Goal: Task Accomplishment & Management: Use online tool/utility

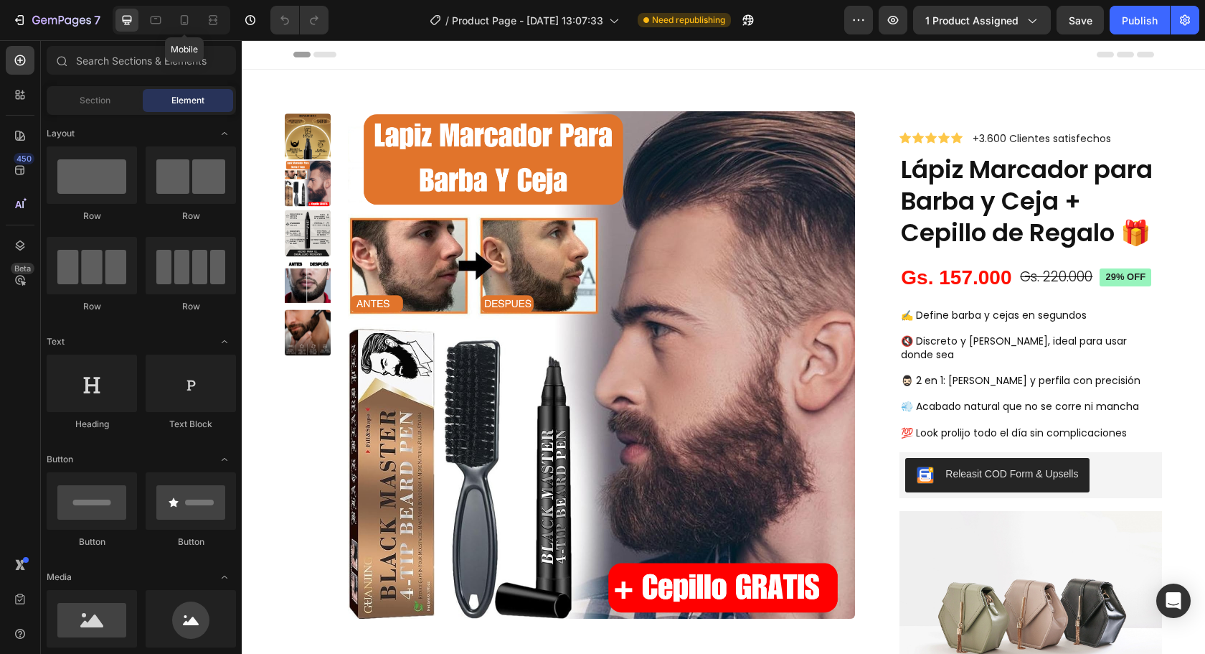
click at [181, 19] on icon at bounding box center [185, 20] width 8 height 10
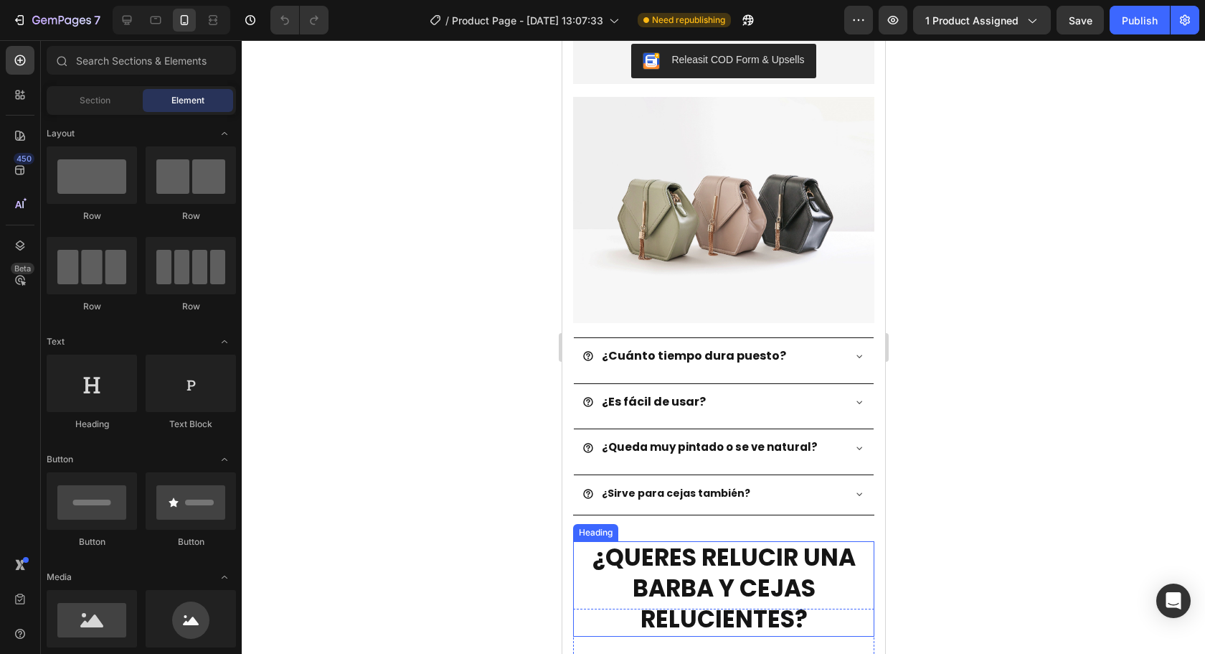
scroll to position [717, 0]
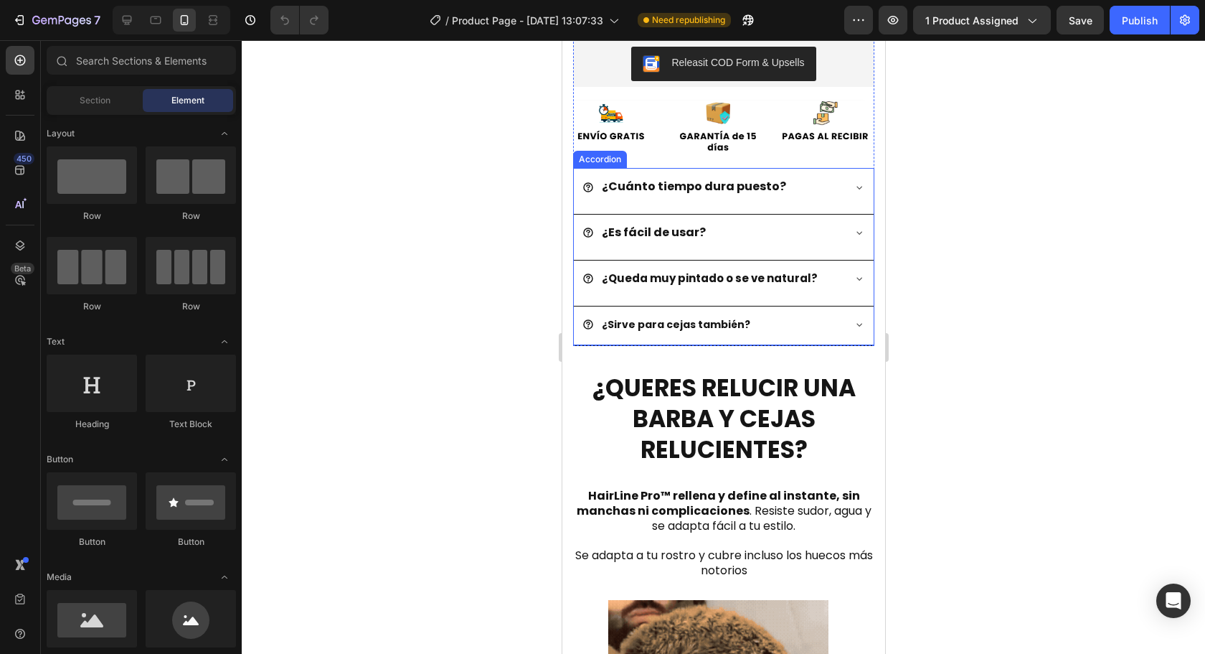
click at [740, 178] on span "¿Cuánto tiempo dura puesto?" at bounding box center [693, 186] width 184 height 17
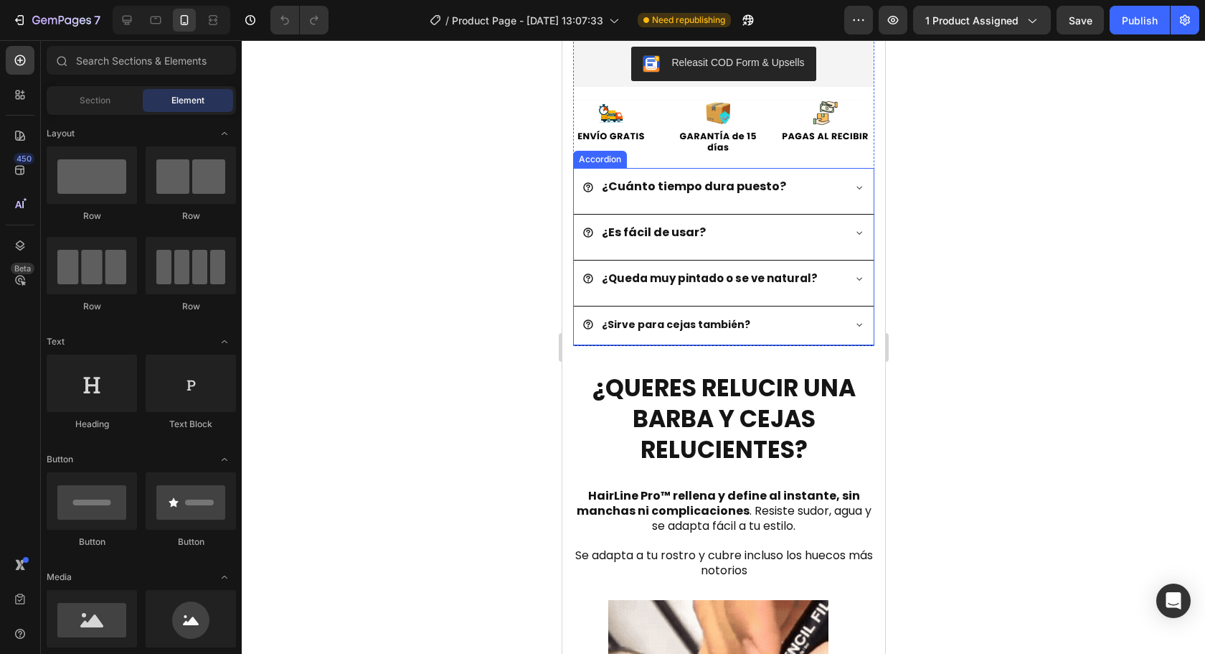
click at [740, 178] on span "¿Cuánto tiempo dura puesto?" at bounding box center [693, 186] width 184 height 17
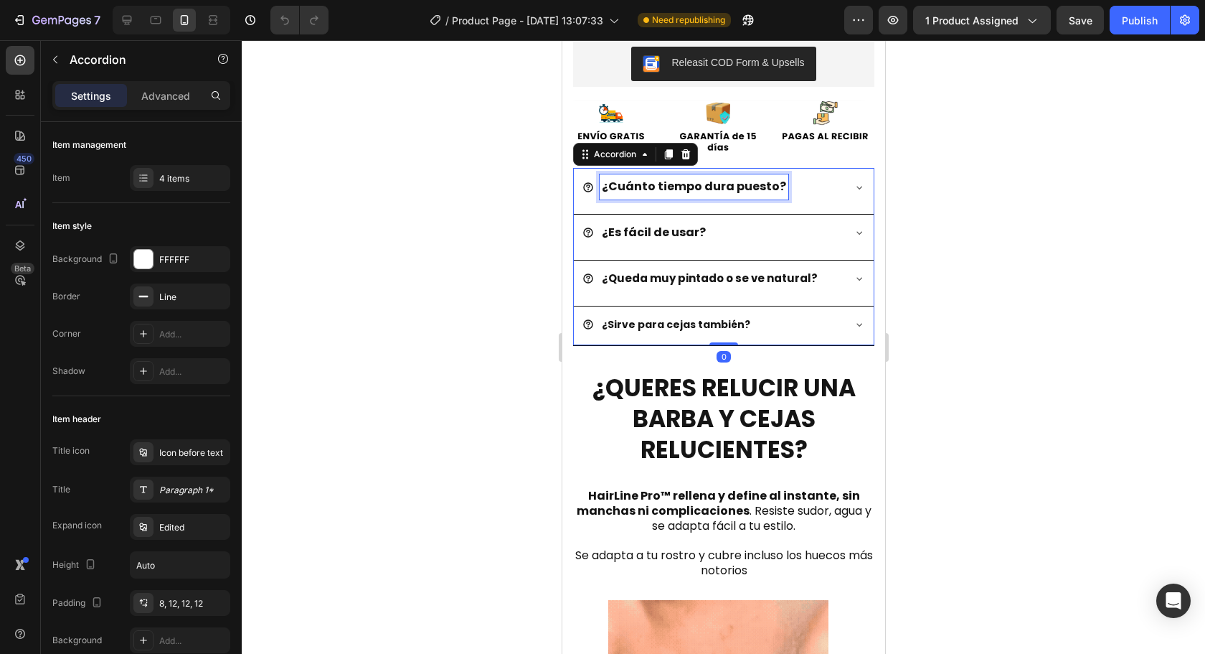
click at [740, 178] on span "¿Cuánto tiempo dura puesto?" at bounding box center [693, 186] width 184 height 17
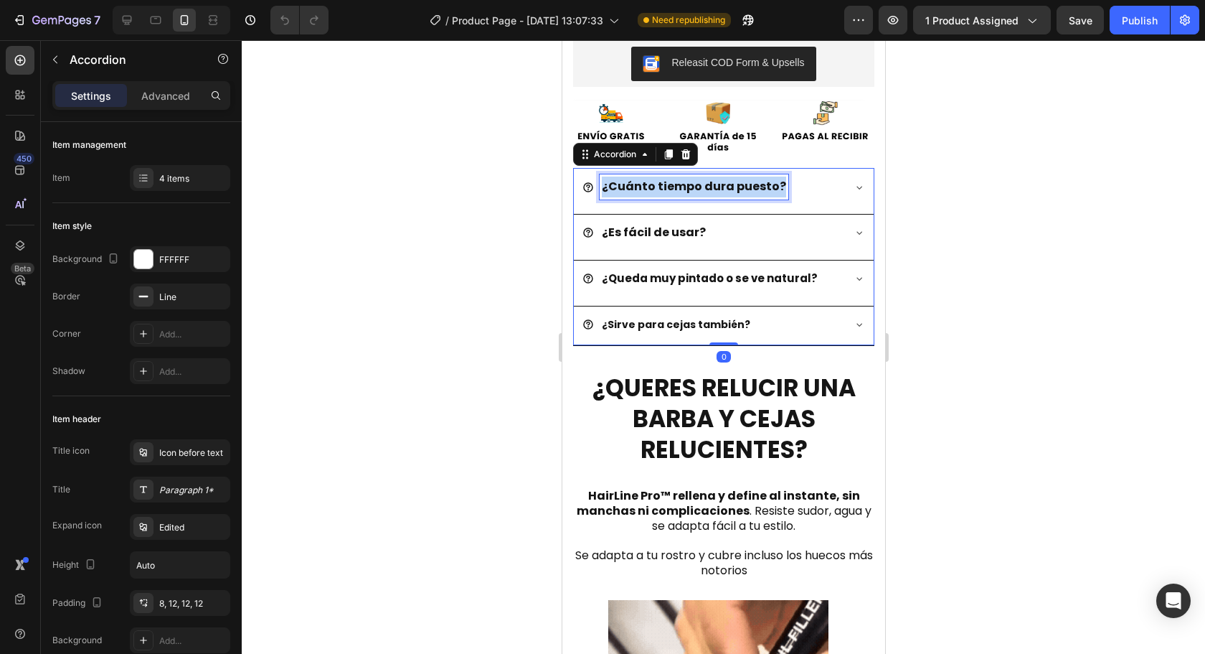
click at [740, 178] on span "¿Cuánto tiempo dura puesto?" at bounding box center [693, 186] width 184 height 17
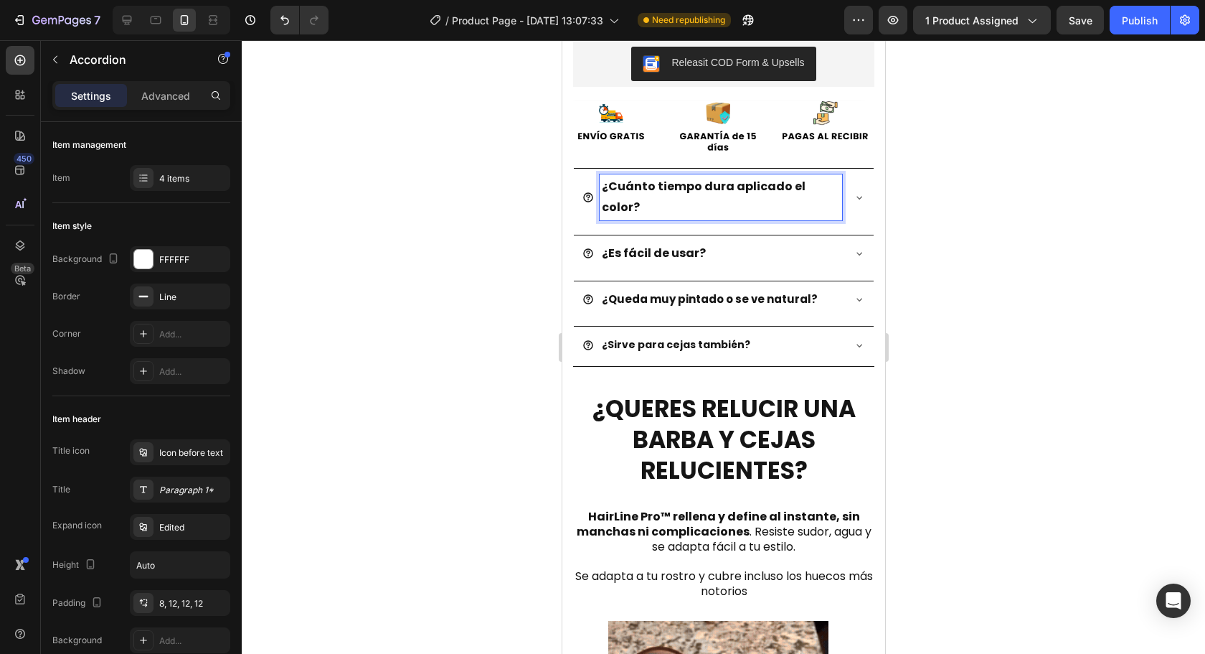
click at [630, 178] on span "¿Cuánto tiempo dura aplicado el color?" at bounding box center [703, 196] width 204 height 37
click at [683, 245] on strong "¿Es fácil de usar?" at bounding box center [653, 253] width 104 height 17
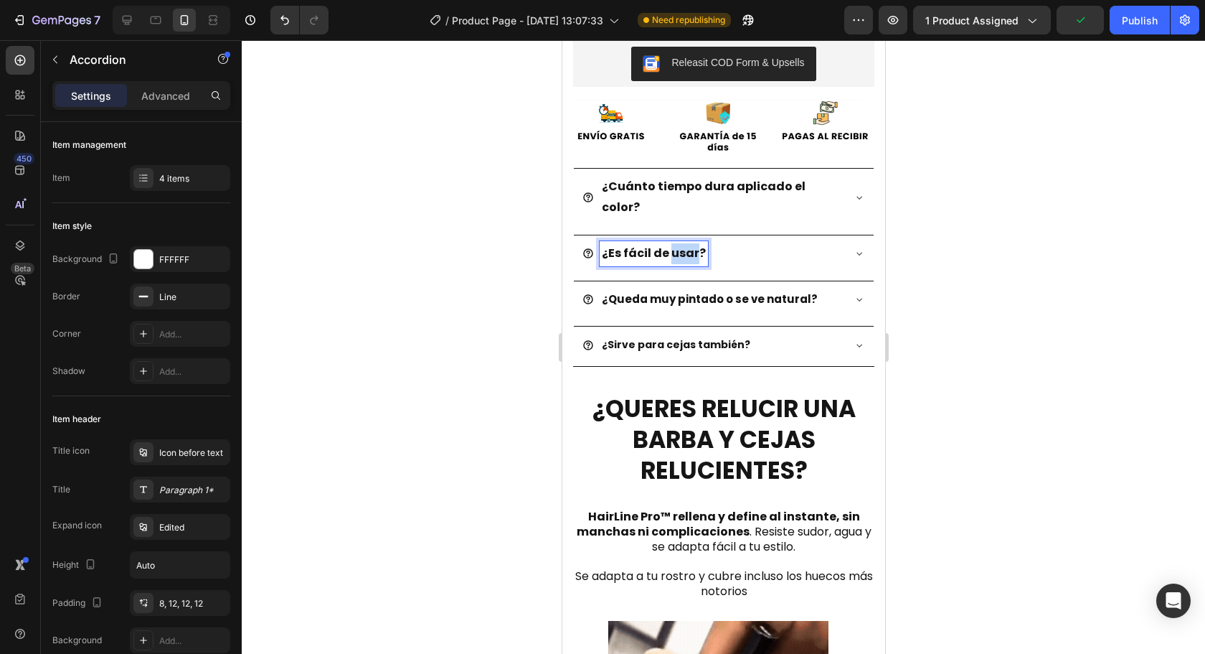
click at [683, 245] on strong "¿Es fácil de usar?" at bounding box center [653, 253] width 104 height 17
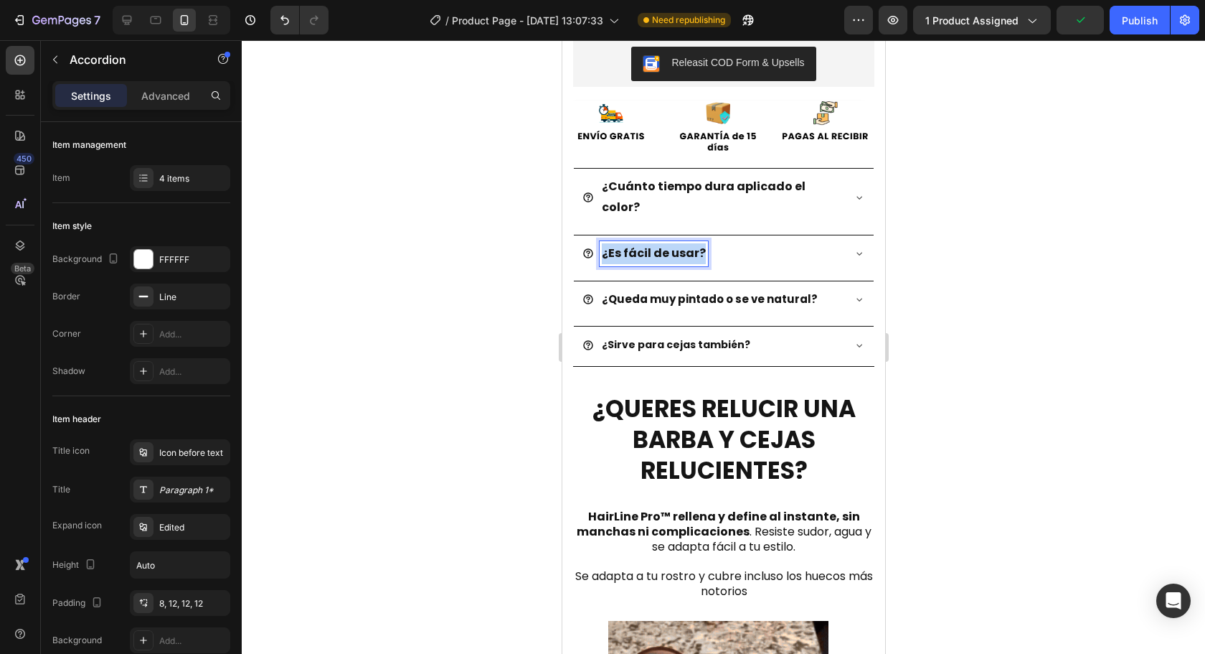
click at [682, 245] on strong "¿Es fácil de usar?" at bounding box center [653, 253] width 104 height 17
click at [711, 291] on strong "¿Queda muy pintado o se ve natural?" at bounding box center [709, 298] width 216 height 15
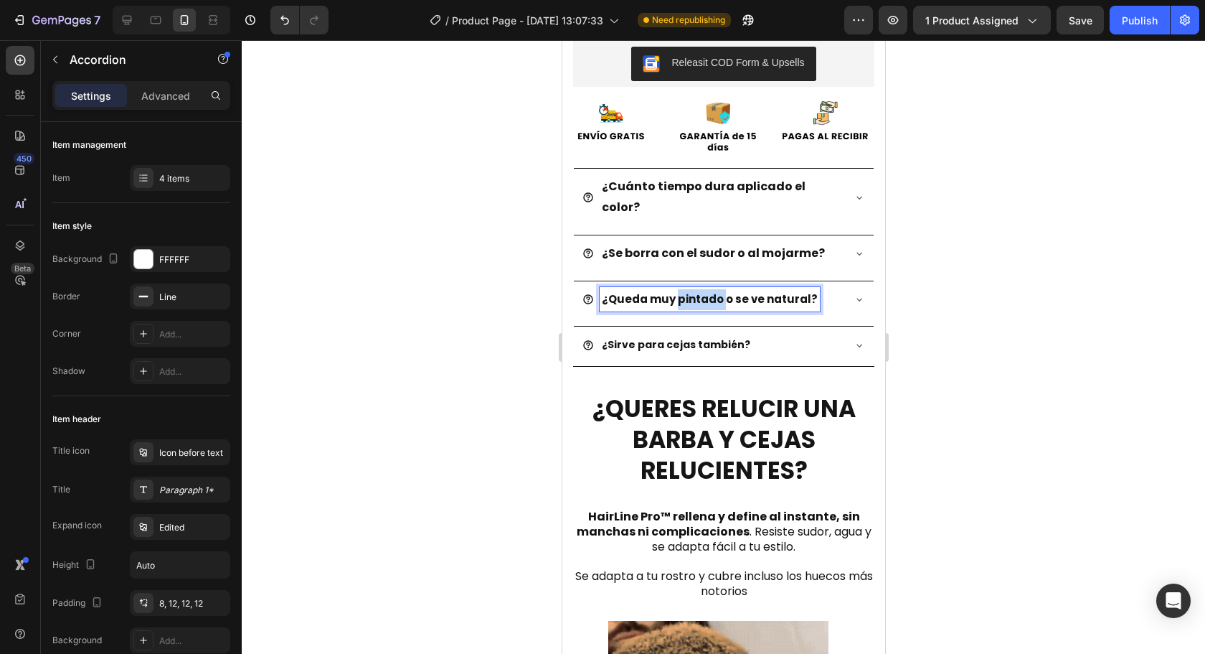
click at [711, 291] on strong "¿Queda muy pintado o se ve natural?" at bounding box center [709, 298] width 216 height 15
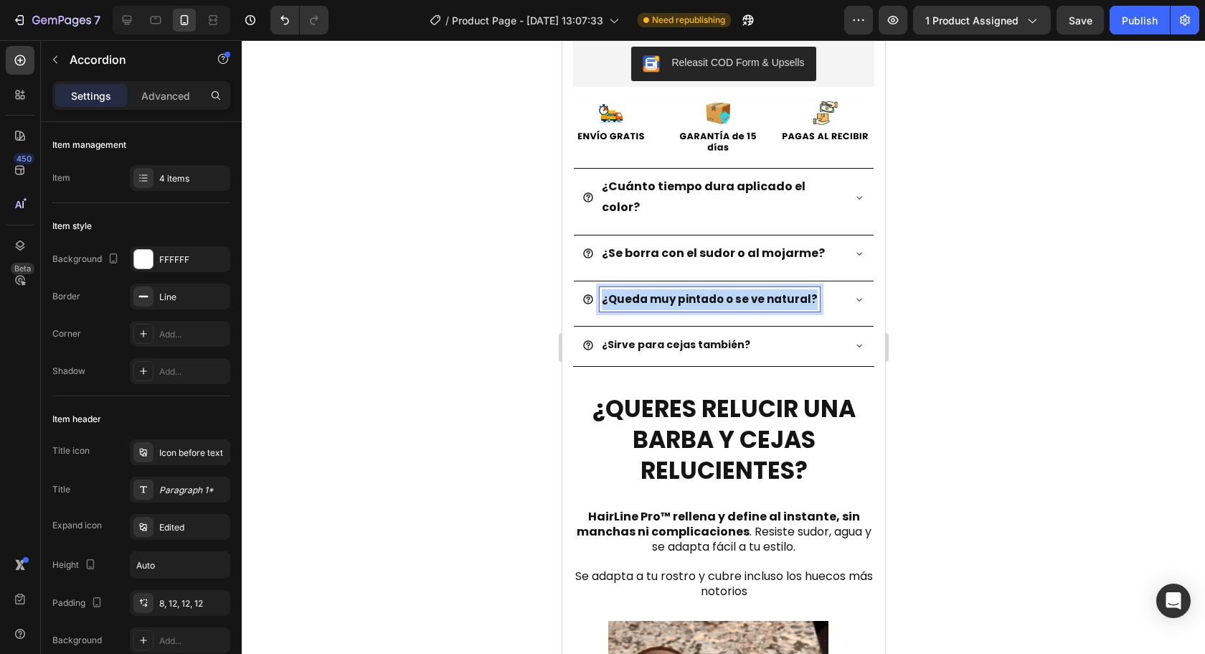
click at [711, 291] on strong "¿Queda muy pintado o se ve natural?" at bounding box center [709, 298] width 216 height 15
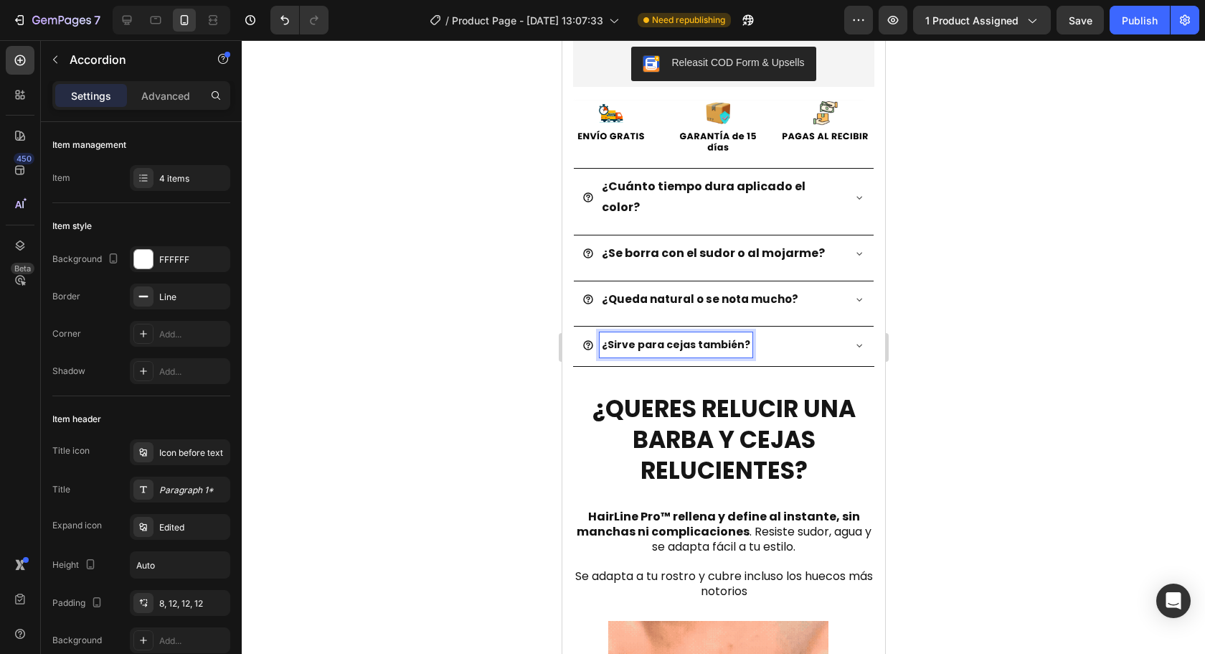
click at [679, 337] on span "¿Sirve para cejas también?" at bounding box center [675, 344] width 149 height 14
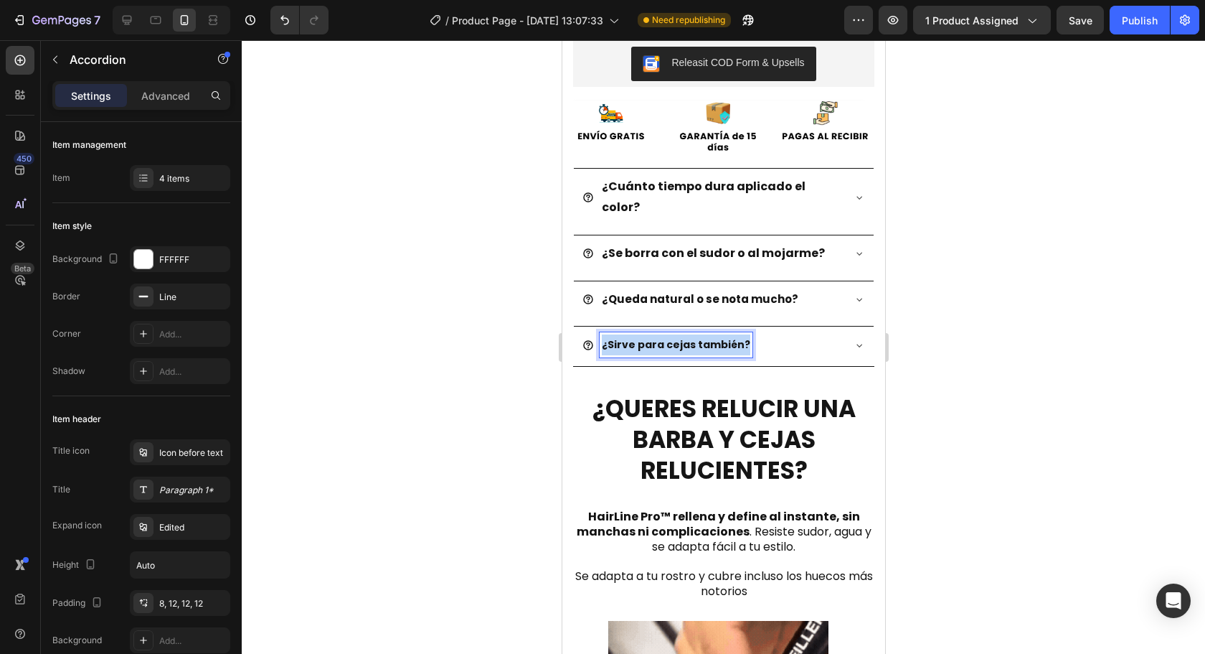
click at [679, 337] on span "¿Sirve para cejas también?" at bounding box center [675, 344] width 149 height 14
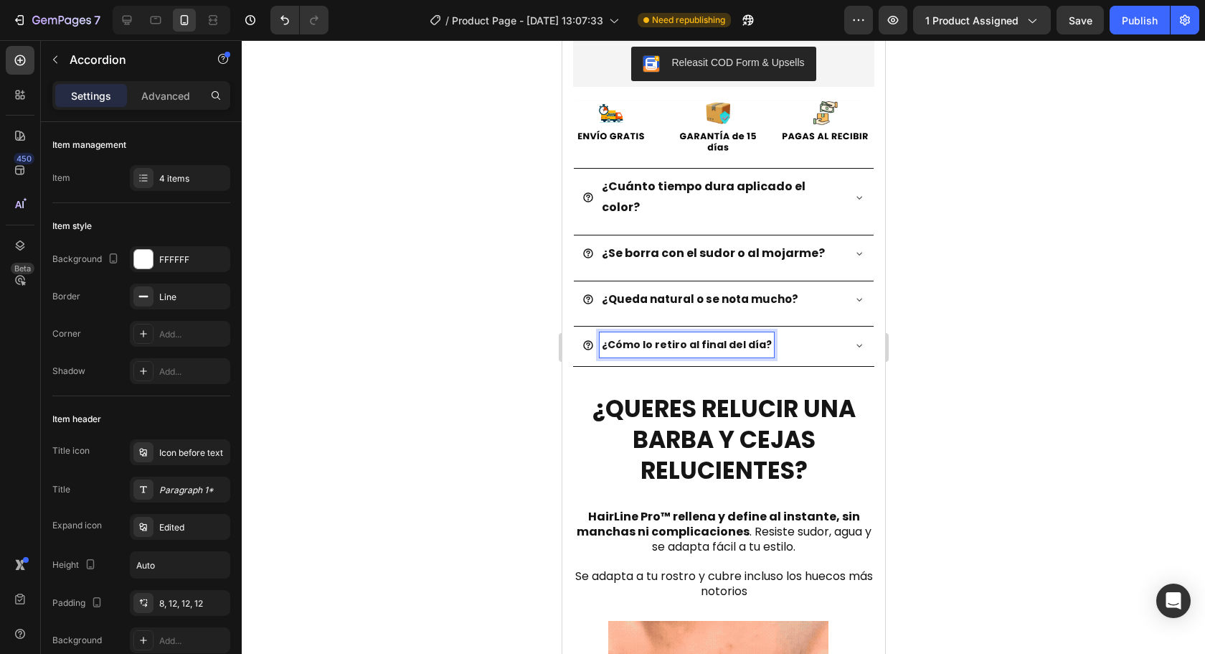
click at [960, 323] on div at bounding box center [723, 346] width 963 height 613
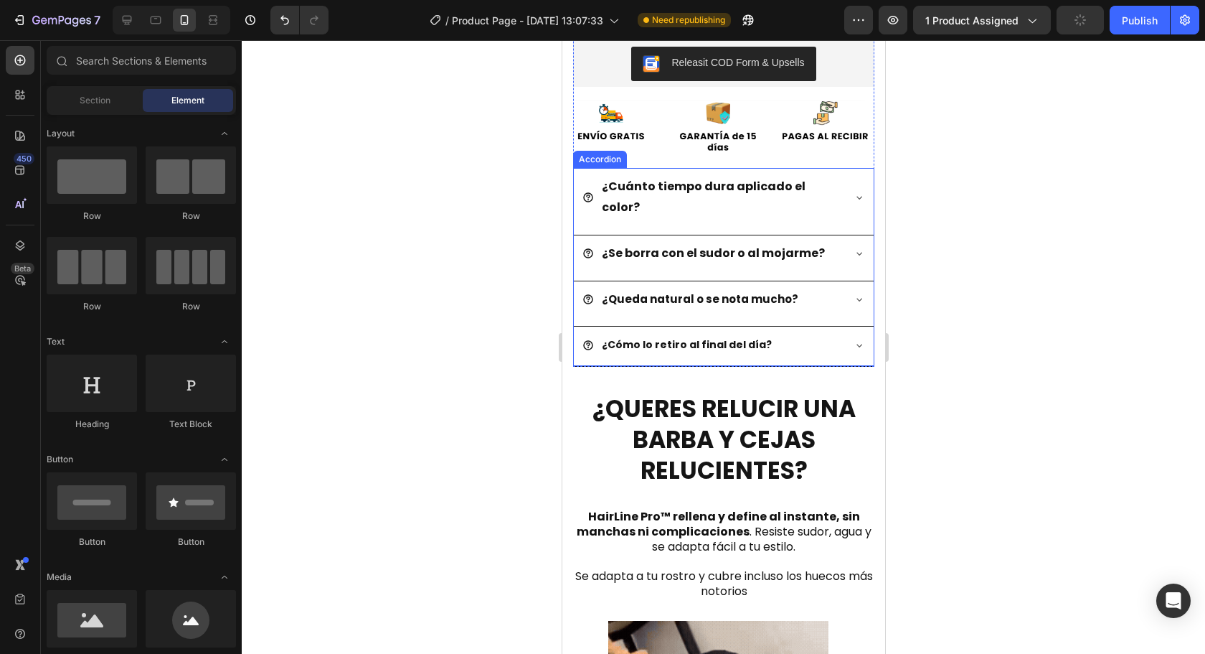
click at [737, 337] on span "¿Cómo lo retiro al final del día?" at bounding box center [686, 344] width 170 height 14
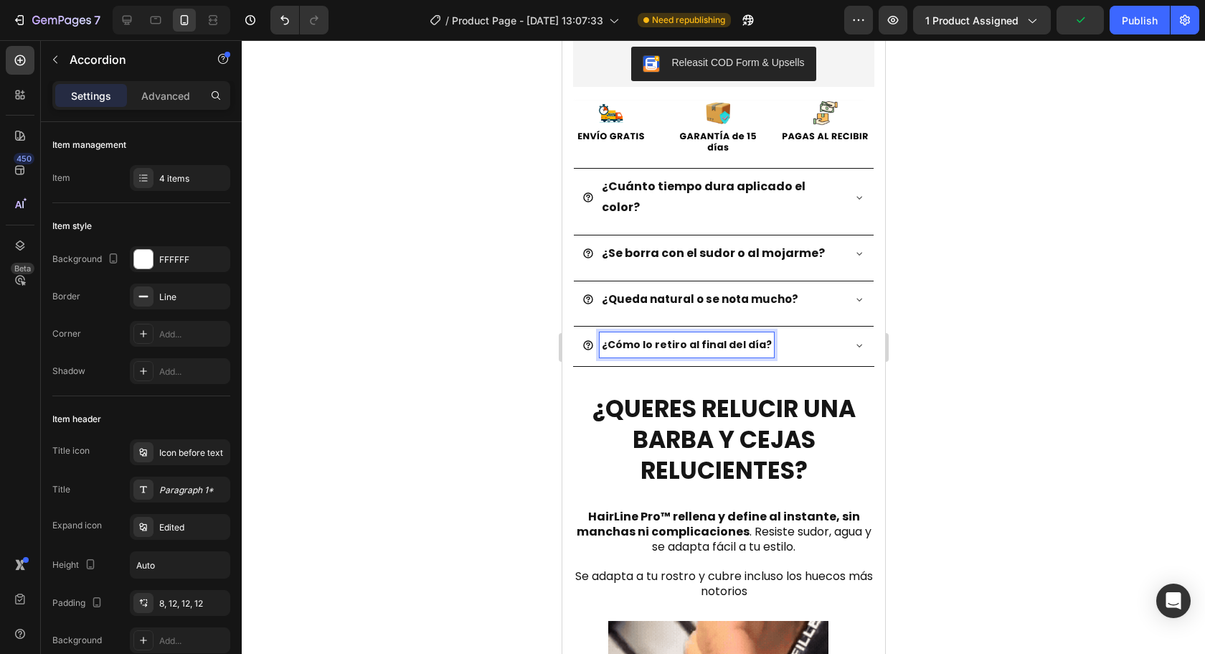
click at [706, 337] on span "¿Cómo lo retiro al final del día?" at bounding box center [686, 344] width 170 height 14
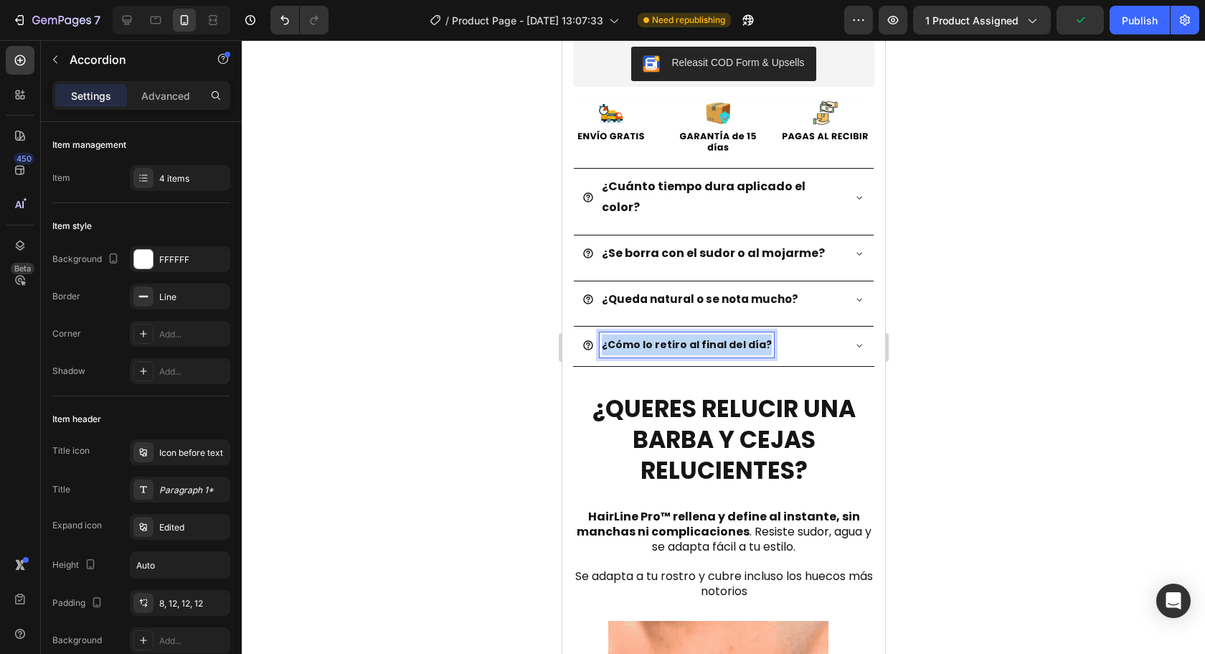
click at [706, 337] on span "¿Cómo lo retiro al final del día?" at bounding box center [686, 344] width 170 height 14
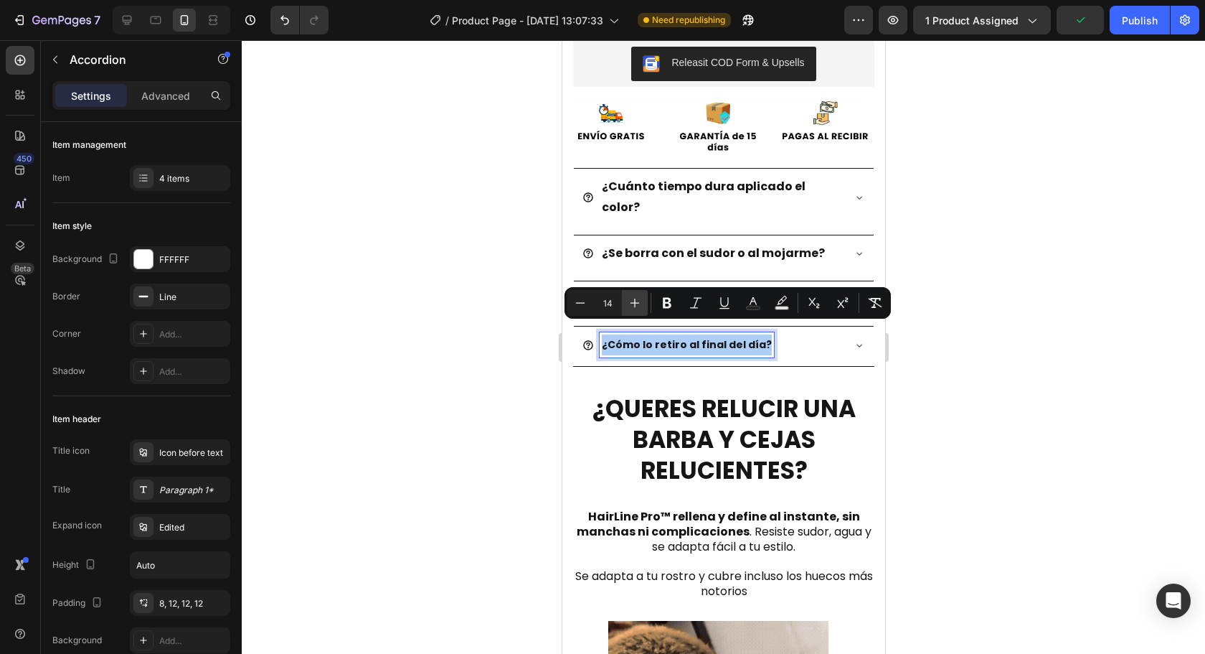
click at [627, 304] on button "Plus" at bounding box center [635, 303] width 26 height 26
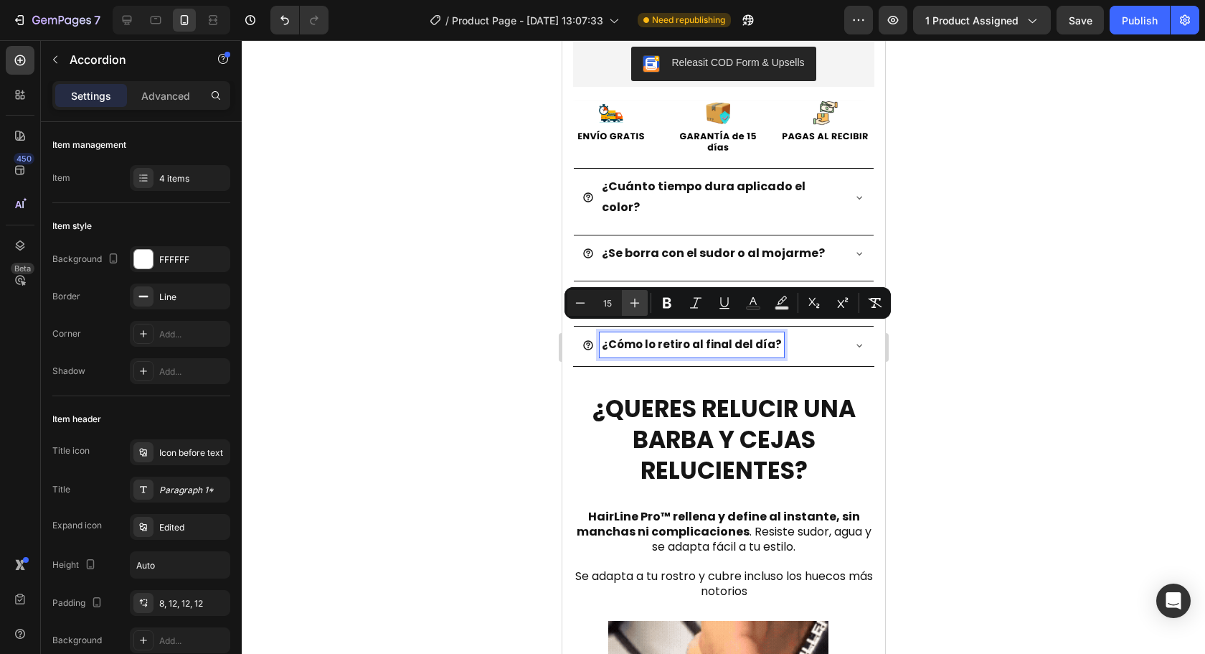
click at [627, 304] on button "Plus" at bounding box center [635, 303] width 26 height 26
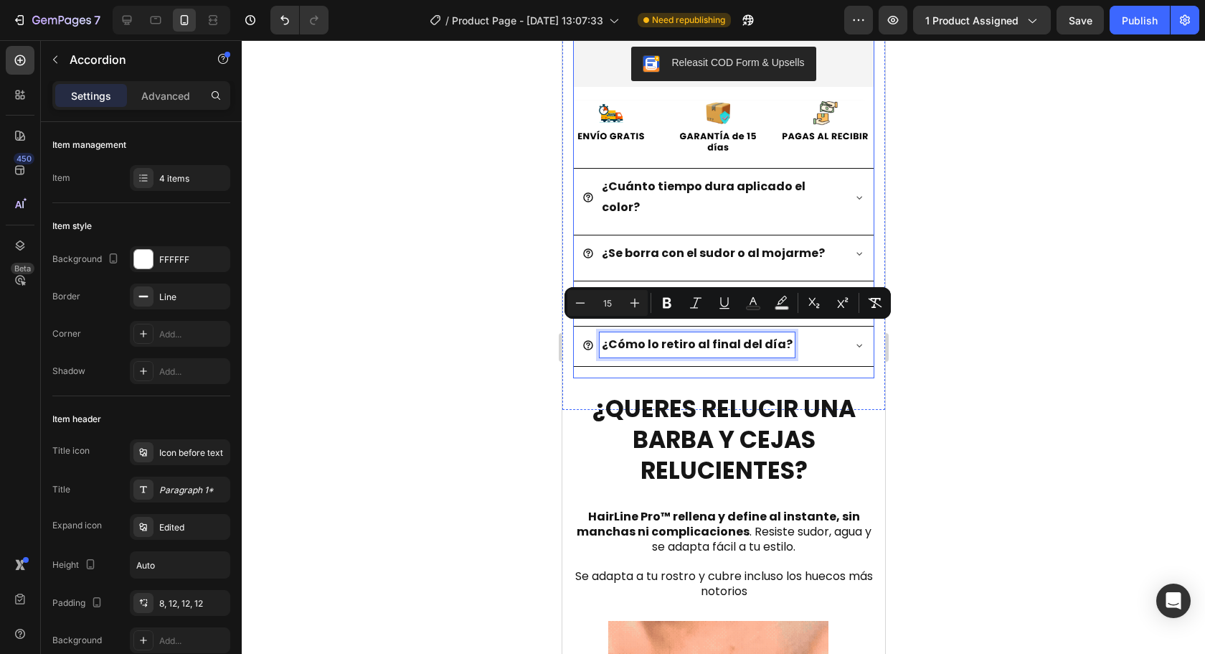
type input "16"
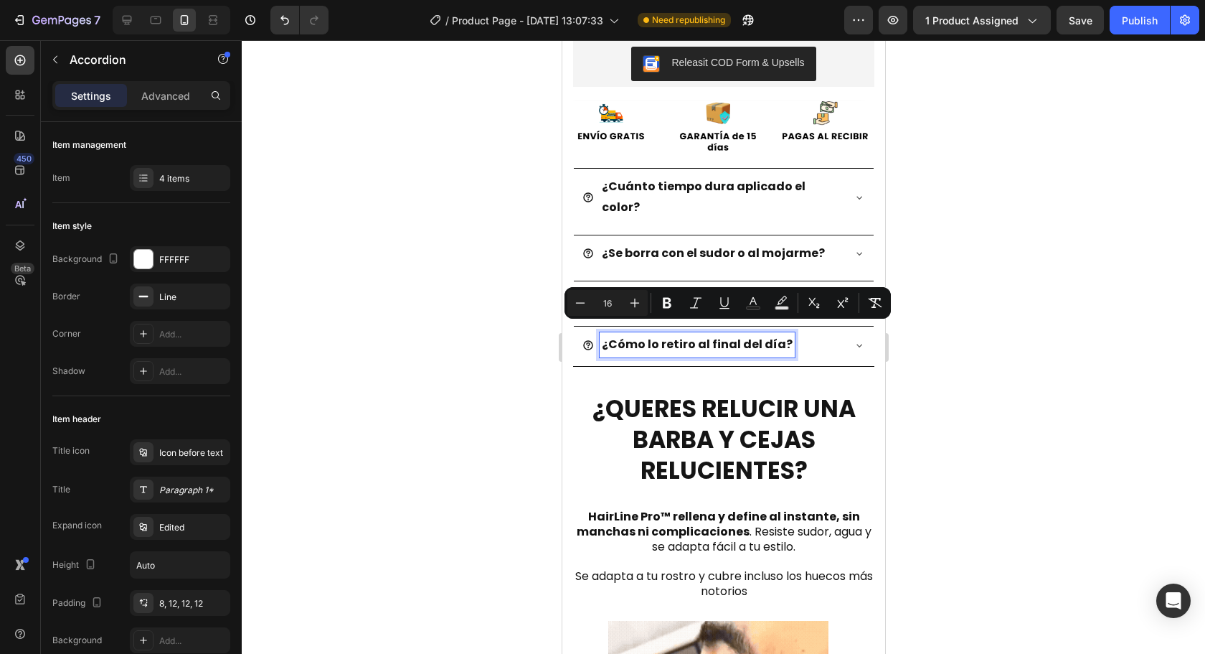
click at [1012, 383] on div at bounding box center [723, 346] width 963 height 613
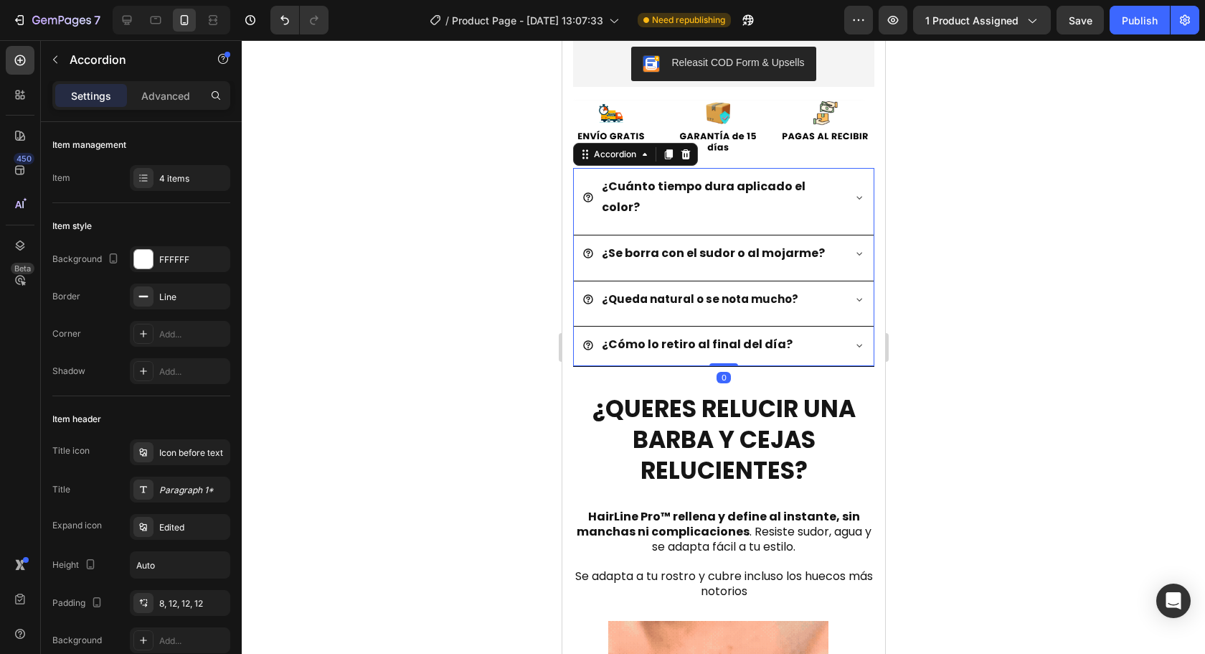
click at [696, 291] on strong "¿Queda natural o se nota mucho?" at bounding box center [699, 298] width 197 height 15
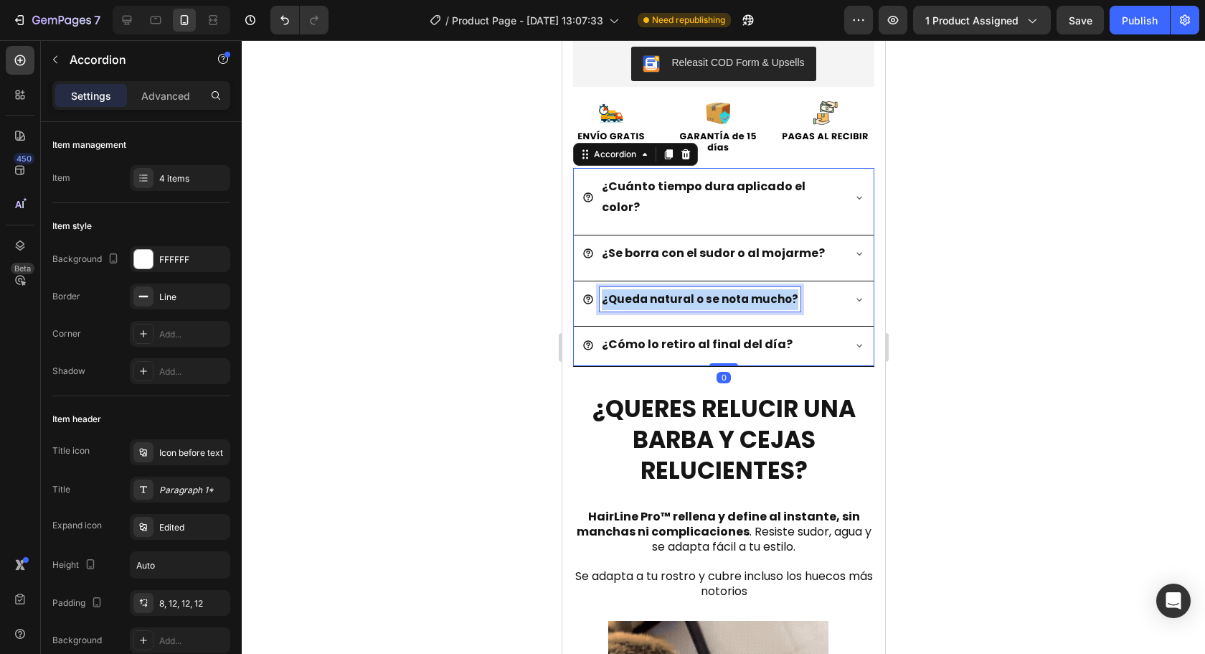
click at [696, 291] on strong "¿Queda natural o se nota mucho?" at bounding box center [699, 298] width 197 height 15
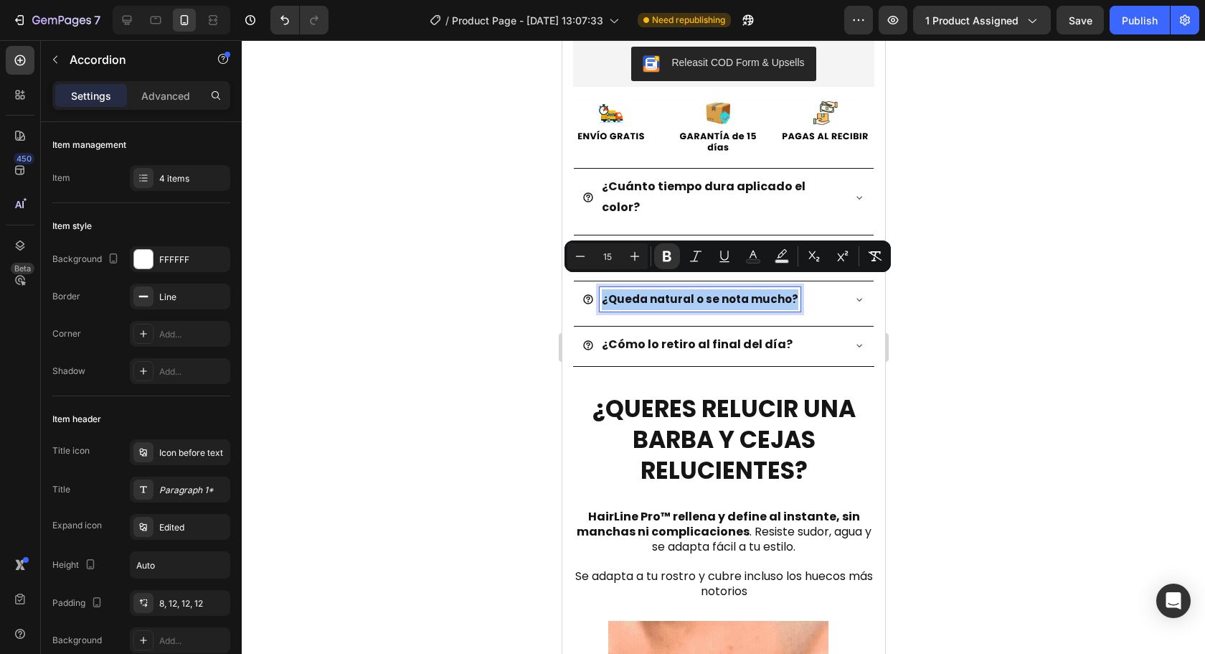
click at [965, 331] on div at bounding box center [723, 346] width 963 height 613
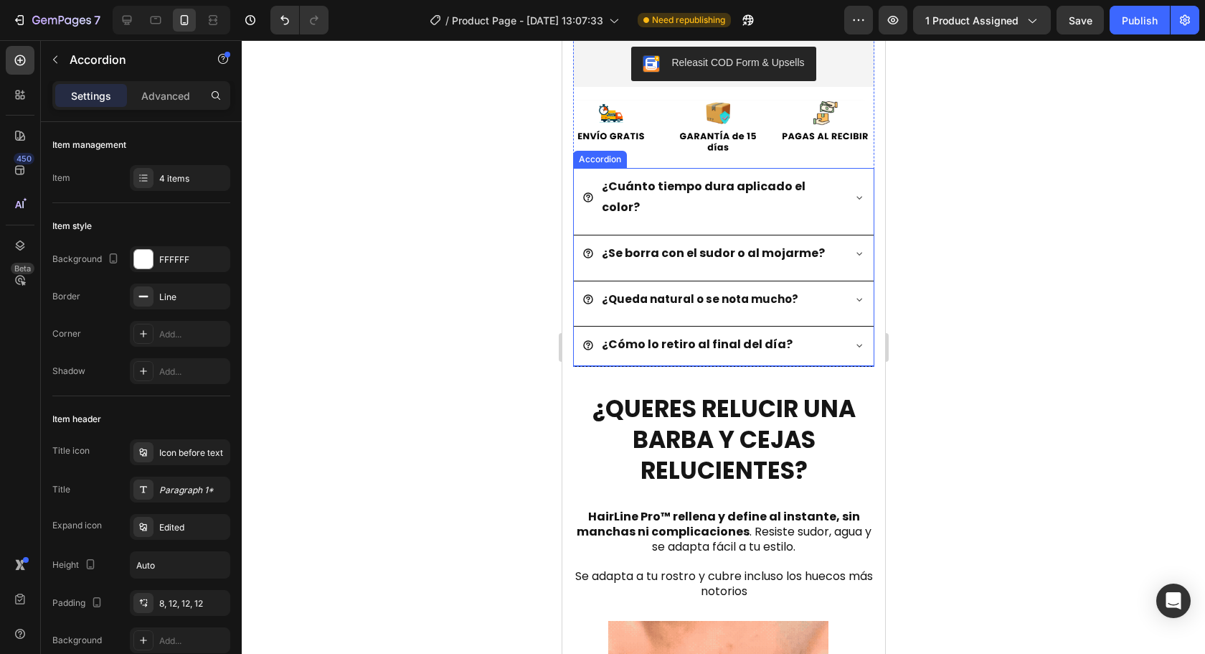
click at [647, 190] on p "¿Cuánto tiempo dura aplicado el color?" at bounding box center [720, 197] width 238 height 42
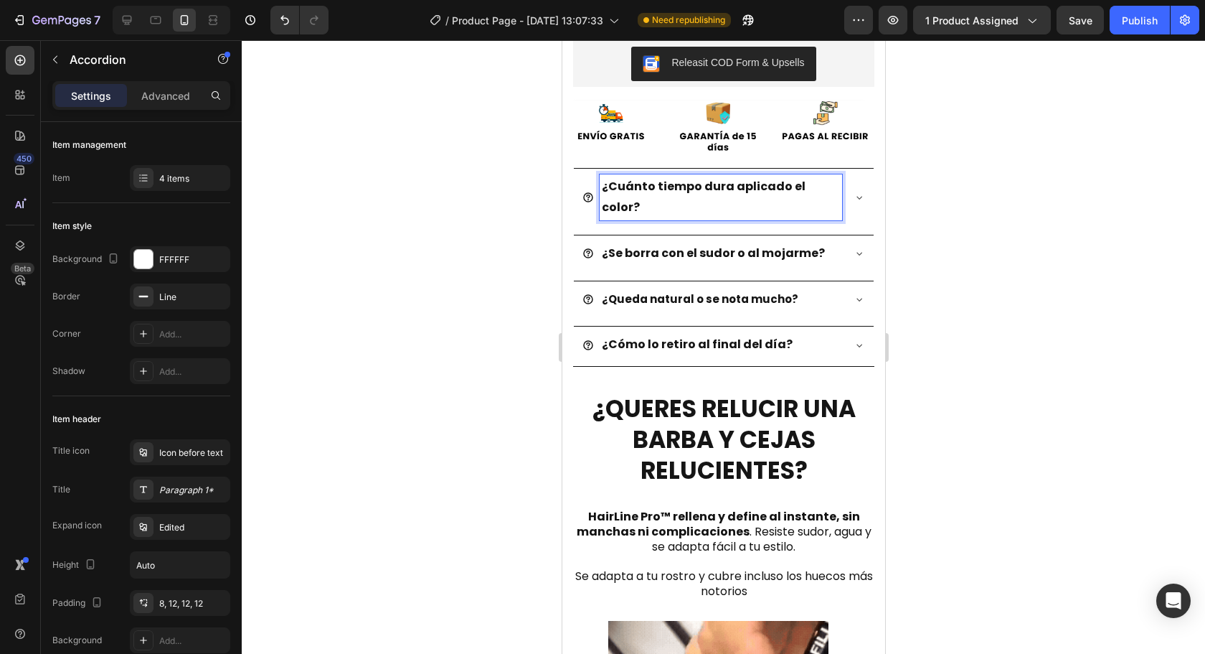
click at [643, 192] on p "¿Cuánto tiempo dura aplicado el color?" at bounding box center [720, 197] width 238 height 42
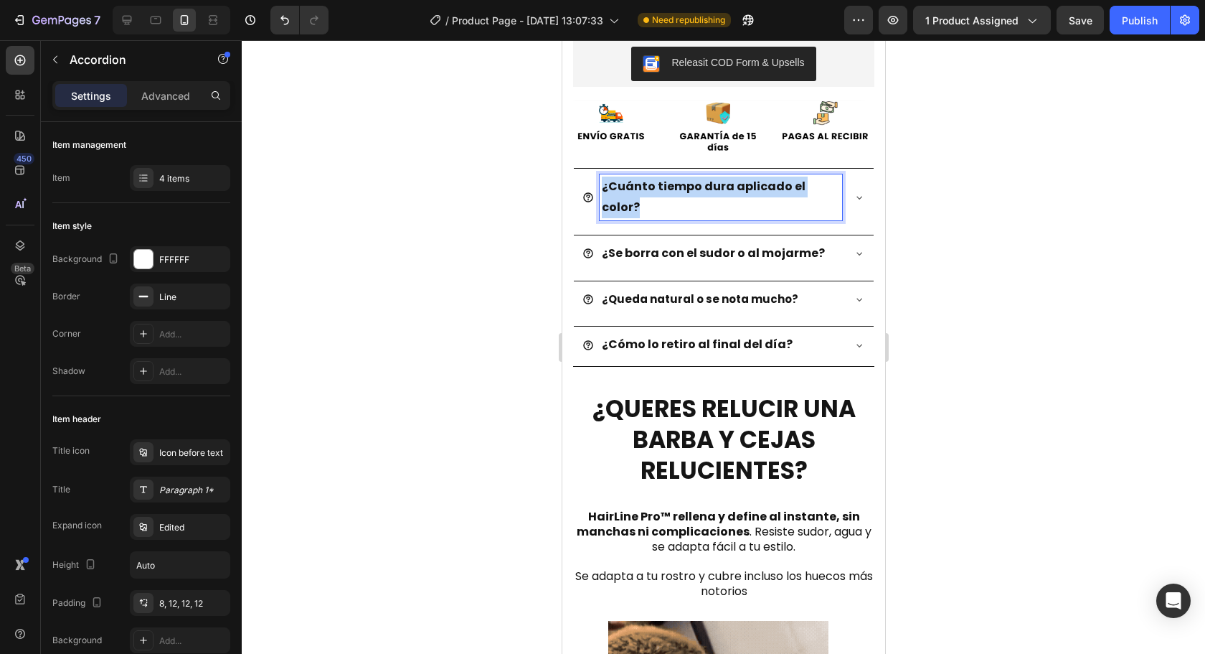
click at [643, 192] on p "¿Cuánto tiempo dura aplicado el color?" at bounding box center [720, 197] width 238 height 42
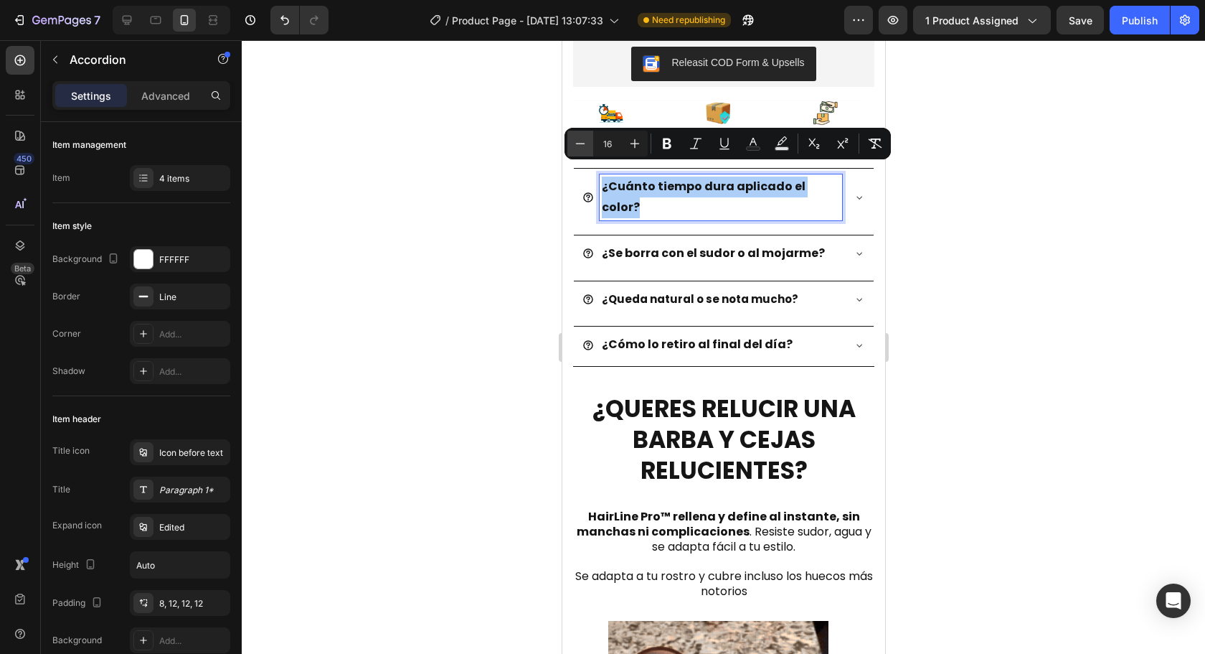
click at [583, 145] on icon "Editor contextual toolbar" at bounding box center [580, 143] width 14 height 14
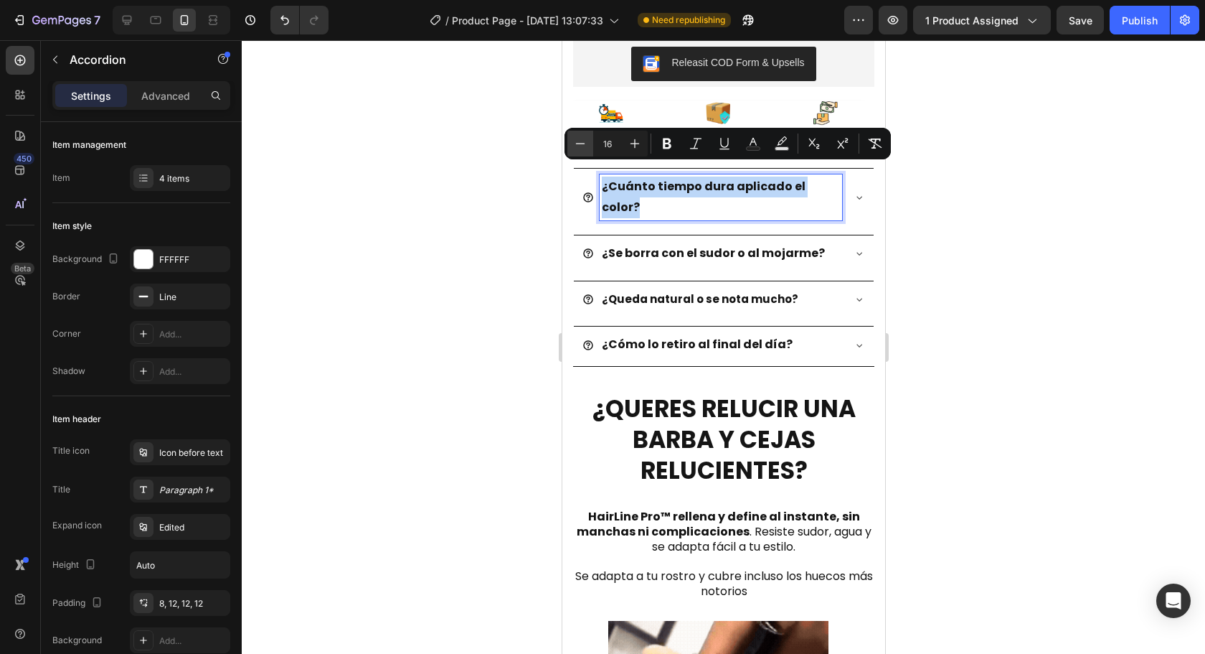
type input "15"
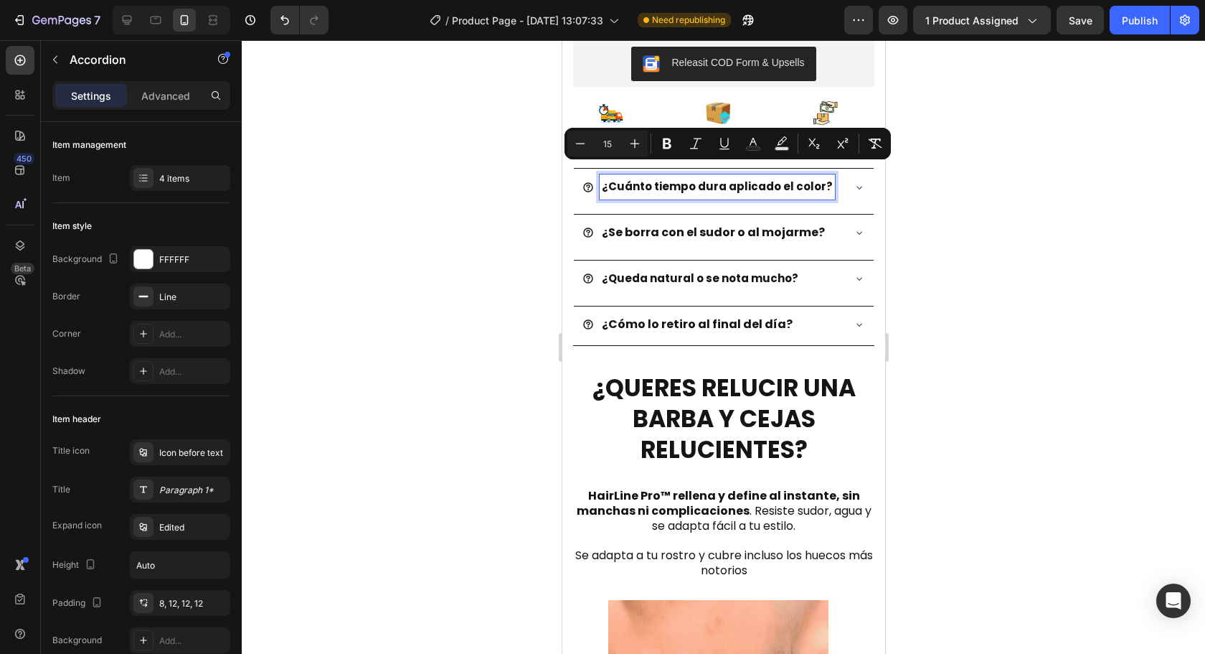
click at [1140, 299] on div at bounding box center [723, 346] width 963 height 613
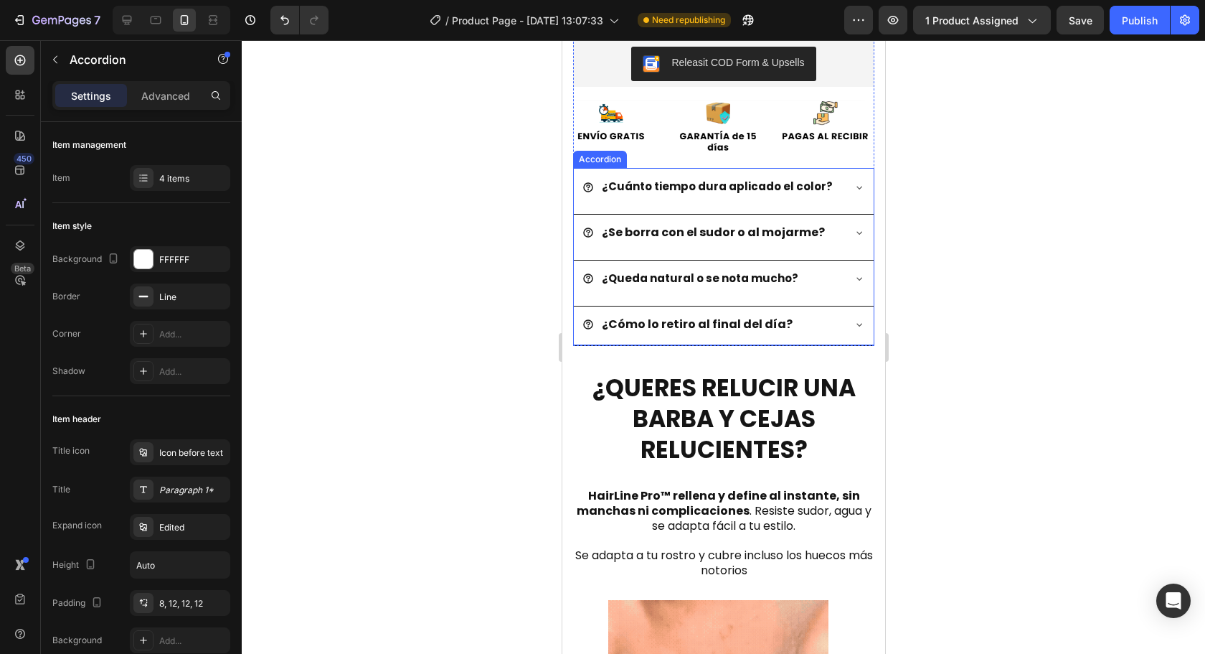
click at [768, 227] on strong "¿Se borra con el sudor o al mojarme?" at bounding box center [712, 232] width 223 height 17
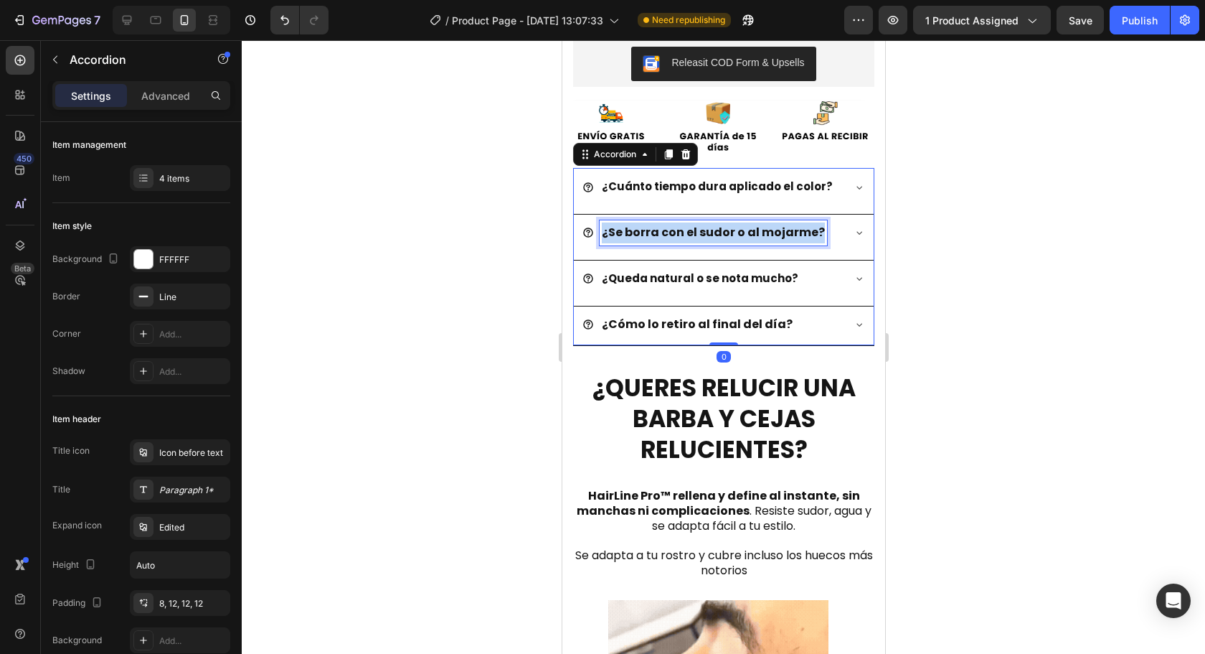
click at [768, 226] on strong "¿Se borra con el sudor o al mojarme?" at bounding box center [712, 232] width 223 height 17
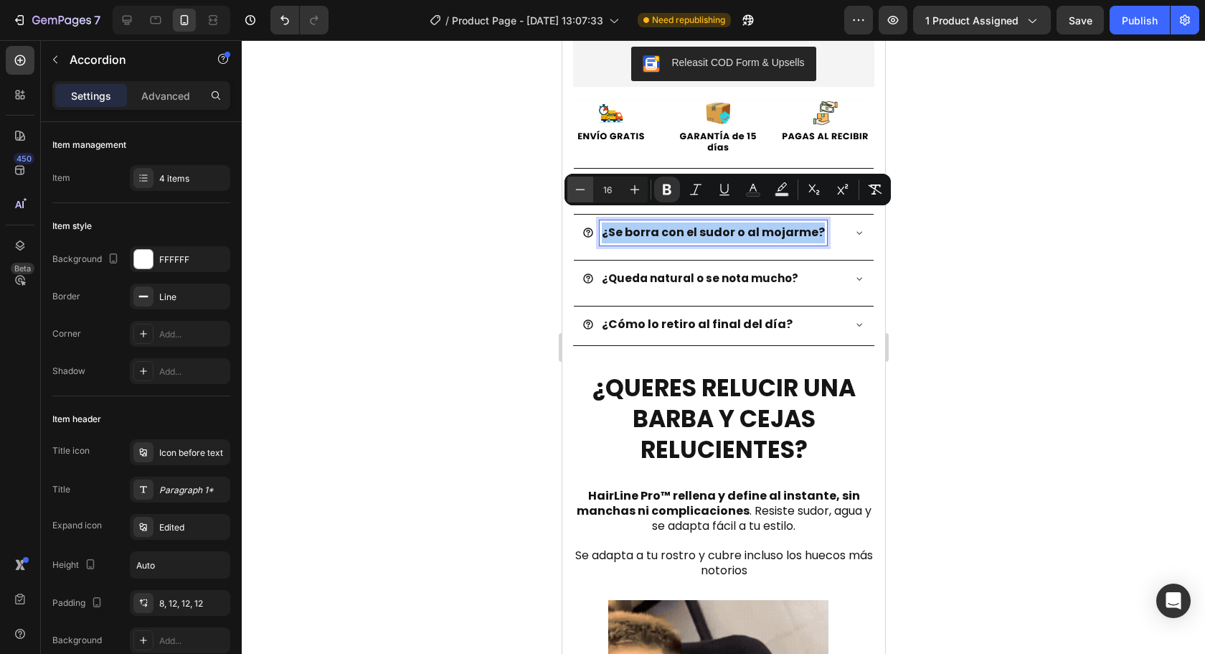
click at [575, 190] on icon "Editor contextual toolbar" at bounding box center [580, 189] width 14 height 14
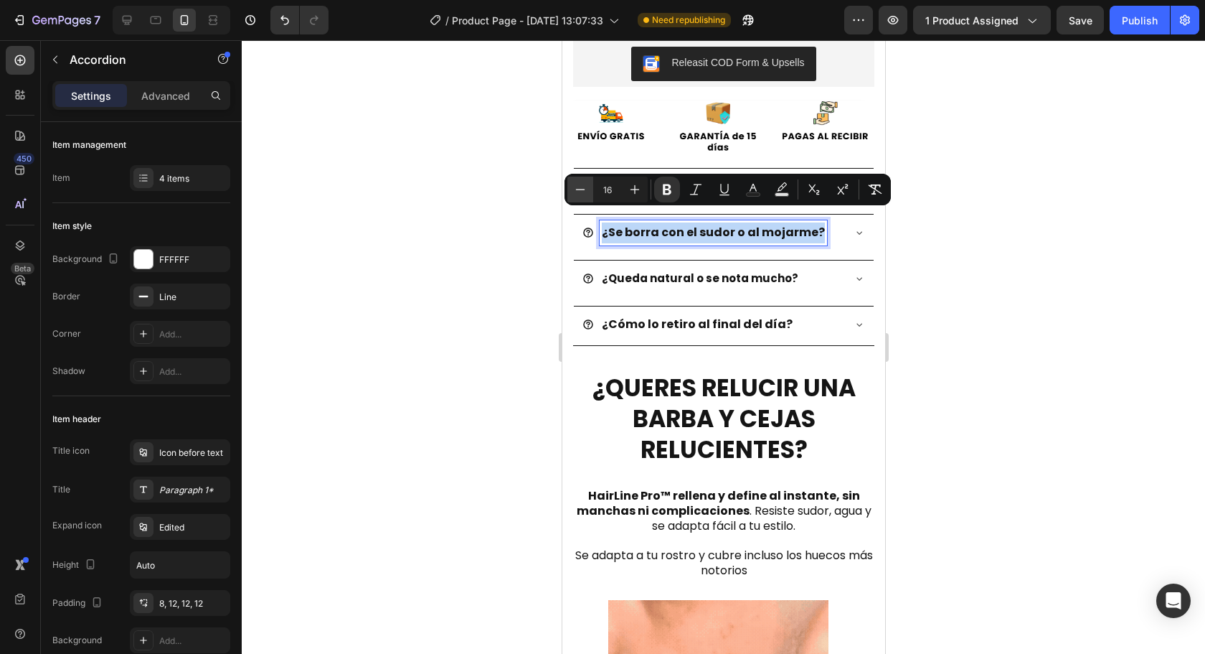
type input "15"
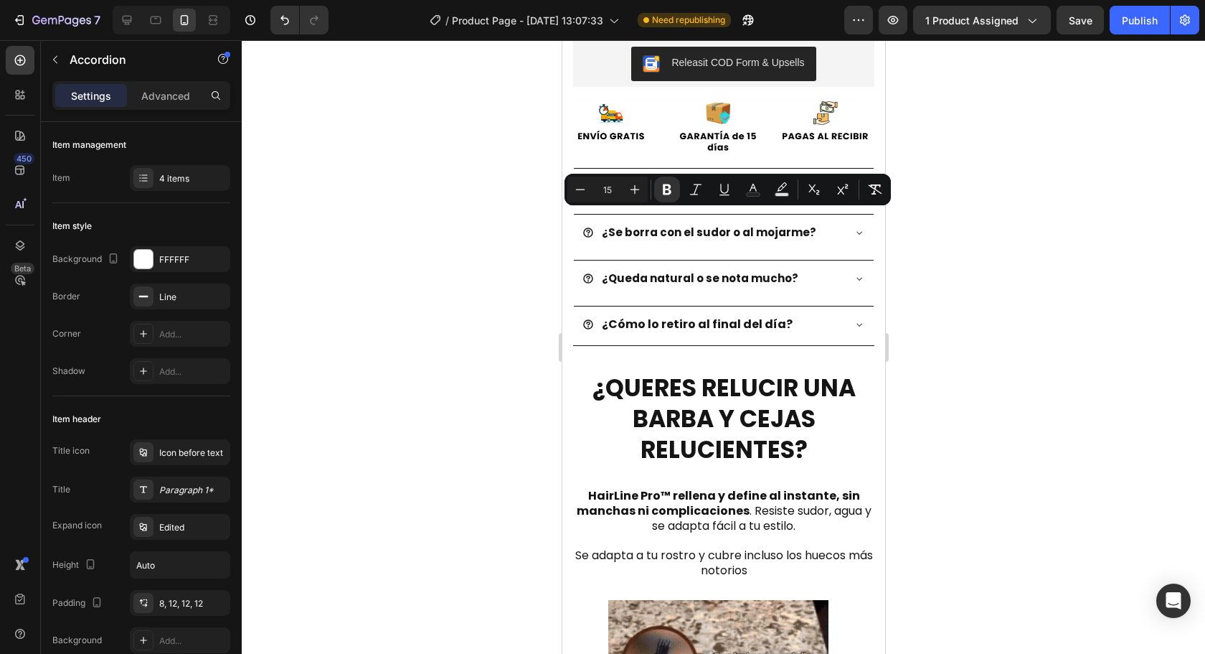
click at [979, 289] on div at bounding box center [723, 346] width 963 height 613
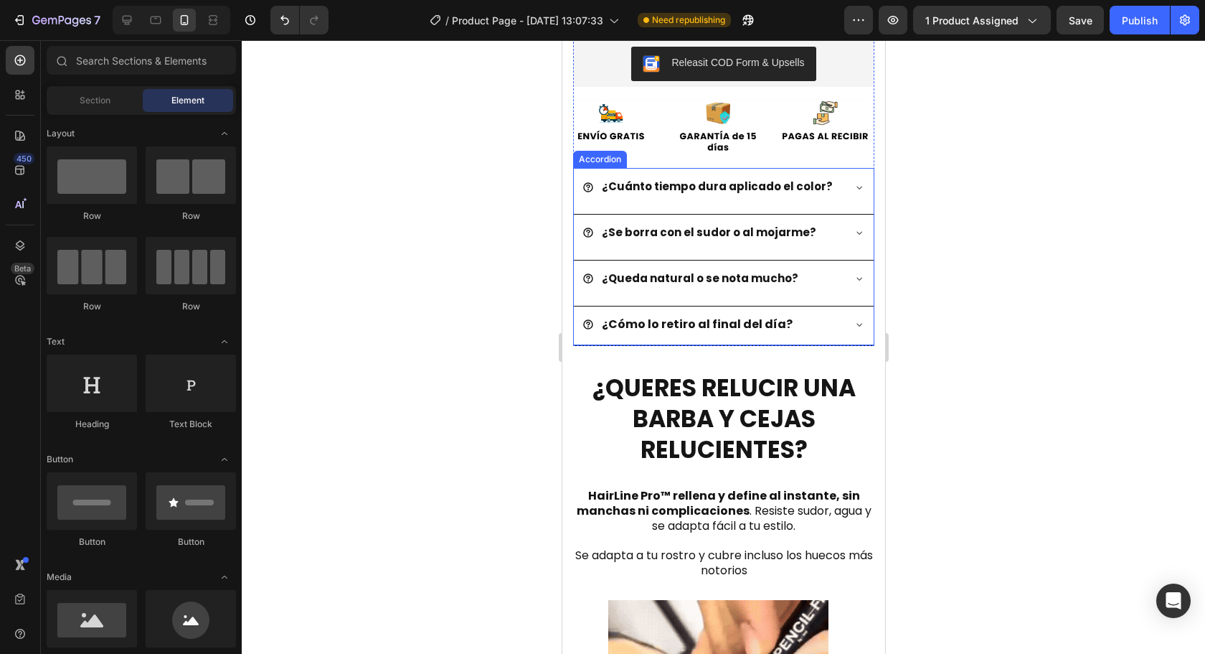
click at [719, 272] on strong "¿Queda natural o se nota mucho?" at bounding box center [699, 277] width 197 height 15
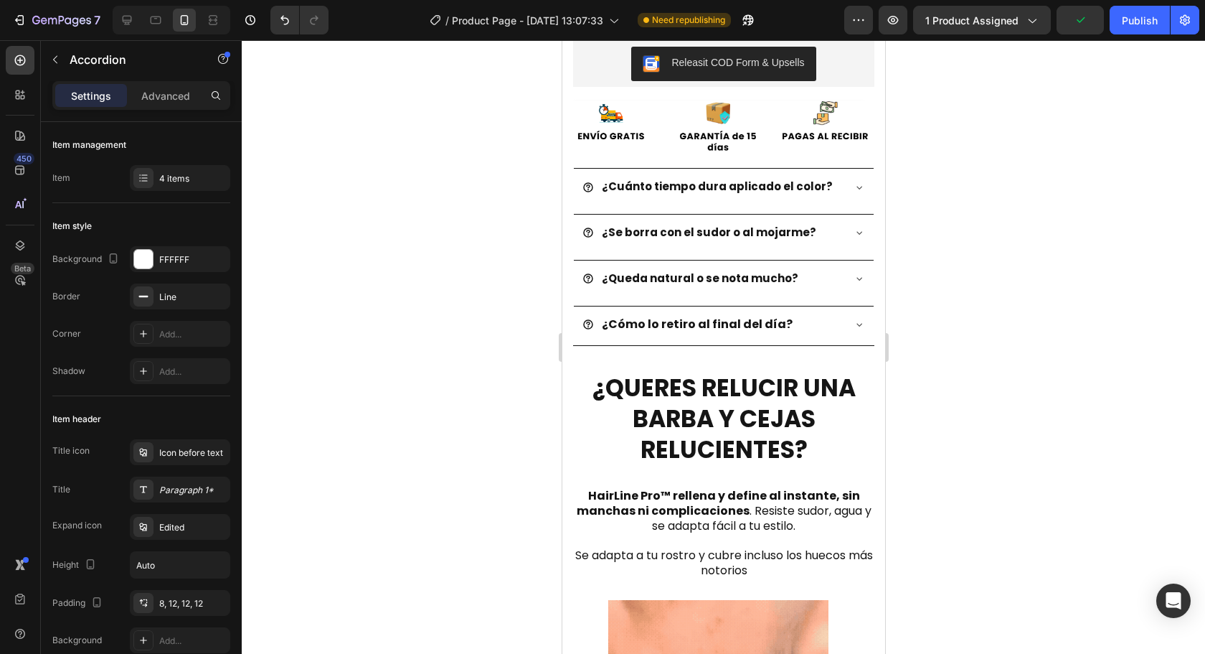
click at [993, 258] on div at bounding box center [723, 346] width 963 height 613
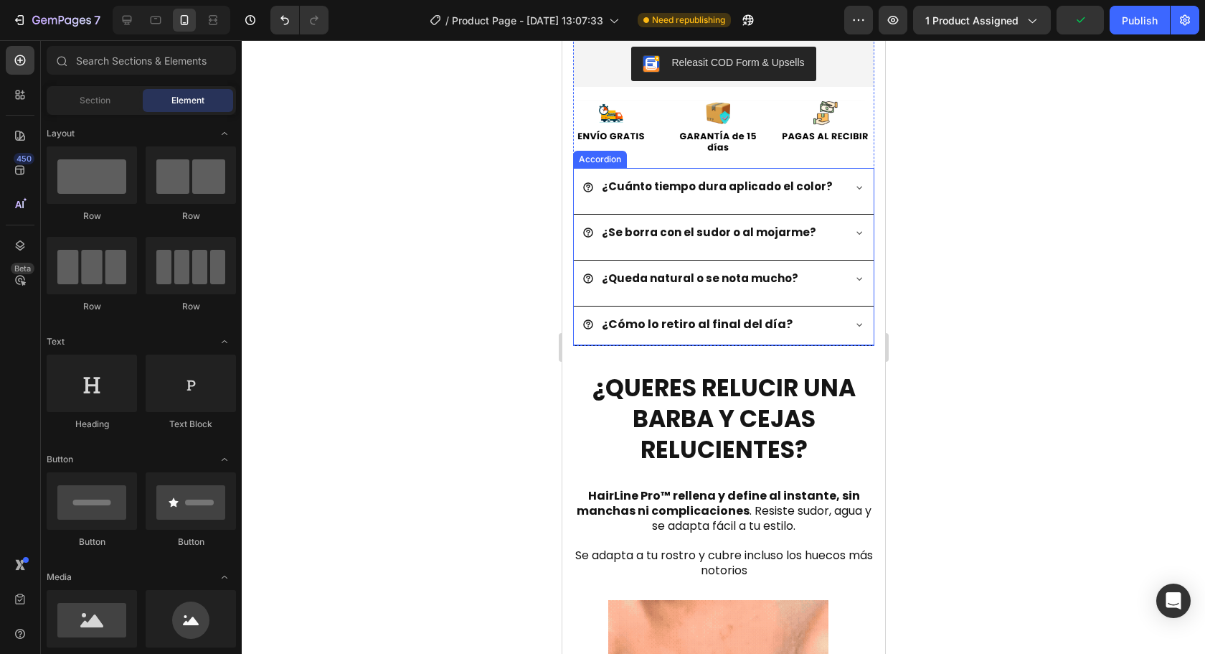
click at [750, 227] on strong "¿Se borra con el sudor o al mojarme?" at bounding box center [708, 232] width 215 height 15
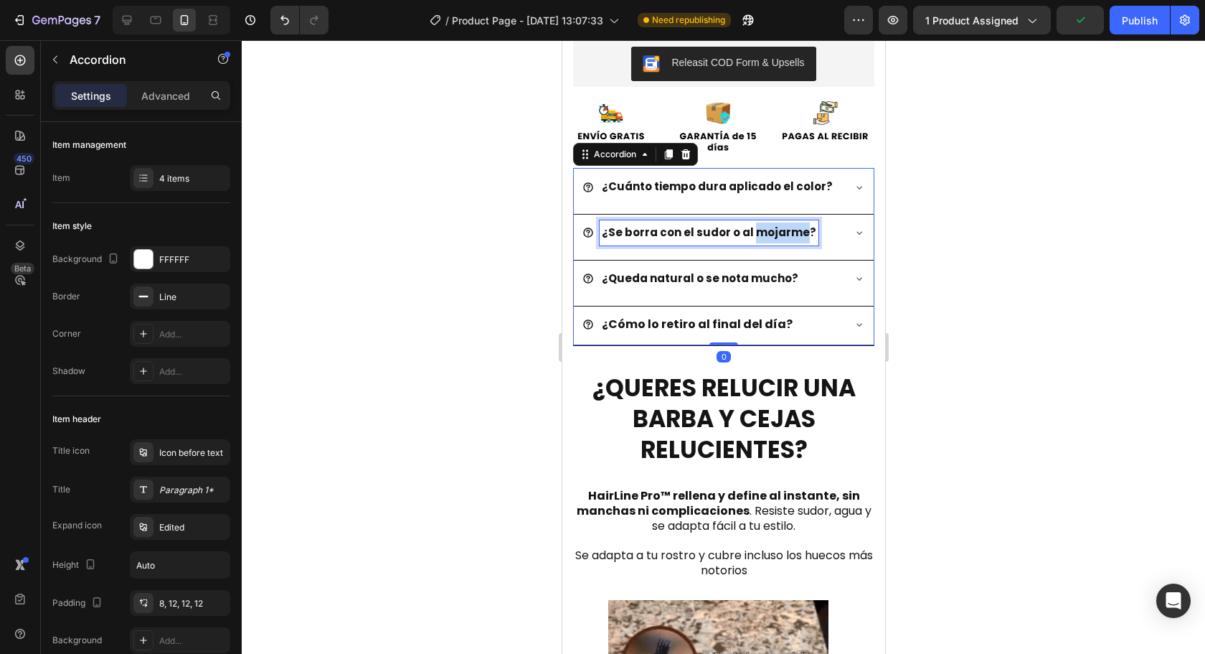
click at [750, 227] on strong "¿Se borra con el sudor o al mojarme?" at bounding box center [708, 232] width 215 height 15
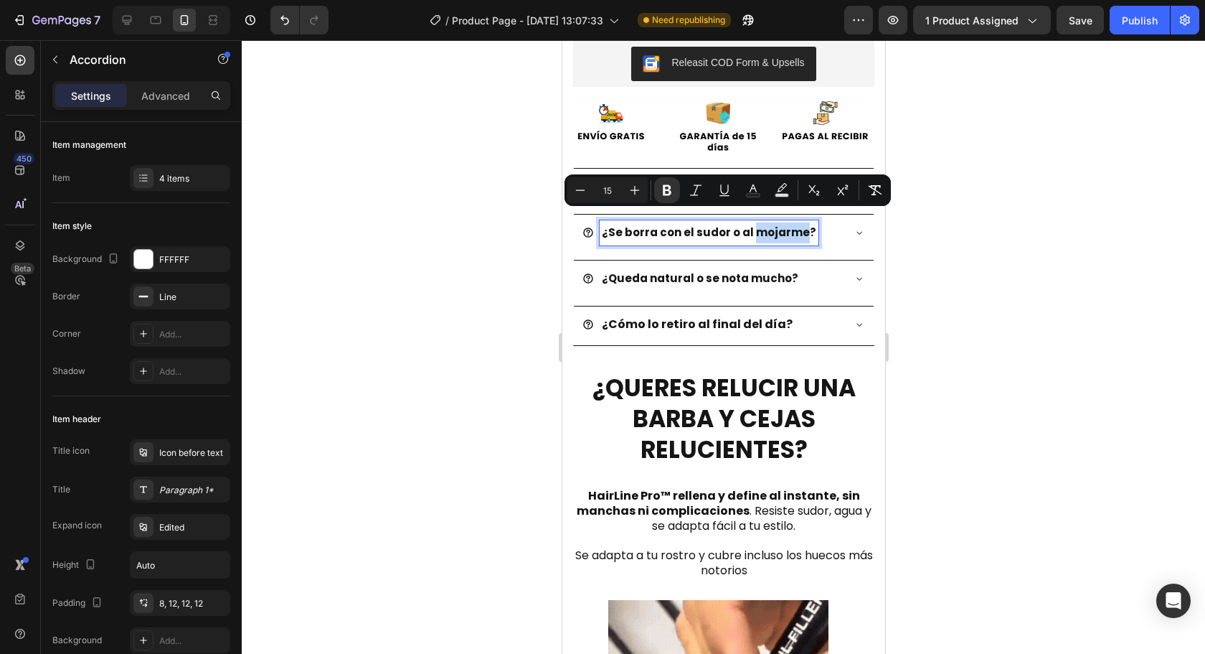
click at [750, 227] on strong "¿Se borra con el sudor o al mojarme?" at bounding box center [708, 232] width 215 height 15
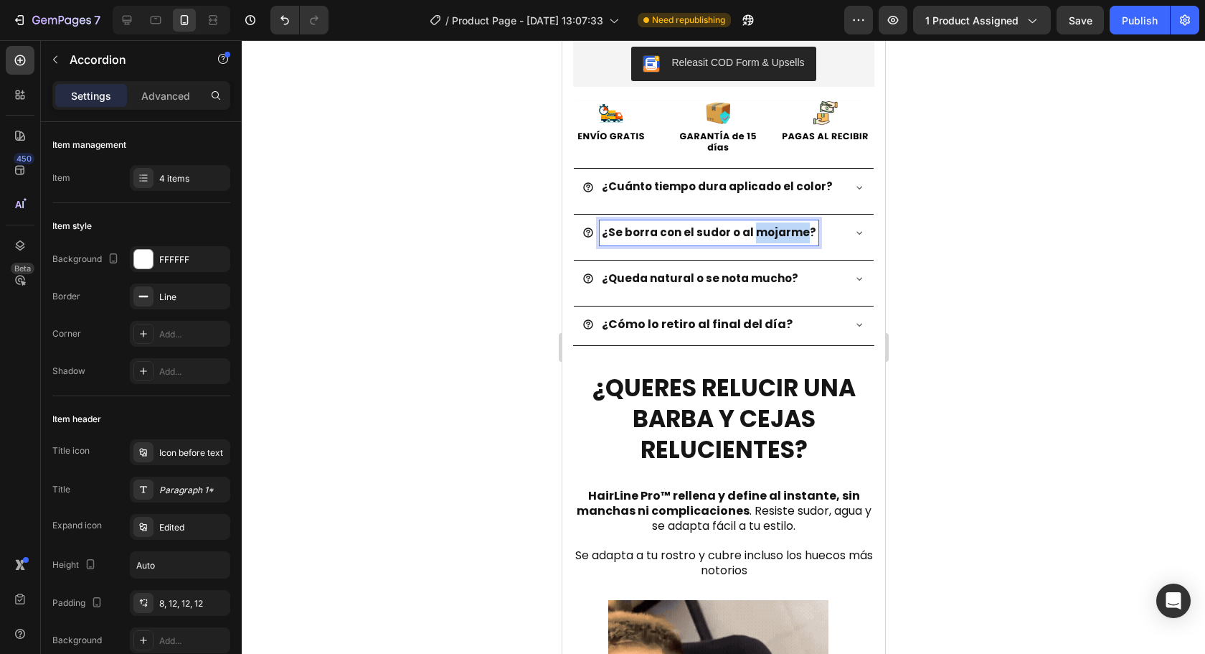
click at [750, 227] on strong "¿Se borra con el sudor o al mojarme?" at bounding box center [708, 232] width 215 height 15
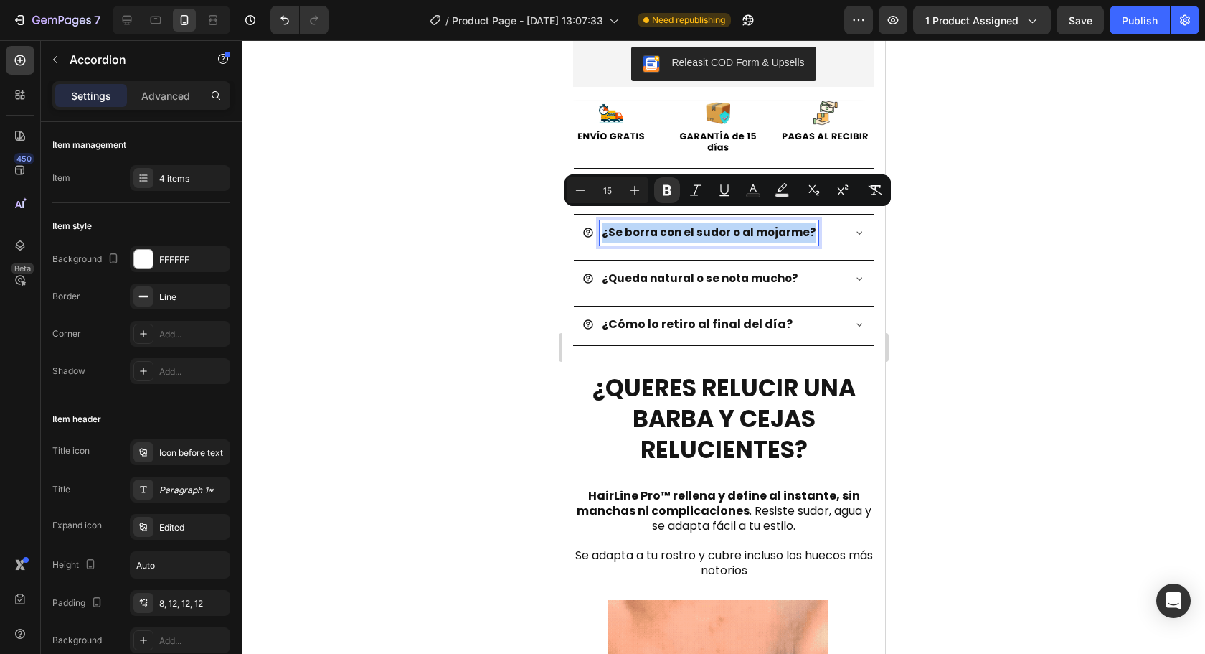
click at [750, 227] on strong "¿Se borra con el sudor o al mojarme?" at bounding box center [708, 232] width 215 height 15
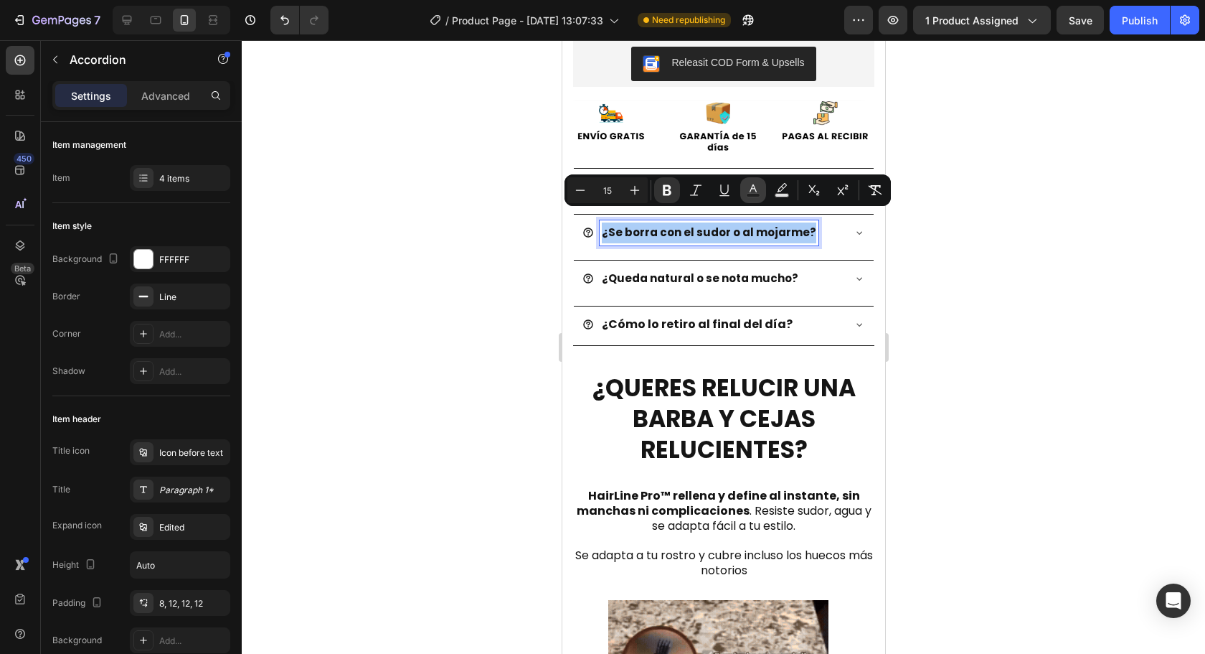
click at [751, 188] on icon "Editor contextual toolbar" at bounding box center [753, 190] width 14 height 14
type input "151515"
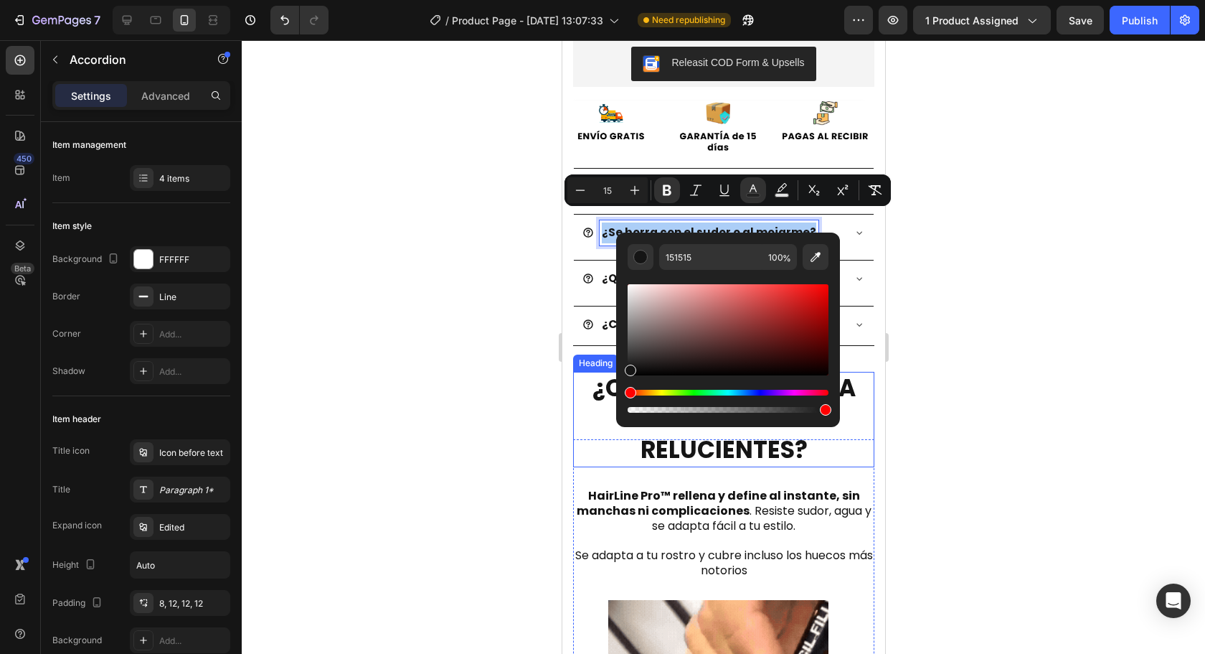
drag, startPoint x: 914, startPoint y: 360, endPoint x: 319, endPoint y: 330, distance: 595.5
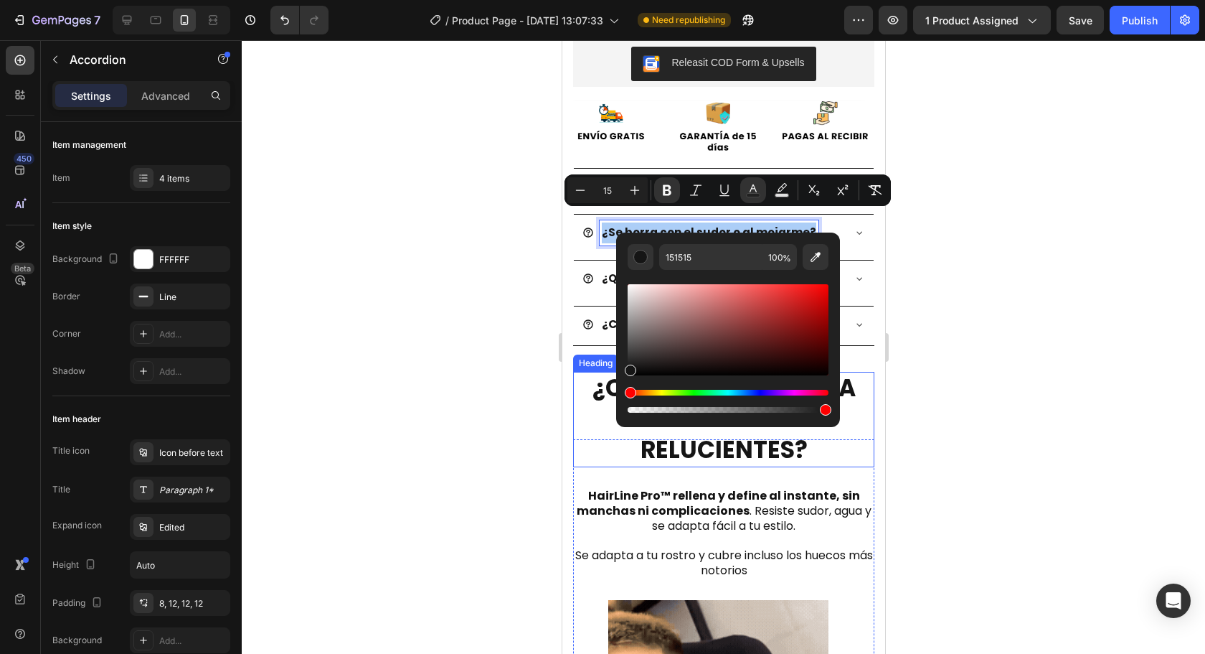
click at [914, 360] on div at bounding box center [723, 346] width 963 height 613
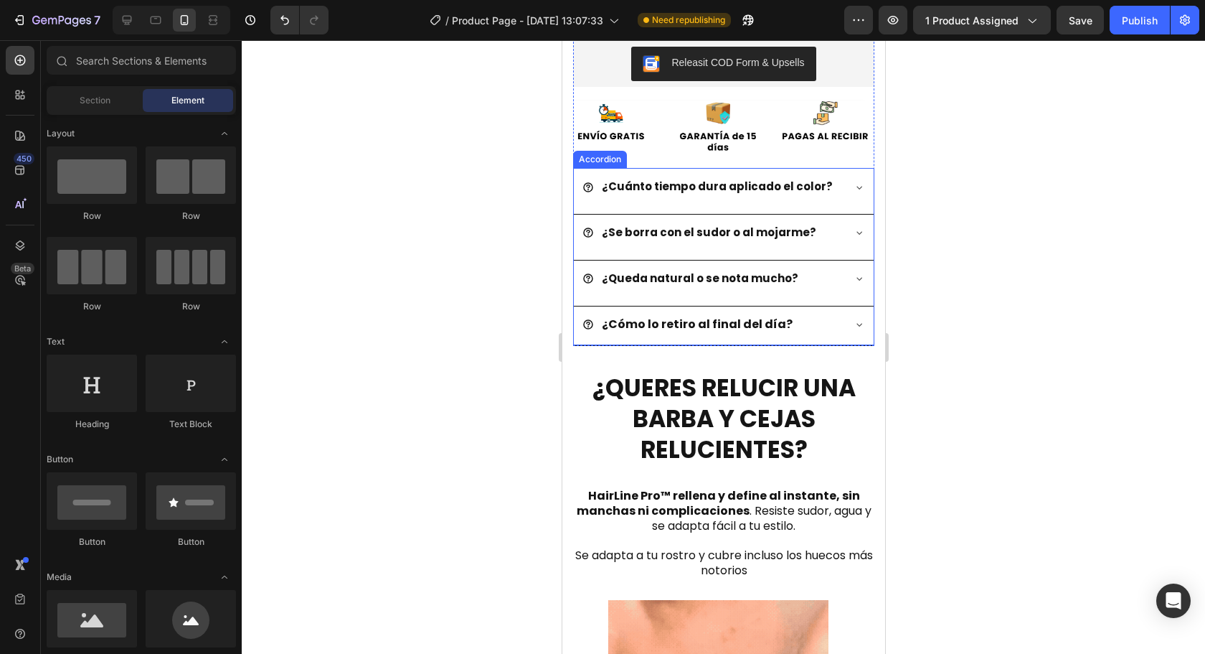
click at [827, 181] on div "¿Cuánto tiempo dura aplicado el color?" at bounding box center [712, 186] width 260 height 25
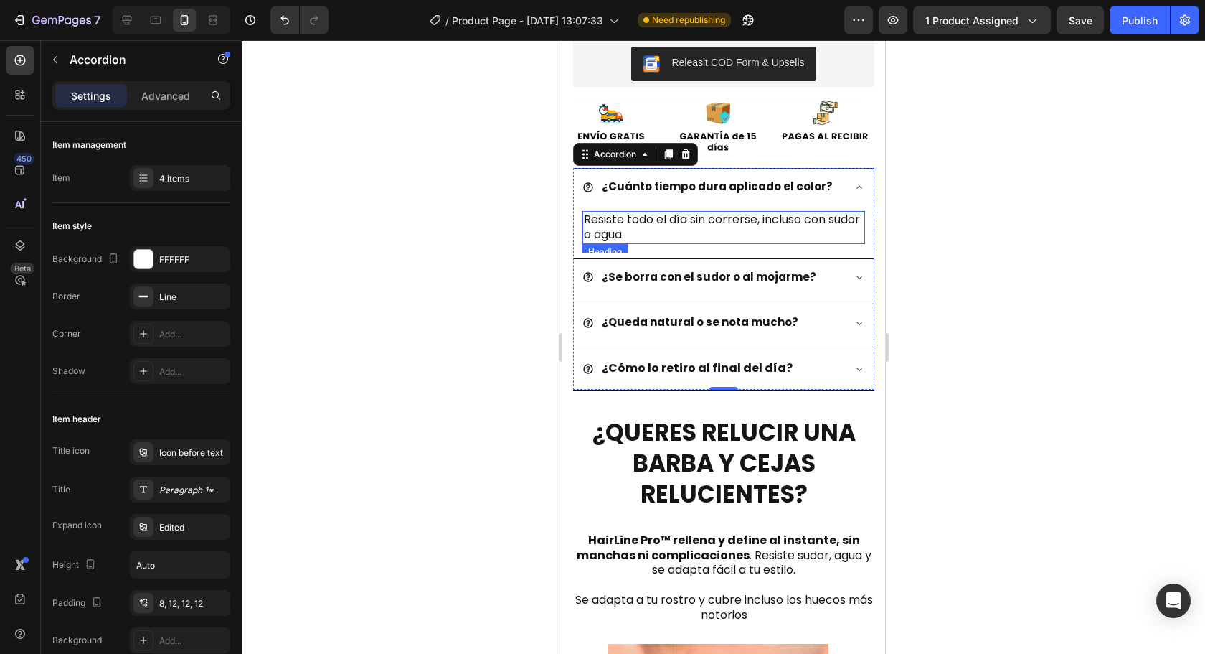
click at [720, 211] on h2 "Resiste todo el día sin correrse, incluso con sudor o agua." at bounding box center [723, 227] width 283 height 33
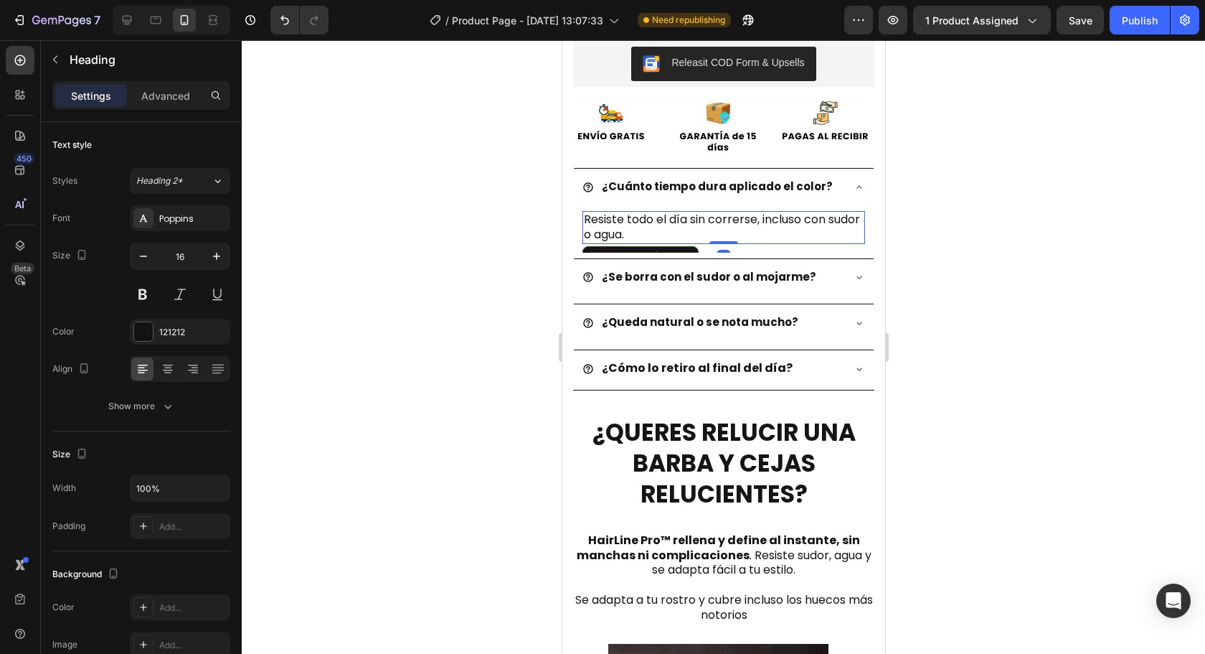
click at [720, 211] on h2 "Resiste todo el día sin correrse, incluso con sudor o agua." at bounding box center [723, 227] width 283 height 33
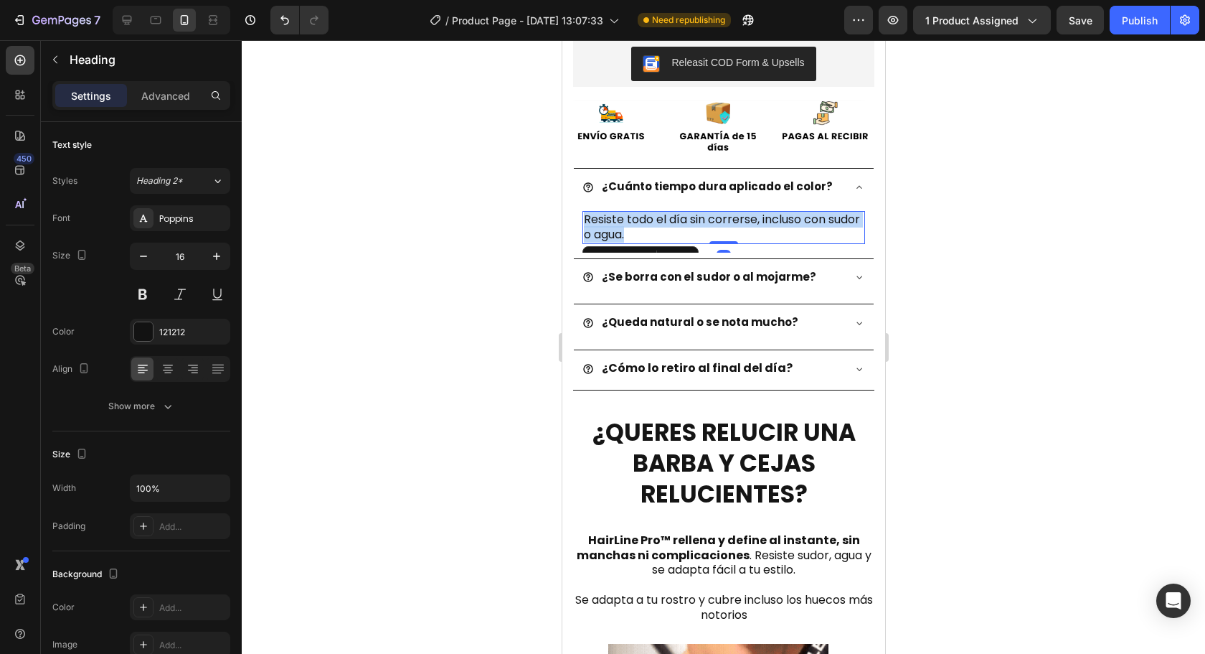
click at [720, 212] on p "Resiste todo el día sin correrse, incluso con sudor o agua." at bounding box center [723, 227] width 280 height 30
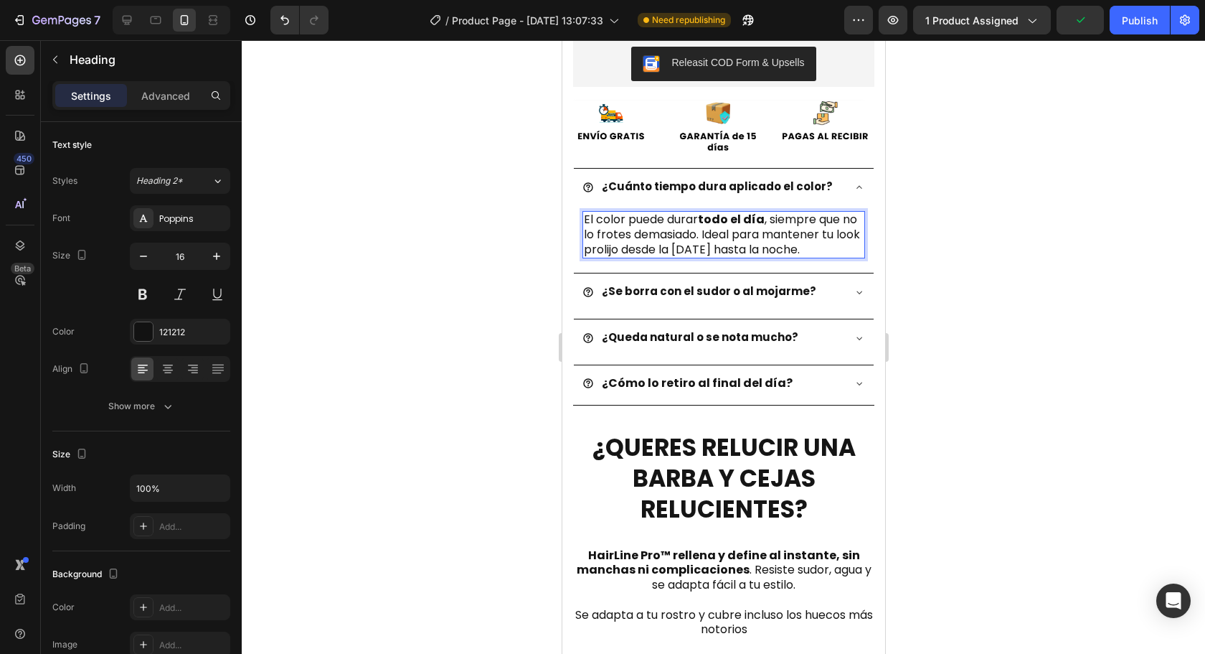
click at [716, 222] on p "El color puede durar todo el día , siempre que no lo frotes demasiado. Ideal pa…" at bounding box center [723, 234] width 280 height 44
drag, startPoint x: 714, startPoint y: 222, endPoint x: 769, endPoint y: 206, distance: 57.5
click at [769, 212] on p "El color puede durar todo el día , siempre que no lo frotes demasiado. Ideal pa…" at bounding box center [723, 234] width 280 height 44
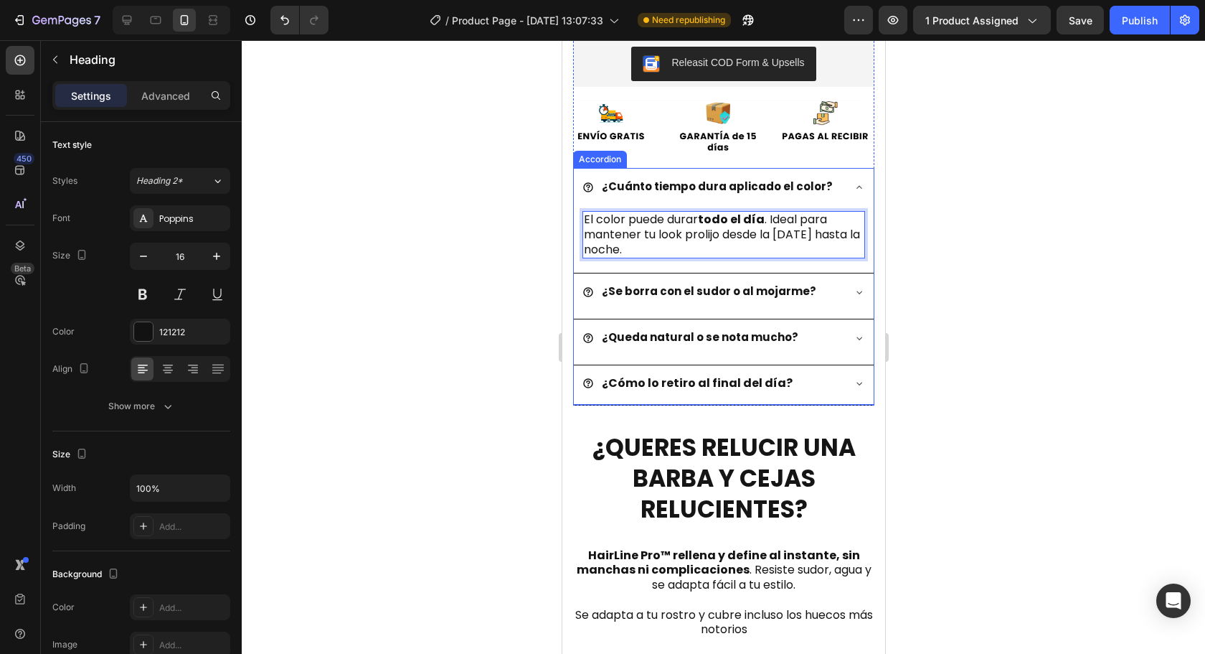
click at [669, 283] on strong "¿Se borra con el sudor o al mojarme?" at bounding box center [708, 290] width 215 height 15
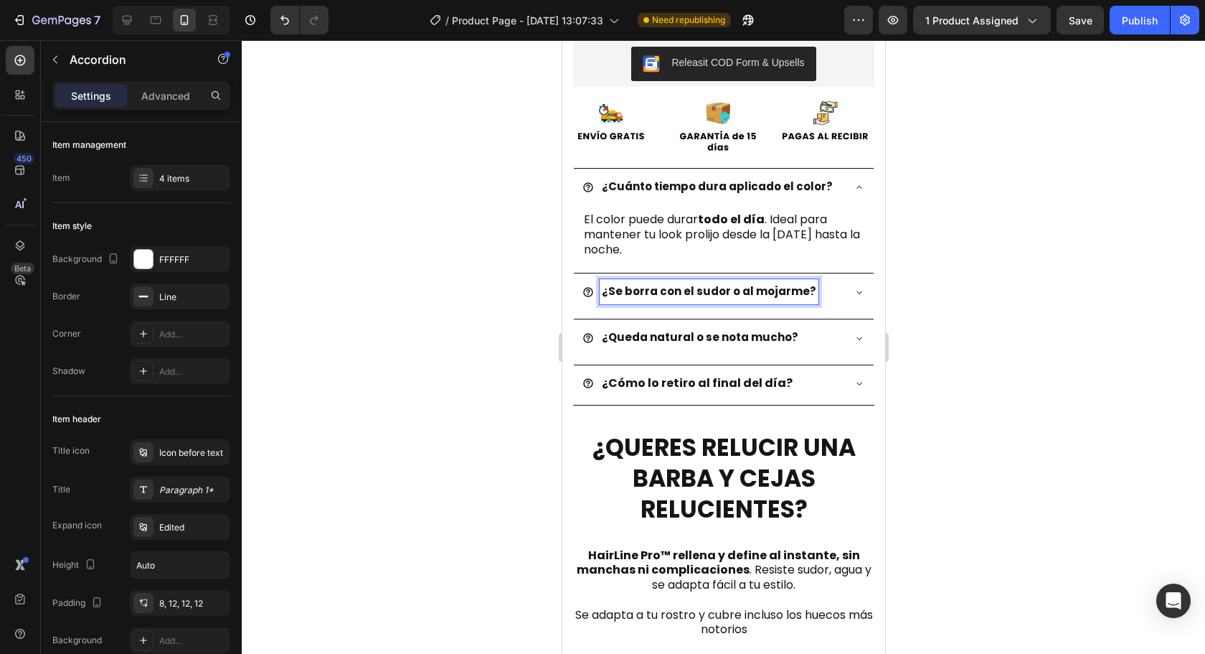
click at [832, 282] on div "¿Se borra con el sudor o al mojarme?" at bounding box center [723, 292] width 300 height 39
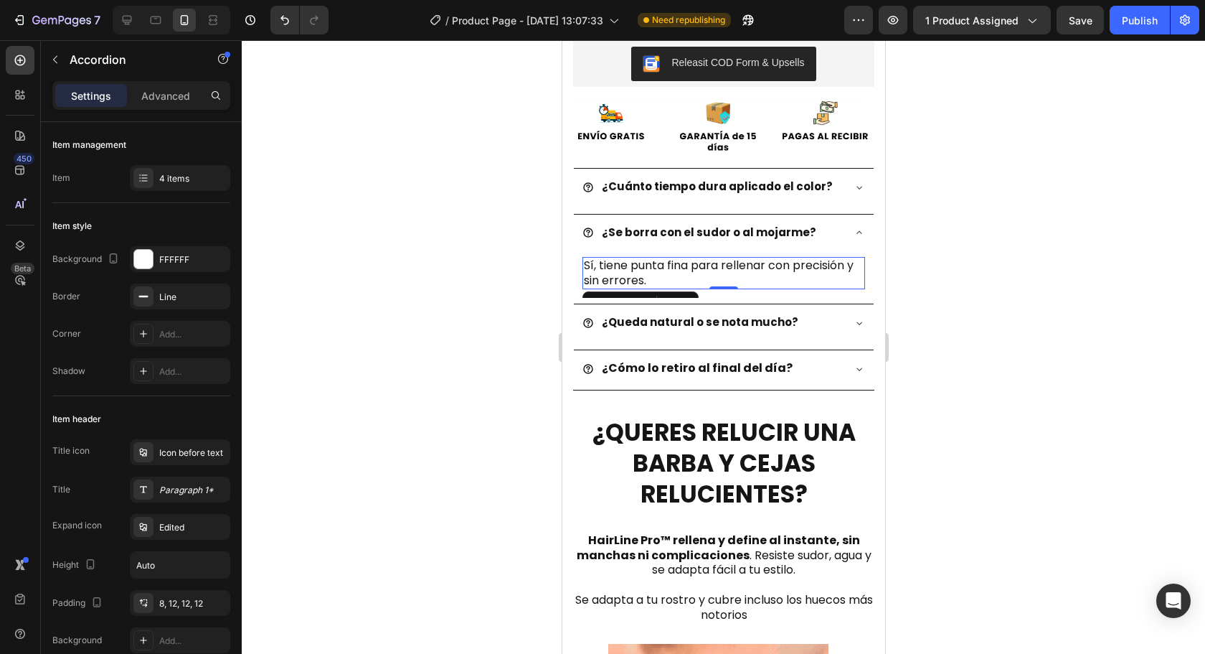
click at [679, 257] on h2 "Sí, tiene punta fina para rellenar con precisión y sin errores." at bounding box center [723, 273] width 283 height 33
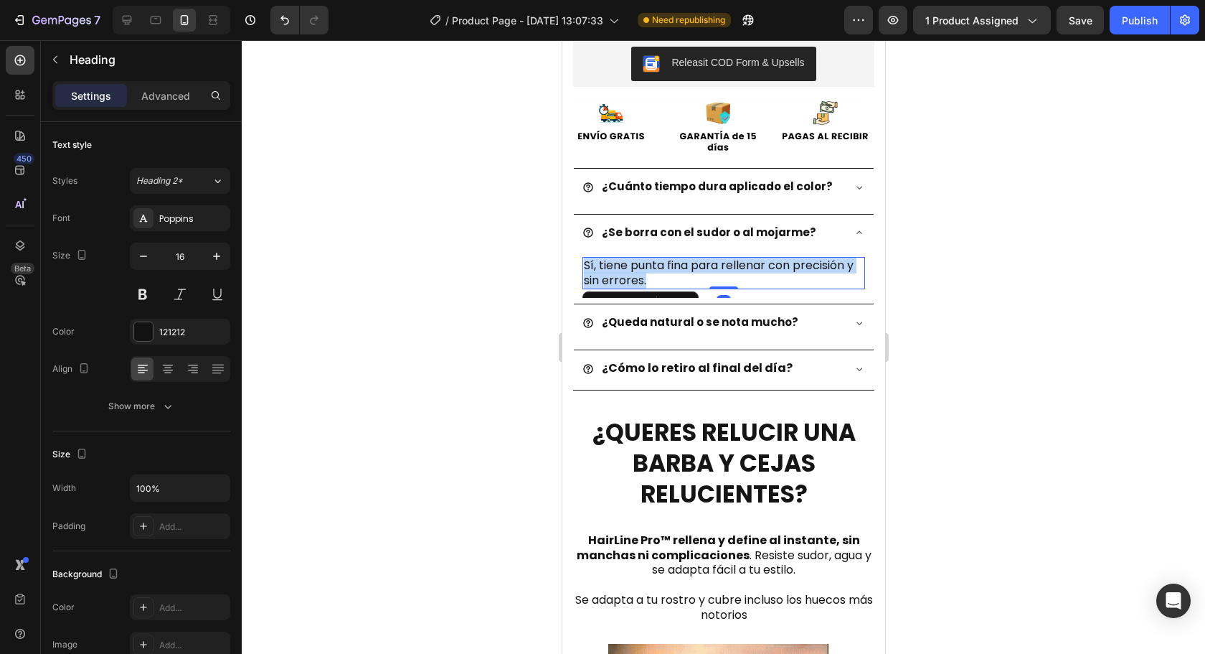
click at [679, 258] on p "Sí, tiene punta fina para rellenar con precisión y sin errores." at bounding box center [723, 273] width 280 height 30
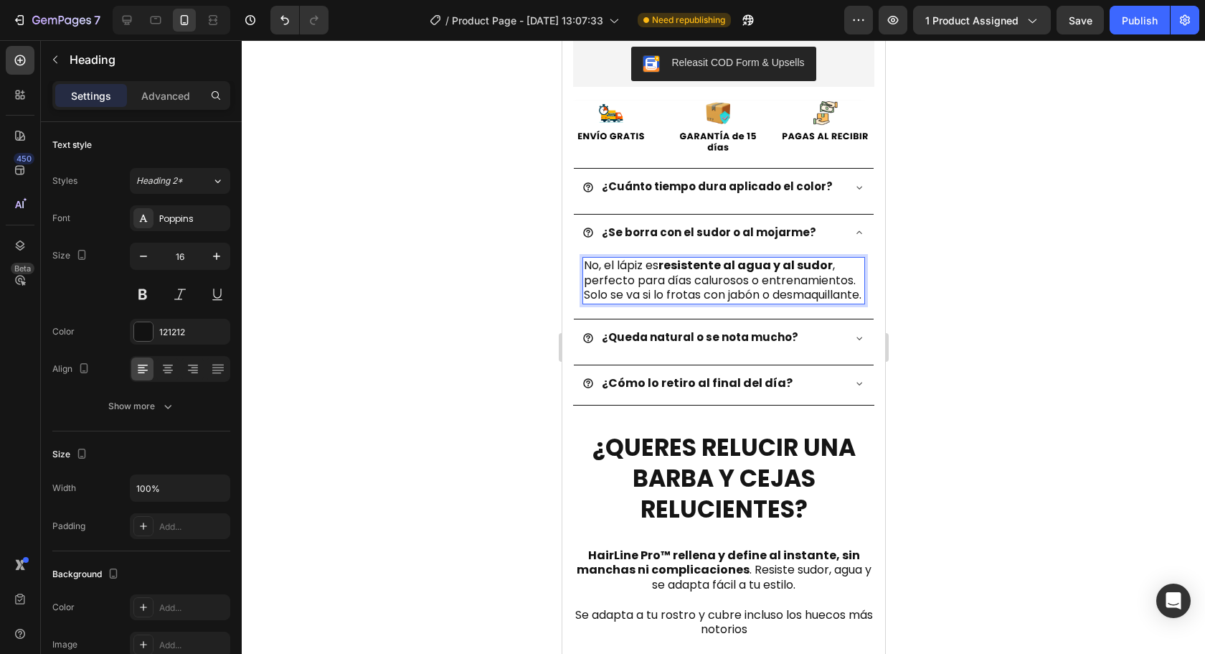
drag, startPoint x: 1013, startPoint y: 319, endPoint x: 980, endPoint y: 318, distance: 33.0
click at [1014, 321] on div at bounding box center [723, 346] width 963 height 613
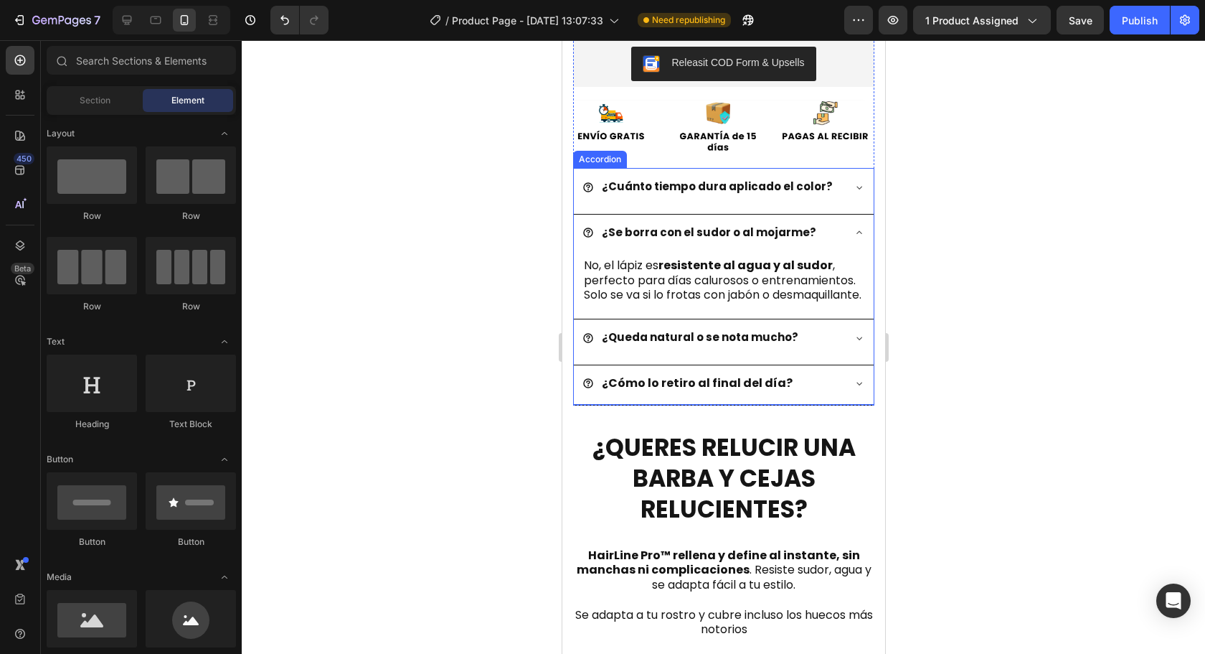
click at [822, 336] on div "¿Queda natural o se nota mucho?" at bounding box center [712, 337] width 260 height 25
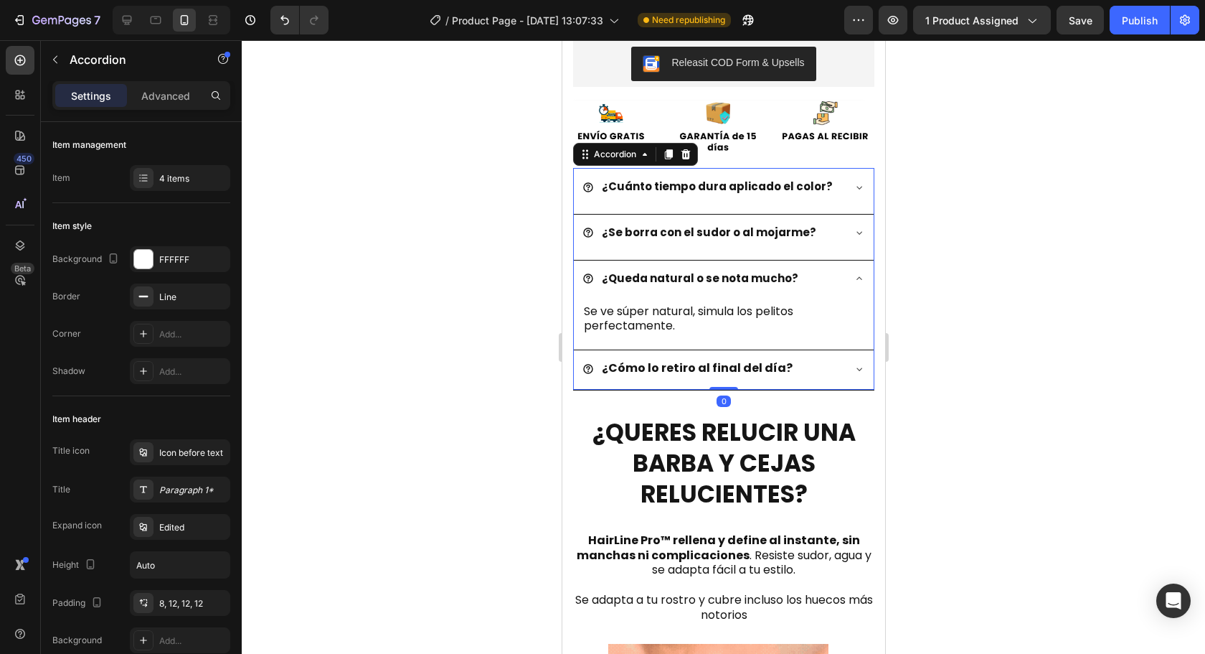
click at [666, 308] on h2 "Se ve súper natural, simula los pelitos perfectamente." at bounding box center [723, 319] width 283 height 33
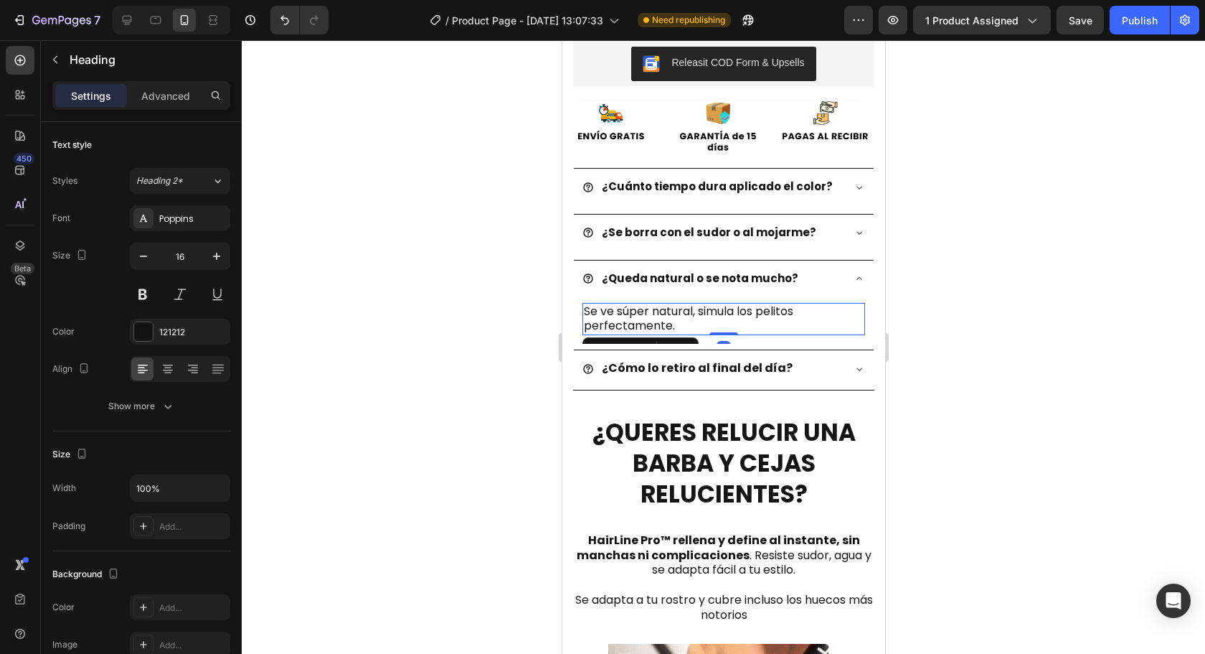
click at [666, 306] on h2 "Se ve súper natural, simula los pelitos perfectamente." at bounding box center [723, 319] width 283 height 33
click at [666, 306] on p "Se ve súper natural, simula los pelitos perfectamente." at bounding box center [723, 319] width 280 height 30
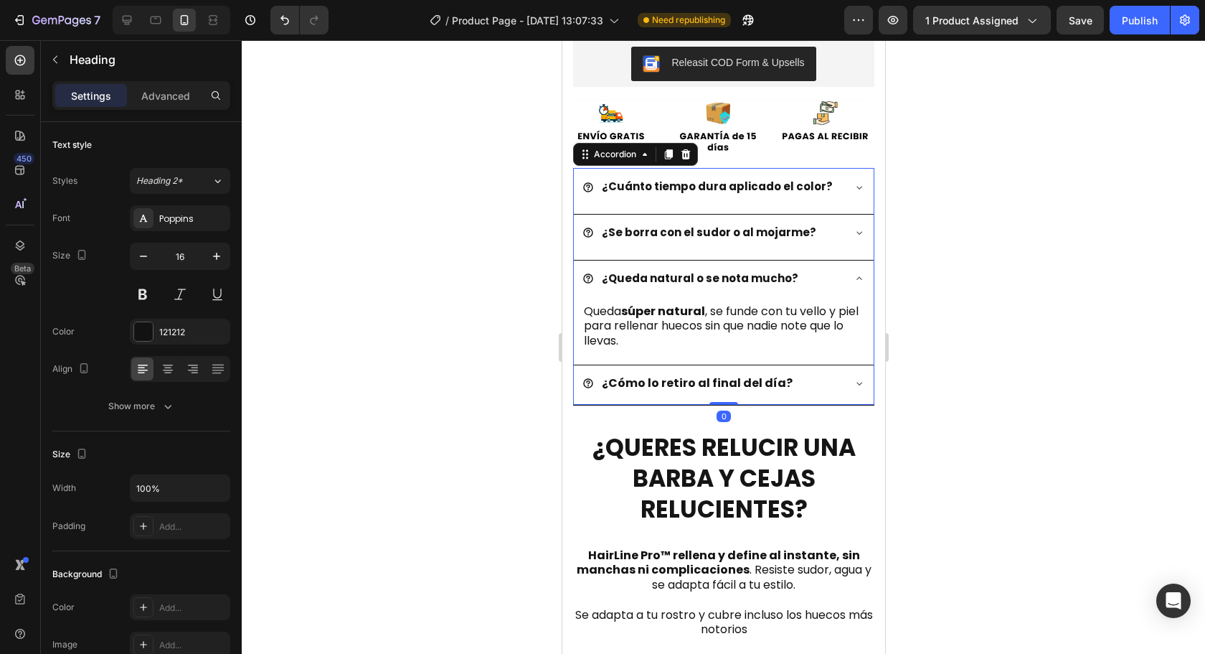
click at [825, 371] on div "¿Cómo lo retiro al final del día?" at bounding box center [712, 383] width 260 height 25
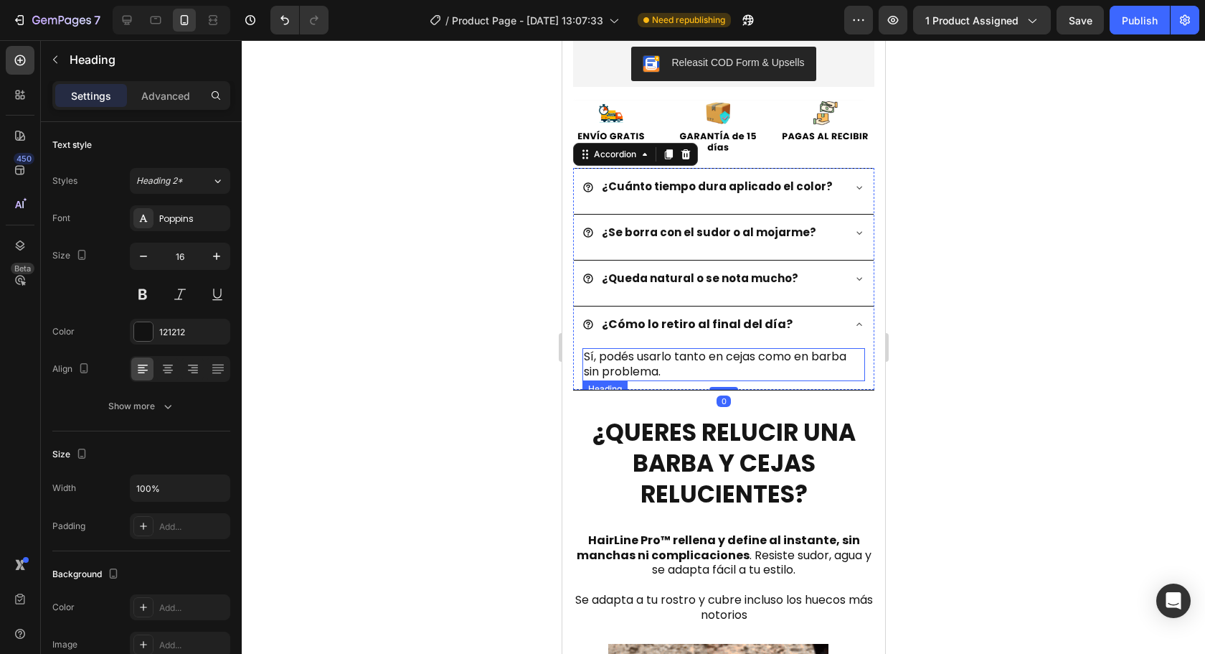
click at [682, 348] on h2 "Sí, podés usarlo tanto en cejas como en barba sin problema." at bounding box center [723, 364] width 283 height 33
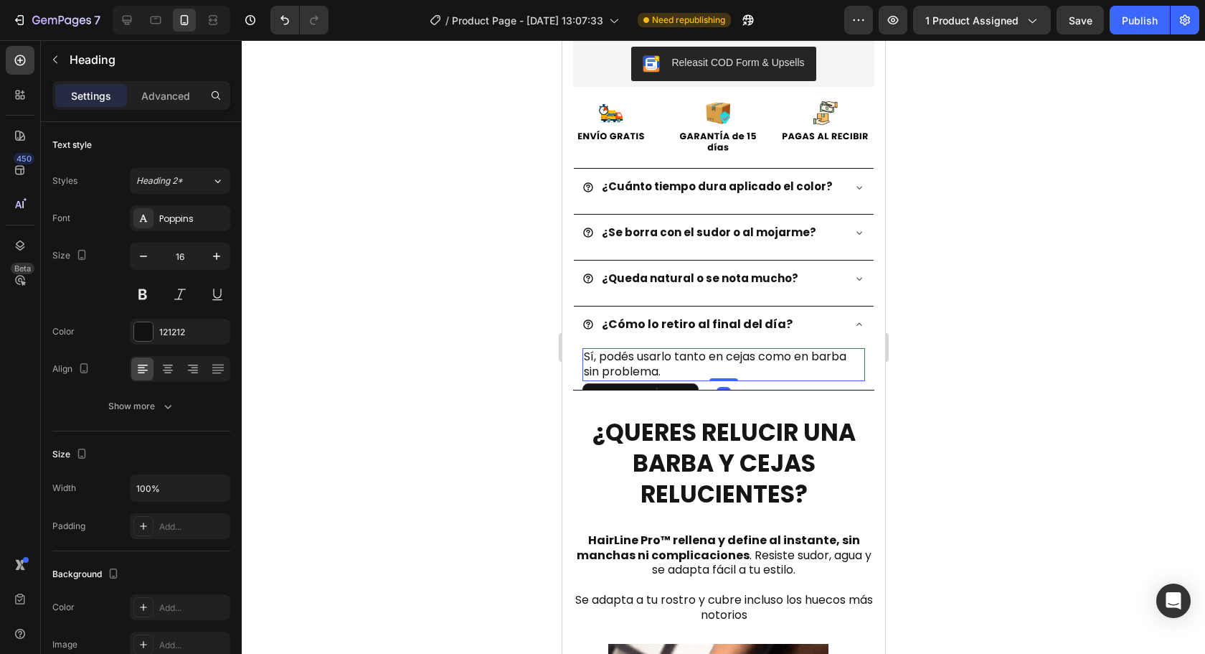
click at [682, 348] on h2 "Sí, podés usarlo tanto en cejas como en barba sin problema." at bounding box center [723, 364] width 283 height 33
click at [682, 349] on p "Sí, podés usarlo tanto en cejas como en barba sin problema." at bounding box center [723, 364] width 280 height 30
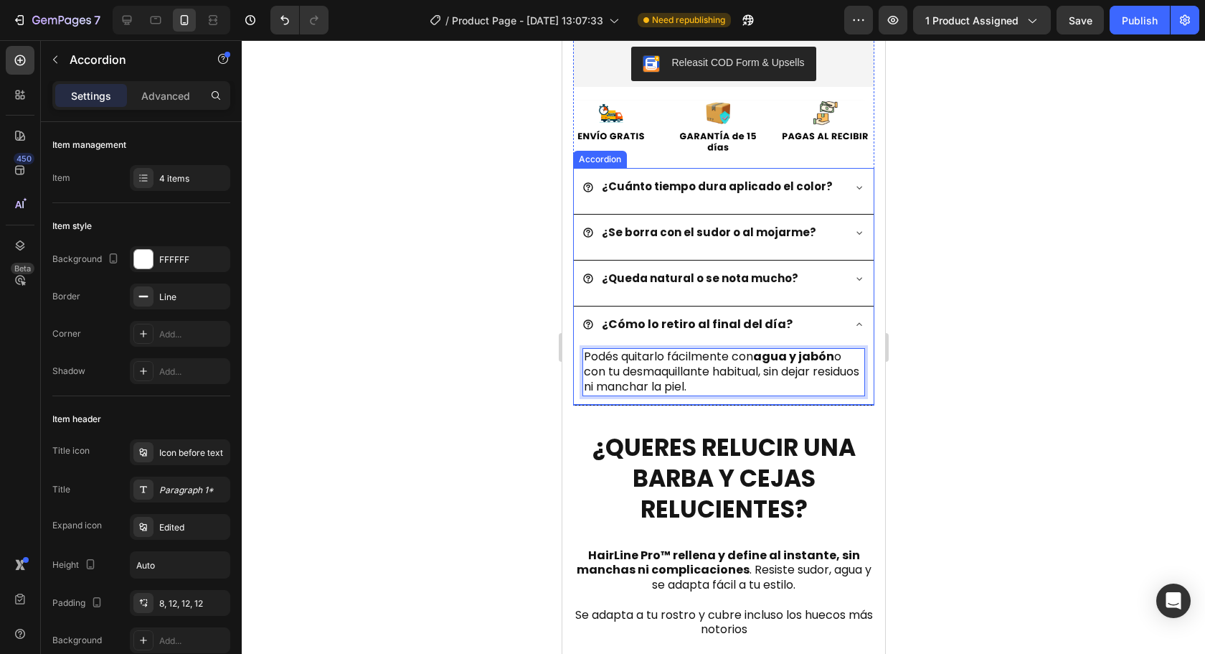
click at [804, 266] on div "¿Queda natural o se nota mucho?" at bounding box center [712, 278] width 260 height 25
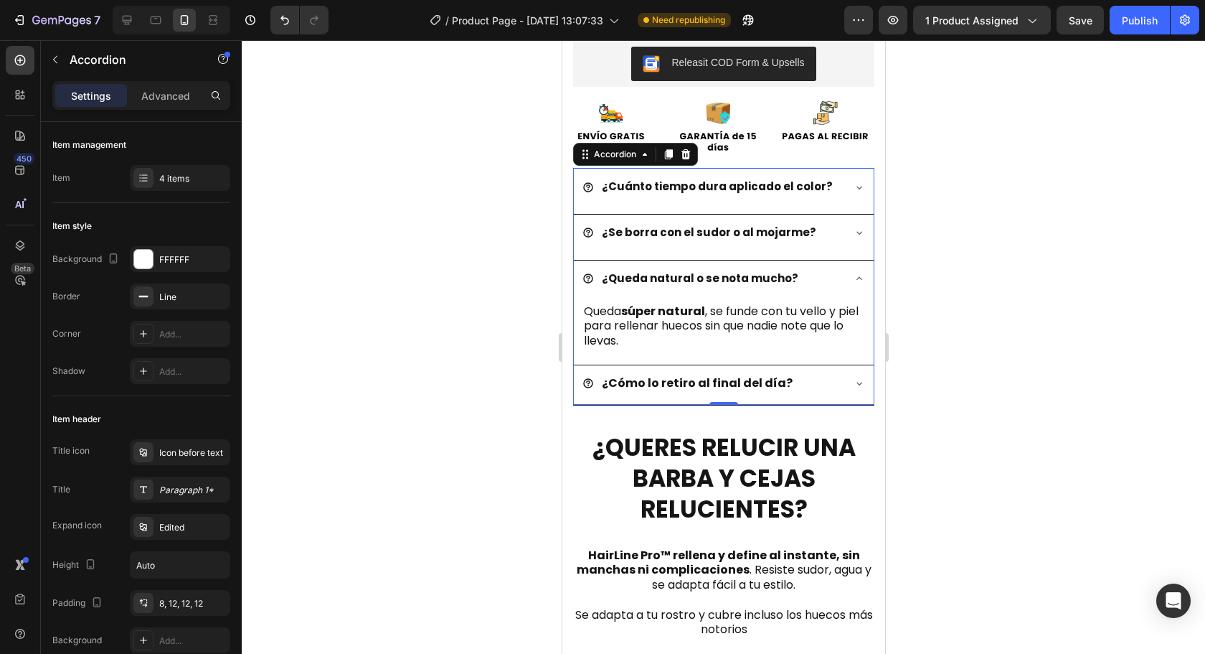
click at [840, 267] on div "¿Queda natural o se nota mucho?" at bounding box center [723, 279] width 300 height 39
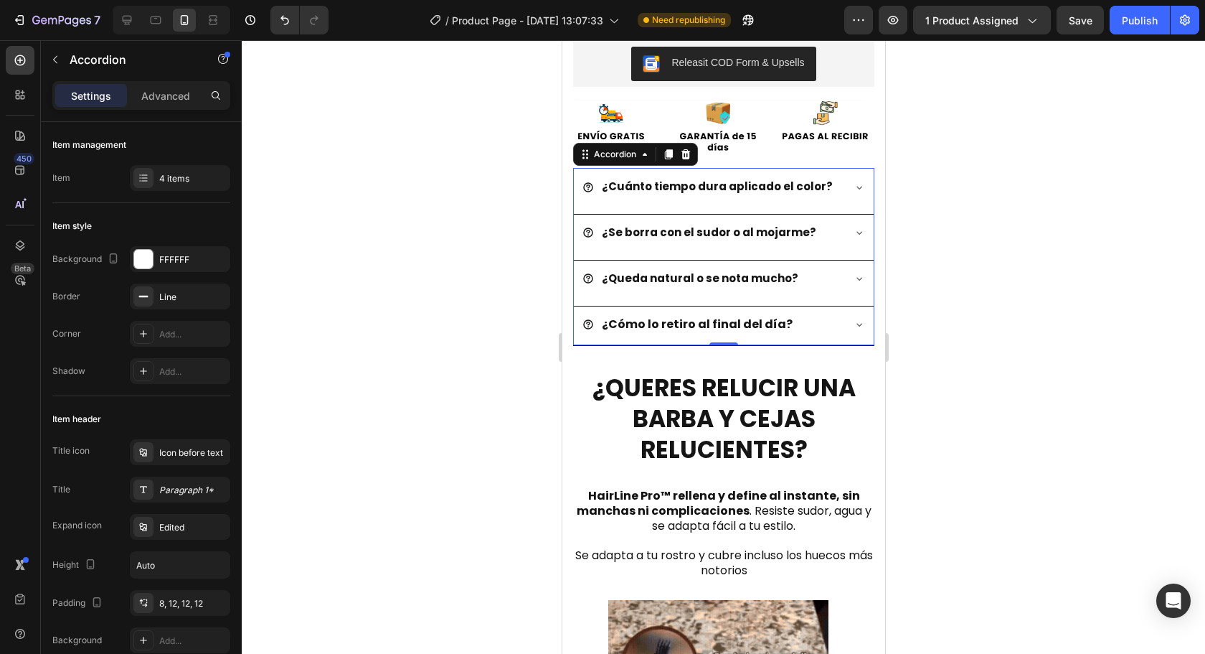
click at [967, 286] on div at bounding box center [723, 346] width 963 height 613
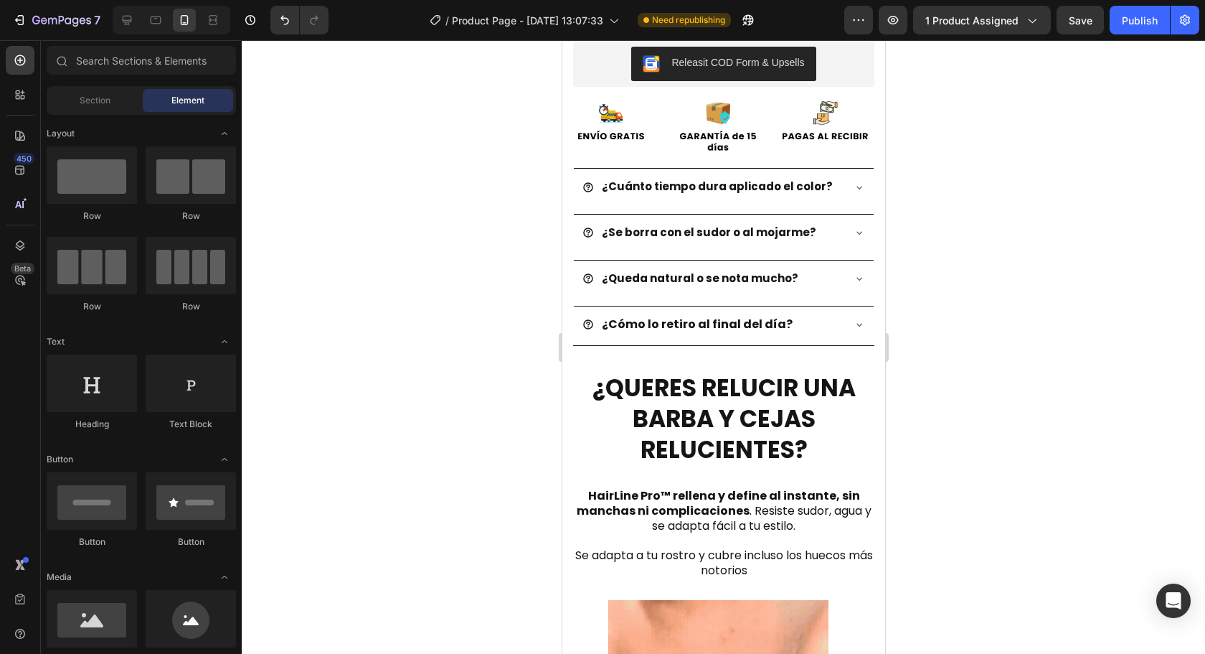
click at [1048, 334] on div at bounding box center [723, 346] width 963 height 613
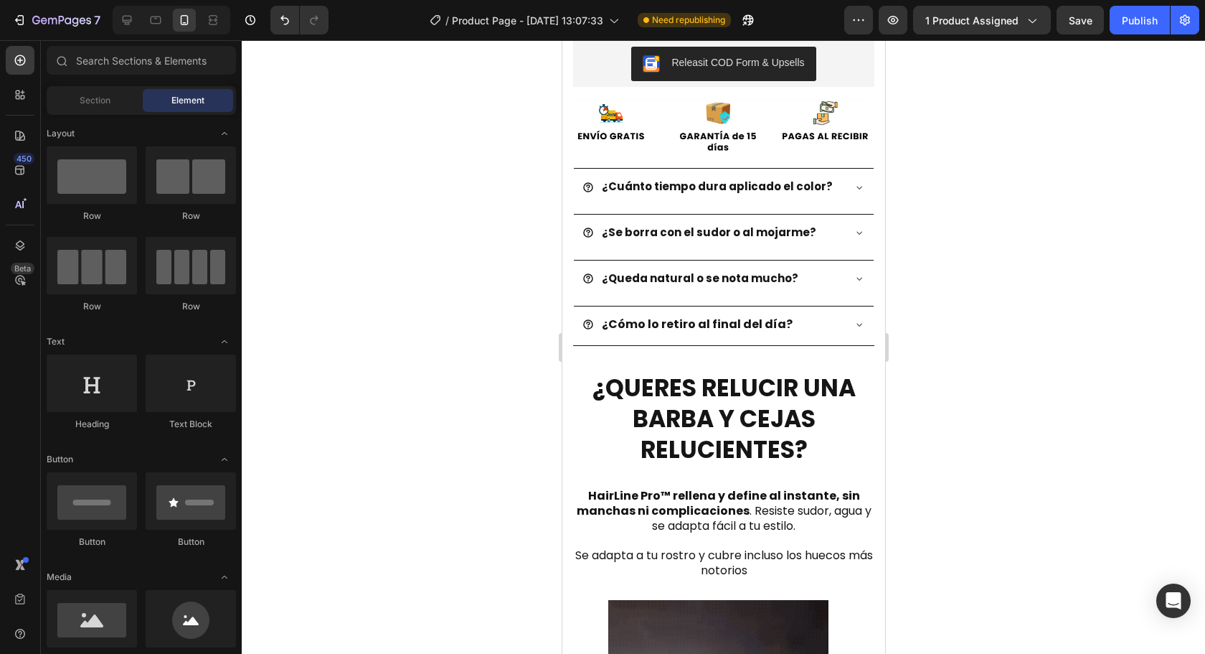
click at [1087, 34] on div "7 Version history / Product Page - Aug 1, 13:07:33 Need republishing Preview 1 …" at bounding box center [602, 20] width 1205 height 41
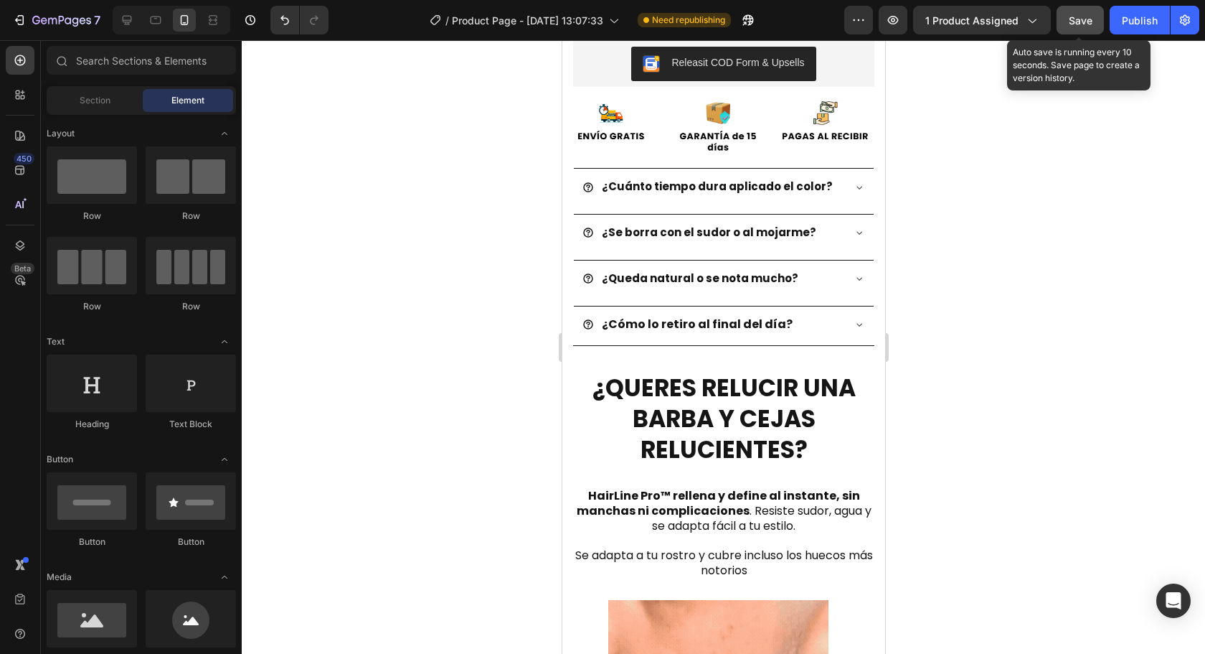
click at [1086, 27] on button "Save" at bounding box center [1080, 20] width 47 height 29
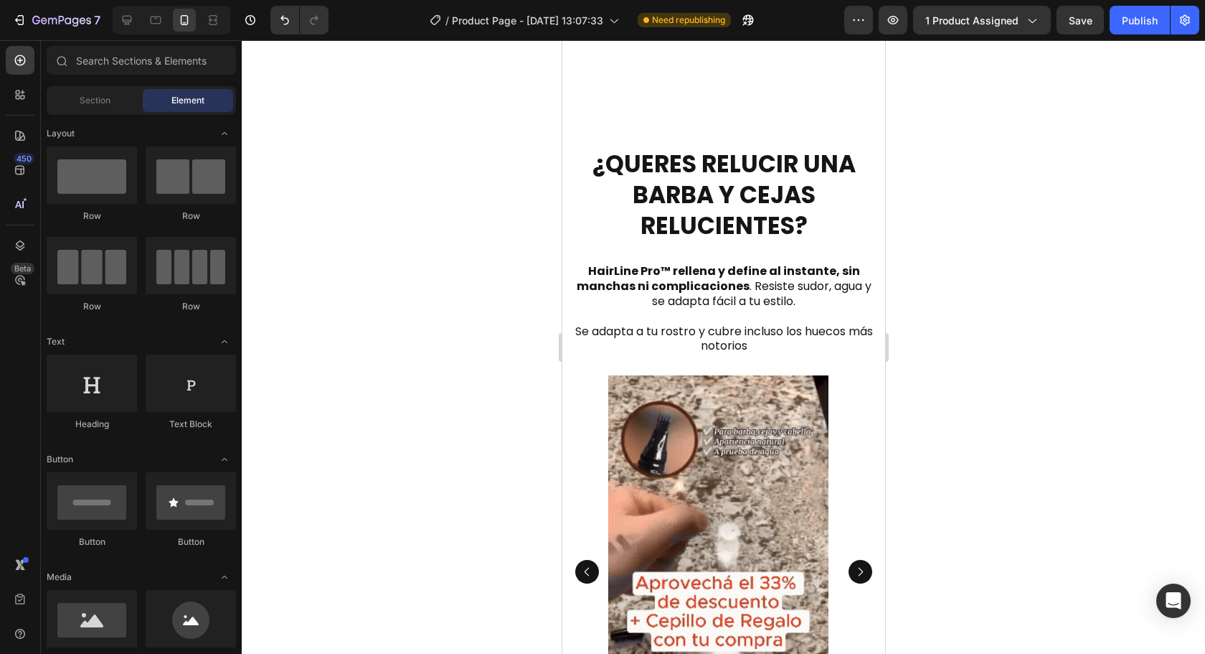
scroll to position [1220, 0]
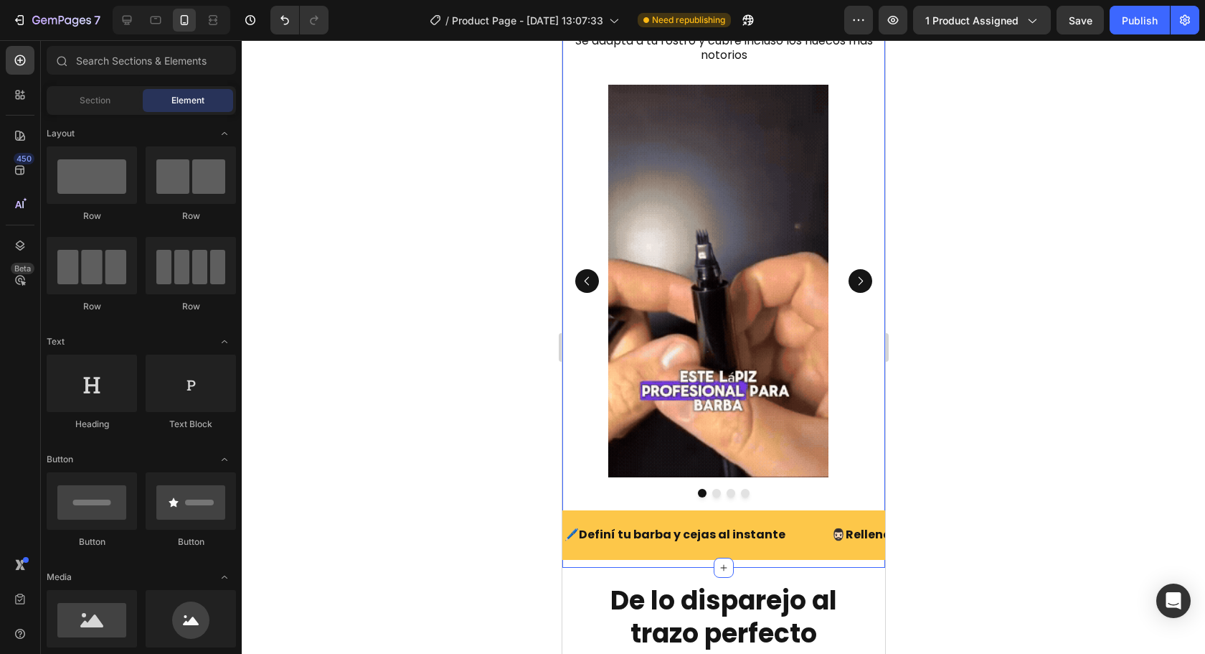
click at [854, 279] on icon "Carousel Next Arrow" at bounding box center [860, 281] width 12 height 12
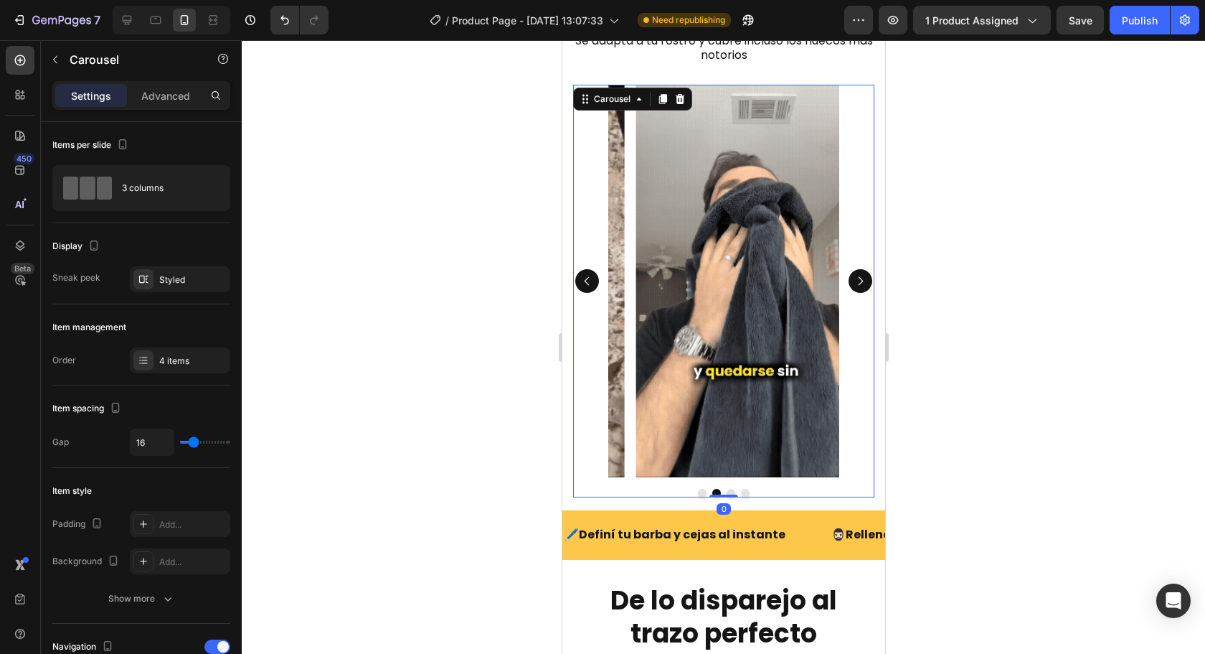
click at [854, 279] on icon "Carousel Next Arrow" at bounding box center [860, 281] width 12 height 12
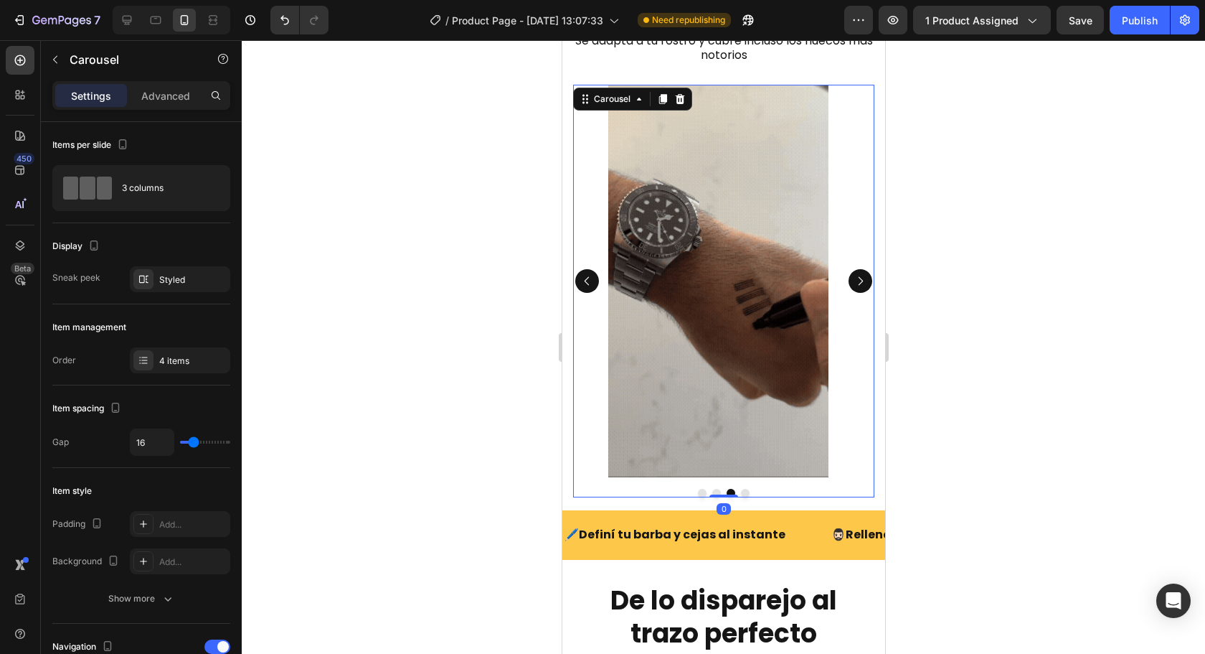
click at [854, 279] on icon "Carousel Next Arrow" at bounding box center [860, 281] width 12 height 12
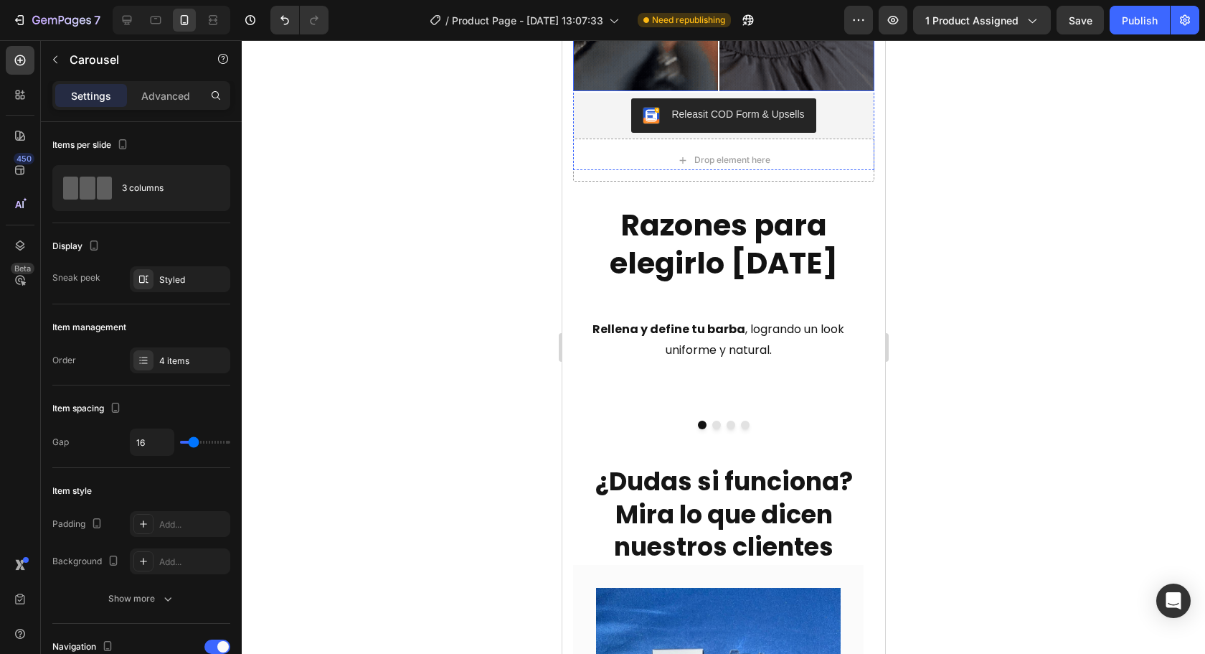
scroll to position [2224, 0]
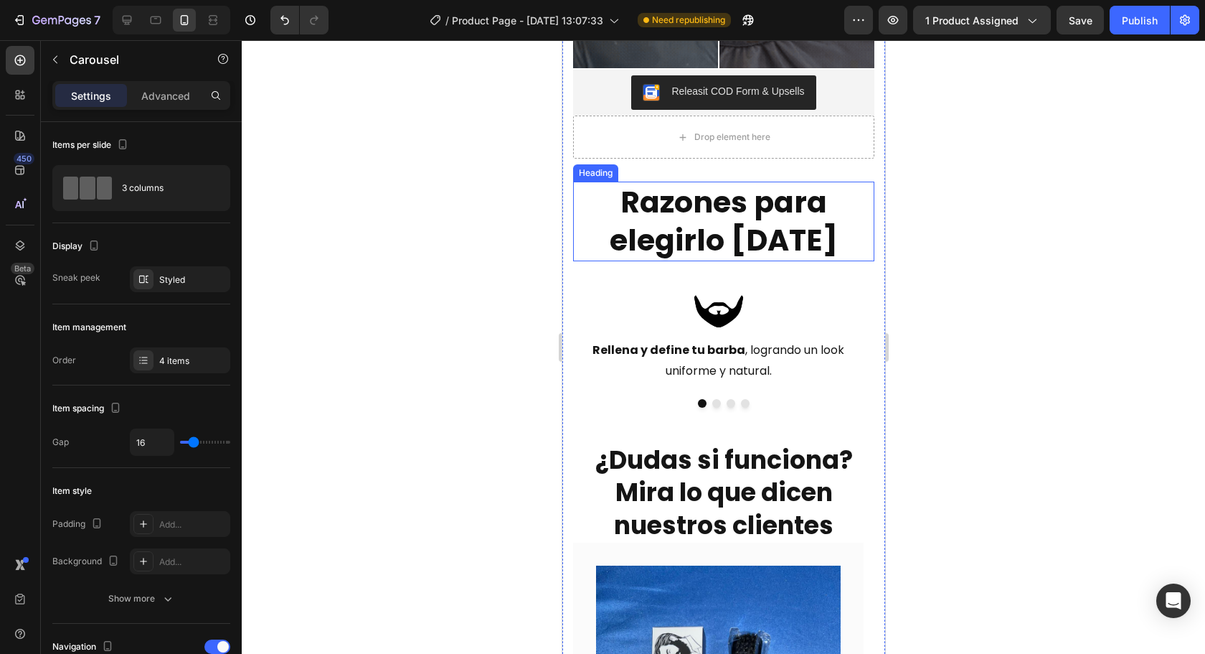
click at [765, 233] on h2 "Razones para elegirlo hoy" at bounding box center [722, 222] width 301 height 80
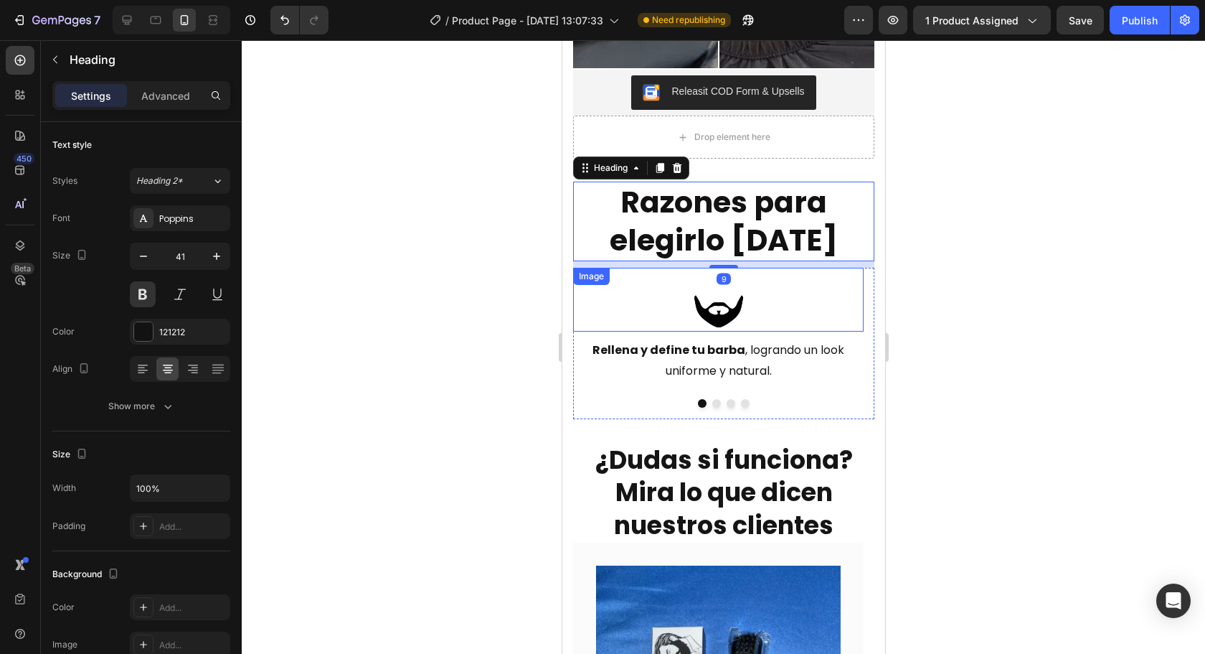
click at [798, 298] on div at bounding box center [717, 310] width 291 height 44
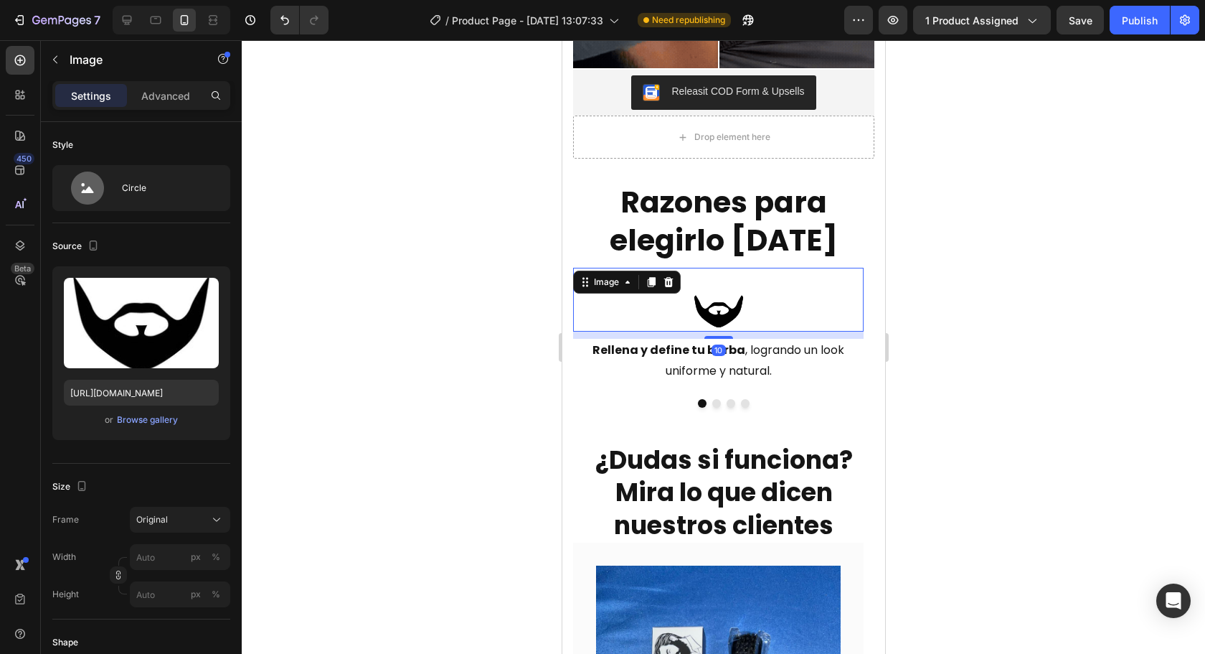
click at [991, 293] on div at bounding box center [723, 346] width 963 height 613
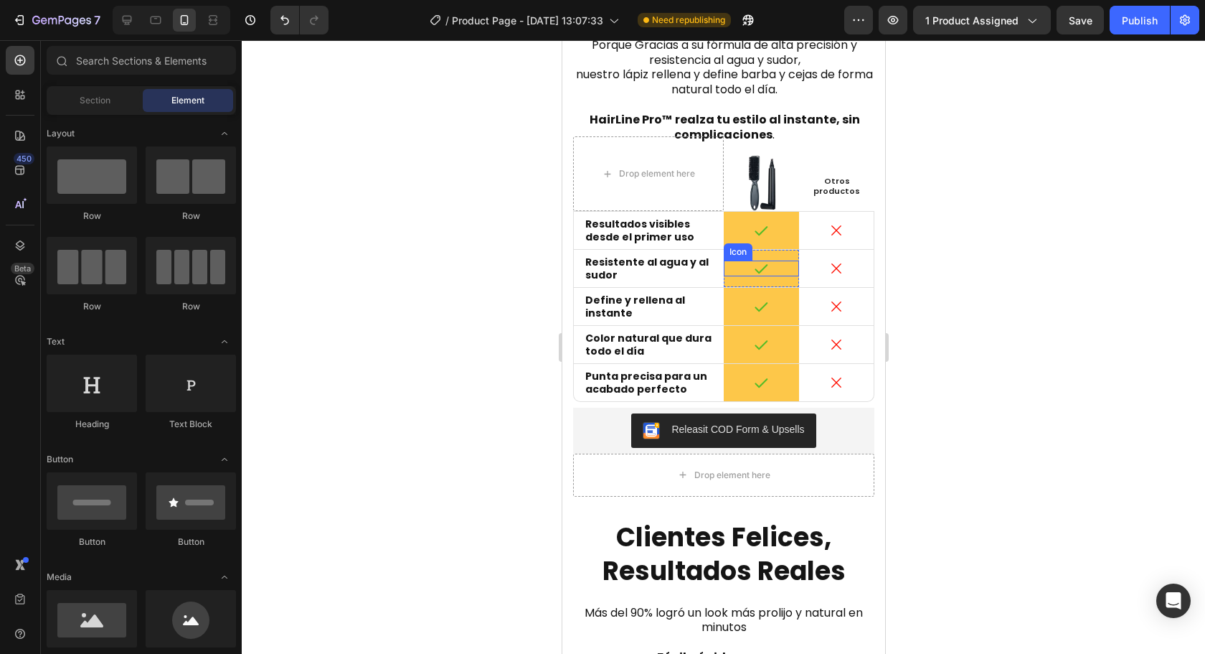
scroll to position [3799, 0]
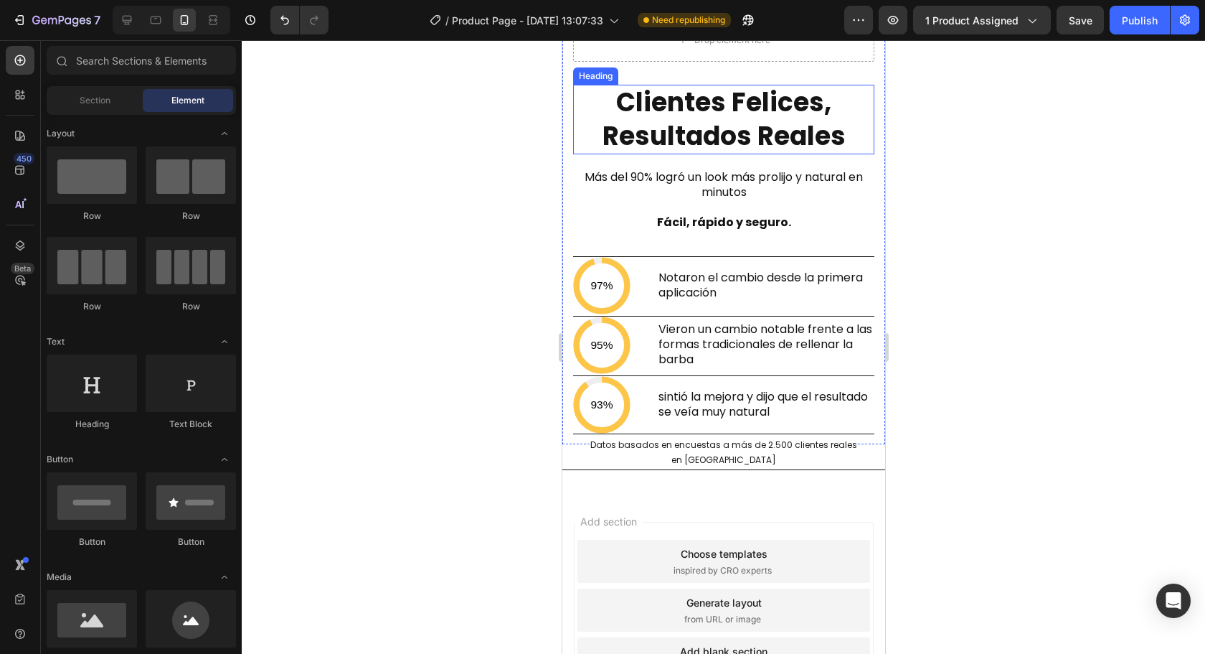
click at [707, 119] on strong "Clientes Felices, Resultados Reales" at bounding box center [723, 119] width 243 height 70
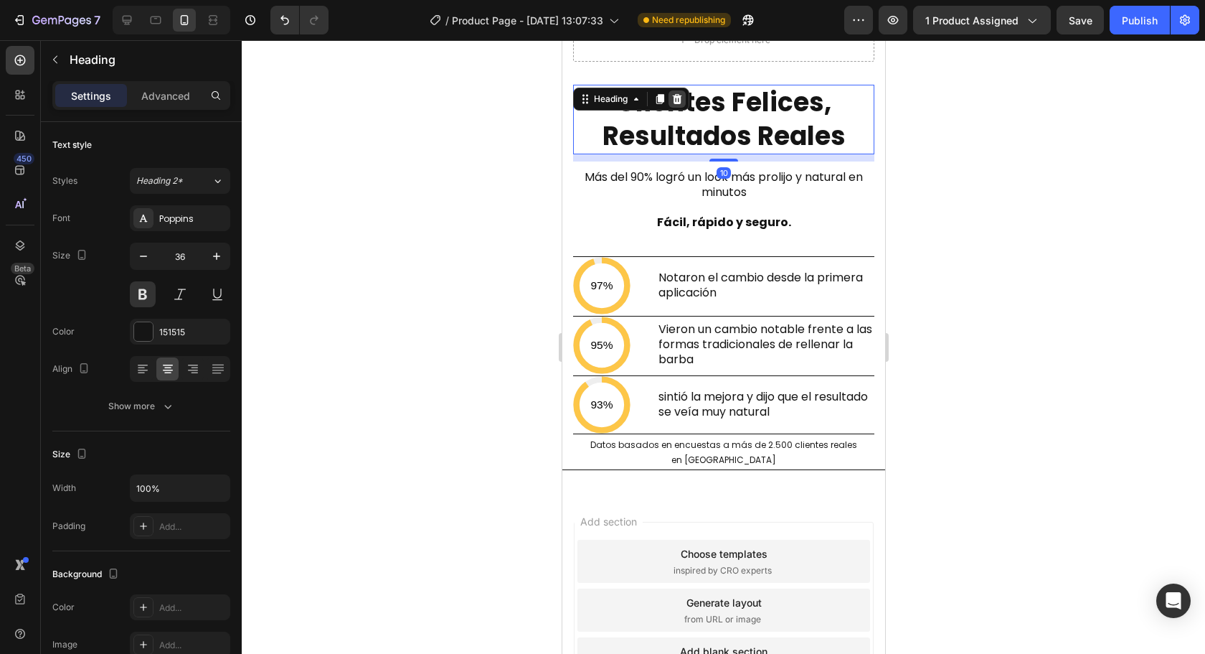
click at [682, 103] on icon at bounding box center [676, 98] width 11 height 11
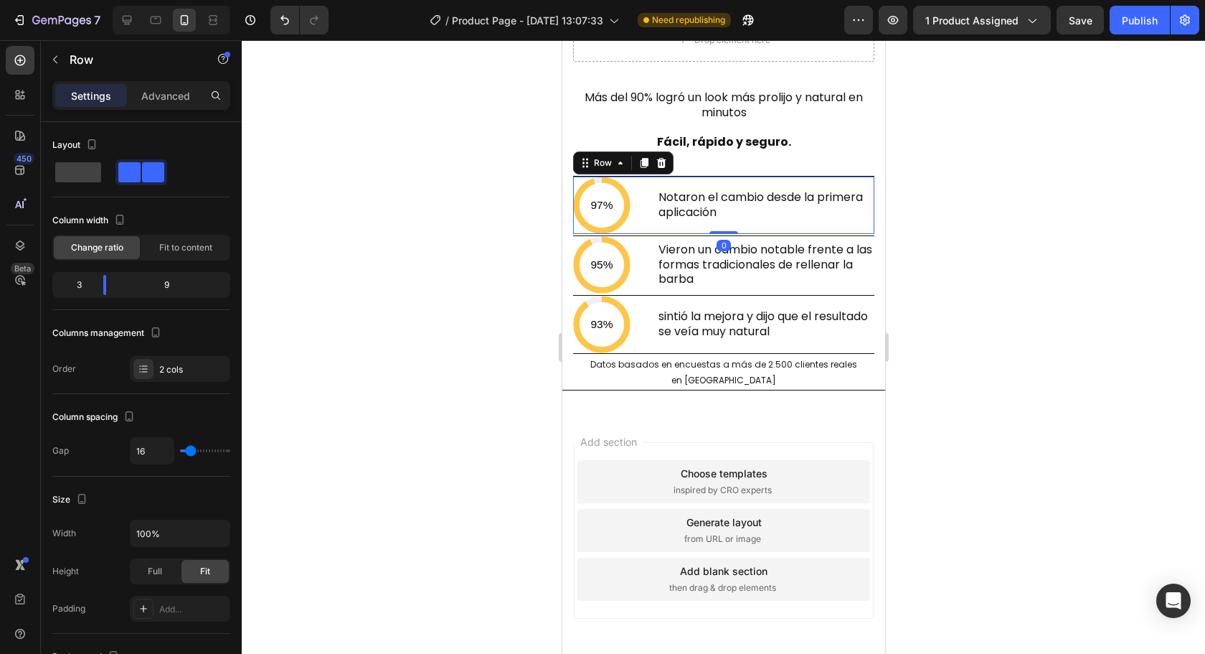
click at [690, 187] on div "Notaron el cambio desde la primera aplicación Heading" at bounding box center [764, 204] width 217 height 57
click at [863, 242] on div "Image Releasit COD Form & Upsells Releasit COD Form & Upsells Drop element here…" at bounding box center [723, 195] width 323 height 338
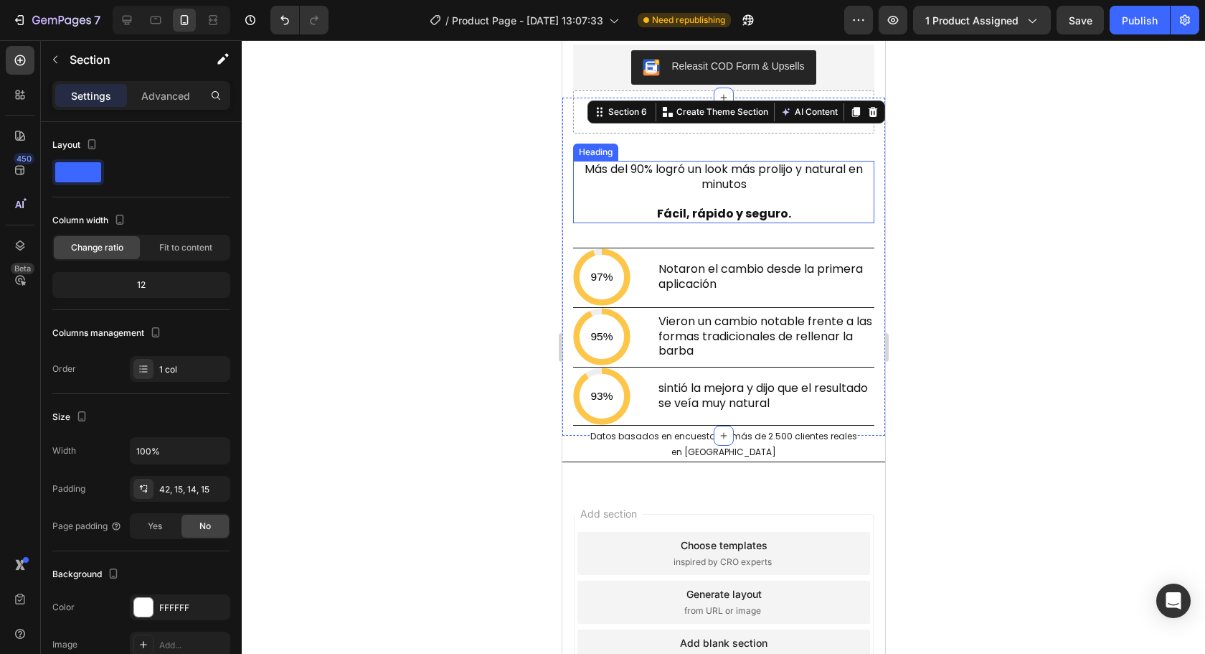
scroll to position [3583, 0]
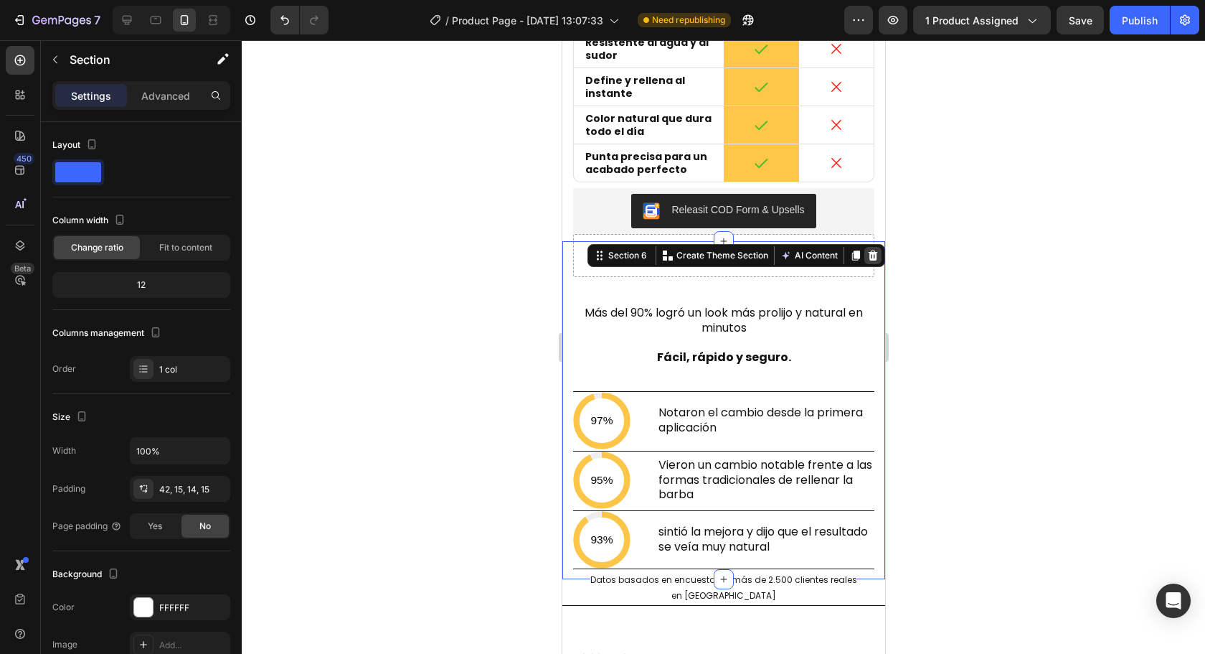
click at [867, 256] on icon at bounding box center [872, 255] width 11 height 11
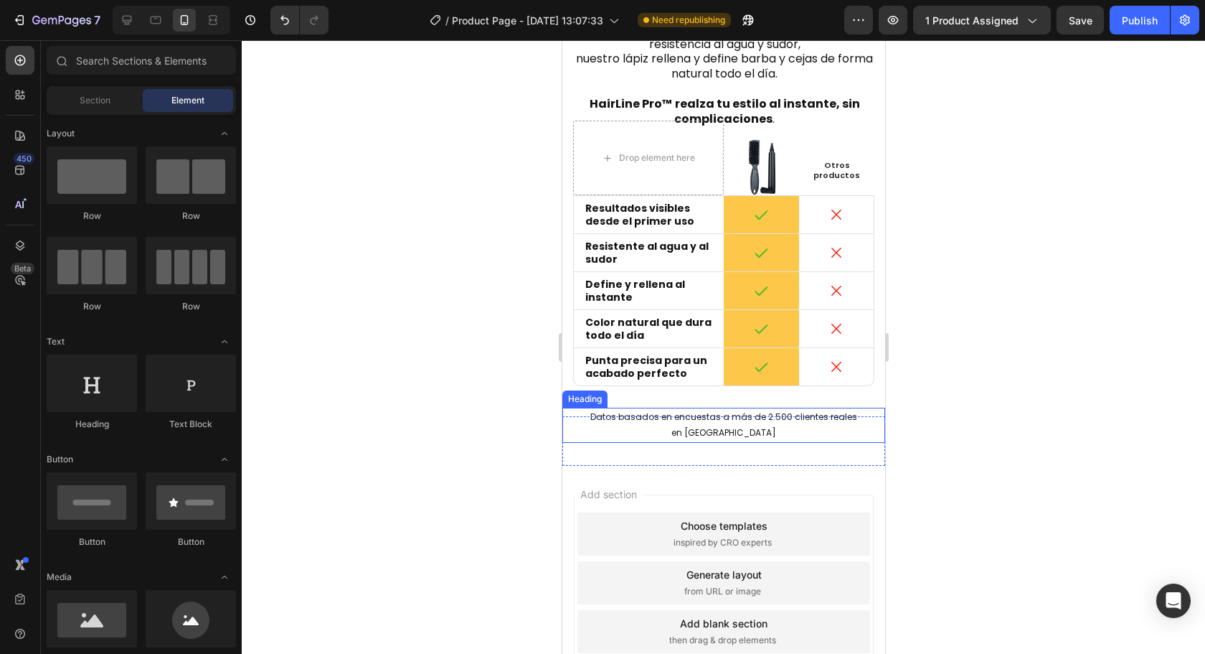
scroll to position [3280, 0]
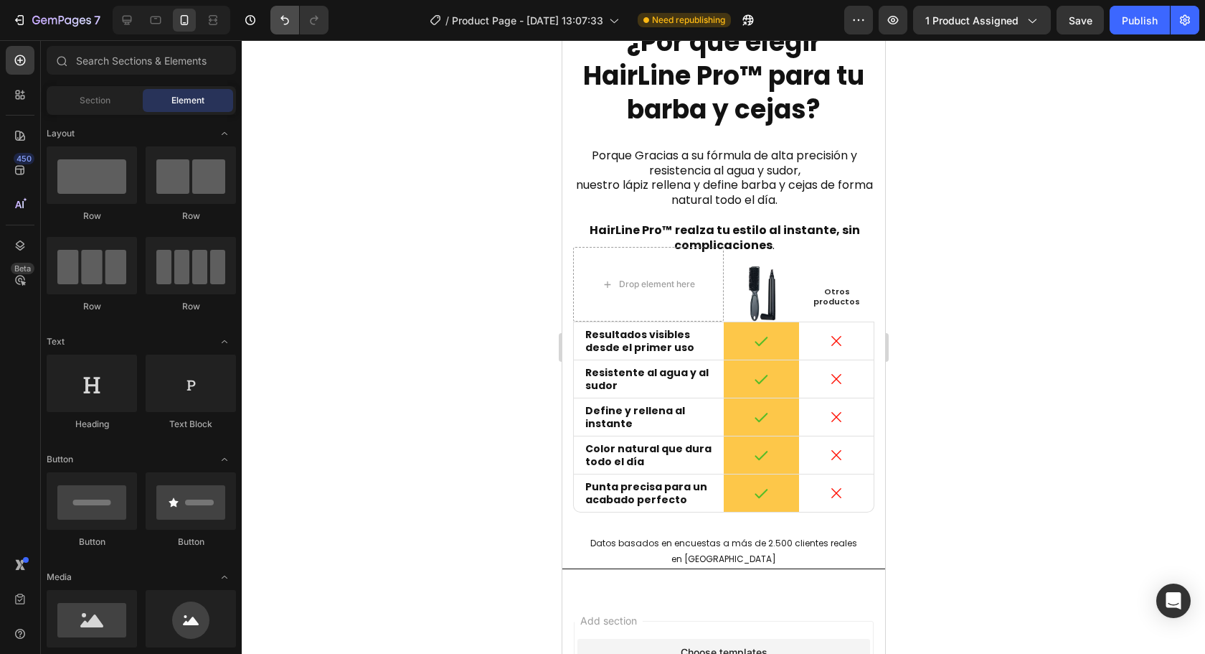
click at [286, 29] on button "Undo/Redo" at bounding box center [284, 20] width 29 height 29
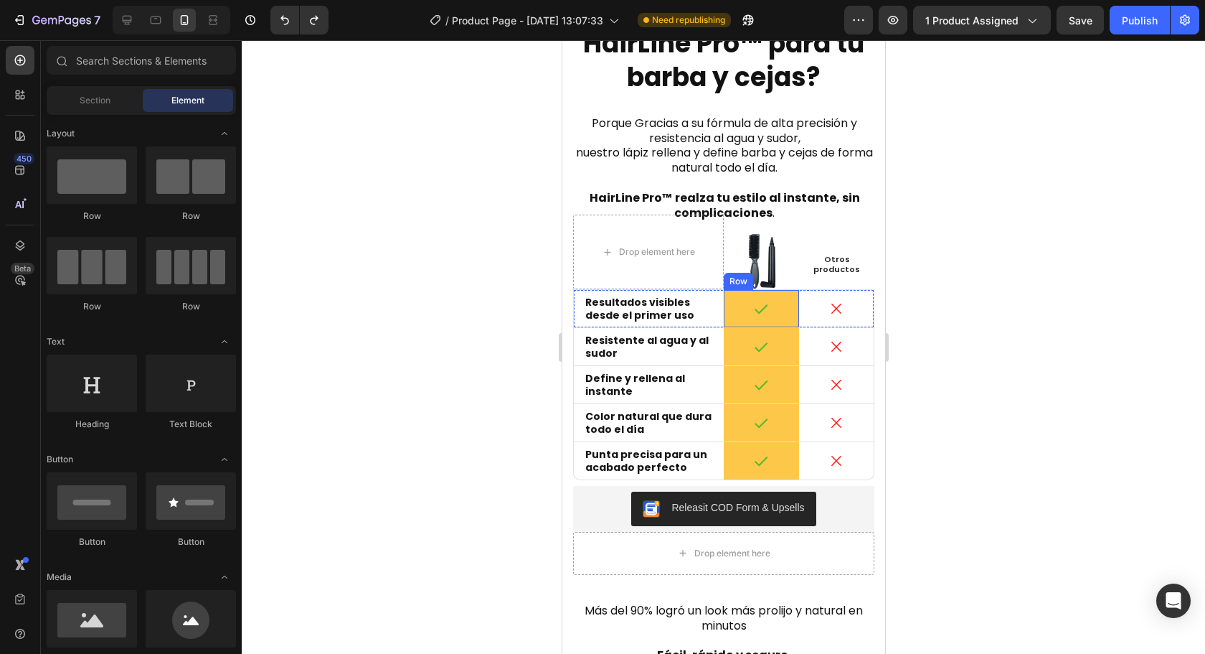
scroll to position [3423, 0]
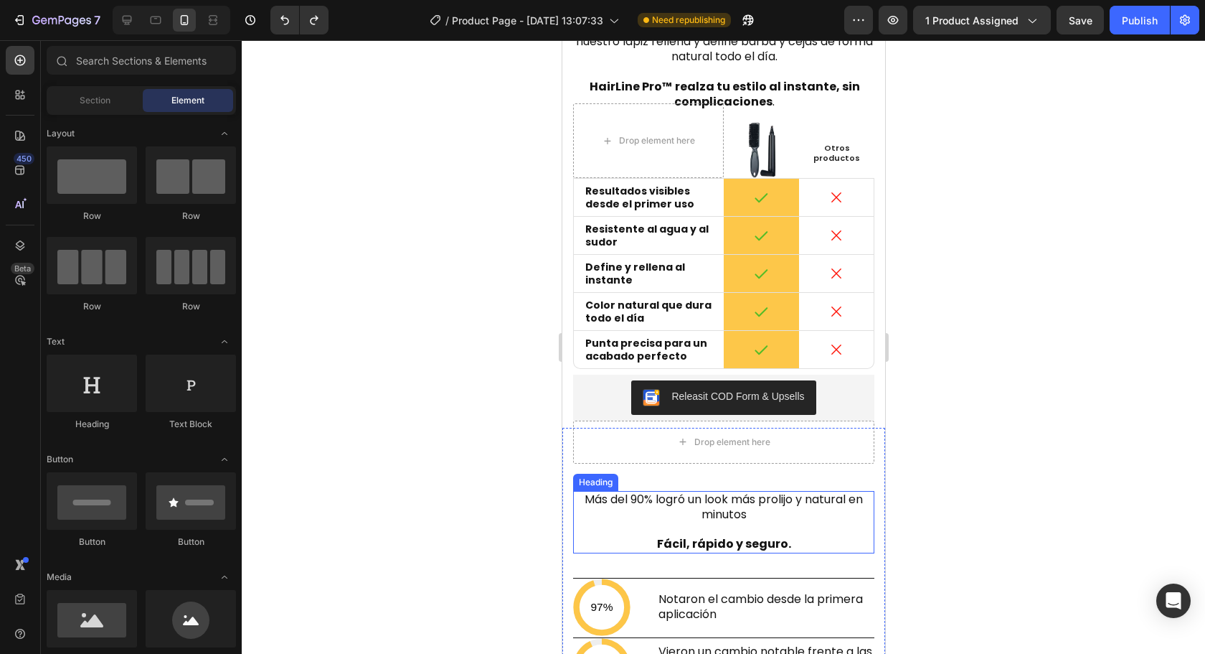
click at [725, 491] on h2 "Más del 90% logró un look más prolijo y natural en minutos Fácil, rápido y segu…" at bounding box center [722, 522] width 301 height 62
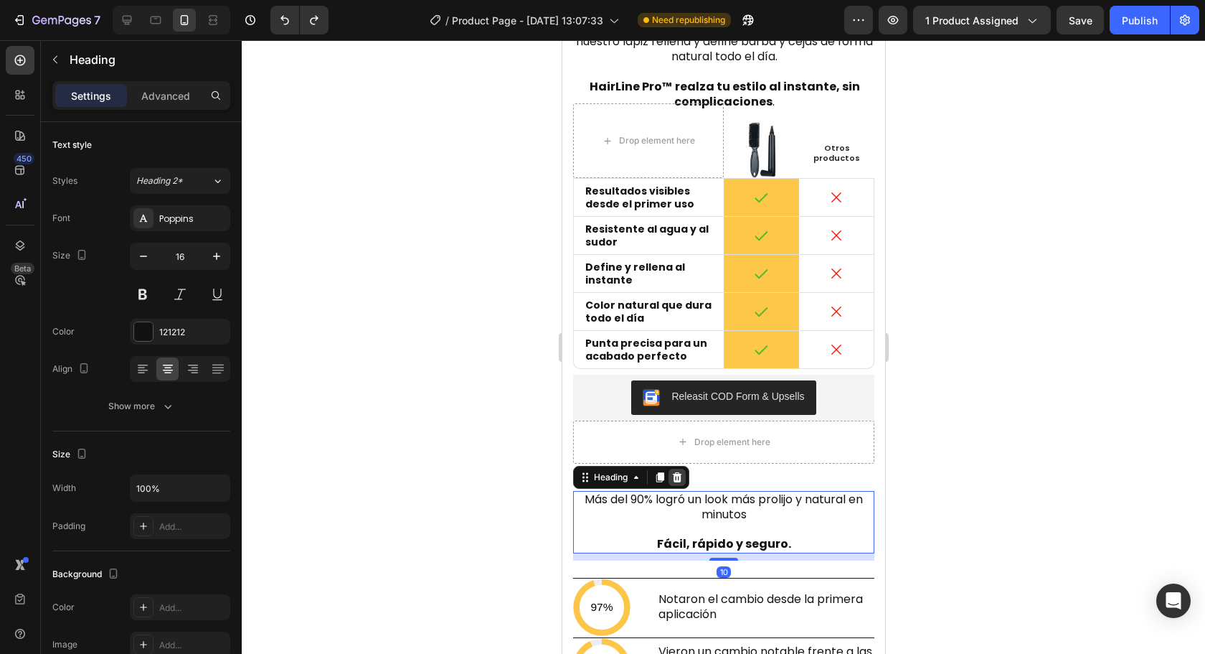
click at [679, 468] on div at bounding box center [676, 476] width 17 height 17
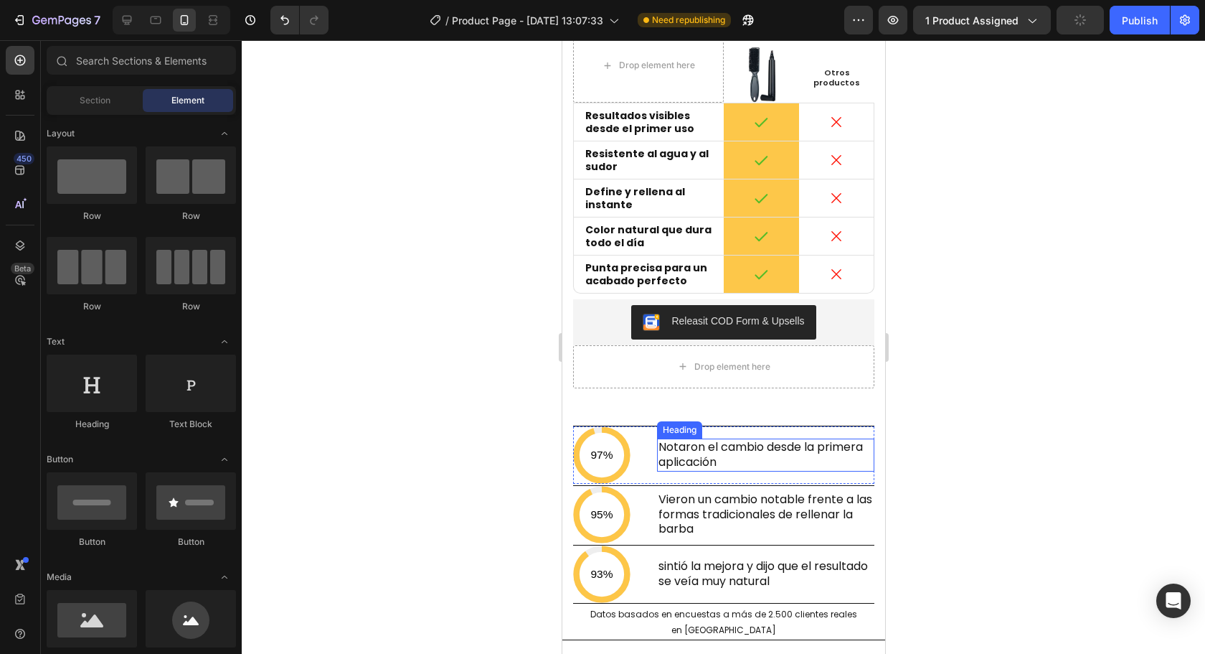
scroll to position [3567, 0]
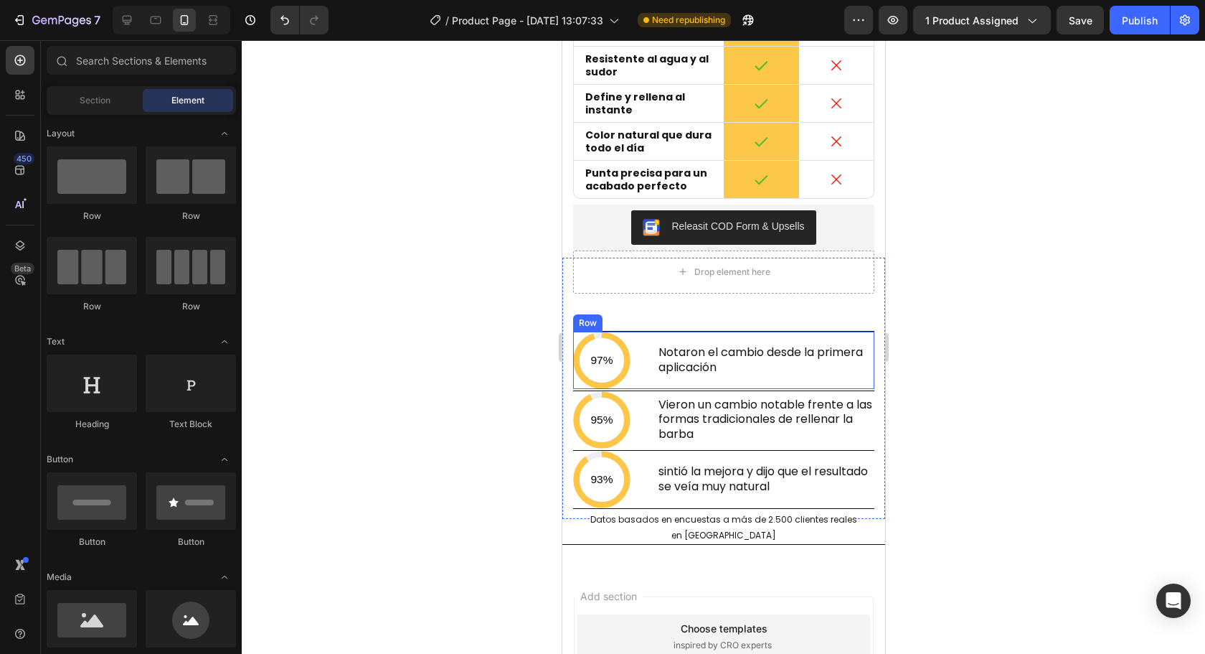
click at [643, 367] on div "97% Custom Code Notaron el cambio desde la primera aplicación Heading Row" at bounding box center [722, 360] width 301 height 58
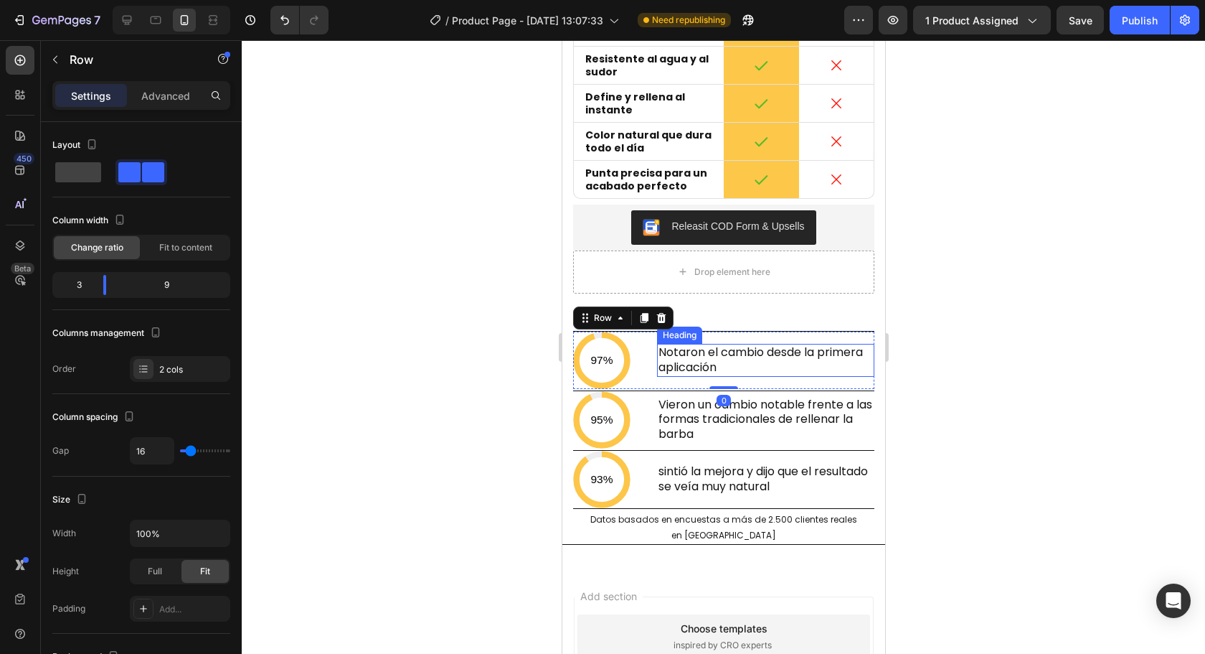
click at [660, 331] on div "Heading" at bounding box center [678, 335] width 39 height 13
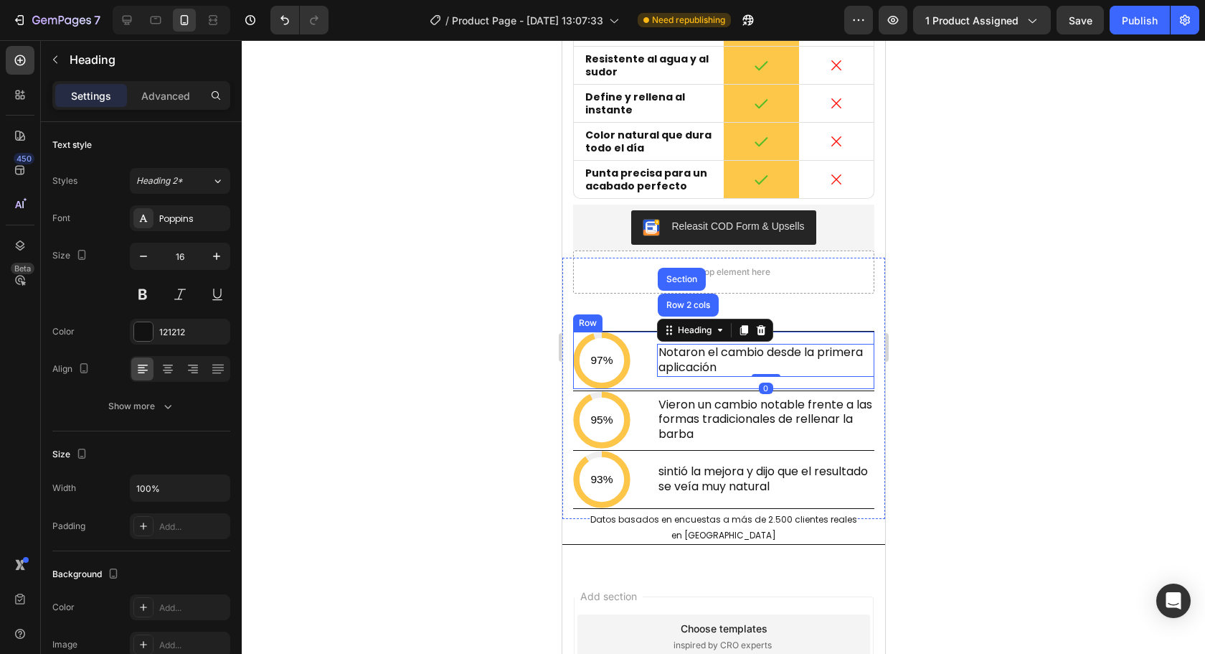
click at [643, 375] on div "97% Custom Code Notaron el cambio desde la primera aplicación Heading Row 2 col…" at bounding box center [722, 360] width 301 height 58
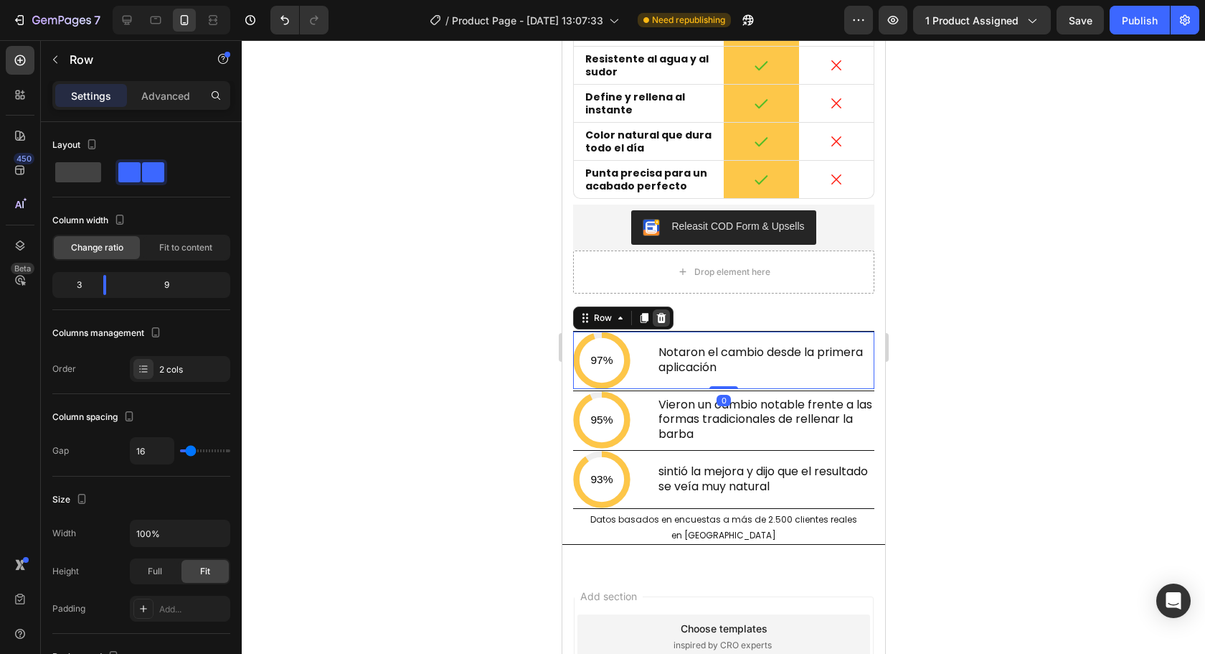
click at [659, 318] on icon at bounding box center [660, 317] width 11 height 11
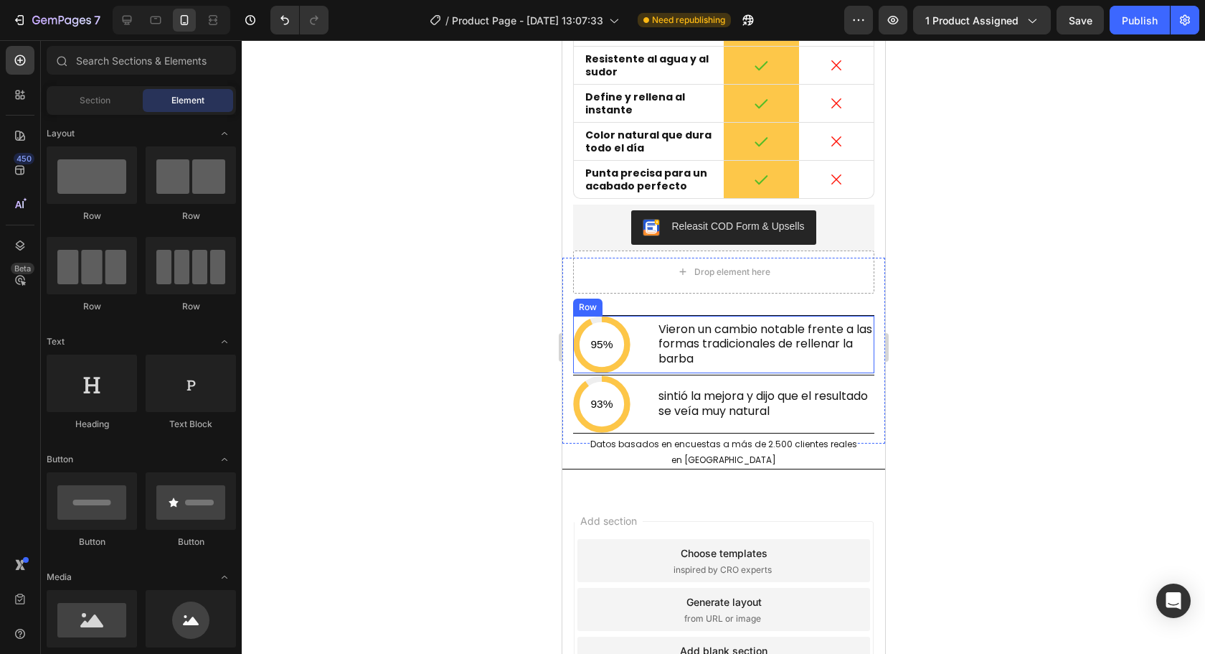
click at [647, 364] on div "95% Custom Code Vieron un cambio notable frente a las formas tradicionales de r…" at bounding box center [722, 344] width 301 height 58
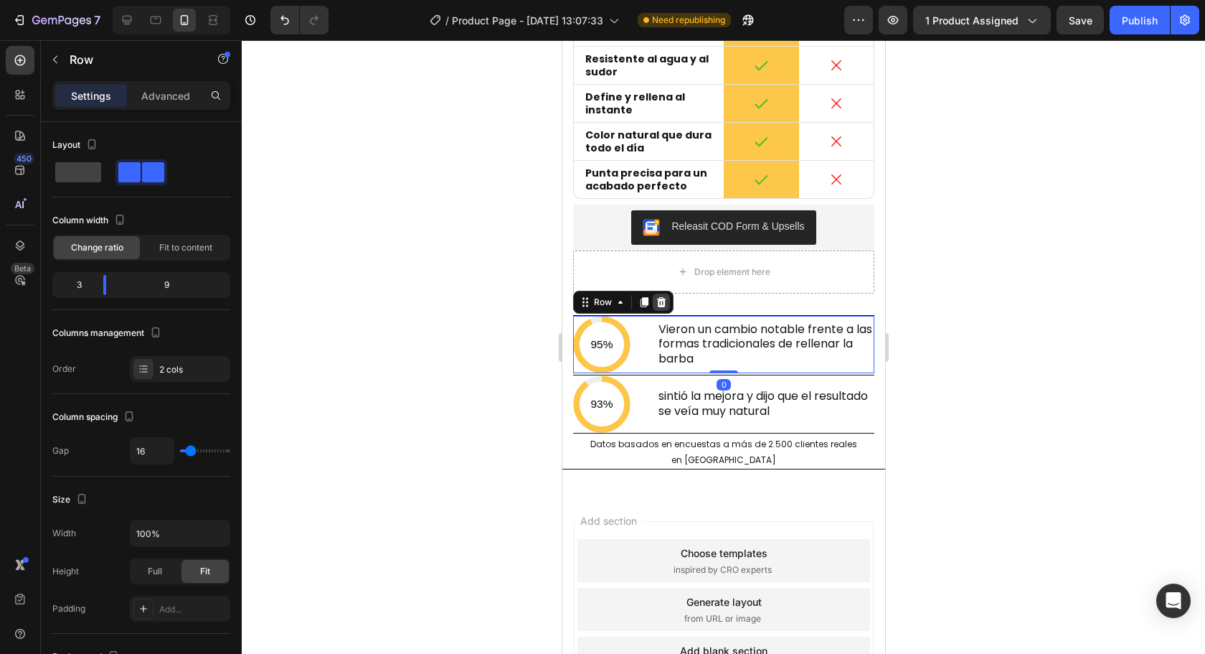
click at [659, 306] on icon at bounding box center [660, 302] width 9 height 10
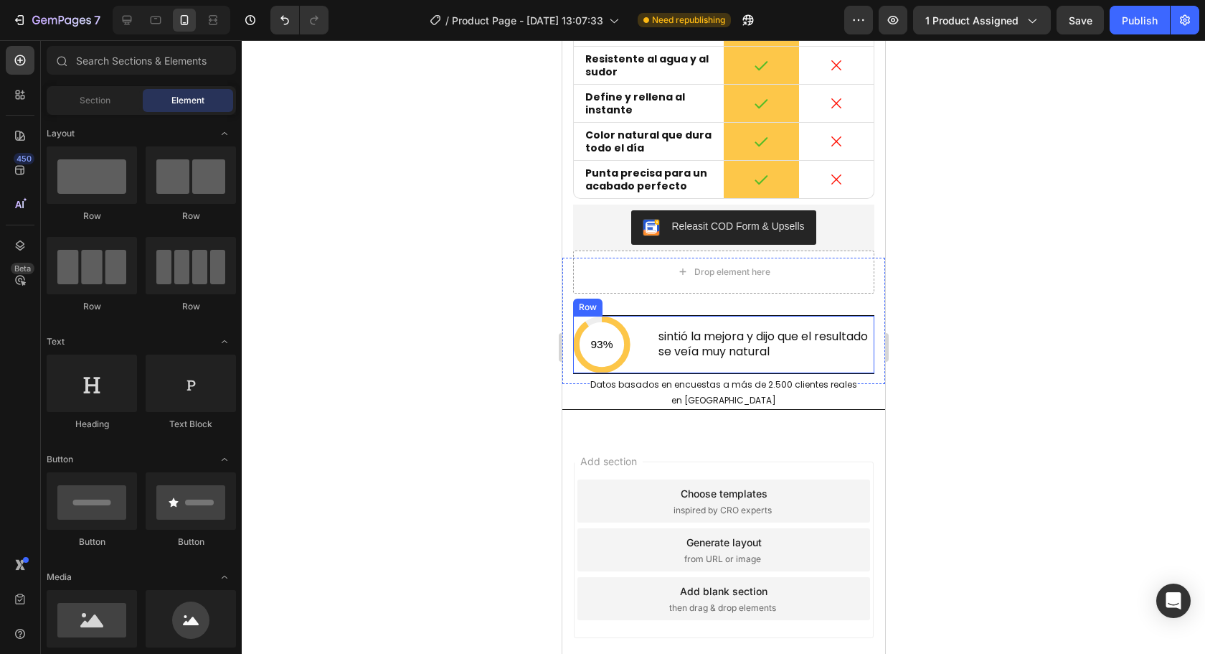
click at [642, 339] on div "93% Custom Code sintió la mejora y dijo que el resultado se veía muy natural He…" at bounding box center [722, 344] width 301 height 59
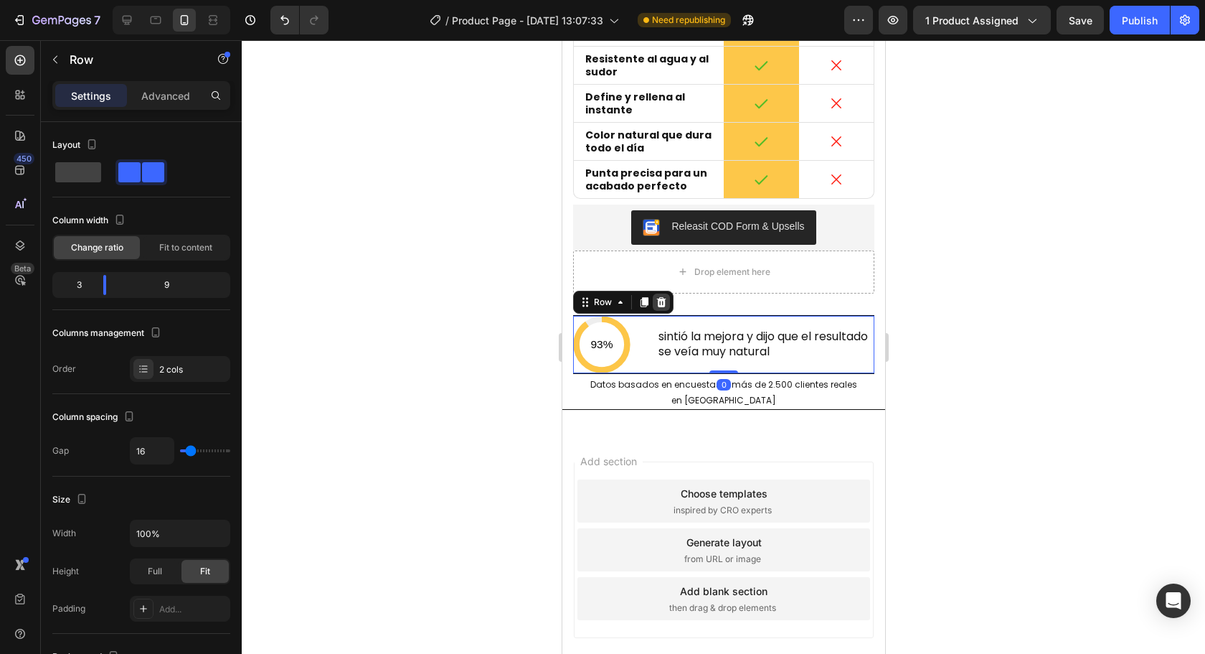
click at [663, 300] on icon at bounding box center [660, 302] width 9 height 10
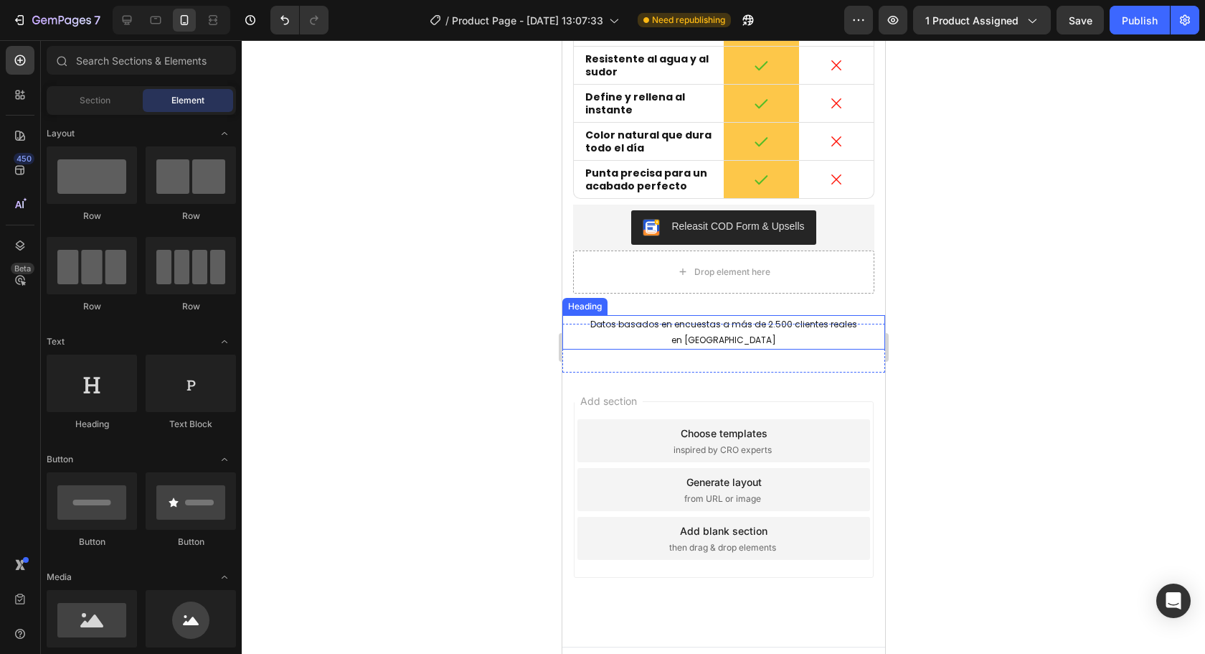
click at [649, 337] on h2 "Datos basados en encuestas a más de 2.500 clientes reales en Paraguay" at bounding box center [723, 332] width 323 height 35
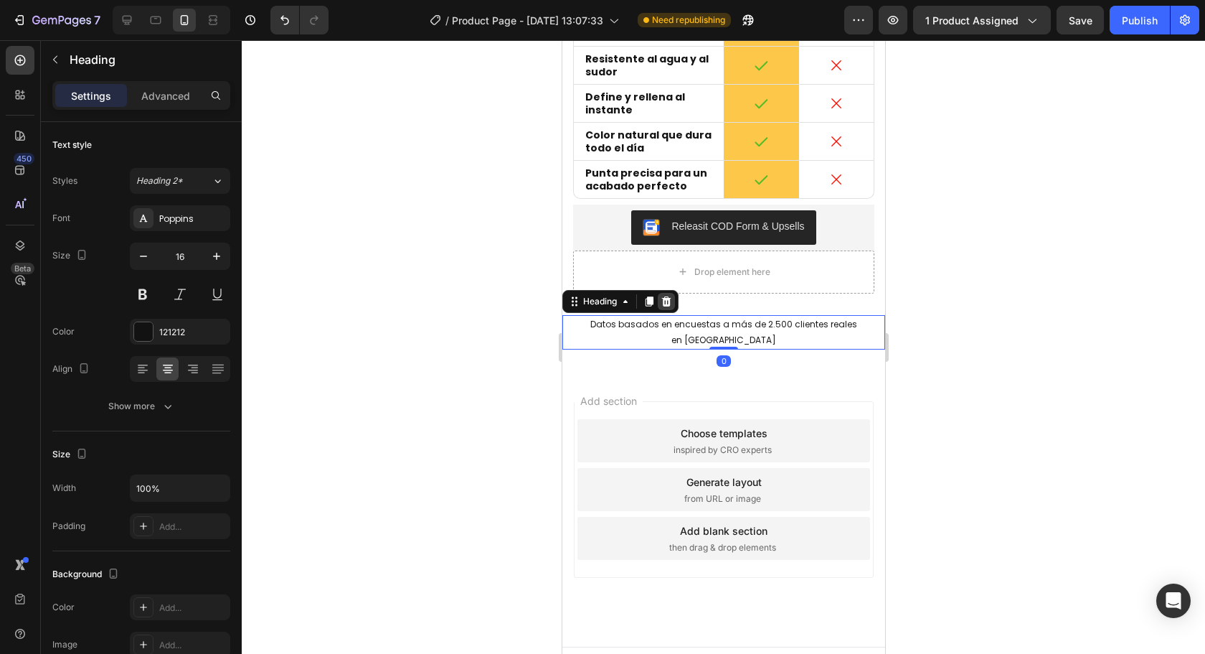
click at [669, 309] on div "Heading" at bounding box center [620, 301] width 116 height 23
click at [675, 306] on div "Heading" at bounding box center [620, 301] width 116 height 23
click at [672, 306] on div at bounding box center [665, 301] width 17 height 17
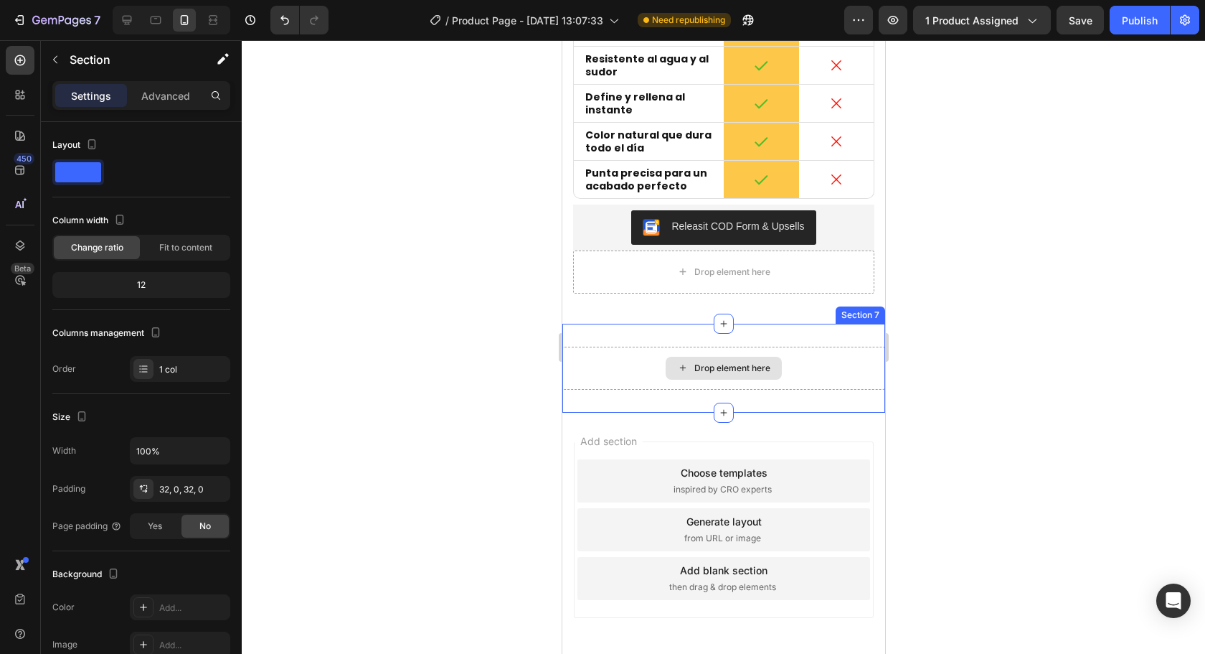
click at [638, 364] on div "Drop element here" at bounding box center [723, 368] width 323 height 43
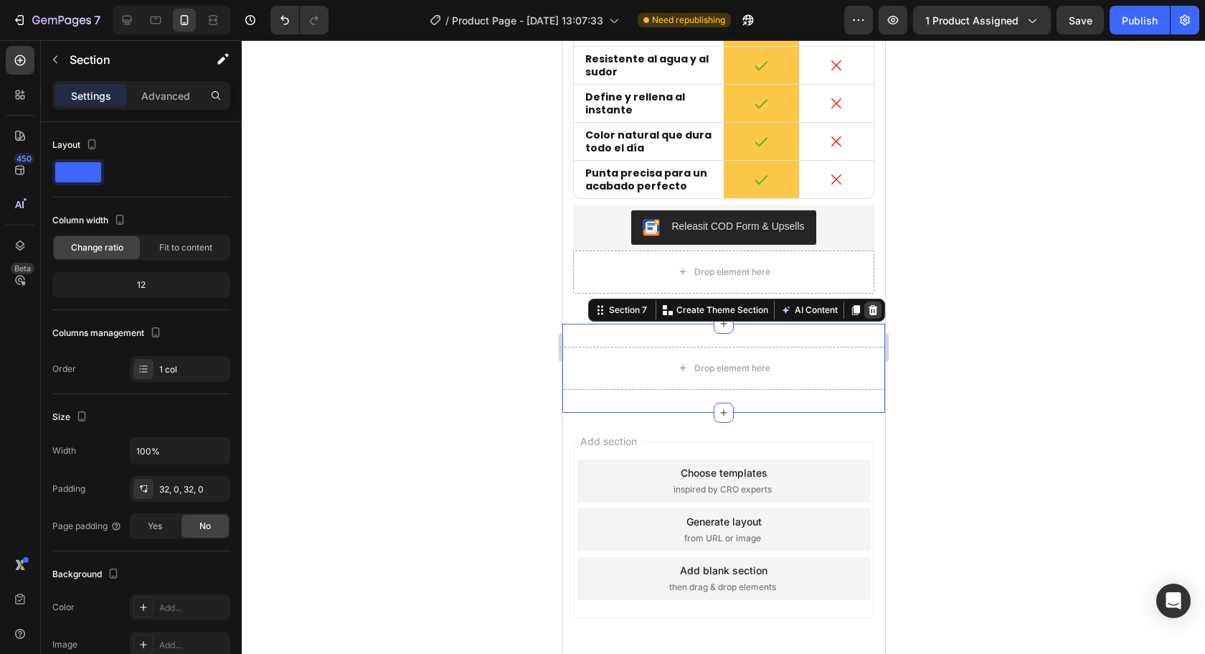
click at [868, 311] on icon at bounding box center [872, 310] width 9 height 10
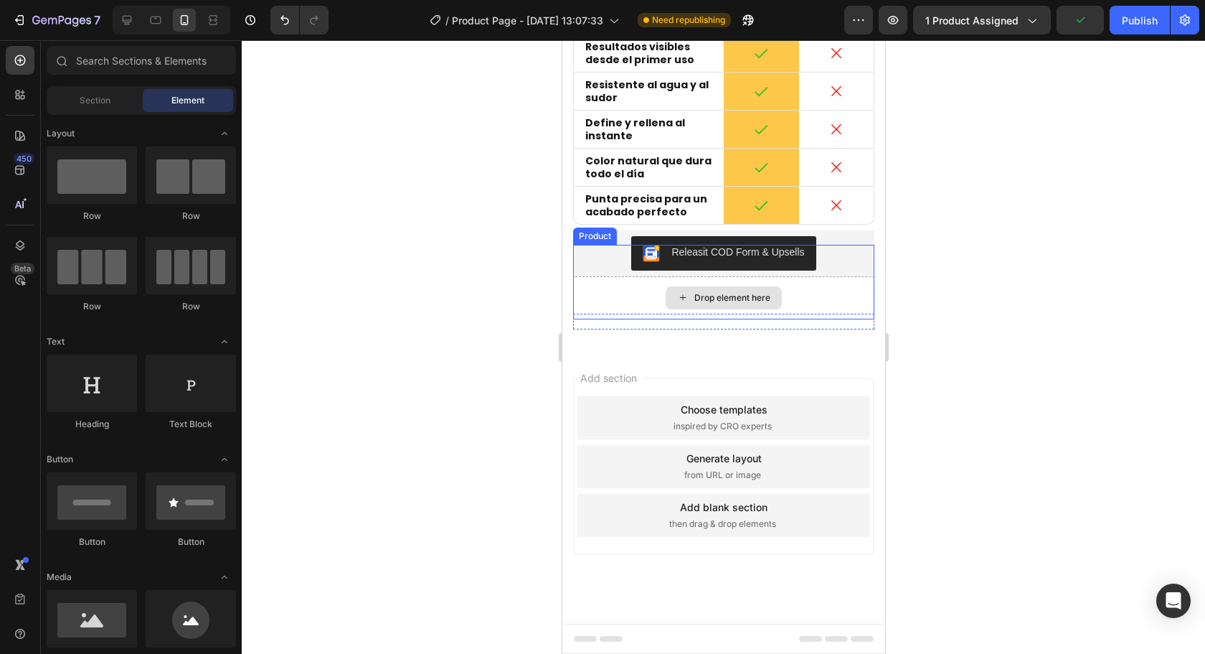
click at [791, 276] on div "Drop element here" at bounding box center [722, 297] width 301 height 43
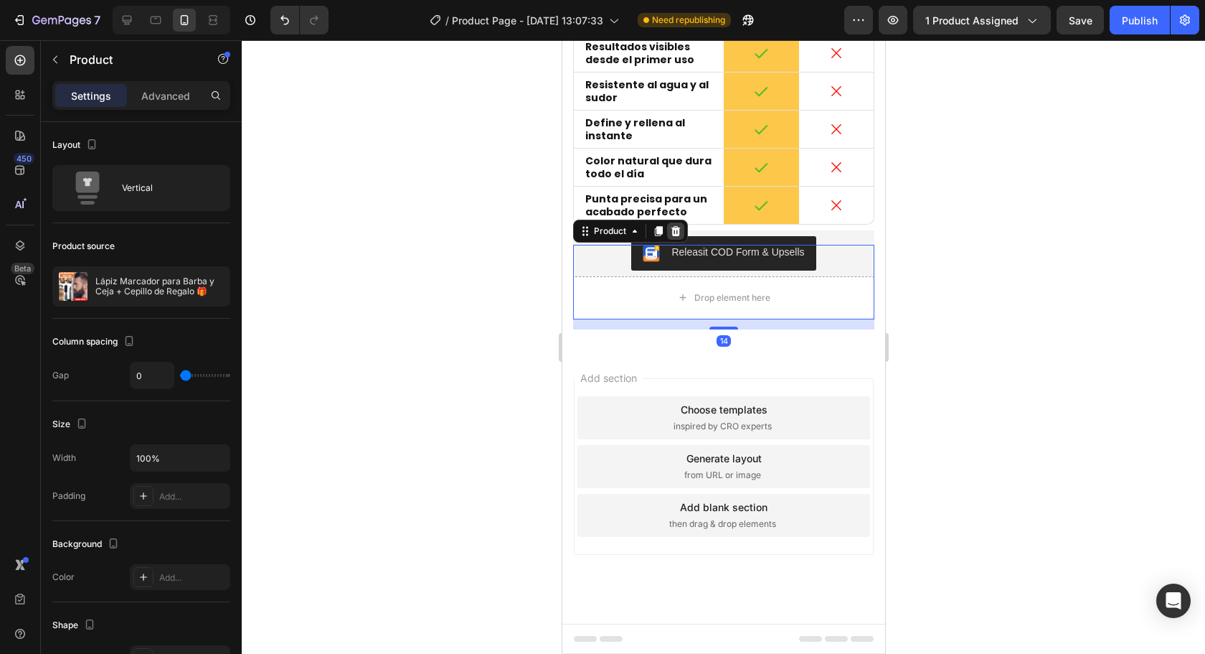
click at [679, 229] on icon at bounding box center [674, 230] width 11 height 11
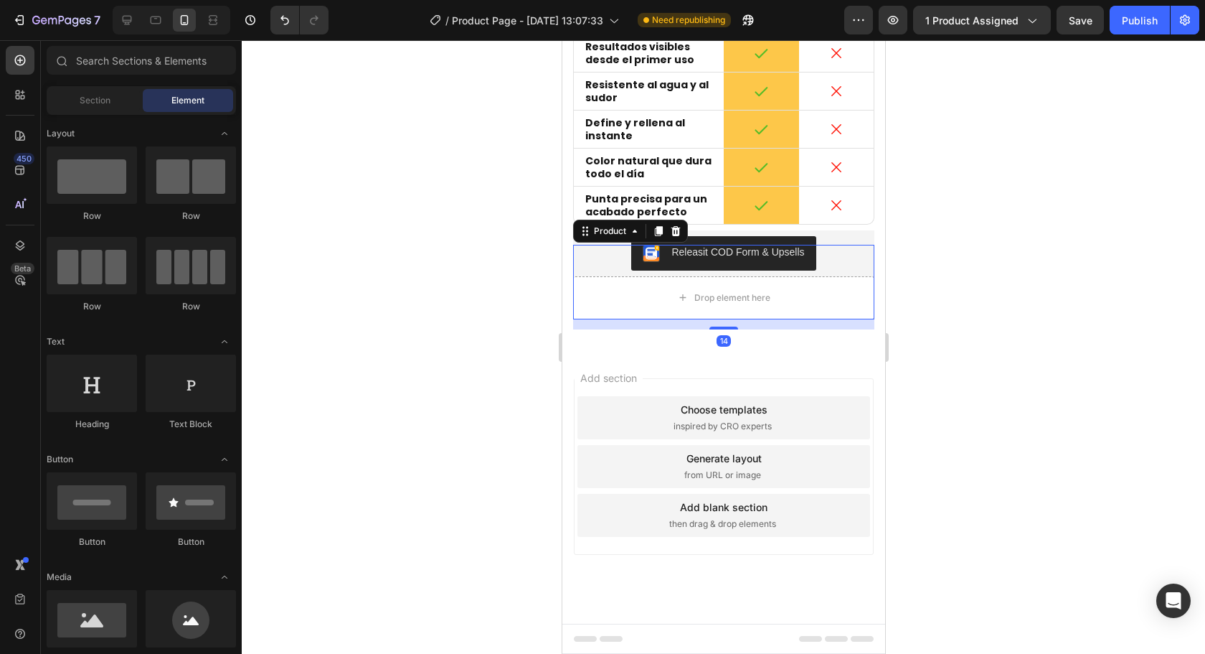
scroll to position [3567, 0]
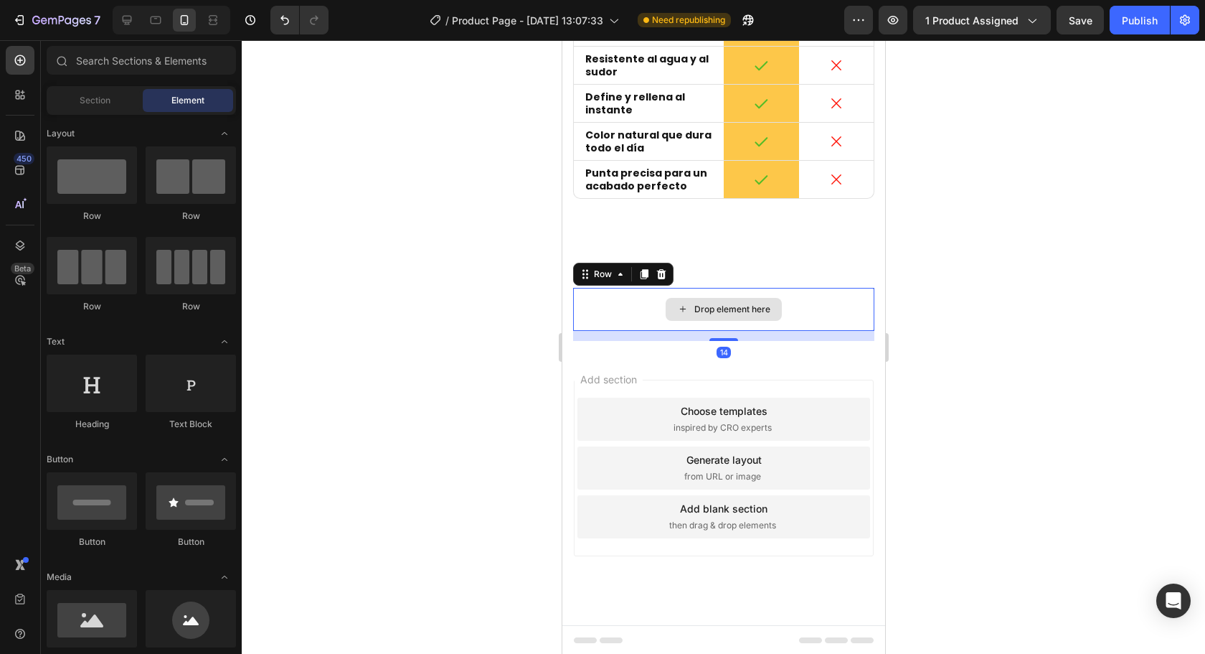
click at [707, 296] on div "Drop element here" at bounding box center [722, 309] width 301 height 43
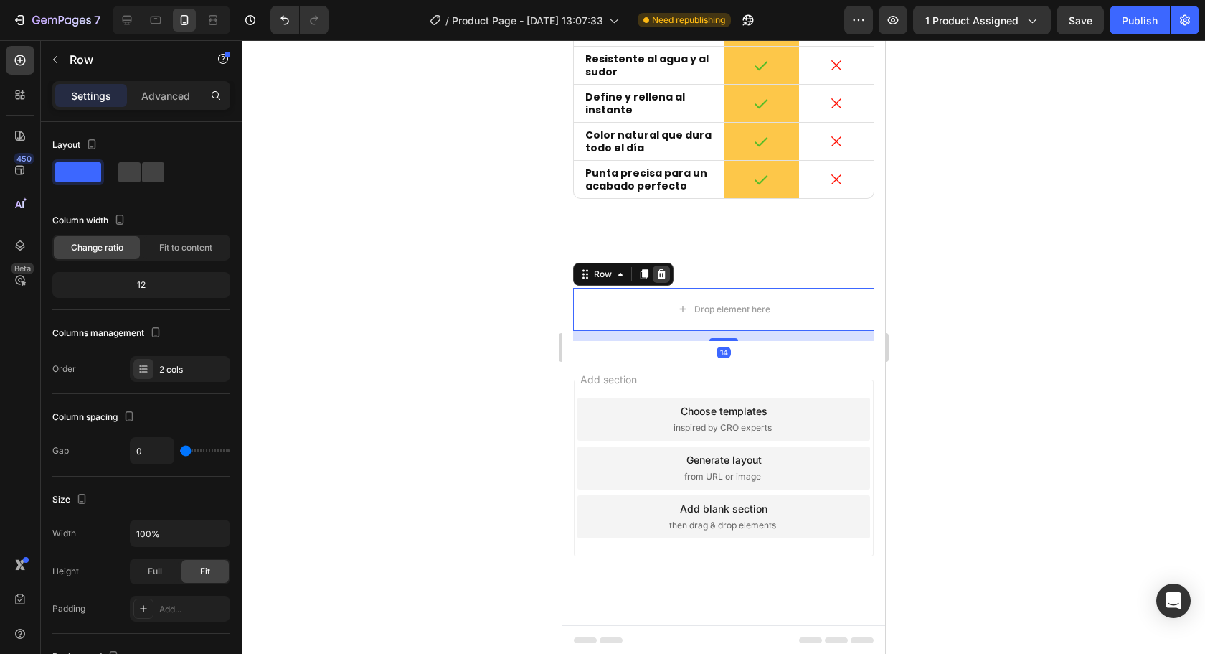
click at [669, 272] on div at bounding box center [660, 273] width 17 height 17
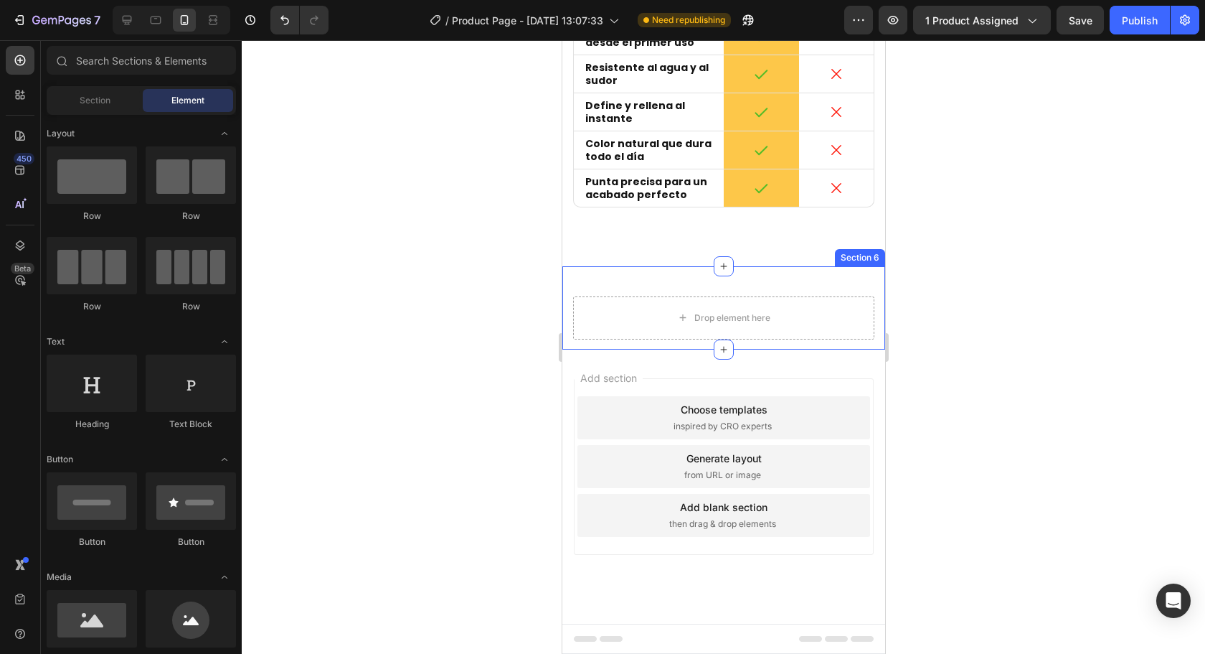
click at [675, 302] on div "Drop element here" at bounding box center [722, 317] width 301 height 43
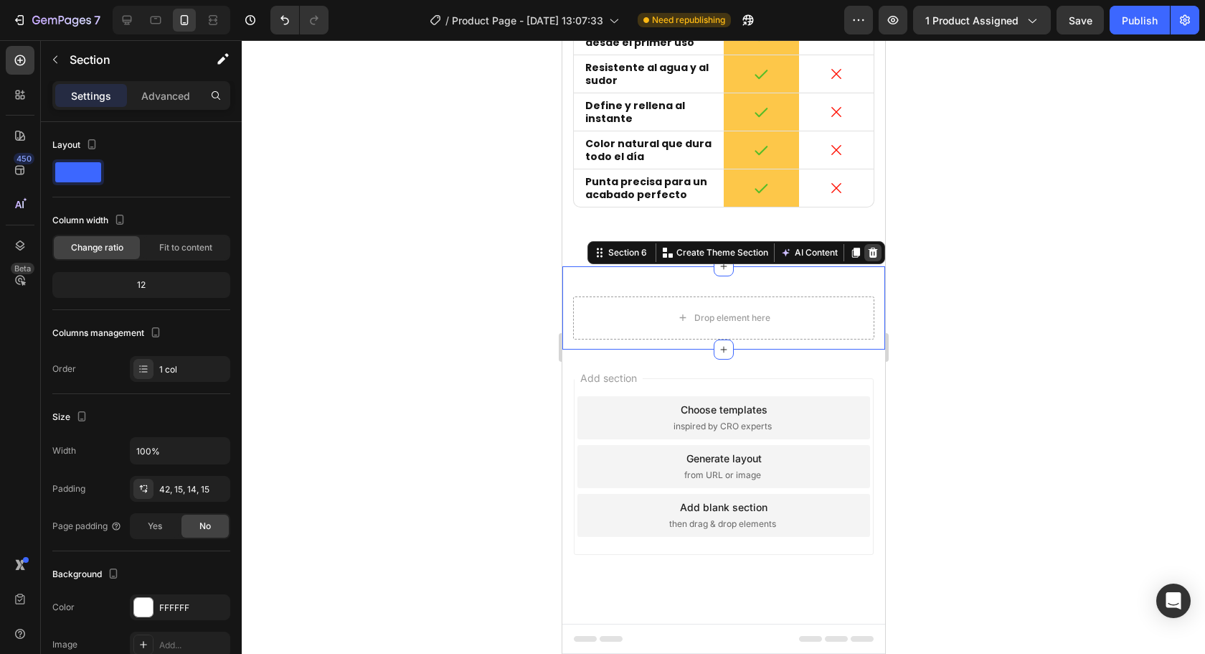
click at [867, 251] on icon at bounding box center [872, 252] width 11 height 11
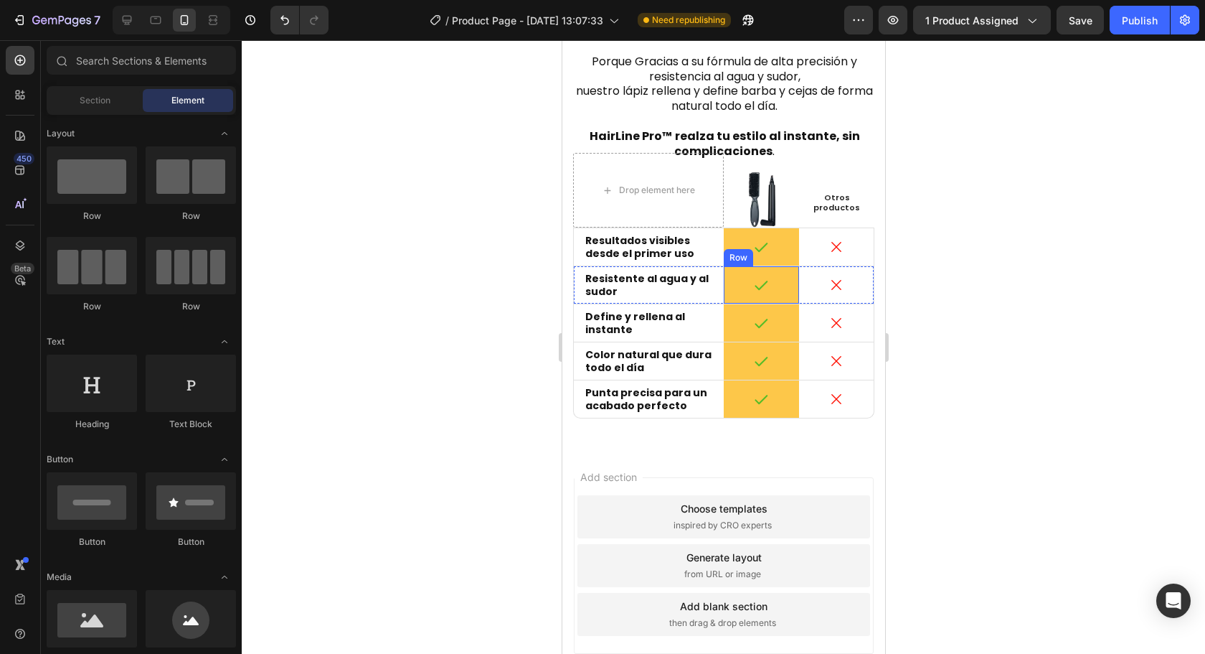
scroll to position [3375, 0]
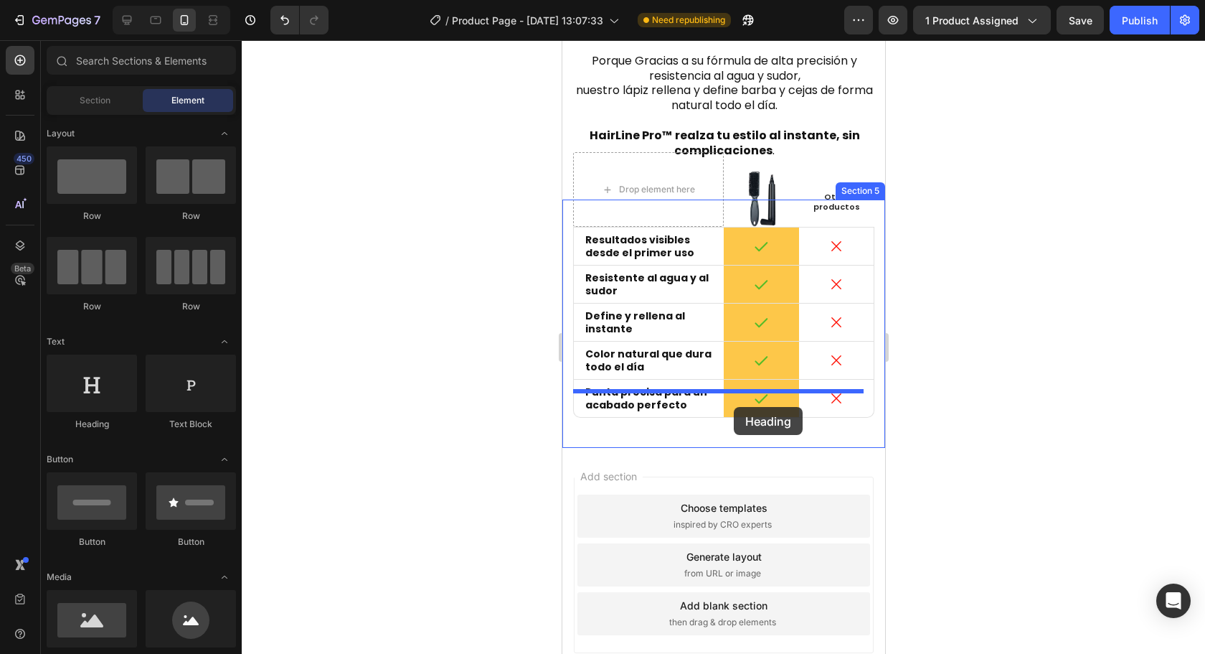
drag, startPoint x: 650, startPoint y: 423, endPoint x: 733, endPoint y: 407, distance: 84.7
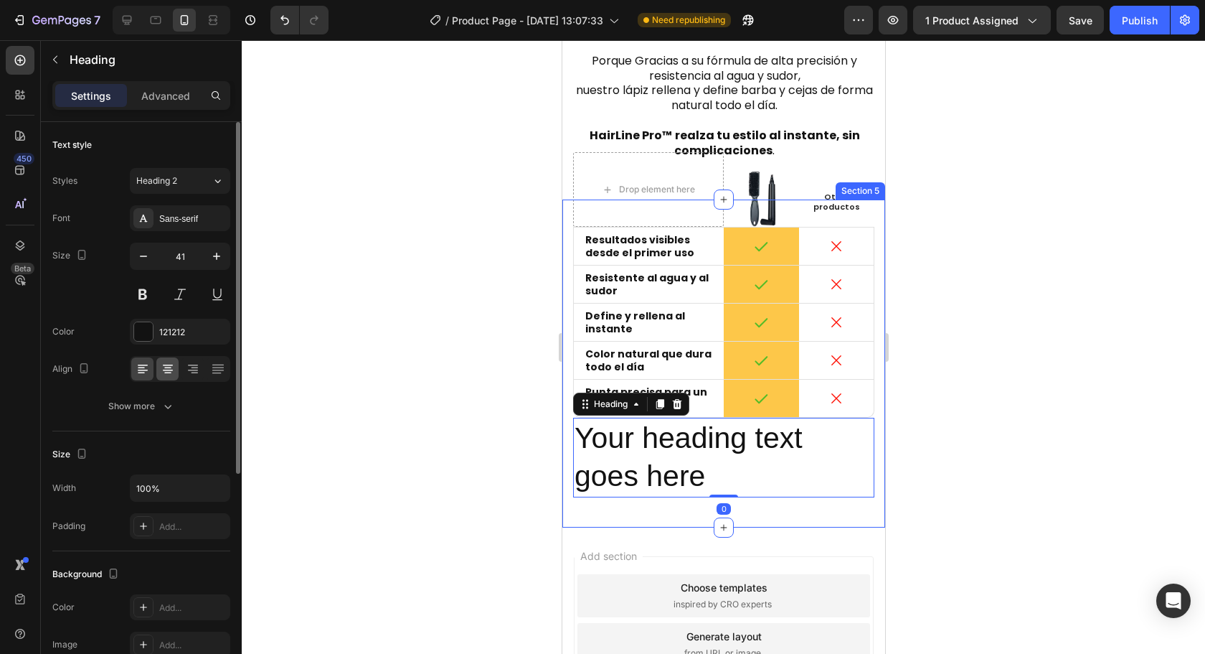
click at [173, 369] on icon at bounding box center [168, 369] width 14 height 14
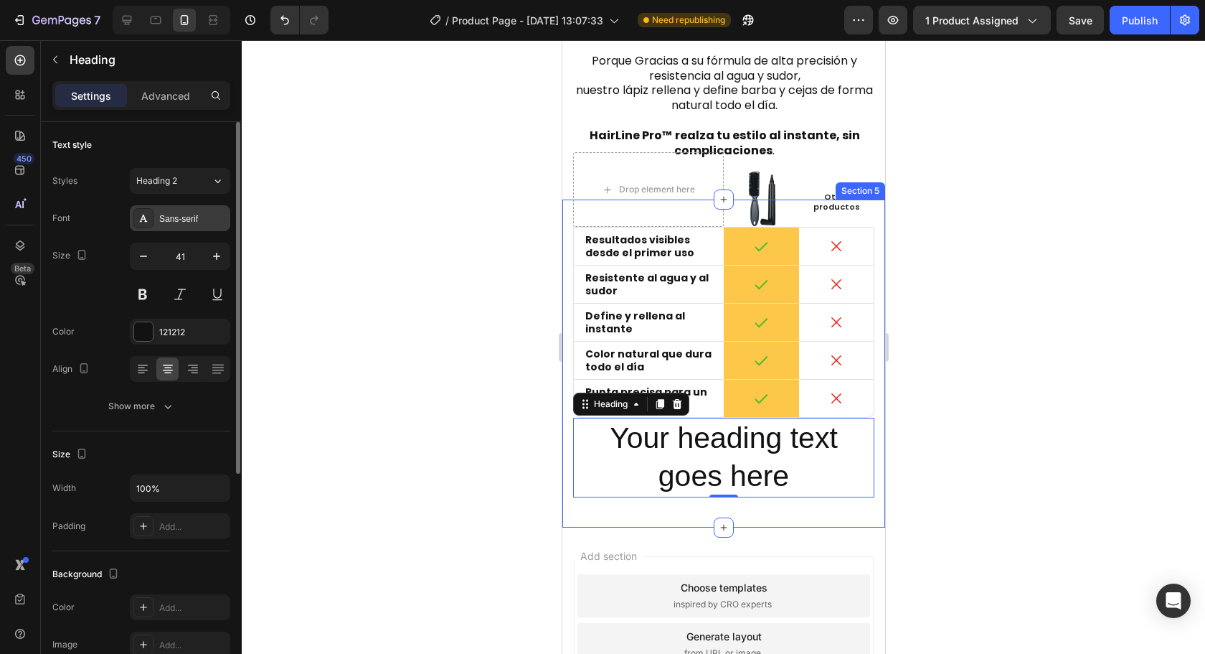
click at [202, 206] on div "Sans-serif" at bounding box center [180, 218] width 100 height 26
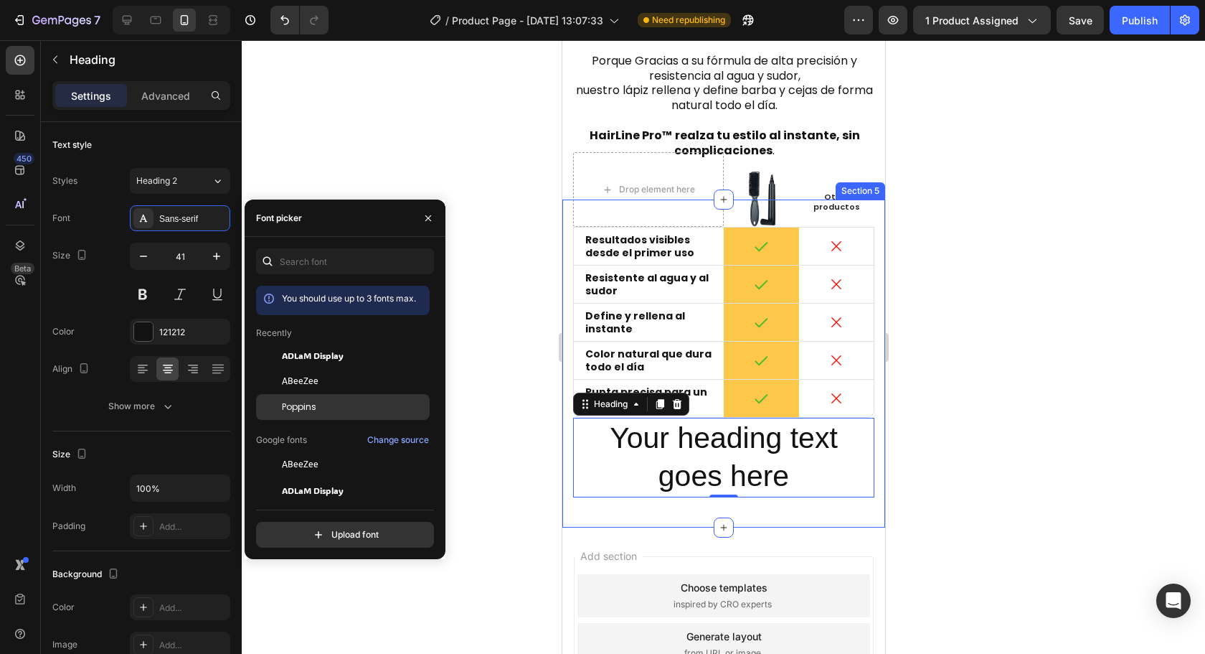
click at [326, 402] on div "Poppins" at bounding box center [354, 406] width 145 height 13
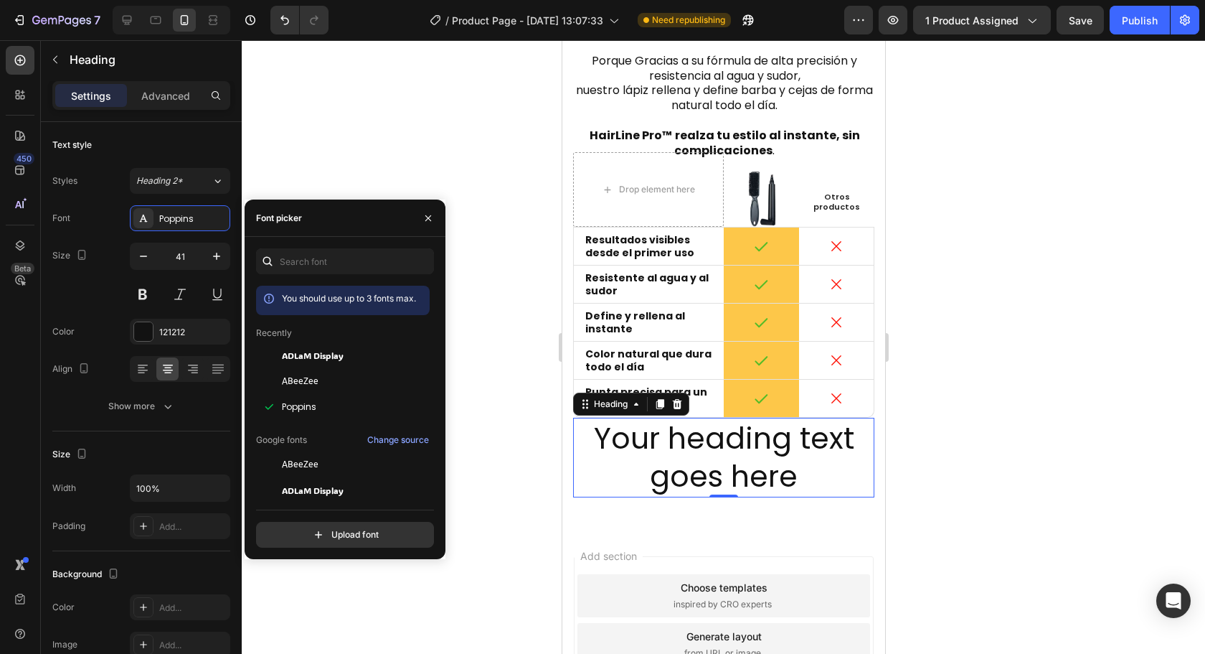
click at [692, 418] on h2 "Your heading text goes here" at bounding box center [722, 458] width 301 height 80
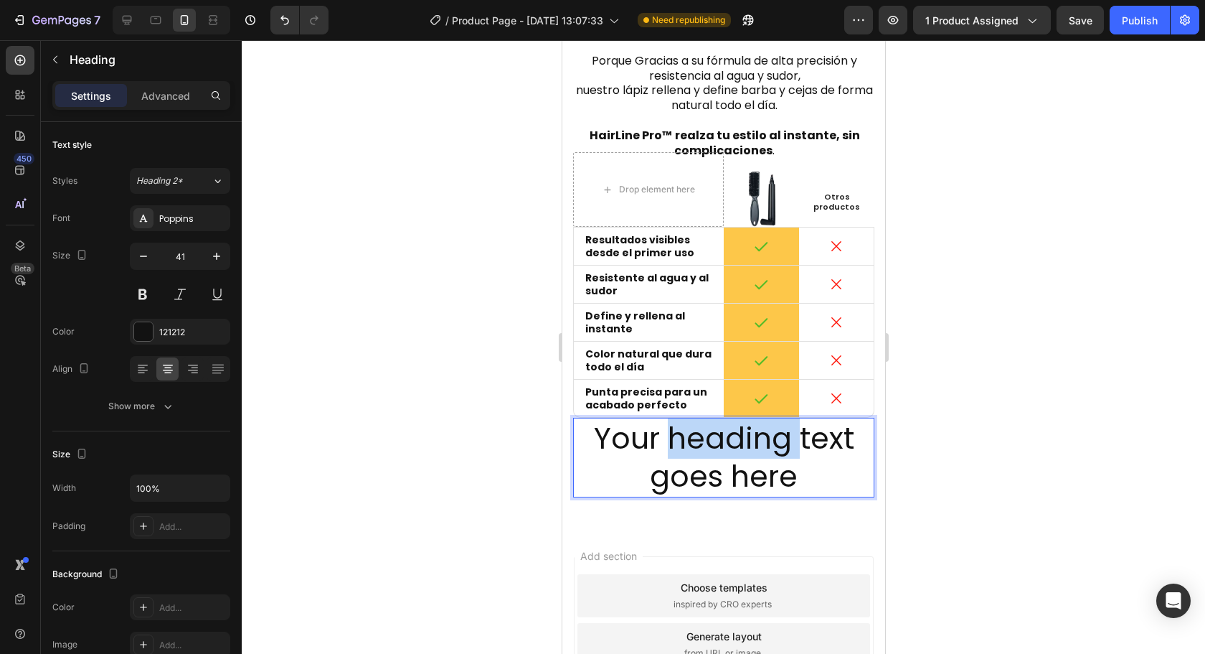
click at [692, 419] on p "Your heading text goes here" at bounding box center [723, 457] width 298 height 77
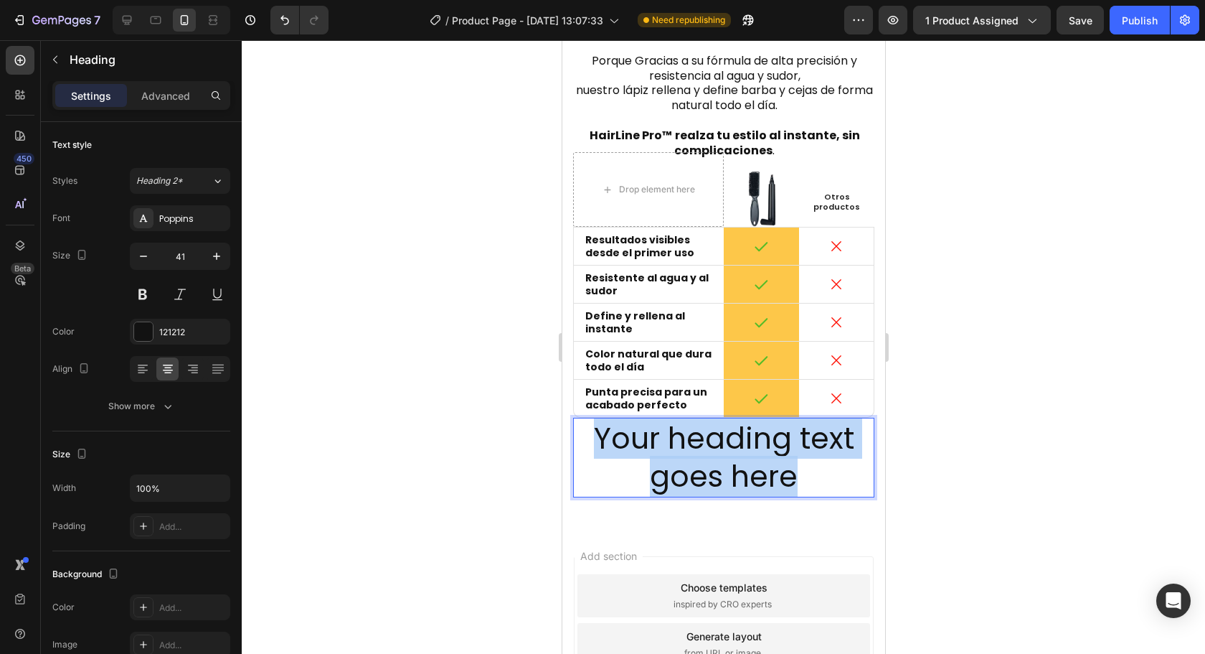
click at [692, 419] on p "Your heading text goes here" at bounding box center [723, 457] width 298 height 77
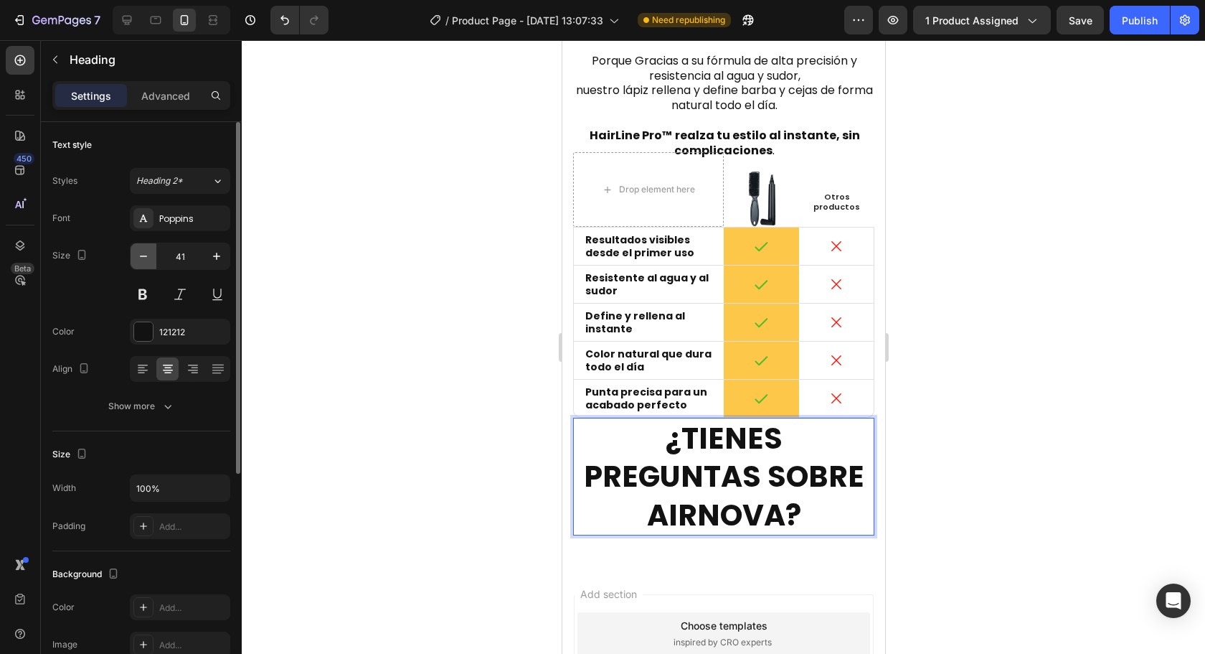
click at [144, 259] on icon "button" at bounding box center [143, 256] width 14 height 14
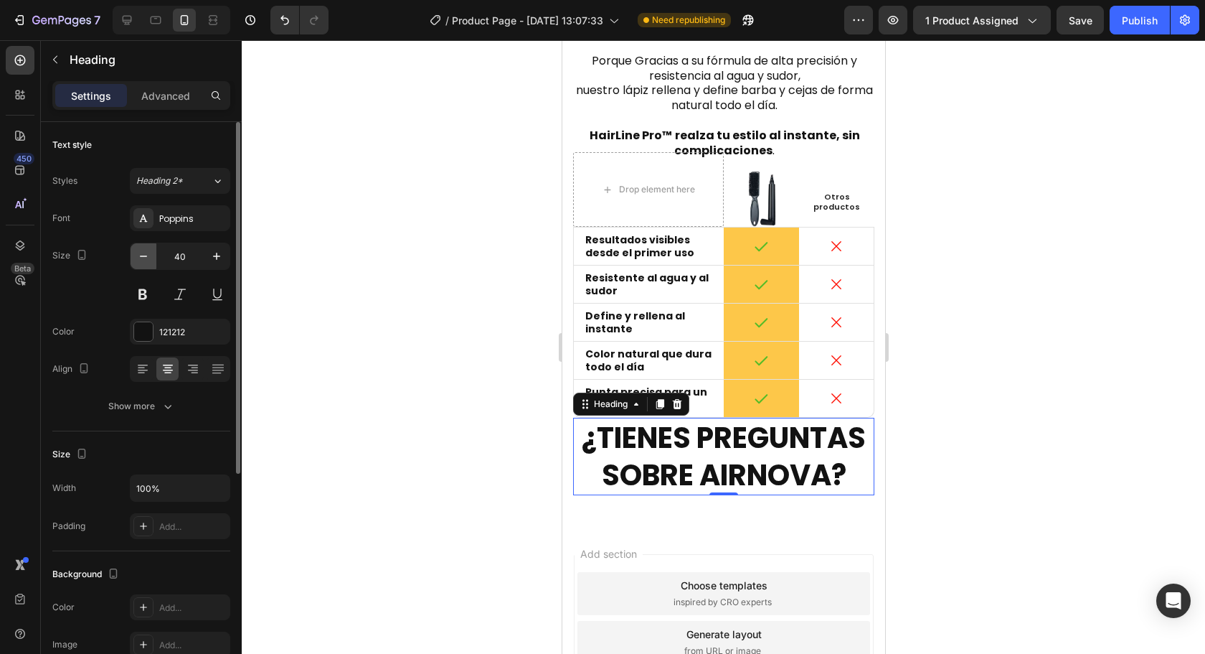
click at [144, 259] on icon "button" at bounding box center [143, 256] width 14 height 14
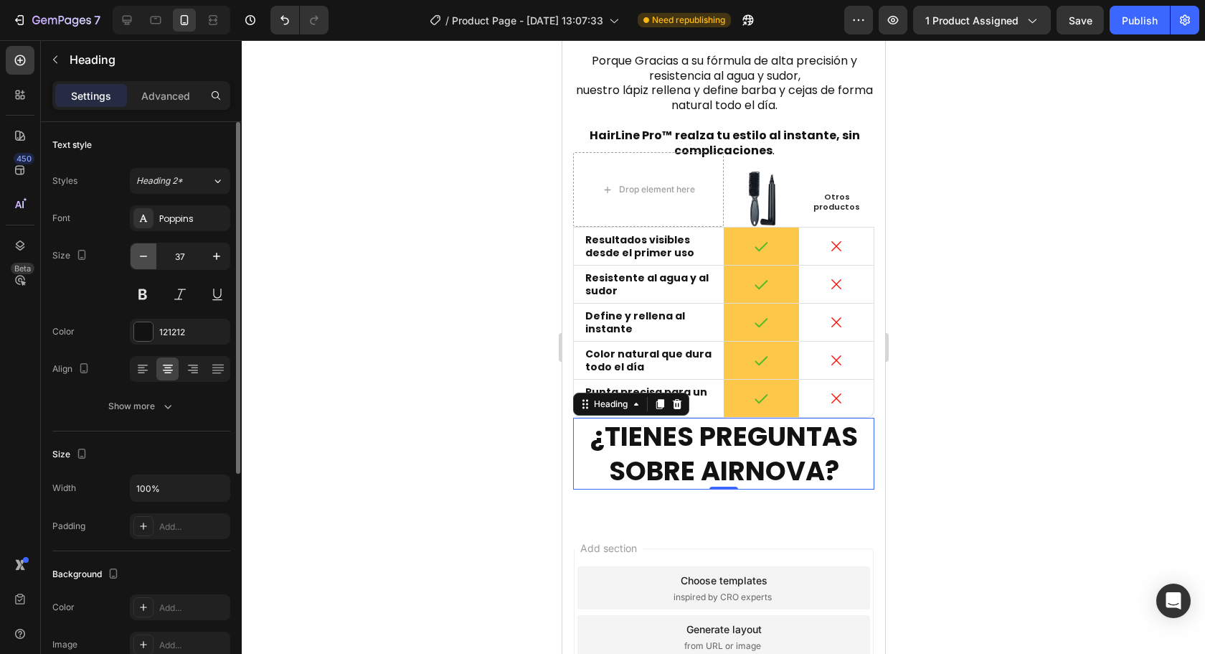
click at [144, 259] on icon "button" at bounding box center [143, 256] width 14 height 14
type input "36"
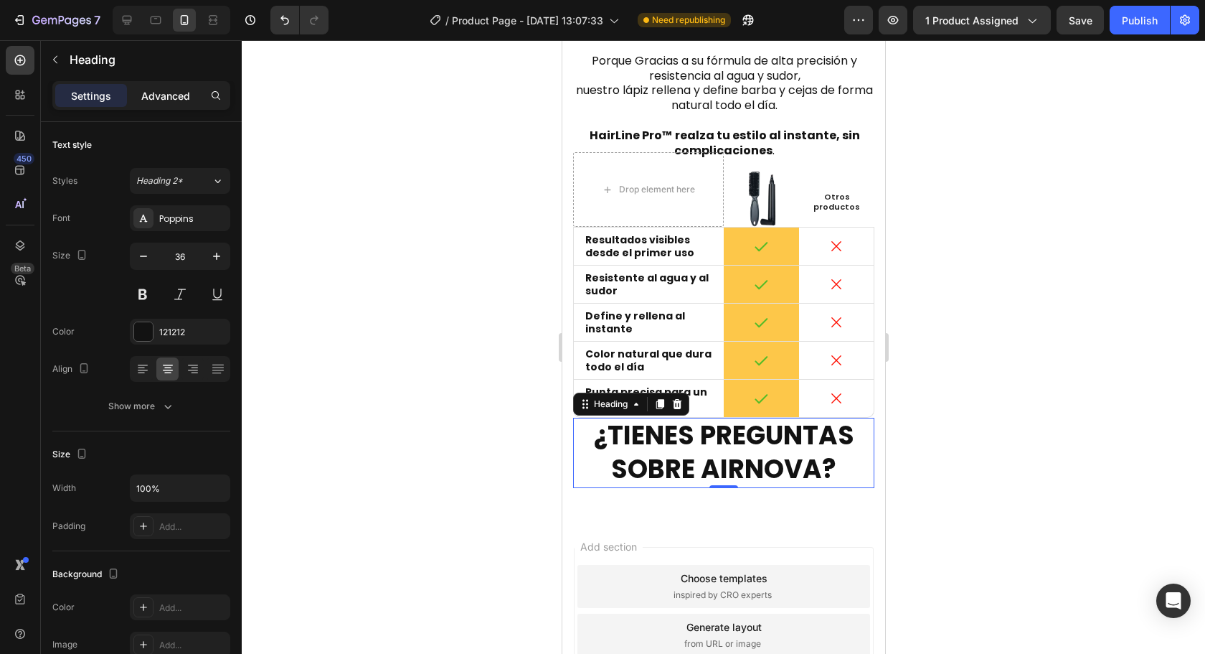
click at [157, 97] on p "Advanced" at bounding box center [165, 95] width 49 height 15
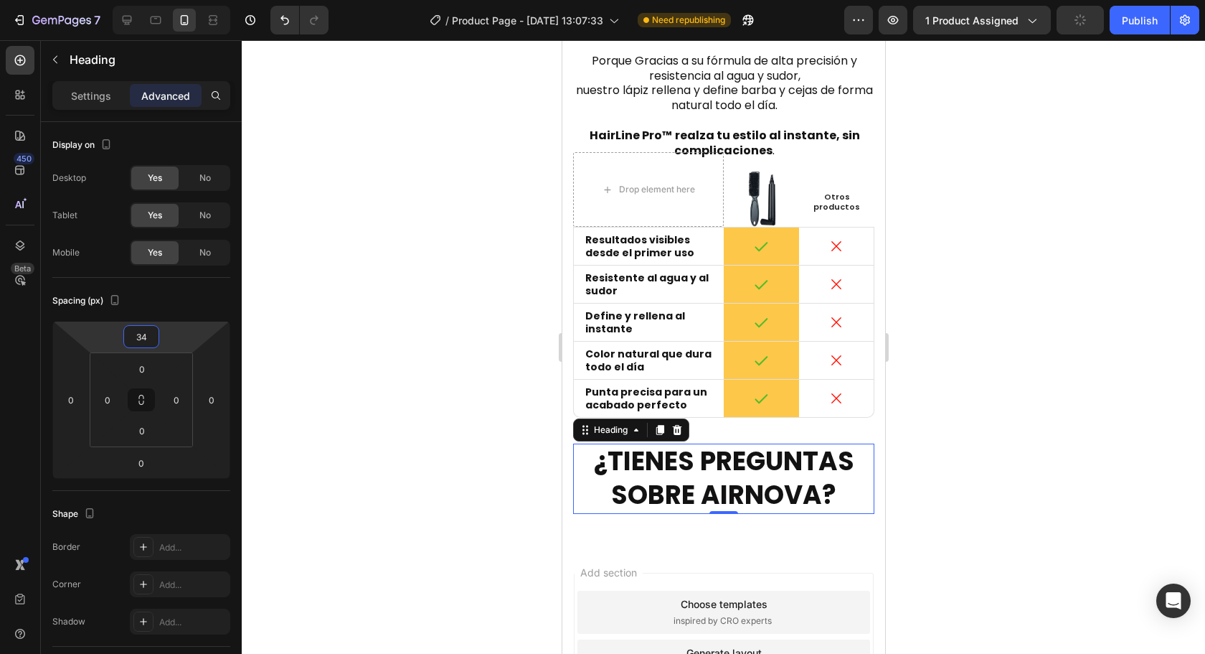
type input "32"
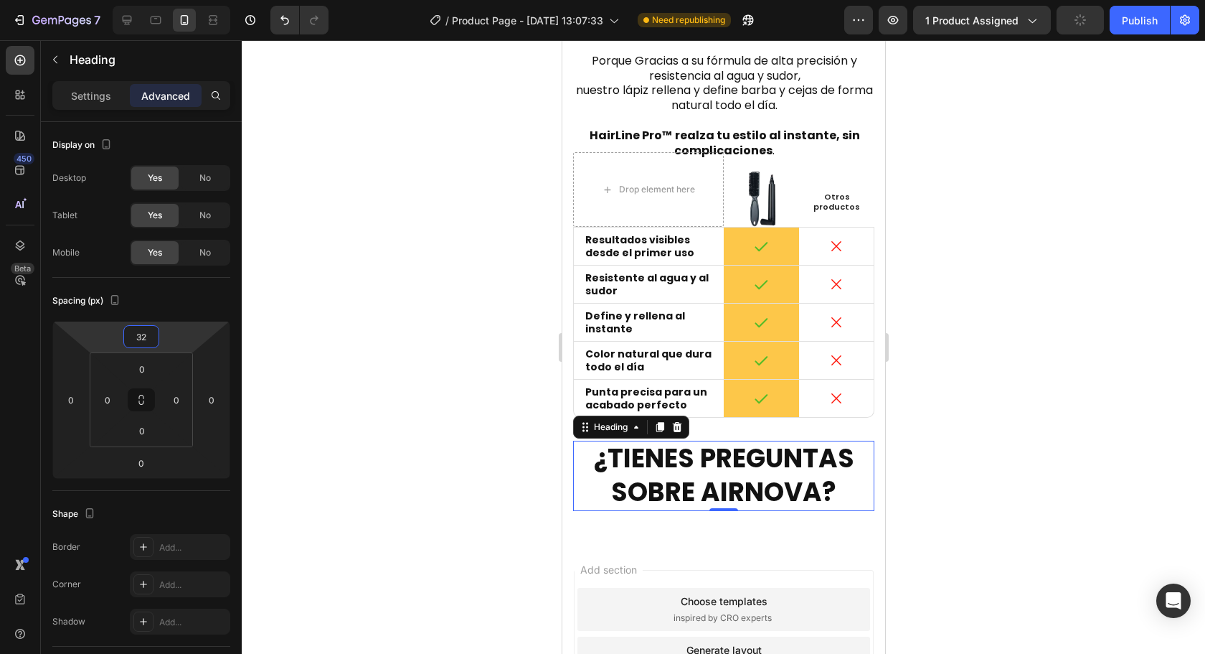
click at [192, 0] on html "7 Version history / Product Page - Aug 1, 13:07:33 Need republishing Preview 1 …" at bounding box center [602, 0] width 1205 height 0
click at [656, 421] on icon at bounding box center [659, 426] width 11 height 11
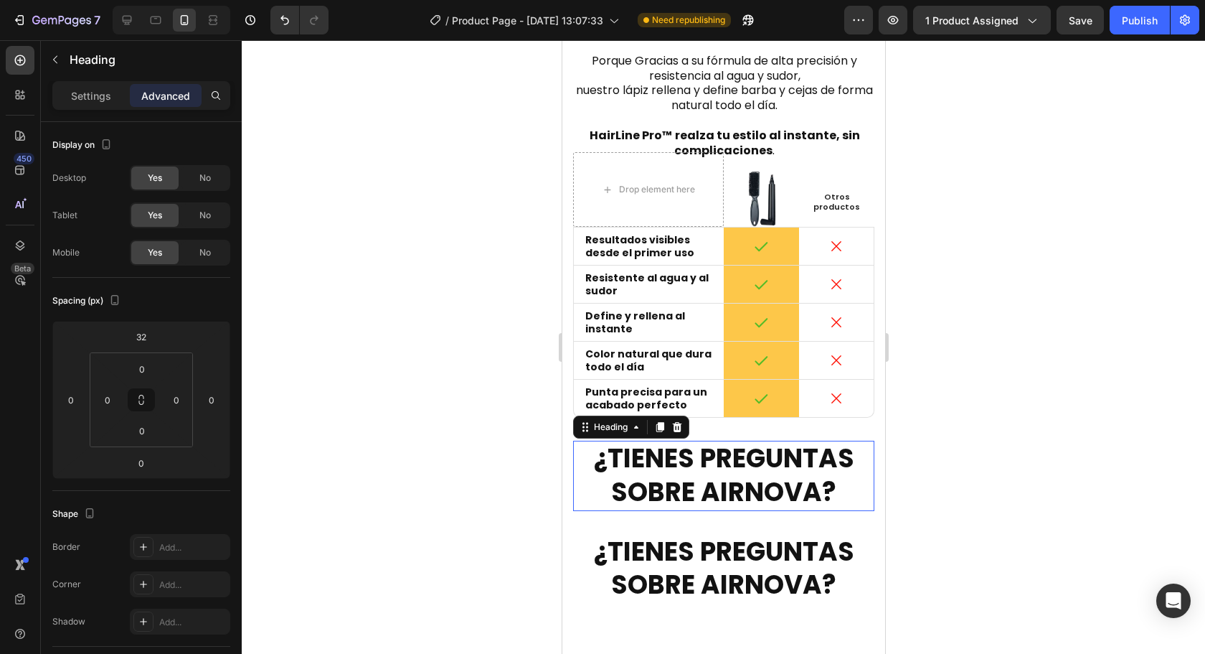
click at [697, 451] on strong "¿TIENES PREGUNTAS SOBRE AIRNOVA?" at bounding box center [723, 475] width 260 height 70
click at [673, 444] on strong "¿TIENES PREGUNTAS SOBRE AIRNOVA?" at bounding box center [723, 475] width 260 height 70
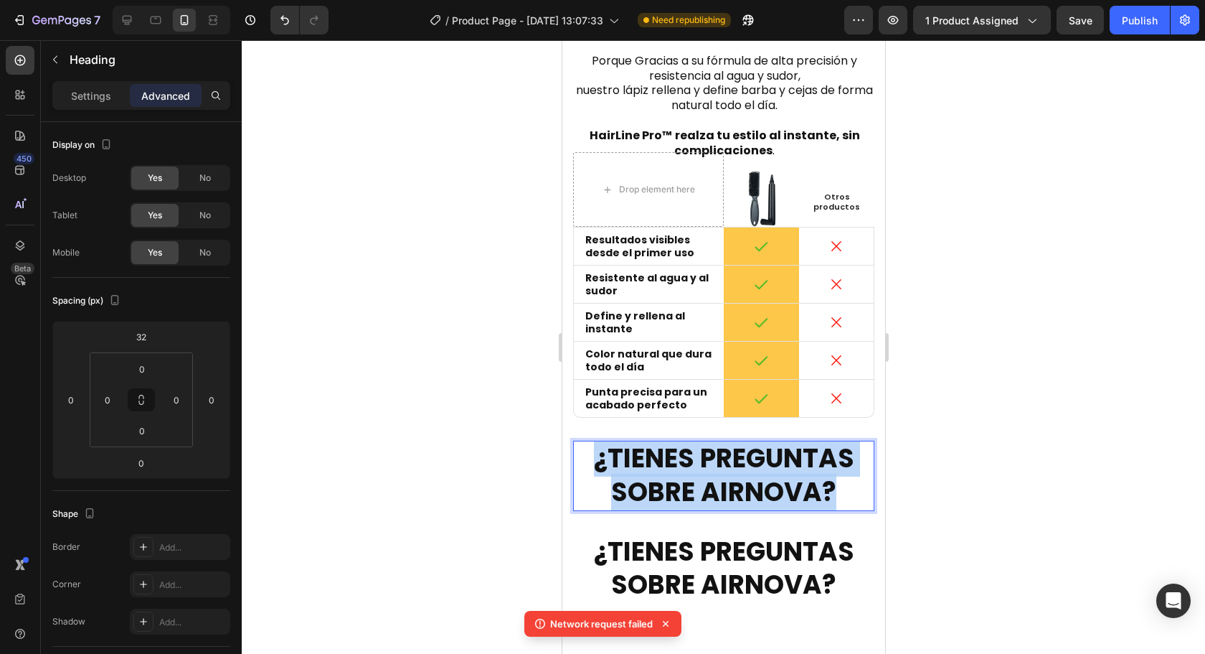
click at [673, 444] on strong "¿TIENES PREGUNTAS SOBRE AIRNOVA?" at bounding box center [723, 475] width 260 height 70
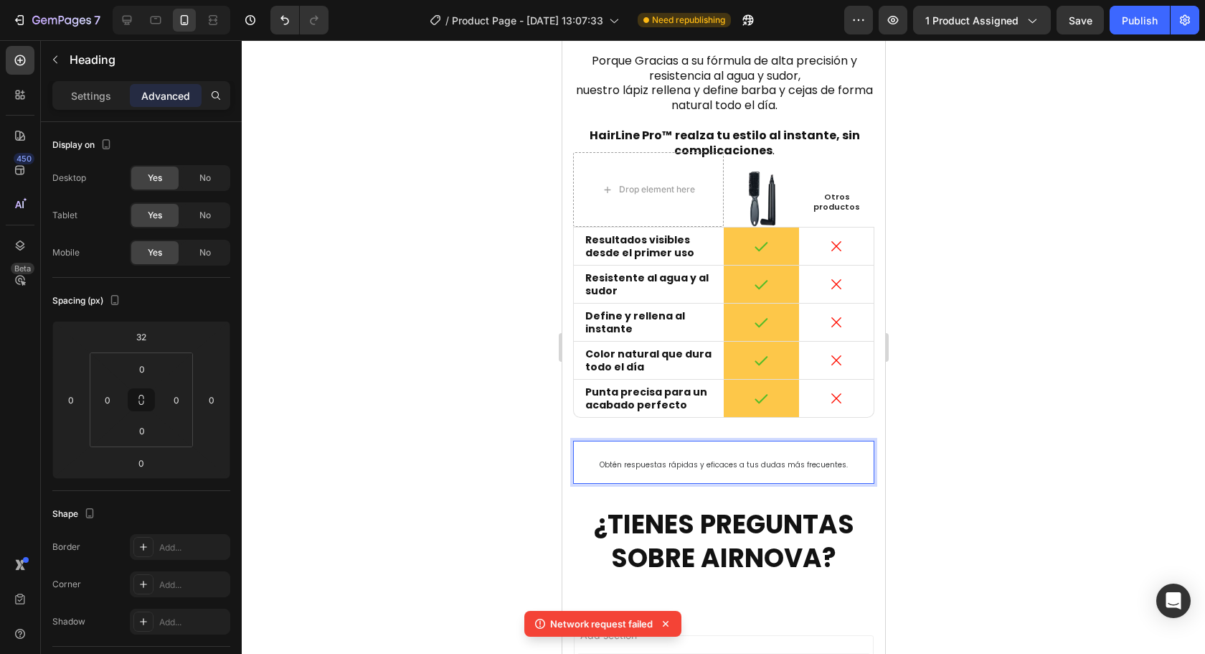
click at [1022, 442] on div at bounding box center [723, 346] width 963 height 613
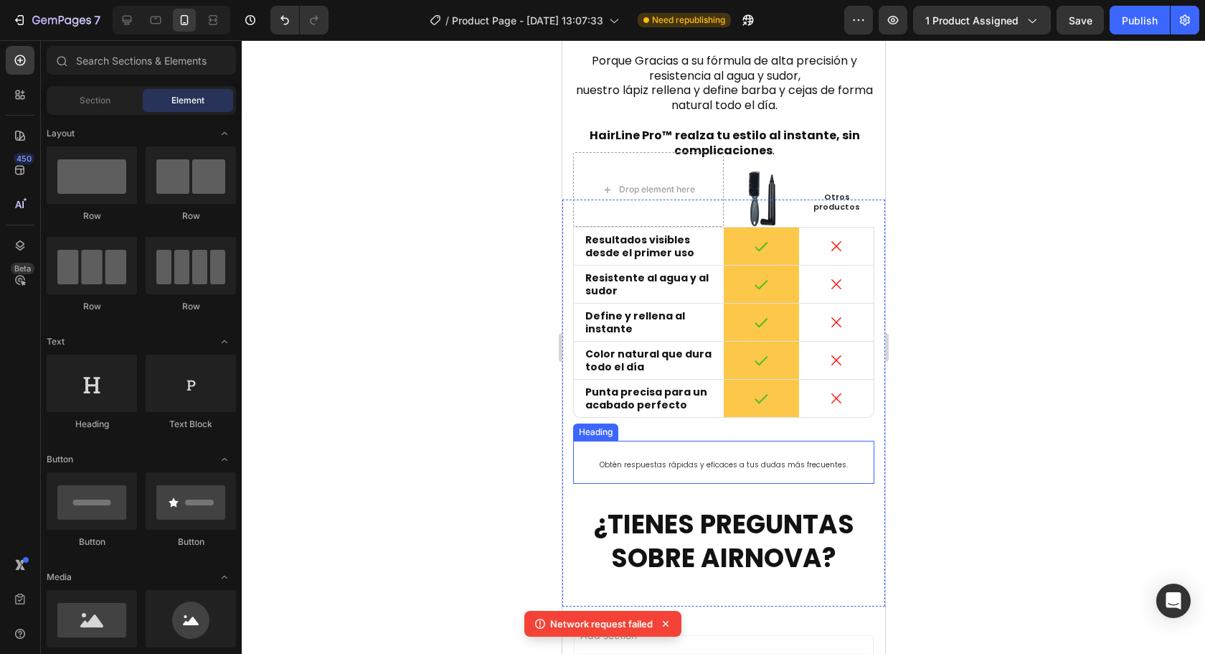
click at [774, 459] on span "Obtén respuestas rápidas y eficaces a tus dudas más frecuentes." at bounding box center [723, 464] width 248 height 11
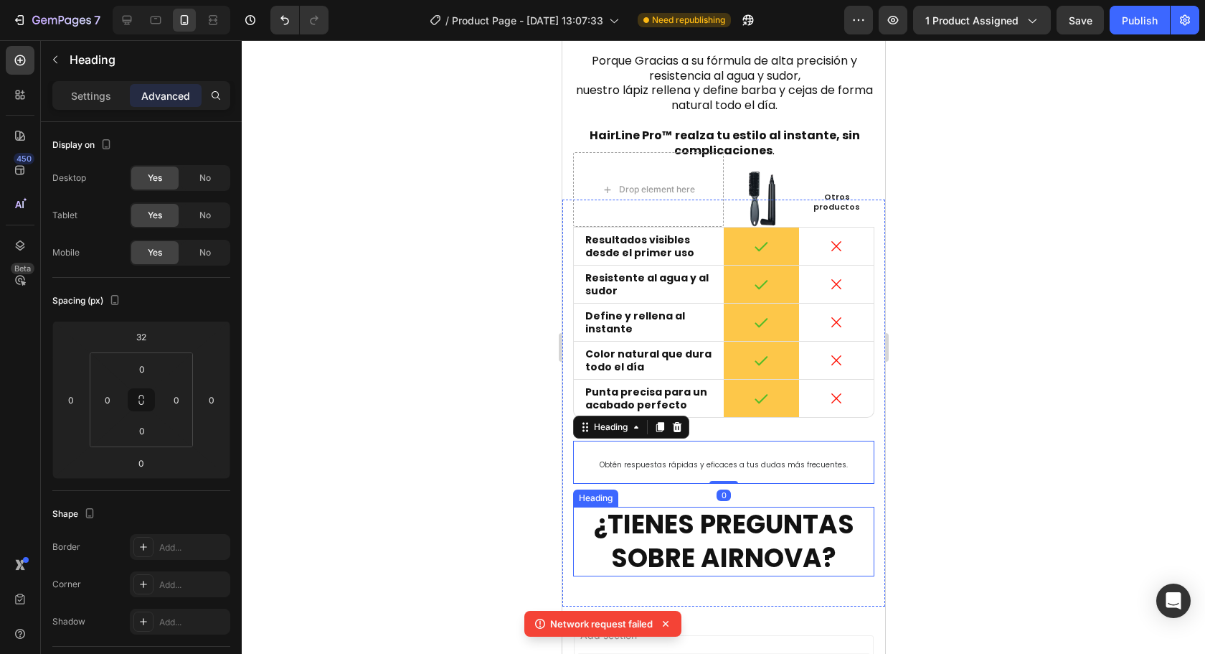
click at [760, 512] on strong "¿TIENES PREGUNTAS SOBRE AIRNOVA?" at bounding box center [723, 541] width 260 height 70
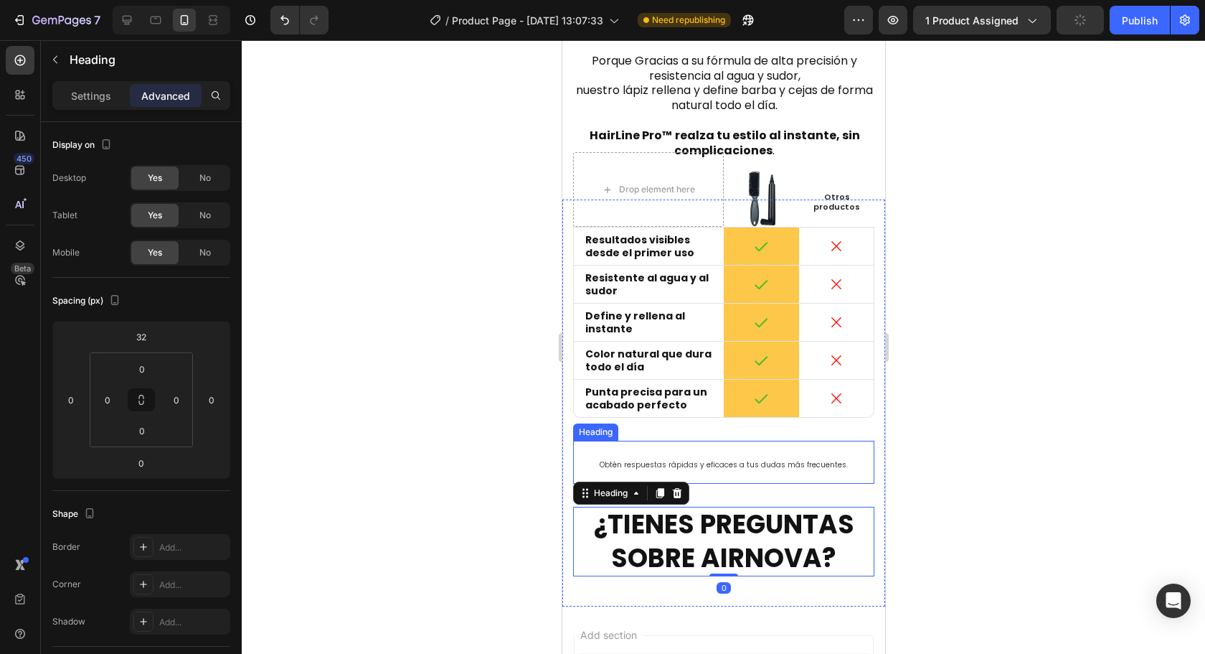
click at [768, 447] on p "⁠⁠⁠⁠⁠⁠⁠ Obtén respuestas rápidas y eficaces a tus dudas más frecuentes." at bounding box center [723, 462] width 298 height 40
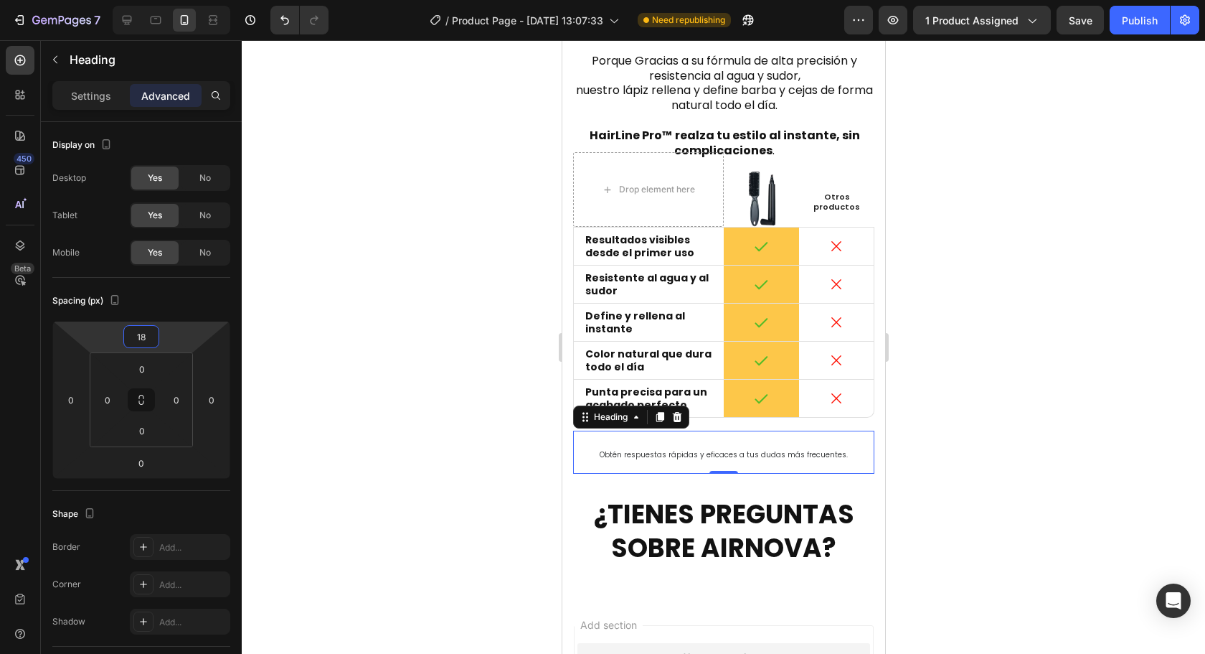
type input "16"
click at [176, 0] on html "7 Version history / Product Page - [DATE] 13:07:33 Need republishing Preview 1 …" at bounding box center [602, 0] width 1205 height 0
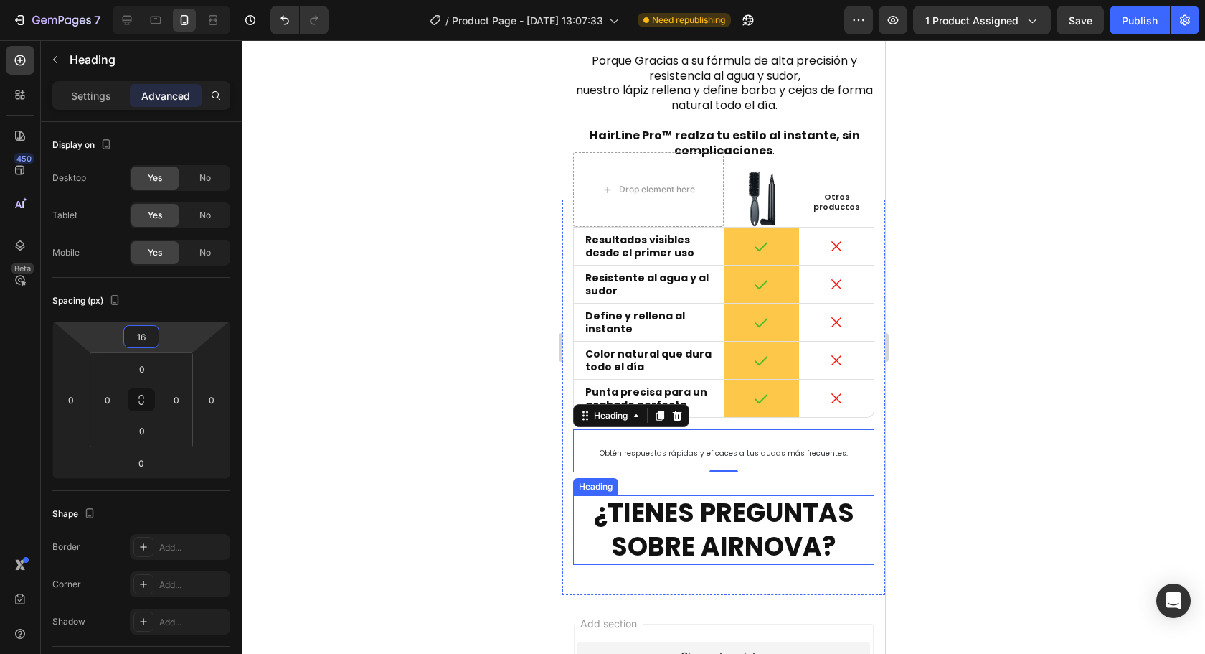
click at [667, 494] on strong "¿TIENES PREGUNTAS SOBRE AIRNOVA?" at bounding box center [723, 529] width 260 height 70
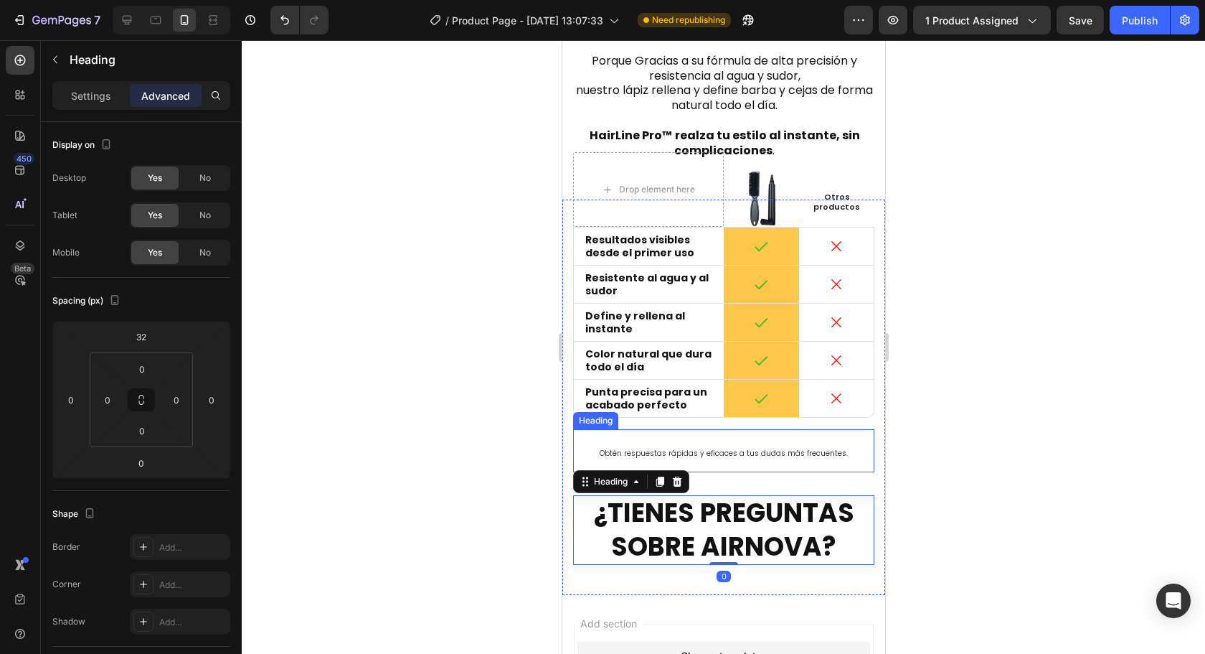
click at [778, 438] on p "⁠⁠⁠⁠⁠⁠⁠ Obtén respuestas rápidas y eficaces a tus dudas más frecuentes." at bounding box center [723, 450] width 298 height 40
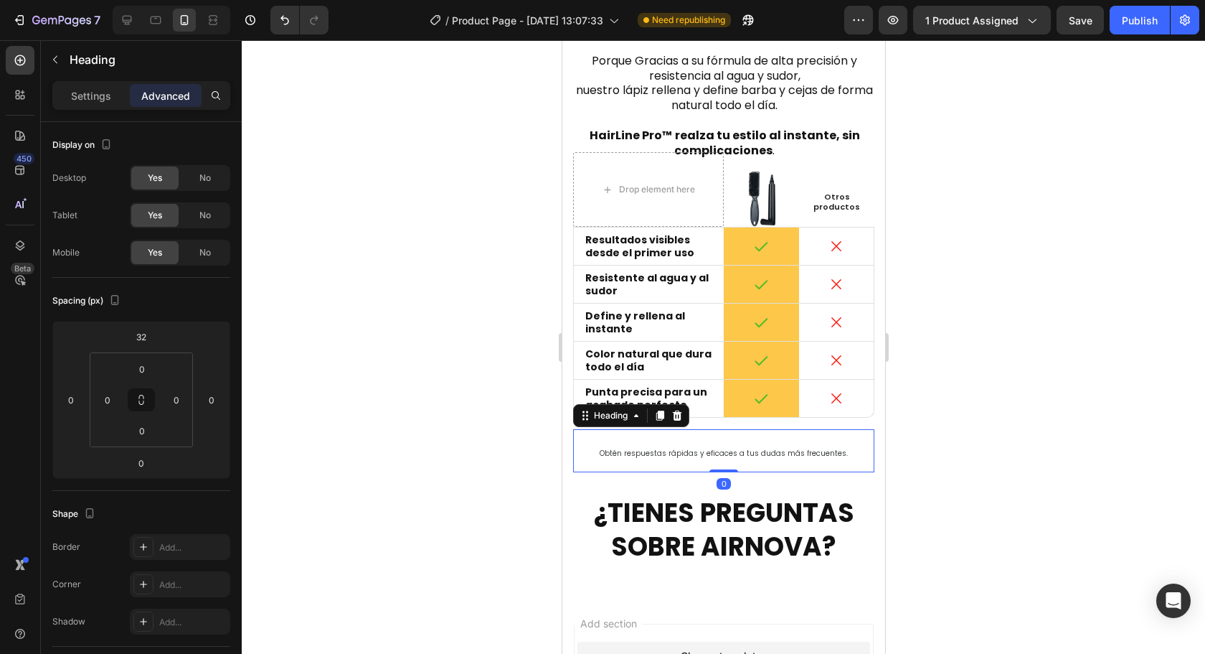
click at [743, 494] on strong "¿TIENES PREGUNTAS SOBRE AIRNOVA?" at bounding box center [723, 529] width 260 height 70
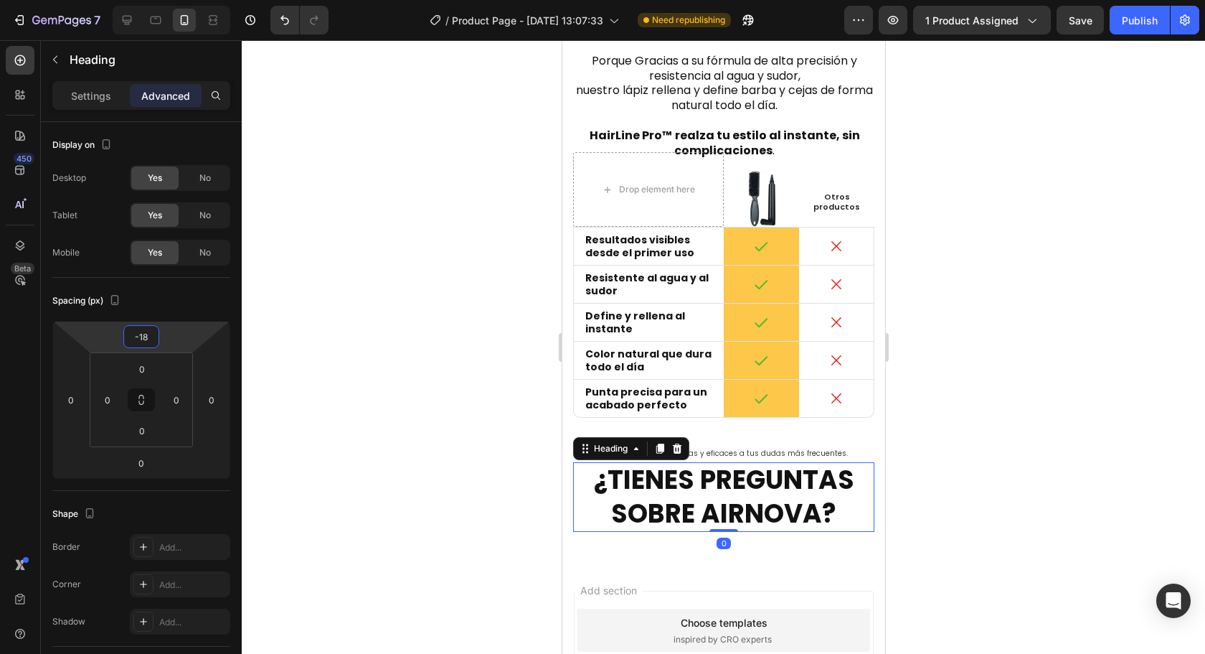
type input "-20"
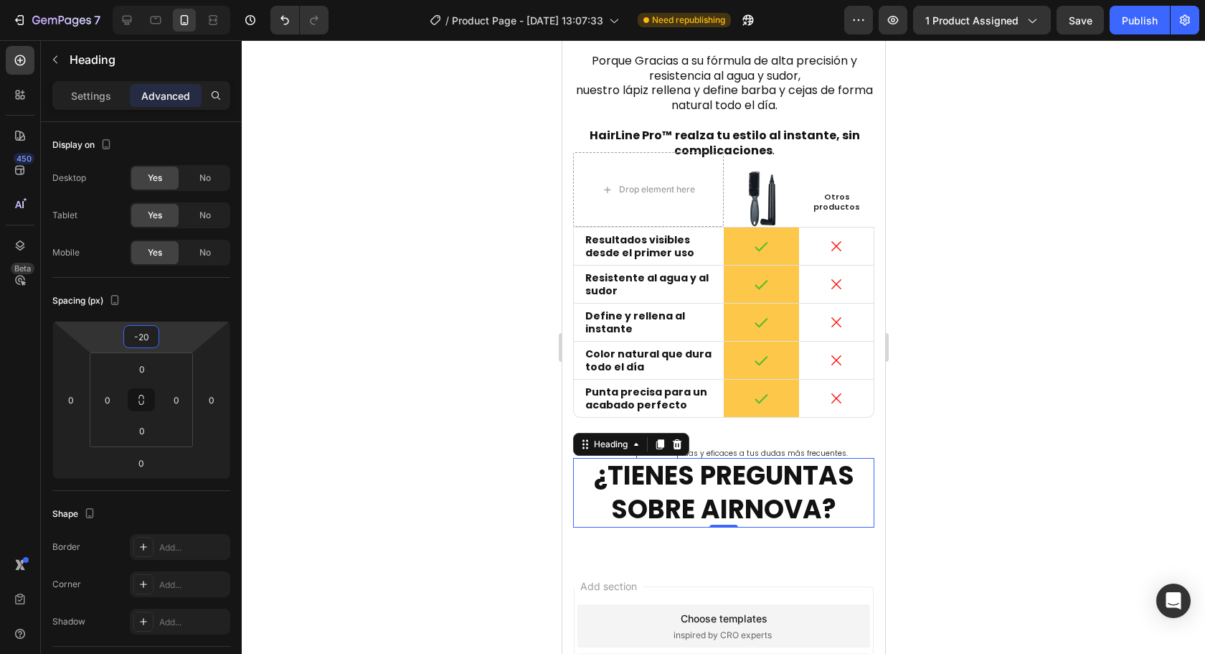
drag, startPoint x: 168, startPoint y: 337, endPoint x: 171, endPoint y: 356, distance: 18.9
click at [171, 0] on html "7 Version history / Product Page - [DATE] 13:07:33 Need republishing Preview 1 …" at bounding box center [602, 0] width 1205 height 0
click at [418, 321] on div at bounding box center [723, 346] width 963 height 613
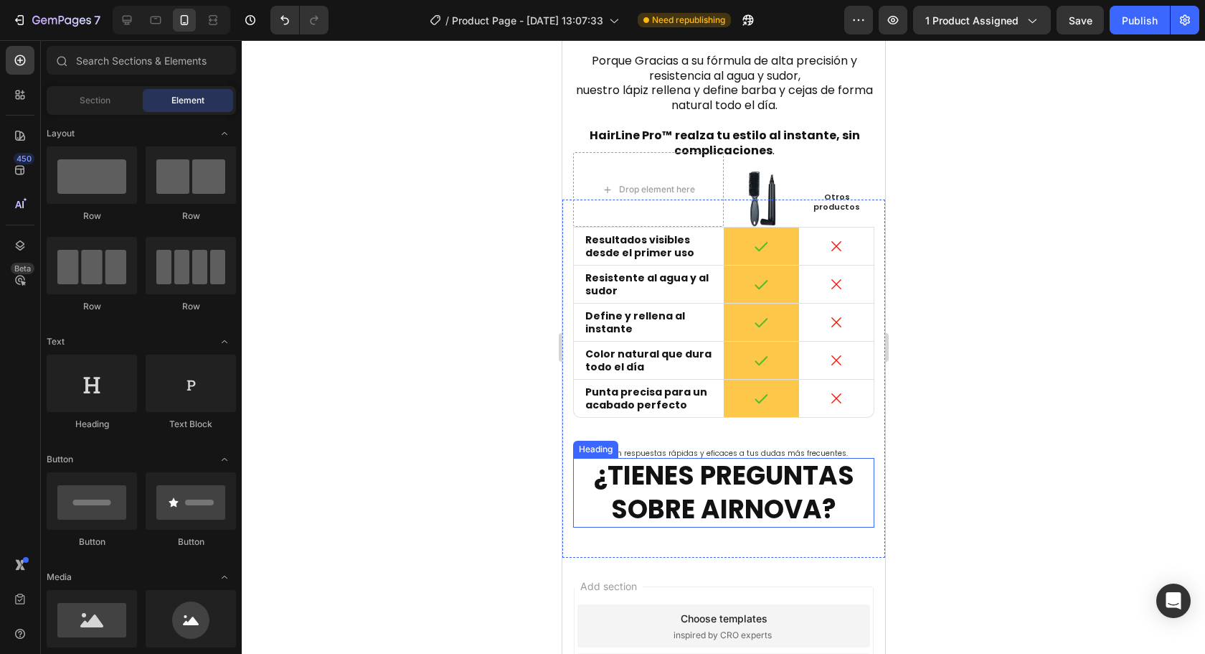
click at [747, 458] on strong "¿TIENES PREGUNTAS SOBRE AIRNOVA?" at bounding box center [723, 492] width 260 height 70
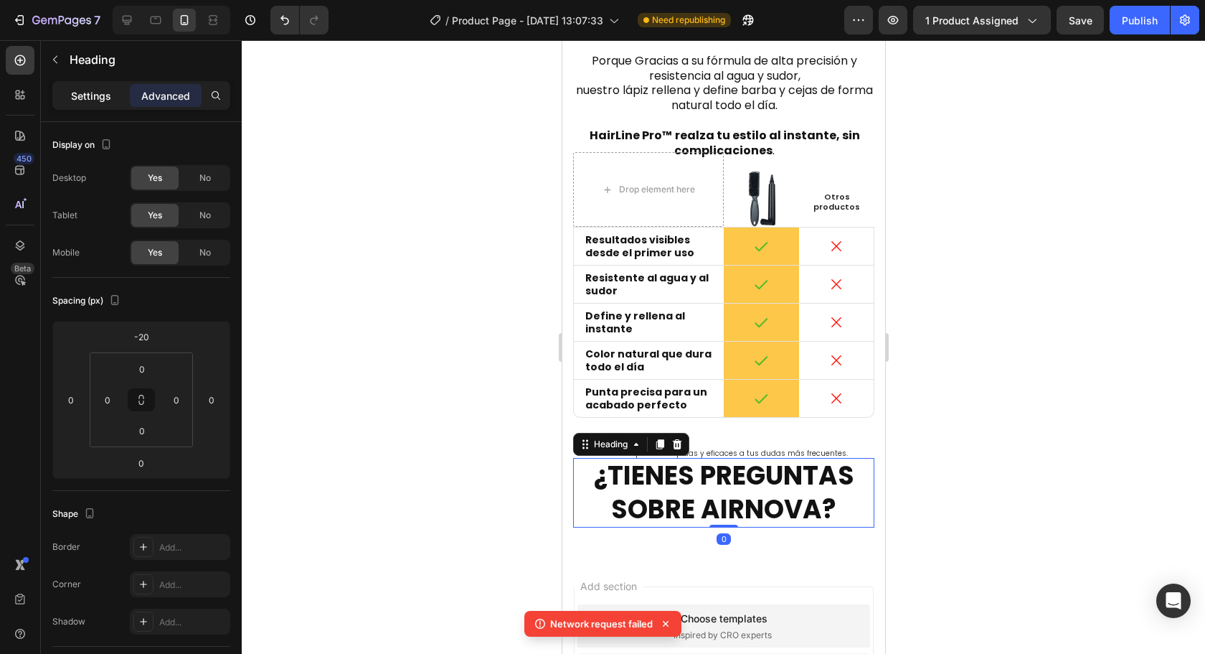
click at [116, 106] on div "Settings" at bounding box center [91, 95] width 72 height 23
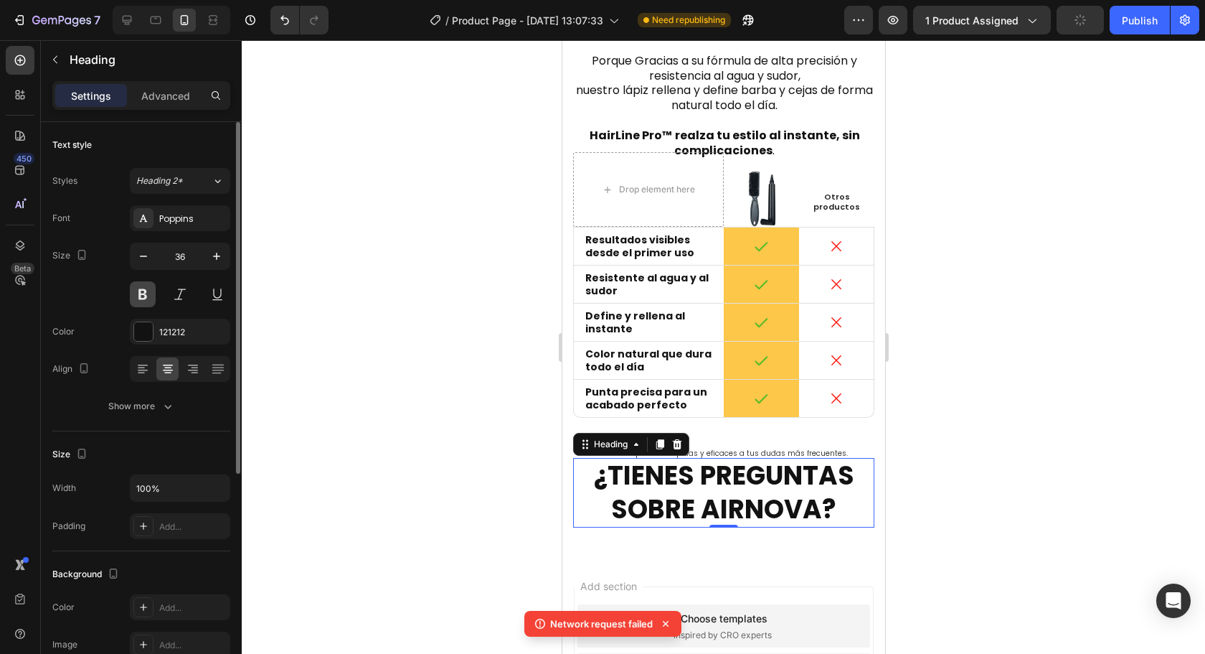
click at [140, 298] on button at bounding box center [143, 294] width 26 height 26
click at [142, 301] on button at bounding box center [143, 294] width 26 height 26
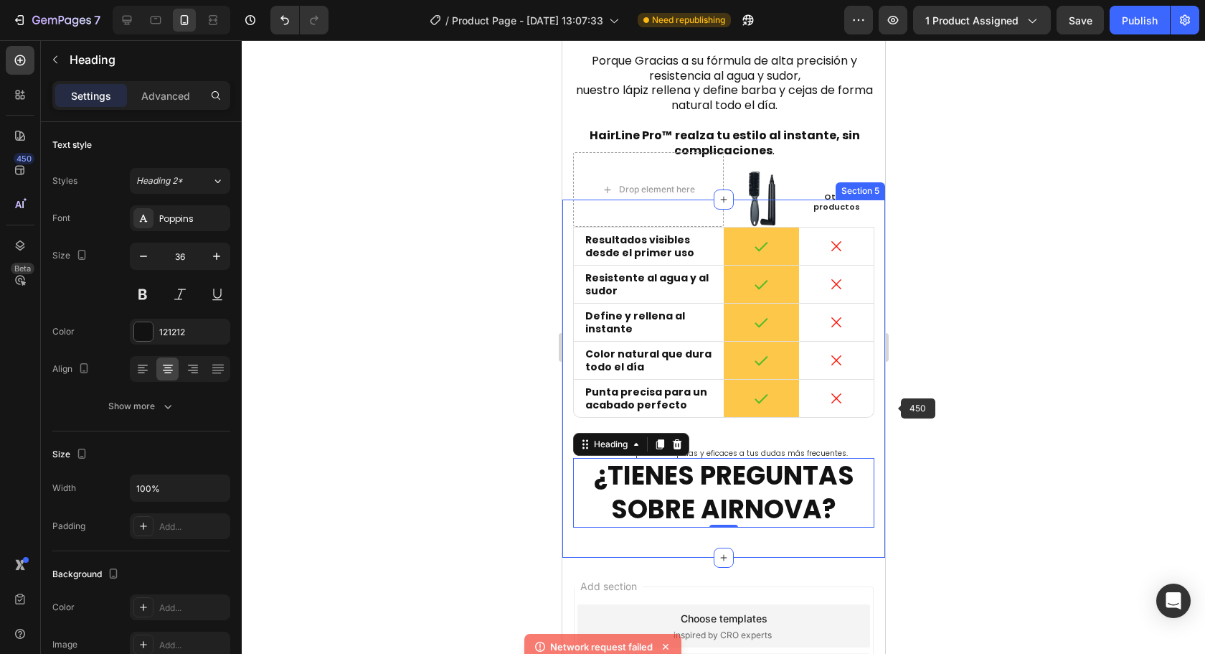
click at [1026, 397] on div at bounding box center [723, 346] width 963 height 613
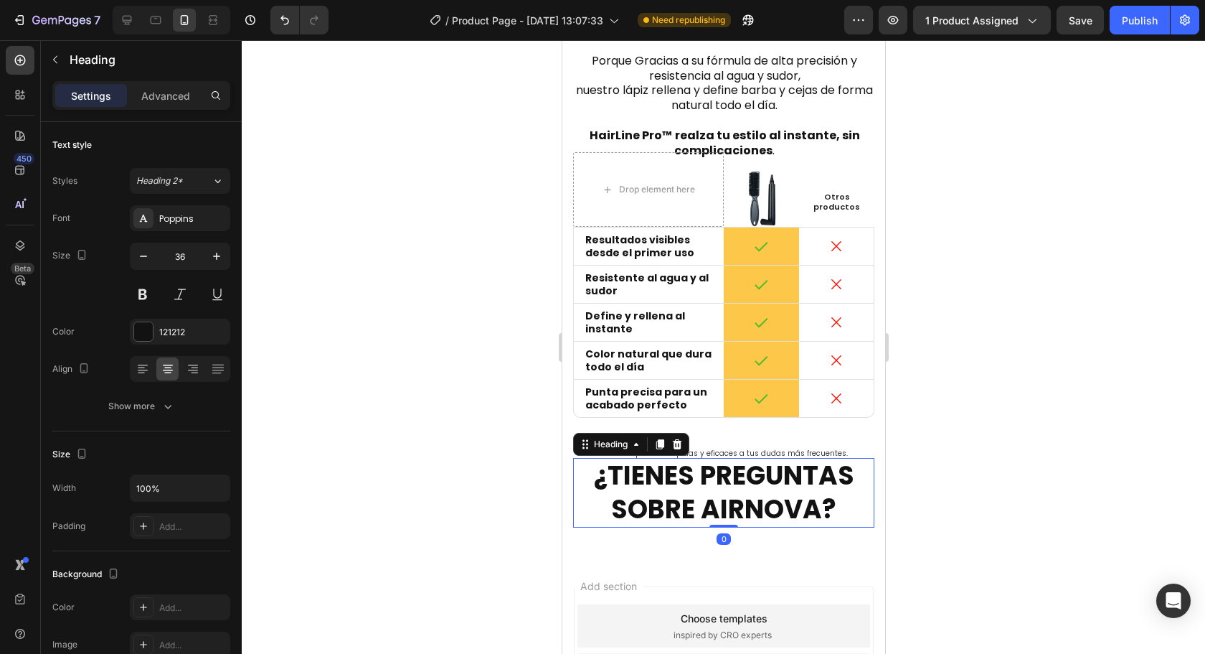
click at [758, 465] on strong "¿TIENES PREGUNTAS SOBRE AIRNOVA?" at bounding box center [723, 492] width 260 height 70
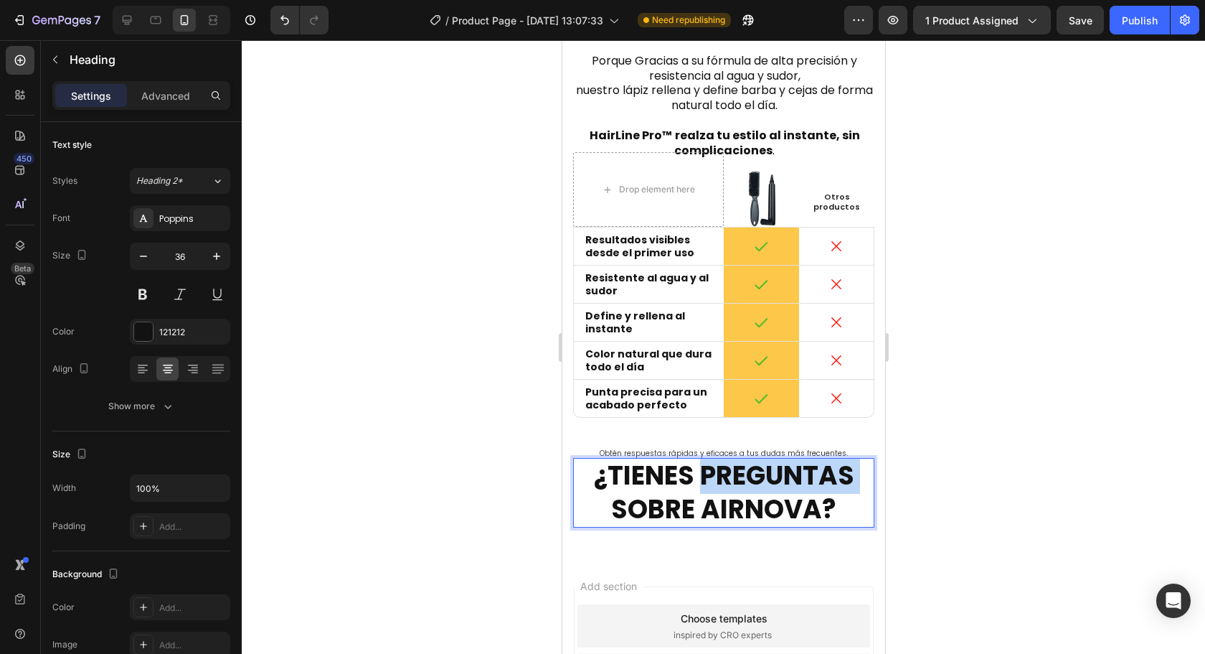
click at [758, 465] on strong "¿TIENES PREGUNTAS SOBRE AIRNOVA?" at bounding box center [723, 492] width 260 height 70
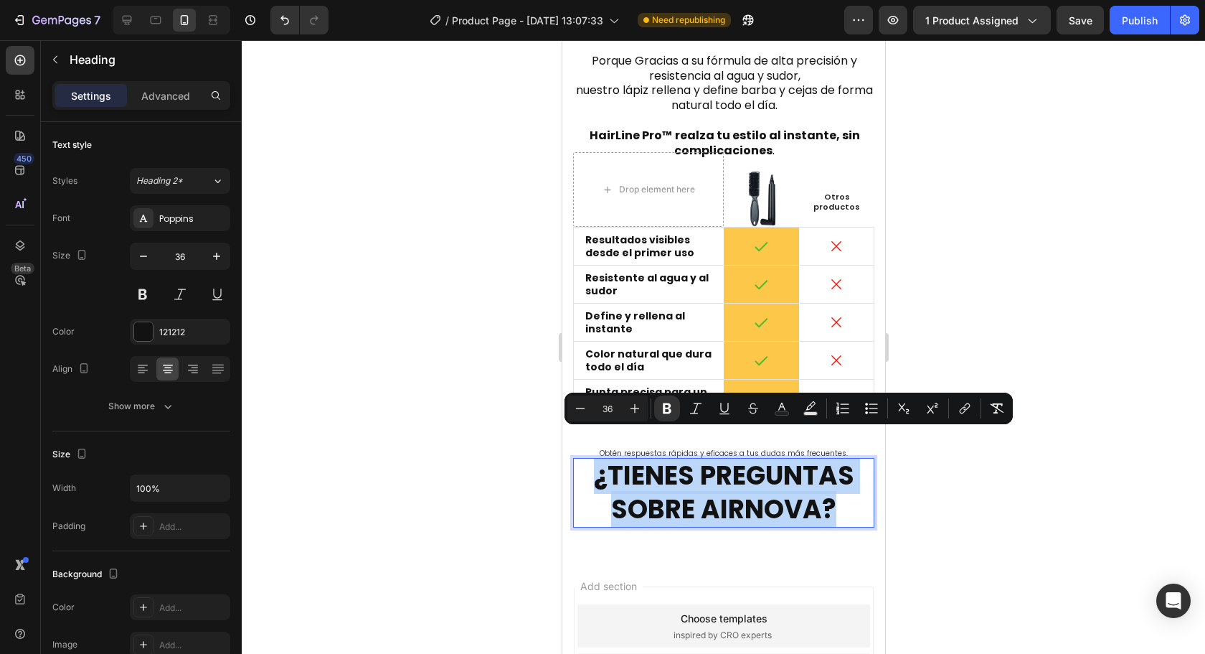
click at [758, 465] on strong "¿TIENES PREGUNTAS SOBRE AIRNOVA?" at bounding box center [723, 492] width 260 height 70
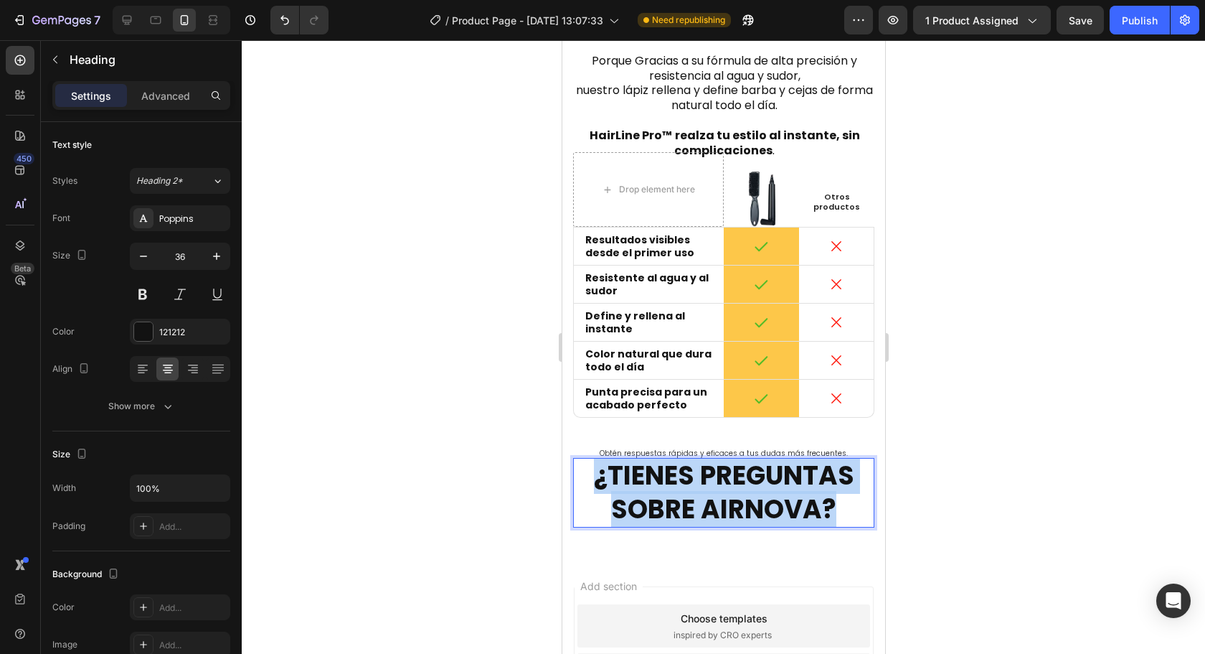
click at [758, 465] on strong "¿TIENES PREGUNTAS SOBRE AIRNOVA?" at bounding box center [723, 492] width 260 height 70
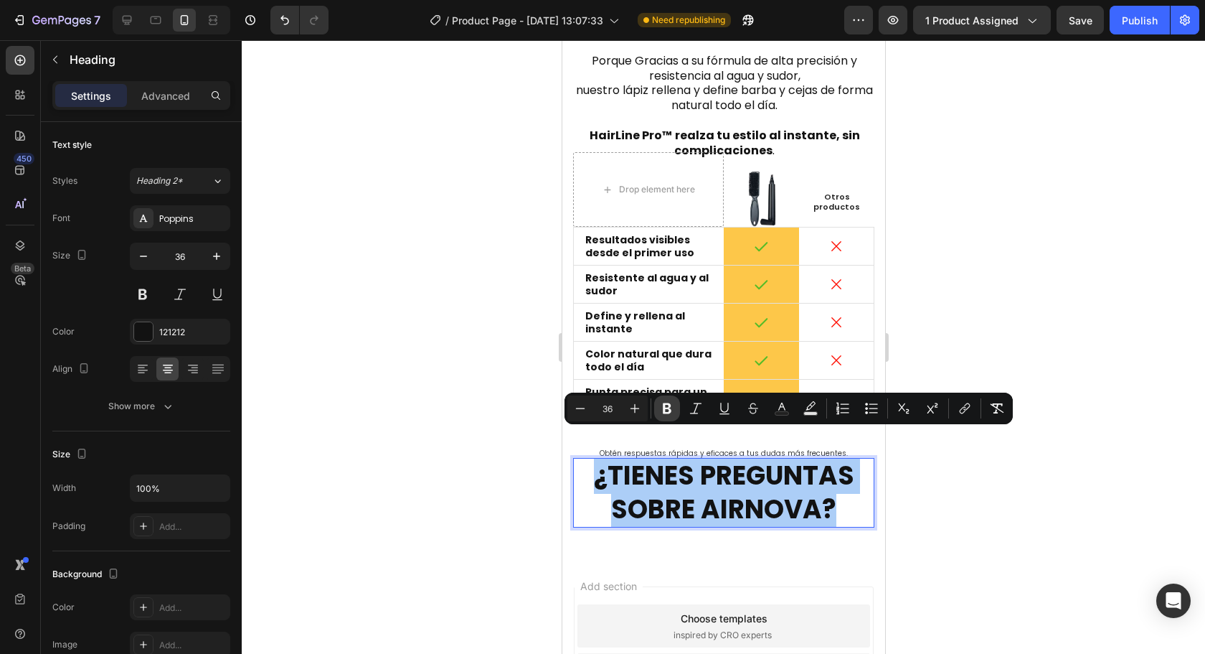
click at [658, 412] on button "Bold" at bounding box center [667, 408] width 26 height 26
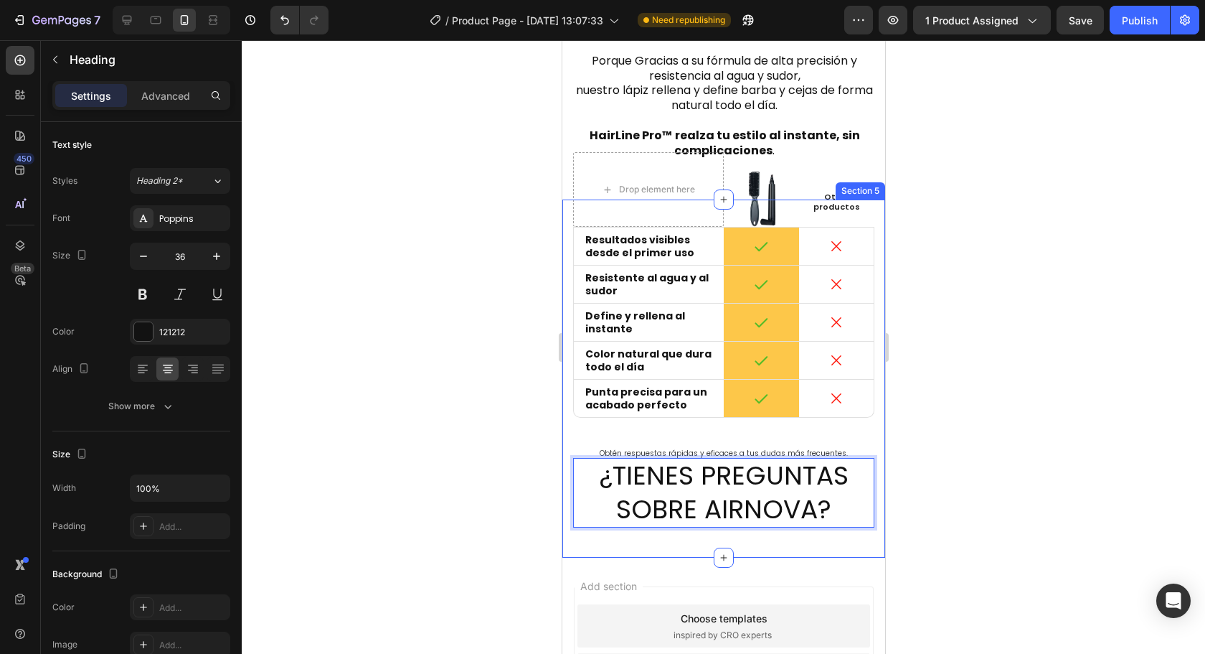
click at [979, 482] on div at bounding box center [723, 346] width 963 height 613
click at [720, 459] on p "¿TIENES PREGUNTAS SOBRE AIRNOVA?" at bounding box center [723, 492] width 298 height 67
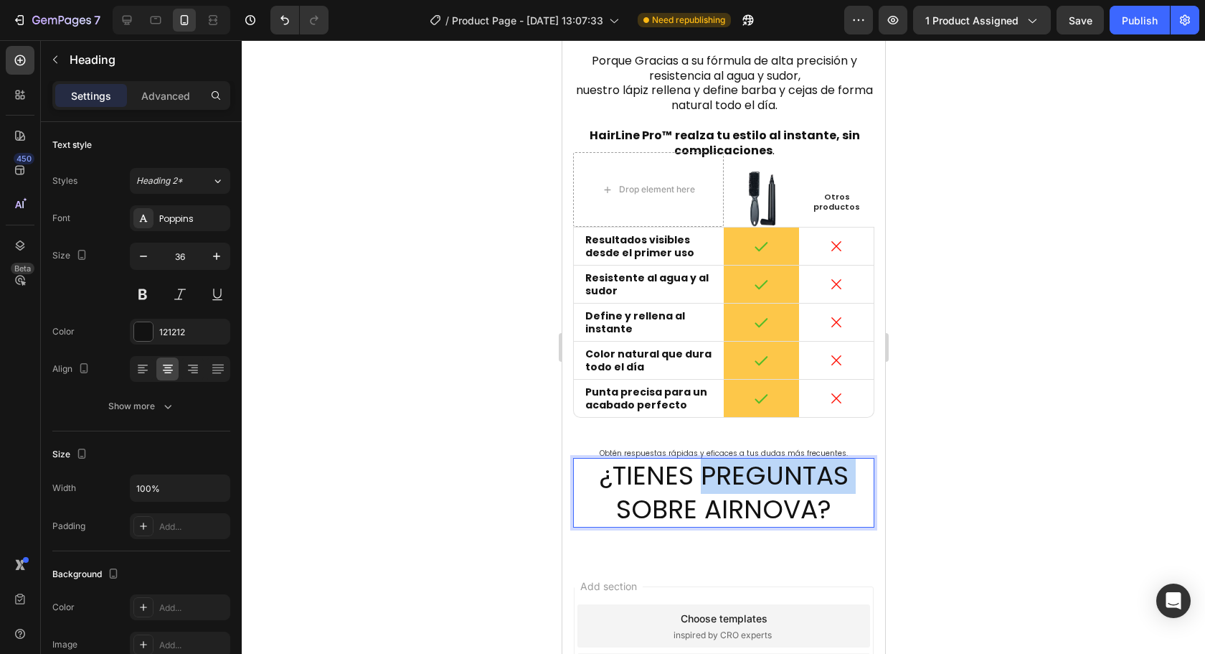
click at [720, 459] on p "¿TIENES PREGUNTAS SOBRE AIRNOVA?" at bounding box center [723, 492] width 298 height 67
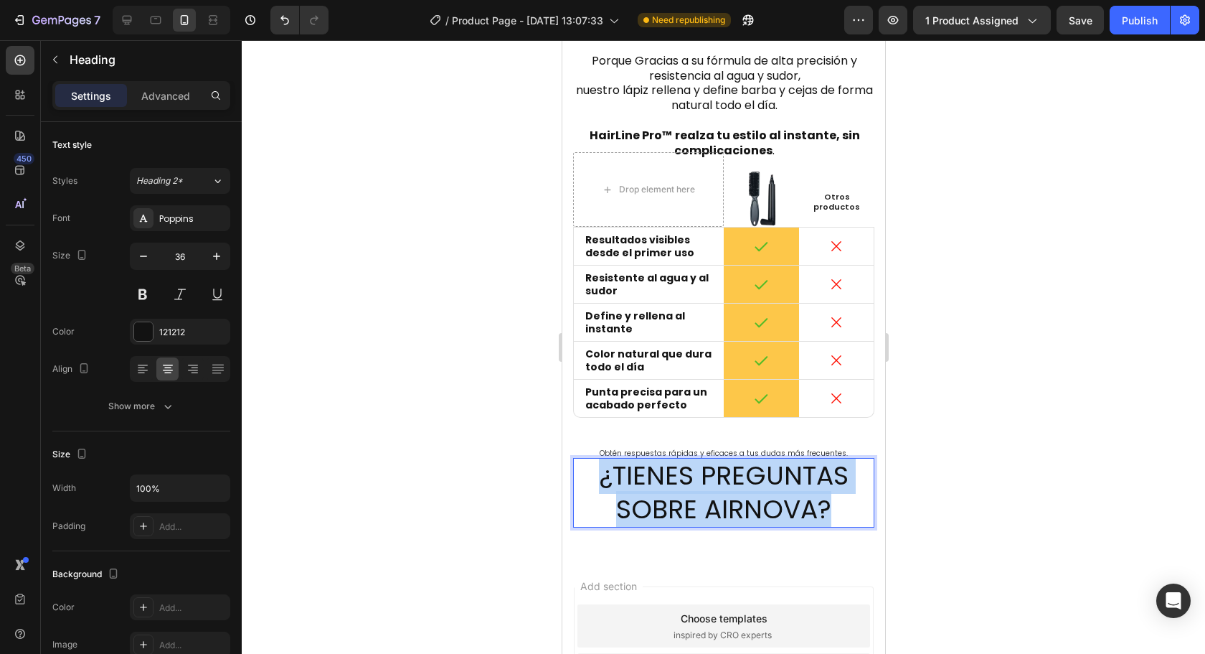
click at [720, 459] on p "¿TIENES PREGUNTAS SOBRE AIRNOVA?" at bounding box center [723, 492] width 298 height 67
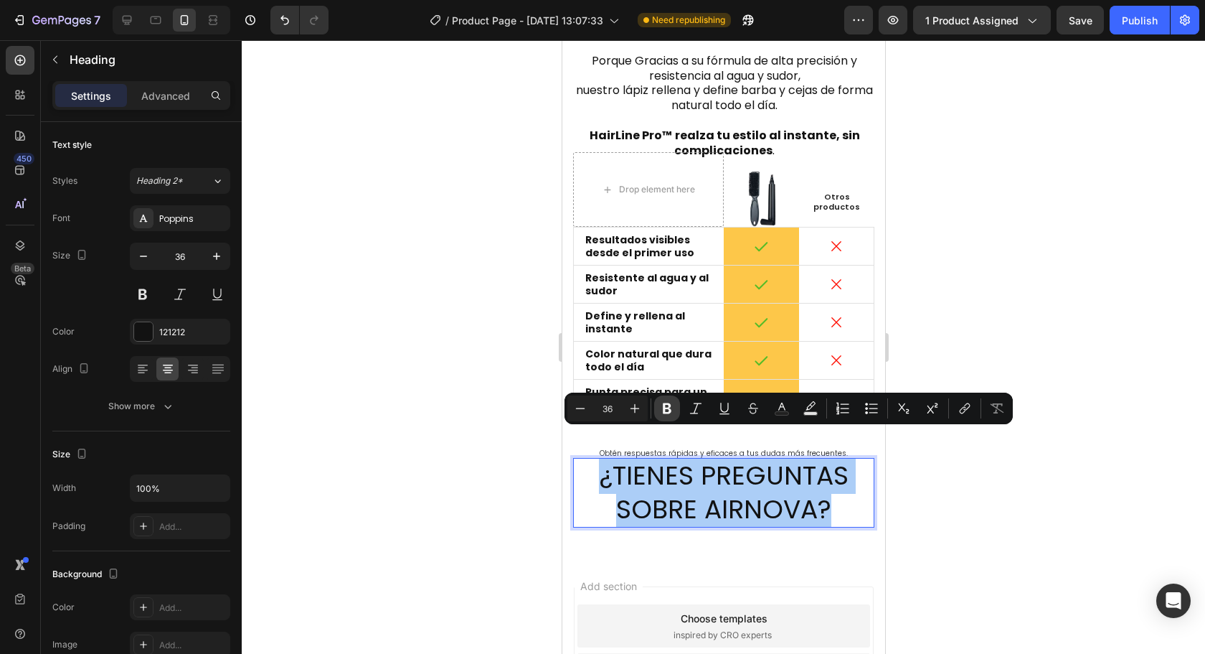
click at [672, 415] on icon "Editor contextual toolbar" at bounding box center [667, 408] width 14 height 14
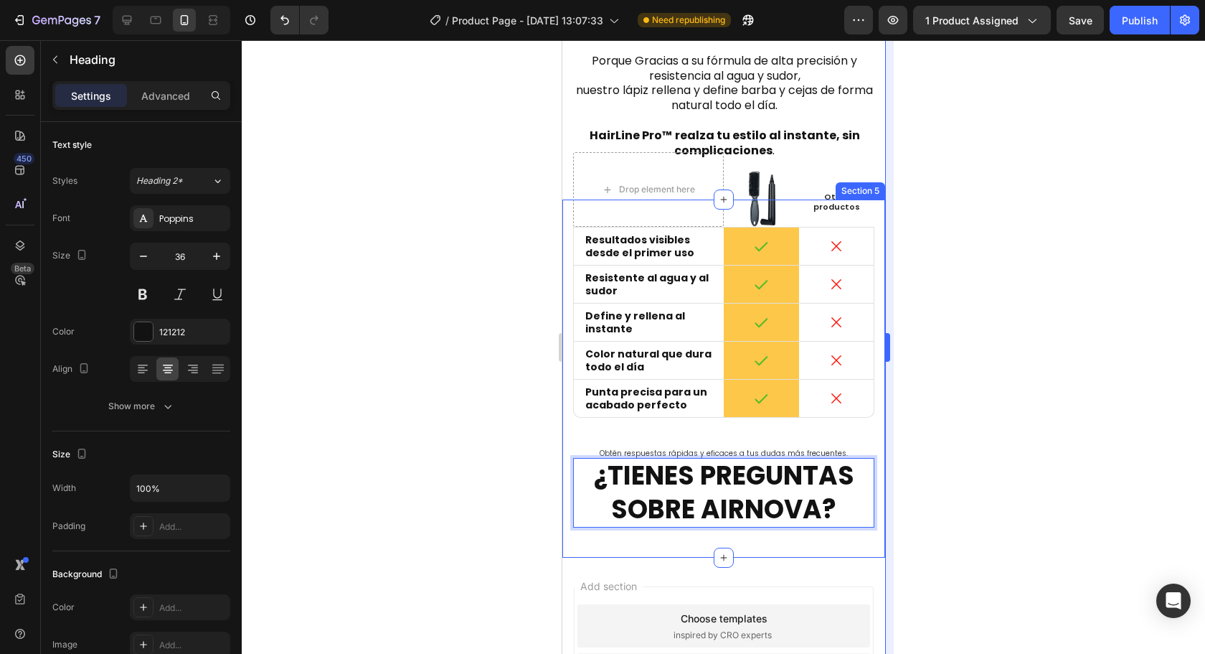
drag, startPoint x: 1032, startPoint y: 441, endPoint x: 888, endPoint y: 436, distance: 143.6
click at [1031, 441] on div at bounding box center [723, 346] width 963 height 613
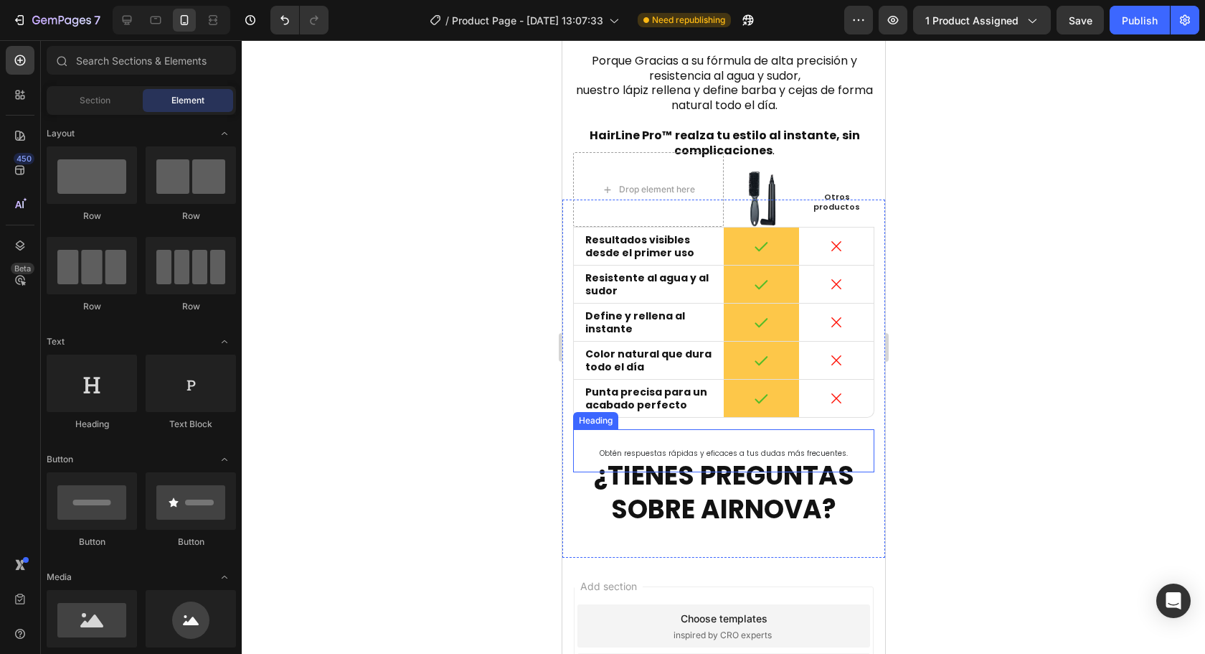
click at [802, 448] on span "Obtén respuestas rápidas y eficaces a tus dudas más frecuentes." at bounding box center [723, 453] width 248 height 11
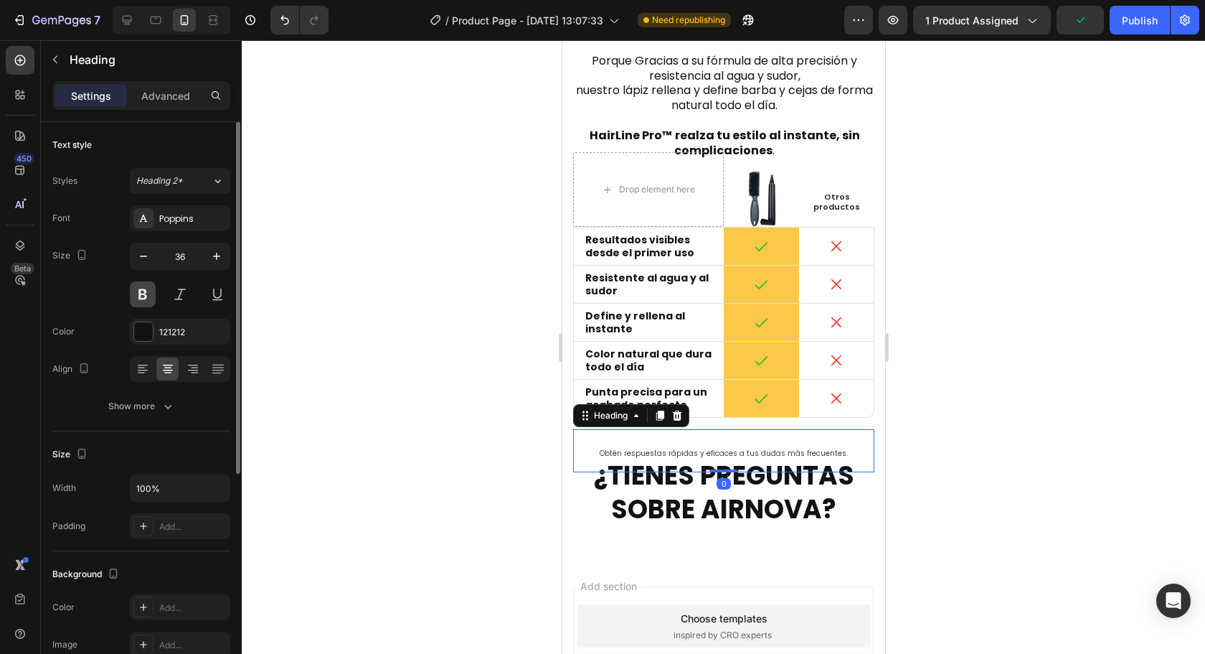
click at [148, 297] on button at bounding box center [143, 294] width 26 height 26
click at [1004, 404] on div at bounding box center [723, 346] width 963 height 613
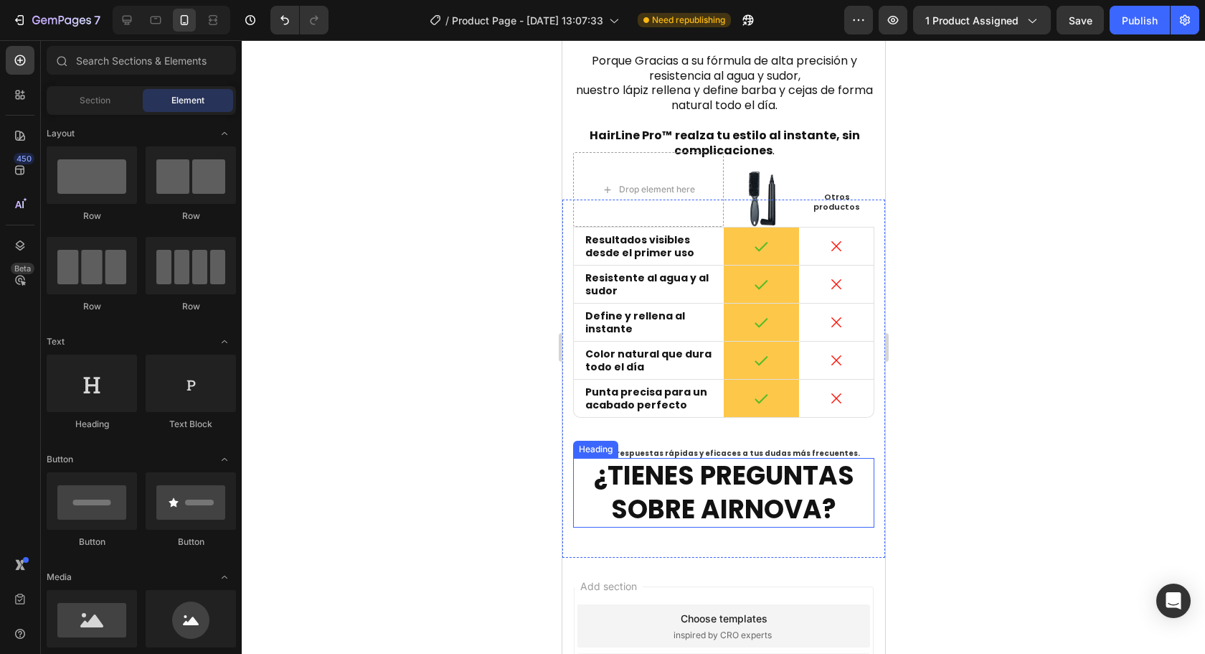
click at [767, 479] on strong "¿TIENES PREGUNTAS SOBRE AIRNOVA?" at bounding box center [723, 492] width 260 height 70
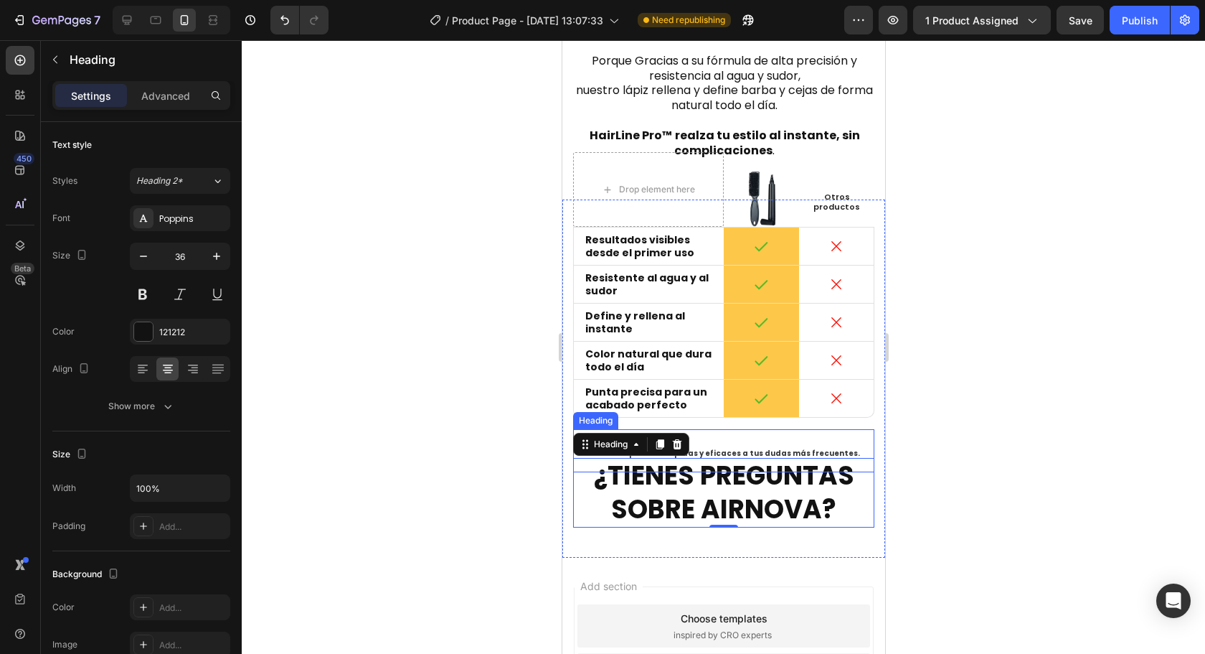
click at [769, 448] on span "Obtén respuestas rápidas y eficaces a tus dudas más frecuentes." at bounding box center [724, 453] width 272 height 11
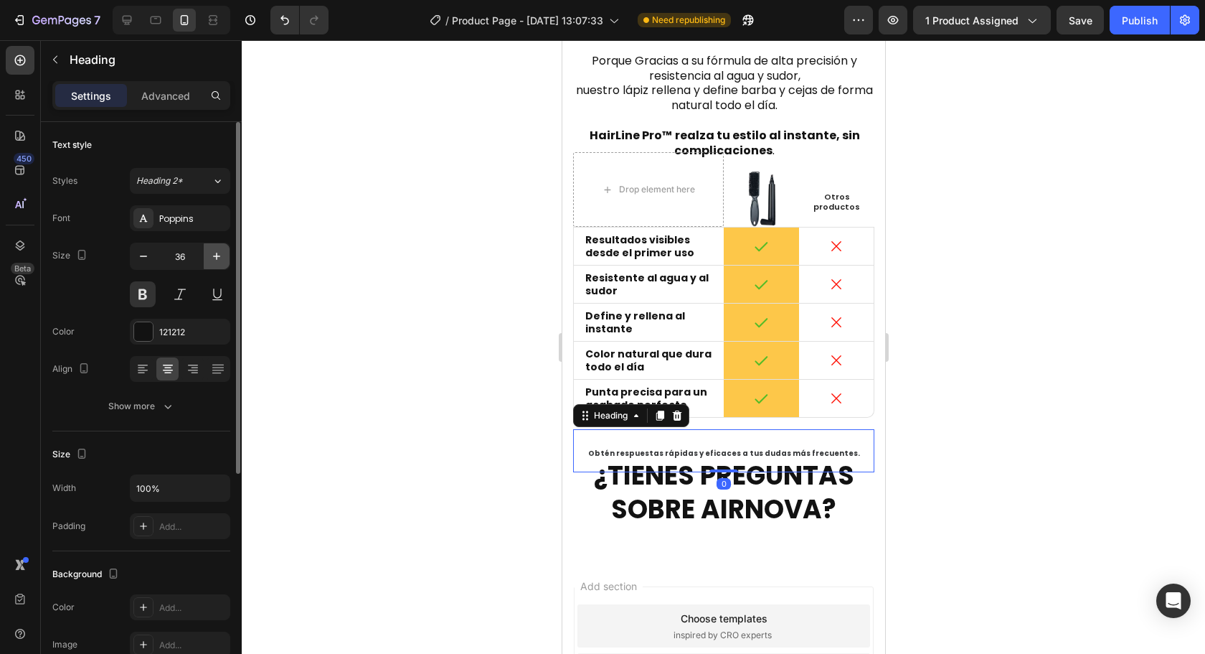
click at [215, 255] on icon "button" at bounding box center [216, 256] width 14 height 14
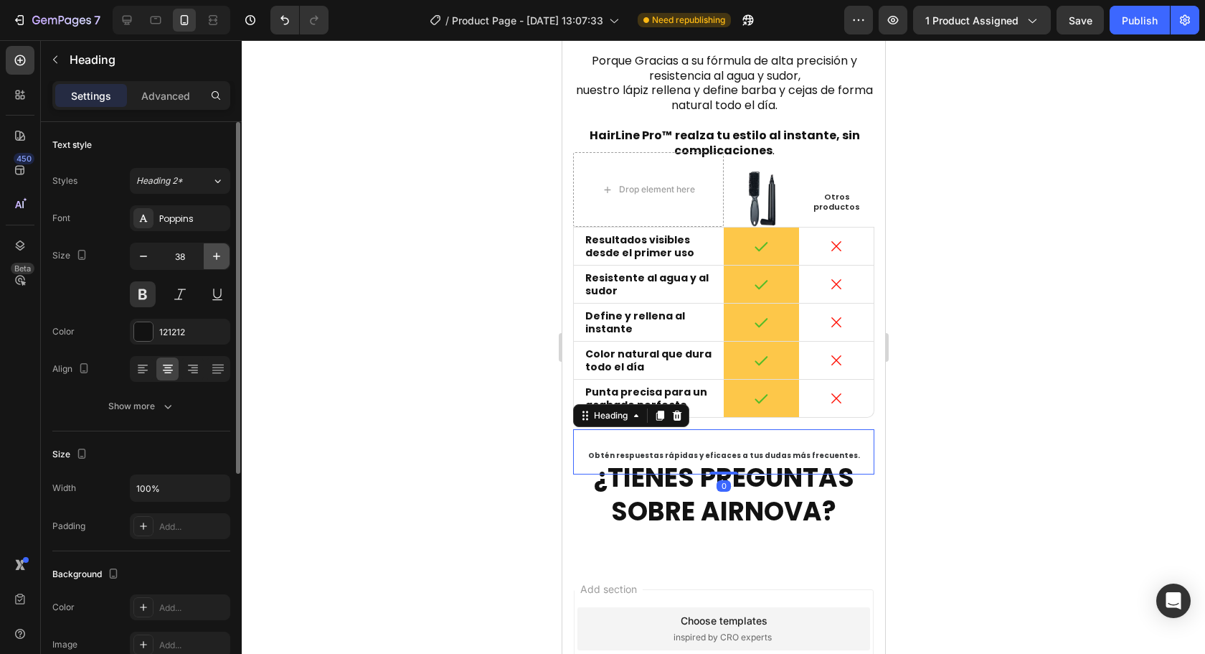
click at [215, 255] on icon "button" at bounding box center [216, 256] width 14 height 14
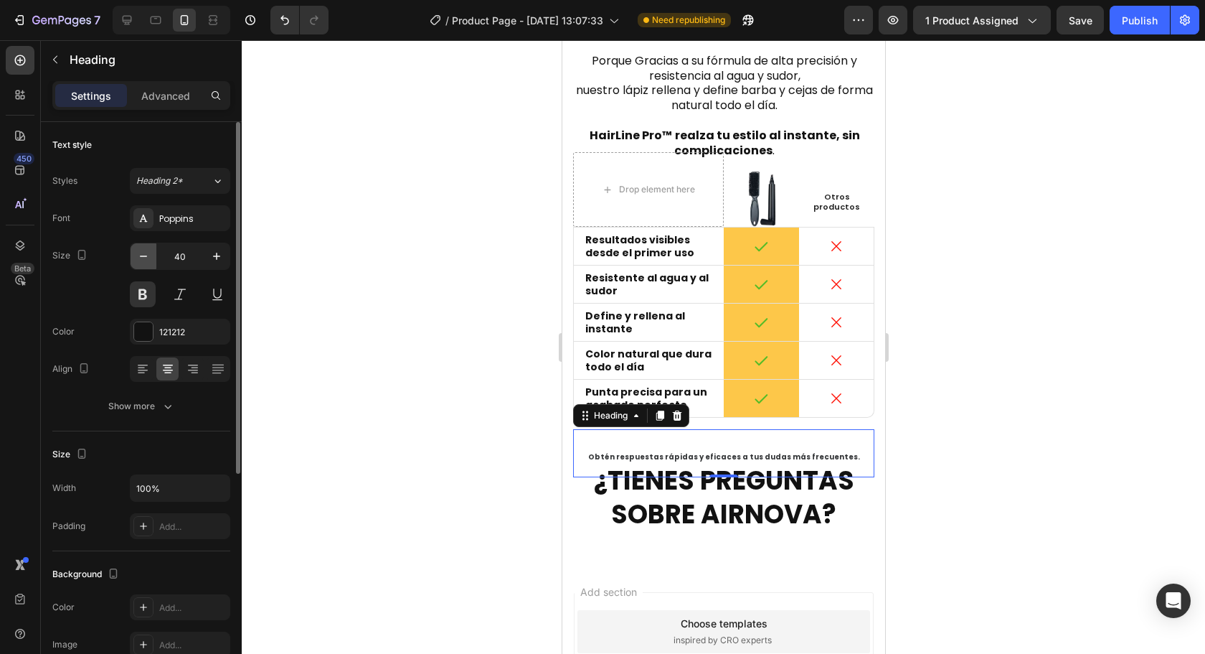
click at [144, 259] on icon "button" at bounding box center [143, 256] width 14 height 14
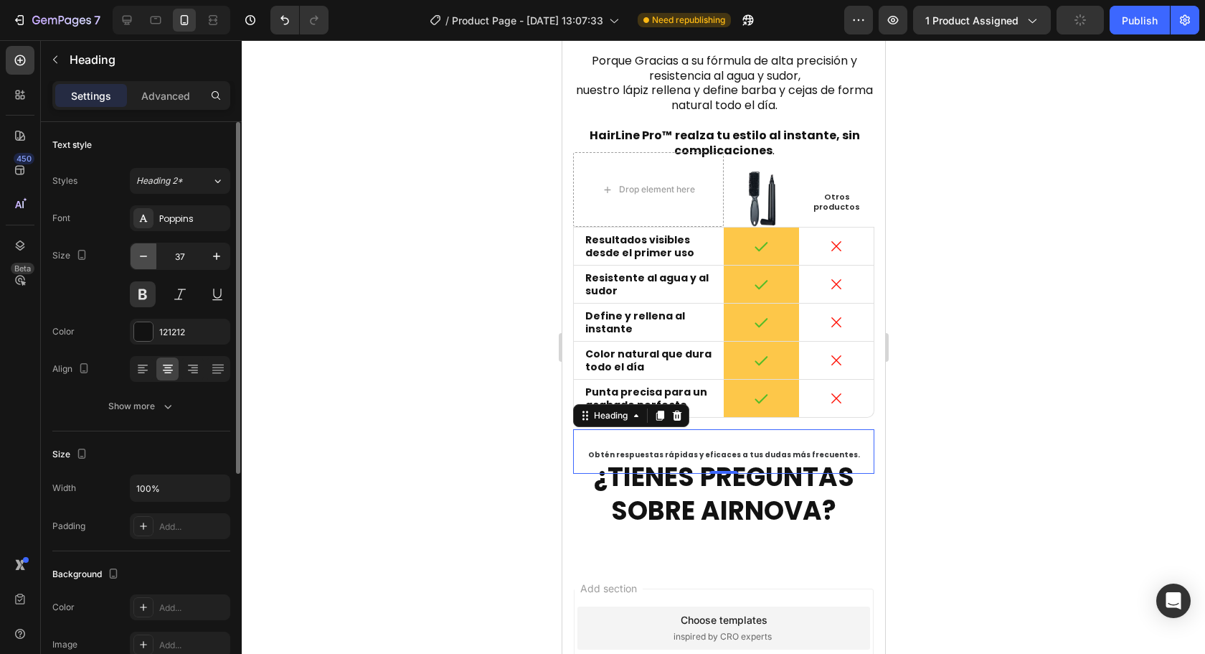
click at [144, 259] on icon "button" at bounding box center [143, 256] width 14 height 14
type input "36"
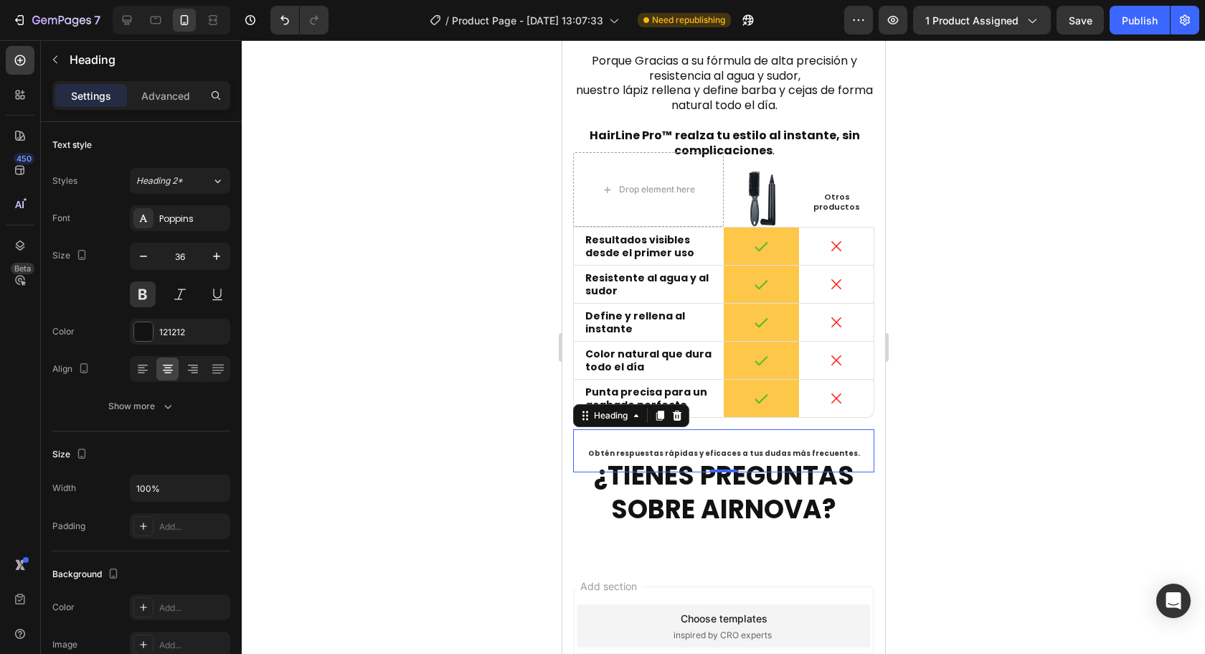
click at [1179, 482] on div at bounding box center [723, 346] width 963 height 613
click at [717, 430] on p "⁠⁠⁠⁠⁠⁠⁠ Obtén respuestas rápidas y eficaces a tus dudas más frecuentes." at bounding box center [723, 450] width 298 height 40
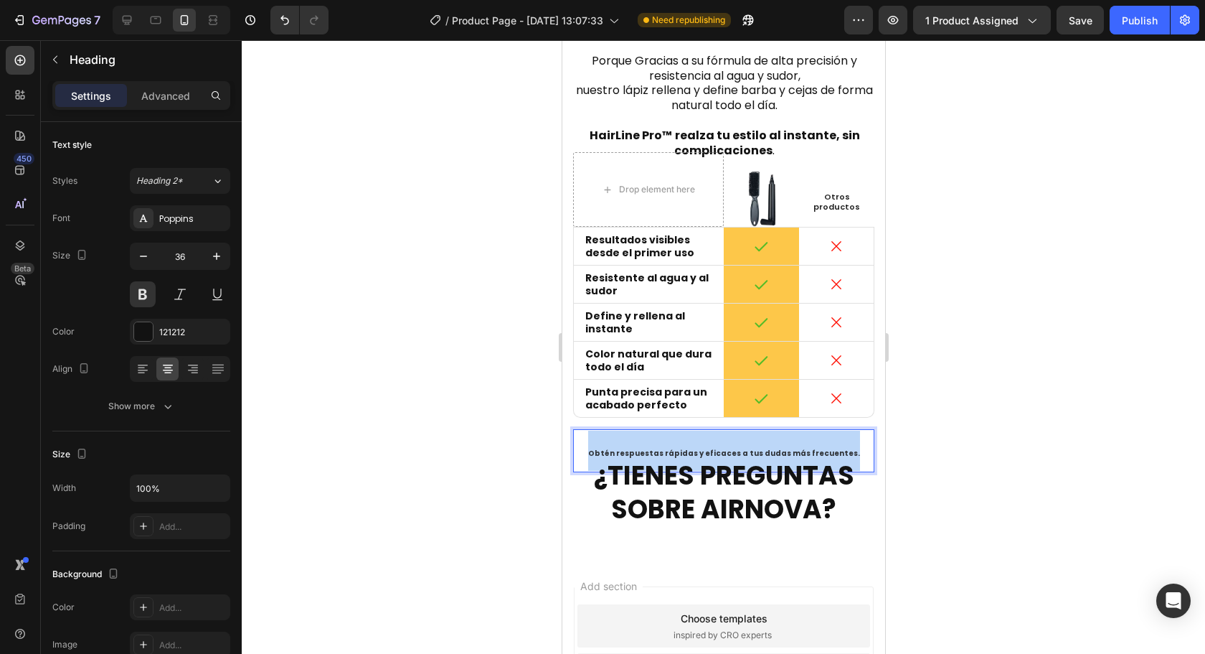
click at [717, 448] on span "Obtén respuestas rápidas y eficaces a tus dudas más frecuentes." at bounding box center [724, 453] width 272 height 11
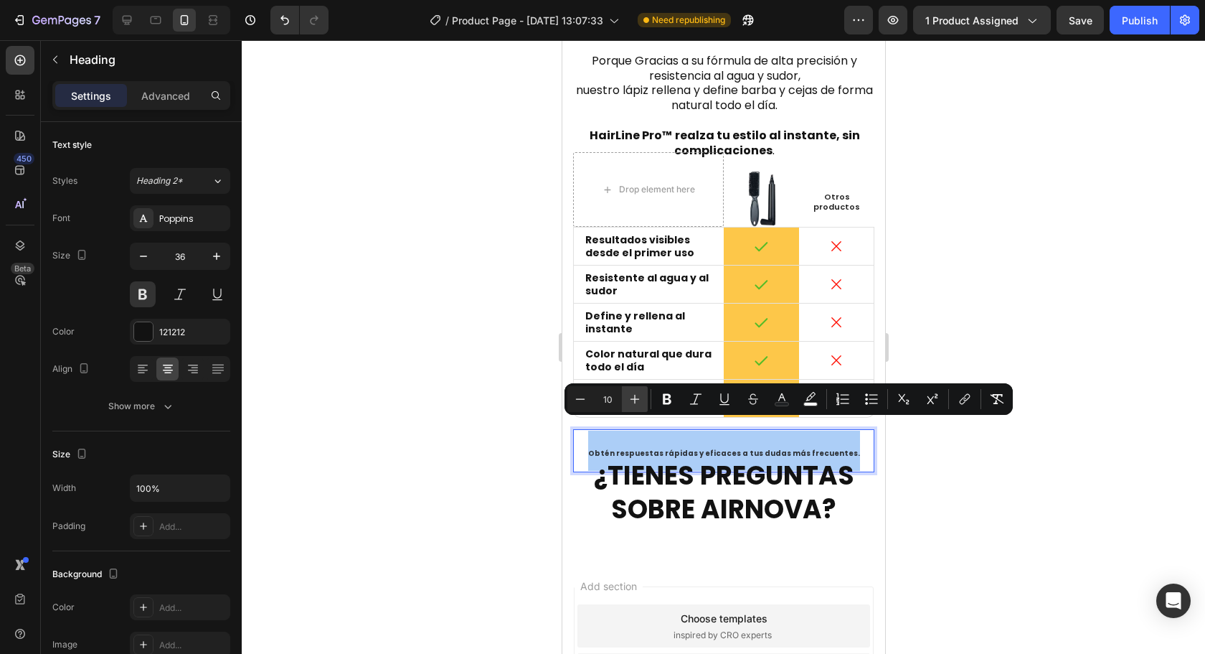
click at [634, 399] on icon "Editor contextual toolbar" at bounding box center [635, 399] width 9 height 9
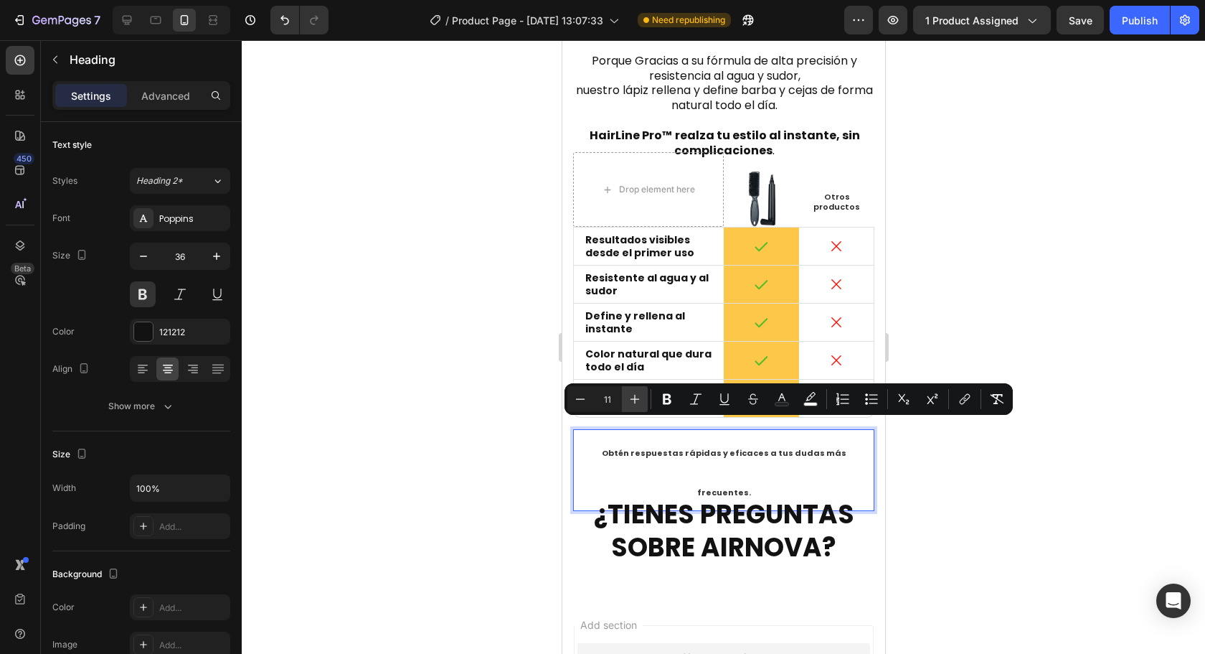
click at [634, 399] on icon "Editor contextual toolbar" at bounding box center [635, 399] width 9 height 9
click at [588, 403] on button "Minus" at bounding box center [580, 399] width 26 height 26
type input "11"
click at [971, 446] on div at bounding box center [723, 346] width 963 height 613
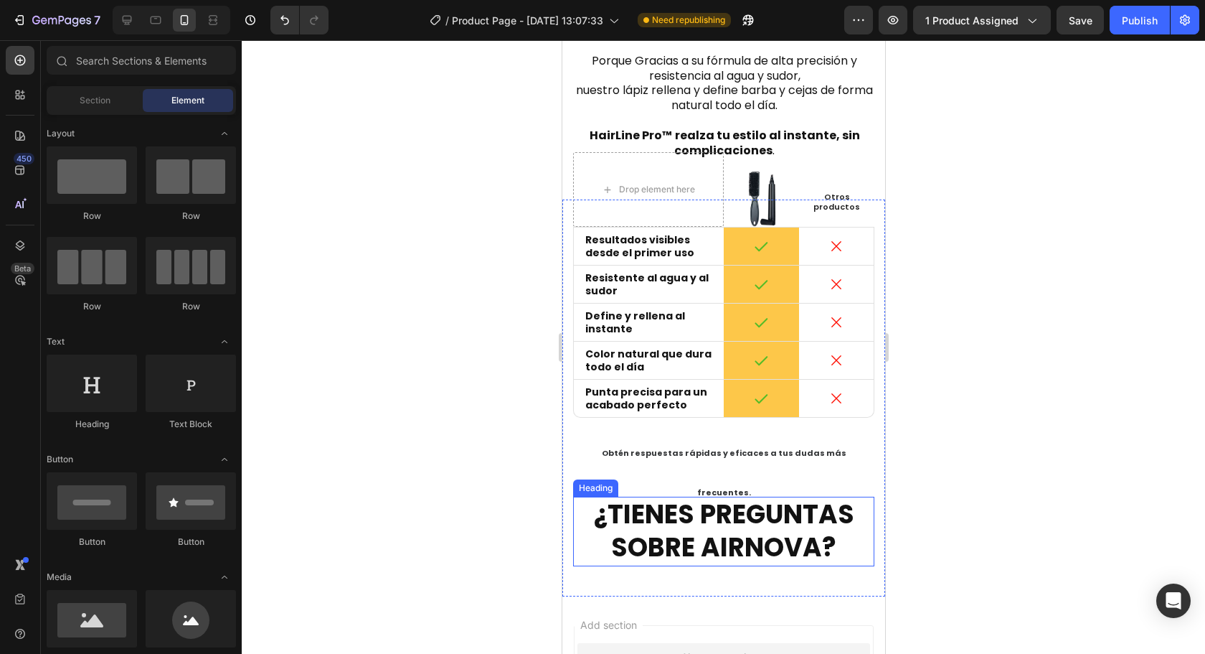
click at [741, 496] on strong "¿TIENES PREGUNTAS SOBRE AIRNOVA?" at bounding box center [723, 531] width 260 height 70
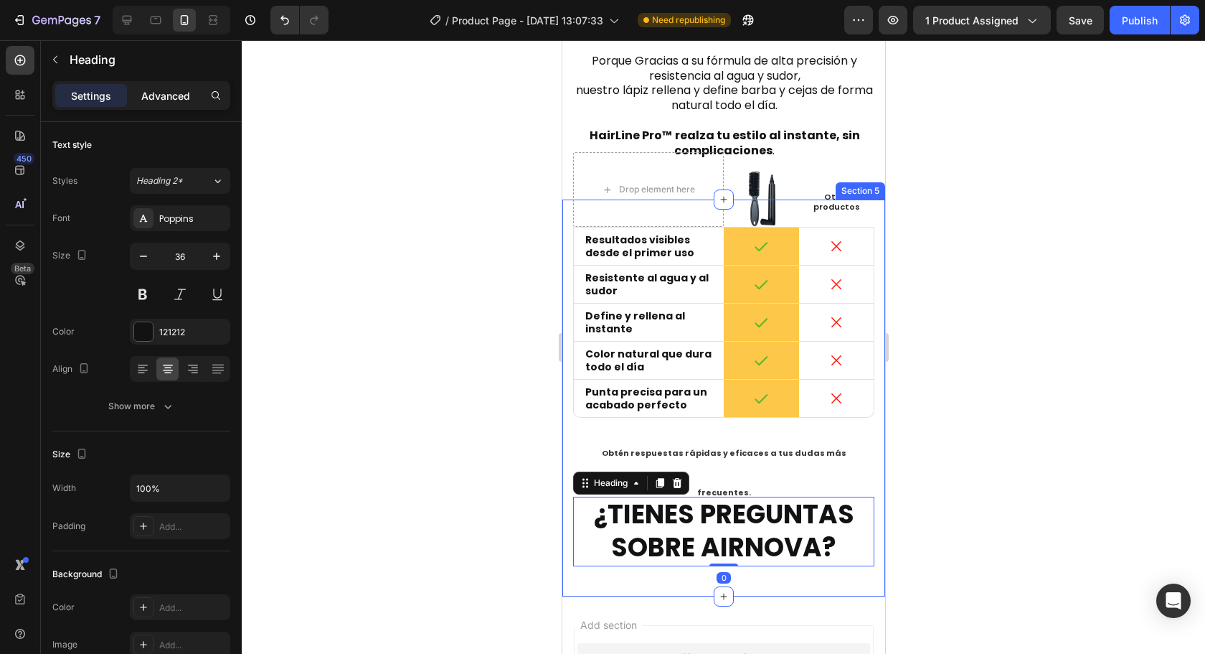
click at [171, 94] on p "Advanced" at bounding box center [165, 95] width 49 height 15
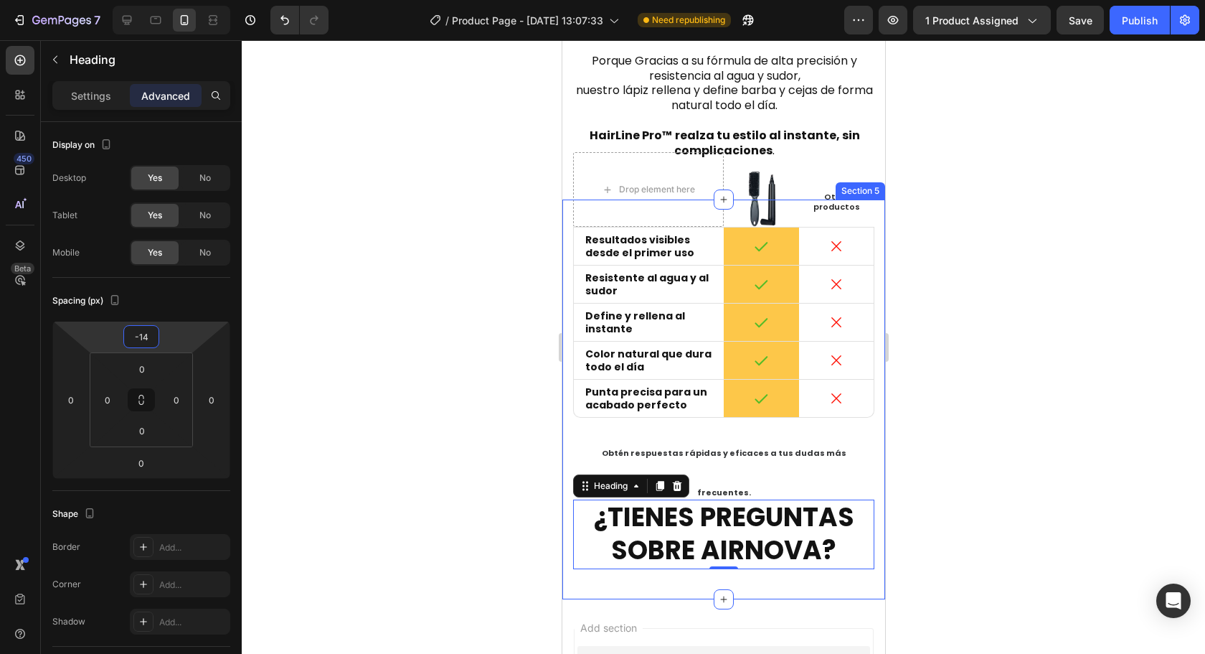
type input "-12"
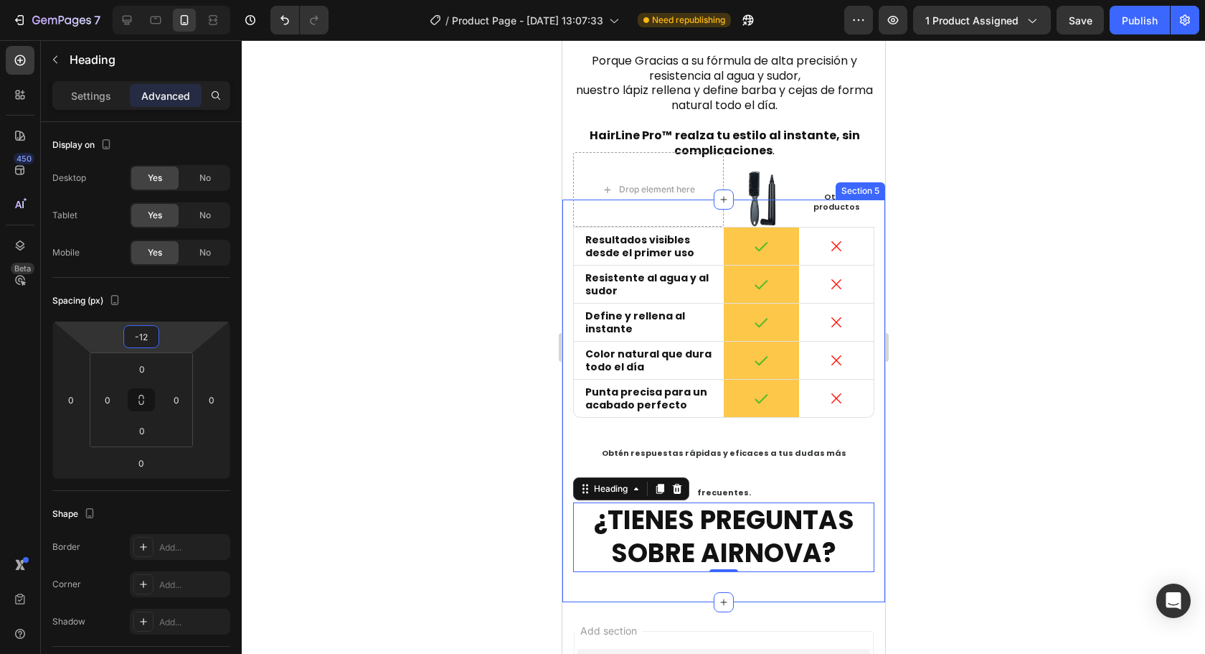
click at [169, 0] on html "7 Version history / Product Page - [DATE] 13:07:33 Need republishing Preview 1 …" at bounding box center [602, 0] width 1205 height 0
click at [385, 349] on div at bounding box center [723, 346] width 963 height 613
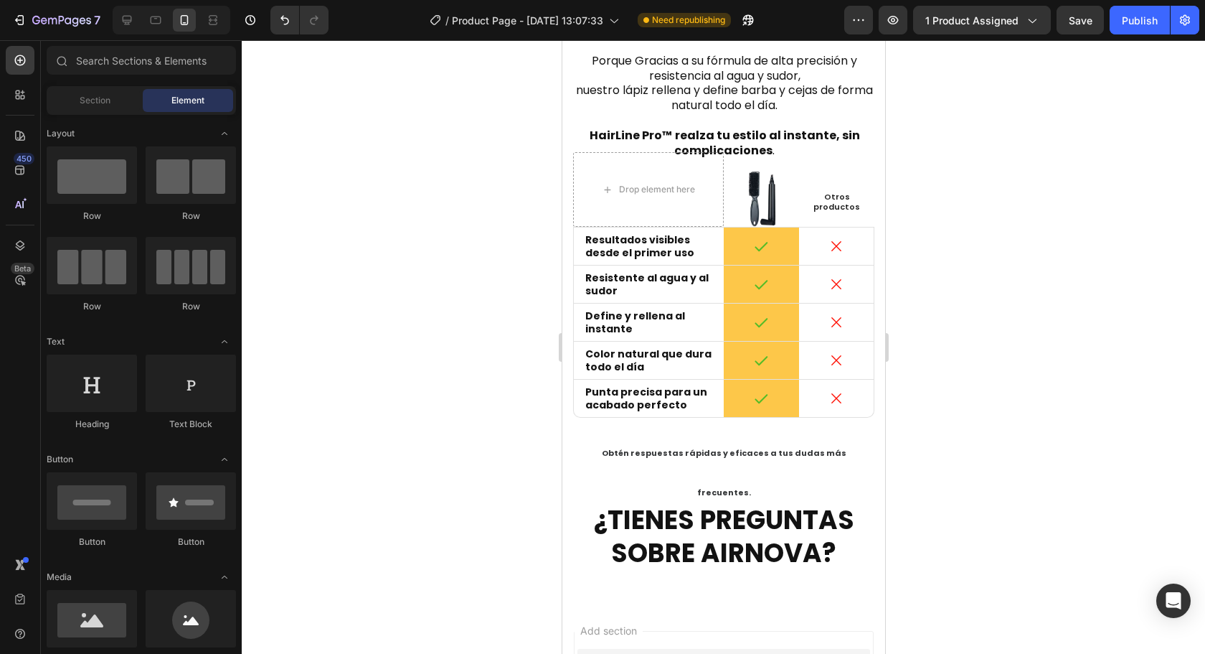
click at [1027, 456] on div at bounding box center [723, 346] width 963 height 613
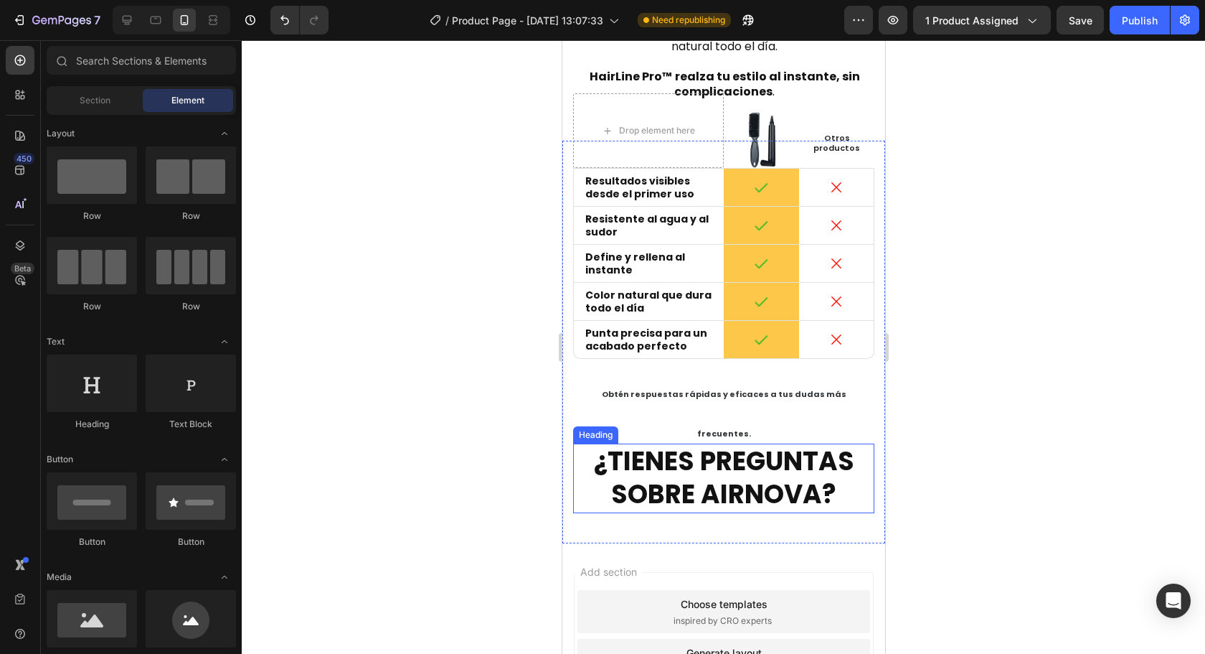
scroll to position [3446, 0]
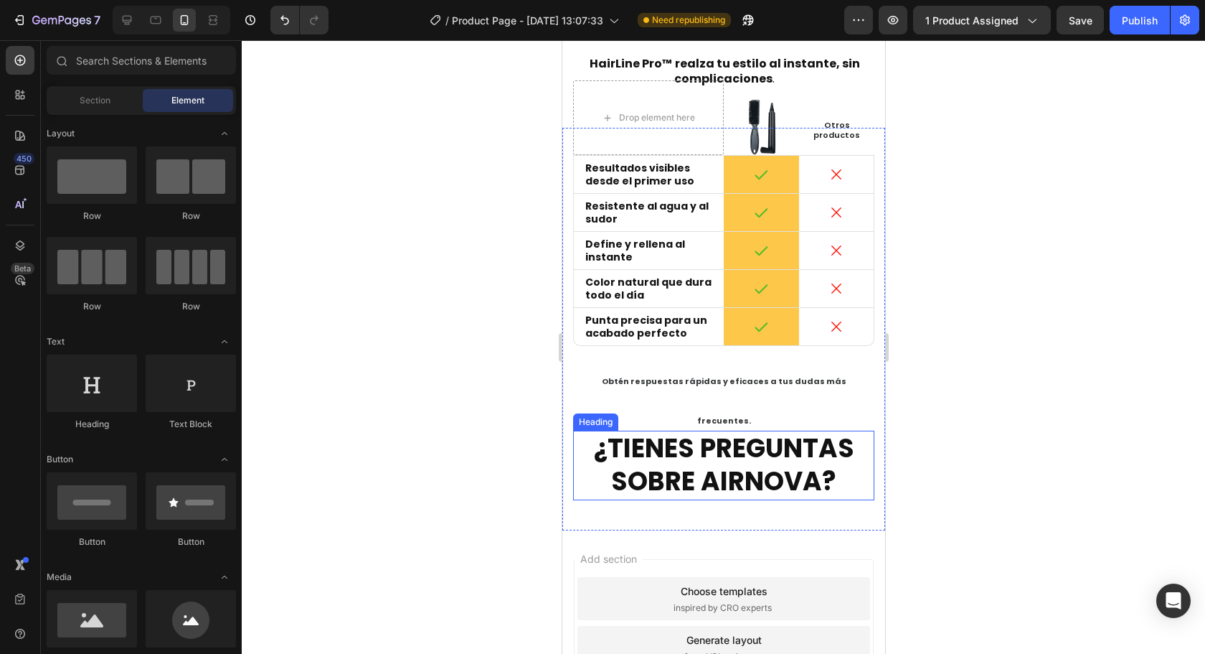
click at [721, 430] on strong "¿TIENES PREGUNTAS SOBRE AIRNOVA?" at bounding box center [723, 465] width 260 height 70
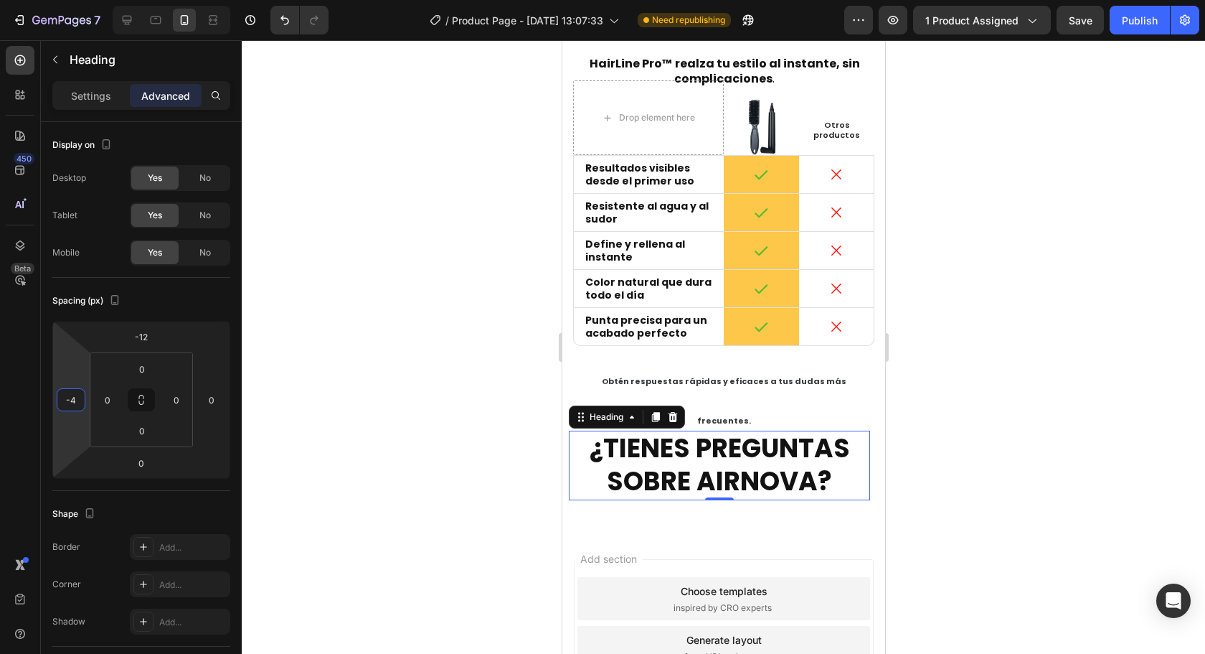
type input "-2"
drag, startPoint x: 85, startPoint y: 385, endPoint x: 98, endPoint y: 385, distance: 13.6
click at [98, 0] on html "7 Version history / Product Page - [DATE] 13:07:33 Need republishing Preview 1 …" at bounding box center [602, 0] width 1205 height 0
click at [931, 375] on div at bounding box center [723, 346] width 963 height 613
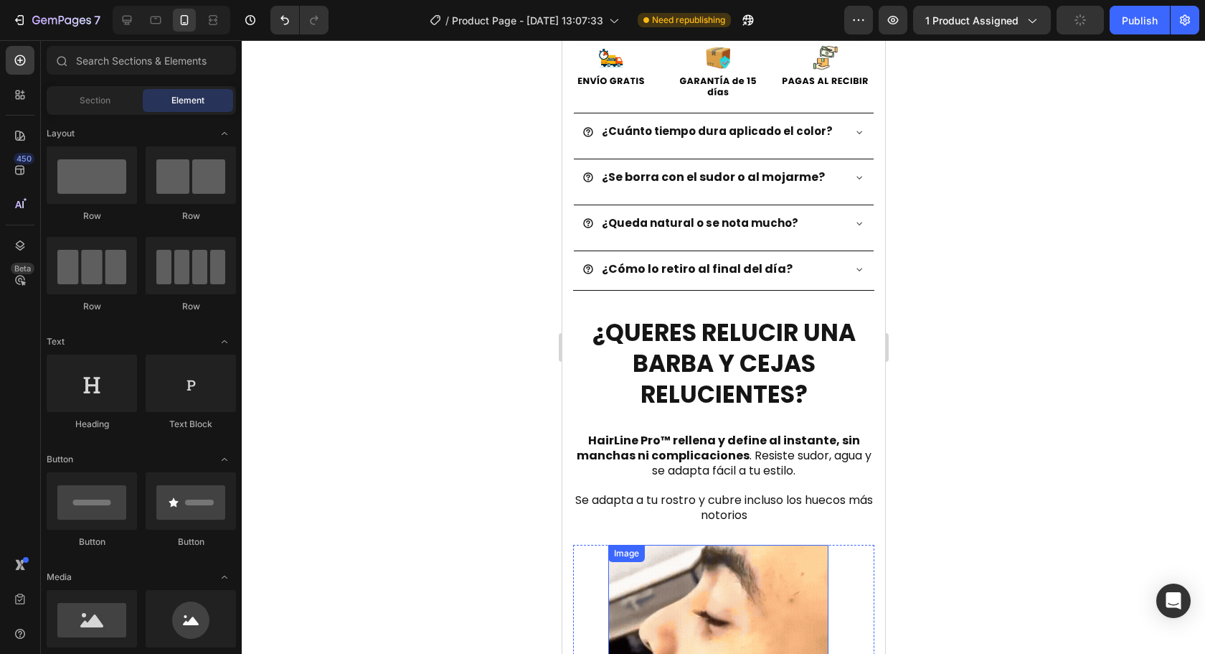
scroll to position [557, 0]
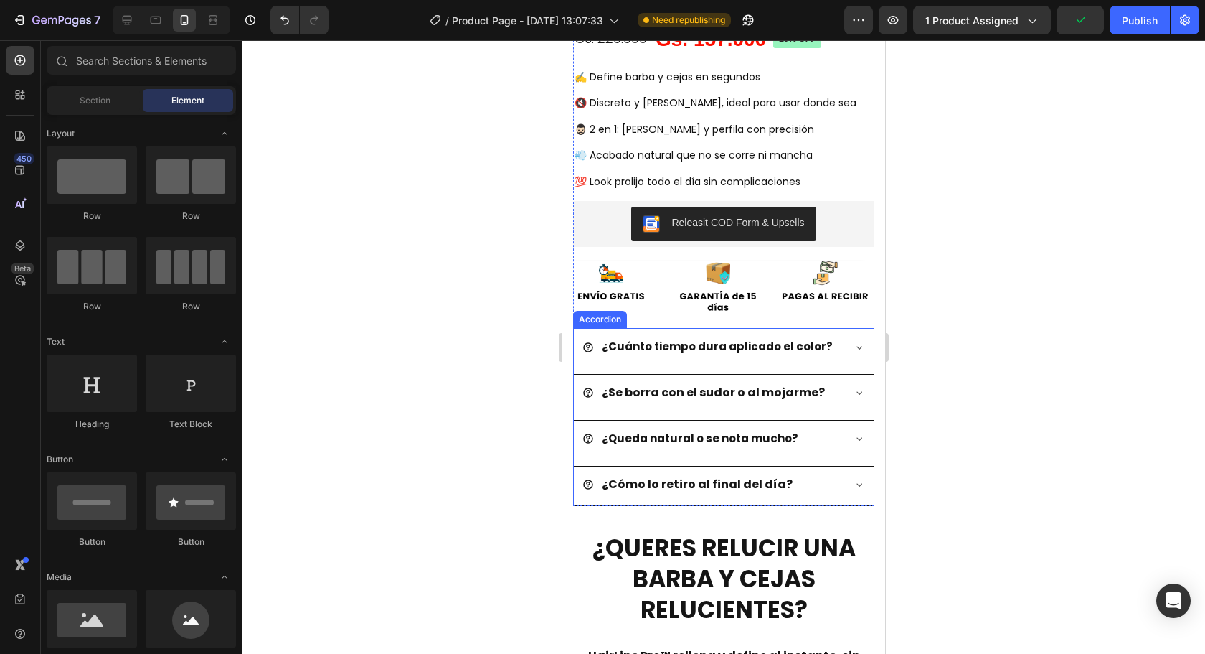
click at [597, 329] on div "¿Cuánto tiempo dura aplicado el color?" at bounding box center [723, 348] width 300 height 39
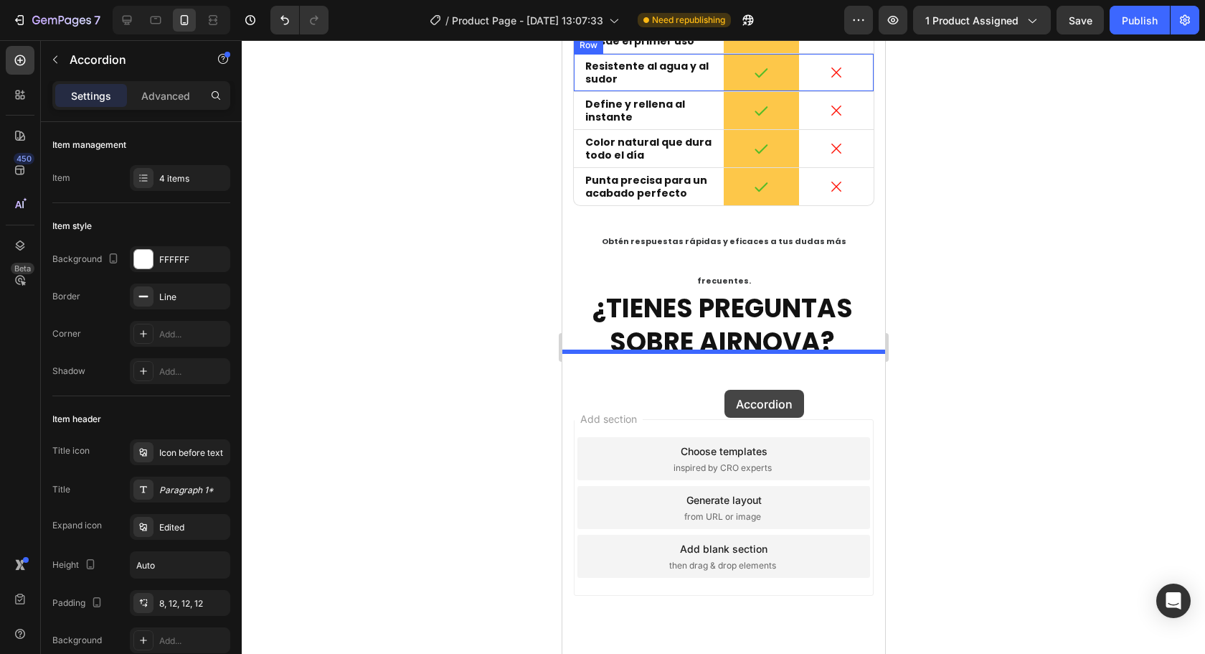
scroll to position [3621, 0]
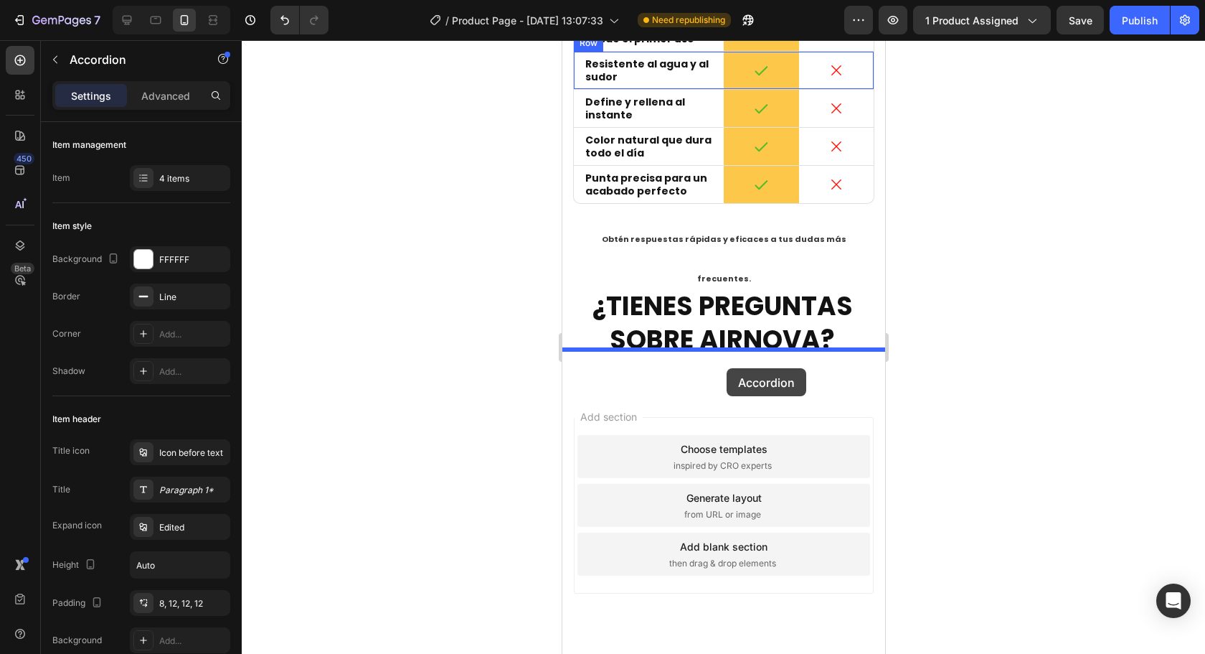
drag, startPoint x: 586, startPoint y: 306, endPoint x: 726, endPoint y: 368, distance: 153.2
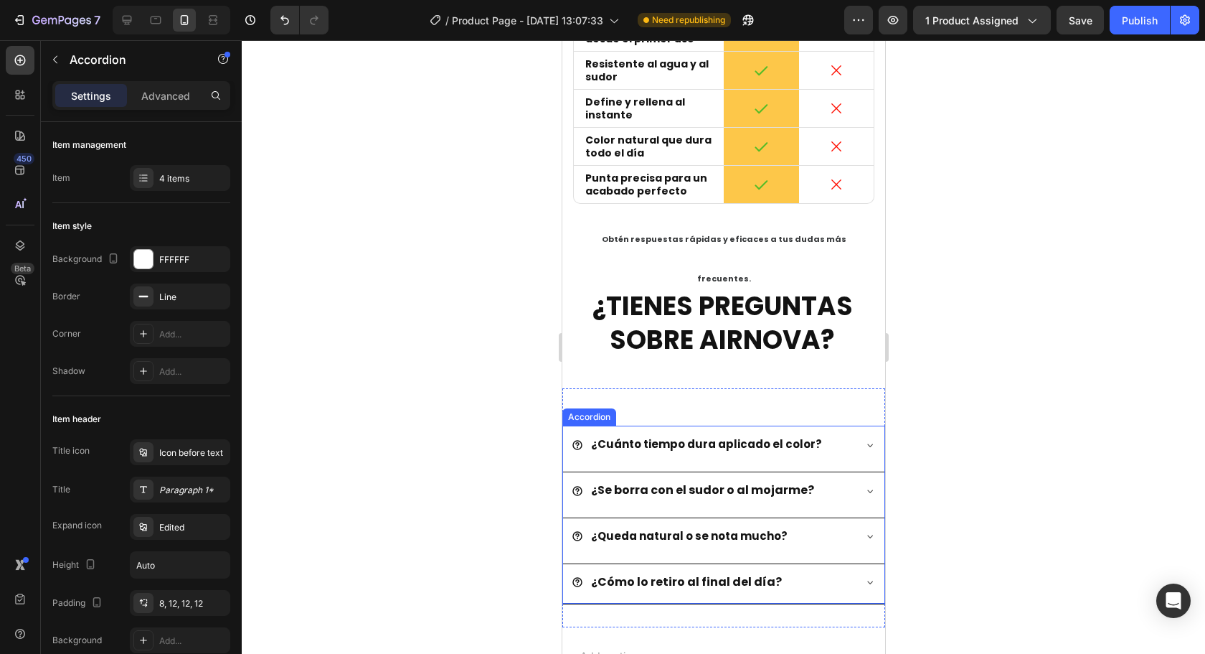
click at [565, 426] on div "¿Cuánto tiempo dura aplicado el color?" at bounding box center [722, 445] width 321 height 39
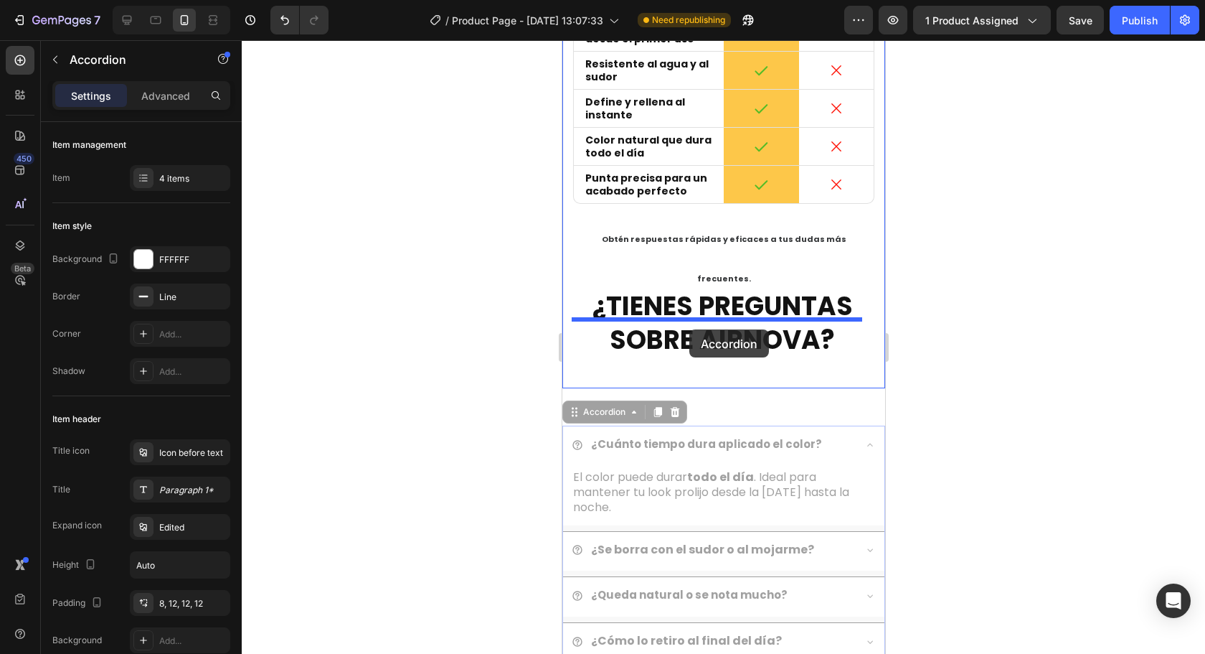
drag, startPoint x: 580, startPoint y: 377, endPoint x: 689, endPoint y: 329, distance: 118.9
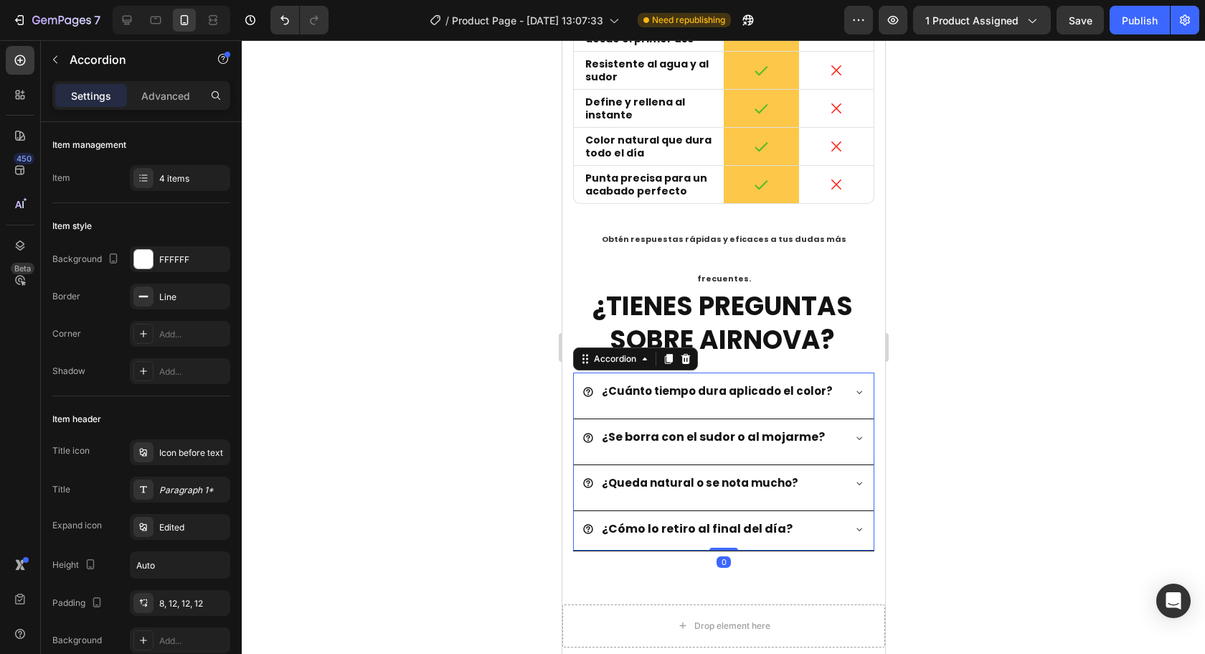
click at [1140, 428] on div at bounding box center [723, 346] width 963 height 613
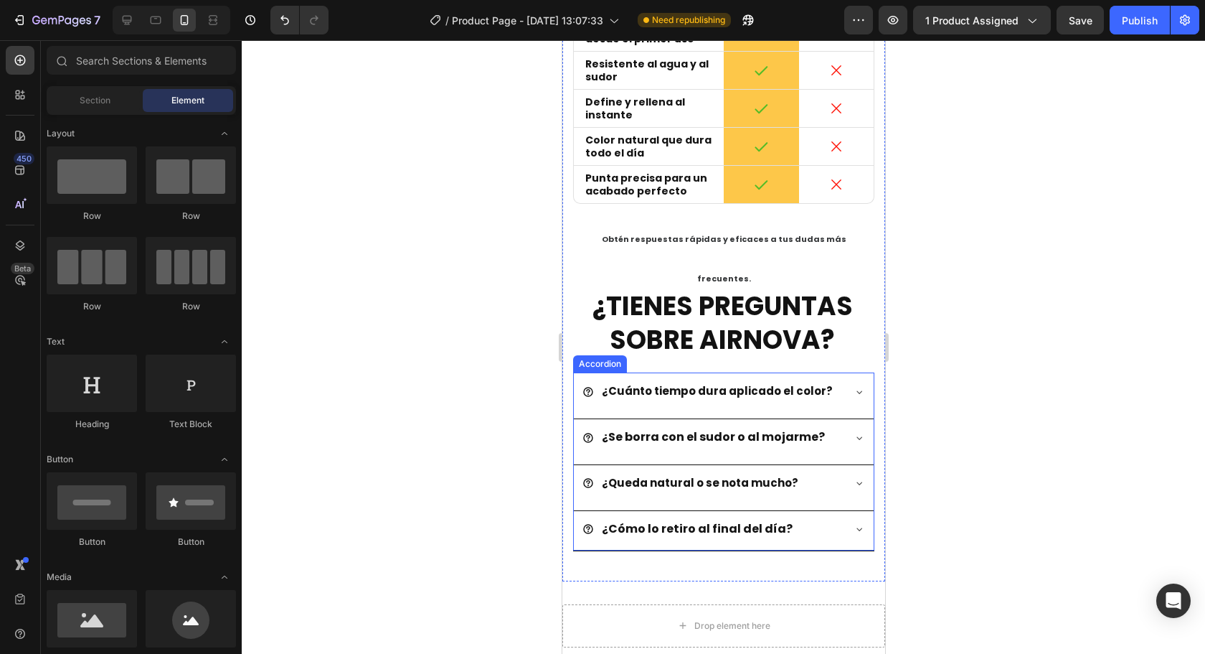
click at [849, 465] on div "¿Queda natural o se nota mucho?" at bounding box center [723, 484] width 300 height 39
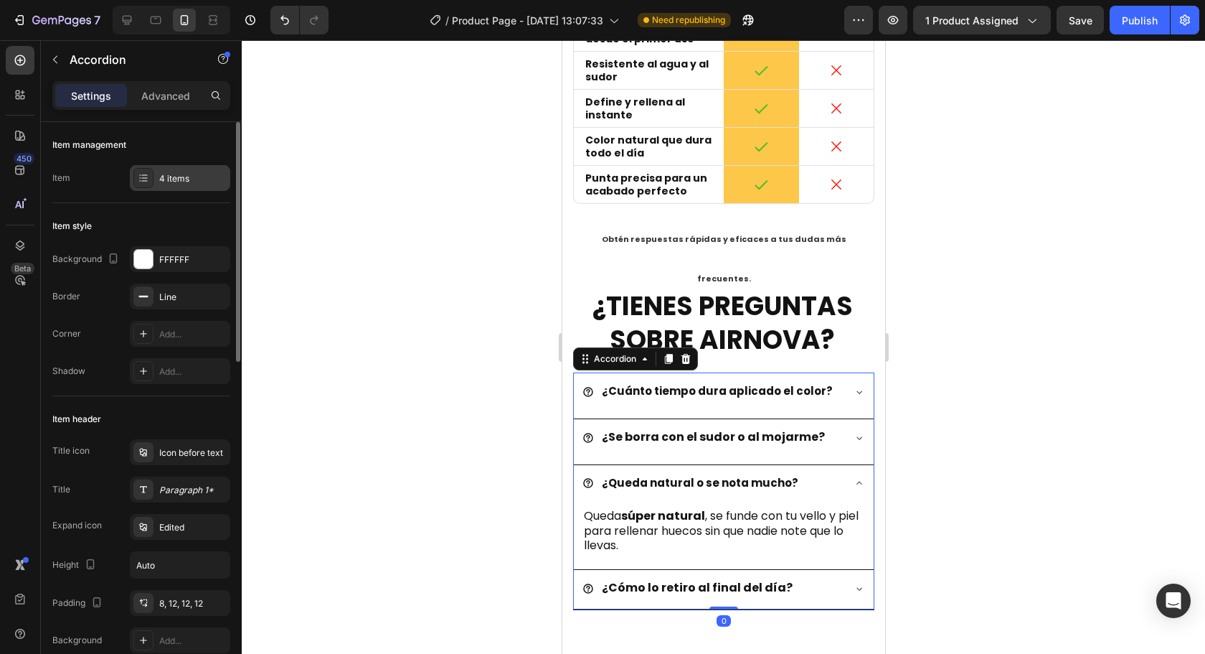
click at [155, 174] on div "4 items" at bounding box center [180, 178] width 100 height 26
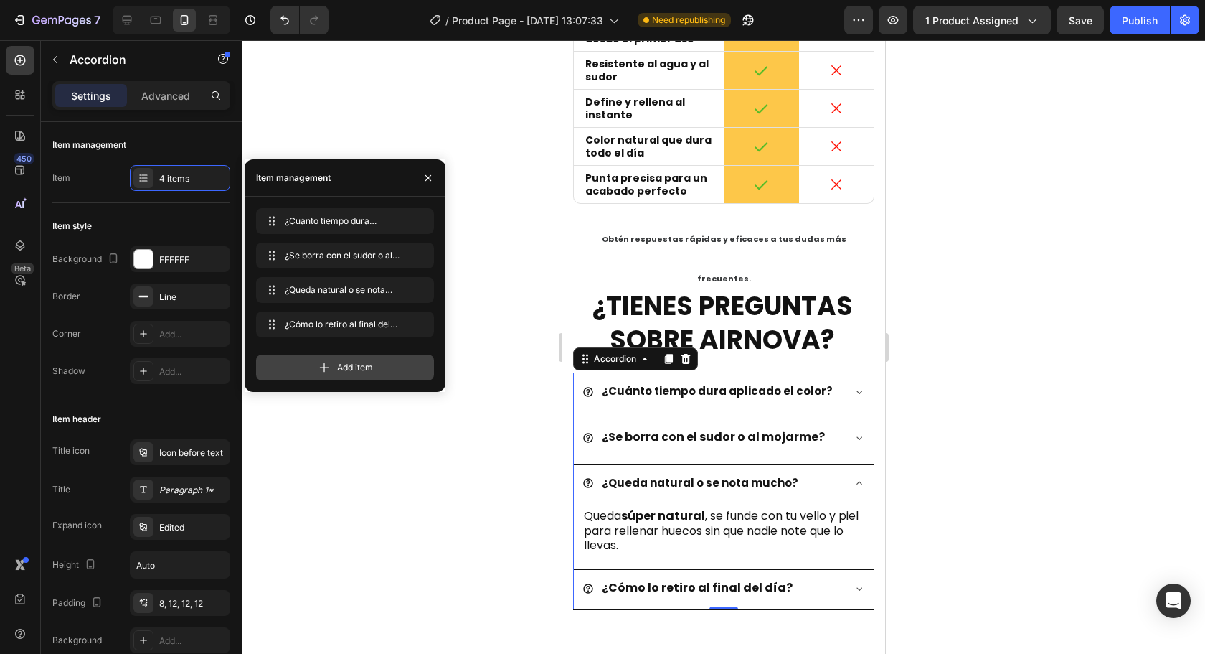
click at [374, 364] on div "Add item" at bounding box center [345, 367] width 178 height 26
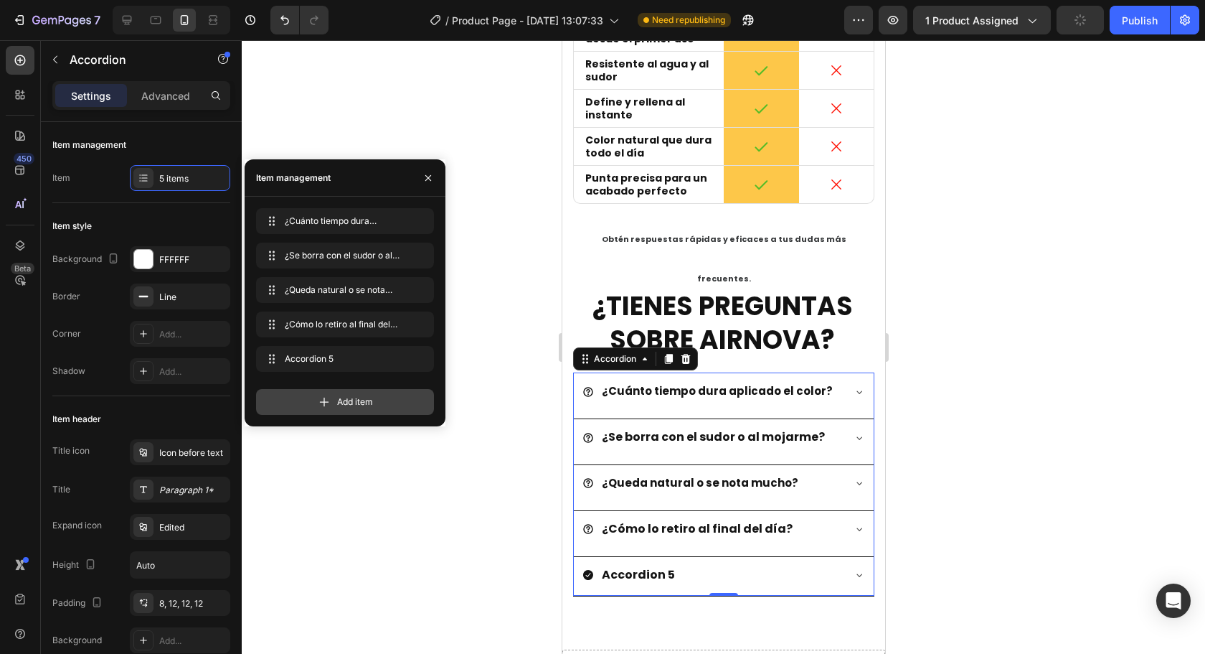
drag, startPoint x: 360, startPoint y: 398, endPoint x: 213, endPoint y: 458, distance: 158.9
click at [360, 398] on span "Add item" at bounding box center [355, 401] width 36 height 13
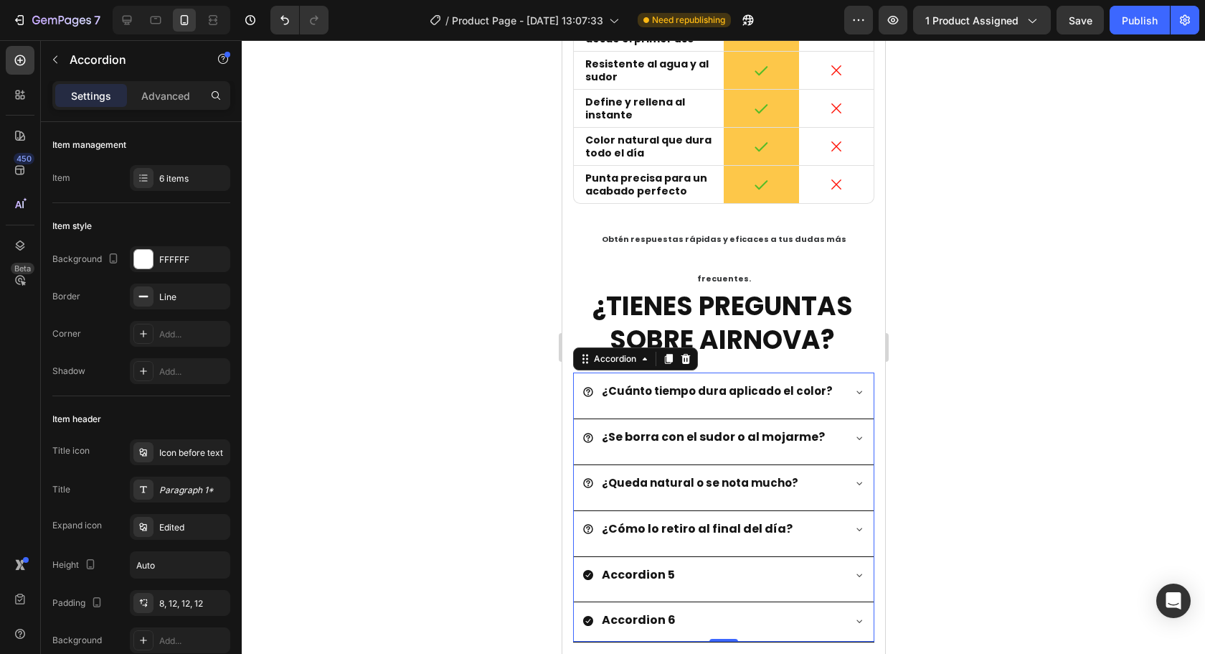
click at [590, 570] on icon at bounding box center [588, 575] width 10 height 10
click at [184, 451] on div "Icon before text" at bounding box center [192, 452] width 67 height 13
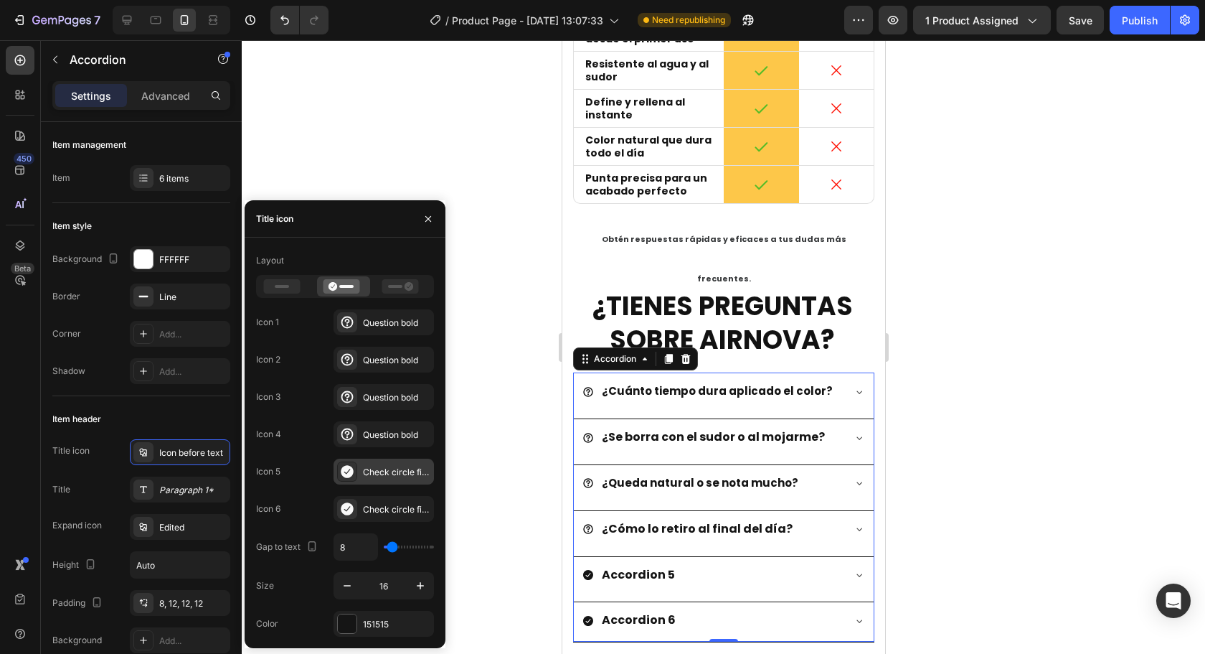
click at [376, 463] on div "Check circle filled" at bounding box center [384, 471] width 100 height 26
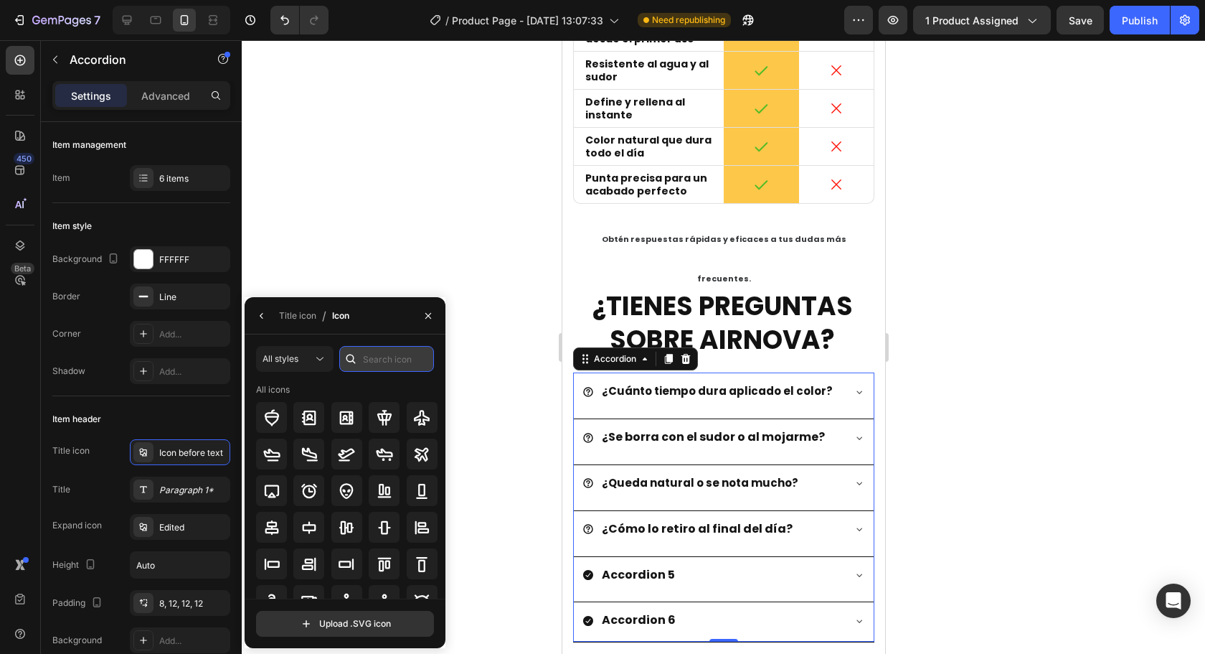
click at [404, 369] on input "text" at bounding box center [386, 359] width 95 height 26
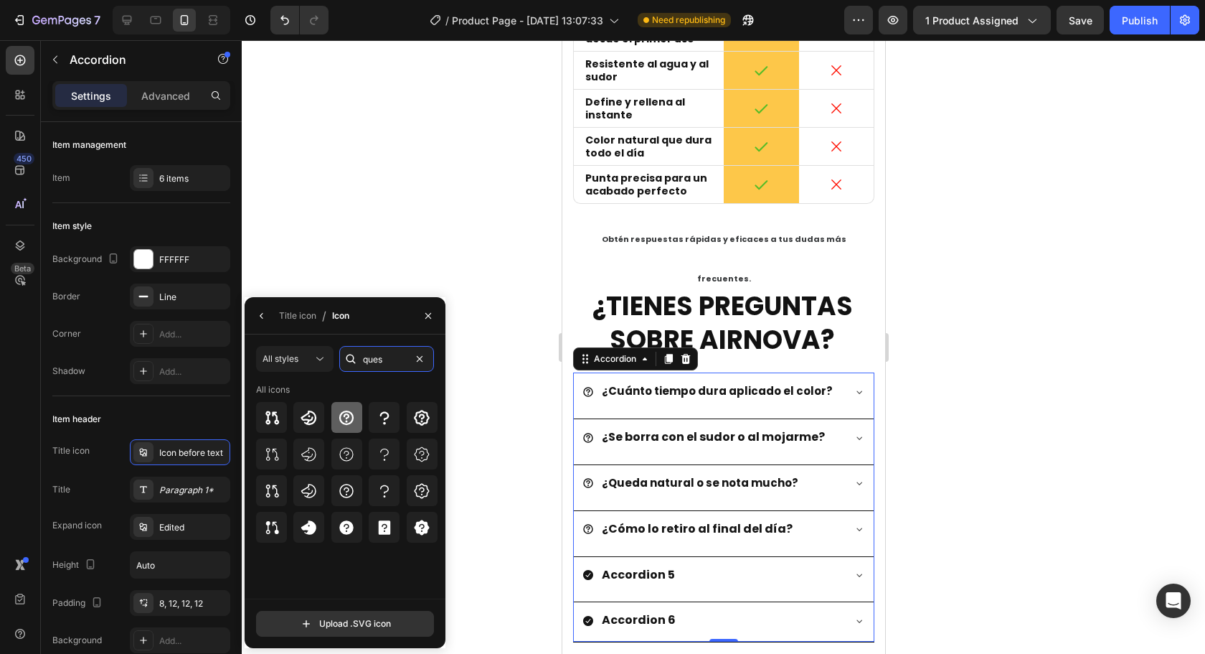
type input "ques"
click at [343, 412] on icon at bounding box center [346, 417] width 14 height 14
click at [593, 608] on div "Accordion 6" at bounding box center [712, 620] width 260 height 25
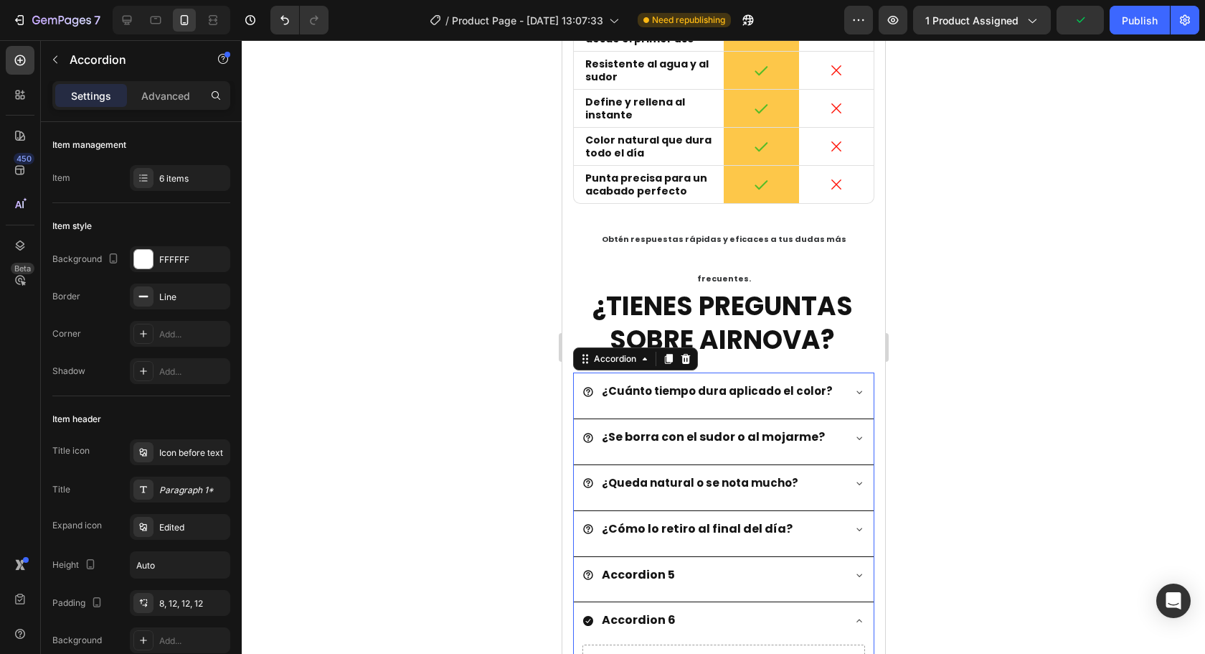
drag, startPoint x: 582, startPoint y: 582, endPoint x: 1090, endPoint y: 583, distance: 508.6
click at [582, 615] on icon at bounding box center [587, 620] width 11 height 11
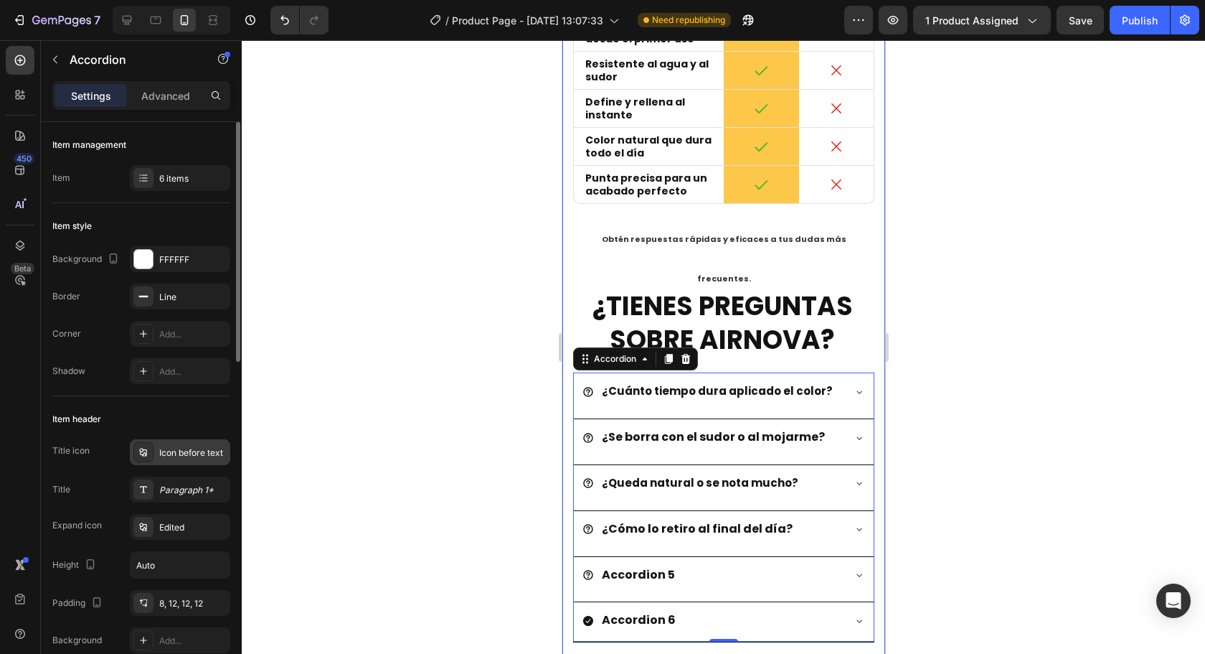
click at [165, 446] on div "Icon before text" at bounding box center [192, 452] width 67 height 13
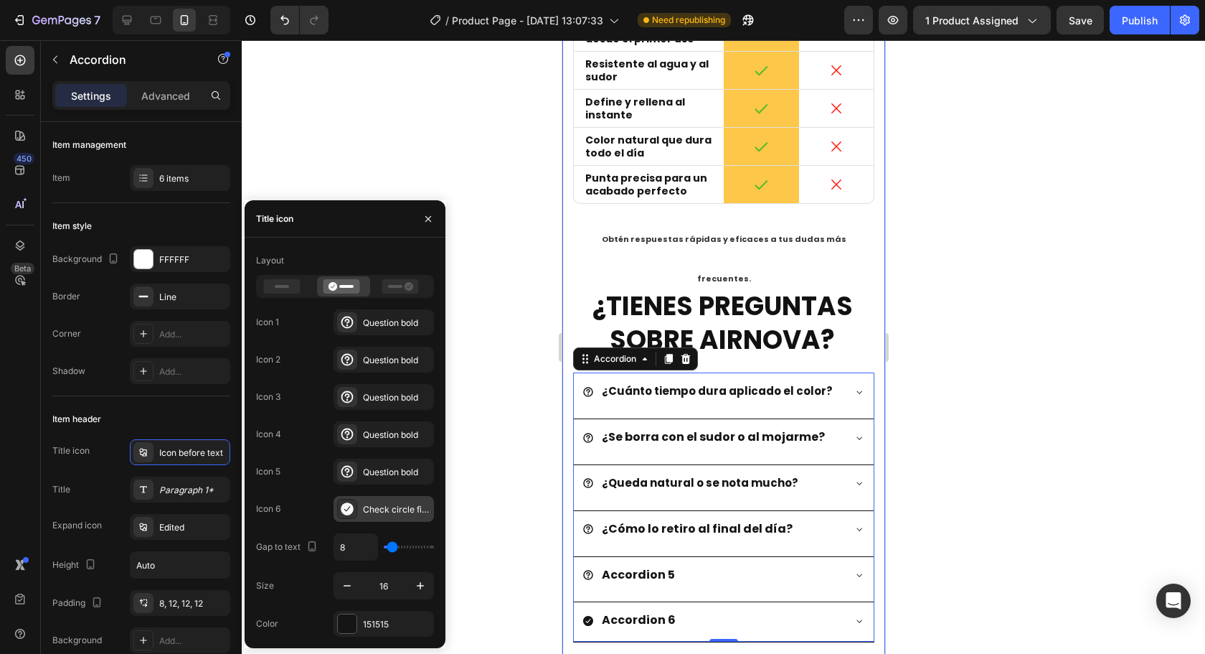
click at [354, 510] on div at bounding box center [347, 509] width 20 height 20
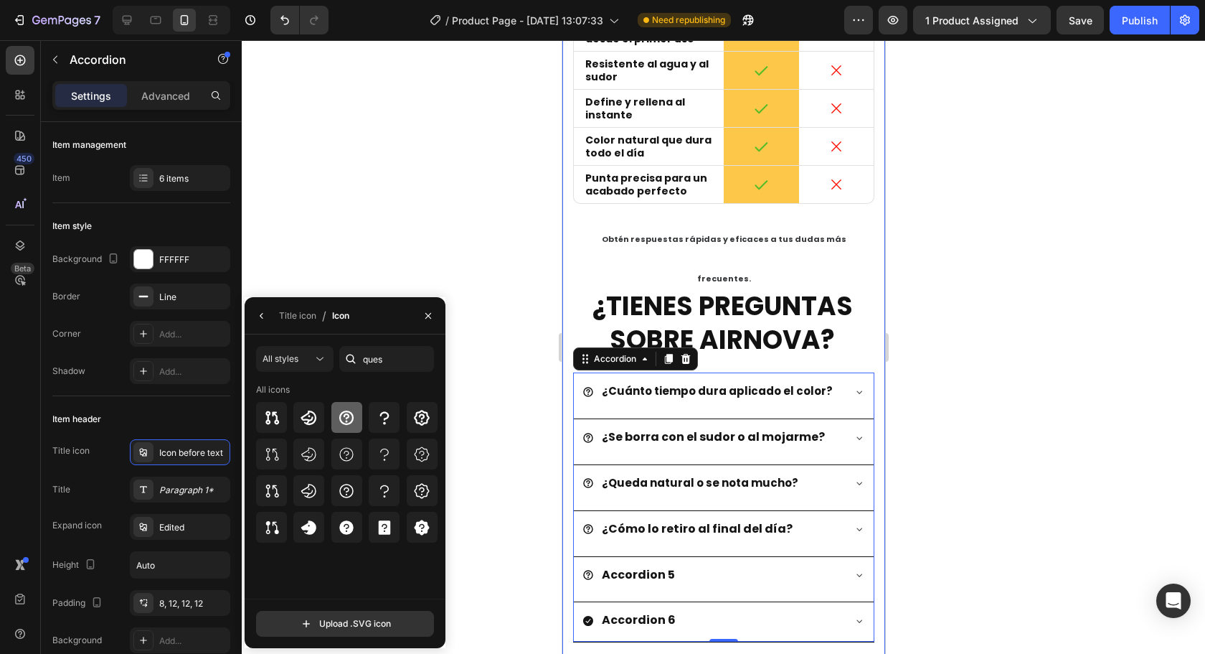
click at [357, 420] on div at bounding box center [346, 417] width 31 height 31
click at [433, 314] on icon "button" at bounding box center [428, 315] width 11 height 11
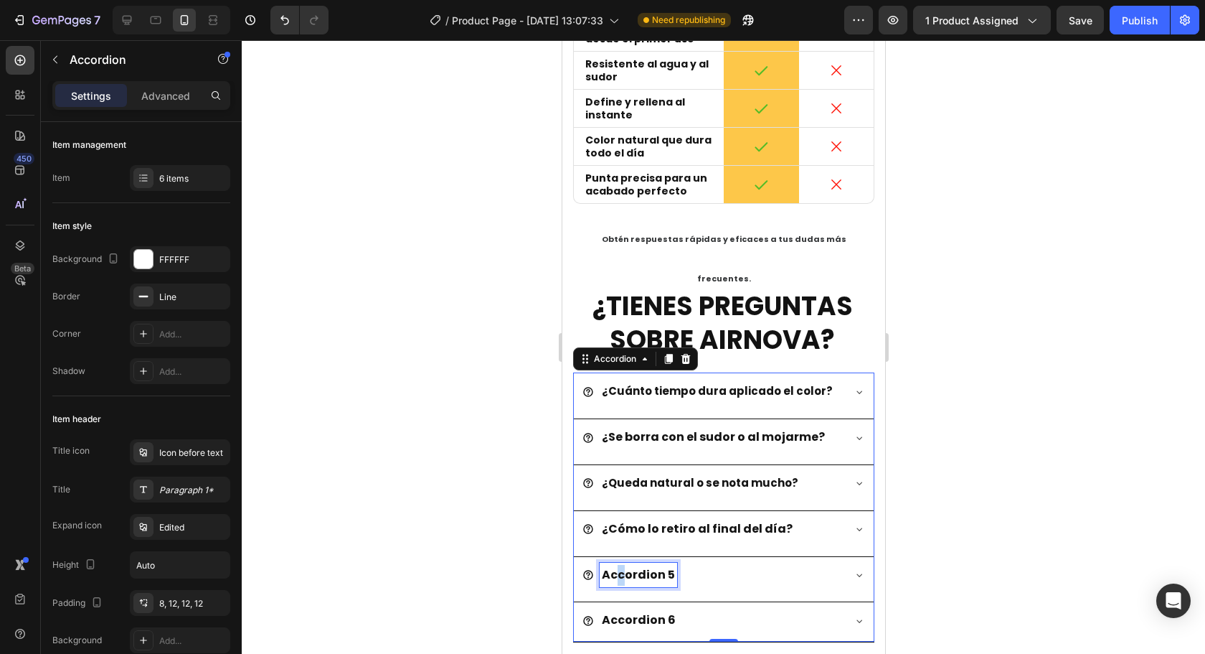
click at [620, 562] on div "Accordion 5" at bounding box center [637, 574] width 77 height 25
click at [621, 565] on p "Accordion 5" at bounding box center [637, 575] width 73 height 21
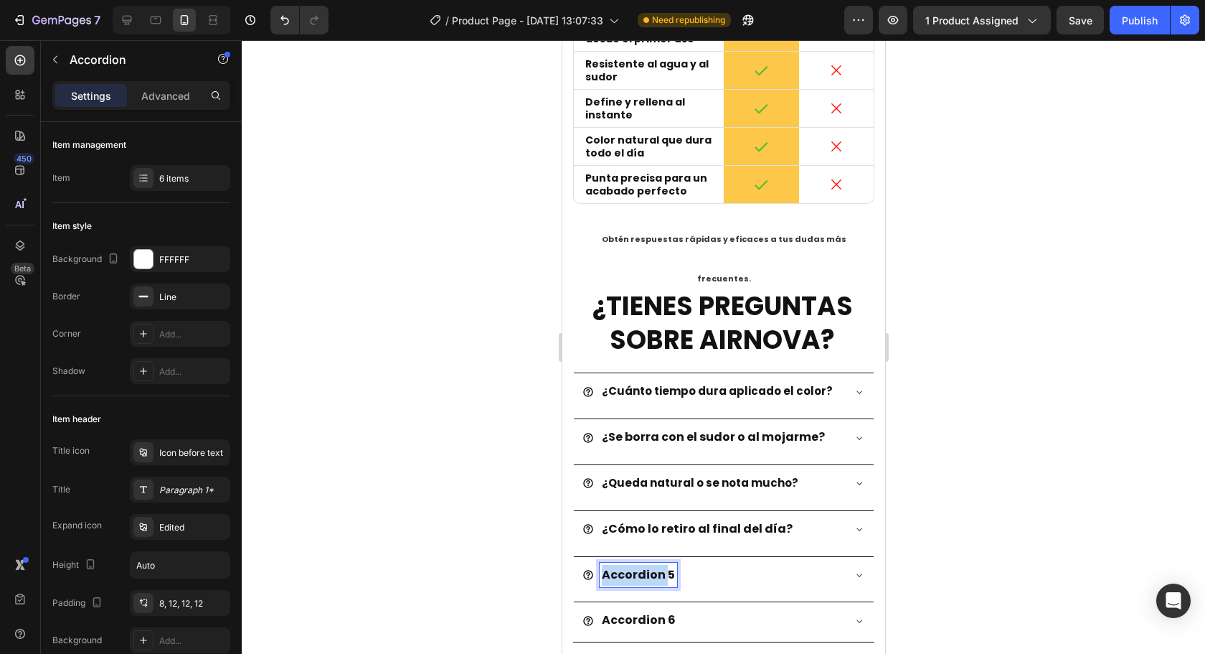
click at [621, 565] on p "Accordion 5" at bounding box center [637, 575] width 73 height 21
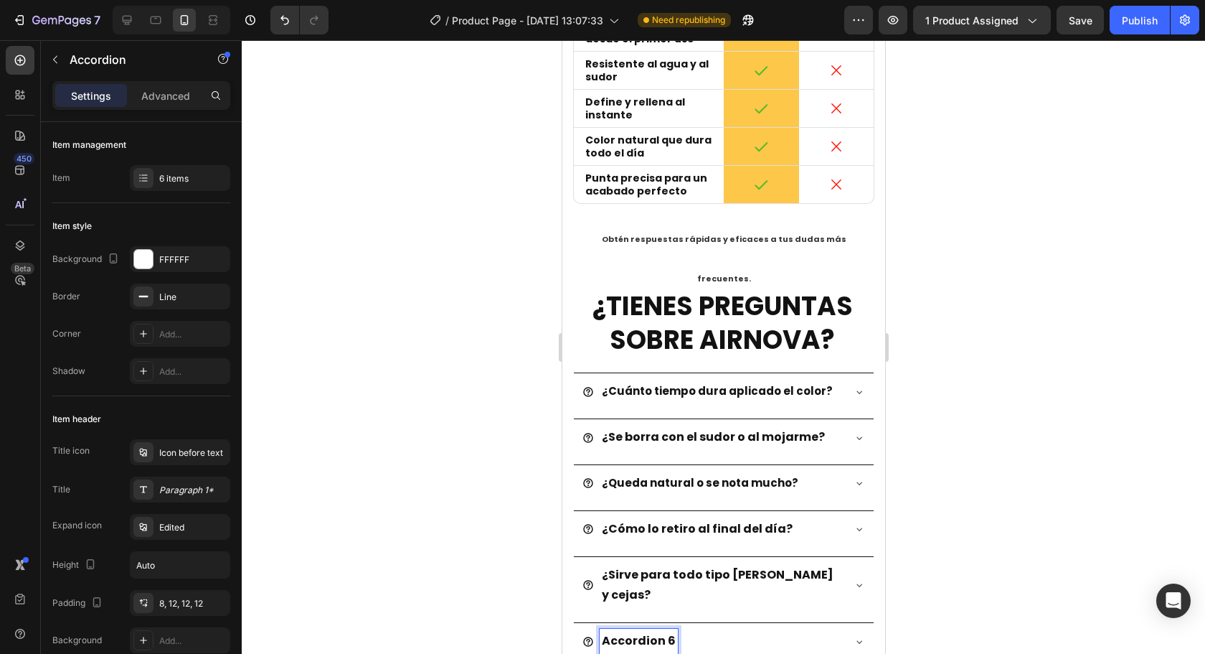
click at [655, 631] on p "Accordion 6" at bounding box center [638, 641] width 74 height 21
click at [647, 631] on p "Accordion 6" at bounding box center [638, 641] width 74 height 21
click at [646, 631] on p "Accordion 6" at bounding box center [638, 641] width 74 height 21
click at [839, 557] on div "¿Sirve para todo tipo de [PERSON_NAME]?" at bounding box center [723, 587] width 300 height 60
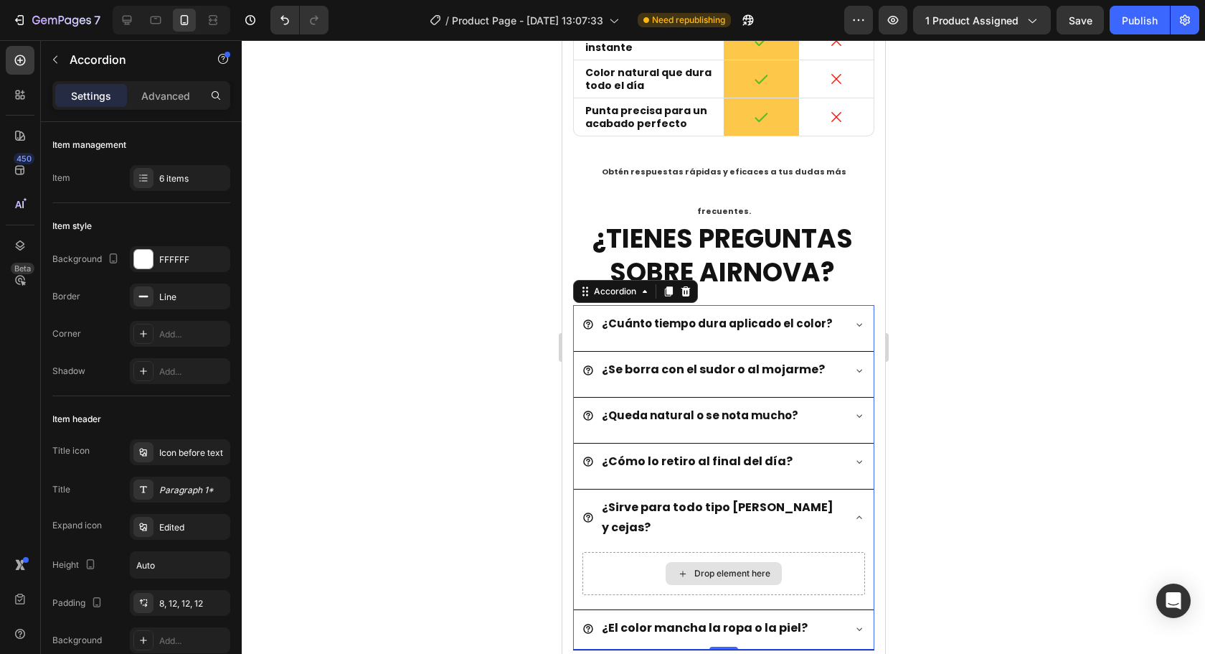
scroll to position [3693, 0]
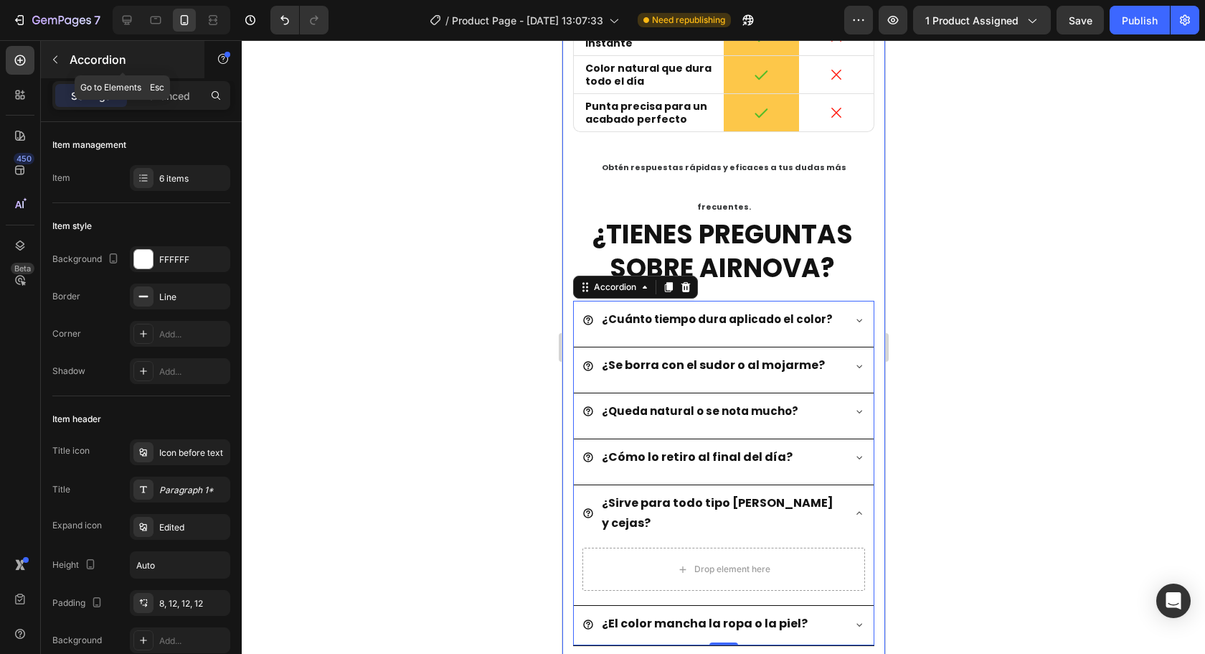
click at [62, 70] on button "button" at bounding box center [55, 59] width 23 height 23
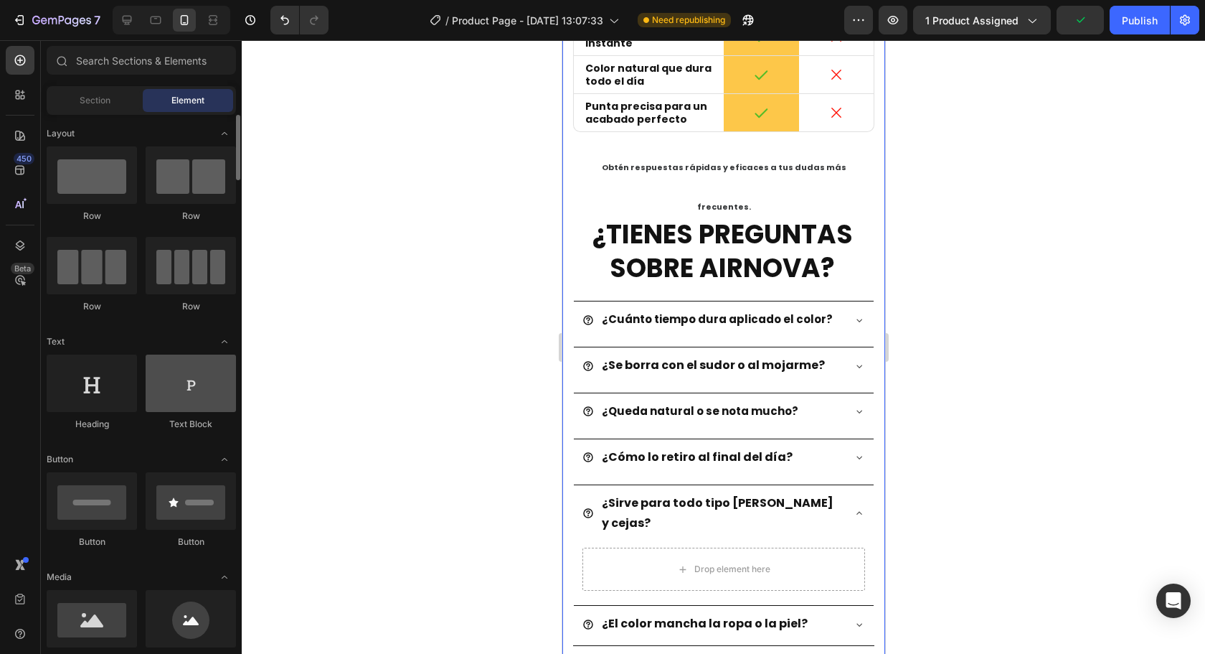
scroll to position [0, 0]
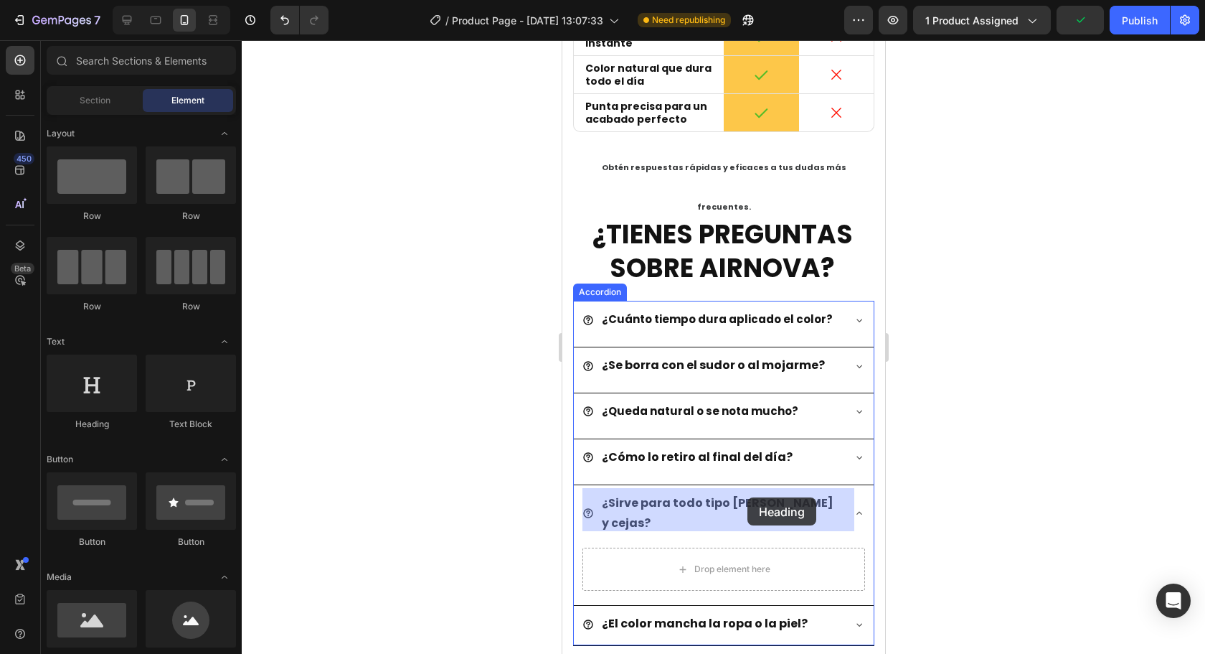
drag, startPoint x: 718, startPoint y: 423, endPoint x: 658, endPoint y: 484, distance: 85.7
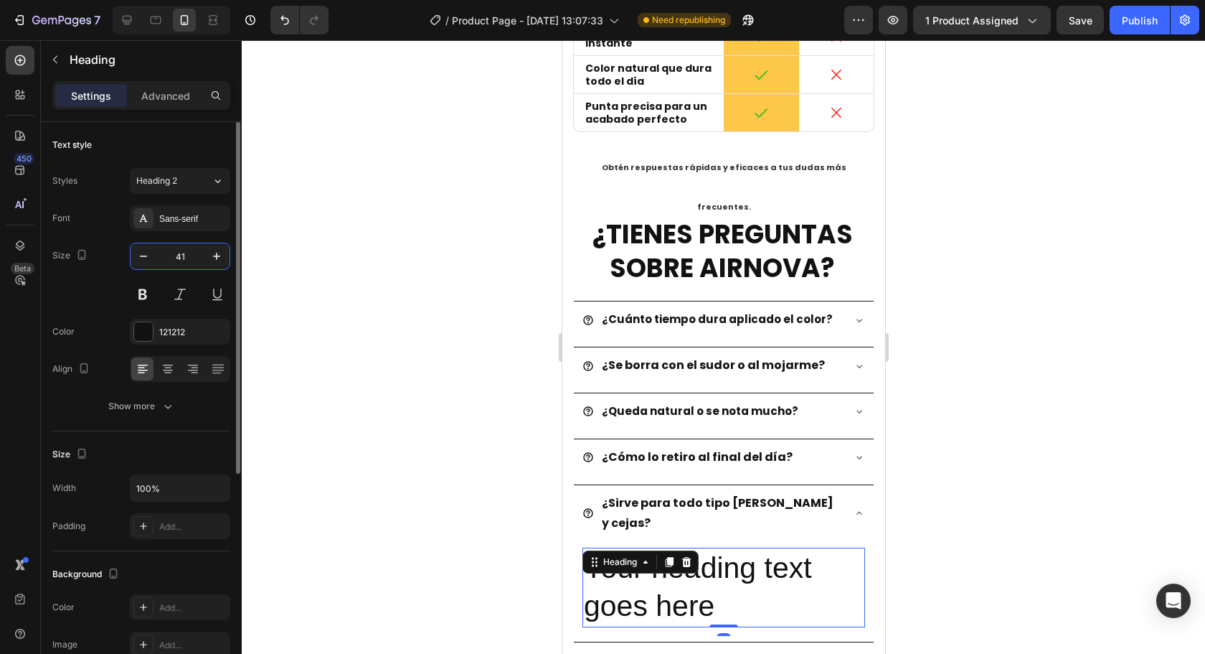
click at [183, 253] on input "41" at bounding box center [179, 256] width 47 height 26
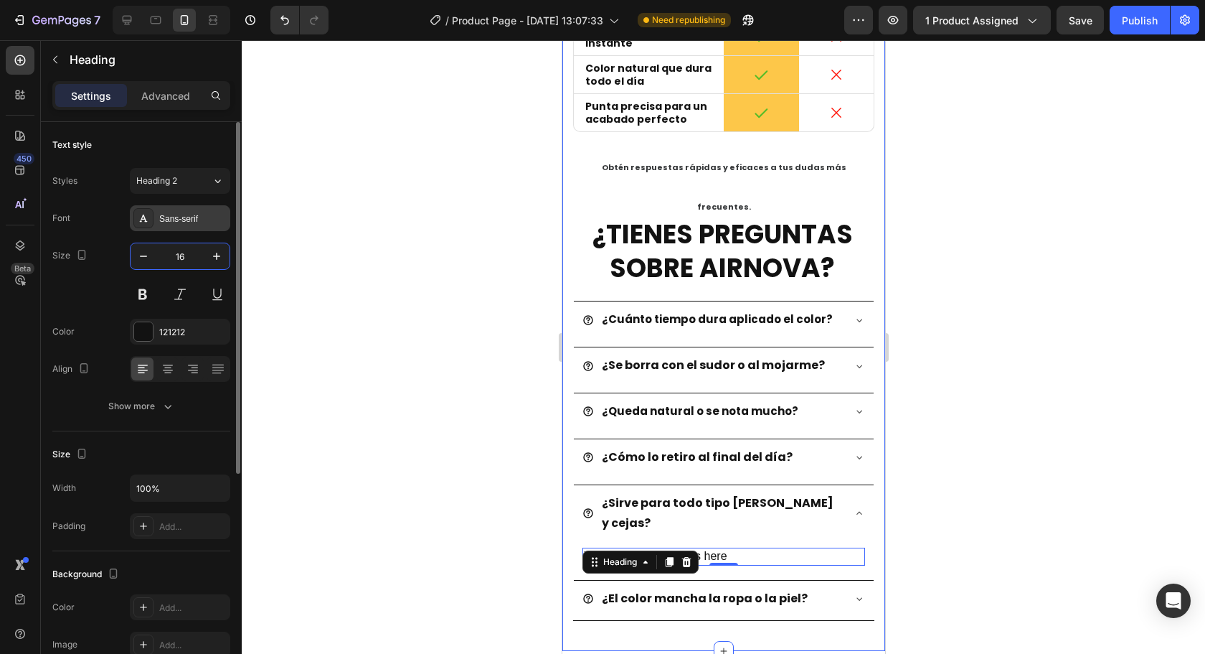
type input "16"
click at [190, 217] on div "Sans-serif" at bounding box center [192, 218] width 67 height 13
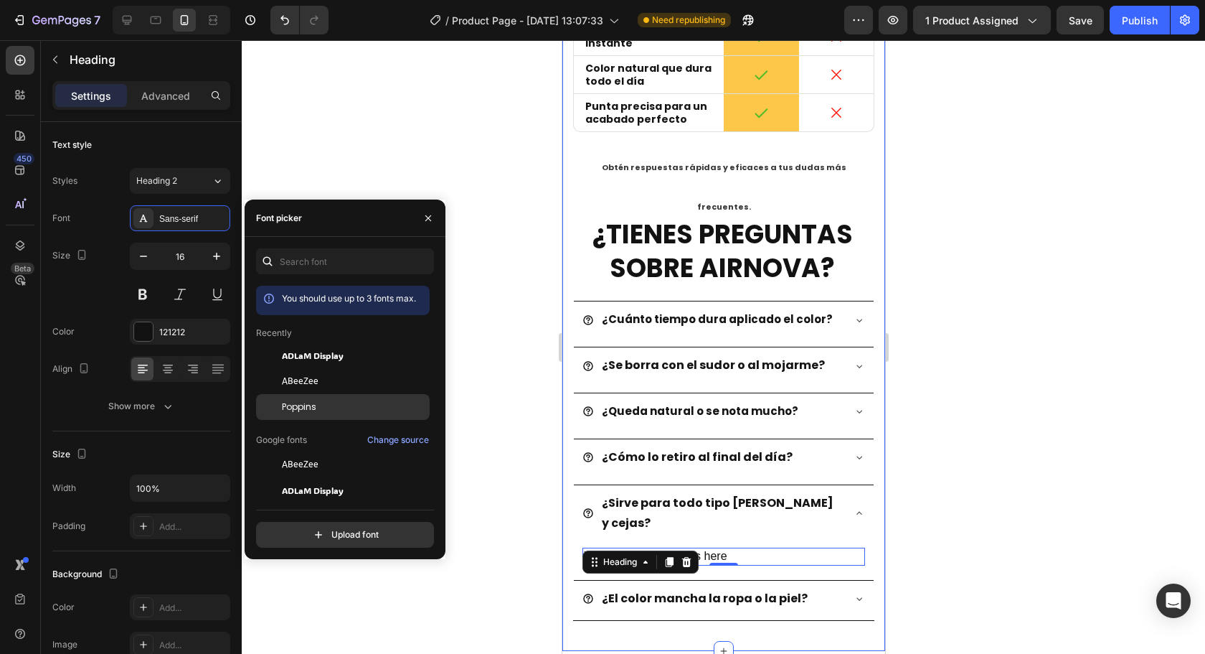
click at [359, 606] on div "Poppins" at bounding box center [343, 619] width 174 height 26
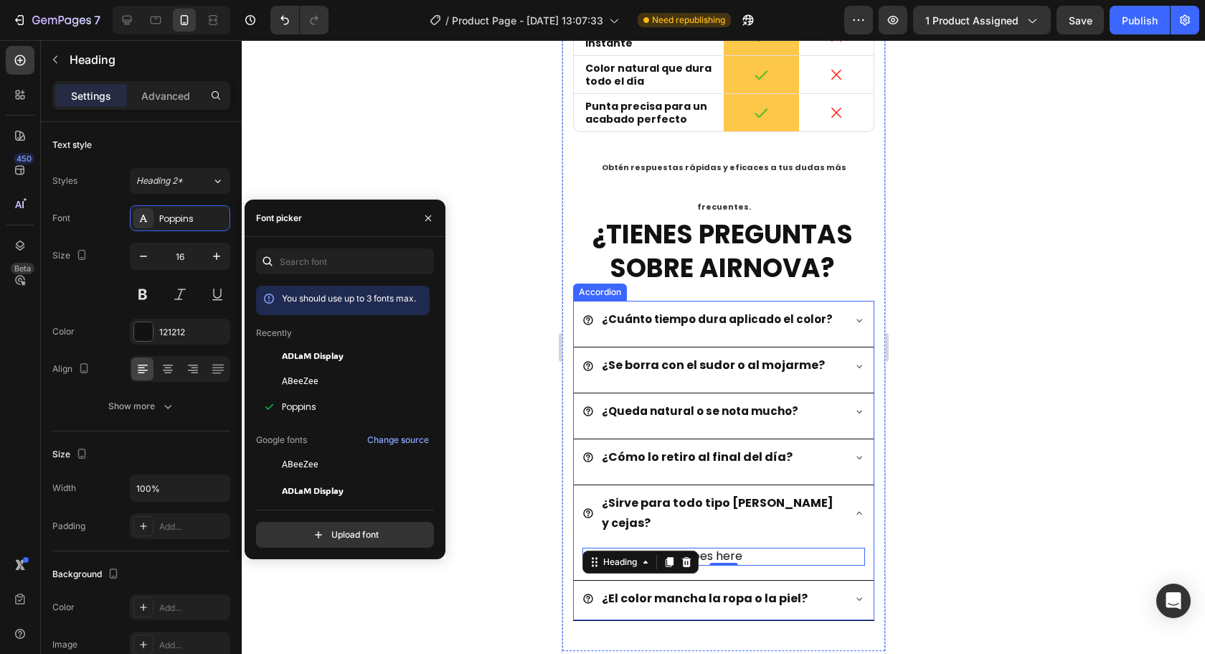
click at [835, 439] on div "¿Cómo lo retiro al final del día?" at bounding box center [723, 458] width 300 height 39
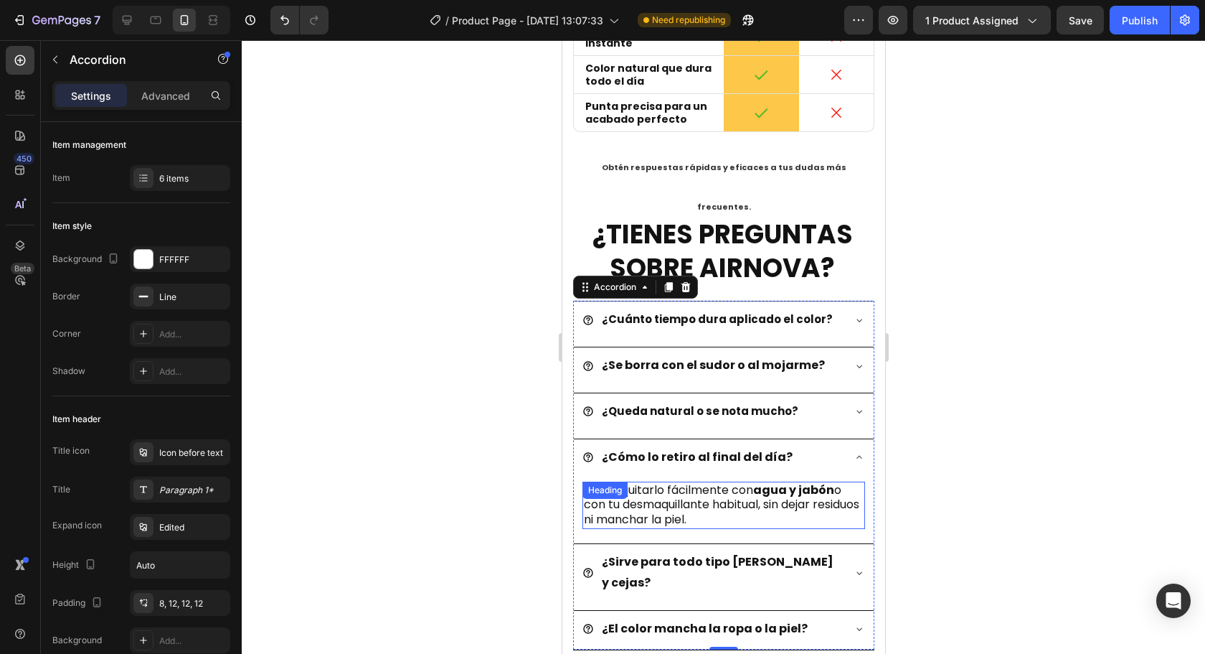
click at [697, 481] on div "Podés quitarlo fácilmente con agua y jabón o con tu desmaquillante habitual, si…" at bounding box center [723, 504] width 283 height 47
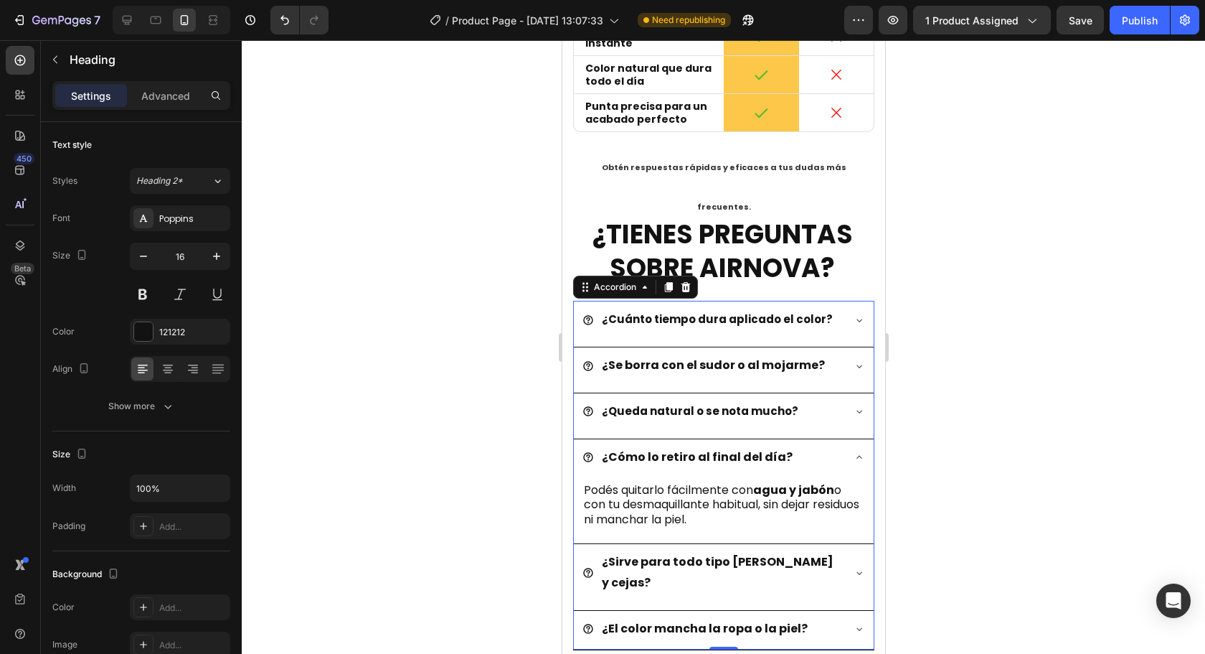
click at [810, 616] on div "¿El color mancha la ropa o la piel?" at bounding box center [712, 628] width 260 height 25
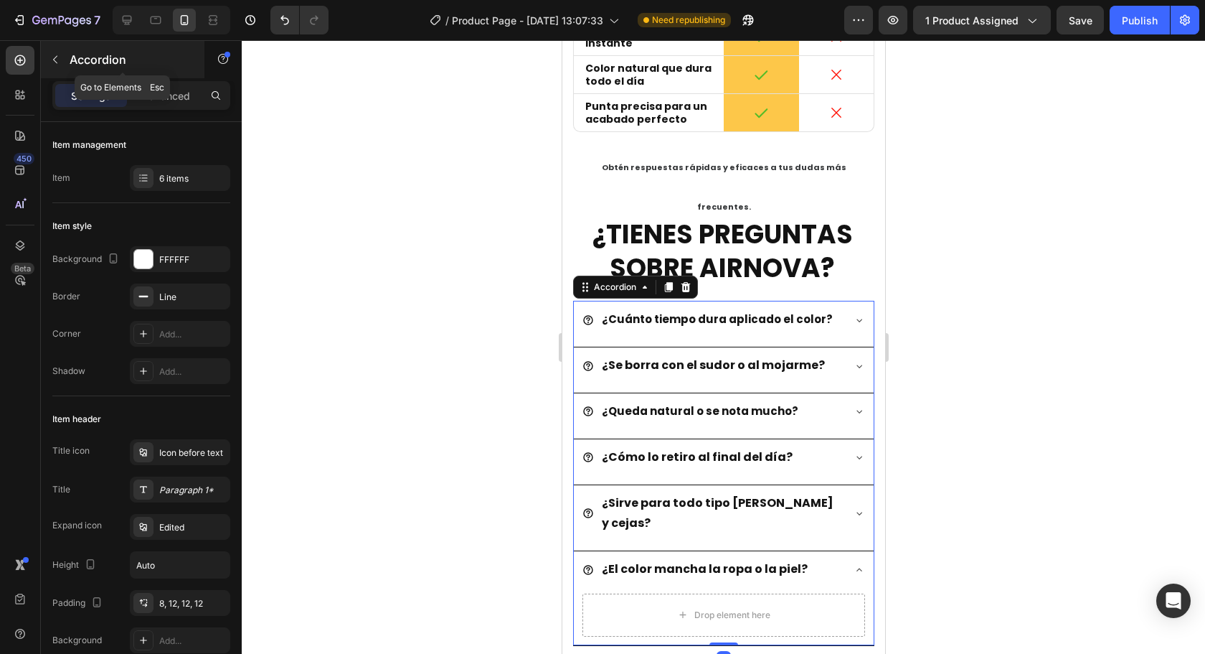
click at [62, 62] on button "button" at bounding box center [55, 59] width 23 height 23
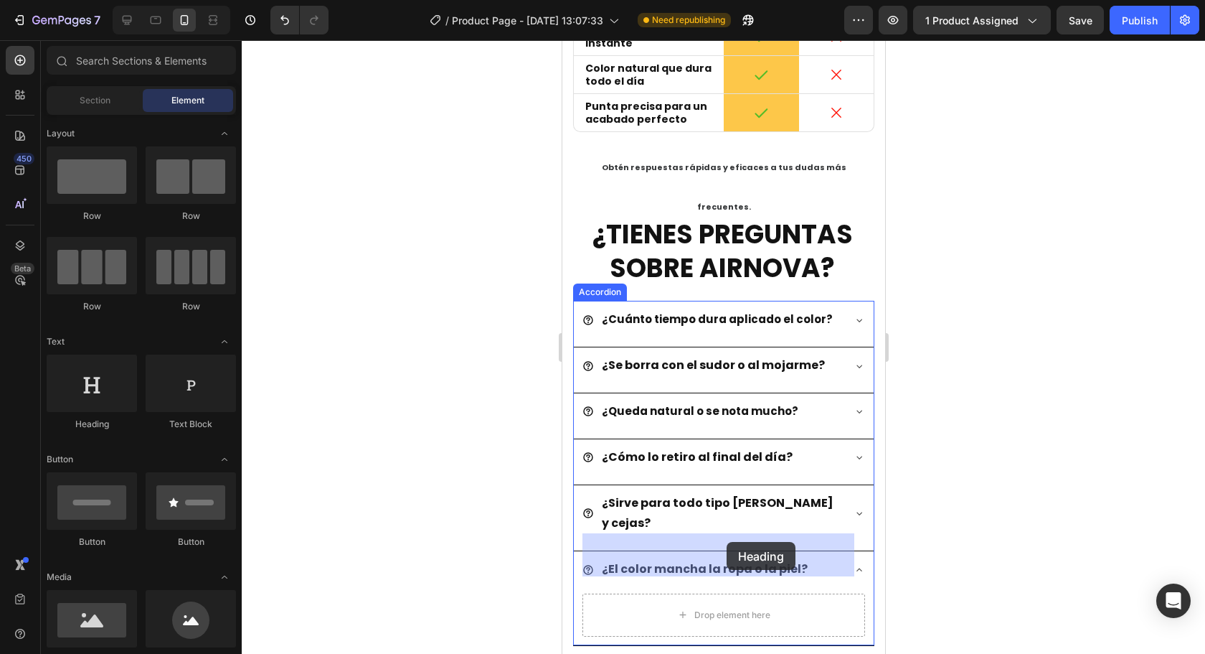
drag, startPoint x: 674, startPoint y: 424, endPoint x: 725, endPoint y: 545, distance: 131.8
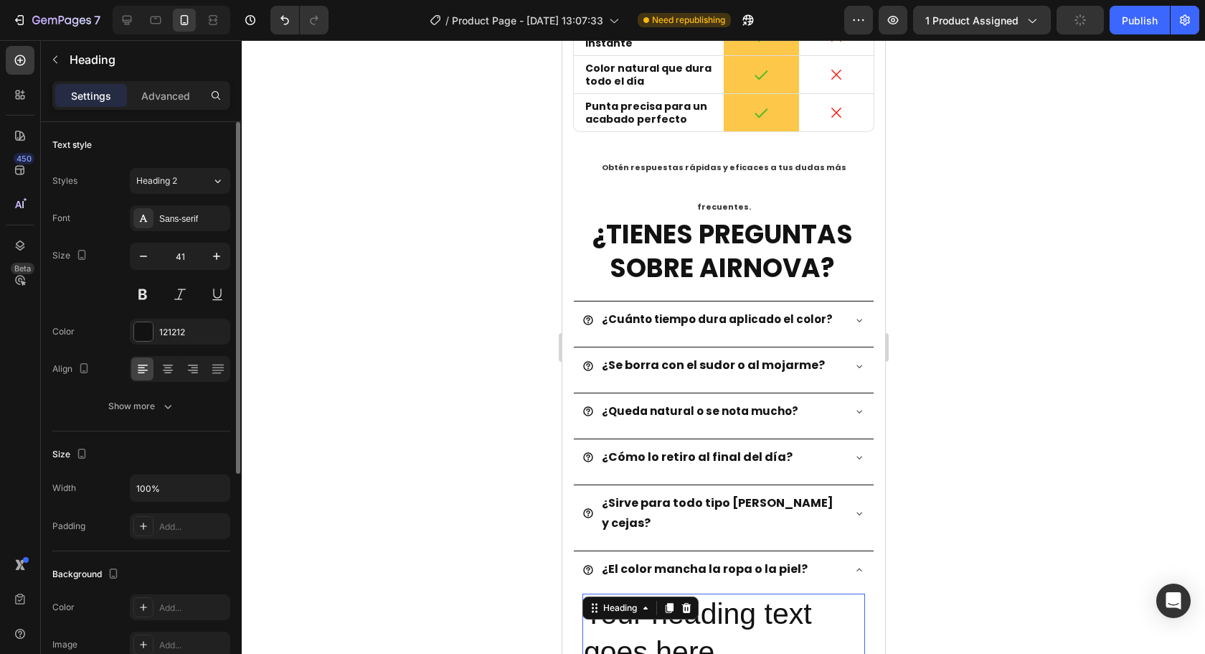
click at [185, 257] on input "41" at bounding box center [179, 256] width 47 height 26
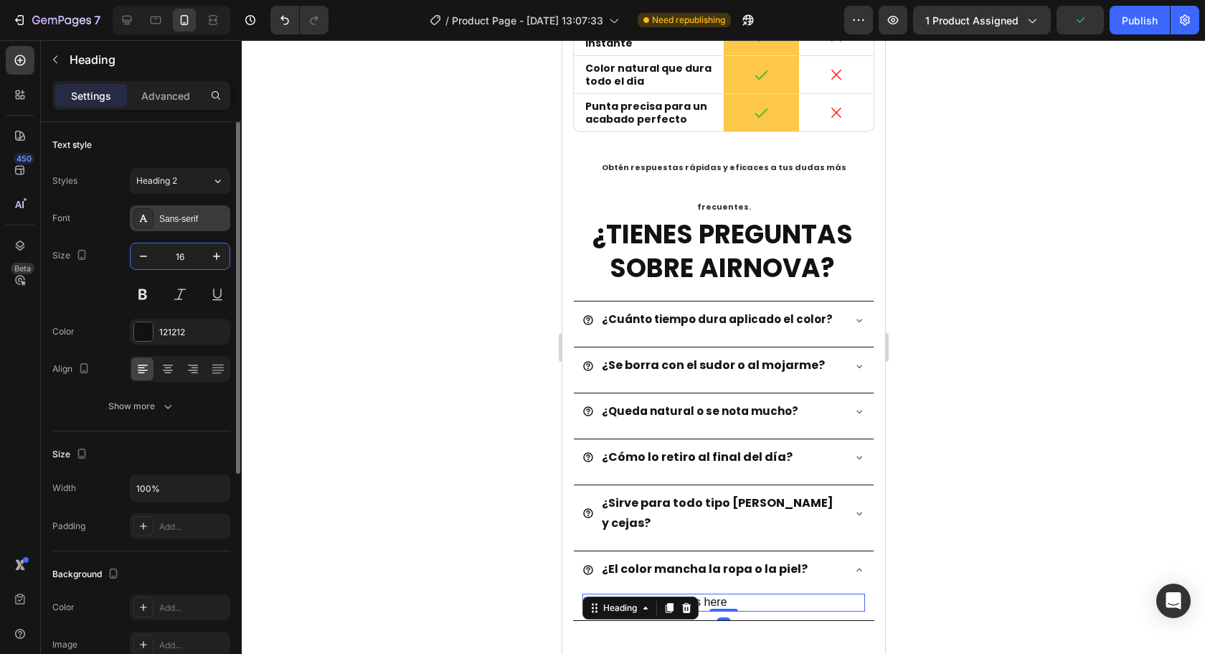
type input "16"
click at [187, 215] on div "Sans-serif" at bounding box center [192, 218] width 67 height 13
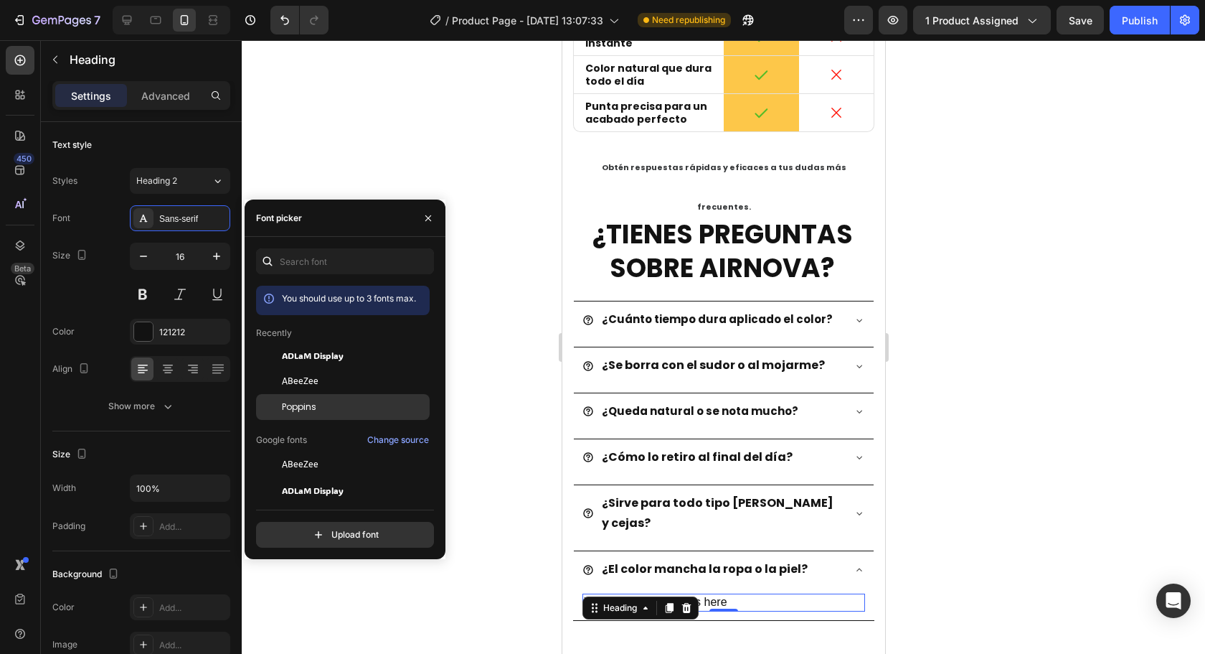
click at [317, 412] on div "Poppins" at bounding box center [354, 406] width 145 height 13
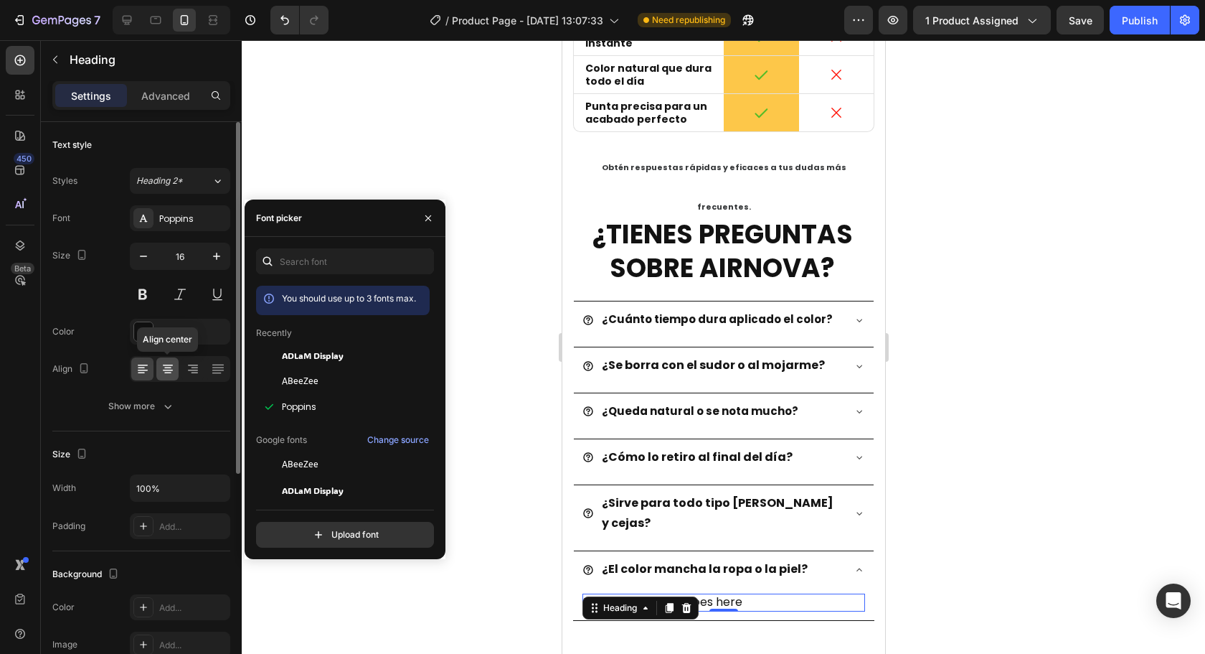
click at [172, 371] on icon at bounding box center [168, 369] width 14 height 14
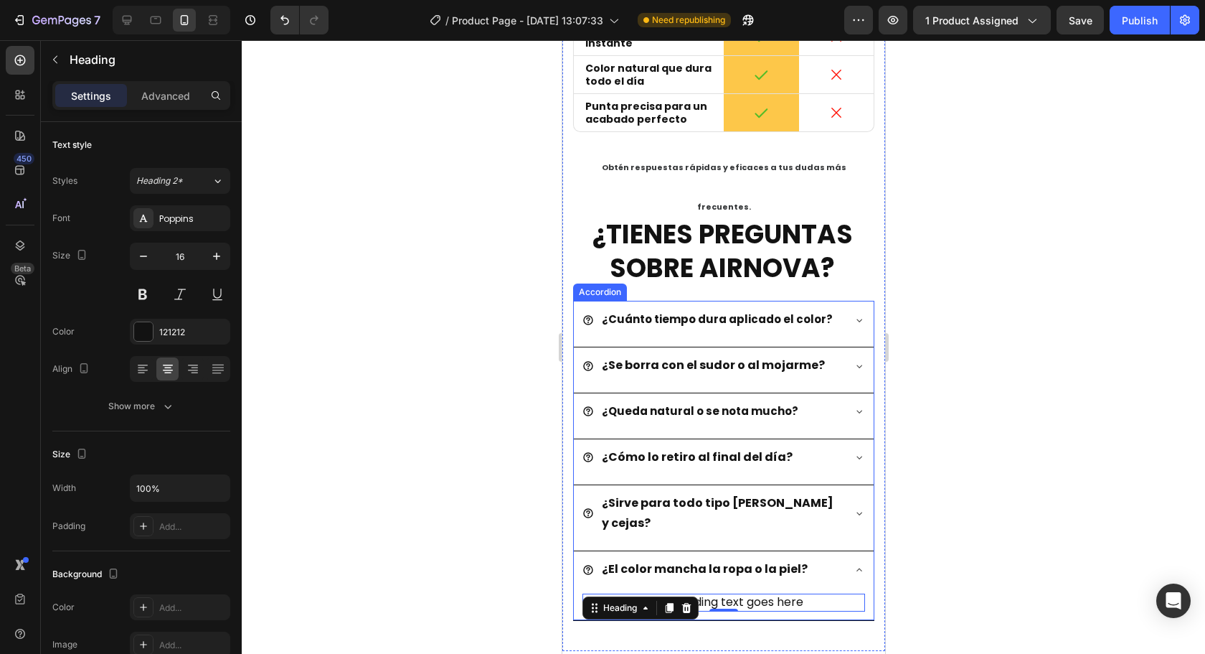
click at [757, 493] on p "¿Sirve para todo tipo de [PERSON_NAME]?" at bounding box center [720, 514] width 238 height 42
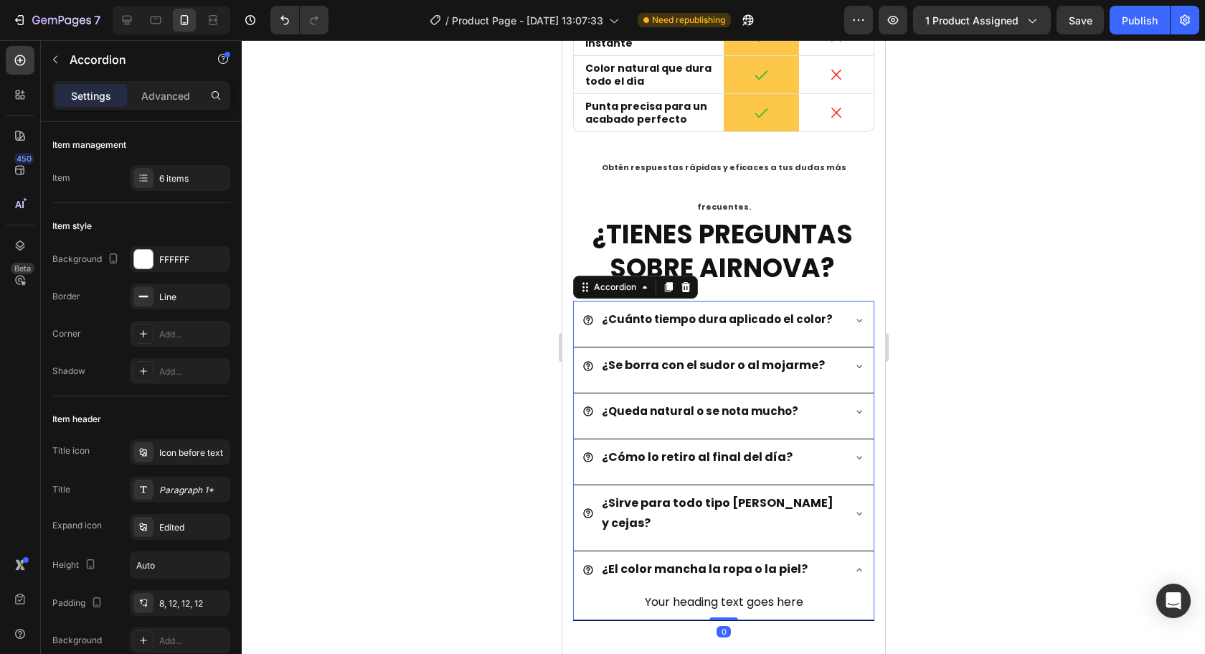
click at [854, 485] on div "¿Sirve para todo tipo de [PERSON_NAME]?" at bounding box center [723, 515] width 300 height 60
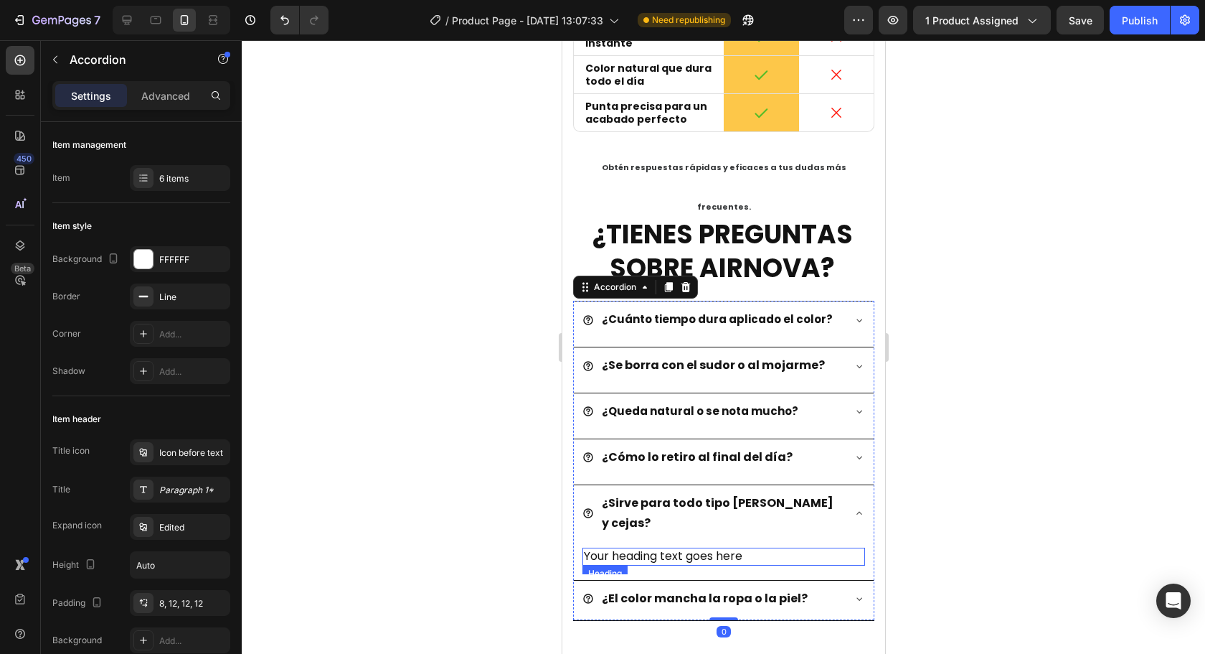
click at [709, 547] on h2 "Your heading text goes here" at bounding box center [723, 556] width 283 height 18
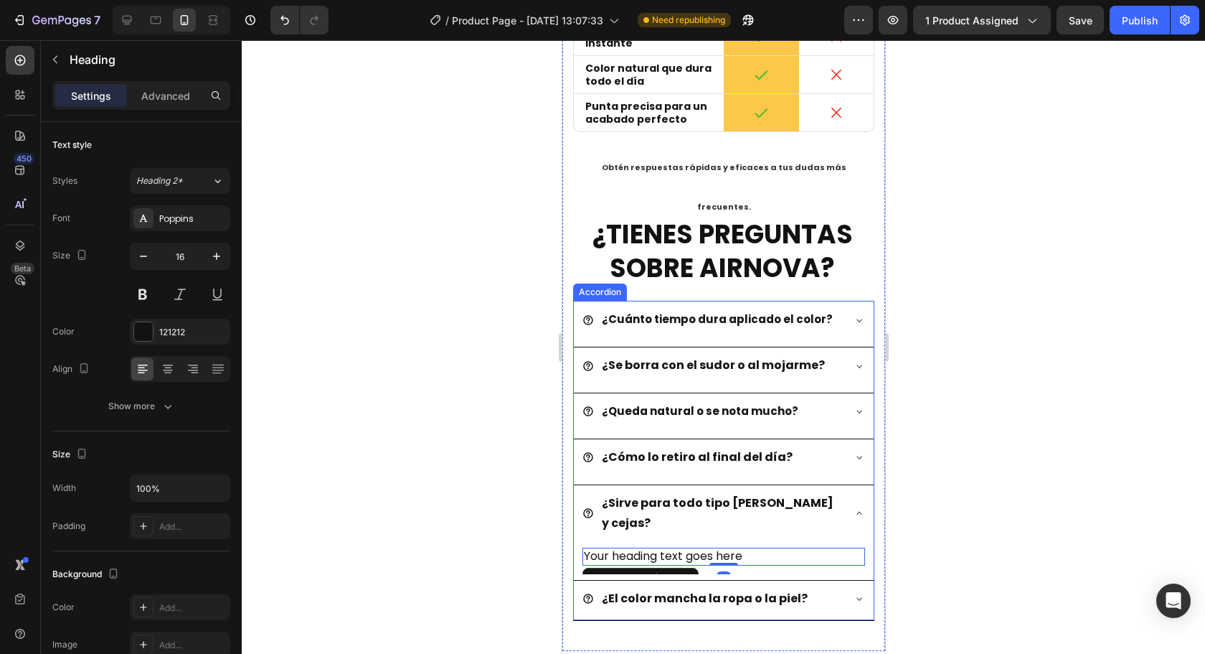
click at [837, 439] on div "¿Cómo lo retiro al final del día?" at bounding box center [723, 458] width 300 height 39
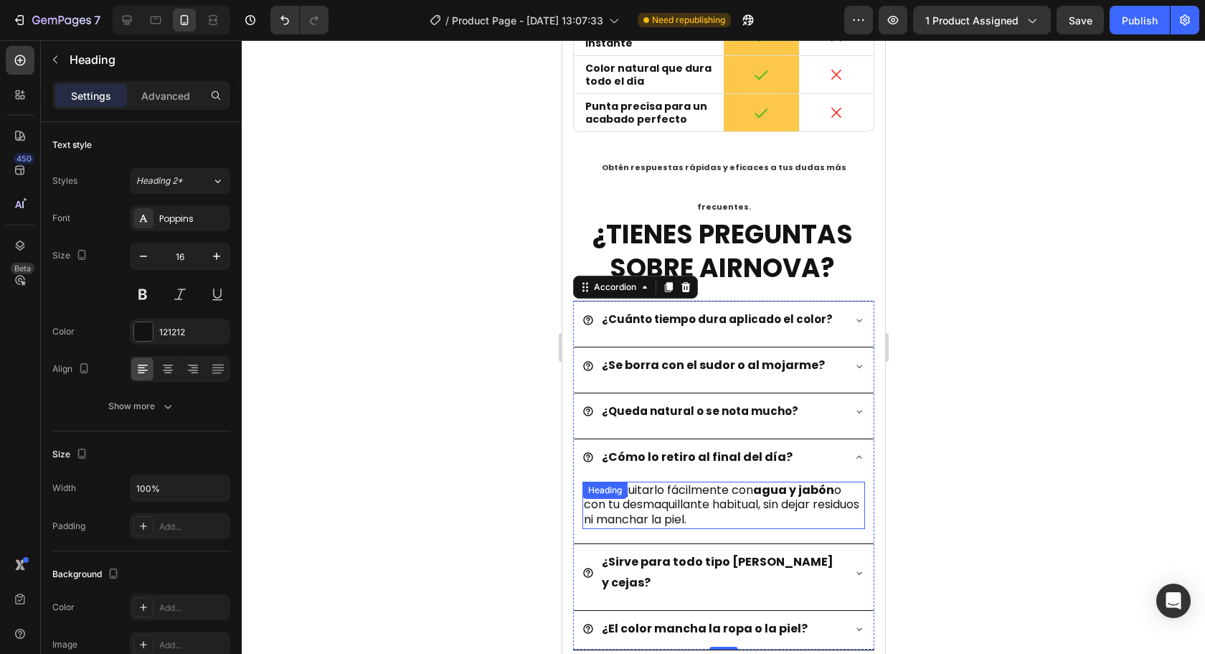
click at [745, 481] on h2 "Podés quitarlo fácilmente con agua y jabón o con tu desmaquillante habitual, si…" at bounding box center [723, 504] width 283 height 47
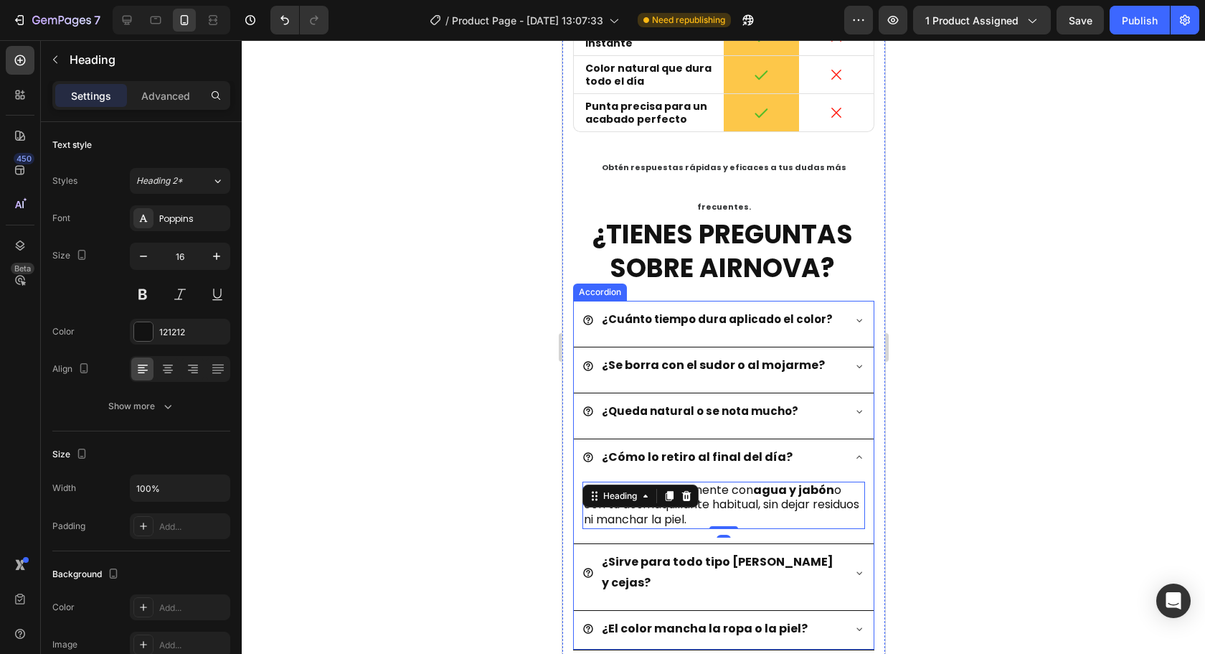
click at [837, 544] on div "¿Sirve para todo tipo de [PERSON_NAME]?" at bounding box center [723, 574] width 300 height 60
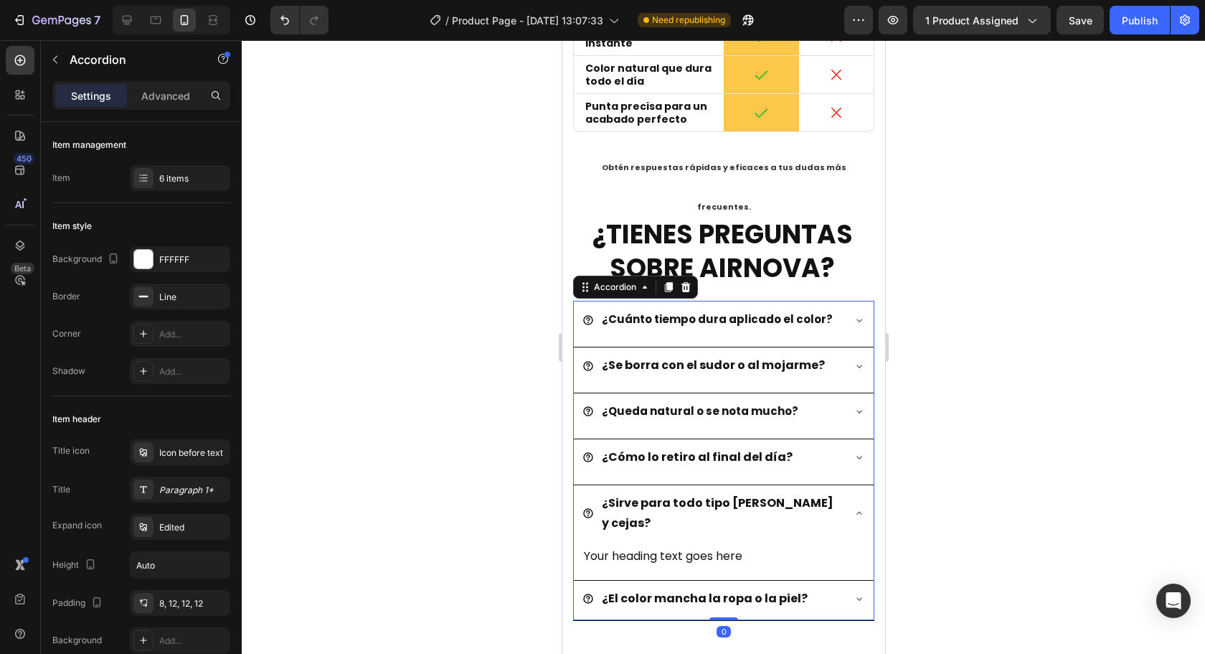
click at [820, 586] on div "¿El color mancha la ropa o la piel?" at bounding box center [712, 598] width 260 height 25
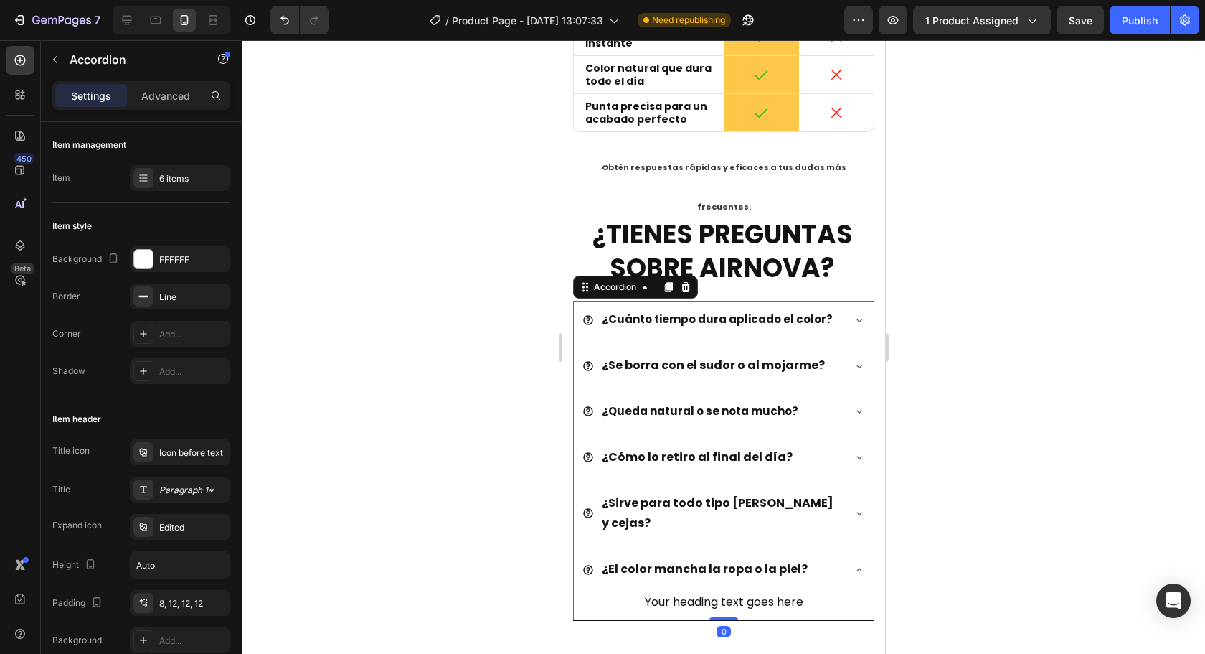
click at [725, 593] on h2 "Your heading text goes here" at bounding box center [723, 602] width 283 height 18
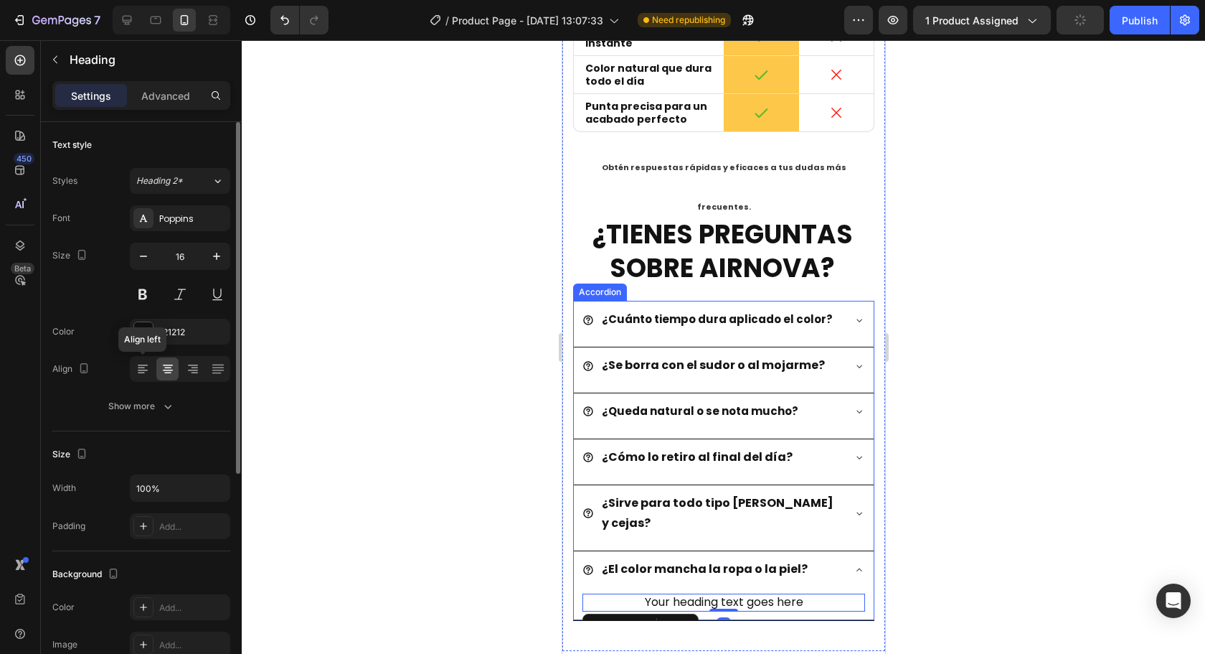
click at [135, 362] on div at bounding box center [142, 368] width 22 height 23
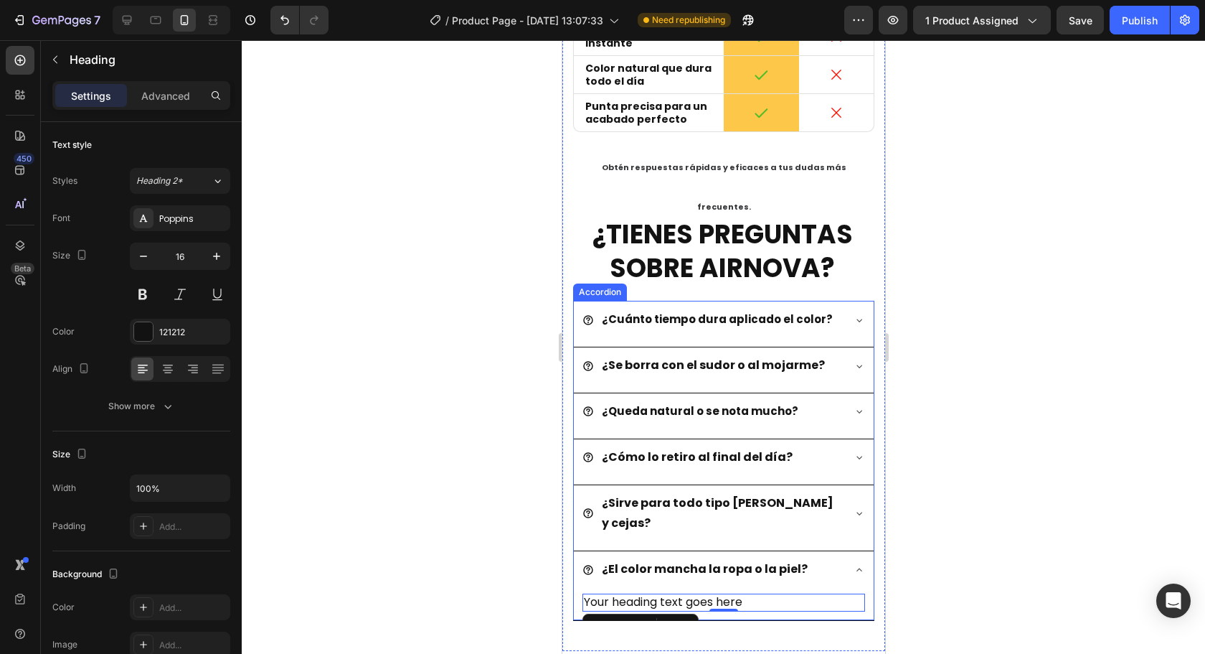
click at [834, 485] on div "¿Sirve para todo tipo de [PERSON_NAME]?" at bounding box center [723, 515] width 300 height 60
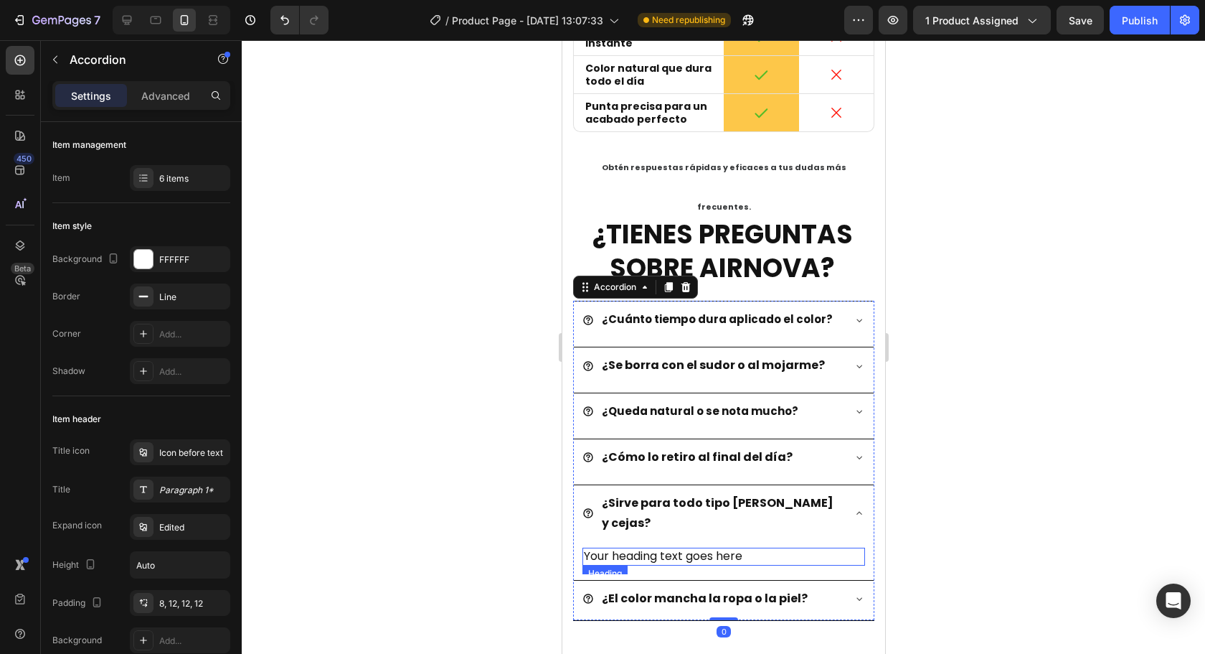
click at [670, 547] on h2 "Your heading text goes here" at bounding box center [723, 556] width 283 height 18
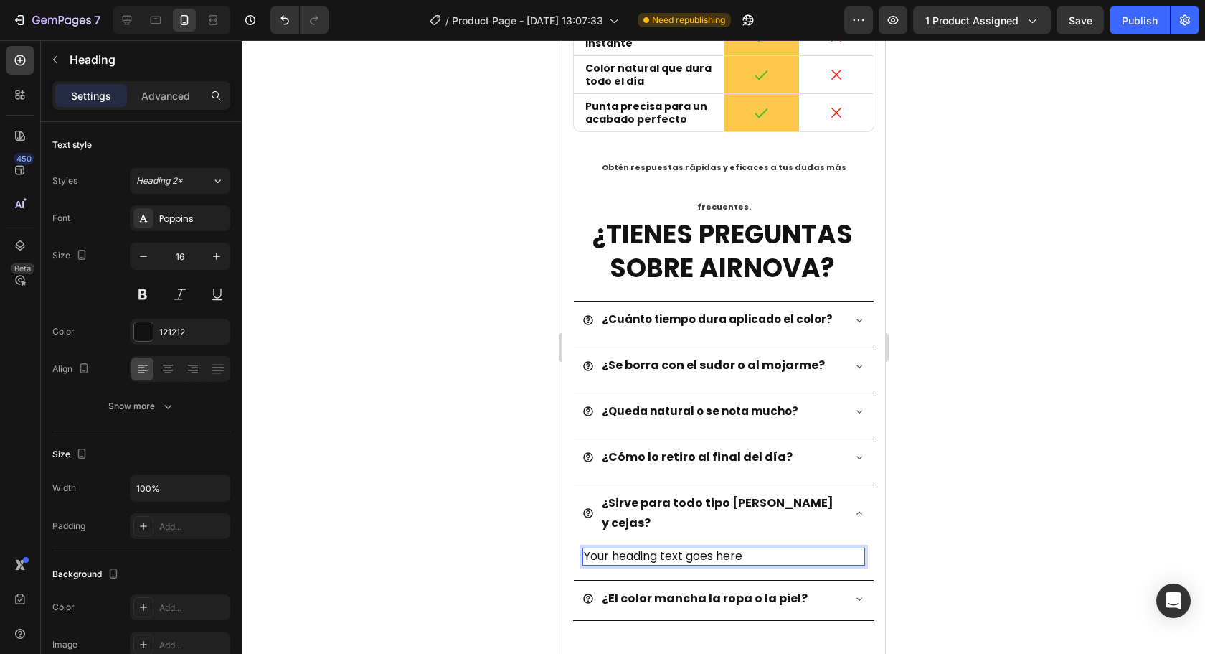
click at [670, 547] on h2 "Your heading text goes here" at bounding box center [723, 556] width 283 height 18
click at [670, 549] on p "Your heading text goes here" at bounding box center [723, 556] width 280 height 15
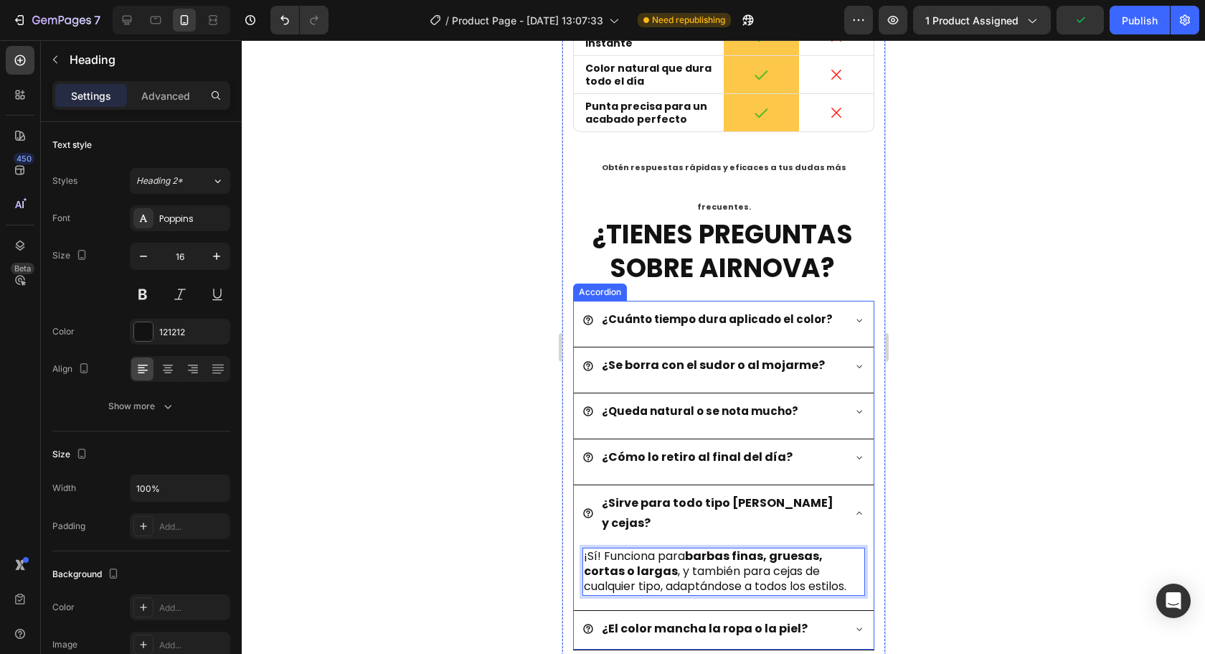
click at [826, 611] on div "¿El color mancha la ropa o la piel?" at bounding box center [723, 630] width 300 height 39
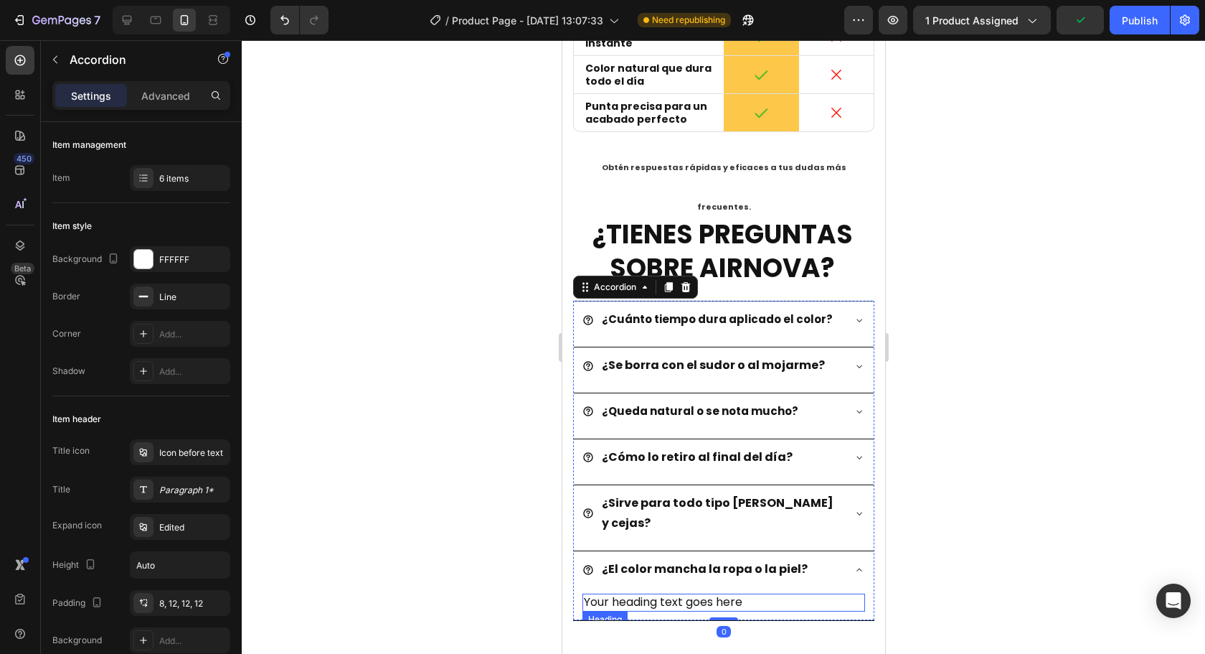
click at [701, 593] on h2 "Your heading text goes here" at bounding box center [723, 602] width 283 height 18
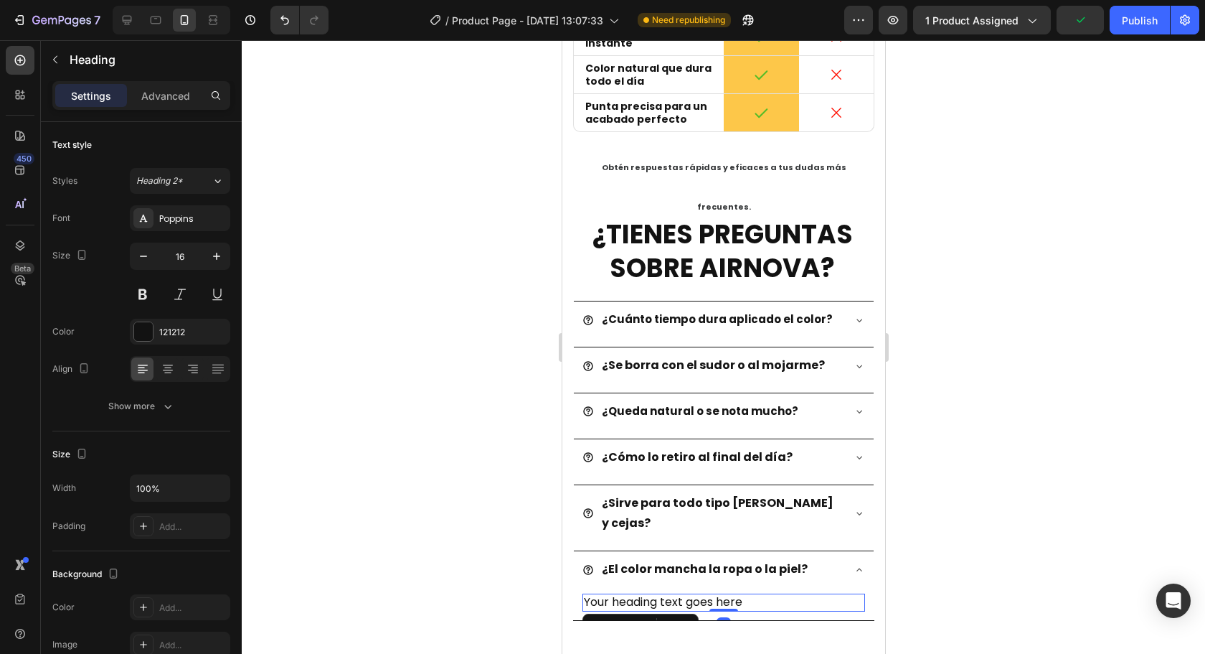
click at [701, 593] on h2 "Your heading text goes here" at bounding box center [723, 602] width 283 height 18
click at [701, 595] on p "Your heading text goes here" at bounding box center [723, 602] width 280 height 15
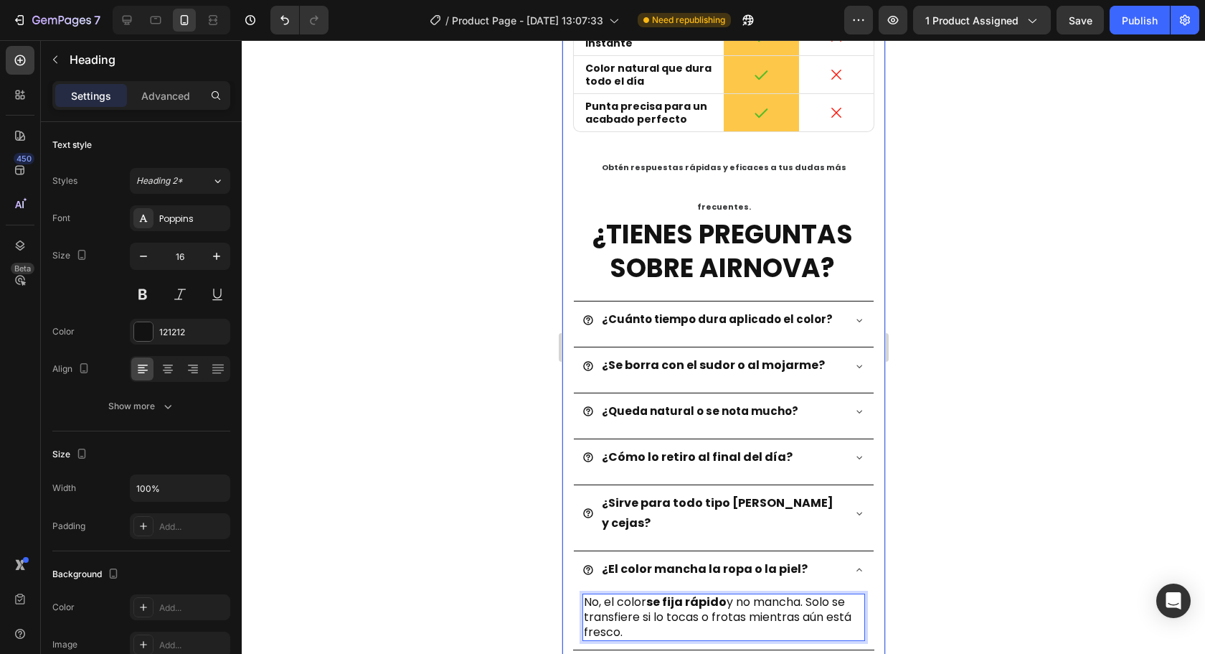
click at [1079, 569] on div at bounding box center [723, 346] width 963 height 613
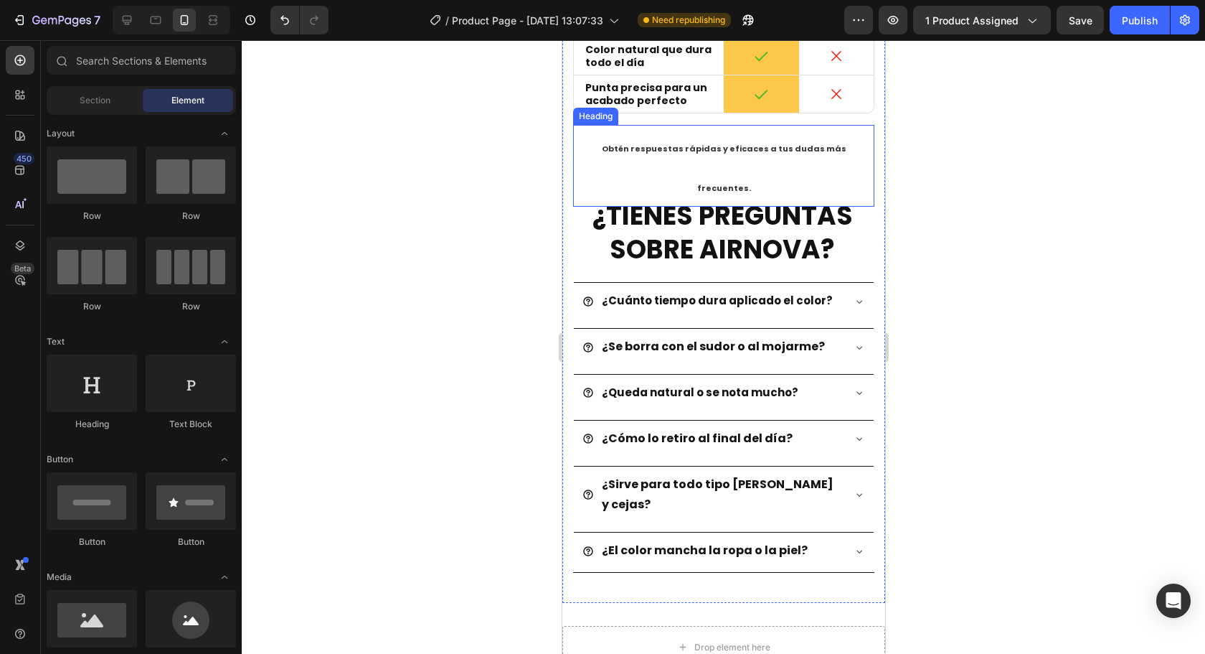
scroll to position [3716, 0]
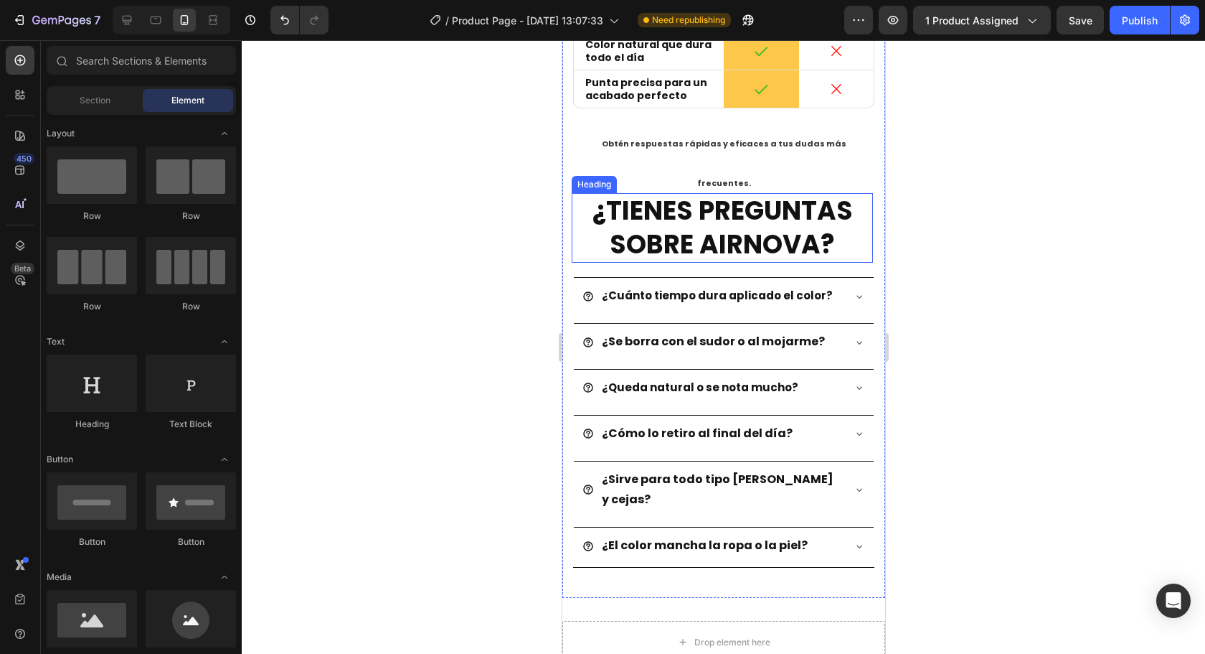
click at [748, 192] on strong "¿TIENES PREGUNTAS SOBRE AIRNOVA?" at bounding box center [722, 227] width 260 height 70
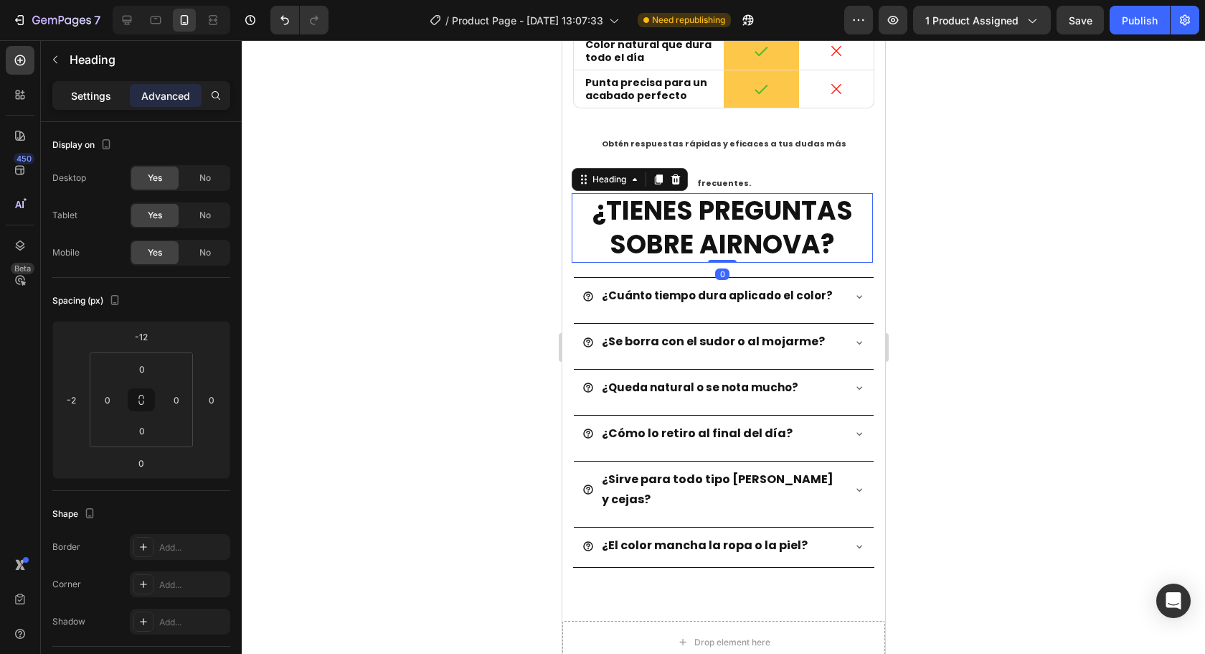
click at [108, 94] on p "Settings" at bounding box center [91, 95] width 40 height 15
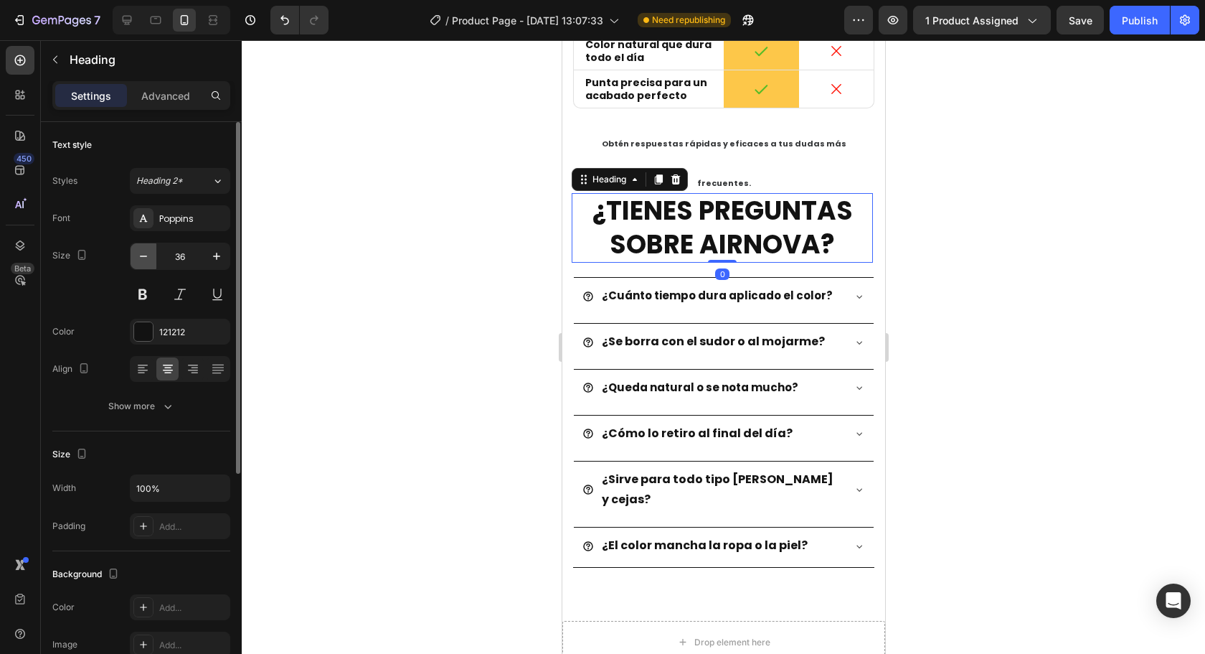
click at [147, 257] on icon "button" at bounding box center [143, 256] width 14 height 14
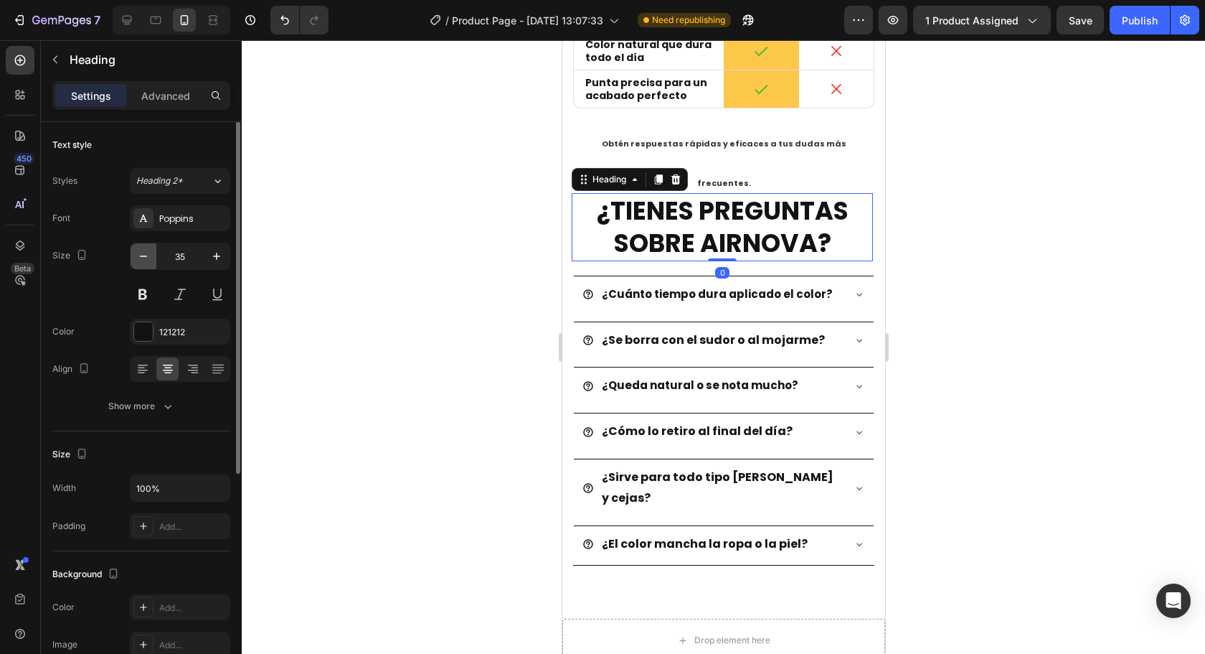
click at [147, 258] on icon "button" at bounding box center [143, 256] width 14 height 14
type input "34"
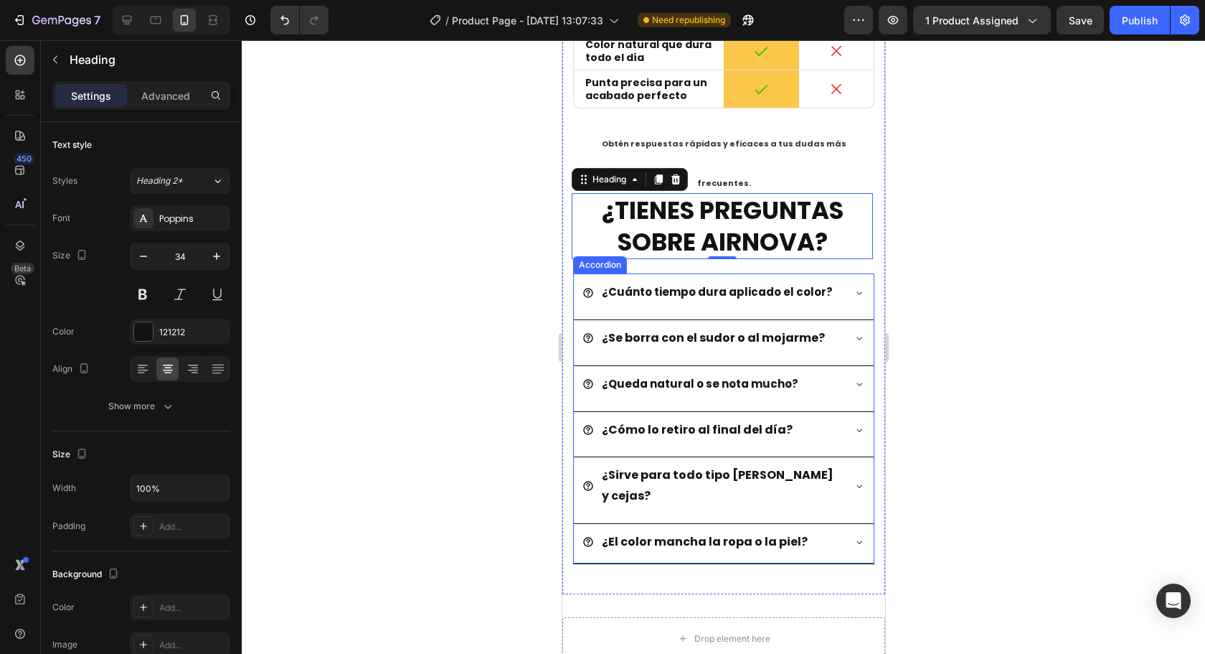
click at [1097, 253] on div at bounding box center [723, 346] width 963 height 613
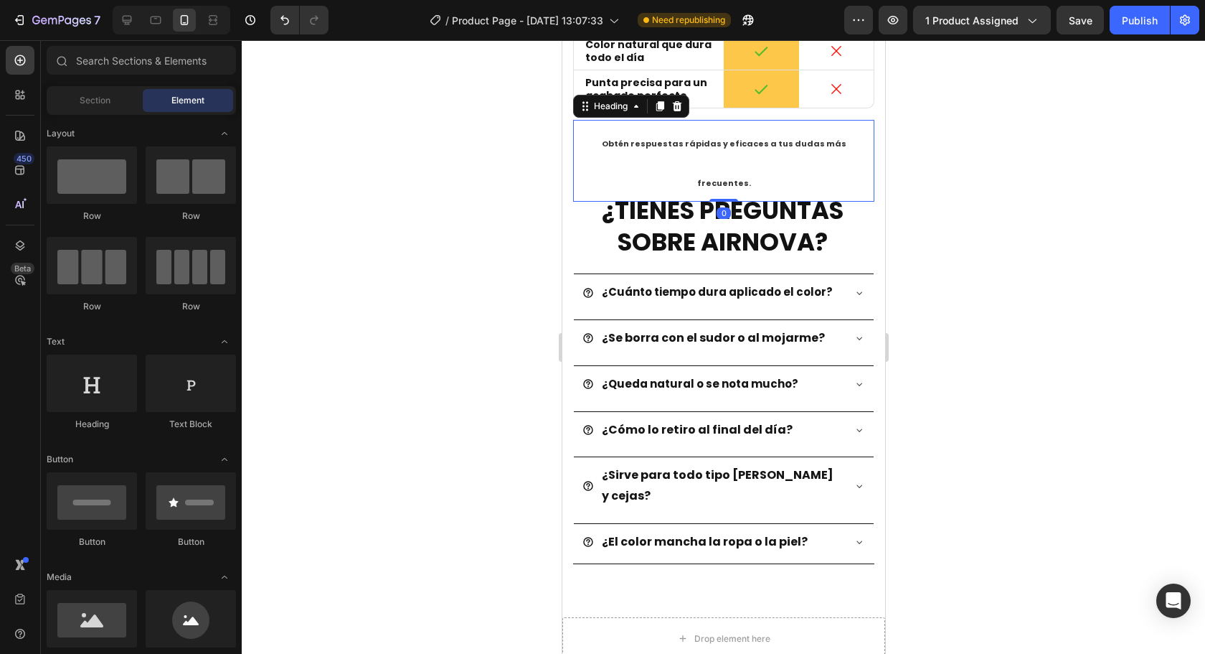
click at [788, 140] on span "Obtén respuestas rápidas y eficaces a tus dudas más frecuentes." at bounding box center [723, 163] width 245 height 51
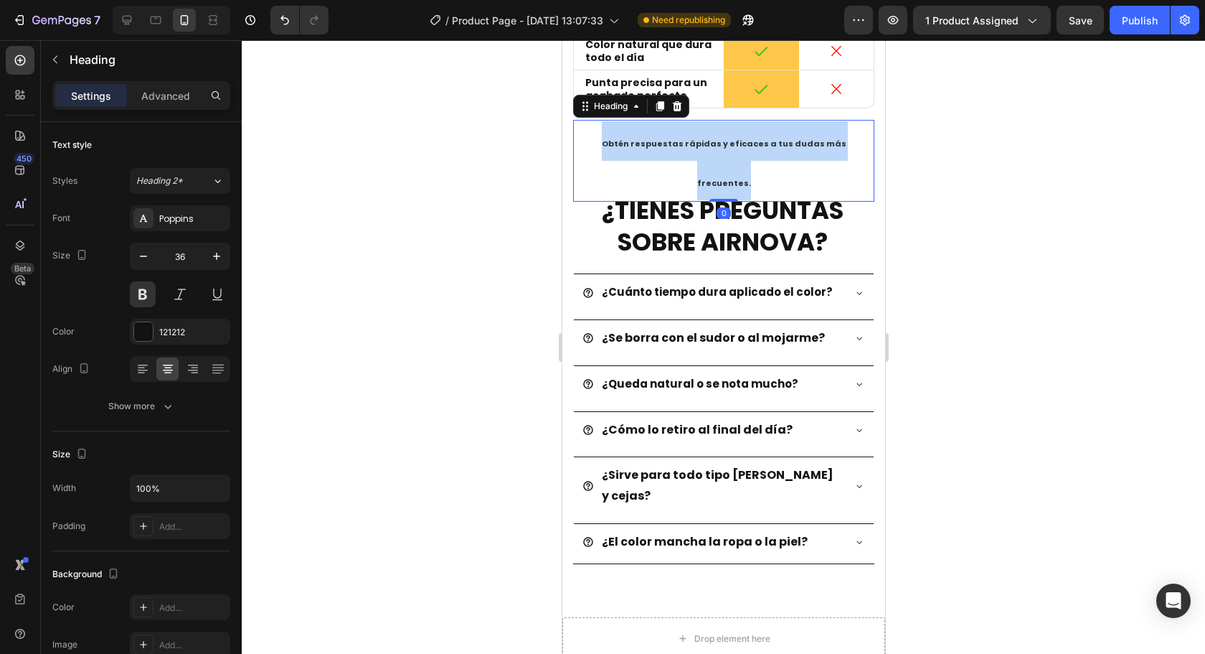
click at [788, 140] on span "Obtén respuestas rápidas y eficaces a tus dudas más frecuentes." at bounding box center [723, 163] width 245 height 51
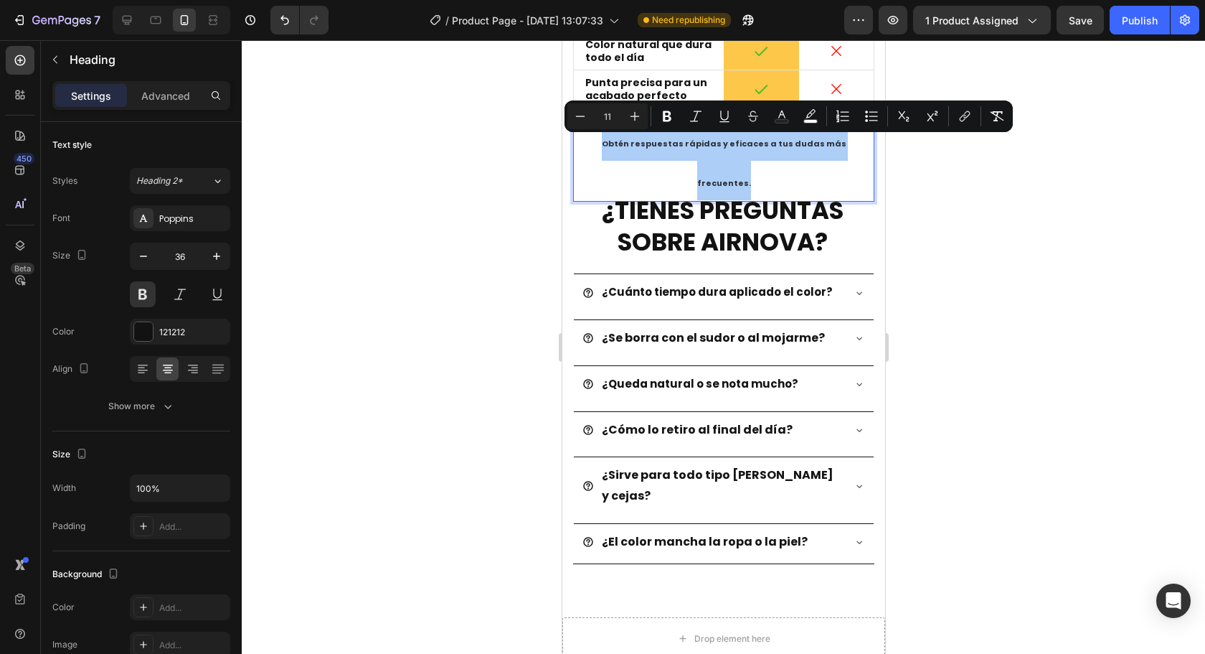
click at [579, 118] on icon "Editor contextual toolbar" at bounding box center [580, 116] width 14 height 14
type input "10"
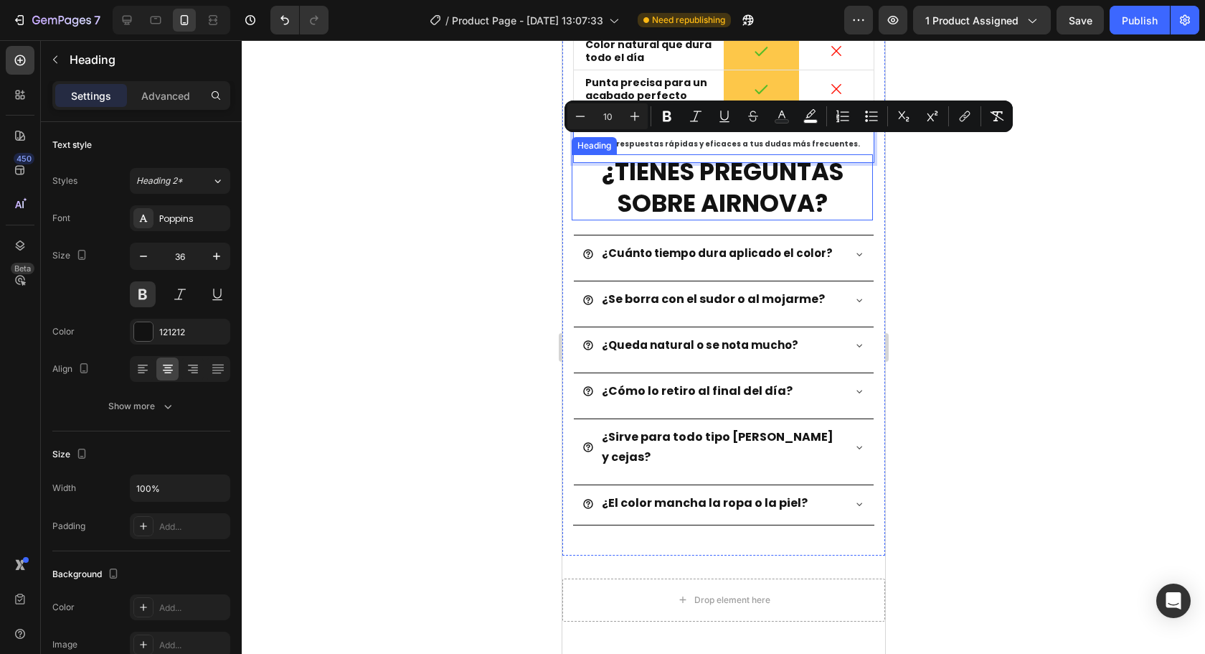
click at [1091, 260] on div at bounding box center [723, 346] width 963 height 613
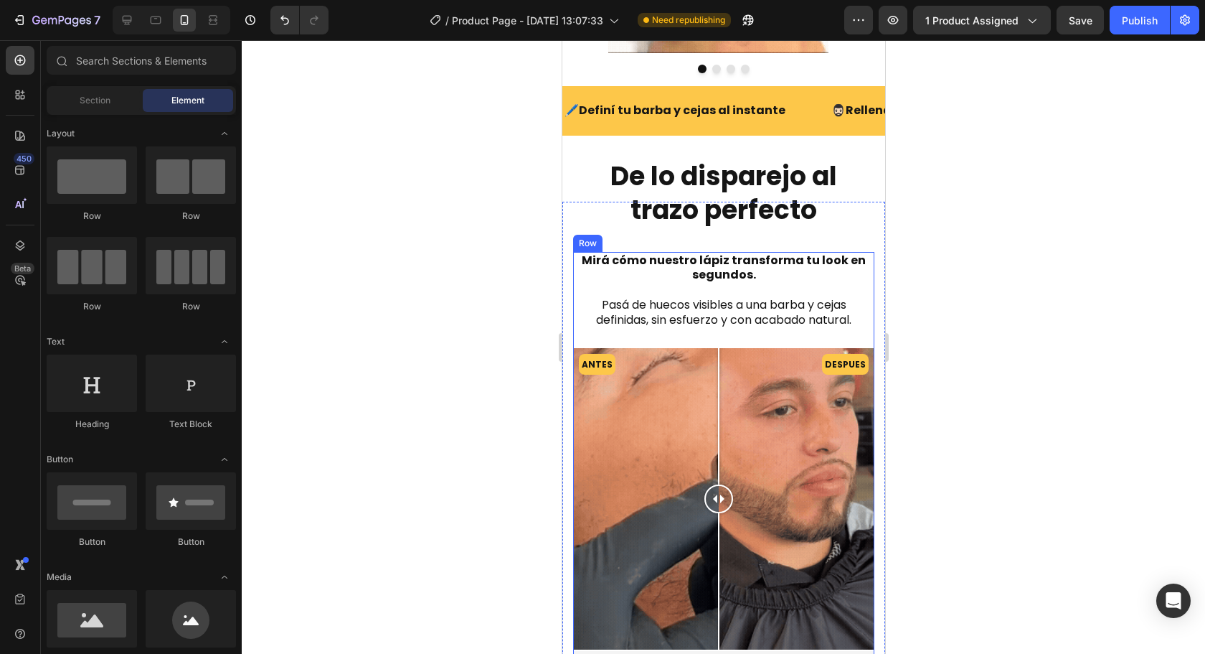
scroll to position [1707, 0]
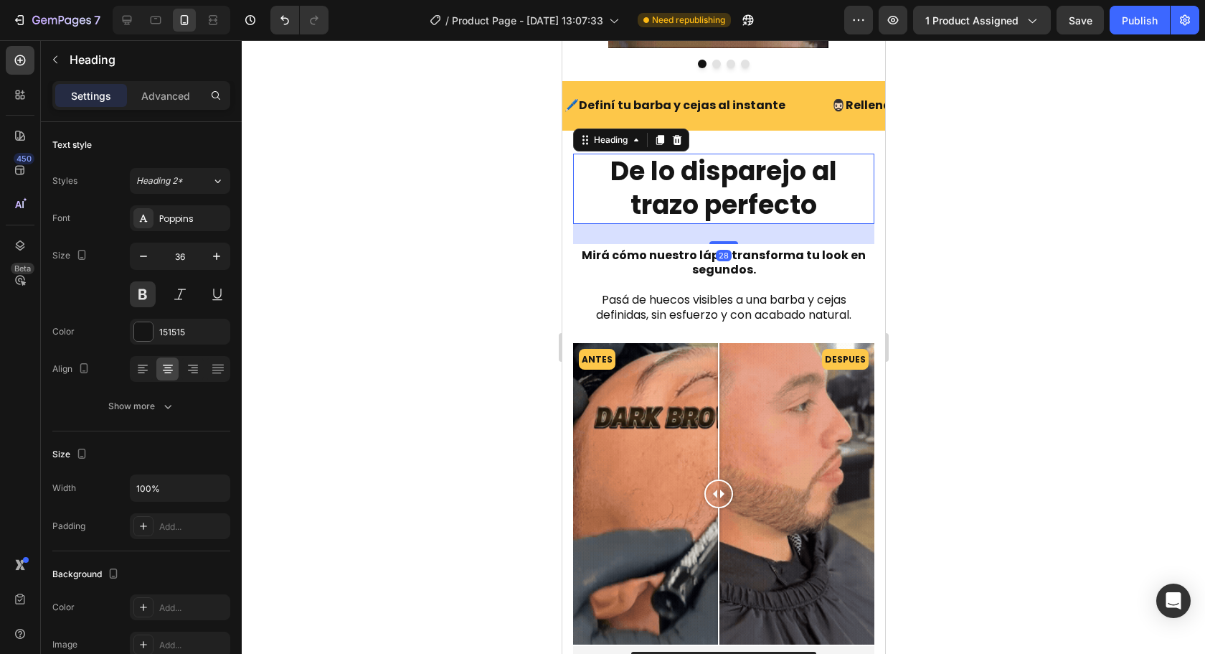
click at [730, 193] on h2 "De lo disparejo al trazo perfecto" at bounding box center [722, 189] width 301 height 70
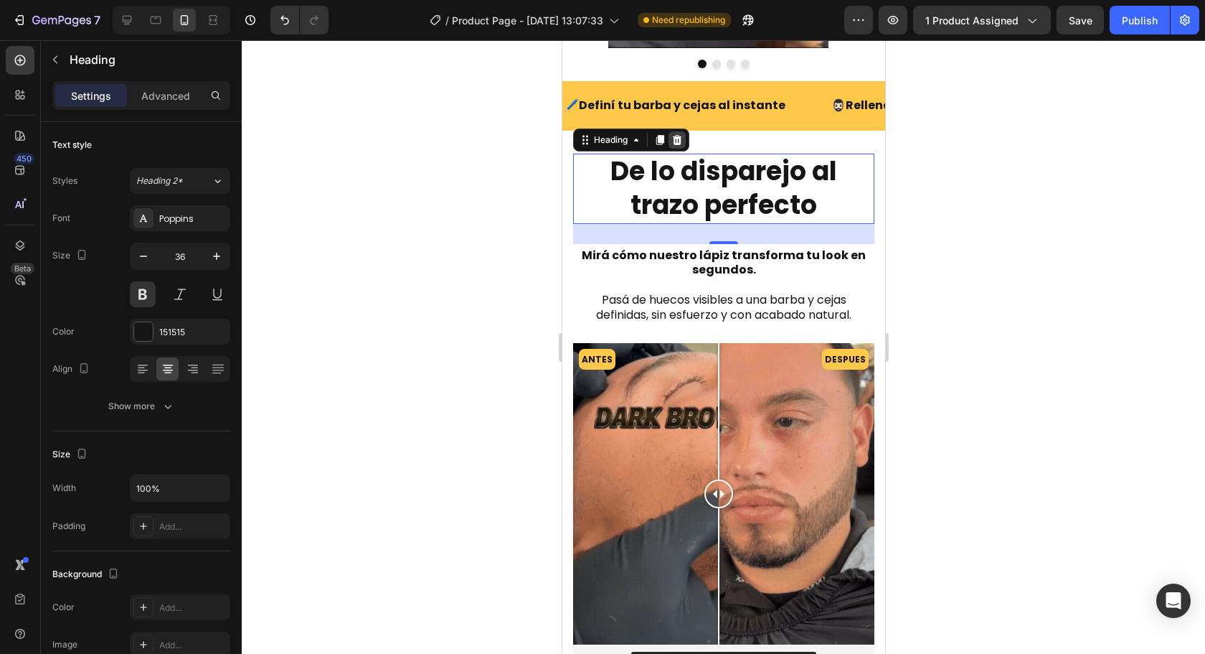
click at [684, 141] on div at bounding box center [676, 139] width 17 height 17
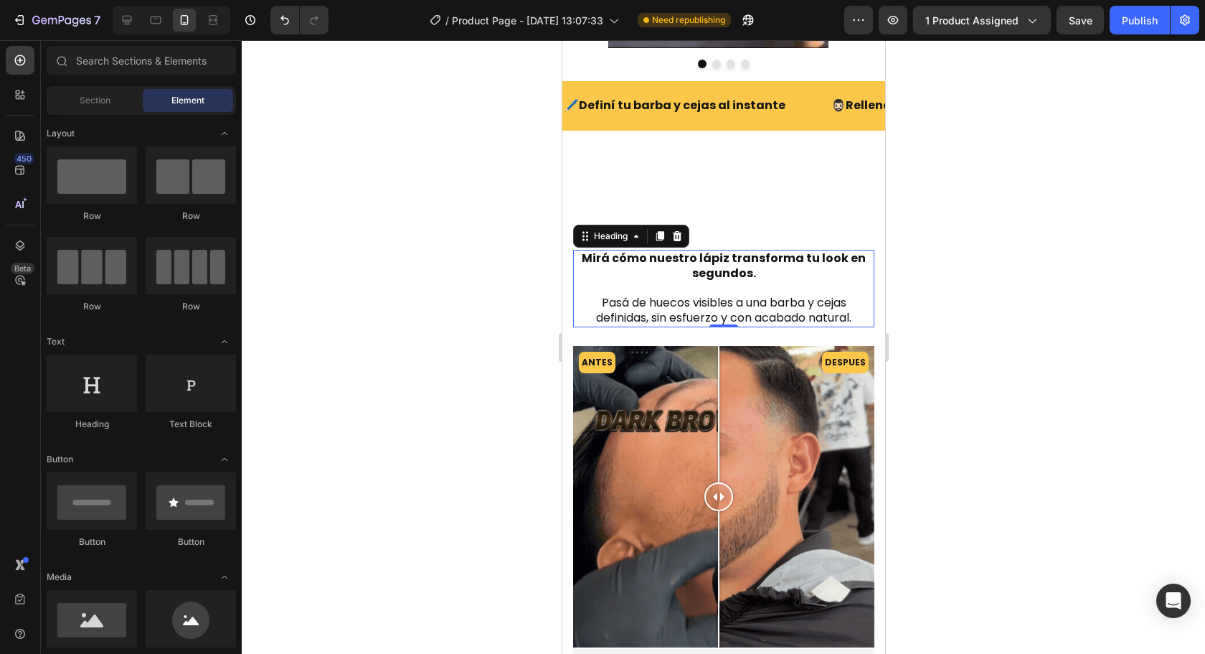
click at [704, 273] on strong "Mirá cómo nuestro lápiz transforma tu look en segundos." at bounding box center [723, 266] width 284 height 32
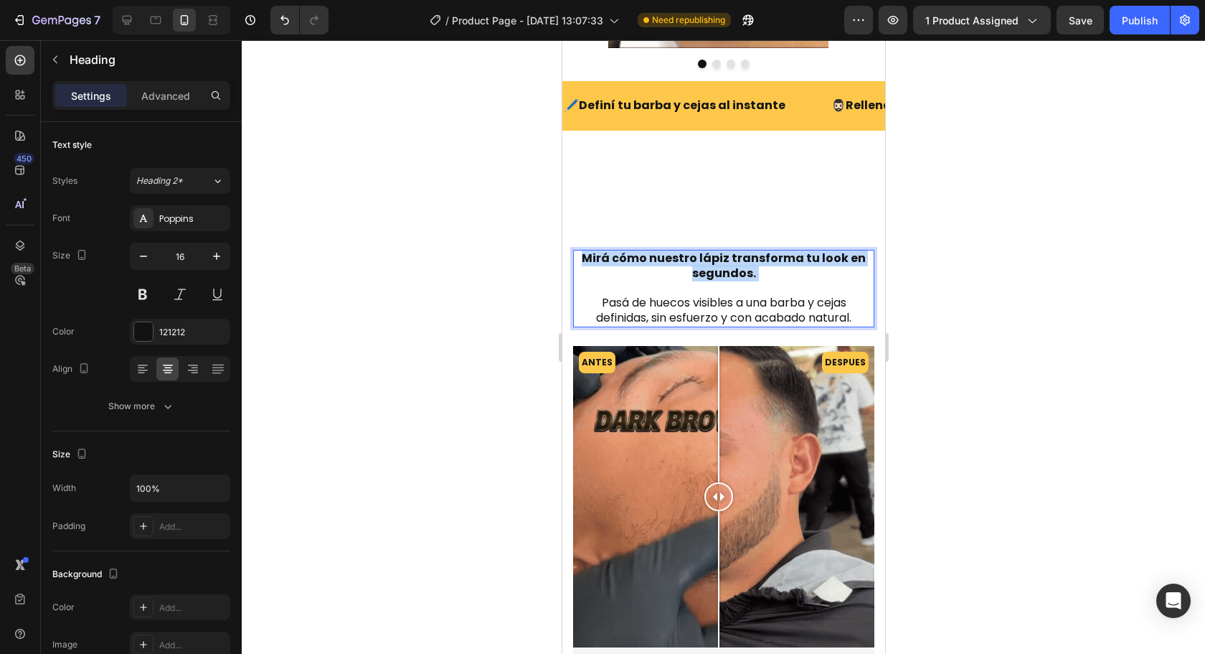
click at [704, 273] on strong "Mirá cómo nuestro lápiz transforma tu look en segundos." at bounding box center [723, 266] width 284 height 32
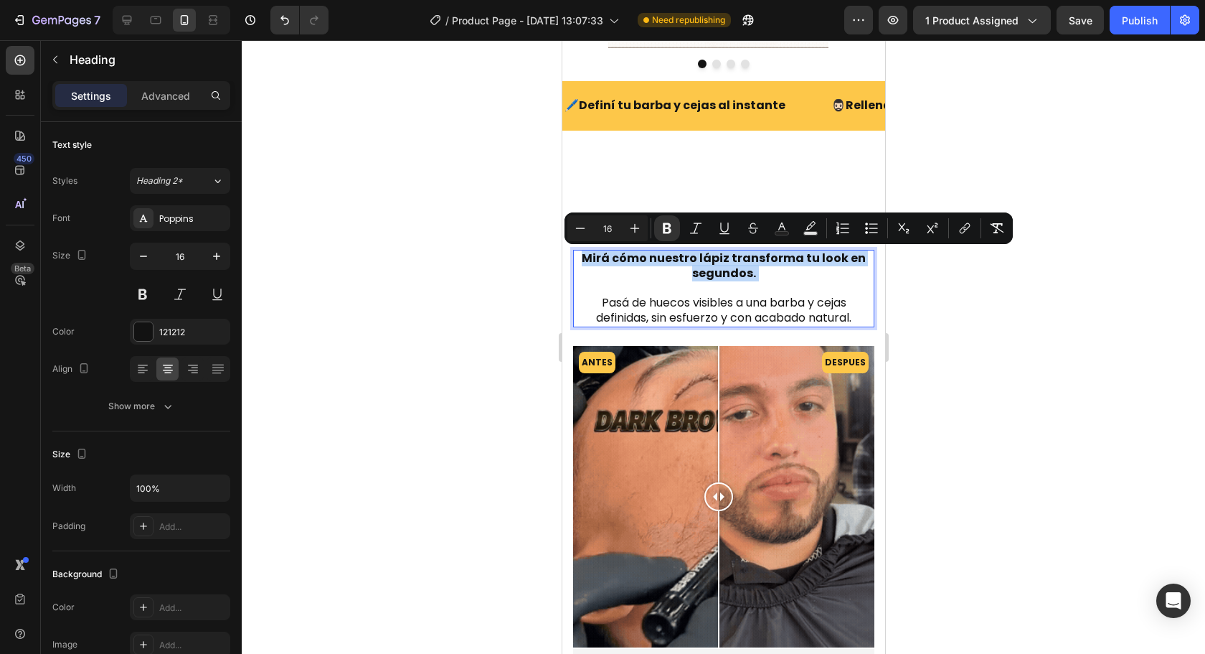
click at [704, 273] on strong "Mirá cómo nuestro lápiz transforma tu look en segundos." at bounding box center [723, 266] width 284 height 32
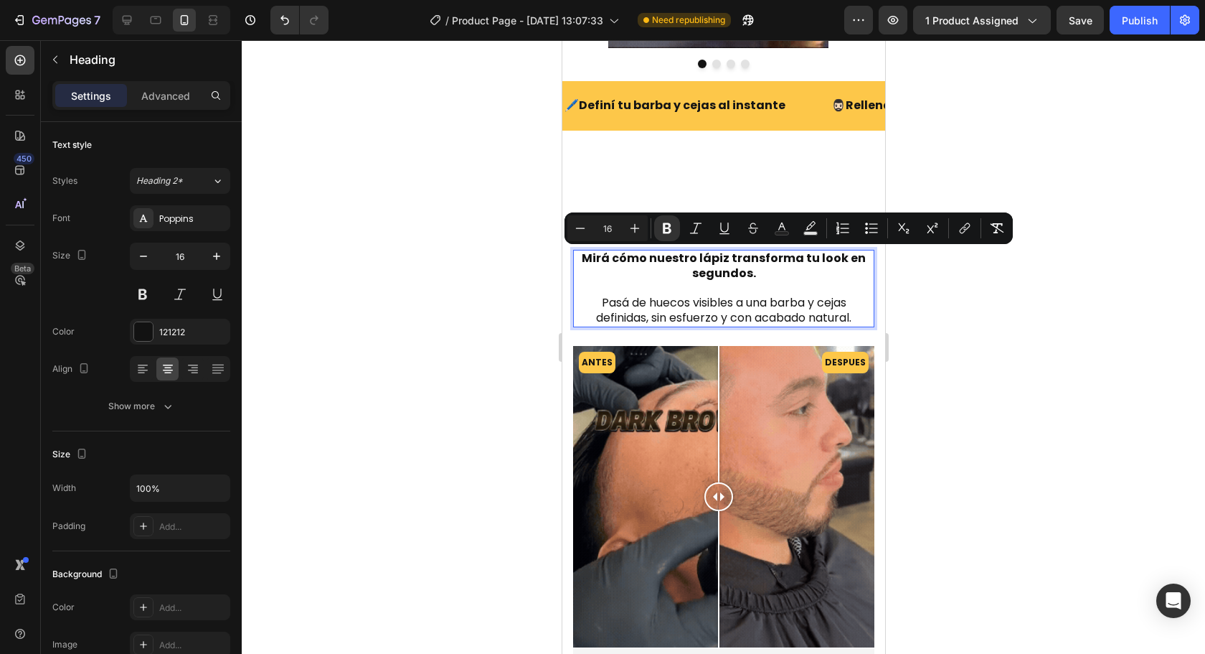
click at [706, 298] on p "Mirá cómo nuestro lápiz transforma tu look en segundos. Pasá de huecos visibles…" at bounding box center [723, 288] width 298 height 75
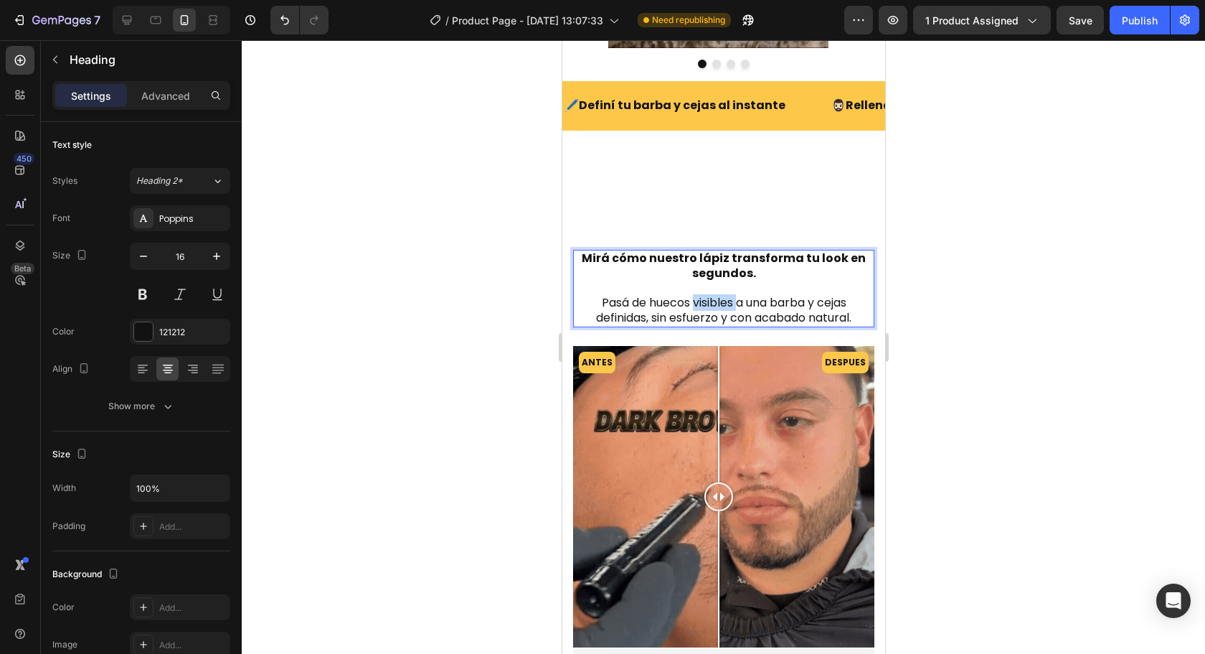
click at [706, 298] on p "Mirá cómo nuestro lápiz transforma tu look en segundos. Pasá de huecos visibles…" at bounding box center [723, 288] width 298 height 75
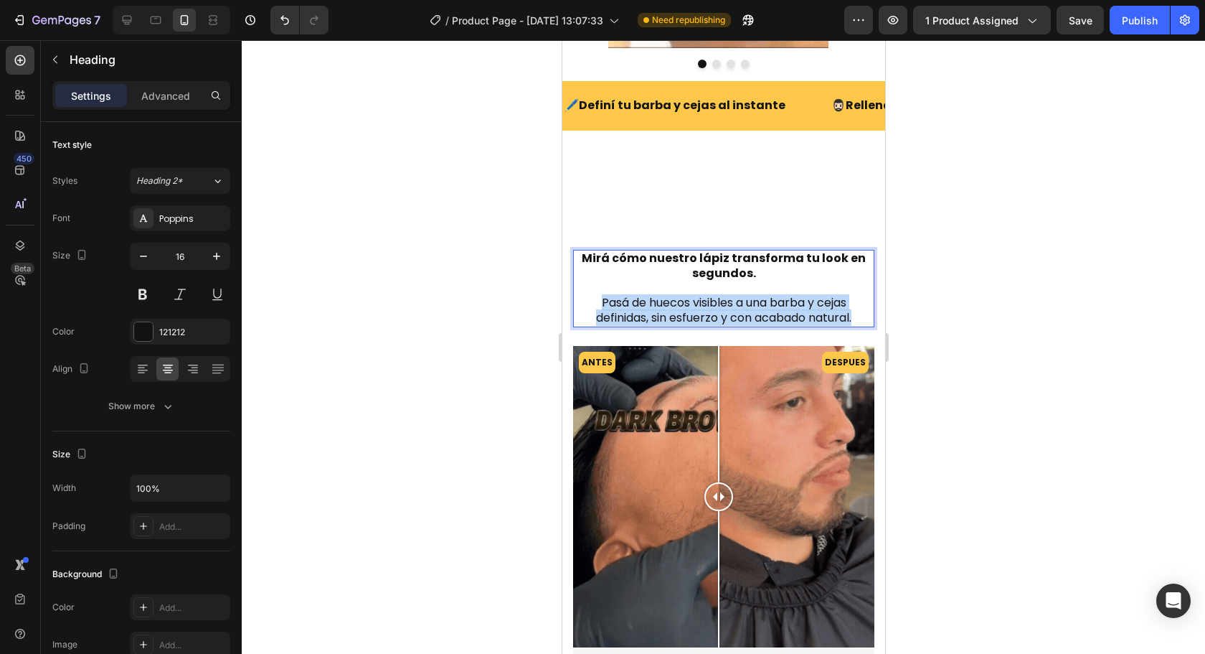
click at [706, 298] on p "Mirá cómo nuestro lápiz transforma tu look en segundos. Pasá de huecos visibles…" at bounding box center [723, 288] width 298 height 75
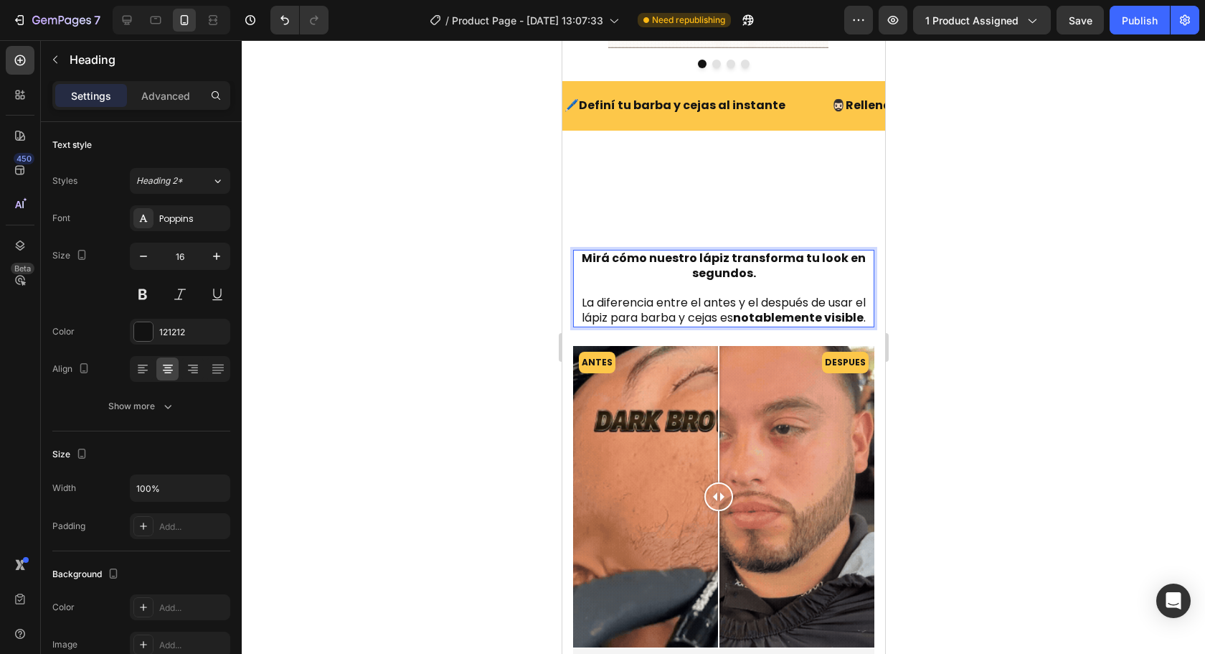
click at [755, 269] on p "Mirá cómo nuestro lápiz transforma tu look en segundos. La diferencia entre el …" at bounding box center [723, 288] width 298 height 75
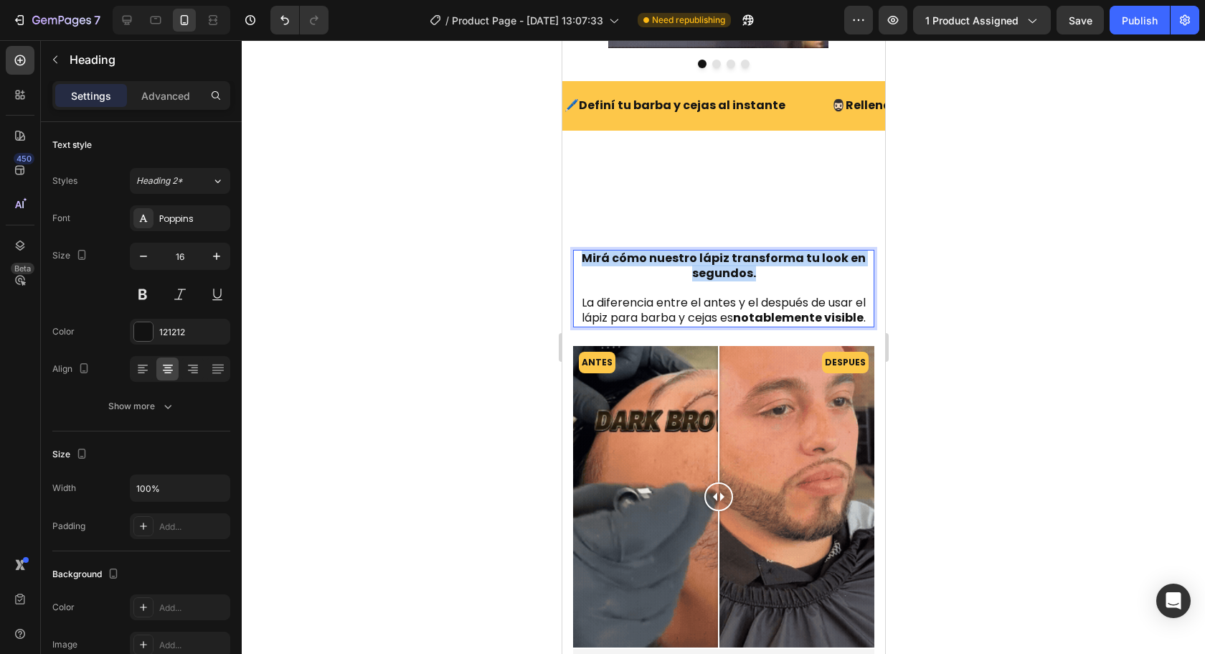
drag, startPoint x: 753, startPoint y: 275, endPoint x: 584, endPoint y: 258, distance: 170.3
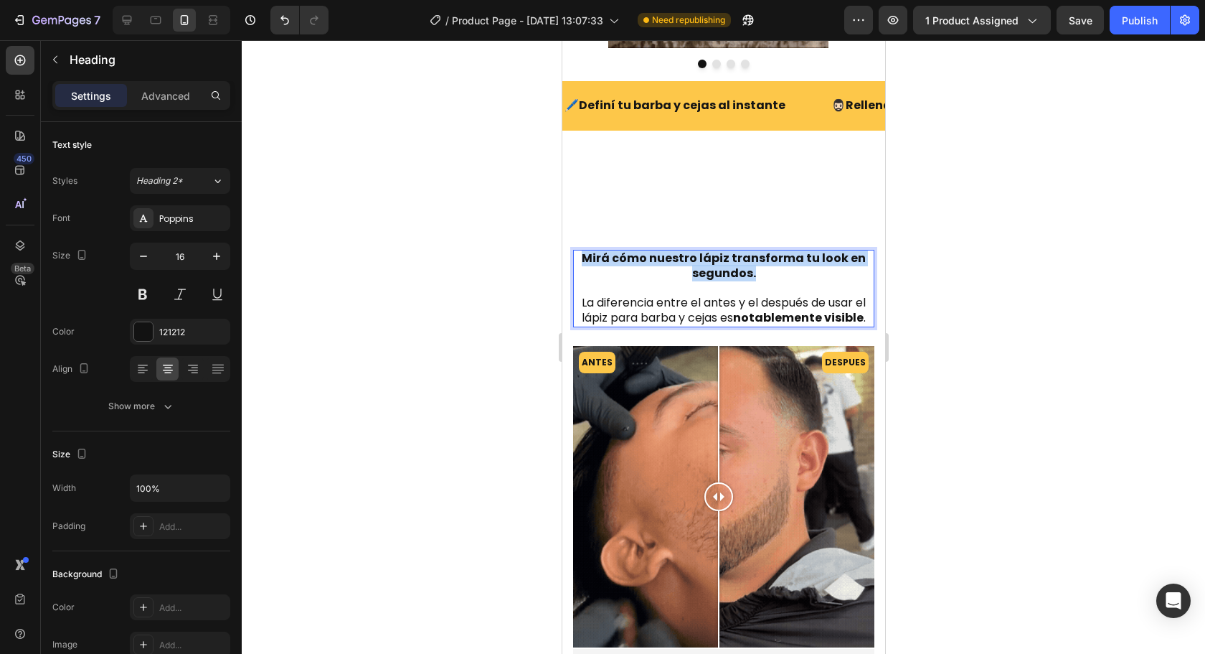
click at [584, 258] on p "Mirá cómo nuestro lápiz transforma tu look en segundos. La diferencia entre el …" at bounding box center [723, 288] width 298 height 75
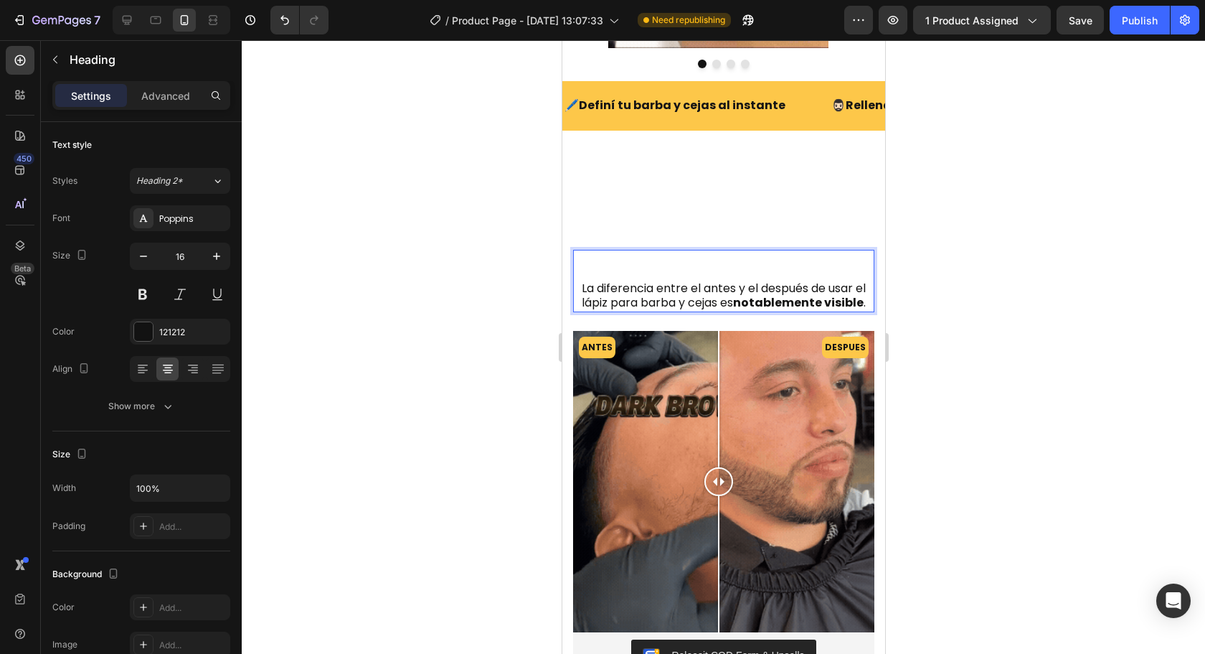
click at [580, 291] on p "⁠⁠⁠⁠⁠⁠⁠ La diferencia entre el antes y el después de usar el lápiz para barba y…" at bounding box center [723, 281] width 298 height 60
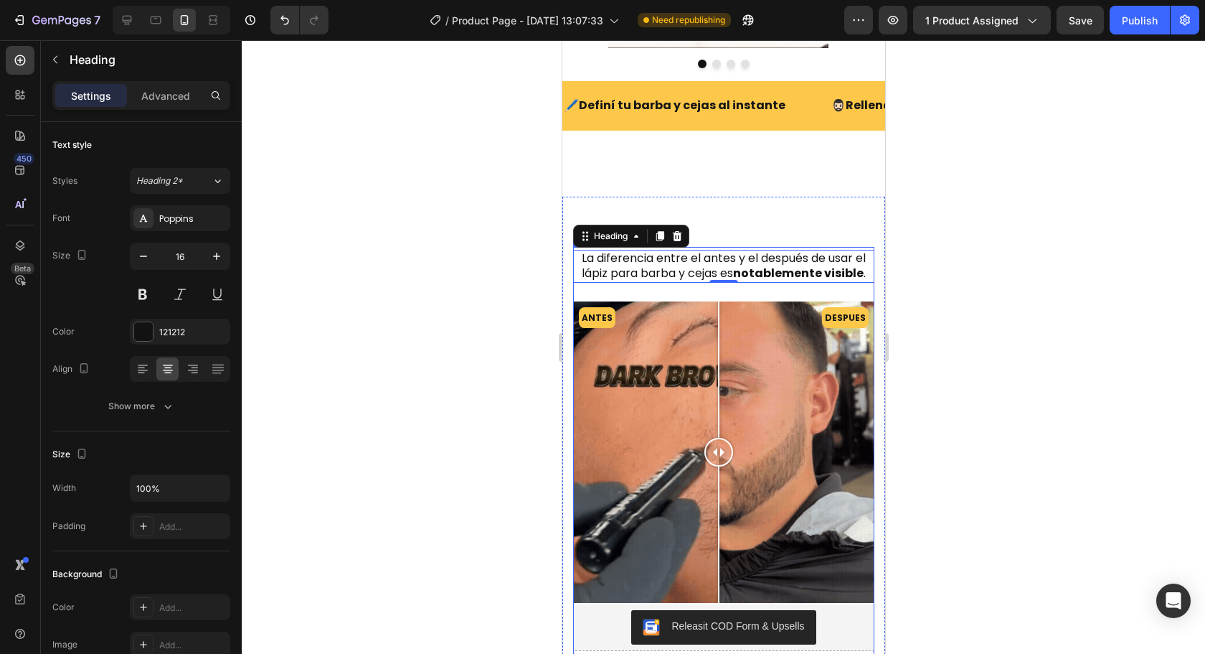
drag, startPoint x: 1174, startPoint y: 319, endPoint x: 903, endPoint y: 291, distance: 272.5
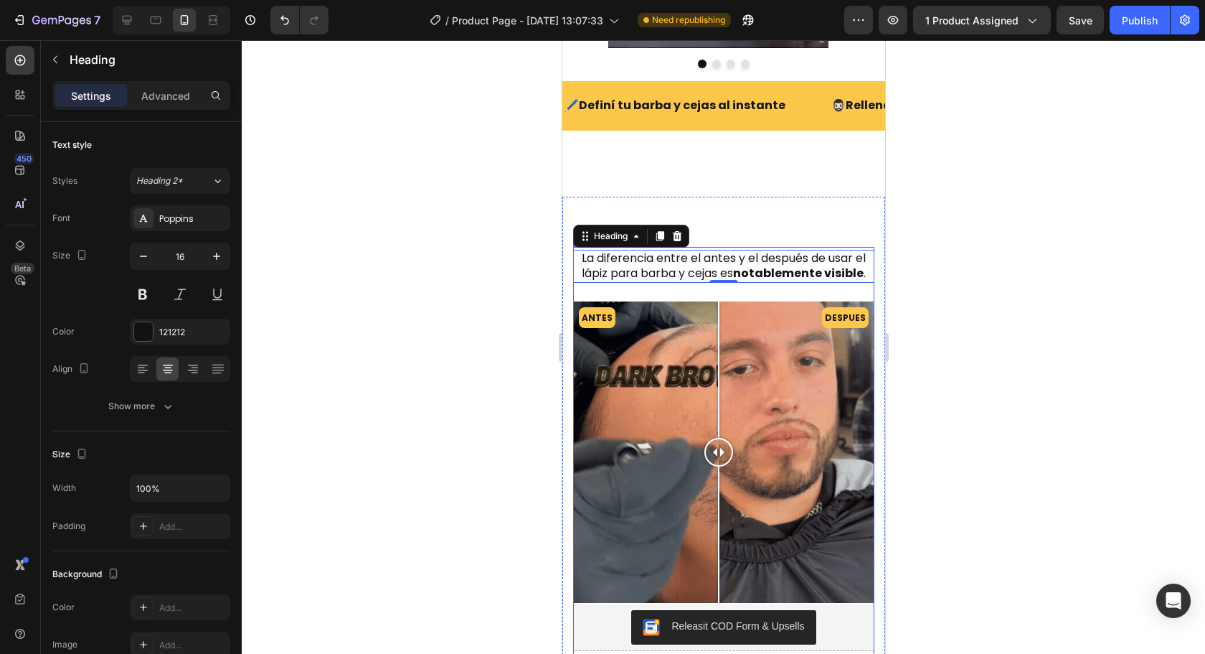
click at [1173, 319] on div at bounding box center [723, 346] width 963 height 613
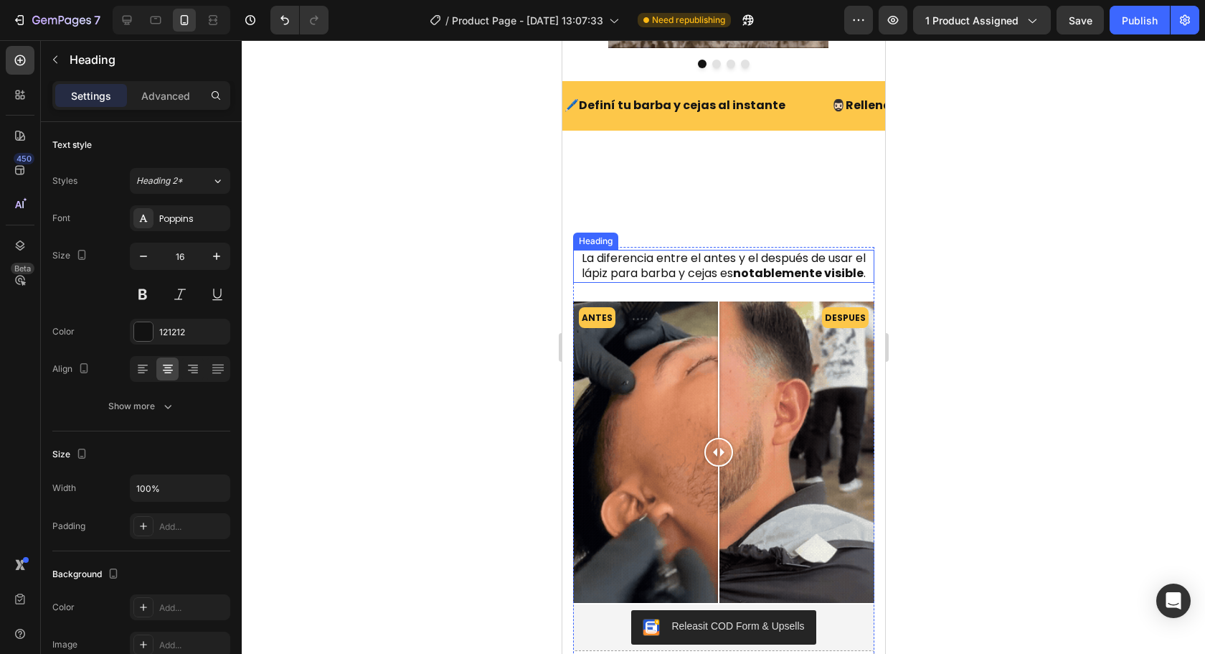
click at [735, 270] on p "La diferencia entre el antes y el después de usar el lápiz para barba y cejas e…" at bounding box center [723, 266] width 298 height 30
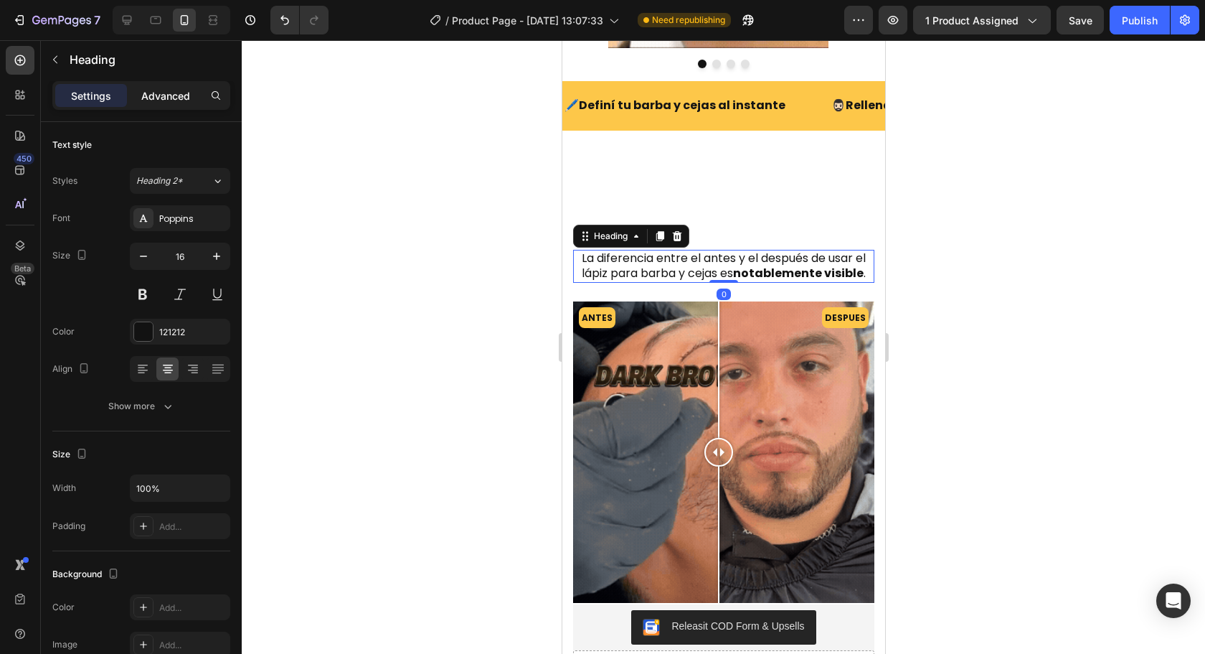
click at [189, 100] on p "Advanced" at bounding box center [165, 95] width 49 height 15
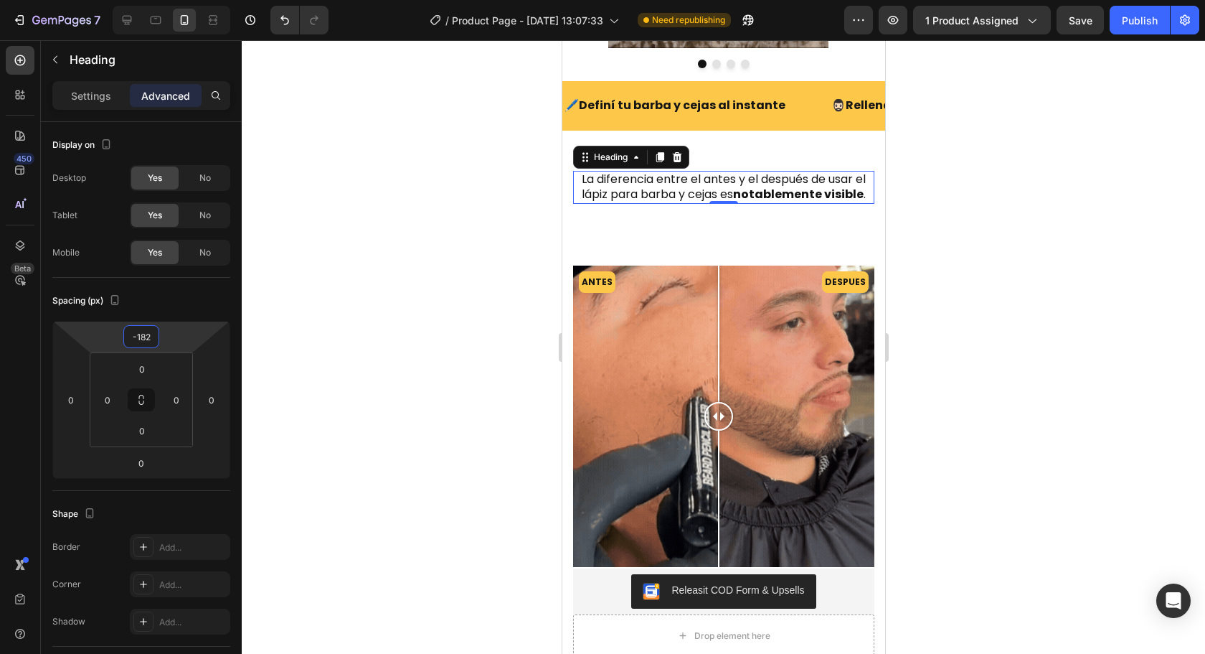
type input "-184"
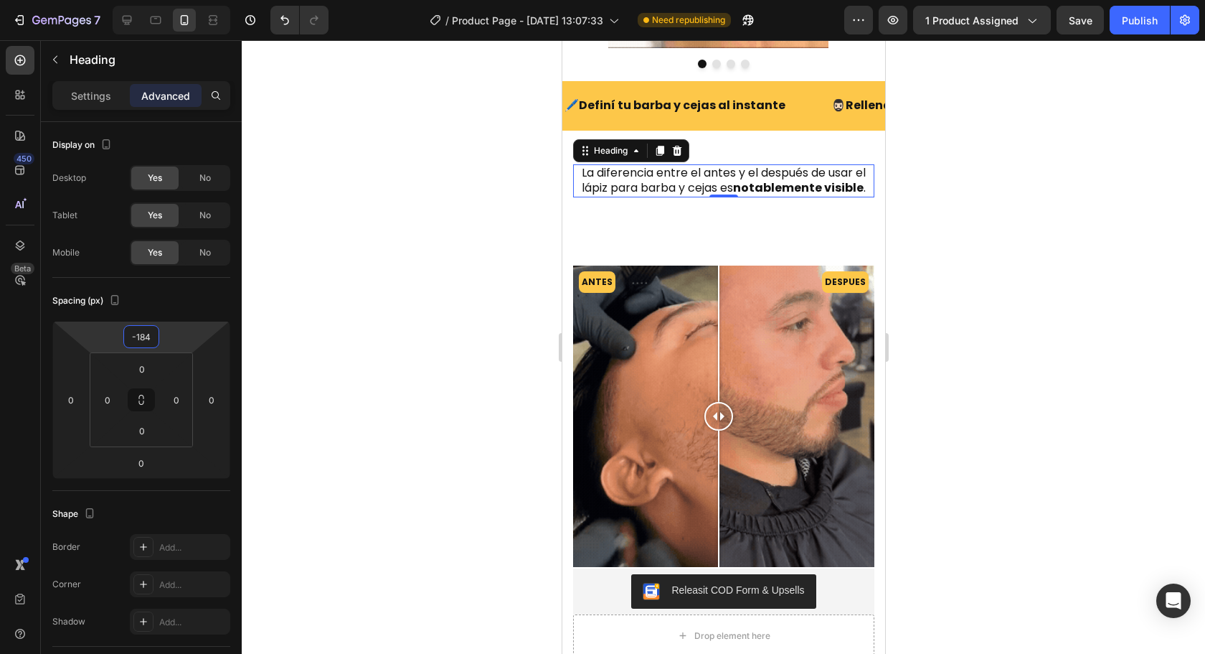
drag, startPoint x: 192, startPoint y: 342, endPoint x: 188, endPoint y: 390, distance: 48.2
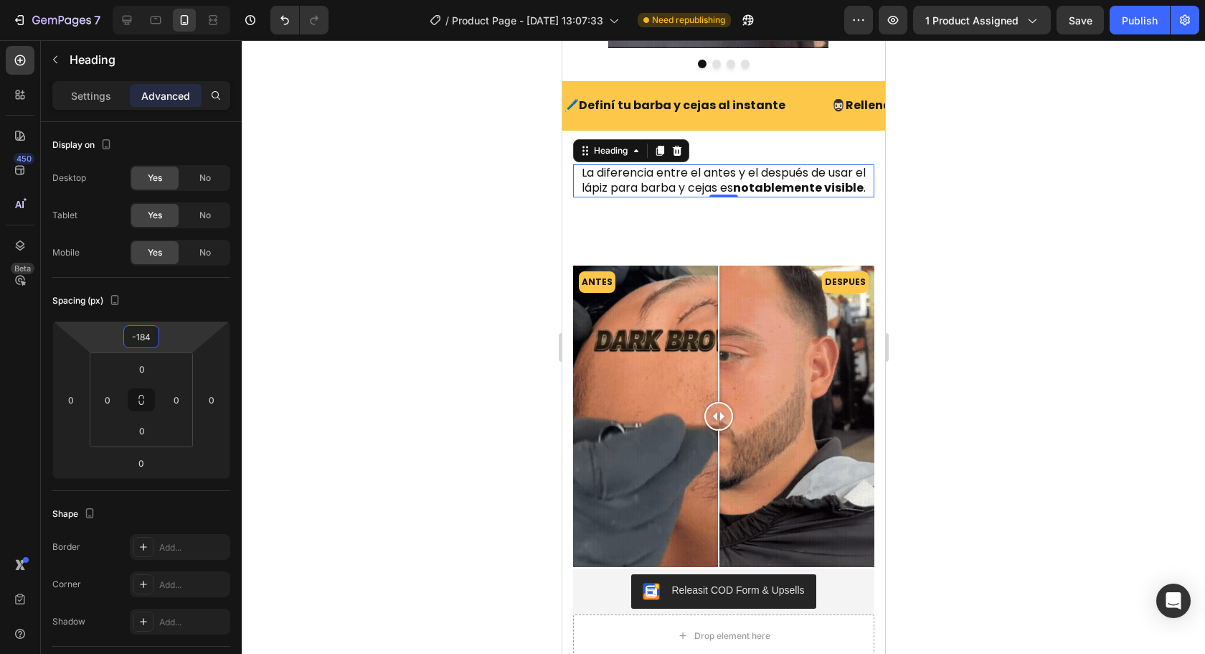
click at [188, 0] on html "7 Version history / Product Page - [DATE] 13:07:33 Need republishing Preview 1 …" at bounding box center [602, 0] width 1205 height 0
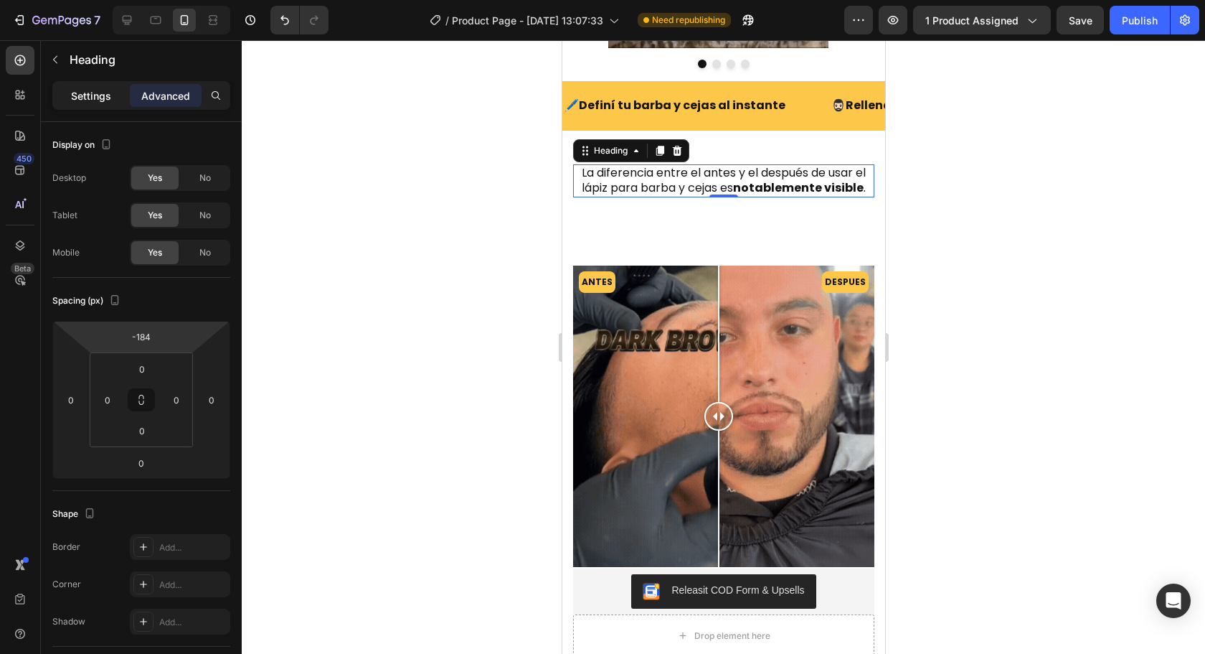
click at [105, 87] on div "Settings" at bounding box center [91, 95] width 72 height 23
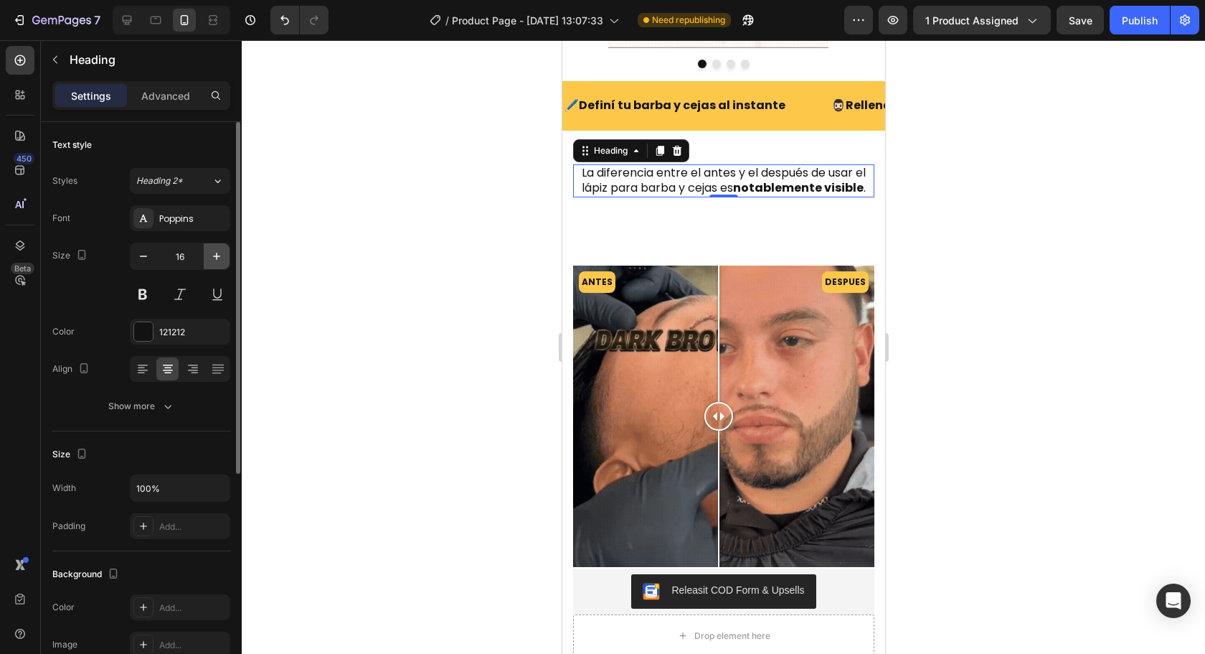
click at [217, 260] on icon "button" at bounding box center [216, 256] width 14 height 14
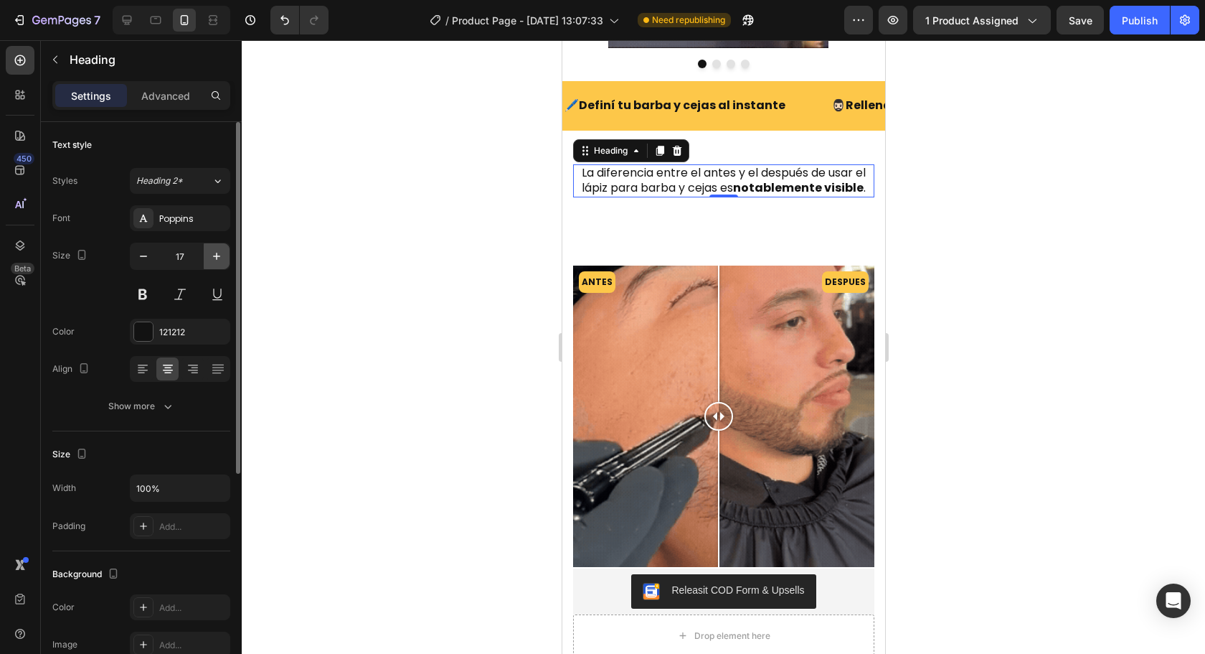
click at [217, 260] on icon "button" at bounding box center [216, 256] width 14 height 14
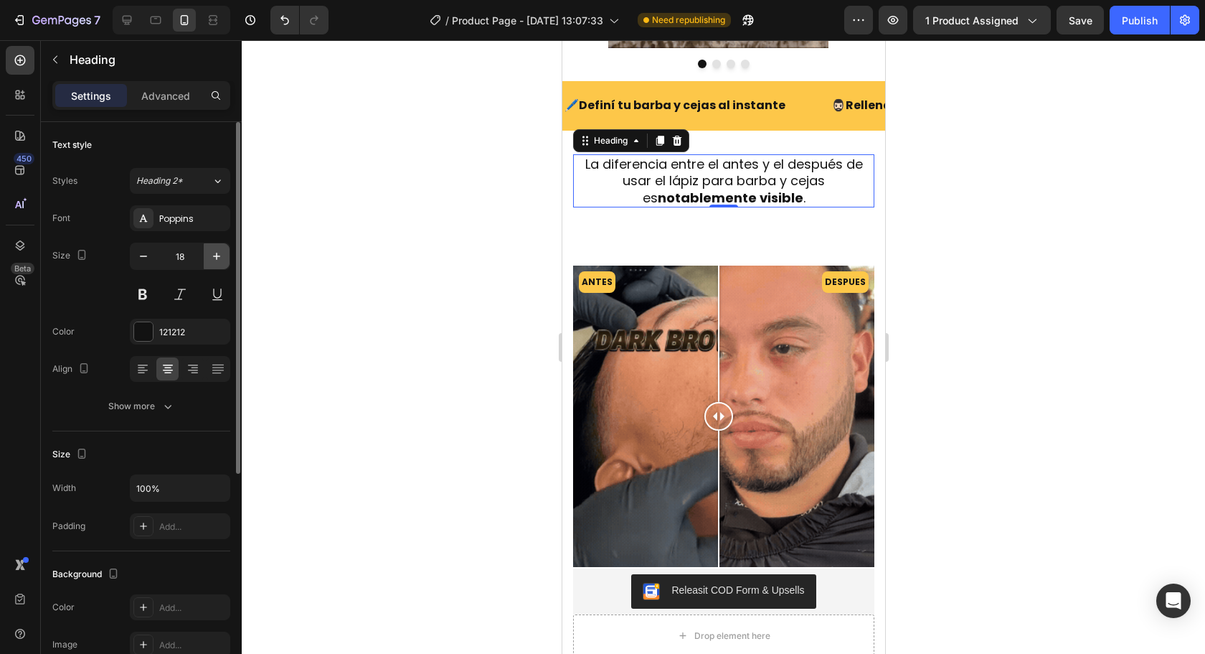
click at [217, 260] on icon "button" at bounding box center [216, 256] width 14 height 14
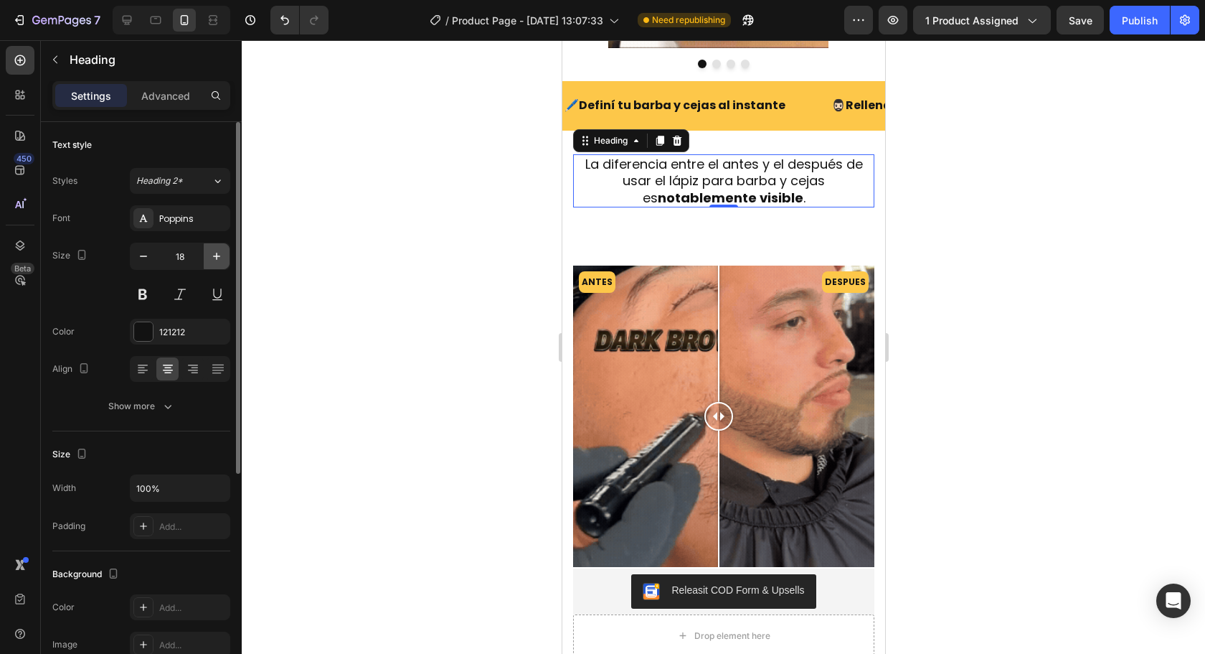
type input "19"
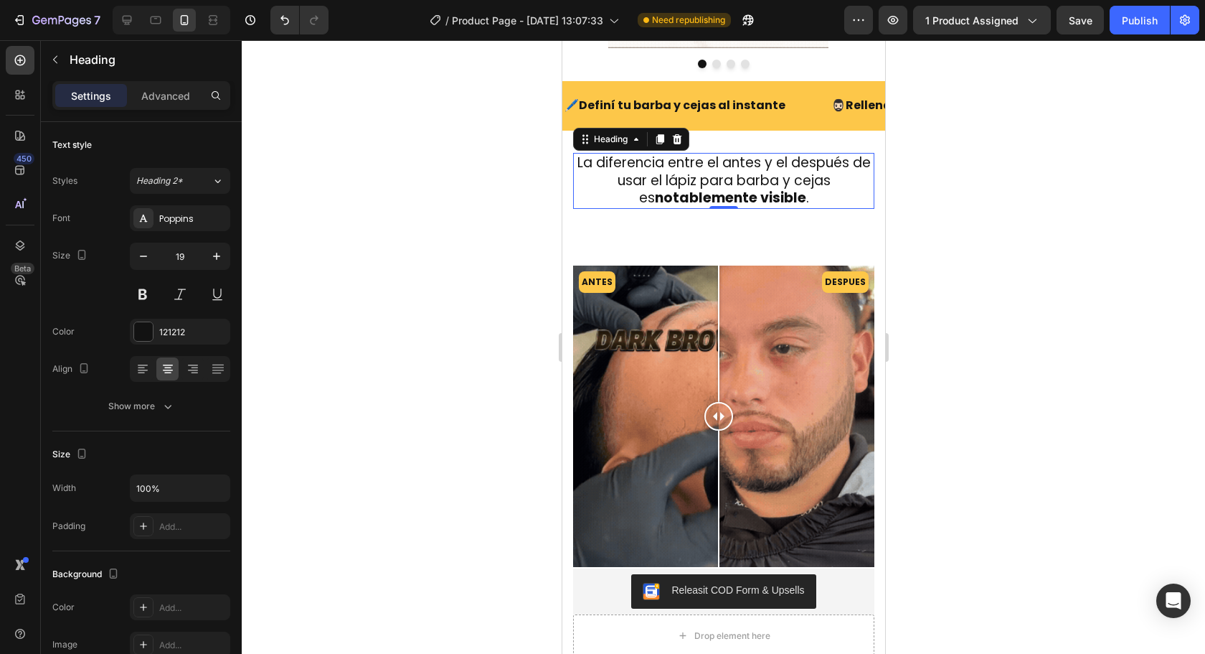
click at [1205, 249] on div at bounding box center [723, 346] width 963 height 613
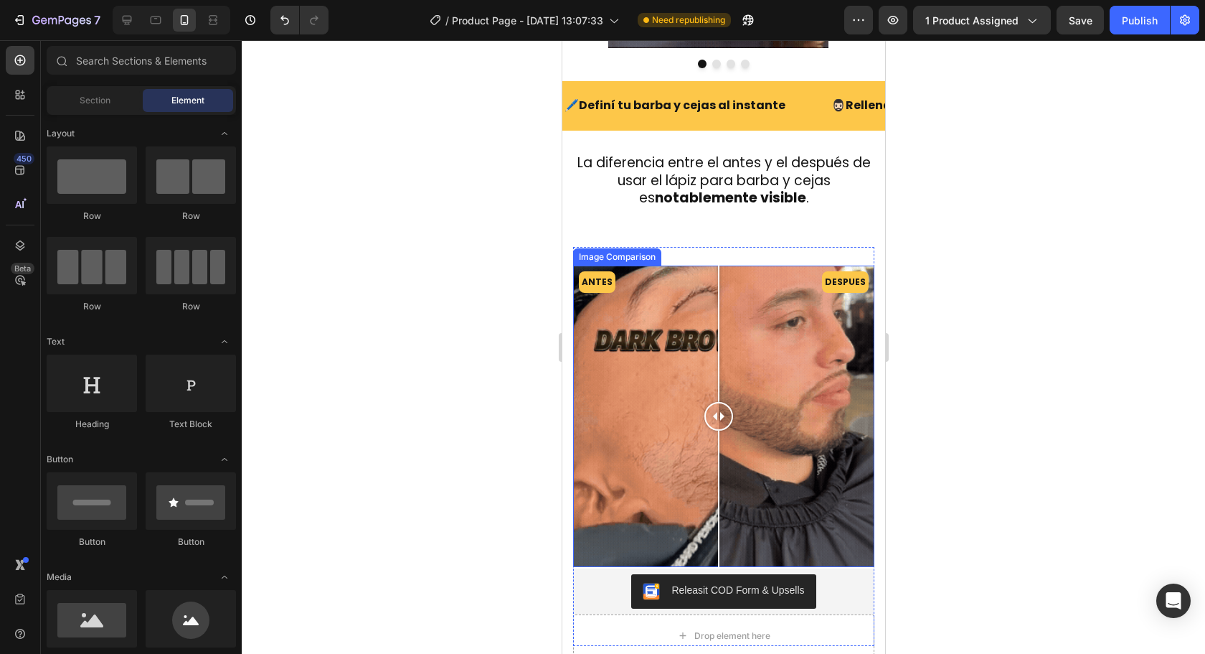
click at [758, 273] on div "ANTES DESPUES" at bounding box center [722, 415] width 301 height 301
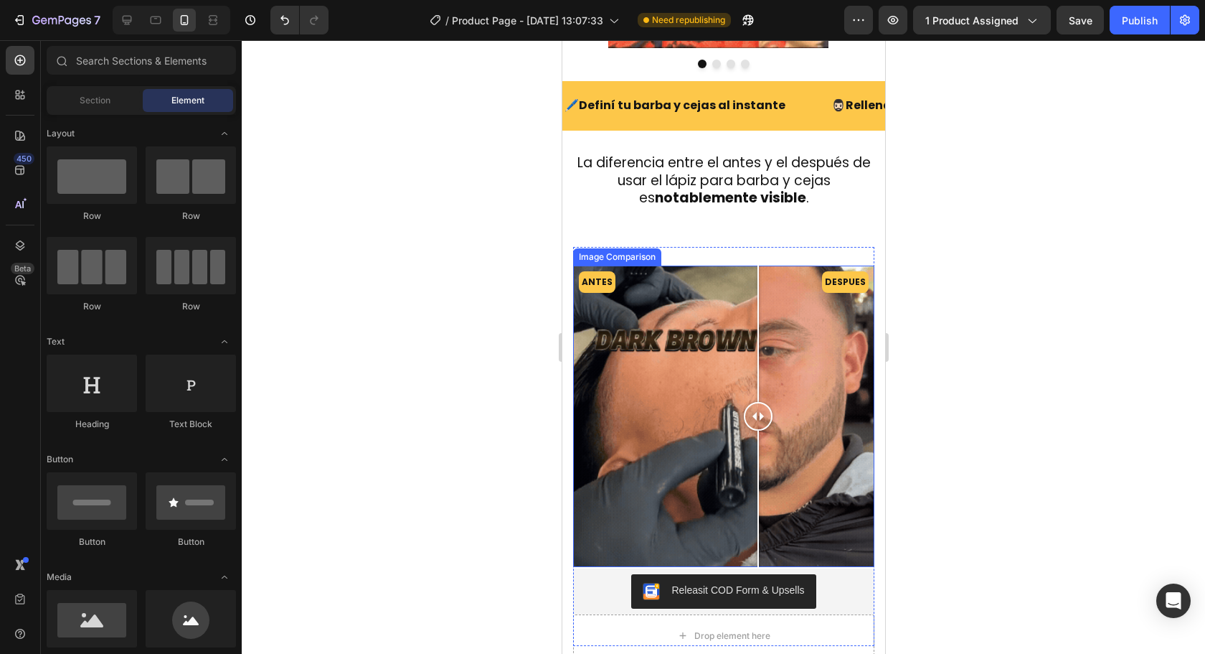
click at [719, 281] on div "ANTES DESPUES" at bounding box center [722, 415] width 301 height 301
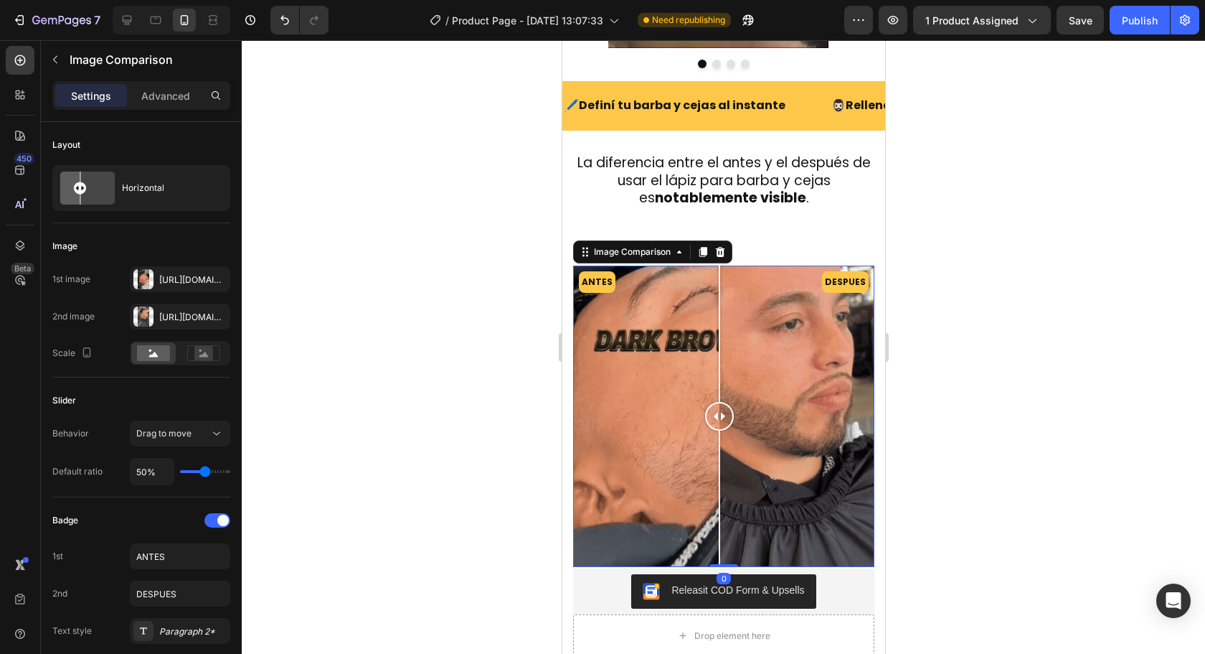
click at [719, 281] on div at bounding box center [718, 333] width 1 height 136
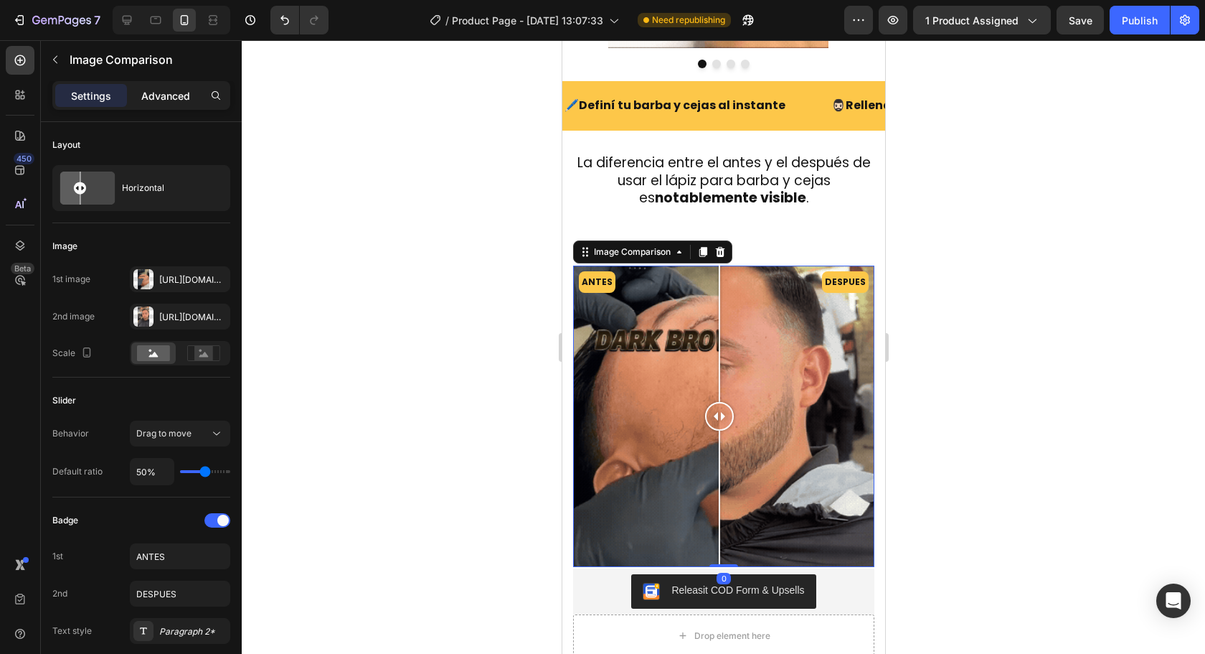
click at [166, 97] on p "Advanced" at bounding box center [165, 95] width 49 height 15
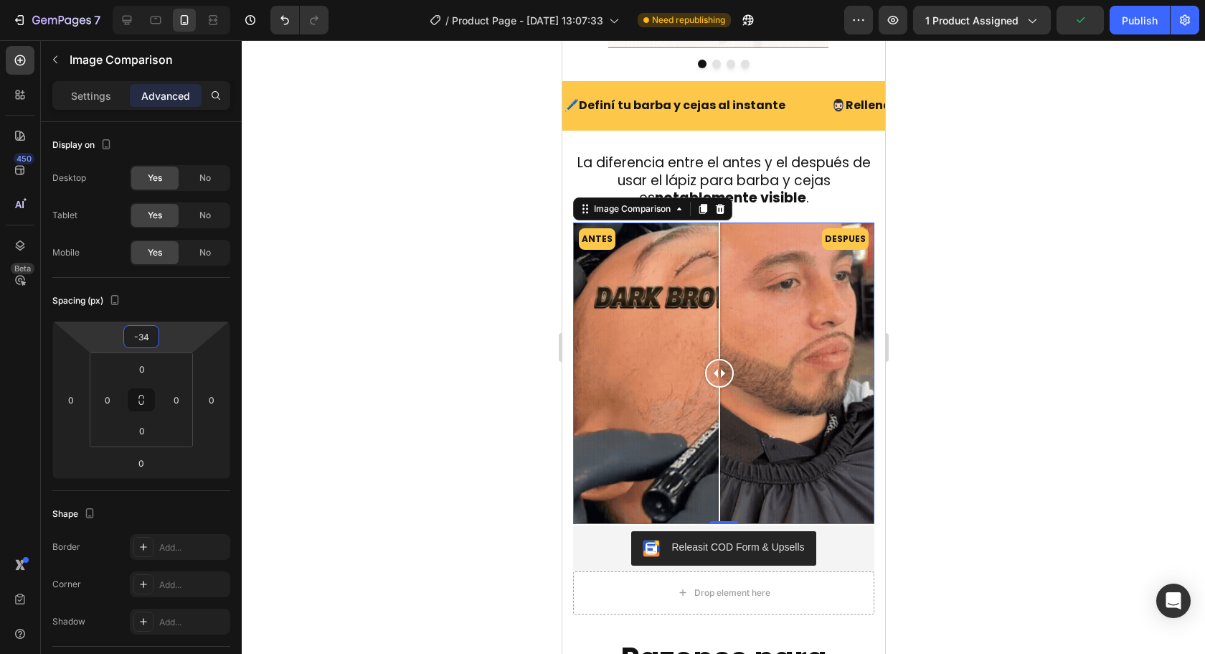
type input "-36"
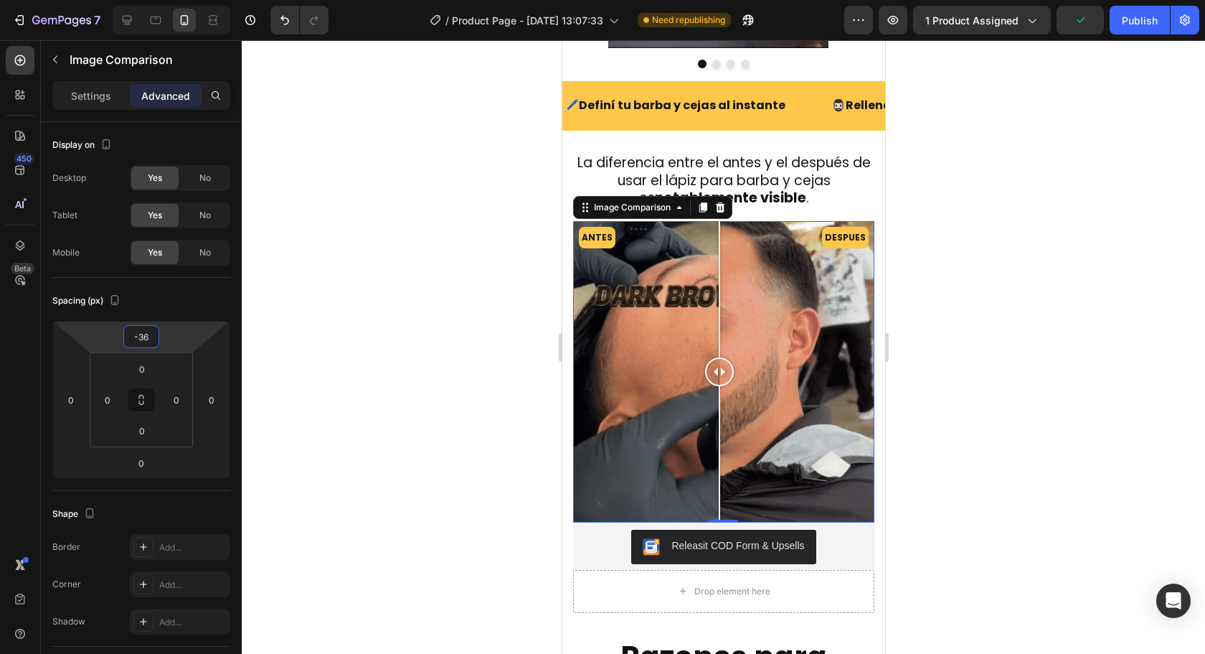
drag, startPoint x: 184, startPoint y: 340, endPoint x: 184, endPoint y: 362, distance: 22.3
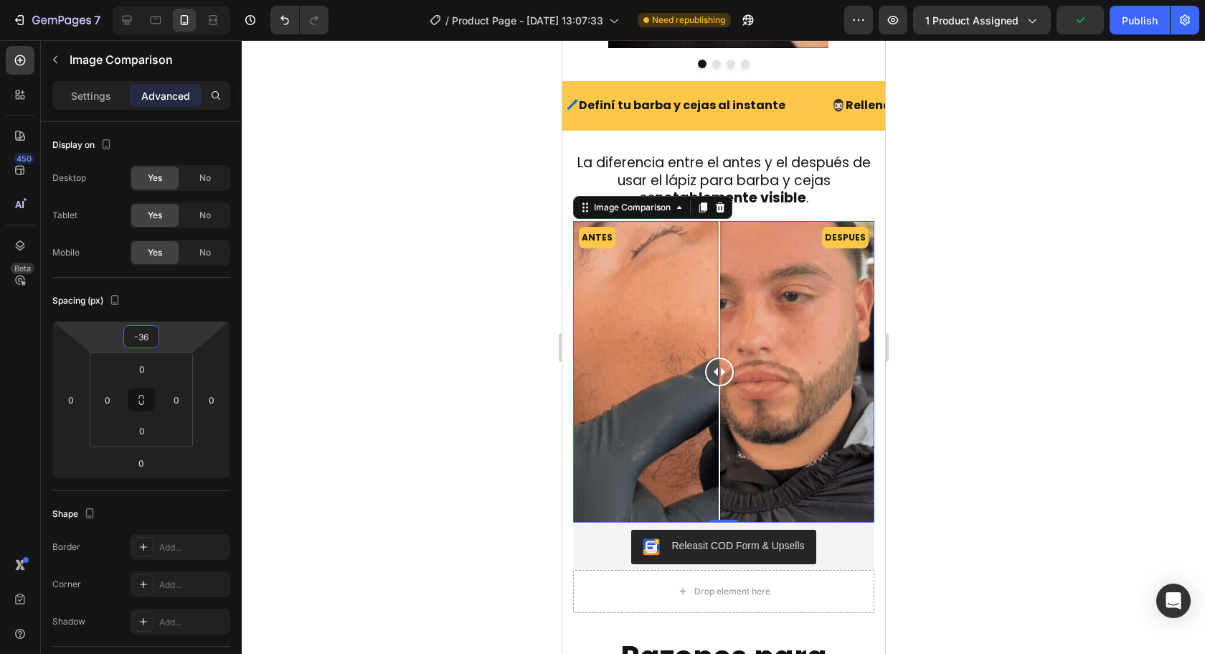
click at [184, 0] on html "7 Version history / Product Page - Aug 1, 13:07:33 Need republishing Preview 1 …" at bounding box center [602, 0] width 1205 height 0
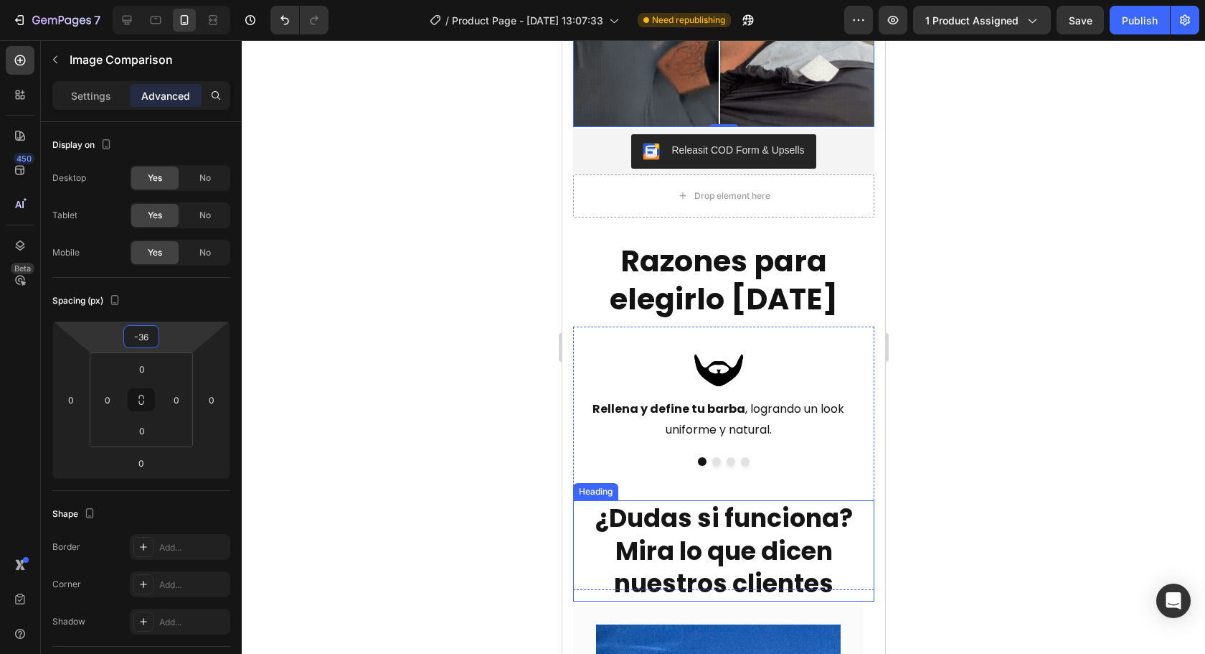
scroll to position [1976, 0]
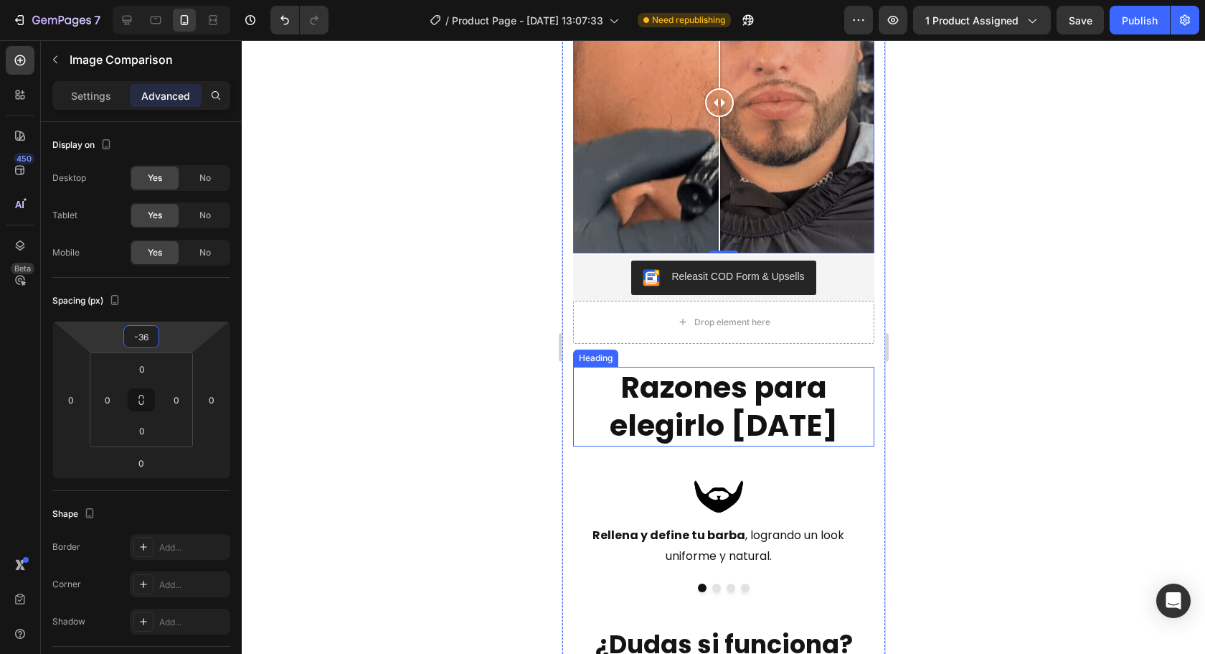
click at [743, 424] on h2 "Razones para elegirlo hoy" at bounding box center [722, 407] width 301 height 80
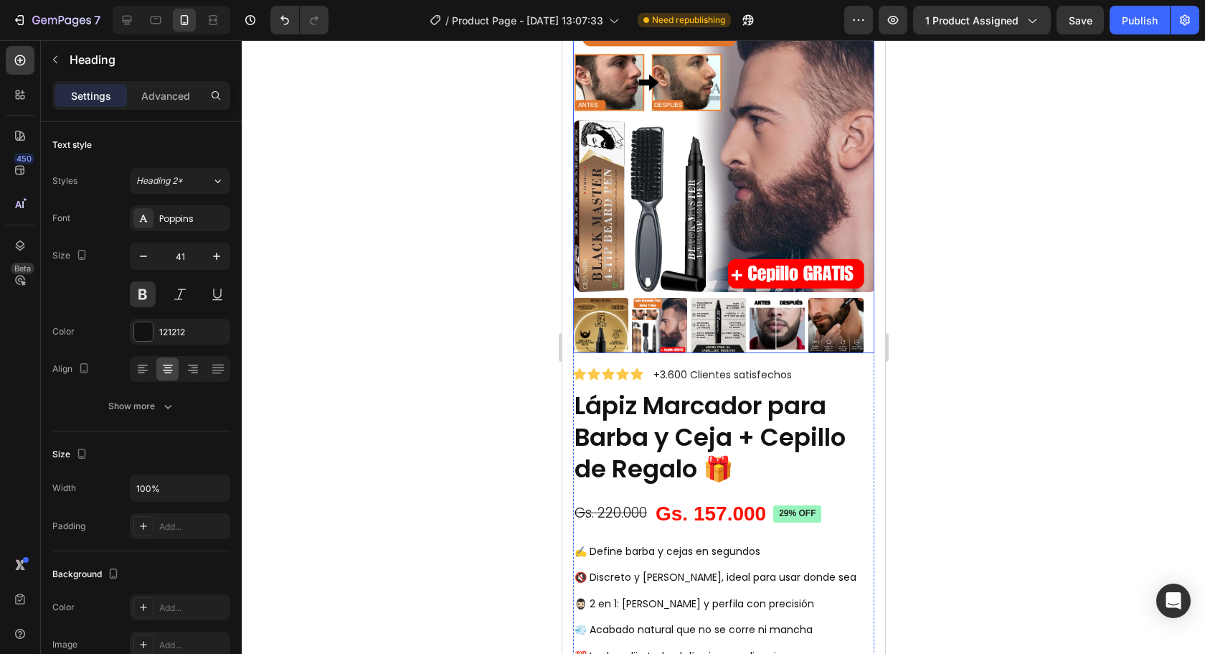
scroll to position [287, 0]
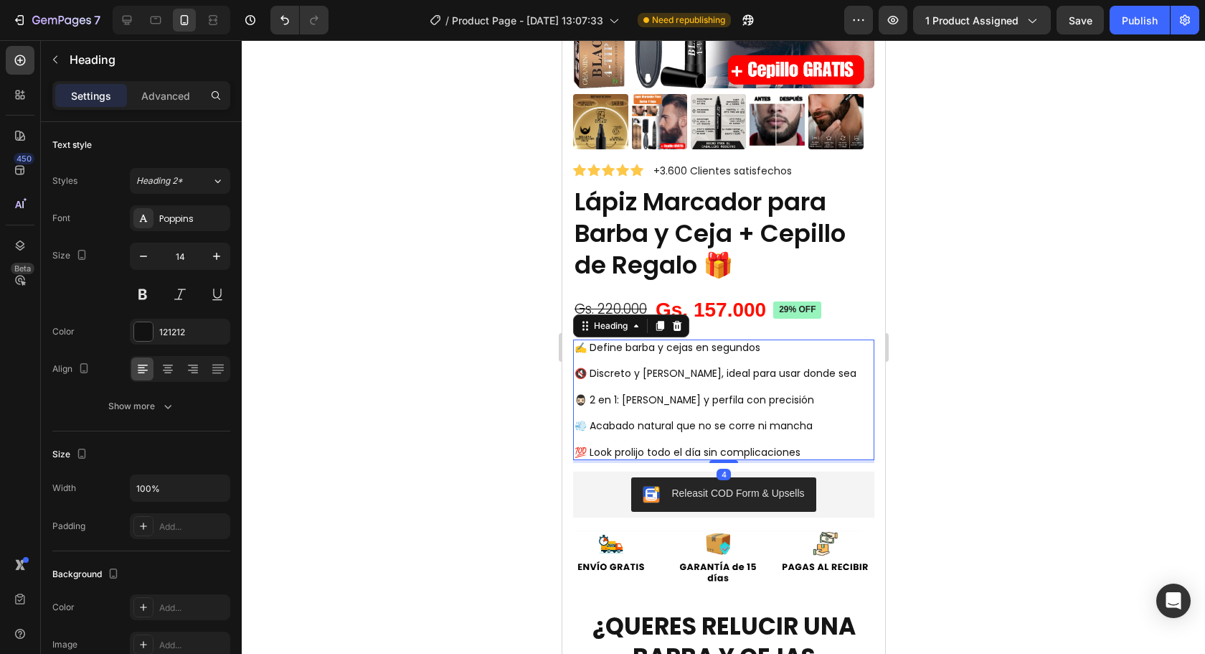
click at [788, 438] on h2 "✍️ Define barba y cejas en segundos 🔇 Discreto y liviano, ideal para usar donde…" at bounding box center [722, 399] width 301 height 121
click at [791, 438] on h2 "✍️ Define barba y cejas en segundos 🔇 Discreto y liviano, ideal para usar donde…" at bounding box center [722, 399] width 301 height 121
click at [809, 427] on p "✍️ Define barba y cejas en segundos 🔇 Discreto y liviano, ideal para usar donde…" at bounding box center [723, 400] width 298 height 118
click at [811, 443] on p "✍️ Define barba y cejas en segundos 🔇 Discreto y liviano, ideal para usar donde…" at bounding box center [723, 400] width 298 height 118
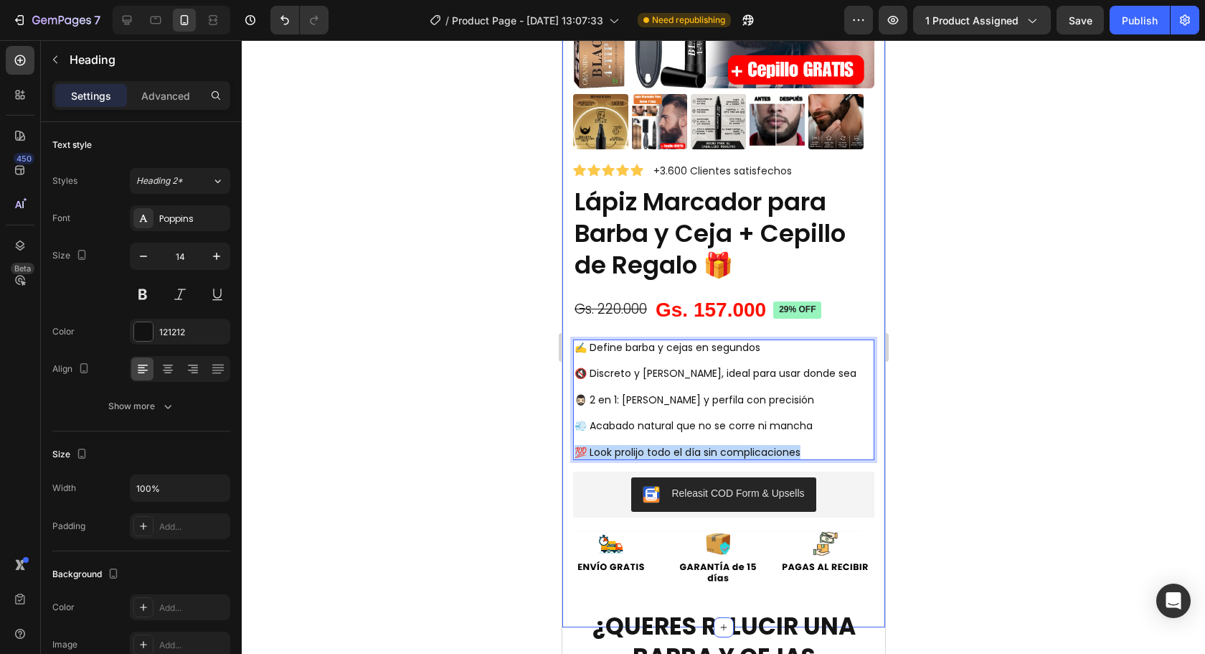
drag, startPoint x: 811, startPoint y: 443, endPoint x: 570, endPoint y: 446, distance: 241.1
click at [570, 446] on div "Product Images Icon Icon Icon Icon Icon Icon List +3.600 Clientes satisfechos T…" at bounding box center [723, 205] width 323 height 844
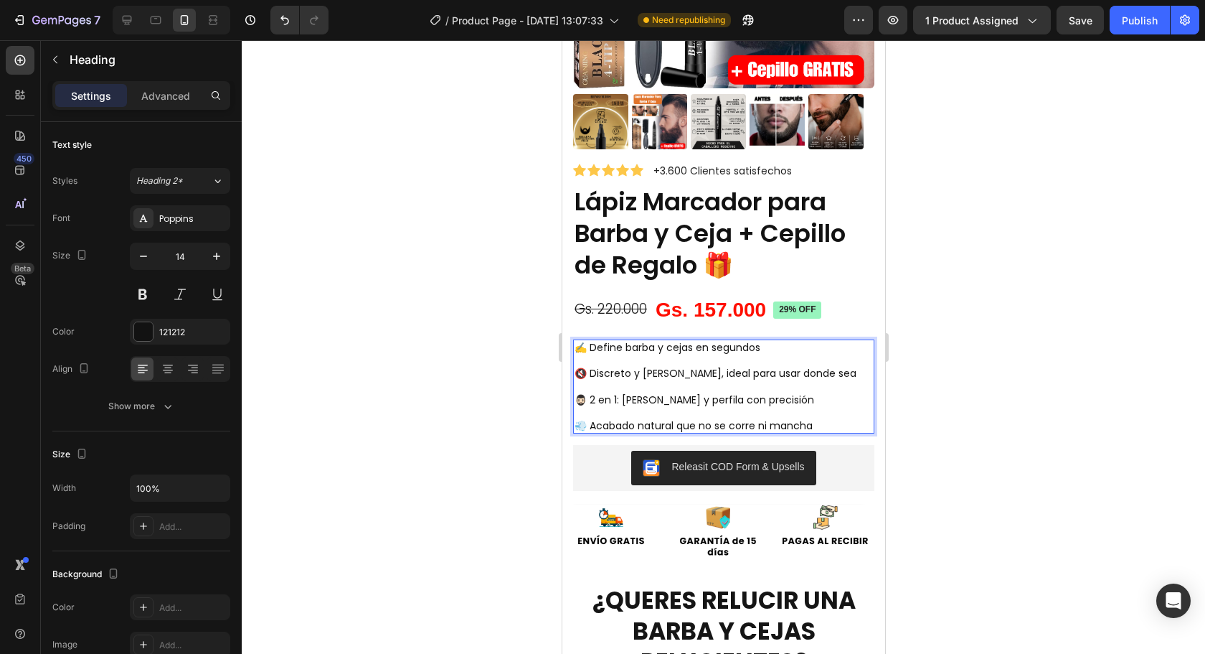
click at [994, 446] on div at bounding box center [723, 346] width 963 height 613
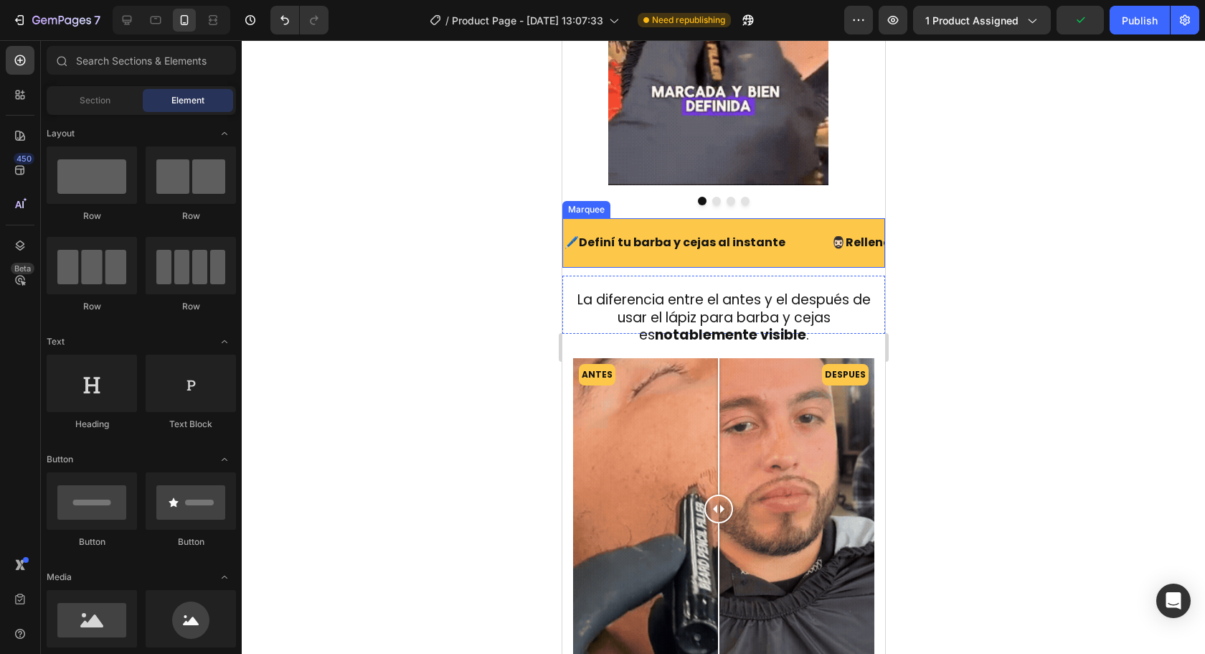
scroll to position [1291, 0]
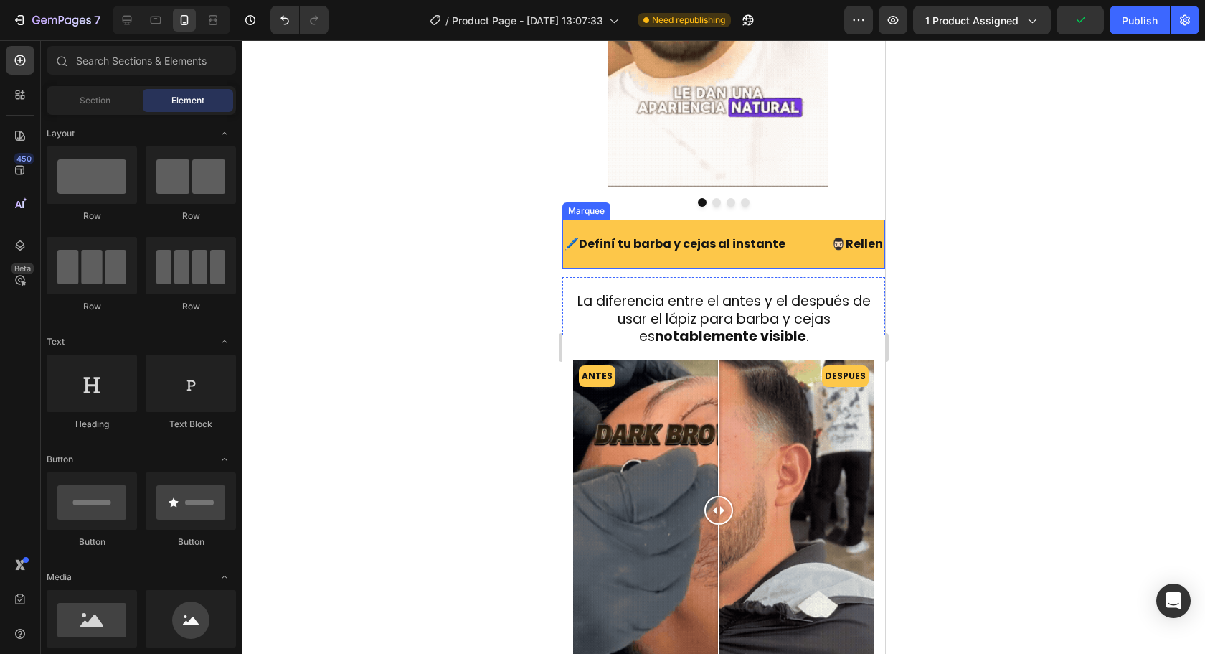
click at [1050, 343] on div at bounding box center [723, 346] width 963 height 613
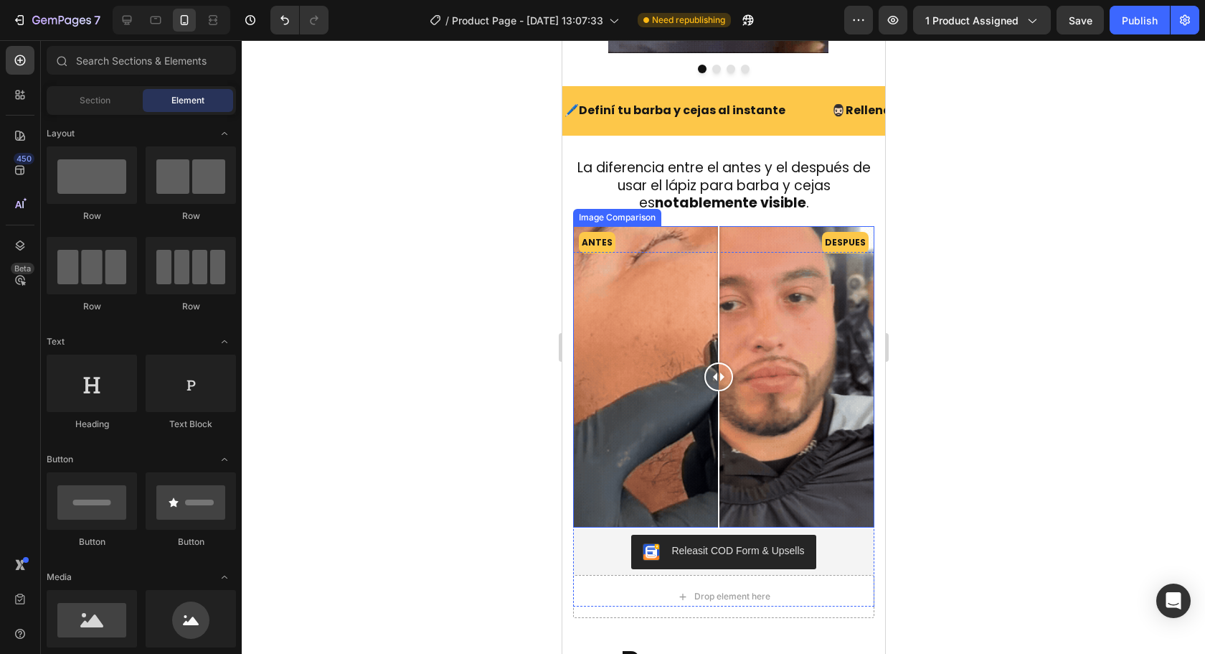
scroll to position [1435, 0]
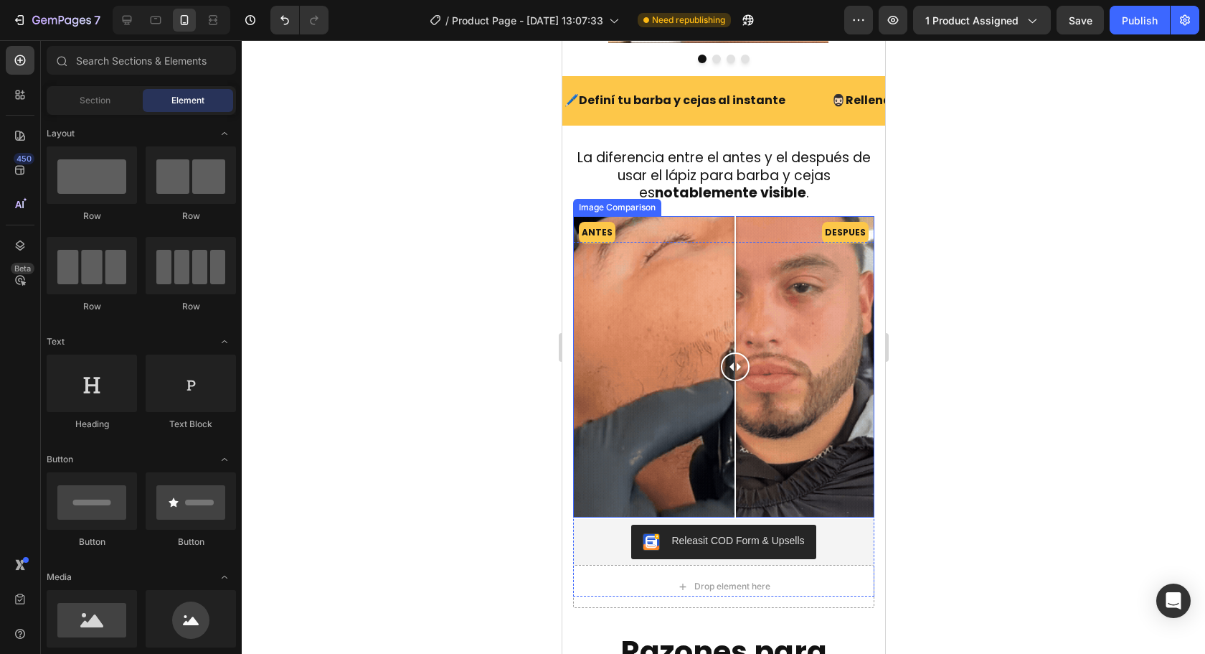
drag, startPoint x: 742, startPoint y: 362, endPoint x: 735, endPoint y: 349, distance: 15.1
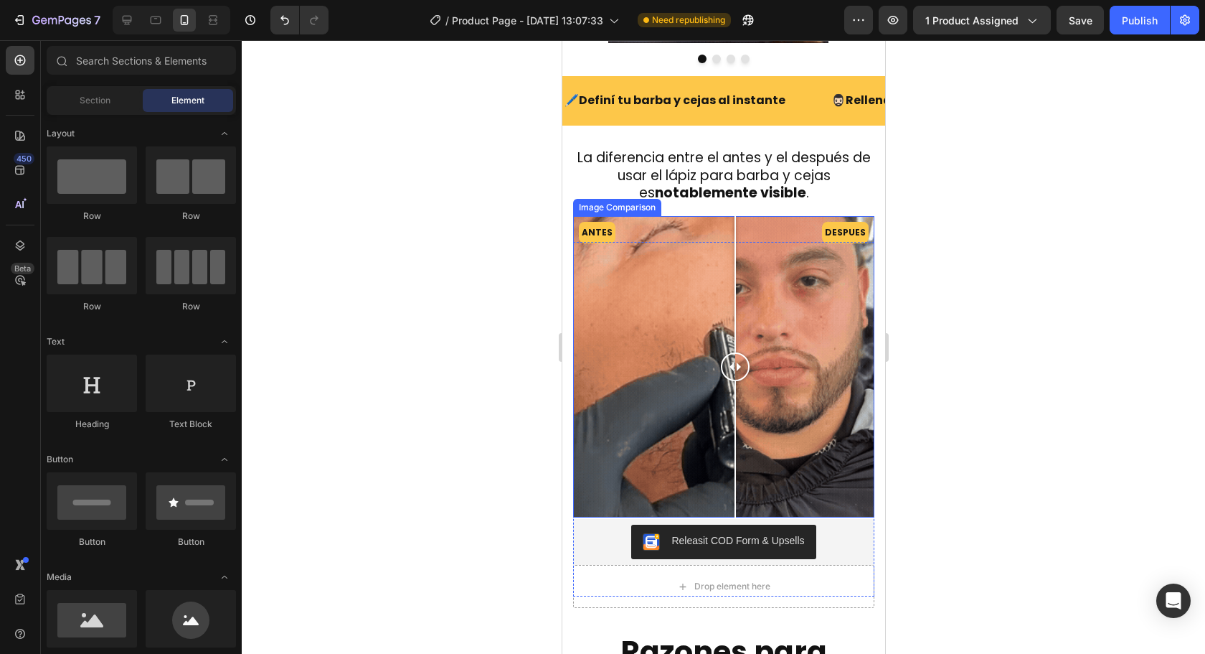
click at [735, 352] on div at bounding box center [734, 366] width 29 height 29
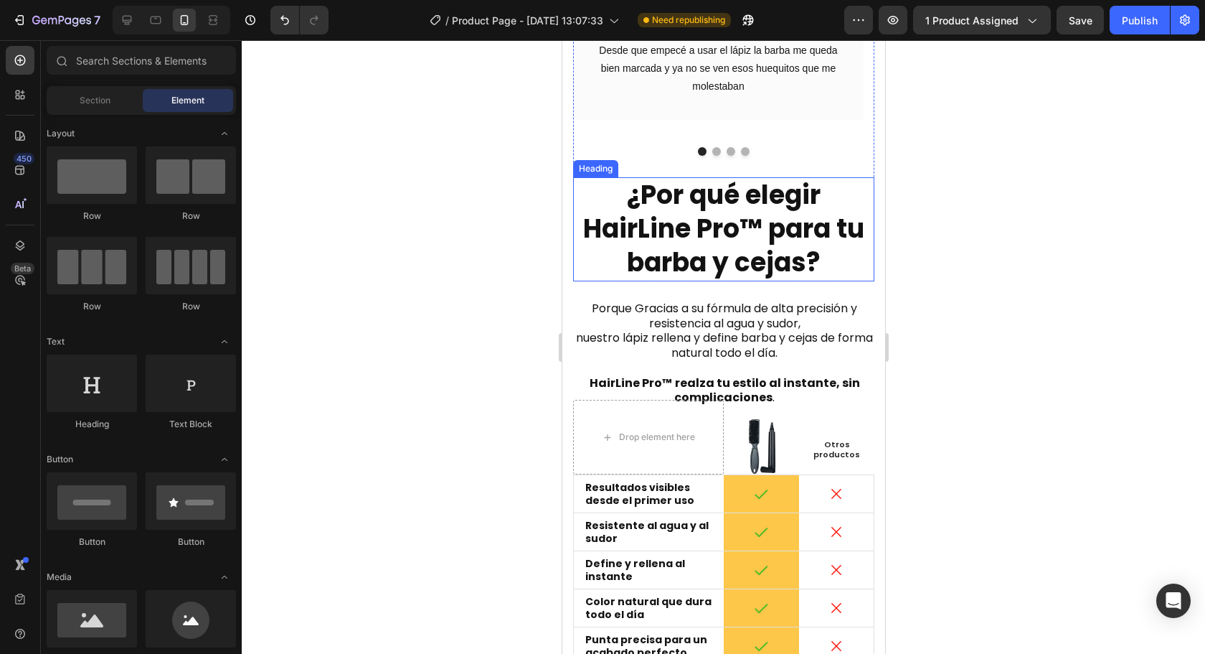
scroll to position [2798, 0]
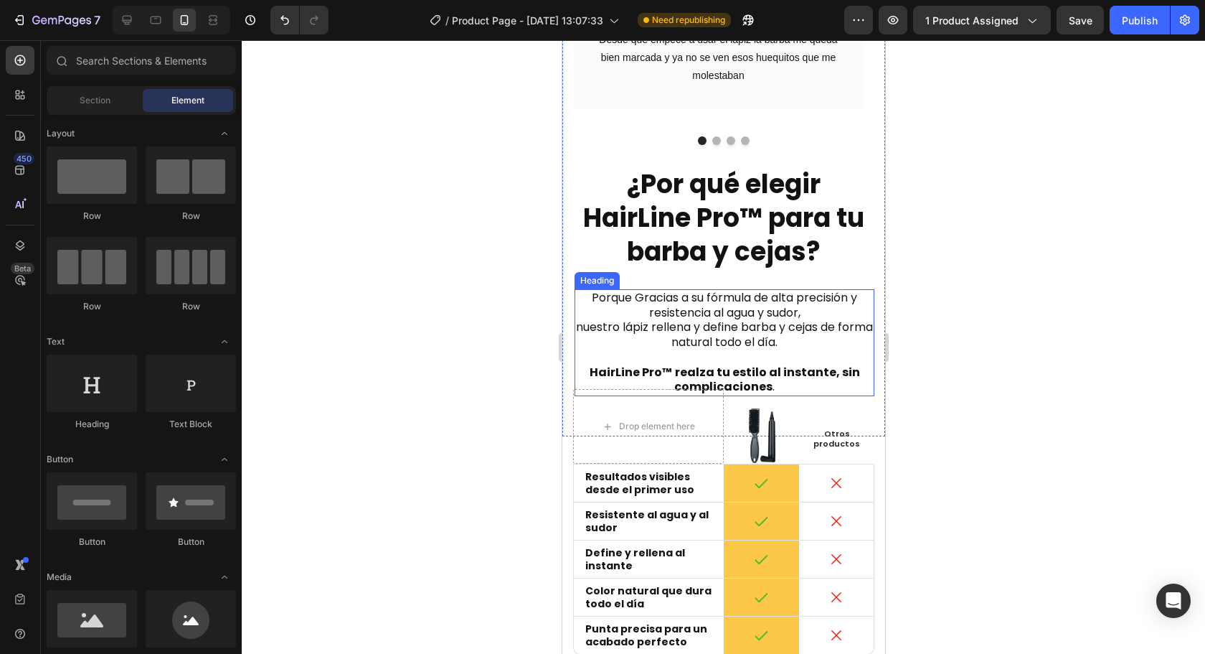
click at [725, 303] on h2 "Porque Gracias a su fórmula de alta precisión y resistencia al agua y sudor, nu…" at bounding box center [724, 343] width 300 height 108
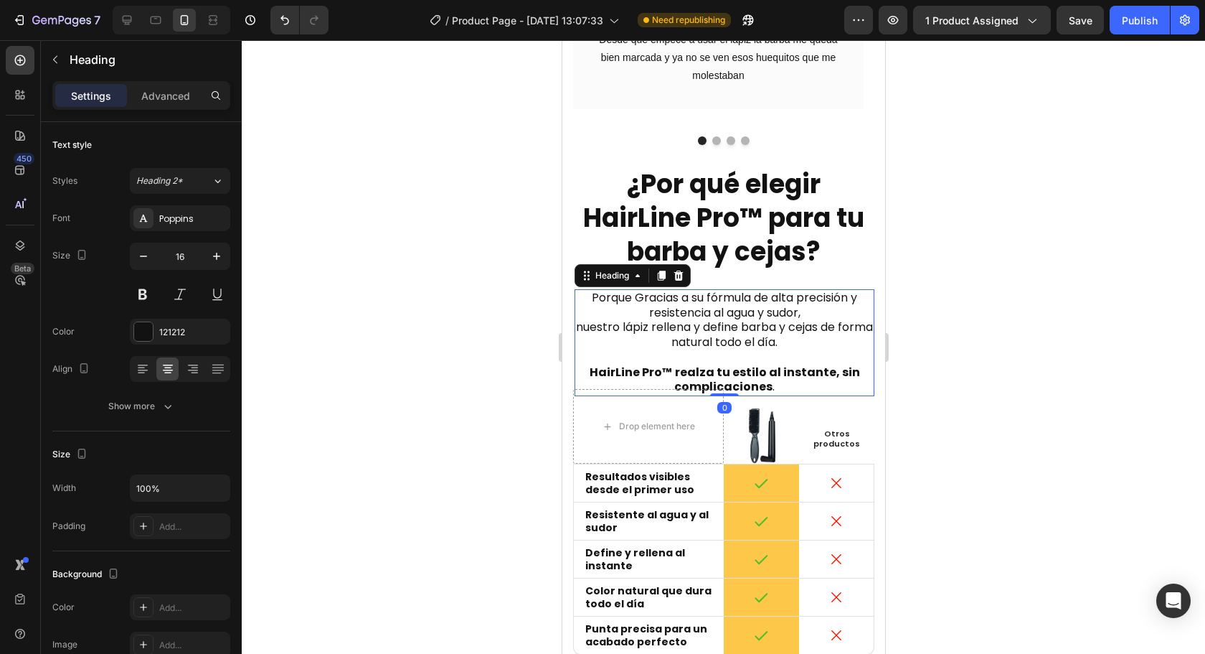
click at [725, 303] on h2 "Porque Gracias a su fórmula de alta precisión y resistencia al agua y sudor, nu…" at bounding box center [724, 343] width 300 height 108
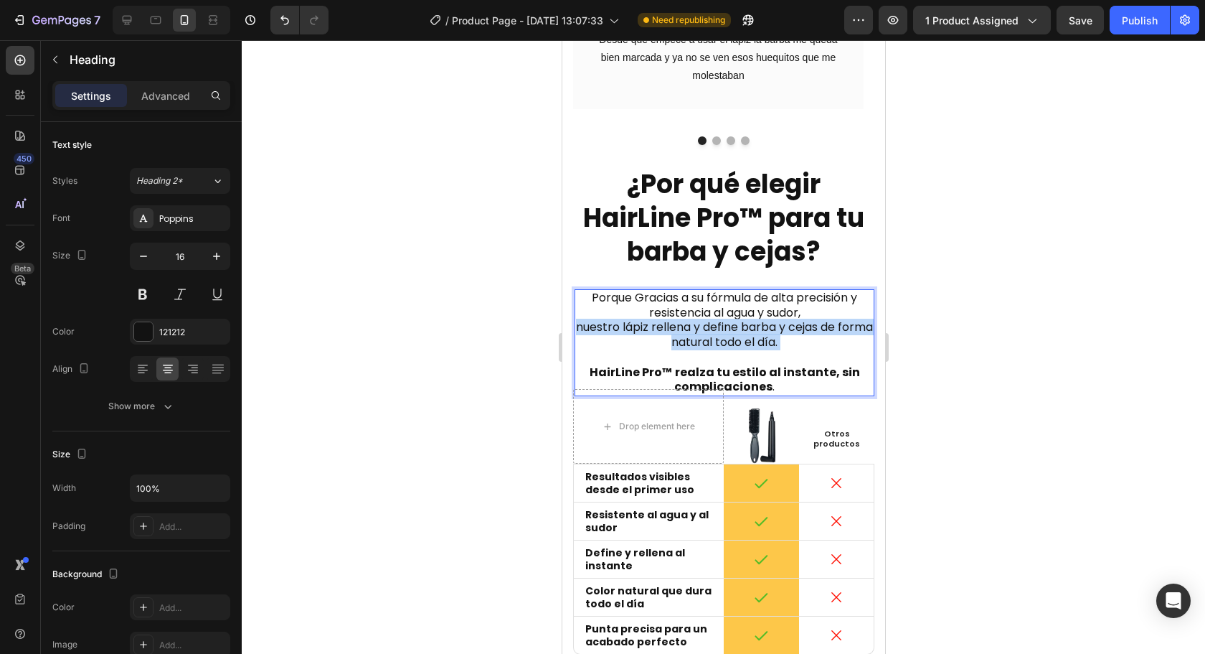
click at [725, 303] on p "Porque Gracias a su fórmula de alta precisión y resistencia al agua y sudor, nu…" at bounding box center [723, 343] width 297 height 105
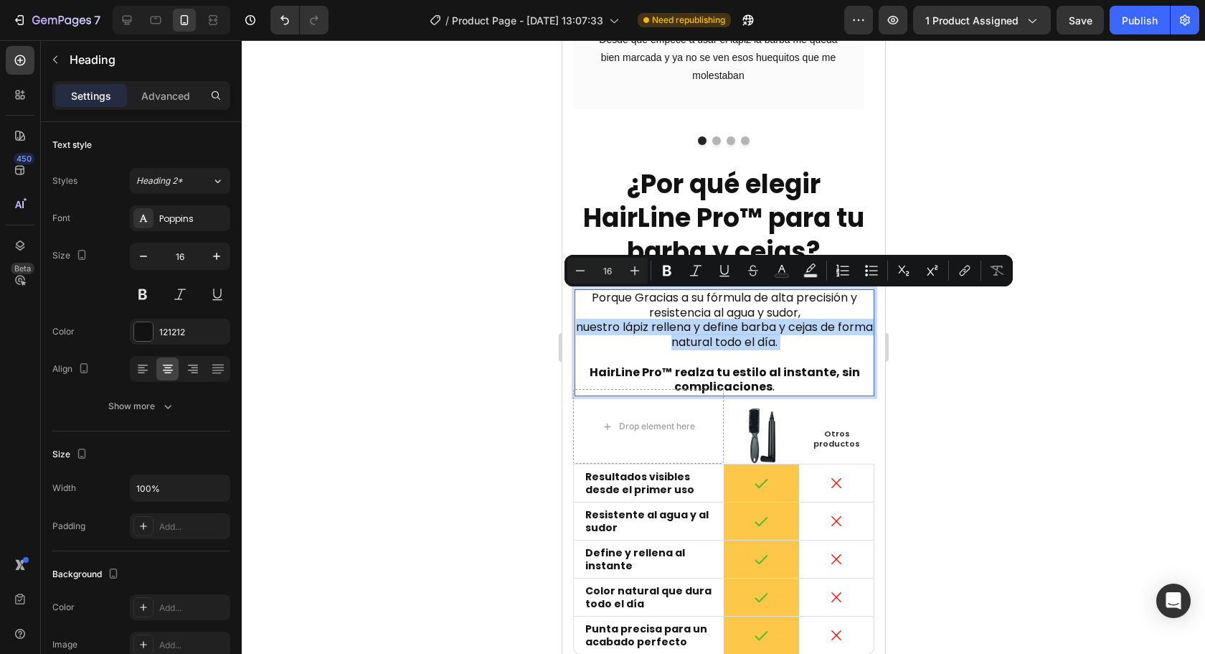
click at [725, 303] on p "Porque Gracias a su fórmula de alta precisión y resistencia al agua y sudor, nu…" at bounding box center [723, 343] width 297 height 105
click at [786, 364] on strong "realza tu estilo al instante, sin complicaciones" at bounding box center [767, 380] width 186 height 32
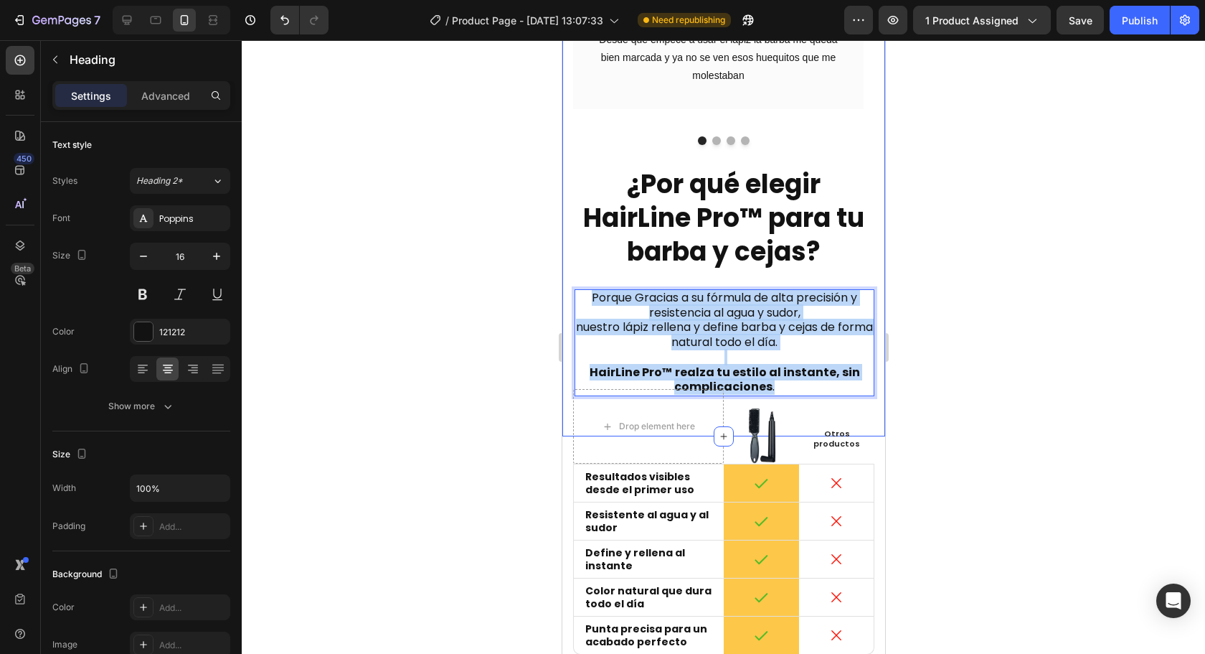
drag, startPoint x: 781, startPoint y: 359, endPoint x: 579, endPoint y: 259, distance: 224.9
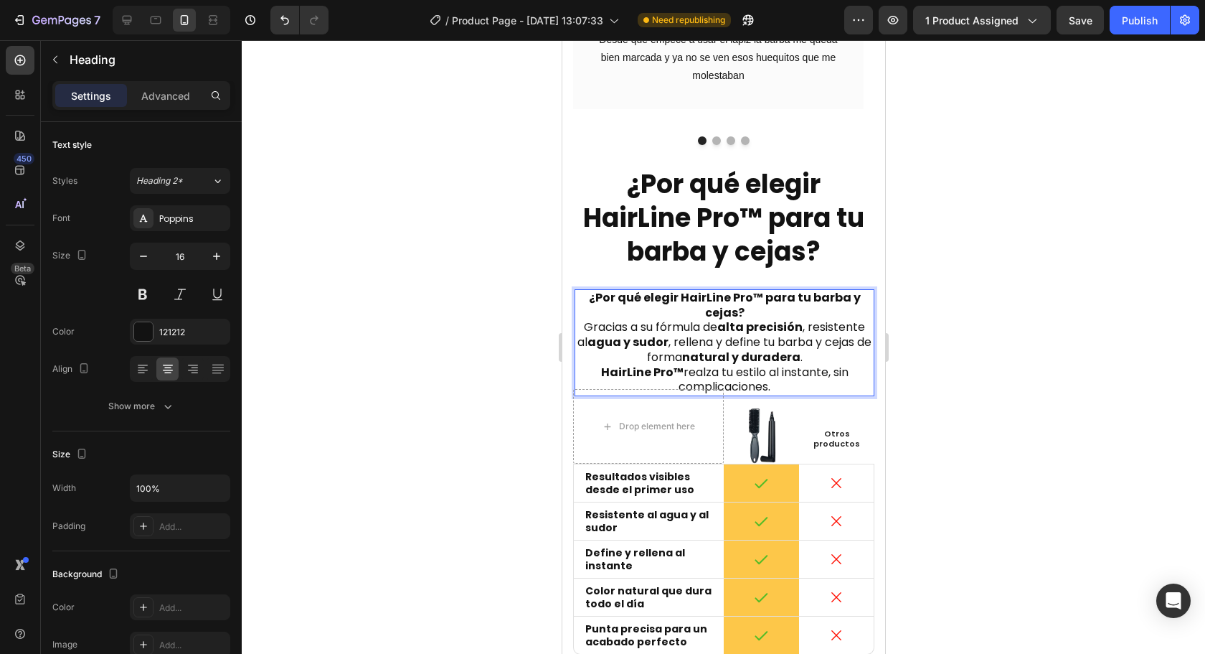
click at [743, 291] on p "¿Por qué elegir HairLine Pro™ para tu barba y cejas? Gracias a su fórmula de al…" at bounding box center [723, 328] width 297 height 75
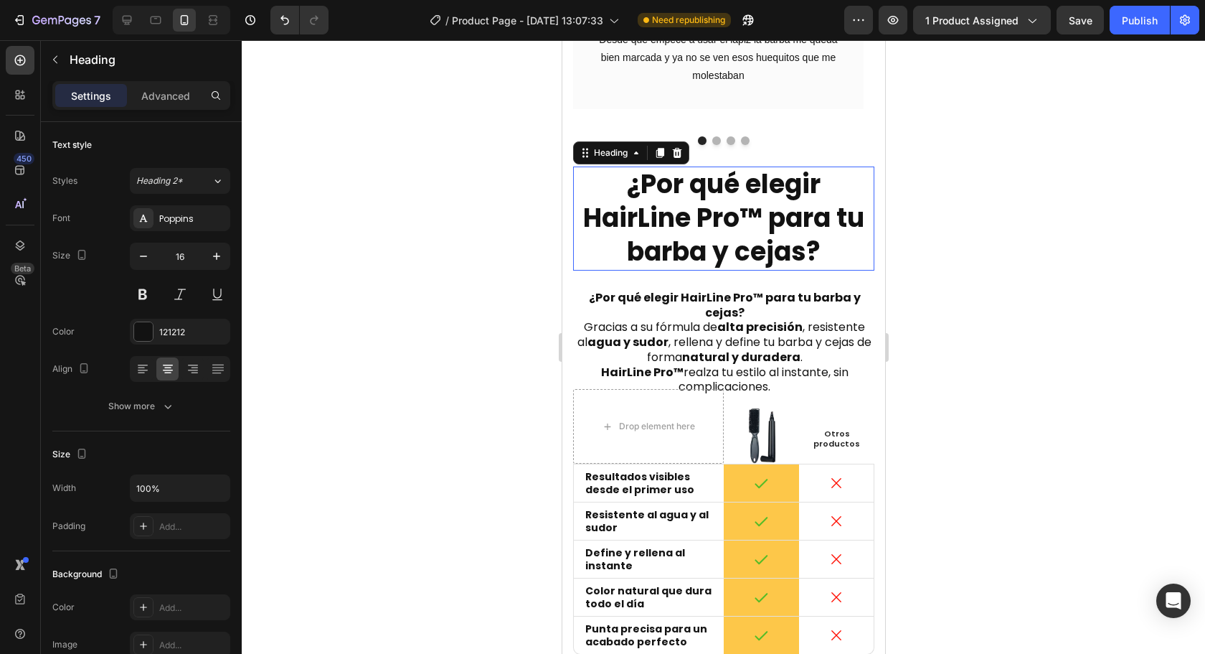
drag, startPoint x: 814, startPoint y: 227, endPoint x: 802, endPoint y: 222, distance: 12.3
click at [802, 222] on h2 "¿Por qué elegir HairLine Pro™ para tu barba y cejas?" at bounding box center [722, 217] width 301 height 103
click at [674, 148] on icon at bounding box center [676, 153] width 9 height 10
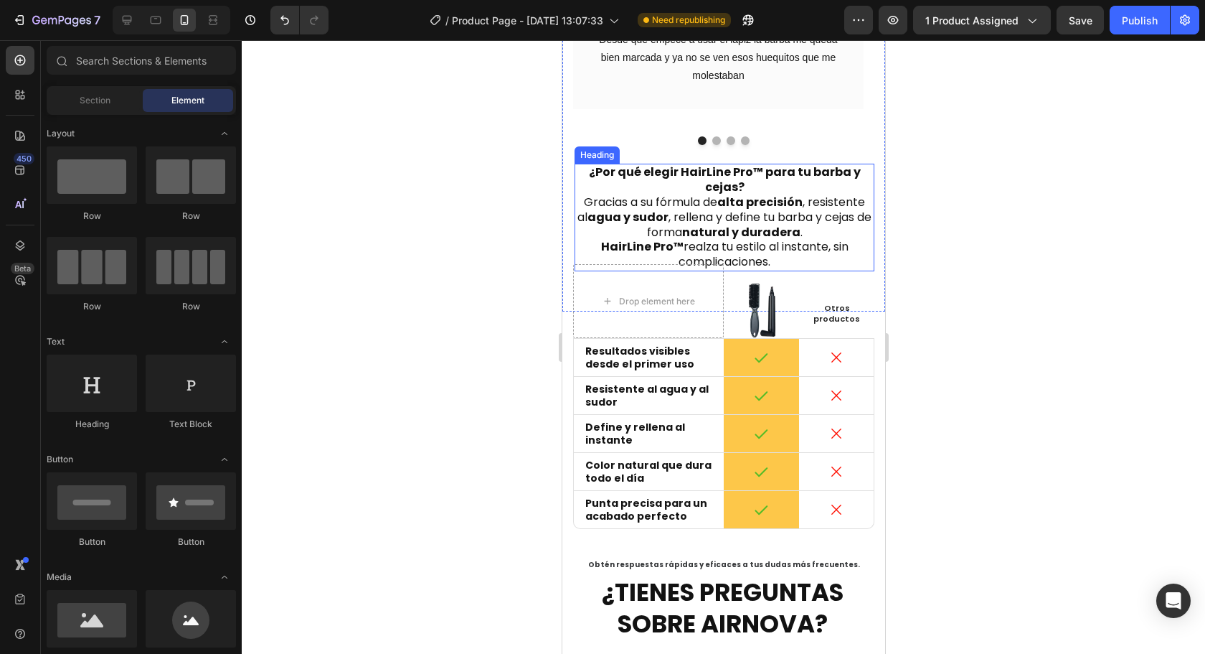
click at [740, 165] on p "⁠⁠⁠⁠⁠⁠⁠ ¿Por qué elegir HairLine Pro™ para tu barba y cejas? Gracias a su fórmu…" at bounding box center [723, 217] width 297 height 105
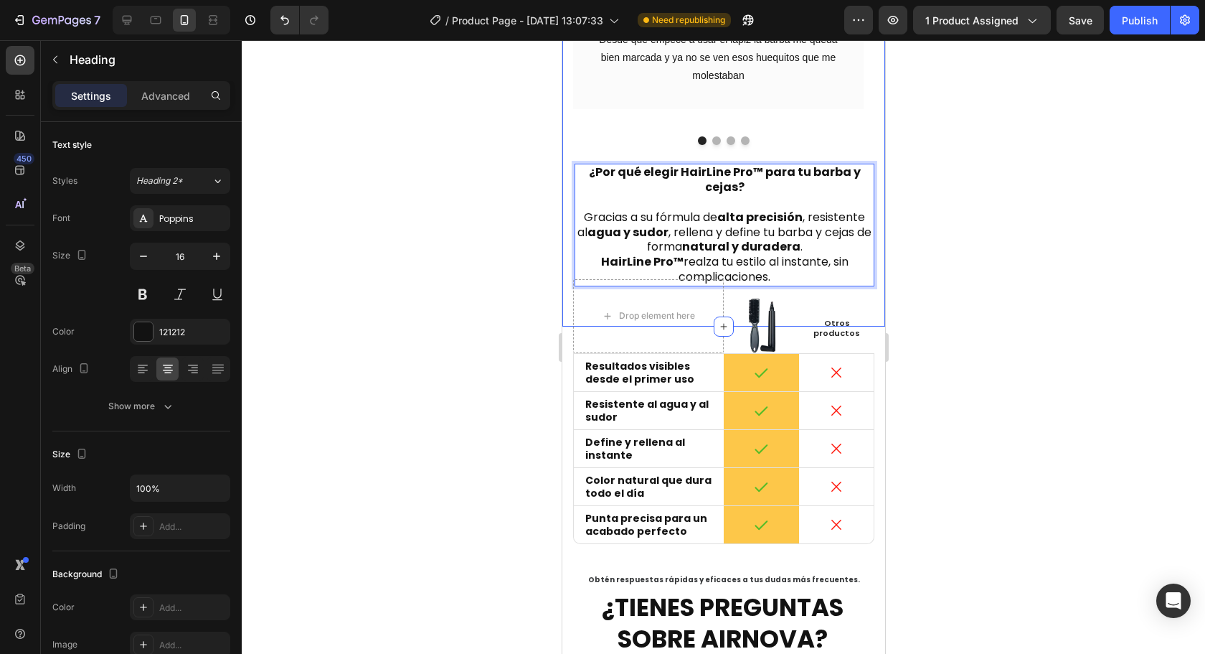
click at [1062, 248] on div at bounding box center [723, 346] width 963 height 613
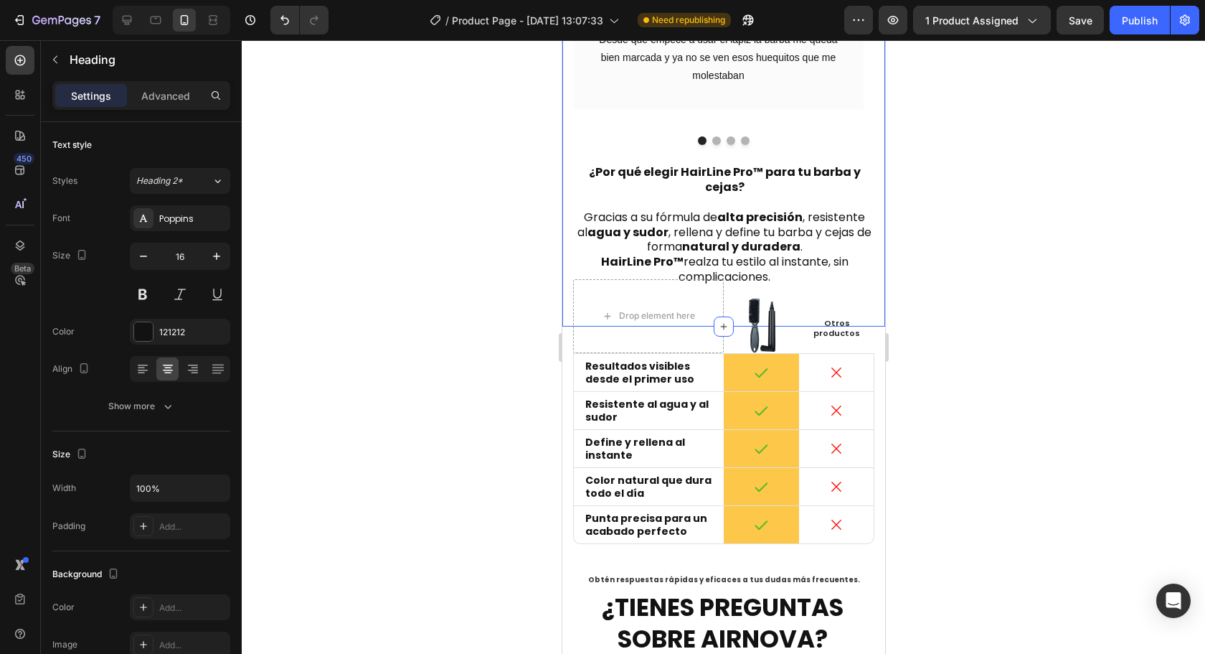
click at [730, 164] on strong "¿Por qué elegir HairLine Pro™ para tu barba y cejas?" at bounding box center [724, 180] width 272 height 32
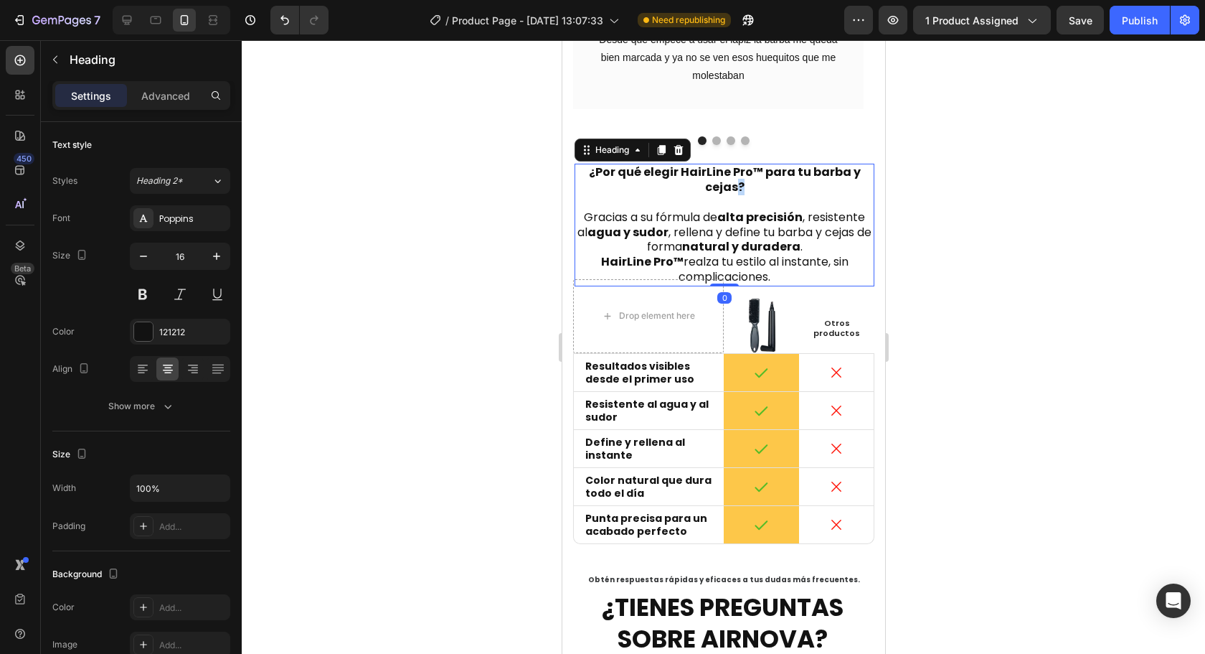
click at [730, 164] on strong "¿Por qué elegir HairLine Pro™ para tu barba y cejas?" at bounding box center [724, 180] width 272 height 32
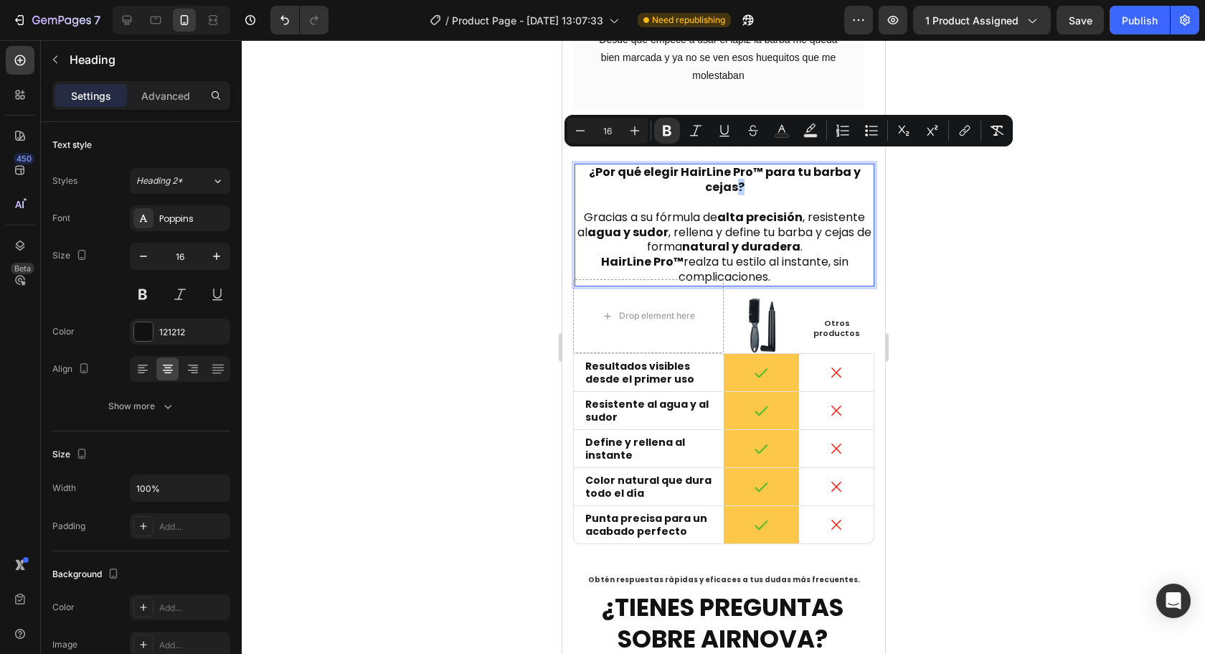
click at [733, 164] on strong "¿Por qué elegir HairLine Pro™ para tu barba y cejas?" at bounding box center [724, 180] width 272 height 32
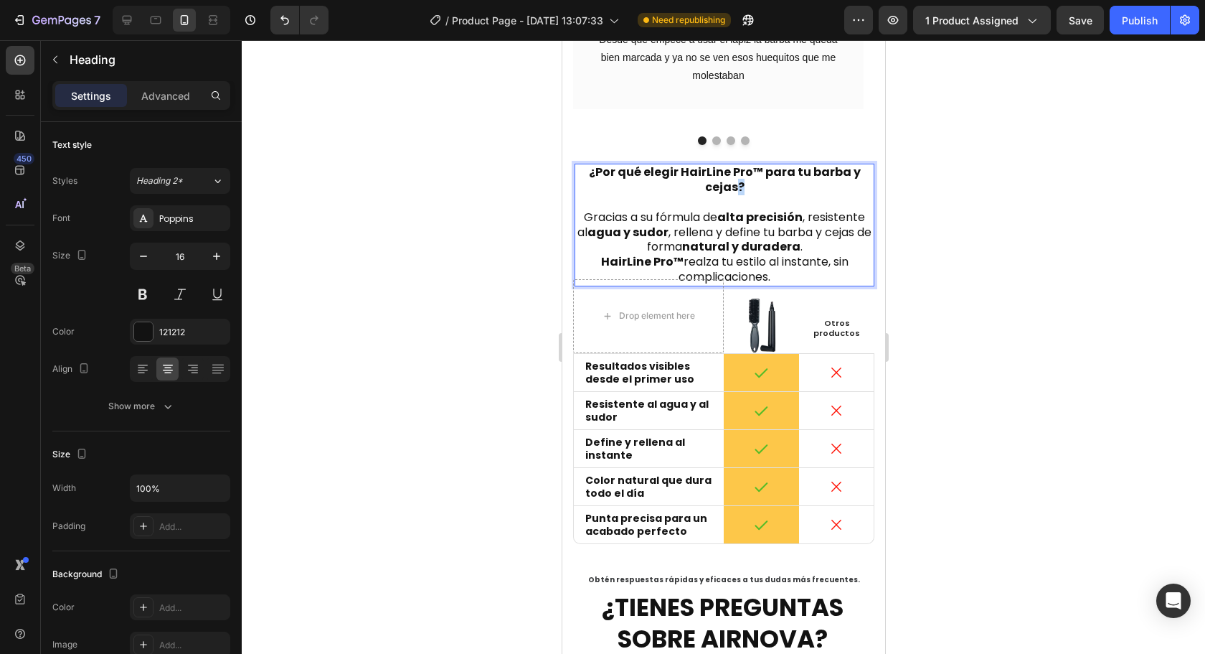
click at [733, 164] on strong "¿Por qué elegir HairLine Pro™ para tu barba y cejas?" at bounding box center [724, 180] width 272 height 32
drag, startPoint x: 735, startPoint y: 162, endPoint x: 611, endPoint y: 144, distance: 125.4
click at [611, 164] on strong "¿Por qué elegir HairLine Pro™ para tu barba y cejas?" at bounding box center [724, 180] width 272 height 32
click at [596, 164] on strong "¿Por qué elegir HairLine Pro™ para tu barba y cejas?" at bounding box center [724, 180] width 272 height 32
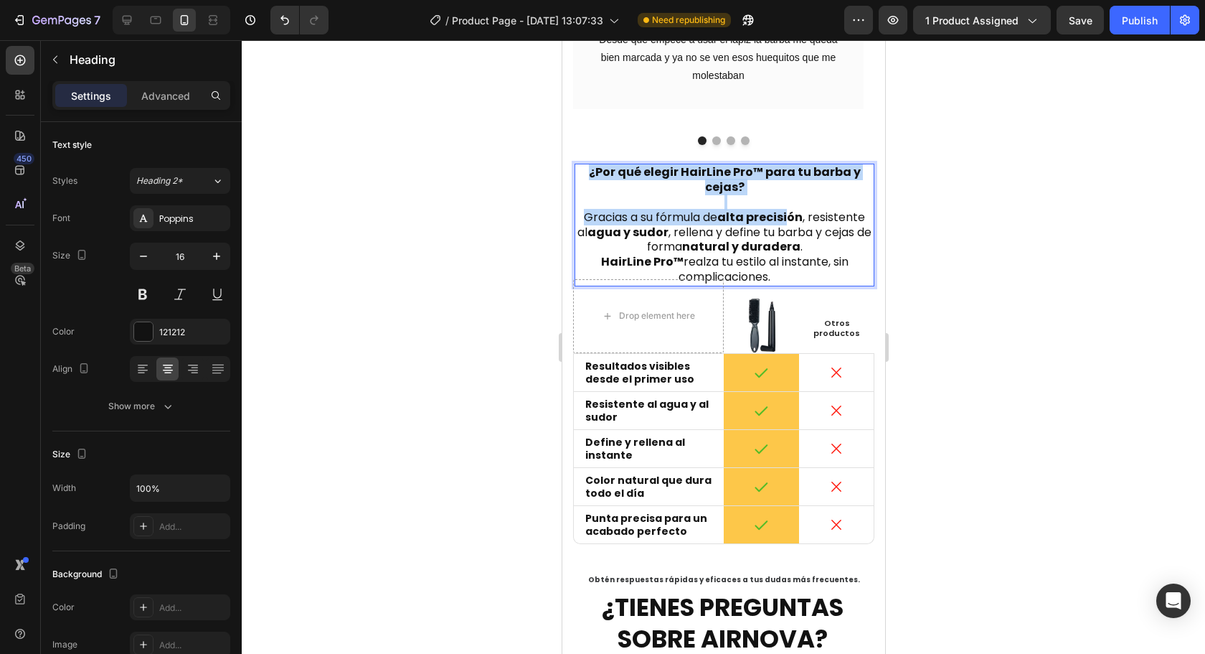
drag, startPoint x: 583, startPoint y: 145, endPoint x: 786, endPoint y: 187, distance: 207.4
click at [786, 187] on p "¿Por qué elegir HairLine Pro™ para tu barba y cejas? Gracias a su fórmula de al…" at bounding box center [723, 224] width 297 height 119
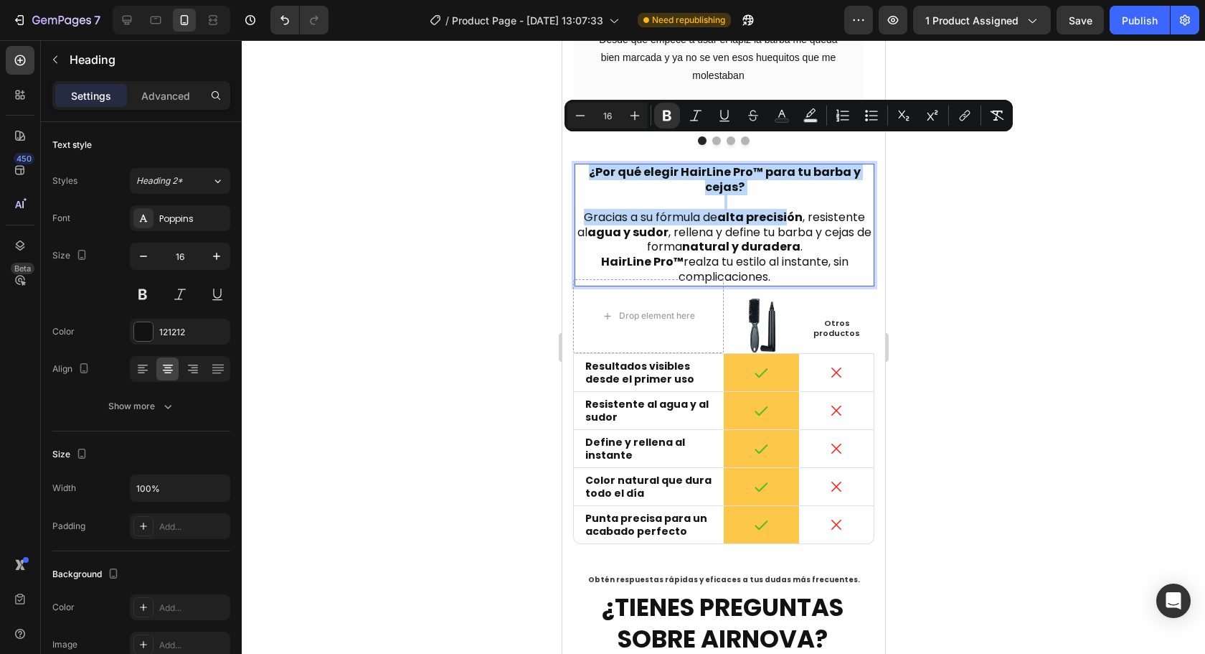
click at [759, 169] on p "¿Por qué elegir HairLine Pro™ para tu barba y cejas? Gracias a su fórmula de al…" at bounding box center [723, 224] width 297 height 119
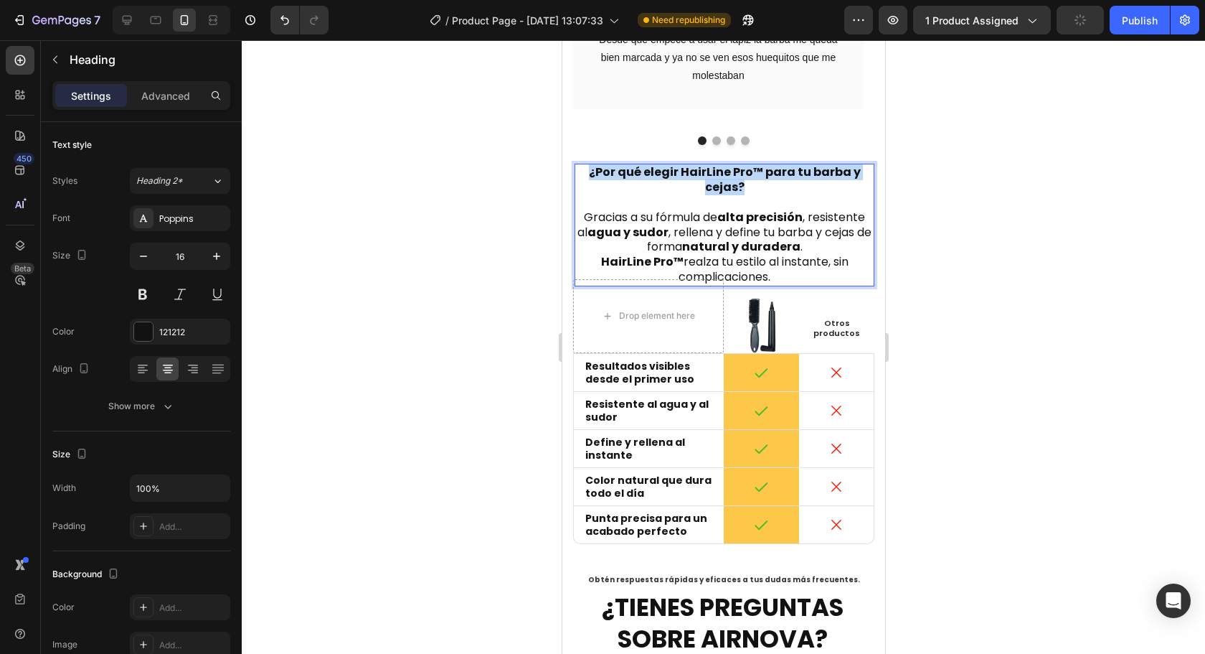
drag, startPoint x: 744, startPoint y: 159, endPoint x: 589, endPoint y: 151, distance: 155.1
click at [589, 165] on p "¿Por qué elegir HairLine Pro™ para tu barba y cejas? ⁠⁠⁠⁠⁠⁠⁠ Gracias a su fórmu…" at bounding box center [723, 224] width 297 height 119
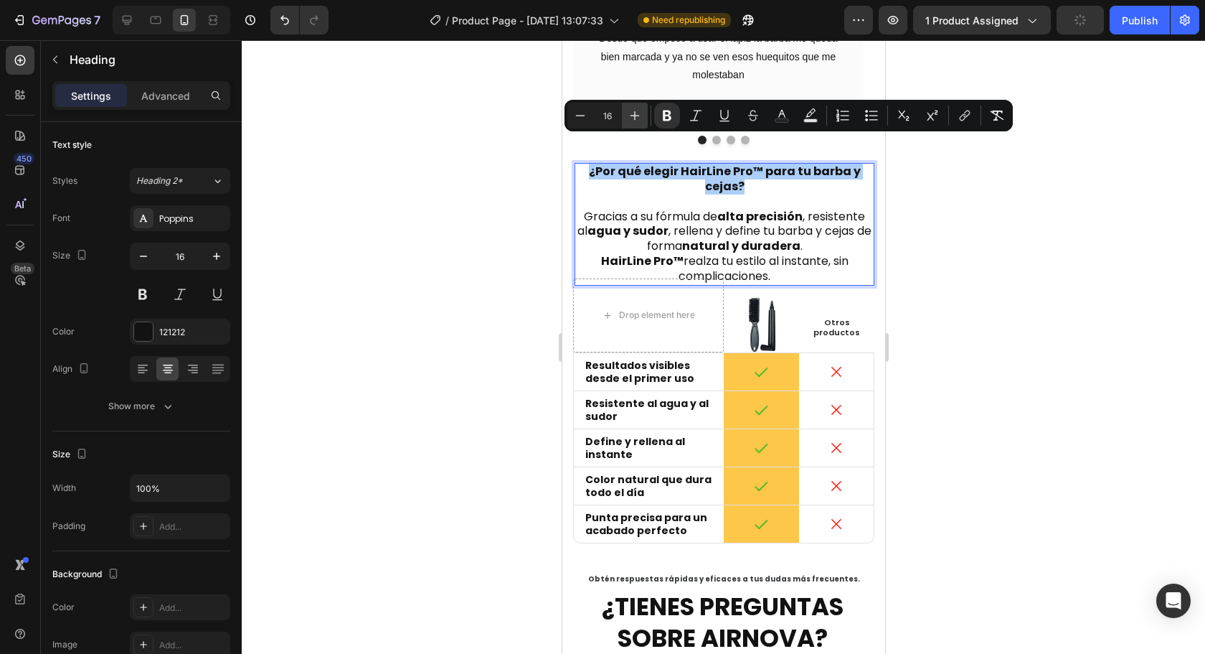
click at [641, 119] on icon "Editor contextual toolbar" at bounding box center [635, 115] width 14 height 14
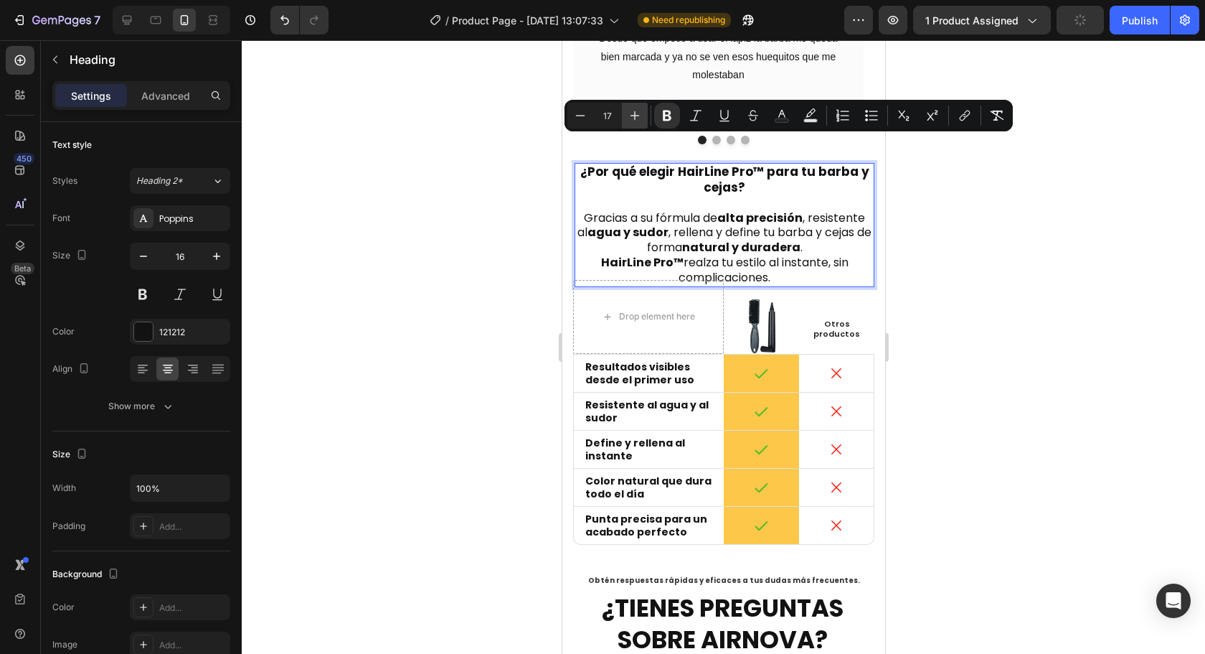
click at [641, 119] on icon "Editor contextual toolbar" at bounding box center [635, 115] width 14 height 14
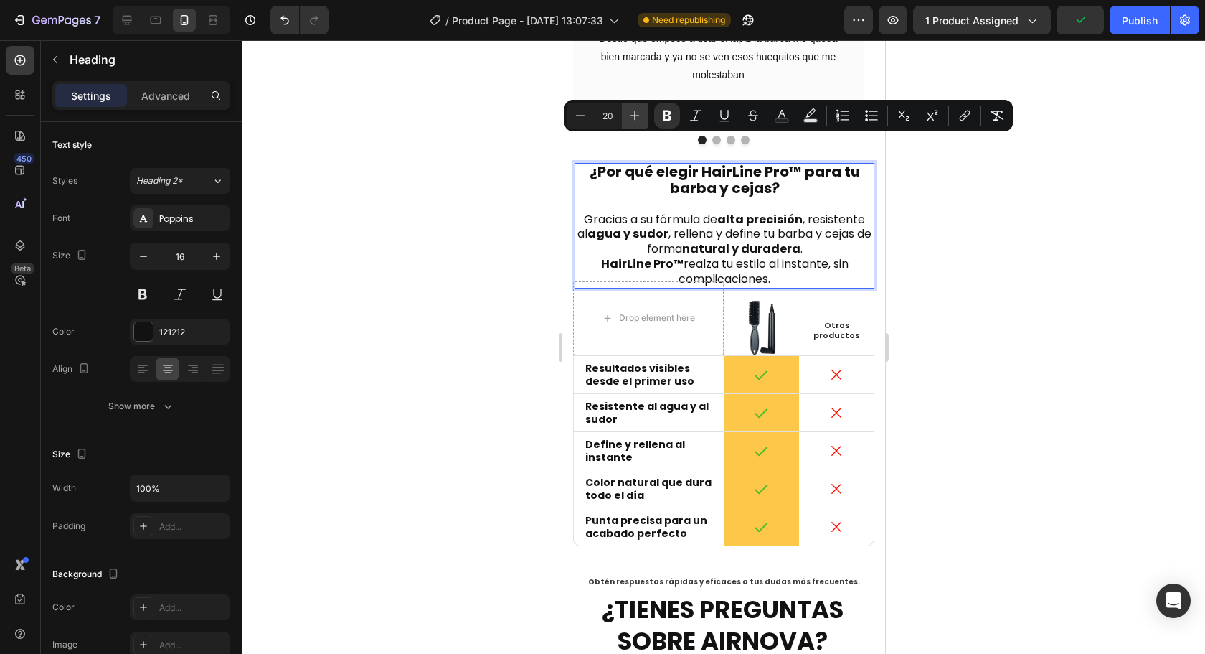
click at [641, 119] on icon "Editor contextual toolbar" at bounding box center [635, 115] width 14 height 14
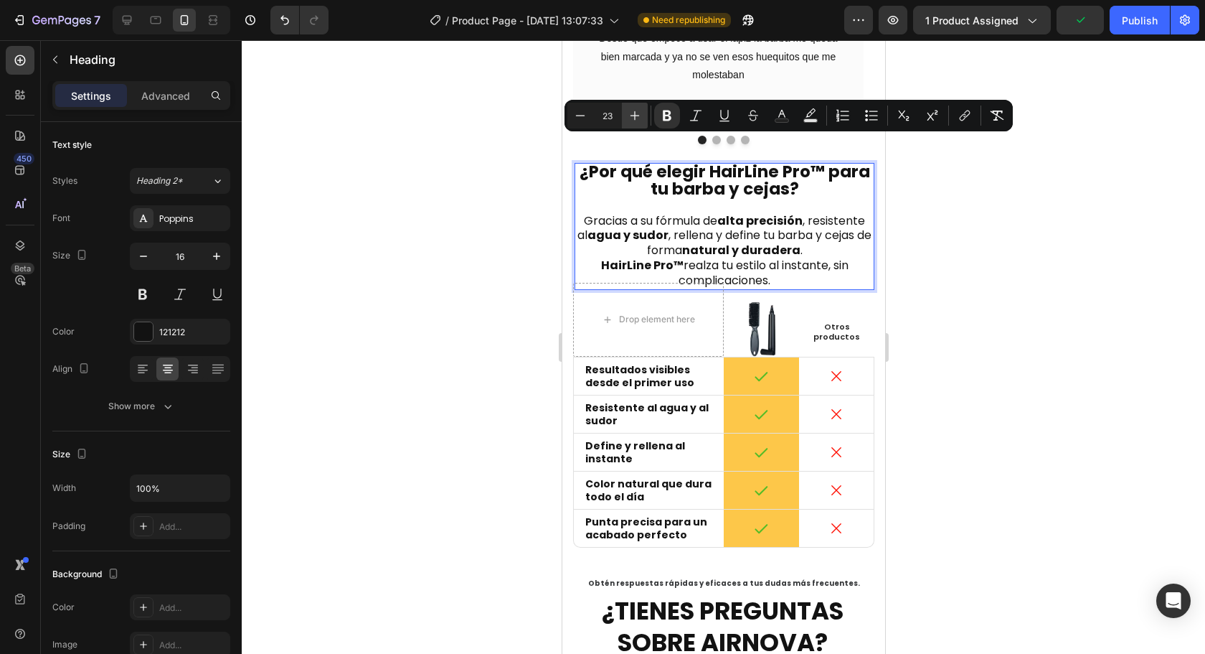
click at [641, 119] on icon "Editor contextual toolbar" at bounding box center [635, 115] width 14 height 14
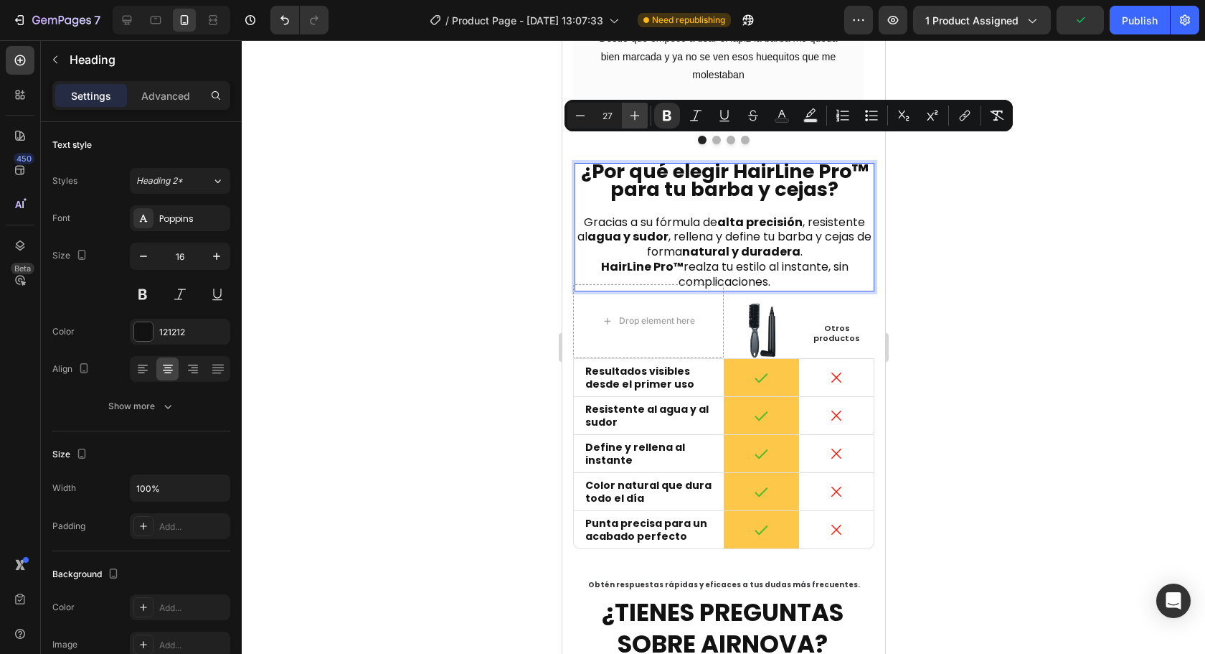
click at [641, 119] on icon "Editor contextual toolbar" at bounding box center [635, 115] width 14 height 14
click at [641, 118] on icon "Editor contextual toolbar" at bounding box center [635, 115] width 14 height 14
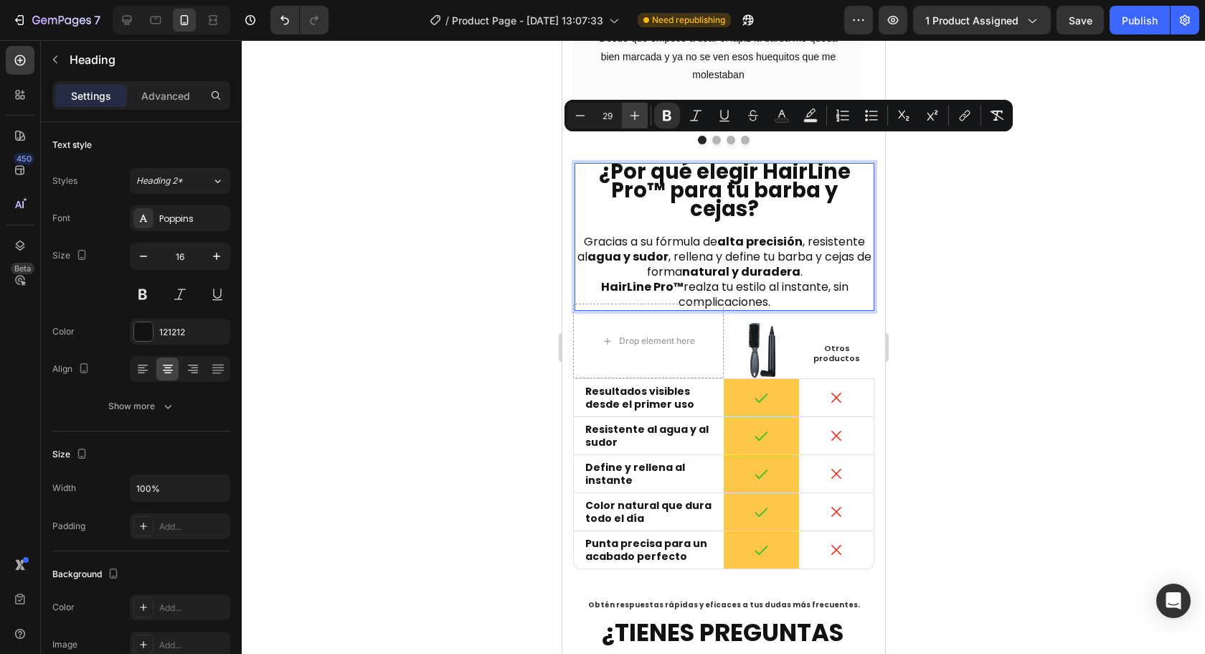
click at [643, 118] on button "Plus" at bounding box center [635, 116] width 26 height 26
click at [644, 118] on button "Plus" at bounding box center [635, 116] width 26 height 26
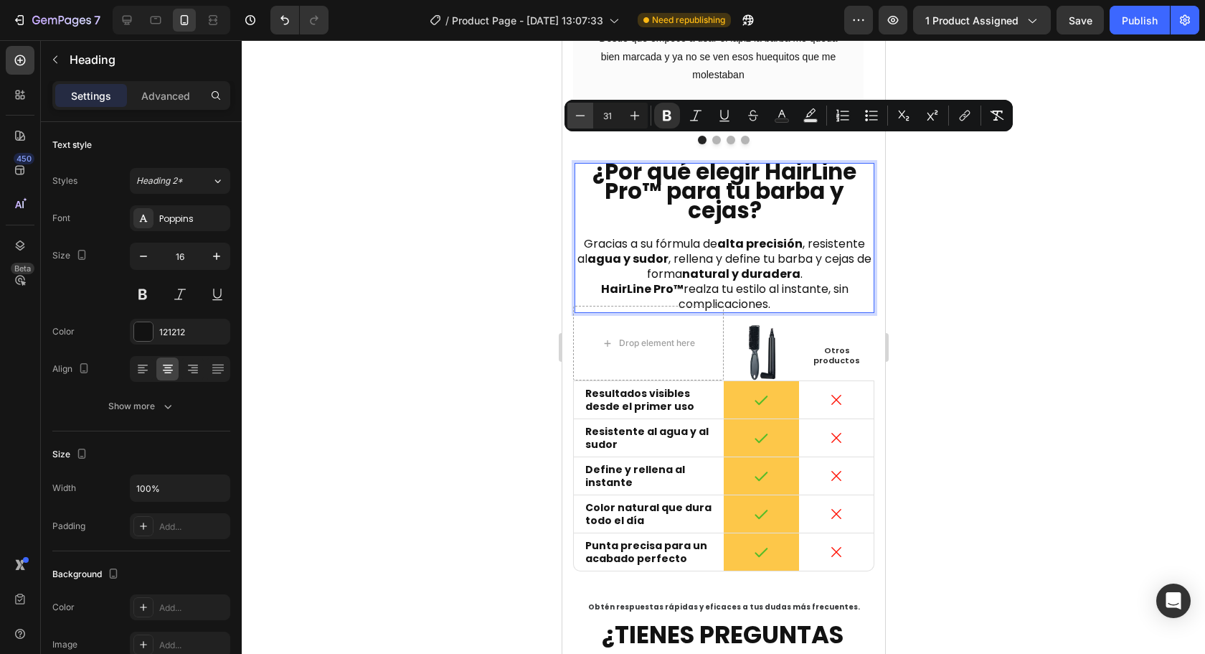
click at [581, 119] on icon "Editor contextual toolbar" at bounding box center [580, 115] width 14 height 14
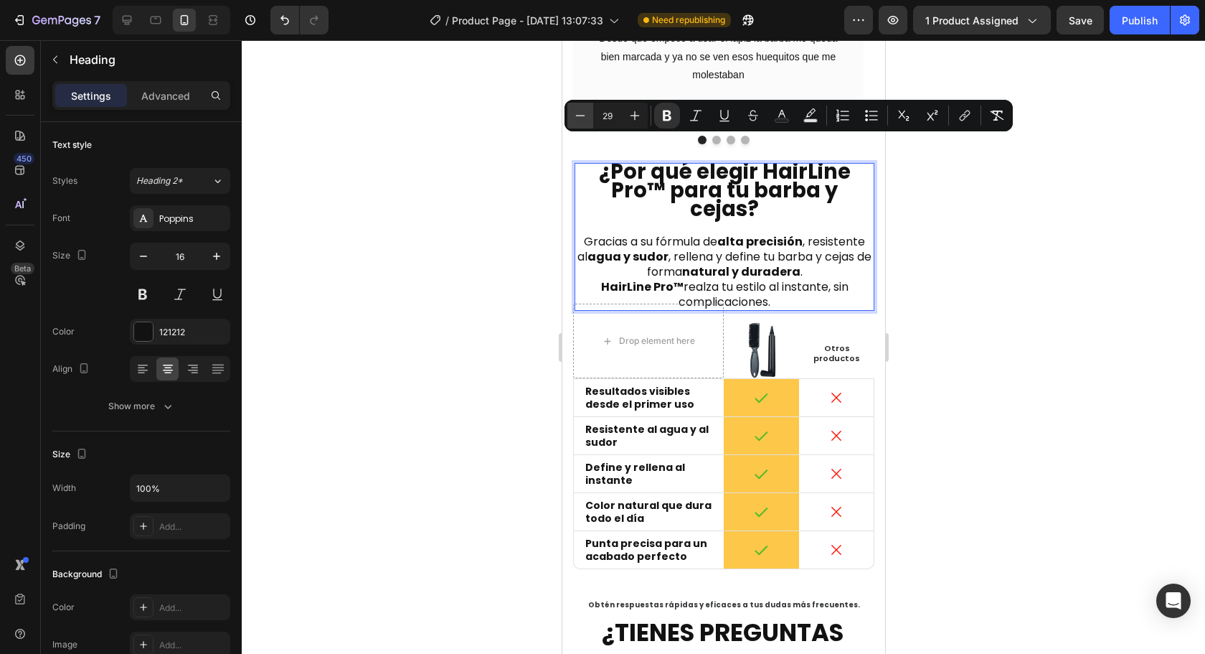
click at [581, 119] on icon "Editor contextual toolbar" at bounding box center [580, 115] width 14 height 14
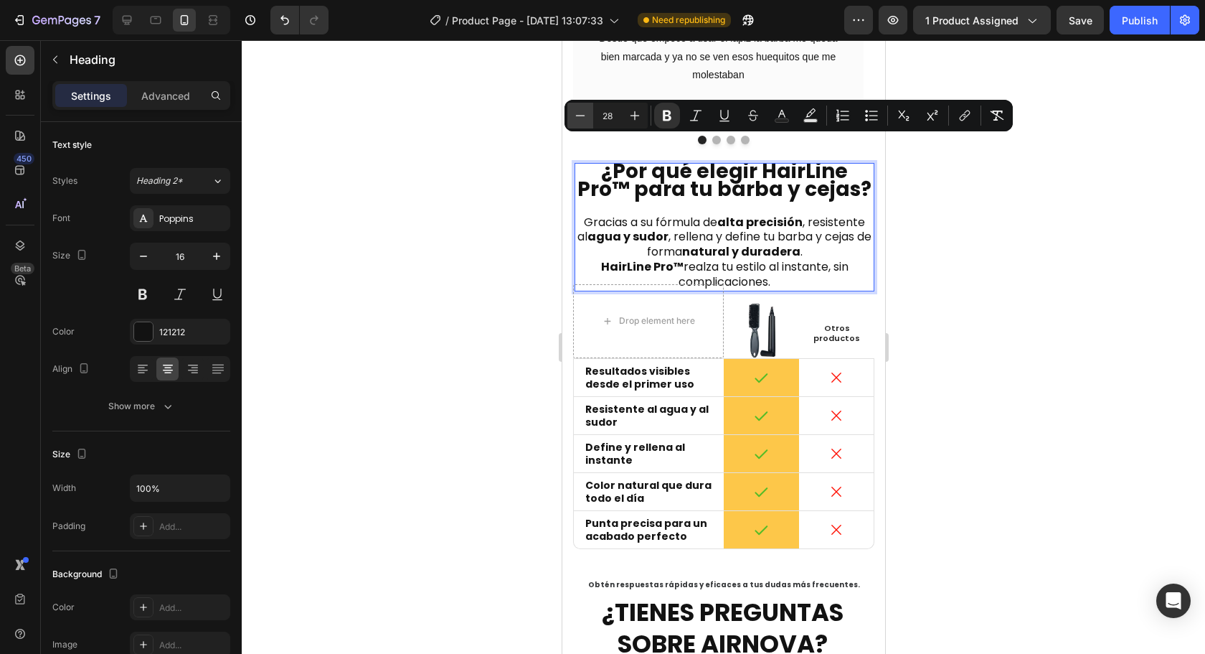
click at [581, 119] on icon "Editor contextual toolbar" at bounding box center [580, 115] width 14 height 14
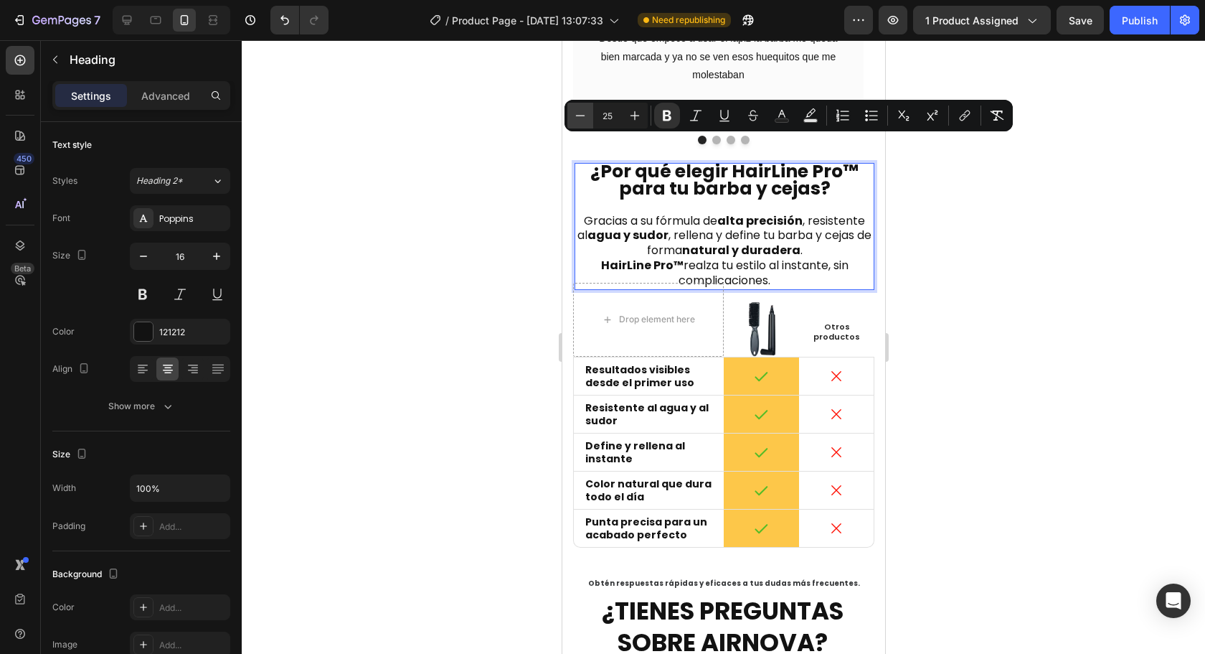
click at [581, 119] on icon "Editor contextual toolbar" at bounding box center [580, 115] width 14 height 14
type input "22"
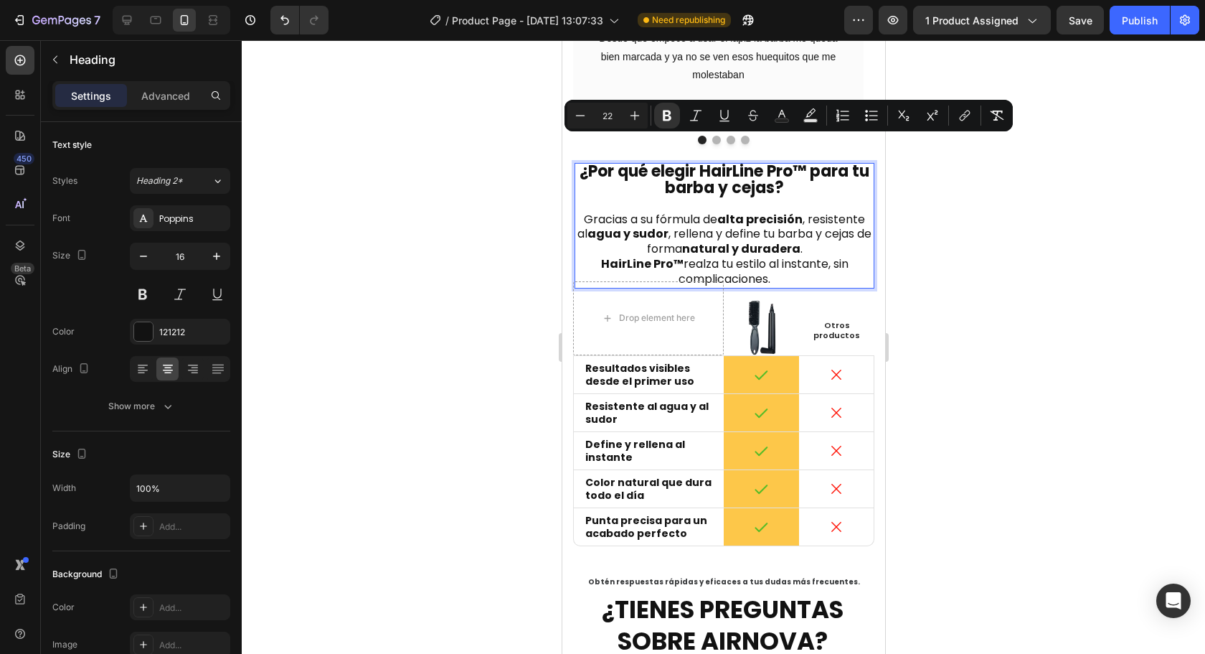
drag, startPoint x: 1119, startPoint y: 285, endPoint x: 940, endPoint y: 268, distance: 180.2
click at [1116, 285] on div at bounding box center [723, 346] width 963 height 613
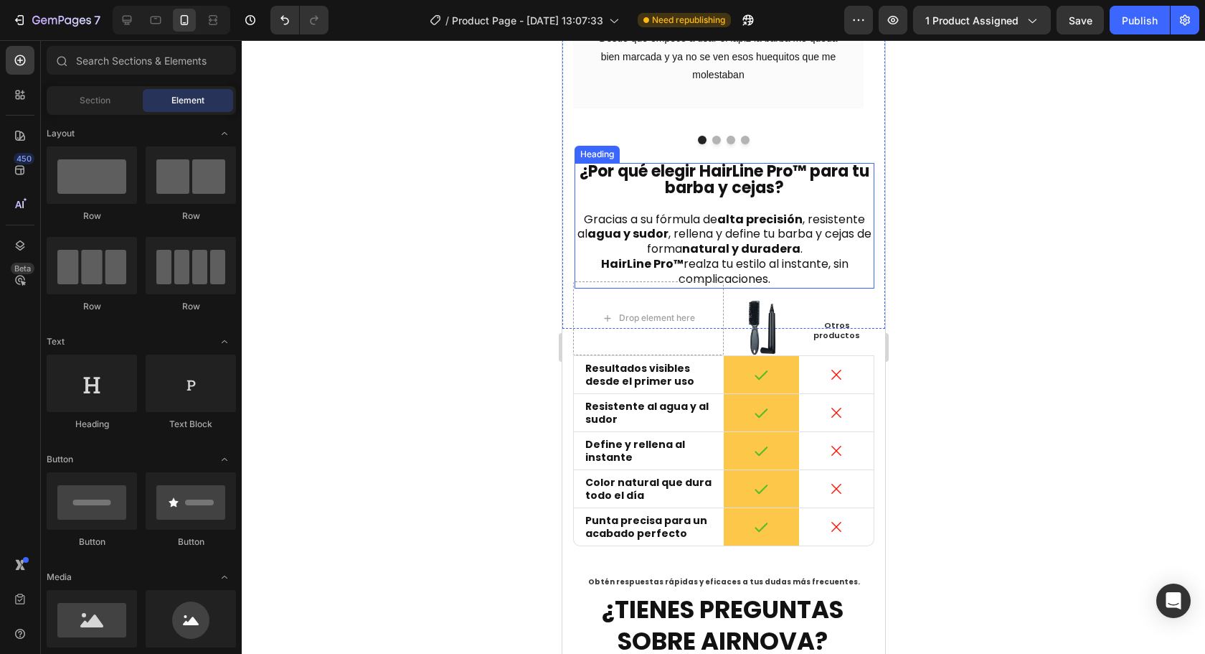
click at [785, 182] on p "⁠⁠⁠⁠⁠⁠⁠ ¿Por qué elegir HairLine Pro™ para tu barba y cejas? Gracias a su fórmu…" at bounding box center [723, 225] width 297 height 122
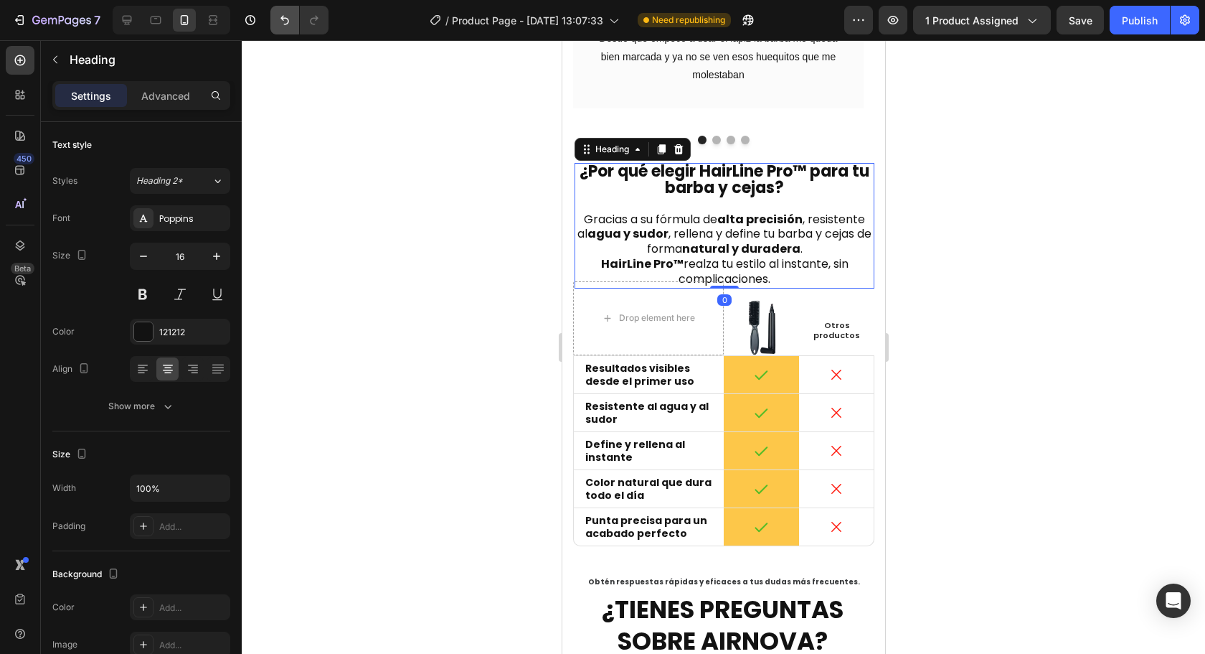
click at [292, 31] on button "Undo/Redo" at bounding box center [284, 20] width 29 height 29
click at [291, 30] on button "Undo/Redo" at bounding box center [284, 20] width 29 height 29
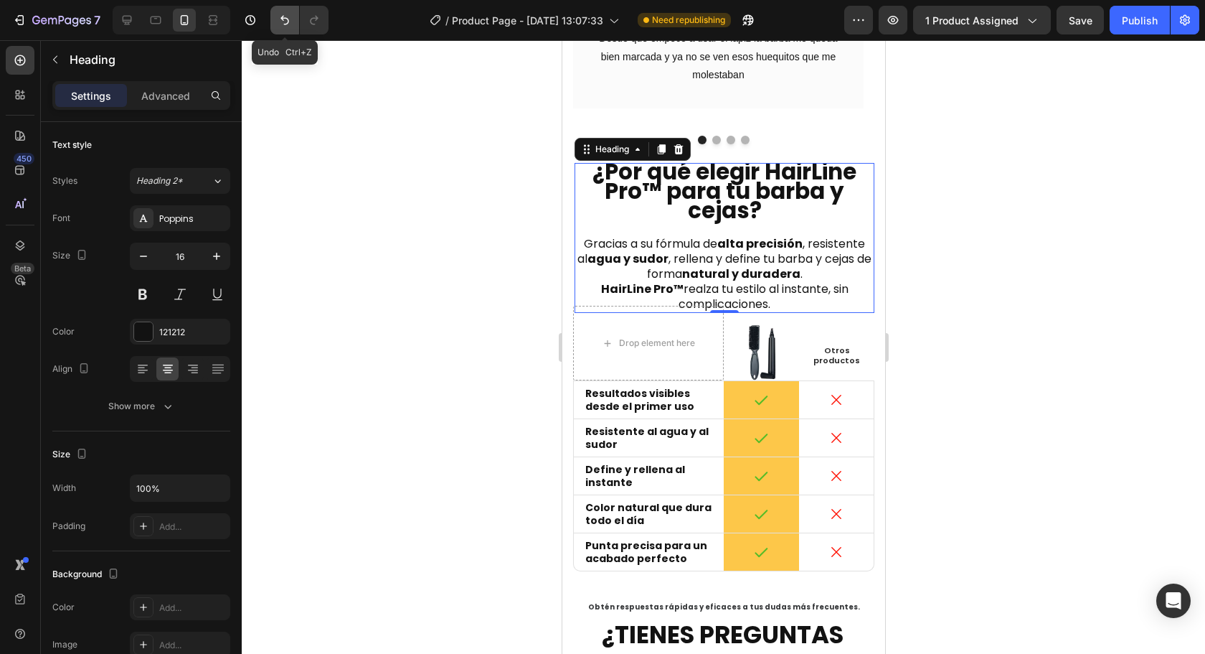
click at [291, 30] on button "Undo/Redo" at bounding box center [284, 20] width 29 height 29
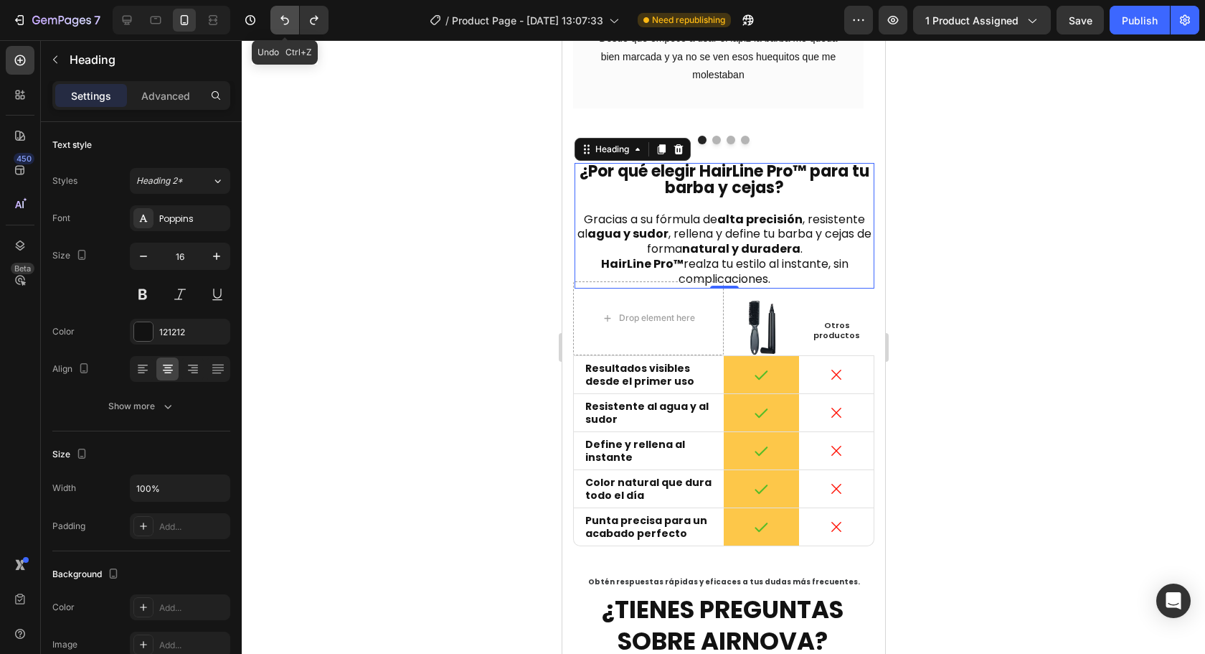
click at [291, 30] on button "Undo/Redo" at bounding box center [284, 20] width 29 height 29
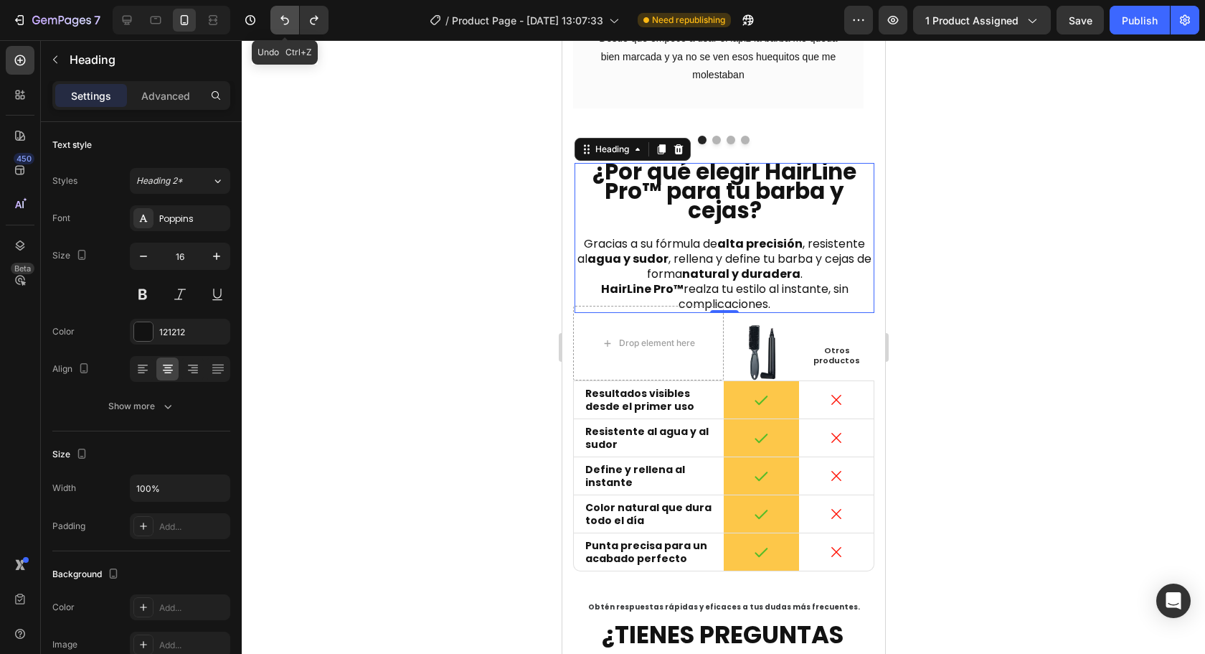
click at [291, 30] on button "Undo/Redo" at bounding box center [284, 20] width 29 height 29
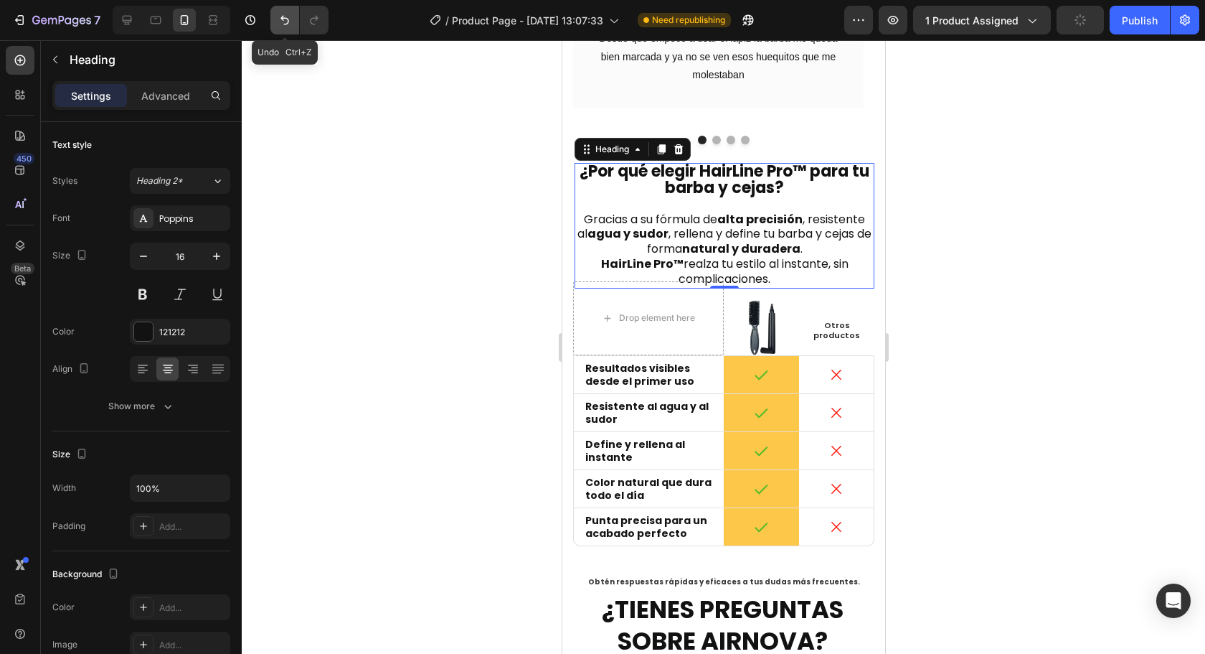
click at [291, 30] on button "Undo/Redo" at bounding box center [284, 20] width 29 height 29
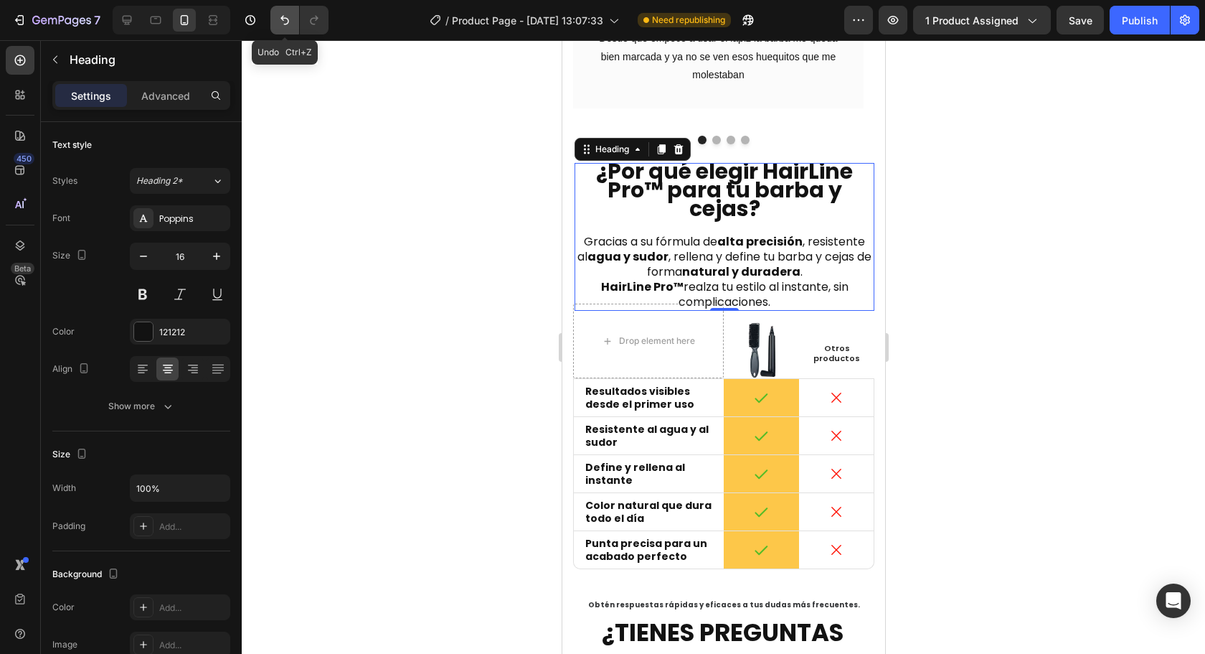
click at [291, 30] on button "Undo/Redo" at bounding box center [284, 20] width 29 height 29
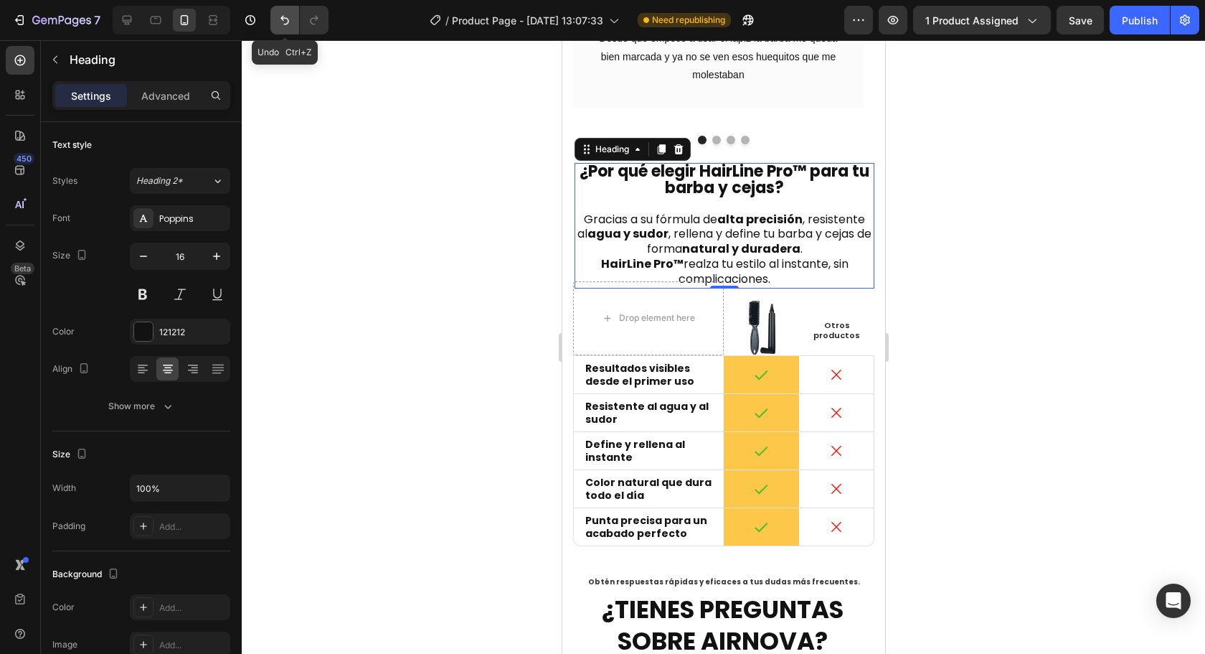
click at [291, 30] on button "Undo/Redo" at bounding box center [284, 20] width 29 height 29
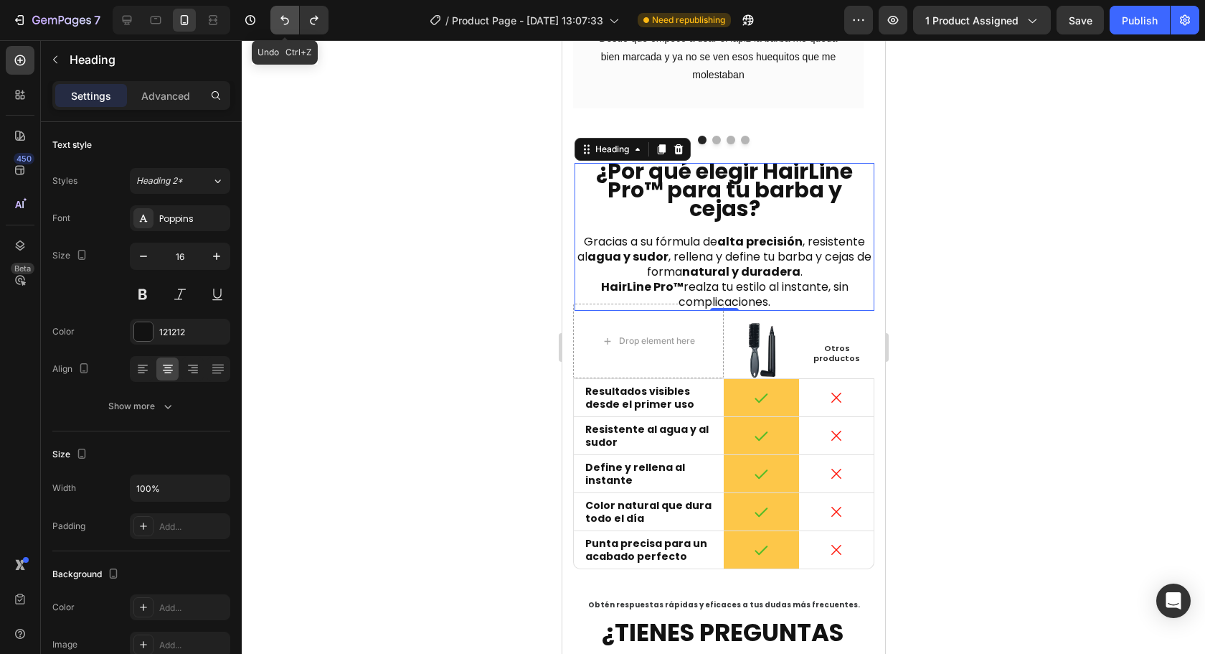
click at [291, 30] on button "Undo/Redo" at bounding box center [284, 20] width 29 height 29
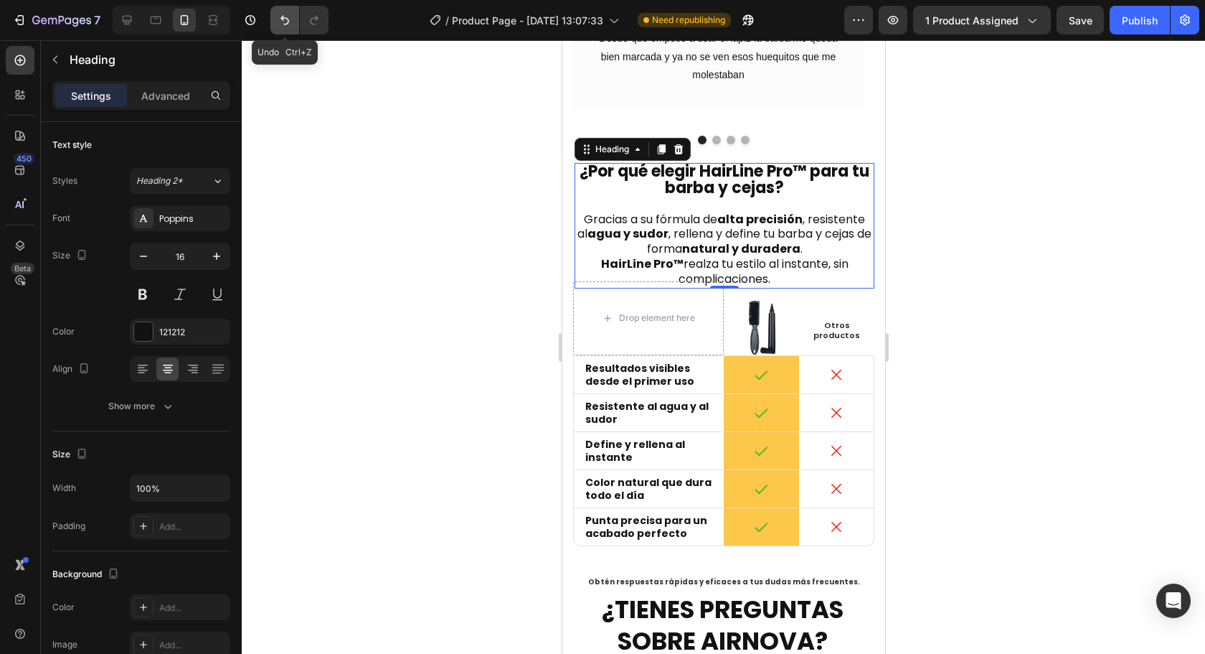
click at [291, 30] on button "Undo/Redo" at bounding box center [284, 20] width 29 height 29
click at [286, 26] on icon "Undo/Redo" at bounding box center [285, 20] width 14 height 14
click at [284, 27] on icon "Undo/Redo" at bounding box center [285, 20] width 14 height 14
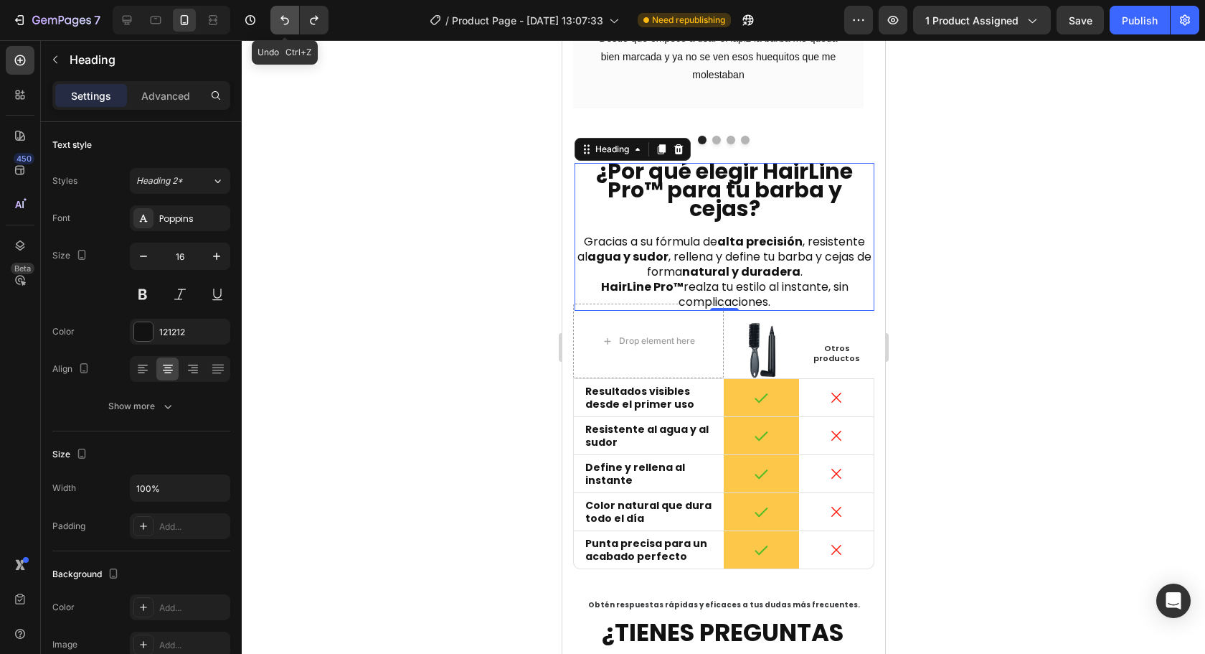
click at [284, 27] on icon "Undo/Redo" at bounding box center [285, 20] width 14 height 14
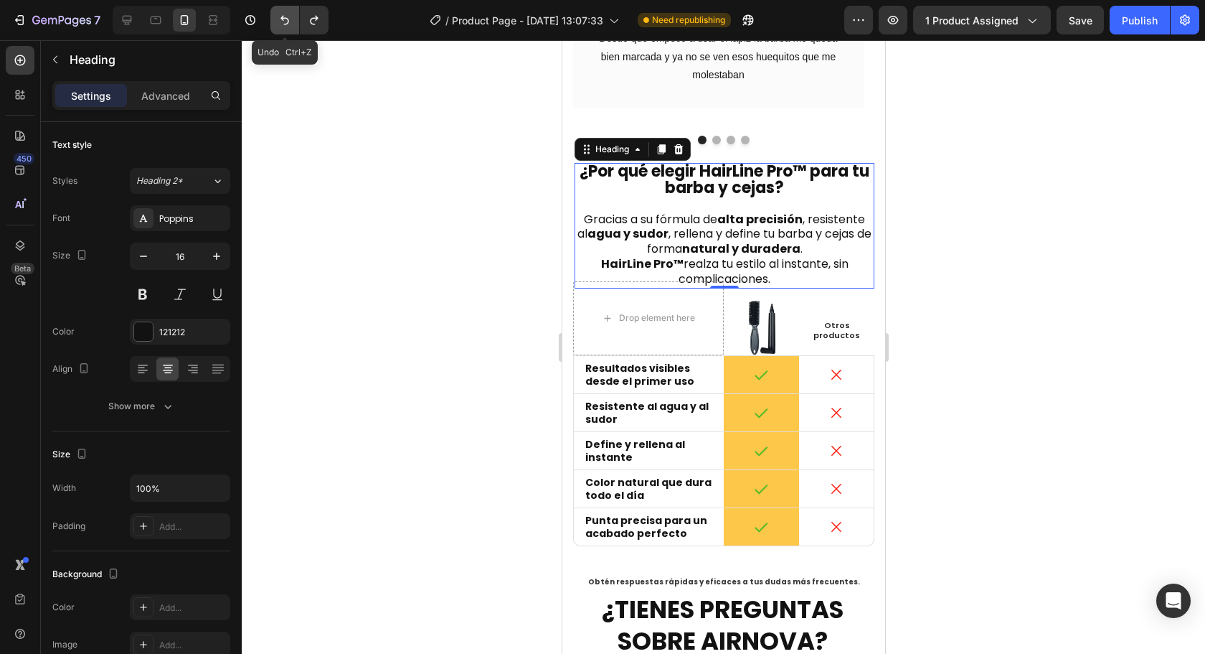
click at [284, 27] on icon "Undo/Redo" at bounding box center [285, 20] width 14 height 14
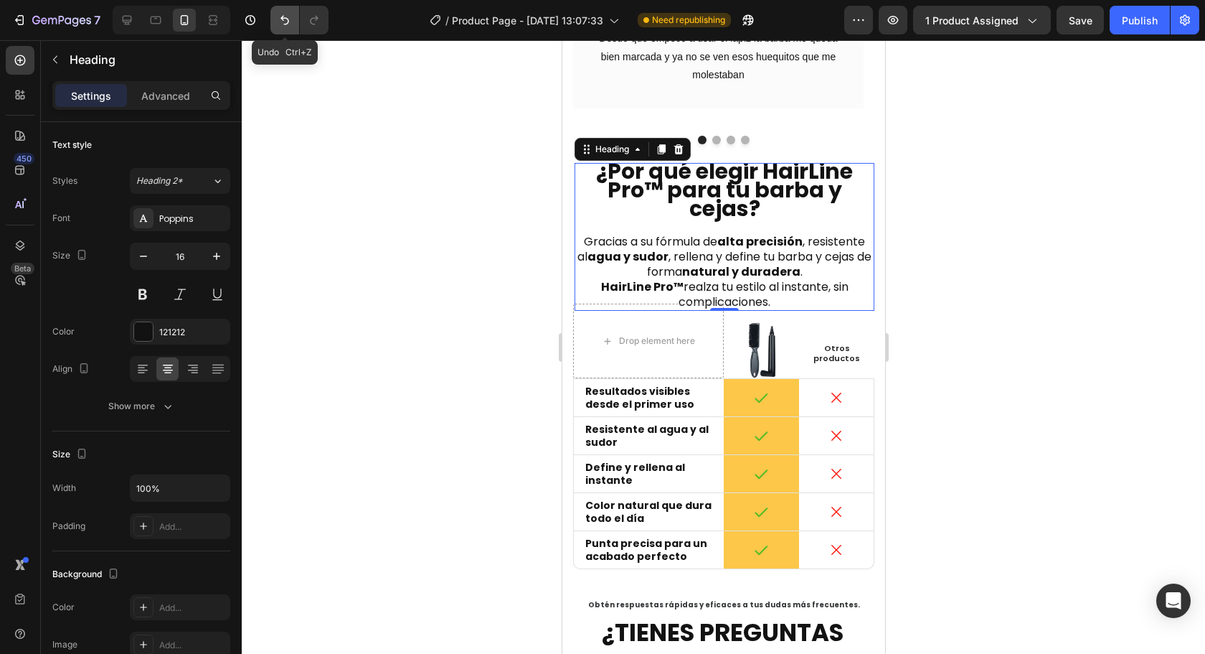
click at [284, 27] on icon "Undo/Redo" at bounding box center [285, 20] width 14 height 14
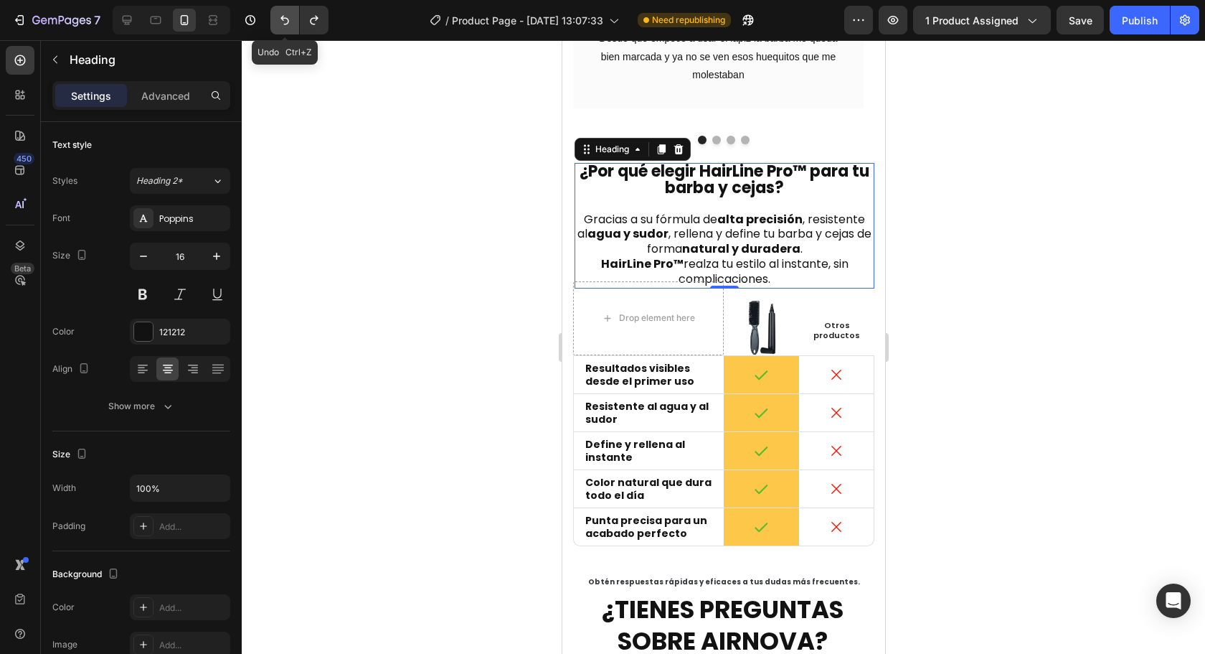
click at [284, 27] on icon "Undo/Redo" at bounding box center [285, 20] width 14 height 14
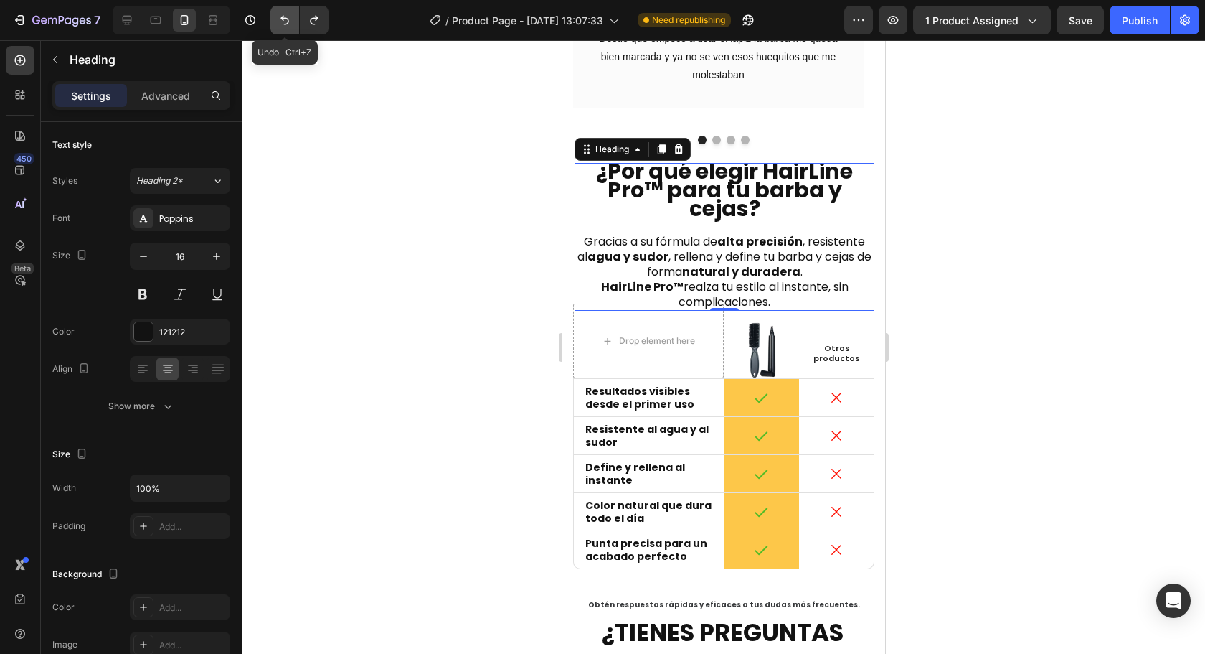
click at [284, 27] on icon "Undo/Redo" at bounding box center [285, 20] width 14 height 14
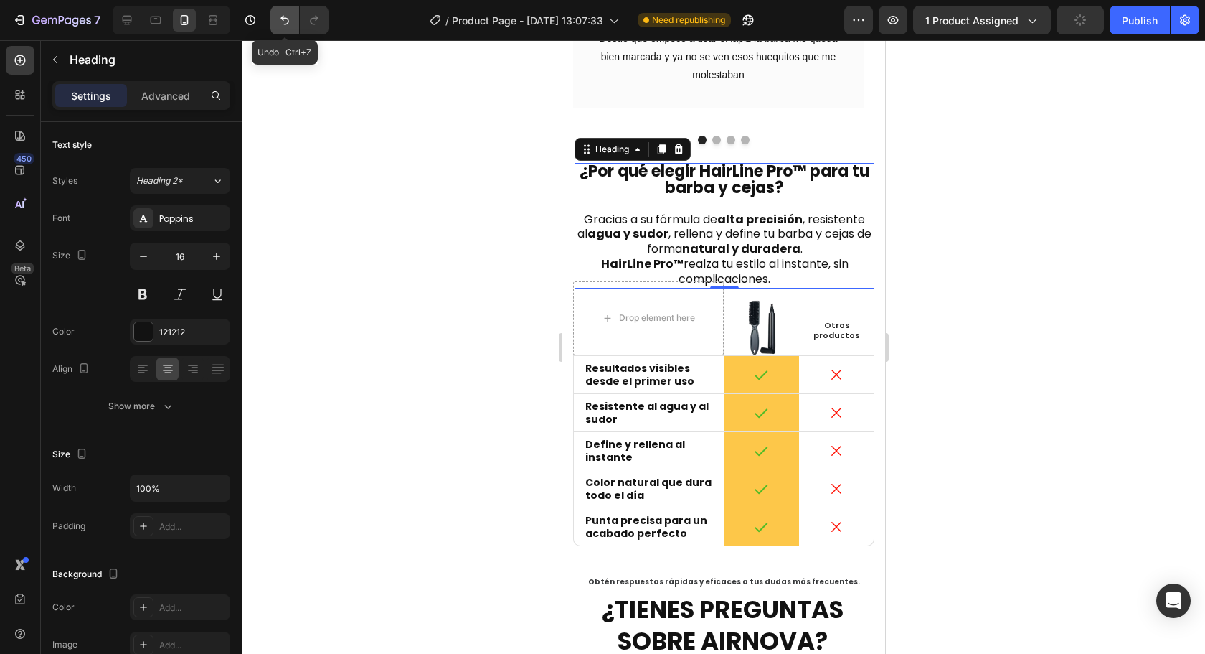
click at [284, 27] on icon "Undo/Redo" at bounding box center [285, 20] width 14 height 14
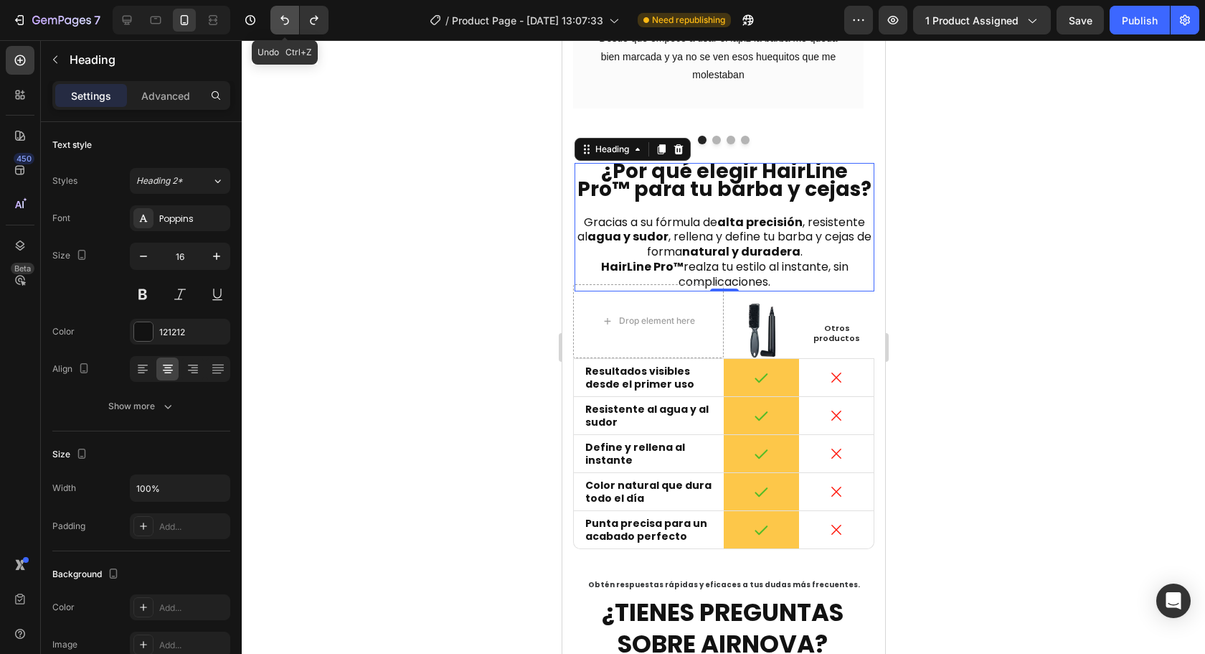
click at [284, 27] on icon "Undo/Redo" at bounding box center [285, 20] width 14 height 14
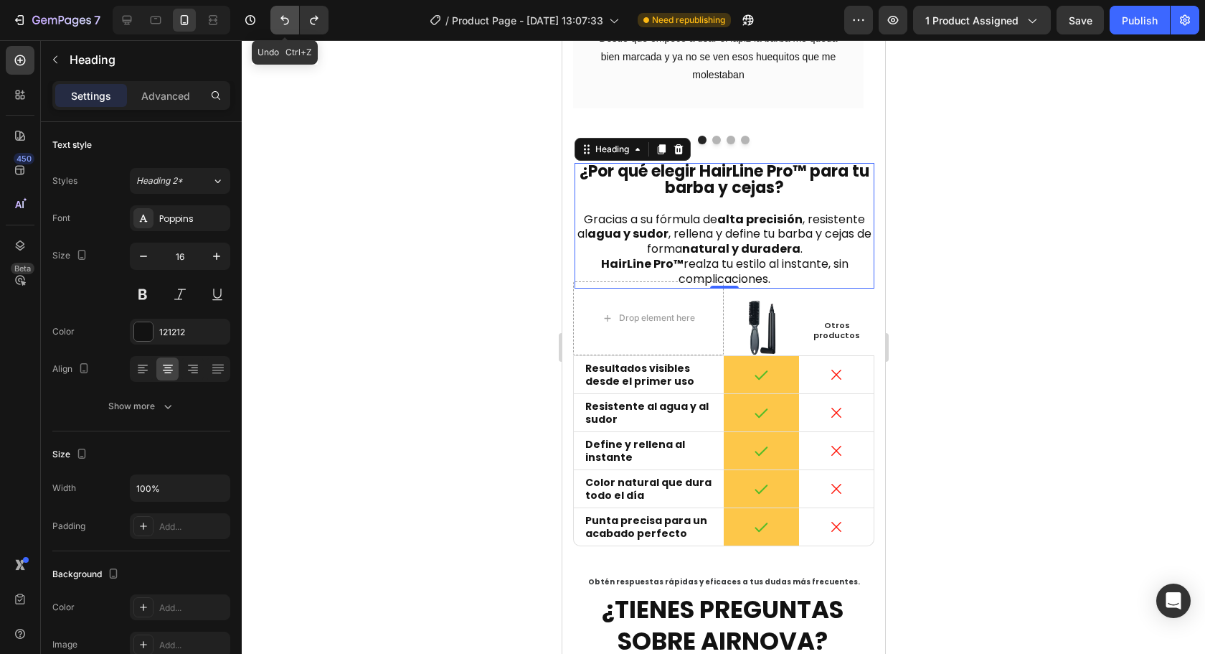
click at [284, 27] on icon "Undo/Redo" at bounding box center [285, 20] width 14 height 14
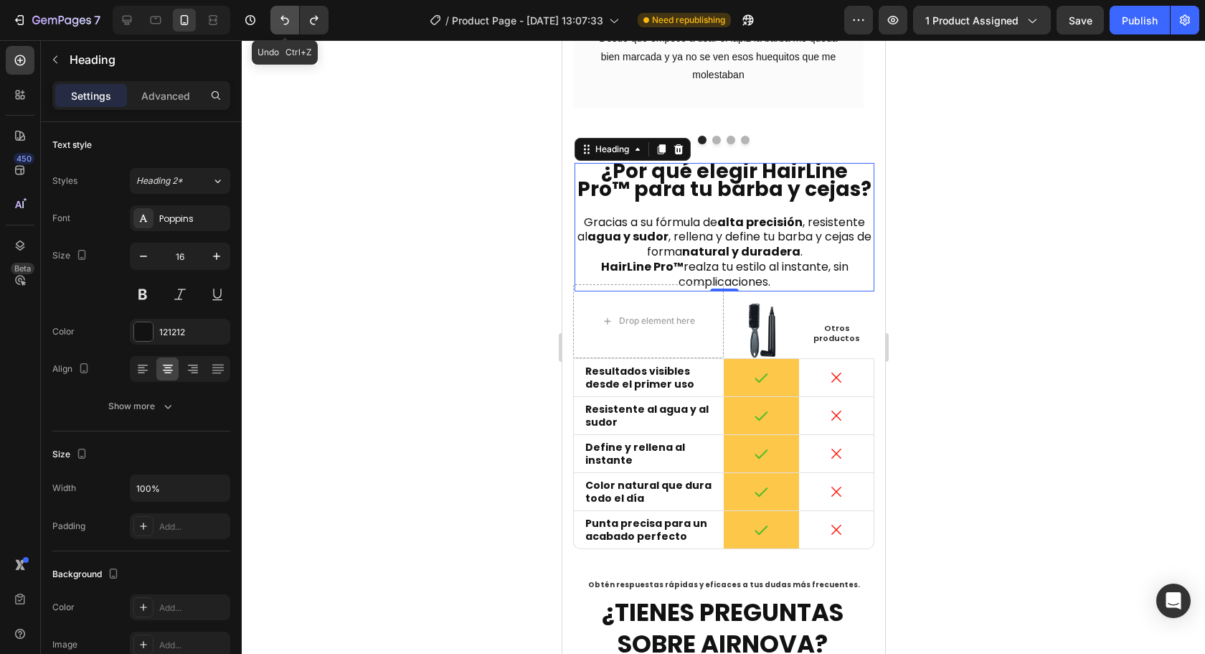
click at [284, 27] on icon "Undo/Redo" at bounding box center [285, 20] width 14 height 14
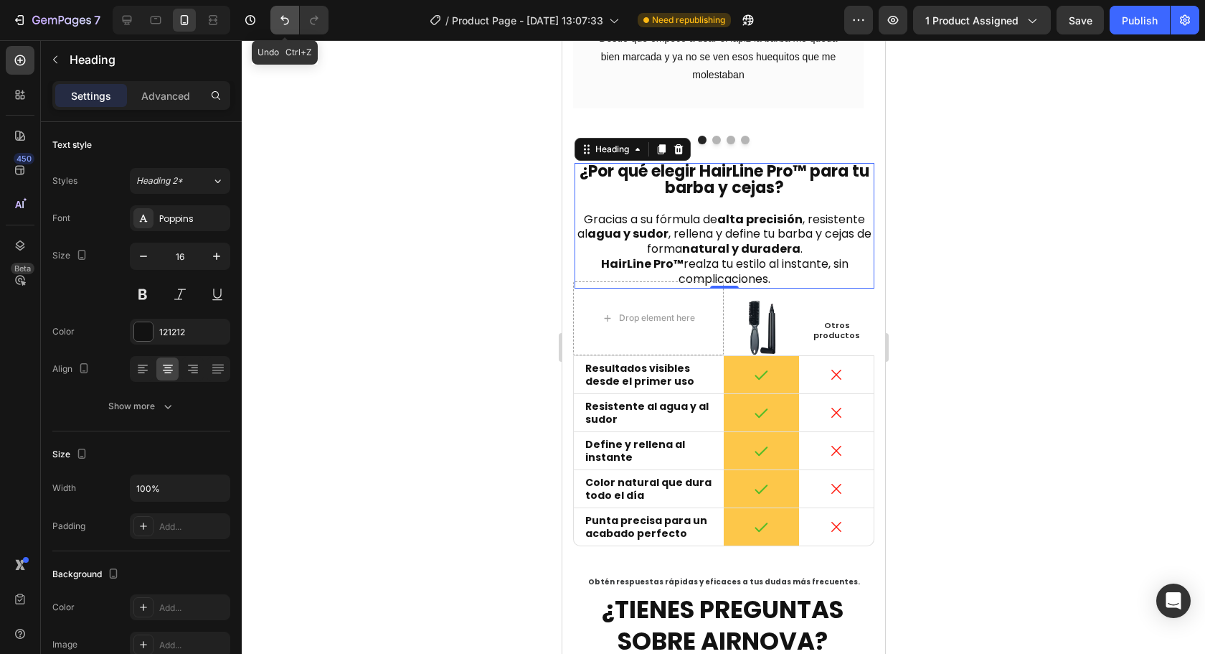
click at [284, 27] on icon "Undo/Redo" at bounding box center [285, 20] width 14 height 14
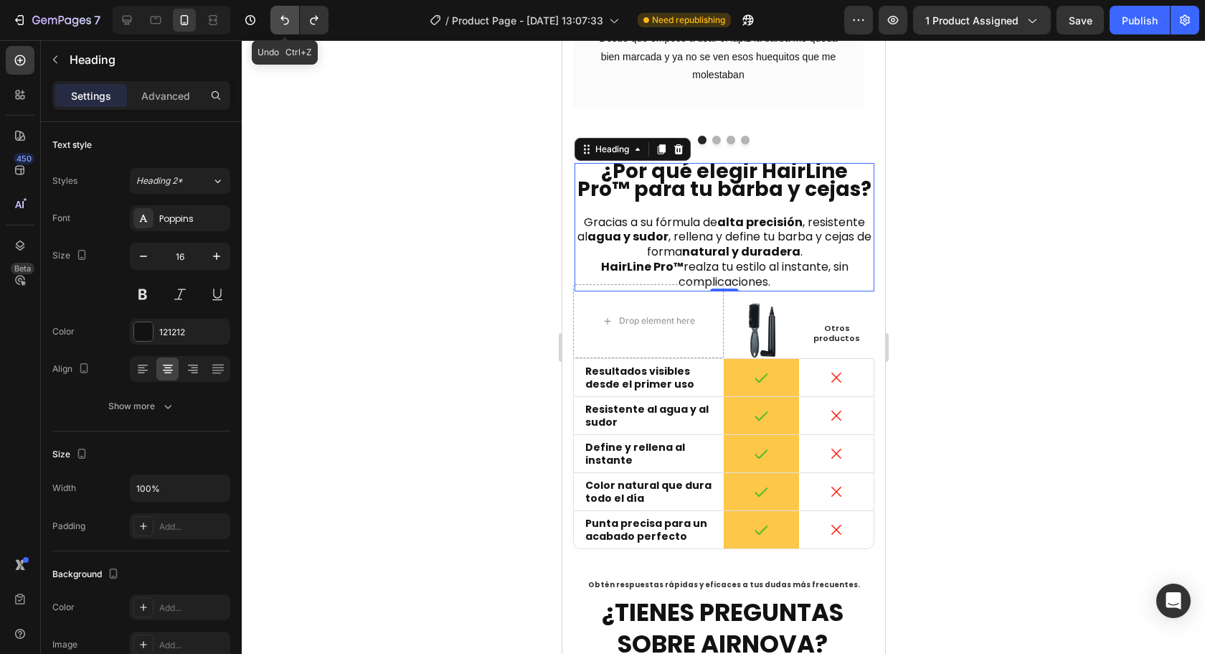
click at [284, 27] on icon "Undo/Redo" at bounding box center [285, 20] width 14 height 14
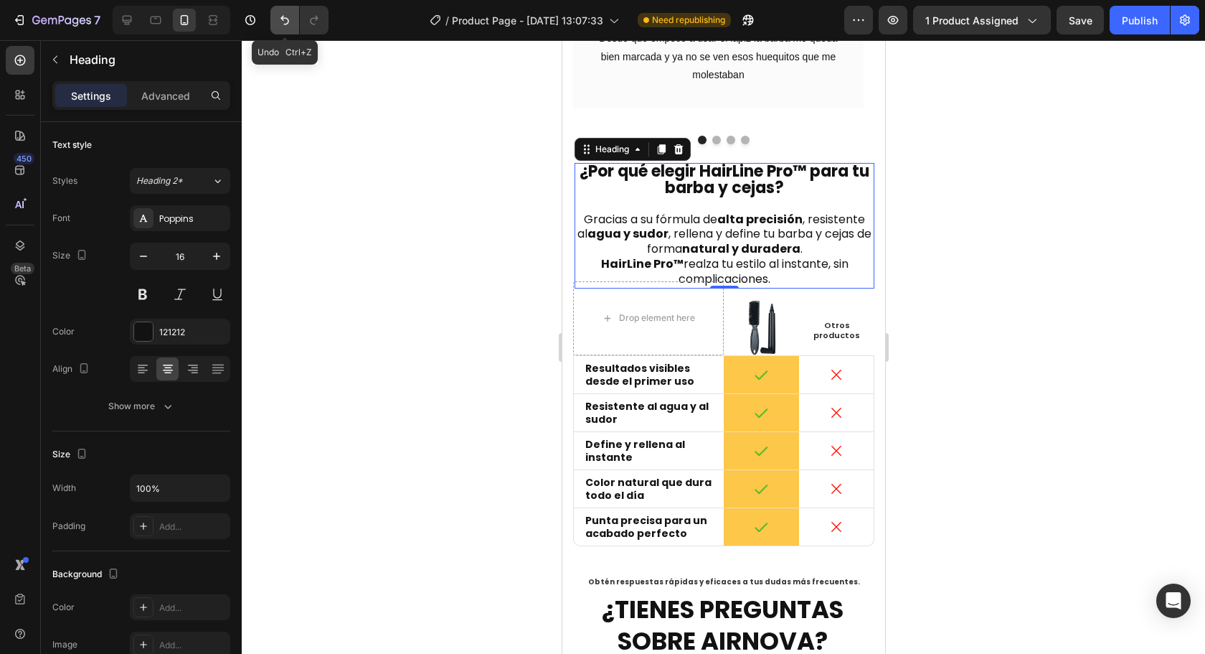
click at [284, 27] on icon "Undo/Redo" at bounding box center [285, 20] width 14 height 14
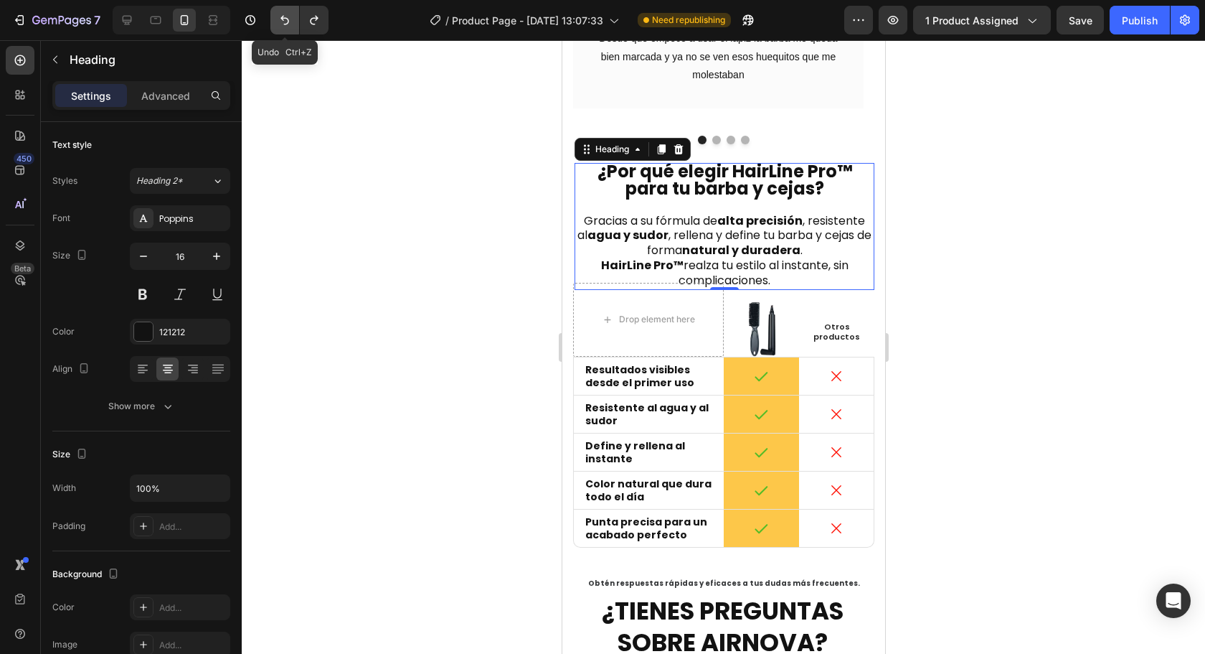
click at [284, 27] on icon "Undo/Redo" at bounding box center [285, 20] width 14 height 14
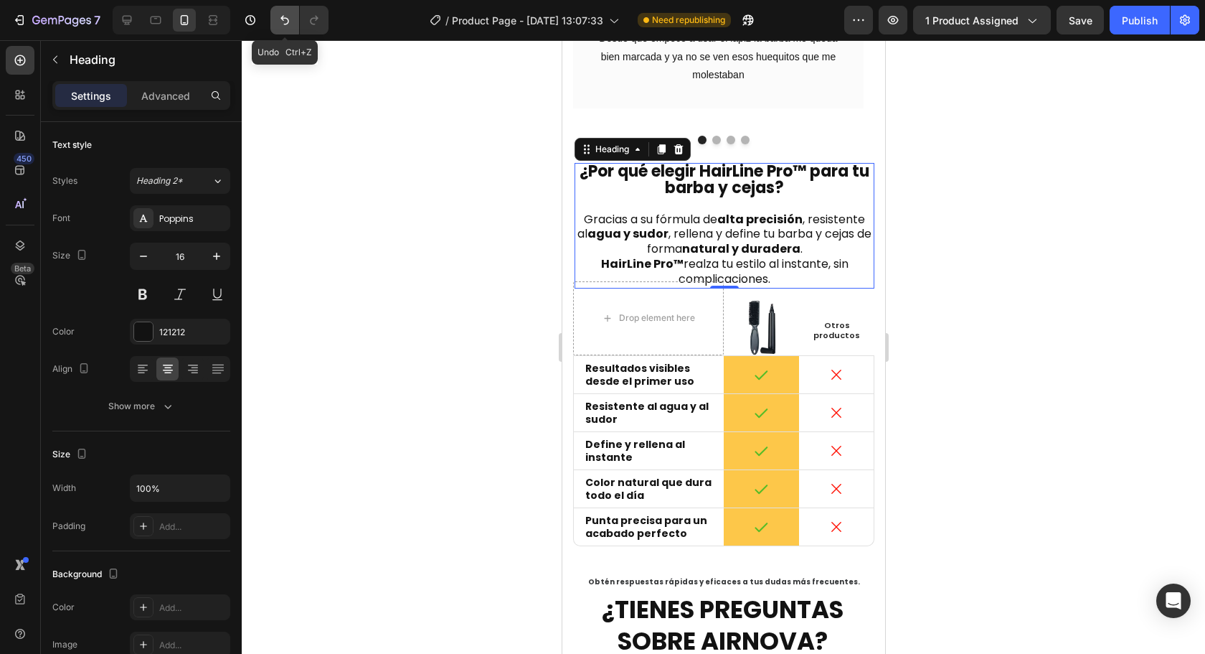
click at [284, 27] on icon "Undo/Redo" at bounding box center [285, 20] width 14 height 14
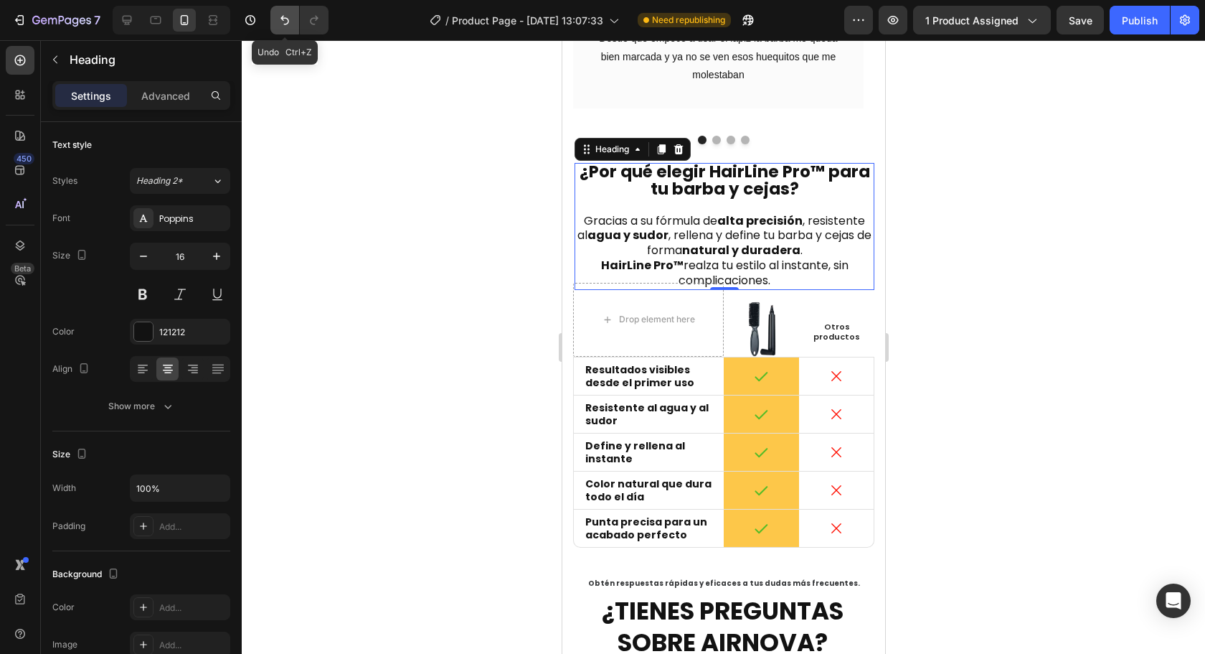
click at [284, 27] on icon "Undo/Redo" at bounding box center [285, 20] width 14 height 14
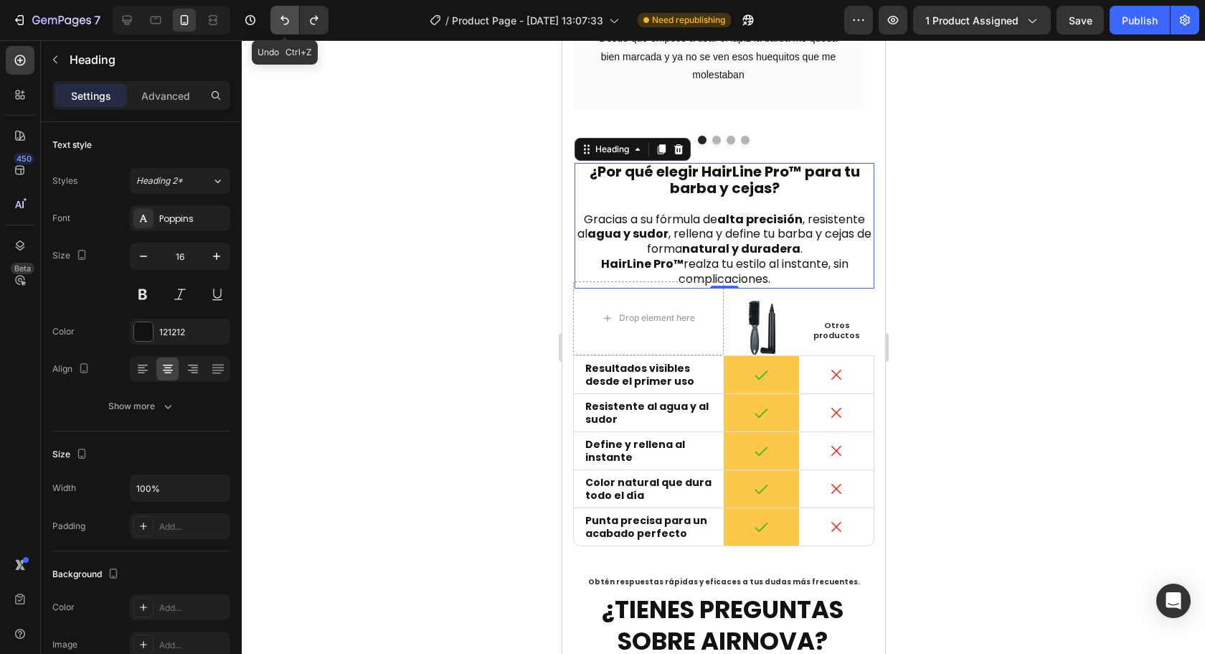
click at [284, 27] on icon "Undo/Redo" at bounding box center [285, 20] width 14 height 14
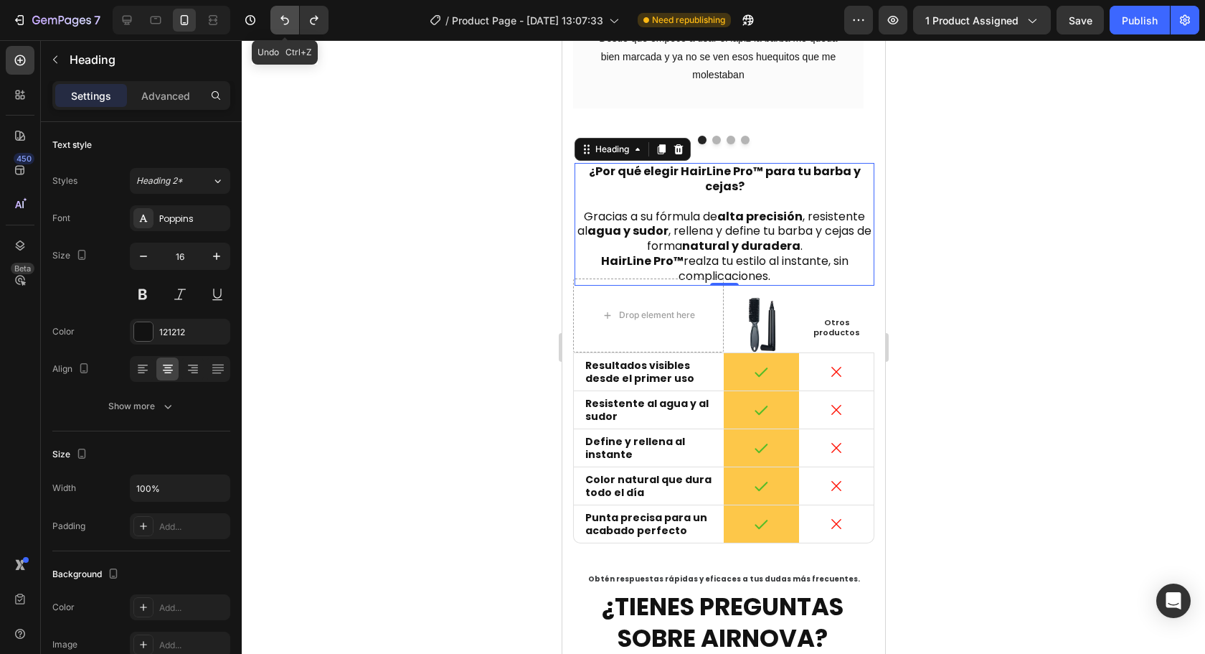
click at [284, 27] on icon "Undo/Redo" at bounding box center [285, 20] width 14 height 14
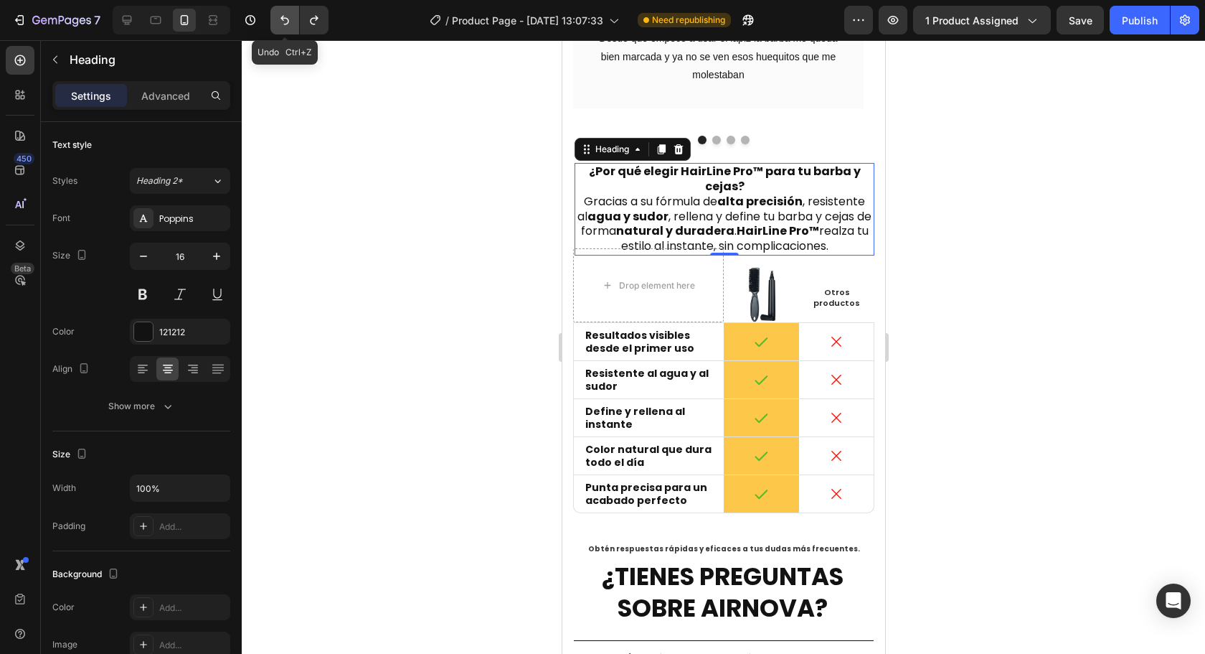
click at [284, 27] on icon "Undo/Redo" at bounding box center [285, 20] width 14 height 14
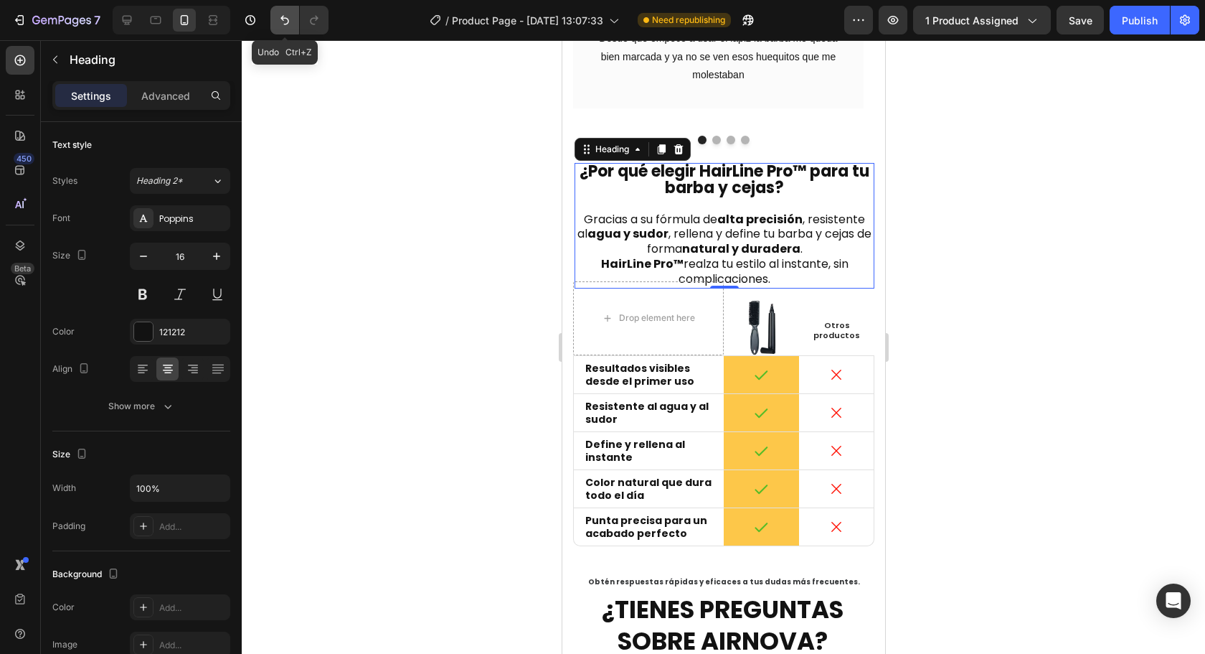
click at [284, 27] on icon "Undo/Redo" at bounding box center [285, 20] width 14 height 14
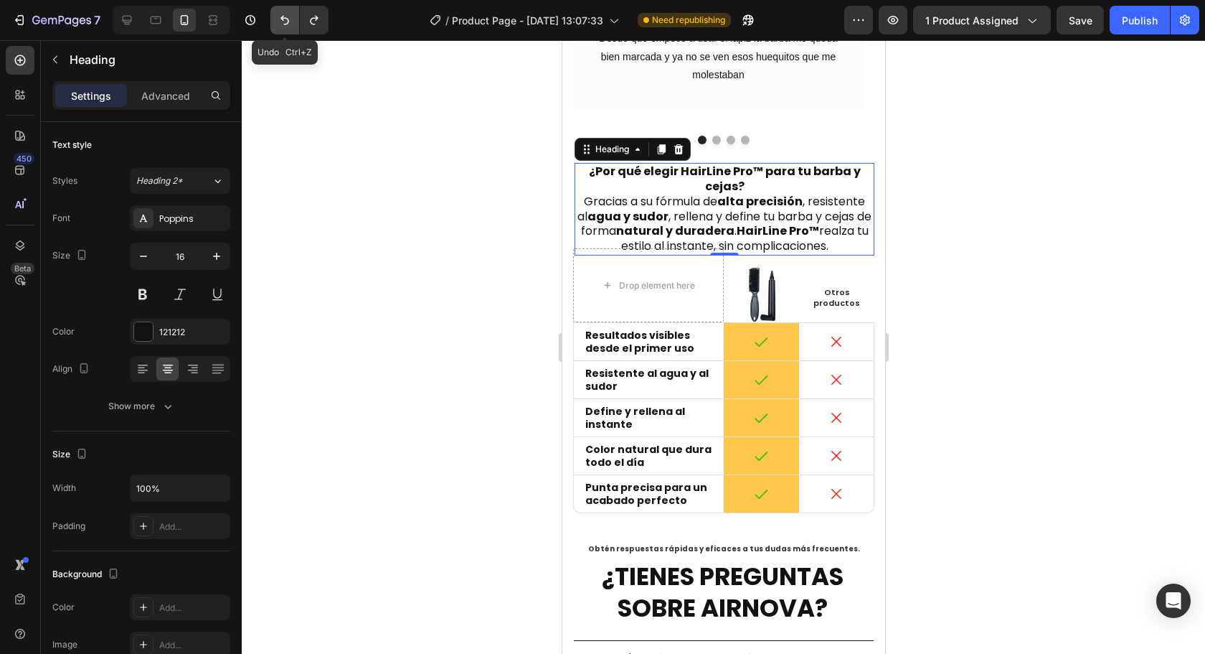
click at [284, 27] on icon "Undo/Redo" at bounding box center [285, 20] width 14 height 14
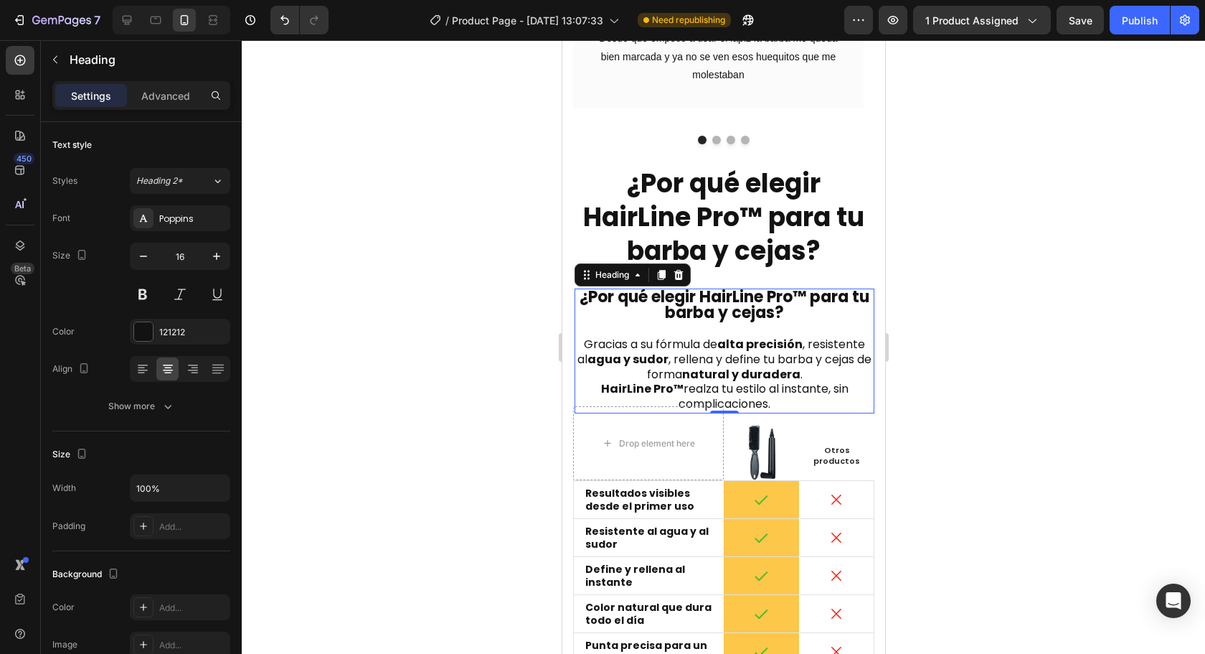
click at [788, 293] on h2 "¿Por qué elegir HairLine Pro™ para tu barba y cejas? Gracias a su fórmula de al…" at bounding box center [724, 350] width 300 height 125
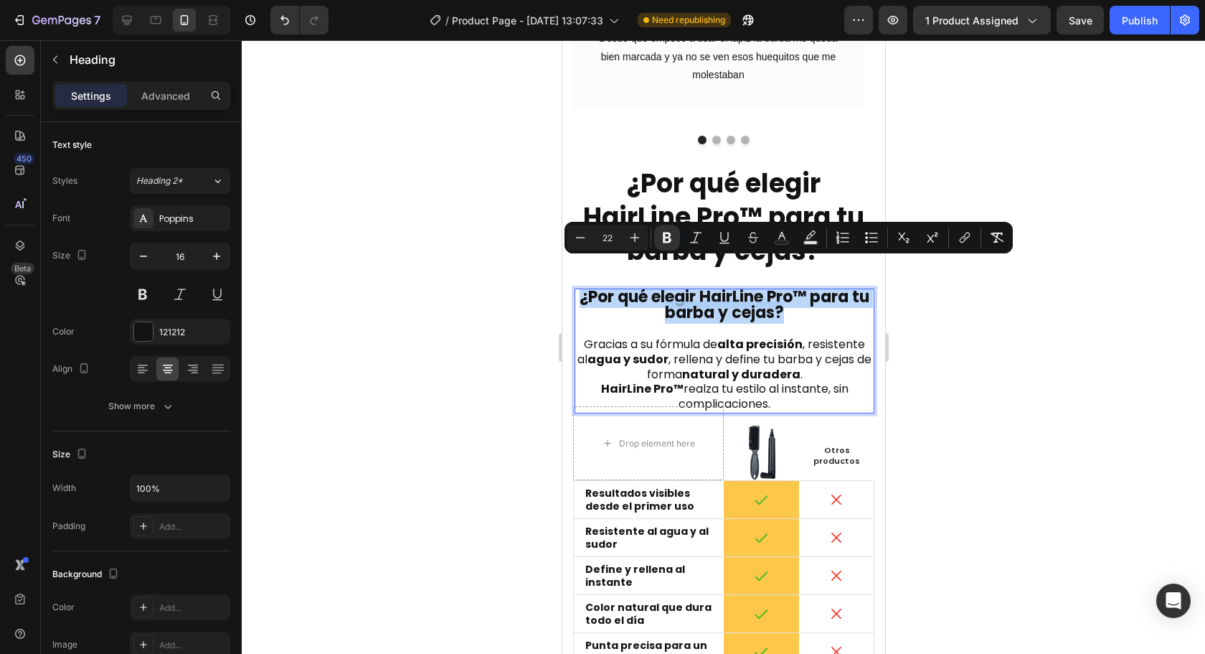
drag, startPoint x: 794, startPoint y: 291, endPoint x: 583, endPoint y: 270, distance: 212.6
click at [583, 290] on p "¿Por qué elegir HairLine Pro™ para tu barba y cejas? Gracias a su fórmula de al…" at bounding box center [723, 351] width 297 height 122
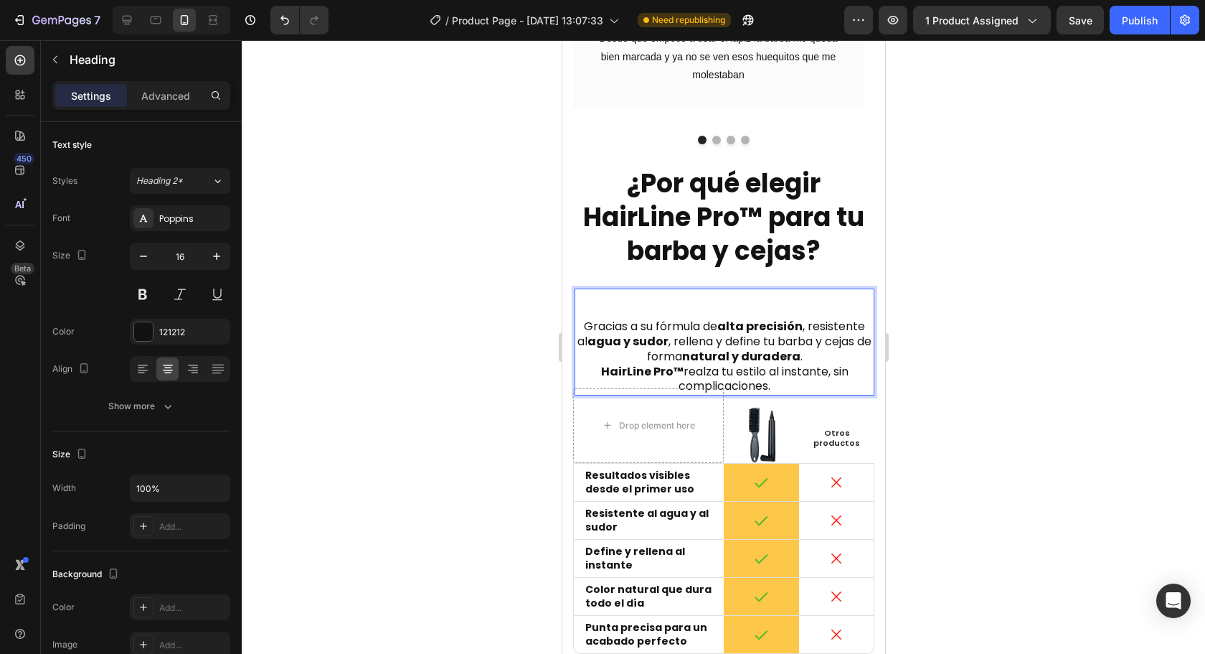
click at [580, 300] on p "⁠⁠⁠⁠⁠⁠⁠ Gracias a su fórmula de alta precisión , resistente al agua y sudor , r…" at bounding box center [723, 342] width 297 height 105
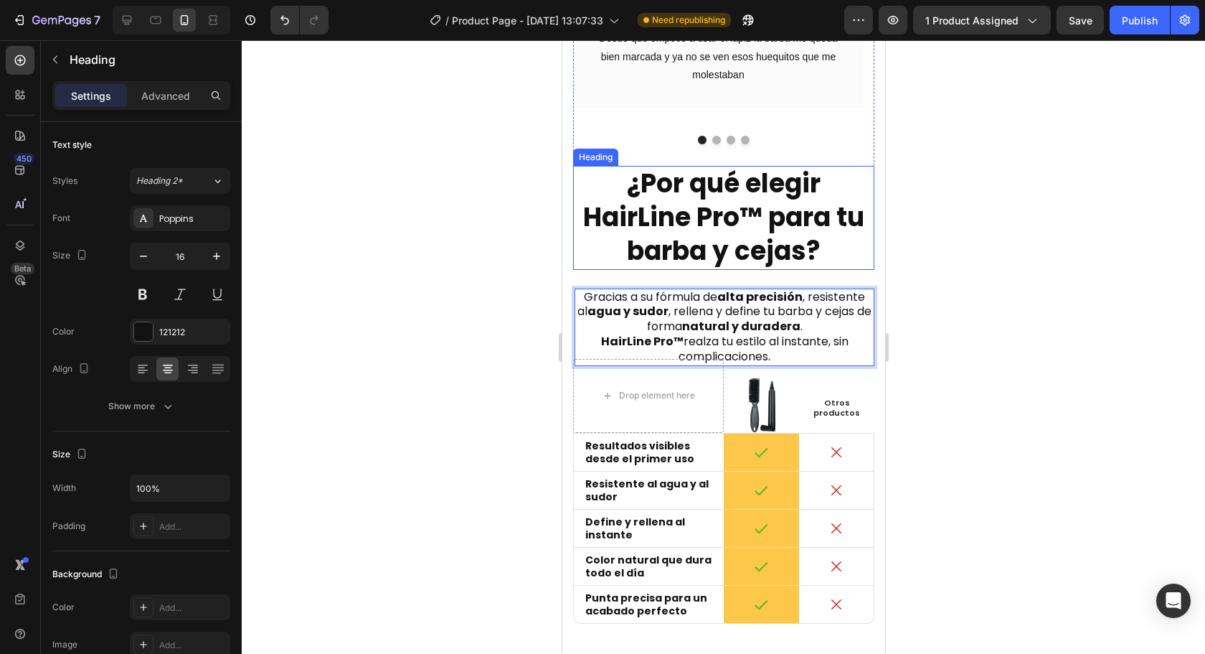
click at [806, 206] on h2 "¿Por qué elegir HairLine Pro™ para tu barba y cejas?" at bounding box center [722, 217] width 301 height 103
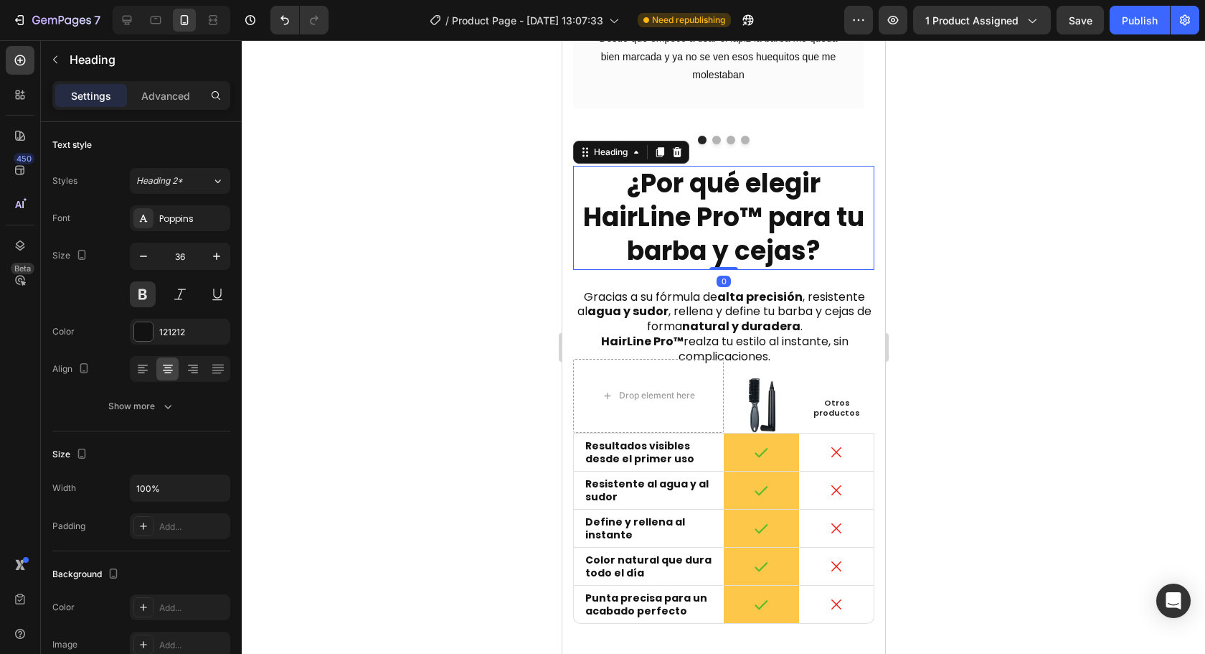
drag, startPoint x: 1057, startPoint y: 281, endPoint x: 1073, endPoint y: 282, distance: 15.1
click at [1059, 281] on div at bounding box center [723, 346] width 963 height 613
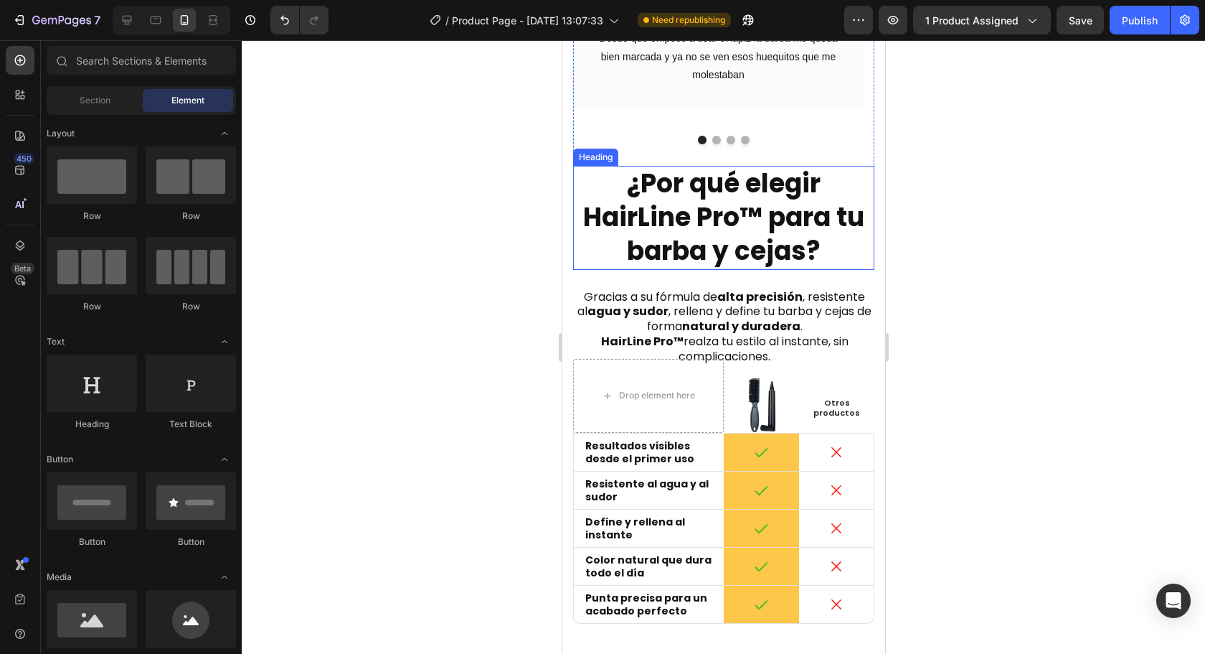
click at [735, 191] on h2 "¿Por qué elegir HairLine Pro™ para tu barba y cejas?" at bounding box center [722, 217] width 301 height 103
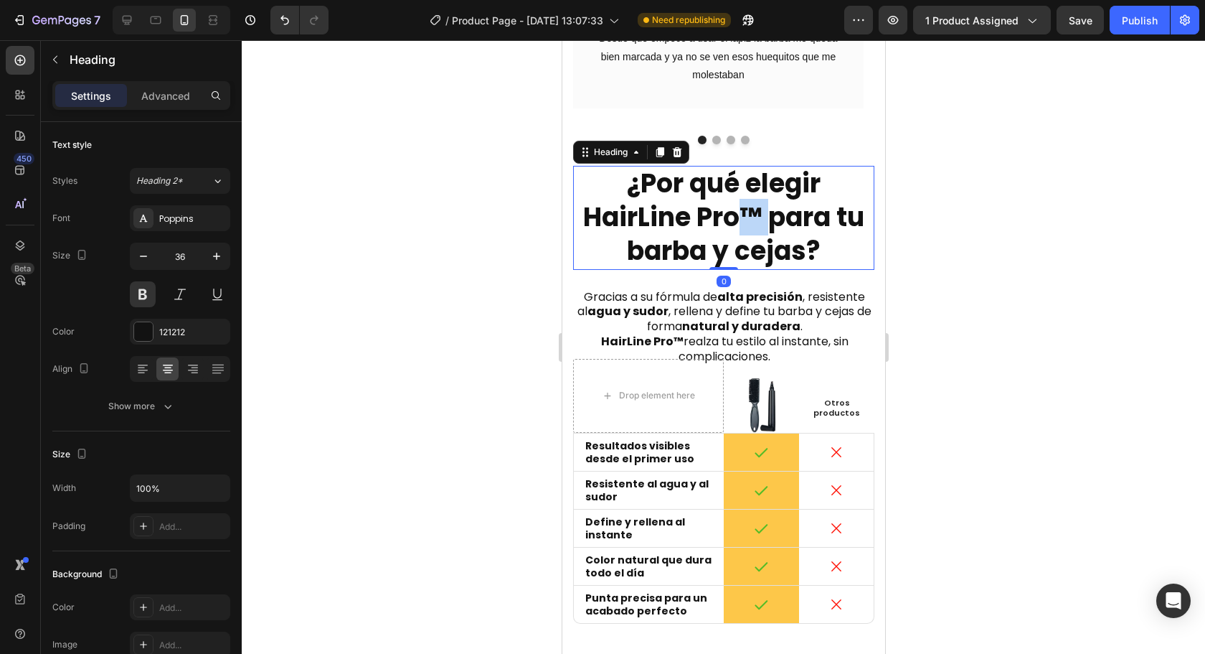
click at [735, 191] on h2 "¿Por qué elegir HairLine Pro™ para tu barba y cejas?" at bounding box center [722, 217] width 301 height 103
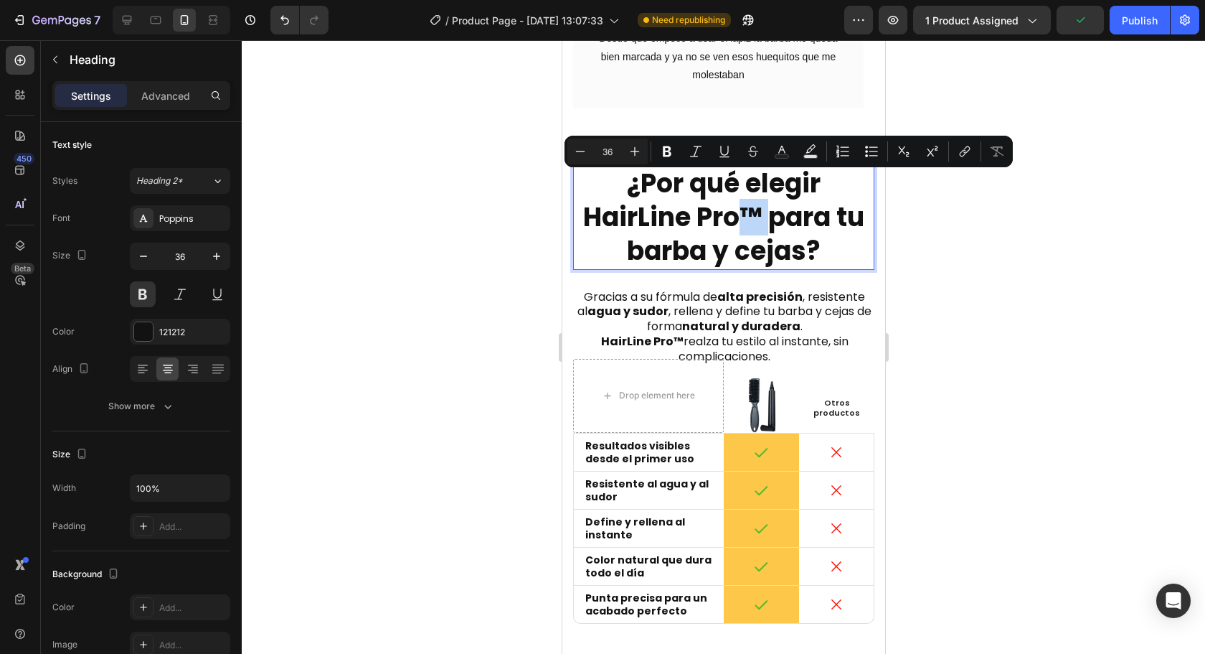
click at [770, 209] on p "¿Por qué elegir HairLine Pro™ para tu barba y cejas?" at bounding box center [723, 217] width 298 height 100
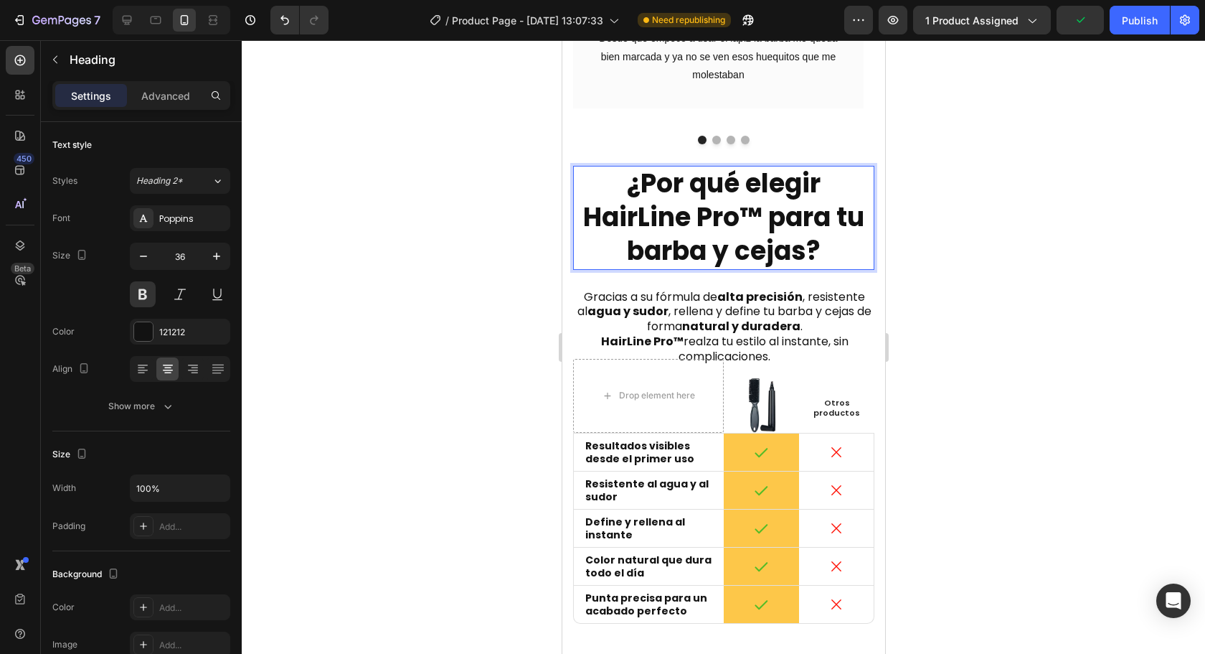
click at [811, 228] on p "¿Por qué elegir HairLine Pro™ para tu barba y cejas?" at bounding box center [723, 217] width 298 height 100
click at [1054, 341] on div at bounding box center [723, 346] width 963 height 613
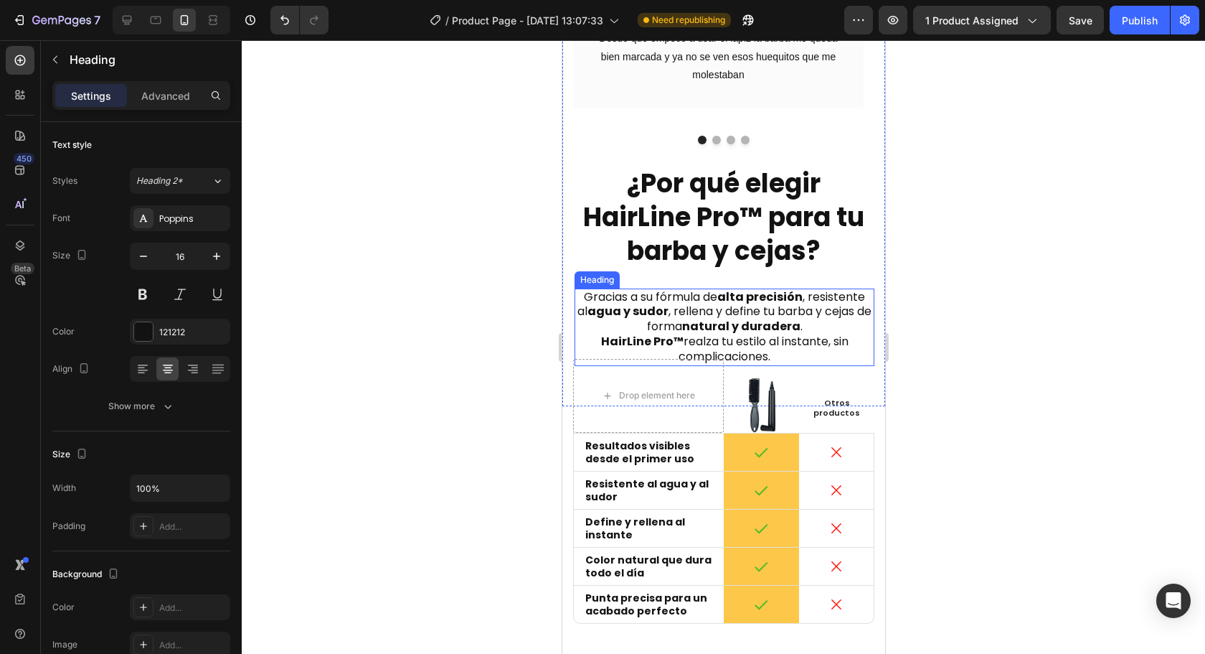
click at [758, 324] on p "Gracias a su fórmula de alta precisión , resistente al agua y sudor , rellena y…" at bounding box center [723, 327] width 297 height 75
click at [1029, 428] on div at bounding box center [723, 346] width 963 height 613
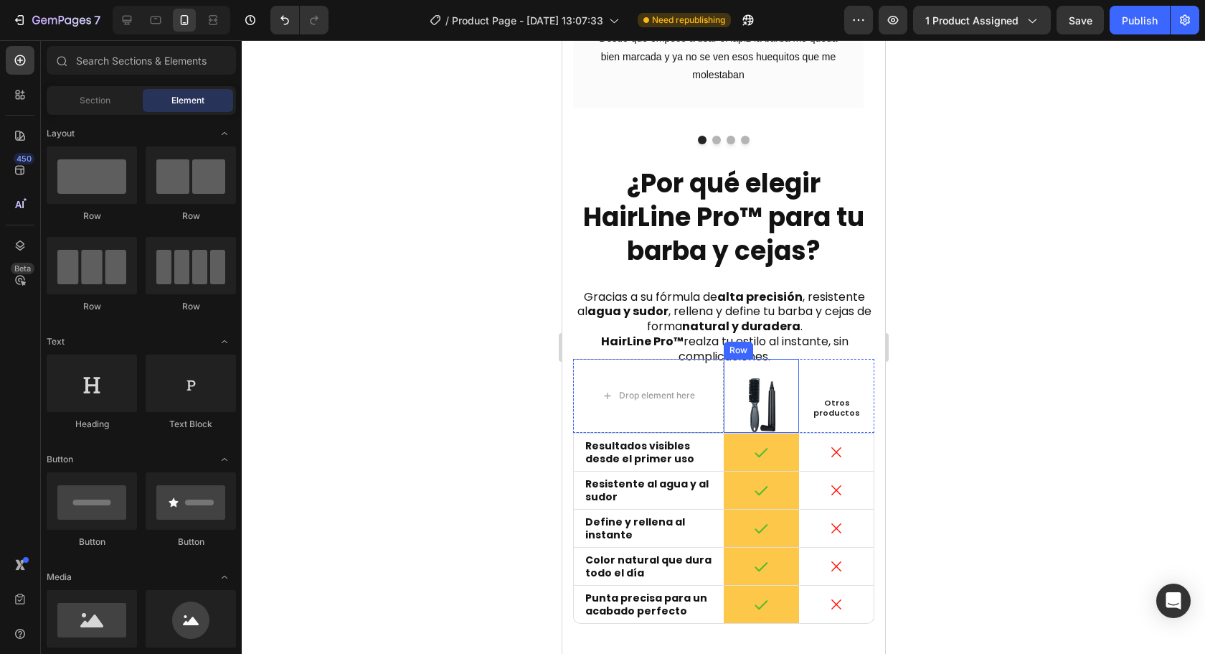
click at [785, 359] on div "Image Row" at bounding box center [760, 396] width 75 height 74
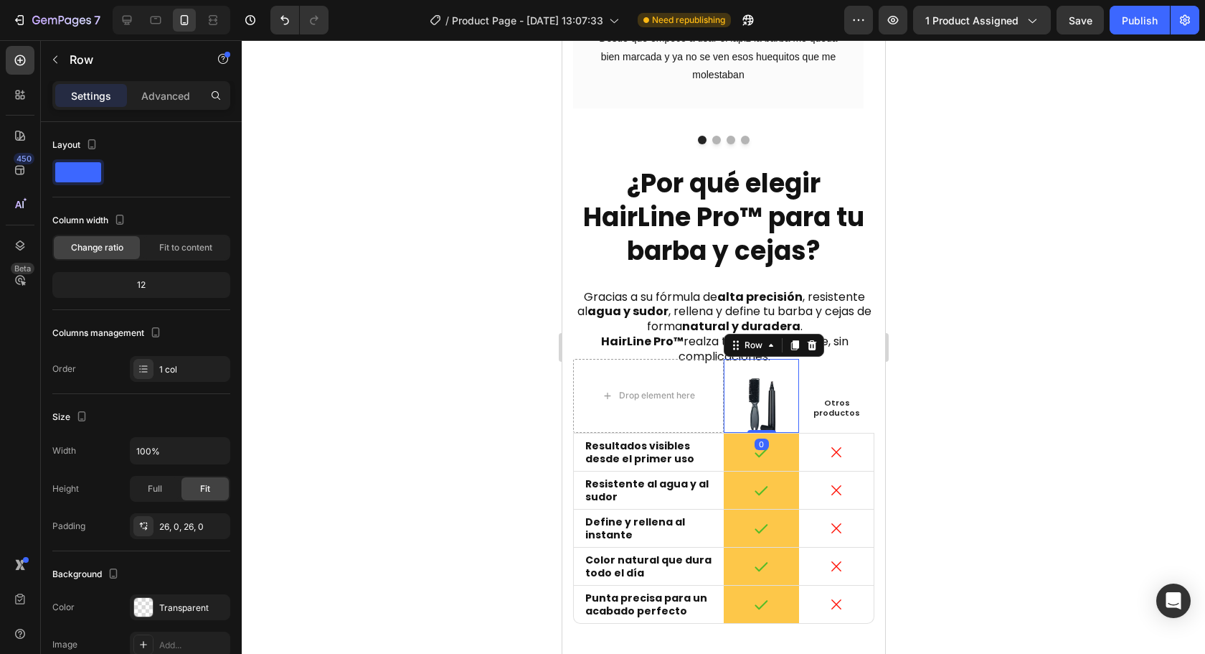
drag, startPoint x: 1004, startPoint y: 330, endPoint x: 896, endPoint y: 319, distance: 108.2
click at [1004, 330] on div at bounding box center [723, 346] width 963 height 613
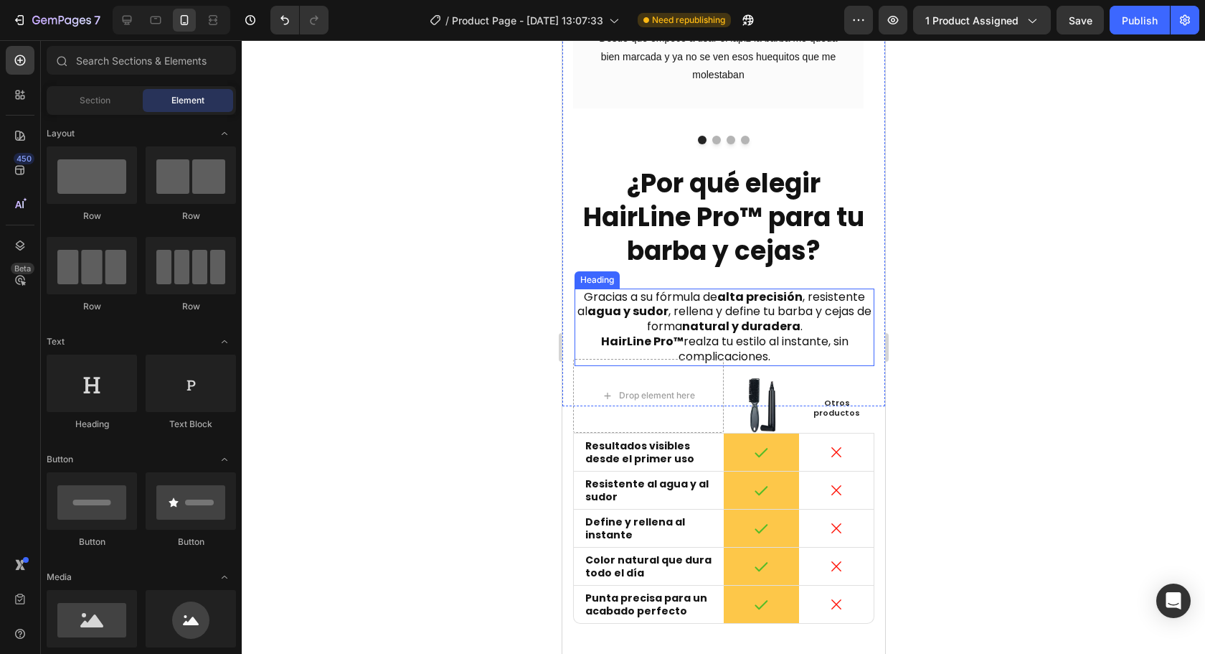
click at [791, 318] on strong "natural y duradera" at bounding box center [741, 326] width 118 height 17
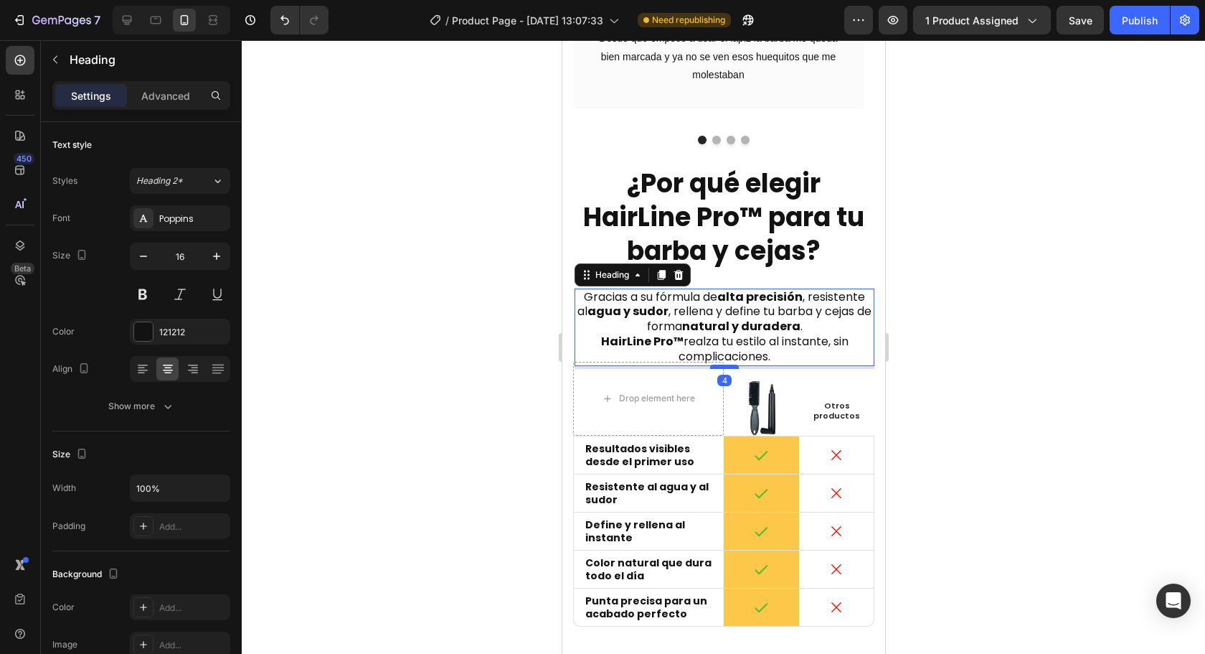
click at [726, 364] on div at bounding box center [724, 366] width 29 height 4
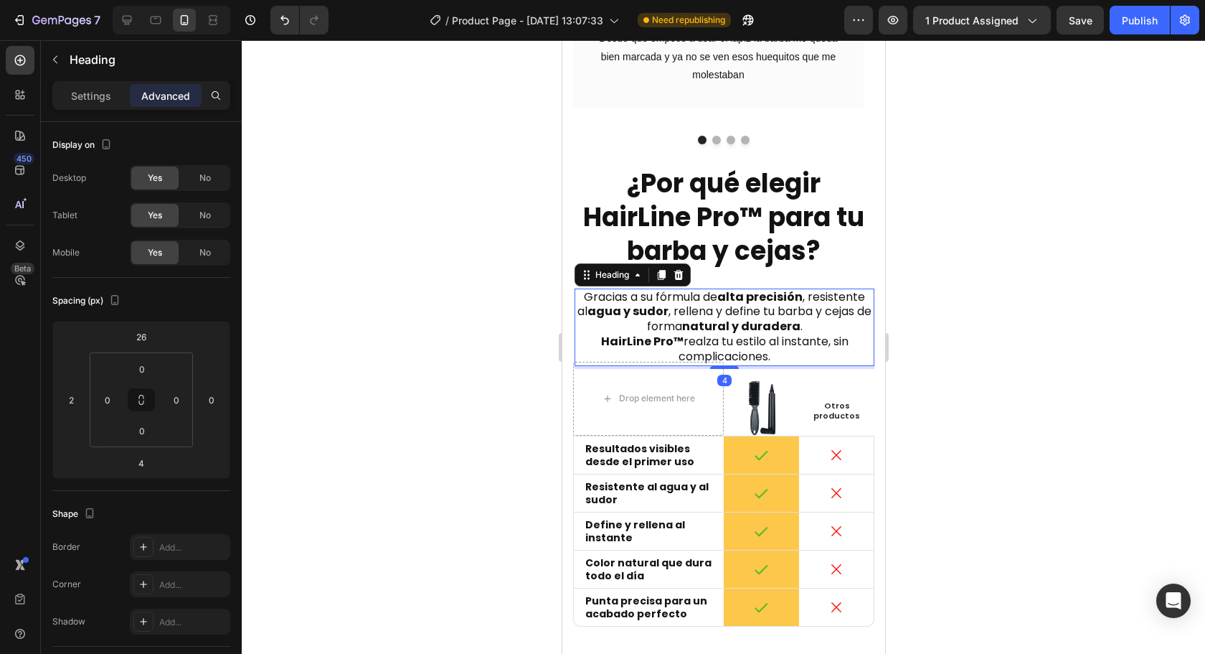
click at [993, 359] on div at bounding box center [723, 346] width 963 height 613
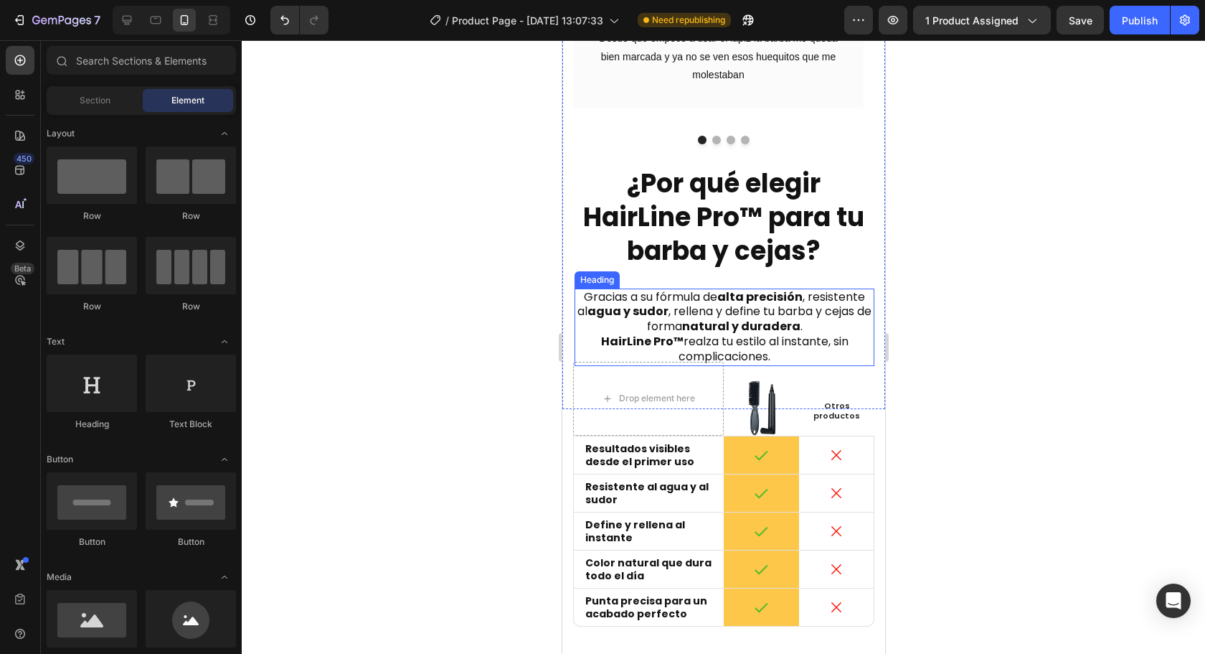
click at [816, 302] on p "Gracias a su fórmula de alta precisión , resistente al agua y sudor , rellena y…" at bounding box center [723, 327] width 297 height 75
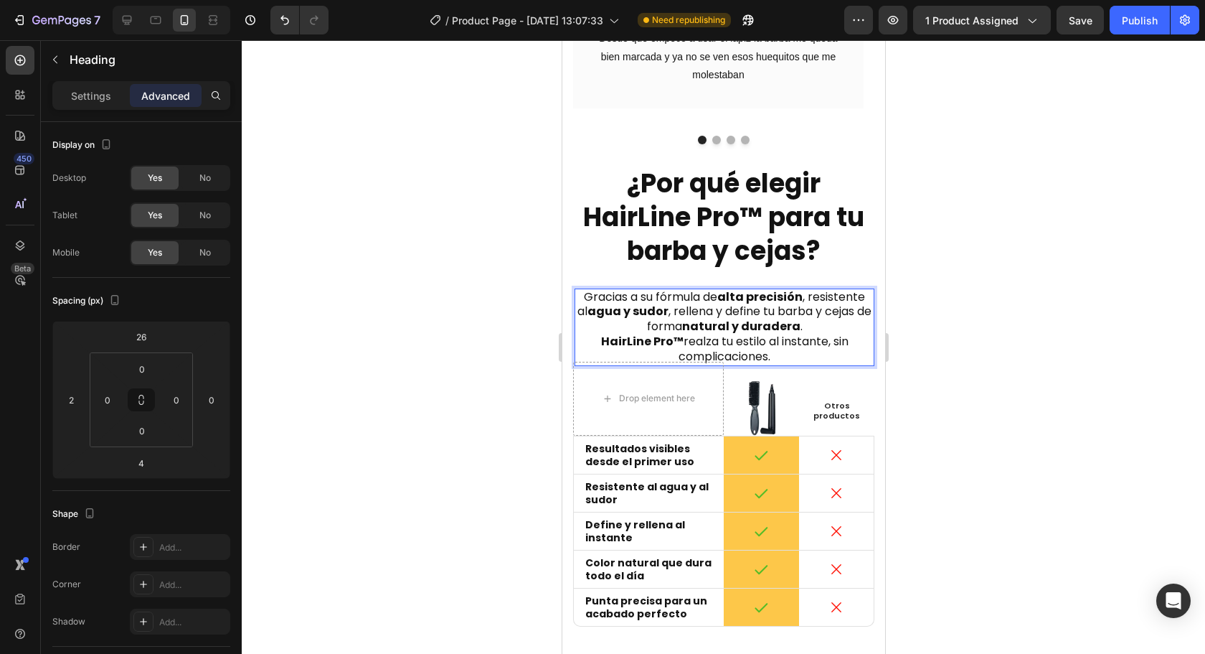
click at [804, 300] on p "Gracias a su fórmula de alta precisión , resistente al agua y sudor , rellena y…" at bounding box center [723, 327] width 297 height 75
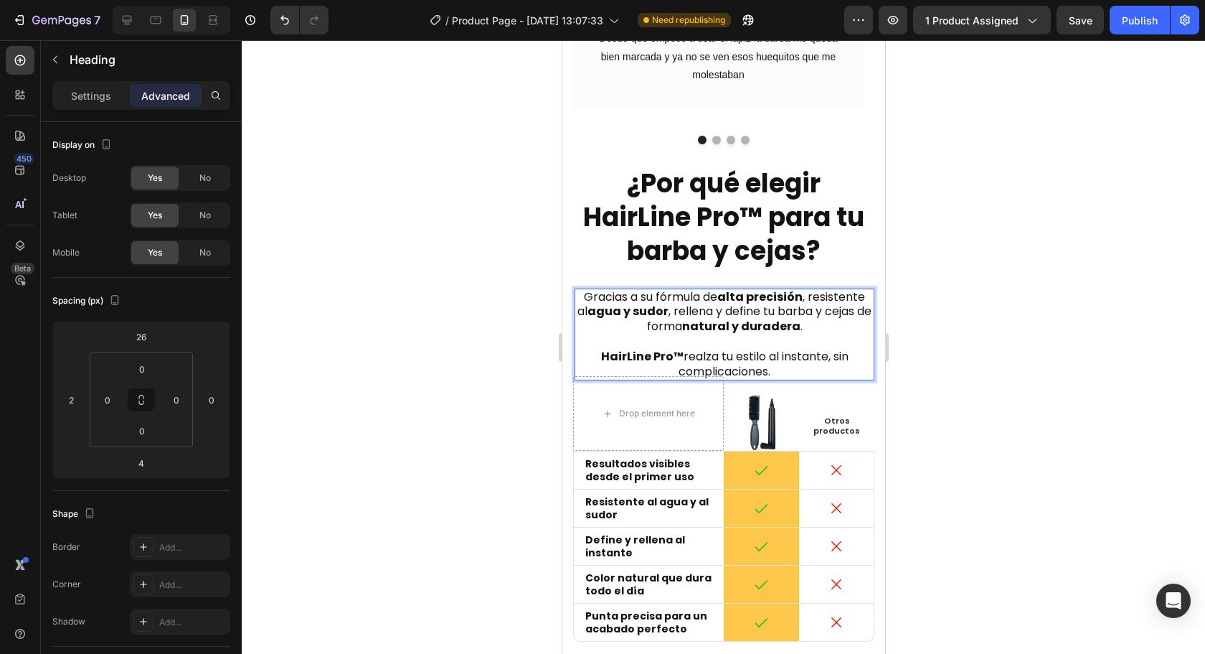
click at [1088, 396] on div at bounding box center [723, 346] width 963 height 613
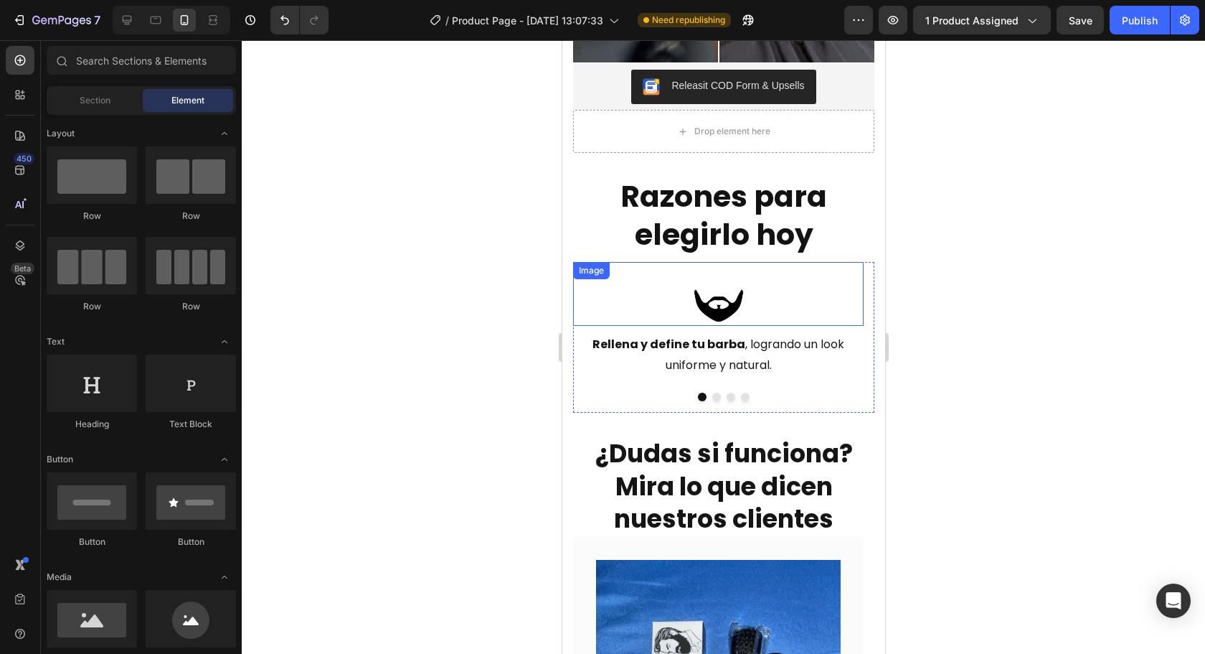
scroll to position [1889, 0]
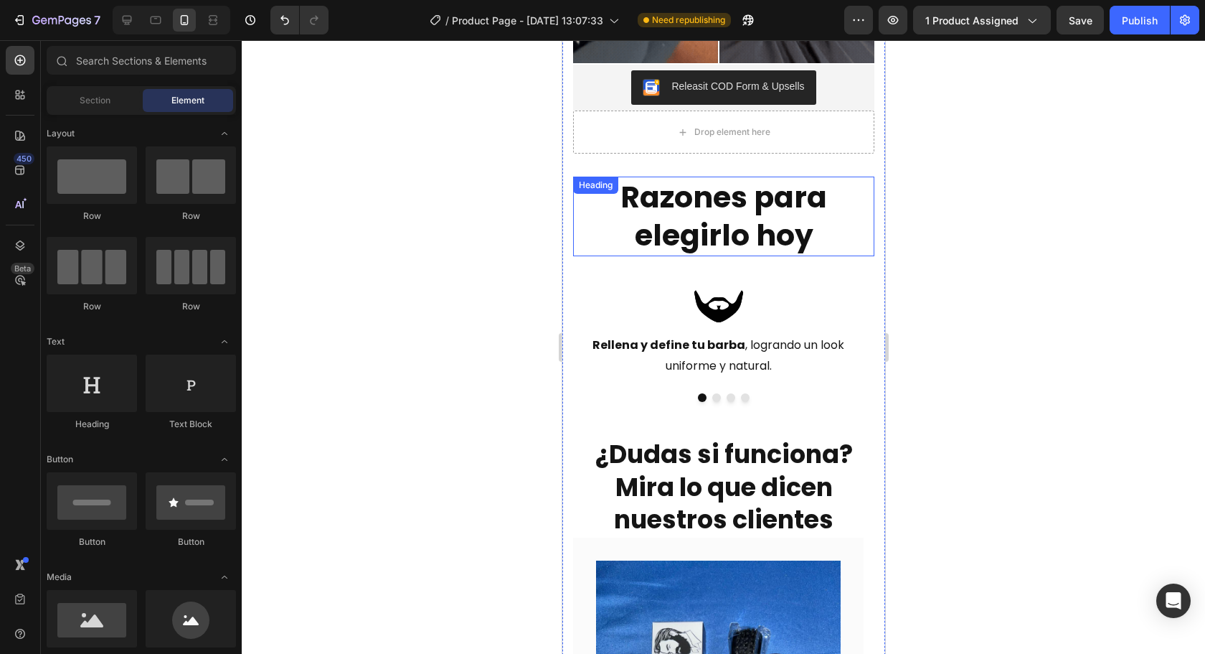
click at [741, 176] on h2 "Razones para elegirlo hoy" at bounding box center [722, 216] width 301 height 80
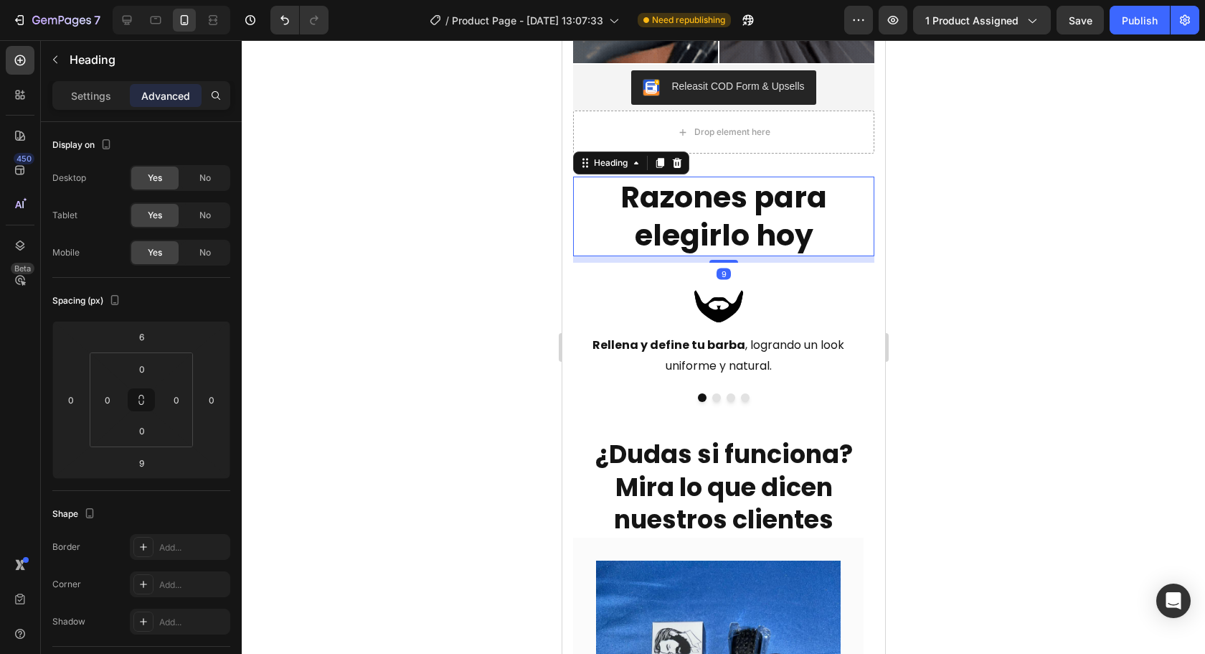
click at [741, 189] on h2 "Razones para elegirlo hoy" at bounding box center [722, 216] width 301 height 80
click at [741, 189] on p "Razones para elegirlo hoy" at bounding box center [723, 216] width 298 height 77
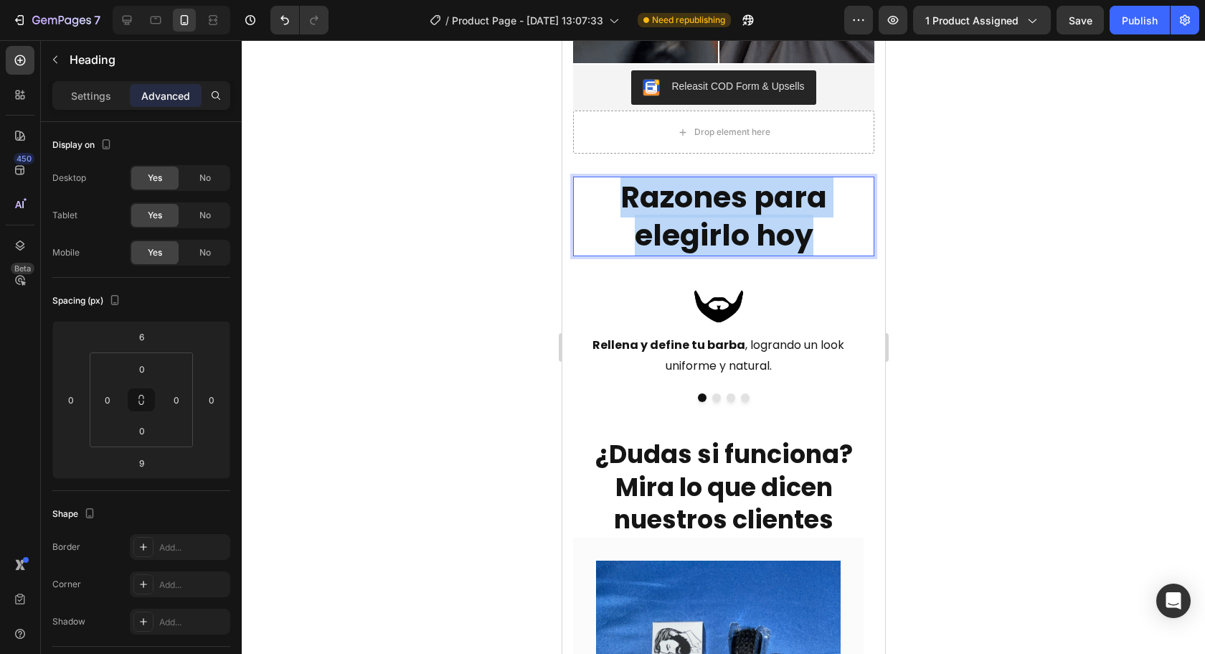
click at [741, 189] on p "Razones para elegirlo hoy" at bounding box center [723, 216] width 298 height 77
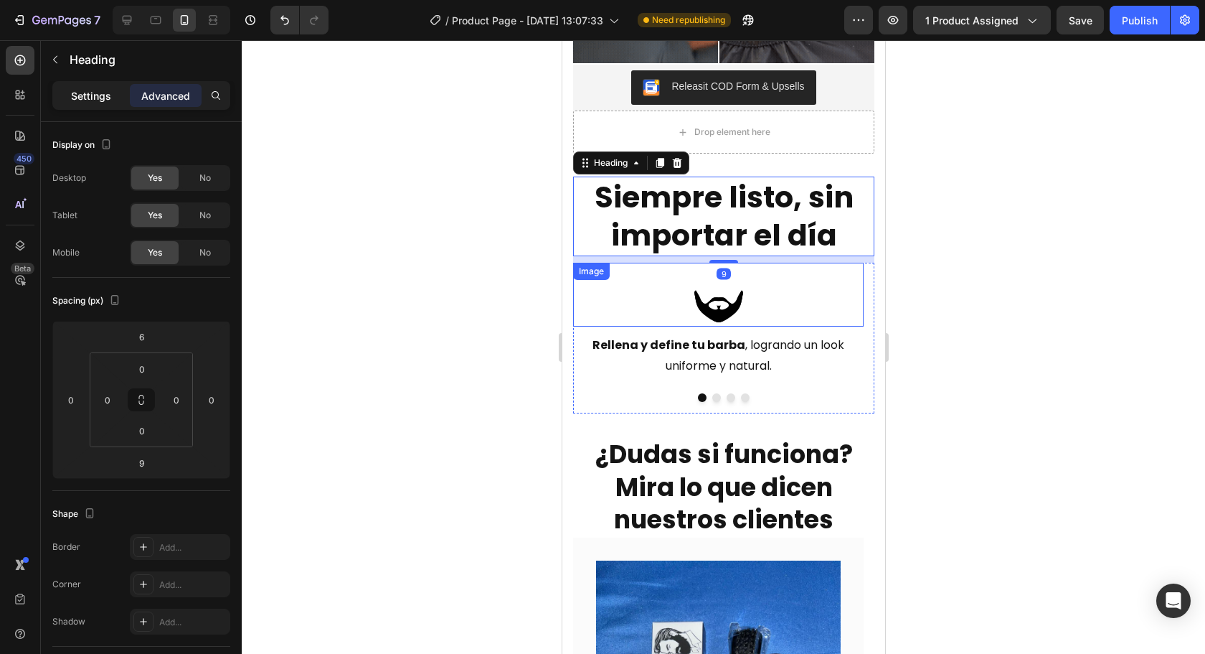
click at [113, 95] on div "Settings" at bounding box center [91, 95] width 72 height 23
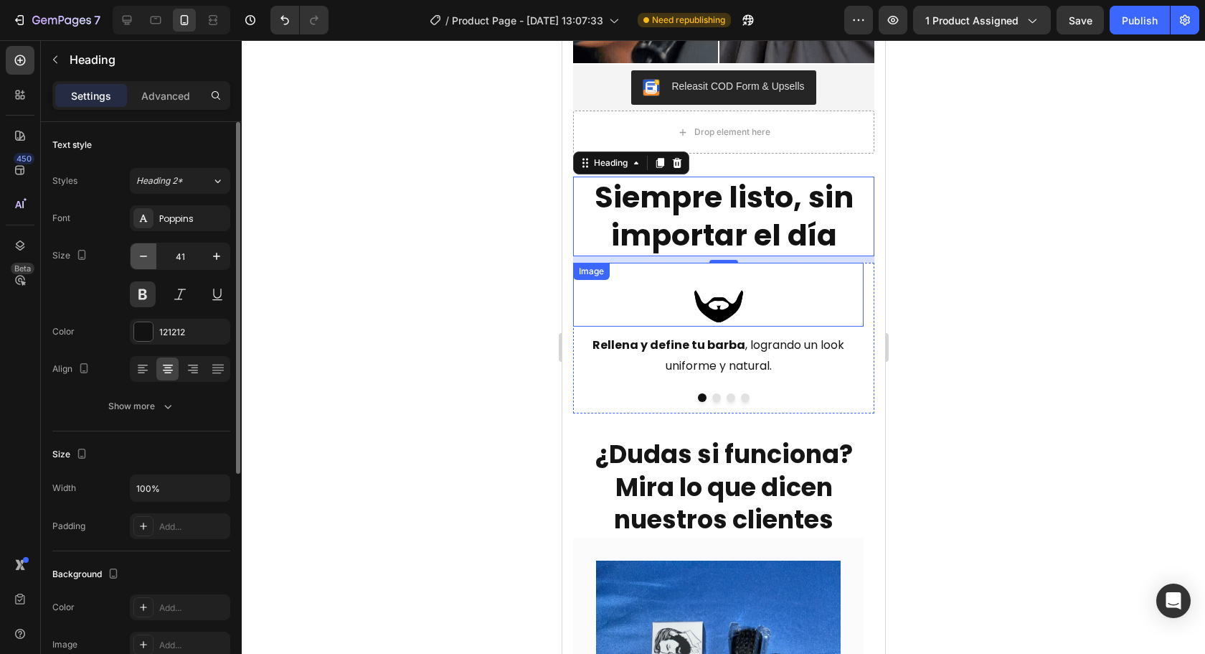
click at [142, 255] on icon "button" at bounding box center [143, 256] width 14 height 14
click at [142, 256] on icon "button" at bounding box center [143, 256] width 14 height 14
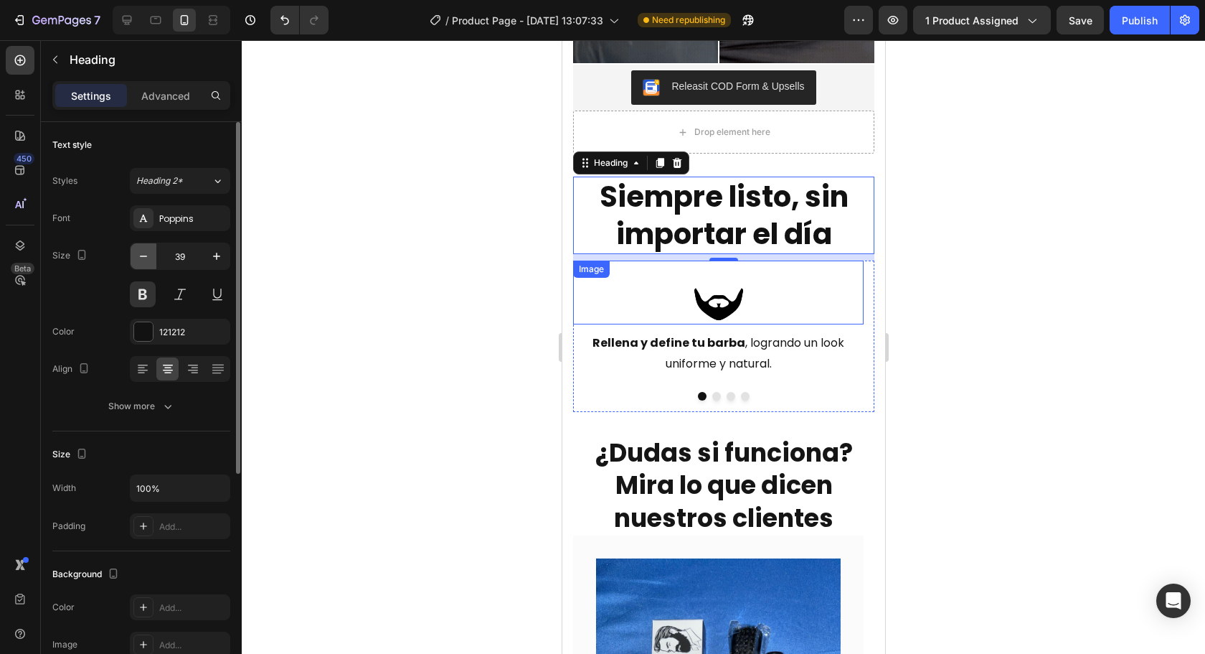
click at [142, 256] on icon "button" at bounding box center [143, 255] width 7 height 1
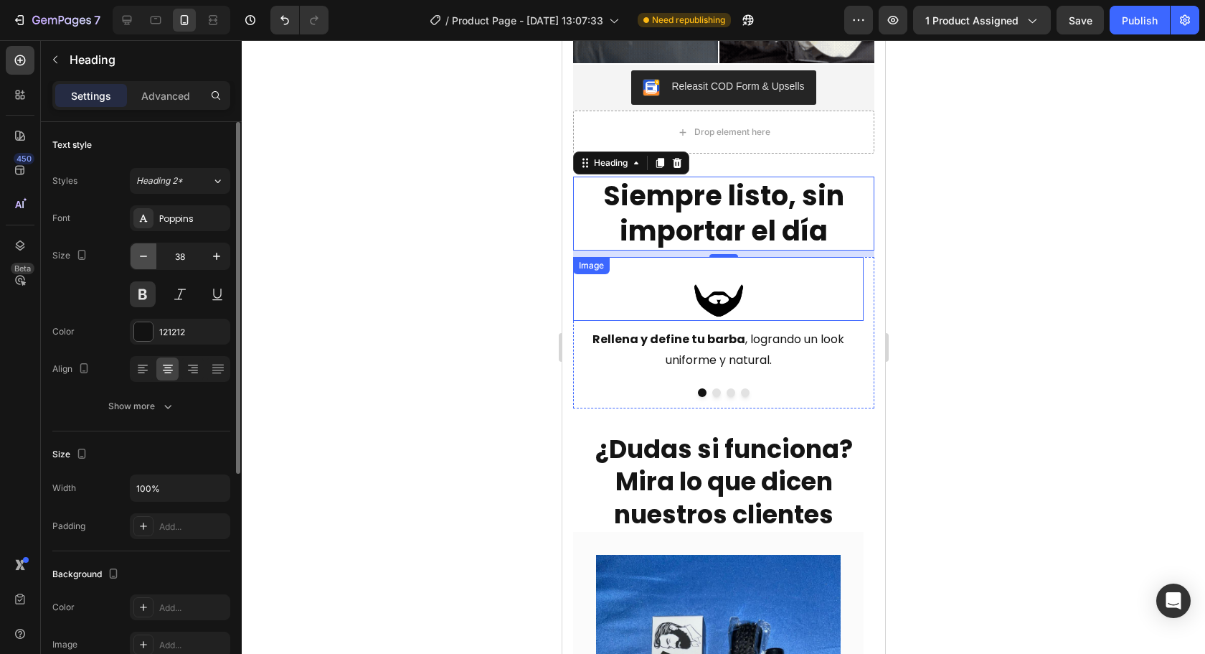
click at [142, 256] on icon "button" at bounding box center [143, 255] width 7 height 1
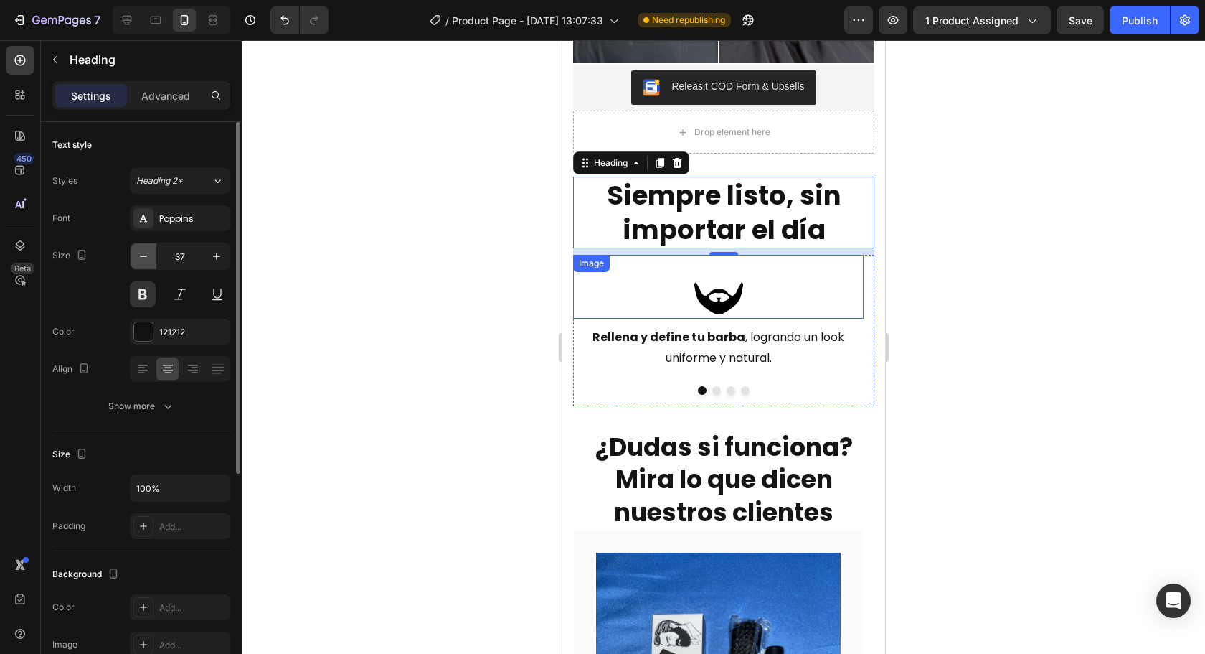
click at [142, 256] on icon "button" at bounding box center [143, 255] width 7 height 1
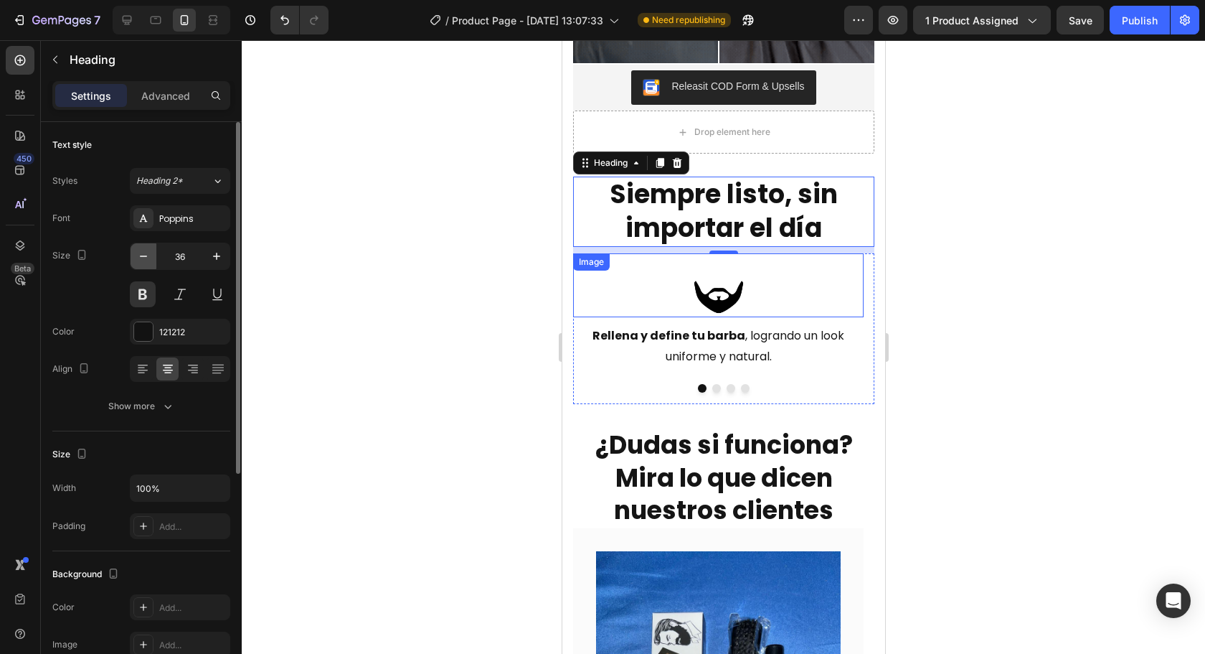
click at [142, 256] on icon "button" at bounding box center [143, 255] width 7 height 1
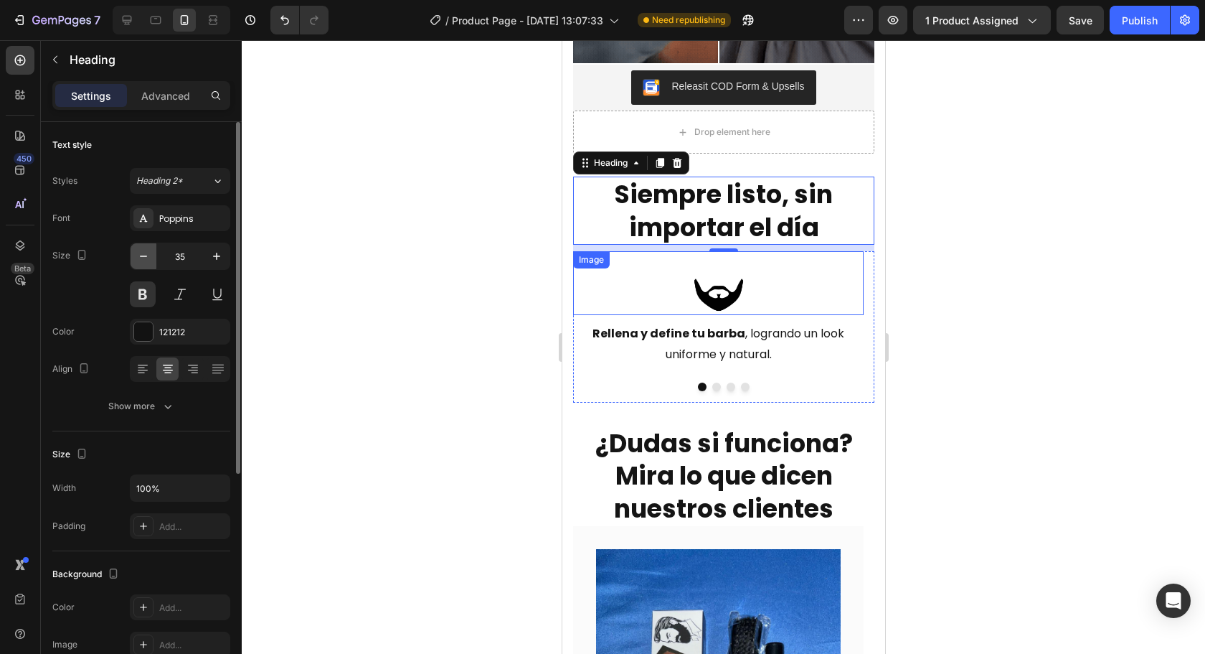
click at [142, 256] on icon "button" at bounding box center [143, 255] width 7 height 1
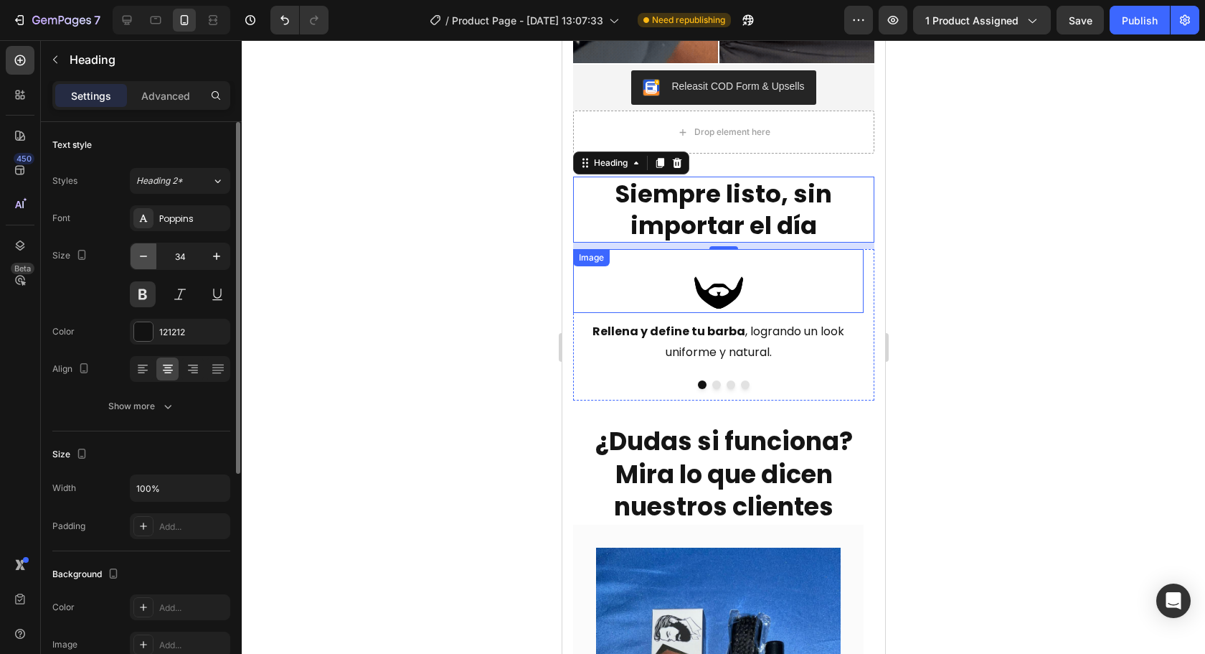
click at [142, 256] on icon "button" at bounding box center [143, 255] width 7 height 1
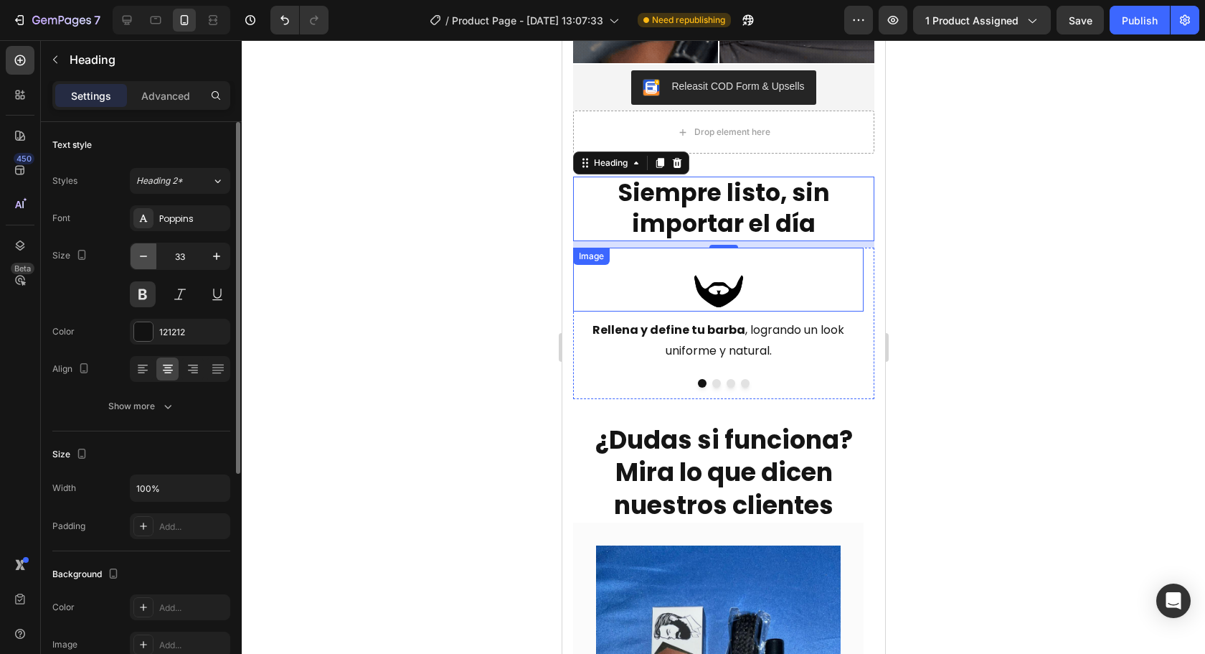
click at [142, 256] on icon "button" at bounding box center [143, 255] width 7 height 1
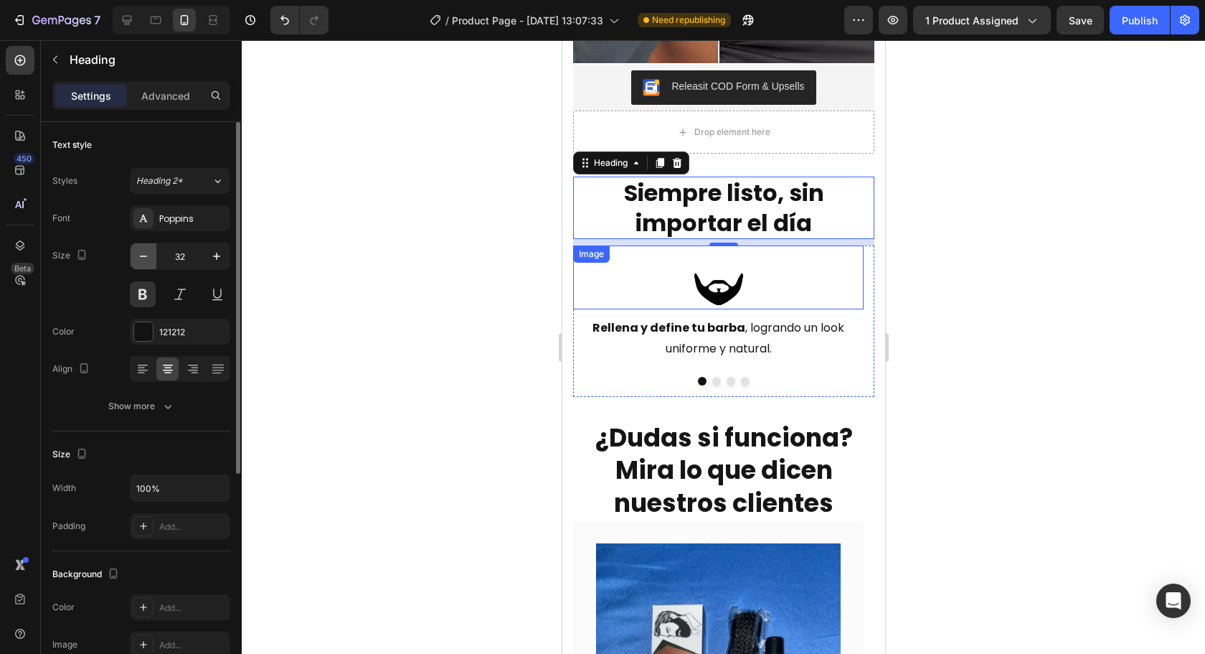
click at [142, 256] on icon "button" at bounding box center [143, 255] width 7 height 1
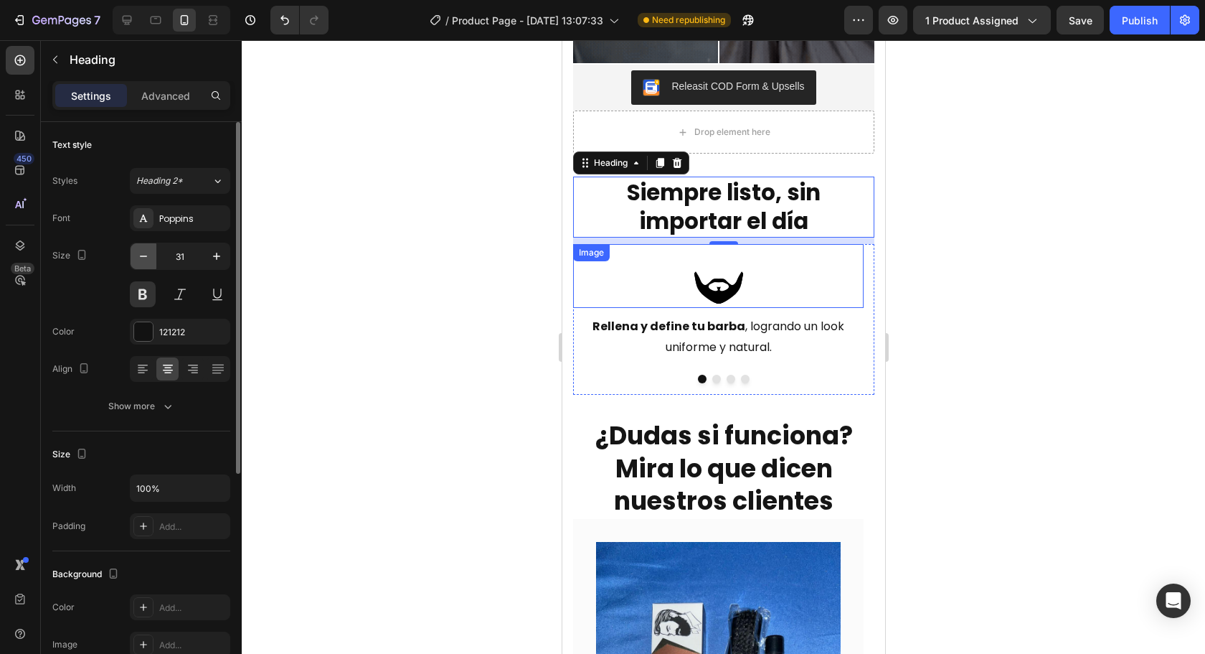
click at [142, 256] on icon "button" at bounding box center [143, 255] width 7 height 1
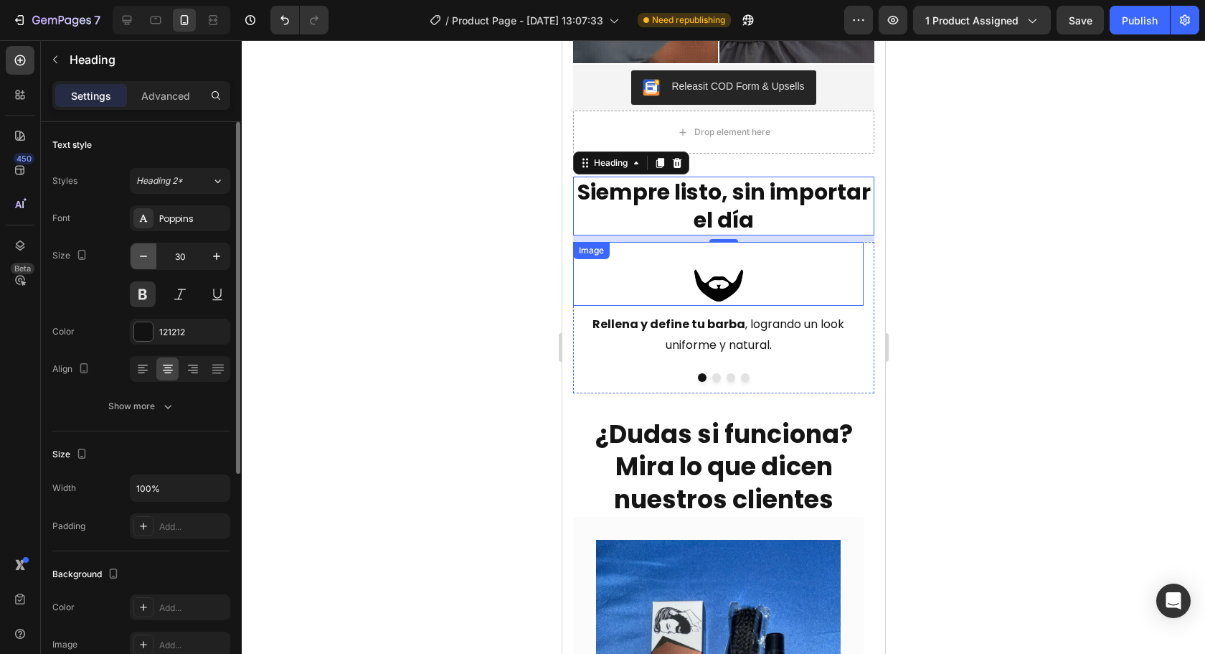
click at [142, 256] on icon "button" at bounding box center [143, 255] width 7 height 1
type input "29"
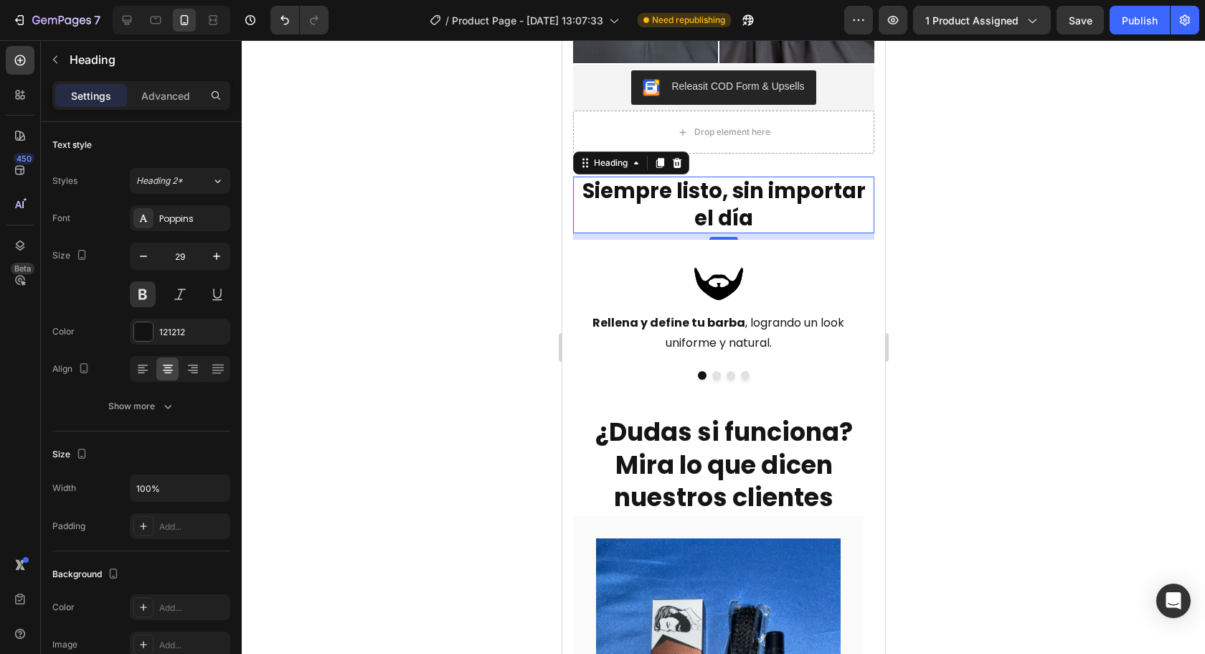
click at [1121, 306] on div at bounding box center [723, 346] width 963 height 613
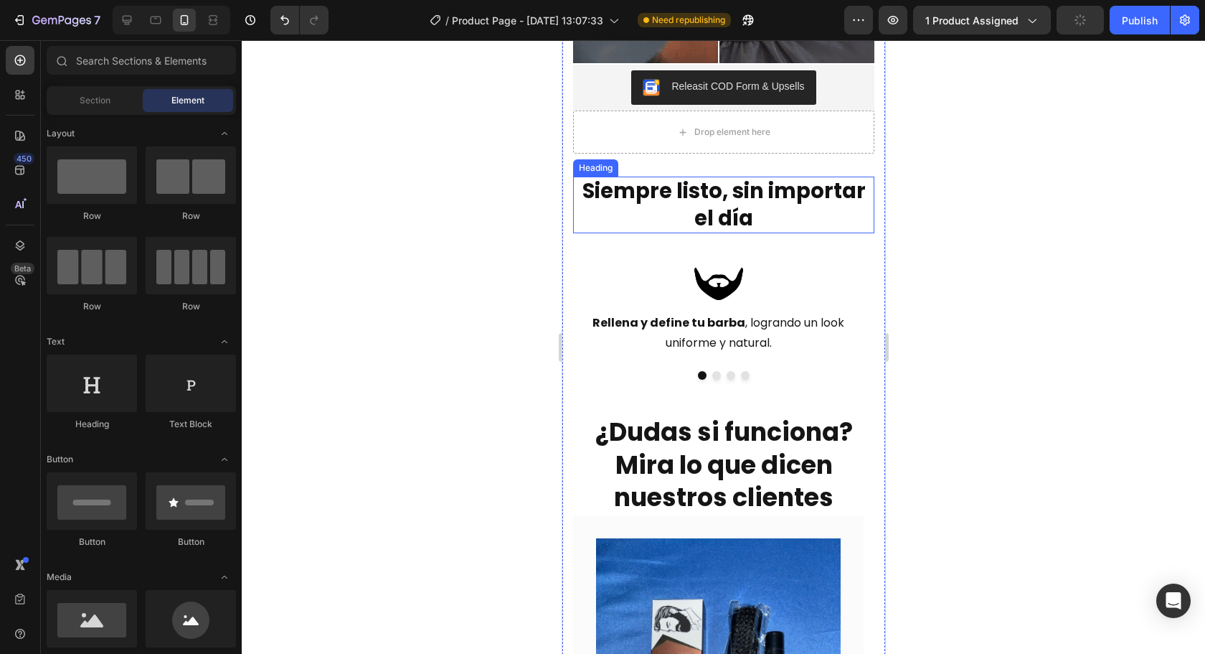
click at [721, 178] on p "Siempre listo, sin importar el día" at bounding box center [723, 205] width 298 height 54
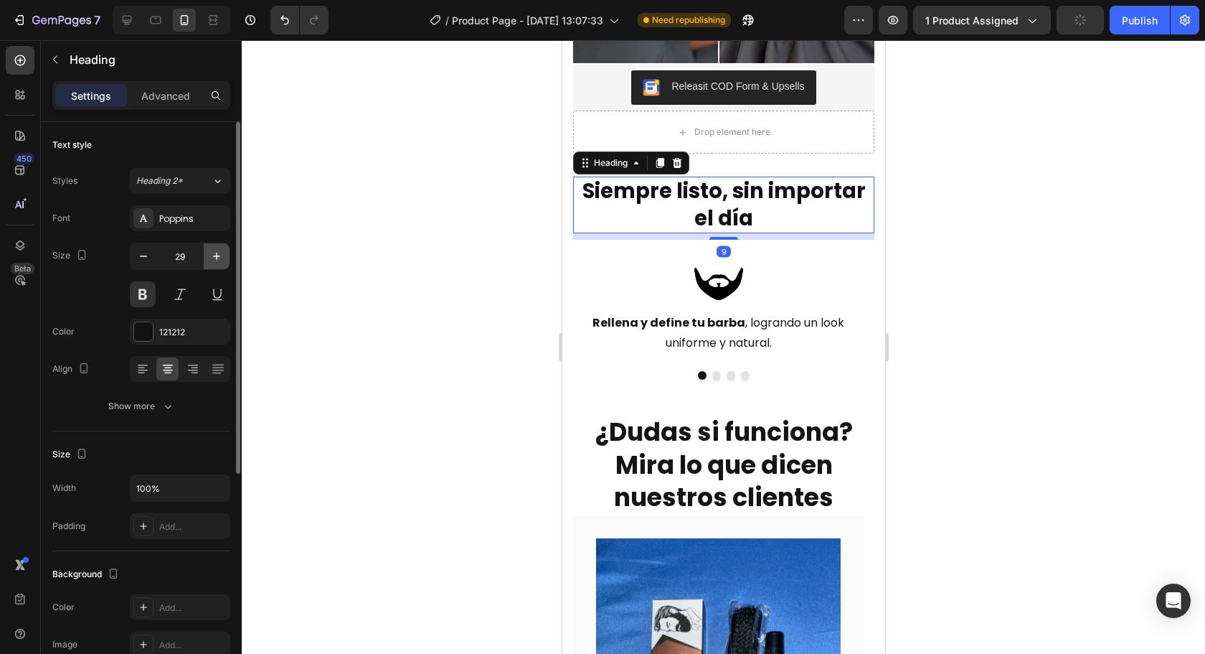
click at [217, 254] on icon "button" at bounding box center [216, 256] width 14 height 14
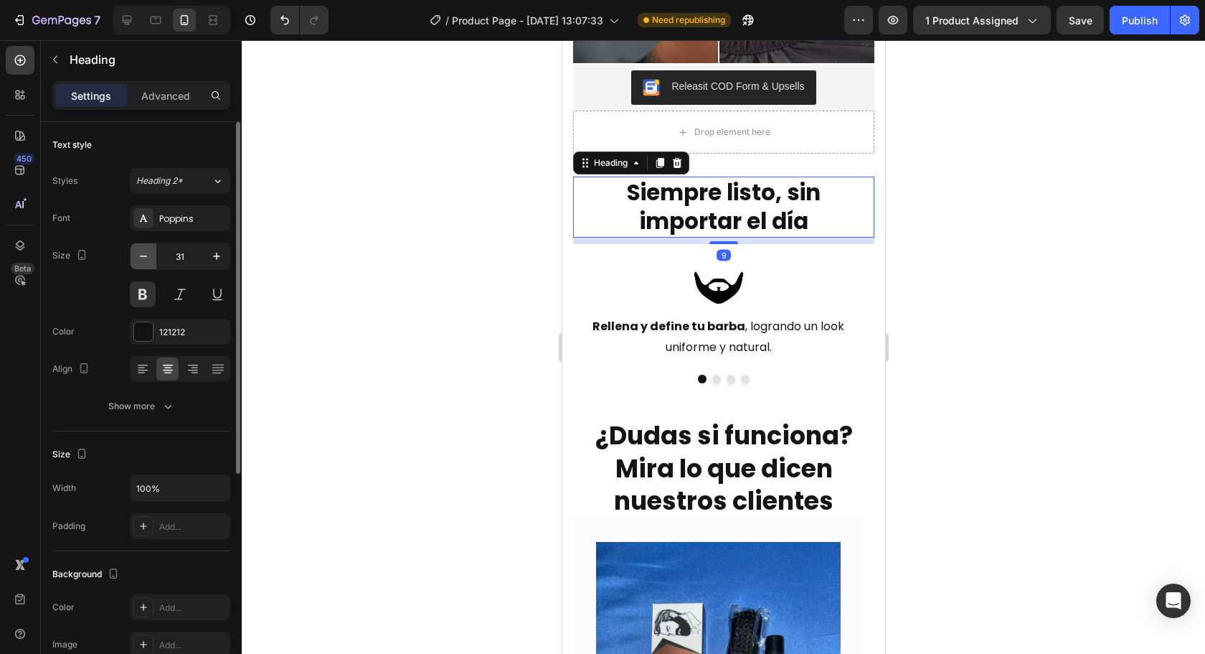
click at [143, 260] on icon "button" at bounding box center [143, 256] width 14 height 14
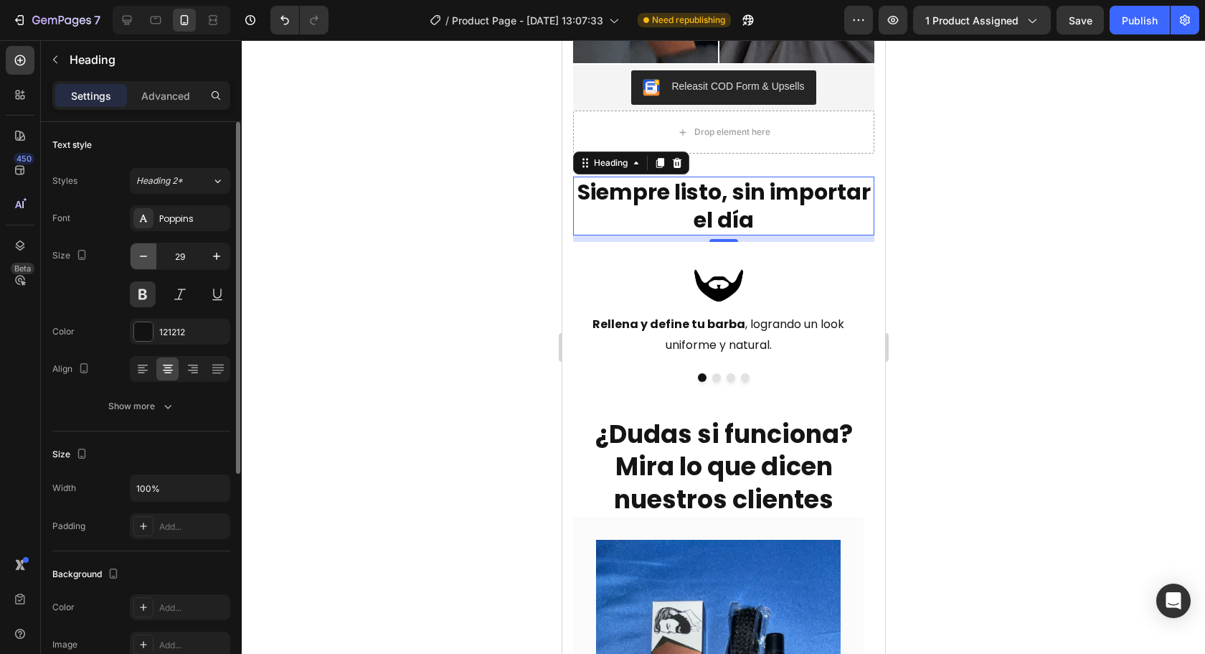
click at [143, 260] on icon "button" at bounding box center [143, 256] width 14 height 14
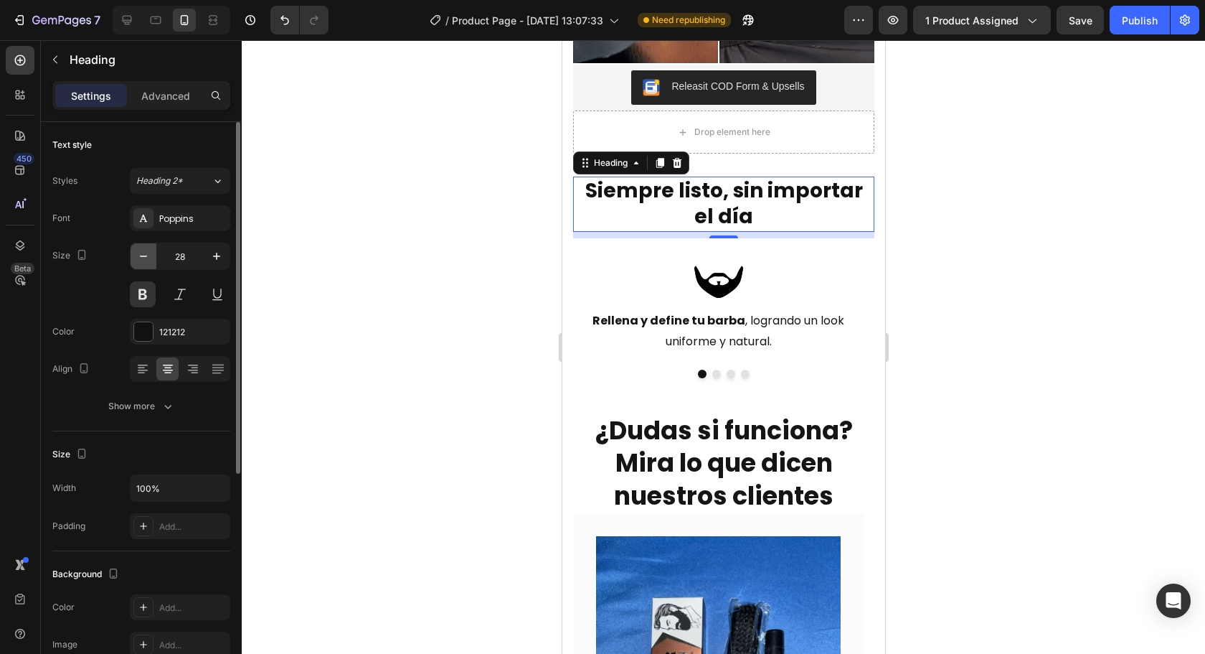
click at [143, 260] on icon "button" at bounding box center [143, 256] width 14 height 14
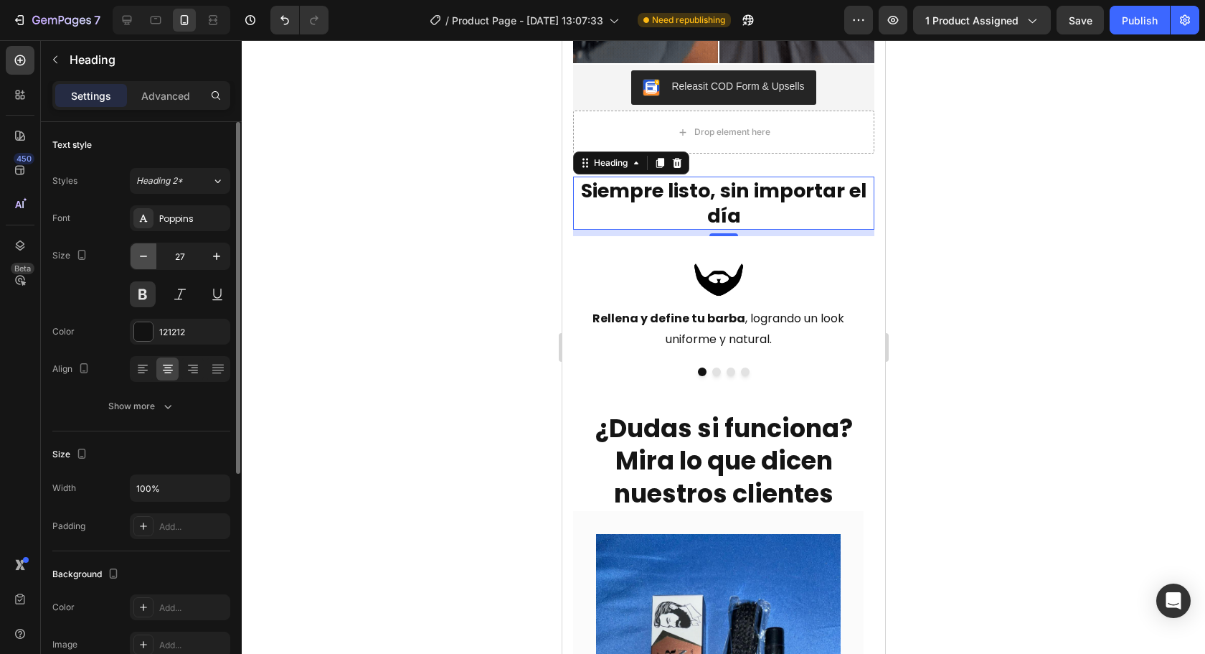
click at [143, 260] on icon "button" at bounding box center [143, 256] width 14 height 14
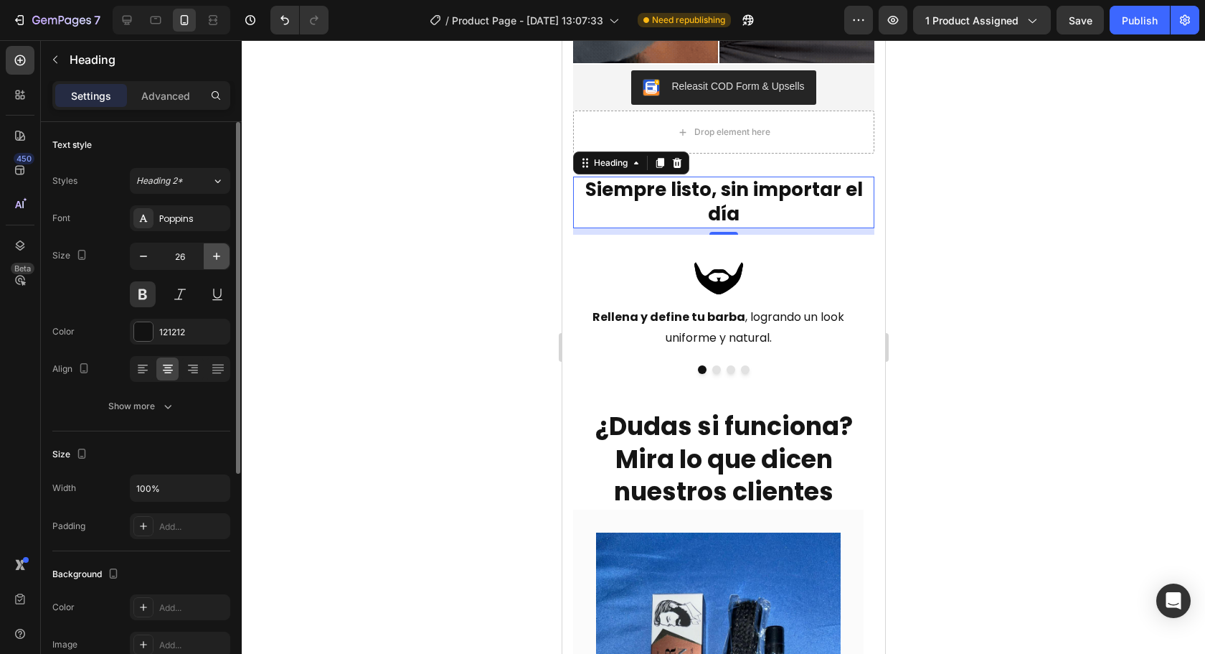
click at [220, 258] on icon "button" at bounding box center [216, 256] width 14 height 14
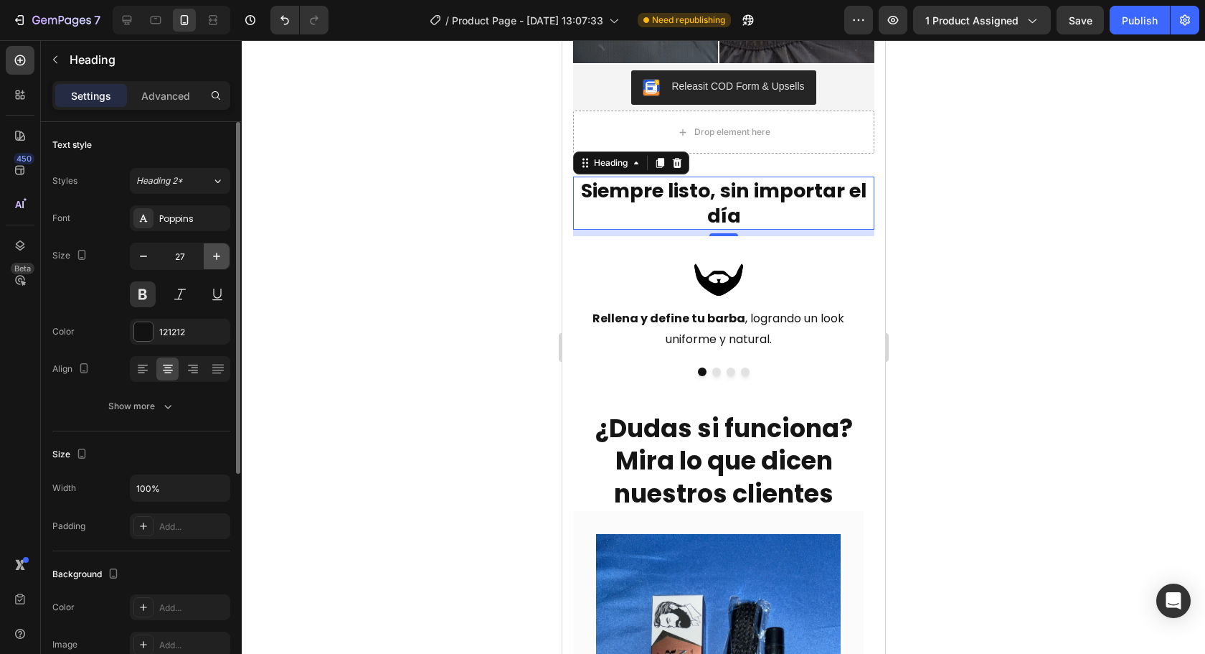
type input "28"
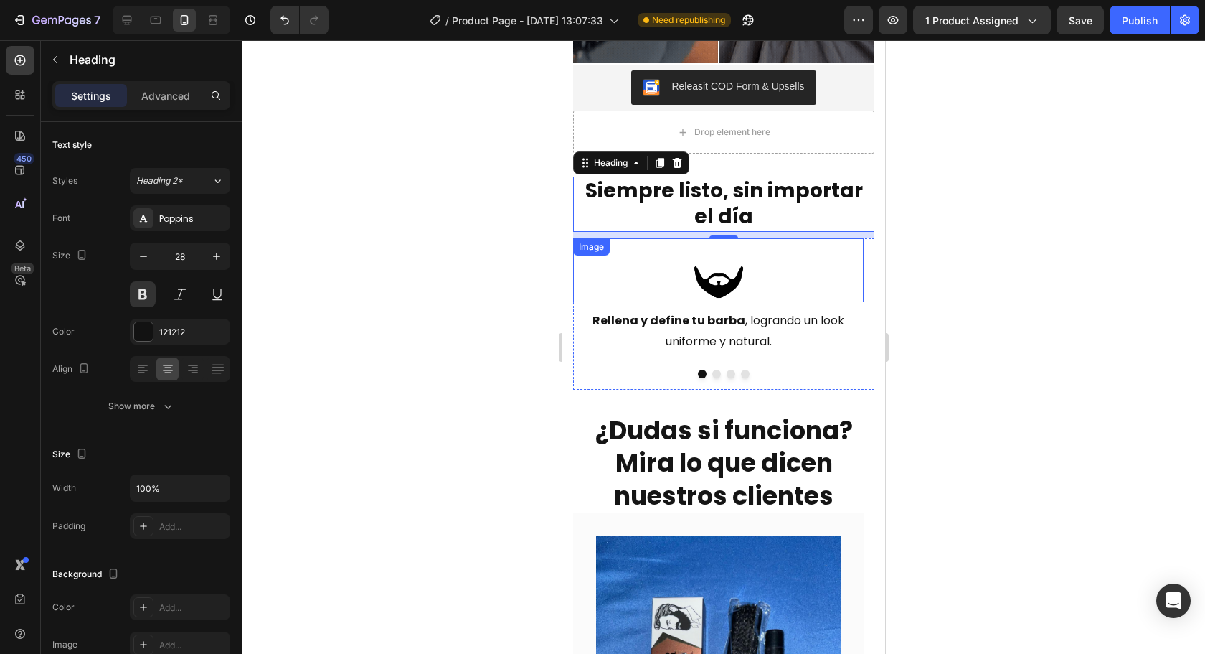
click at [743, 274] on img at bounding box center [717, 280] width 57 height 44
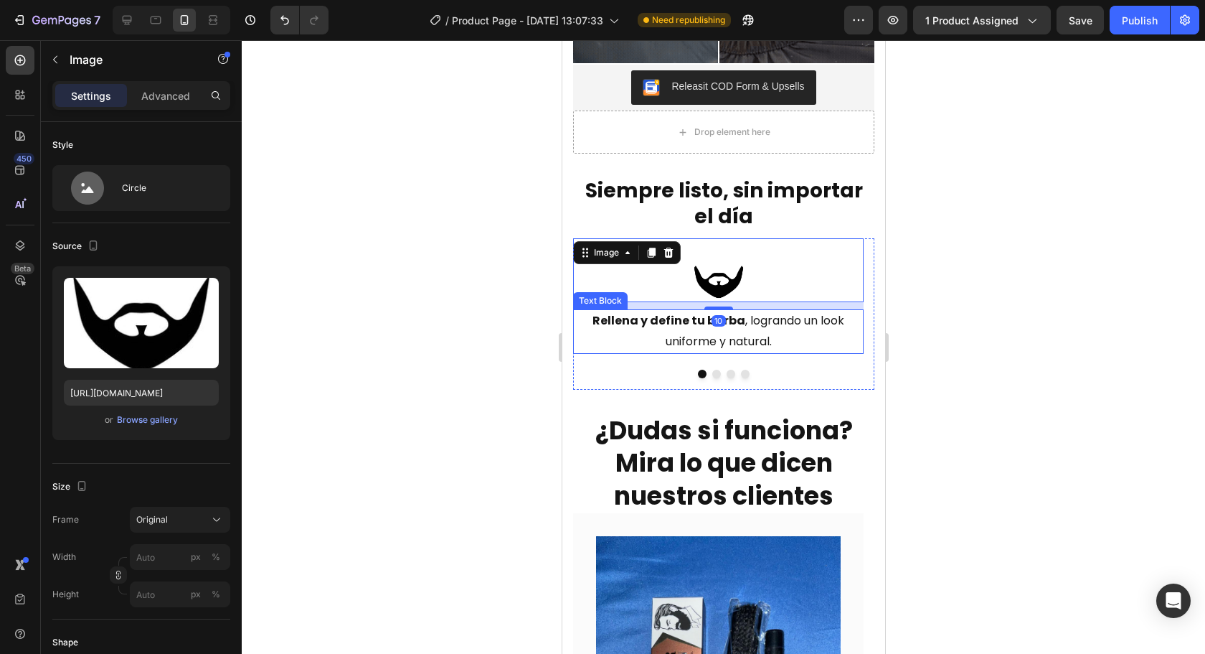
click at [695, 329] on p "Rellena y define tu barba , logrando un look uniforme y natural." at bounding box center [718, 332] width 288 height 42
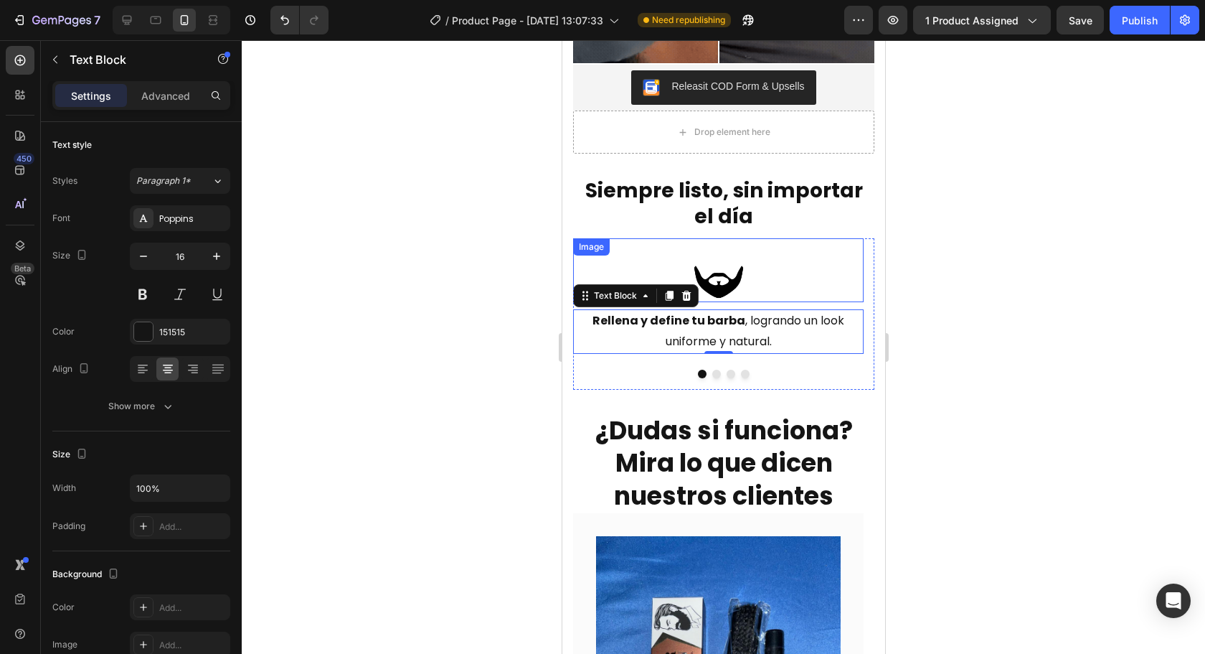
click at [699, 272] on img at bounding box center [717, 280] width 57 height 44
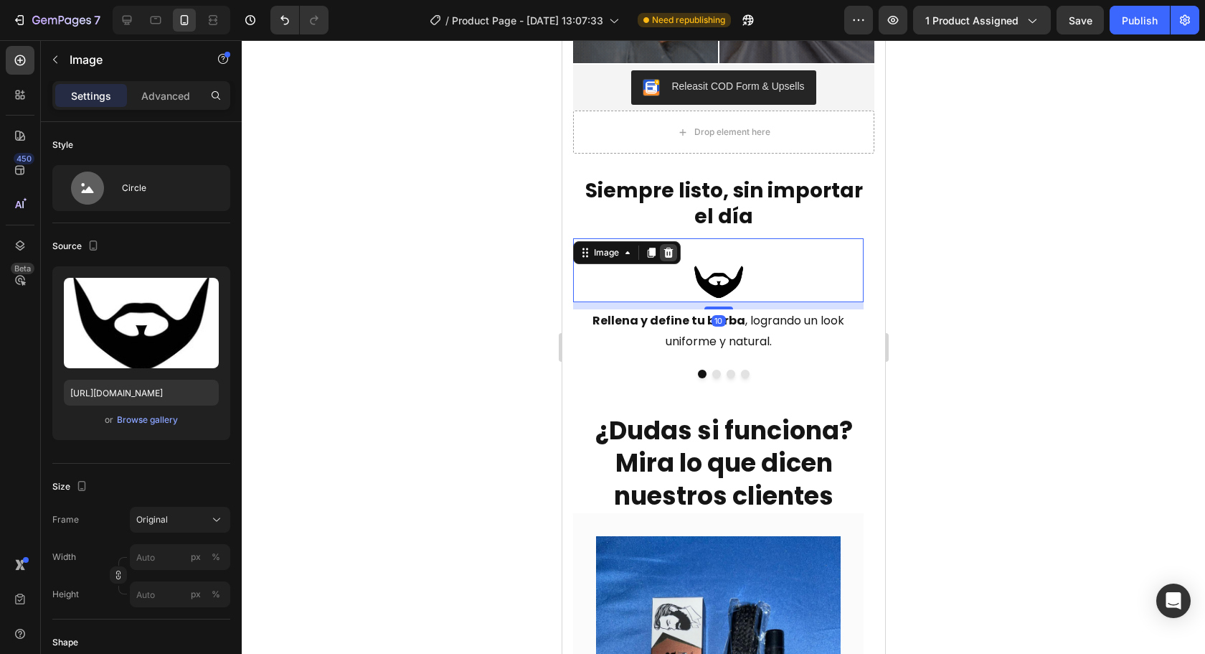
click at [673, 249] on div at bounding box center [667, 252] width 17 height 17
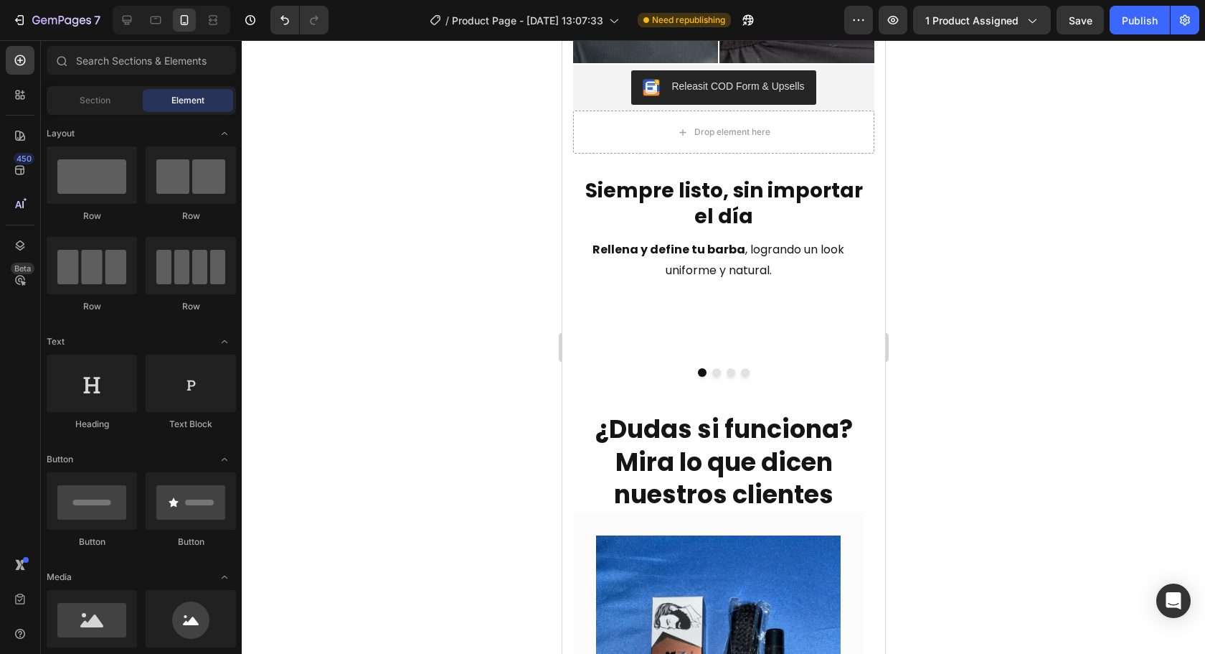
click at [685, 265] on p "Rellena y define tu barba , logrando un look uniforme y natural." at bounding box center [718, 261] width 288 height 42
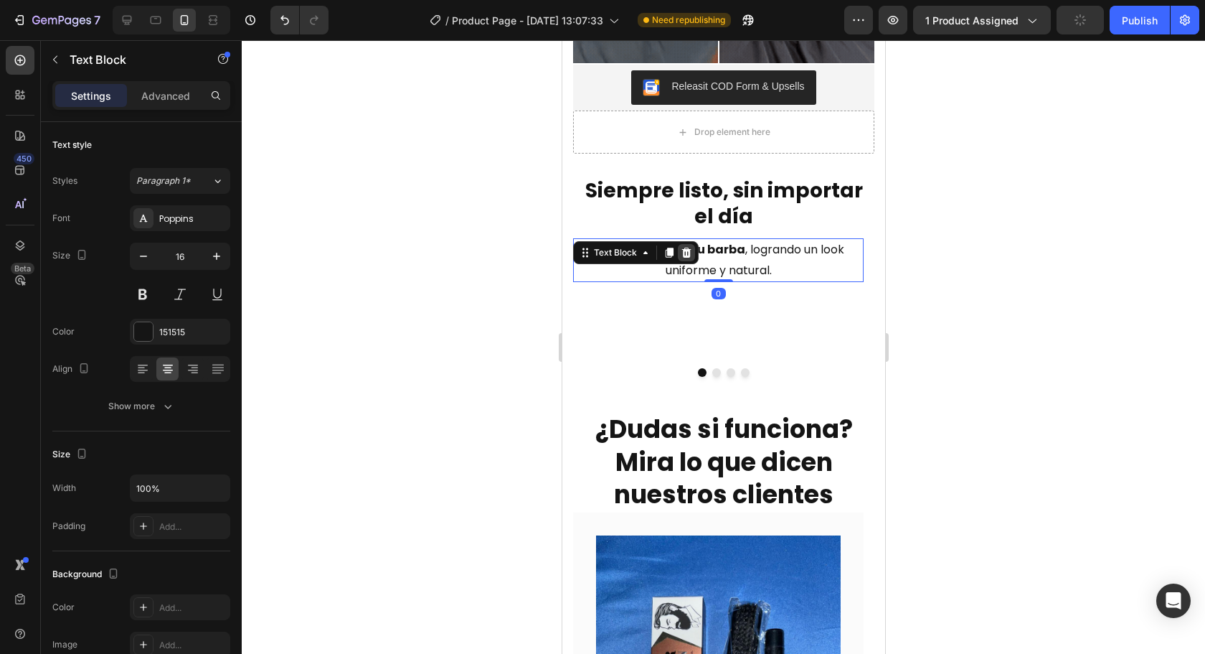
click at [692, 244] on div at bounding box center [685, 252] width 17 height 17
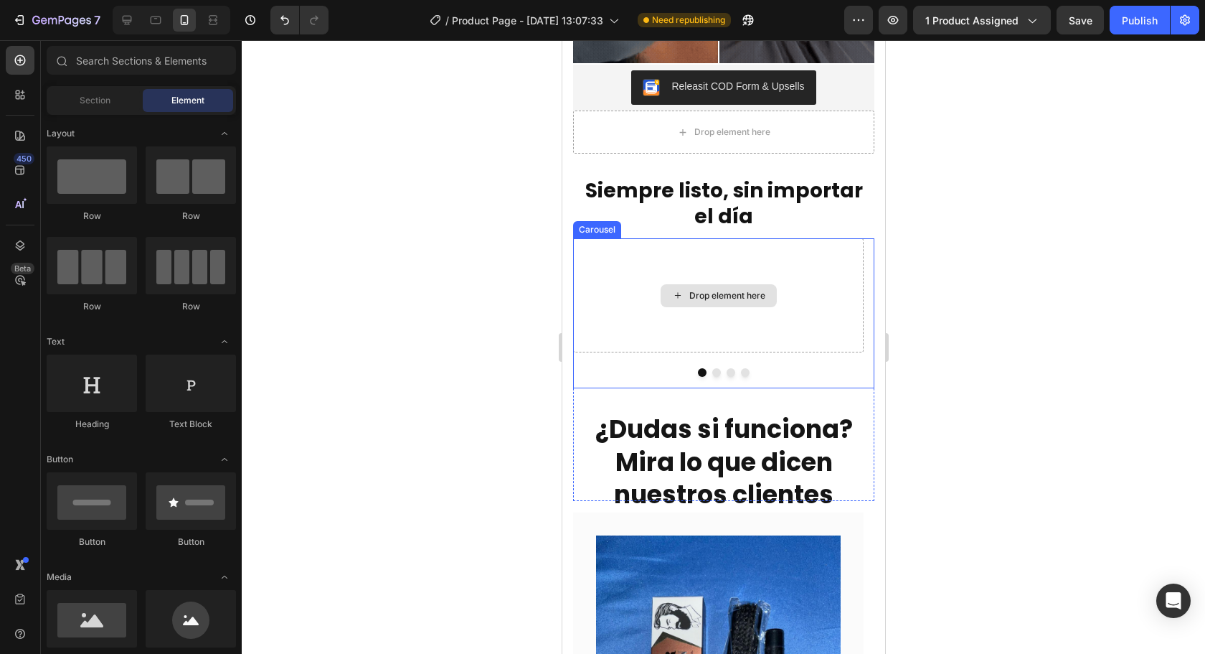
click at [681, 334] on div "Drop element here" at bounding box center [717, 295] width 291 height 115
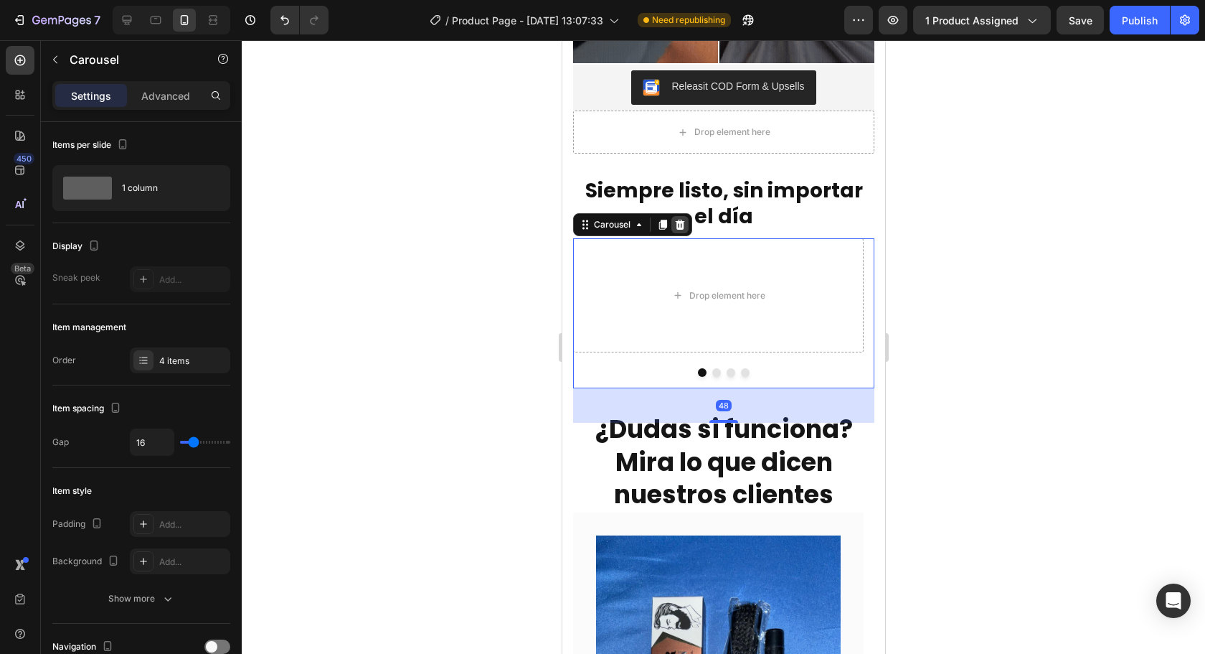
click at [680, 219] on icon at bounding box center [679, 224] width 11 height 11
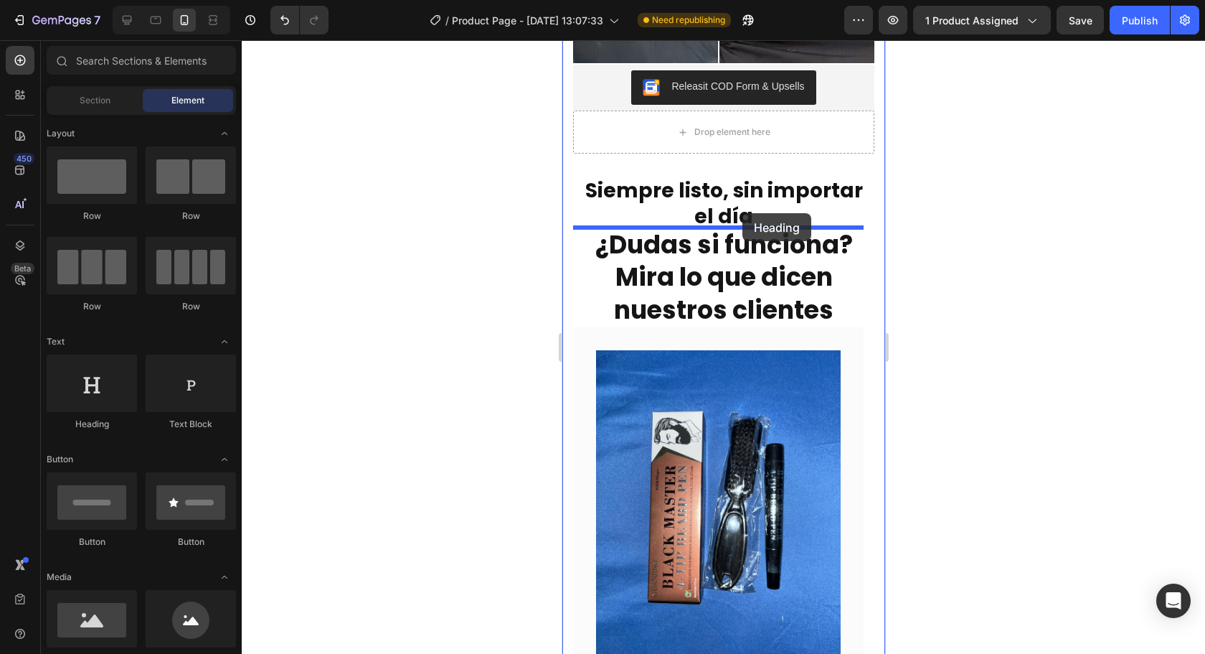
drag, startPoint x: 658, startPoint y: 409, endPoint x: 742, endPoint y: 215, distance: 211.8
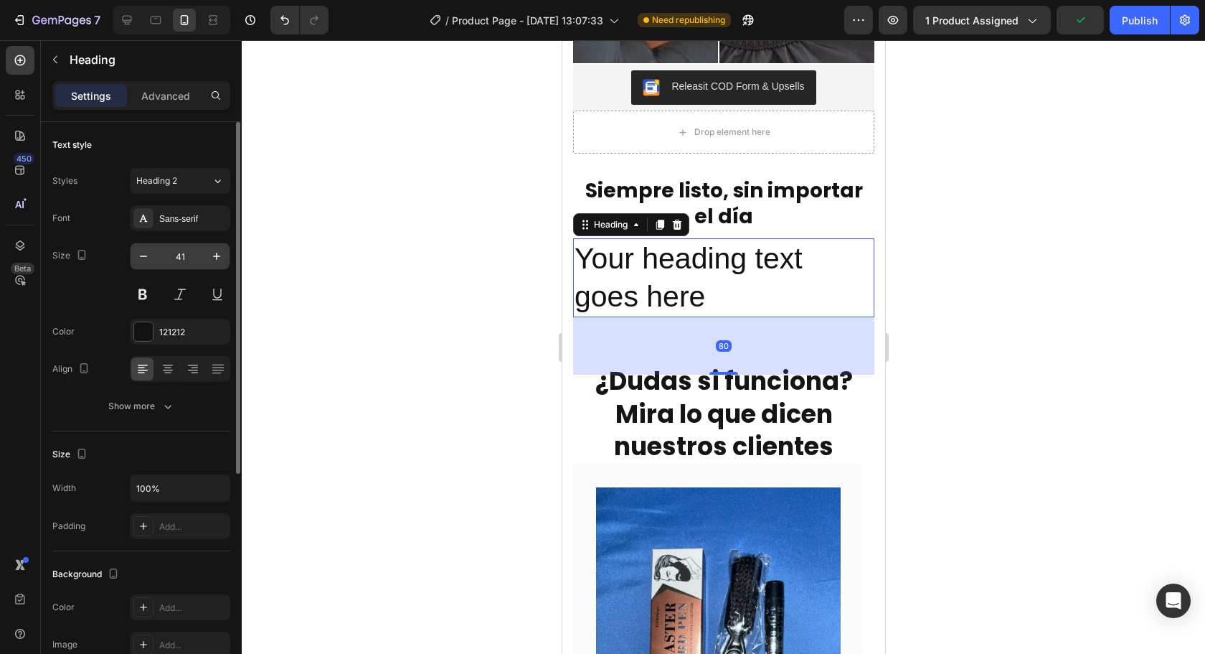
click at [170, 254] on input "41" at bounding box center [179, 256] width 47 height 26
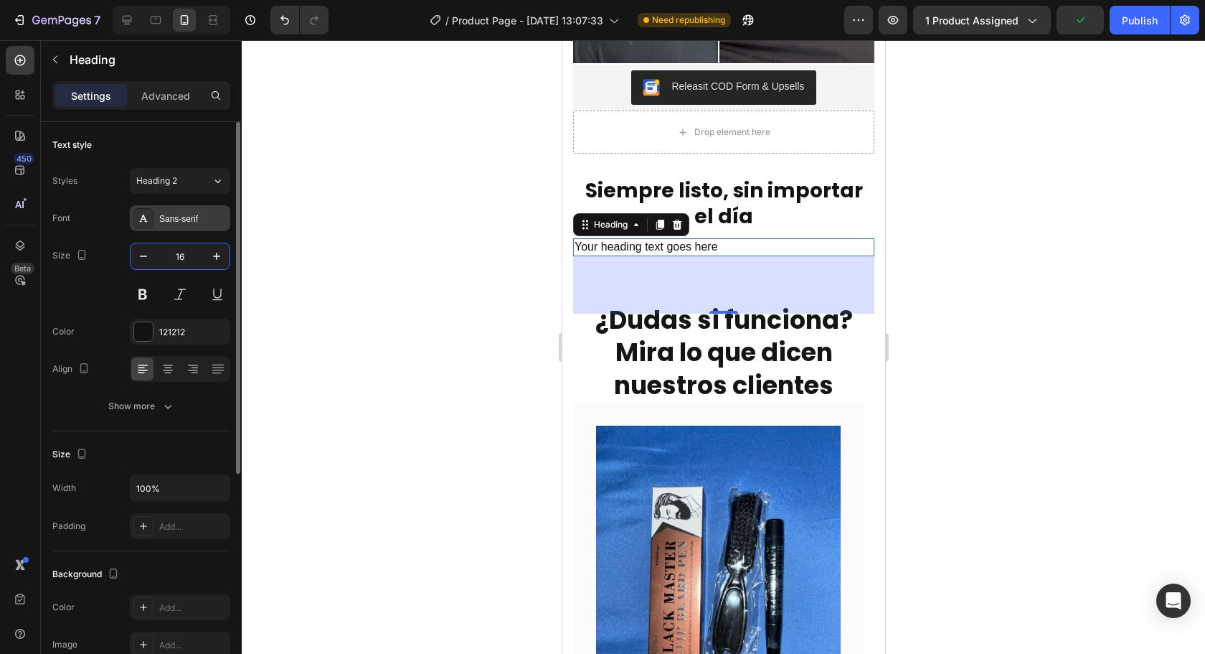
type input "16"
click at [192, 217] on div "Sans-serif" at bounding box center [192, 218] width 67 height 13
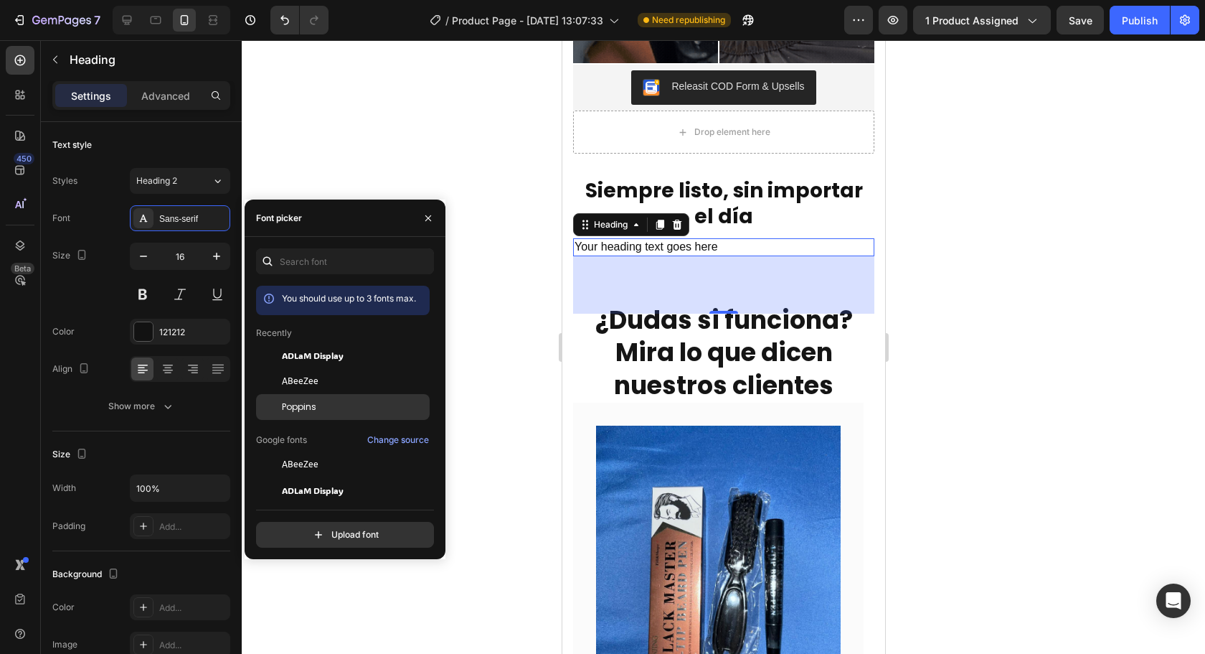
click at [317, 606] on div "Poppins" at bounding box center [343, 619] width 174 height 26
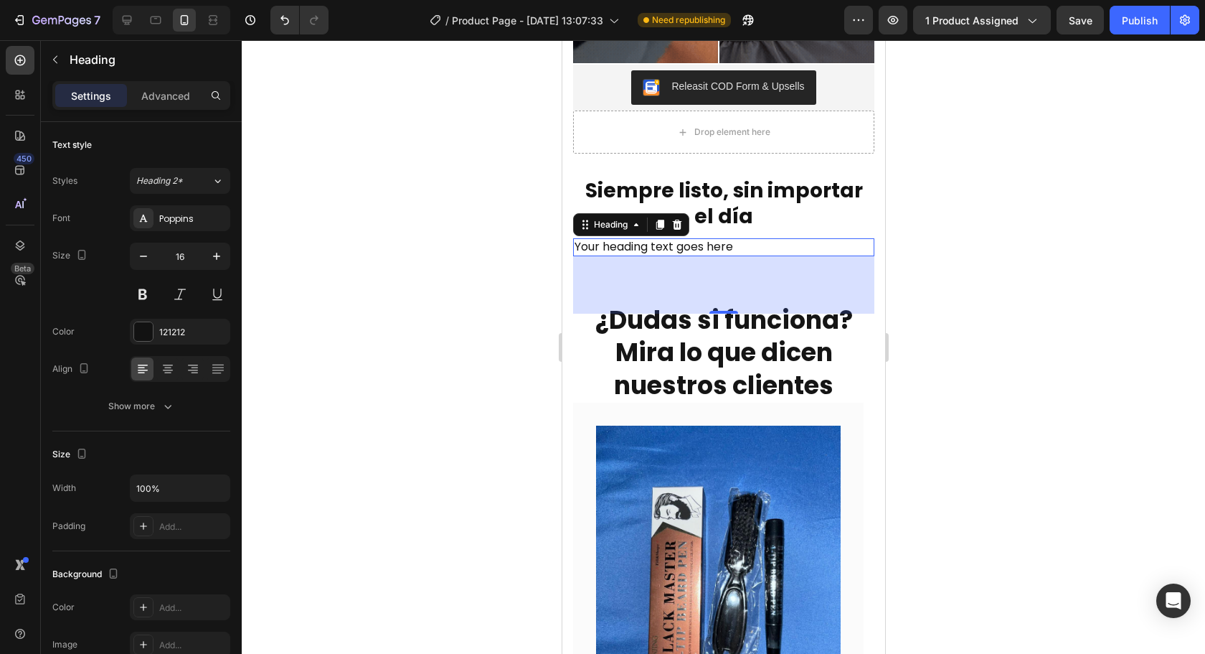
click at [747, 238] on h2 "Your heading text goes here" at bounding box center [722, 247] width 301 height 18
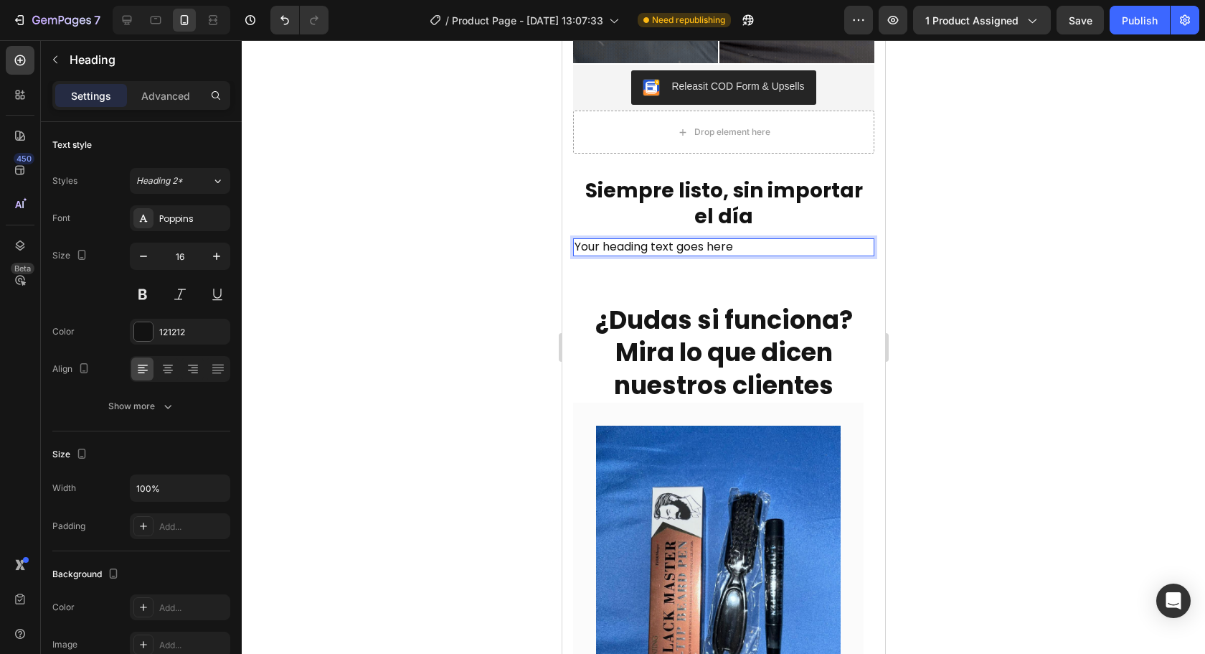
click at [747, 238] on h2 "Your heading text goes here" at bounding box center [722, 247] width 301 height 18
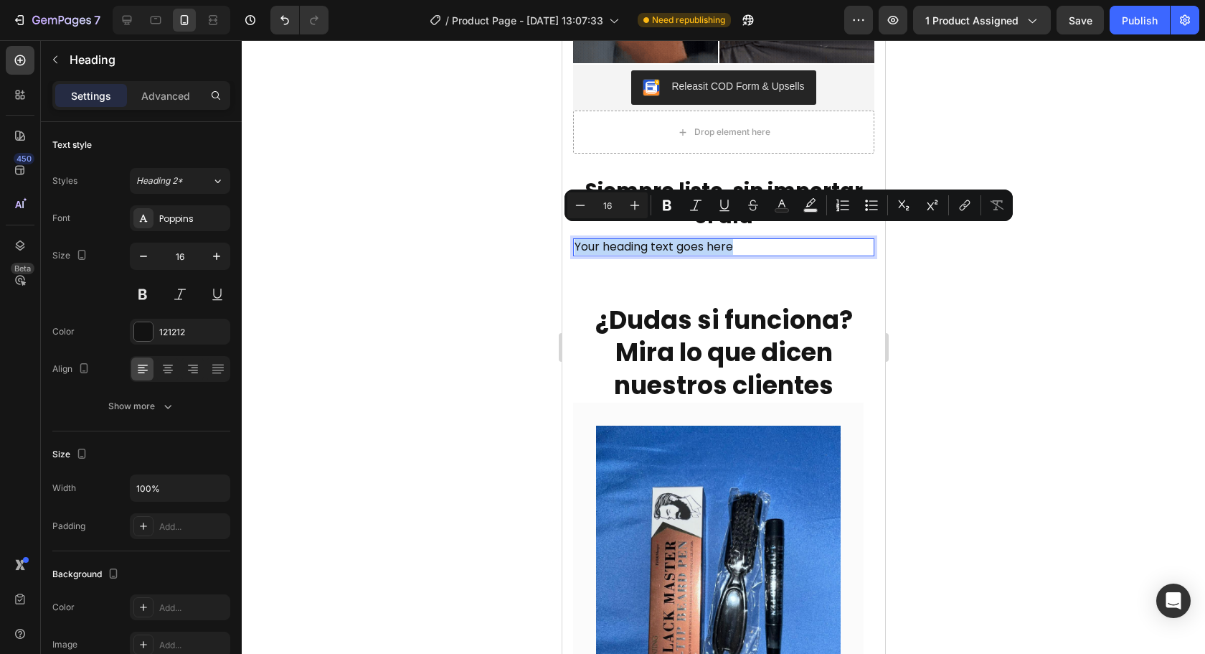
click at [747, 238] on h2 "Your heading text goes here" at bounding box center [722, 247] width 301 height 18
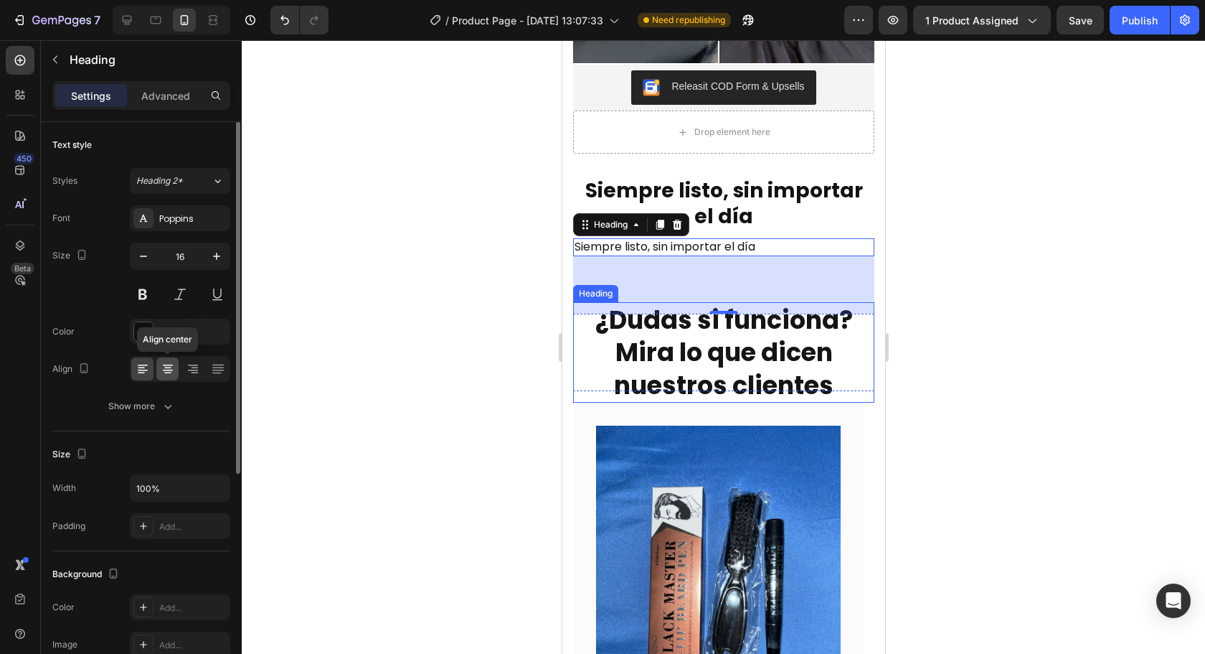
click at [171, 371] on icon at bounding box center [168, 369] width 14 height 14
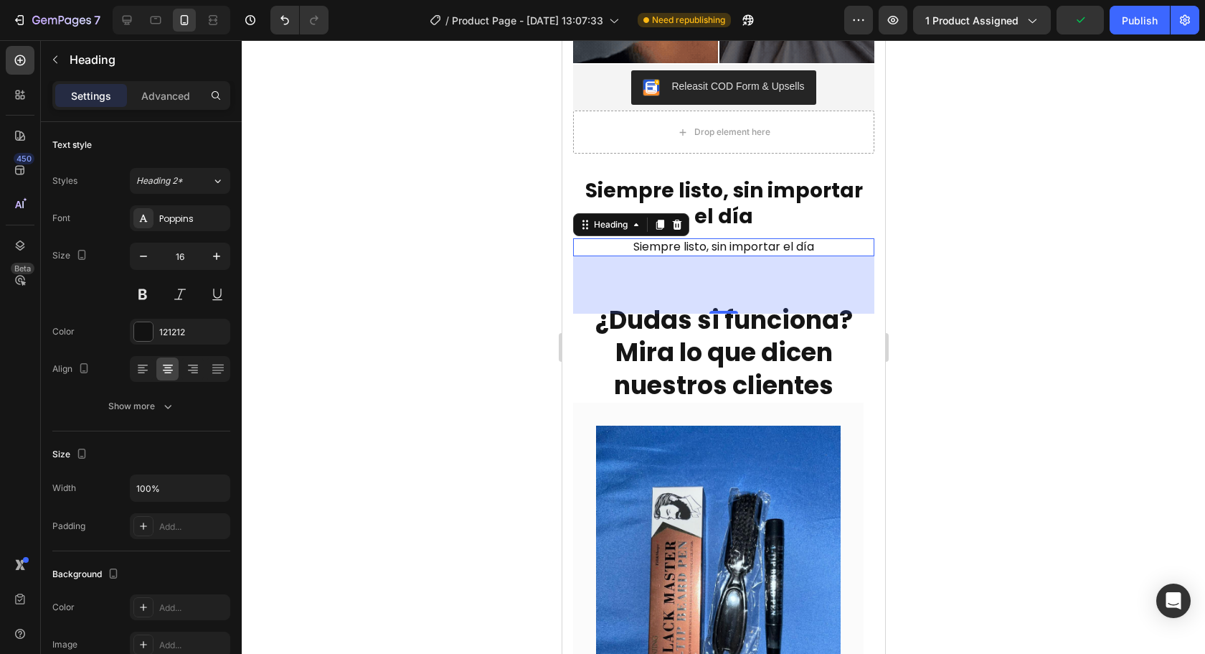
click at [719, 240] on p "Siempre listo, sin importar el día" at bounding box center [723, 247] width 298 height 15
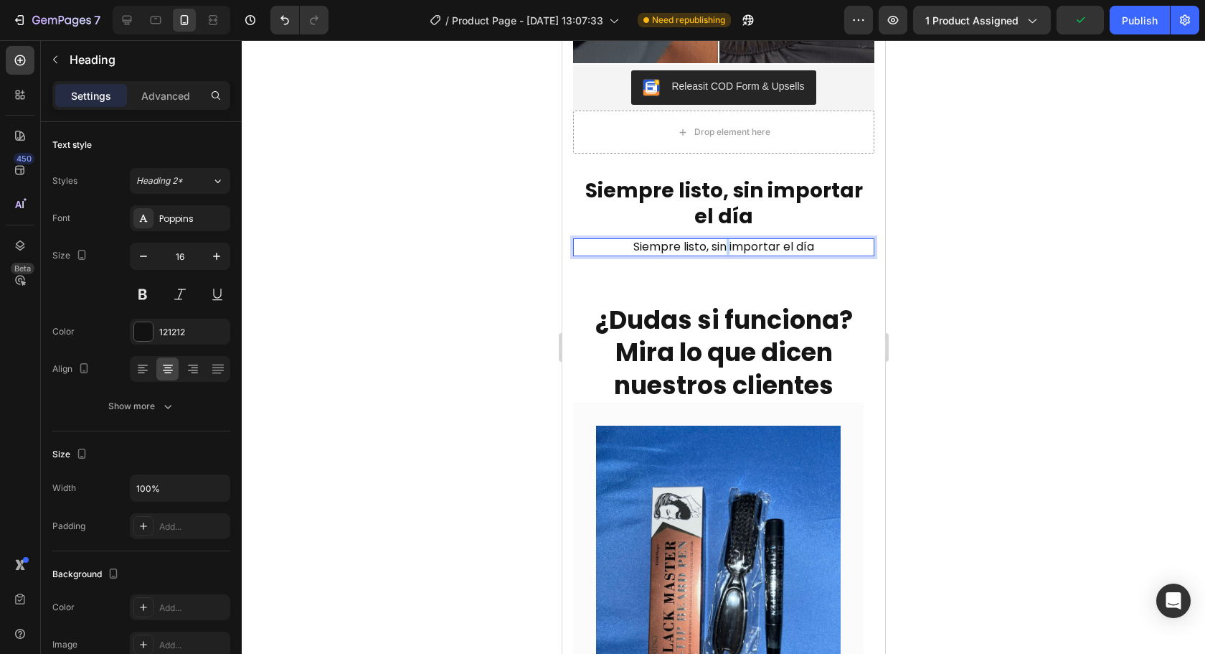
click at [719, 240] on p "Siempre listo, sin importar el día" at bounding box center [723, 247] width 298 height 15
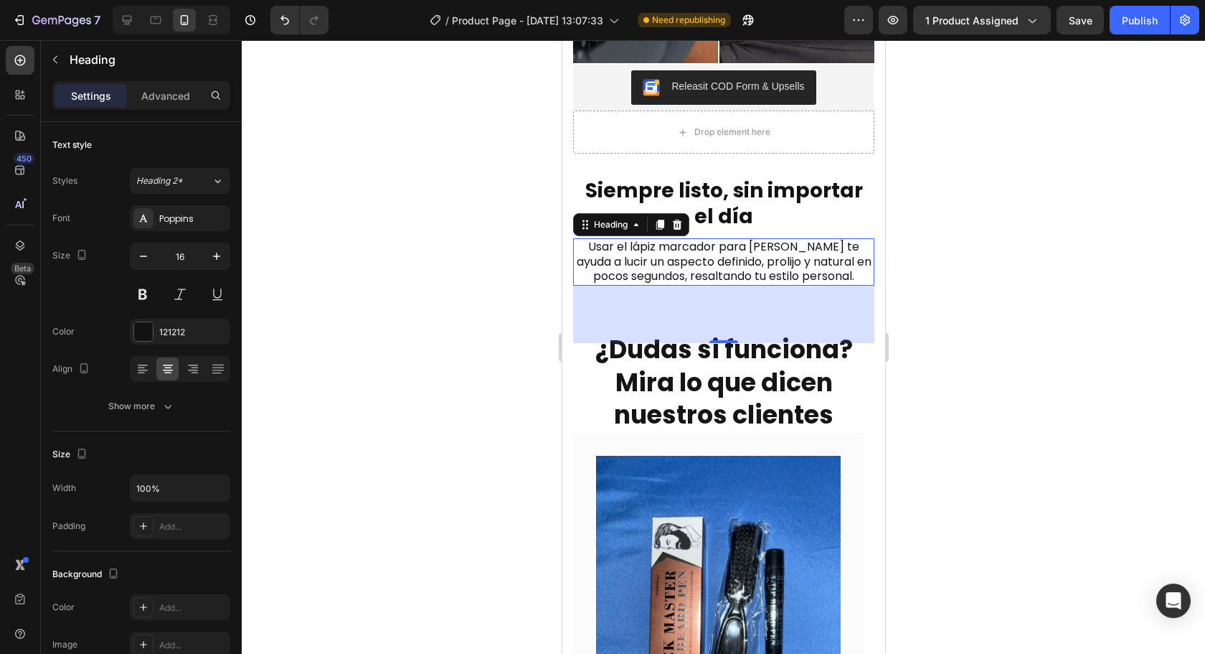
click at [941, 294] on div at bounding box center [723, 346] width 963 height 613
click at [759, 255] on p "Usar el lápiz marcador para barba y cejas te ayuda a lucir un aspecto definido,…" at bounding box center [723, 262] width 298 height 44
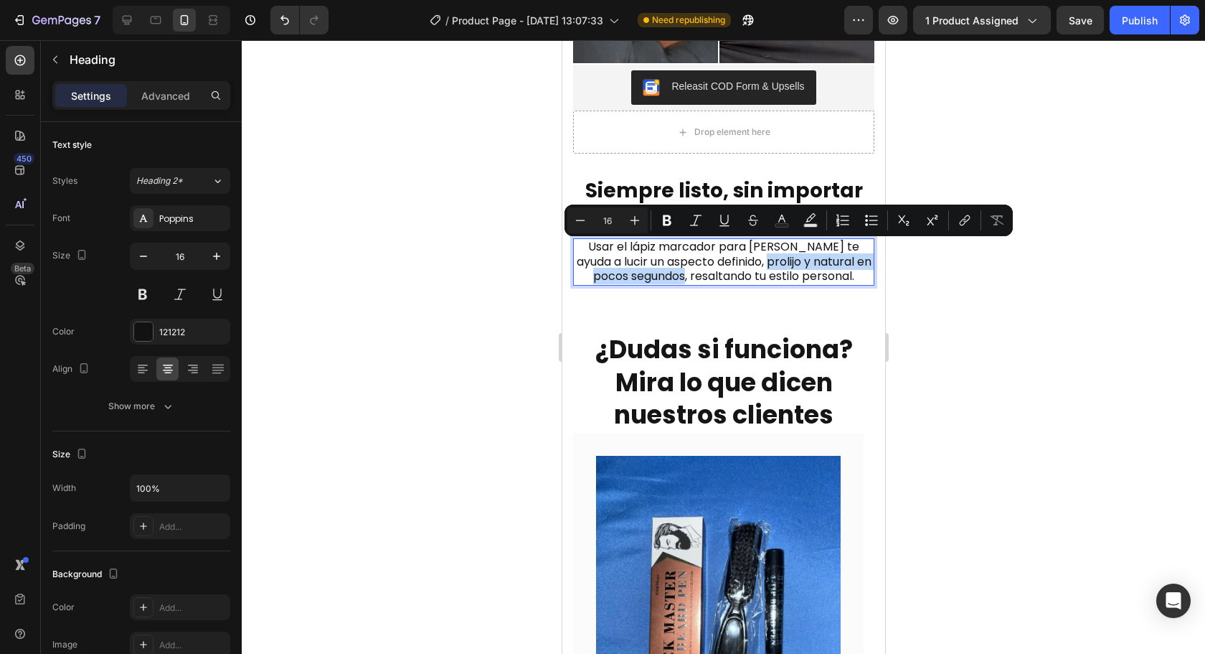
drag, startPoint x: 686, startPoint y: 263, endPoint x: 771, endPoint y: 254, distance: 85.9
click at [771, 254] on p "Usar el lápiz marcador para barba y cejas te ayuda a lucir un aspecto definido,…" at bounding box center [723, 262] width 298 height 44
click at [669, 224] on icon "Editor contextual toolbar" at bounding box center [667, 220] width 9 height 11
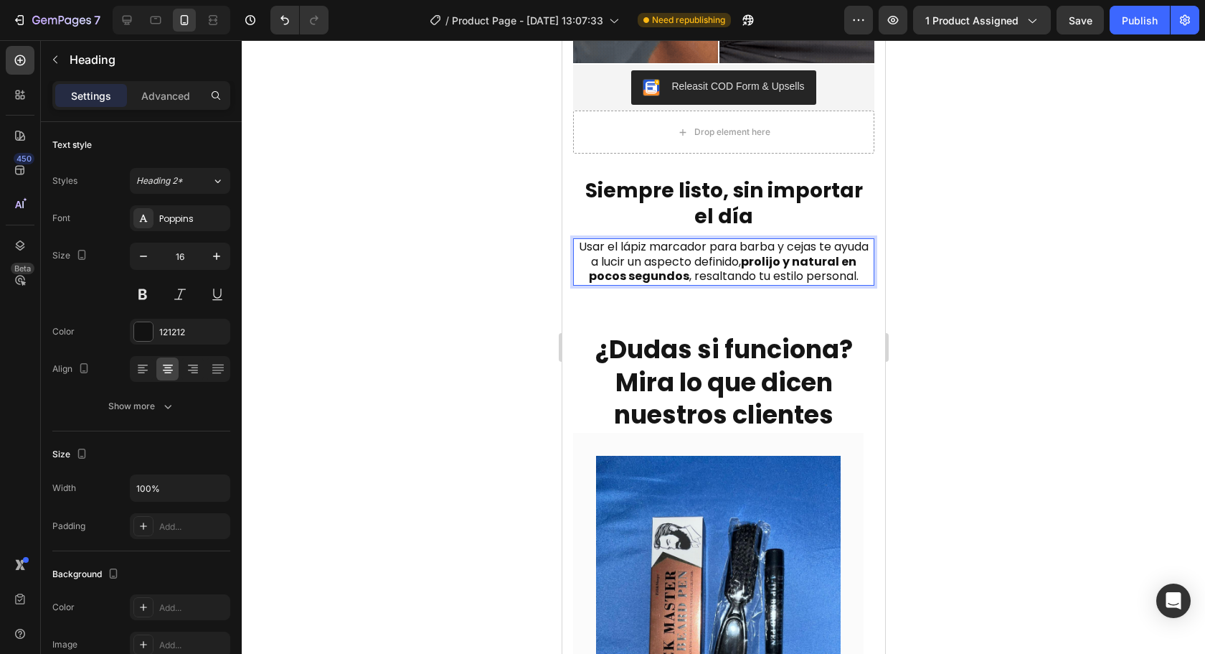
click at [1001, 275] on div at bounding box center [723, 346] width 963 height 613
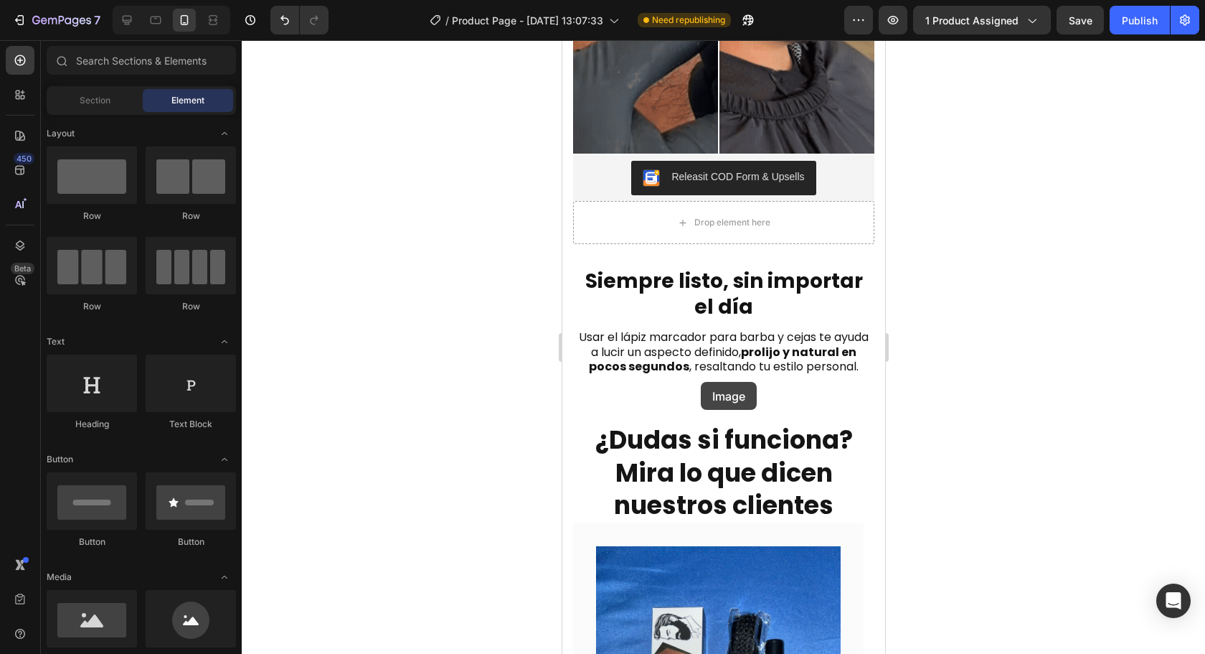
scroll to position [1830, 0]
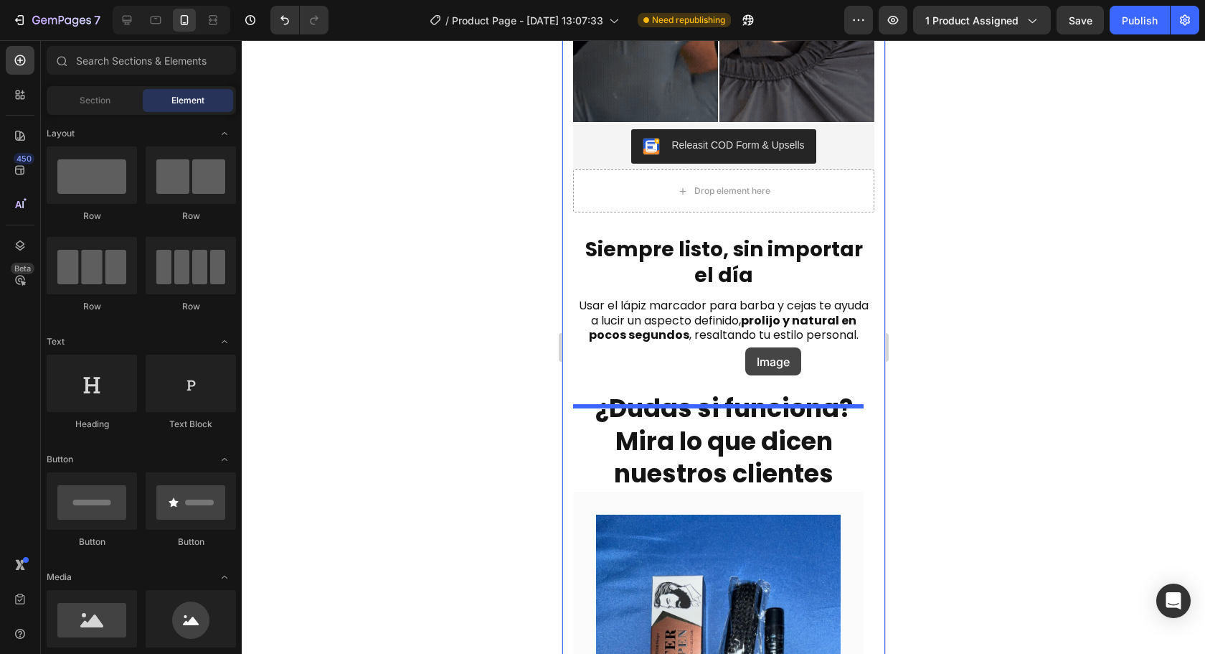
drag, startPoint x: 667, startPoint y: 659, endPoint x: 737, endPoint y: 363, distance: 303.7
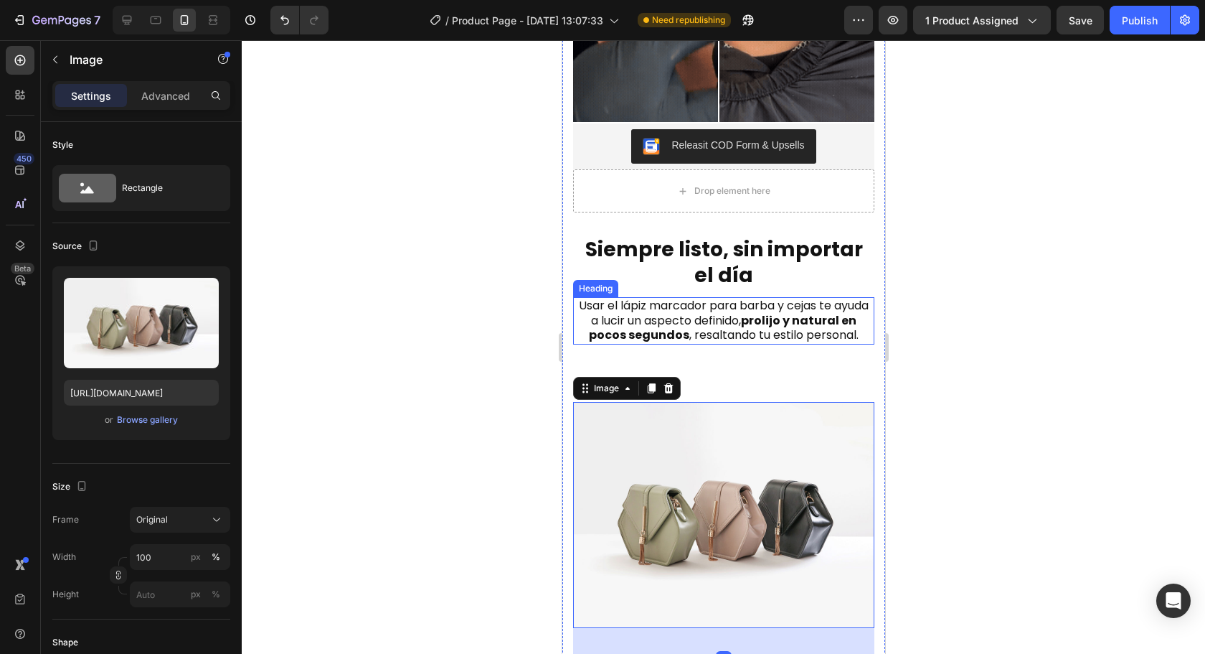
click at [718, 297] on h2 "Usar el lápiz marcador para barba y cejas te ayuda a lucir un aspecto definido,…" at bounding box center [722, 320] width 301 height 47
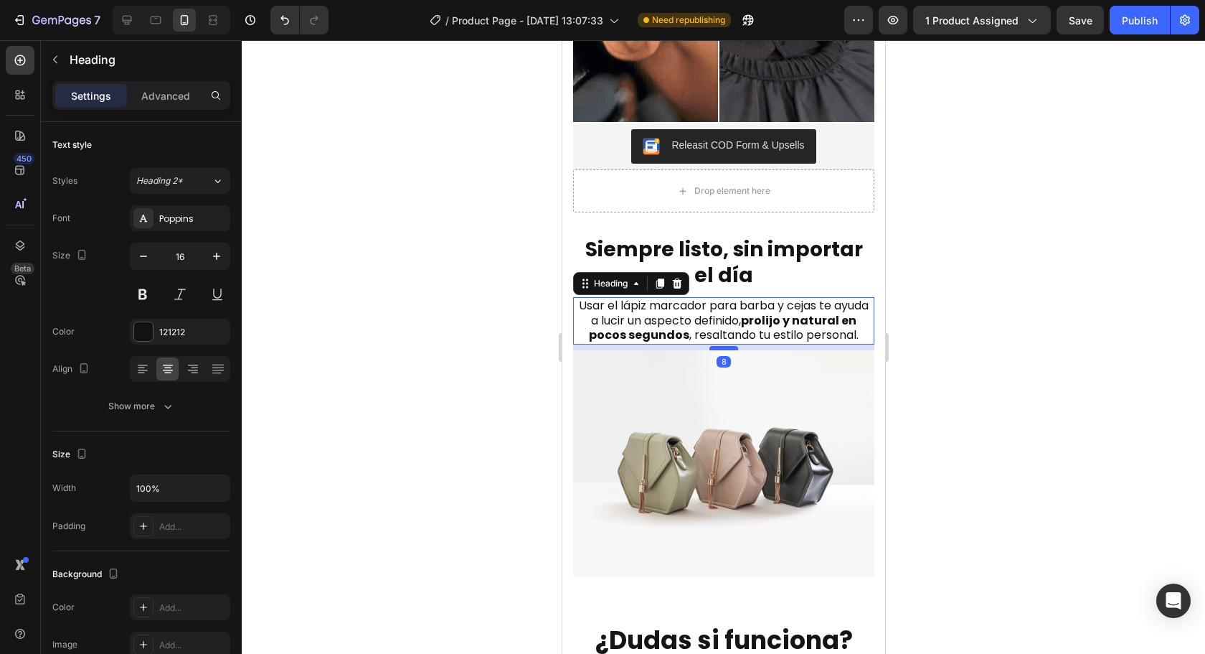
drag, startPoint x: 725, startPoint y: 404, endPoint x: 722, endPoint y: 354, distance: 50.3
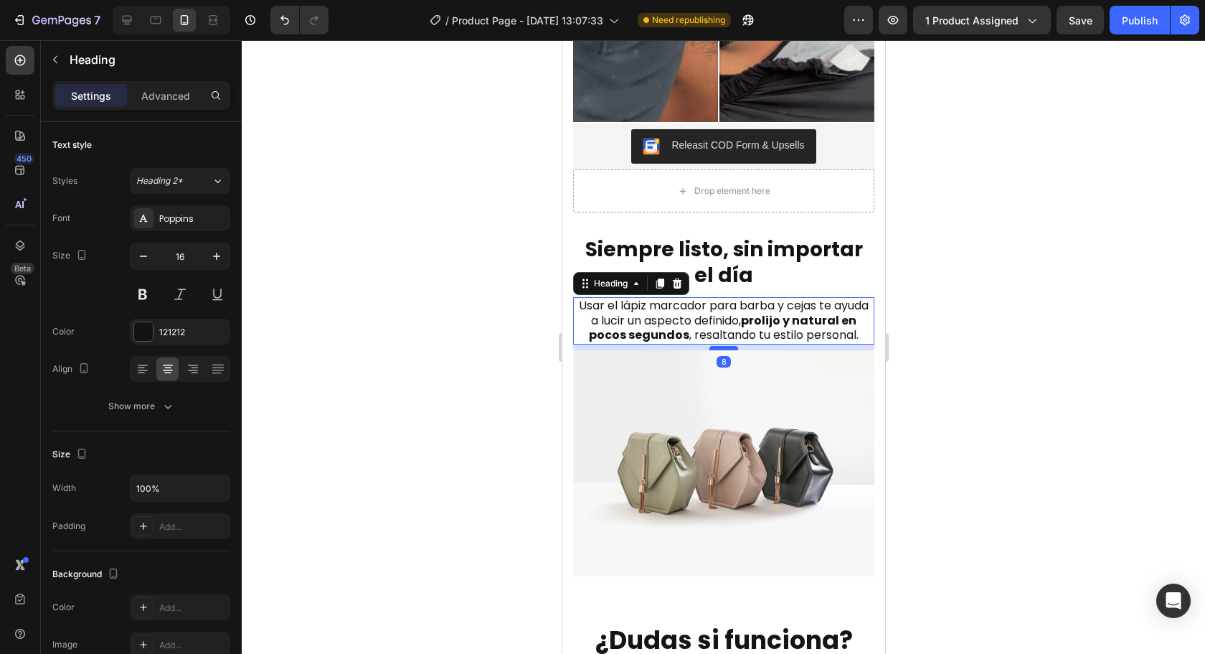
click at [722, 350] on div at bounding box center [723, 348] width 29 height 4
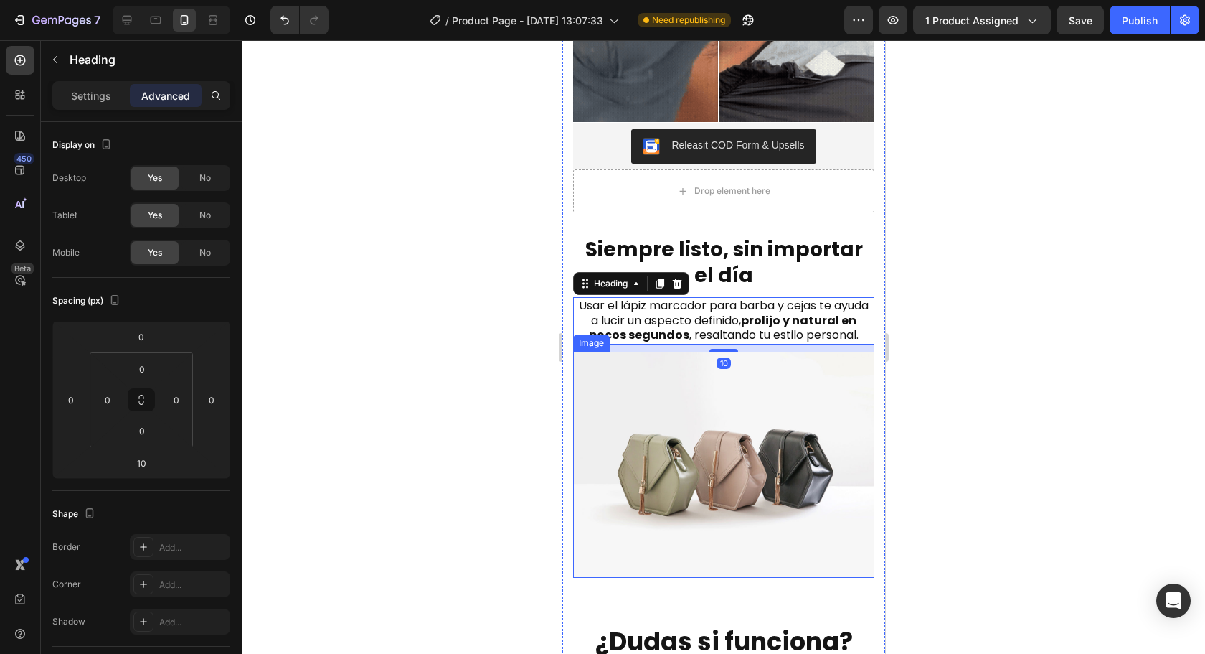
click at [715, 445] on img at bounding box center [722, 465] width 301 height 226
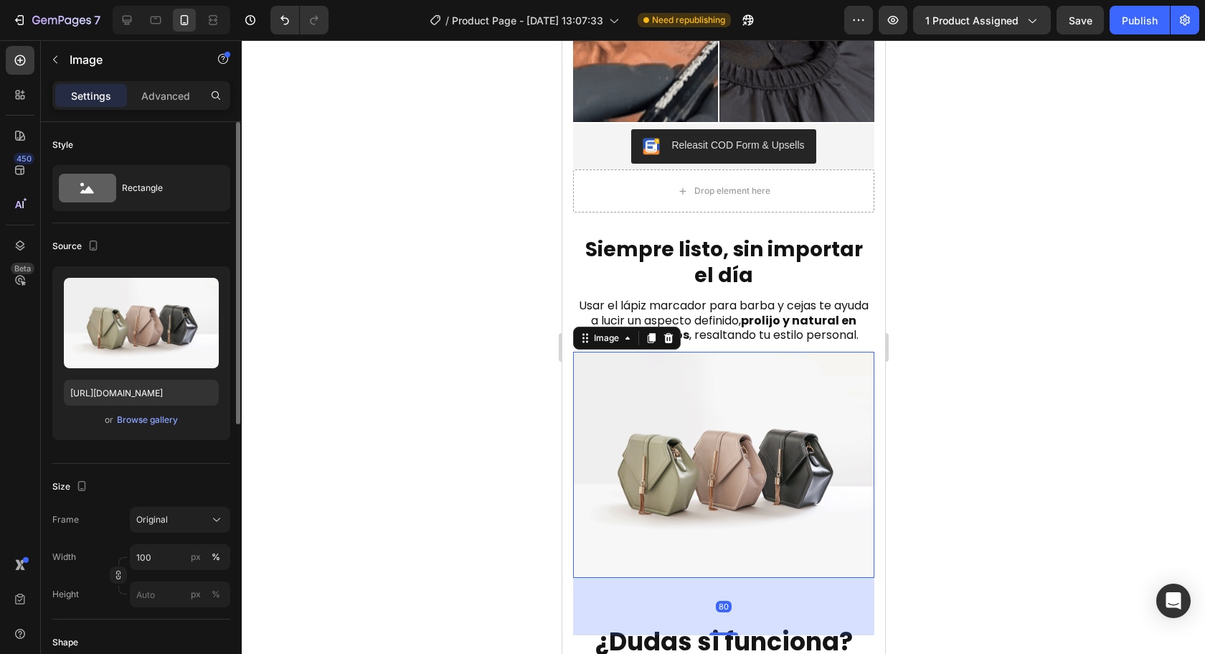
click at [161, 428] on div "Upload Image https://cdn.shopify.com/s/files/1/2005/9307/files/image_demo.jpg o…" at bounding box center [141, 353] width 178 height 174
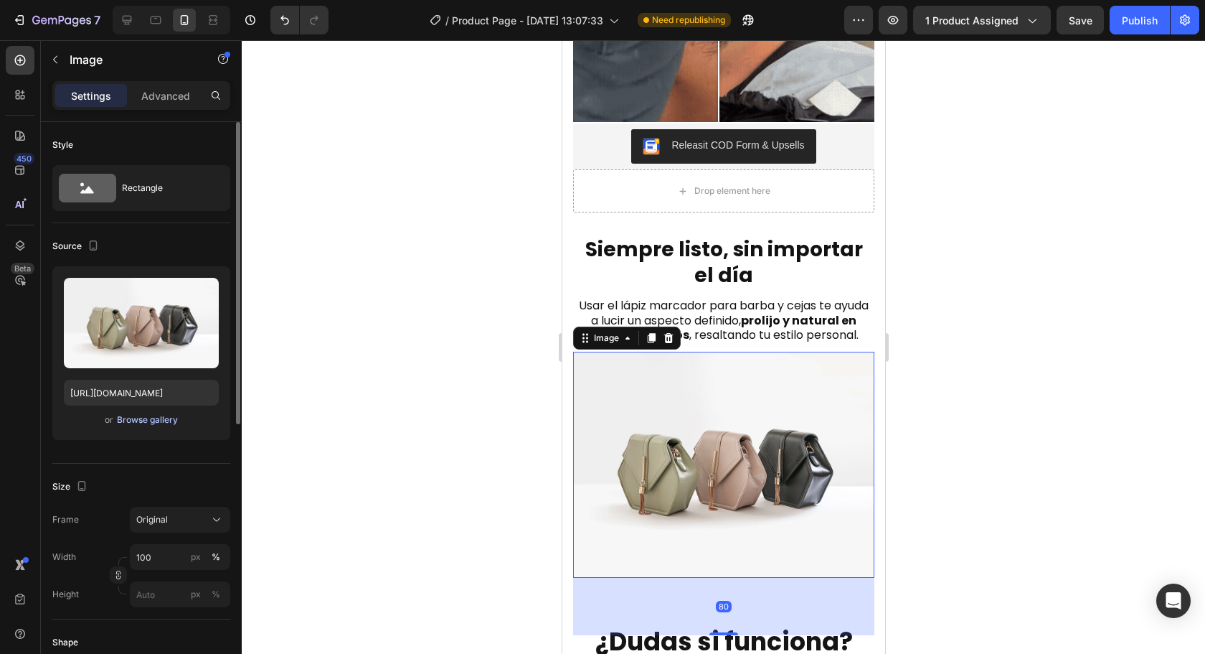
click at [161, 418] on div "Browse gallery" at bounding box center [147, 419] width 61 height 13
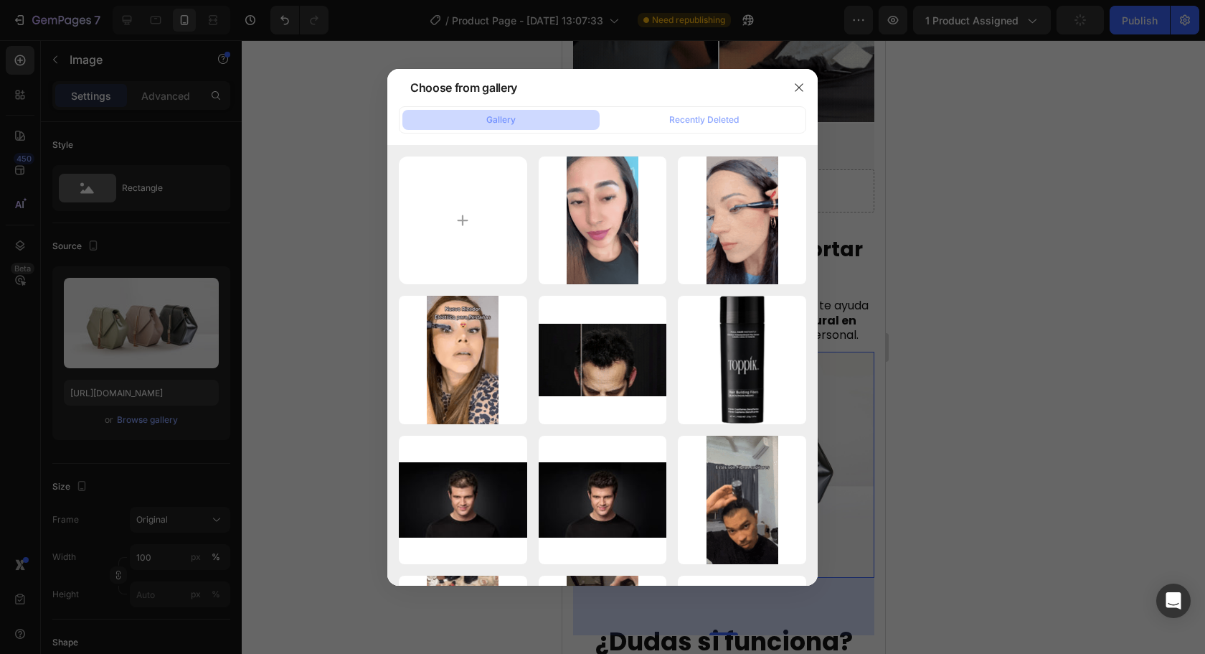
type input "C:\fakepath\Barba-1-semana.jpg"
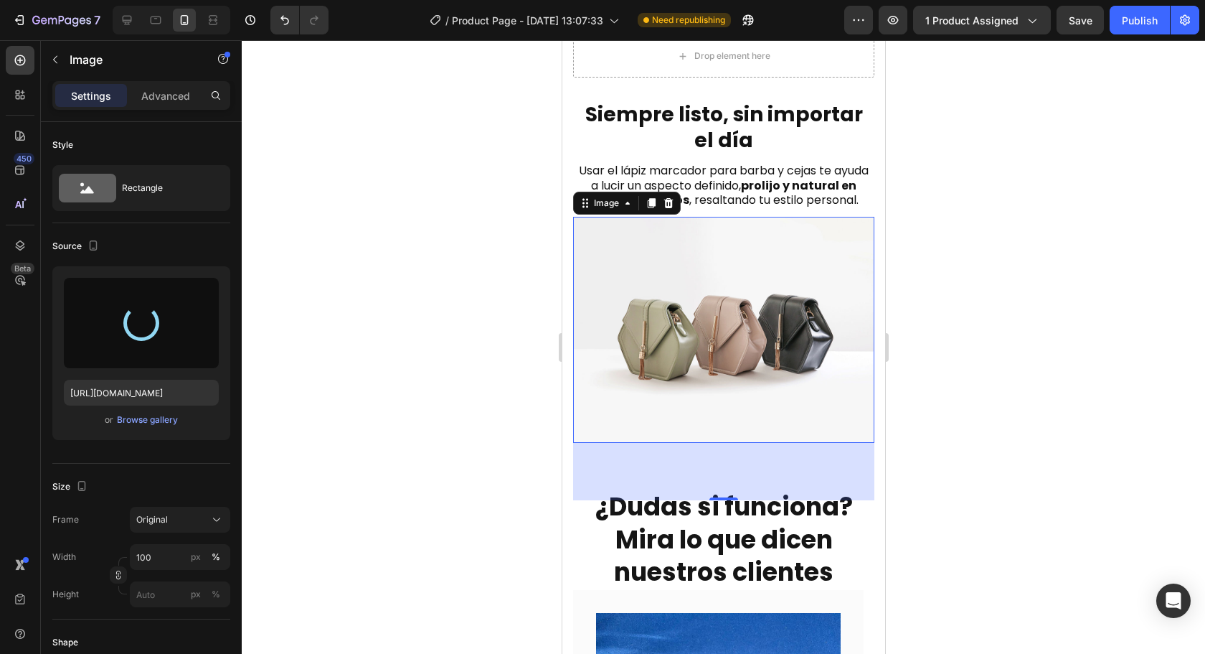
scroll to position [1974, 0]
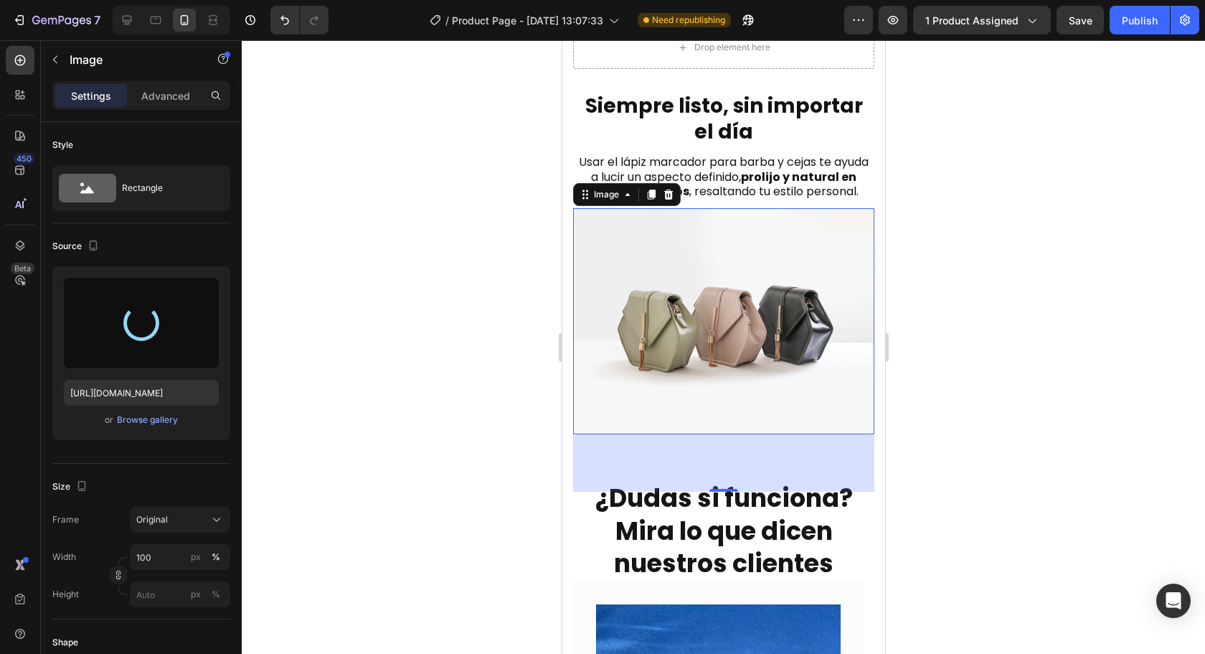
type input "https://cdn.shopify.com/s/files/1/0651/7007/9832/files/gempages_576169513238659…"
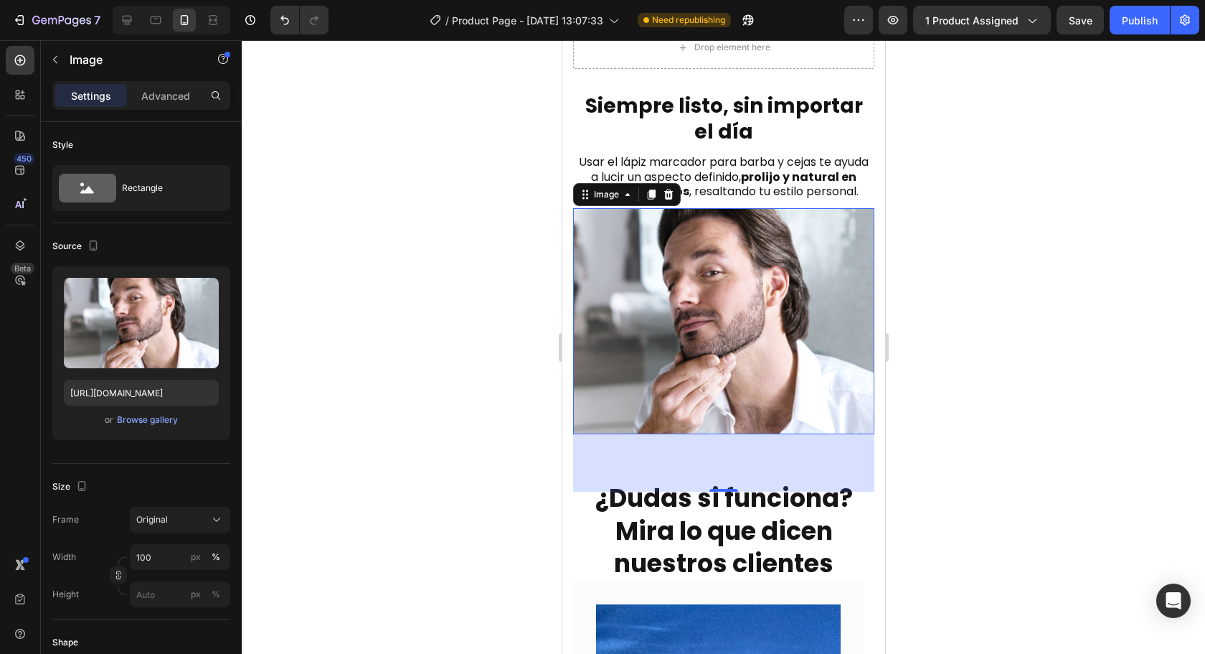
click at [998, 407] on div at bounding box center [723, 346] width 963 height 613
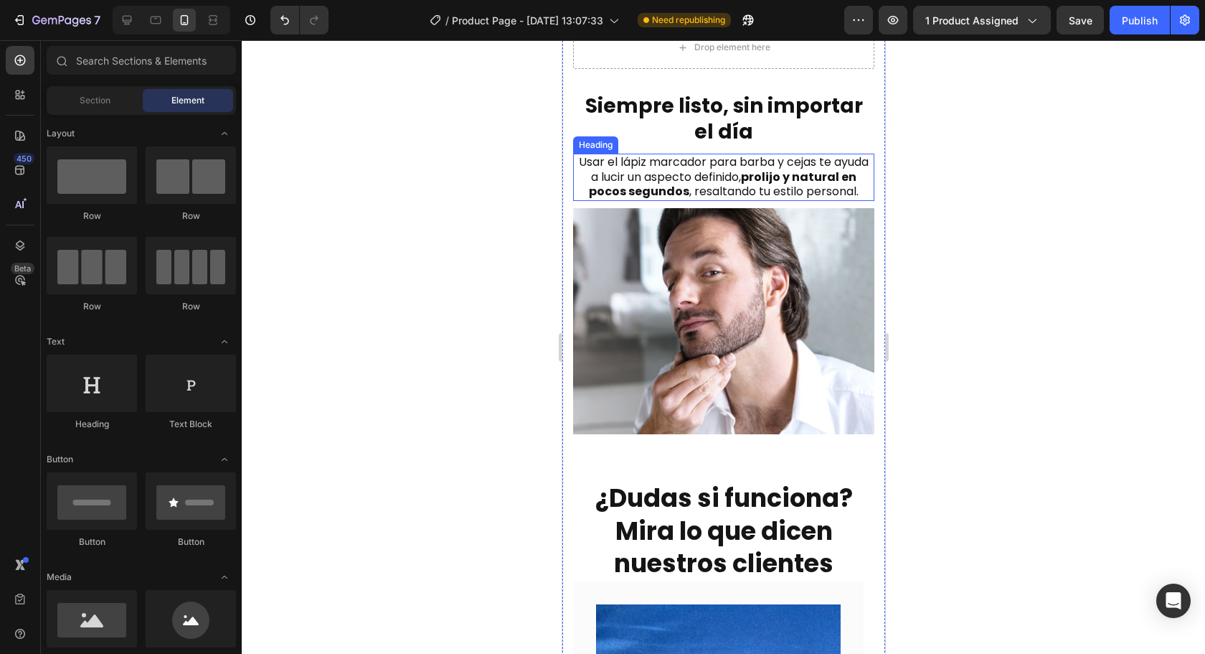
click at [748, 166] on h2 "Usar el lápiz marcador para barba y cejas te ayuda a lucir un aspecto definido,…" at bounding box center [722, 177] width 301 height 47
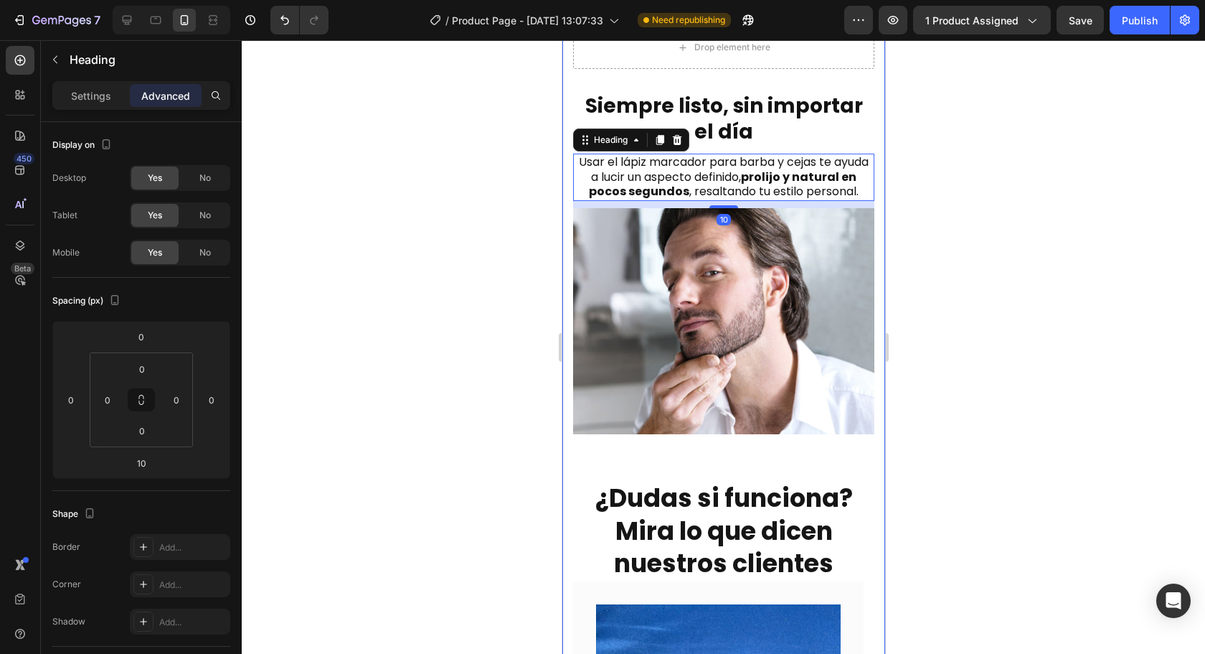
click at [90, 107] on div "Settings Advanced" at bounding box center [141, 95] width 178 height 29
click at [93, 98] on p "Settings" at bounding box center [91, 95] width 40 height 15
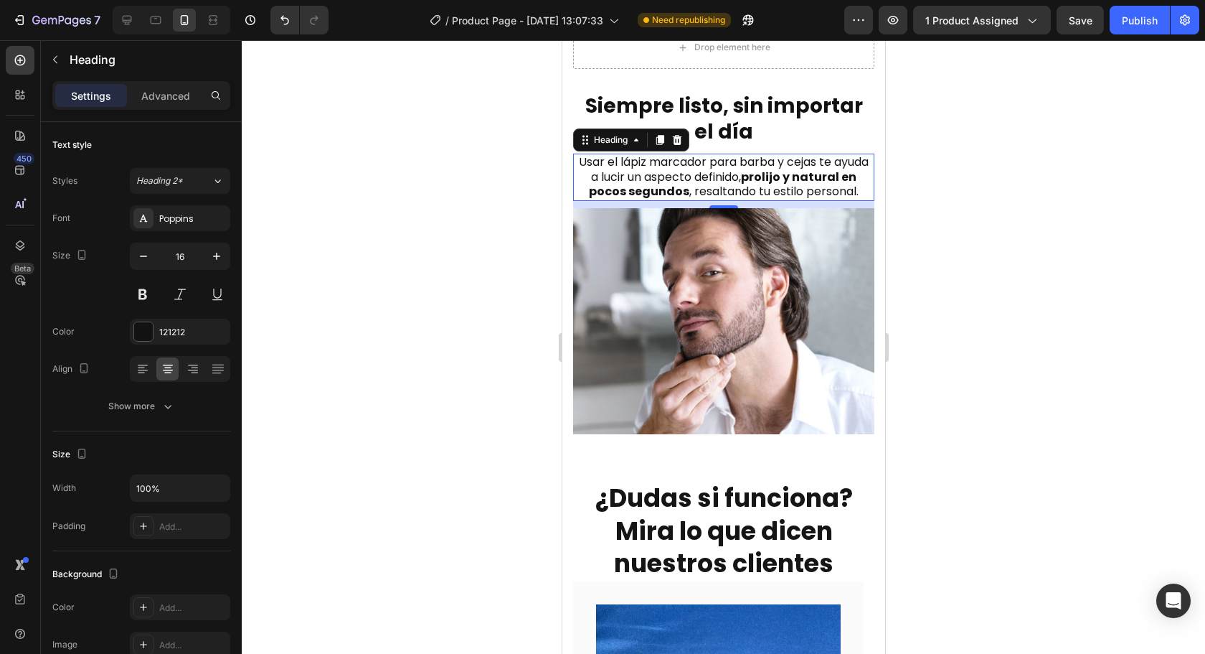
click at [973, 289] on div at bounding box center [723, 346] width 963 height 613
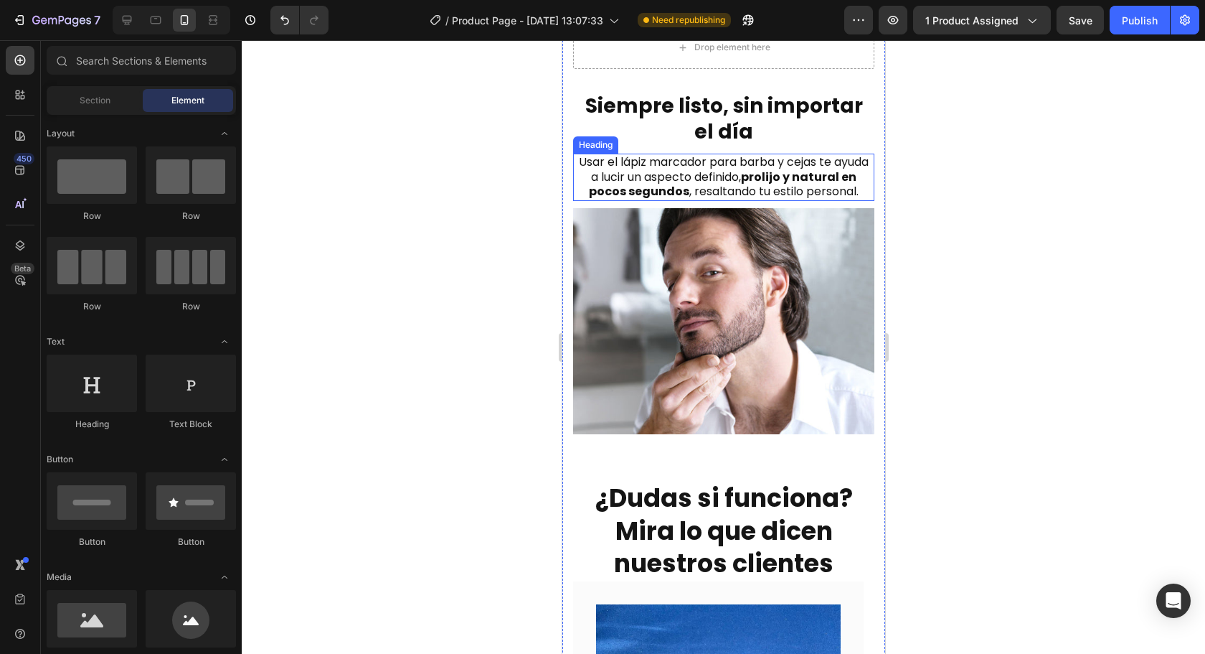
click at [732, 156] on h2 "Usar el lápiz marcador para barba y cejas te ayuda a lucir un aspecto definido,…" at bounding box center [722, 177] width 301 height 47
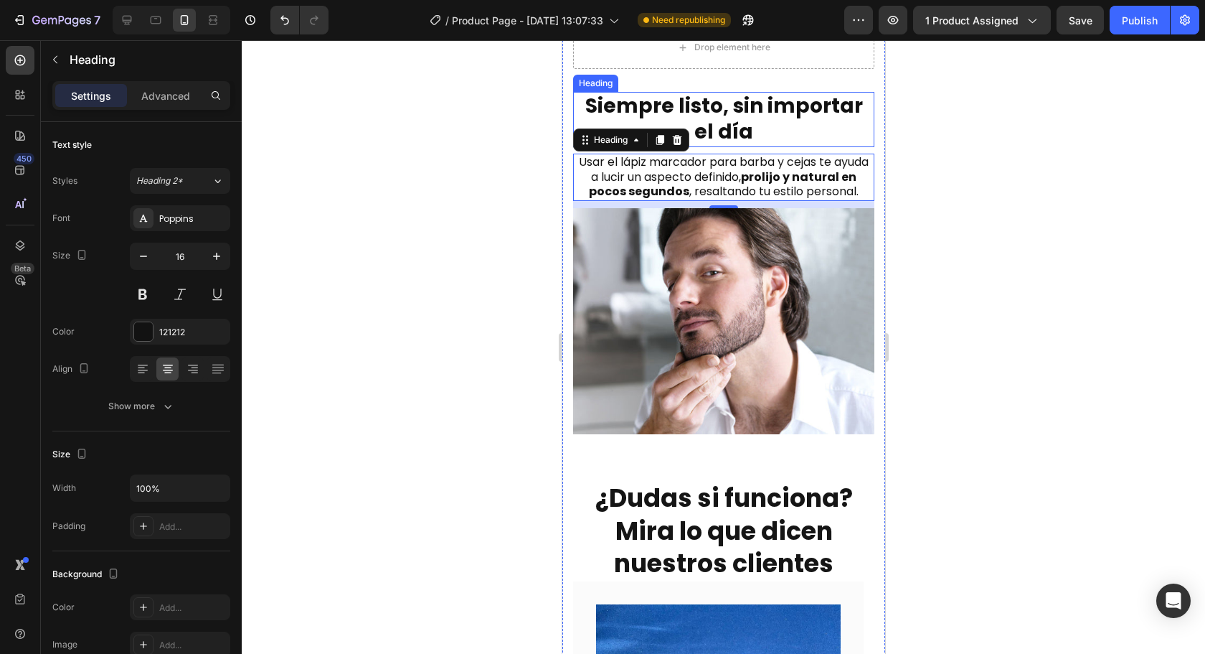
click at [734, 96] on h2 "Siempre listo, sin importar el día" at bounding box center [722, 119] width 301 height 55
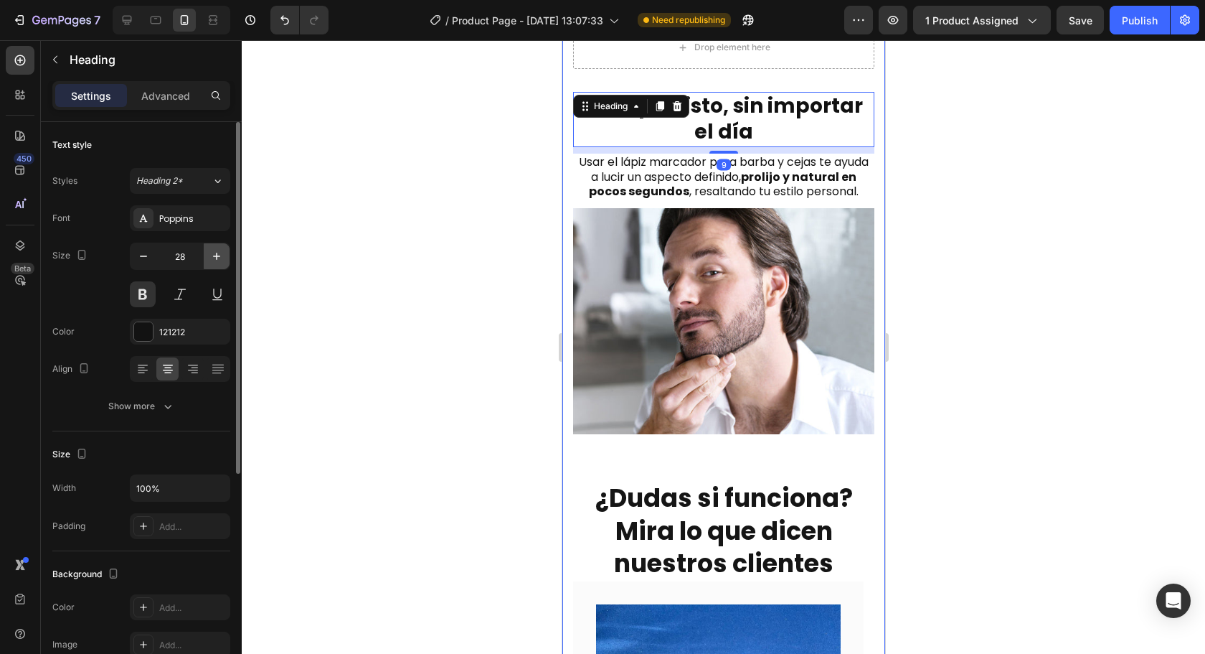
click at [220, 258] on icon "button" at bounding box center [216, 256] width 14 height 14
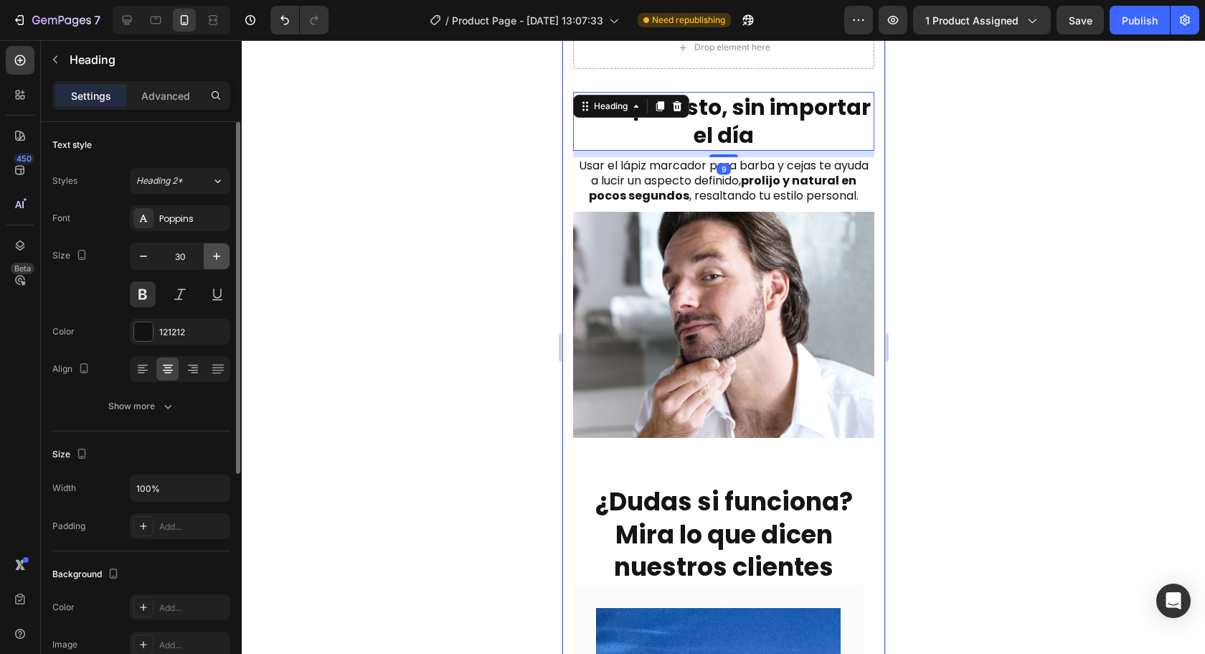
click at [220, 258] on icon "button" at bounding box center [216, 256] width 14 height 14
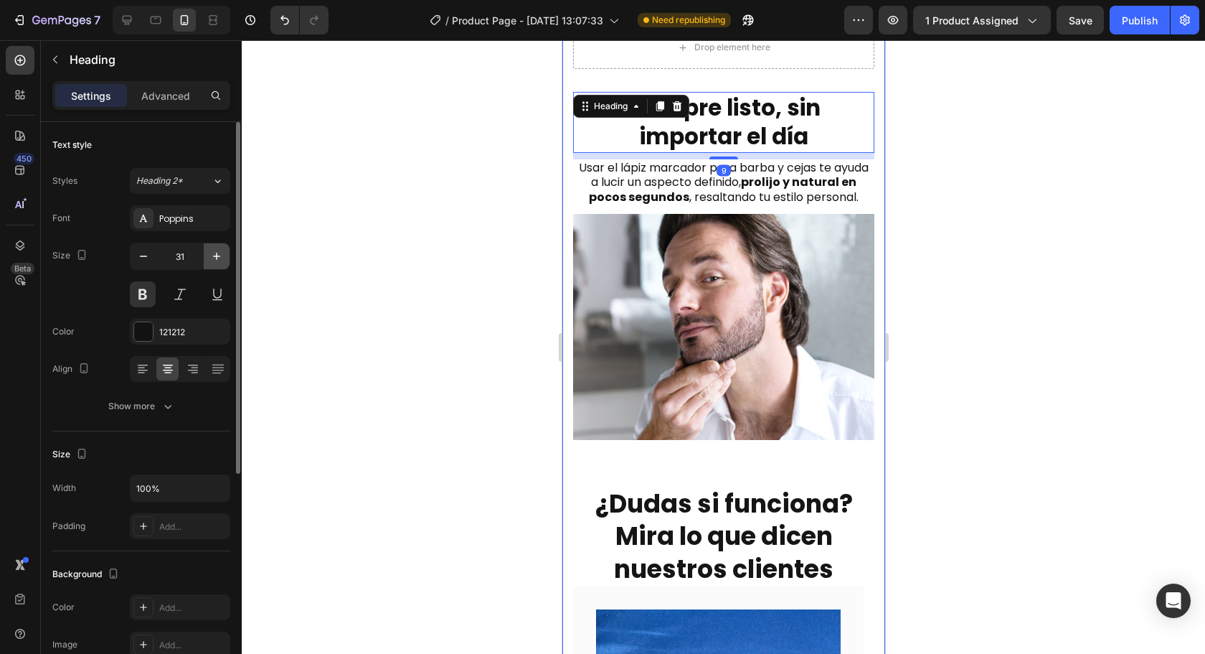
click at [220, 258] on icon "button" at bounding box center [216, 256] width 14 height 14
type input "32"
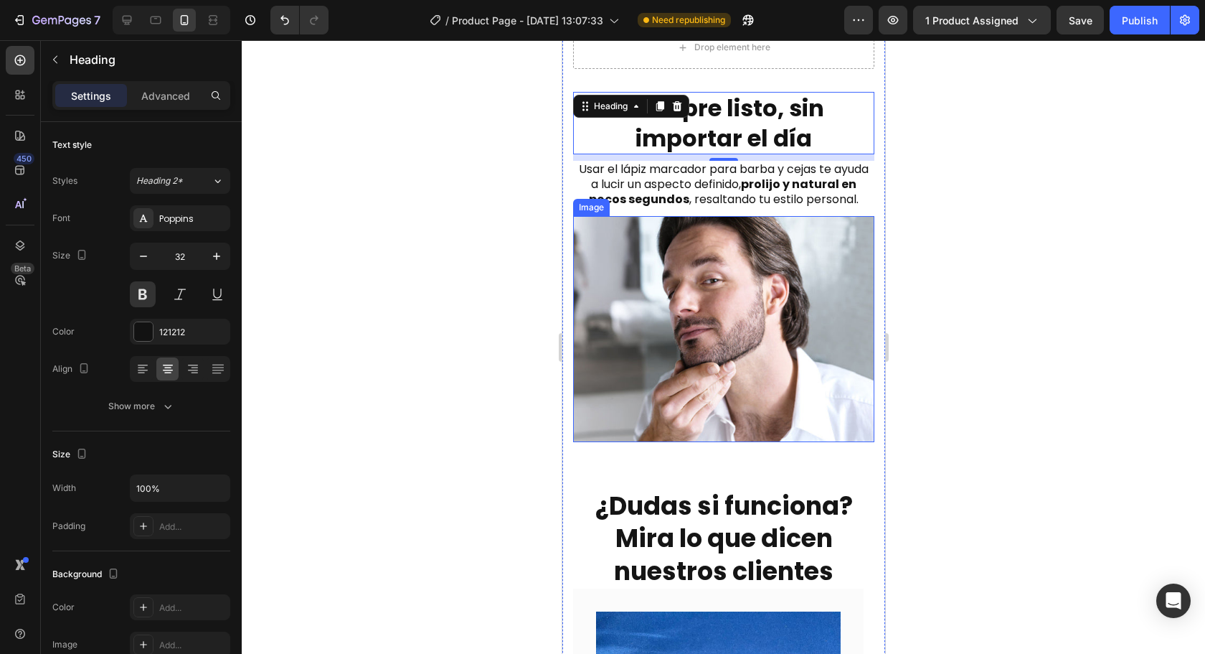
click at [1115, 267] on div at bounding box center [723, 346] width 963 height 613
click at [781, 121] on h2 "Siempre listo, sin importar el día" at bounding box center [722, 123] width 301 height 62
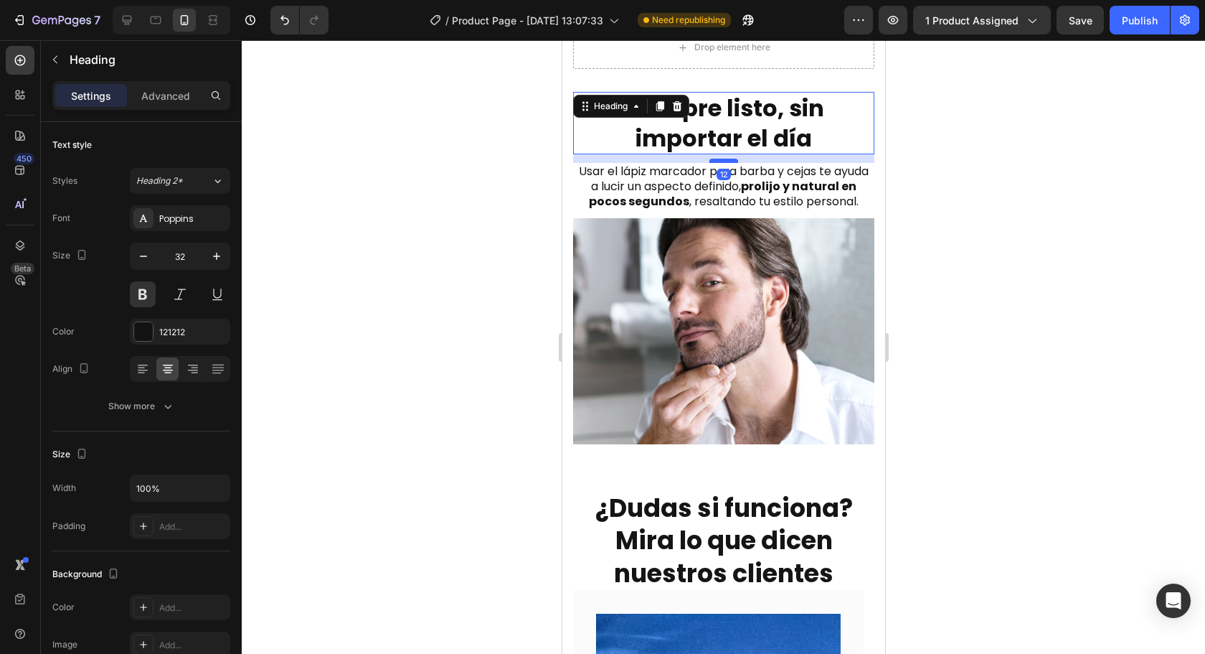
click at [725, 159] on div at bounding box center [723, 161] width 29 height 4
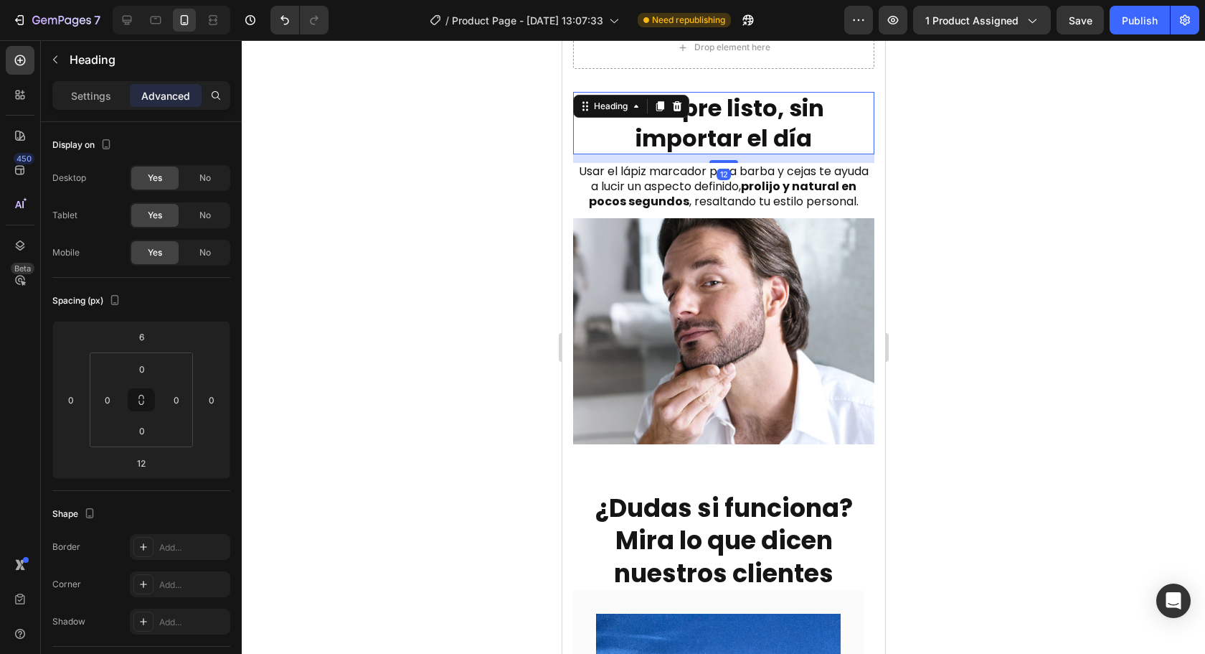
click at [1090, 184] on div at bounding box center [723, 346] width 963 height 613
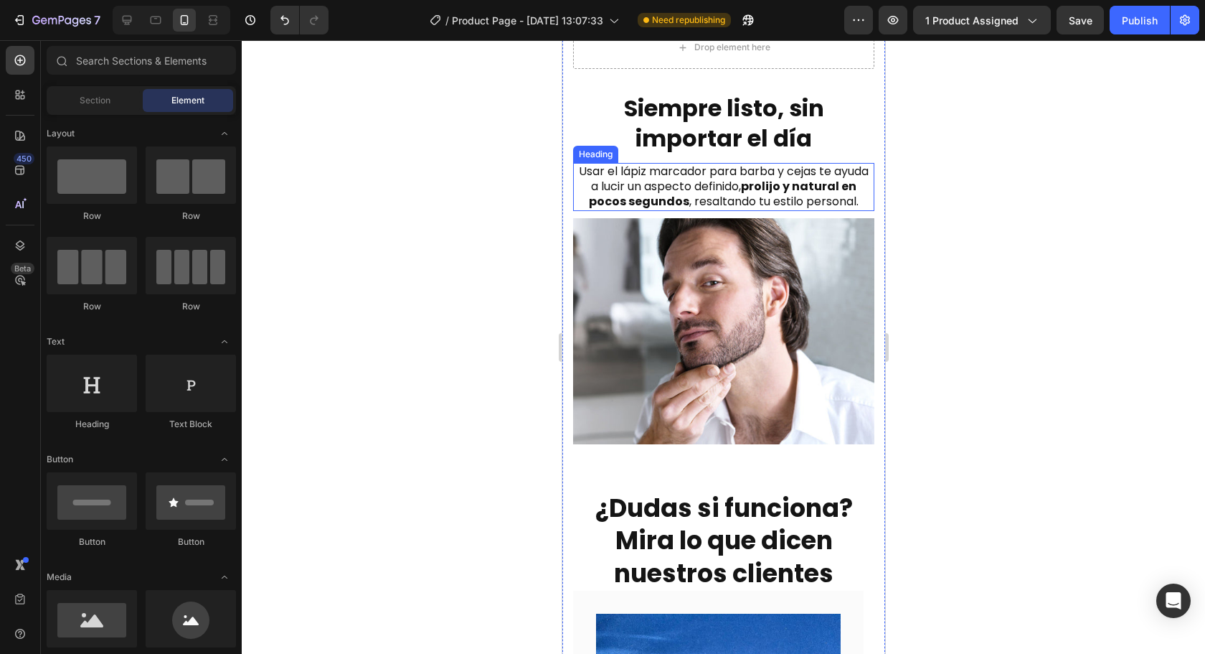
click at [747, 180] on h2 "Usar el lápiz marcador para barba y cejas te ayuda a lucir un aspecto definido,…" at bounding box center [722, 186] width 301 height 47
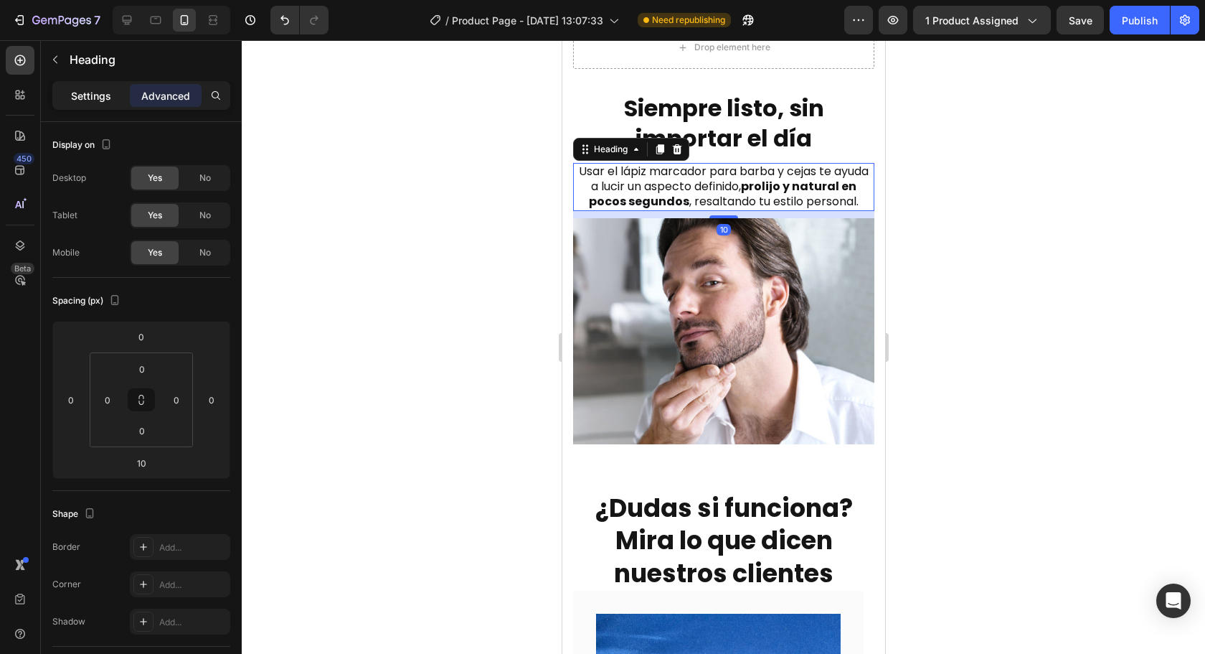
click at [121, 103] on div "Settings" at bounding box center [91, 95] width 72 height 23
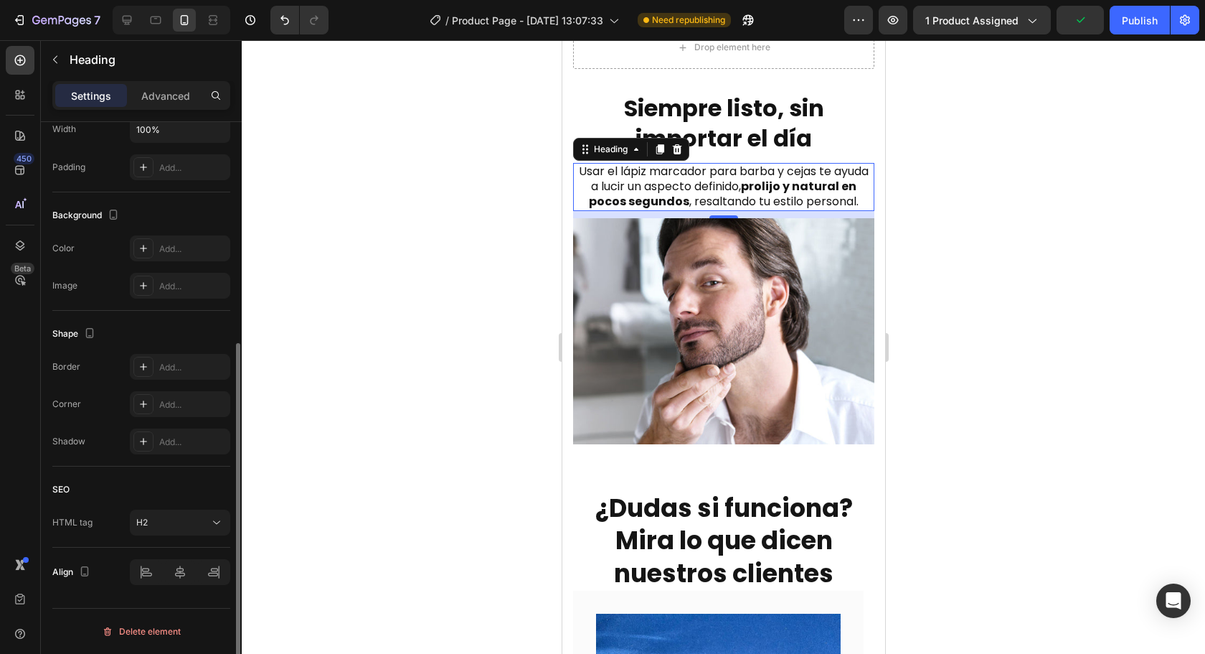
scroll to position [287, 0]
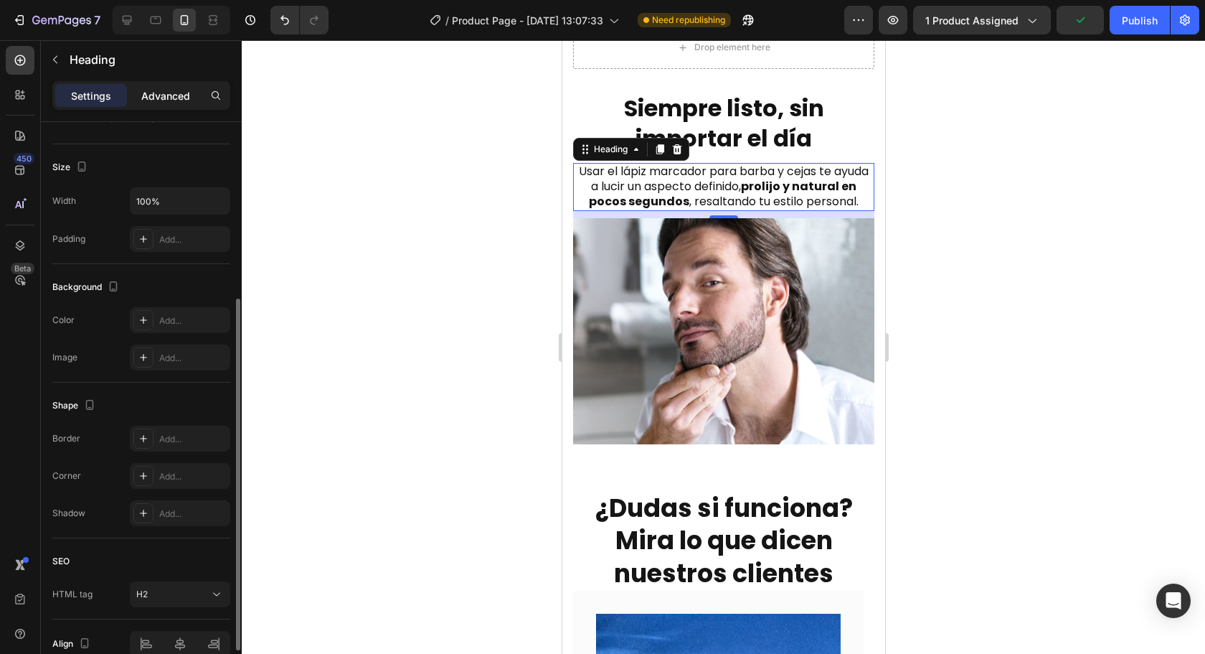
click at [169, 100] on p "Advanced" at bounding box center [165, 95] width 49 height 15
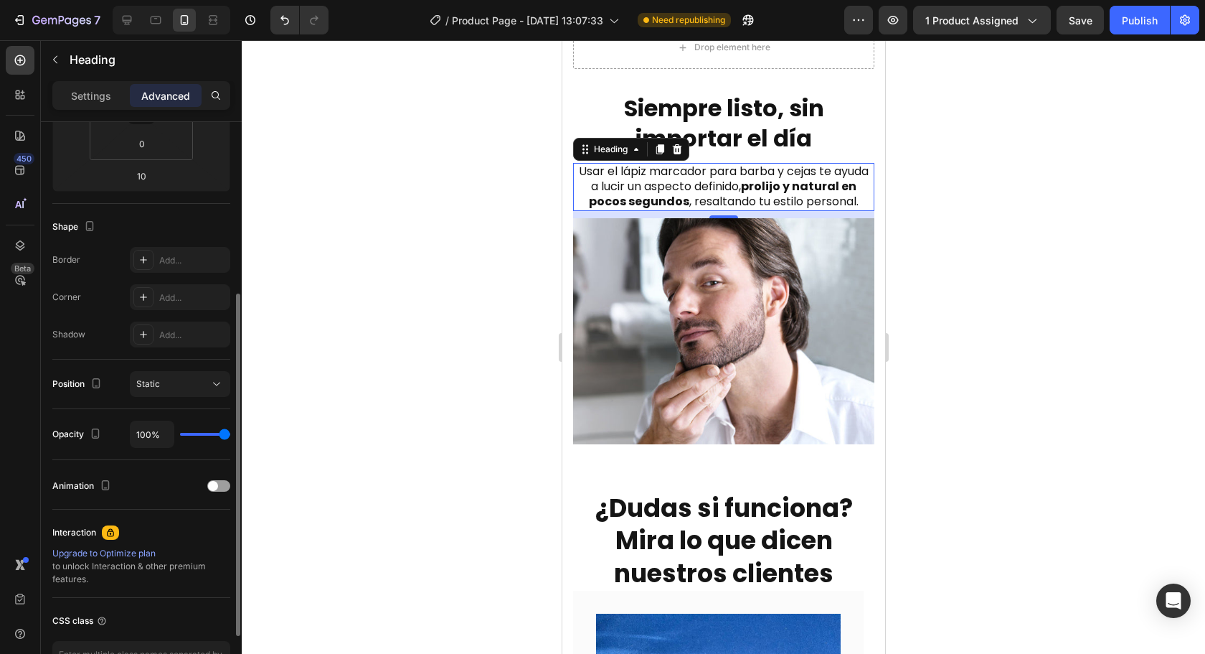
scroll to position [0, 0]
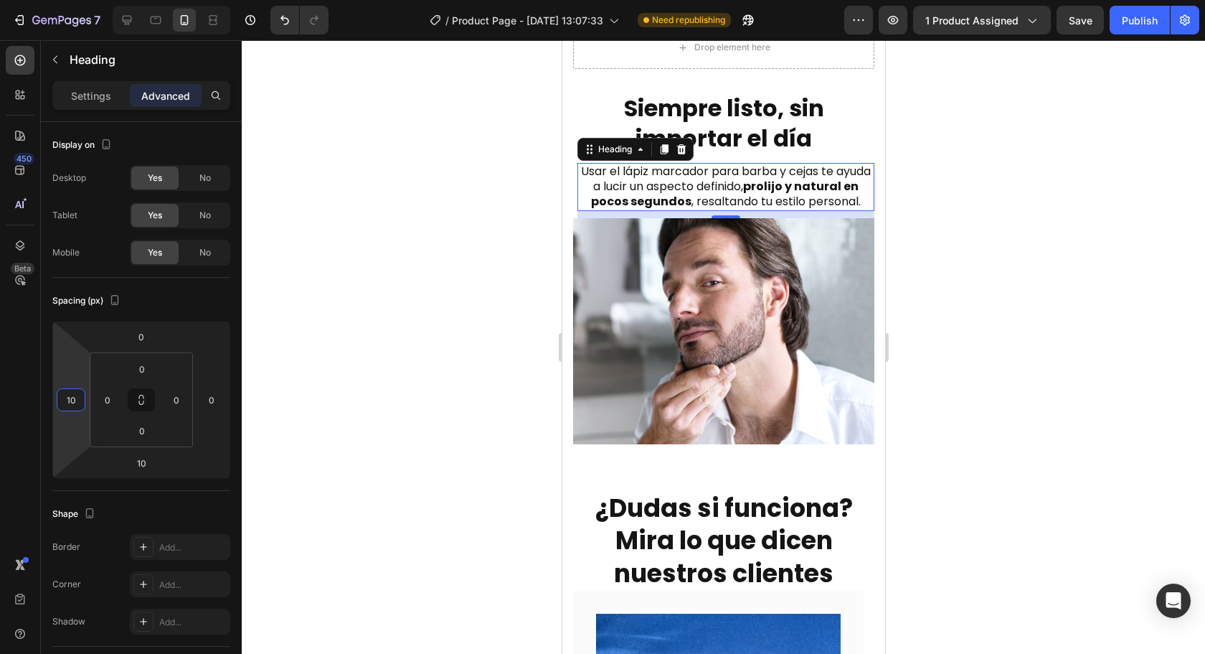
type input "12"
drag, startPoint x: 67, startPoint y: 374, endPoint x: 19, endPoint y: 369, distance: 47.5
click at [19, 0] on html "7 Version history / Product Page - [DATE] 13:07:33 Need republishing Preview 1 …" at bounding box center [602, 0] width 1205 height 0
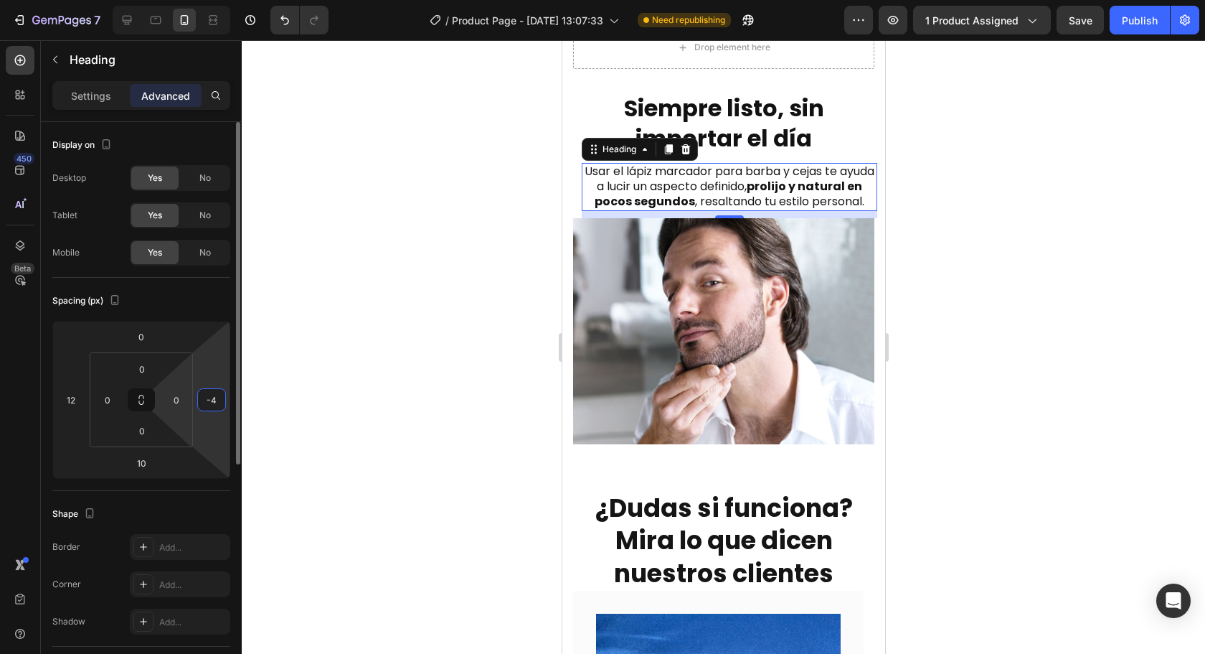
type input "-6"
drag, startPoint x: 220, startPoint y: 373, endPoint x: 182, endPoint y: 374, distance: 38.8
click at [177, 0] on html "7 Version history / Product Page - [DATE] 13:07:33 Need republishing Preview 1 …" at bounding box center [602, 0] width 1205 height 0
type input "12"
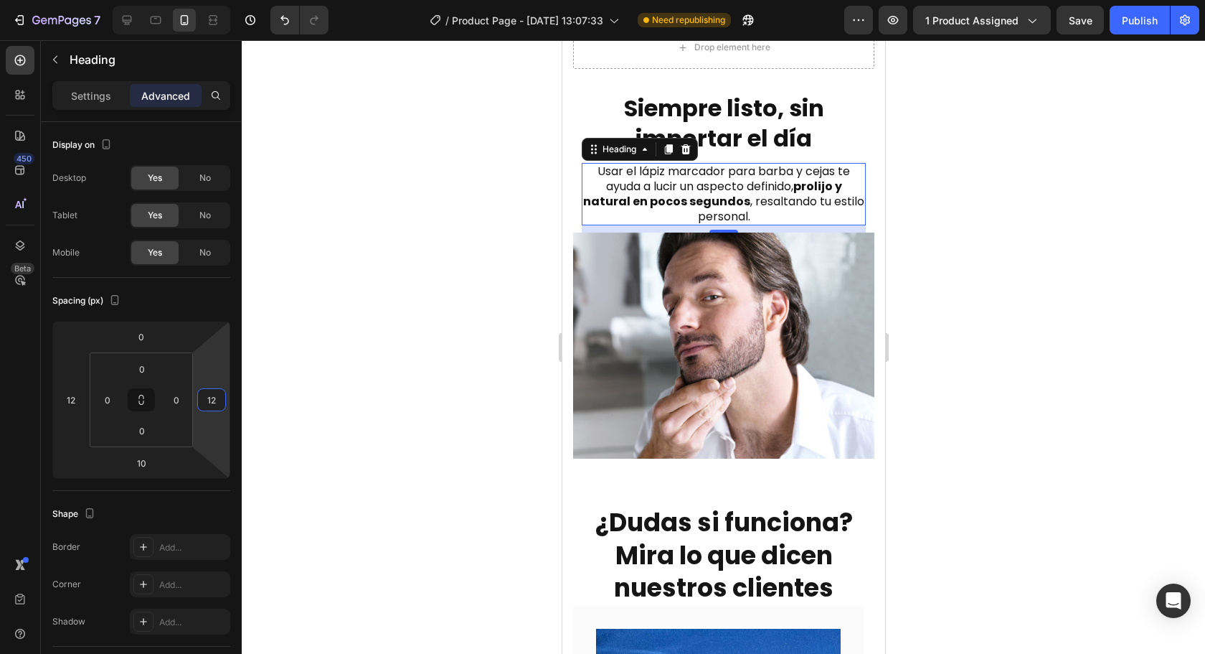
click at [974, 294] on div at bounding box center [723, 346] width 963 height 613
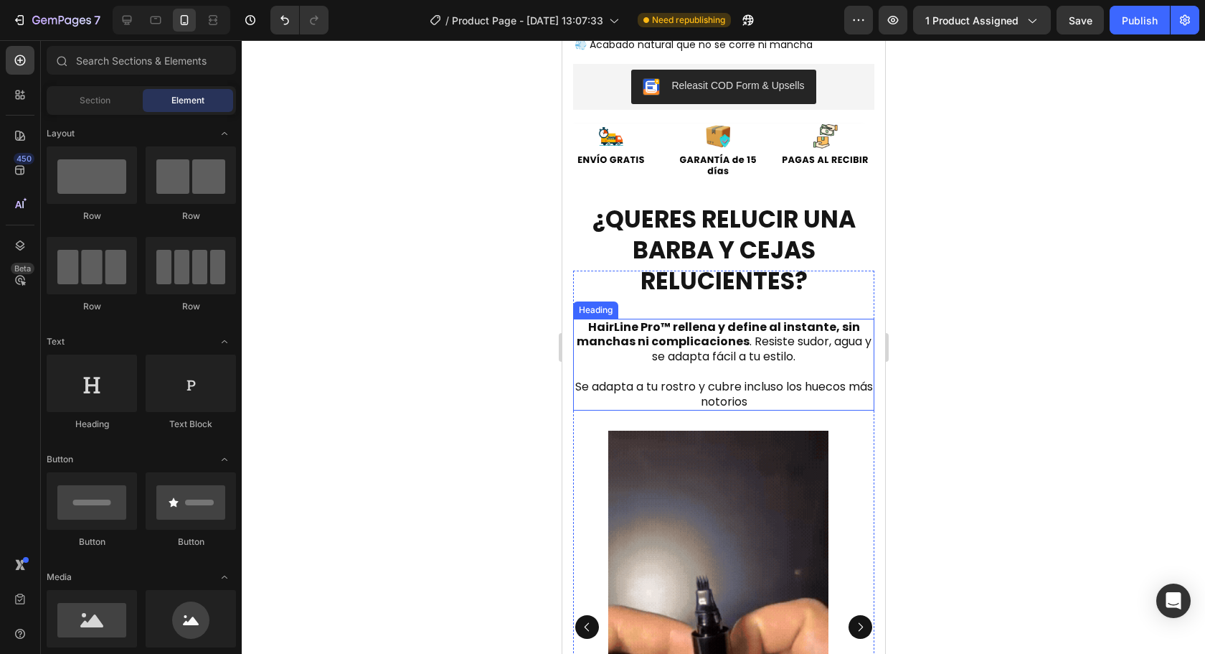
scroll to position [664, 0]
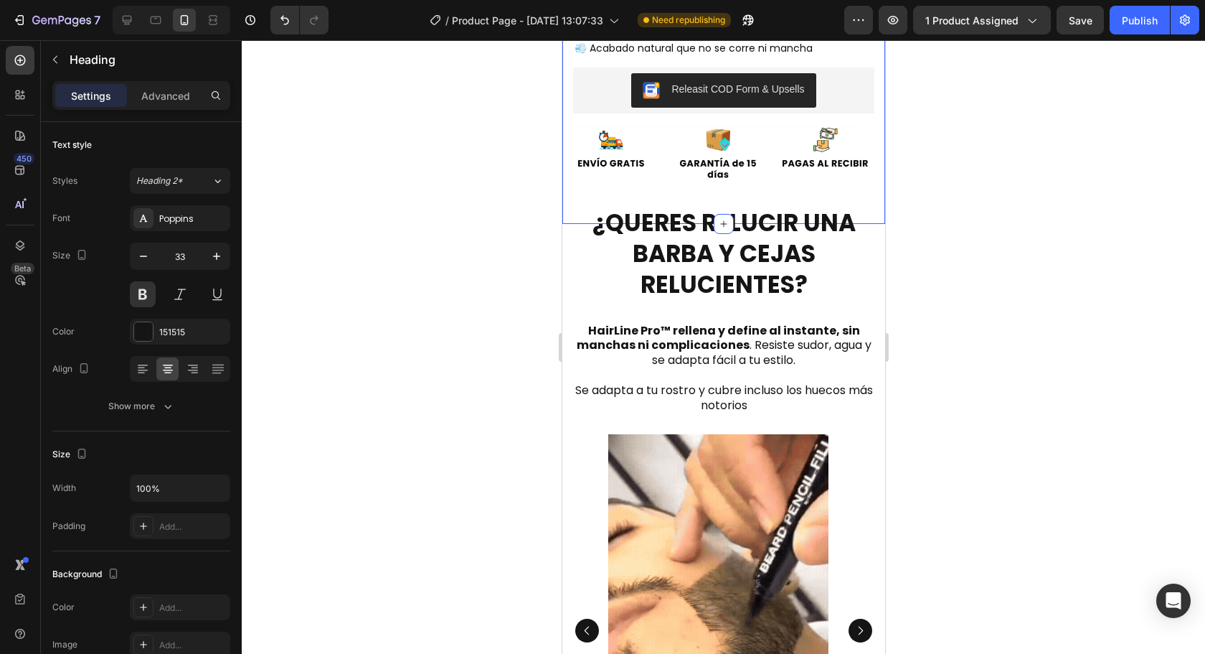
click at [735, 258] on strong "¿QUERES RELUCIR UNA BARBA Y CEJAS RELUCIENTES?" at bounding box center [723, 253] width 263 height 95
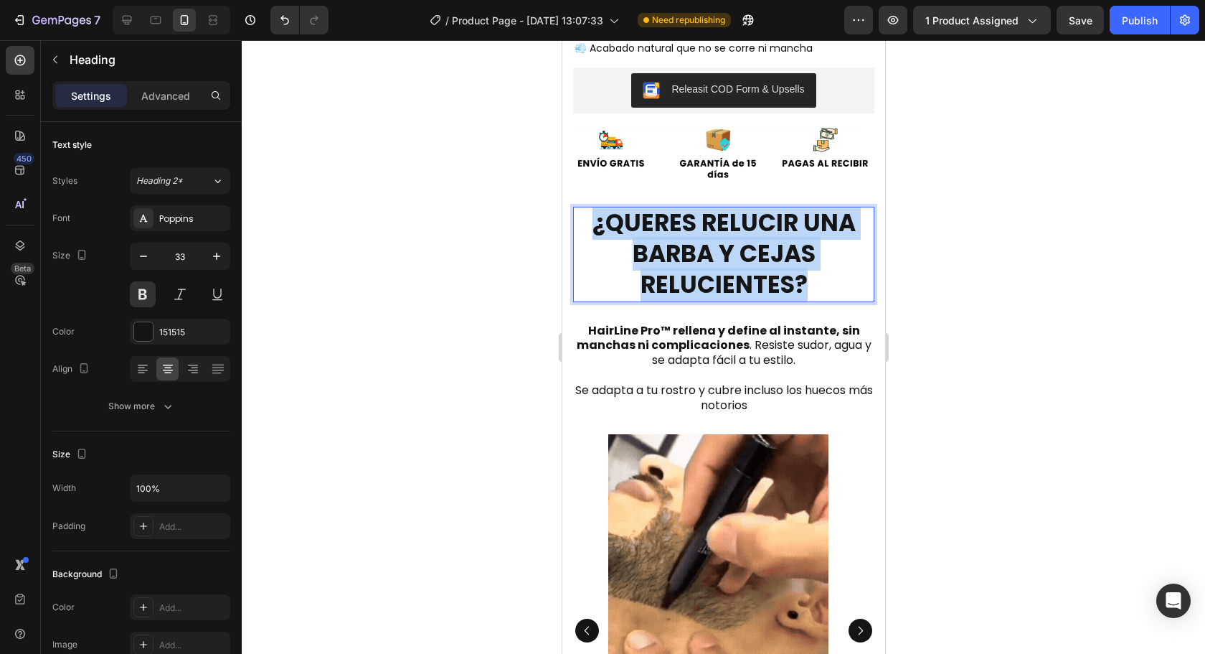
click at [735, 258] on strong "¿QUERES RELUCIR UNA BARBA Y CEJAS RELUCIENTES?" at bounding box center [723, 253] width 263 height 95
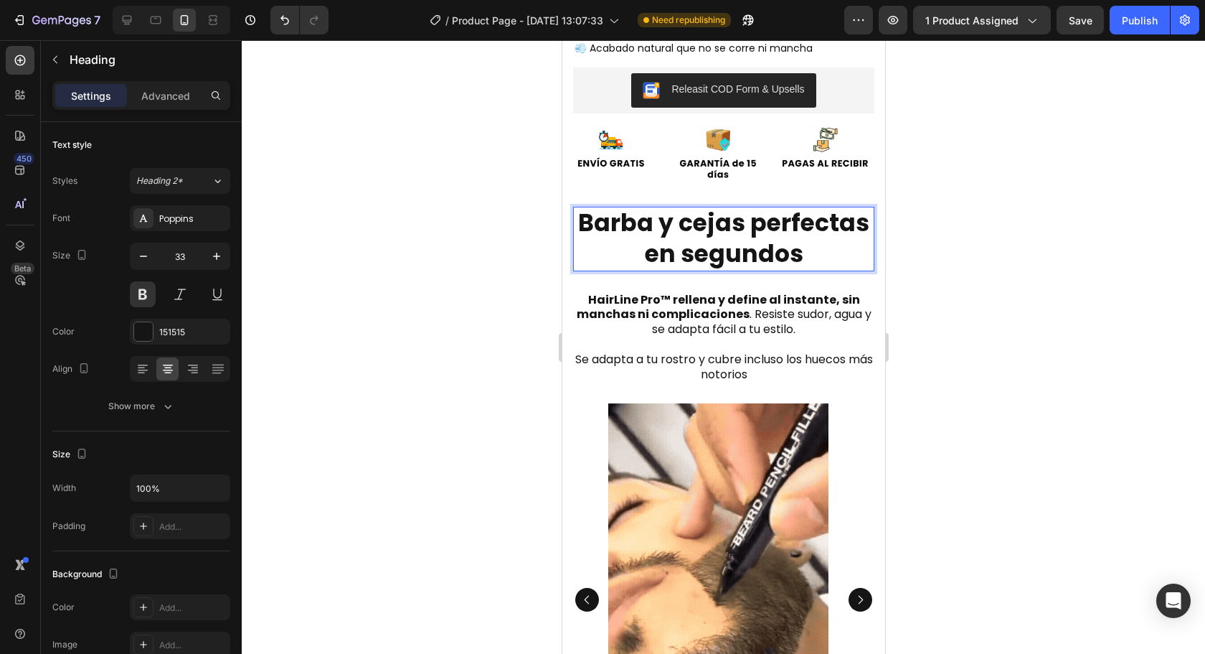
click at [1070, 309] on div at bounding box center [723, 346] width 963 height 613
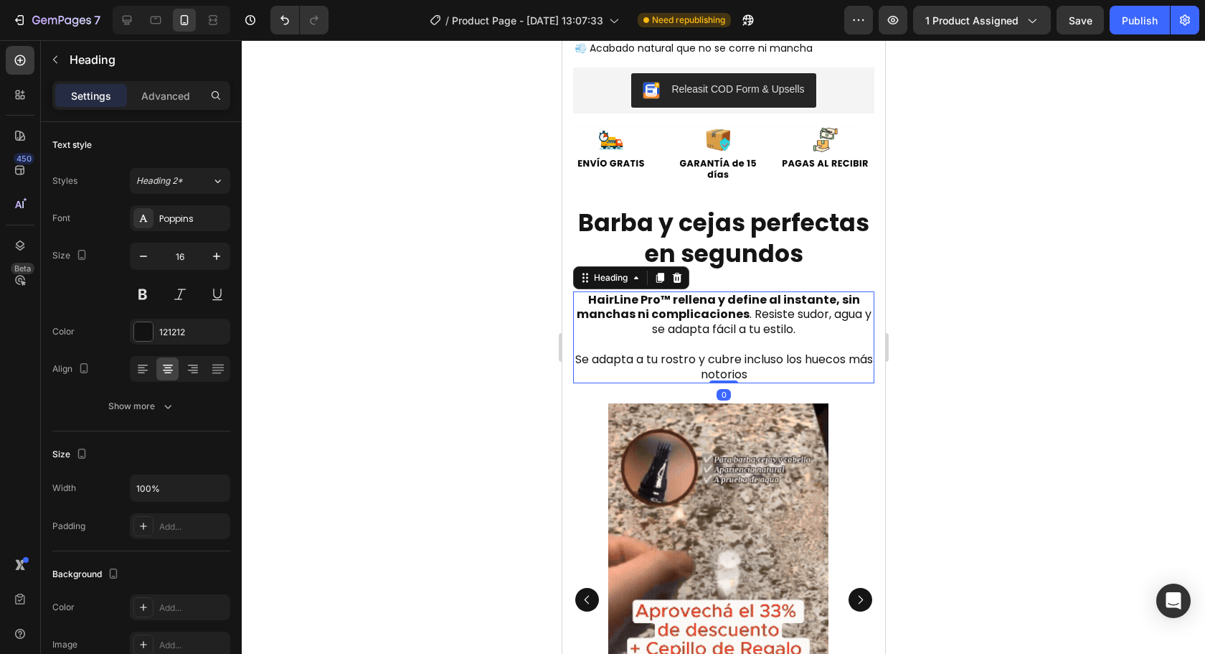
click at [697, 291] on strong "HairLine Pro™ rellena y define al instante, sin manchas ni complicaciones" at bounding box center [717, 307] width 283 height 32
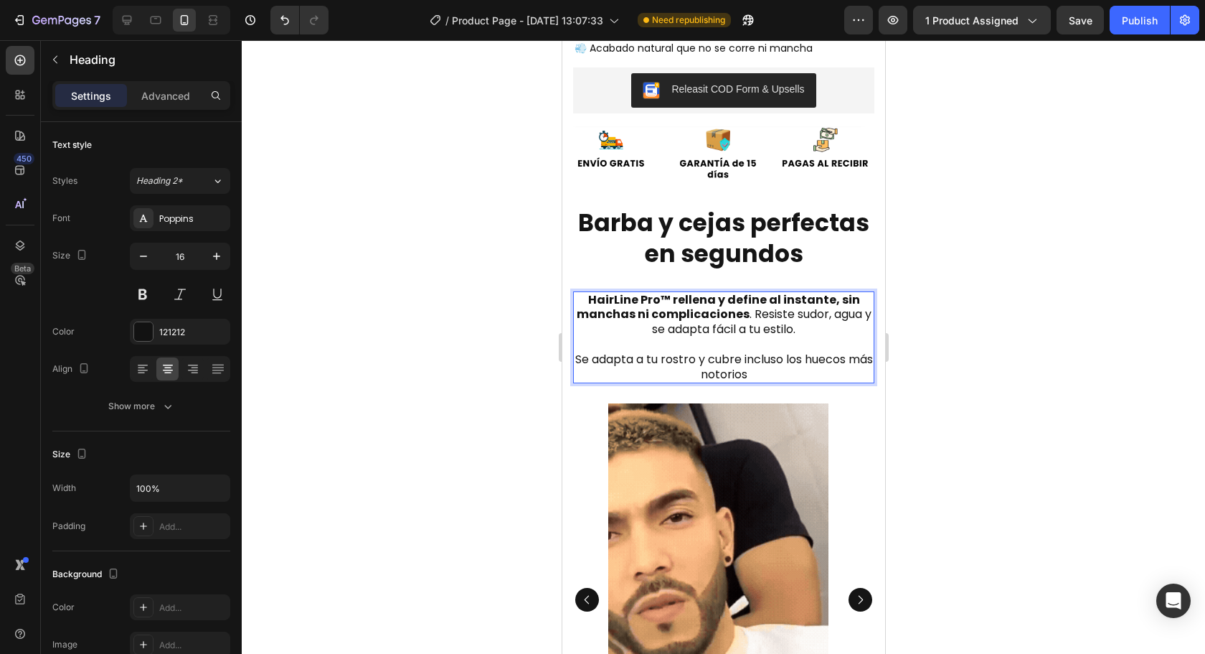
click at [698, 294] on strong "HairLine Pro™ rellena y define al instante, sin manchas ni complicaciones" at bounding box center [717, 307] width 283 height 32
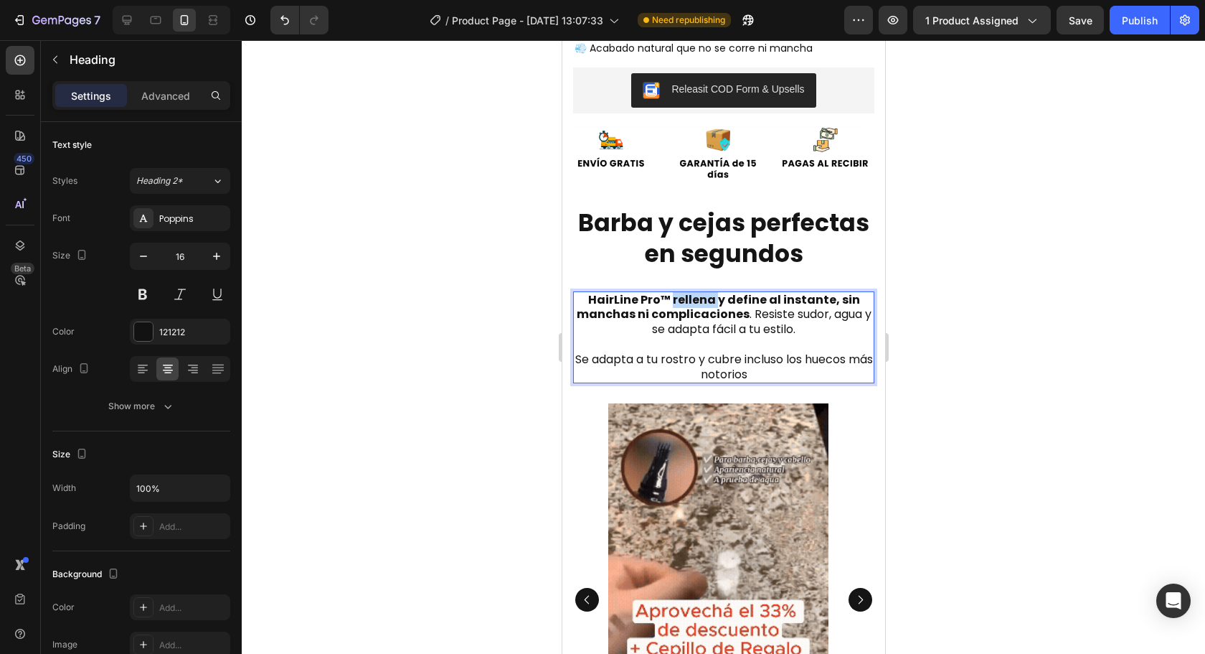
click at [698, 294] on strong "HairLine Pro™ rellena y define al instante, sin manchas ni complicaciones" at bounding box center [717, 307] width 283 height 32
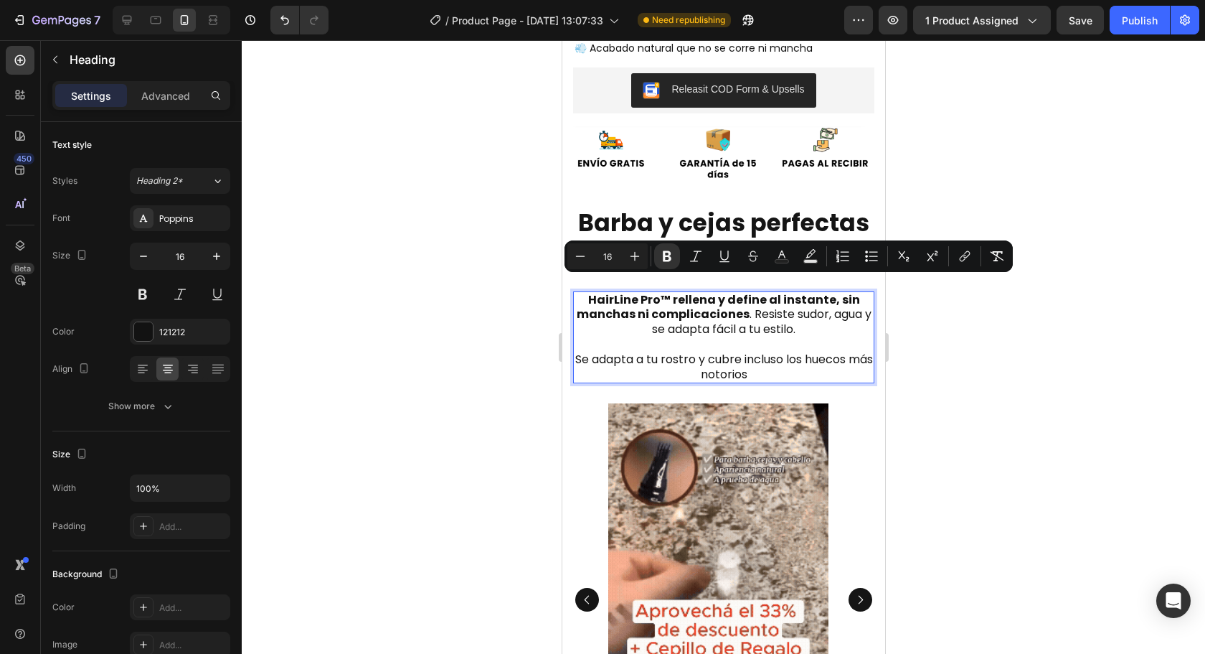
click at [715, 338] on p "HairLine Pro™ rellena y define al instante, sin manchas ni complicaciones . Res…" at bounding box center [723, 338] width 298 height 90
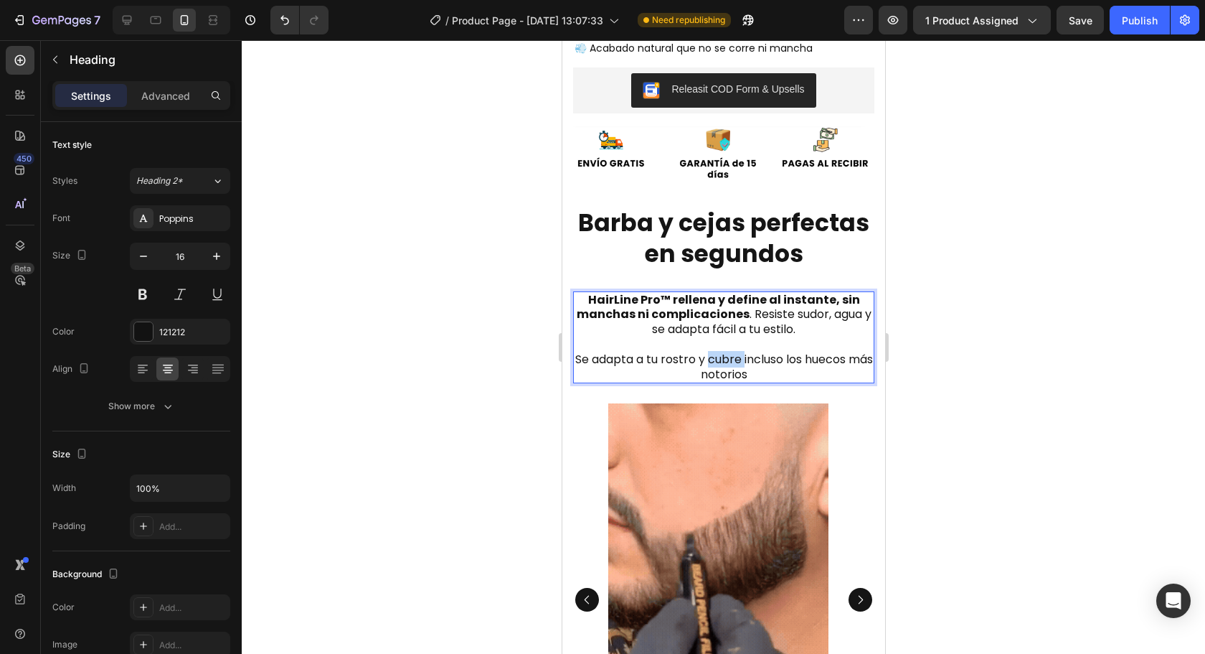
click at [715, 338] on p "HairLine Pro™ rellena y define al instante, sin manchas ni complicaciones . Res…" at bounding box center [723, 338] width 298 height 90
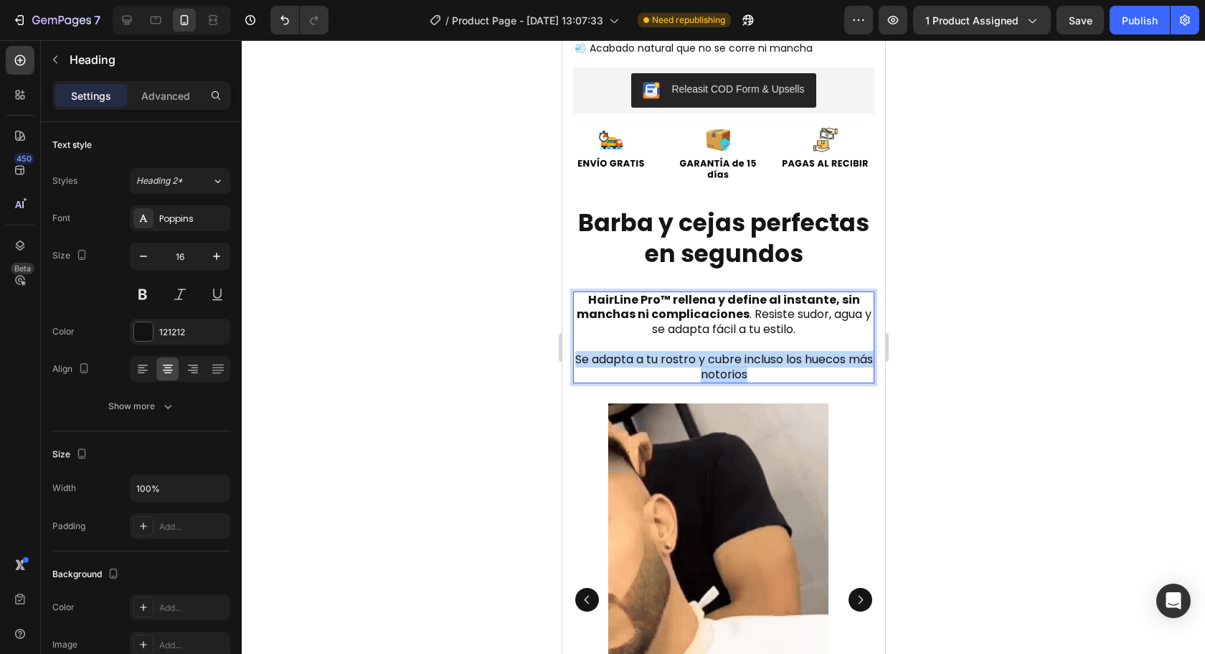
click at [715, 338] on p "HairLine Pro™ rellena y define al instante, sin manchas ni complicaciones . Res…" at bounding box center [723, 338] width 298 height 90
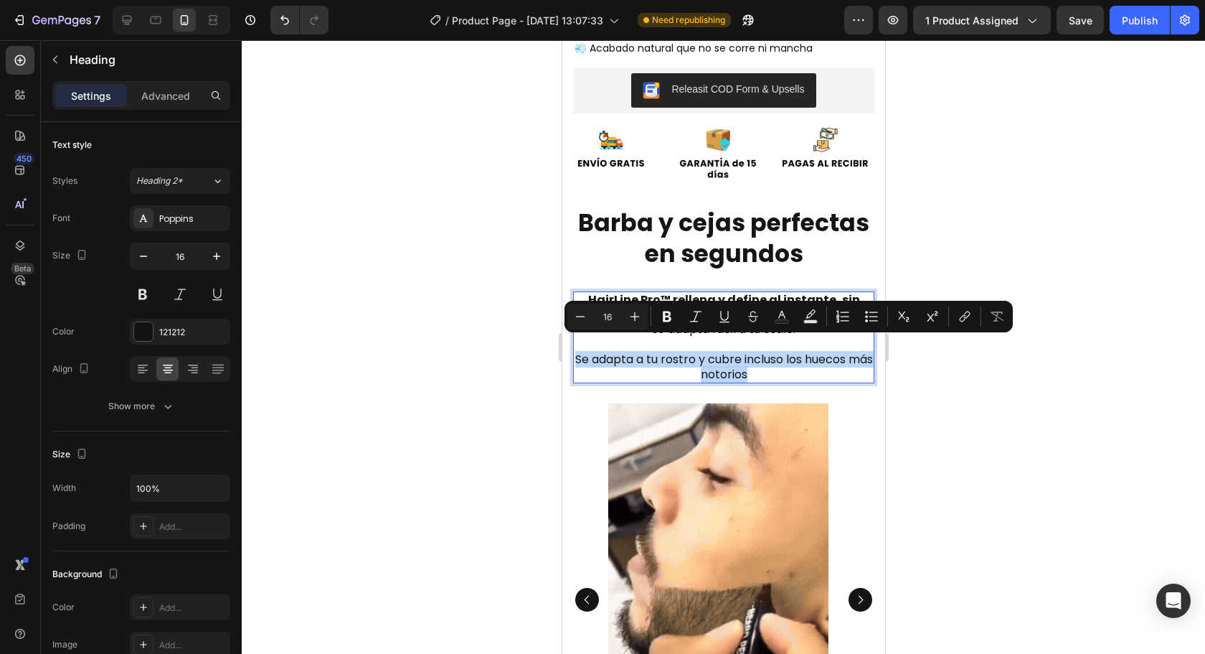
click at [778, 362] on p "HairLine Pro™ rellena y define al instante, sin manchas ni complicaciones . Res…" at bounding box center [723, 338] width 298 height 90
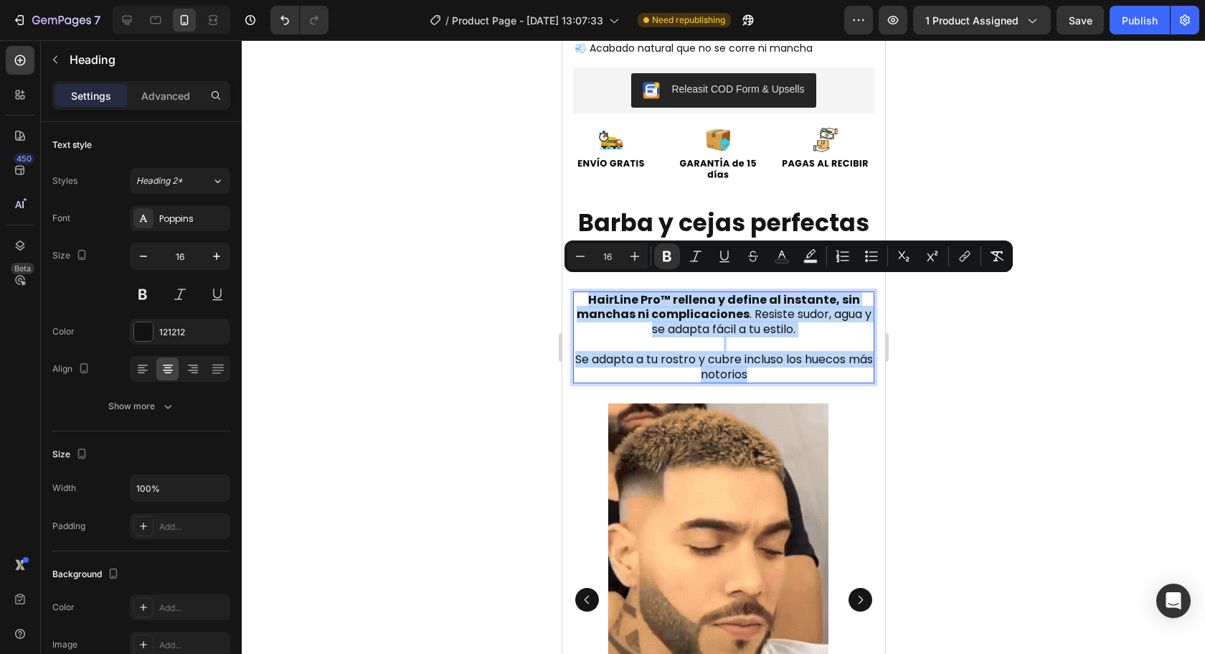
drag, startPoint x: 699, startPoint y: 344, endPoint x: 579, endPoint y: 289, distance: 131.9
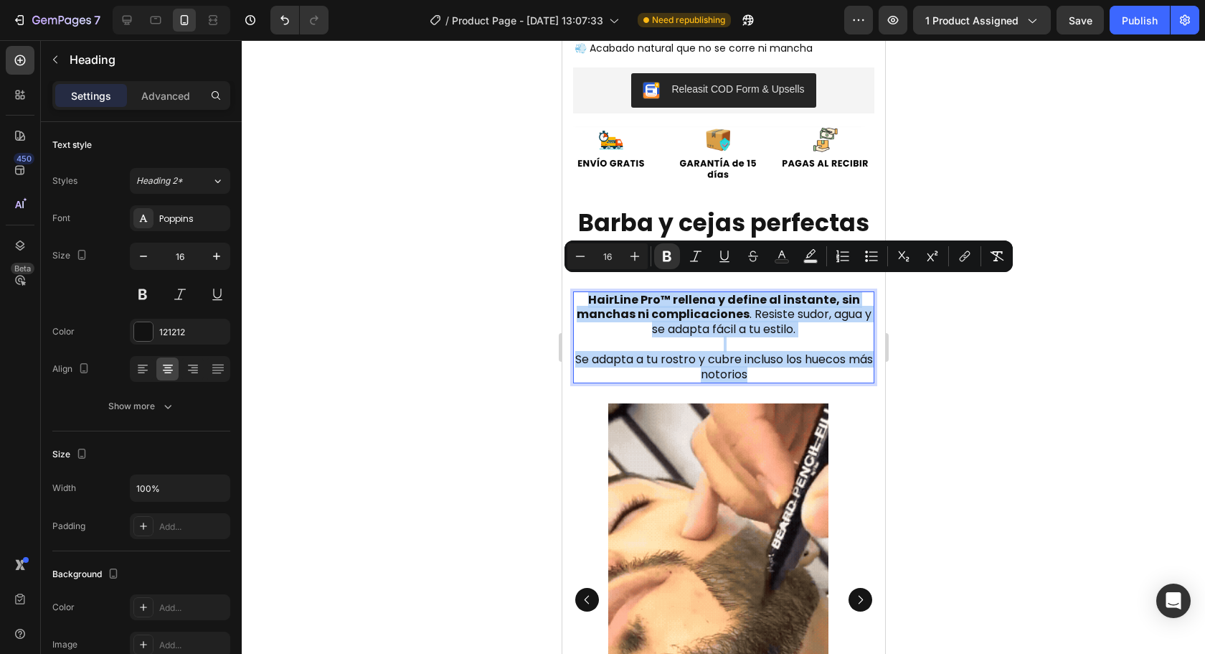
click at [579, 293] on p "HairLine Pro™ rellena y define al instante, sin manchas ni complicaciones . Res…" at bounding box center [723, 338] width 298 height 90
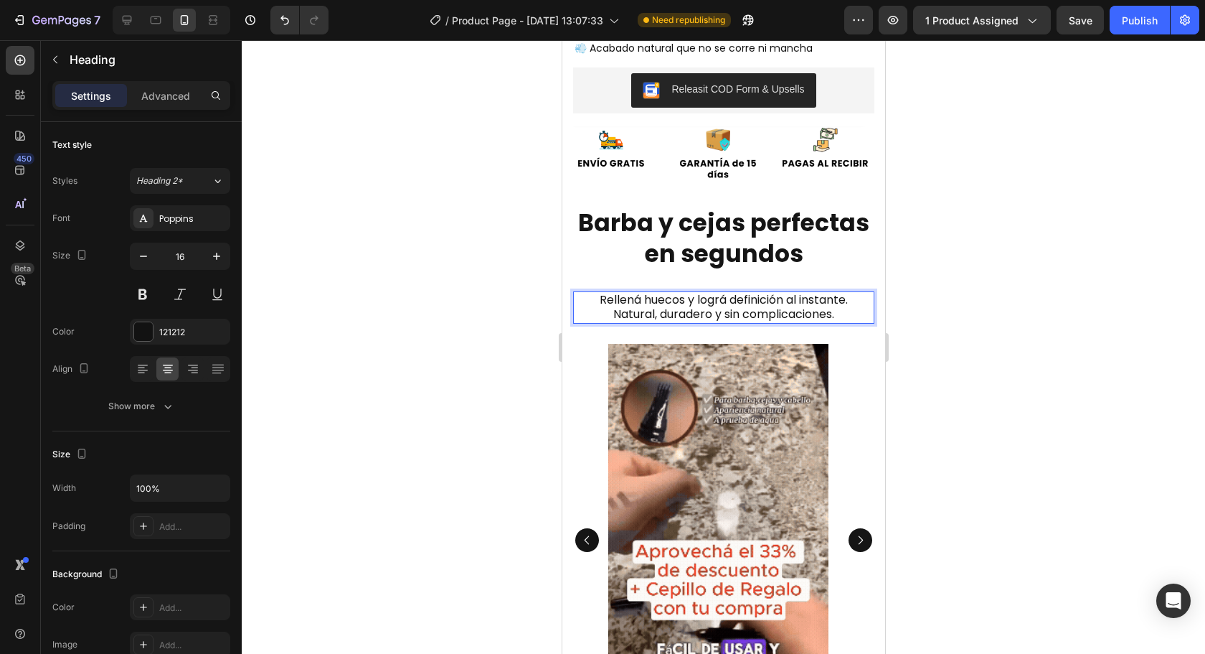
click at [1077, 349] on div at bounding box center [723, 346] width 963 height 613
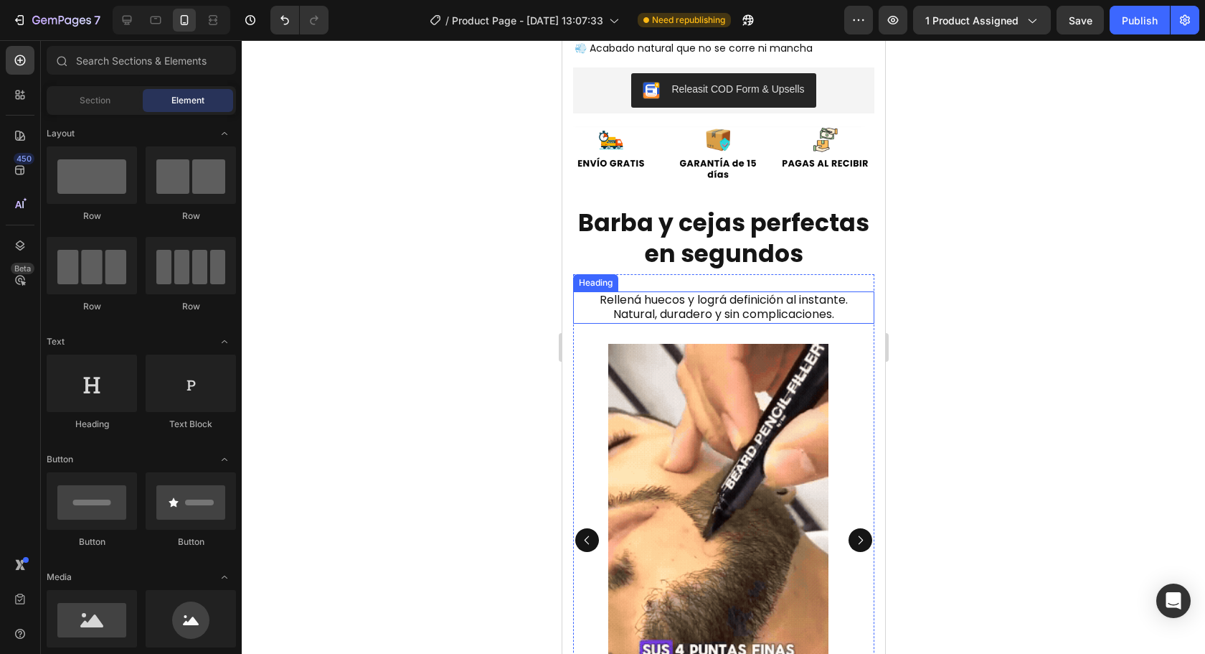
click at [739, 293] on p "Rellená huecos y lográ definición al instante. Natural, duradero y sin complica…" at bounding box center [723, 308] width 298 height 30
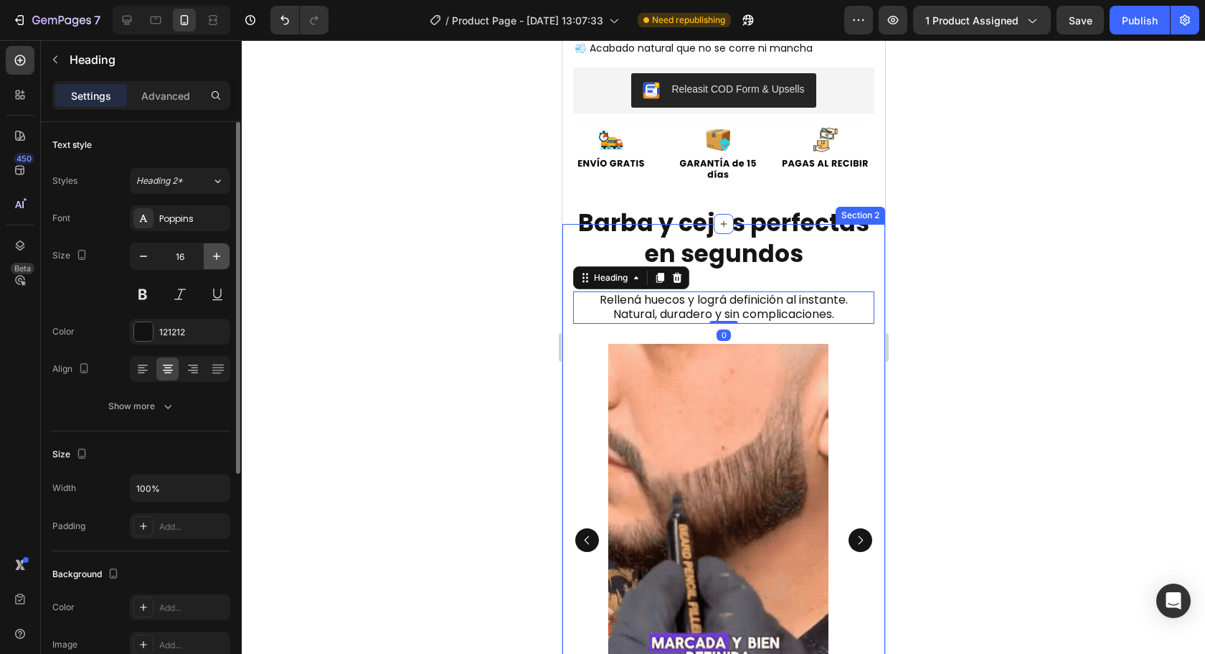
click at [212, 248] on button "button" at bounding box center [217, 256] width 26 height 26
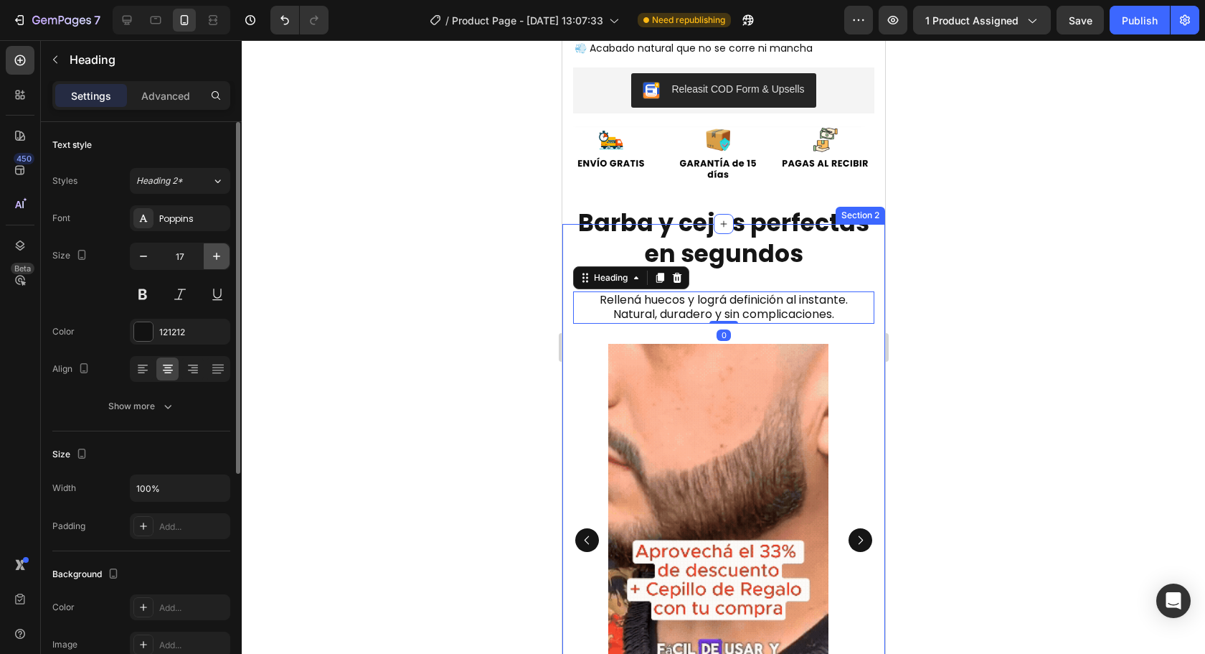
click at [212, 248] on button "button" at bounding box center [217, 256] width 26 height 26
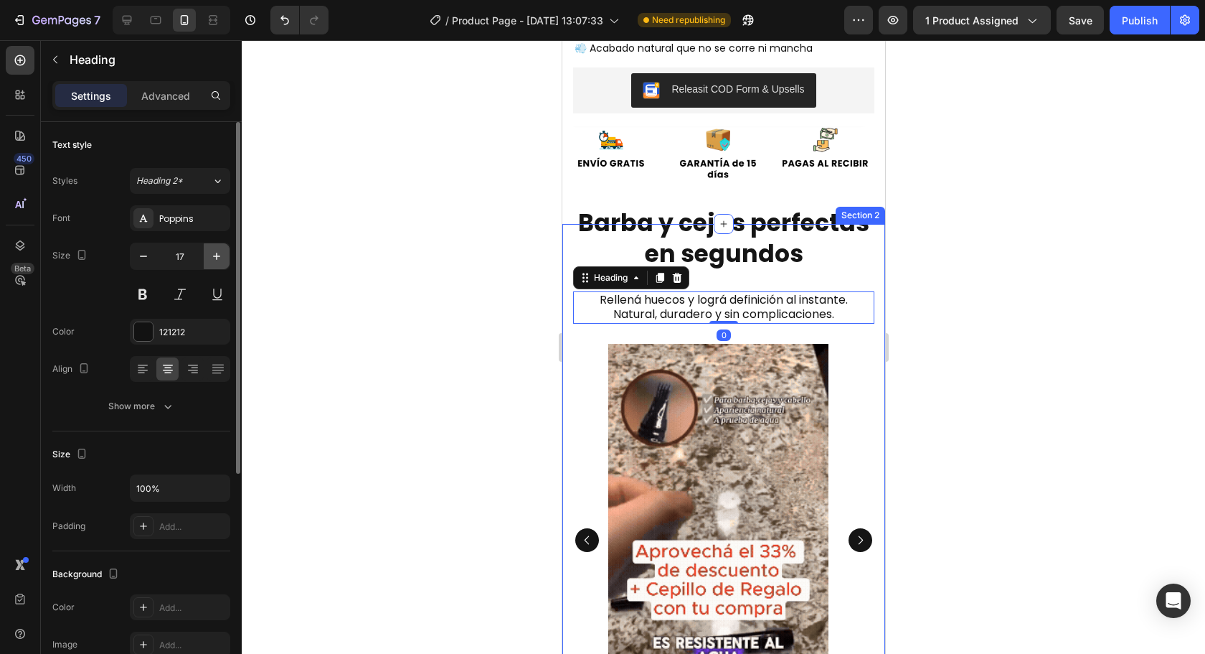
click at [213, 248] on button "button" at bounding box center [217, 256] width 26 height 26
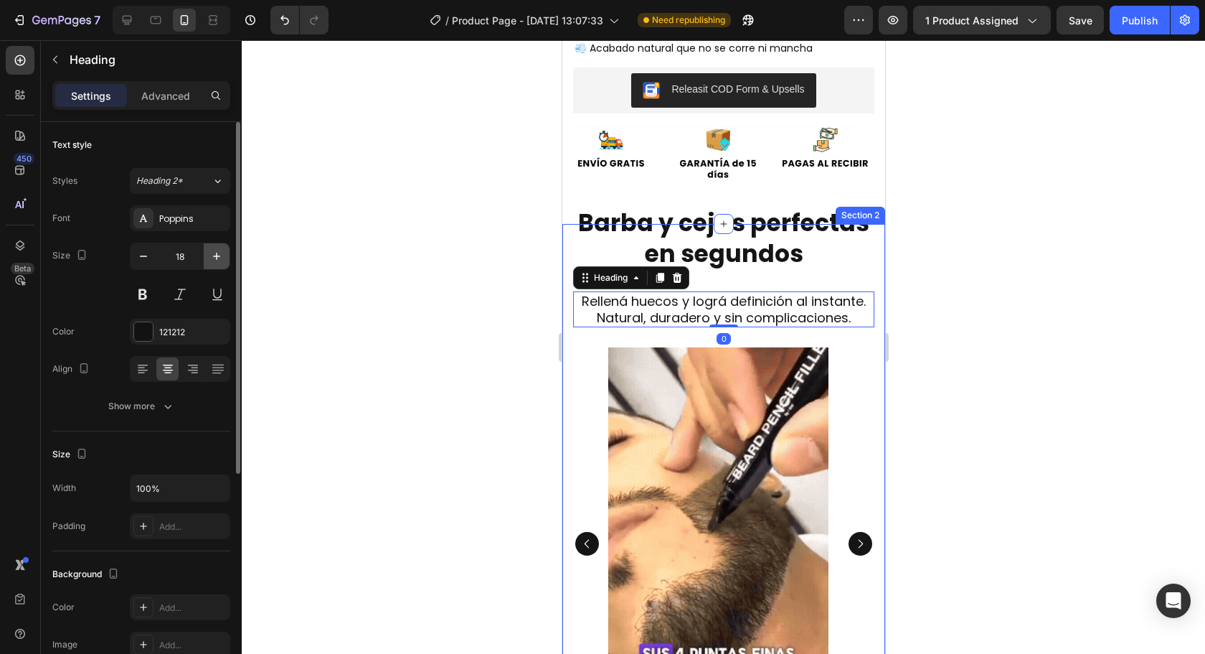
type input "19"
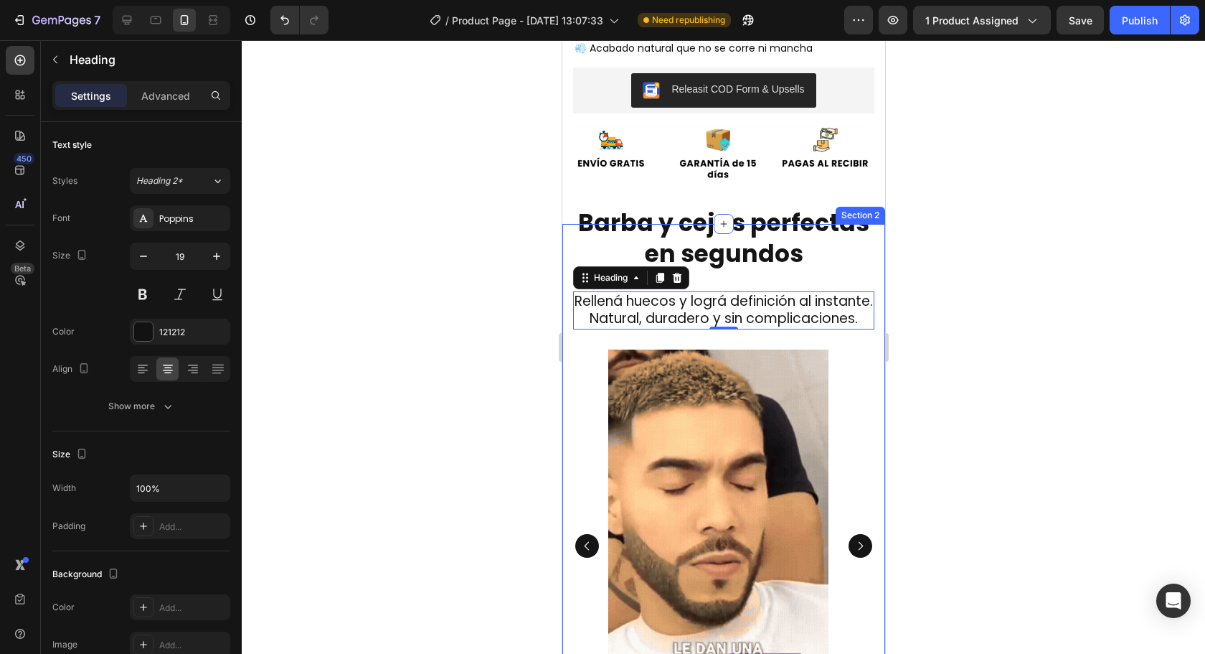
click at [1103, 424] on div at bounding box center [723, 346] width 963 height 613
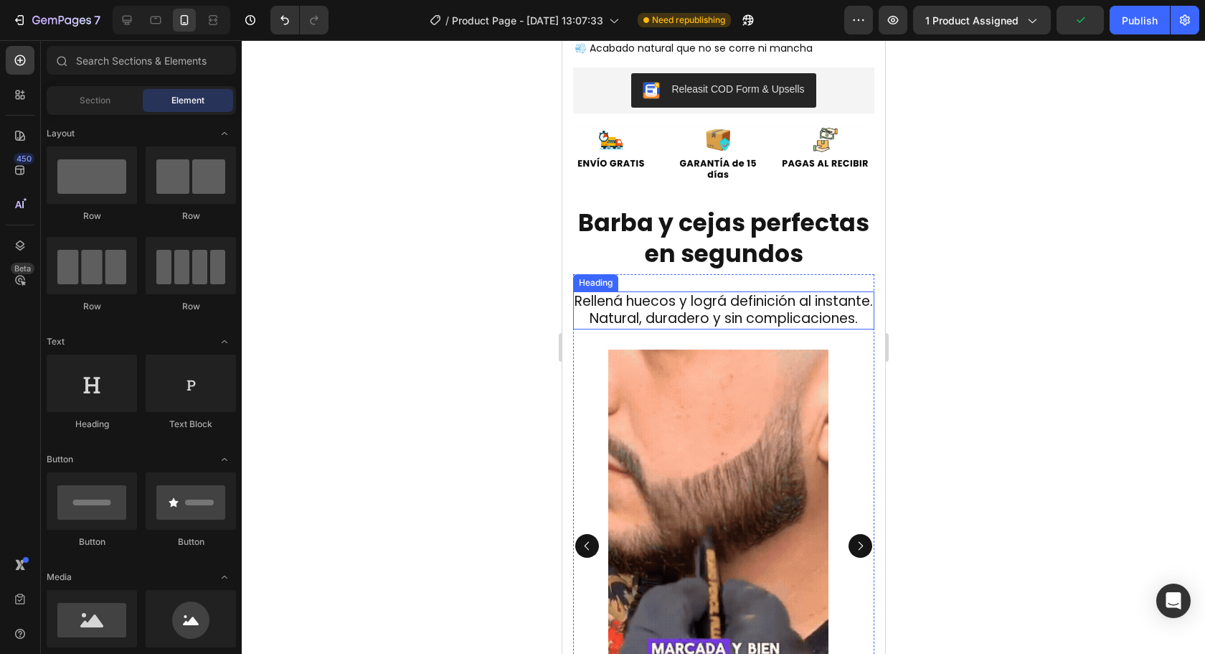
click at [737, 293] on p "Rellená huecos y lográ definición al instante. Natural, duradero y sin complica…" at bounding box center [723, 310] width 298 height 35
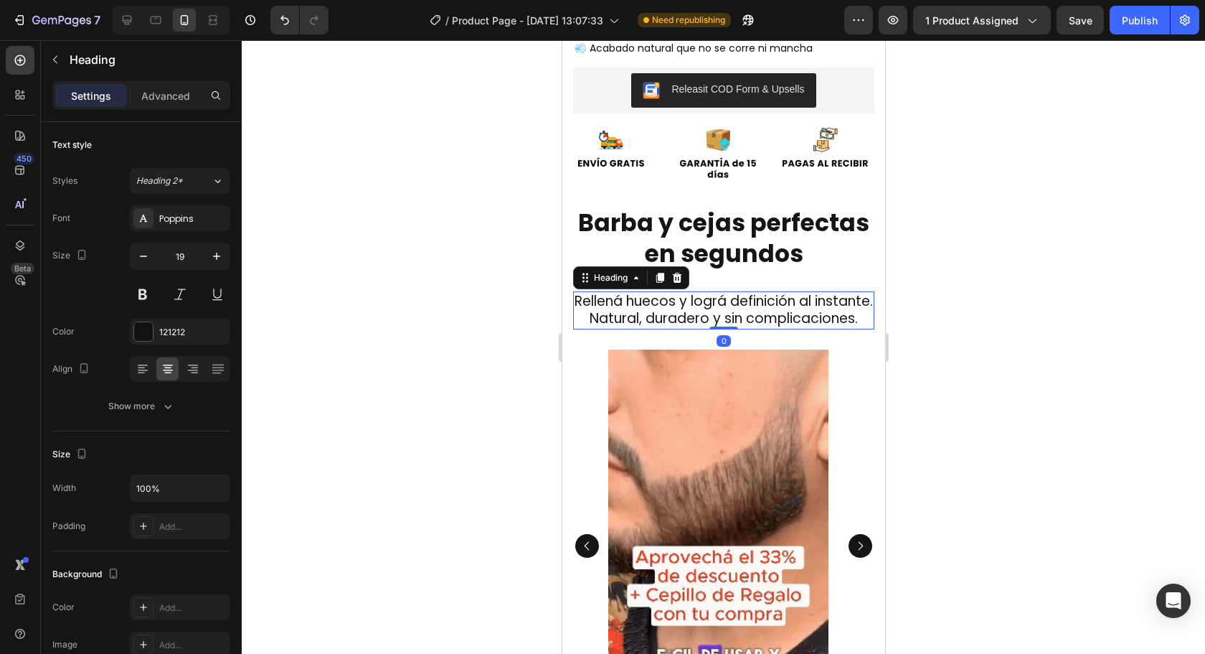
click at [755, 214] on strong "Barba y cejas perfectas en segundos" at bounding box center [723, 238] width 291 height 65
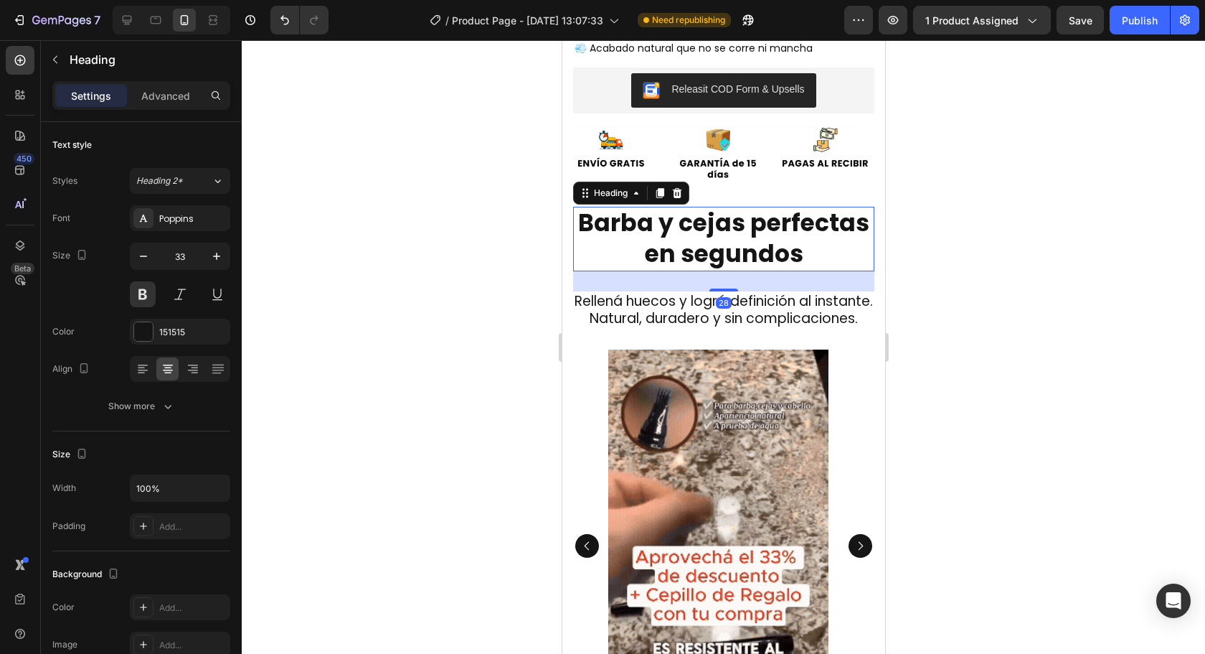
click at [715, 273] on div "28" at bounding box center [722, 281] width 301 height 20
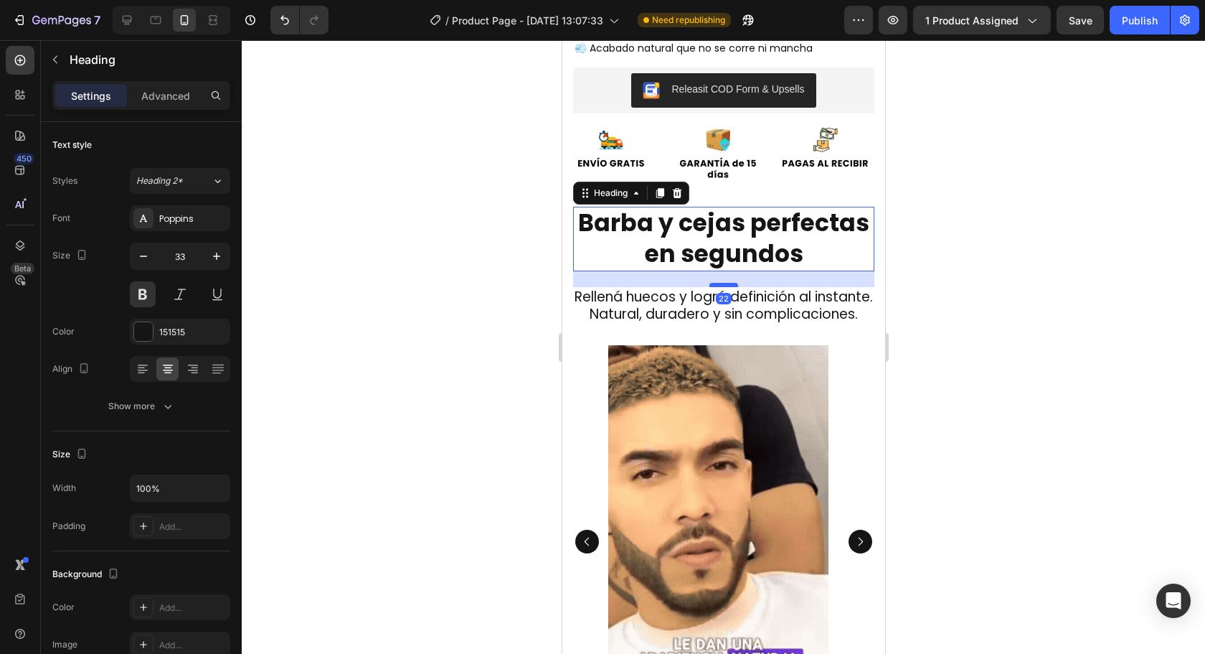
click at [716, 283] on div at bounding box center [723, 285] width 29 height 4
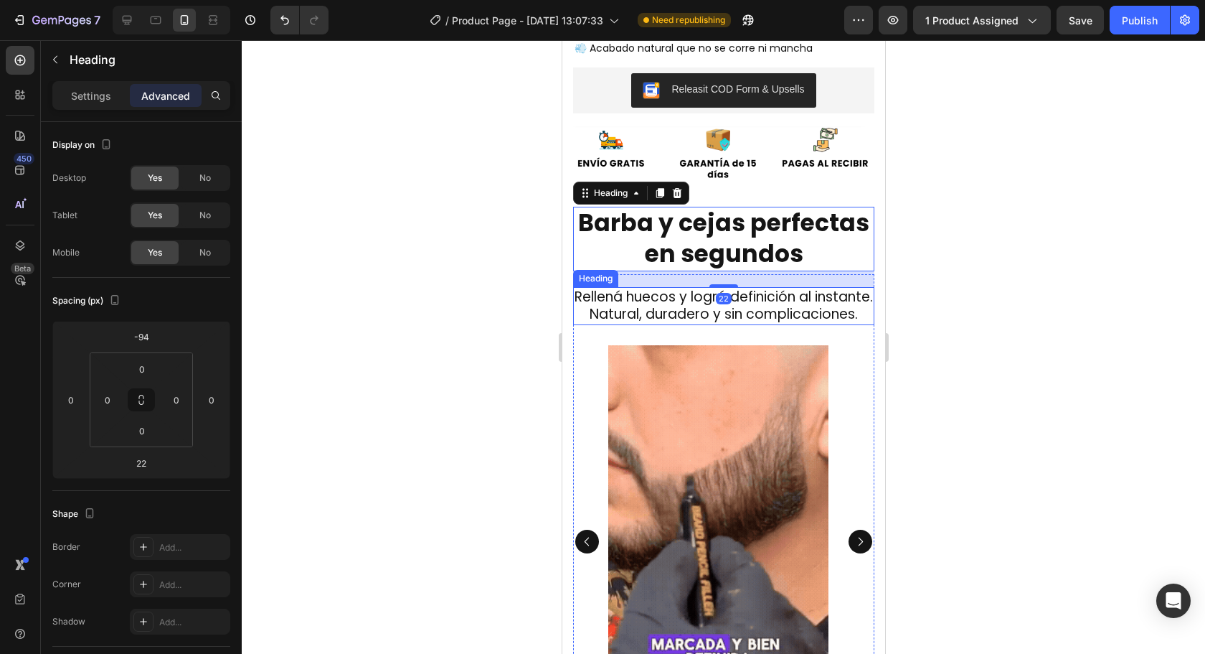
click at [1012, 294] on div at bounding box center [723, 346] width 963 height 613
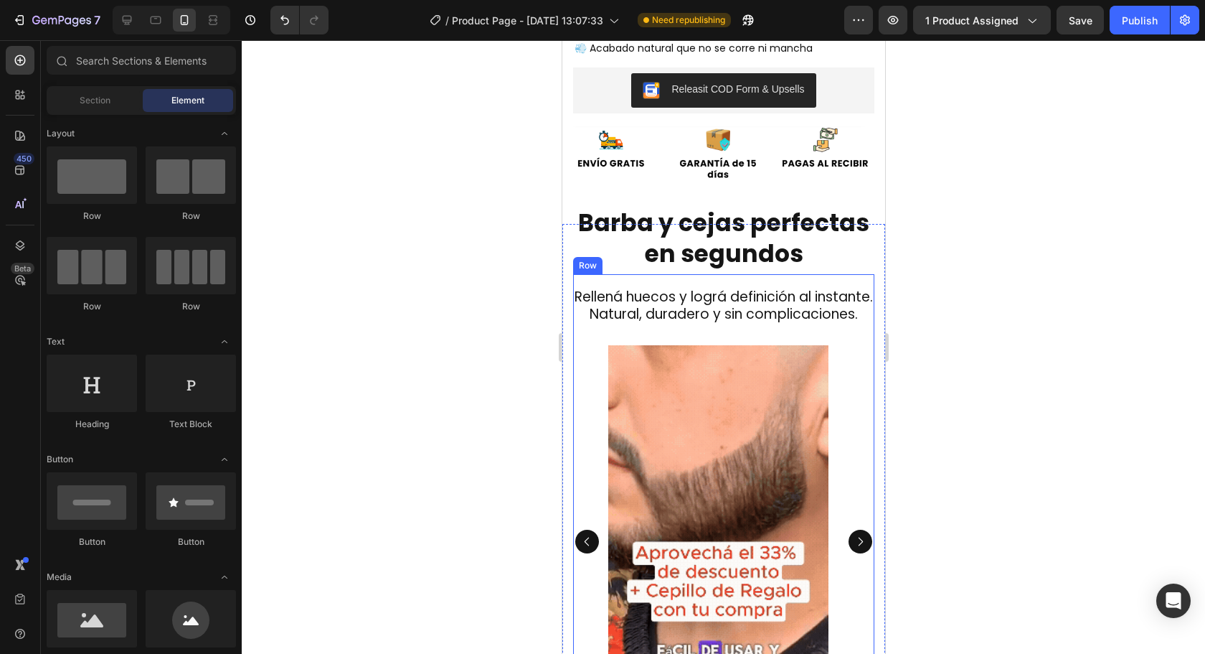
click at [758, 317] on p "Rellená huecos y lográ definición al instante. Natural, duradero y sin complica…" at bounding box center [723, 305] width 298 height 35
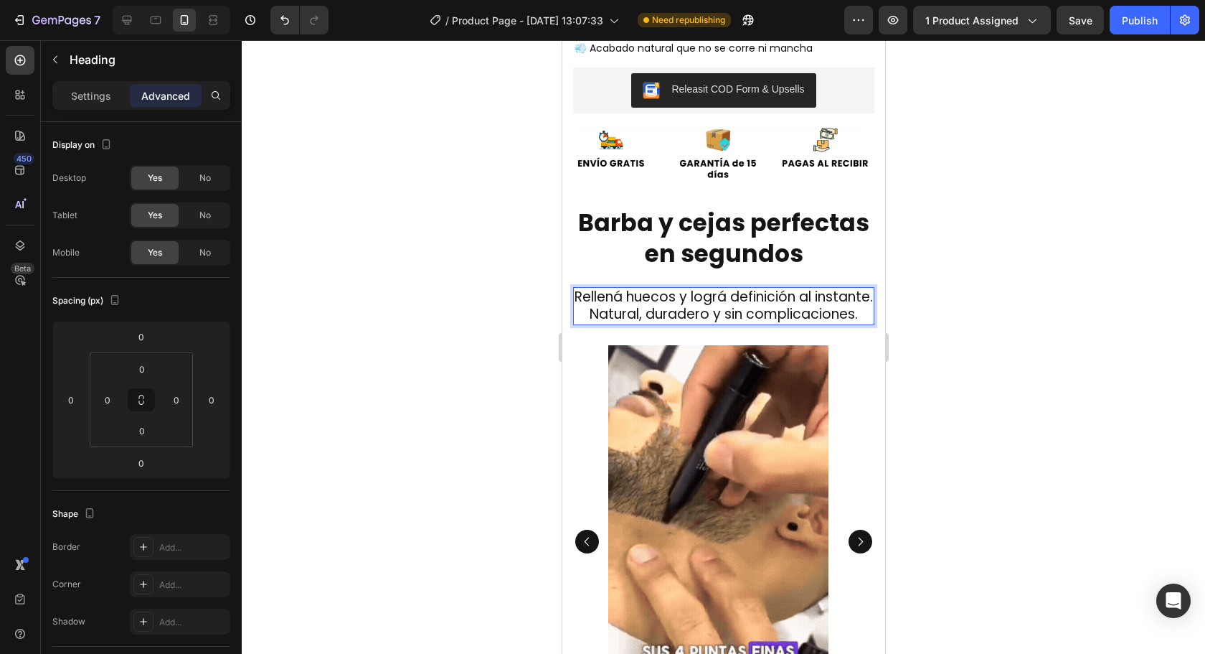
click at [758, 316] on p "Rellená huecos y lográ definición al instante. Natural, duradero y sin complica…" at bounding box center [723, 305] width 298 height 35
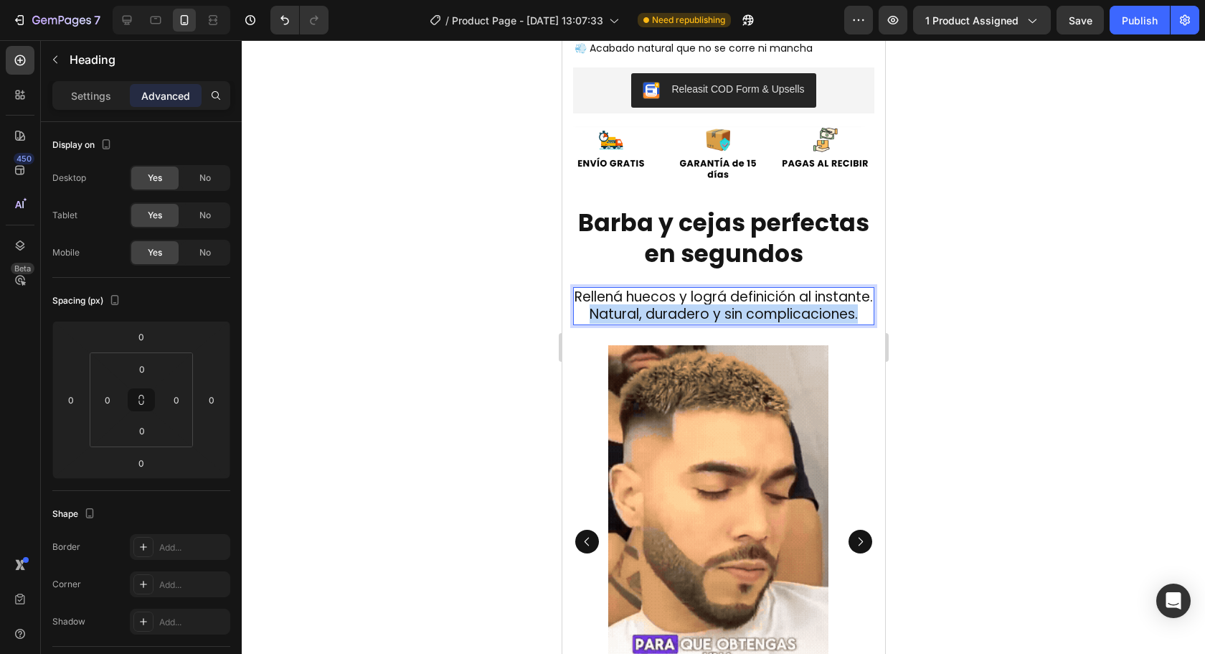
click at [758, 316] on p "Rellená huecos y lográ definición al instante. Natural, duradero y sin complica…" at bounding box center [723, 305] width 298 height 35
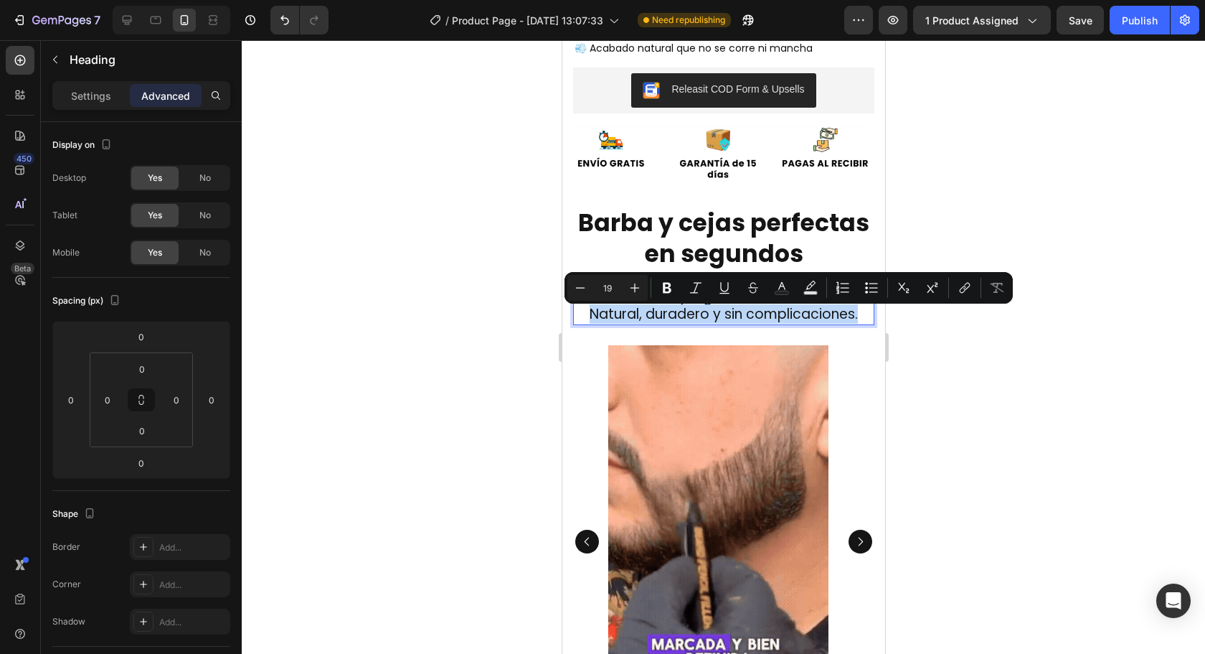
click at [758, 316] on p "Rellená huecos y lográ definición al instante. Natural, duradero y sin complica…" at bounding box center [723, 305] width 298 height 35
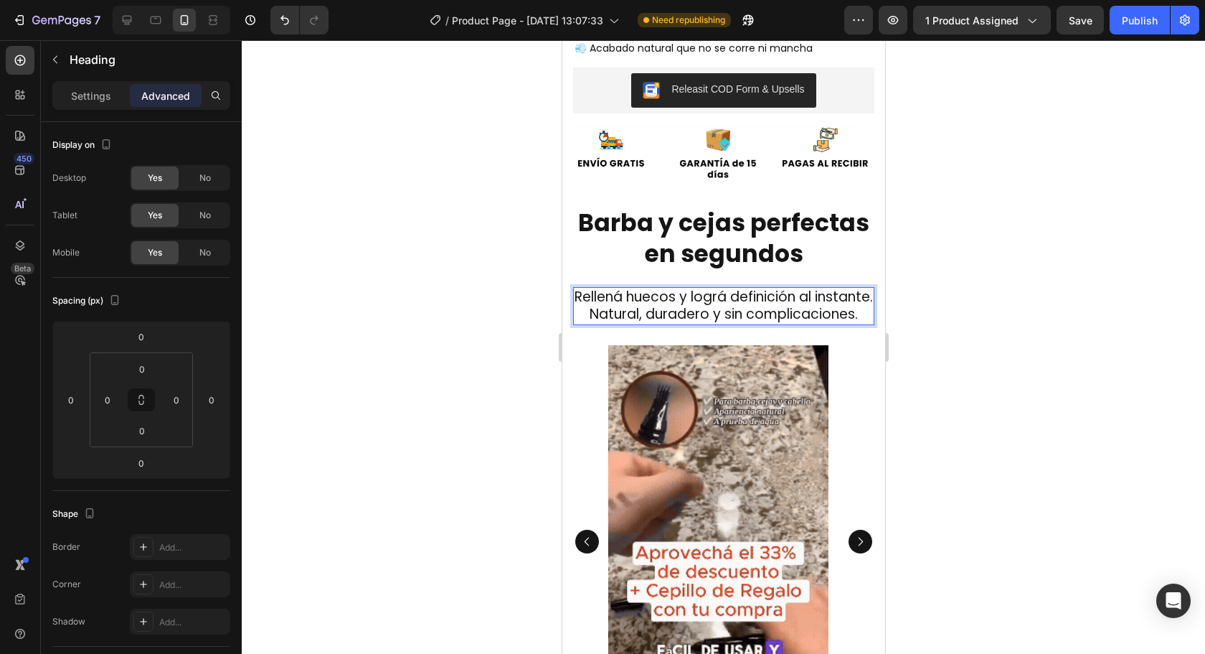
click at [862, 319] on h2 "Rellená huecos y lográ definición al instante. Natural, duradero y sin complica…" at bounding box center [722, 306] width 301 height 38
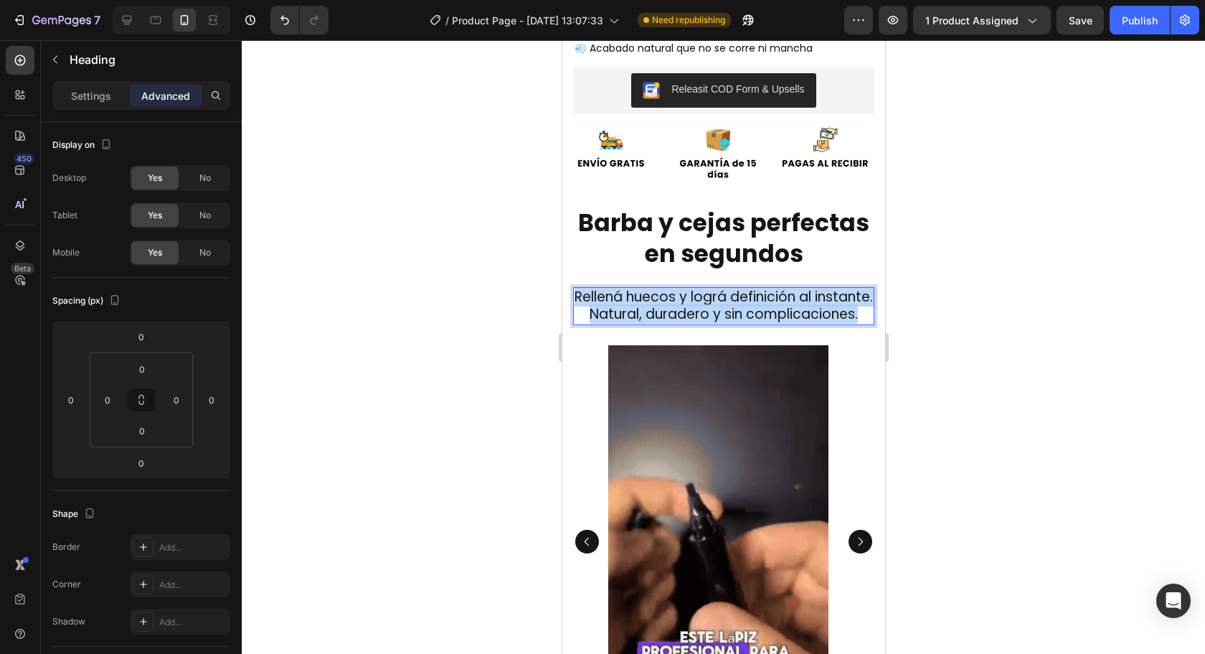
drag, startPoint x: 852, startPoint y: 319, endPoint x: 573, endPoint y: 284, distance: 280.5
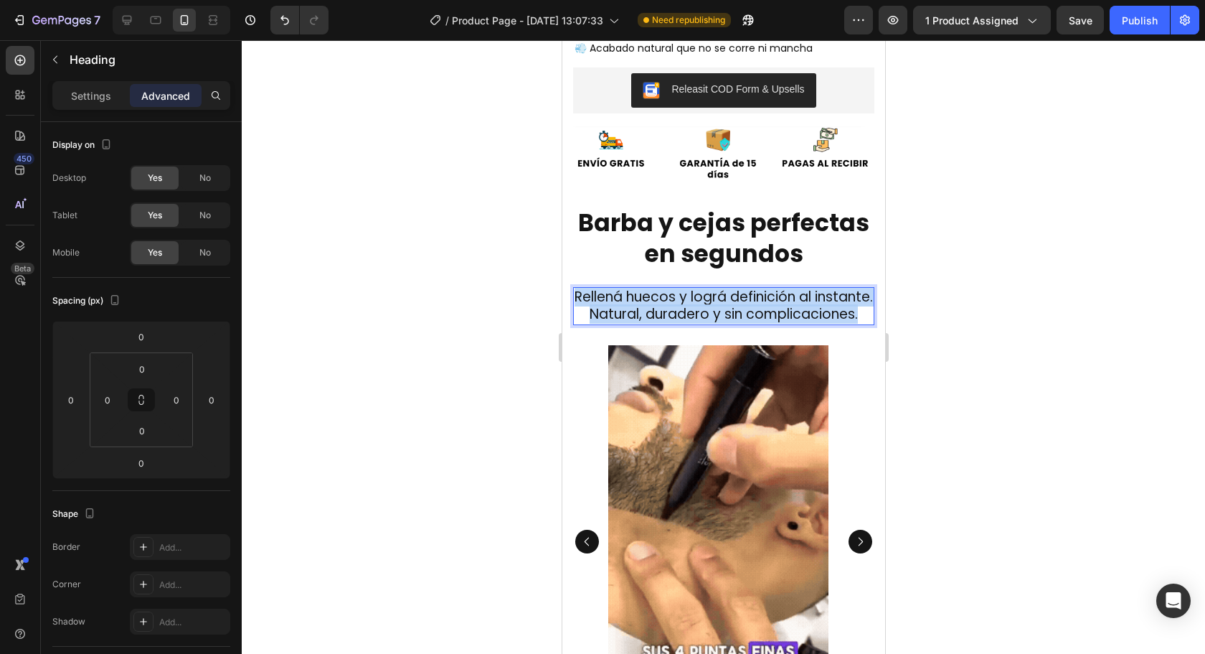
click at [574, 288] on p "Rellená huecos y lográ definición al instante. Natural, duradero y sin complica…" at bounding box center [723, 305] width 298 height 35
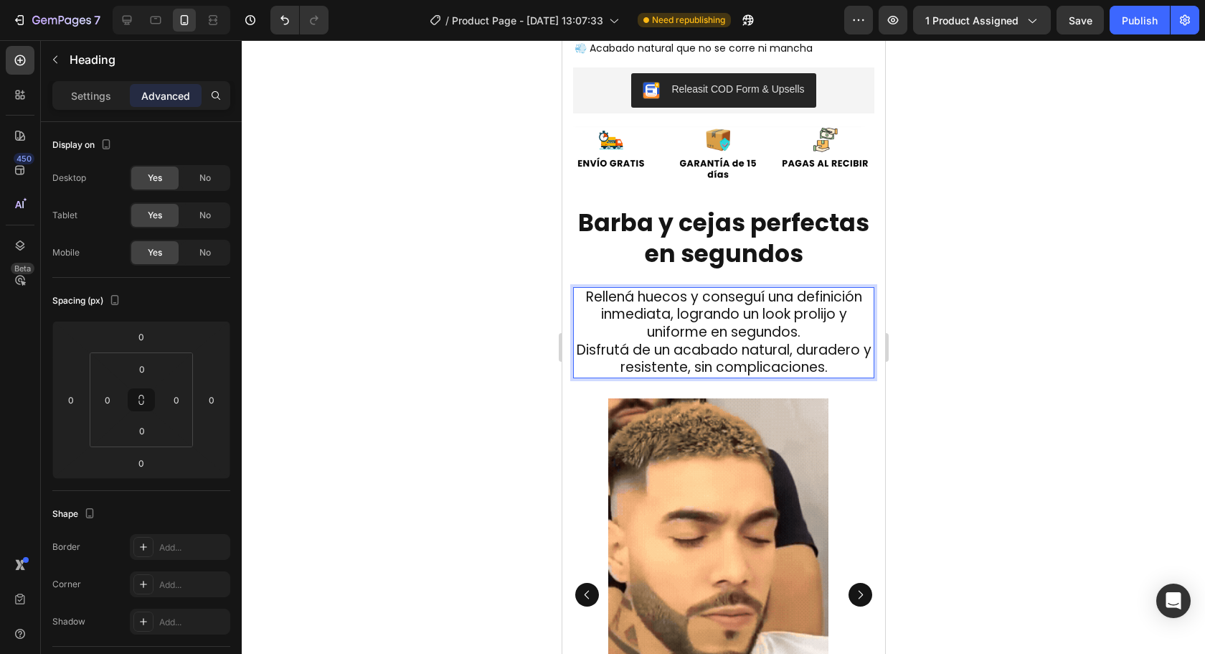
click at [804, 319] on p "Rellená huecos y conseguí una definición inmediata, logrando un look prolijo y …" at bounding box center [723, 332] width 298 height 89
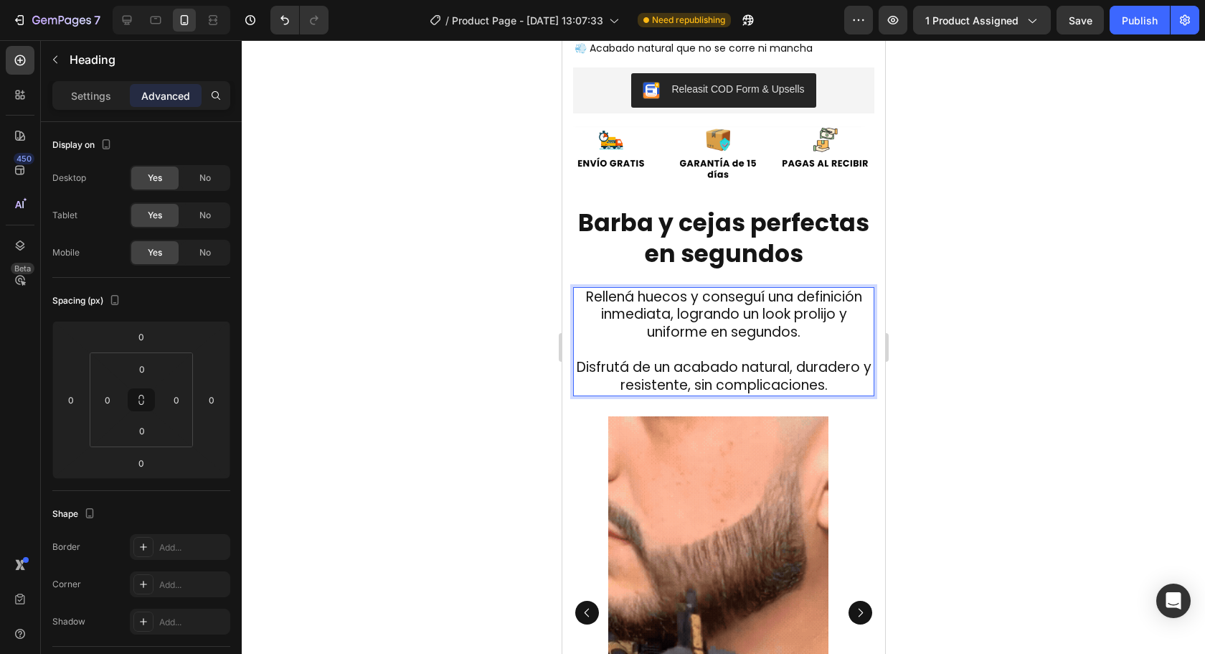
click at [1042, 354] on div at bounding box center [723, 346] width 963 height 613
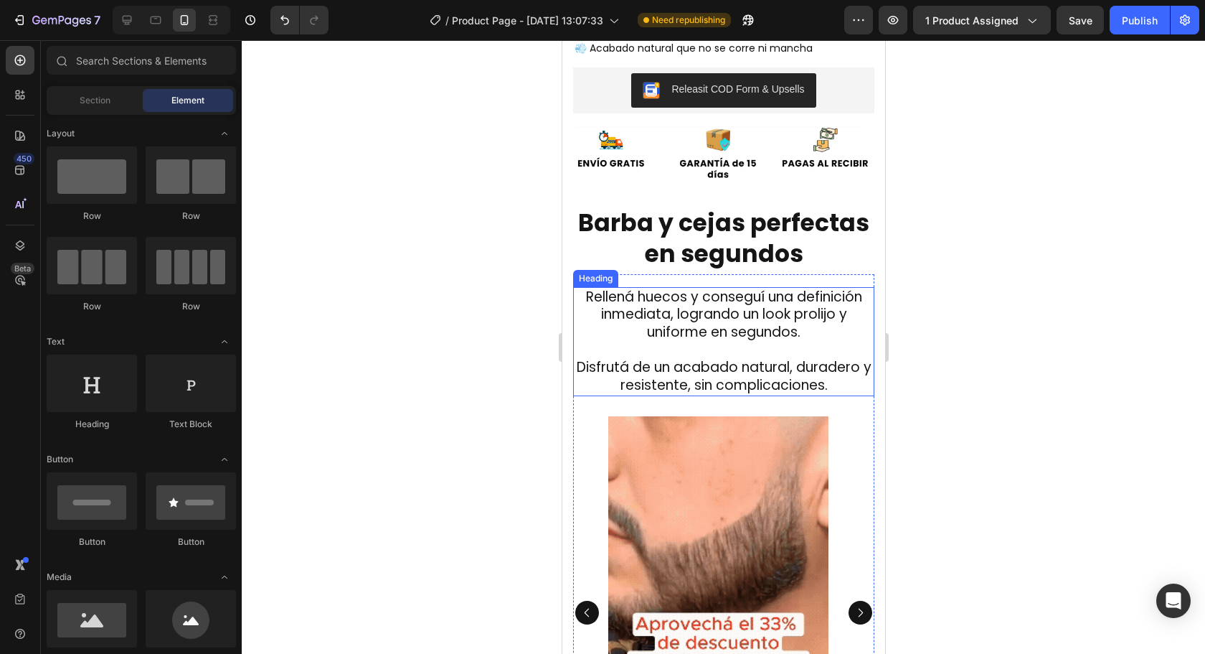
click at [733, 354] on p "Rellená huecos y conseguí una definición inmediata, logrando un look prolijo y …" at bounding box center [723, 341] width 298 height 106
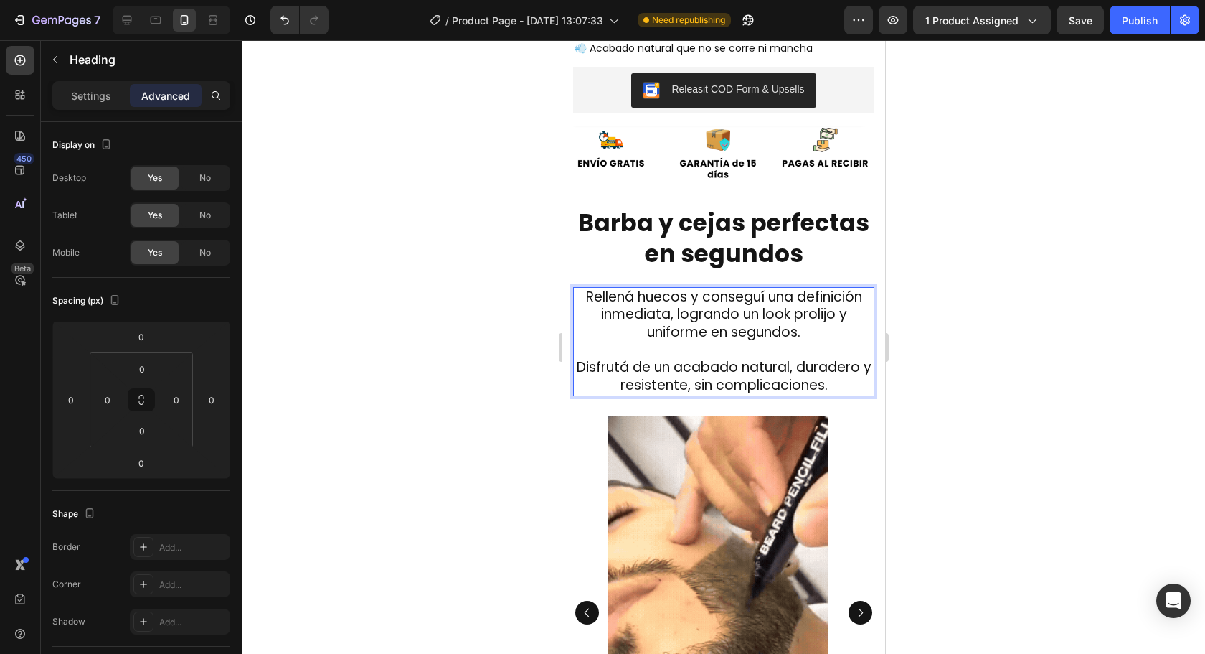
click at [773, 317] on p "Rellená huecos y conseguí una definición inmediata, logrando un look prolijo y …" at bounding box center [723, 341] width 298 height 106
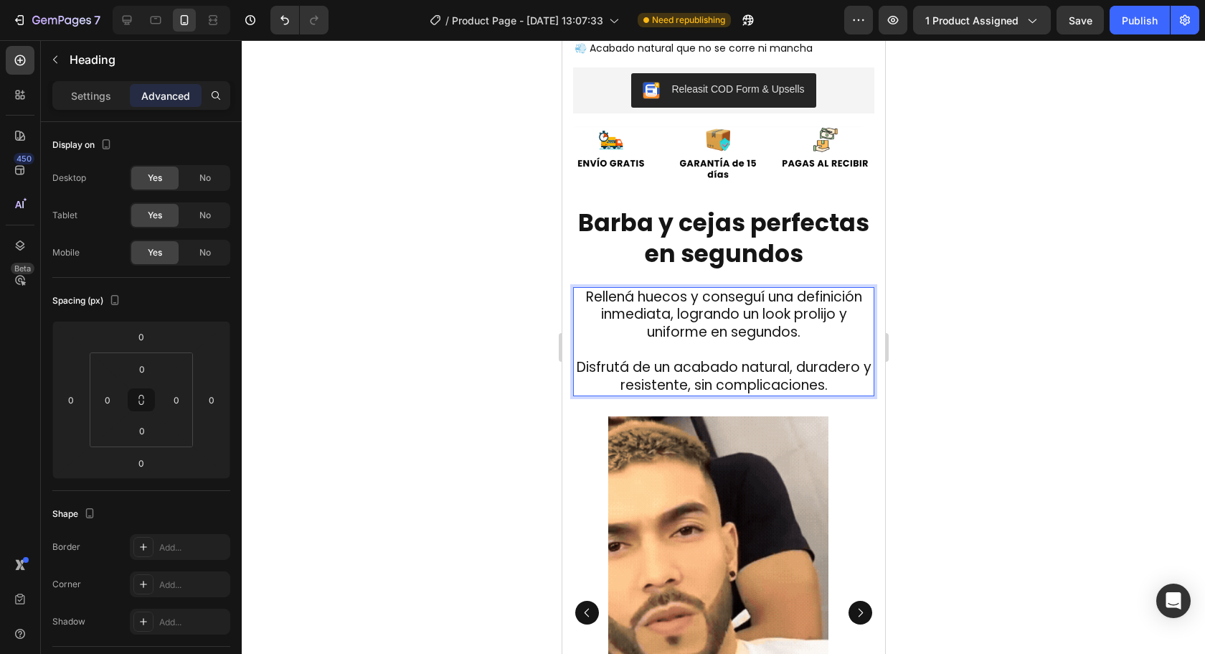
click at [646, 298] on p "Rellená huecos y conseguí una definición inmediata, logrando un look prolijo y …" at bounding box center [723, 341] width 298 height 106
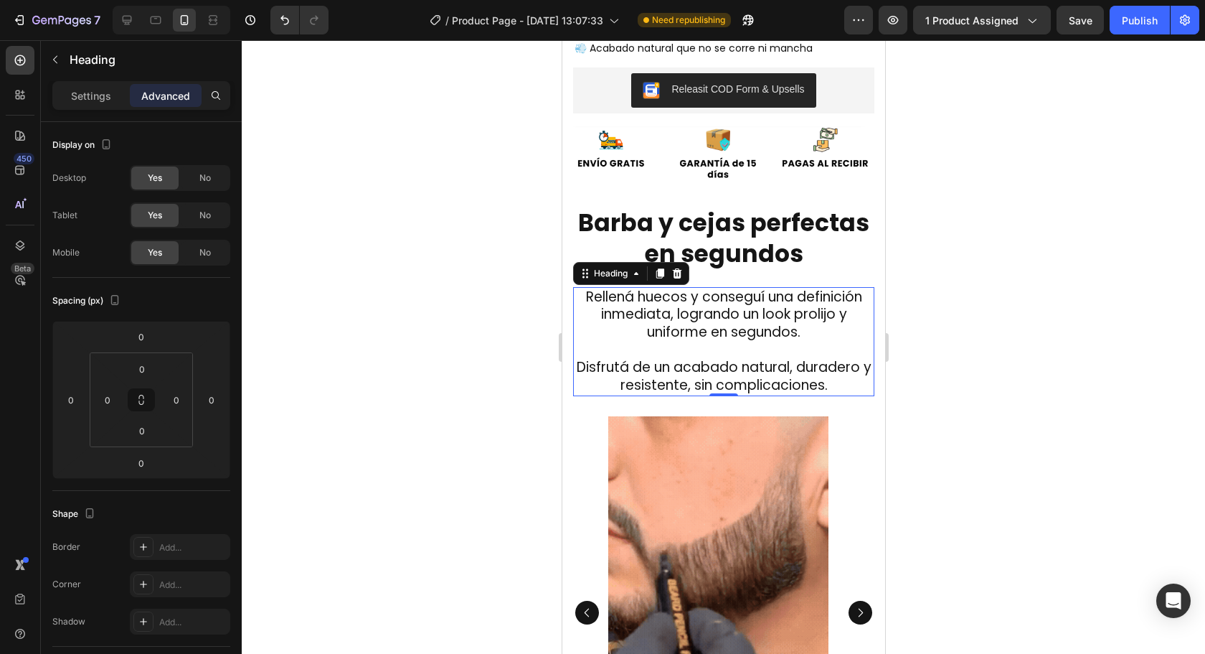
click at [1026, 341] on div at bounding box center [723, 346] width 963 height 613
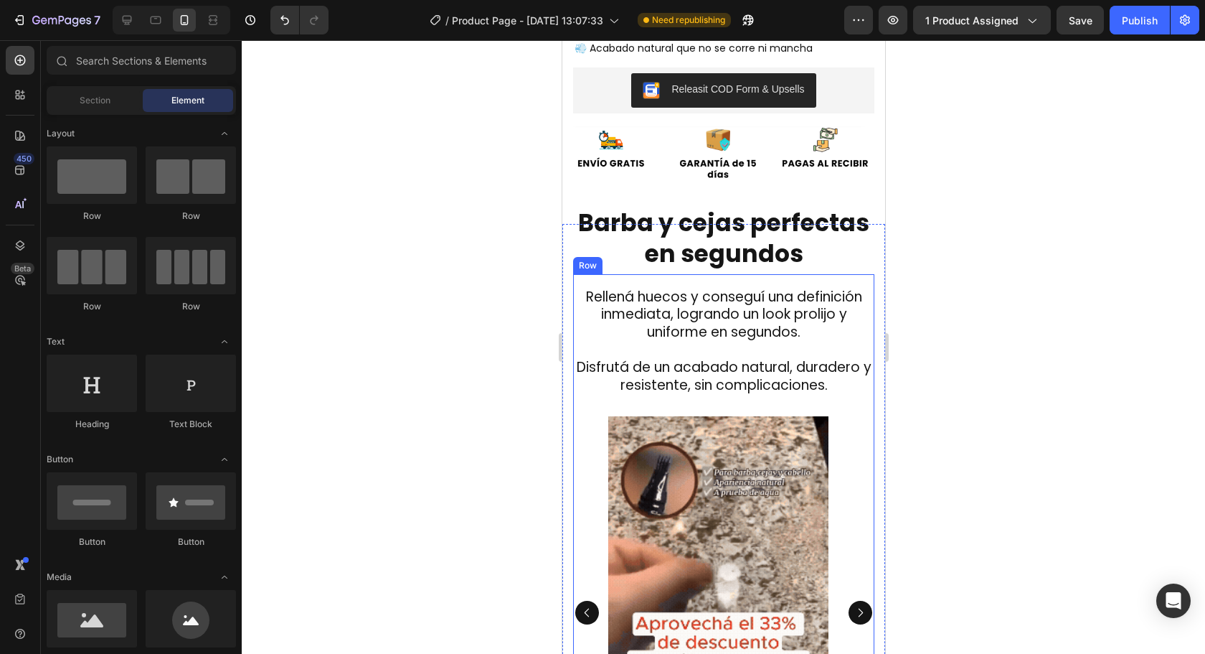
click at [766, 346] on p "Rellená huecos y conseguí una definición inmediata, logrando un look prolijo y …" at bounding box center [723, 341] width 298 height 106
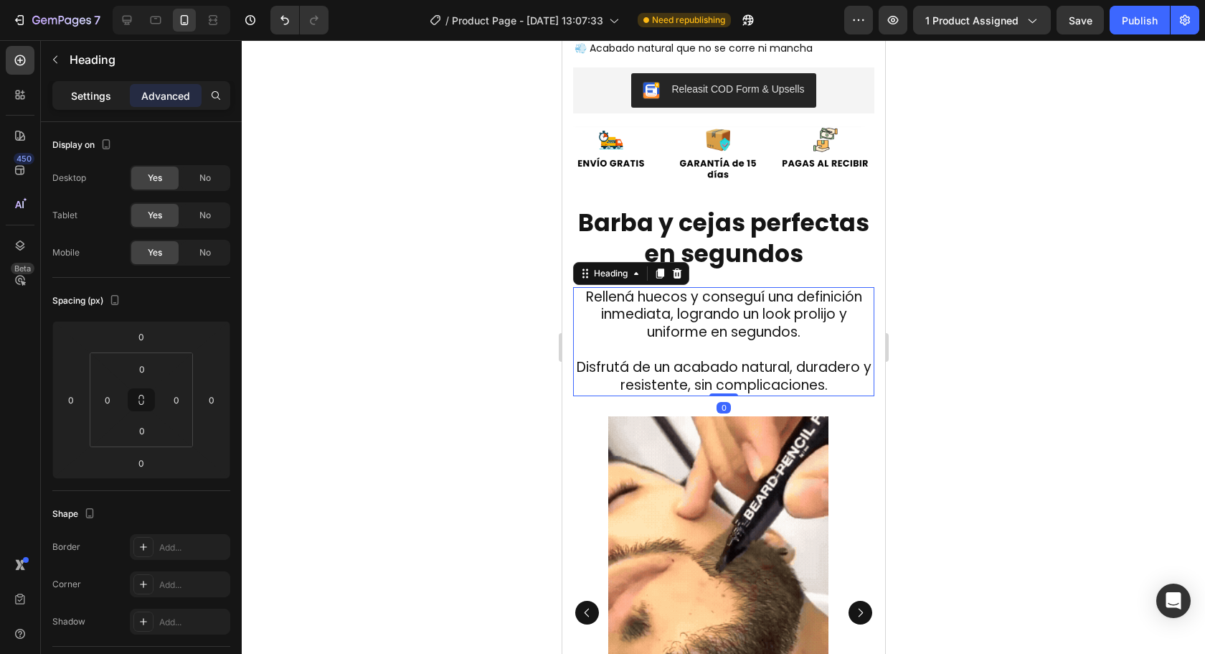
click at [100, 103] on p "Settings" at bounding box center [91, 95] width 40 height 15
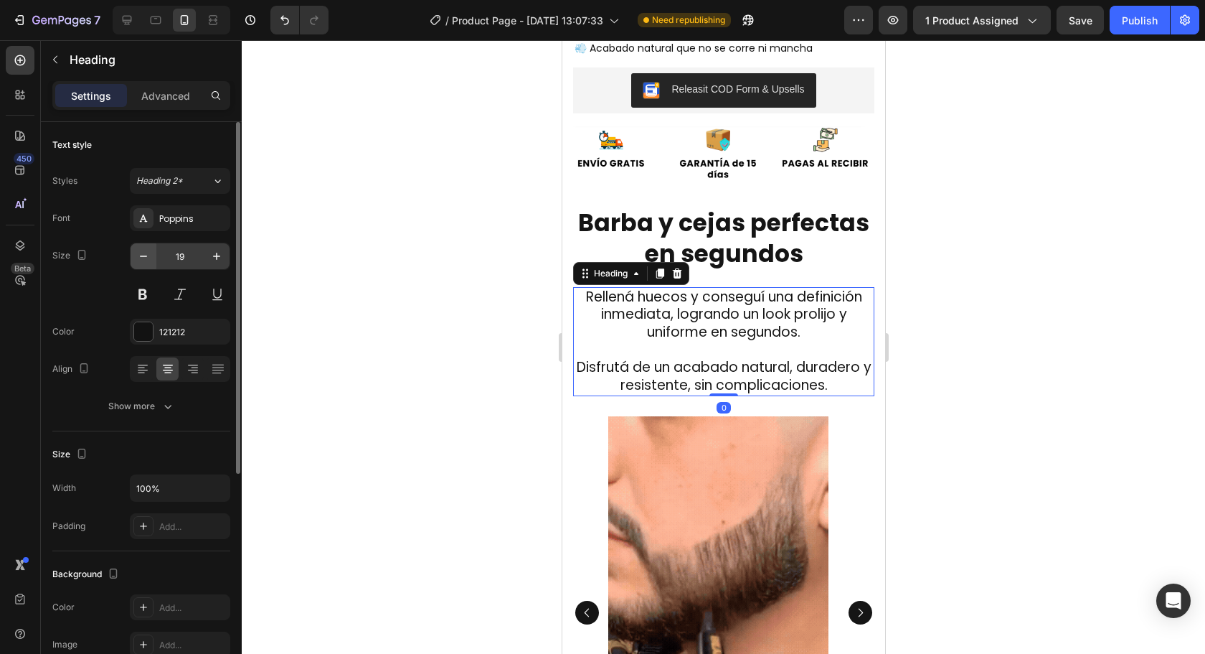
click at [141, 255] on icon "button" at bounding box center [143, 256] width 14 height 14
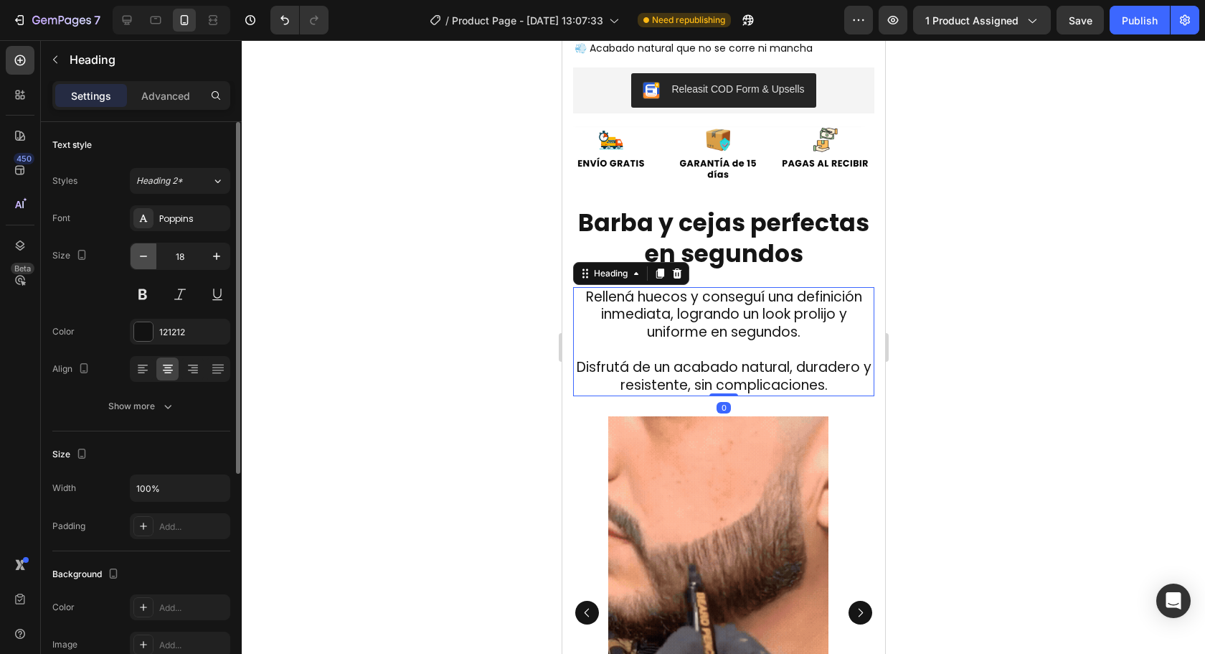
click at [141, 255] on icon "button" at bounding box center [143, 256] width 14 height 14
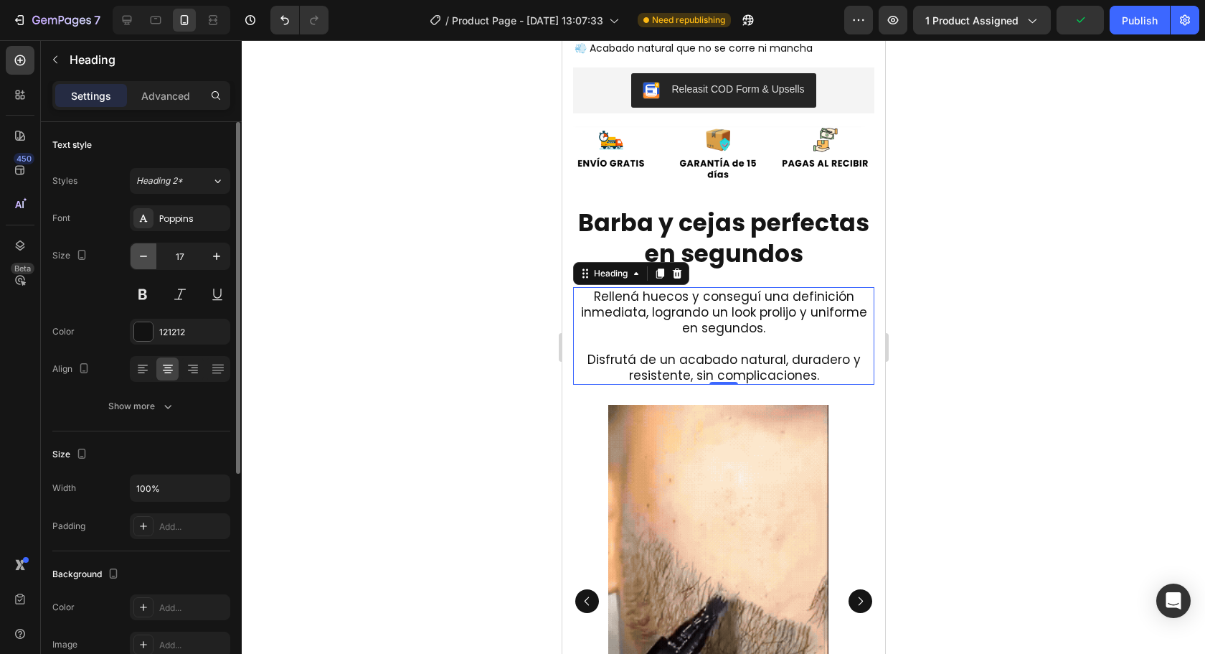
click at [140, 255] on icon "button" at bounding box center [143, 256] width 14 height 14
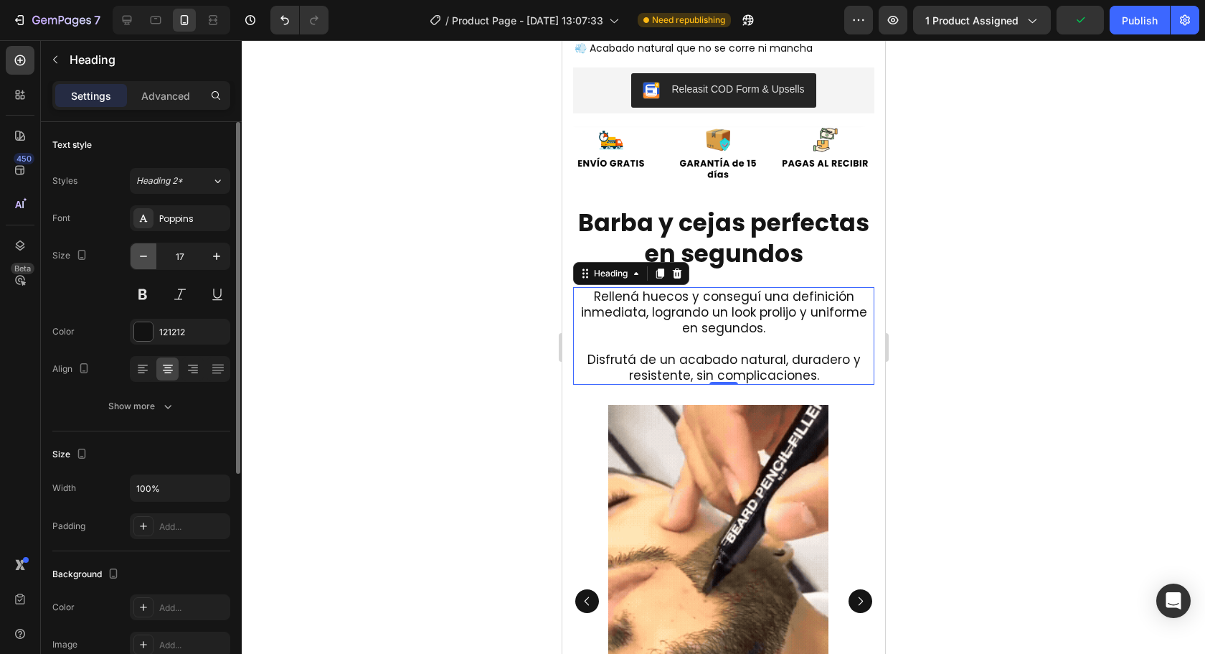
type input "16"
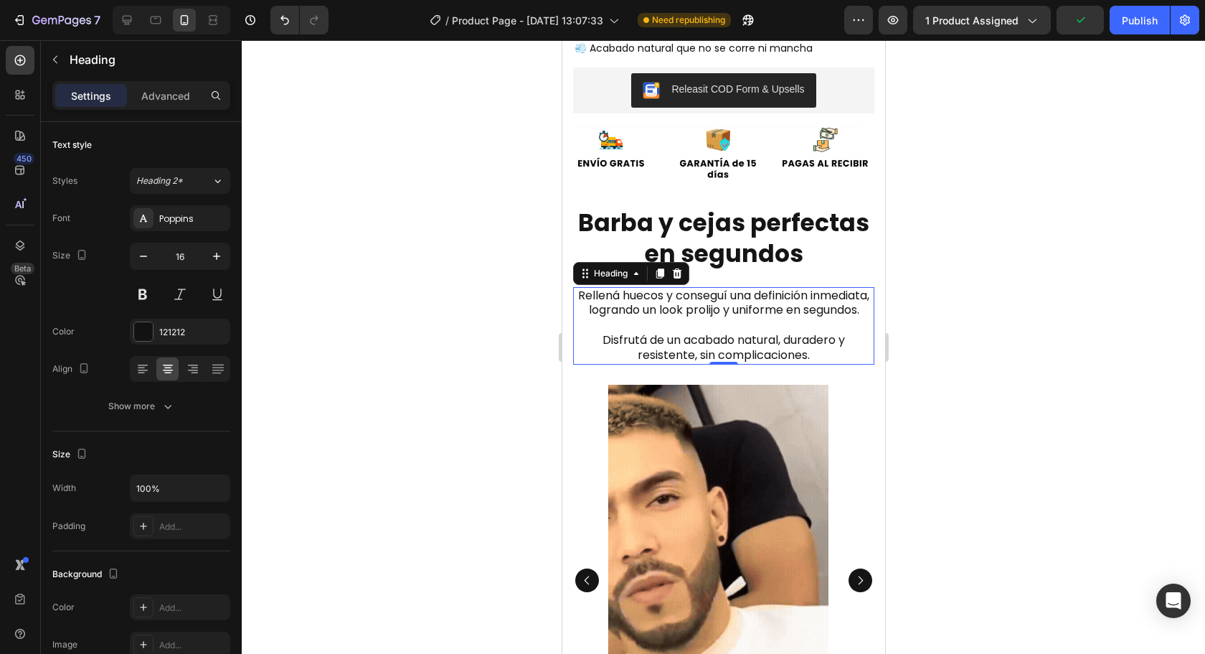
click at [1029, 288] on div at bounding box center [723, 346] width 963 height 613
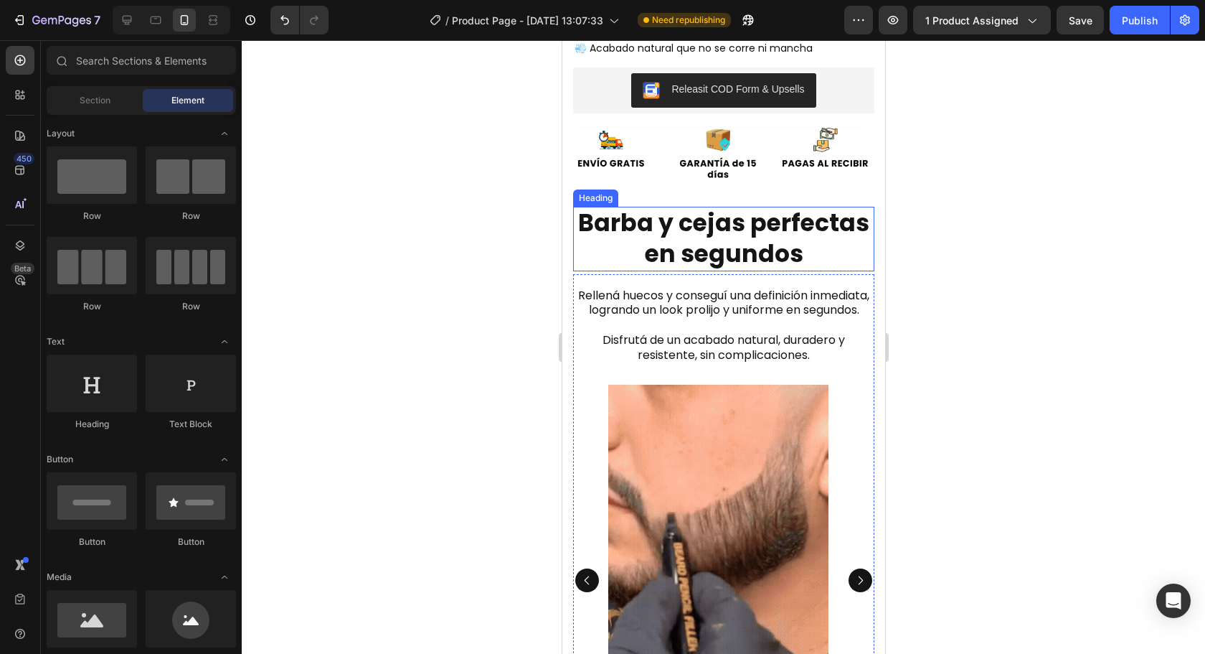
click at [763, 240] on strong "Barba y cejas perfectas en segundos" at bounding box center [723, 238] width 291 height 65
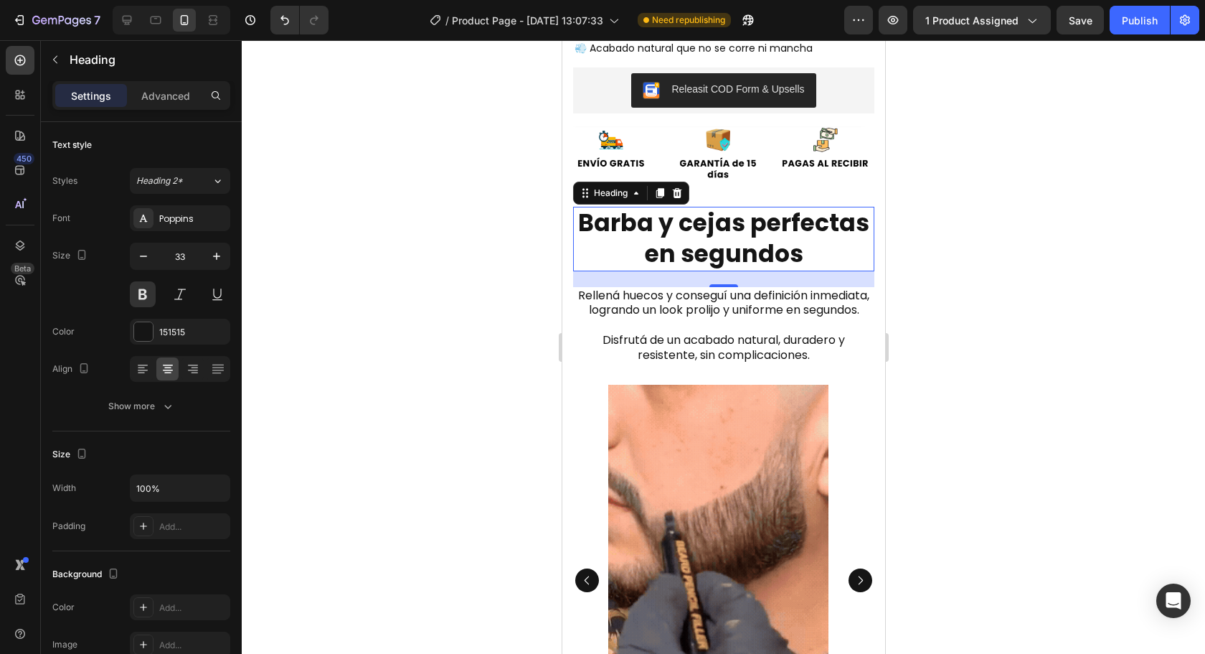
click at [1205, 331] on div at bounding box center [723, 346] width 963 height 613
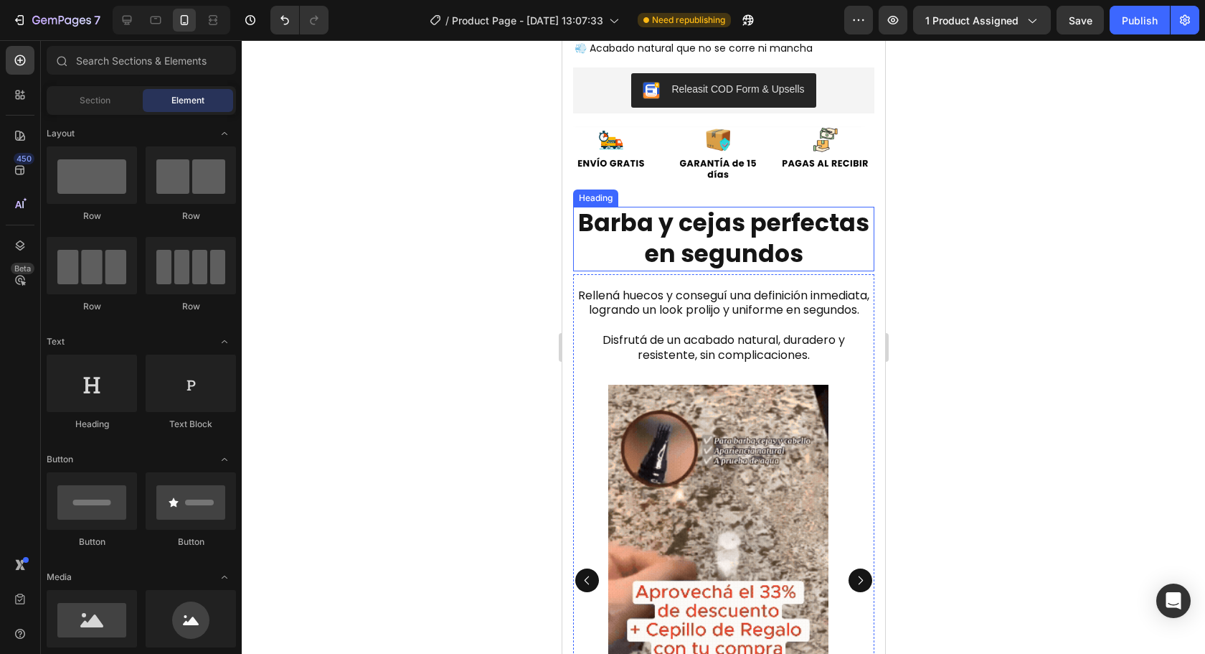
click at [704, 244] on strong "Barba y cejas perfectas en segundos" at bounding box center [723, 238] width 291 height 65
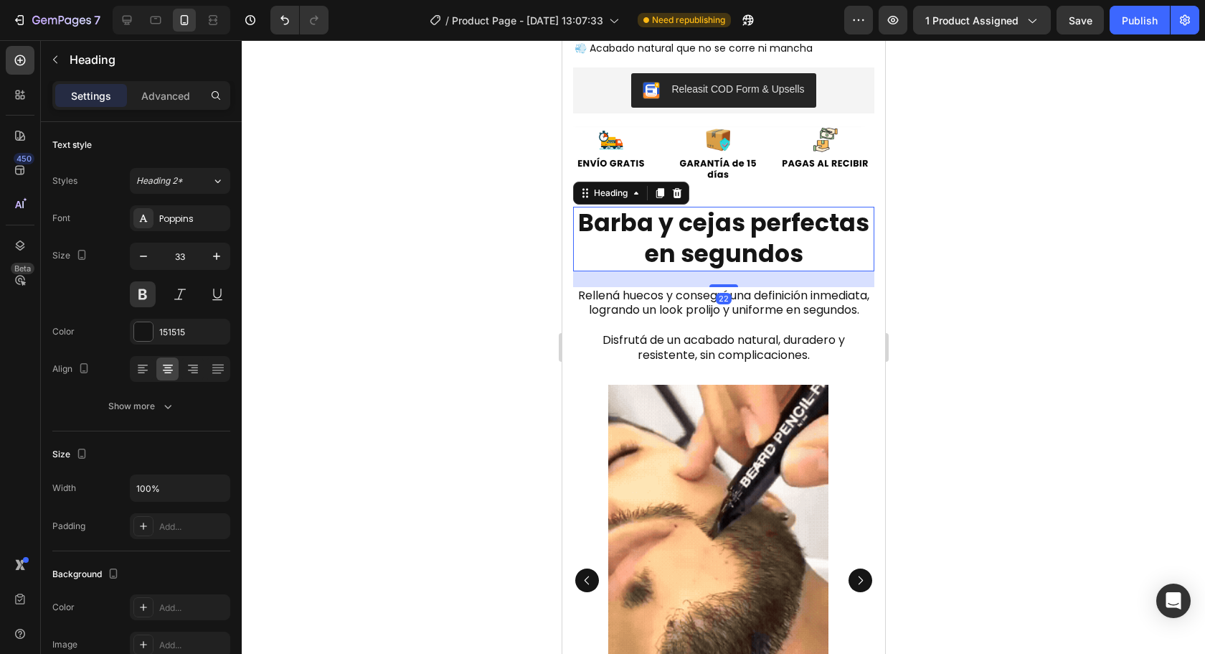
click at [1095, 359] on div at bounding box center [723, 346] width 963 height 613
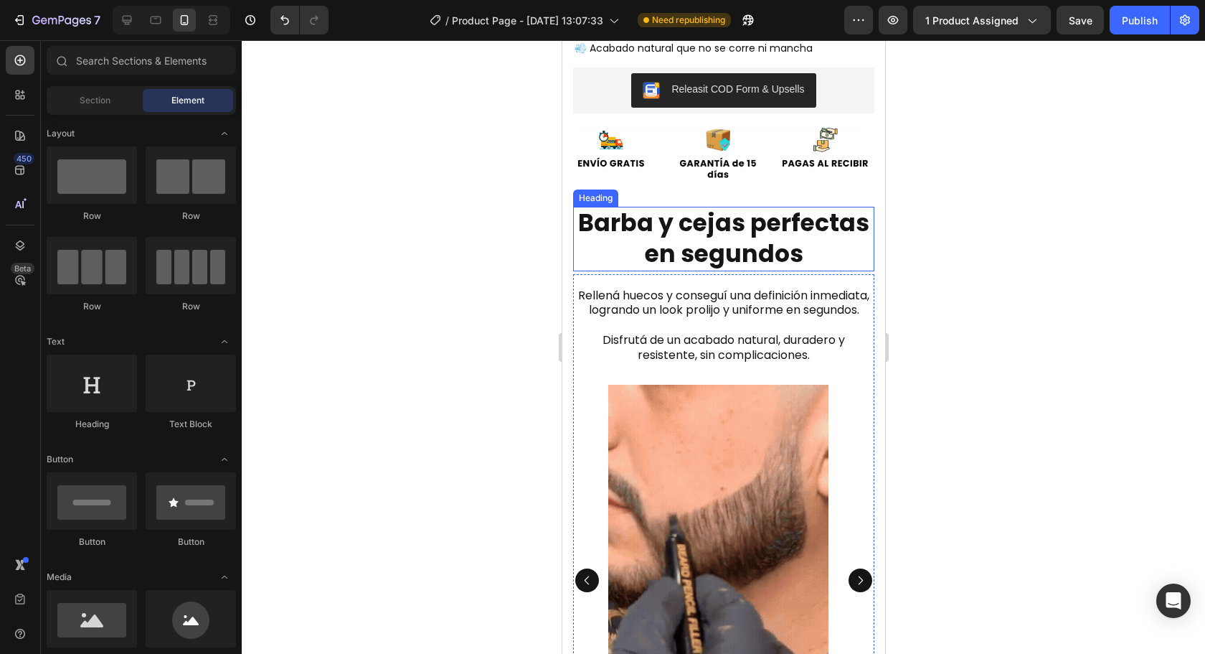
click at [705, 225] on strong "Barba y cejas perfectas en segundos" at bounding box center [723, 238] width 291 height 65
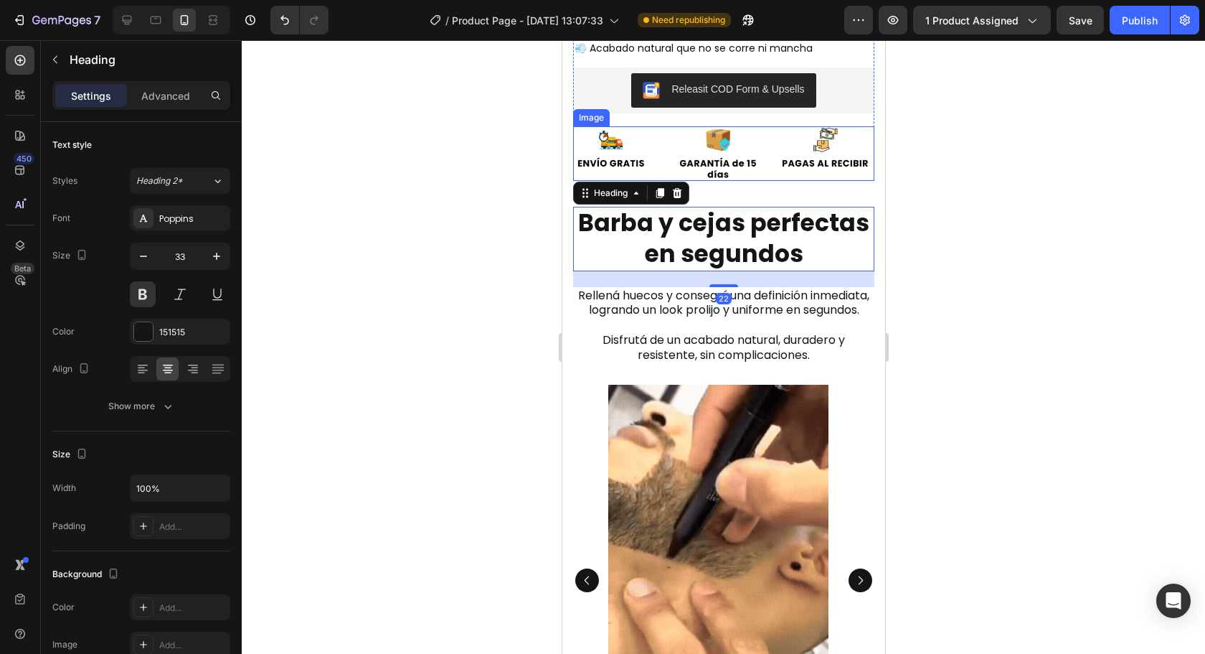
click at [730, 166] on div "Image" at bounding box center [722, 153] width 301 height 54
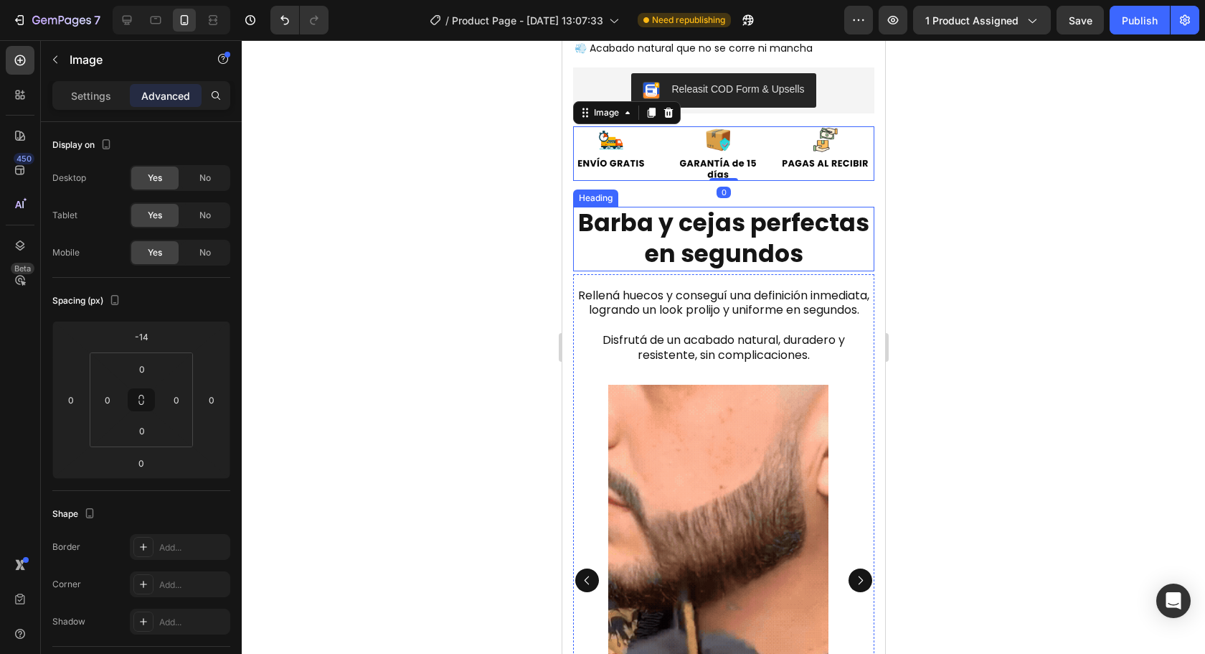
click at [730, 216] on strong "Barba y cejas perfectas en segundos" at bounding box center [723, 238] width 291 height 65
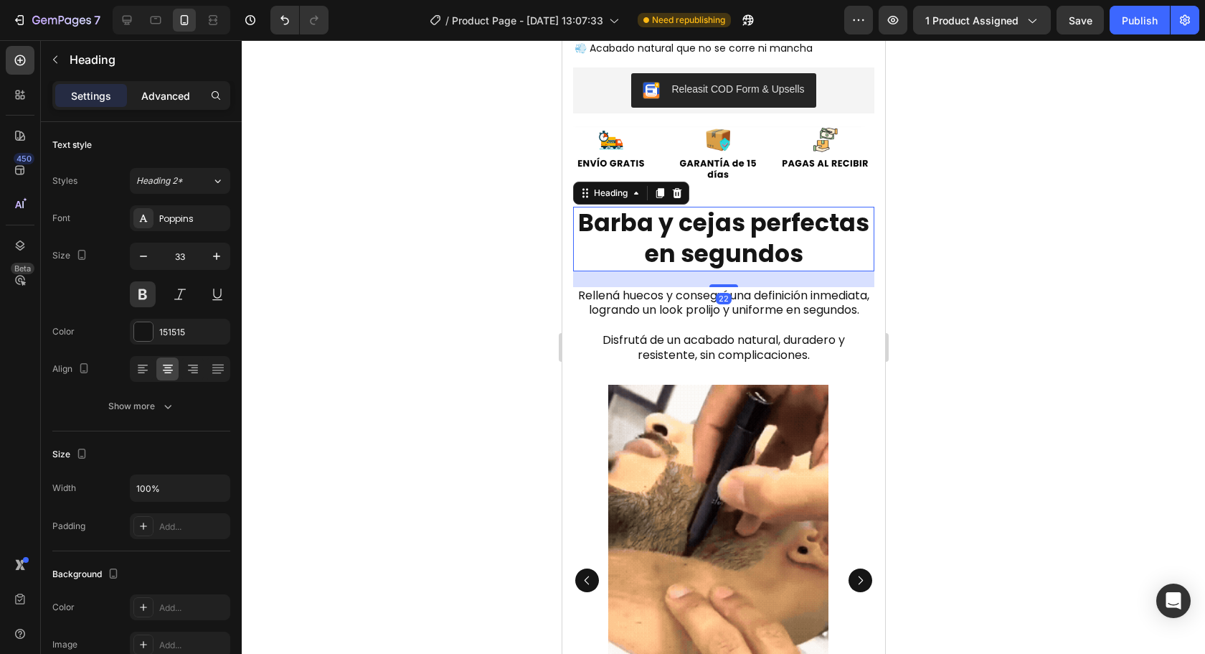
click at [167, 91] on p "Advanced" at bounding box center [165, 95] width 49 height 15
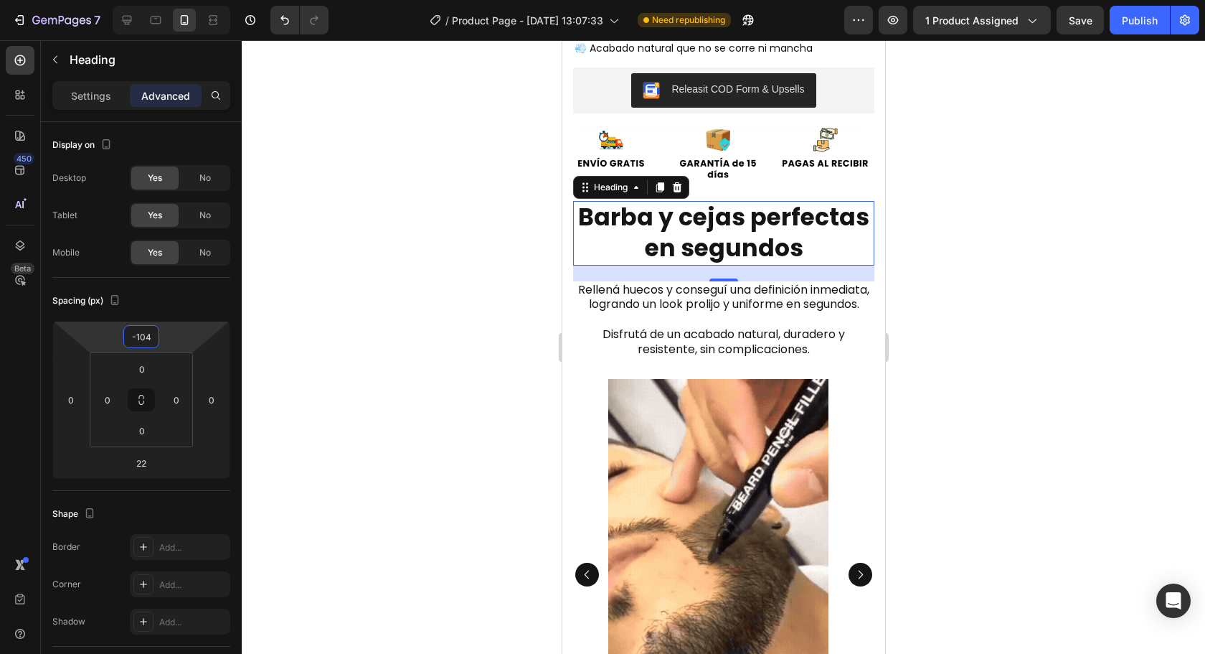
type input "-106"
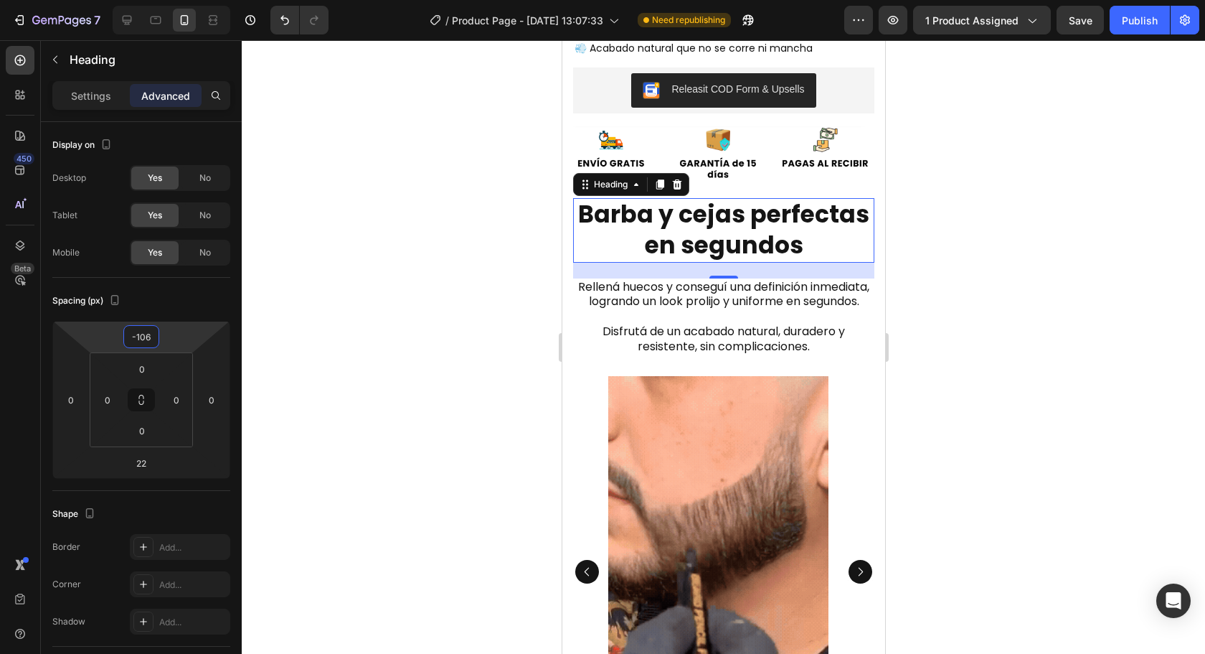
click at [180, 0] on html "7 Version history / Product Page - [DATE] 13:07:33 Need republishing Preview 1 …" at bounding box center [602, 0] width 1205 height 0
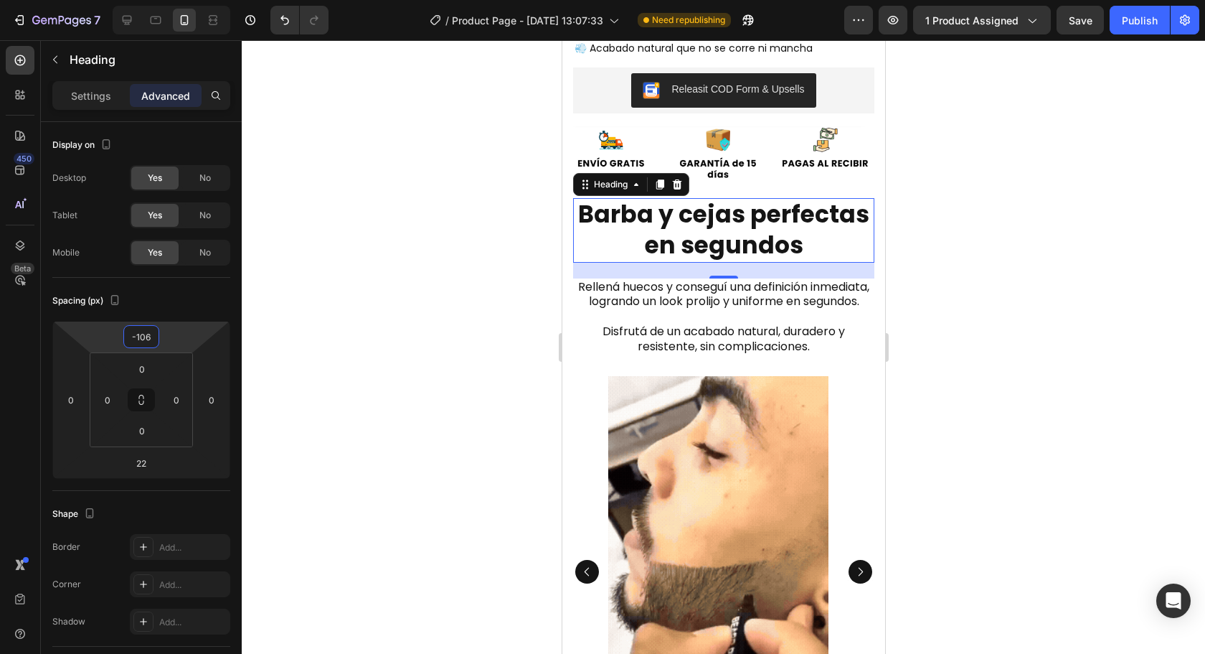
drag, startPoint x: 467, startPoint y: 255, endPoint x: 501, endPoint y: 250, distance: 34.1
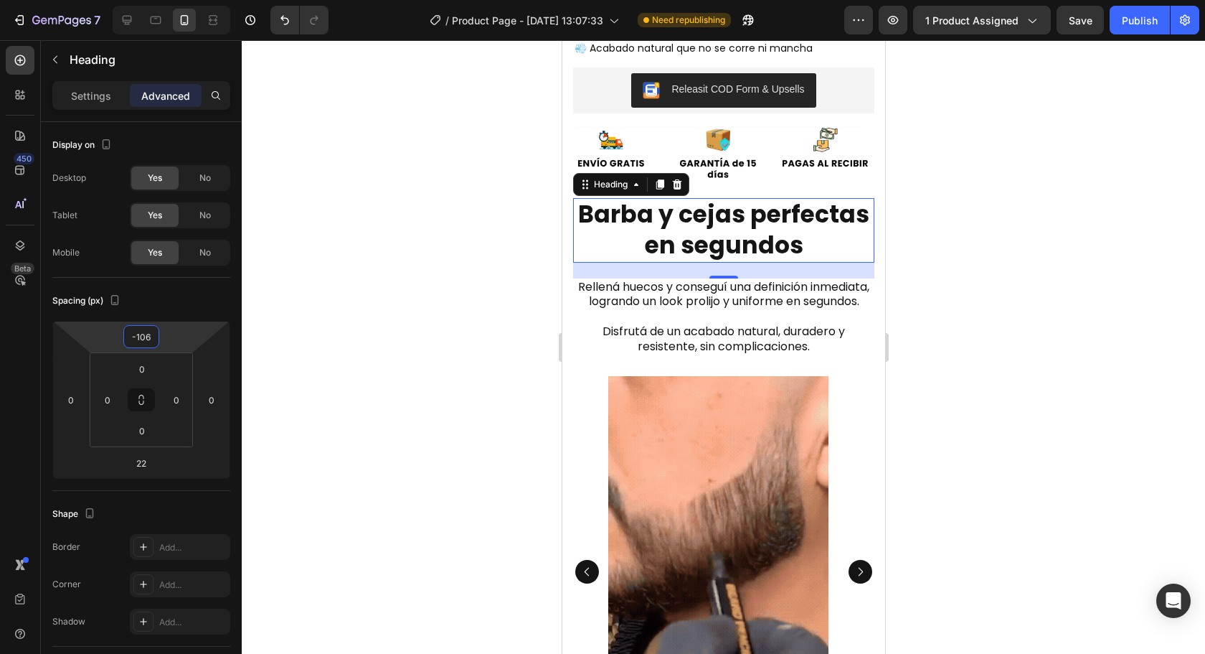
click at [467, 254] on div at bounding box center [723, 346] width 963 height 613
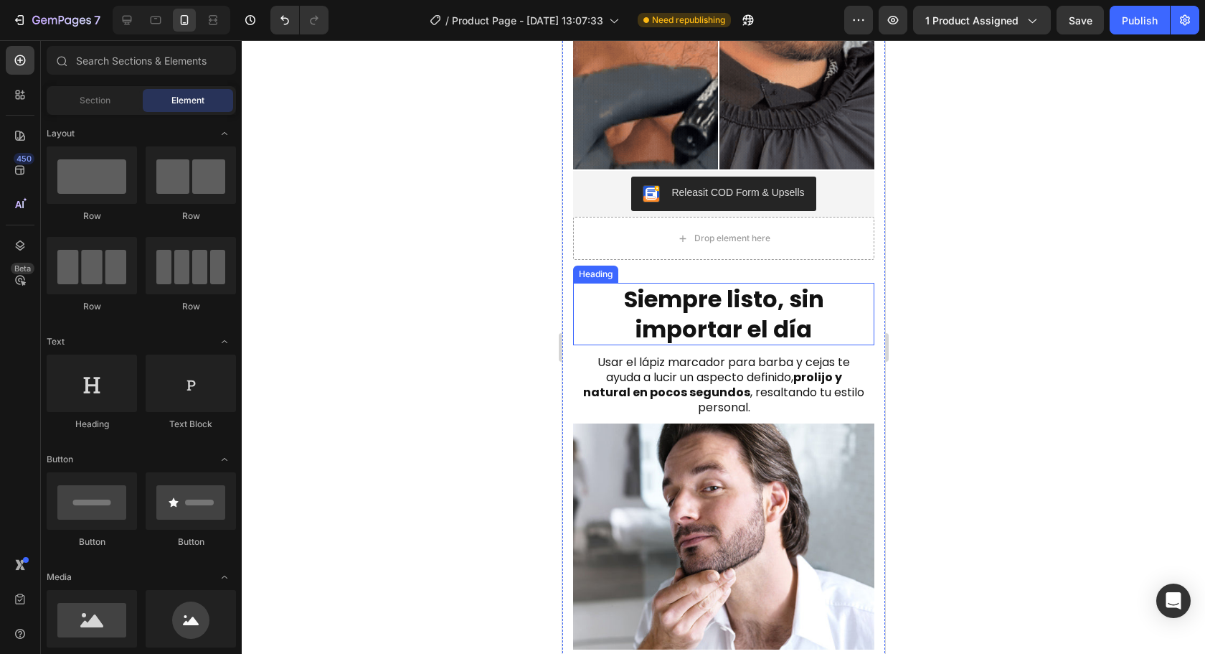
scroll to position [1740, 0]
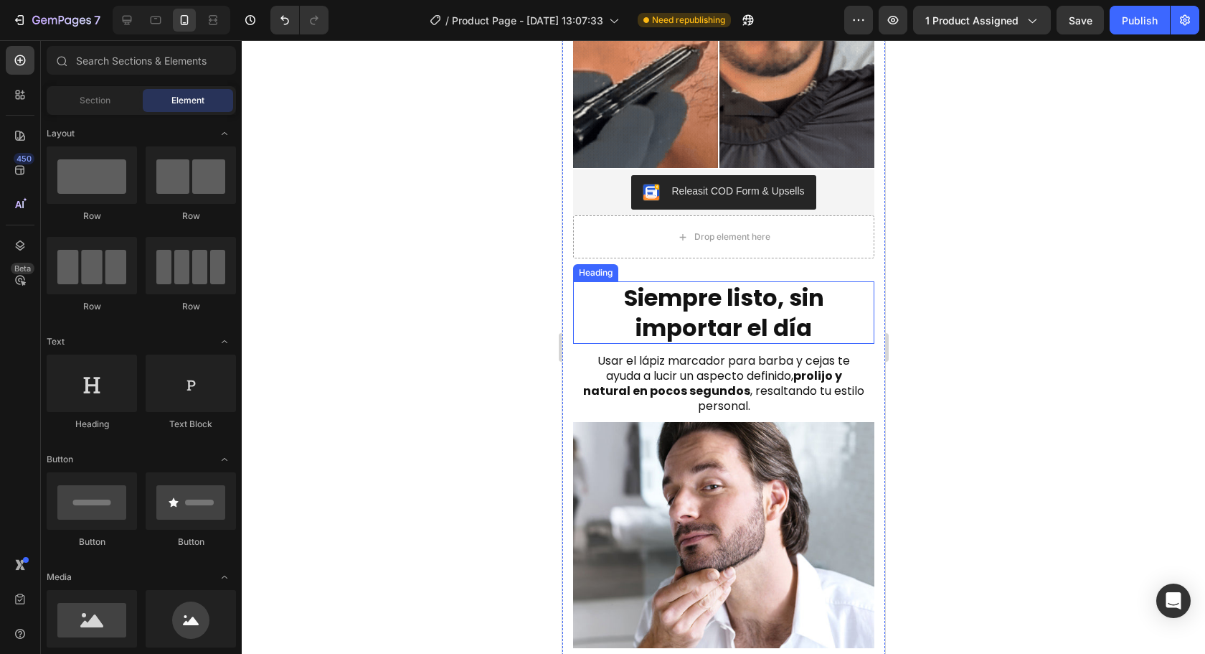
click at [746, 306] on h2 "Siempre listo, sin importar el día" at bounding box center [722, 312] width 301 height 62
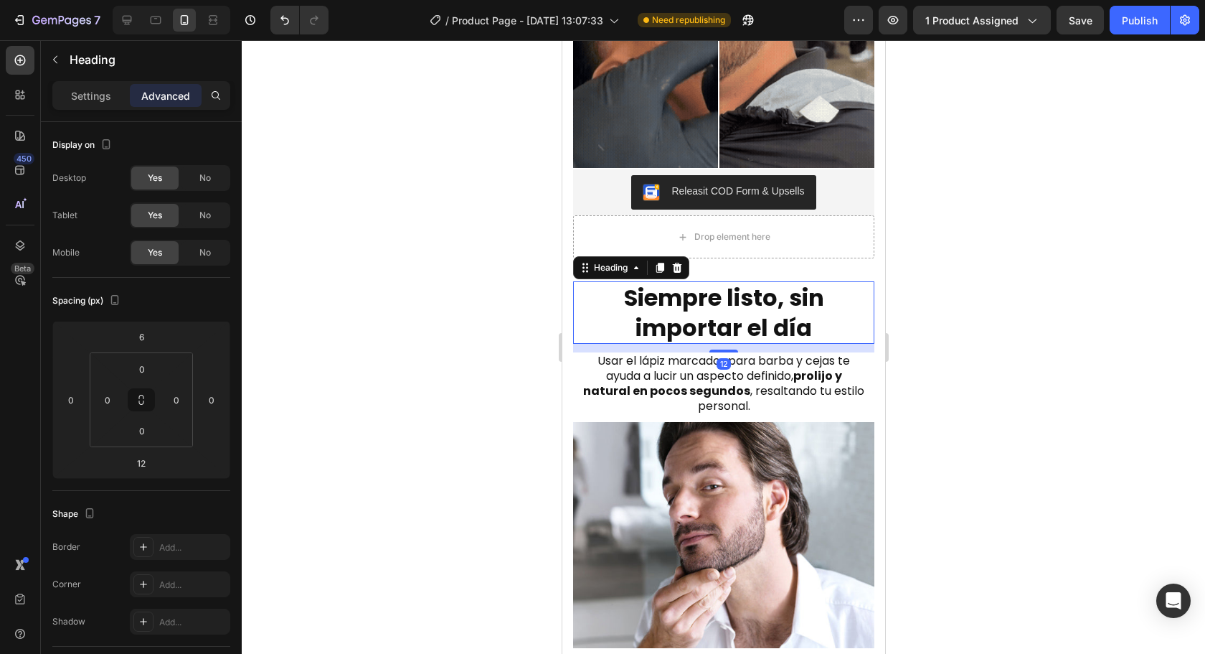
click at [98, 110] on div "Settings Advanced" at bounding box center [141, 101] width 201 height 41
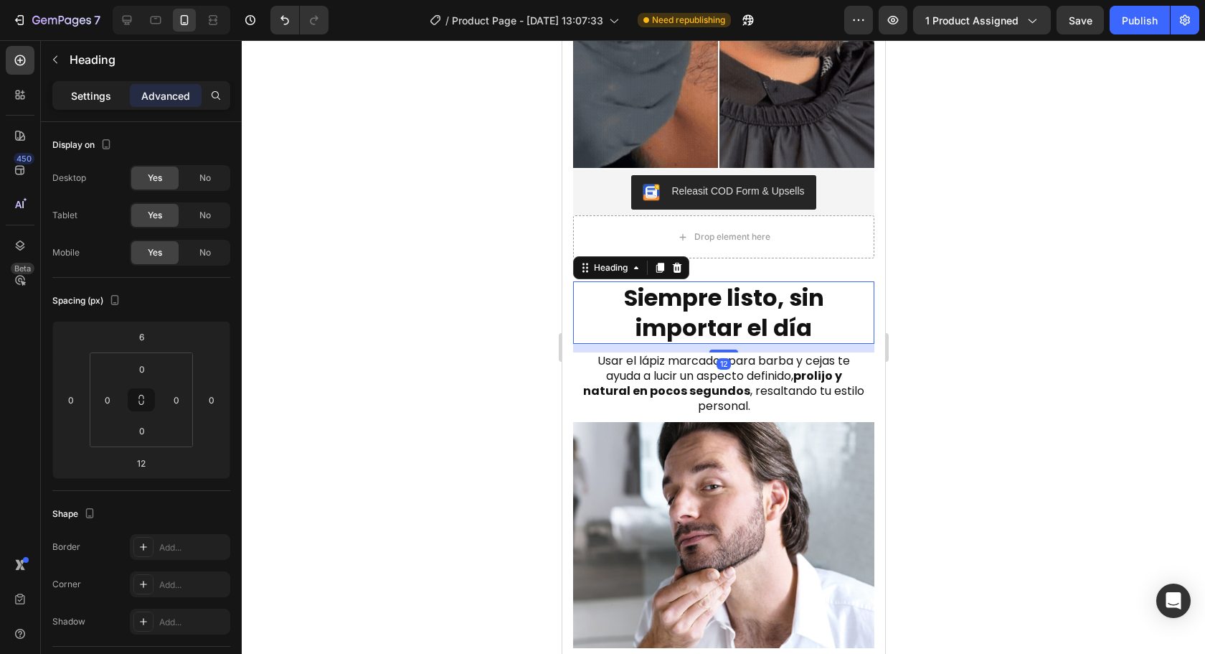
click at [94, 104] on div "Settings" at bounding box center [91, 95] width 72 height 23
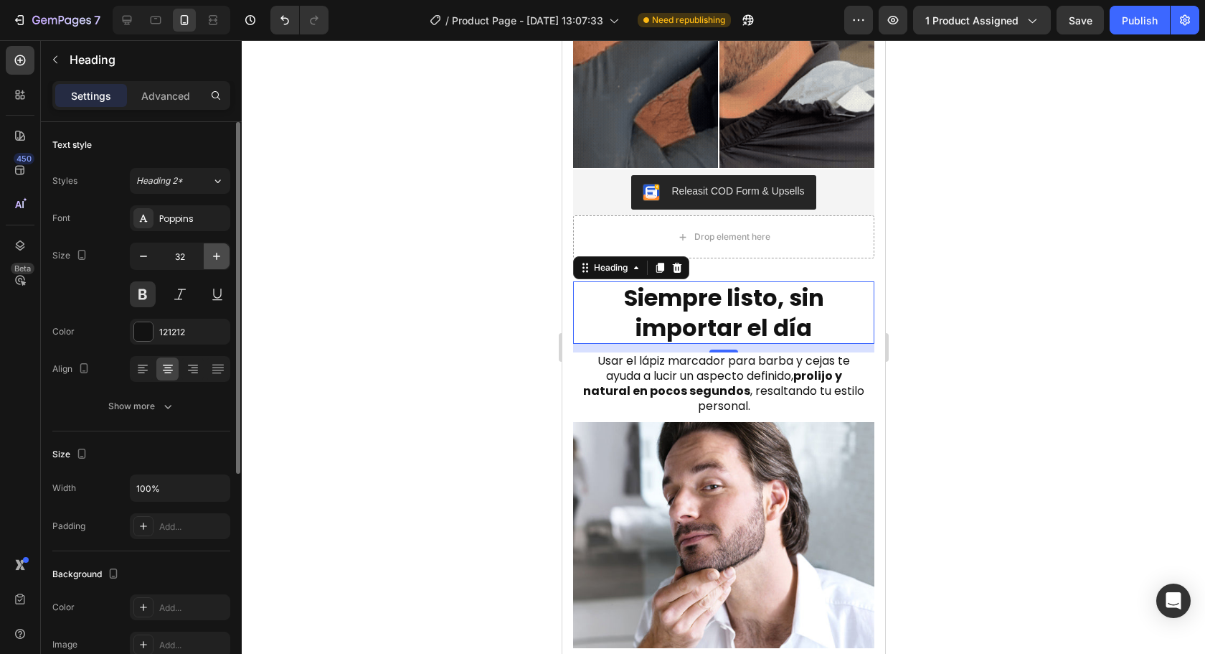
click at [215, 264] on button "button" at bounding box center [217, 256] width 26 height 26
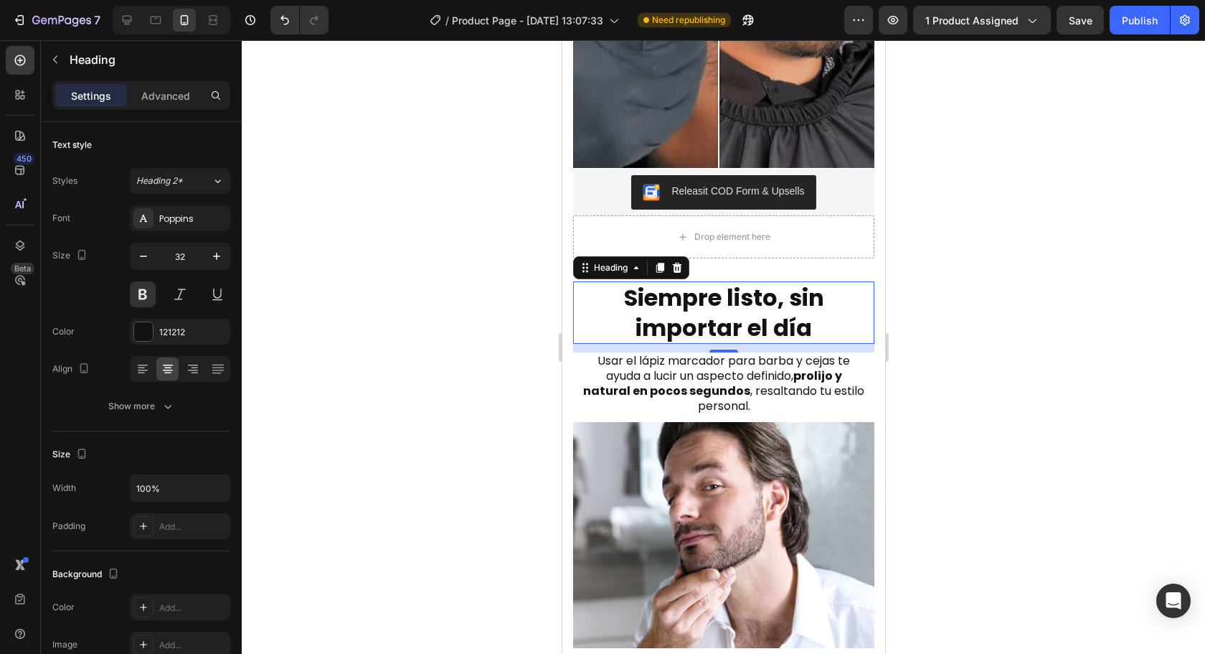
type input "33"
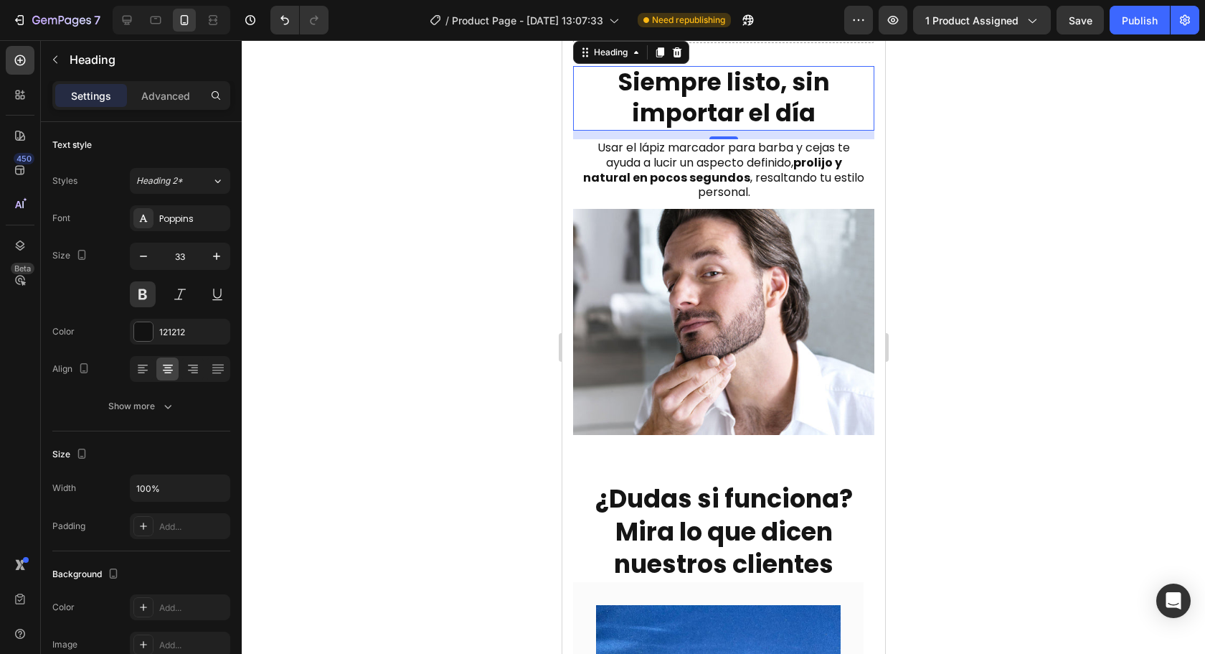
click at [1096, 341] on div at bounding box center [723, 346] width 963 height 613
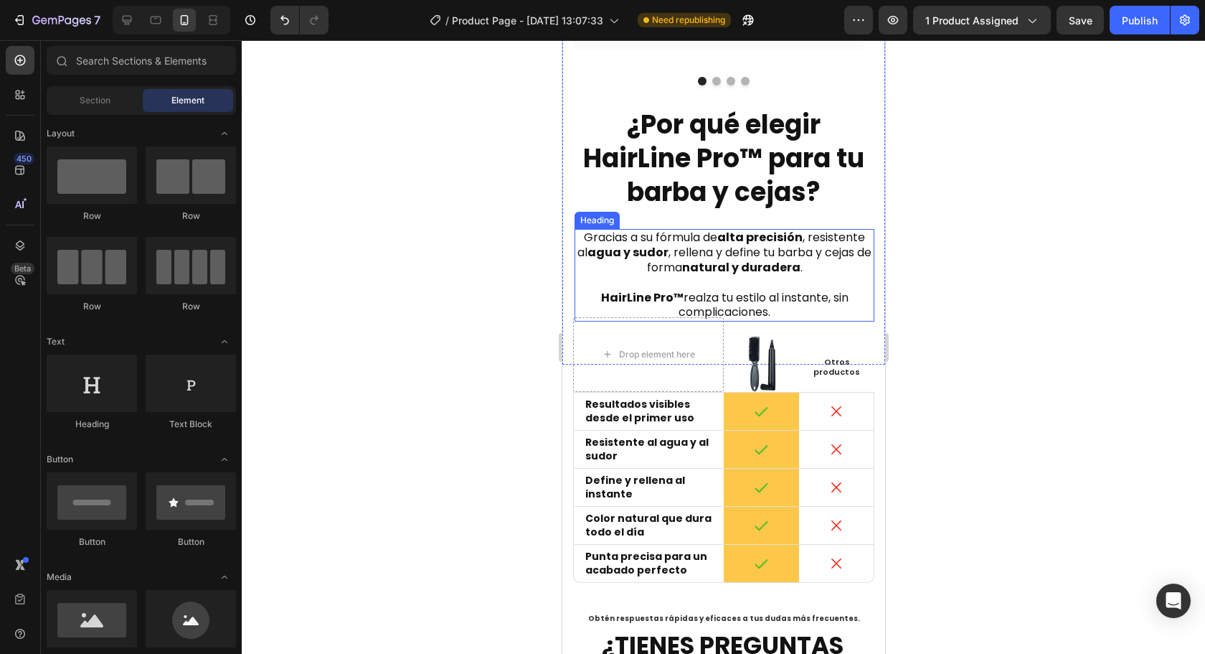
scroll to position [2964, 0]
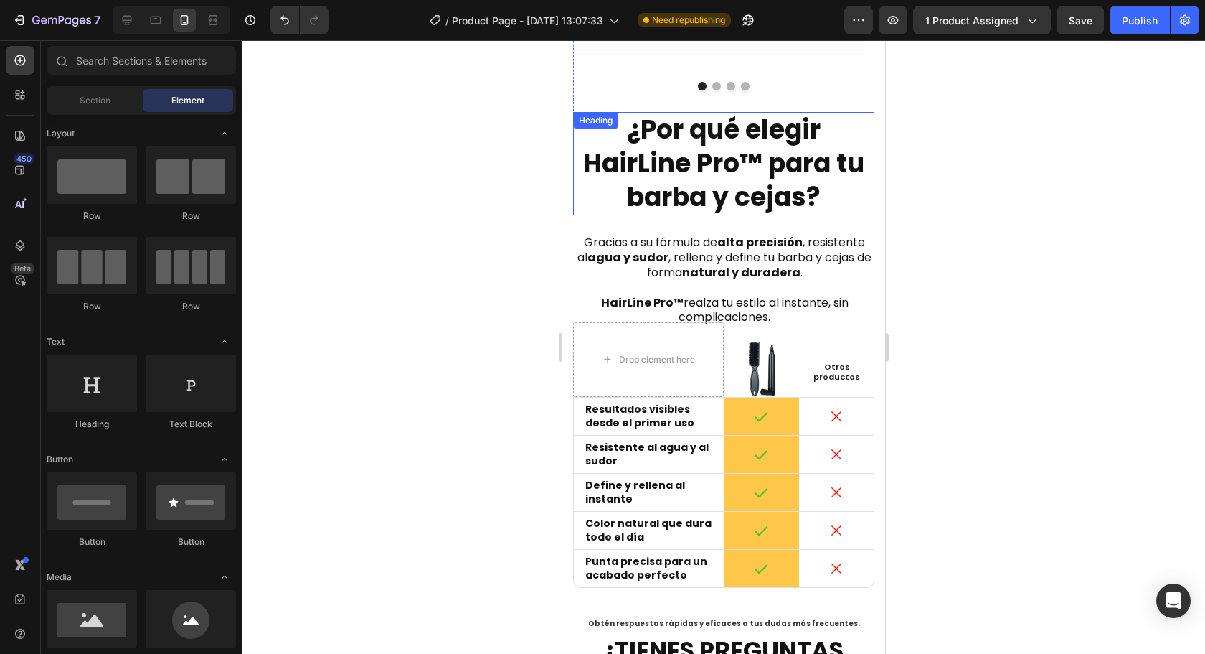
click at [709, 140] on h2 "¿Por qué elegir HairLine Pro™ para tu barba y cejas?" at bounding box center [722, 163] width 301 height 103
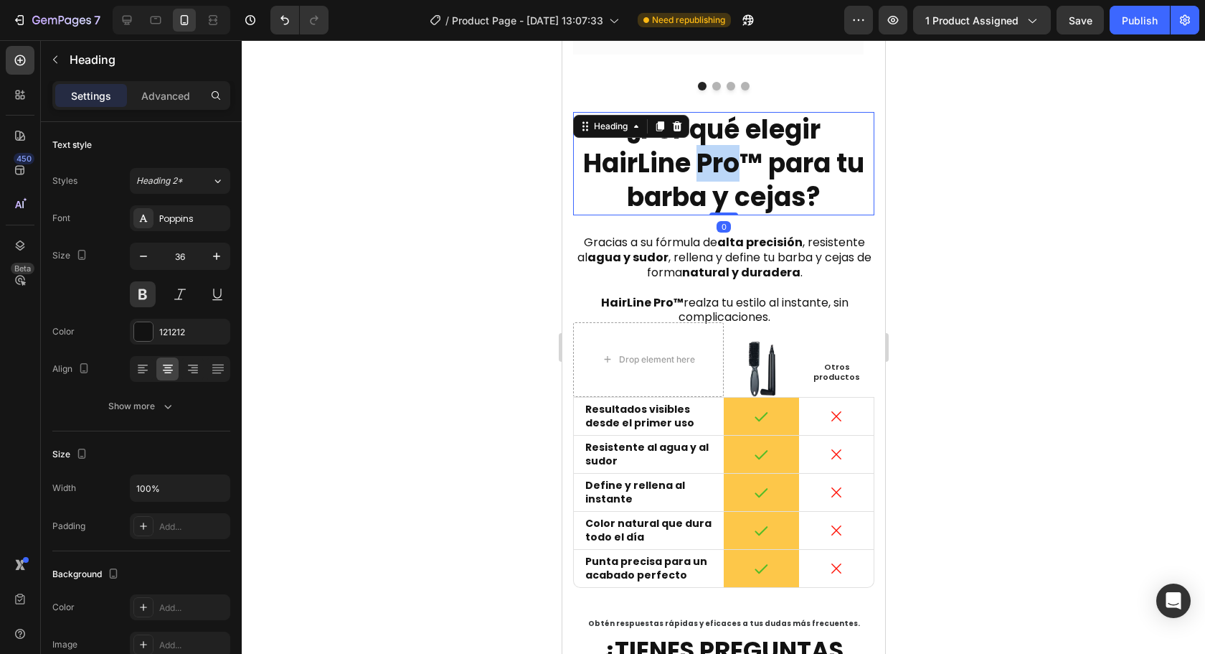
click at [709, 140] on h2 "¿Por qué elegir HairLine Pro™ para tu barba y cejas?" at bounding box center [722, 163] width 301 height 103
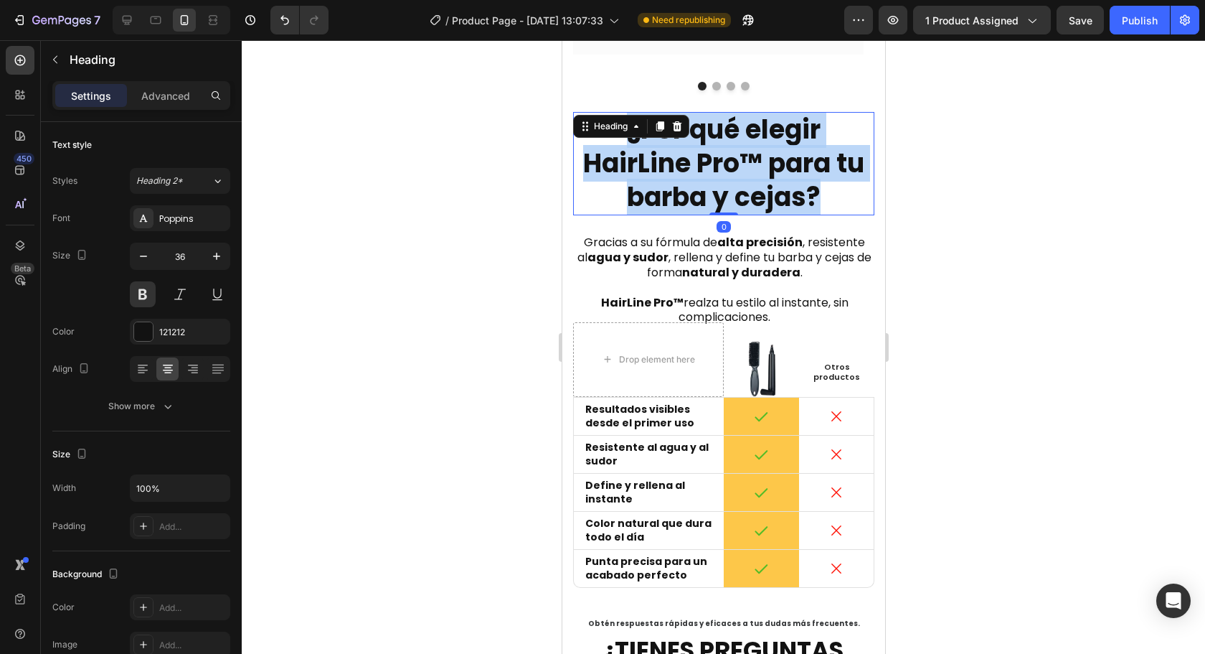
click at [709, 140] on p "¿Por qué elegir HairLine Pro™ para tu barba y cejas?" at bounding box center [723, 163] width 298 height 100
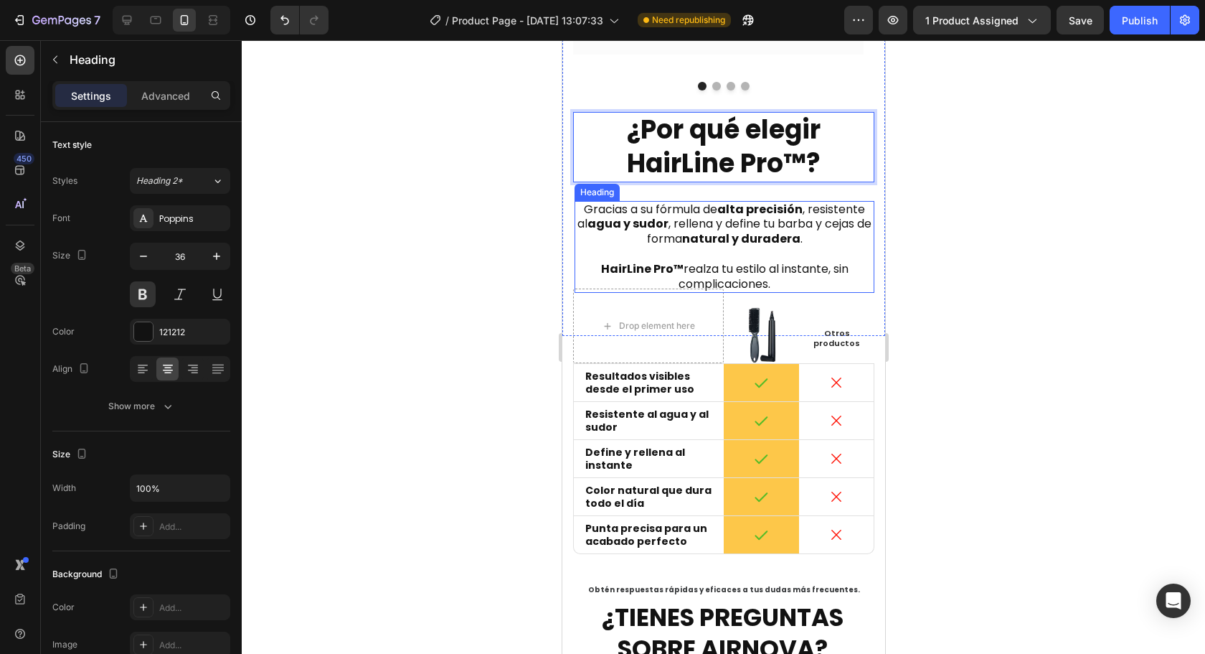
click at [764, 237] on h2 "Gracias a su fórmula de alta precisión , resistente al agua y sudor , rellena y…" at bounding box center [724, 247] width 300 height 93
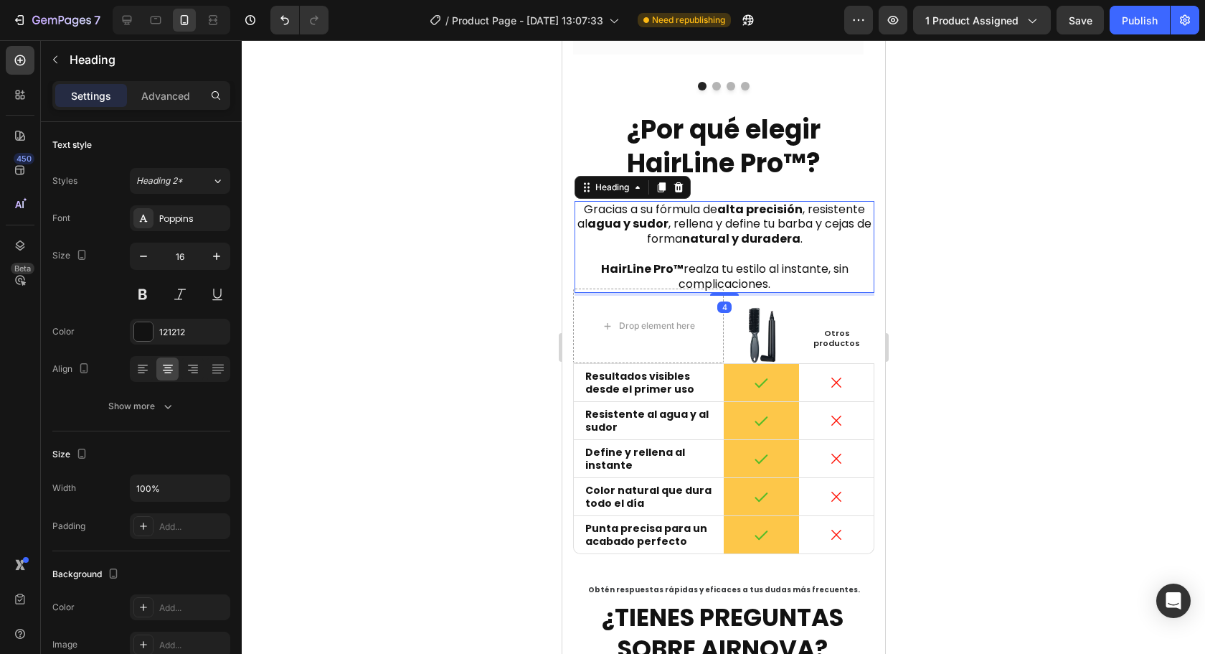
click at [776, 251] on h2 "Gracias a su fórmula de alta precisión , resistente al agua y sudor , rellena y…" at bounding box center [724, 247] width 300 height 93
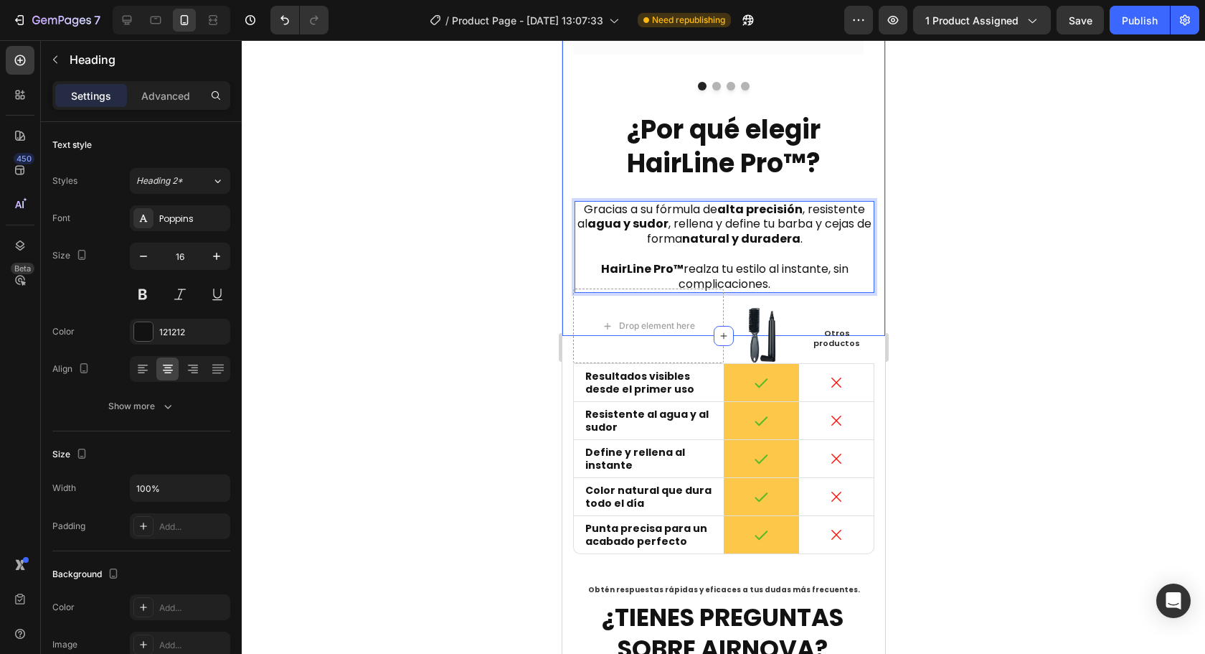
drag, startPoint x: 776, startPoint y: 251, endPoint x: 570, endPoint y: 181, distance: 217.6
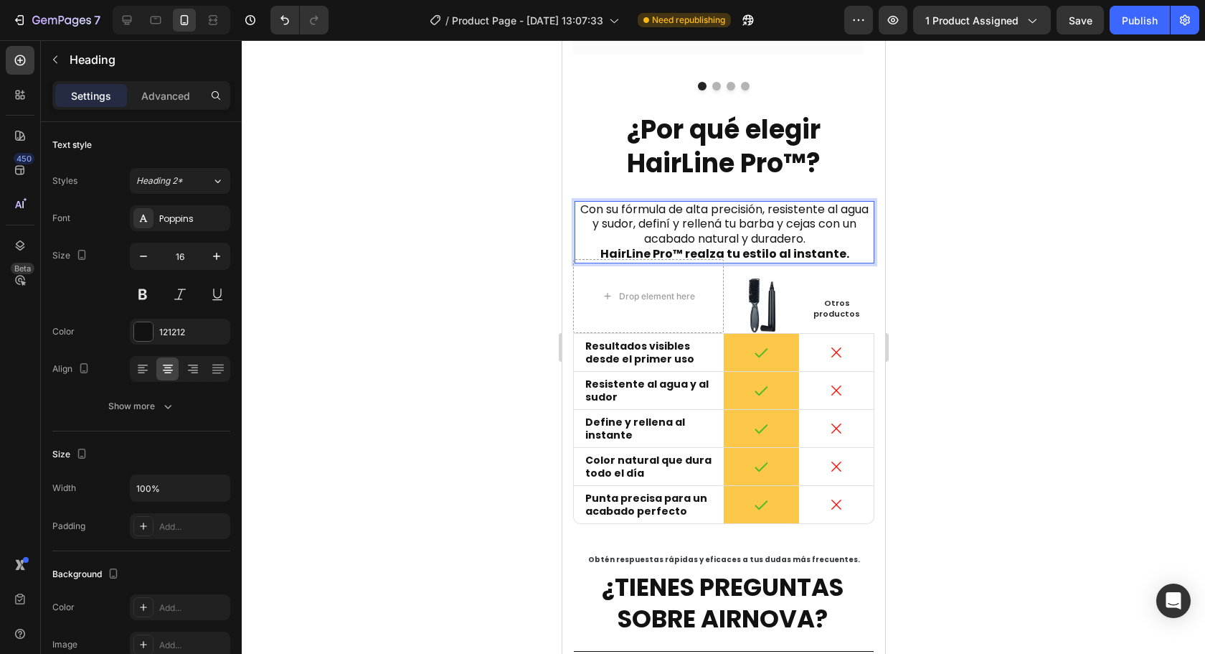
click at [813, 205] on p "Con su fórmula de alta precisión, resistente al agua y sudor, definí y rellená …" at bounding box center [723, 224] width 297 height 44
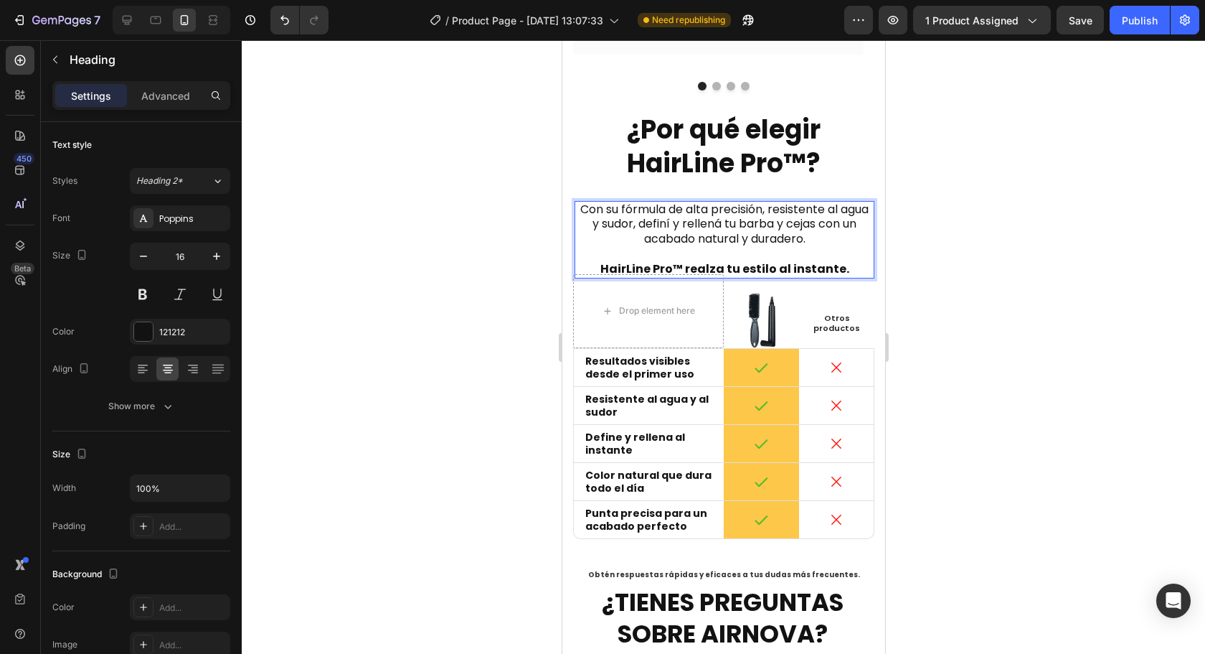
click at [1031, 258] on div at bounding box center [723, 346] width 963 height 613
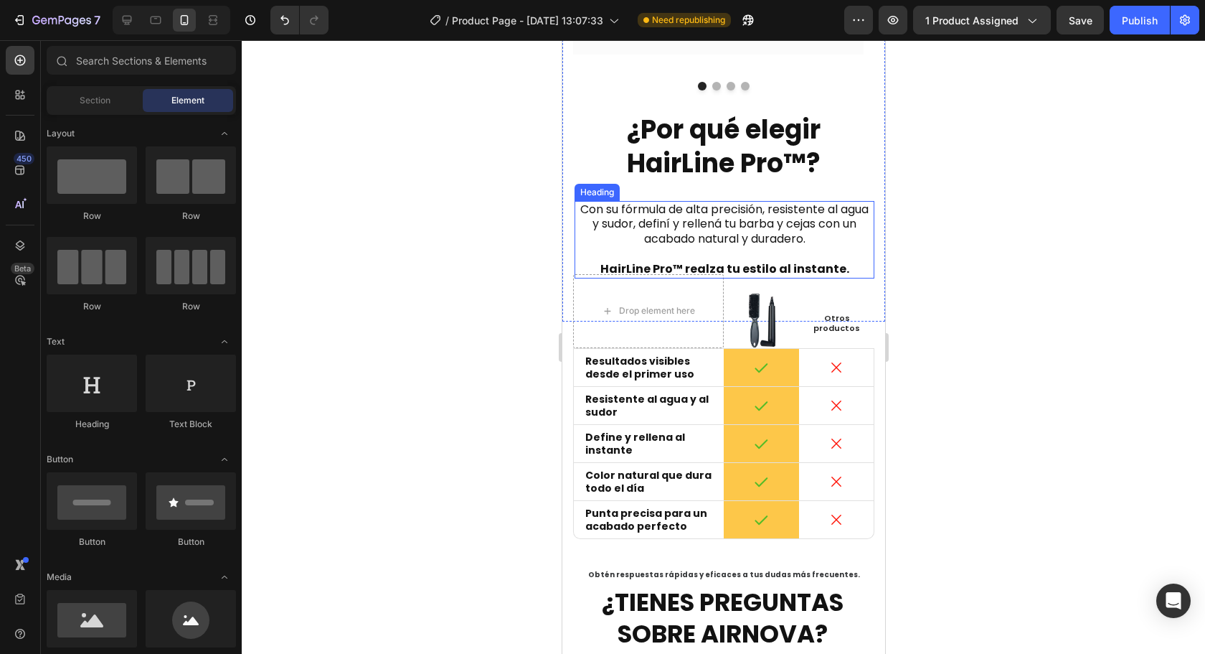
click at [698, 202] on p "Con su fórmula de alta precisión, resistente al agua y sudor, definí y rellená …" at bounding box center [723, 239] width 297 height 75
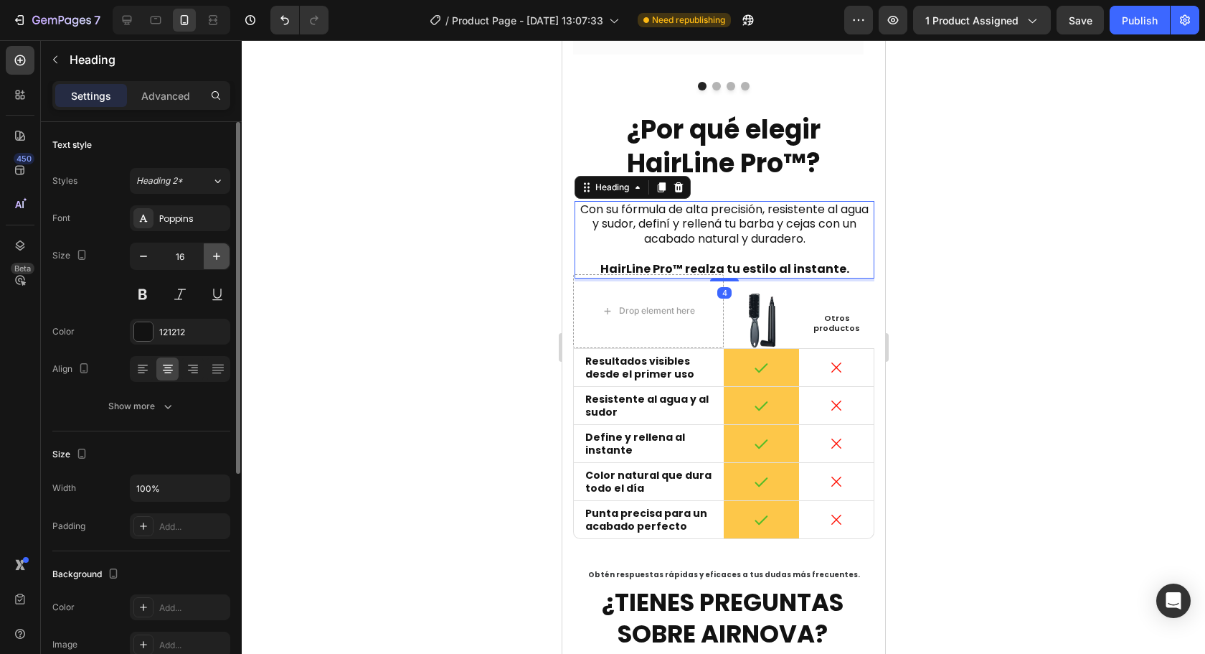
click at [218, 260] on icon "button" at bounding box center [216, 256] width 14 height 14
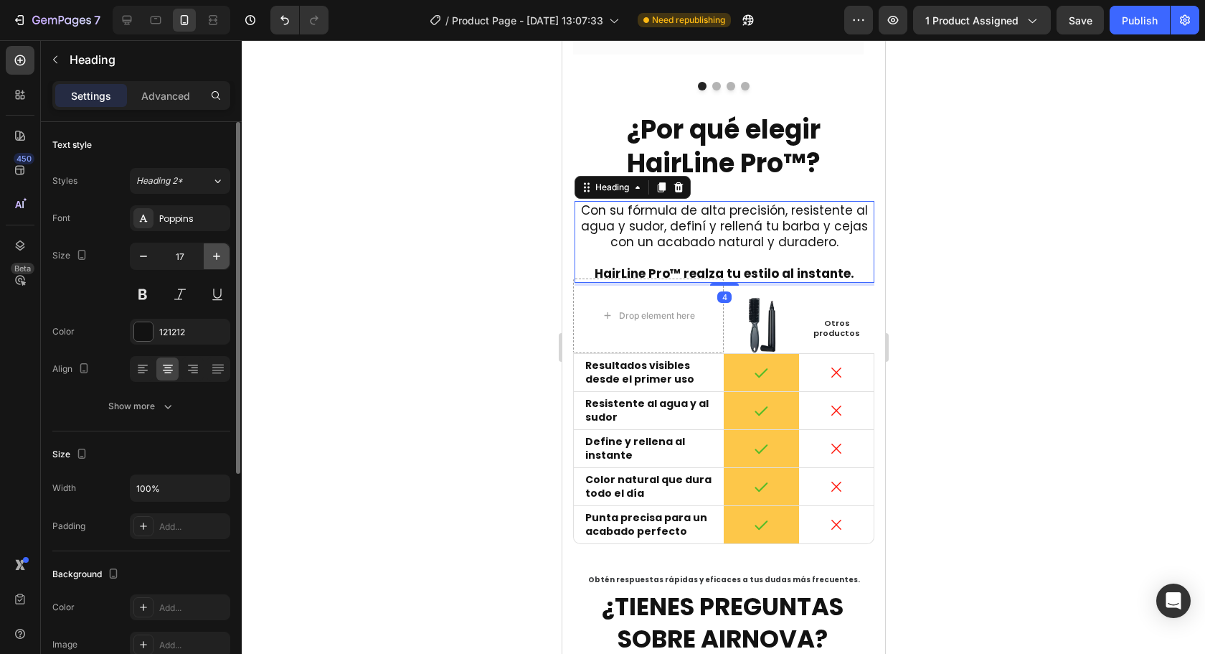
click at [218, 260] on icon "button" at bounding box center [216, 256] width 14 height 14
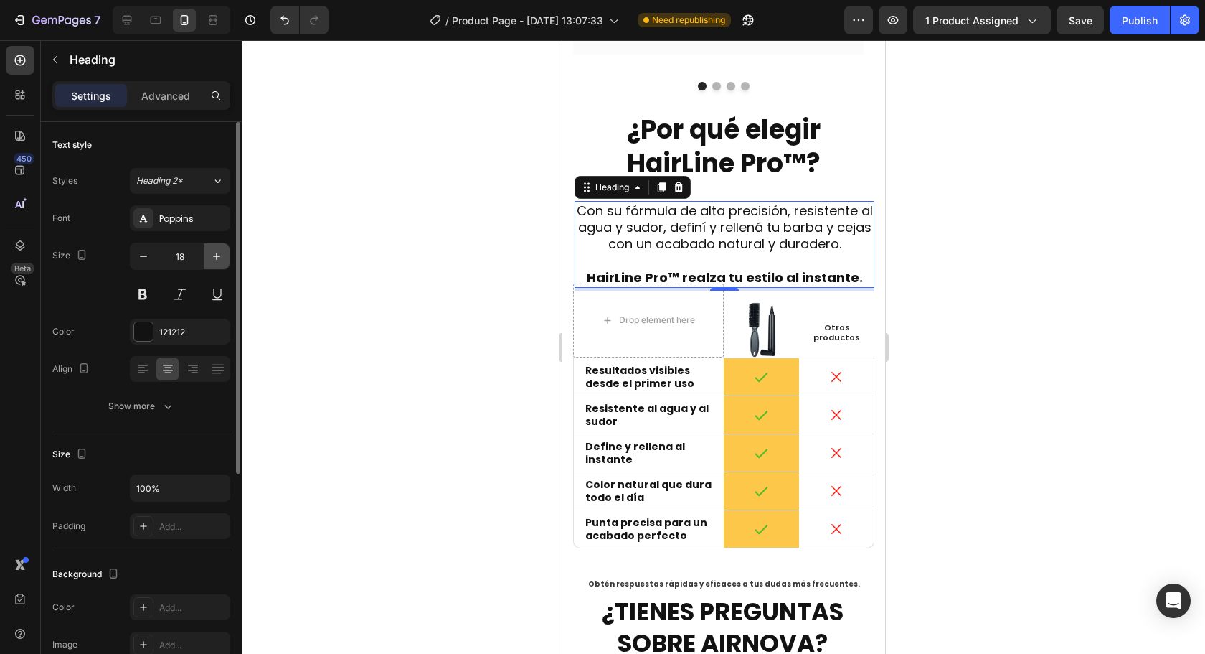
click at [218, 260] on icon "button" at bounding box center [216, 256] width 14 height 14
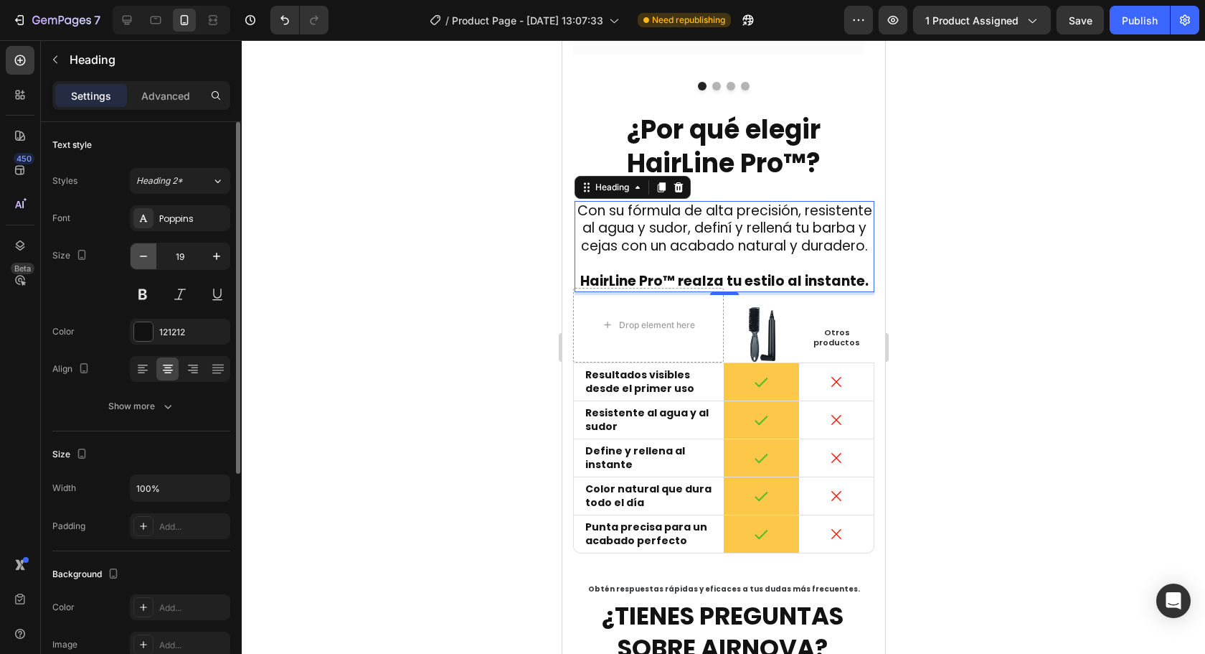
click at [143, 257] on icon "button" at bounding box center [143, 256] width 14 height 14
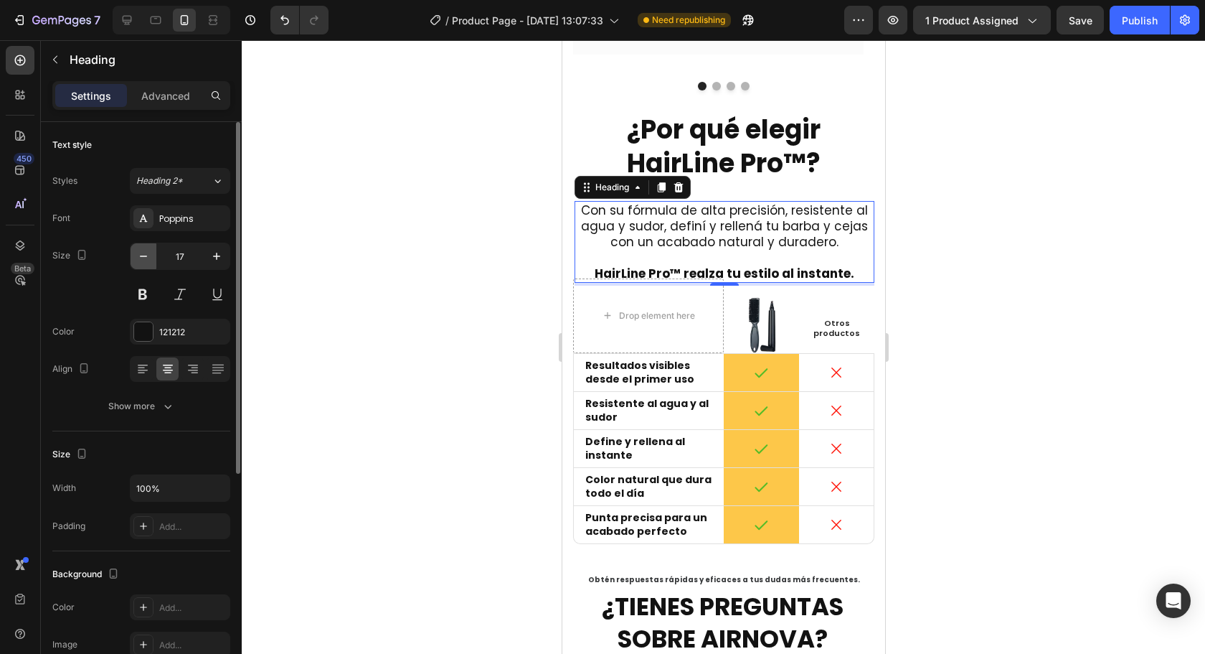
type input "16"
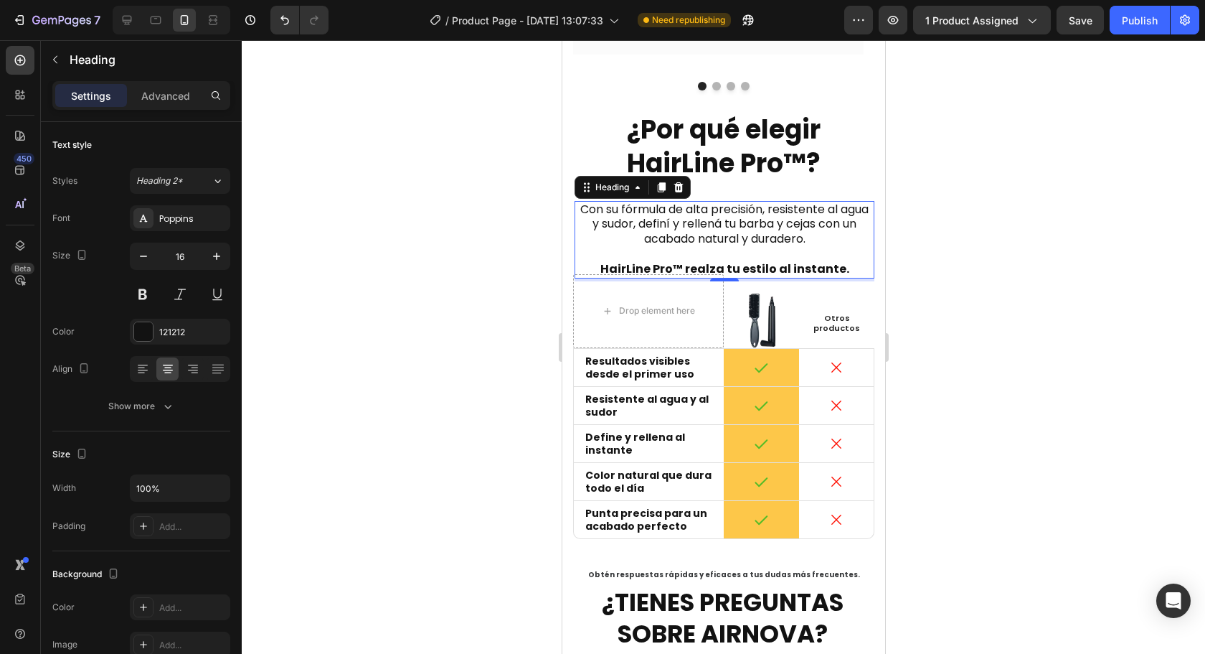
click at [1187, 279] on div at bounding box center [723, 346] width 963 height 613
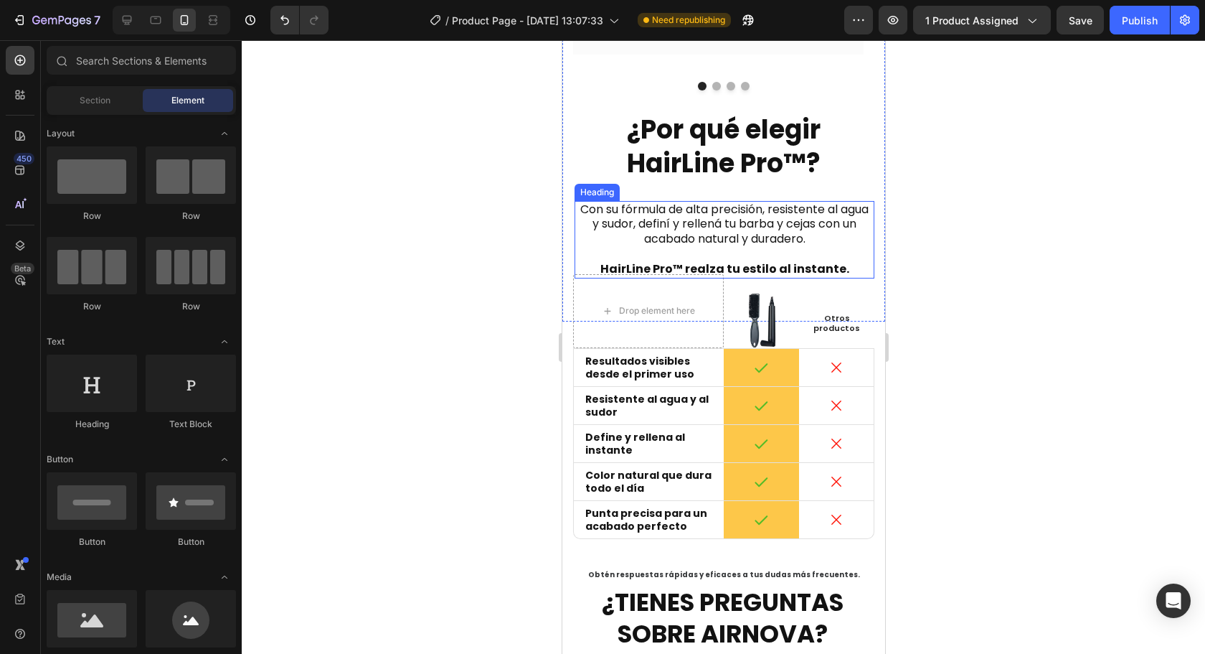
click at [713, 201] on h2 "Con su fórmula de alta precisión, resistente al agua y sudor, definí y rellená …" at bounding box center [724, 239] width 300 height 77
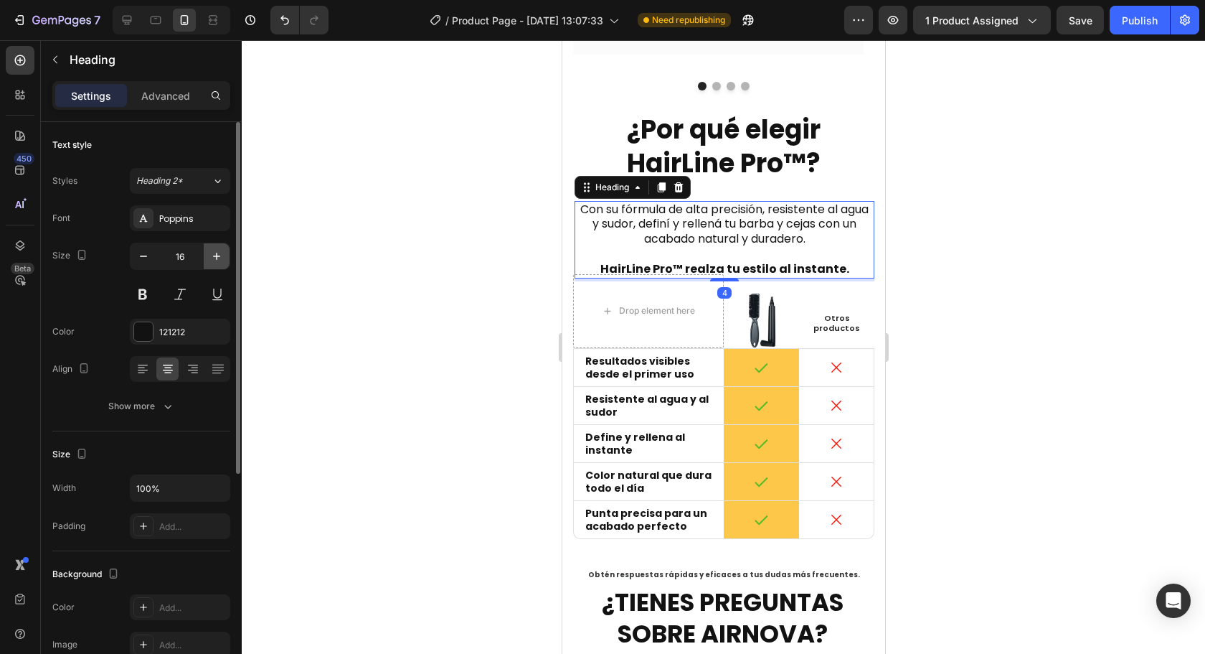
click at [220, 255] on icon "button" at bounding box center [216, 256] width 14 height 14
type input "17"
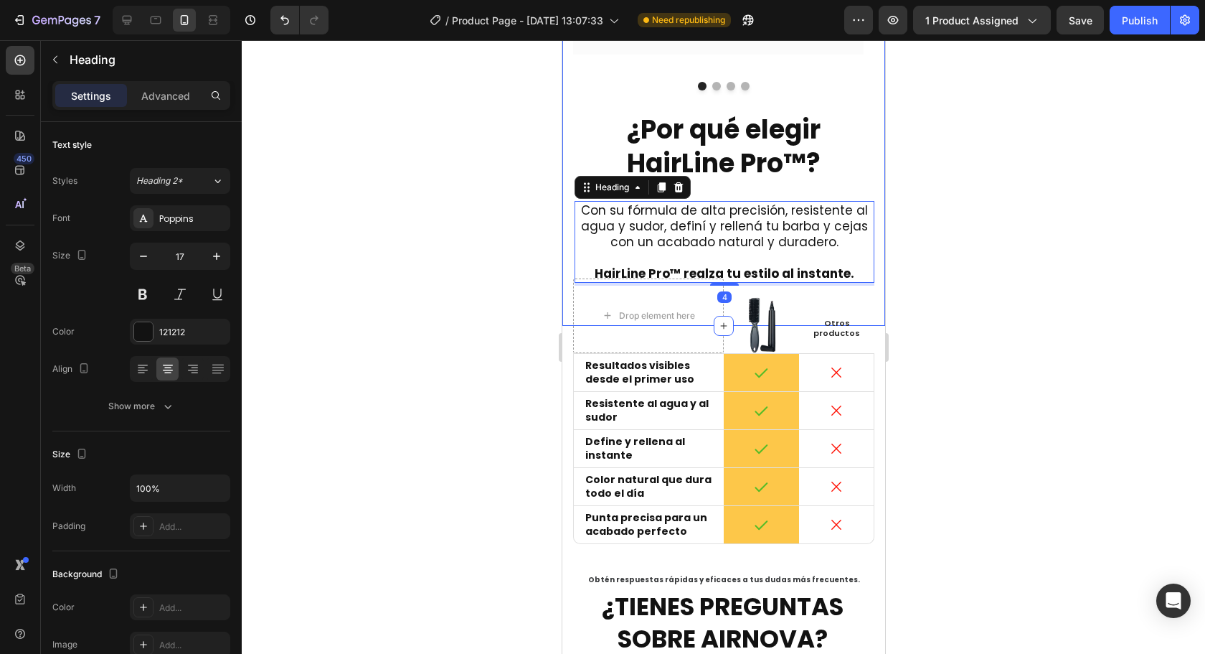
drag, startPoint x: 1062, startPoint y: 250, endPoint x: 1003, endPoint y: 263, distance: 60.9
click at [1060, 252] on div at bounding box center [723, 346] width 963 height 613
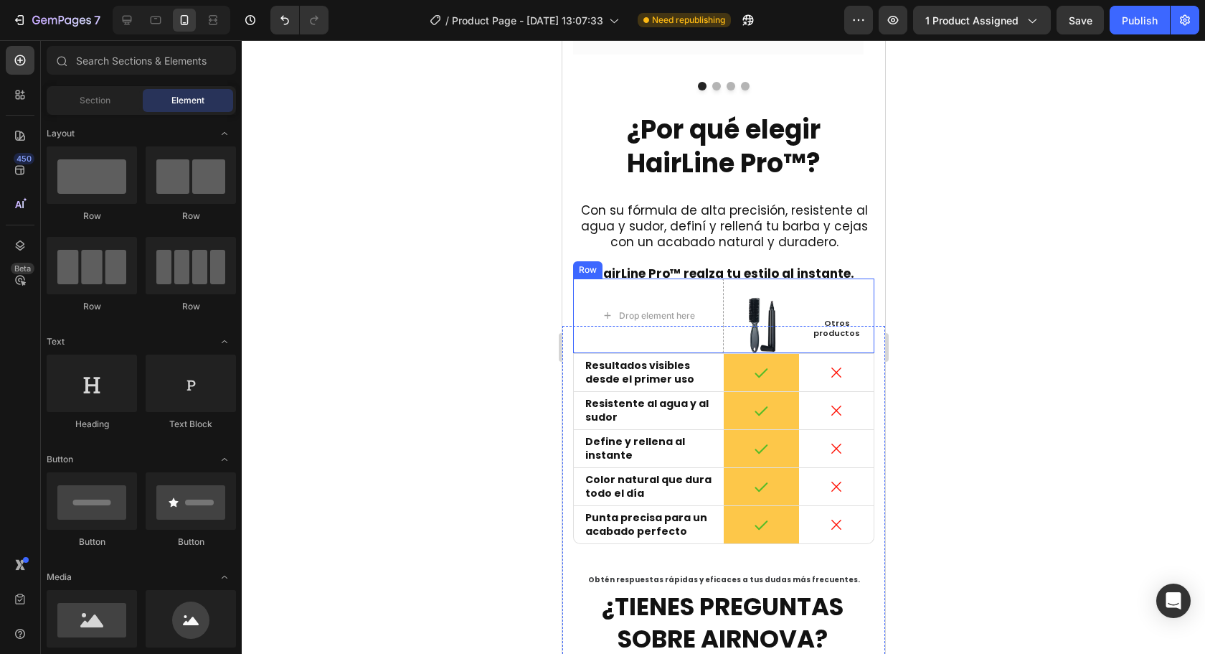
click at [750, 212] on h2 "Con su fórmula de alta precisión, resistente al agua y sudor, definí y rellená …" at bounding box center [724, 242] width 300 height 82
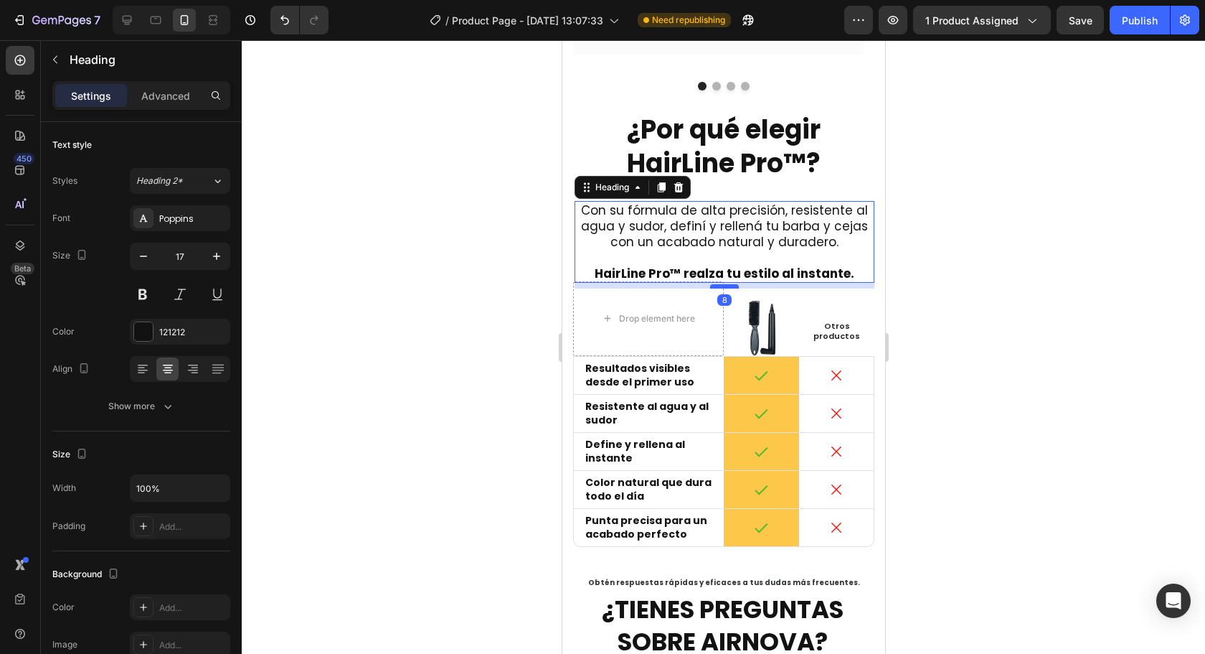
drag, startPoint x: 706, startPoint y: 248, endPoint x: 1517, endPoint y: 341, distance: 816.7
click at [710, 284] on div at bounding box center [724, 286] width 29 height 4
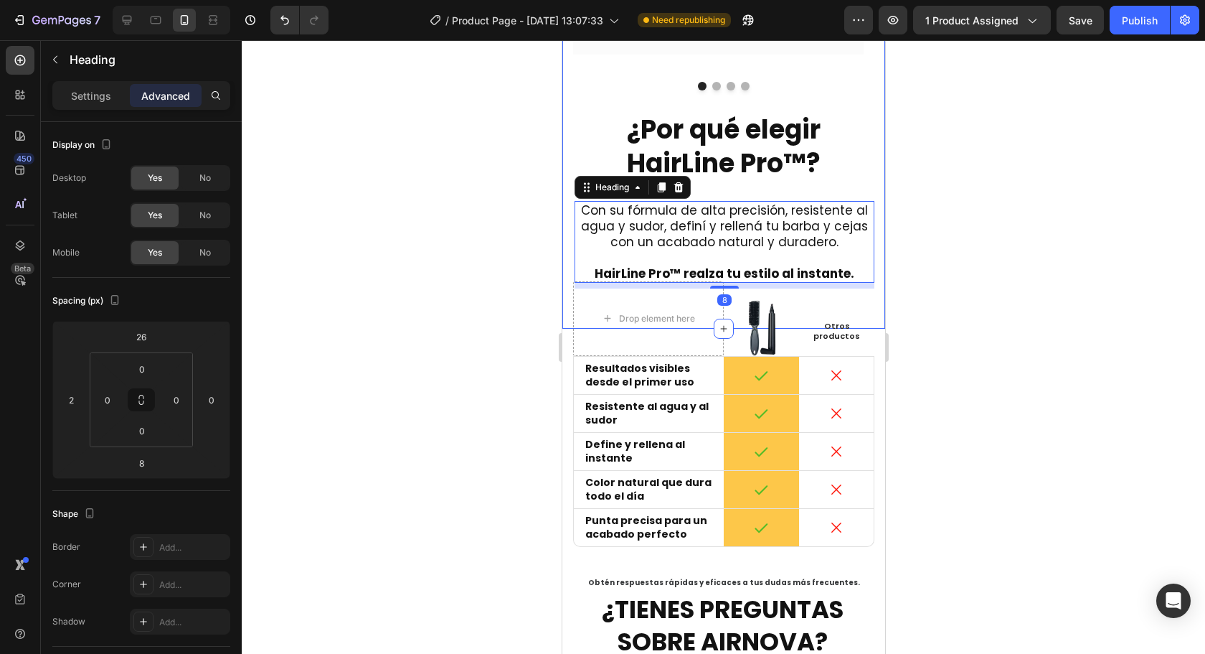
click at [1024, 302] on div at bounding box center [723, 346] width 963 height 613
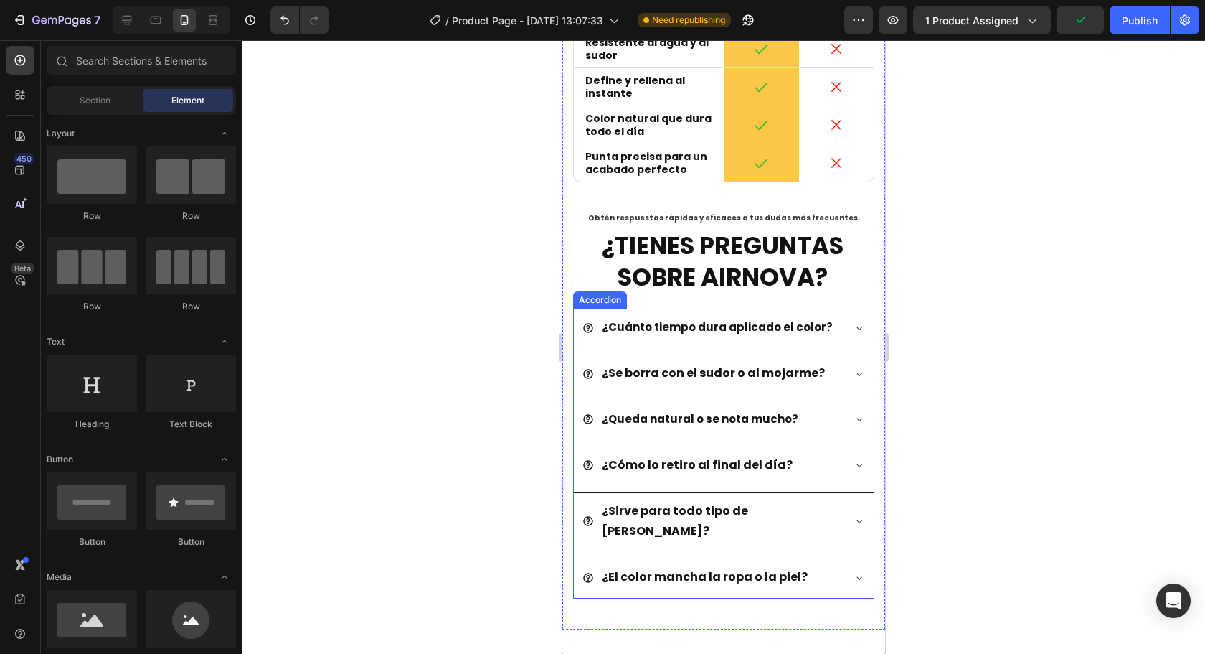
scroll to position [3466, 0]
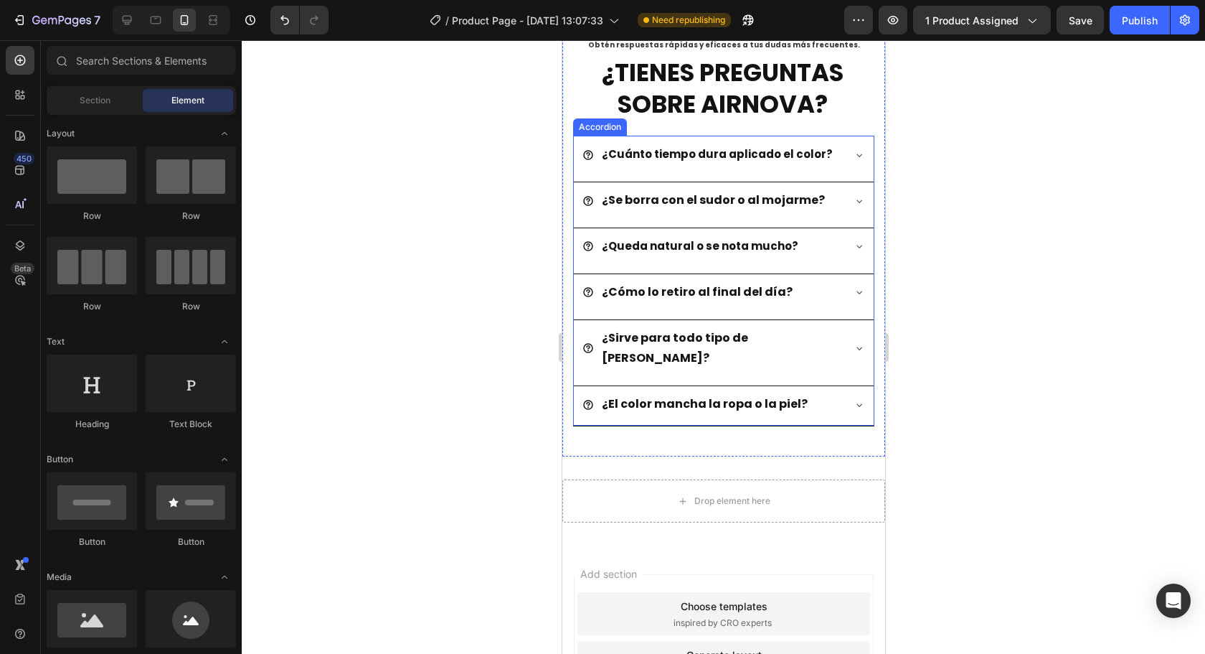
click at [836, 393] on div "¿El color mancha la ropa o la piel?" at bounding box center [723, 405] width 300 height 39
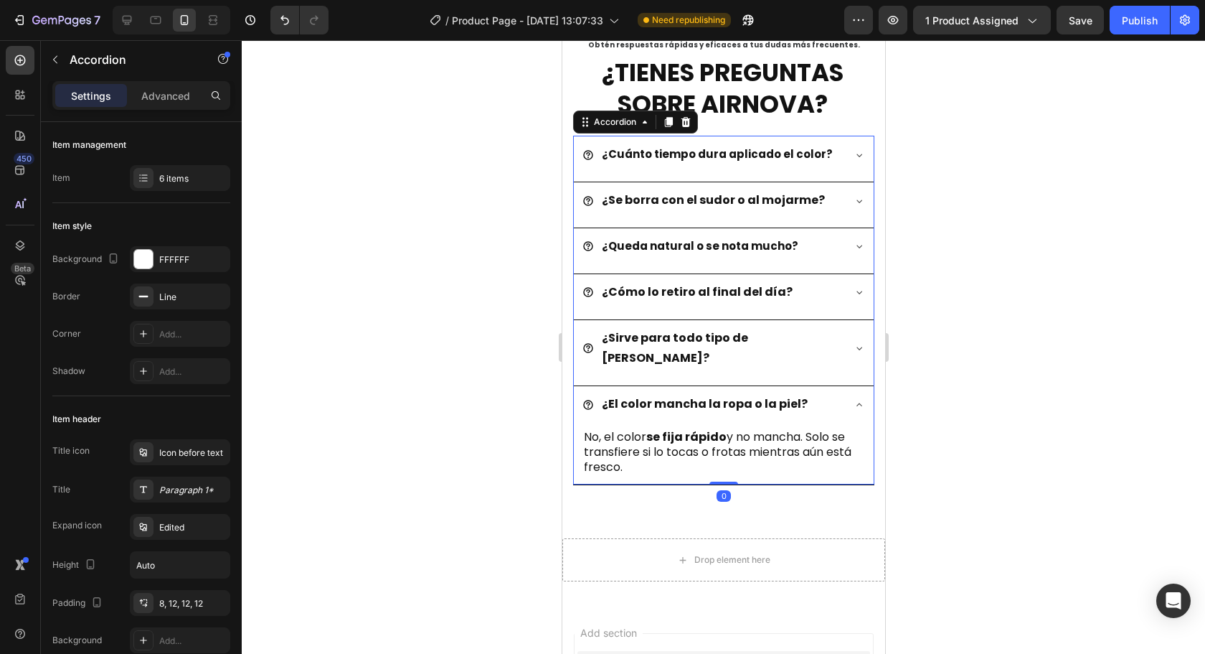
click at [837, 386] on div "¿El color mancha la ropa o la piel?" at bounding box center [723, 405] width 300 height 39
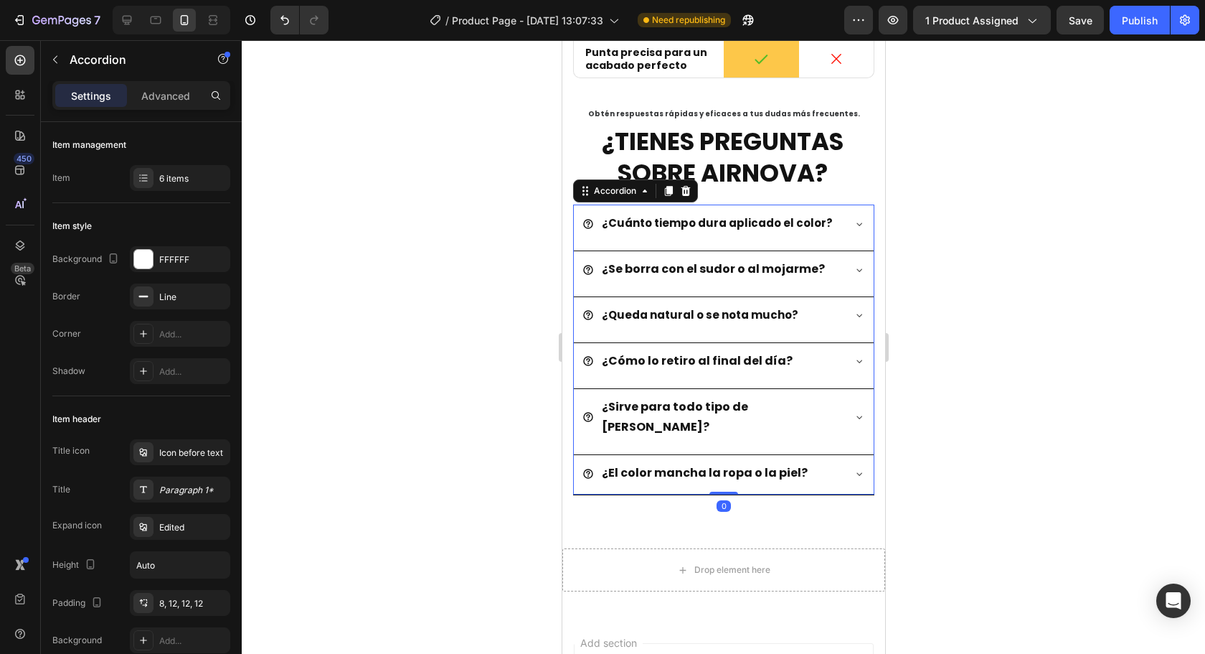
scroll to position [3394, 0]
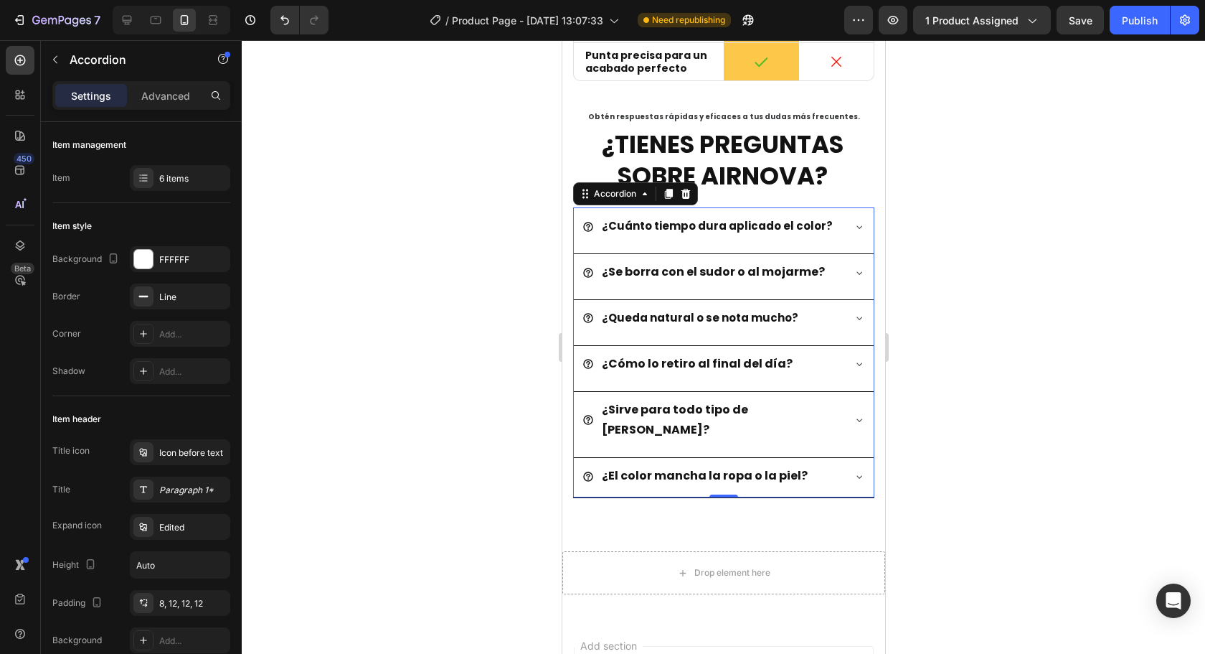
click at [839, 458] on div "¿El color mancha la ropa o la piel?" at bounding box center [723, 477] width 300 height 39
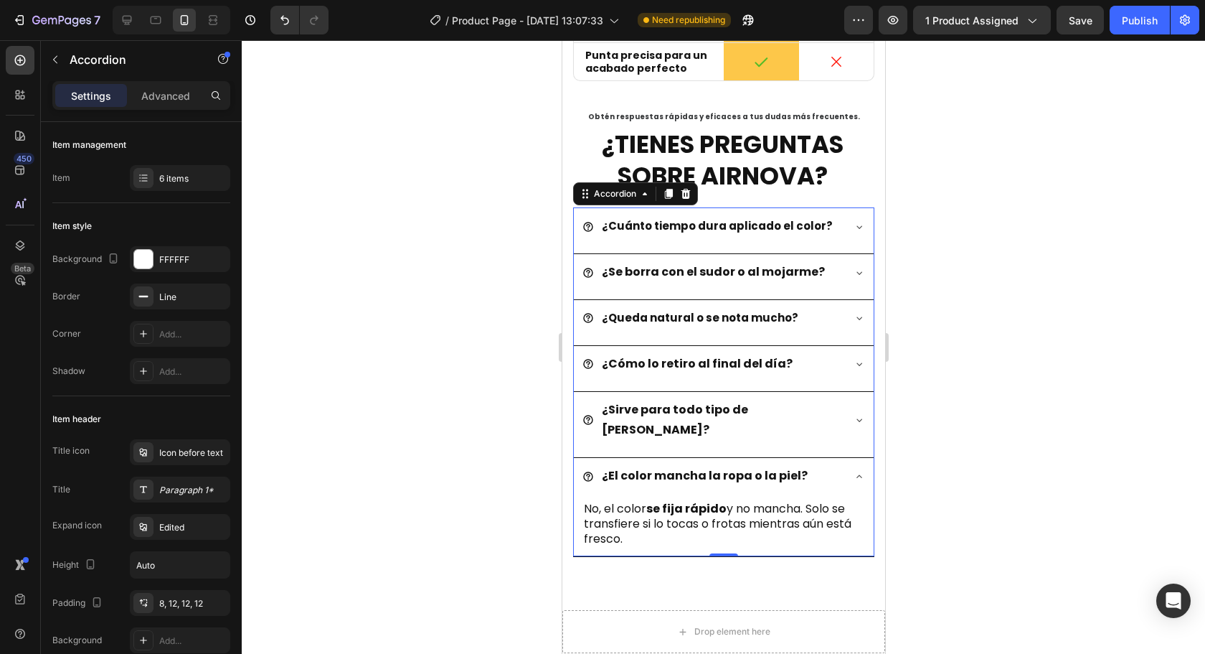
click at [838, 409] on div "¿Sirve para todo tipo de [PERSON_NAME]?" at bounding box center [723, 422] width 300 height 60
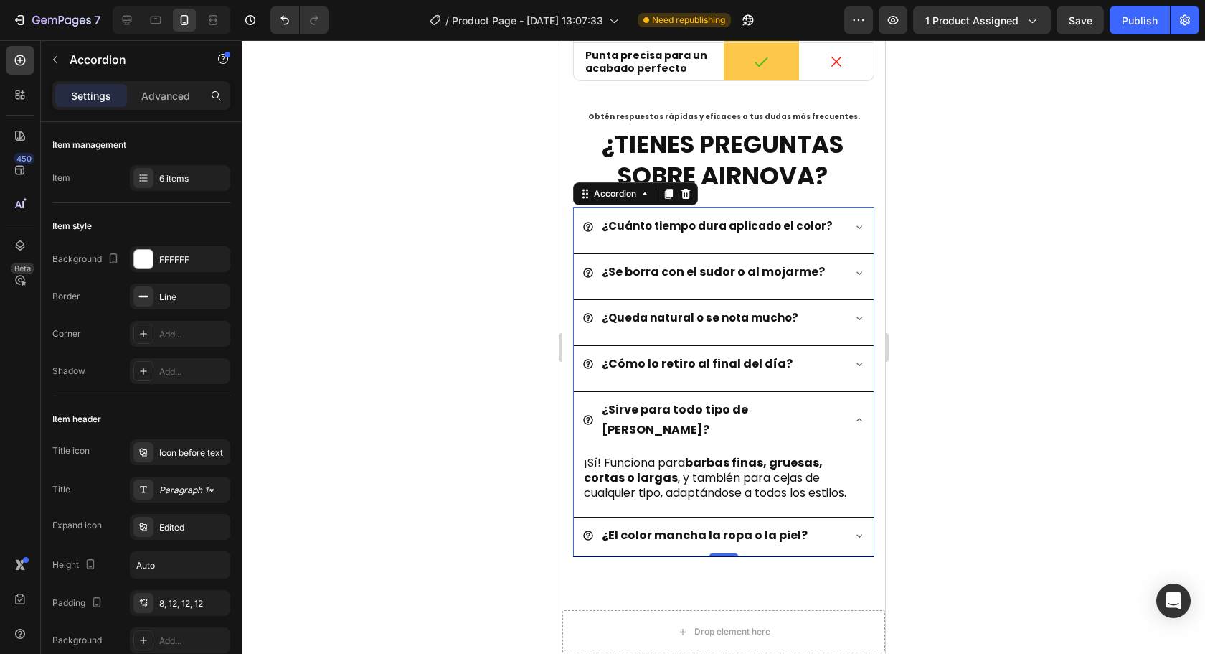
click at [838, 409] on div "¿Sirve para todo tipo de [PERSON_NAME]?" at bounding box center [723, 422] width 300 height 60
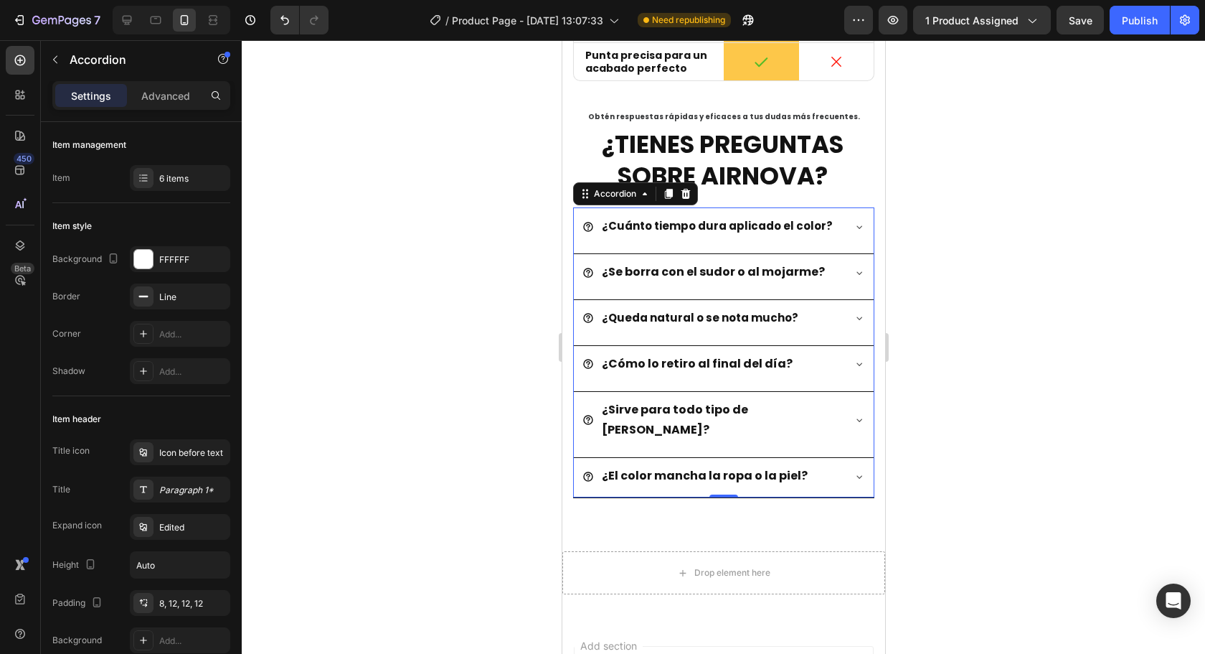
click at [814, 368] on div "¿Cómo lo retiro al final del día?" at bounding box center [712, 364] width 260 height 25
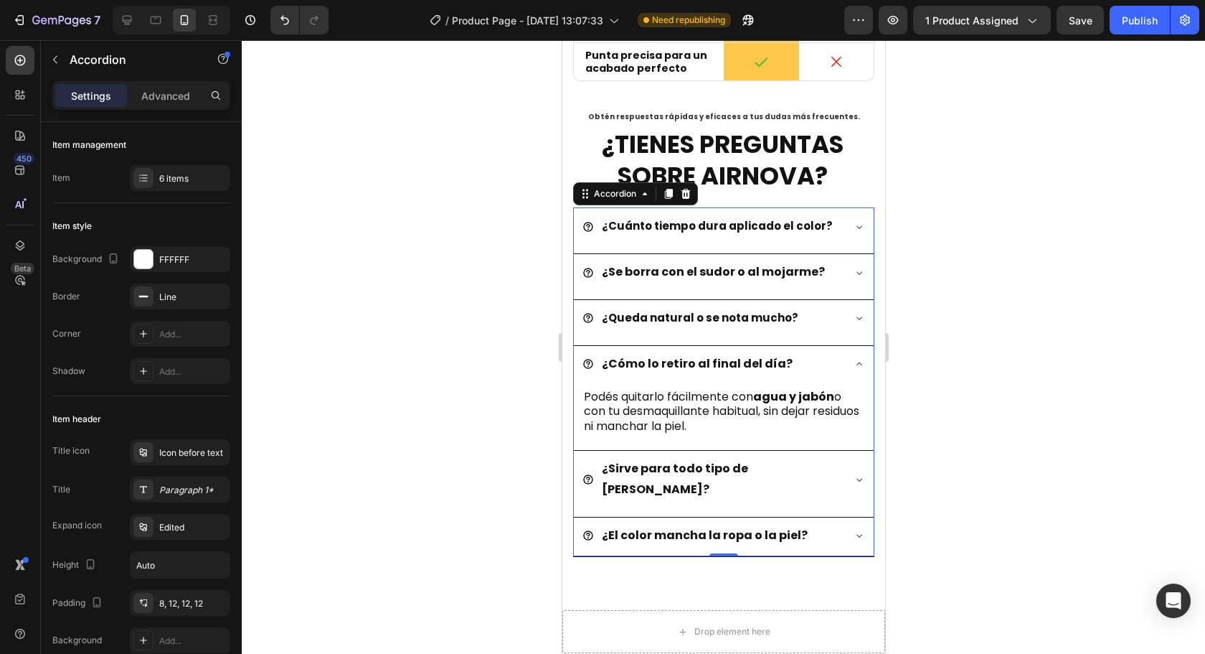
drag, startPoint x: 836, startPoint y: 367, endPoint x: 1538, endPoint y: 412, distance: 703.8
click at [836, 367] on div "¿Cómo lo retiro al final del día?" at bounding box center [723, 365] width 300 height 39
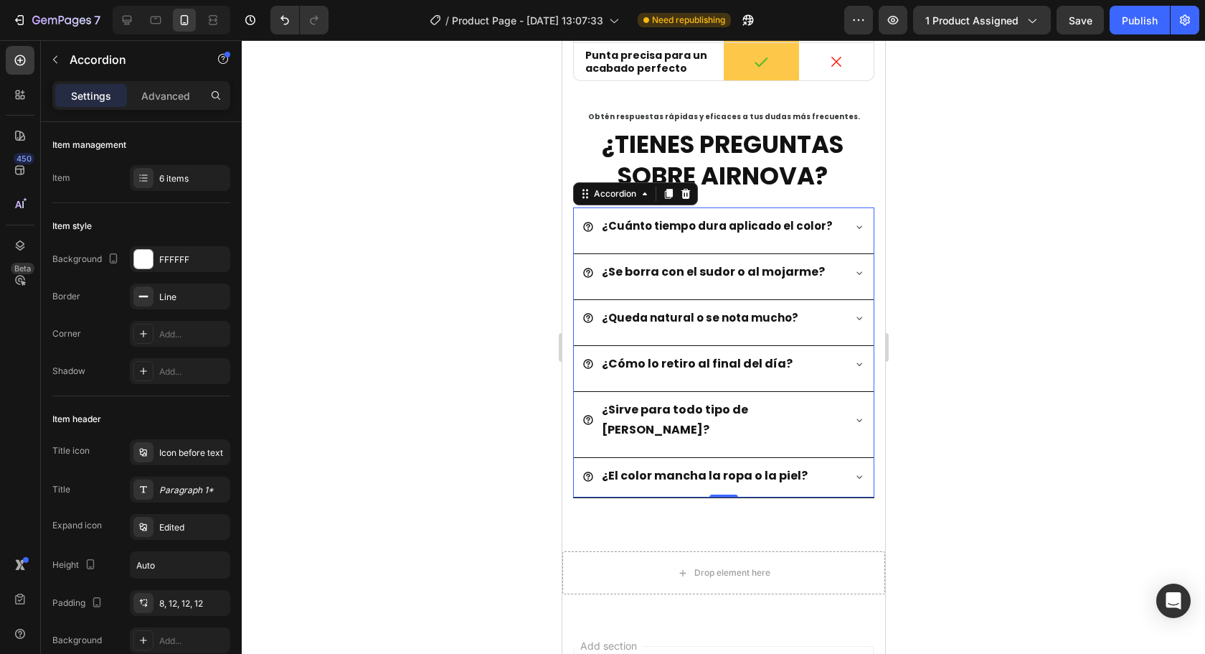
click at [1063, 382] on div at bounding box center [723, 346] width 963 height 613
click at [824, 324] on div "¿Queda natural o se nota mucho?" at bounding box center [712, 318] width 260 height 25
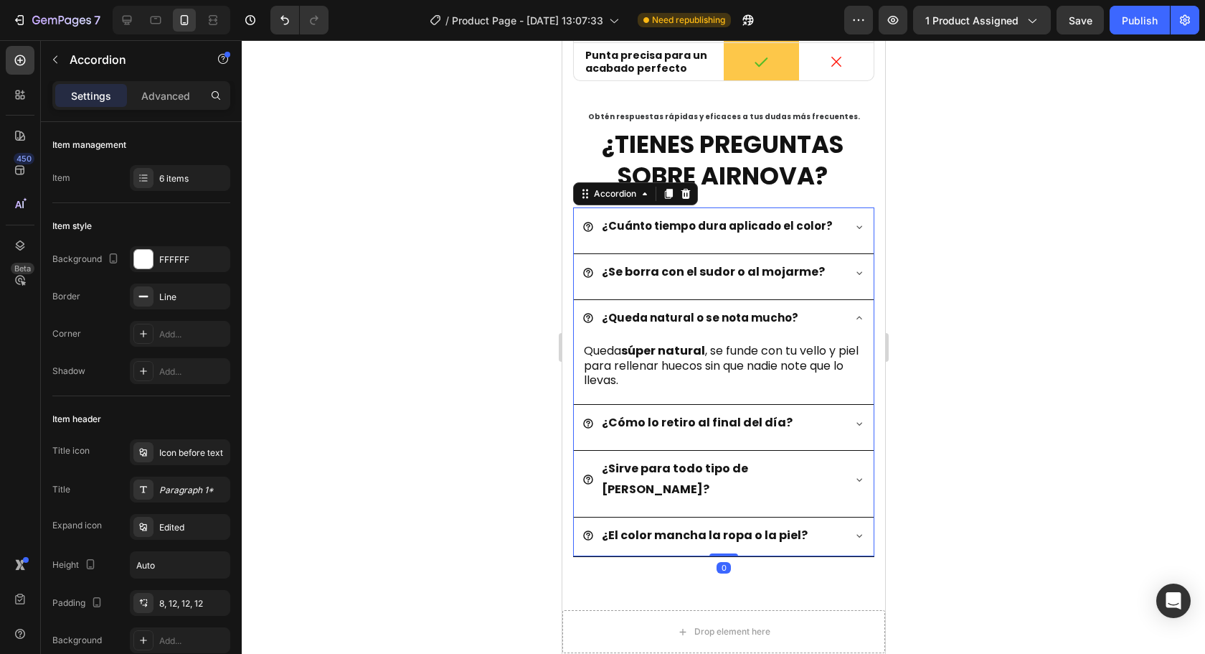
click at [783, 325] on strong "¿Queda natural o se nota mucho?" at bounding box center [699, 317] width 197 height 15
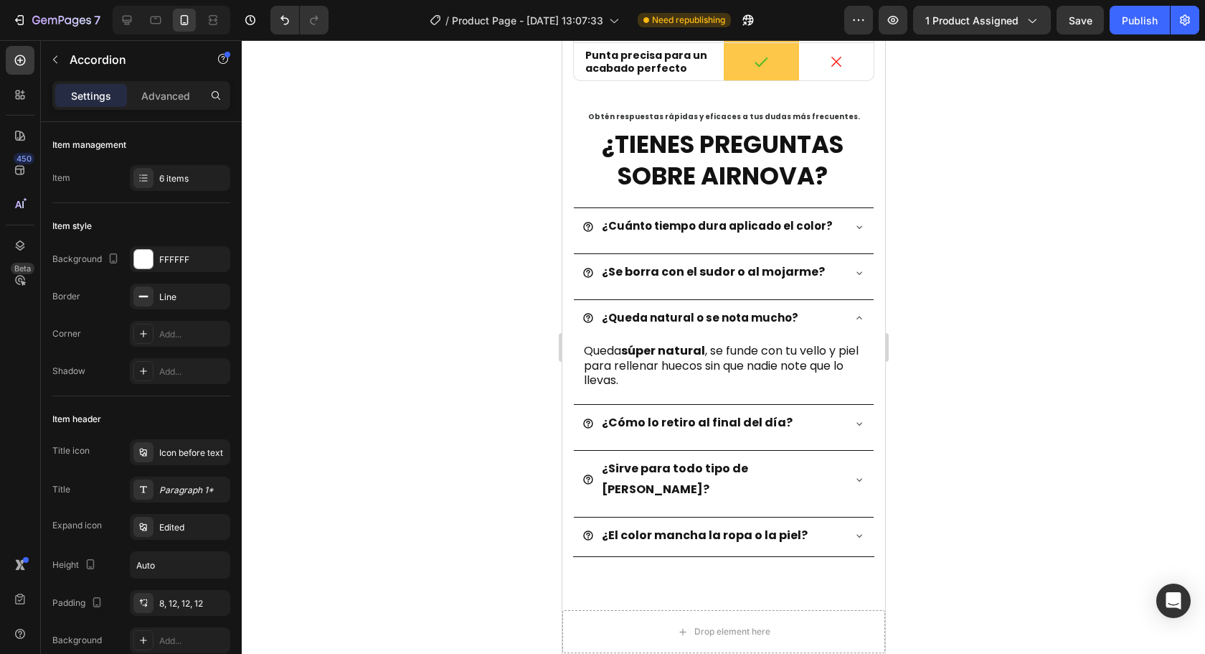
click at [819, 317] on div "¿Queda natural o se nota mucho?" at bounding box center [712, 318] width 260 height 25
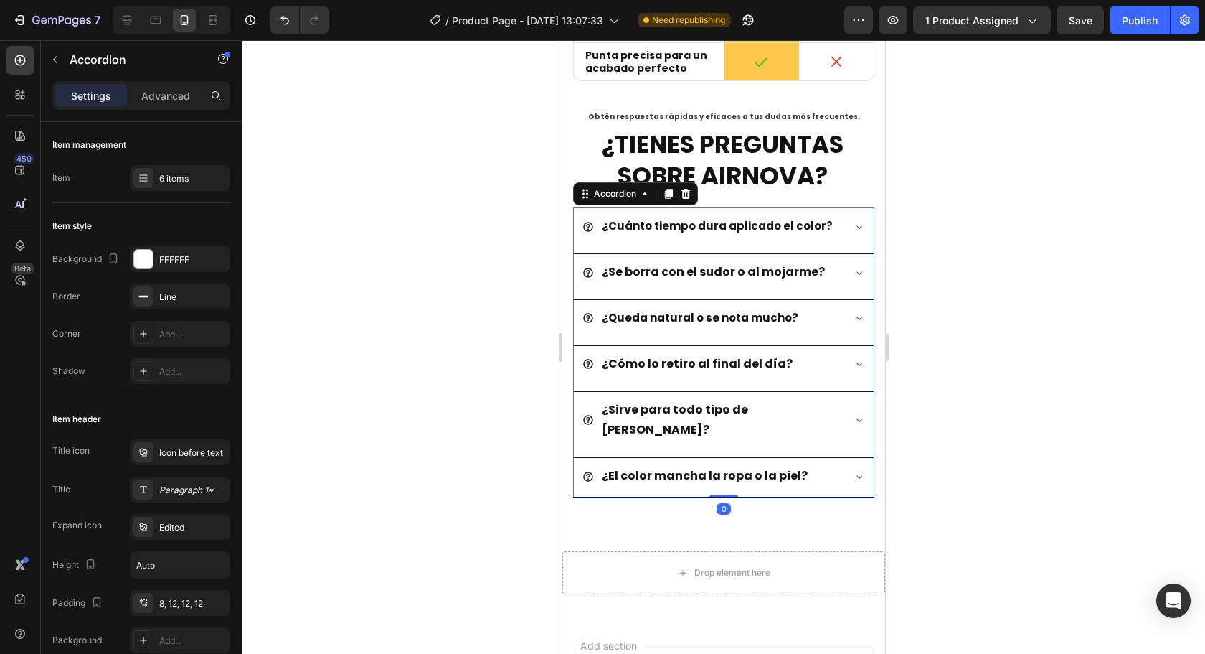
click at [819, 317] on div "¿Queda natural o se nota mucho?" at bounding box center [712, 318] width 260 height 25
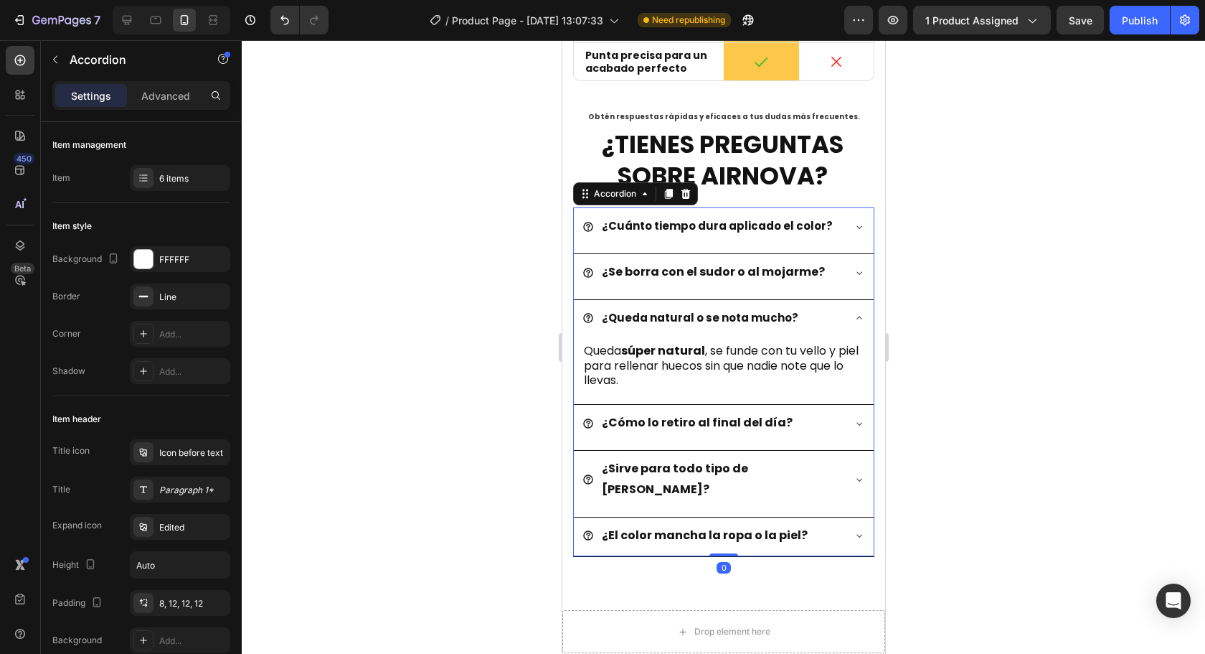
click at [819, 317] on div "¿Queda natural o se nota mucho?" at bounding box center [712, 318] width 260 height 25
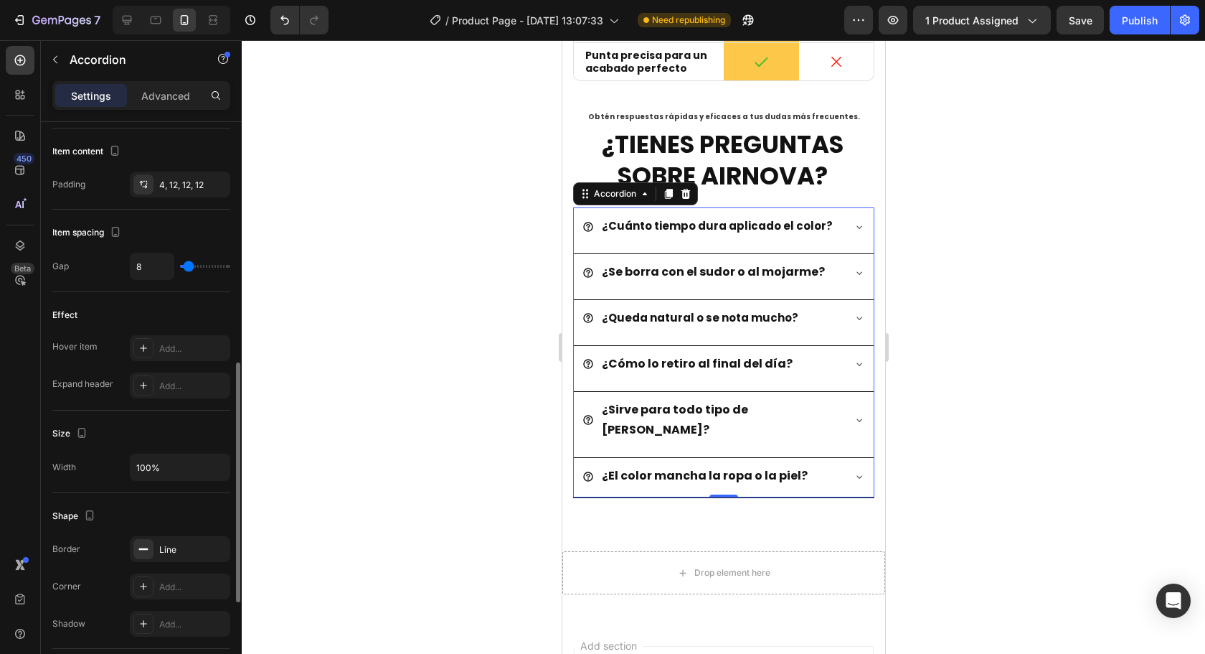
scroll to position [359, 0]
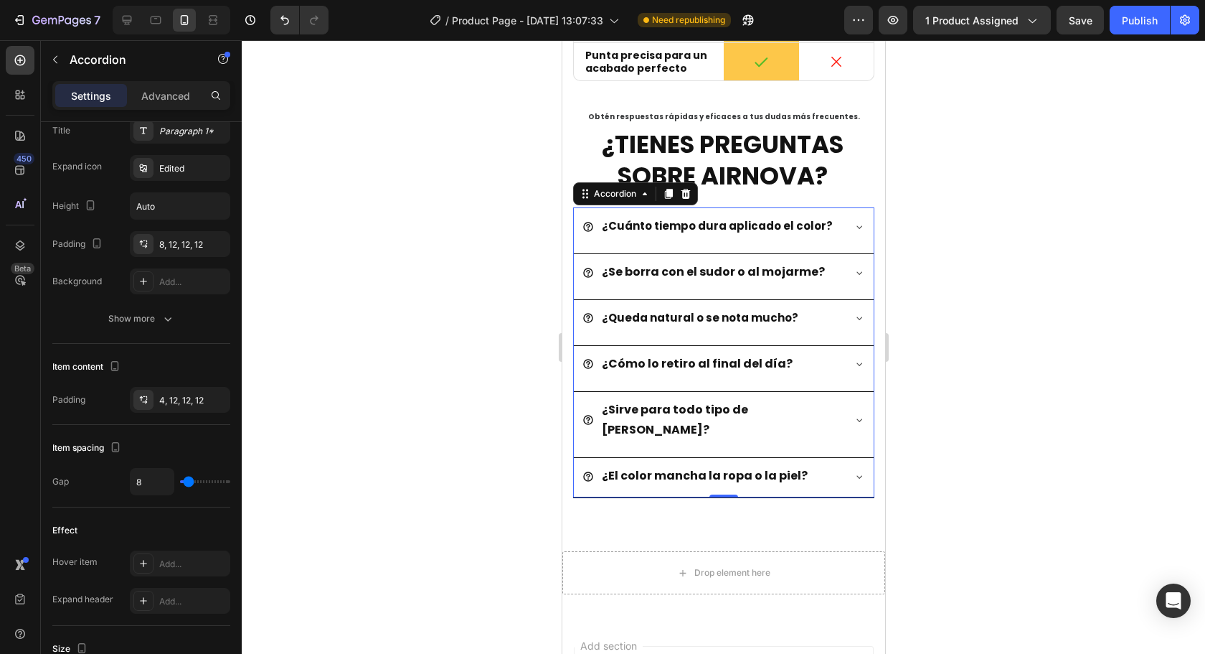
click at [1103, 362] on div at bounding box center [723, 346] width 963 height 613
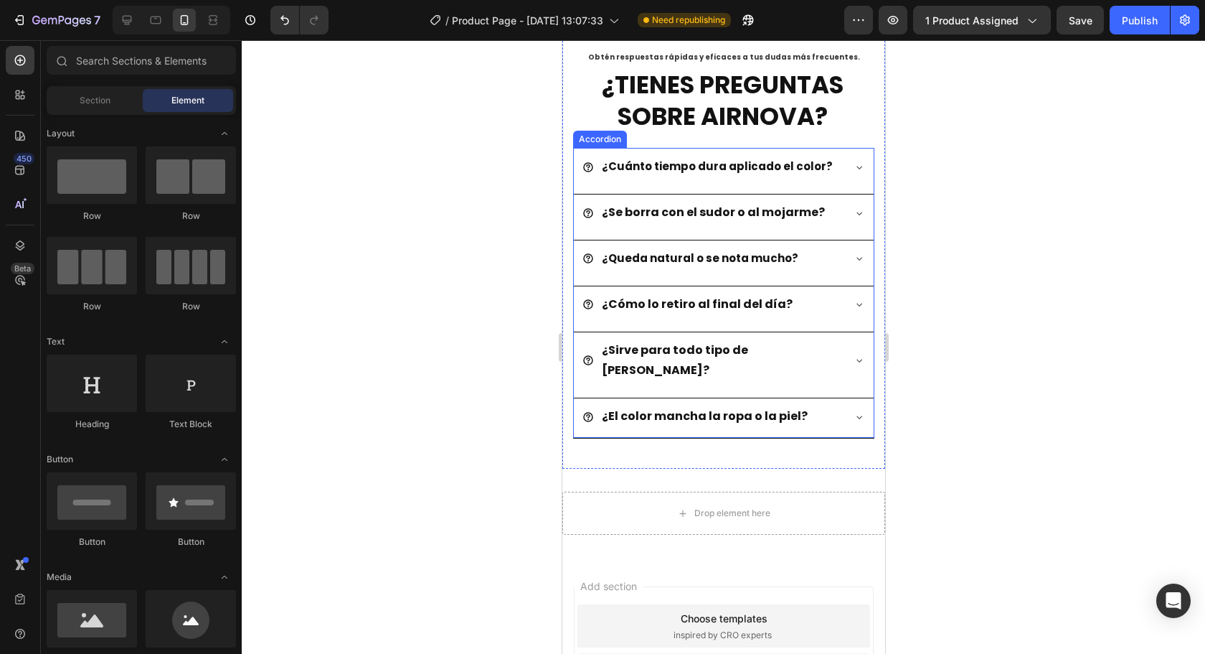
scroll to position [3107, 0]
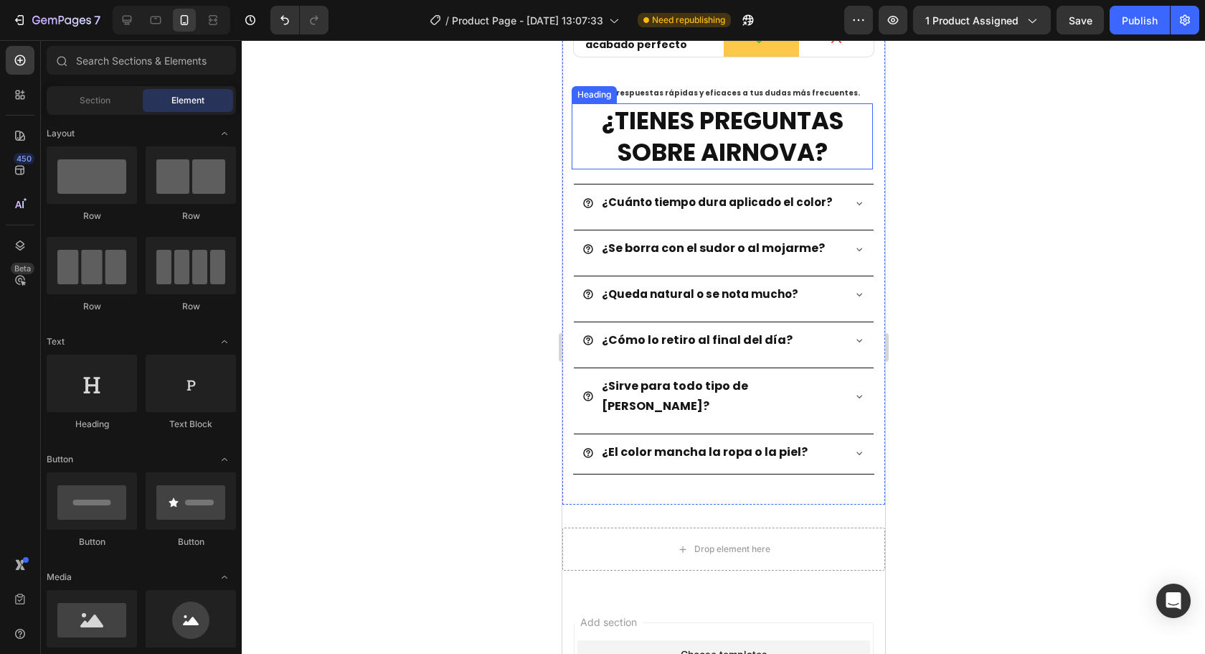
click at [778, 151] on strong "¿TIENES PREGUNTAS SOBRE AIRNOVA?" at bounding box center [722, 136] width 242 height 66
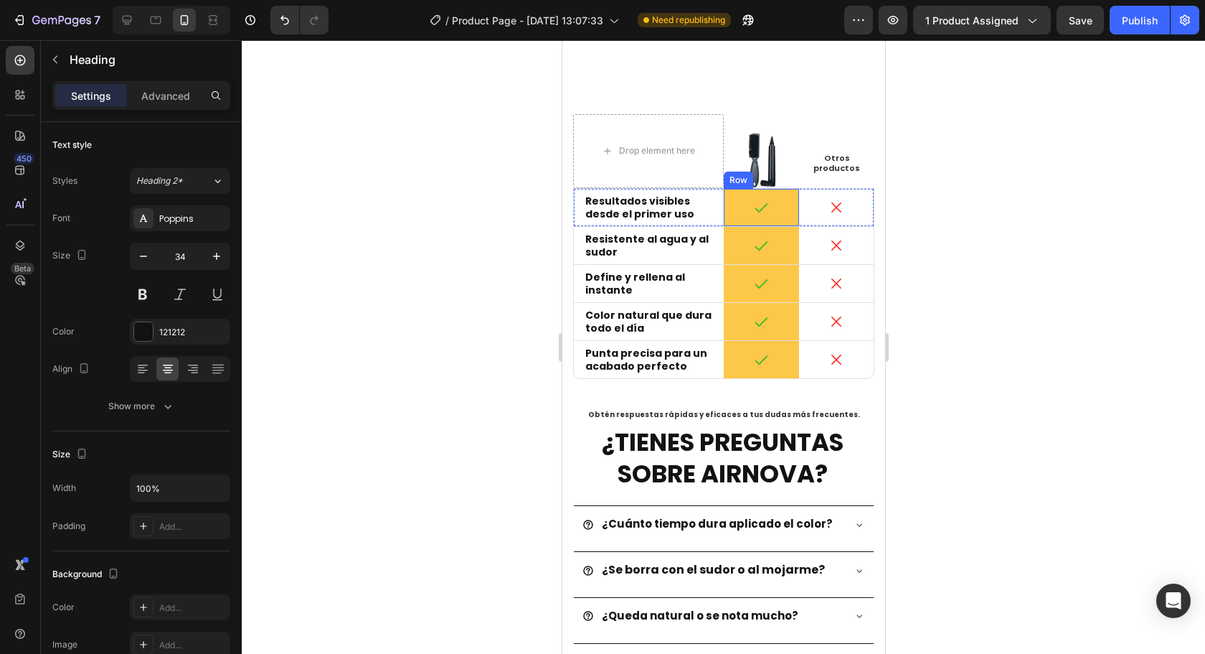
scroll to position [3322, 0]
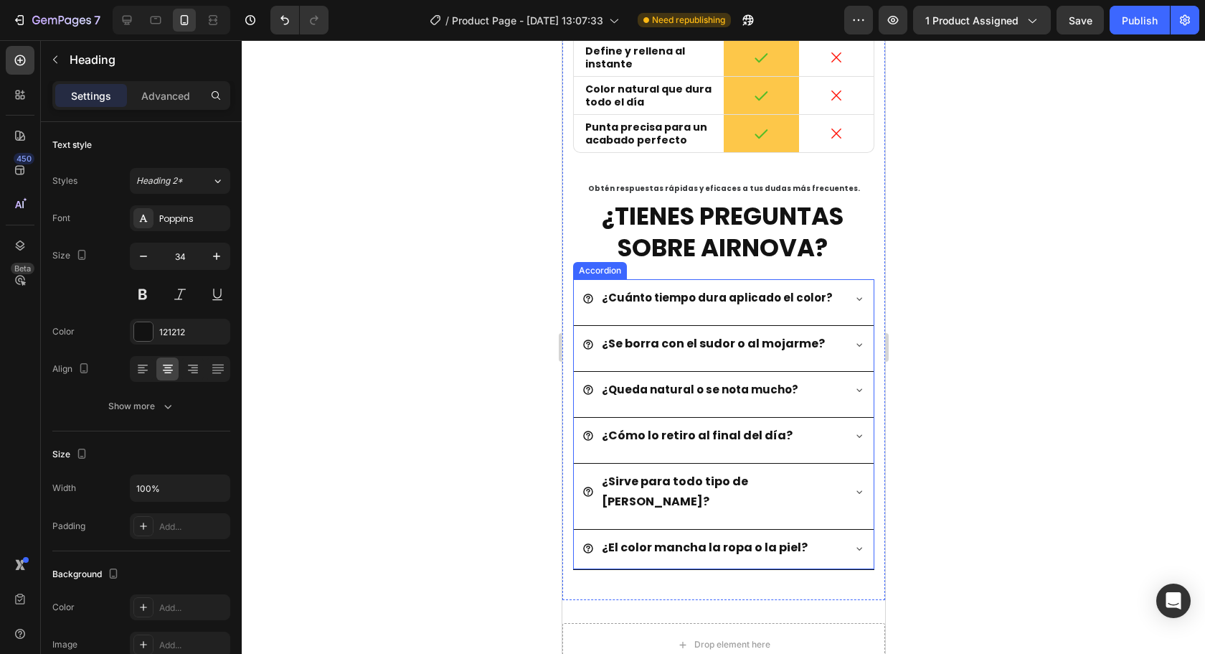
click at [824, 433] on div "¿Cómo lo retiro al final del día?" at bounding box center [712, 435] width 260 height 25
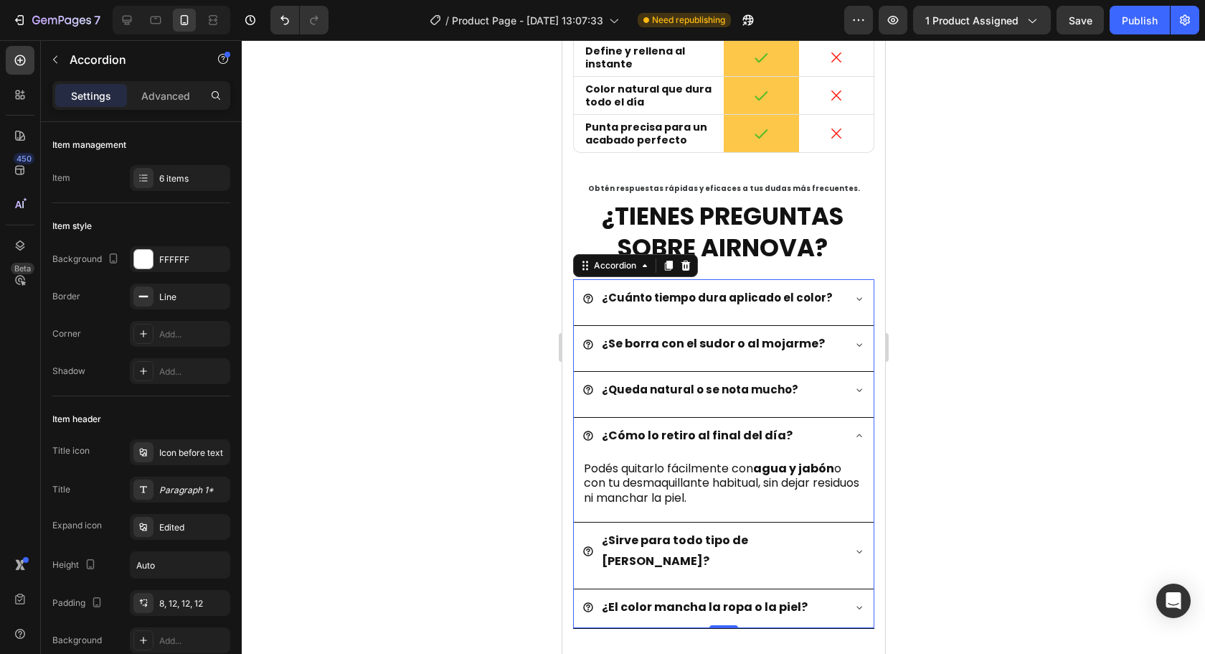
click at [814, 431] on div "¿Cómo lo retiro al final del día?" at bounding box center [712, 435] width 260 height 25
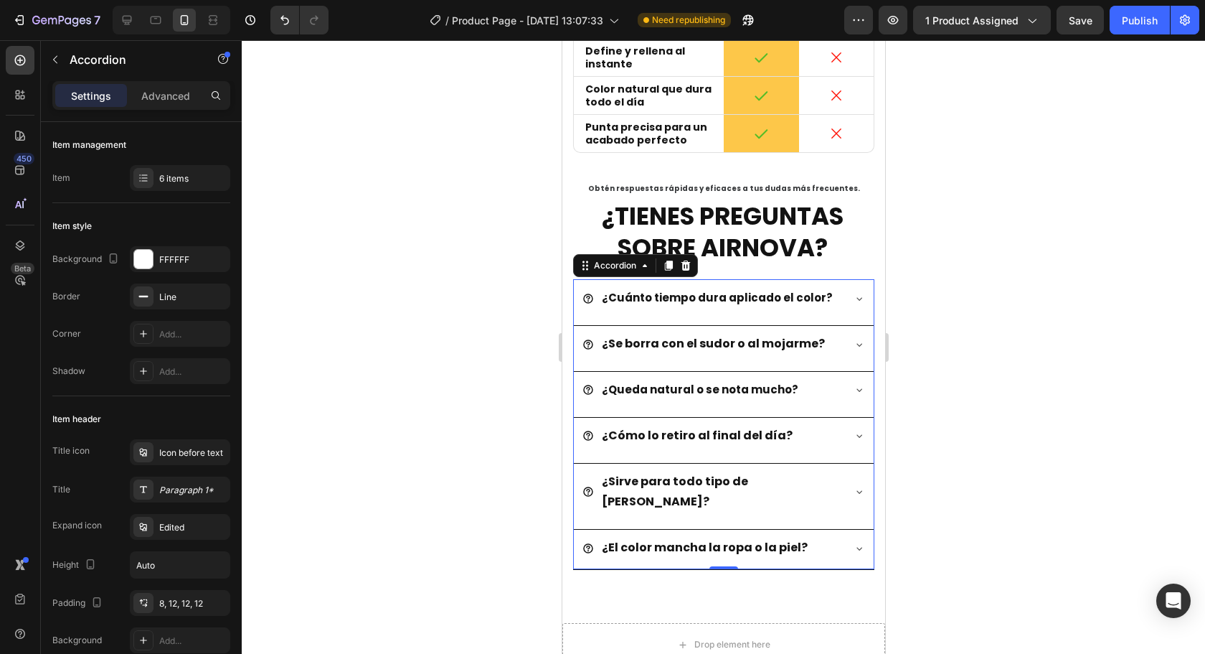
click at [853, 390] on icon at bounding box center [858, 389] width 11 height 11
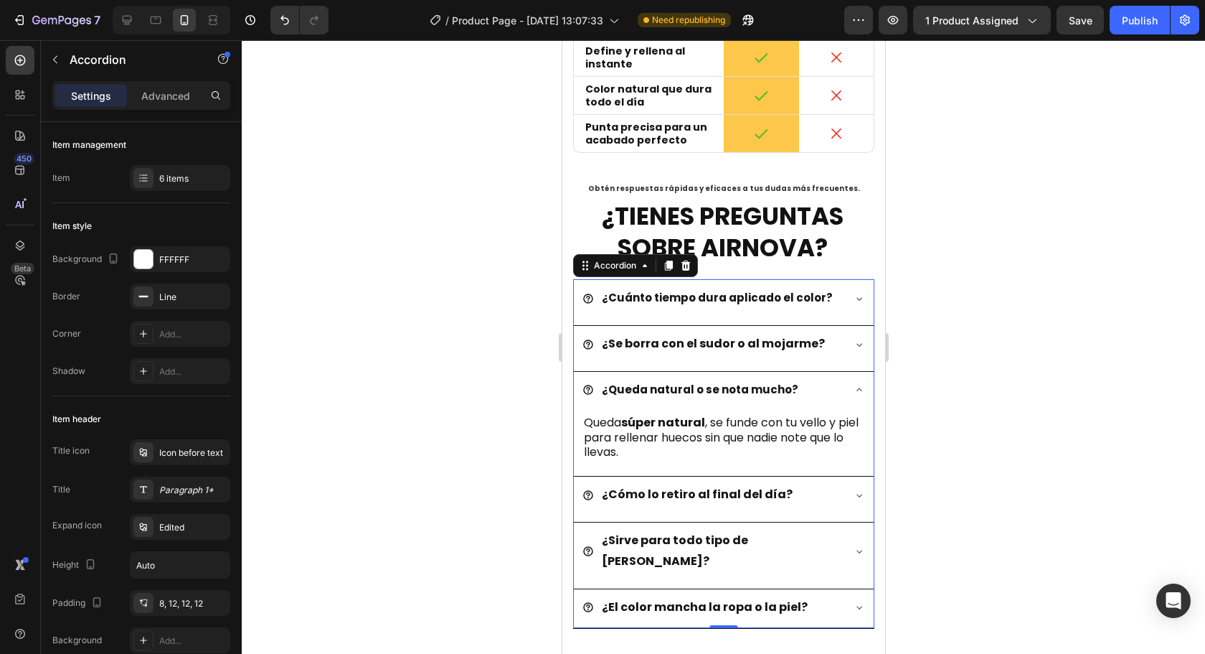
click at [831, 394] on div "¿Queda natural o se nota mucho?" at bounding box center [723, 391] width 300 height 39
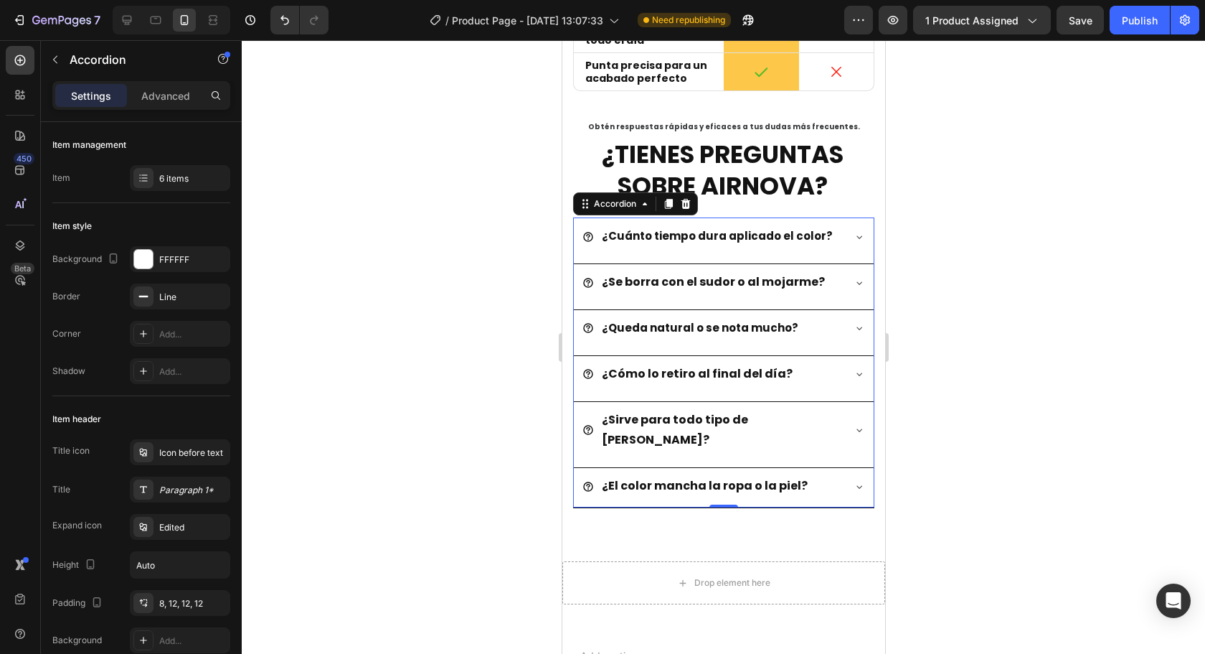
scroll to position [3394, 0]
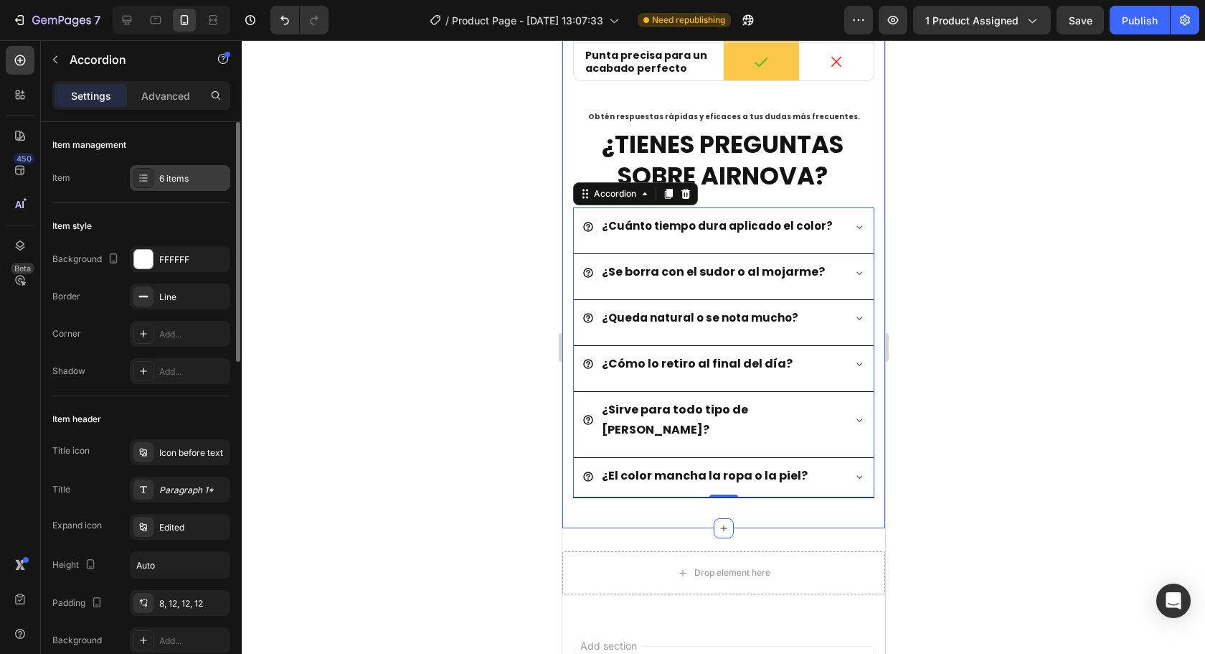
click at [156, 183] on div "6 items" at bounding box center [180, 178] width 100 height 26
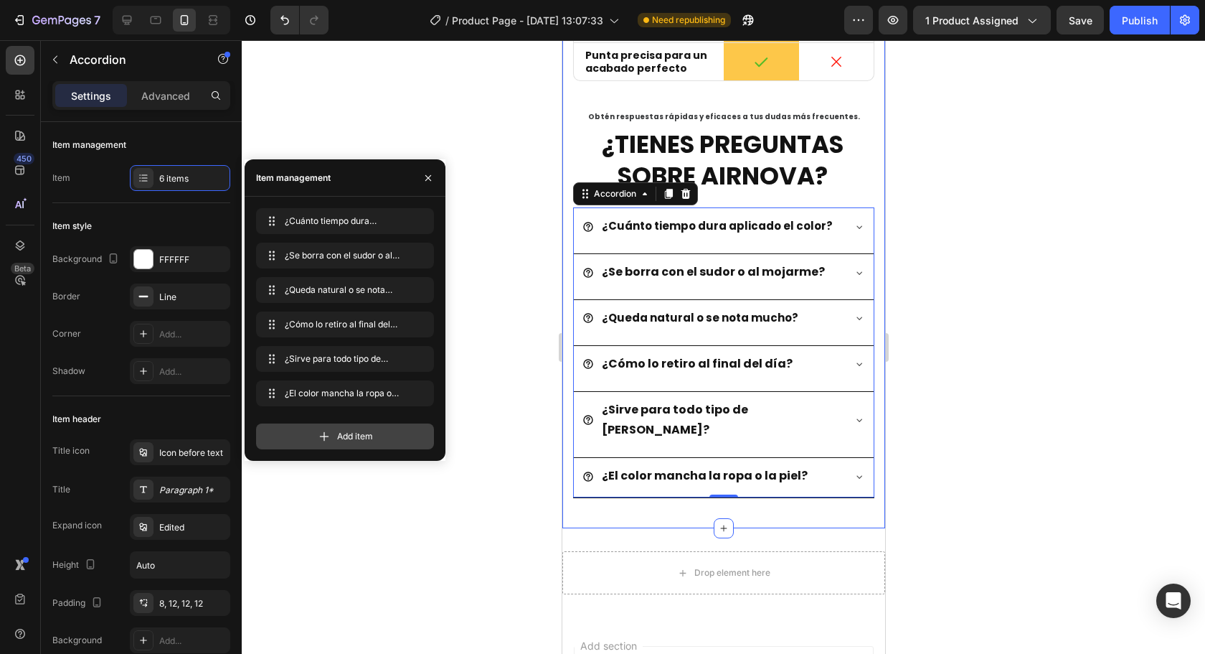
click at [392, 438] on div "Add item" at bounding box center [345, 436] width 178 height 26
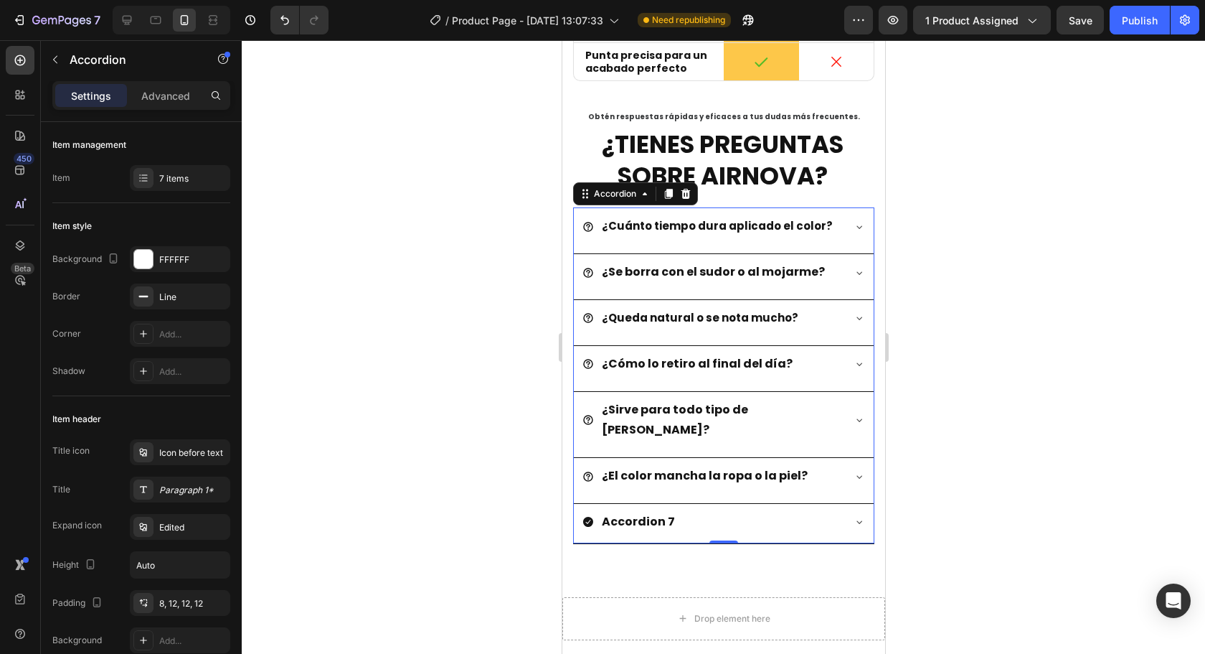
click at [589, 517] on icon at bounding box center [588, 522] width 10 height 10
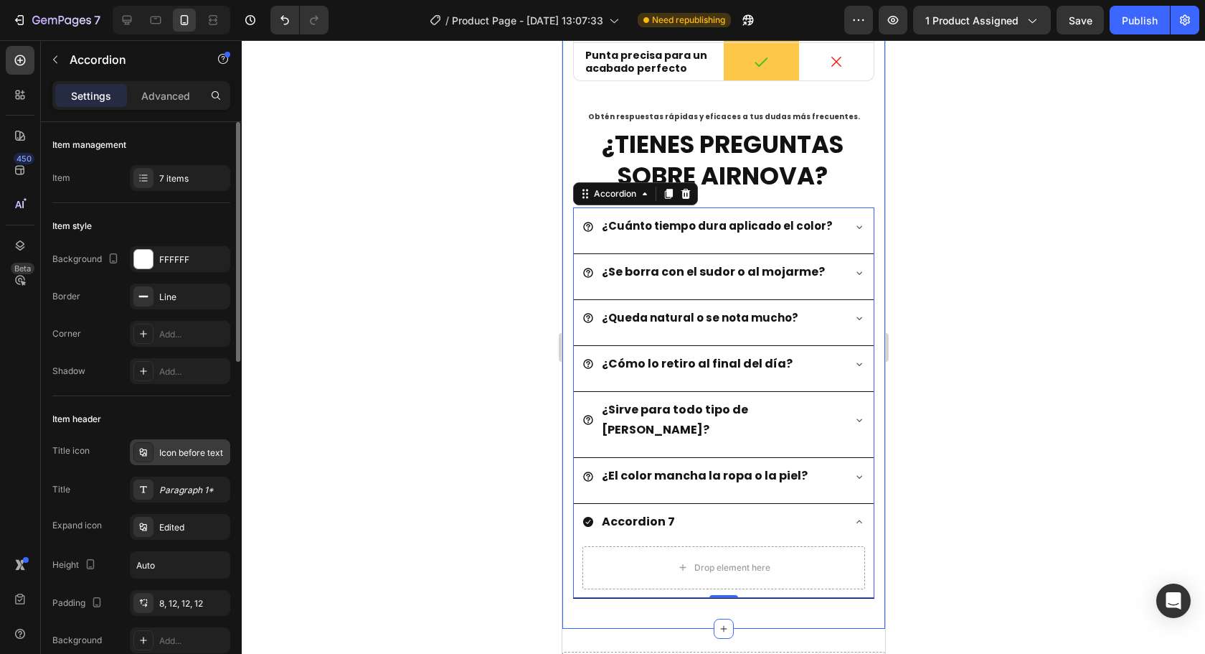
click at [182, 454] on div "Icon before text" at bounding box center [192, 452] width 67 height 13
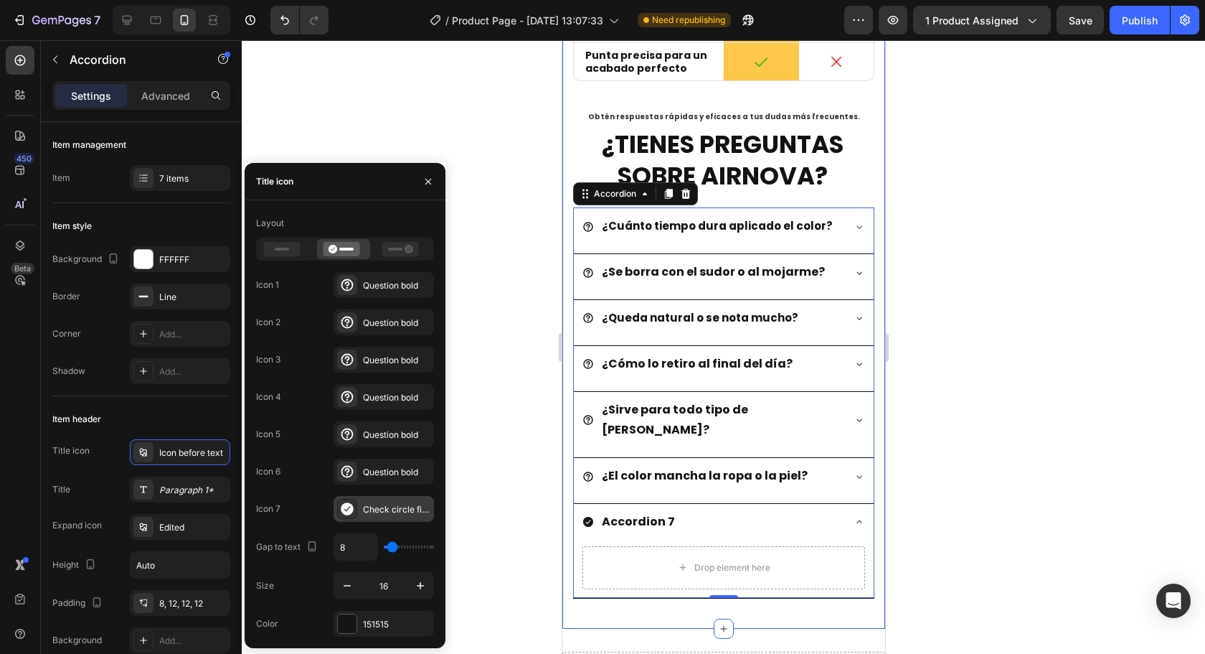
click at [374, 499] on div "Check circle filled" at bounding box center [384, 509] width 100 height 26
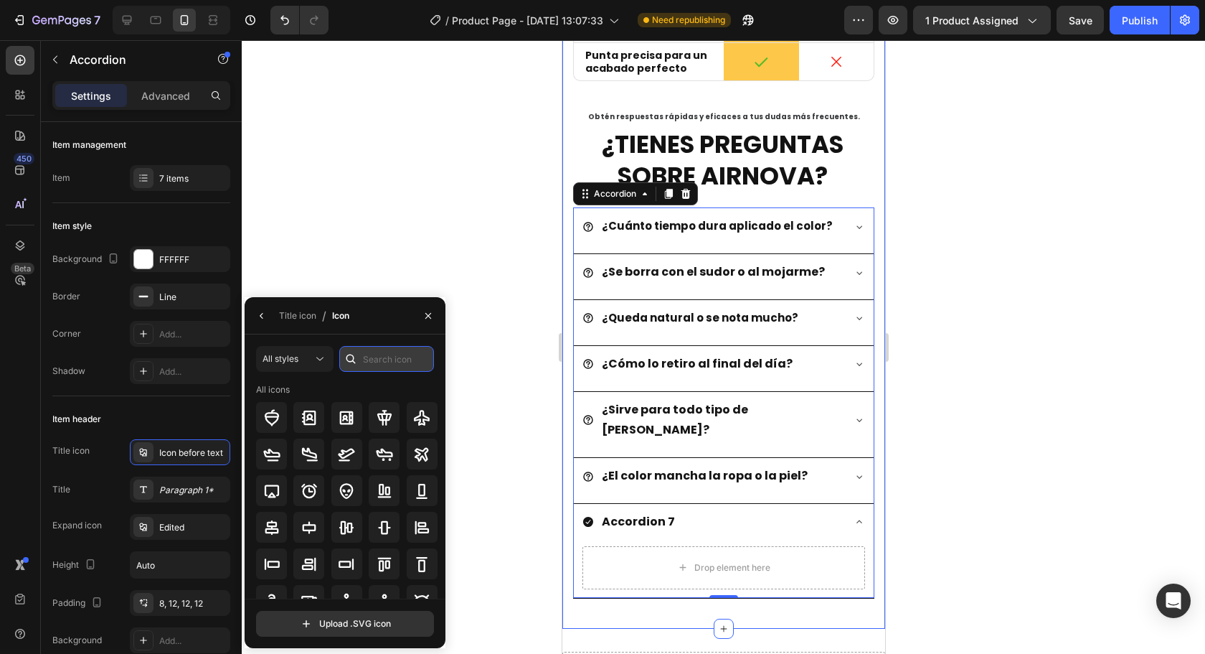
click at [390, 365] on input "text" at bounding box center [386, 359] width 95 height 26
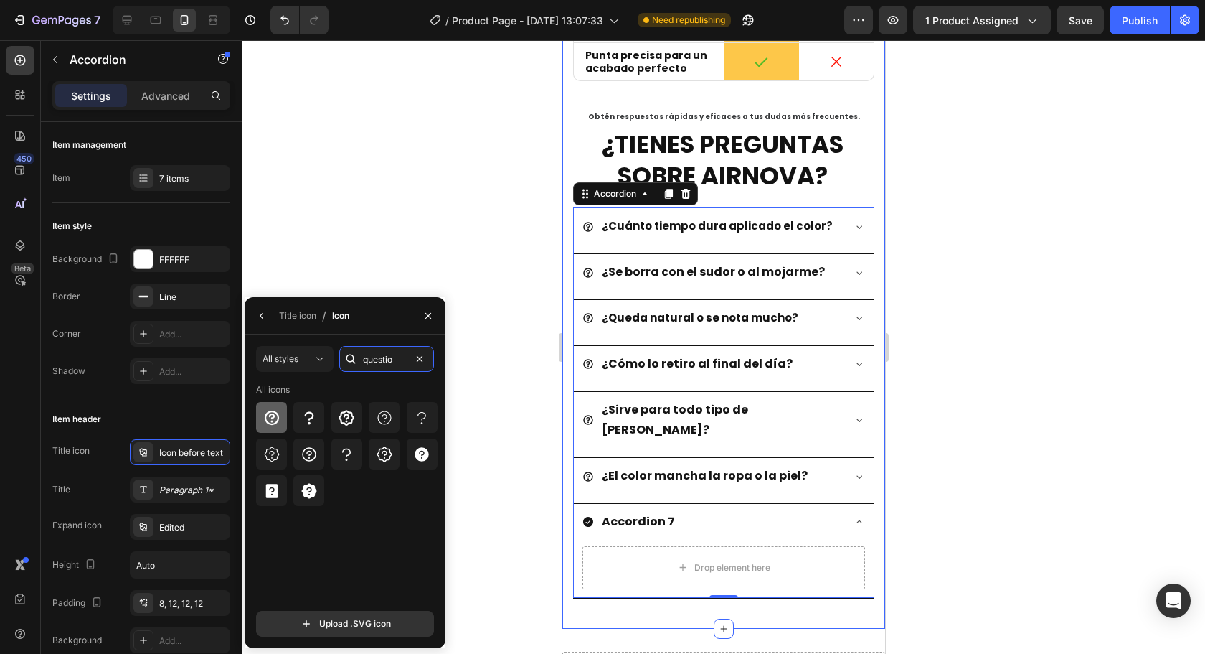
type input "questio"
click at [267, 422] on icon at bounding box center [271, 417] width 14 height 14
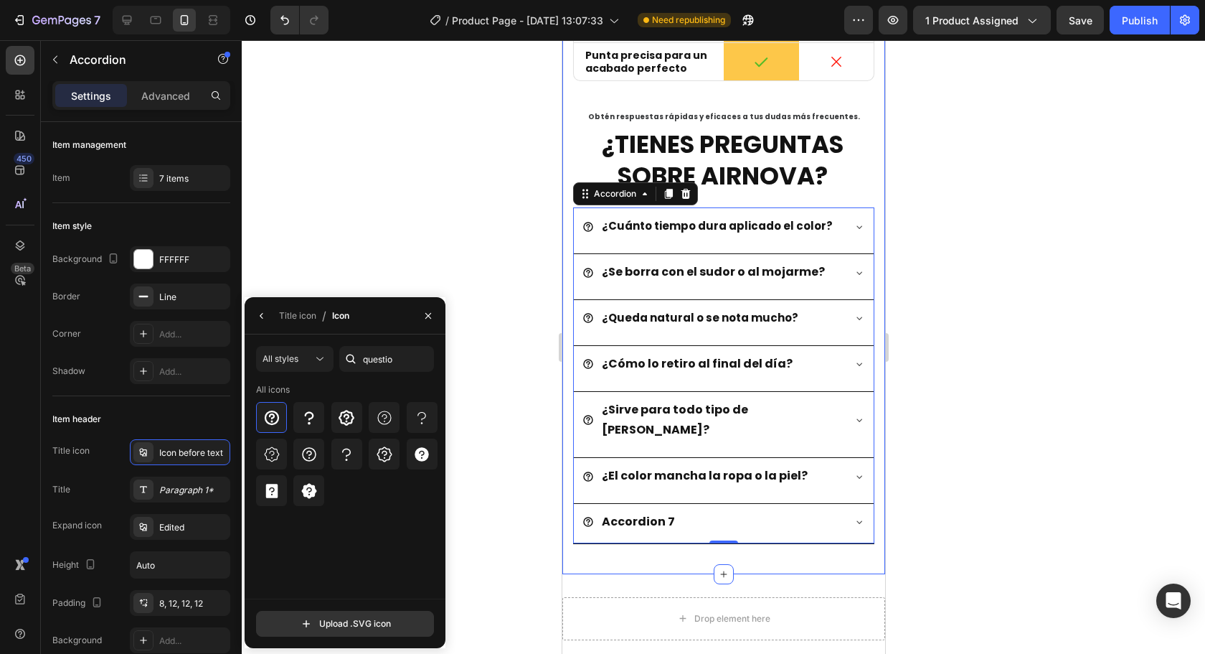
click at [487, 392] on div at bounding box center [723, 346] width 963 height 613
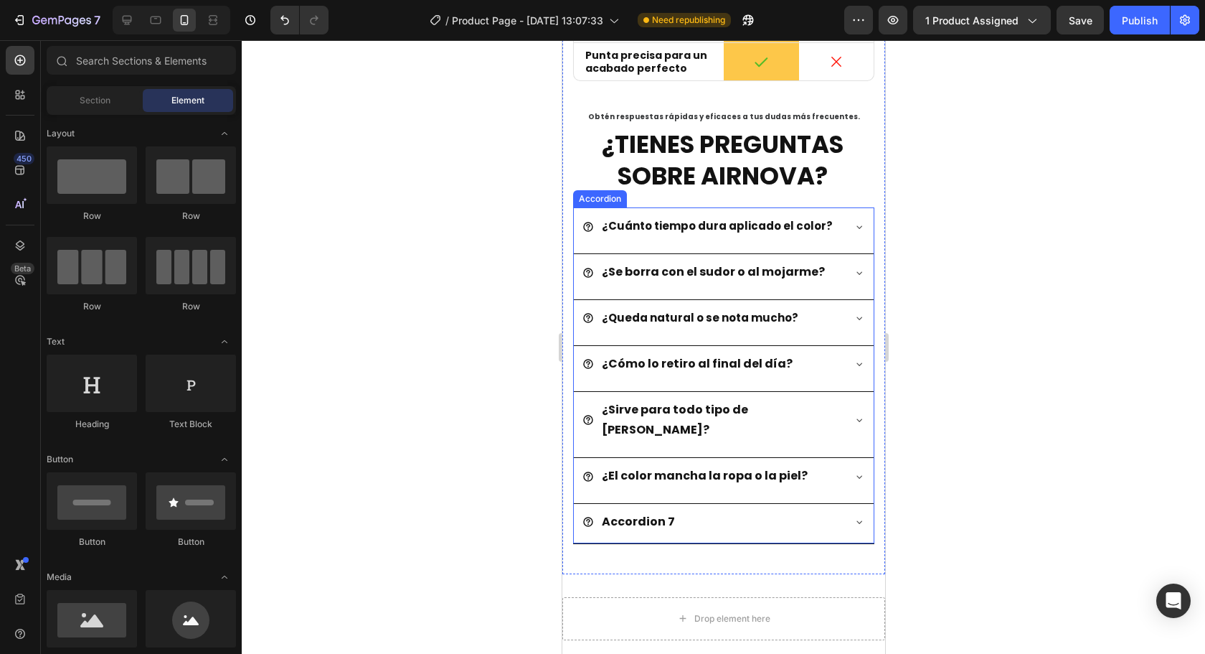
click at [641, 509] on div "Accordion 7" at bounding box center [637, 521] width 77 height 25
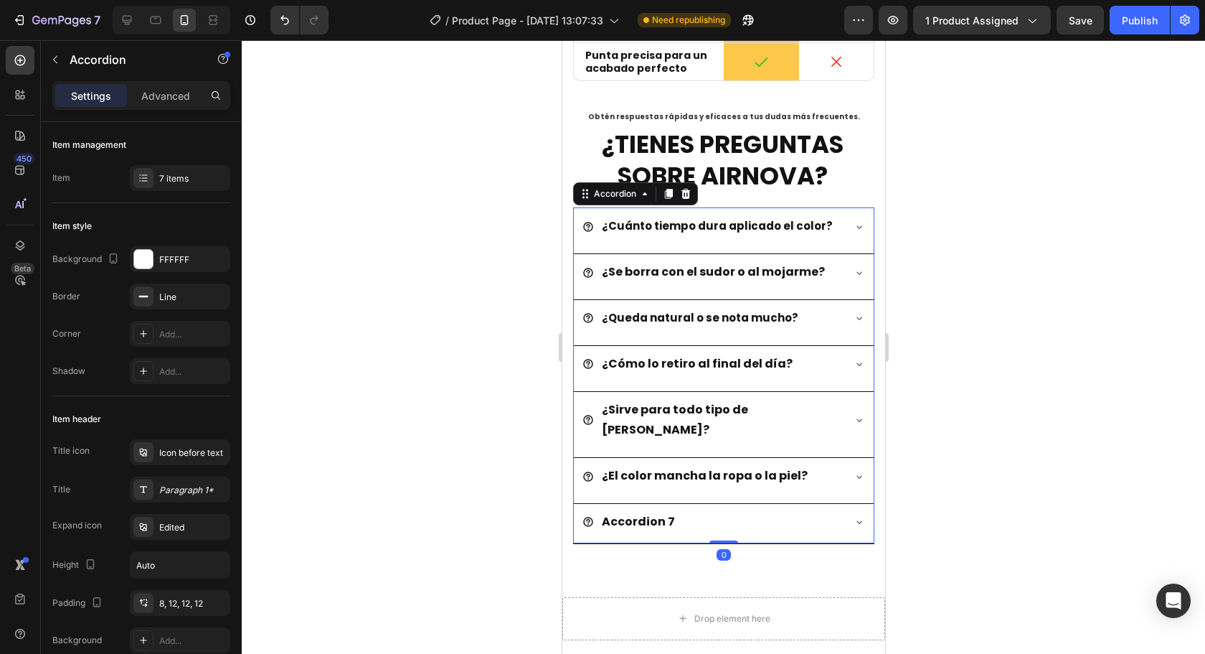
click at [641, 509] on div "Accordion 7" at bounding box center [637, 521] width 77 height 25
click at [641, 512] on p "Accordion 7" at bounding box center [637, 522] width 73 height 21
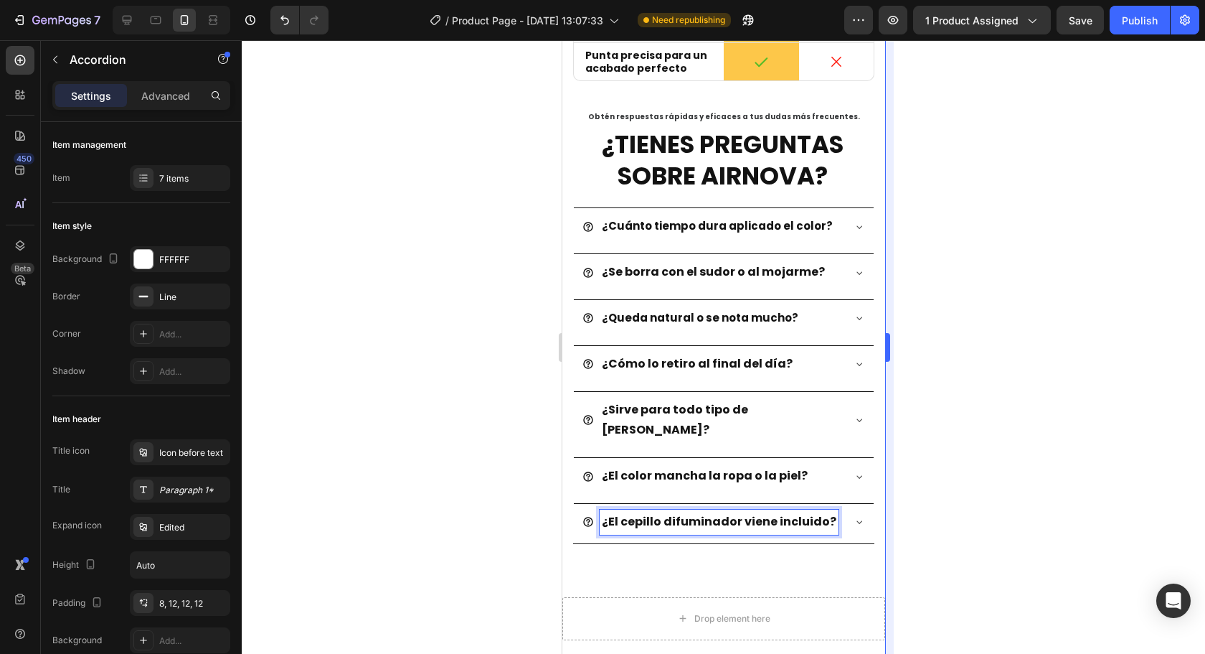
click at [987, 470] on div at bounding box center [723, 346] width 963 height 613
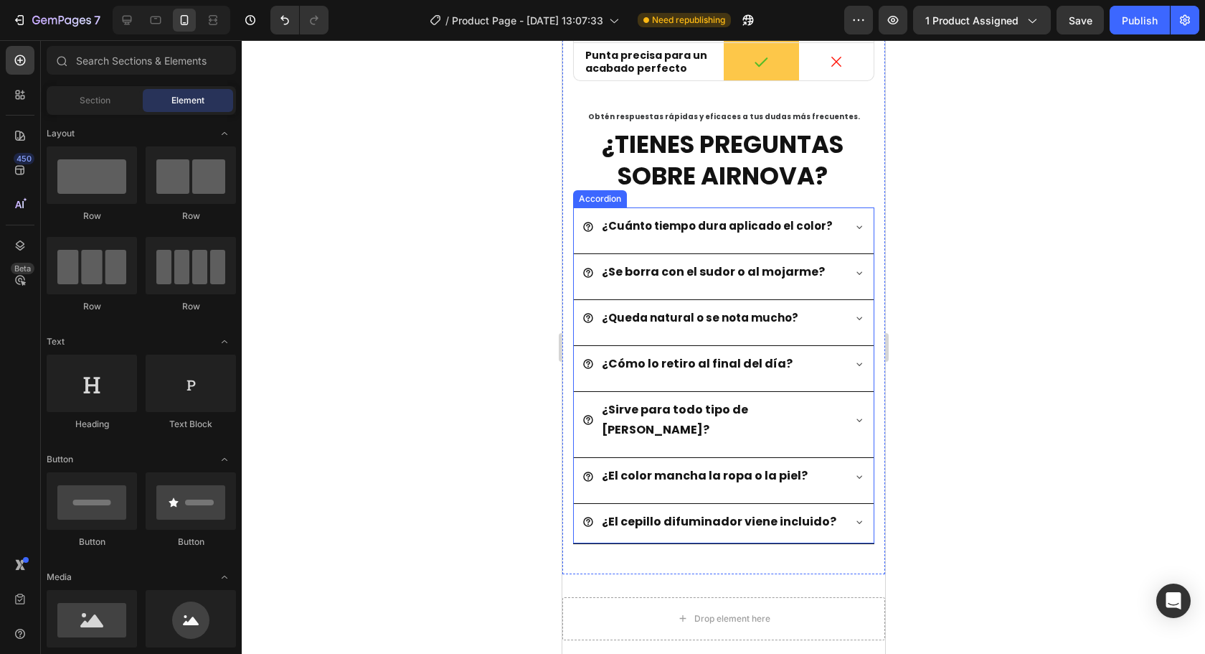
click at [741, 512] on p "¿El cepillo difuminador viene incluido?" at bounding box center [718, 522] width 235 height 21
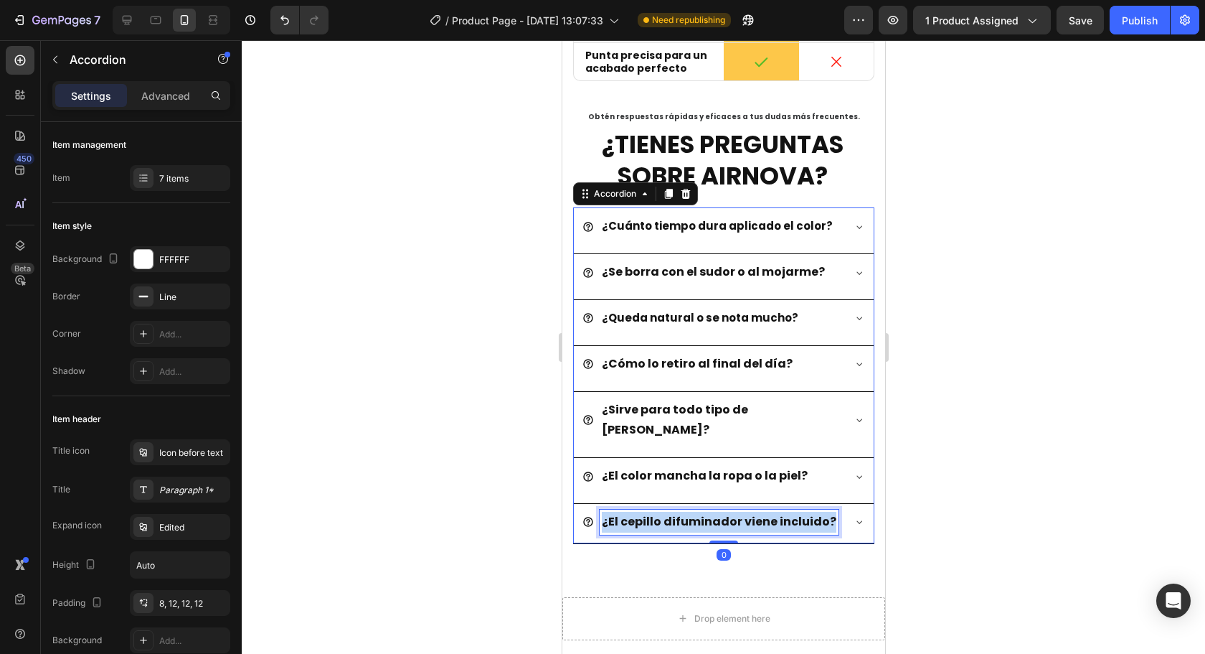
click at [741, 512] on p "¿El cepillo difuminador viene incluido?" at bounding box center [718, 522] width 235 height 21
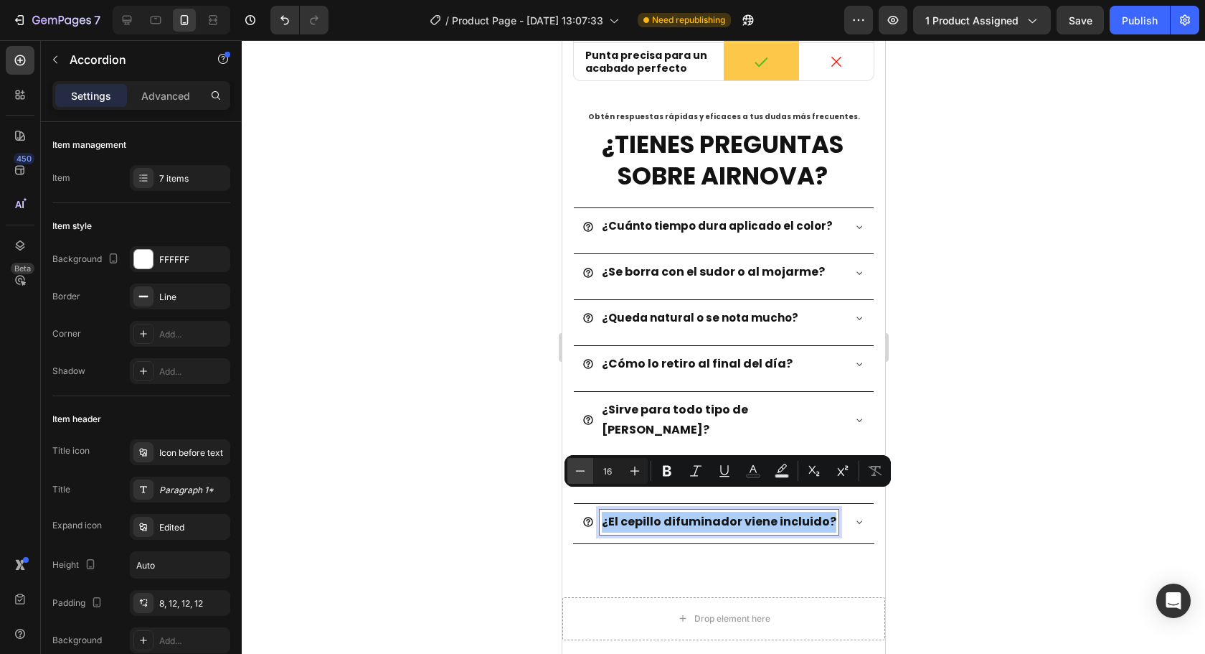
click at [579, 477] on icon "Editor contextual toolbar" at bounding box center [580, 470] width 14 height 14
type input "15"
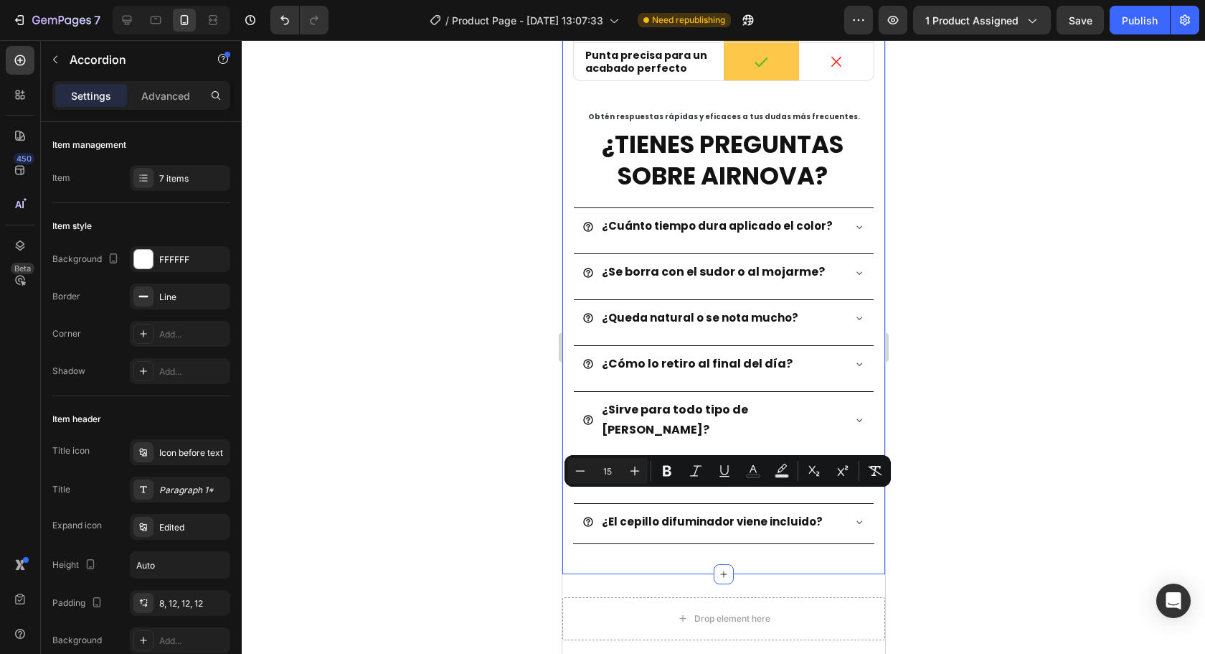
click at [996, 523] on div at bounding box center [723, 346] width 963 height 613
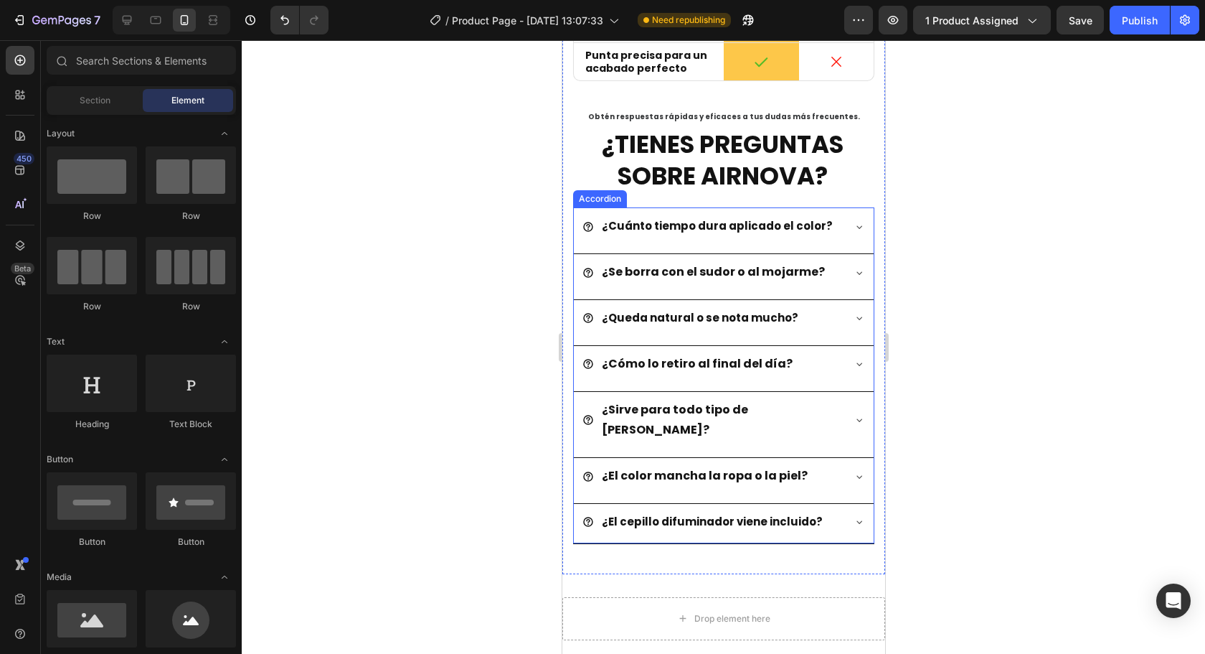
click at [833, 504] on div "¿El cepillo difuminador viene incluido?" at bounding box center [723, 523] width 300 height 39
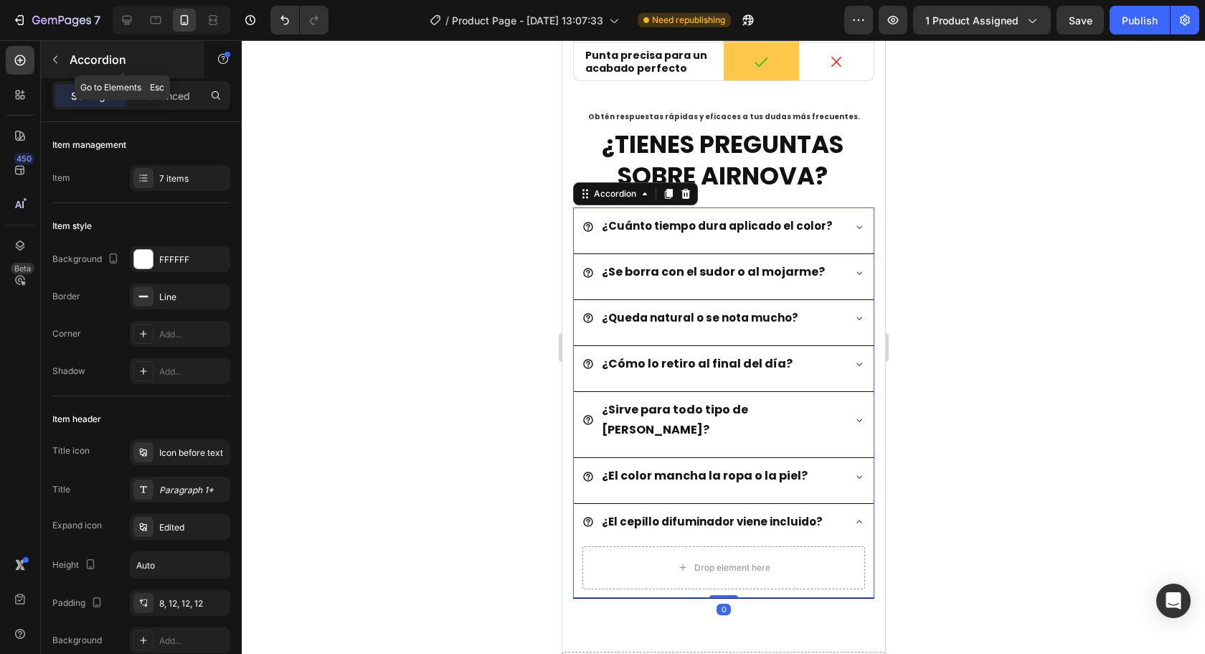
click at [63, 55] on button "button" at bounding box center [55, 59] width 23 height 23
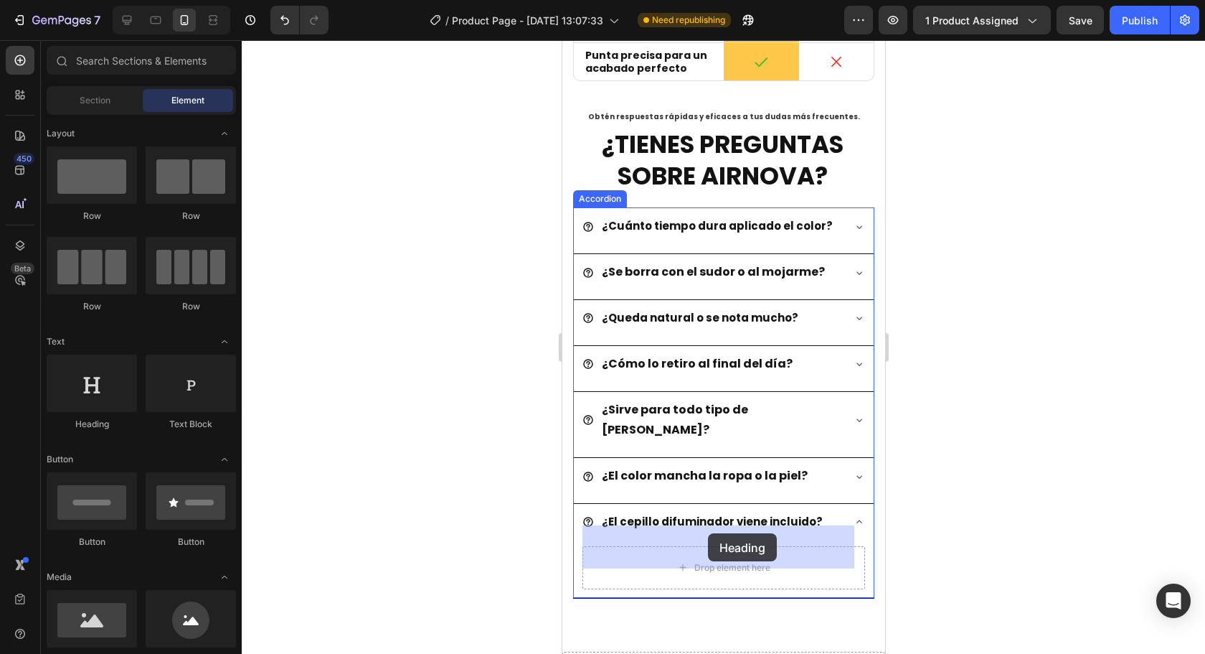
drag, startPoint x: 670, startPoint y: 439, endPoint x: 707, endPoint y: 533, distance: 101.1
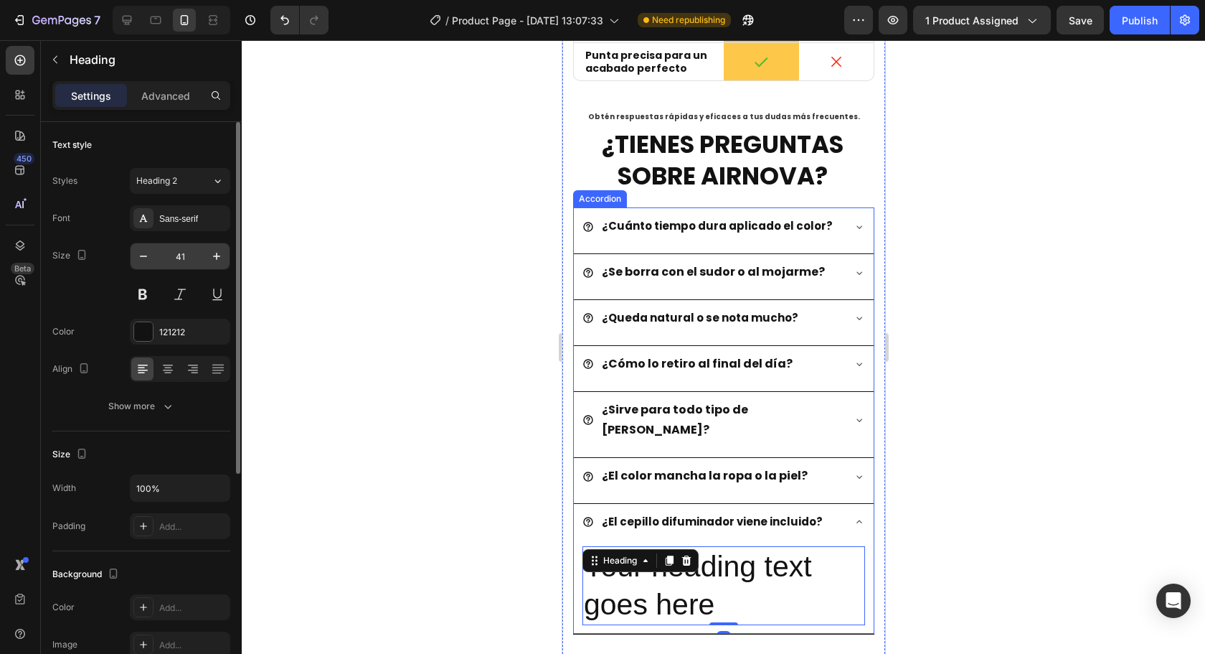
click at [182, 249] on input "41" at bounding box center [179, 256] width 47 height 26
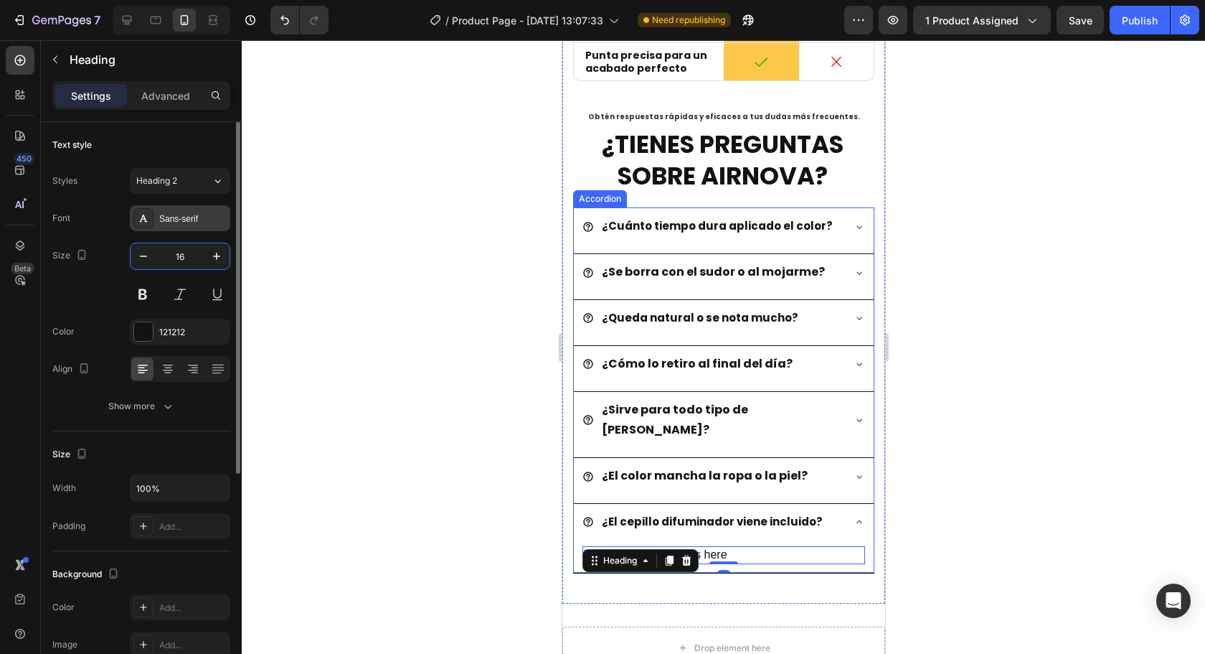
type input "16"
click at [191, 225] on div "Sans-serif" at bounding box center [180, 218] width 100 height 26
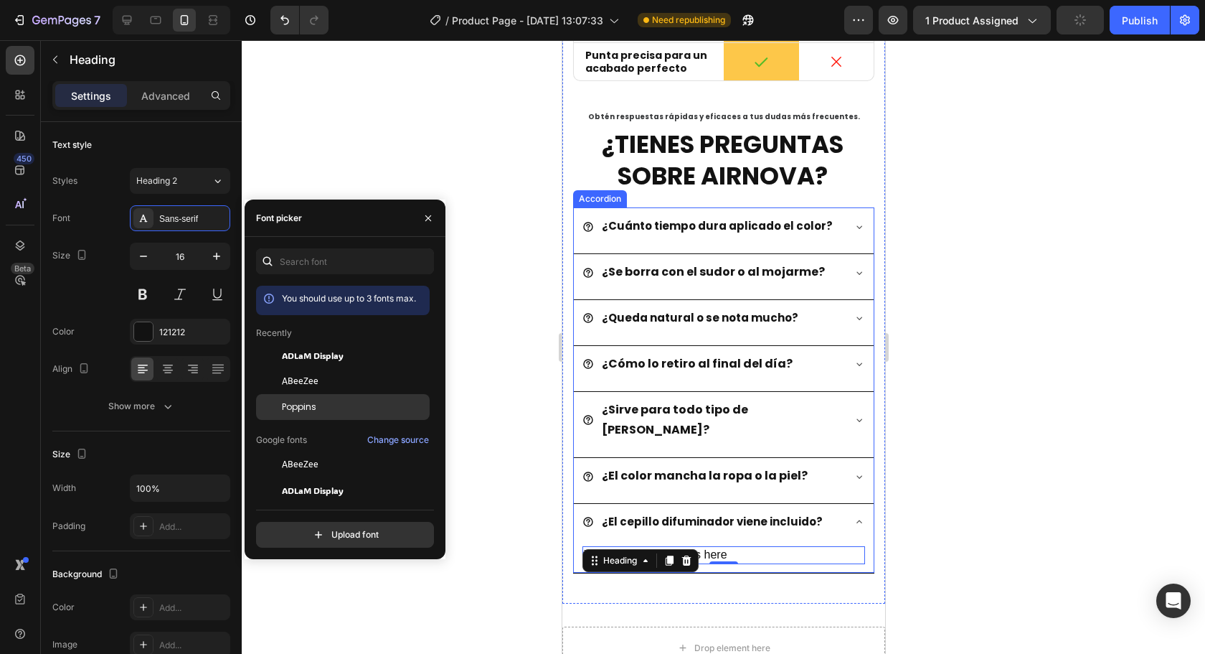
click at [320, 410] on div "Poppins" at bounding box center [354, 406] width 145 height 13
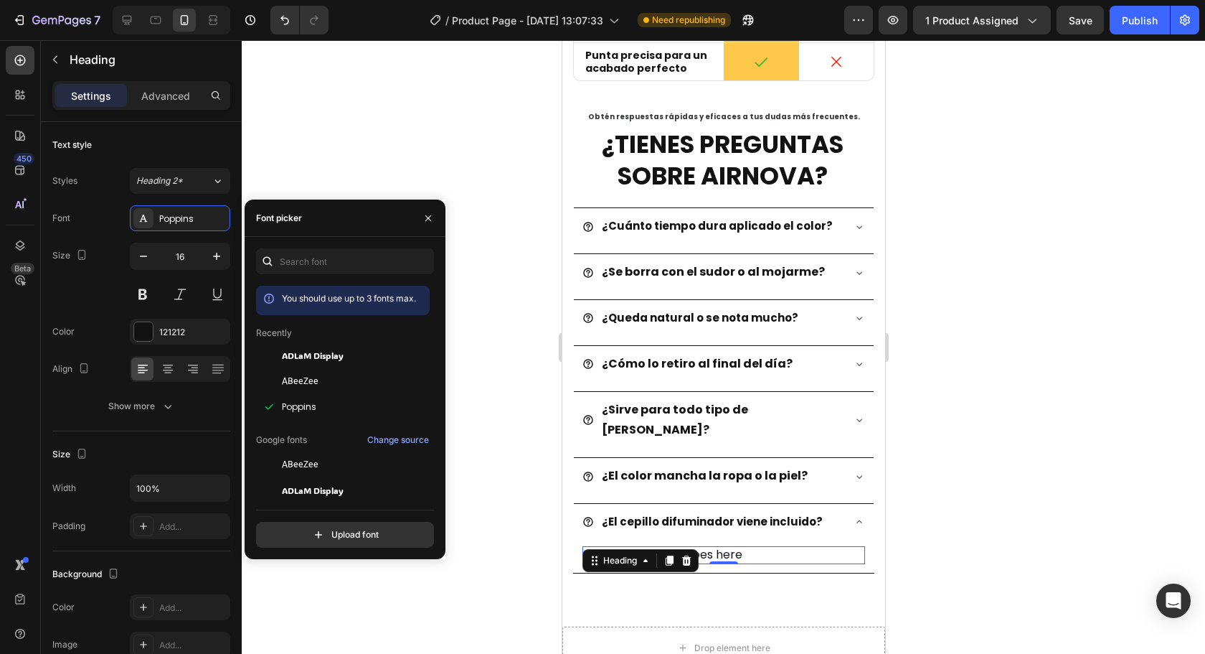
click at [974, 534] on div at bounding box center [723, 346] width 963 height 613
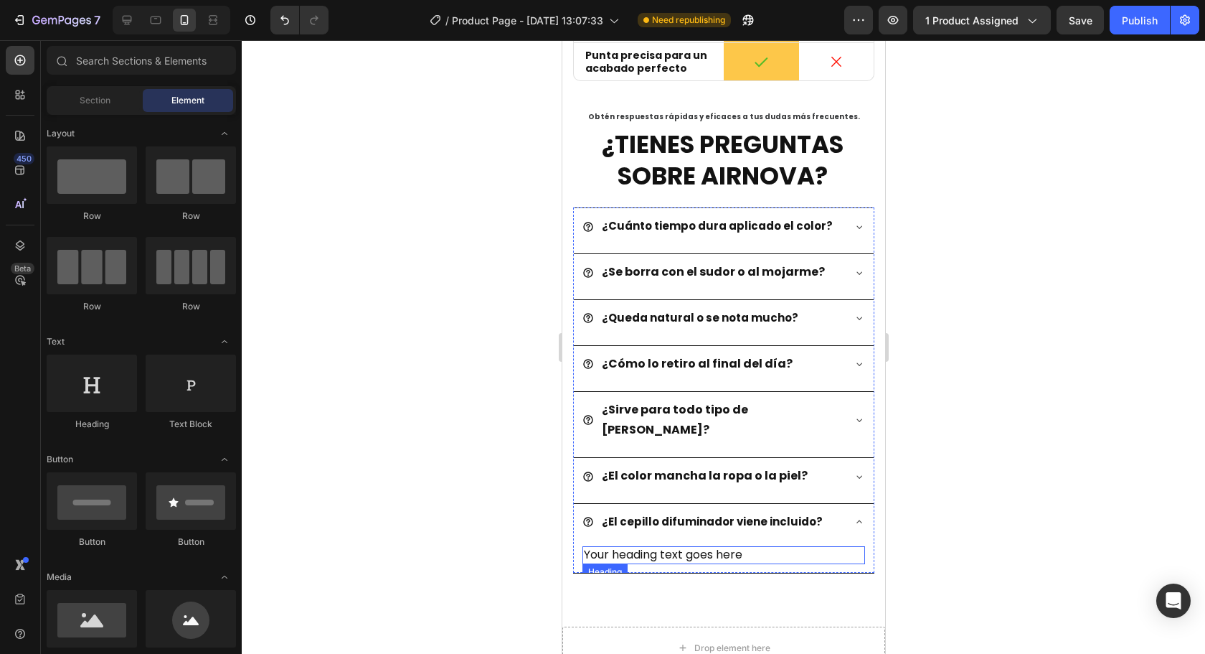
click at [662, 546] on h2 "Your heading text goes here" at bounding box center [723, 555] width 283 height 18
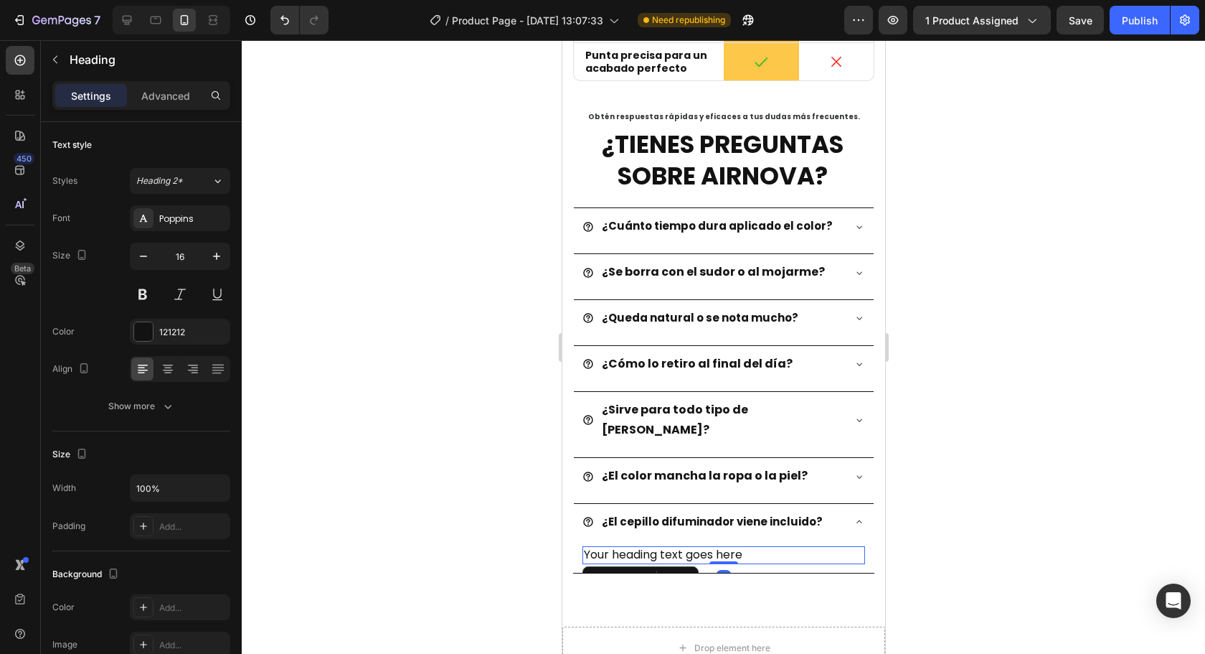
click at [662, 546] on h2 "Your heading text goes here" at bounding box center [723, 555] width 283 height 18
click at [662, 547] on p "Your heading text goes here" at bounding box center [723, 554] width 280 height 15
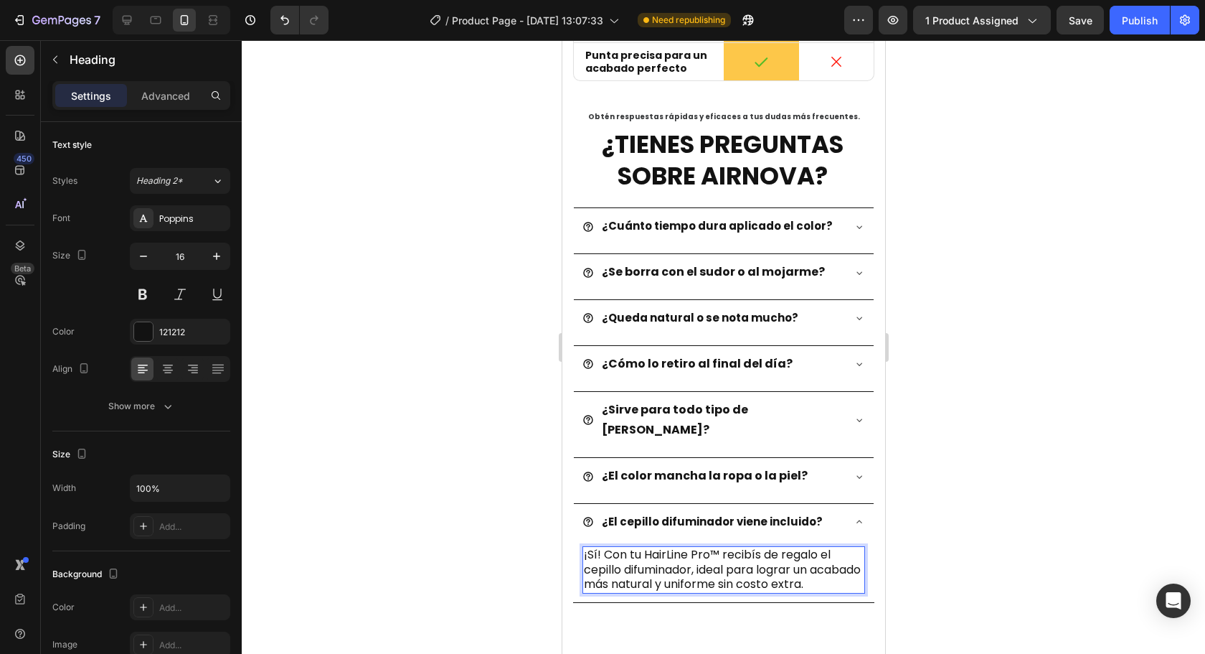
click at [700, 550] on p "¡Sí! Con tu HairLine Pro™ recibís de regalo el cepillo difuminador, ideal para …" at bounding box center [723, 569] width 280 height 44
click at [969, 571] on div at bounding box center [723, 346] width 963 height 613
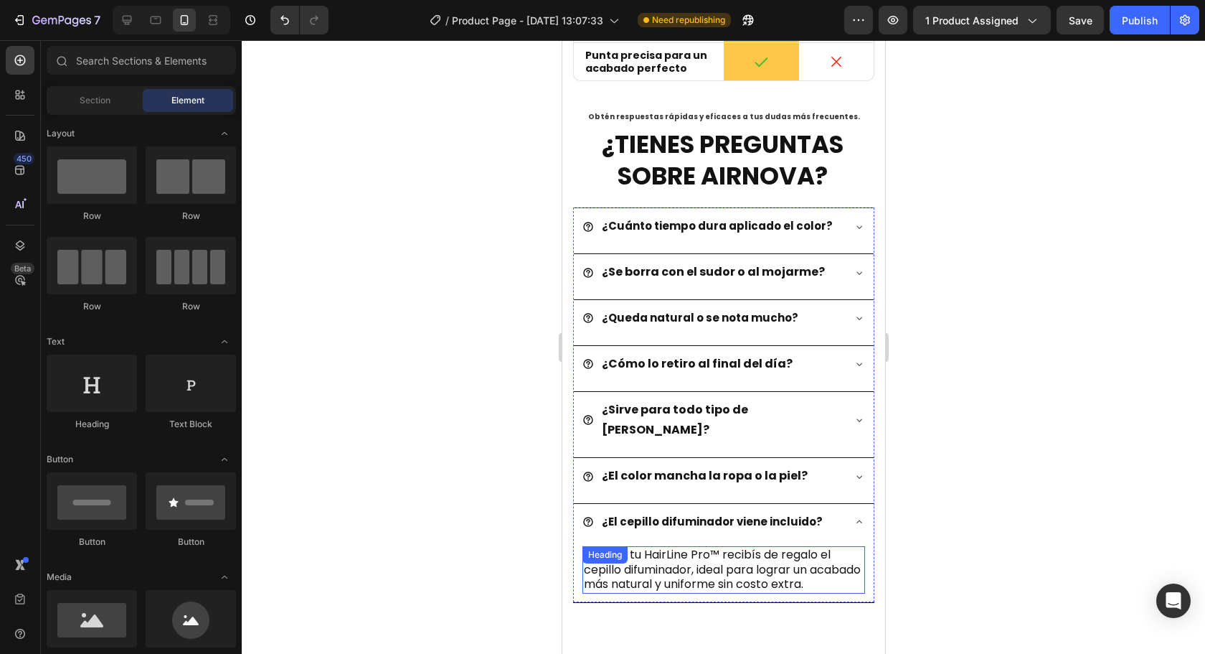
click at [712, 547] on p "¡Sí! Con tu HairLine Pro™ recibís de regalo el cepillo difuminador, ideal para …" at bounding box center [723, 569] width 280 height 44
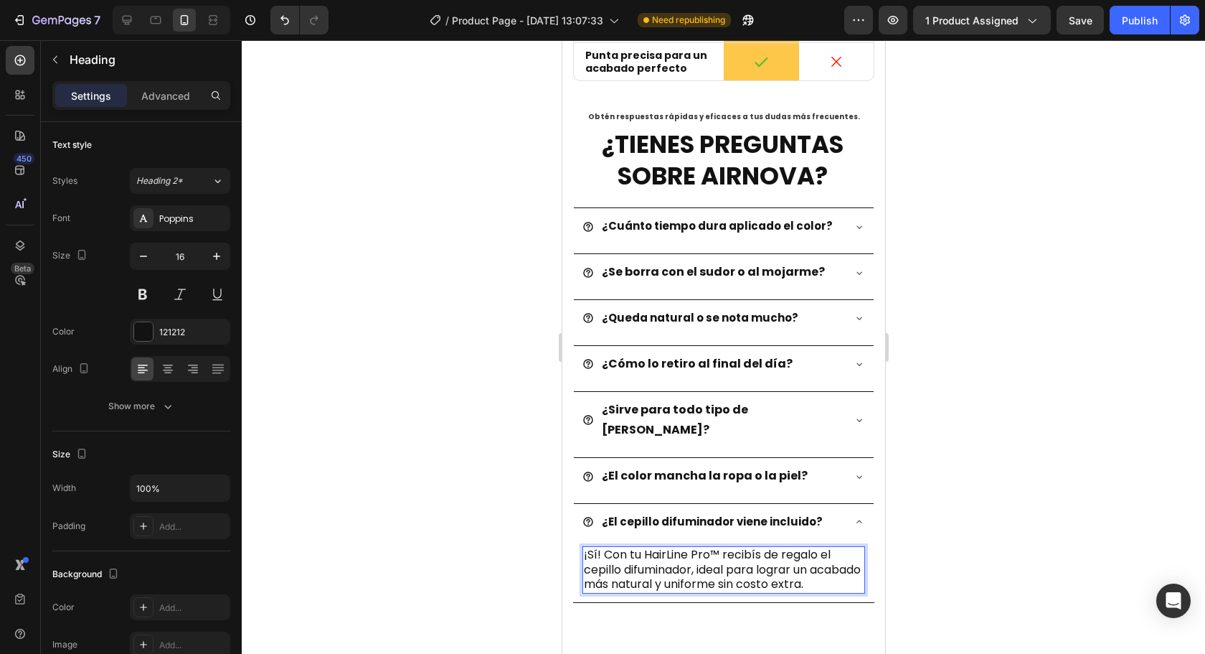
click at [719, 547] on p "¡Sí! Con tu HairLine Pro™ recibís de regalo el cepillo difuminador, ideal para …" at bounding box center [723, 569] width 280 height 44
drag, startPoint x: 719, startPoint y: 531, endPoint x: 644, endPoint y: 537, distance: 75.6
click at [644, 547] on p "¡Sí! Con tu HairLine Pro™ recibís de regalo el cepillo difuminador, ideal para …" at bounding box center [723, 569] width 280 height 44
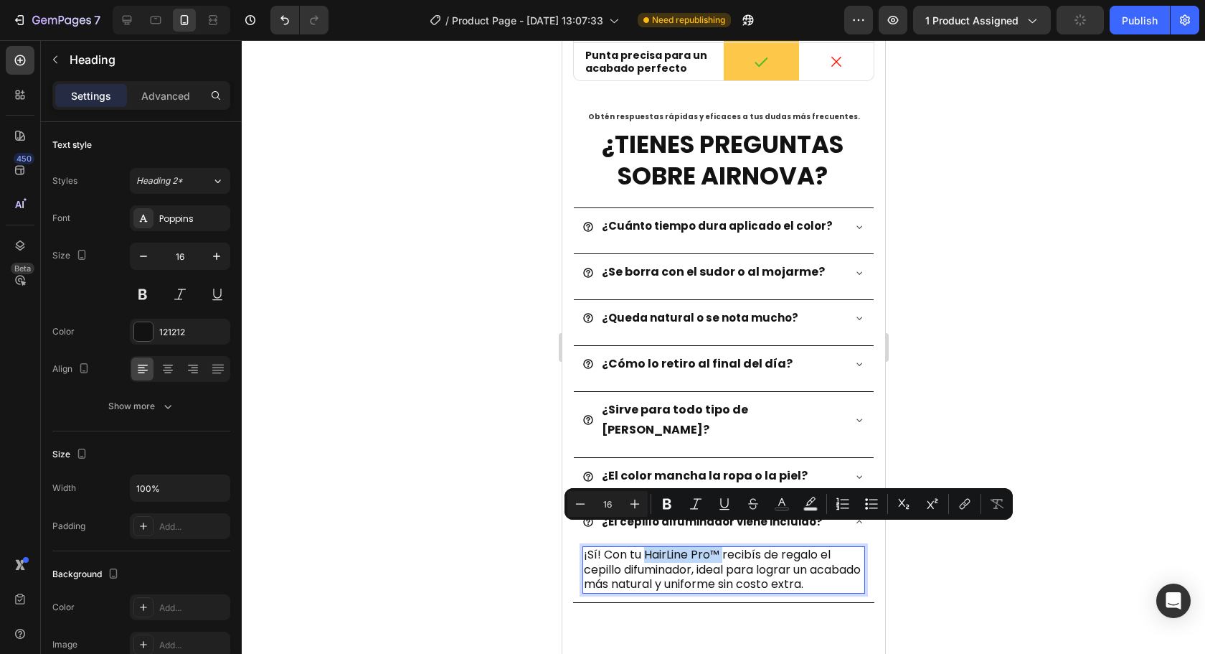
copy p "HairLine Pro™"
click at [1009, 577] on div at bounding box center [723, 346] width 963 height 613
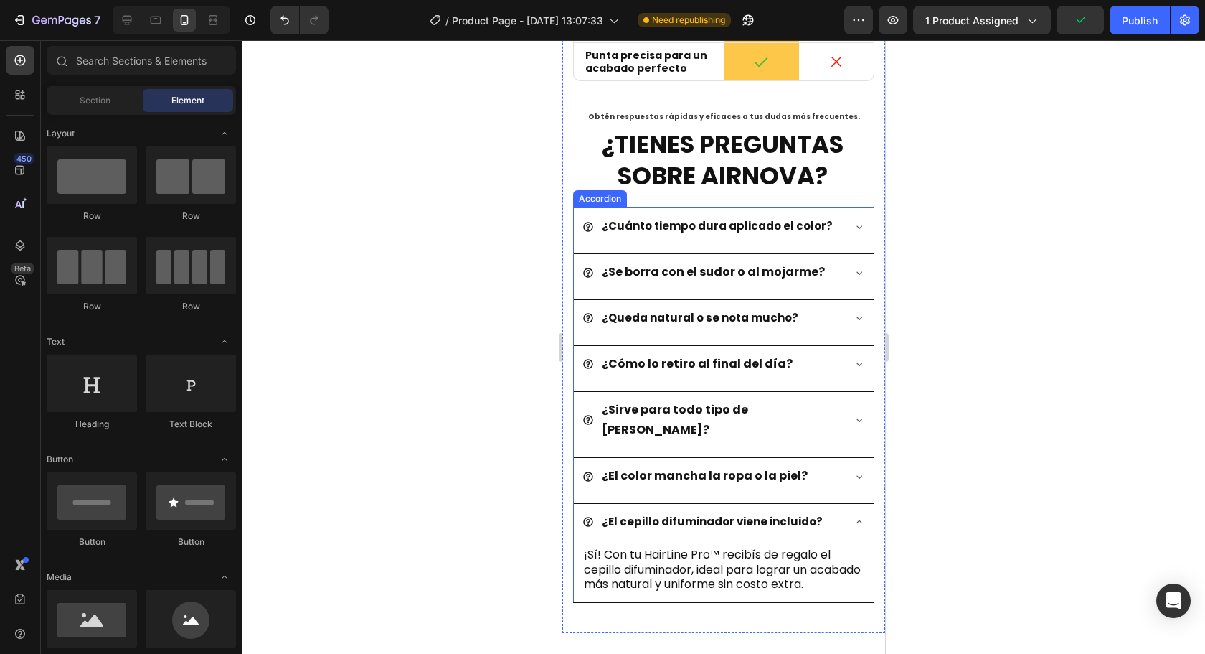
click at [819, 509] on div "¿El cepillo difuminador viene incluido?" at bounding box center [712, 521] width 260 height 25
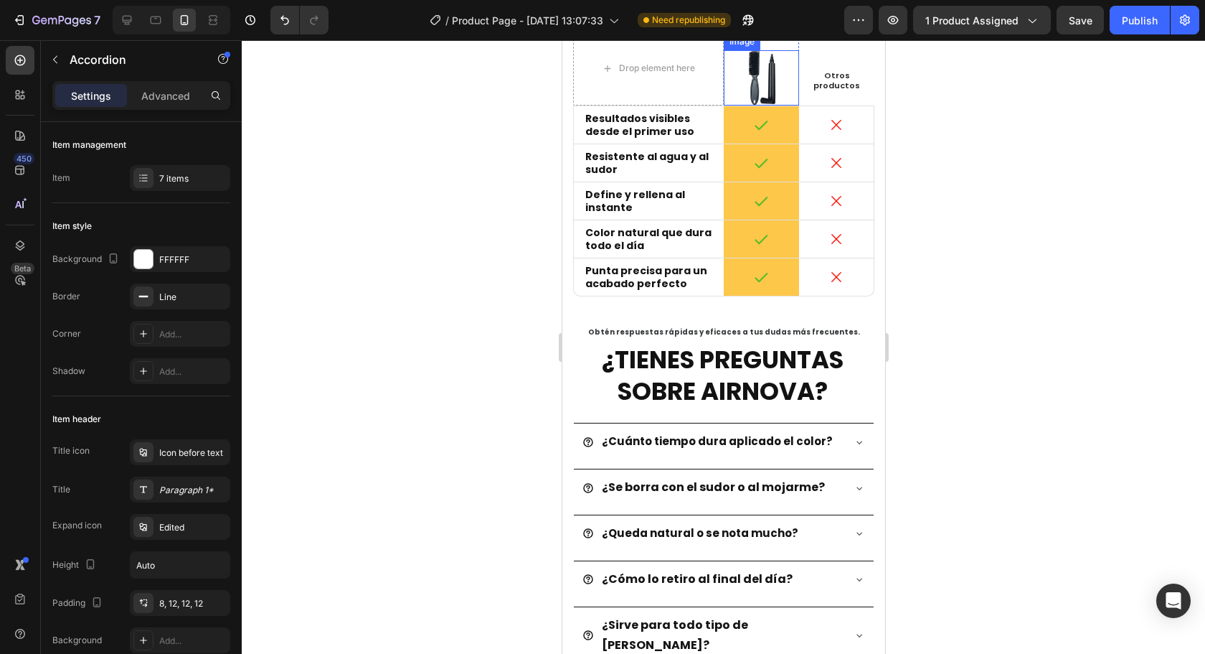
scroll to position [3322, 0]
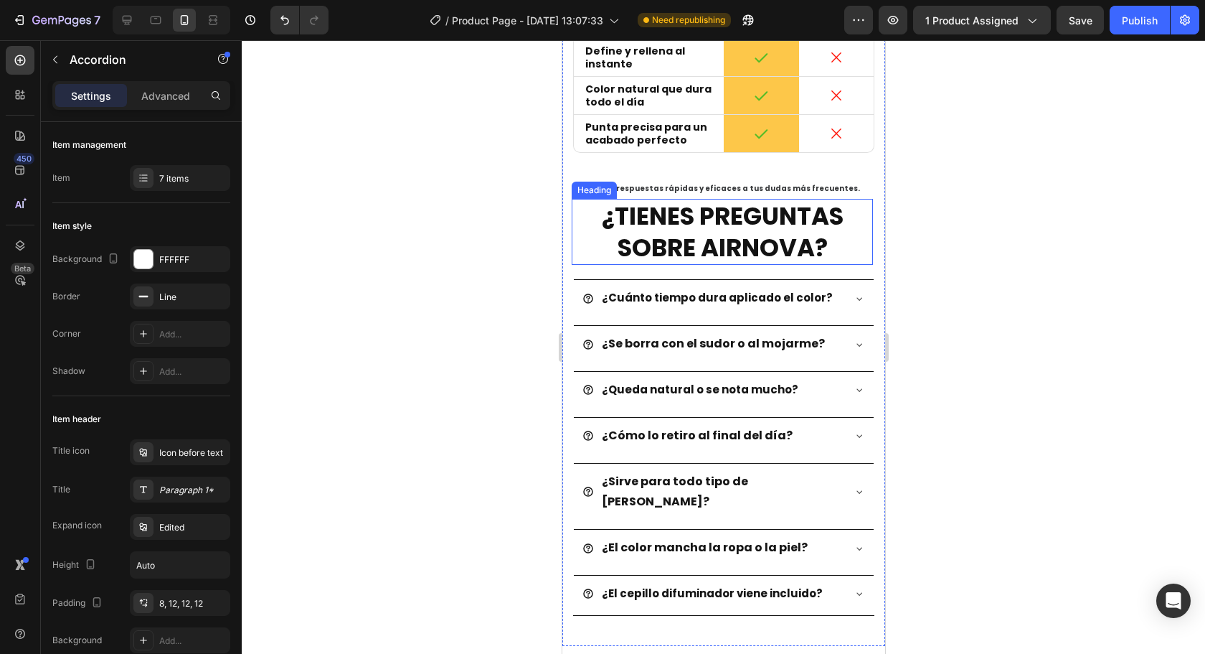
click at [749, 240] on strong "¿TIENES PREGUNTAS SOBRE AIRNOVA?" at bounding box center [722, 232] width 242 height 66
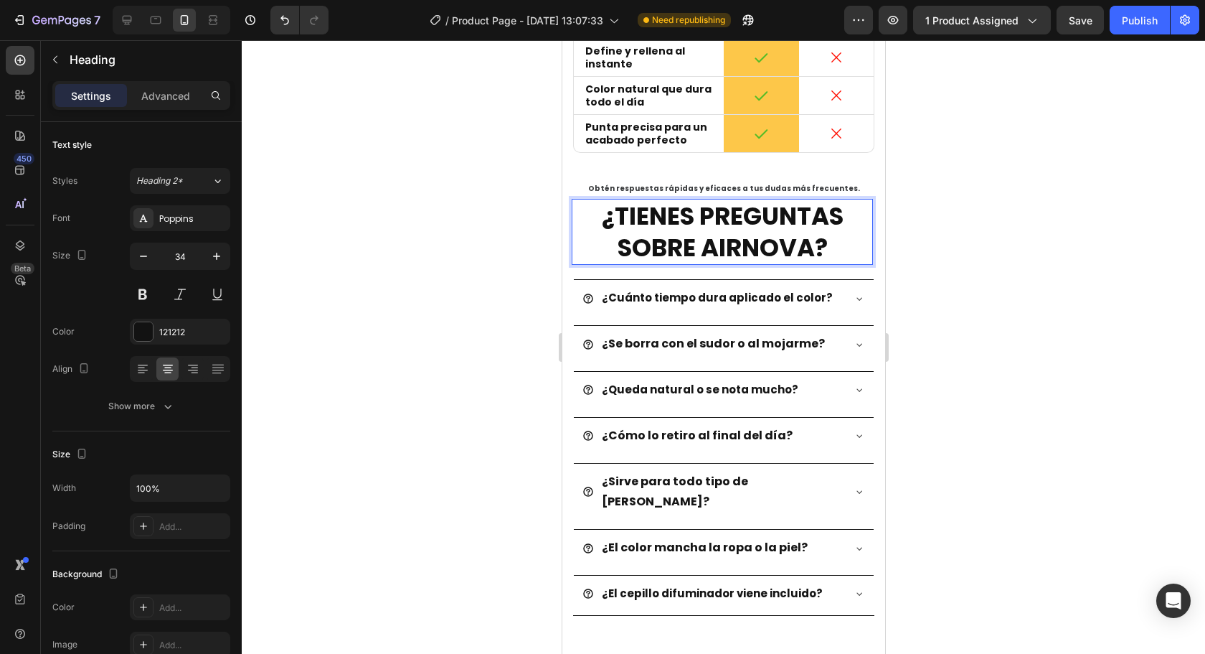
click at [699, 245] on strong "¿TIENES PREGUNTAS SOBRE AIRNOVA?" at bounding box center [722, 232] width 242 height 66
drag, startPoint x: 699, startPoint y: 245, endPoint x: 753, endPoint y: 244, distance: 53.8
click at [753, 244] on strong "¿TIENES PREGUNTAS SOBRE AIRNOVA?" at bounding box center [722, 232] width 242 height 66
click at [990, 286] on div at bounding box center [723, 346] width 963 height 613
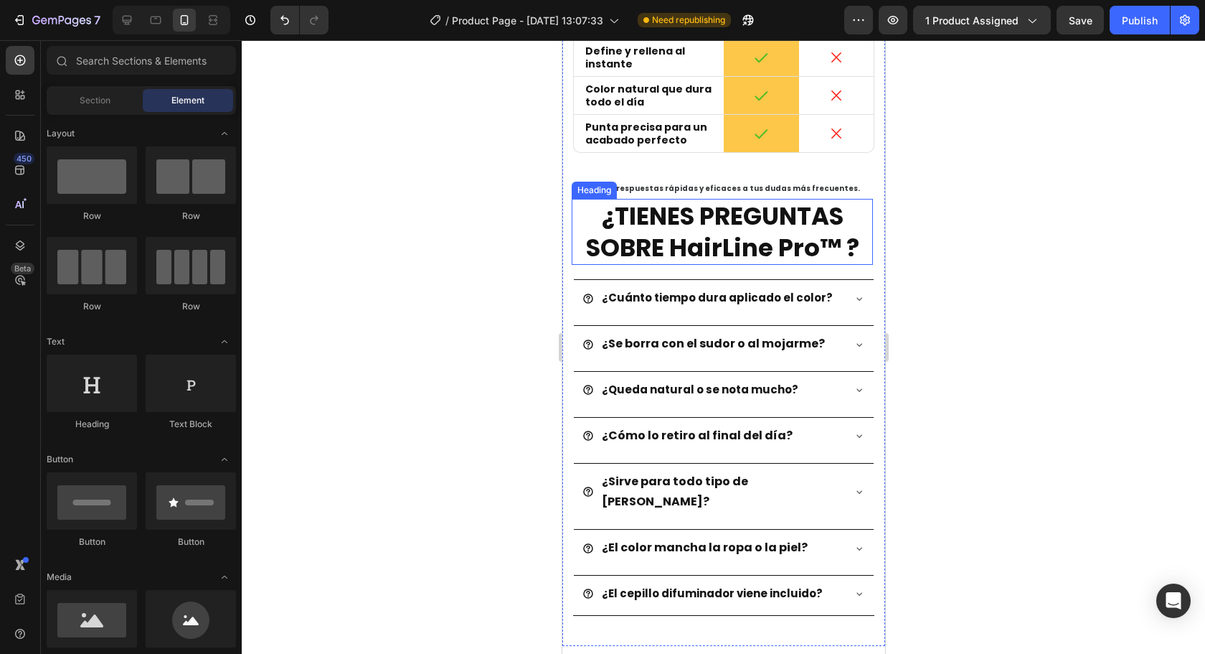
click at [740, 235] on strong "¿TIENES PREGUNTAS SOBRE HairLine Pro™ ?" at bounding box center [721, 232] width 273 height 66
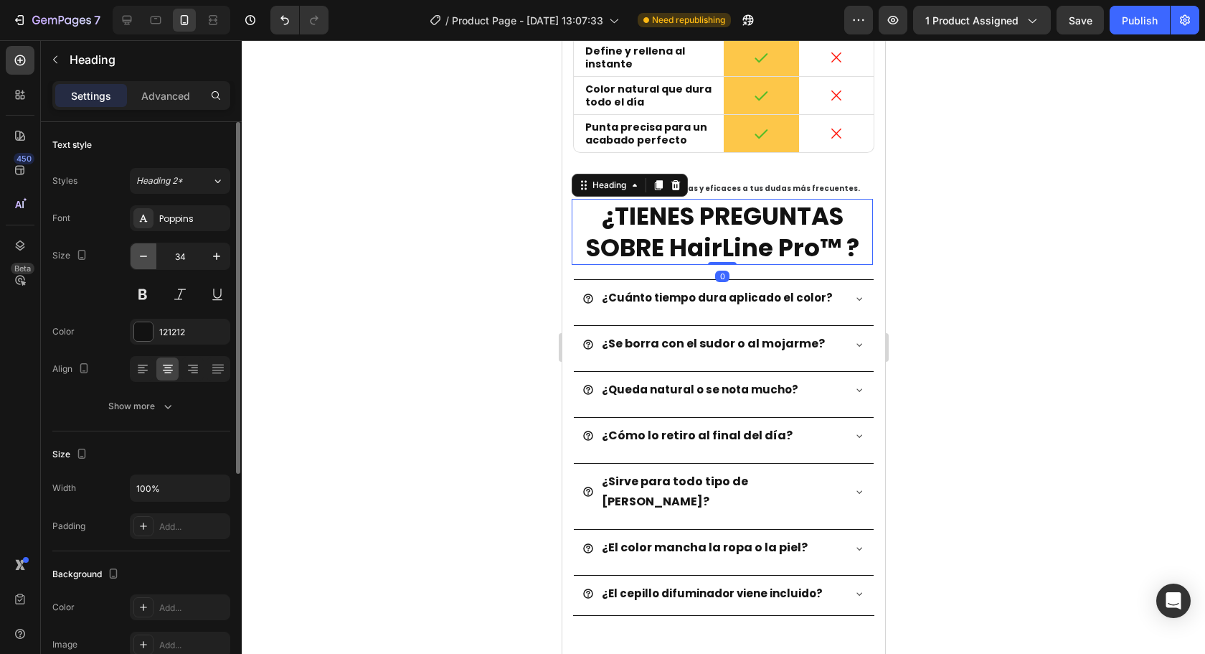
click at [143, 251] on icon "button" at bounding box center [143, 256] width 14 height 14
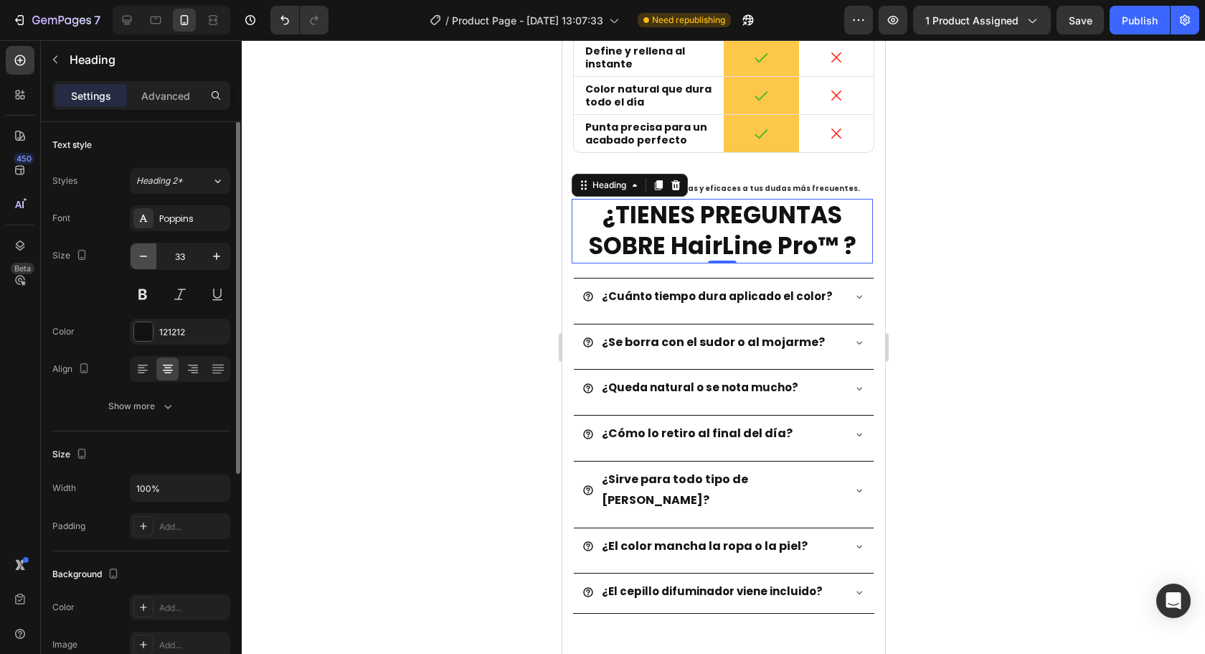
click at [143, 251] on icon "button" at bounding box center [143, 256] width 14 height 14
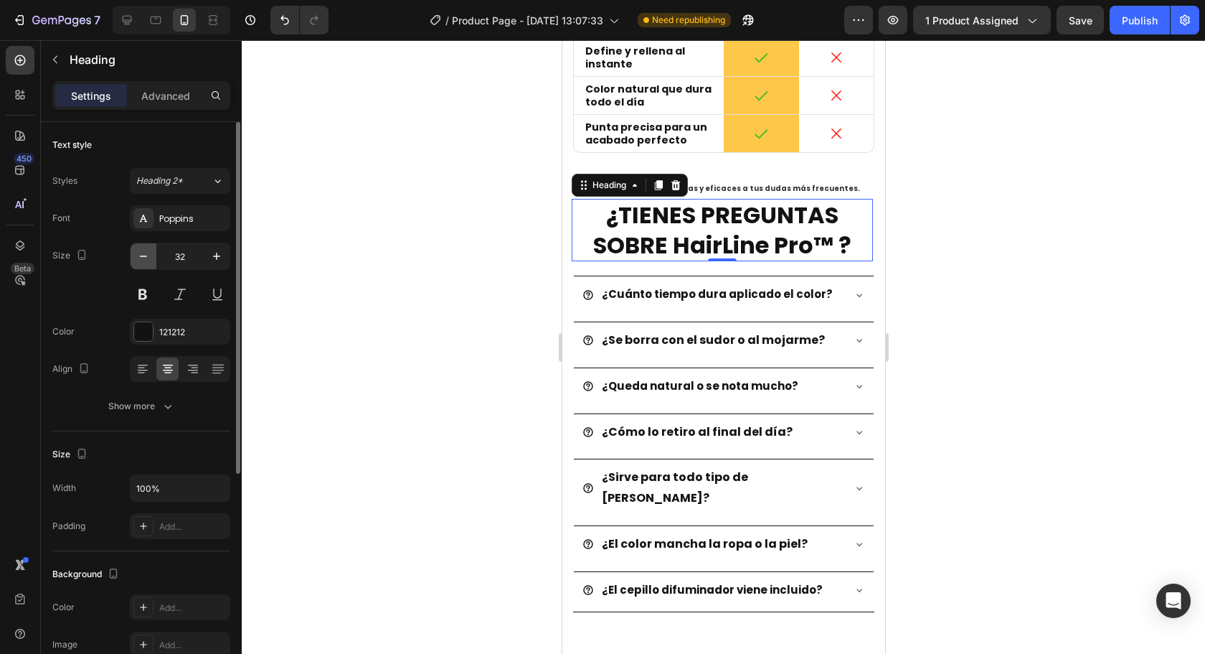
click at [143, 251] on icon "button" at bounding box center [143, 256] width 14 height 14
type input "31"
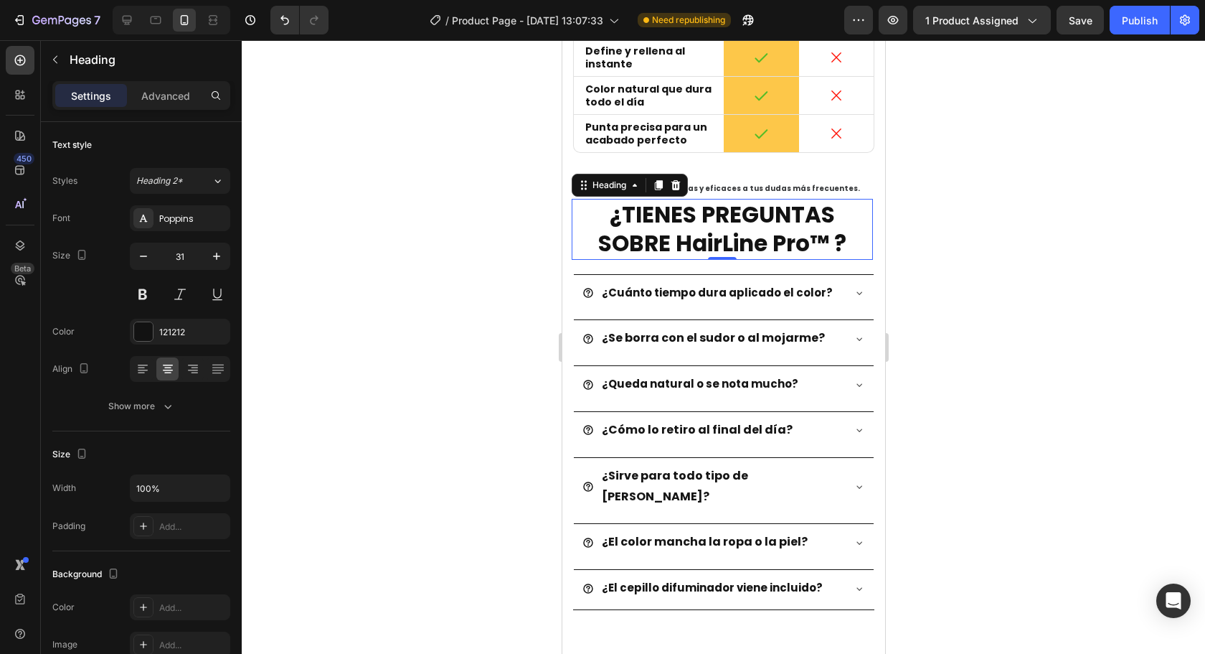
click at [1079, 298] on div at bounding box center [723, 346] width 963 height 613
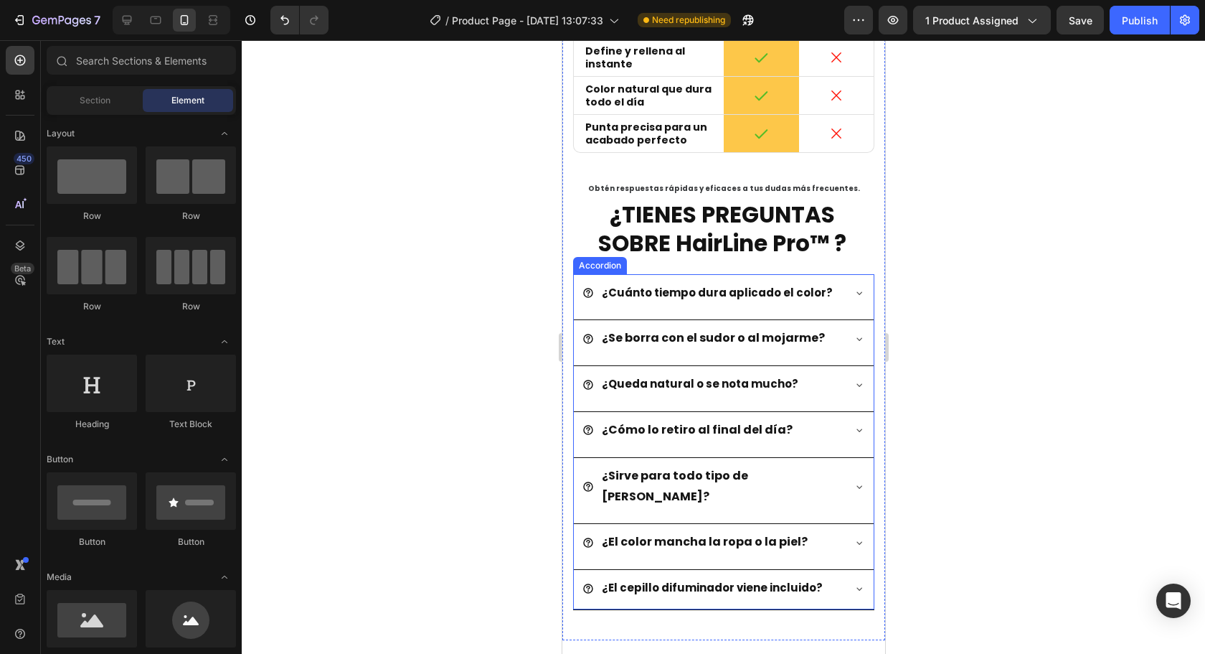
click at [743, 228] on strong "¿TIENES PREGUNTAS SOBRE HairLine Pro™ ?" at bounding box center [722, 229] width 248 height 60
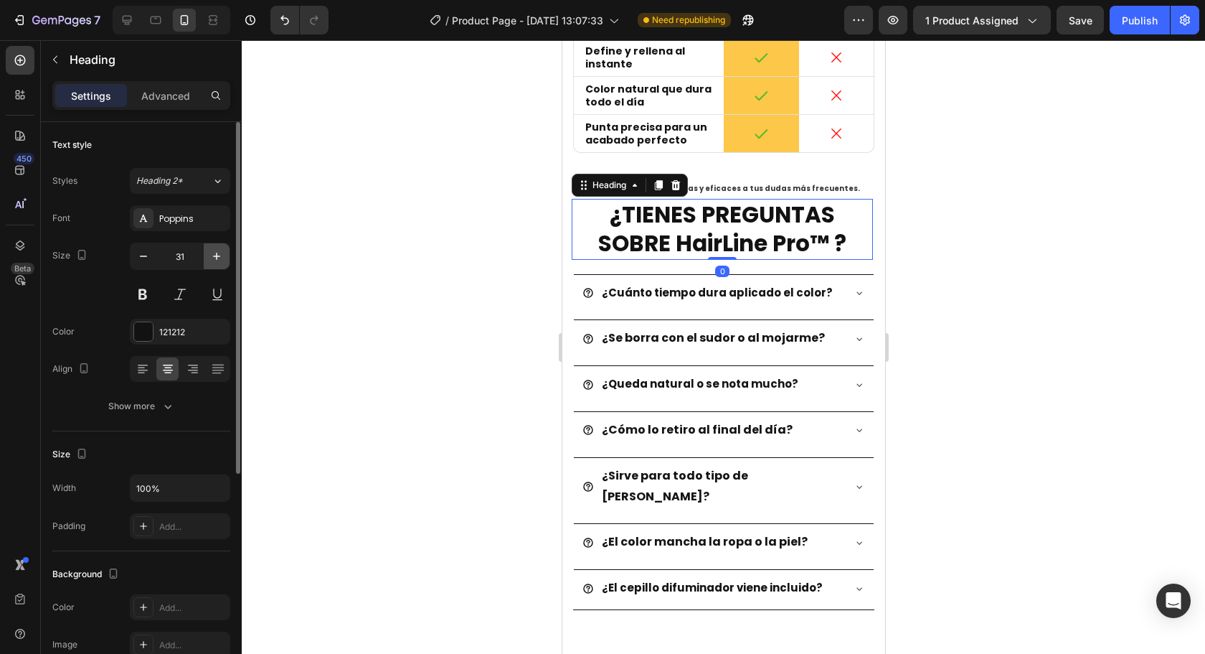
click at [222, 260] on icon "button" at bounding box center [216, 256] width 14 height 14
type input "32"
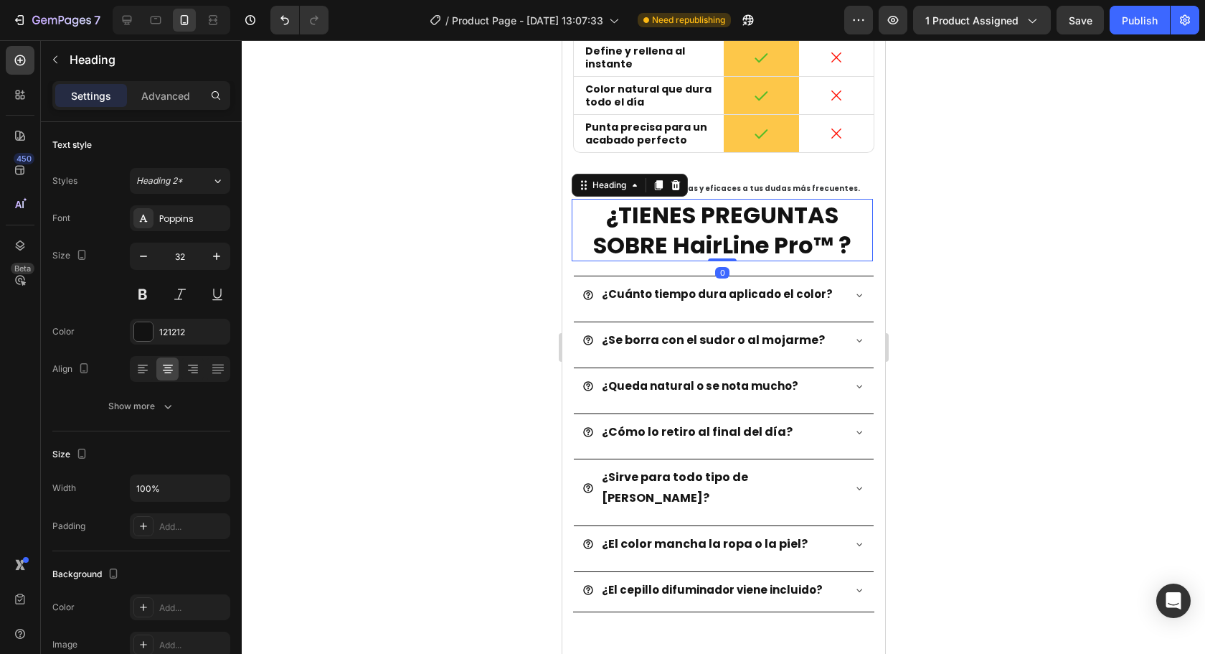
click at [1103, 250] on div at bounding box center [723, 346] width 963 height 613
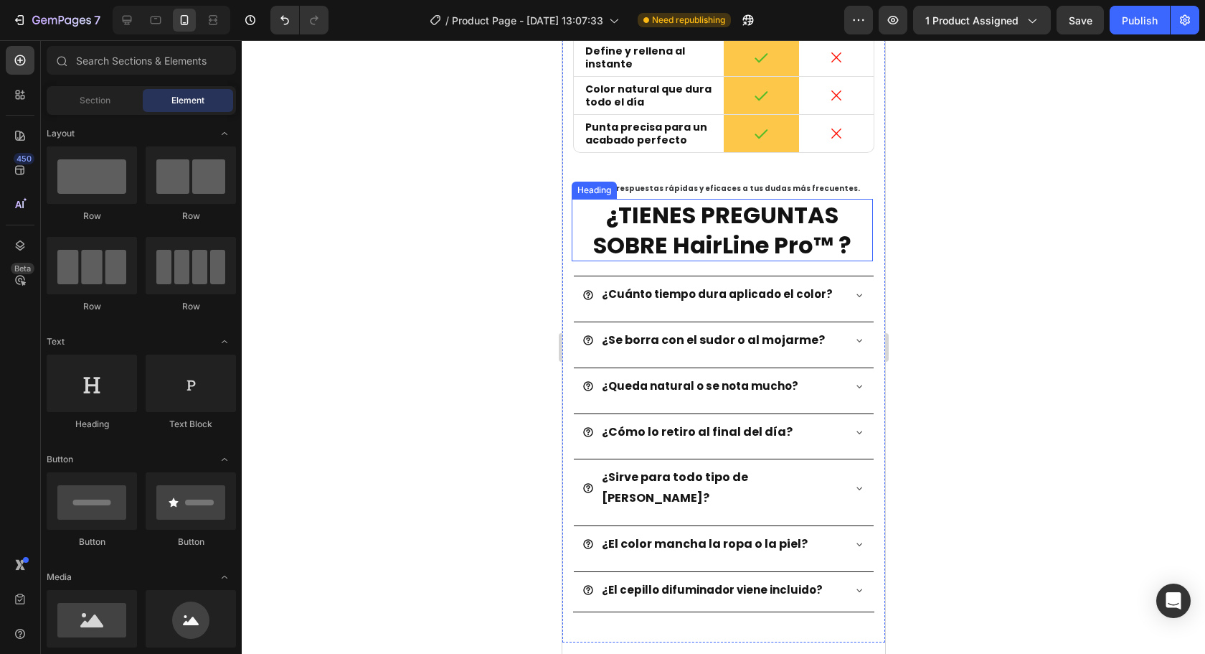
click at [748, 247] on strong "¿TIENES PREGUNTAS SOBRE HairLine Pro™ ?" at bounding box center [722, 230] width 258 height 62
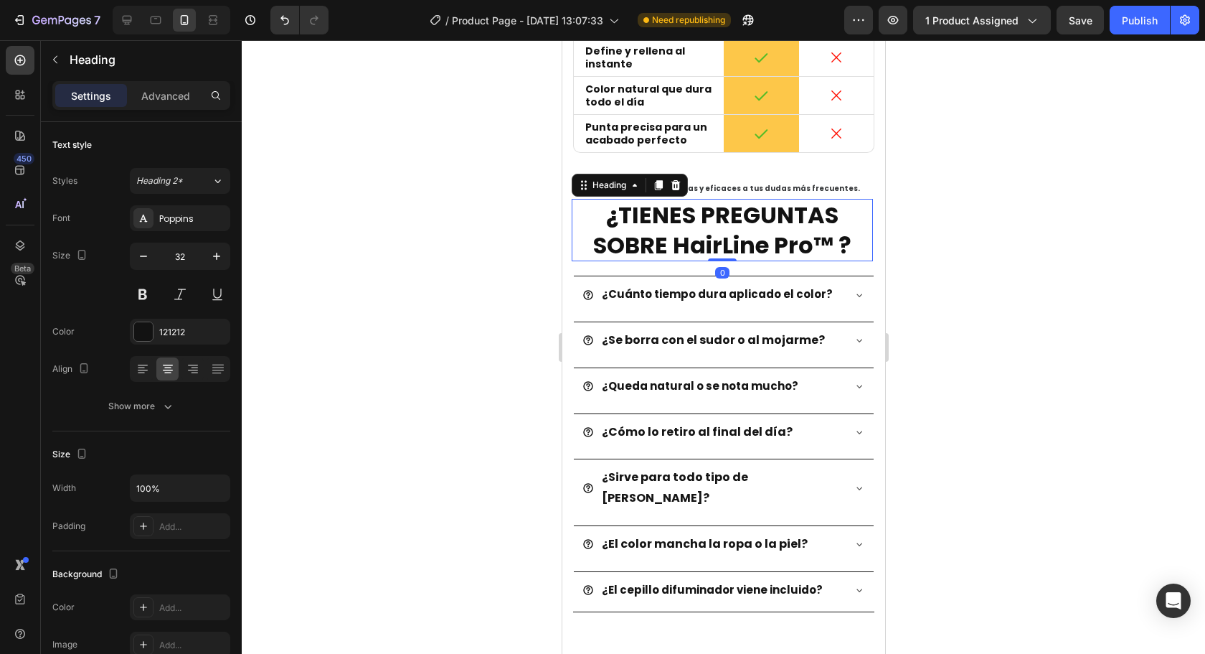
drag, startPoint x: 707, startPoint y: 248, endPoint x: 687, endPoint y: 240, distance: 21.6
drag, startPoint x: 664, startPoint y: 245, endPoint x: 583, endPoint y: 220, distance: 84.7
click at [681, 241] on strong "¿TIENES PREGUNTAS SOBRE HairLine Pro™ ?" at bounding box center [722, 230] width 258 height 62
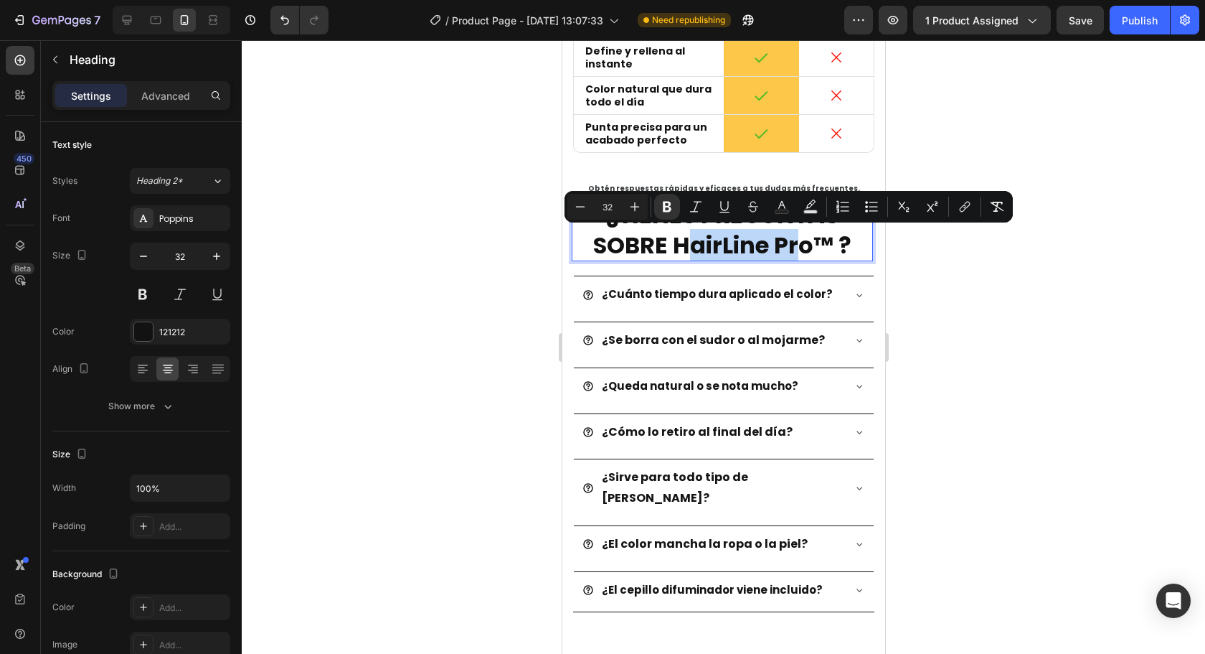
drag, startPoint x: 682, startPoint y: 242, endPoint x: 799, endPoint y: 248, distance: 117.1
click at [799, 248] on strong "¿TIENES PREGUNTAS SOBRE HairLine Pro™ ?" at bounding box center [722, 230] width 258 height 62
click at [806, 244] on strong "¿TIENES PREGUNTAS SOBRE HairLine Pro™ ?" at bounding box center [722, 230] width 258 height 62
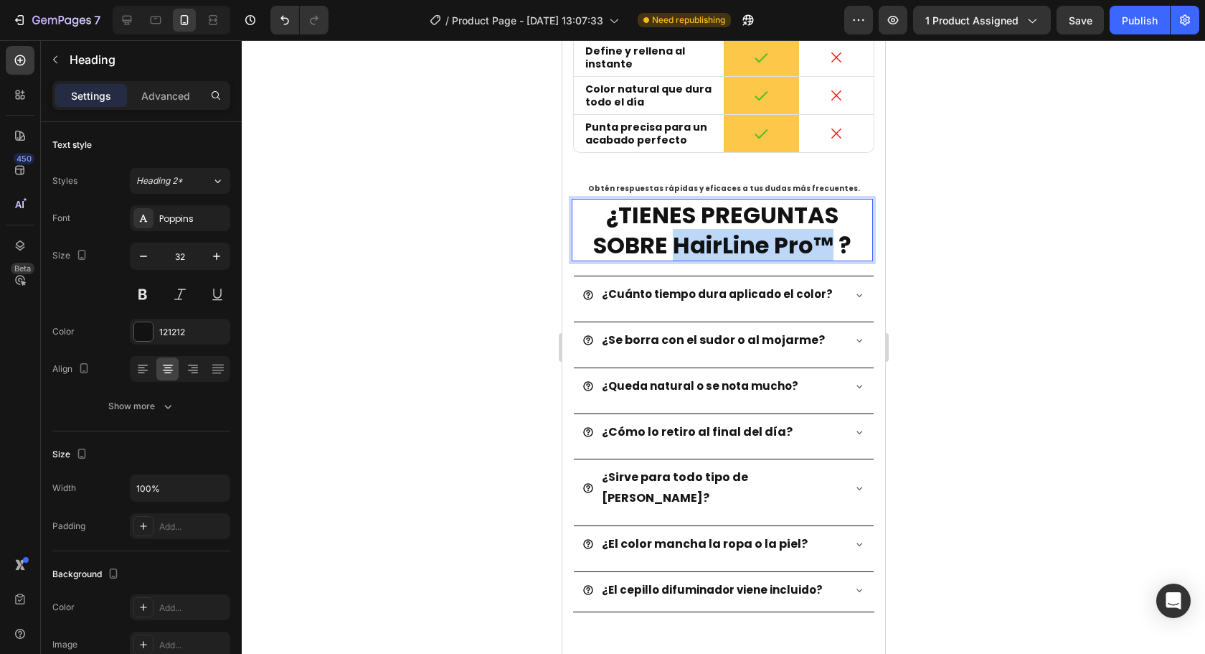
drag, startPoint x: 806, startPoint y: 244, endPoint x: 710, endPoint y: 248, distance: 96.2
click at [710, 248] on strong "¿TIENES PREGUNTAS SOBRE HairLine Pro™ ?" at bounding box center [722, 230] width 258 height 62
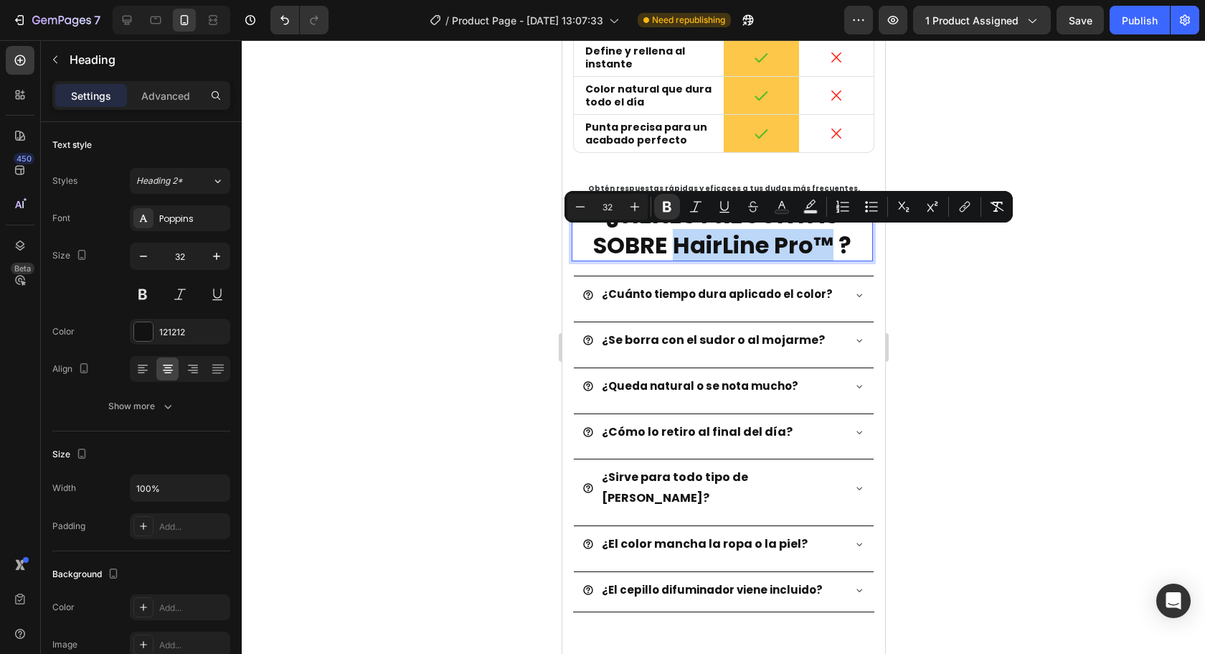
click at [687, 245] on strong "¿TIENES PREGUNTAS SOBRE HairLine Pro™ ?" at bounding box center [722, 230] width 258 height 62
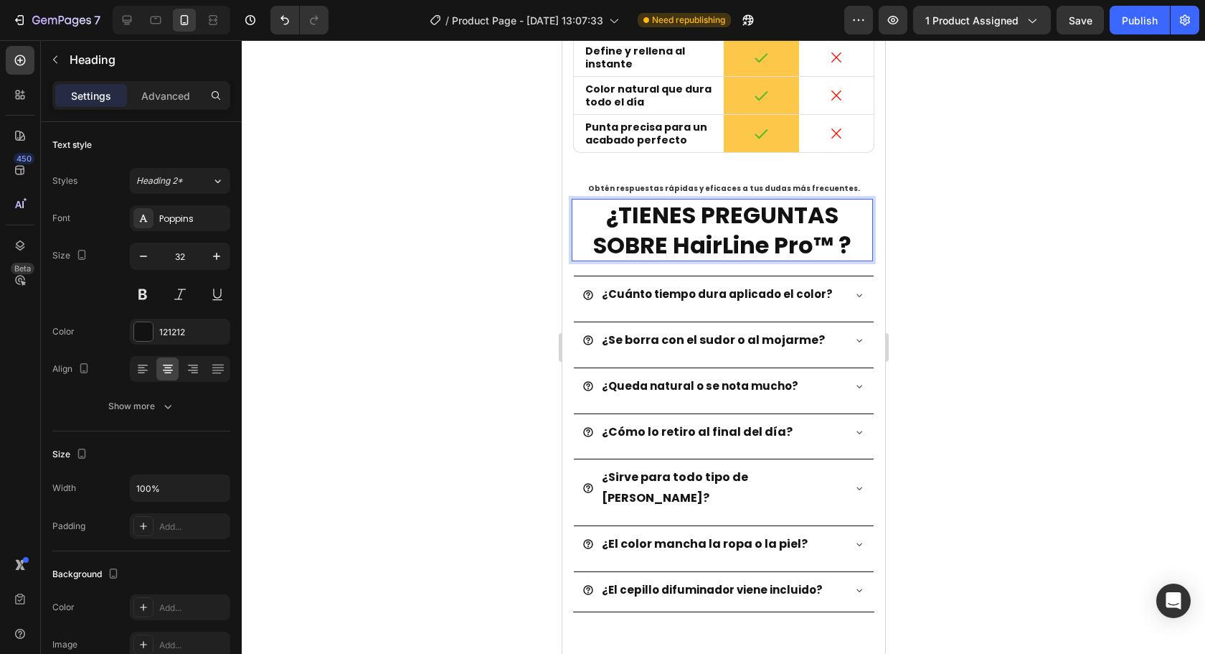
click at [694, 249] on strong "¿TIENES PREGUNTAS SOBRE HairLine Pro™ ?" at bounding box center [722, 230] width 258 height 62
drag, startPoint x: 692, startPoint y: 248, endPoint x: 801, endPoint y: 243, distance: 109.1
click at [801, 243] on strong "¿TIENES PREGUNTAS SOBRE HairLine Pro™ ?" at bounding box center [722, 230] width 258 height 62
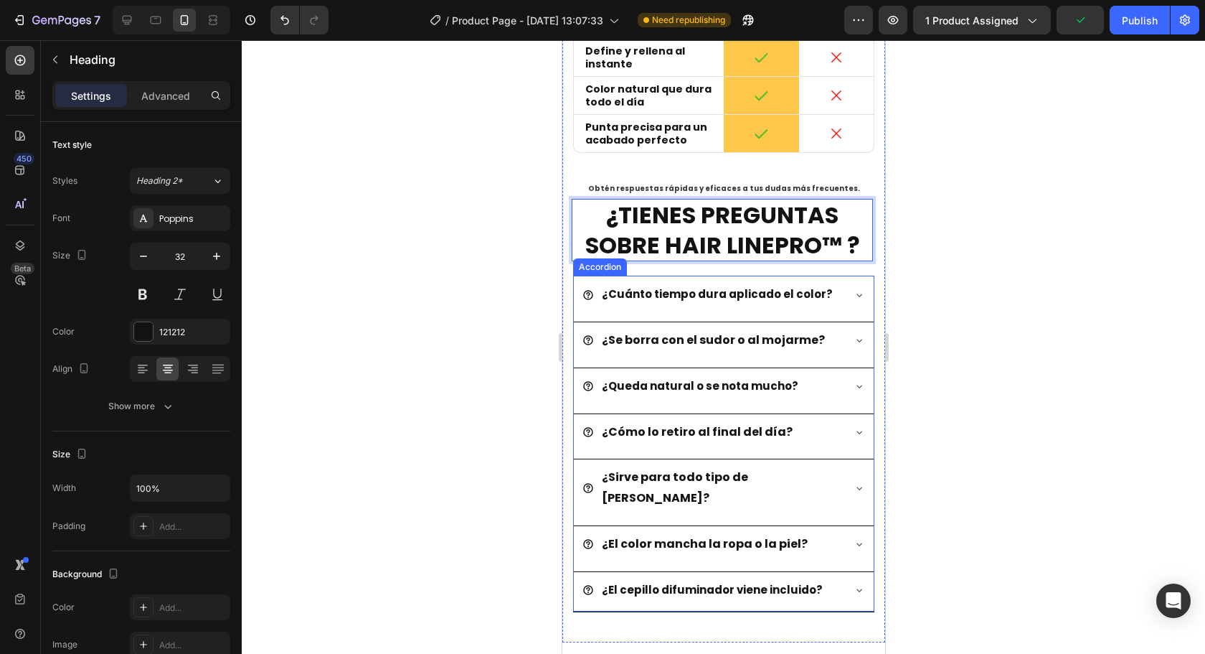
click at [823, 578] on div "¿El cepillo difuminador viene incluido?" at bounding box center [712, 590] width 260 height 25
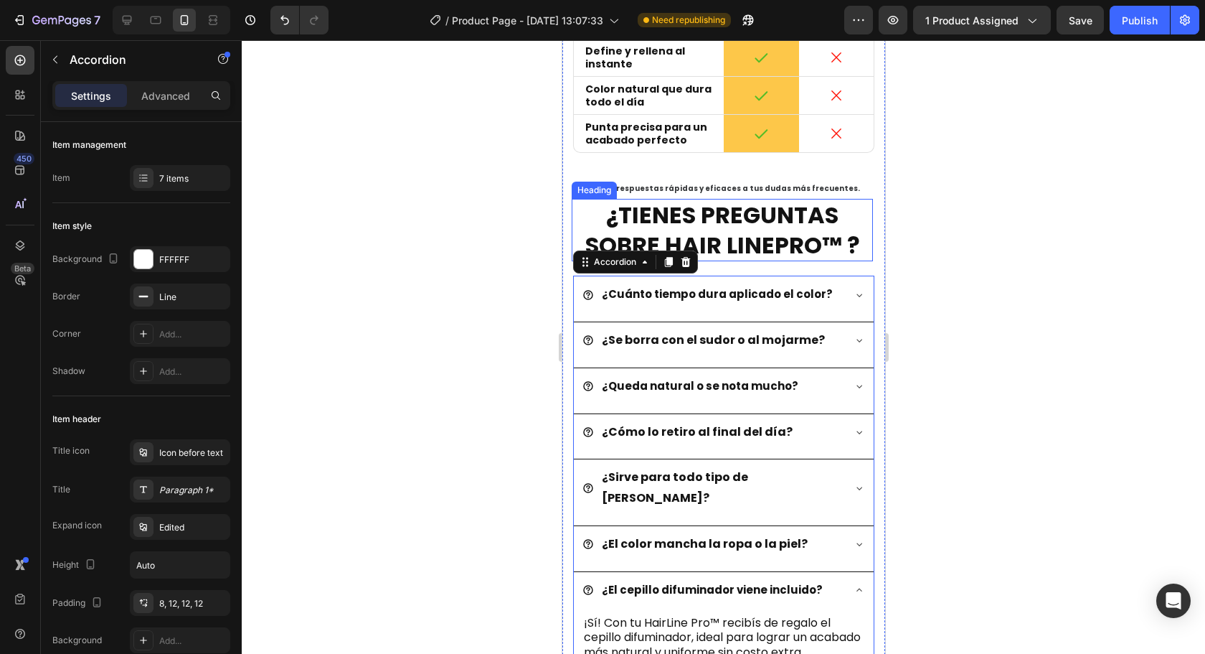
click at [717, 248] on strong "¿TIENES PREGUNTAS SOBRE HAIR LINEPRO™ ?" at bounding box center [722, 230] width 275 height 62
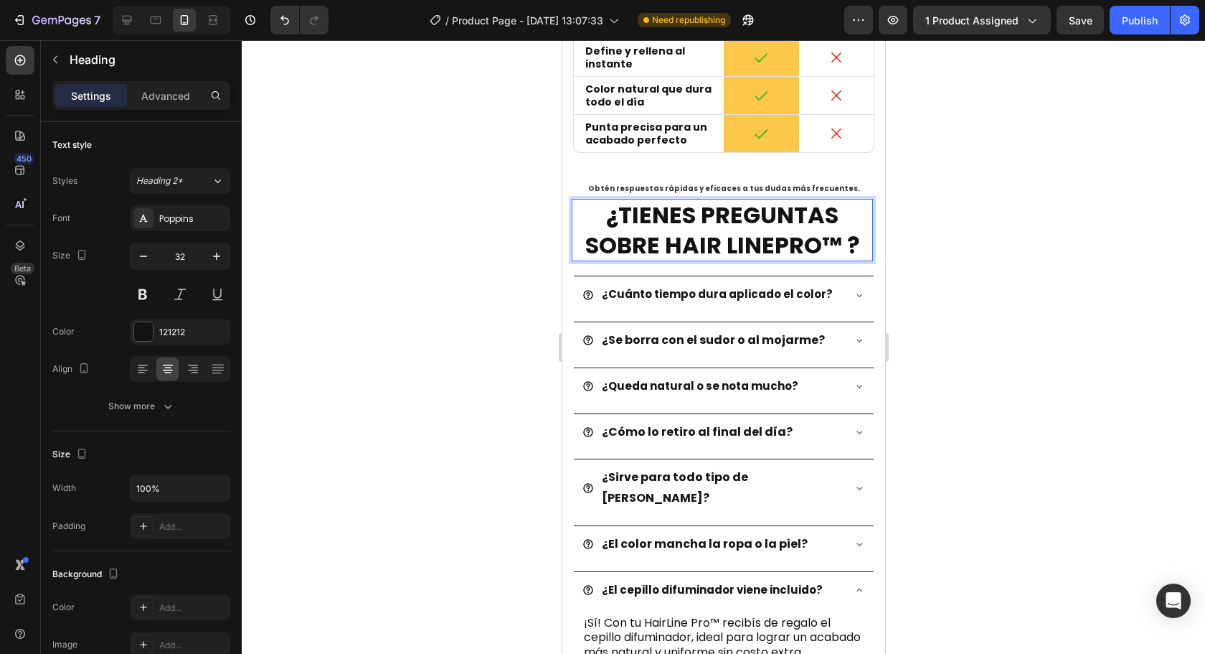
click at [725, 245] on strong "¿TIENES PREGUNTAS SOBRE HAIR LINEPRO™ ?" at bounding box center [722, 230] width 275 height 62
click at [766, 245] on strong "¿TIENES PREGUNTAS SOBRE HAIRLINEPRO™ ?" at bounding box center [722, 230] width 270 height 62
click at [1073, 311] on div at bounding box center [723, 346] width 963 height 613
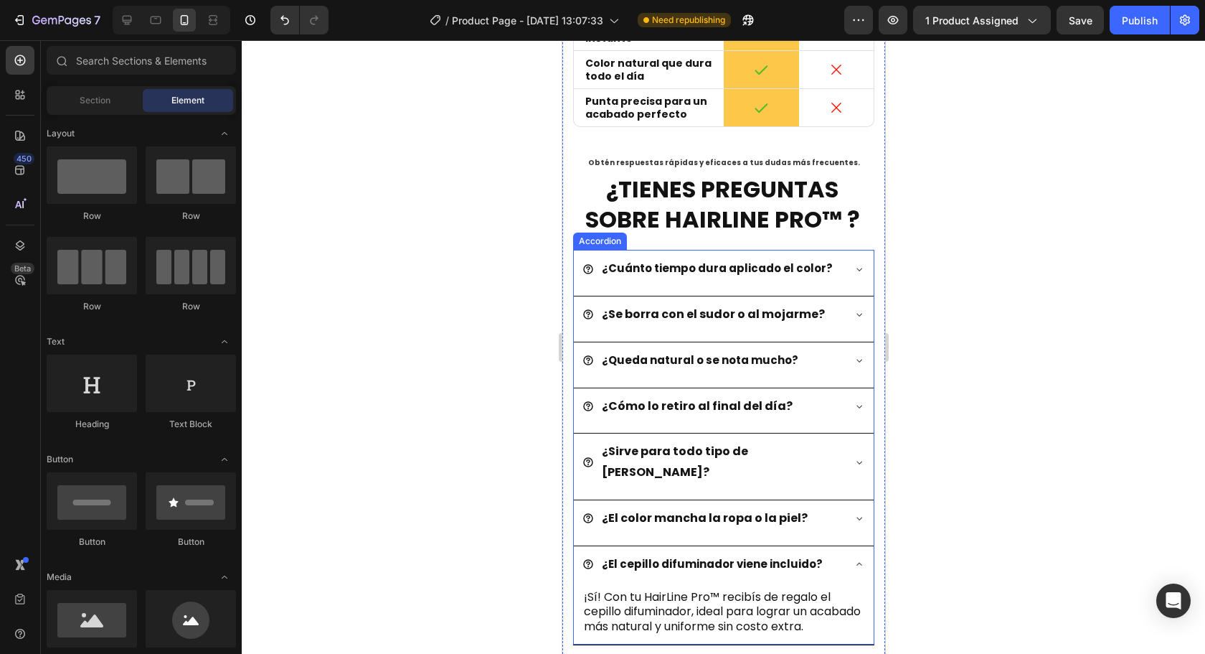
scroll to position [3394, 0]
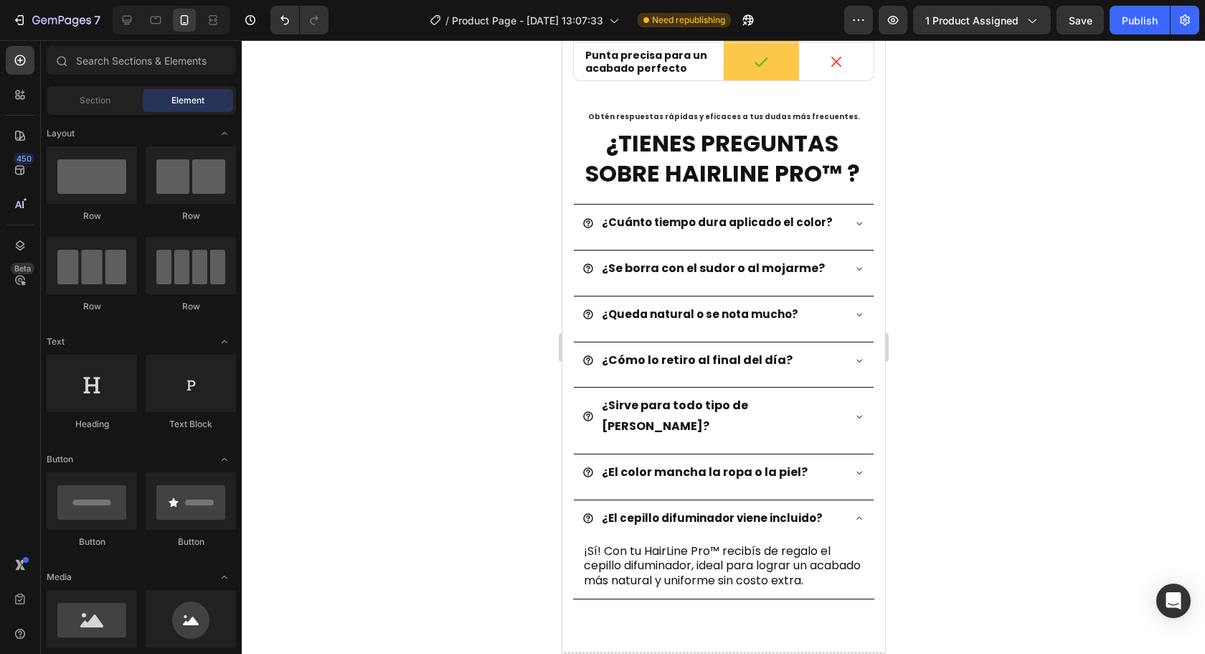
click at [965, 395] on div at bounding box center [723, 346] width 963 height 613
click at [1063, 292] on div at bounding box center [723, 346] width 963 height 613
click at [753, 151] on strong "¿TIENES PREGUNTAS SOBRE HAIRLINE PRO™ ?" at bounding box center [722, 158] width 275 height 62
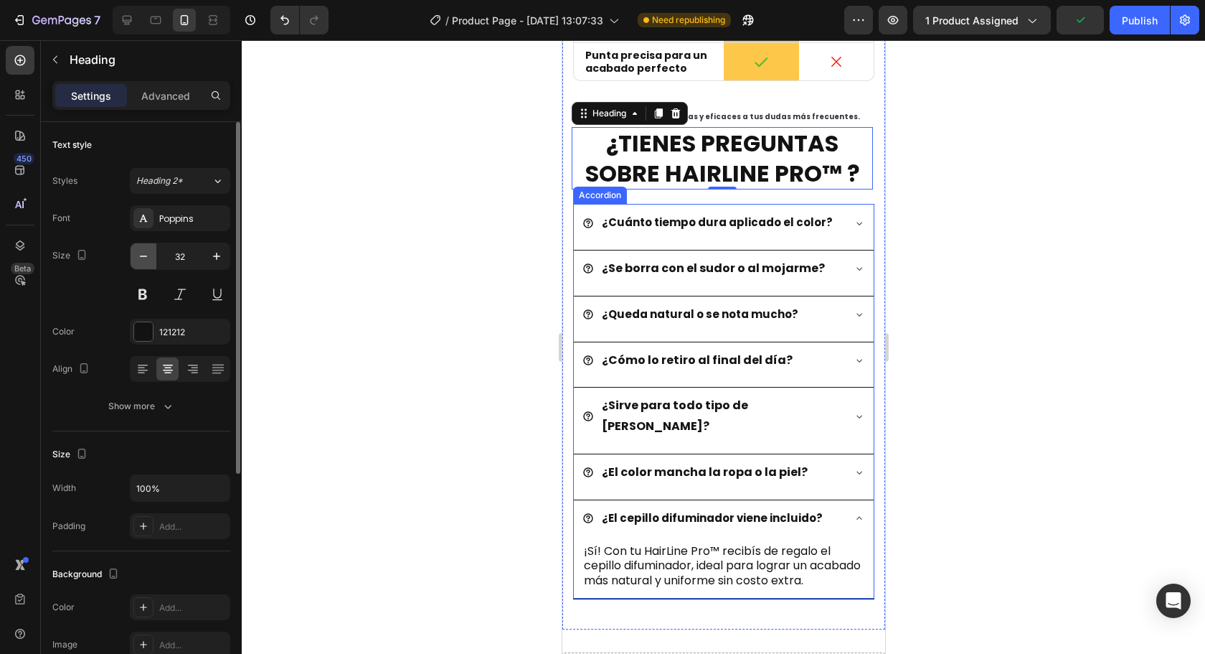
click at [141, 253] on icon "button" at bounding box center [143, 256] width 14 height 14
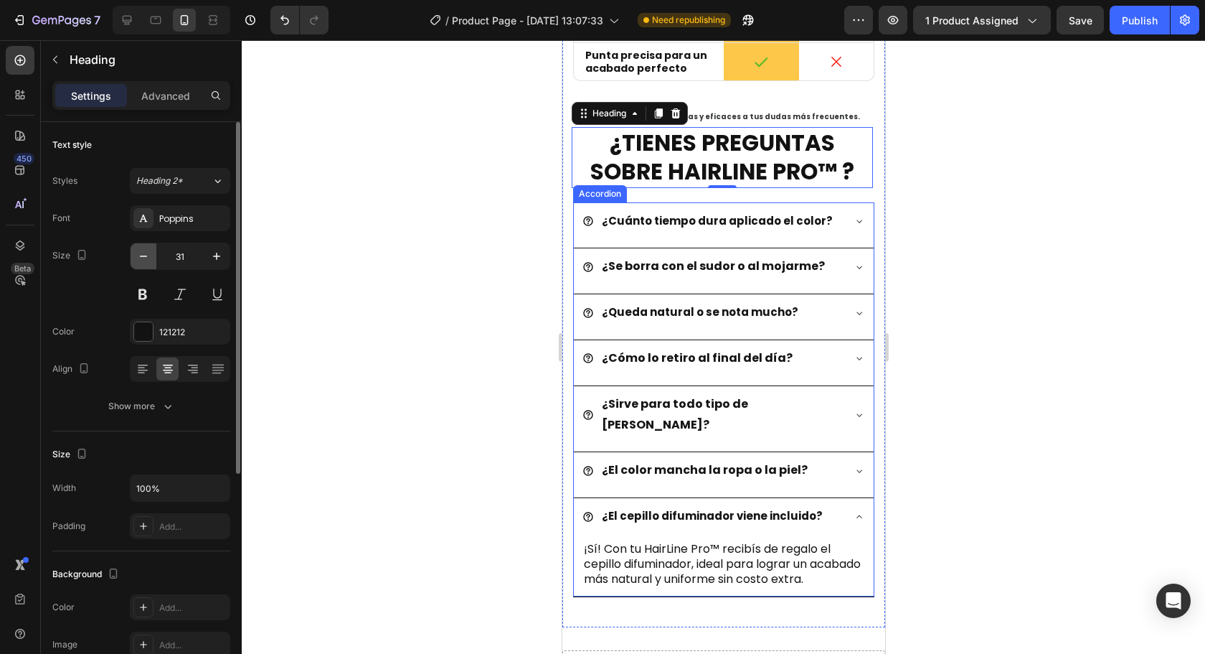
click at [141, 253] on icon "button" at bounding box center [143, 256] width 14 height 14
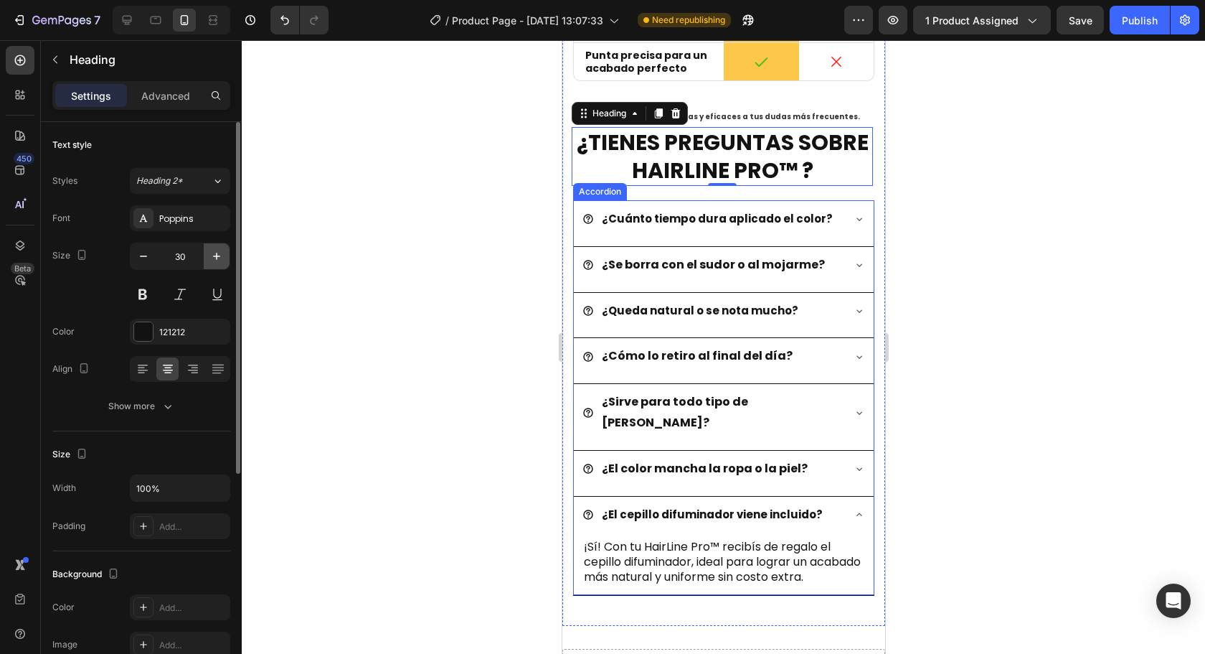
click at [215, 261] on icon "button" at bounding box center [216, 256] width 14 height 14
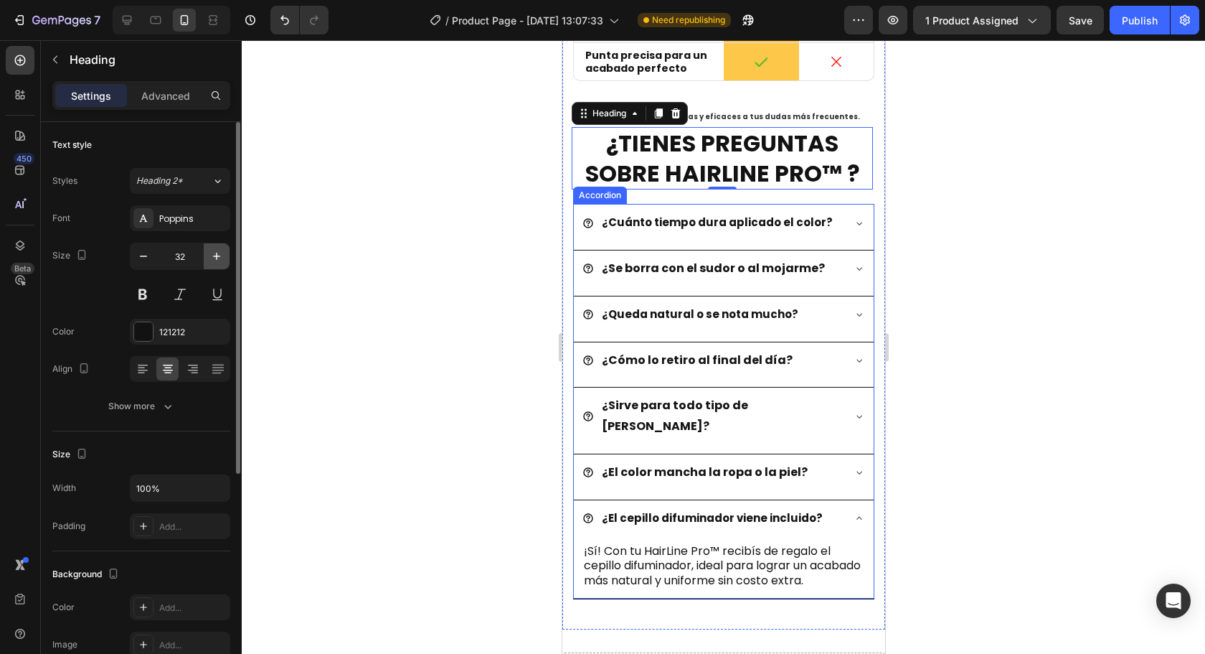
click at [215, 261] on icon "button" at bounding box center [216, 256] width 14 height 14
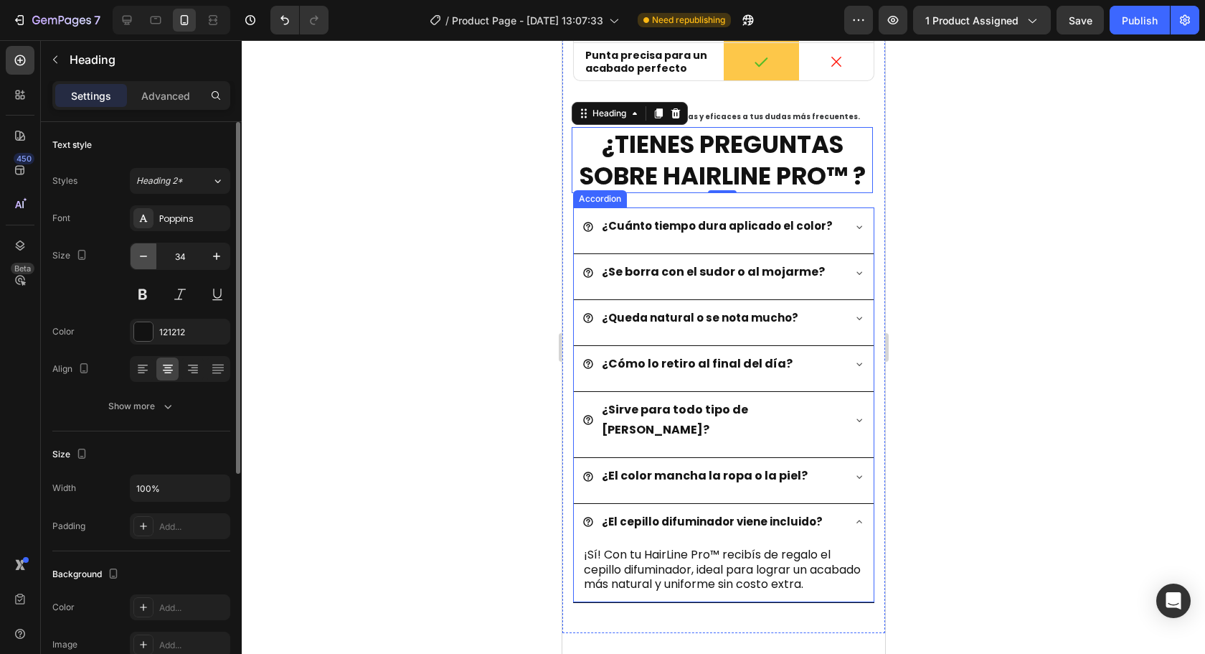
click at [146, 260] on icon "button" at bounding box center [143, 256] width 14 height 14
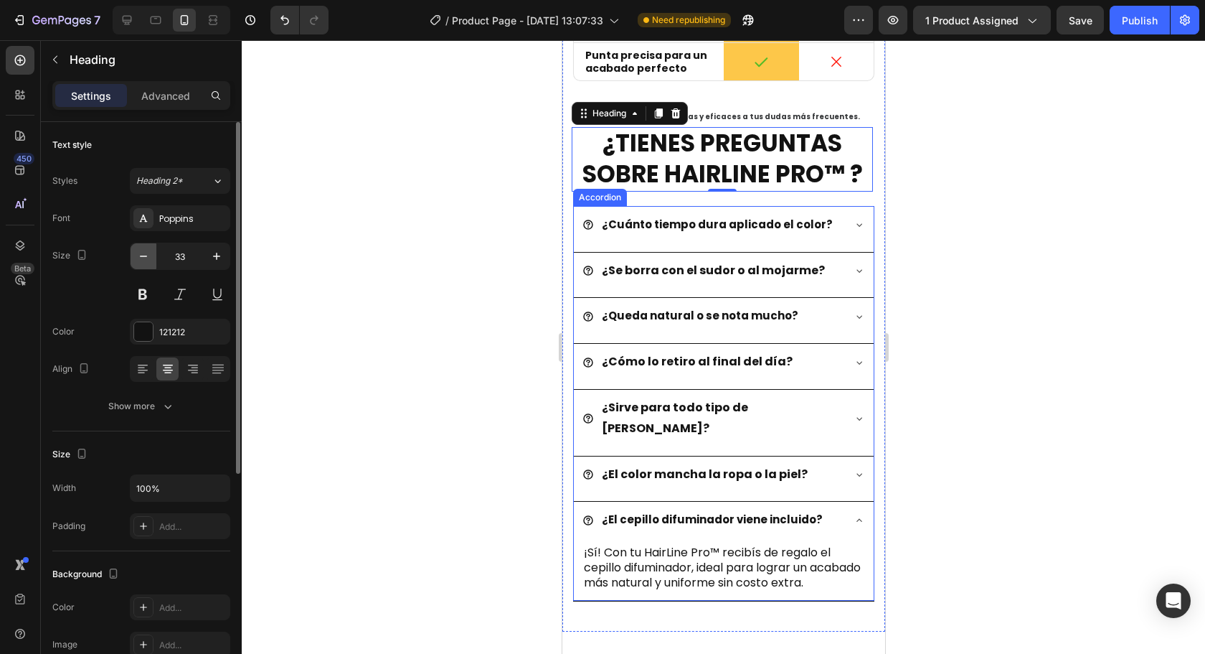
click at [146, 259] on icon "button" at bounding box center [143, 256] width 14 height 14
type input "32"
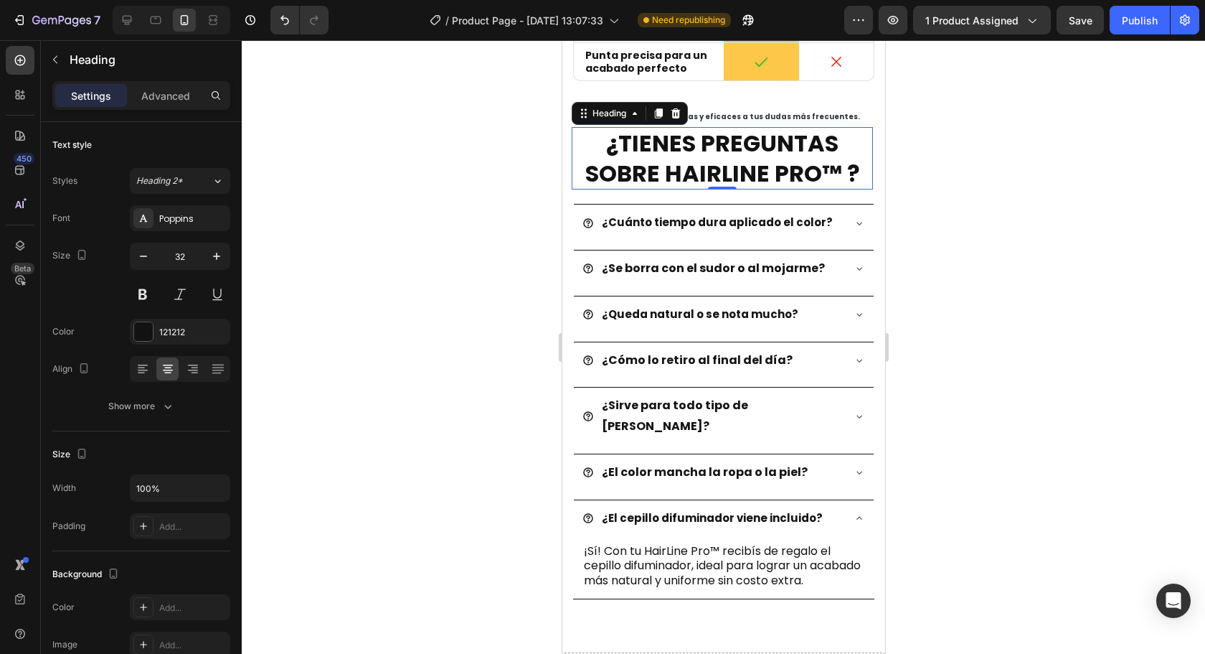
click at [1131, 259] on div at bounding box center [723, 346] width 963 height 613
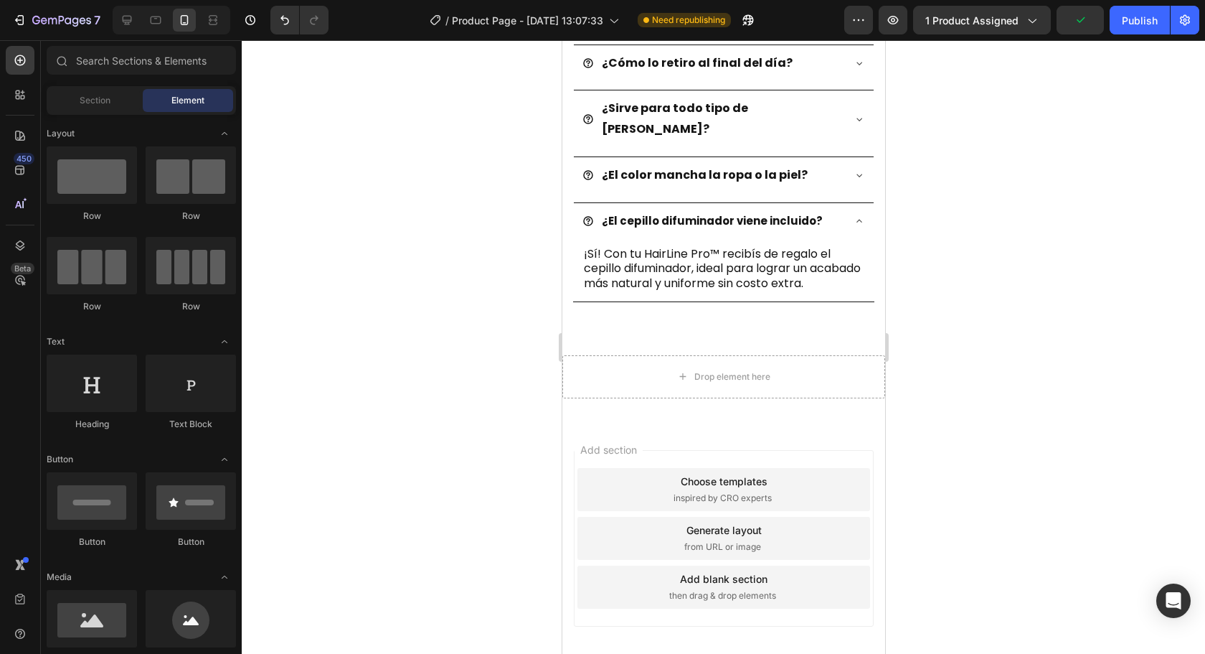
scroll to position [3375, 0]
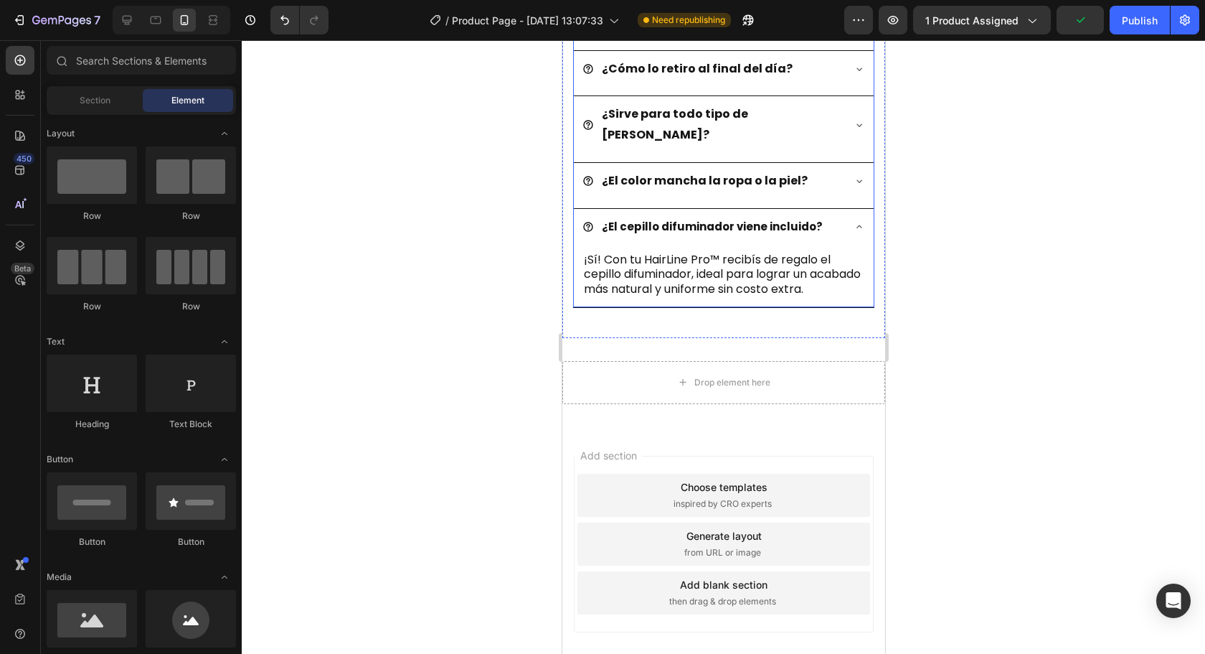
click at [853, 221] on icon at bounding box center [858, 226] width 11 height 11
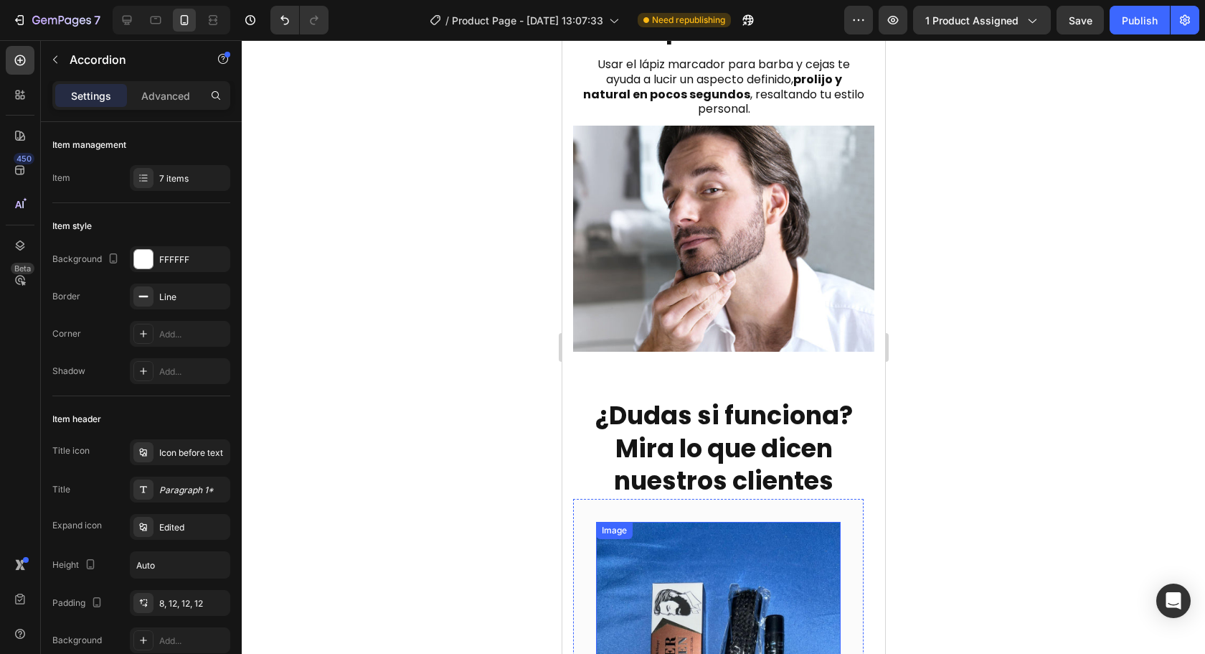
scroll to position [1868, 0]
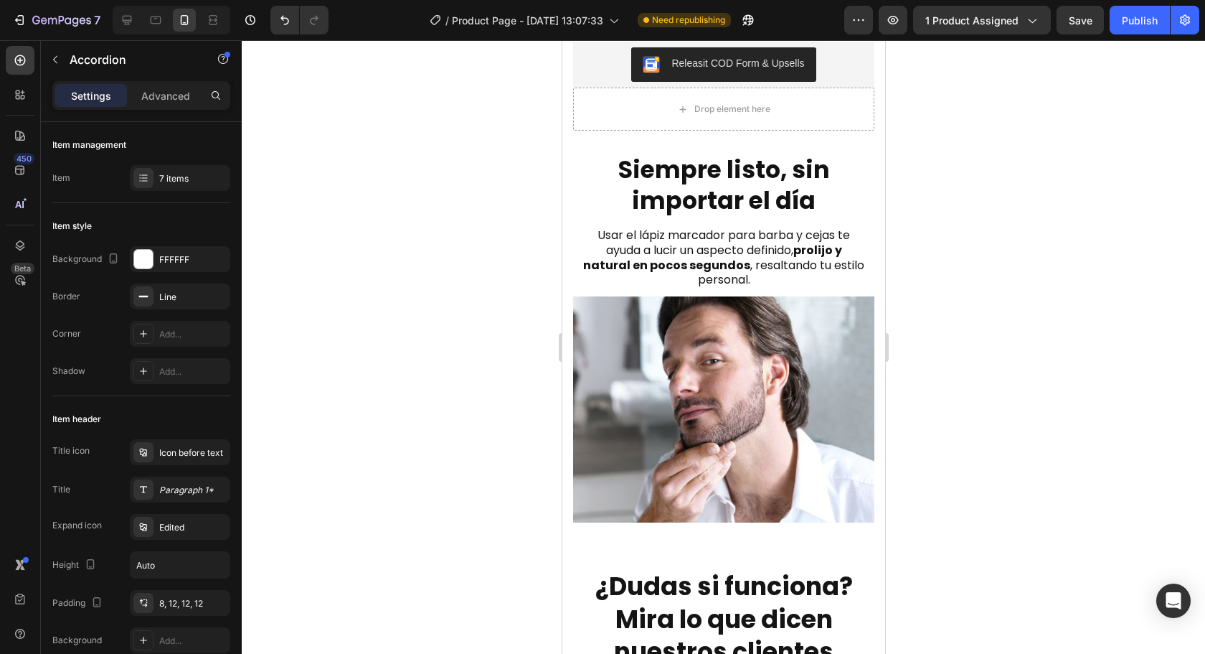
click at [1007, 377] on div at bounding box center [723, 346] width 963 height 613
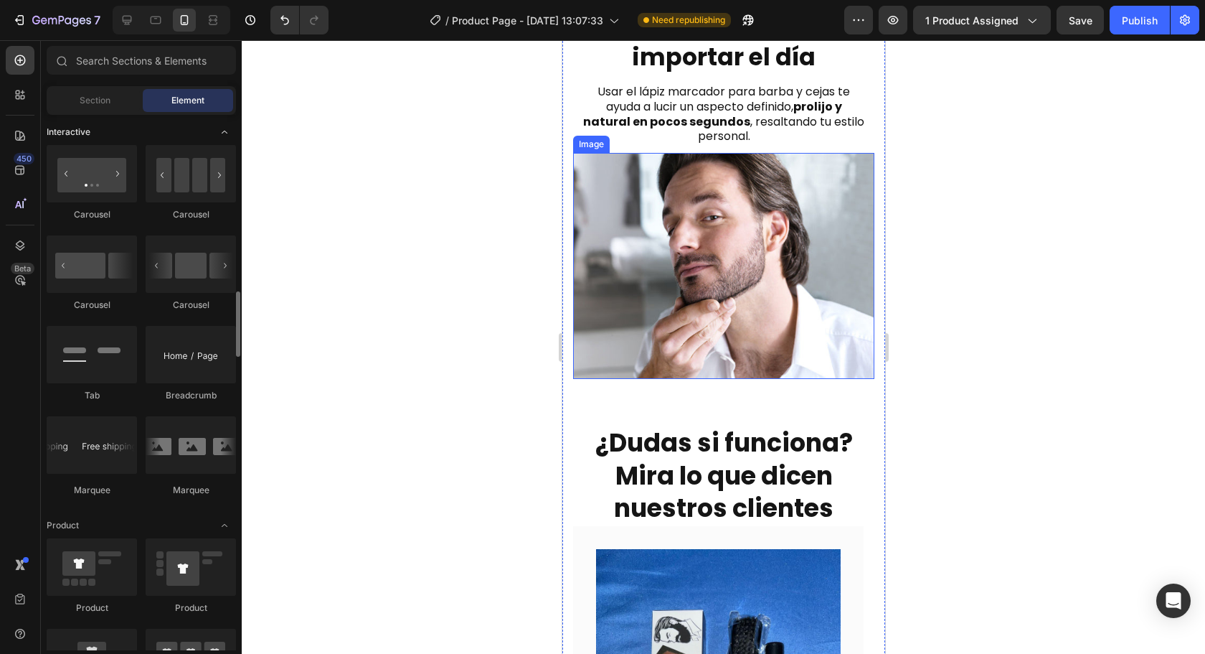
scroll to position [1004, 0]
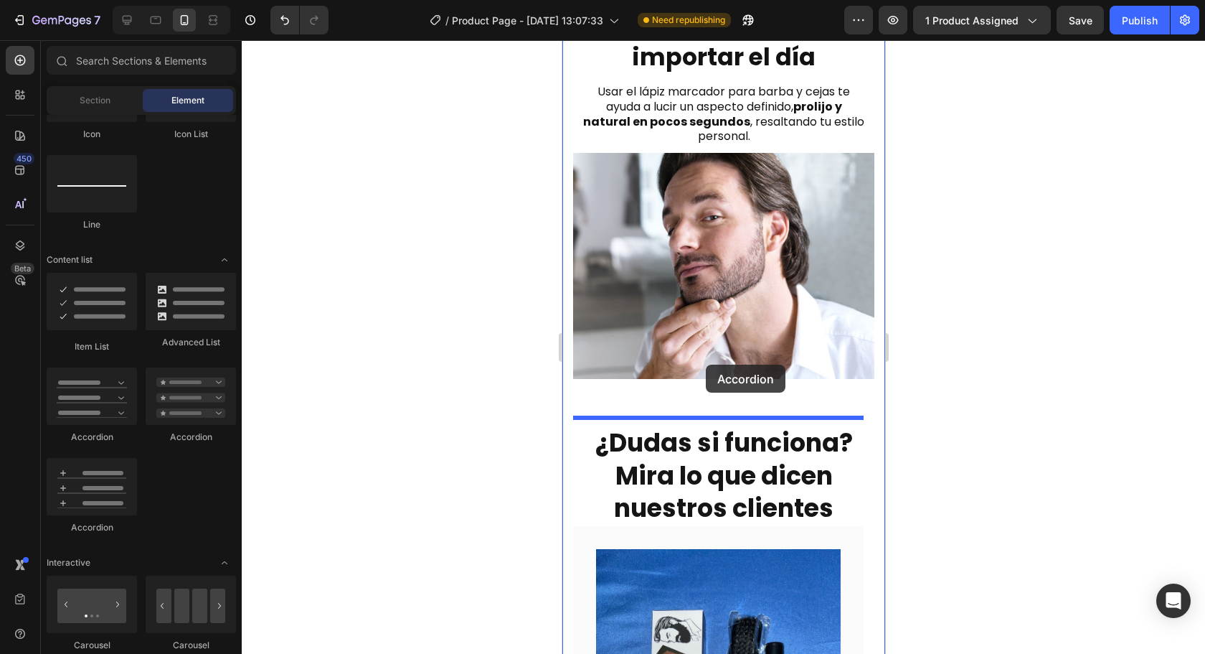
drag, startPoint x: 728, startPoint y: 445, endPoint x: 705, endPoint y: 364, distance: 83.6
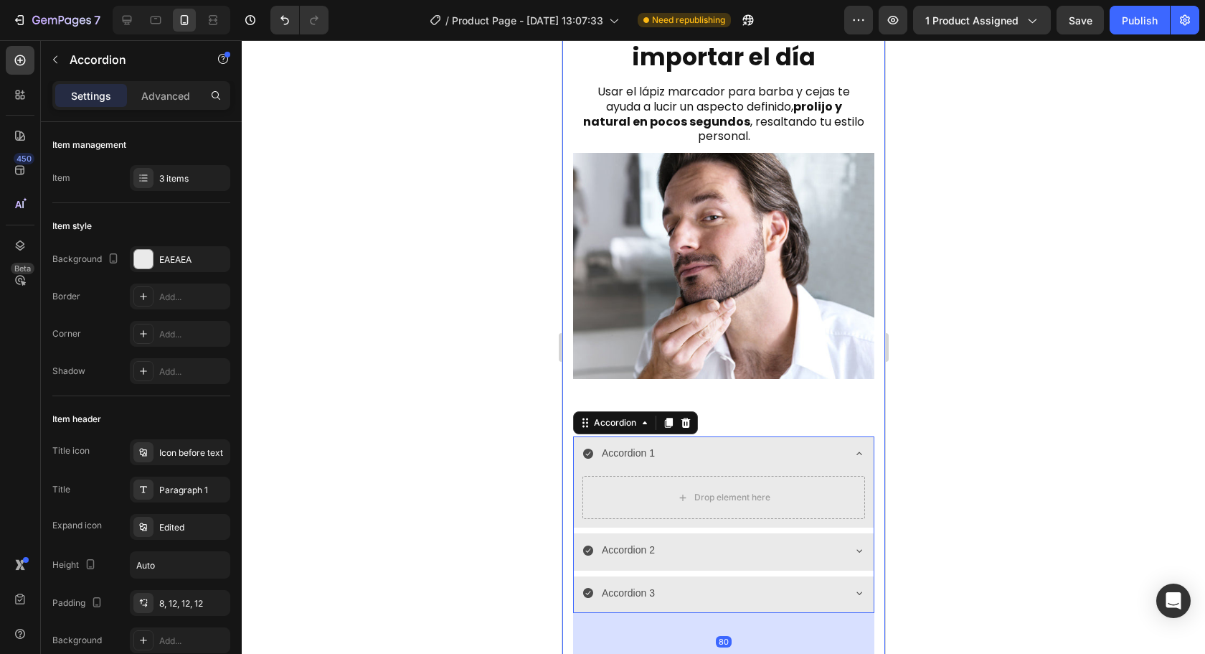
click at [752, 324] on img at bounding box center [722, 266] width 301 height 226
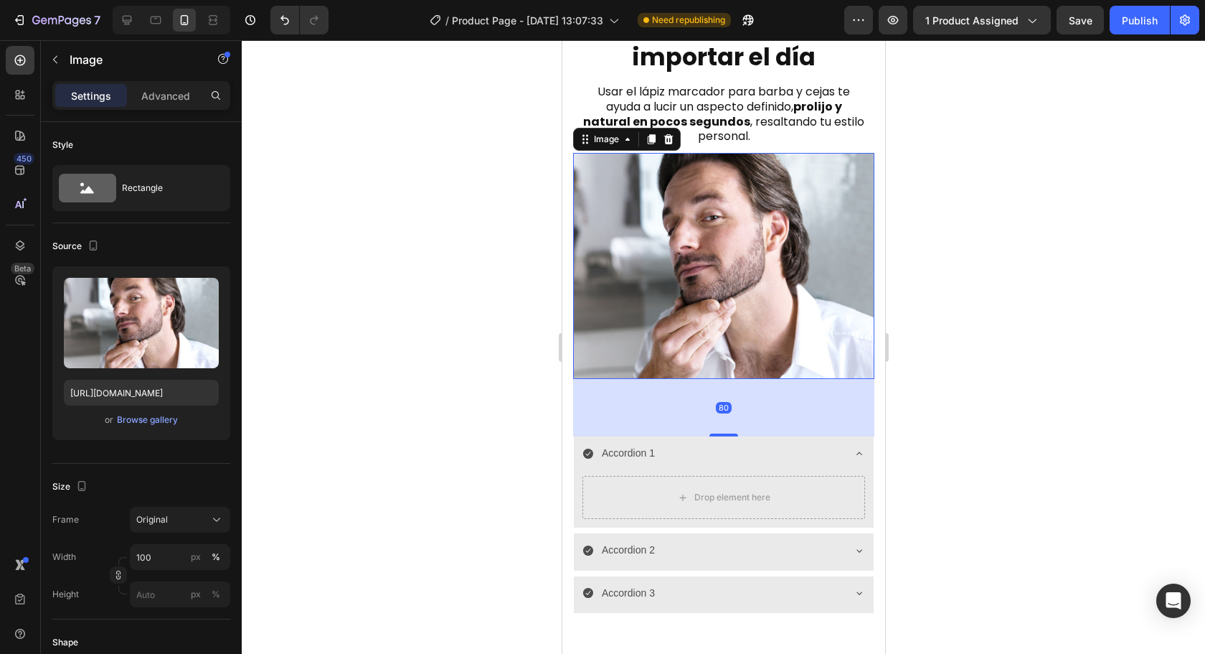
click at [725, 413] on div "80" at bounding box center [722, 407] width 301 height 57
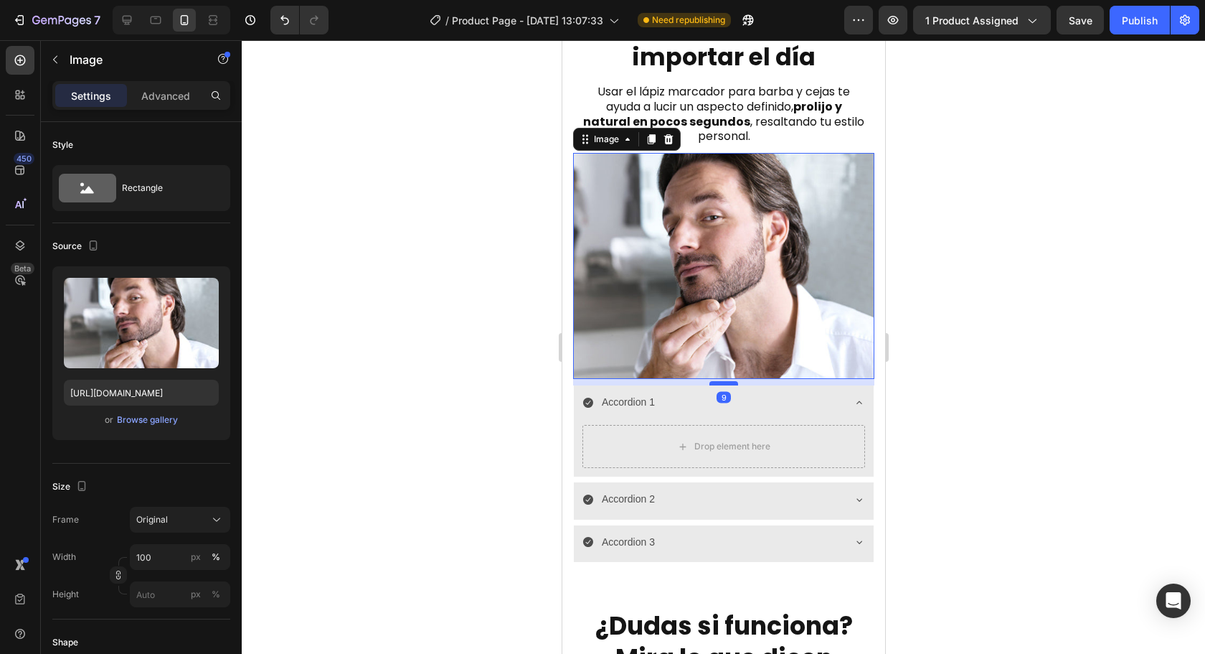
drag, startPoint x: 725, startPoint y: 415, endPoint x: 728, endPoint y: 364, distance: 51.0
click at [728, 381] on div at bounding box center [723, 383] width 29 height 4
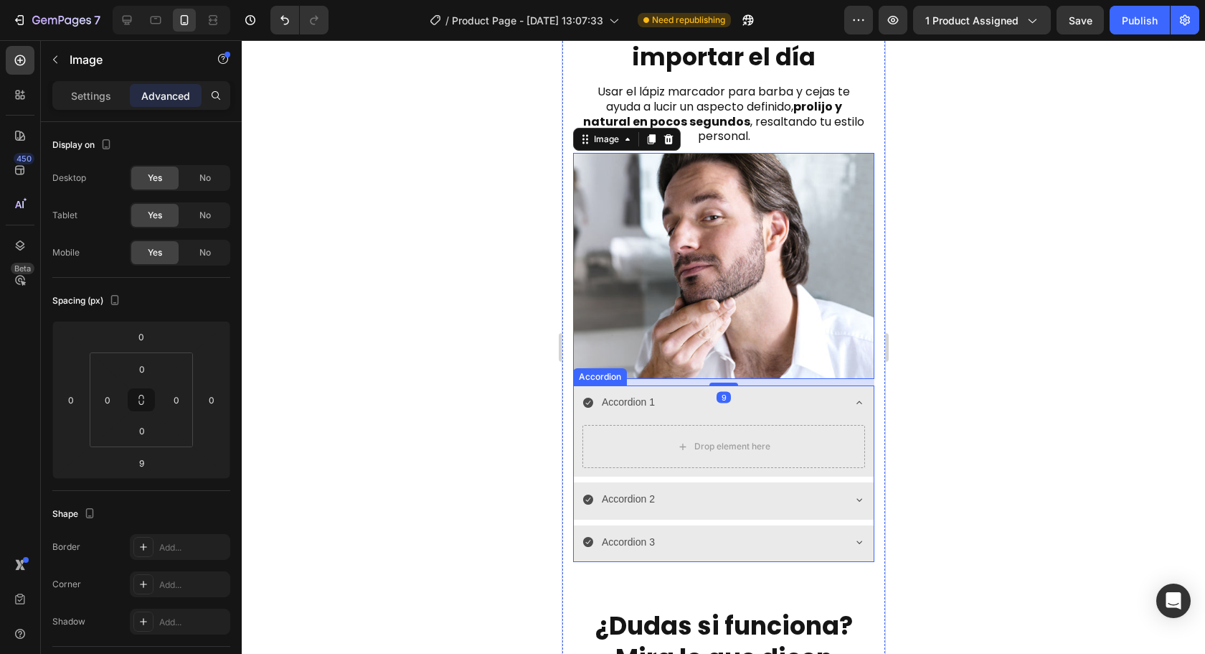
click at [642, 391] on div "Accordion 1" at bounding box center [627, 402] width 57 height 22
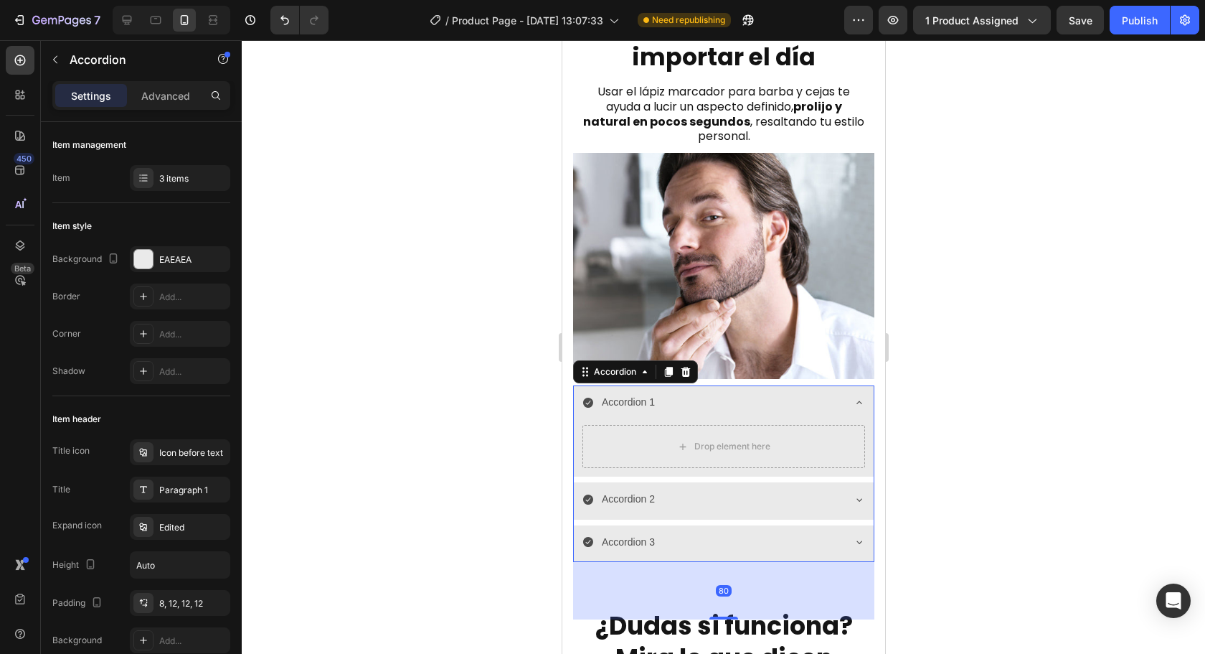
click at [836, 385] on div "Accordion 1" at bounding box center [723, 403] width 300 height 37
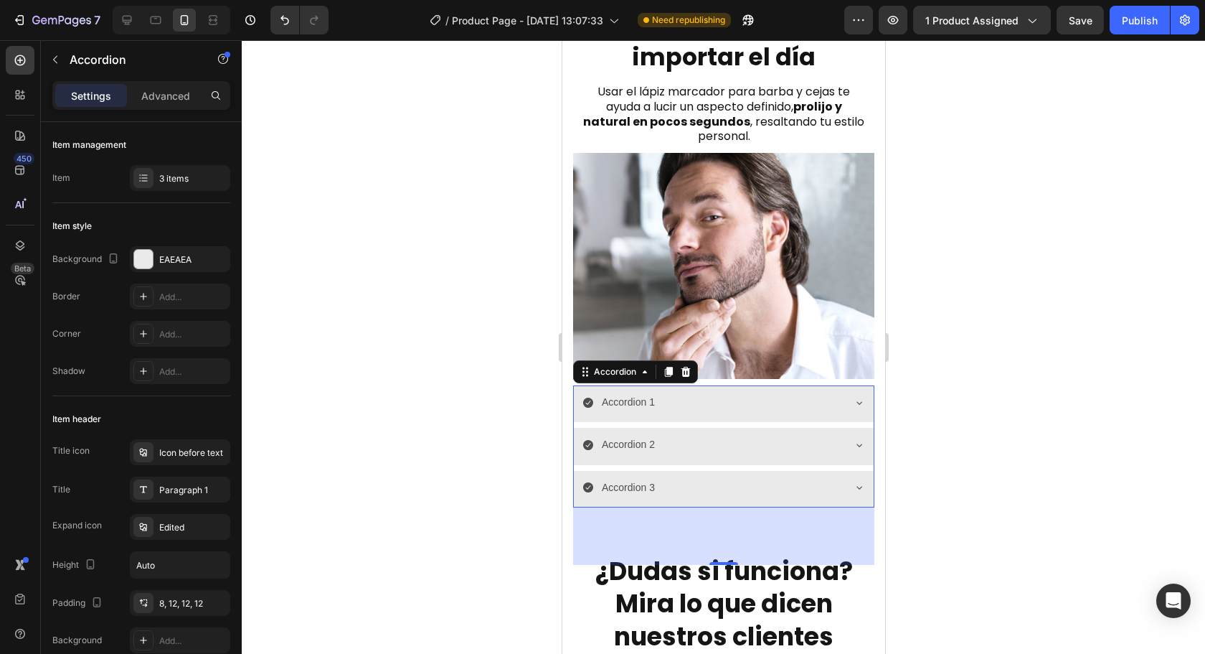
click at [1135, 448] on div at bounding box center [723, 346] width 963 height 613
click at [819, 405] on div "Accordion 1 Accordion 2 Accordion 3" at bounding box center [722, 446] width 301 height 122
click at [145, 261] on div at bounding box center [143, 259] width 19 height 19
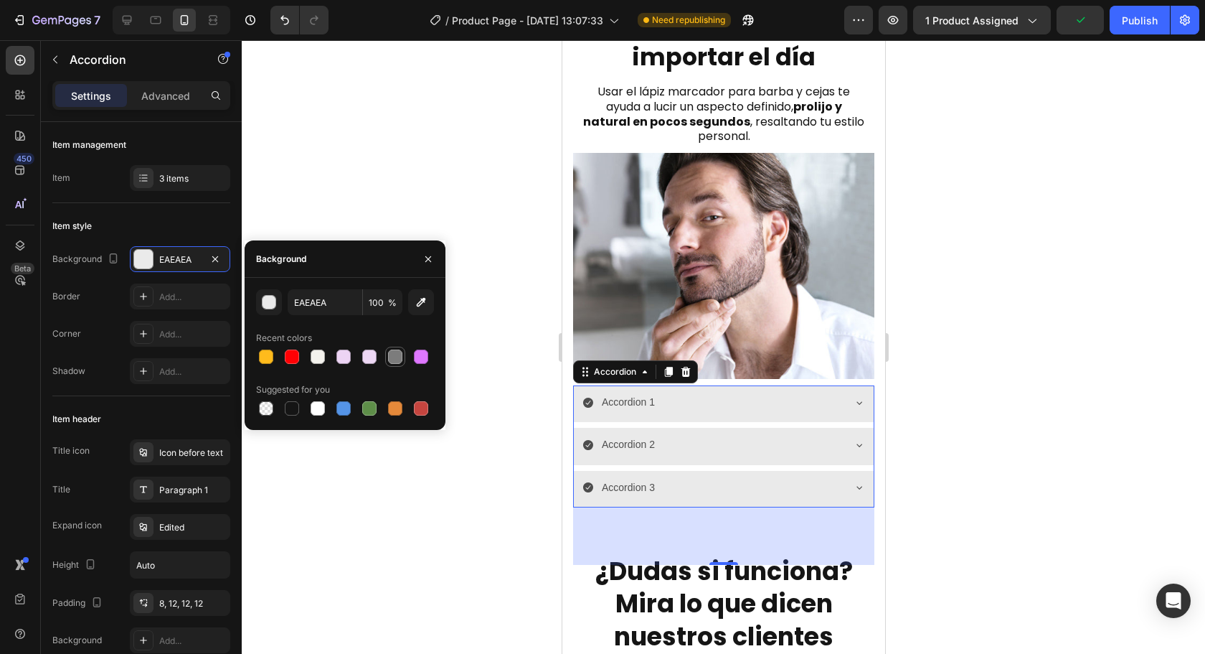
click at [400, 358] on div at bounding box center [395, 356] width 14 height 14
type input "7C7C7C"
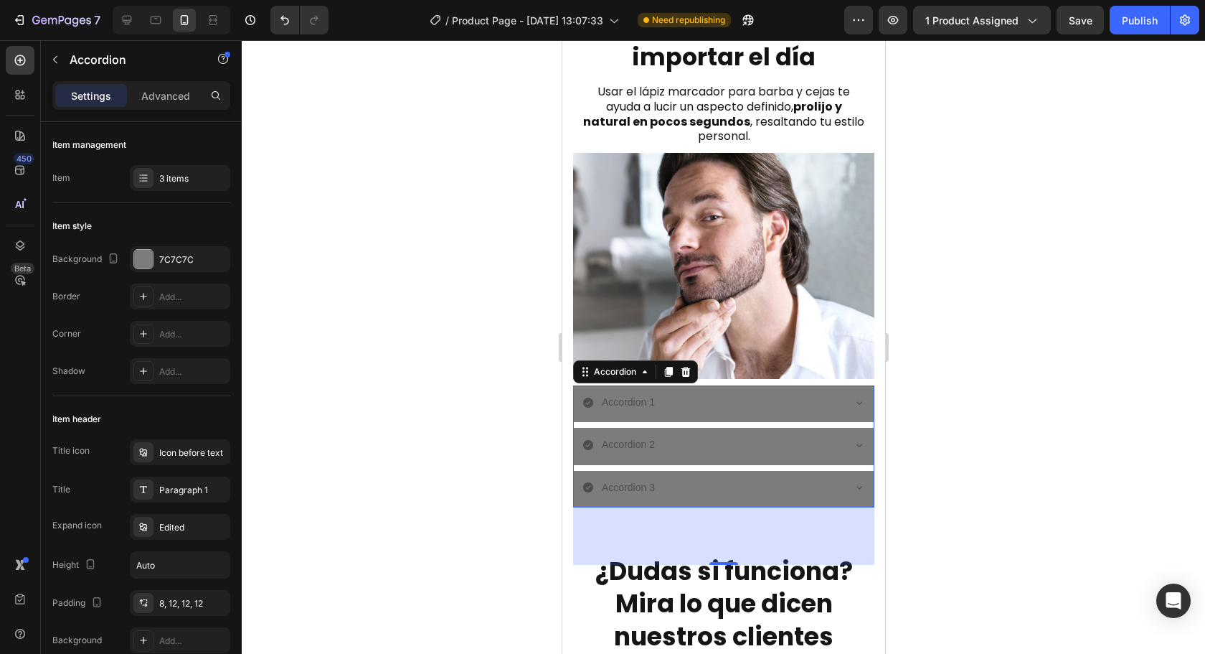
click at [991, 408] on div at bounding box center [723, 346] width 963 height 613
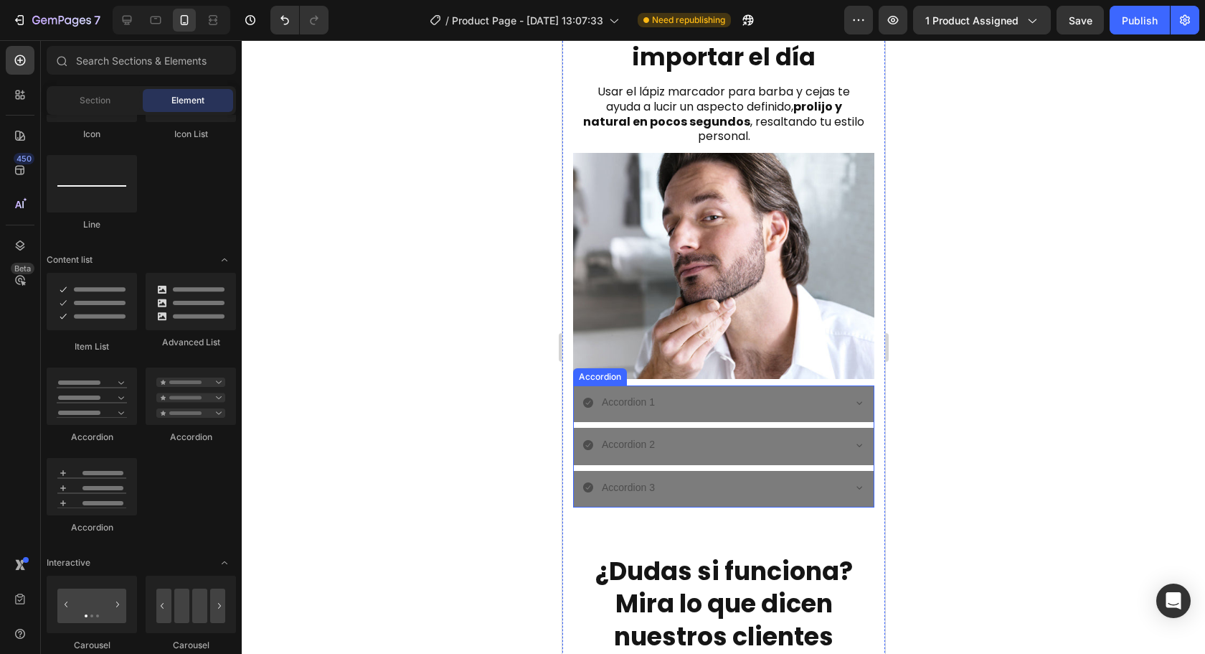
click at [661, 402] on div "Accordion 1" at bounding box center [723, 403] width 300 height 37
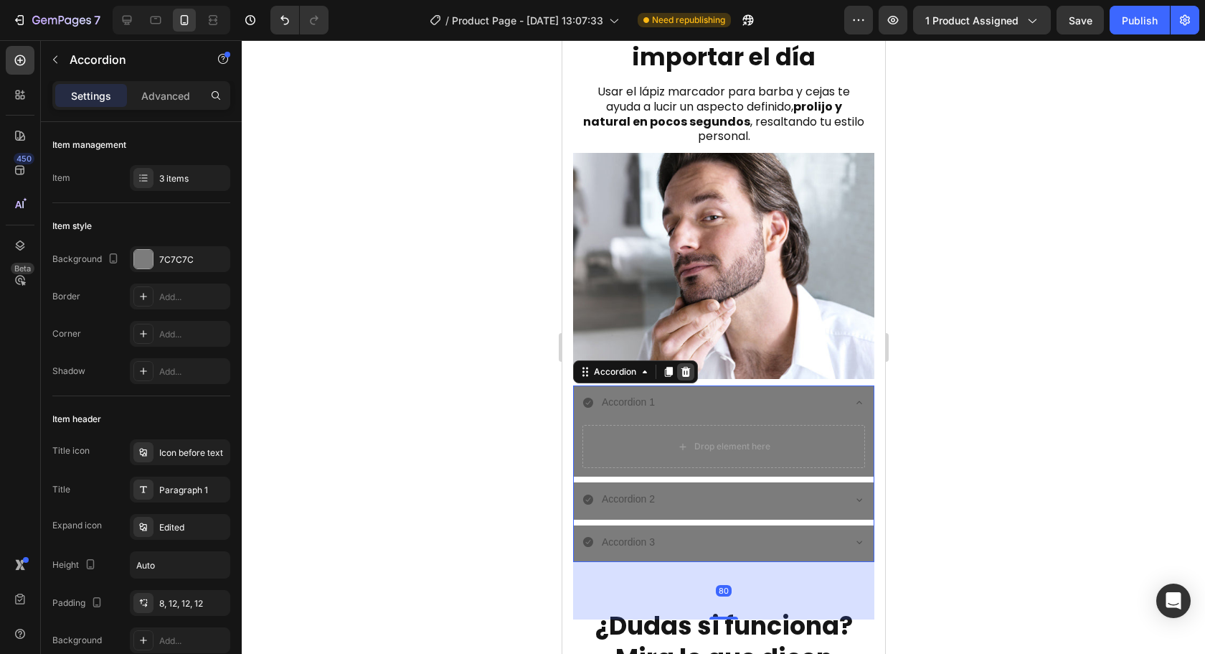
click at [689, 366] on icon at bounding box center [684, 371] width 11 height 11
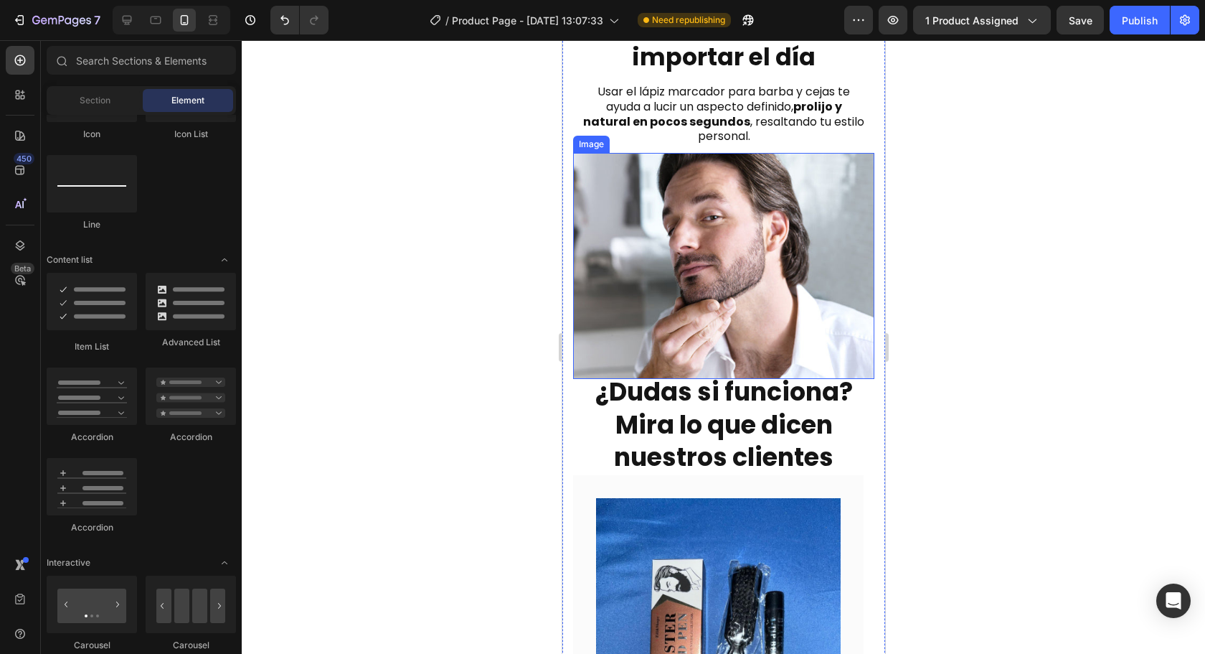
click at [767, 268] on img at bounding box center [722, 266] width 301 height 226
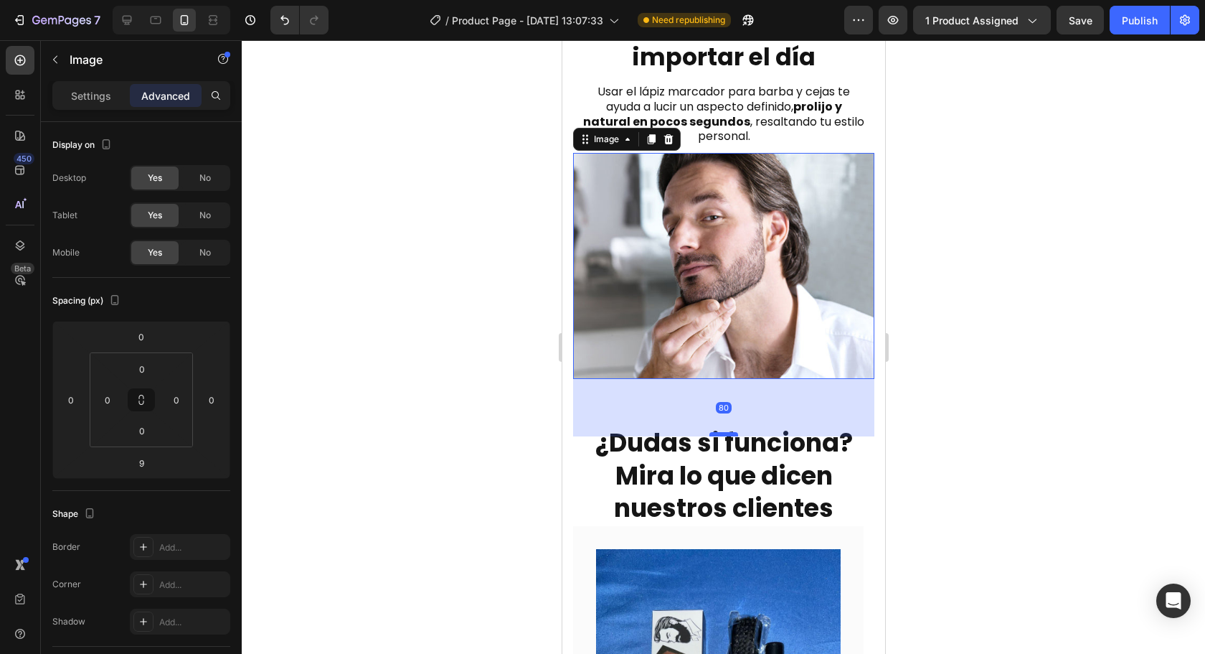
drag, startPoint x: 722, startPoint y: 365, endPoint x: 1457, endPoint y: 483, distance: 744.0
click at [723, 432] on div at bounding box center [723, 434] width 29 height 4
type input "80"
click at [997, 438] on div at bounding box center [723, 346] width 963 height 613
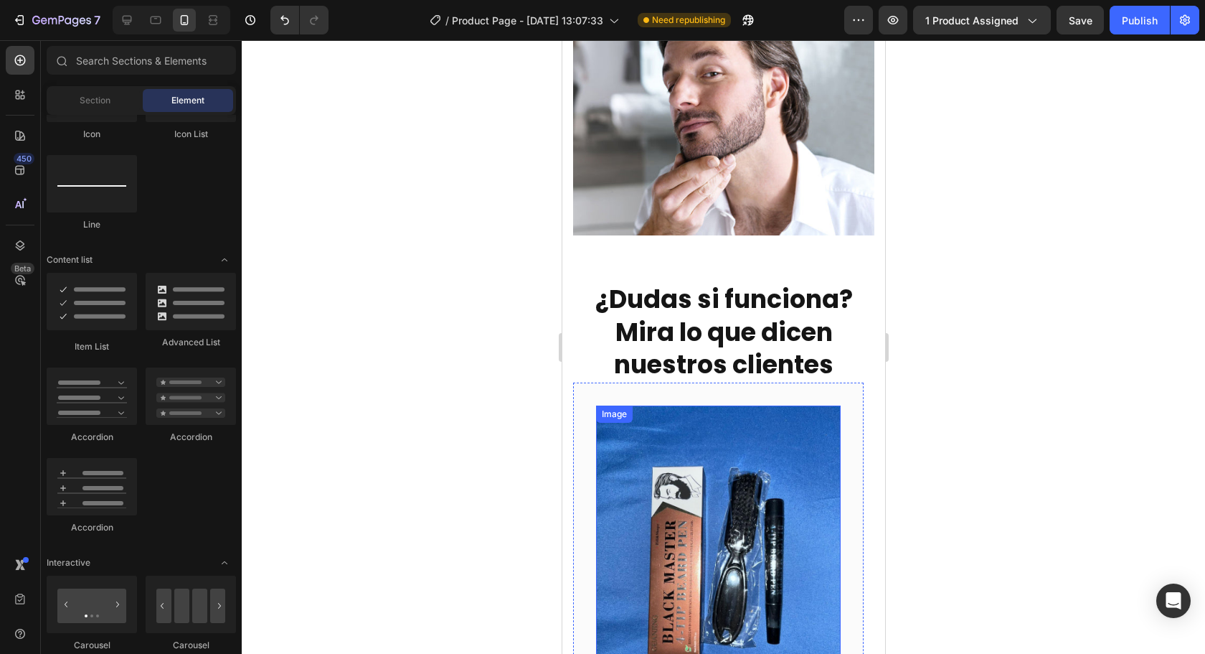
scroll to position [2012, 0]
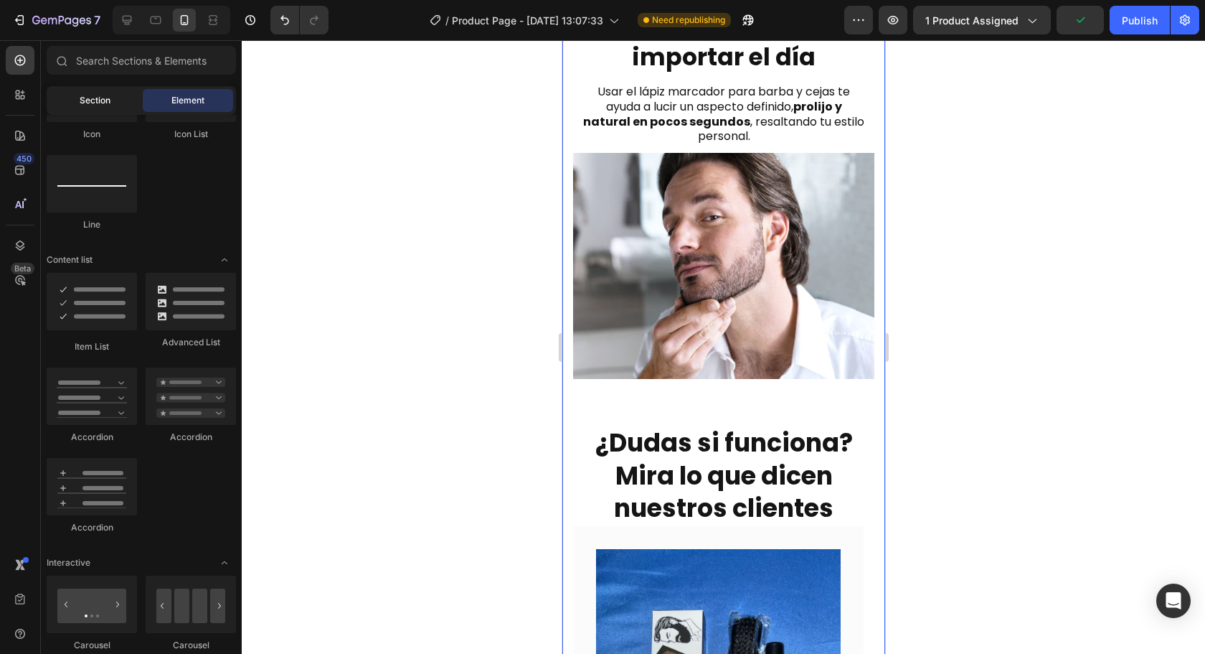
click at [78, 89] on div "Section" at bounding box center [95, 100] width 90 height 23
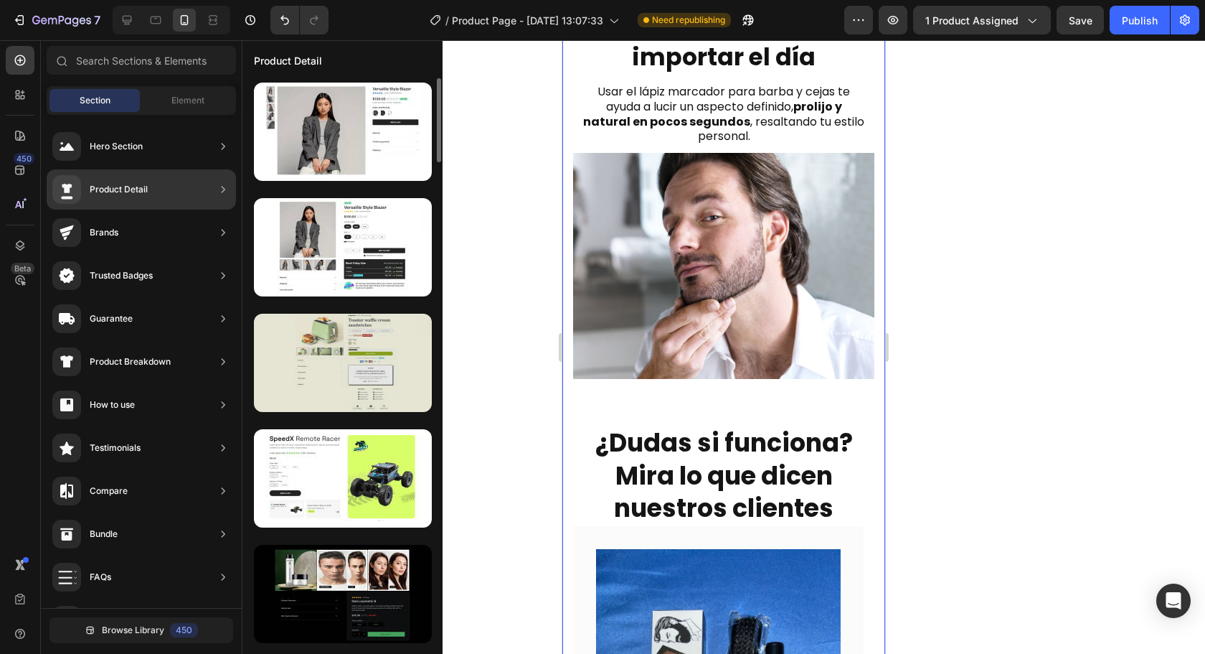
scroll to position [0, 0]
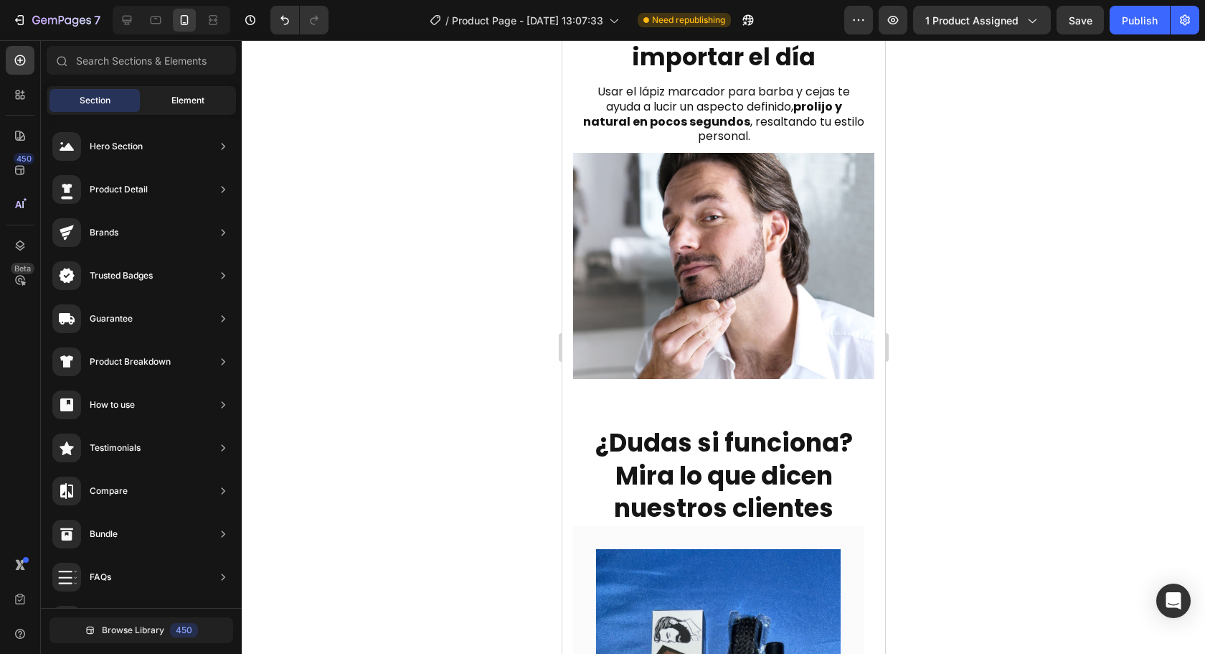
click at [213, 104] on div "Element" at bounding box center [188, 100] width 90 height 23
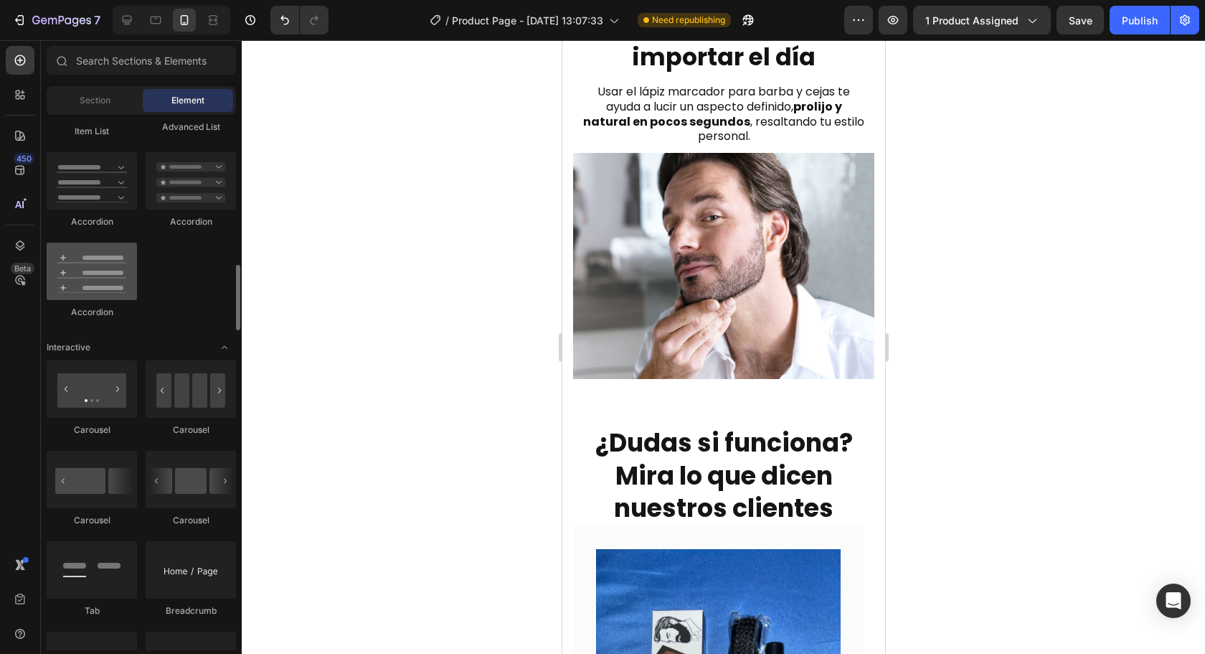
scroll to position [1076, 0]
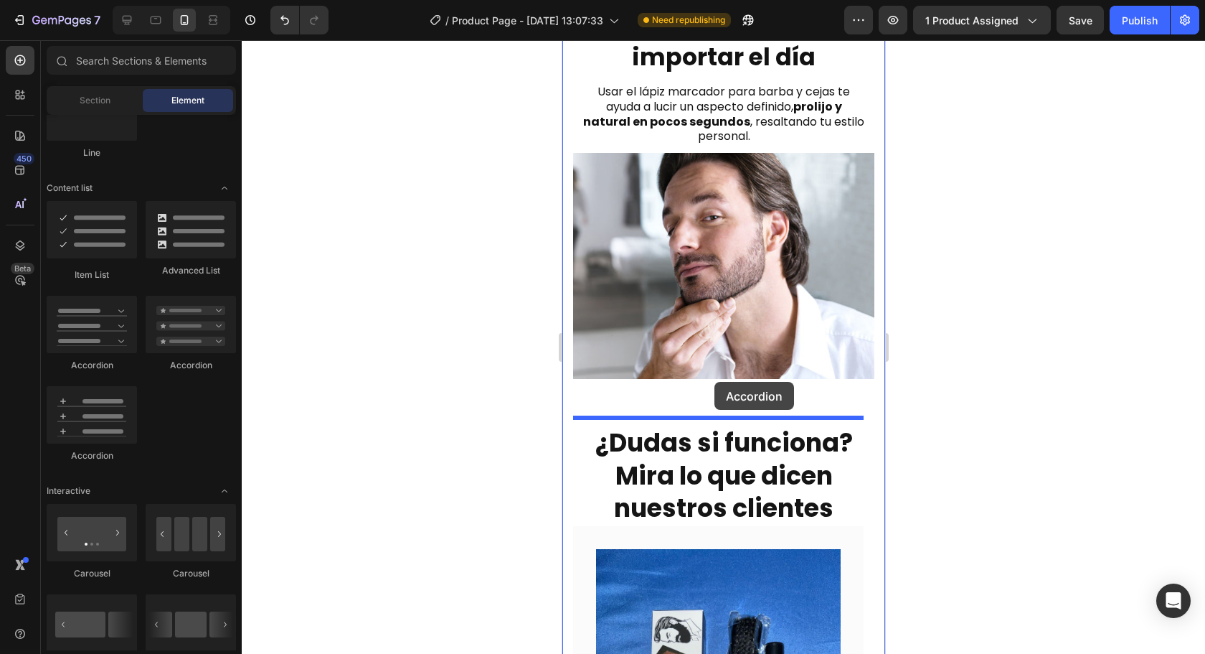
drag, startPoint x: 742, startPoint y: 379, endPoint x: 714, endPoint y: 382, distance: 28.1
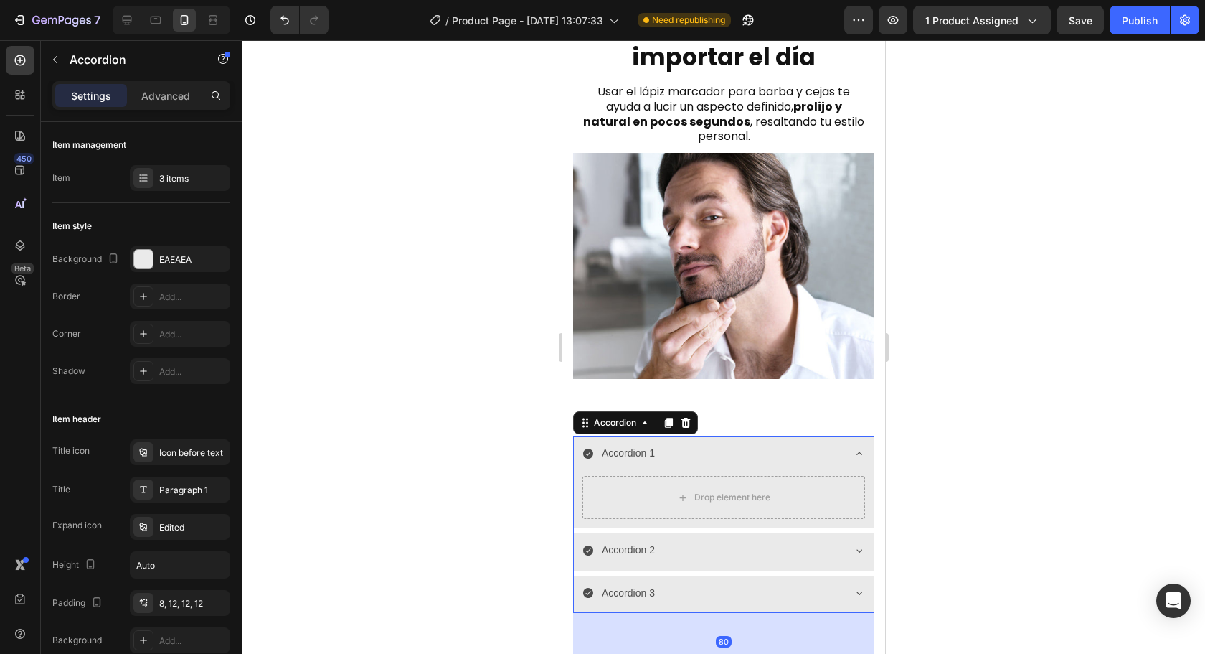
click at [853, 448] on icon at bounding box center [858, 453] width 11 height 11
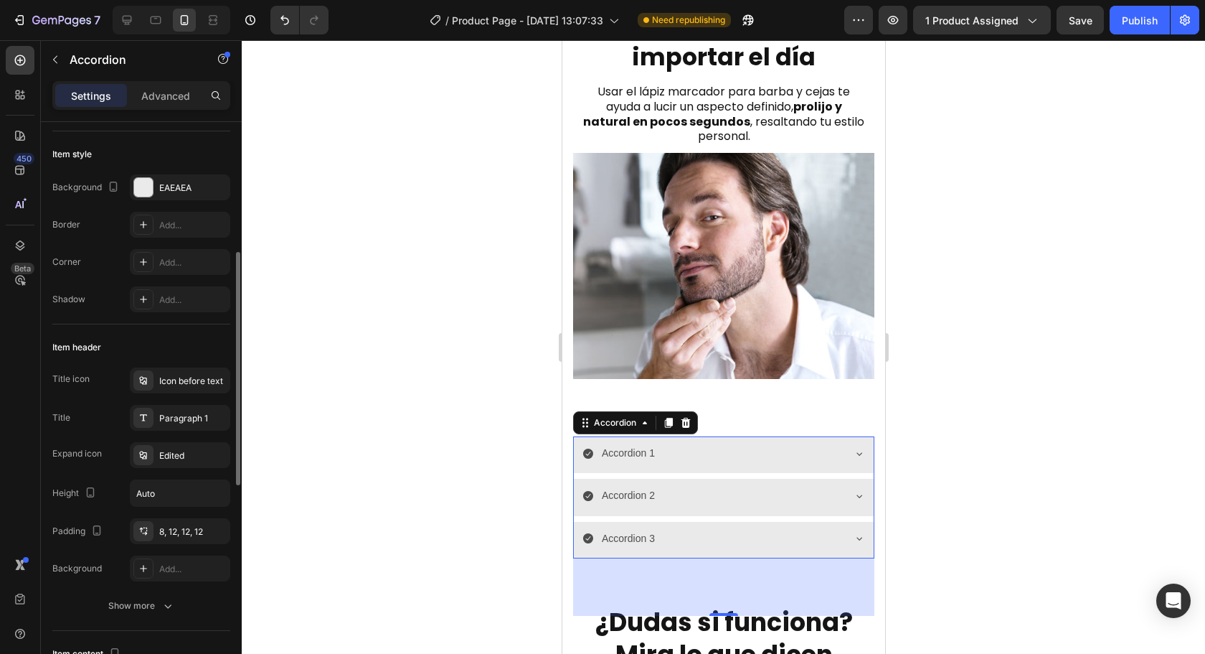
scroll to position [143, 0]
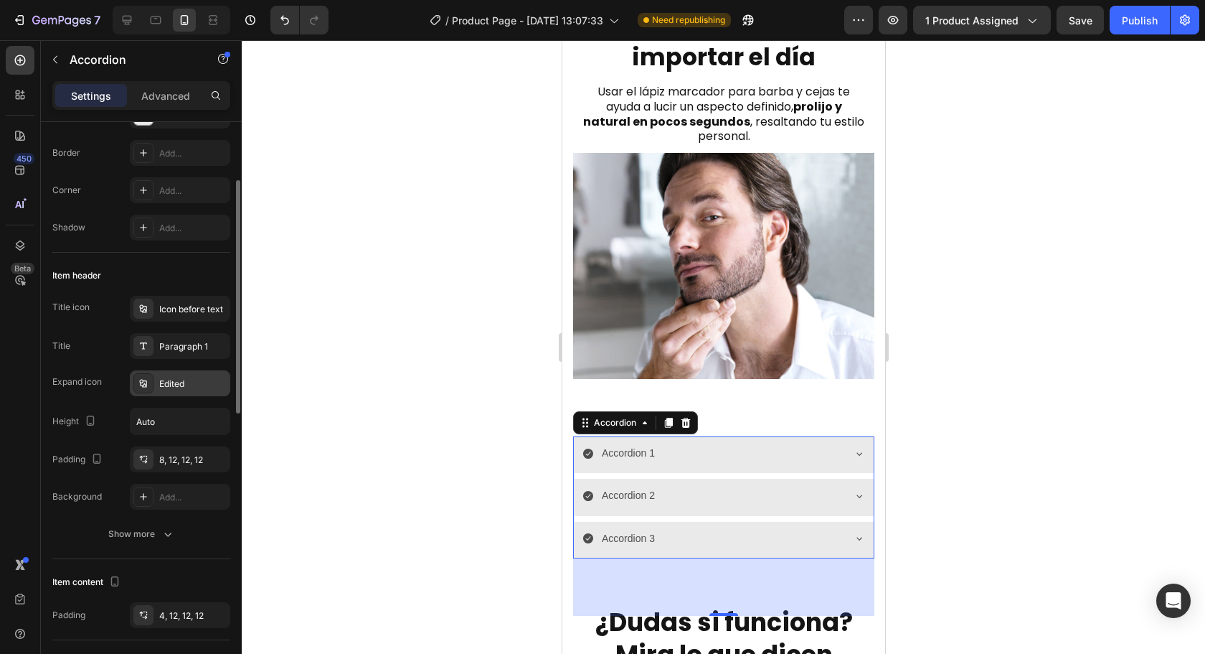
click at [164, 390] on div "Edited" at bounding box center [180, 383] width 100 height 26
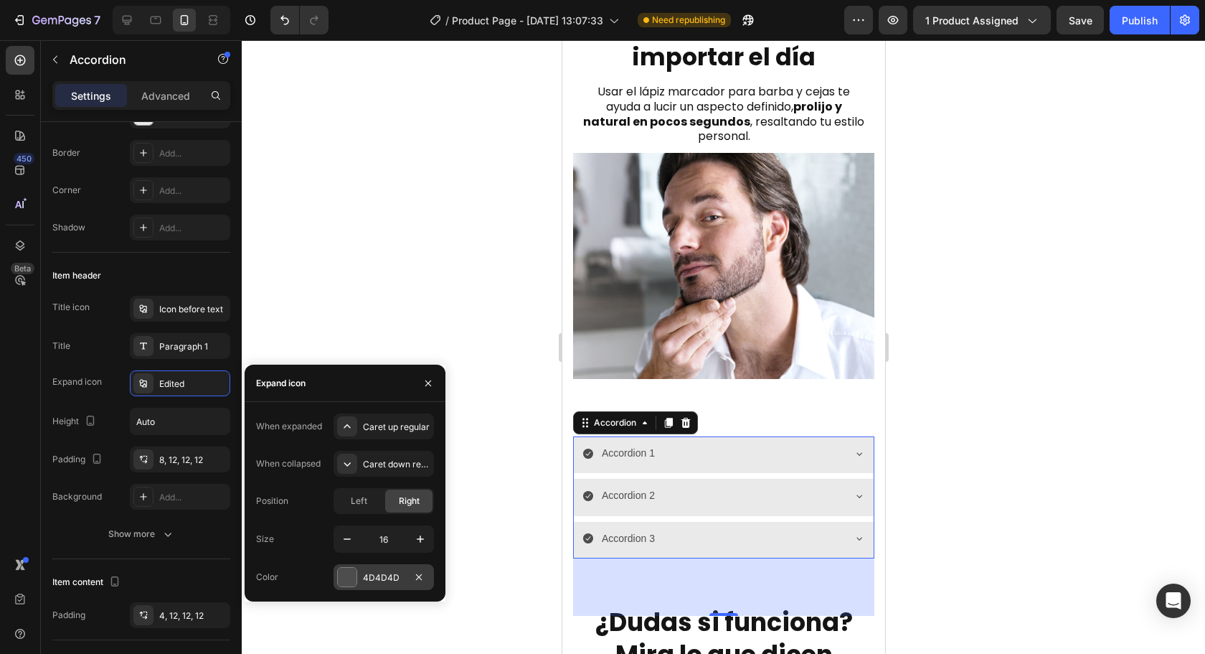
click at [352, 572] on div at bounding box center [347, 576] width 19 height 19
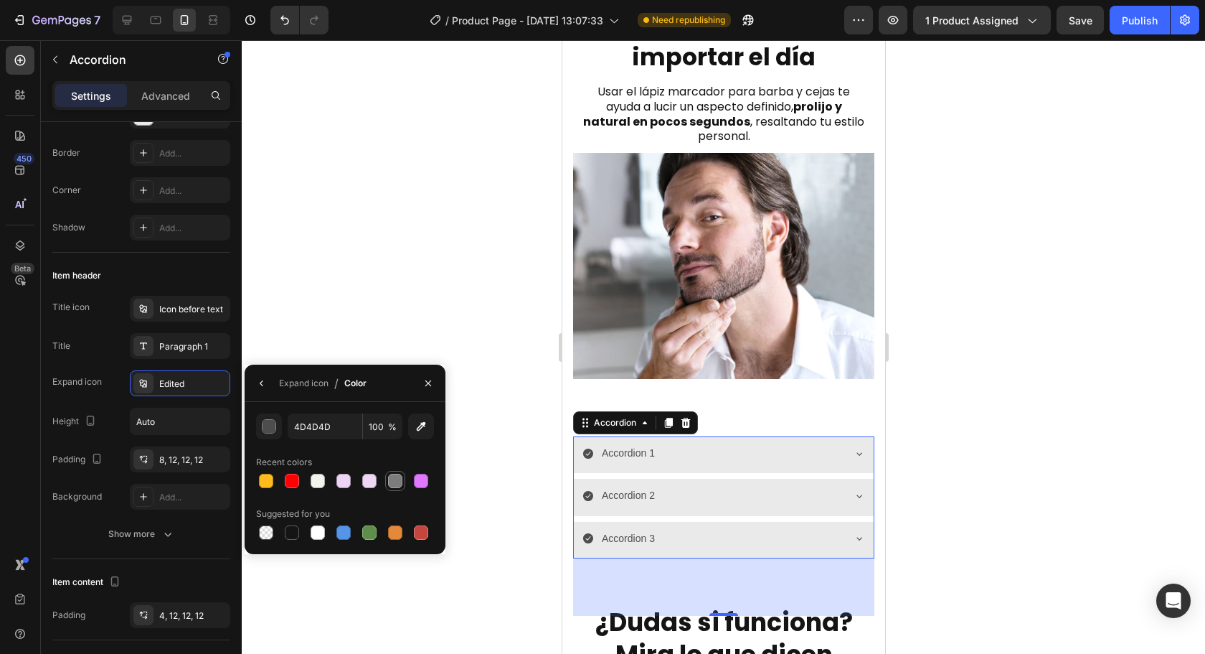
click at [394, 479] on div at bounding box center [395, 480] width 14 height 14
type input "7C7C7C"
click at [266, 385] on icon "button" at bounding box center [261, 382] width 11 height 11
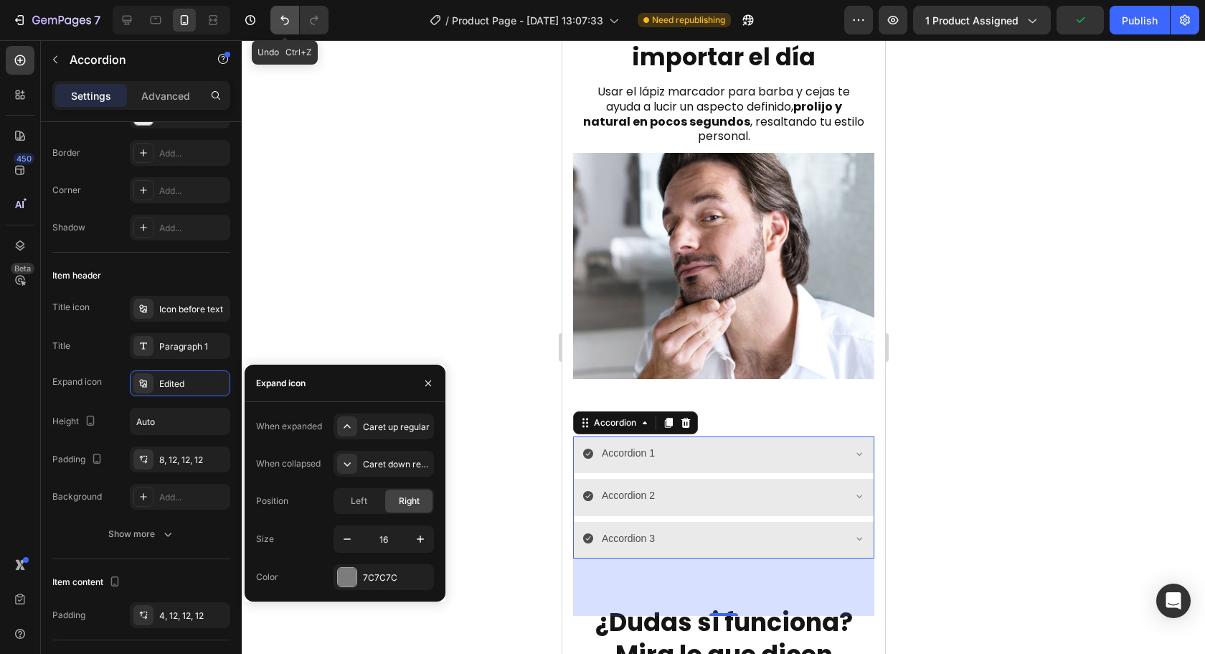
click at [285, 23] on icon "Undo/Redo" at bounding box center [285, 20] width 14 height 14
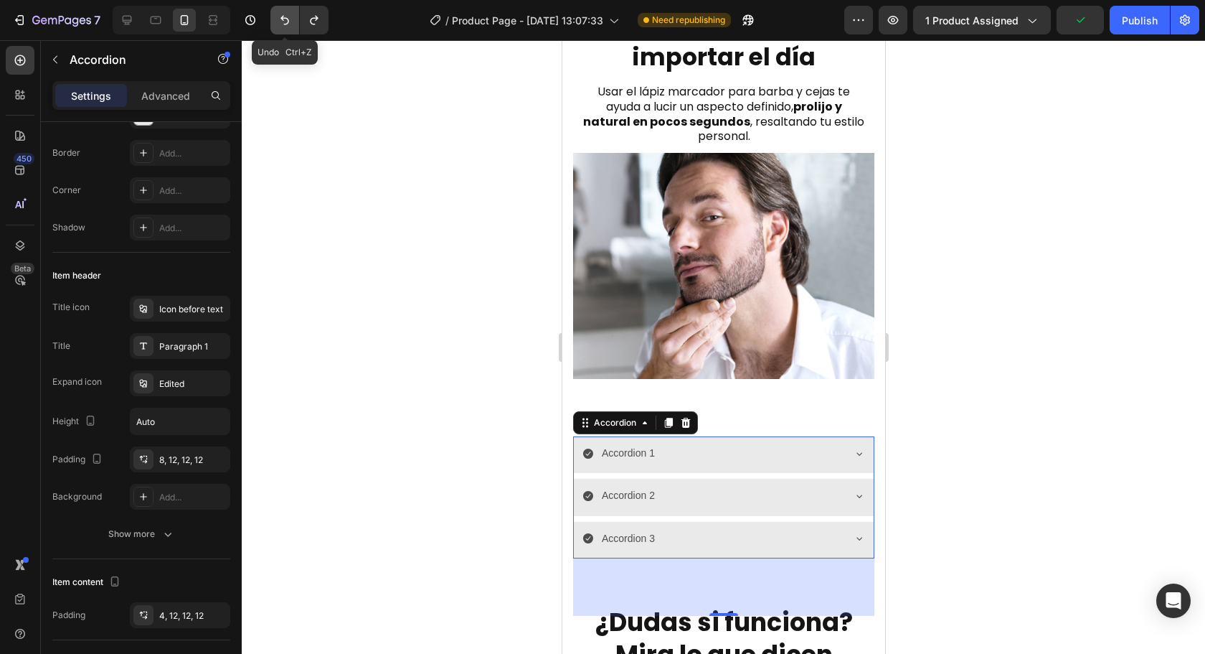
click at [283, 25] on icon "Undo/Redo" at bounding box center [285, 20] width 14 height 14
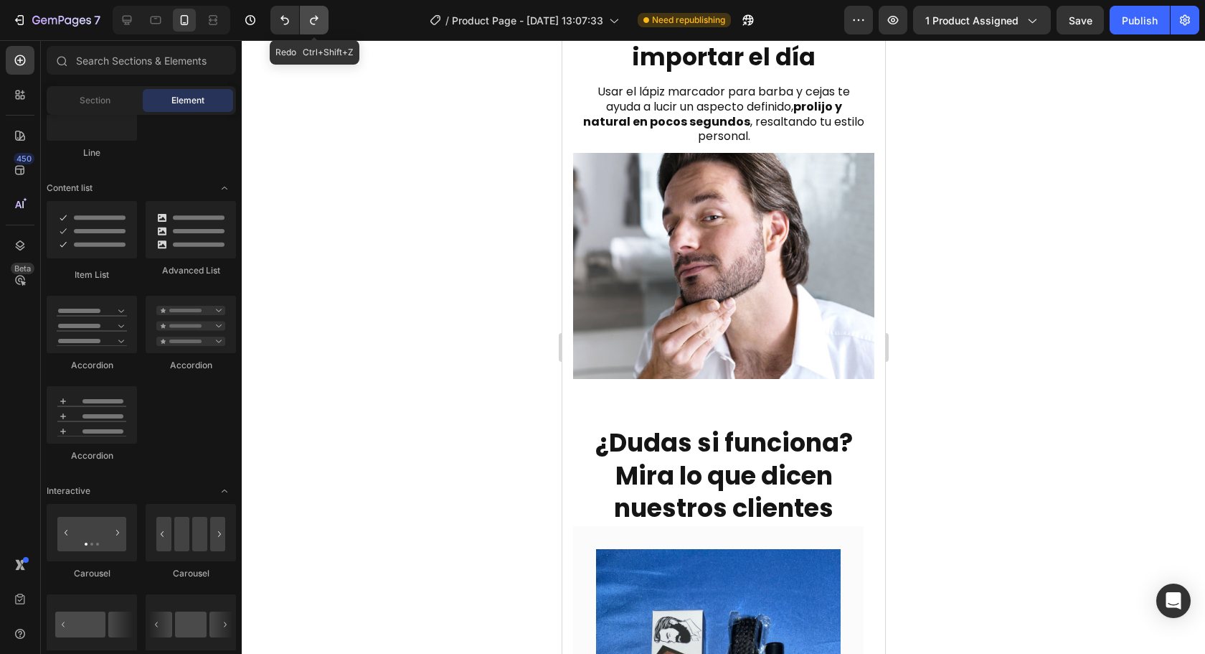
click at [314, 27] on icon "Undo/Redo" at bounding box center [314, 20] width 14 height 14
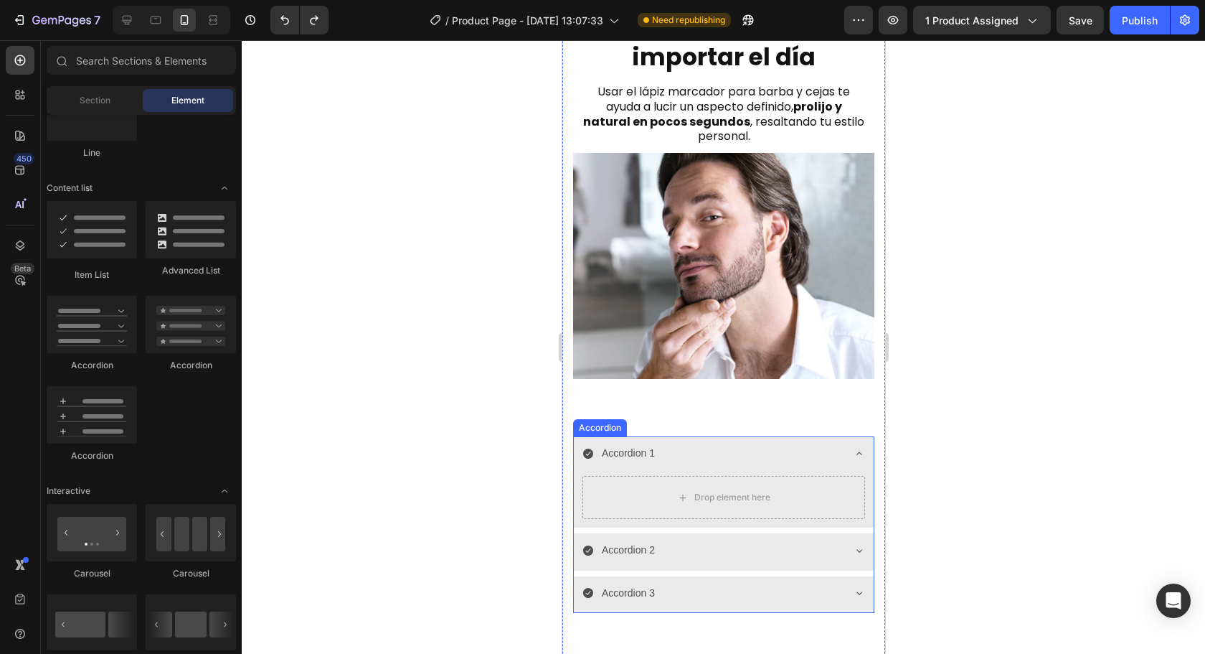
click at [585, 508] on div "Drop element here" at bounding box center [723, 500] width 300 height 55
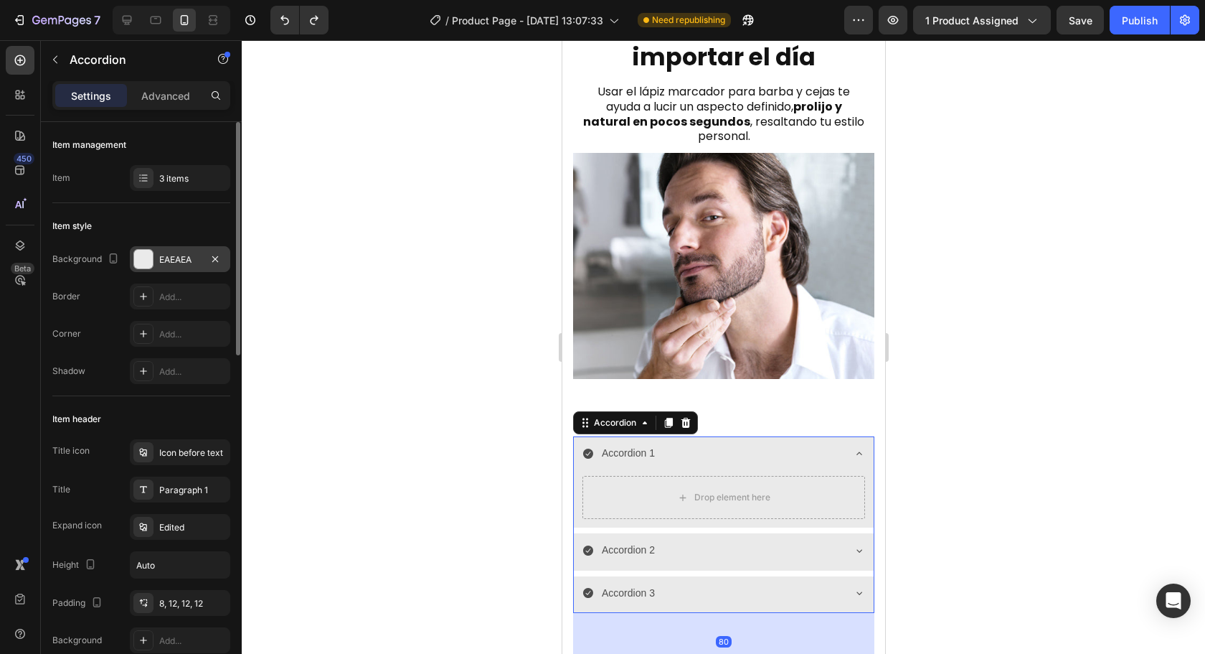
click at [157, 254] on div "EAEAEA" at bounding box center [180, 259] width 100 height 26
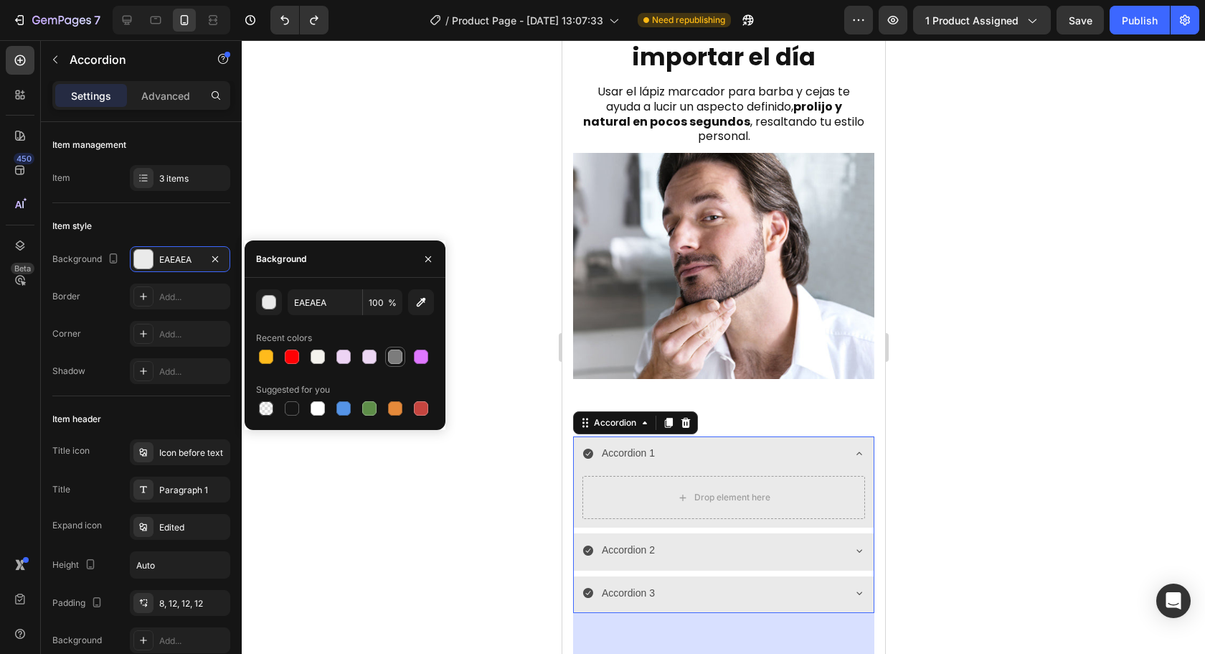
click at [392, 350] on div at bounding box center [395, 356] width 14 height 14
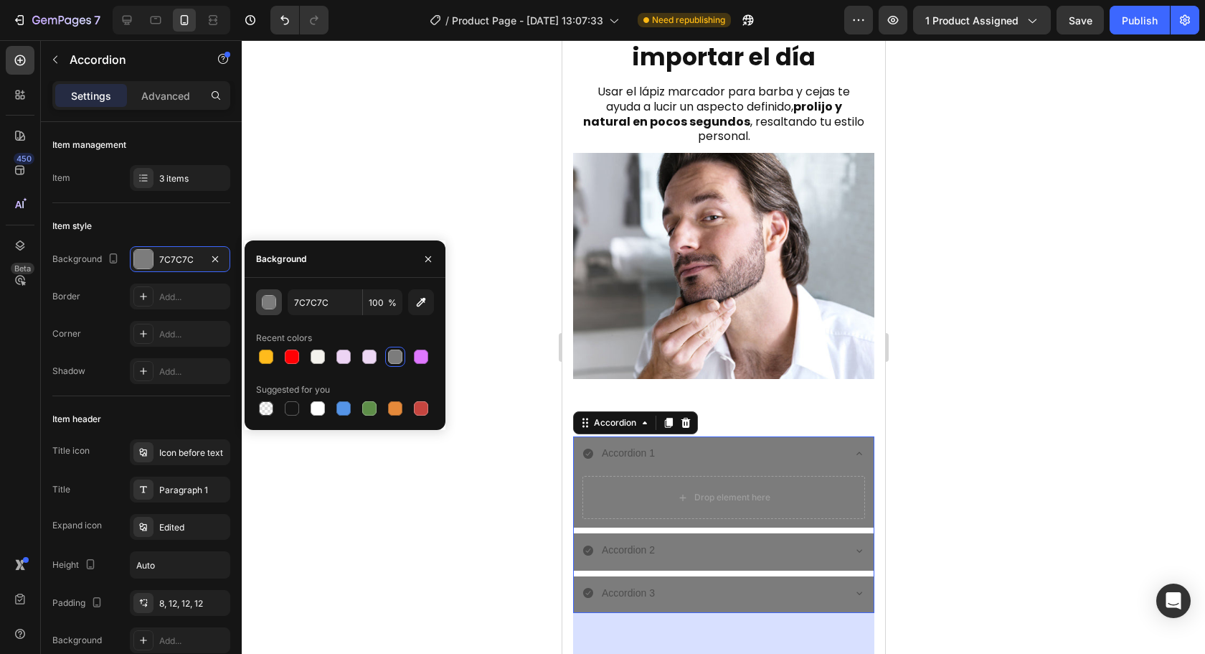
click at [267, 312] on button "button" at bounding box center [269, 302] width 26 height 26
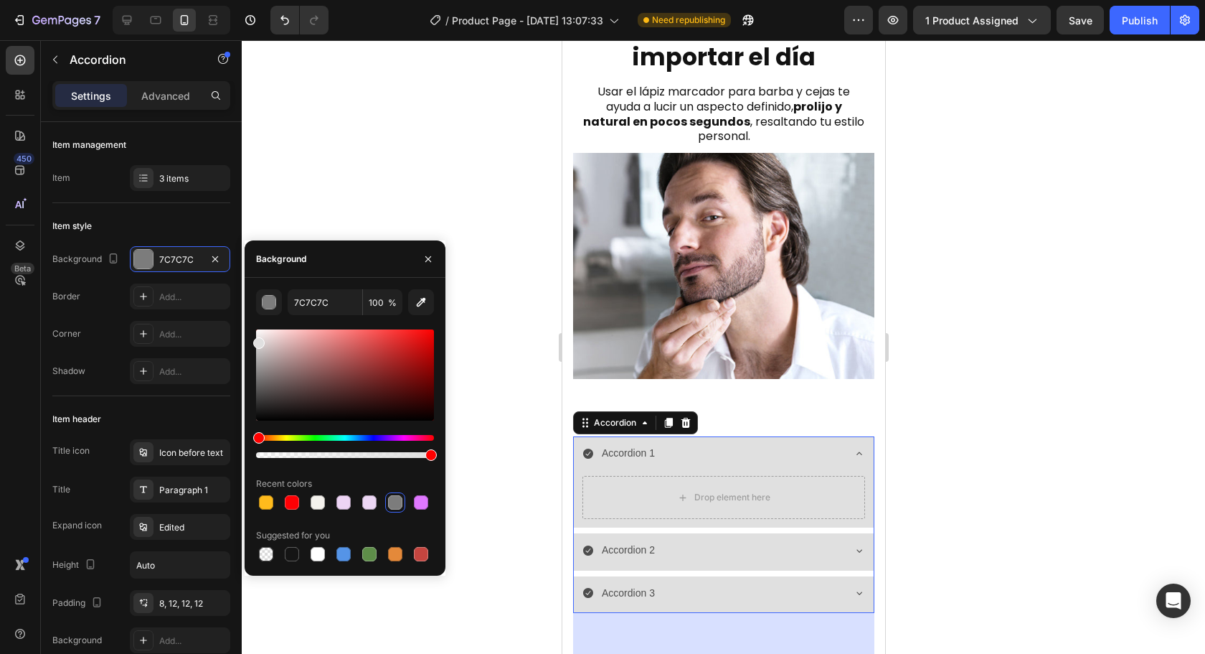
type input "E0E0E0"
drag, startPoint x: 266, startPoint y: 380, endPoint x: 257, endPoint y: 340, distance: 40.5
click at [257, 340] on div at bounding box center [345, 374] width 178 height 91
click at [478, 362] on div at bounding box center [723, 346] width 963 height 613
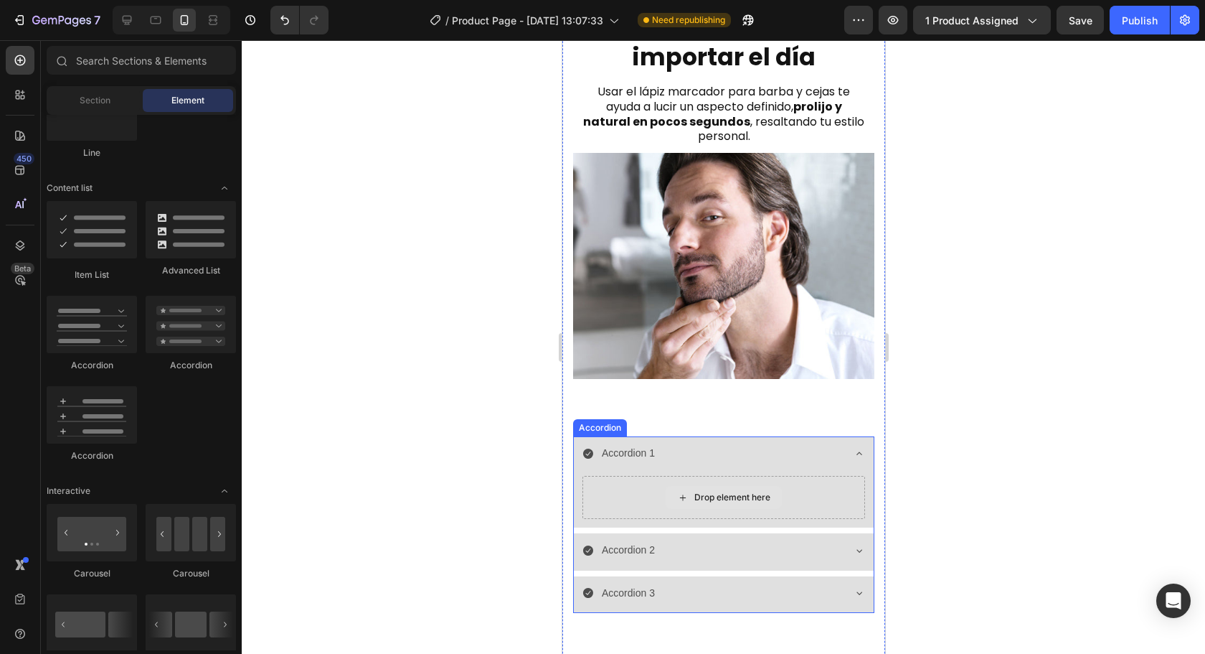
click at [821, 442] on div "Accordion 1" at bounding box center [712, 453] width 260 height 22
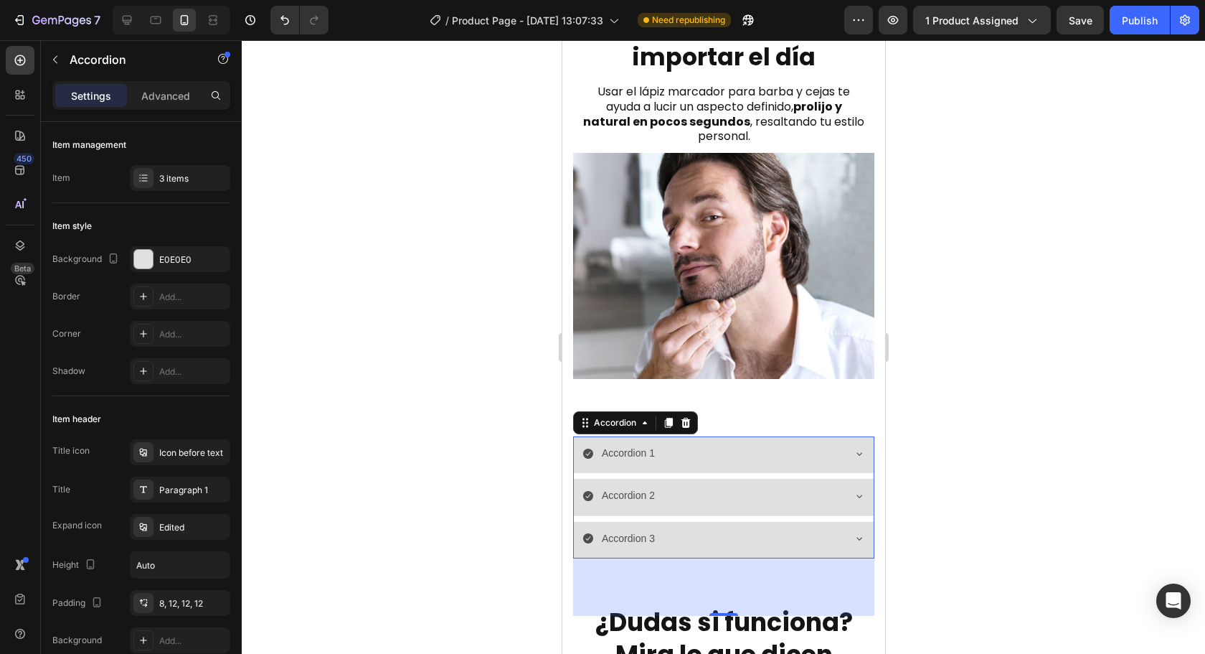
click at [697, 454] on div "Accordion 1" at bounding box center [723, 454] width 300 height 37
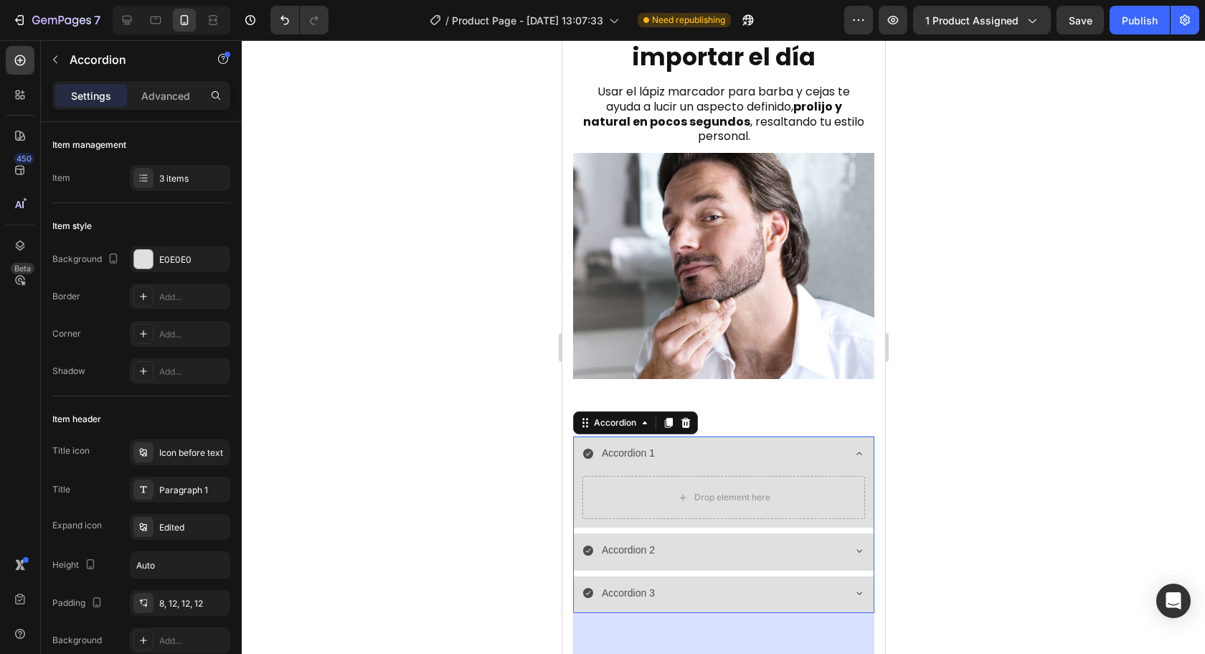
click at [677, 442] on div "Accordion 1" at bounding box center [712, 453] width 260 height 22
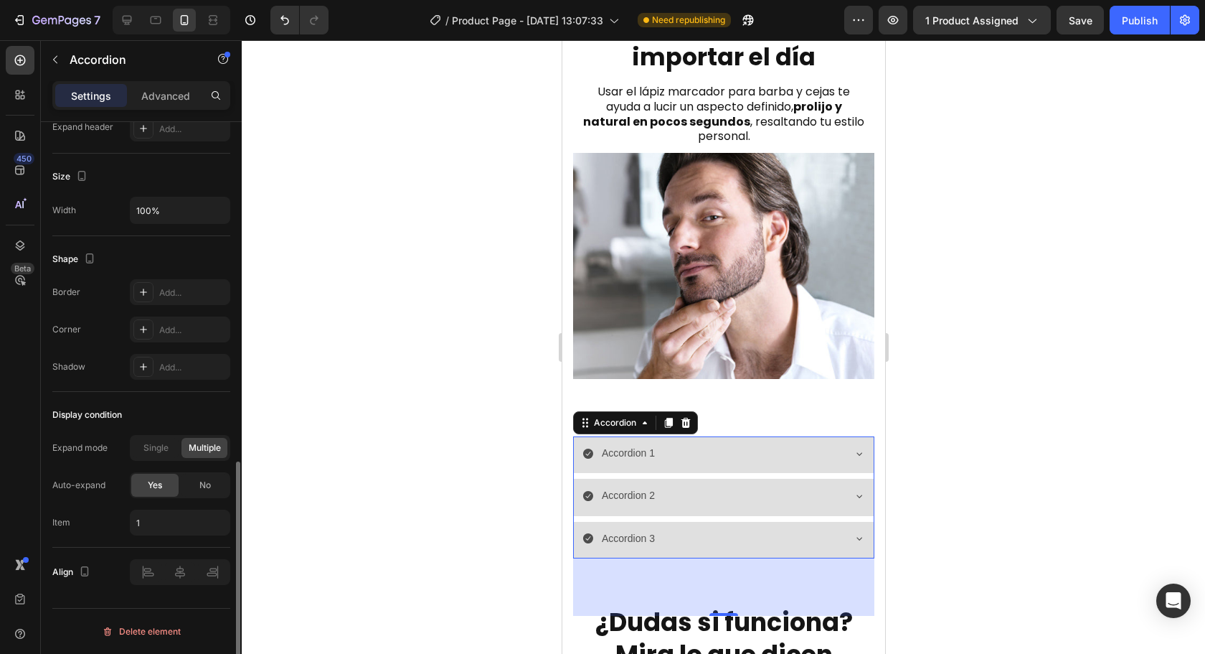
scroll to position [831, 0]
click at [143, 451] on span "Single" at bounding box center [155, 447] width 25 height 13
click at [190, 480] on div "No" at bounding box center [205, 484] width 47 height 23
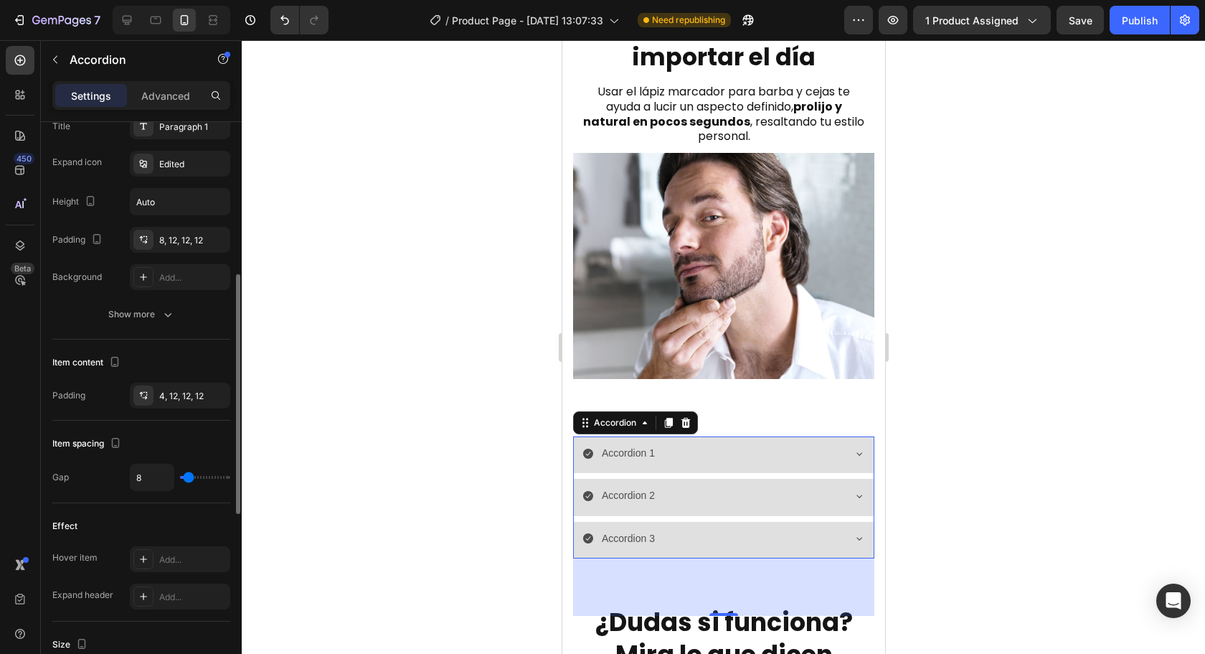
scroll to position [148, 0]
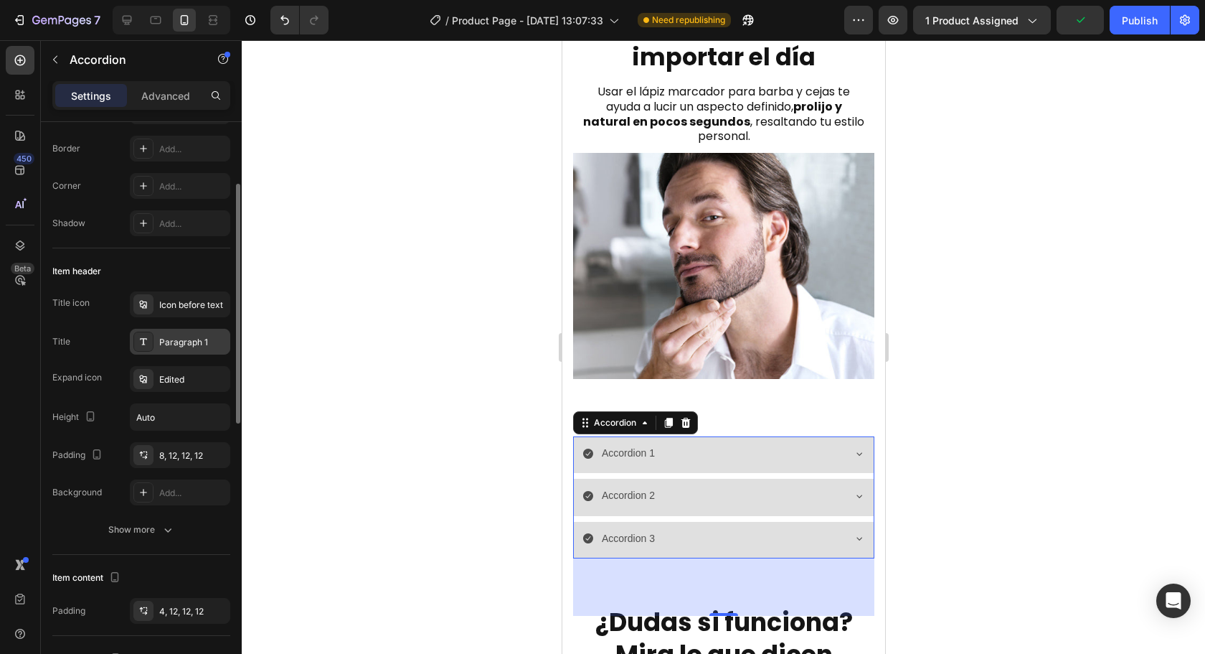
click at [175, 349] on div "Paragraph 1" at bounding box center [180, 342] width 100 height 26
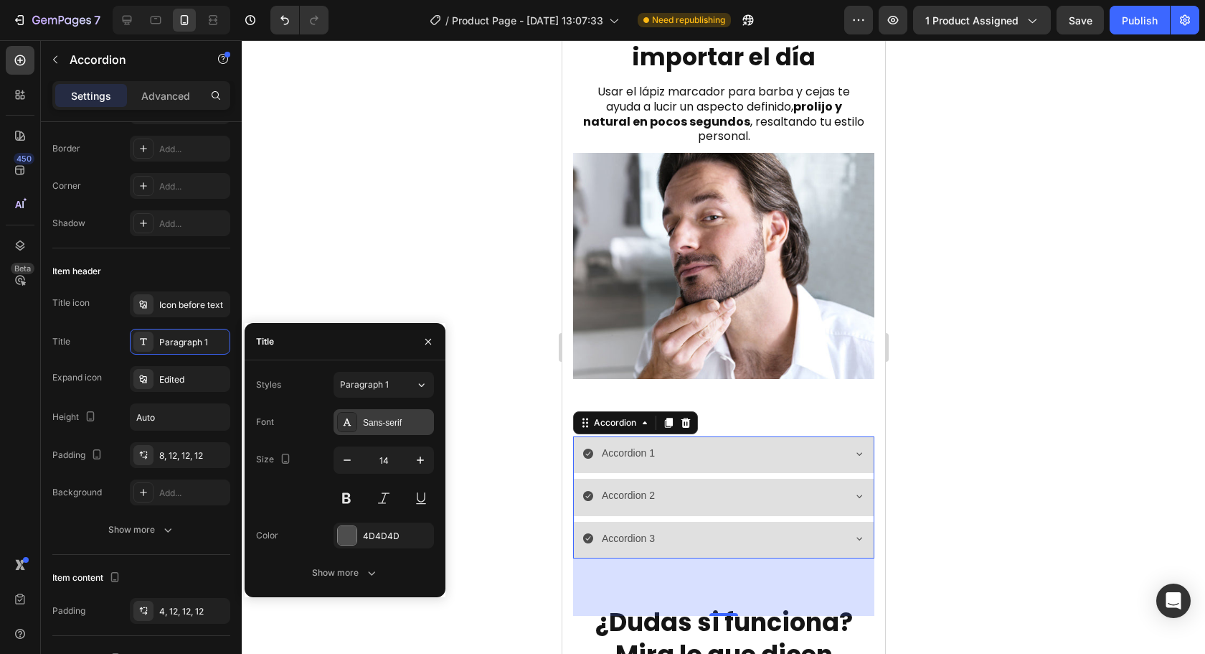
click at [386, 424] on div "Sans-serif" at bounding box center [396, 422] width 67 height 13
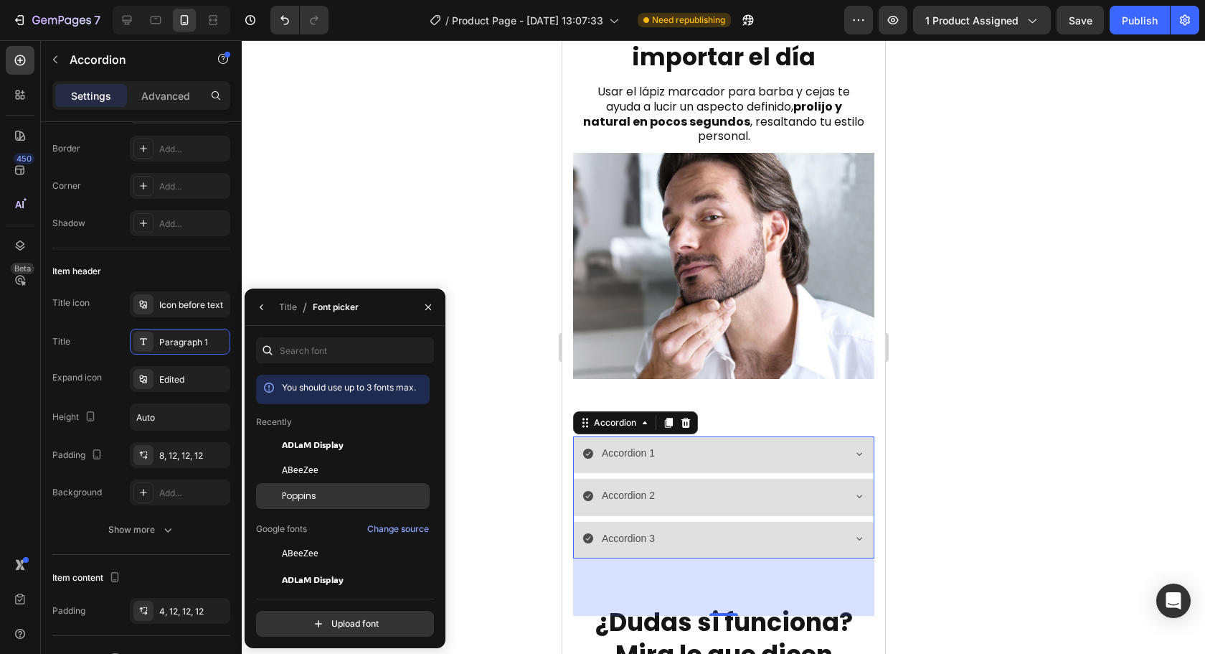
click at [303, 500] on span "Poppins" at bounding box center [299, 495] width 34 height 13
click at [259, 304] on icon "button" at bounding box center [261, 306] width 11 height 11
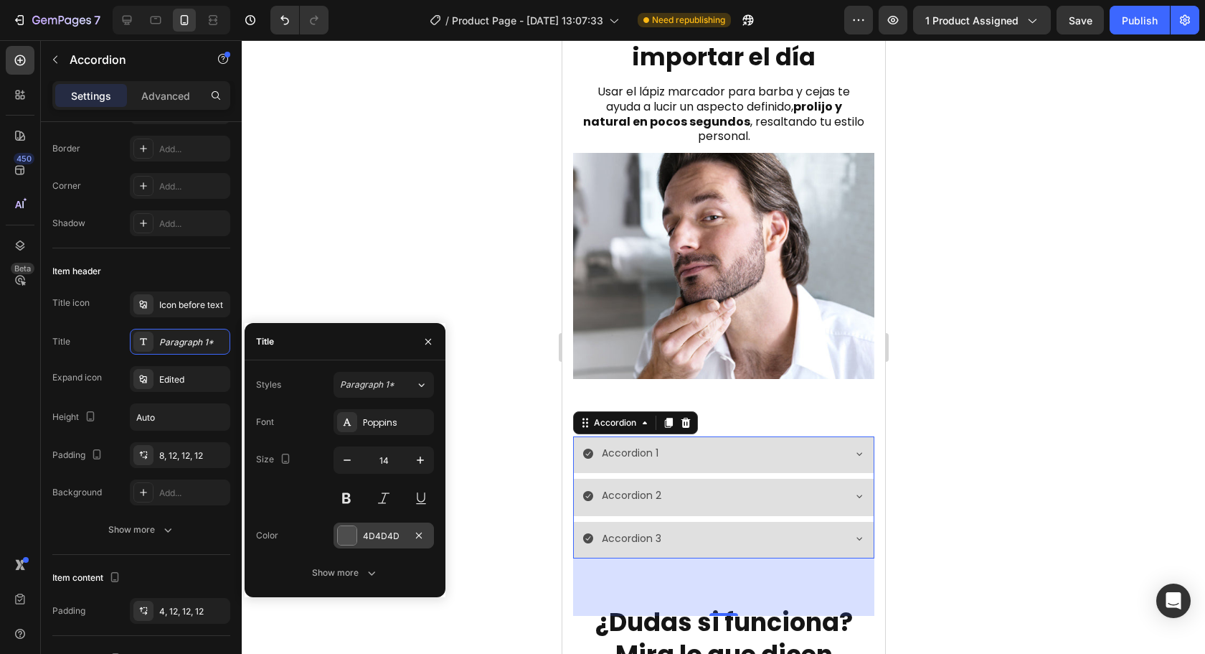
click at [357, 538] on div at bounding box center [347, 535] width 20 height 20
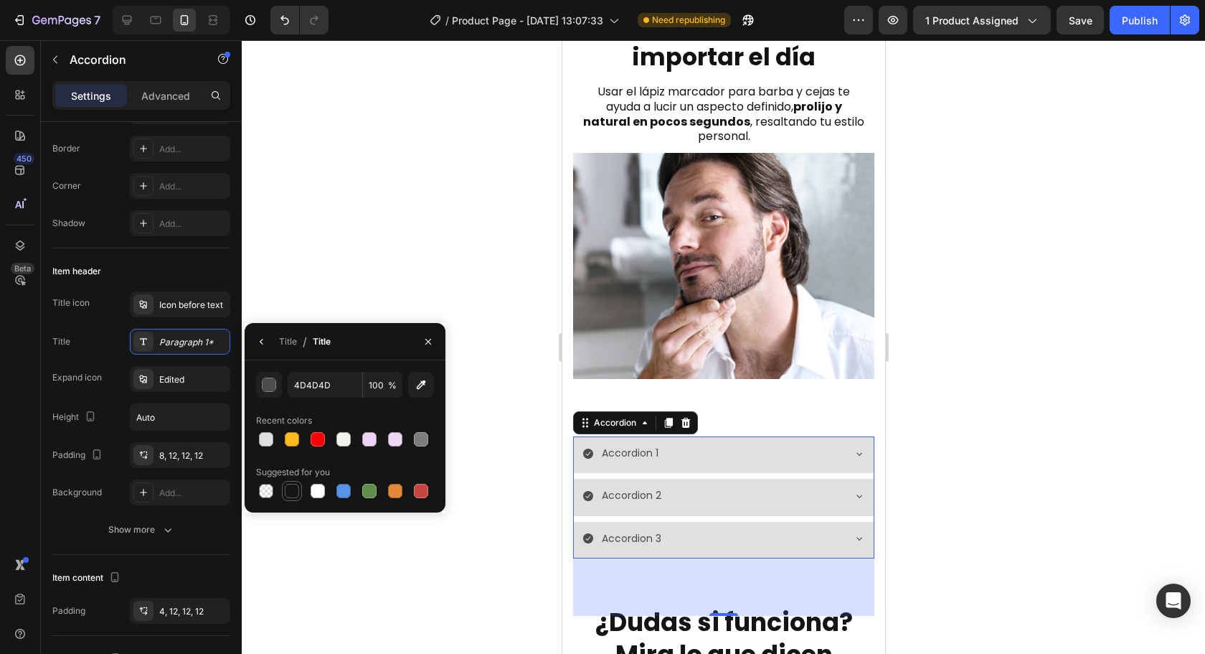
click at [298, 491] on div at bounding box center [292, 491] width 14 height 14
type input "151515"
click at [260, 345] on icon "button" at bounding box center [261, 341] width 11 height 11
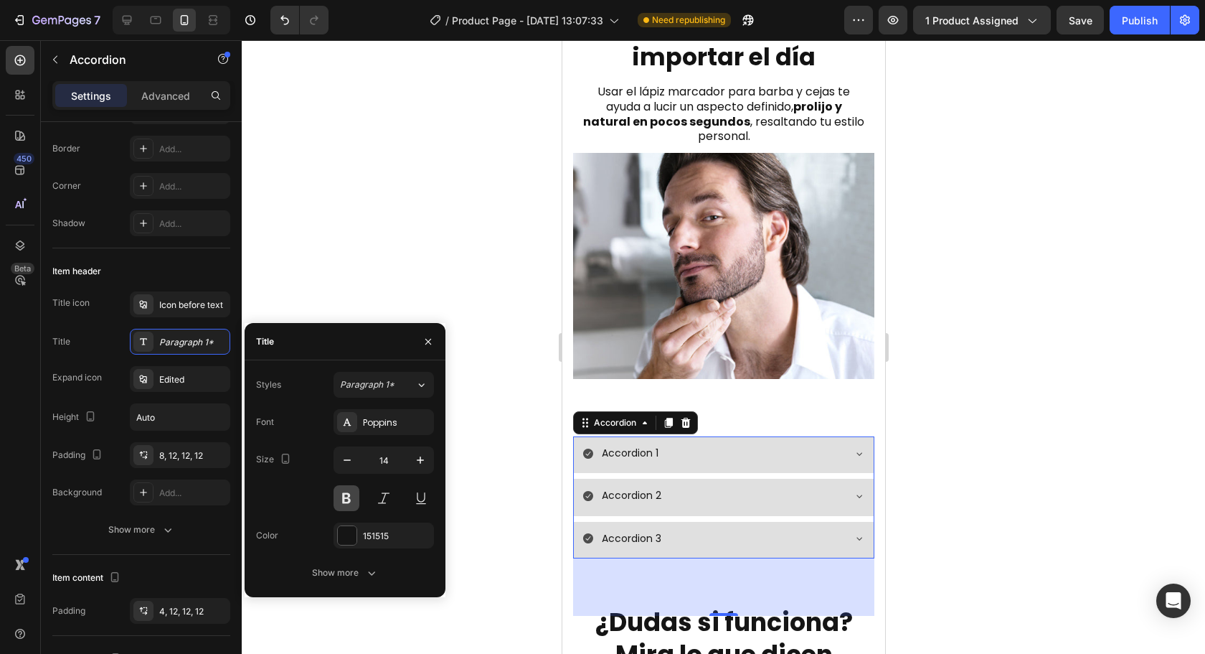
click at [346, 504] on button at bounding box center [347, 498] width 26 height 26
click at [63, 62] on button "button" at bounding box center [55, 59] width 23 height 23
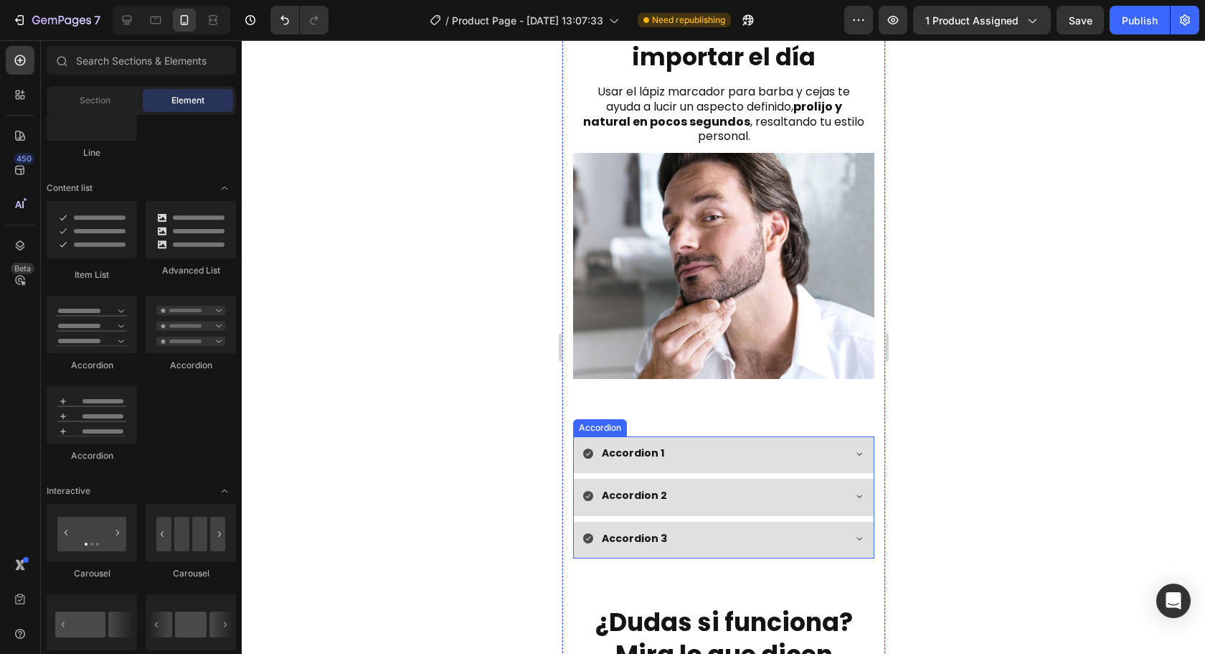
click at [709, 455] on div "Accordion 1 Accordion 2 Accordion 3" at bounding box center [722, 497] width 301 height 122
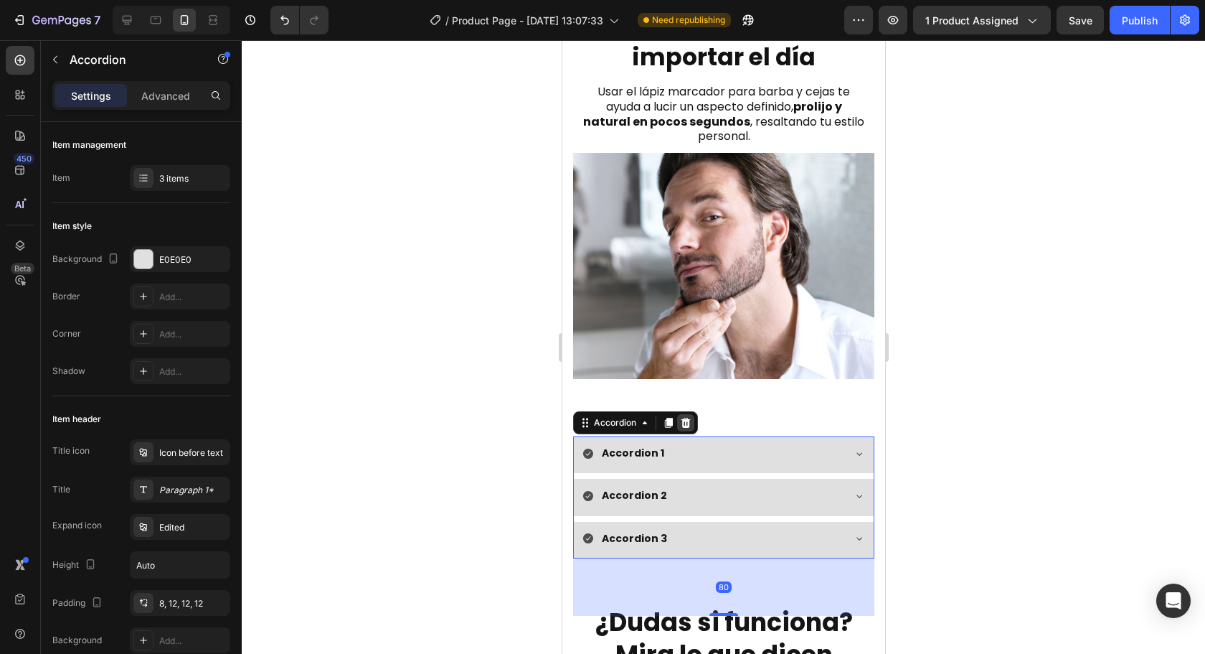
click at [689, 417] on icon at bounding box center [684, 422] width 11 height 11
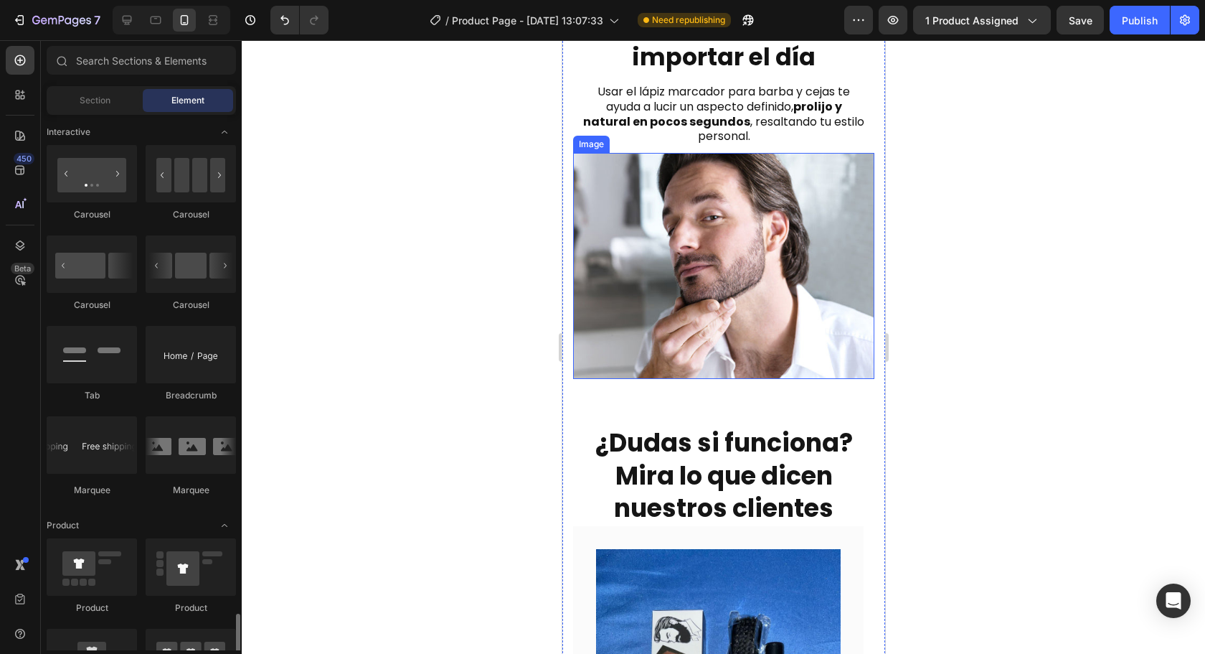
scroll to position [1865, 0]
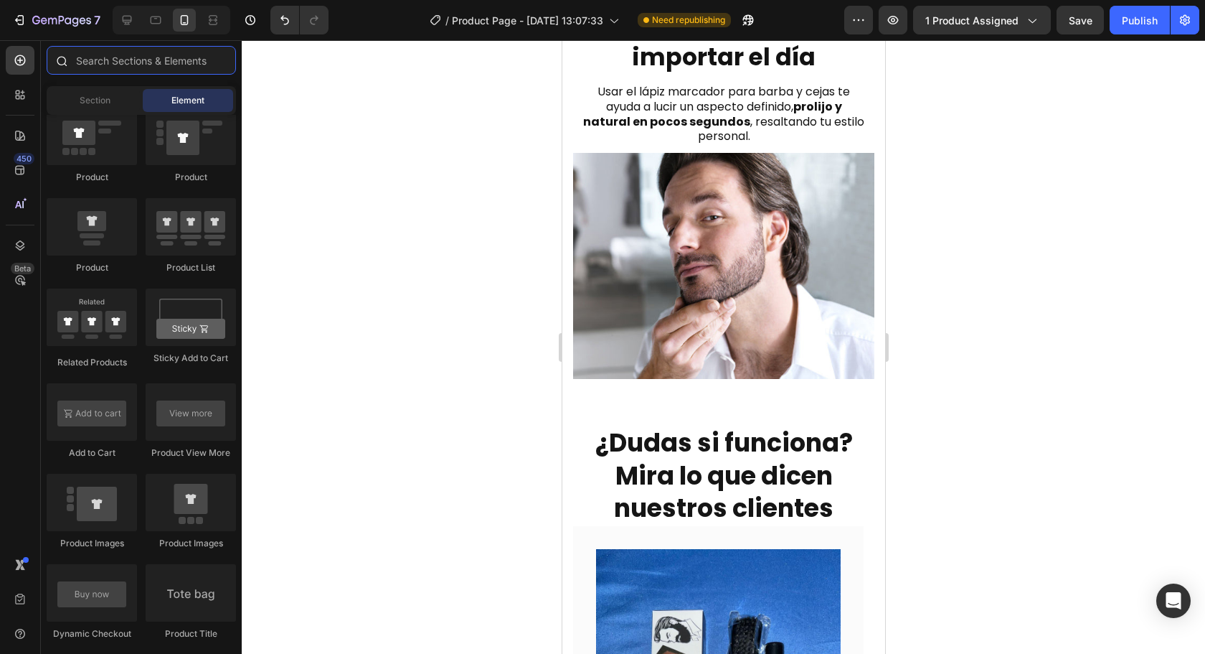
click at [98, 57] on input "text" at bounding box center [141, 60] width 189 height 29
paste input "Background"
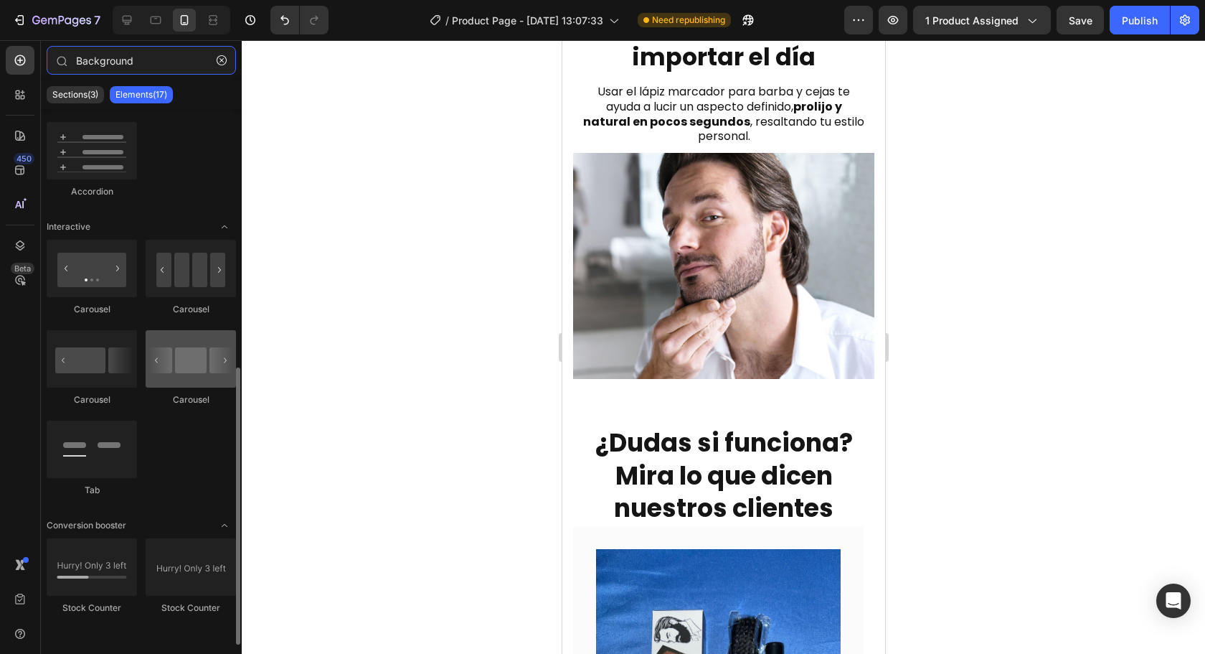
scroll to position [498, 0]
type input "Background"
click at [71, 86] on div "Sections(3)" at bounding box center [75, 94] width 57 height 17
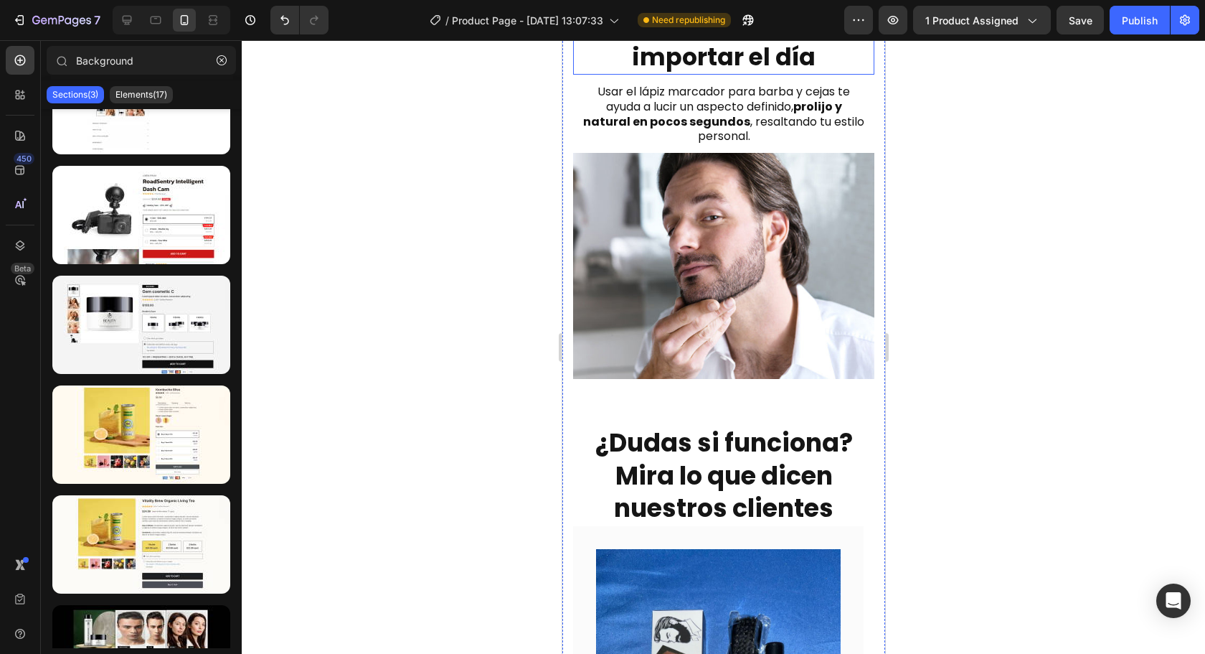
scroll to position [1653, 0]
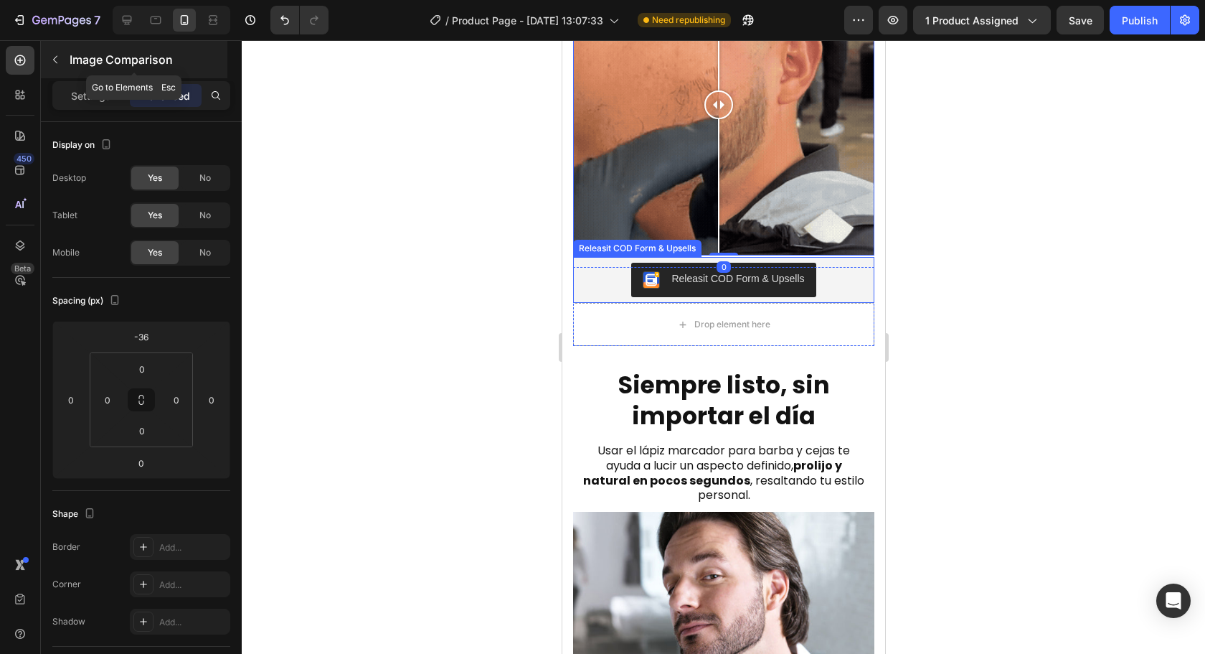
click at [62, 73] on div "Image Comparison" at bounding box center [134, 59] width 187 height 37
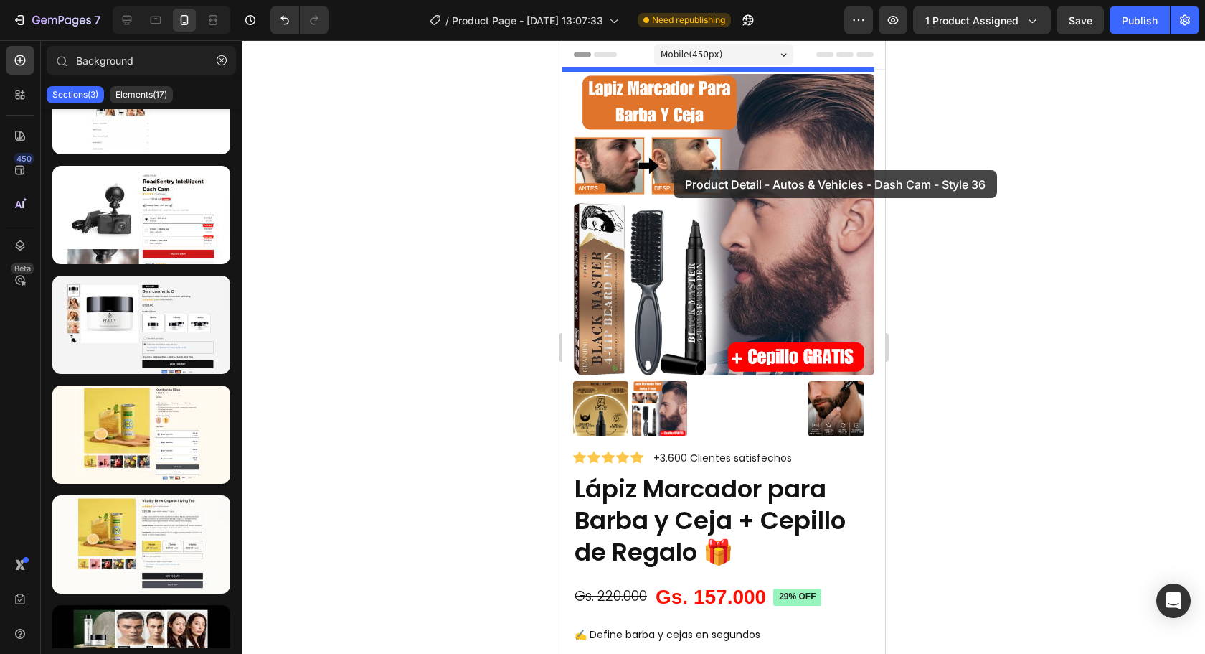
scroll to position [0, 0]
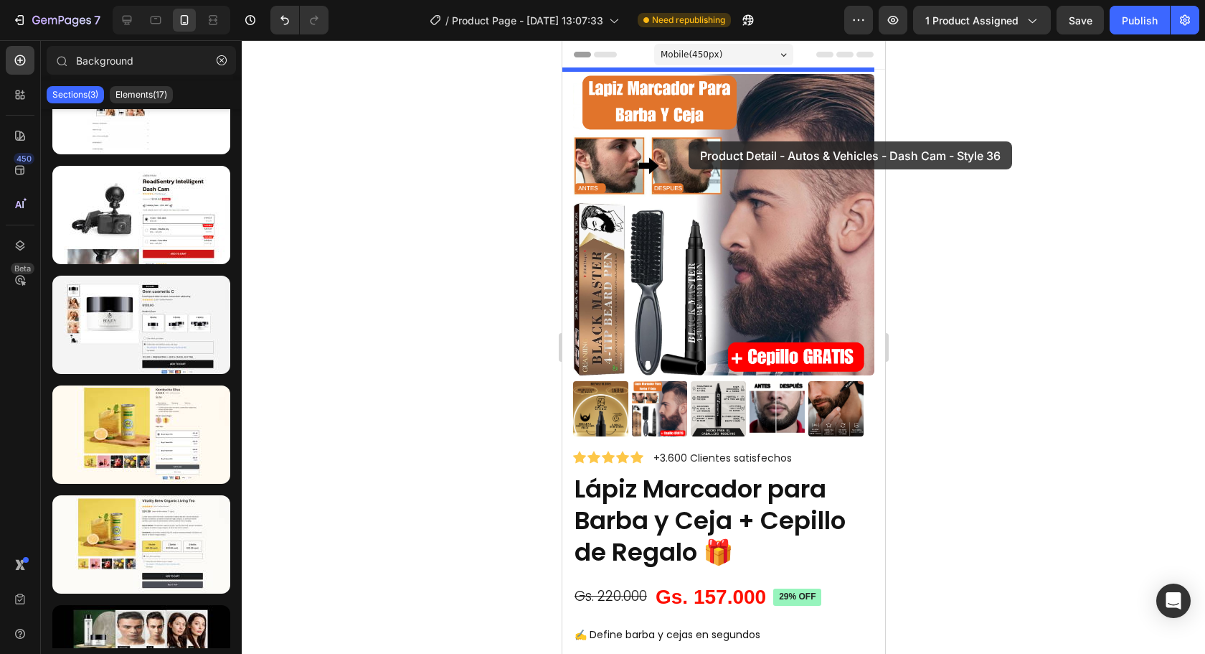
drag, startPoint x: 713, startPoint y: 247, endPoint x: 697, endPoint y: 126, distance: 122.4
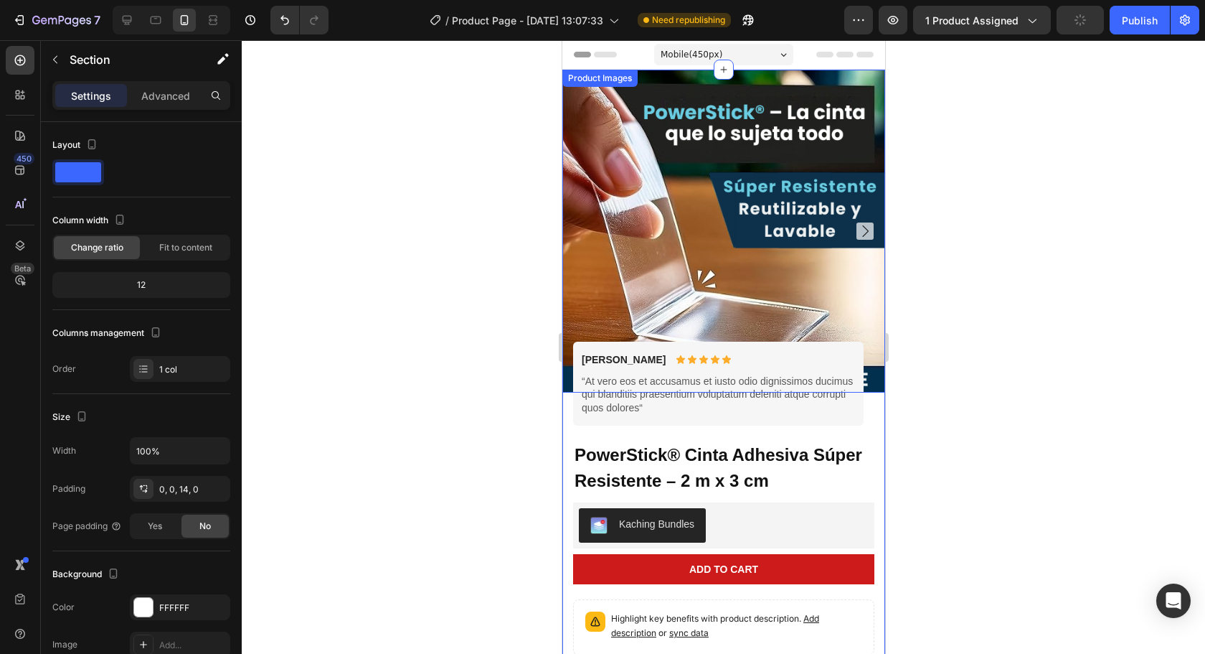
click at [784, 286] on img at bounding box center [723, 231] width 323 height 323
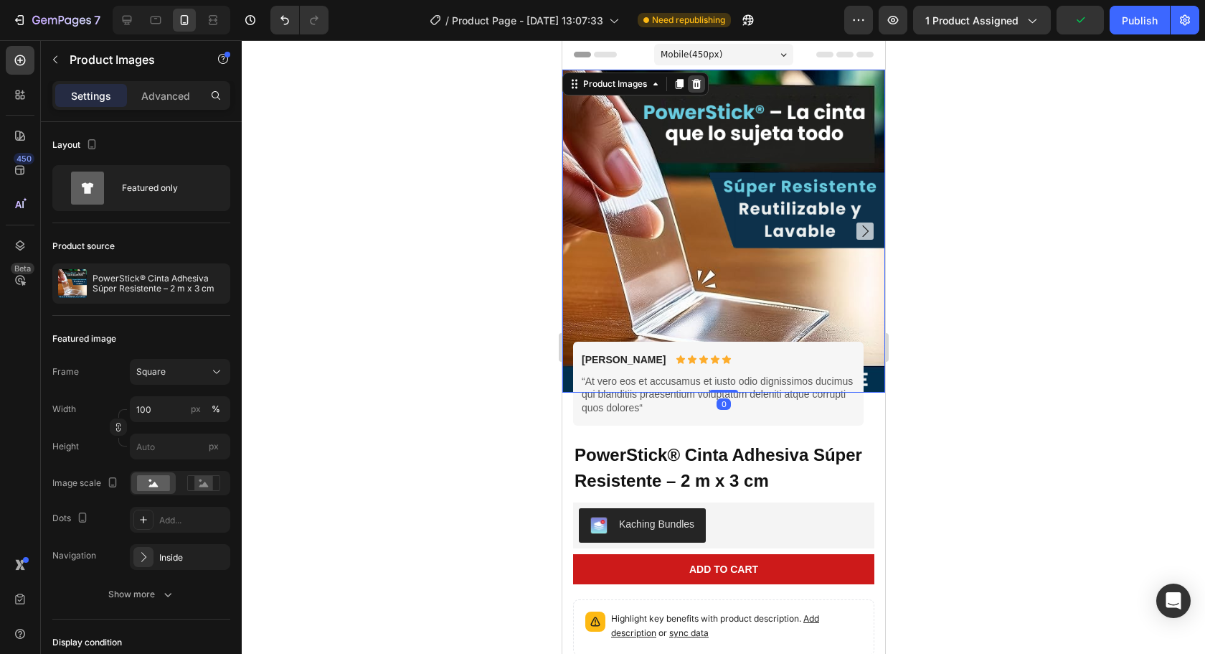
click at [692, 87] on icon at bounding box center [695, 83] width 11 height 11
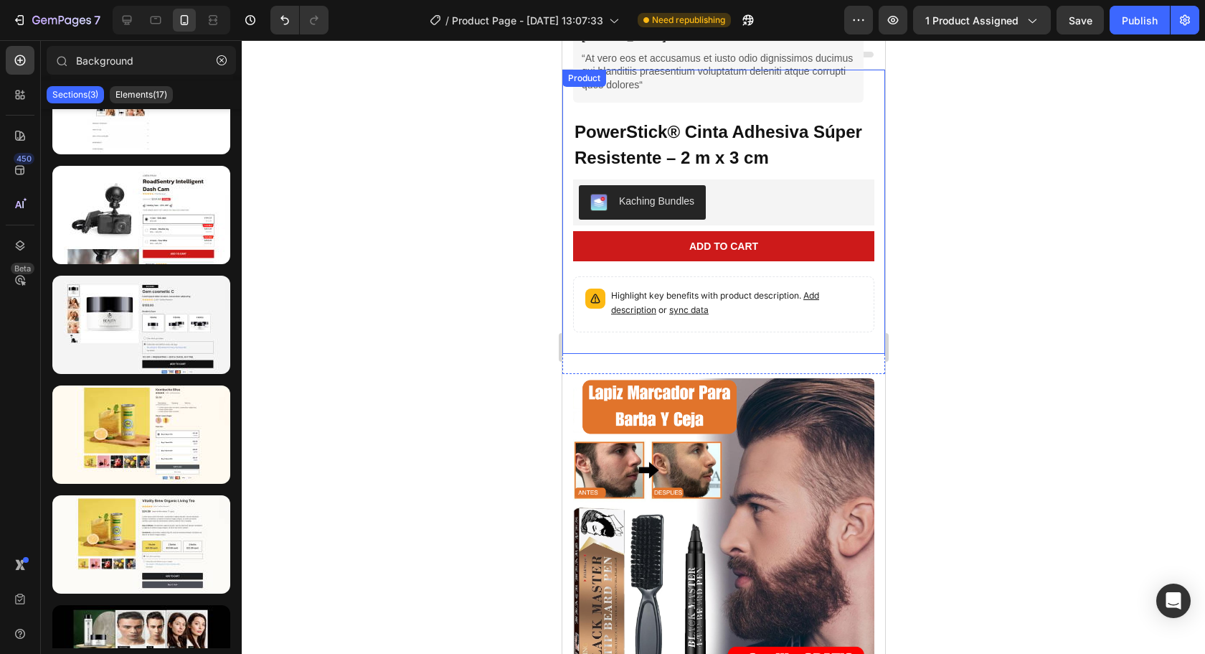
click at [733, 100] on div "Briana M. Text Block Icon Icon Icon Icon Icon Icon List Row “At vero eos et acc…" at bounding box center [717, 61] width 291 height 84
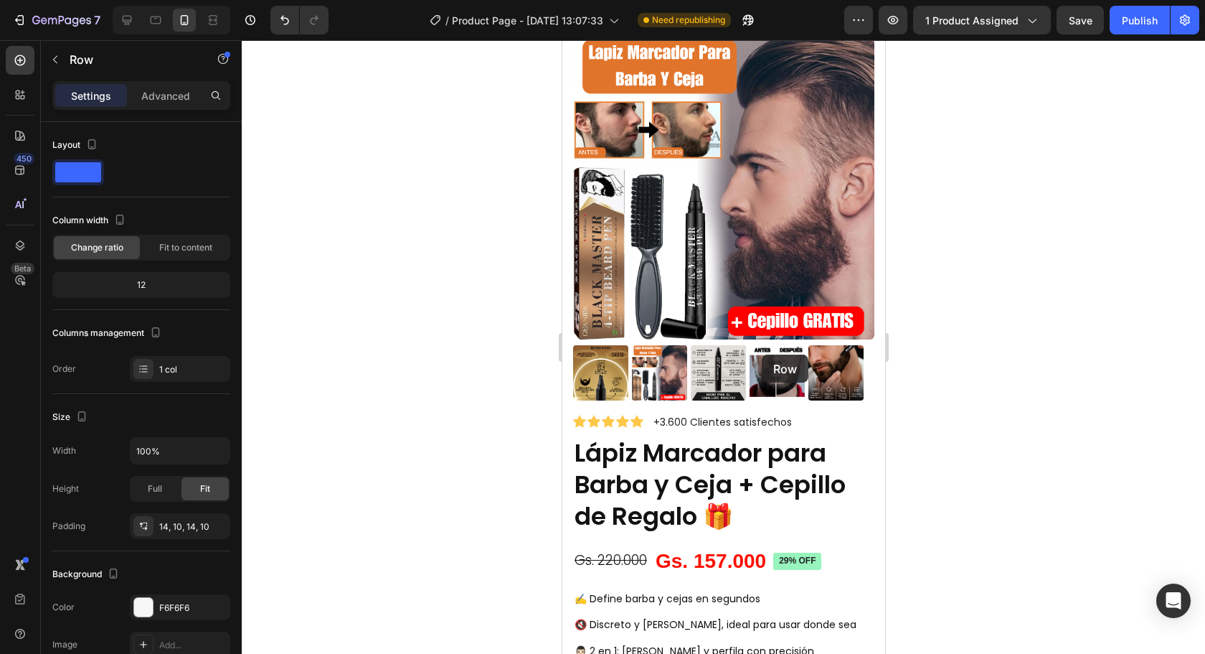
scroll to position [359, 0]
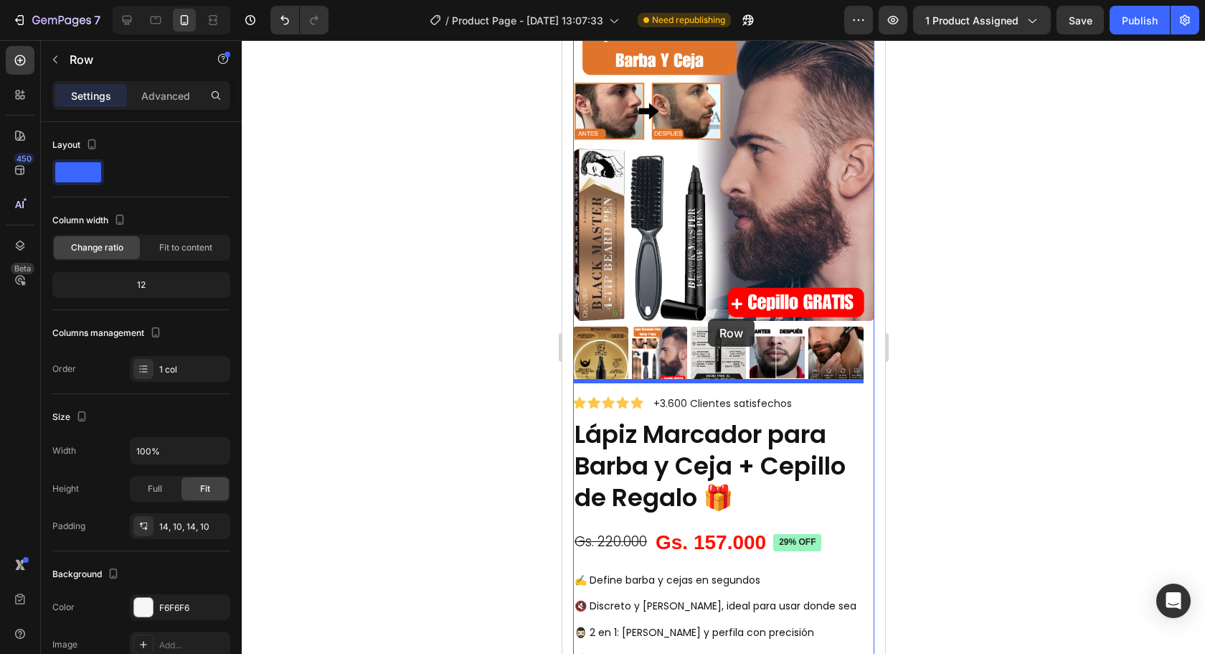
drag, startPoint x: 583, startPoint y: 42, endPoint x: 707, endPoint y: 324, distance: 307.7
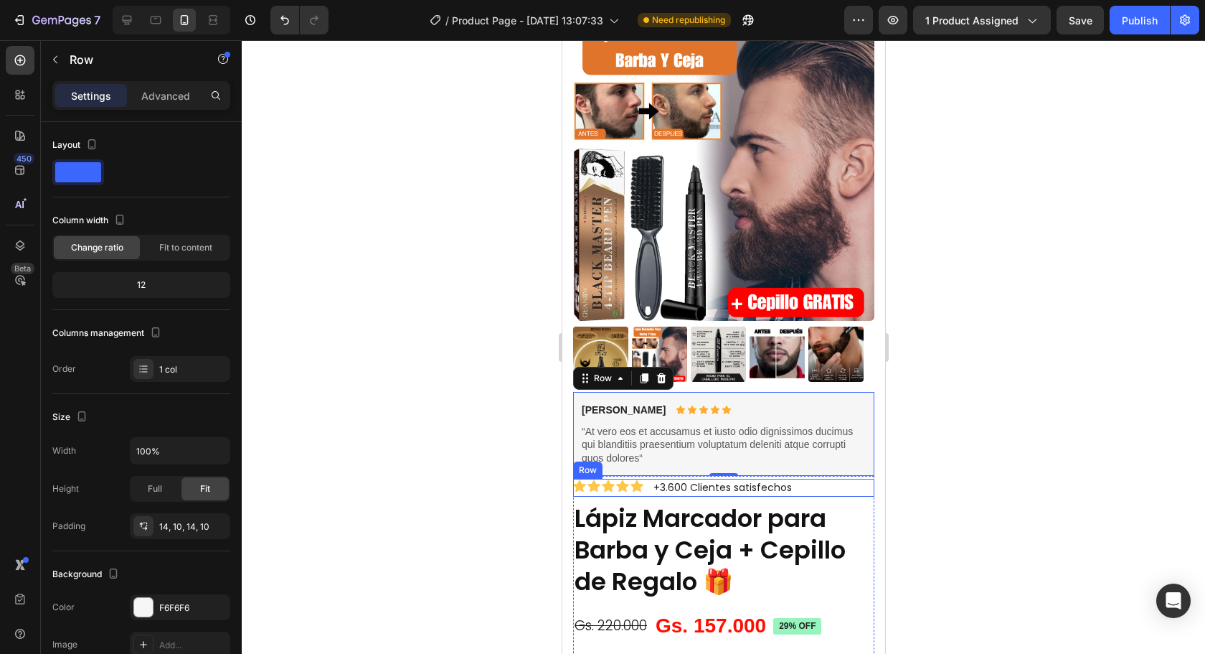
drag, startPoint x: 645, startPoint y: 369, endPoint x: 621, endPoint y: 468, distance: 101.8
click at [626, 472] on div "Product Images Briana M. Text Block Icon Icon Icon Icon Icon Icon List Row “At …" at bounding box center [722, 460] width 301 height 851
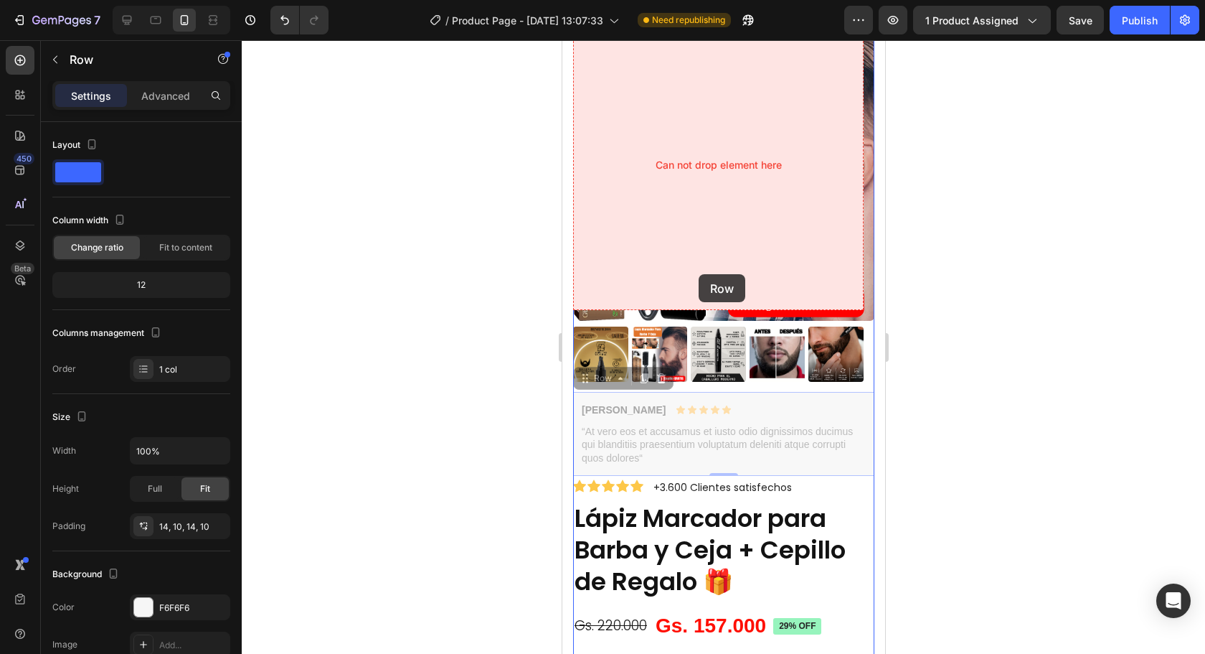
drag, startPoint x: 578, startPoint y: 367, endPoint x: 698, endPoint y: 274, distance: 151.8
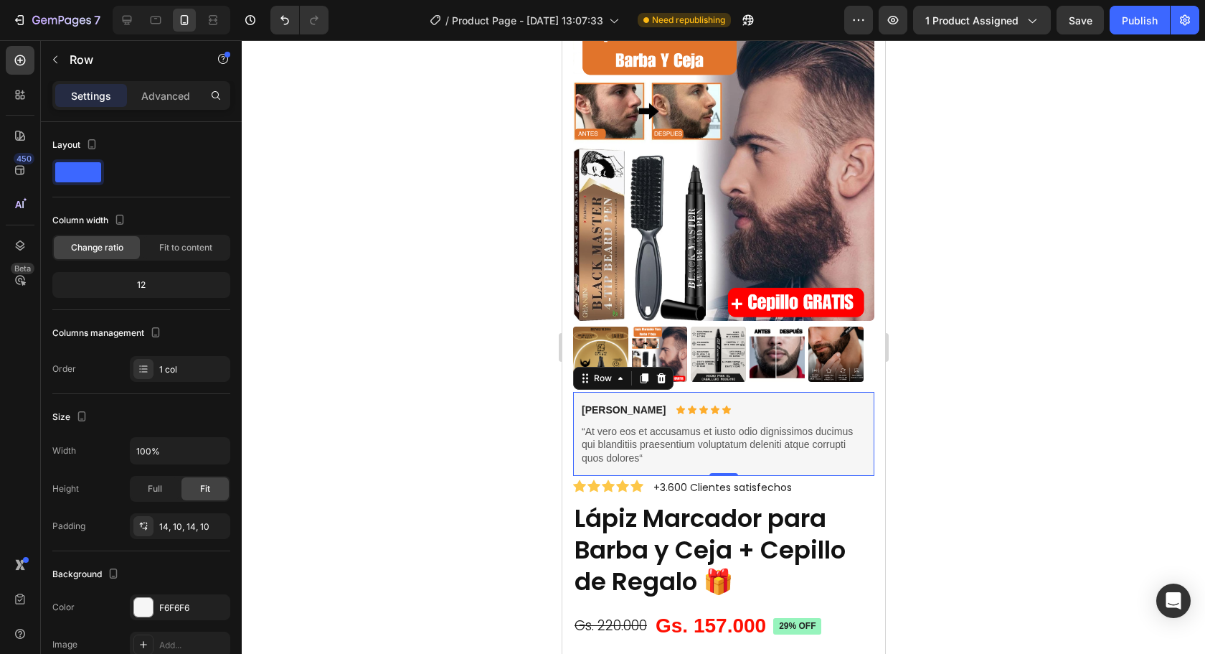
click at [961, 423] on div at bounding box center [723, 346] width 963 height 613
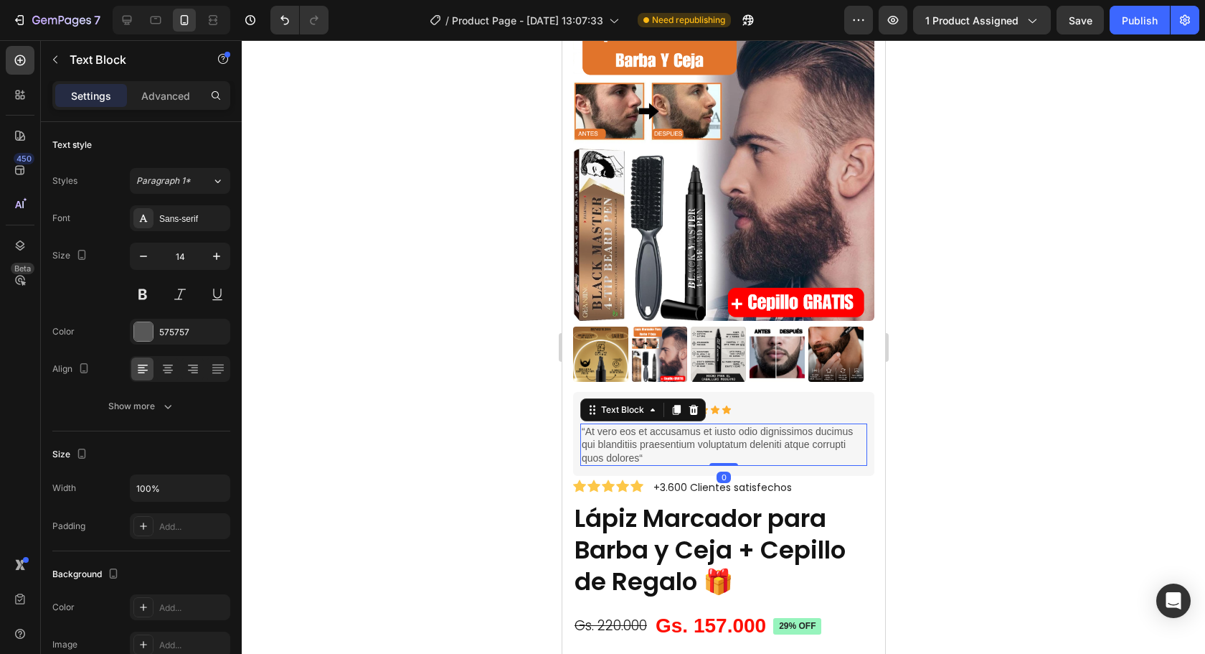
click at [801, 425] on p "“At vero eos et accusamus et iusto odio dignissimos ducimus qui blanditiis prae…" at bounding box center [723, 444] width 284 height 39
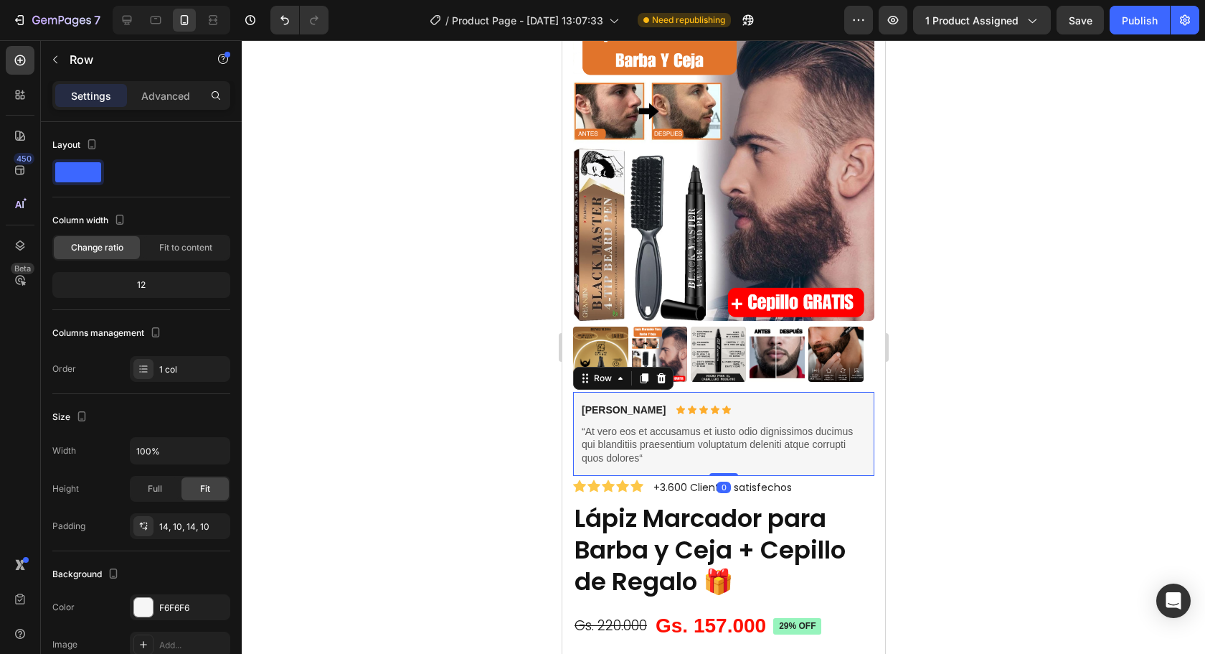
click at [773, 392] on div "Briana M. Text Block Icon Icon Icon Icon Icon Icon List Row “At vero eos et acc…" at bounding box center [722, 434] width 301 height 84
click at [664, 372] on icon at bounding box center [660, 377] width 11 height 11
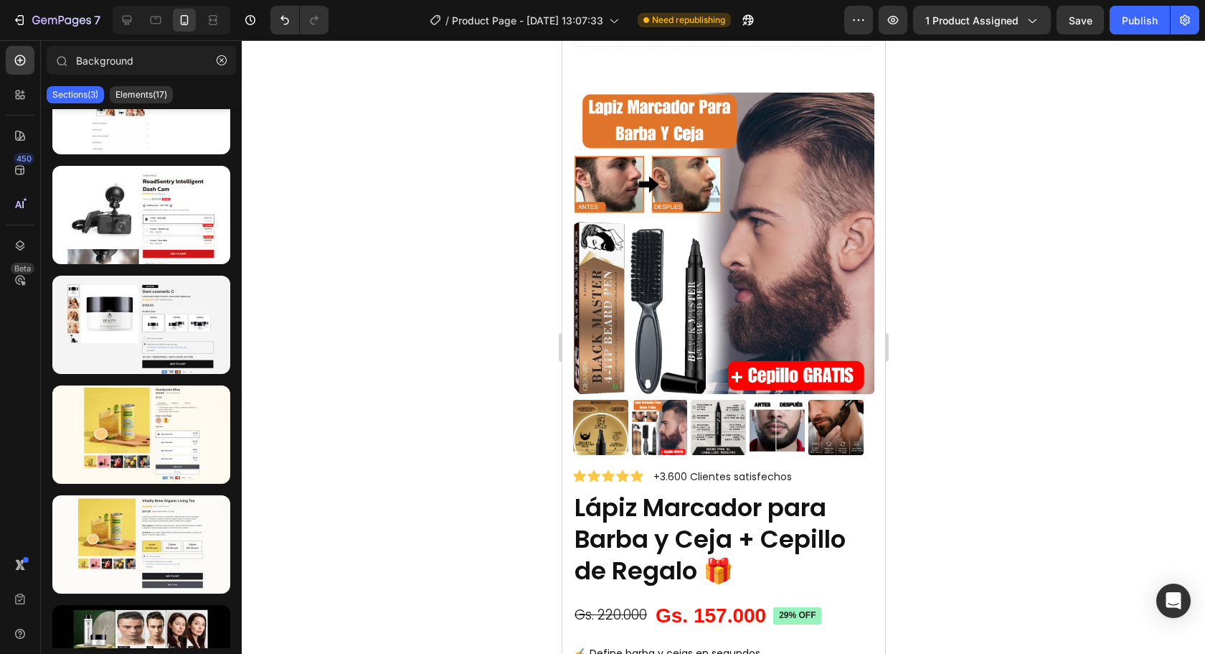
scroll to position [0, 0]
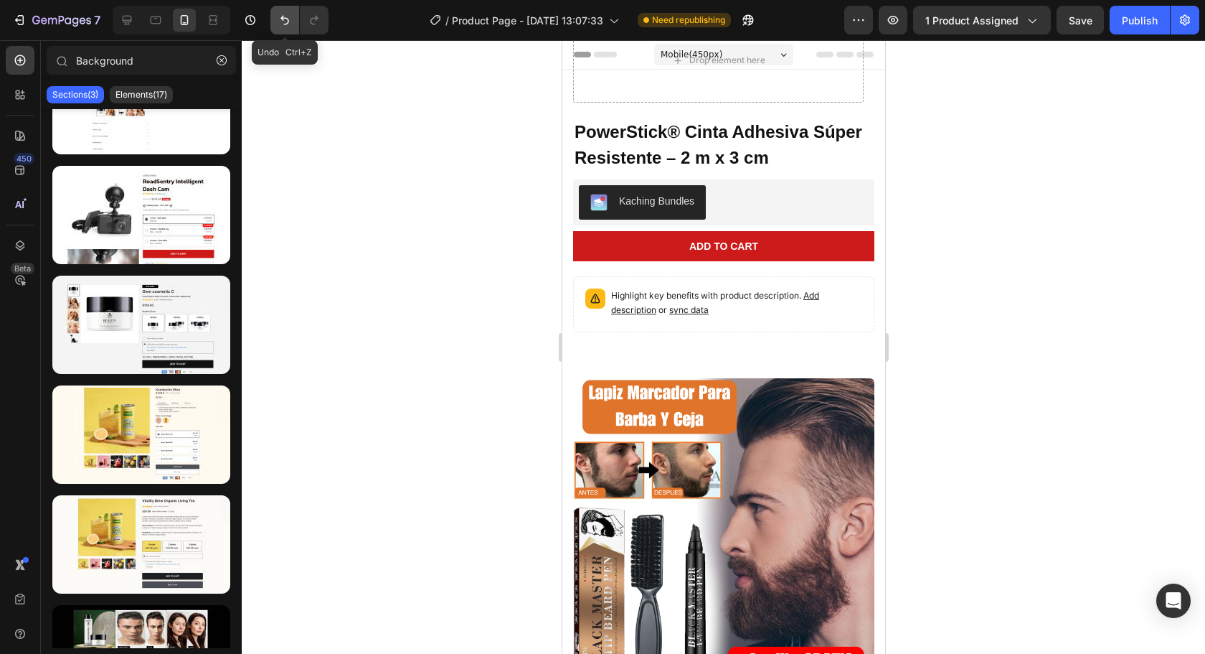
click at [285, 14] on icon "Undo/Redo" at bounding box center [285, 20] width 14 height 14
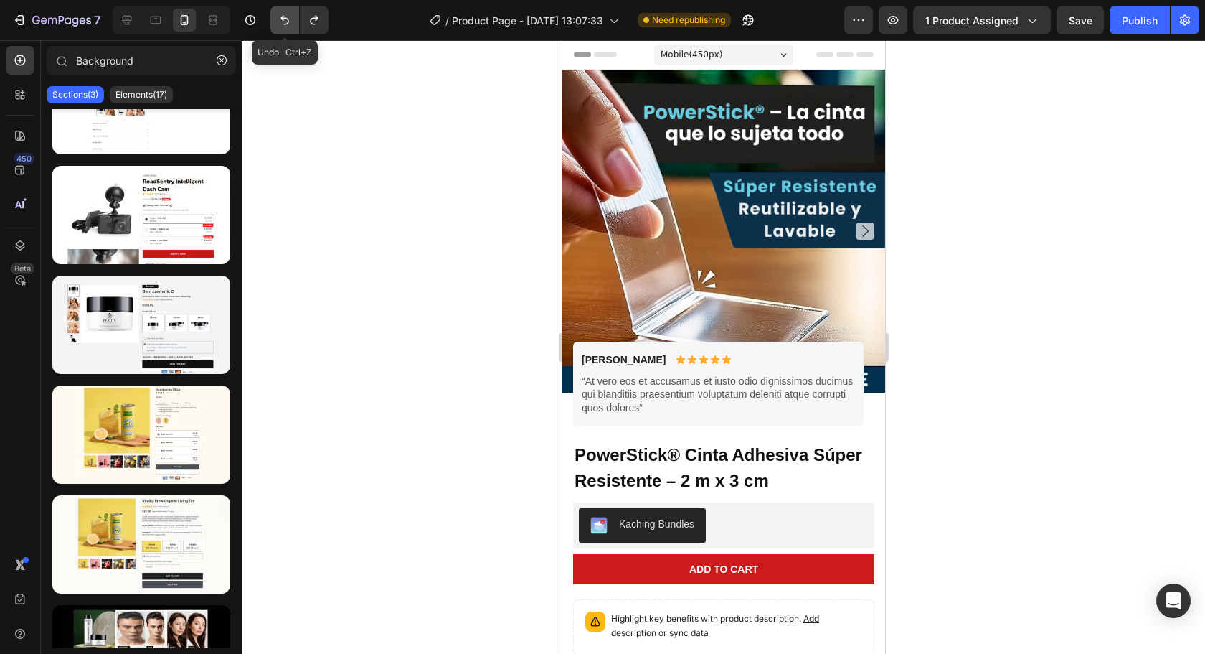
click at [285, 14] on icon "Undo/Redo" at bounding box center [285, 20] width 14 height 14
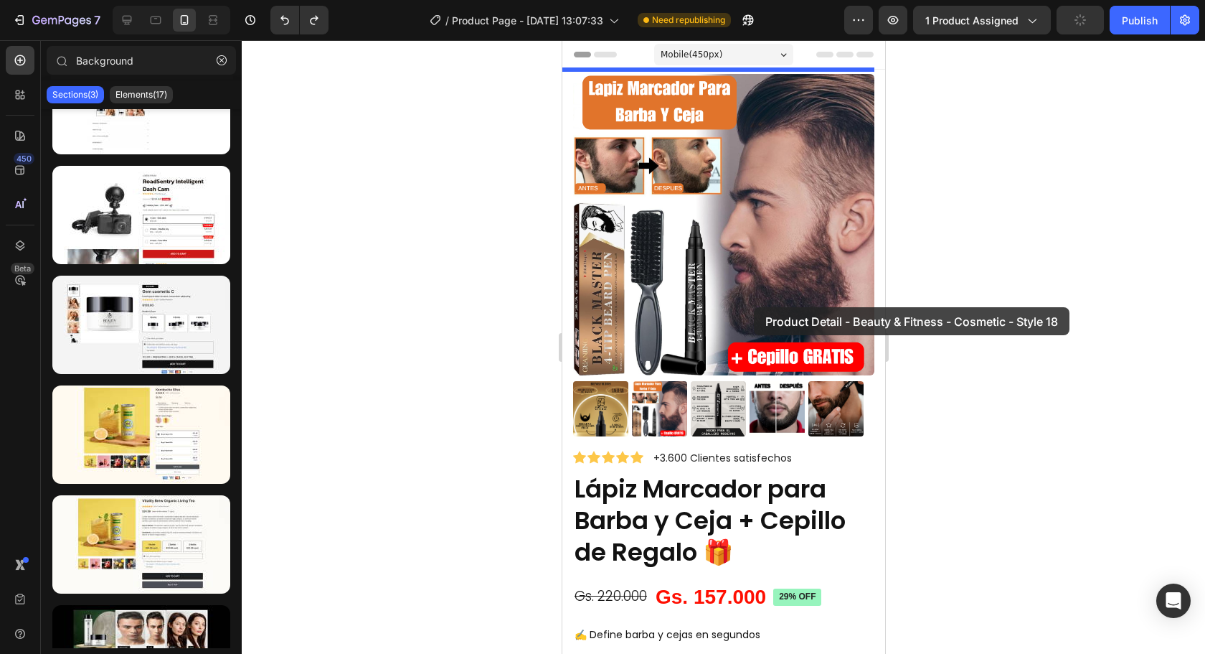
drag, startPoint x: 686, startPoint y: 376, endPoint x: 724, endPoint y: 161, distance: 217.9
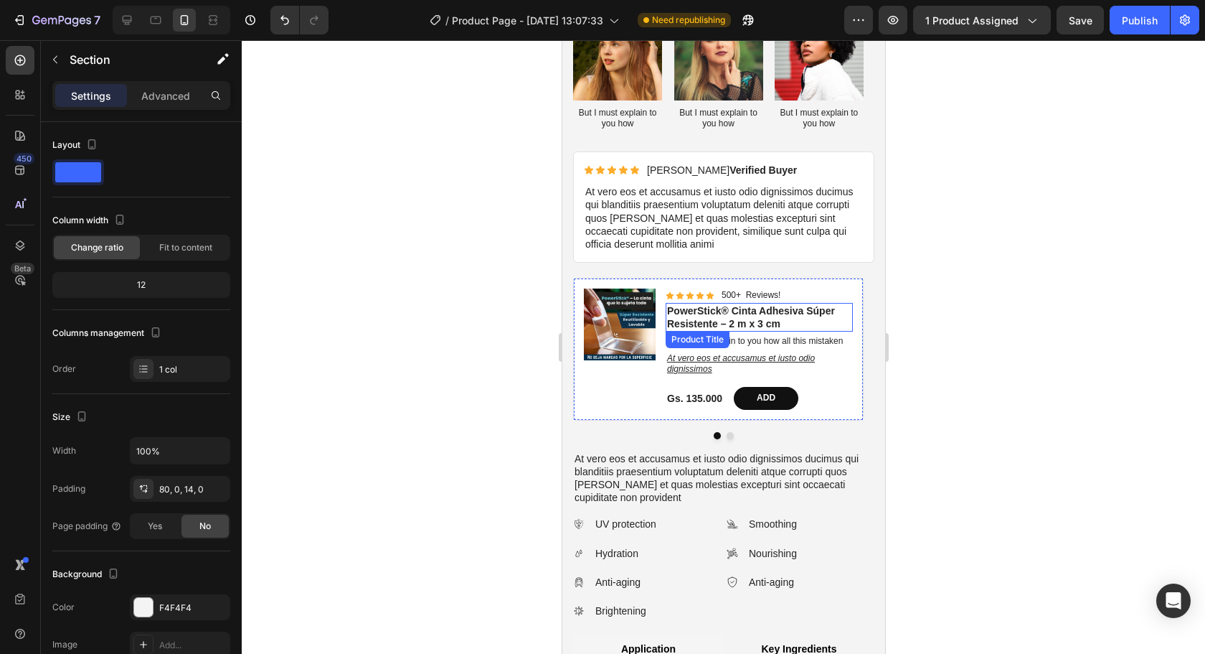
scroll to position [789, 0]
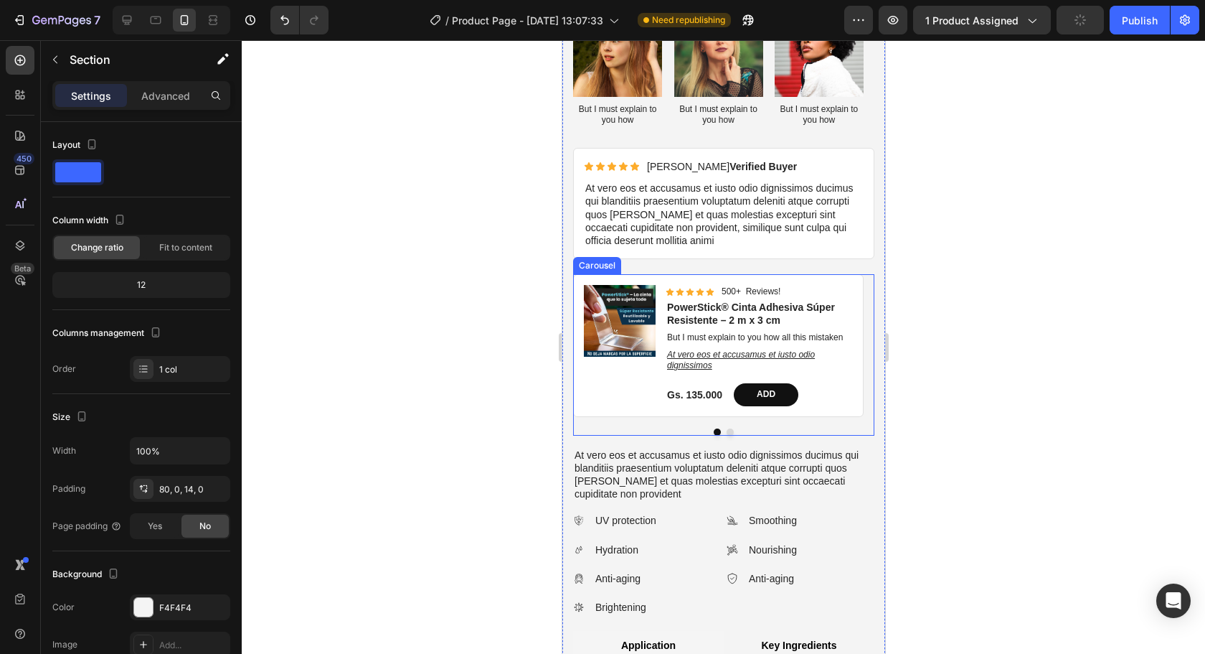
click at [727, 435] on button "Dot" at bounding box center [729, 431] width 7 height 7
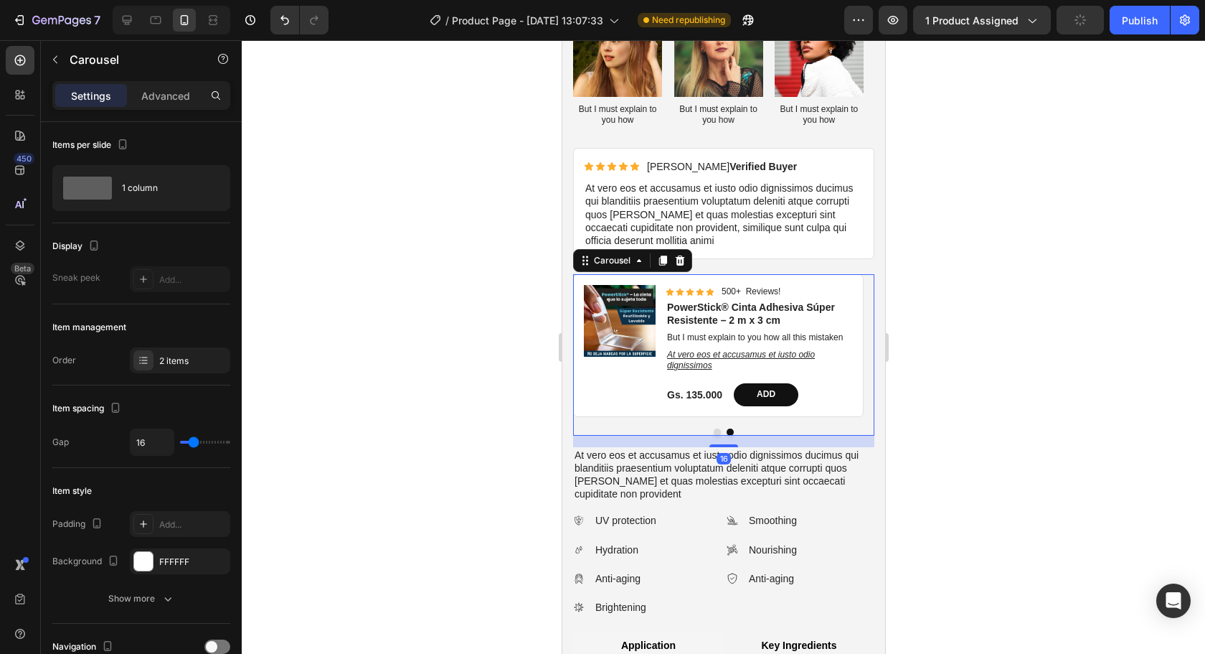
click at [713, 435] on button "Dot" at bounding box center [716, 431] width 7 height 7
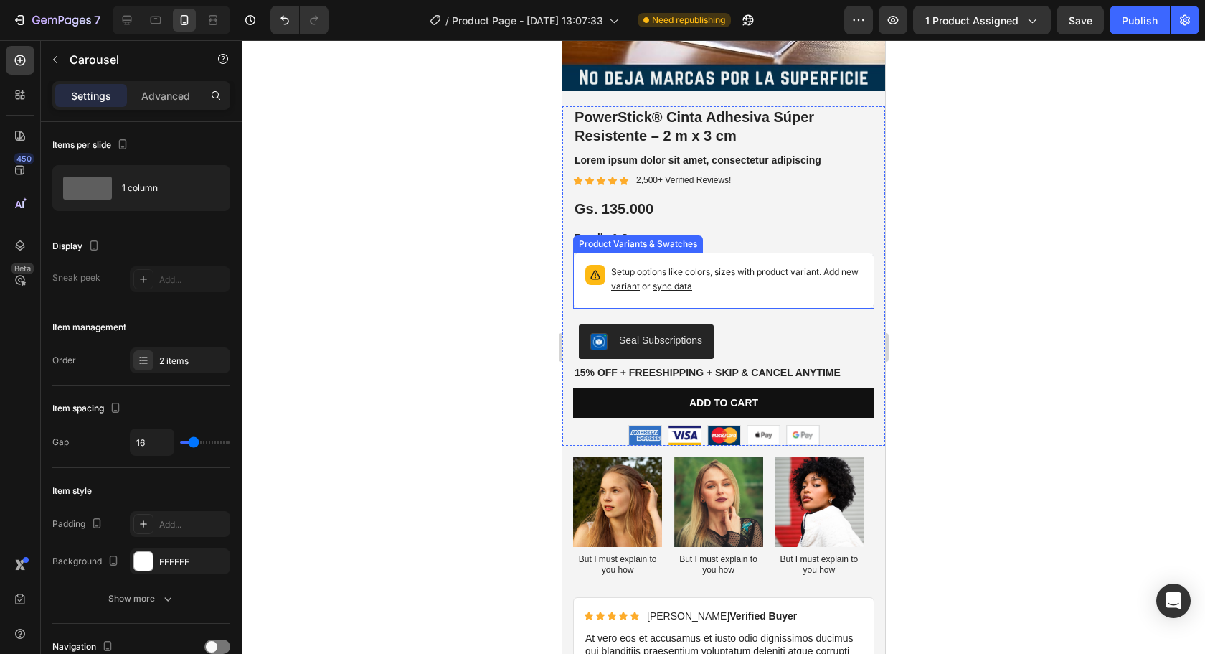
scroll to position [0, 0]
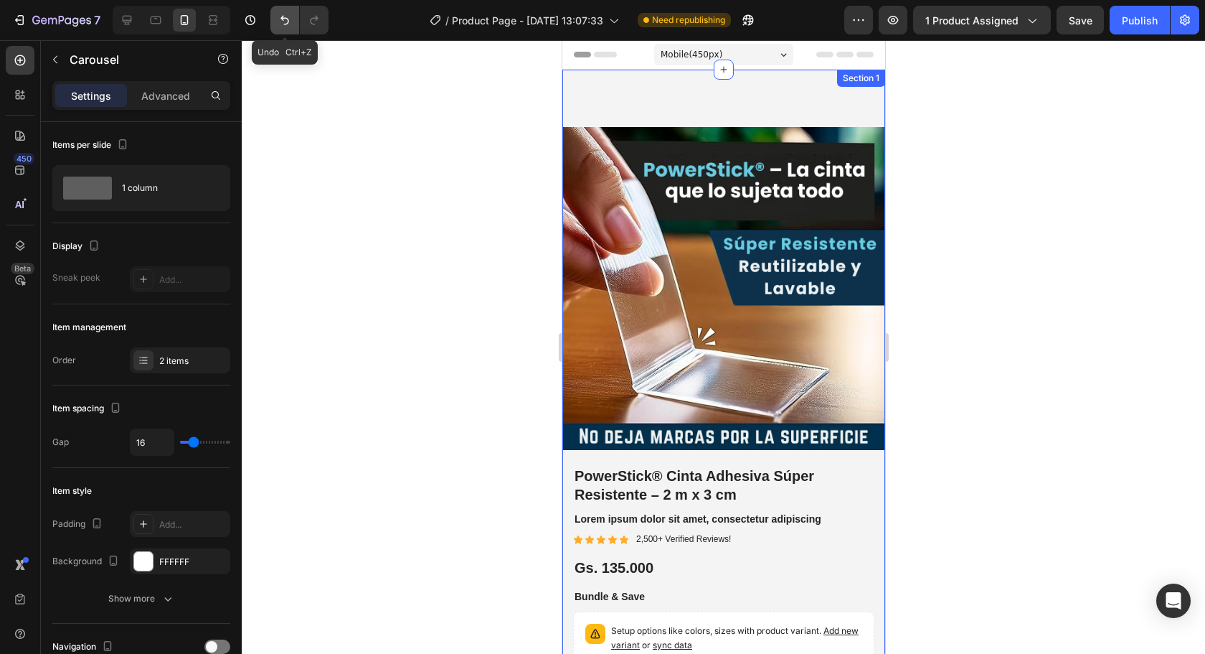
click at [292, 26] on icon "Undo/Redo" at bounding box center [285, 20] width 14 height 14
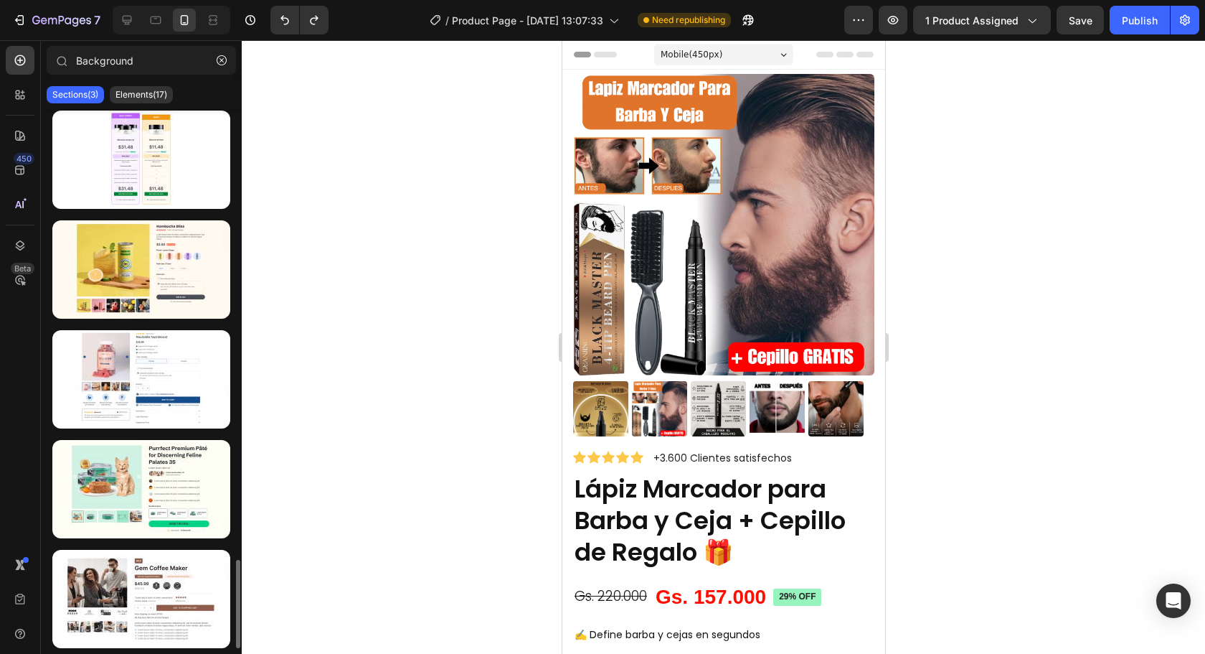
scroll to position [2461, 0]
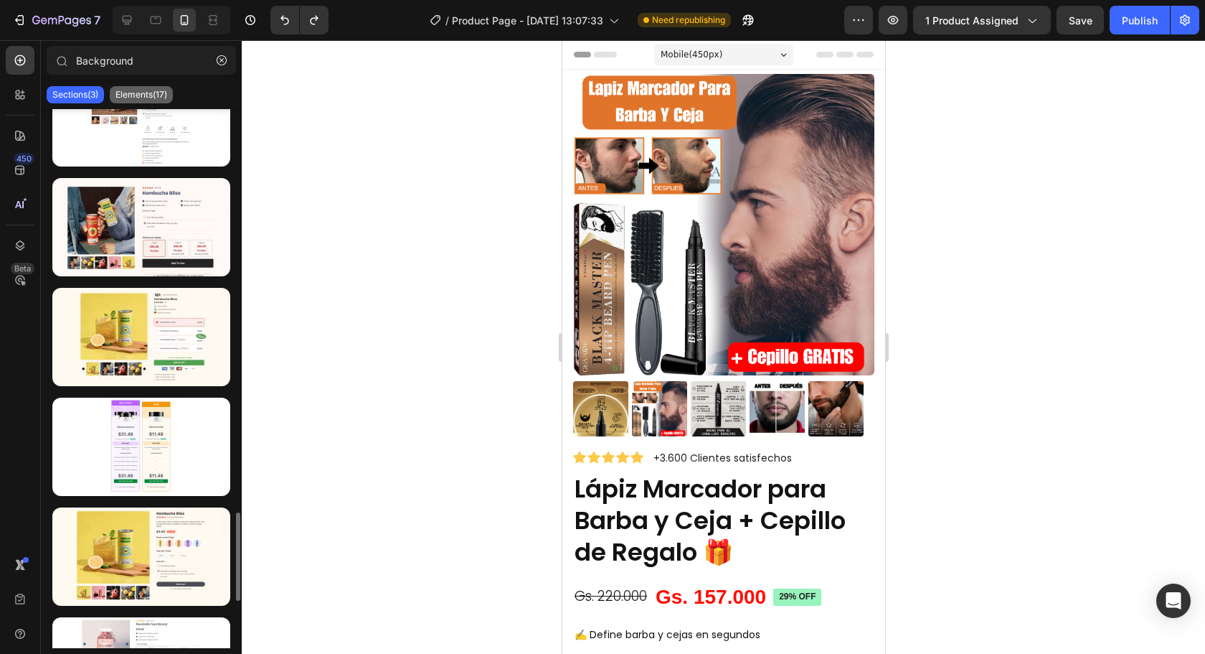
click at [167, 99] on p "Elements(17)" at bounding box center [142, 94] width 52 height 11
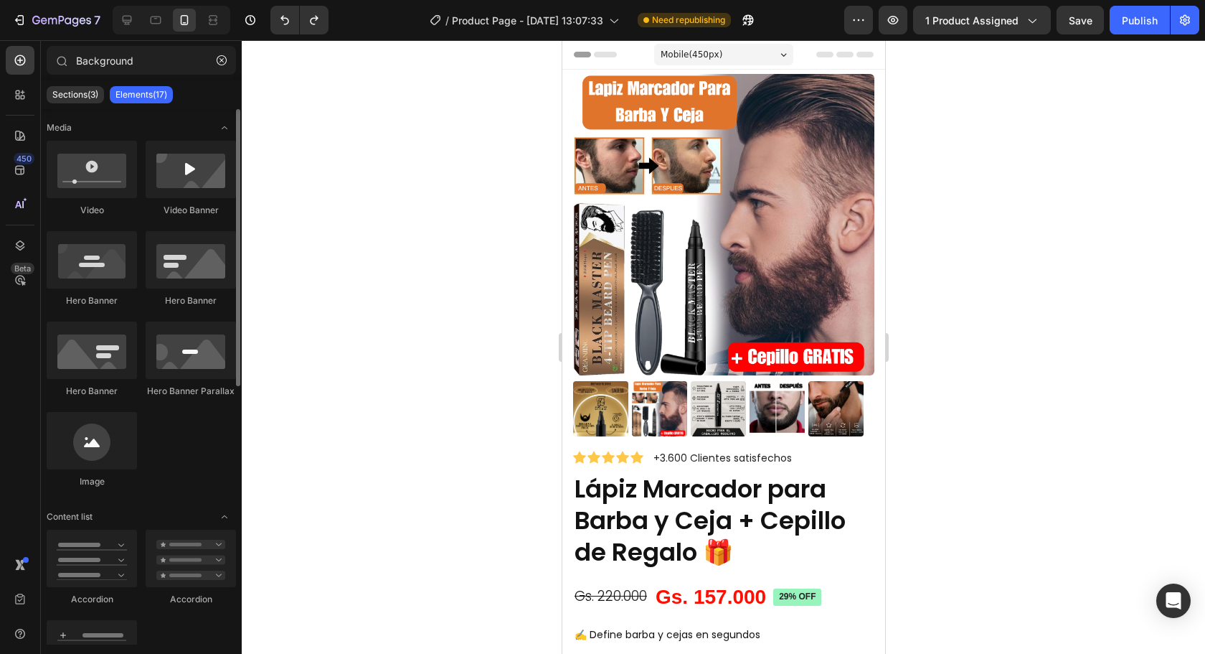
scroll to position [0, 0]
click at [80, 94] on p "Sections(3)" at bounding box center [75, 94] width 46 height 11
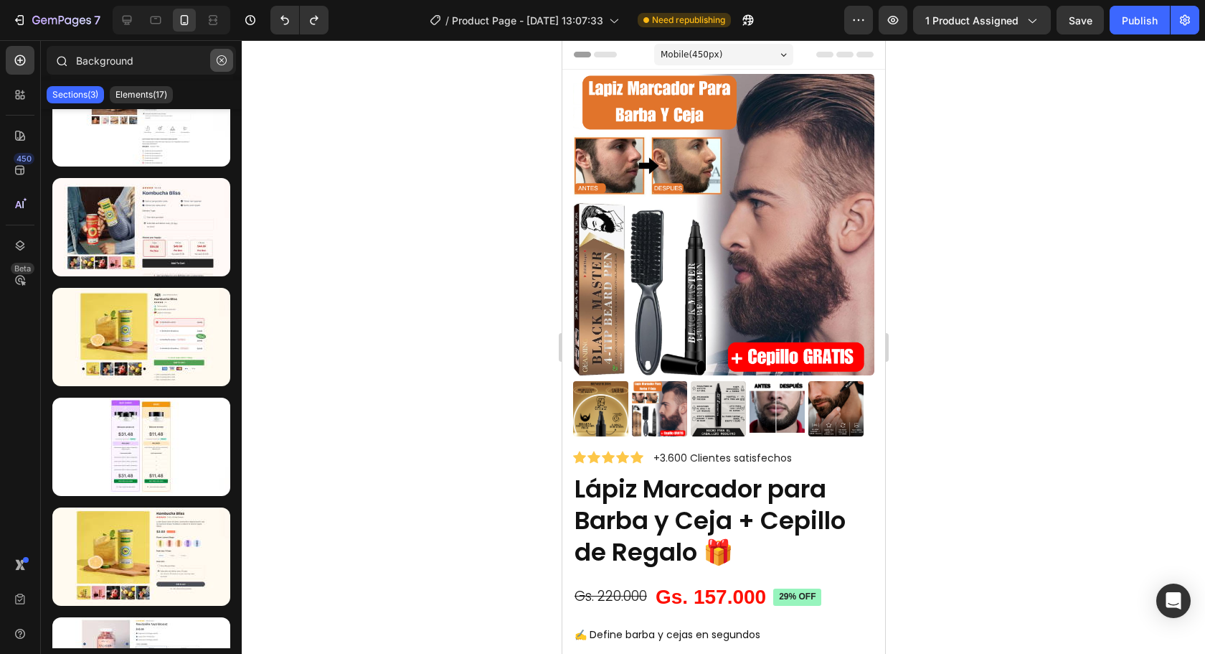
click at [216, 54] on button "button" at bounding box center [221, 60] width 23 height 23
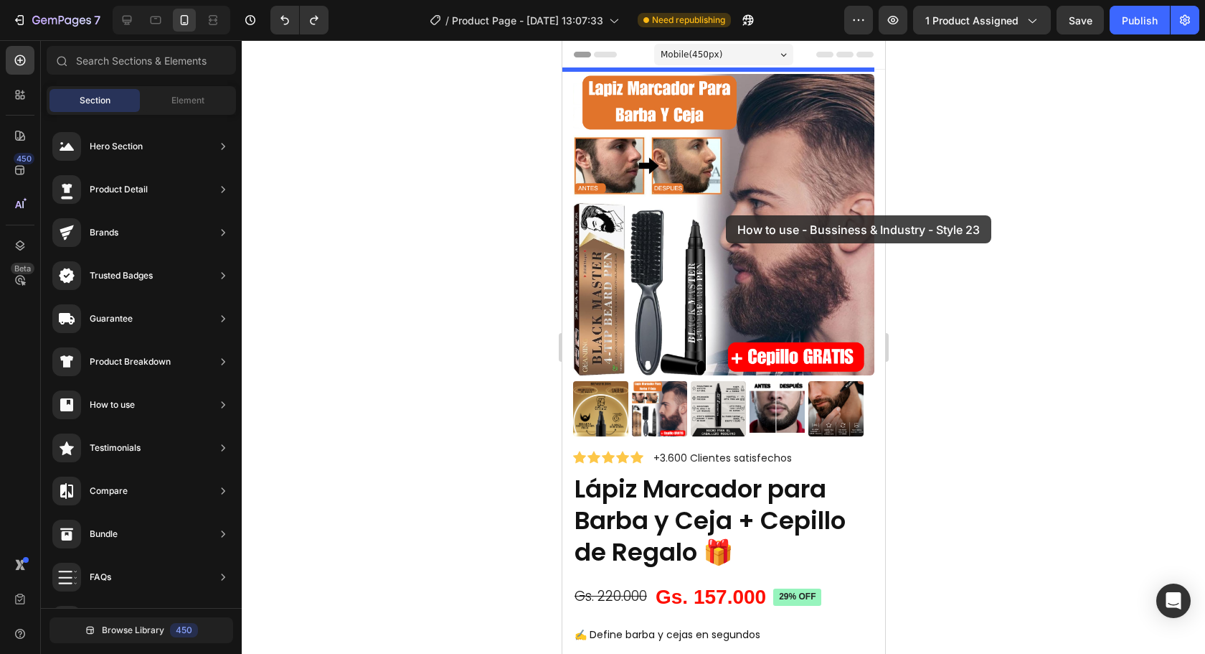
drag, startPoint x: 905, startPoint y: 298, endPoint x: 725, endPoint y: 215, distance: 198.0
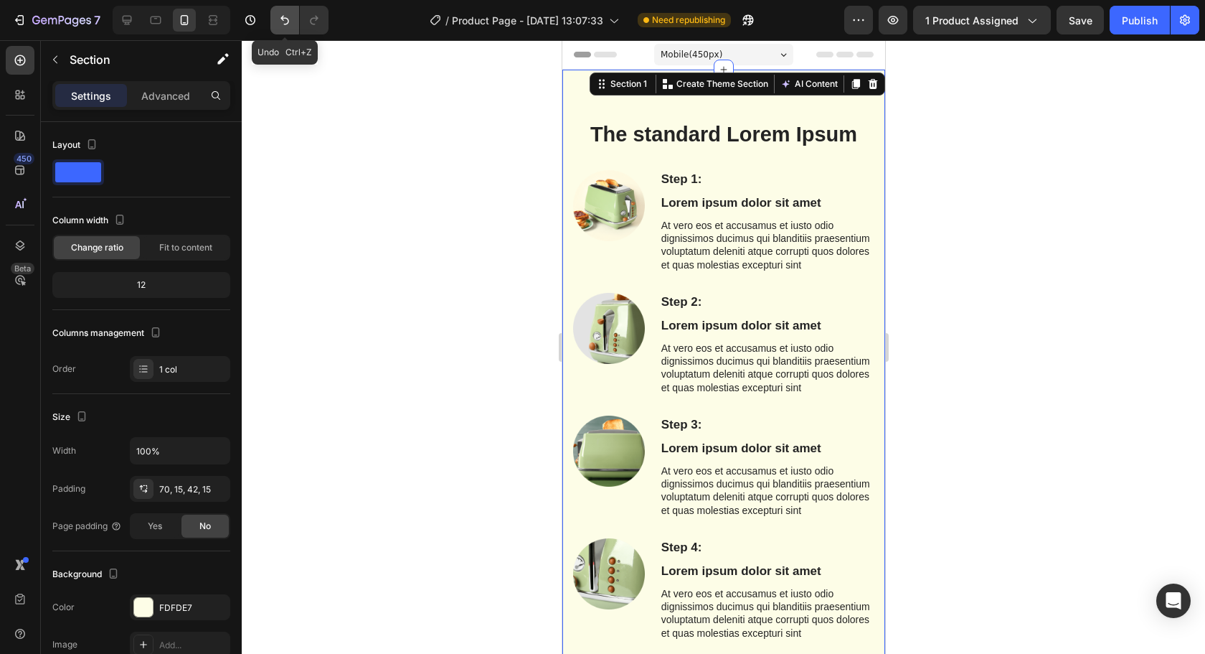
click at [298, 27] on button "Undo/Redo" at bounding box center [284, 20] width 29 height 29
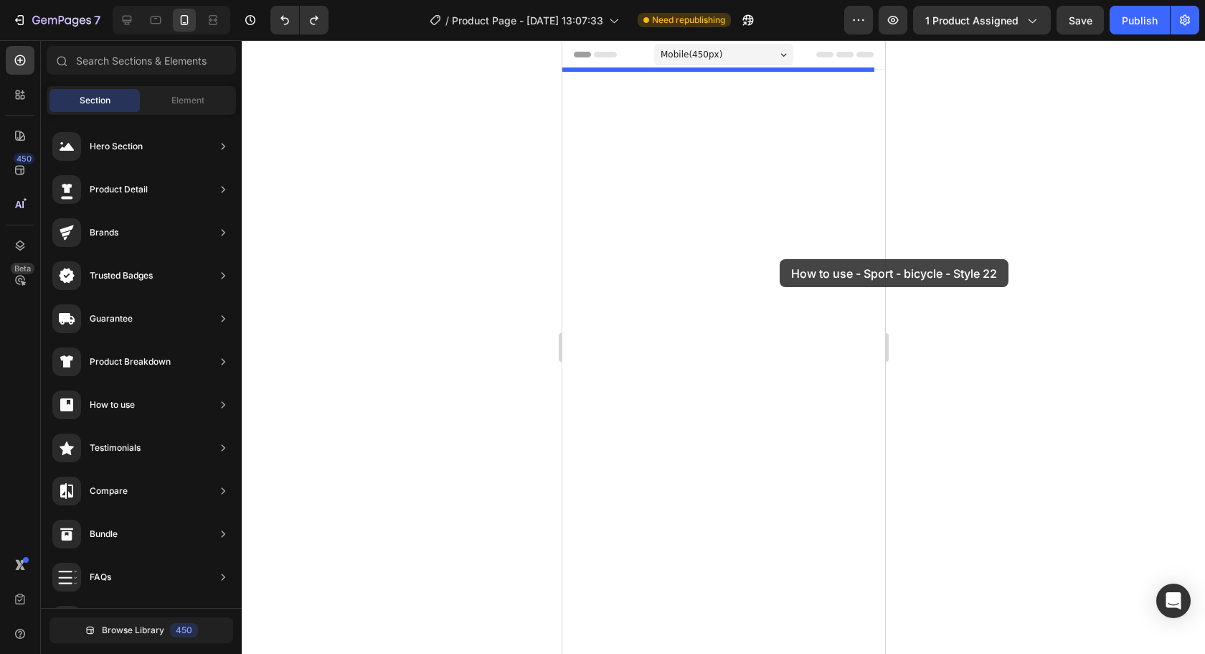
drag, startPoint x: 882, startPoint y: 497, endPoint x: 778, endPoint y: 258, distance: 260.9
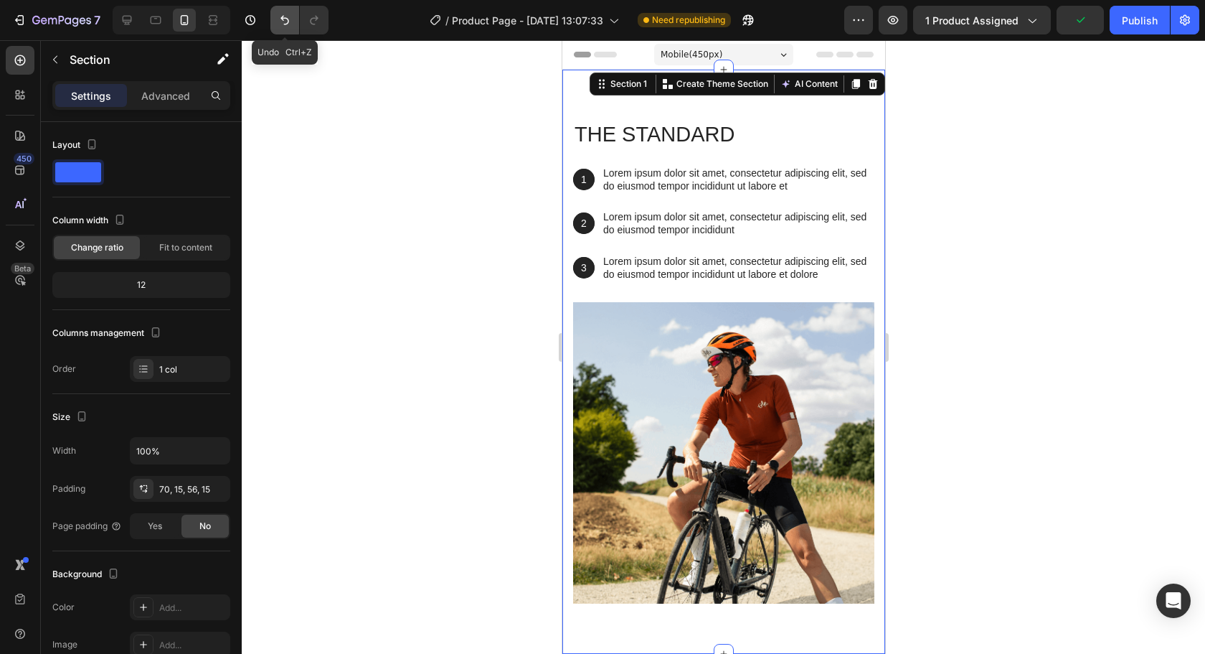
click at [288, 20] on icon "Undo/Redo" at bounding box center [285, 20] width 9 height 9
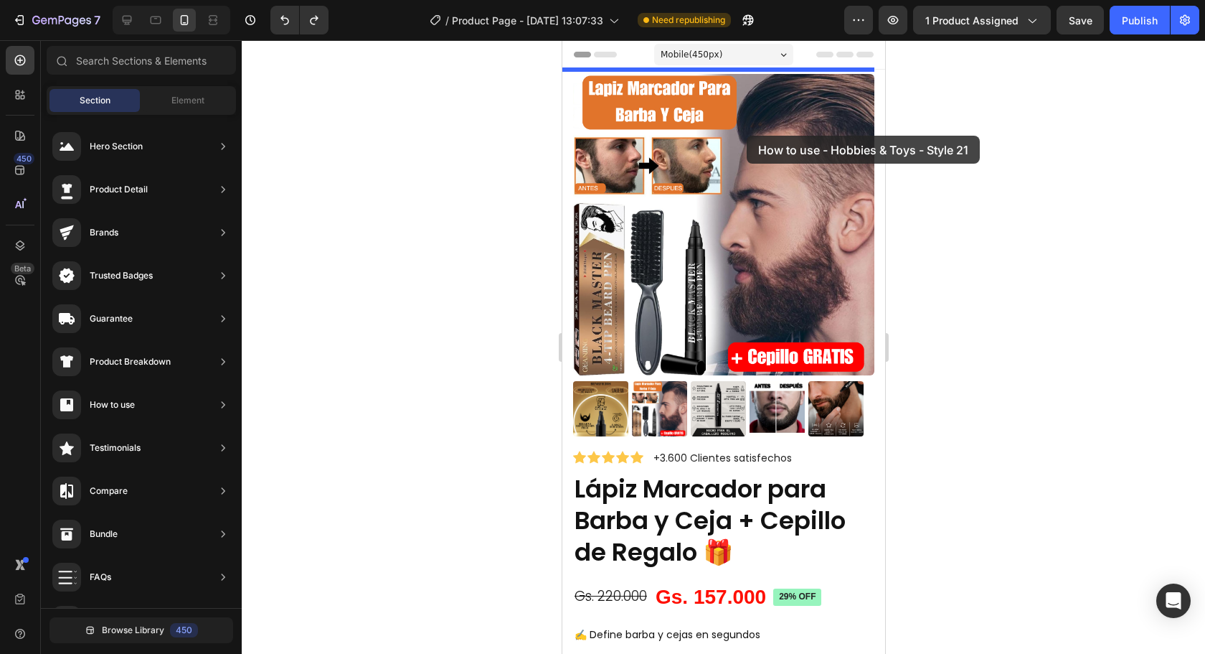
drag, startPoint x: 911, startPoint y: 184, endPoint x: 746, endPoint y: 125, distance: 175.2
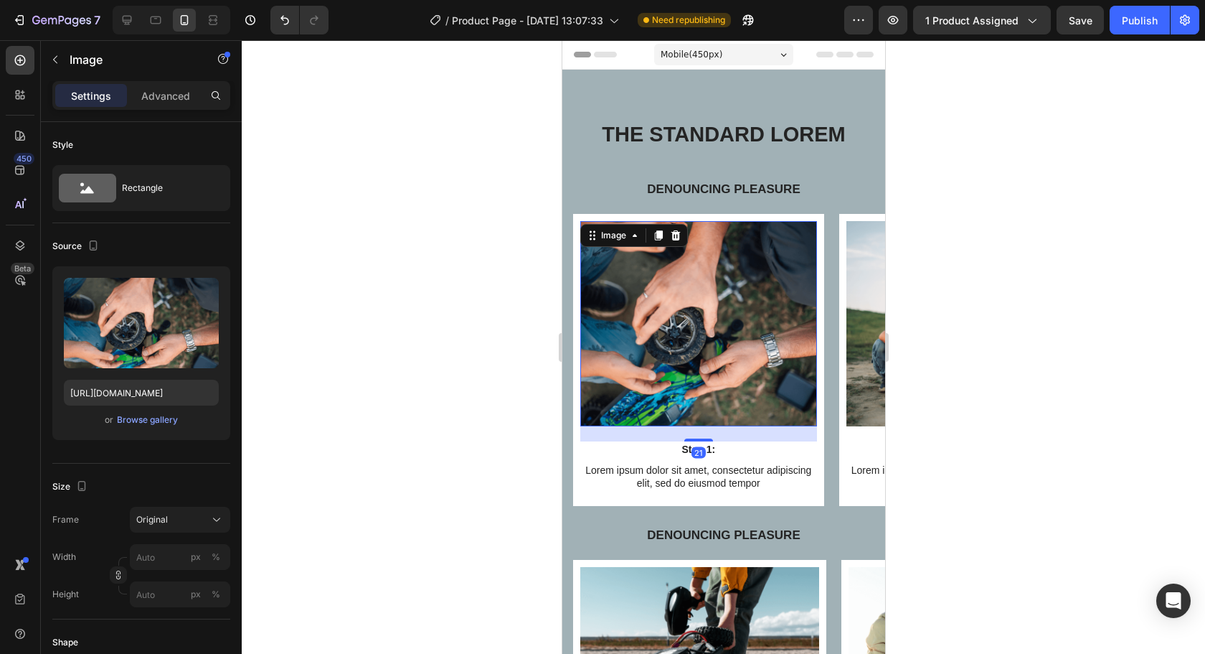
click at [832, 396] on div "Image 21 Step 1: Text Block Lorem ipsum dolor sit amet, consectetur adipiscing …" at bounding box center [728, 360] width 312 height 292
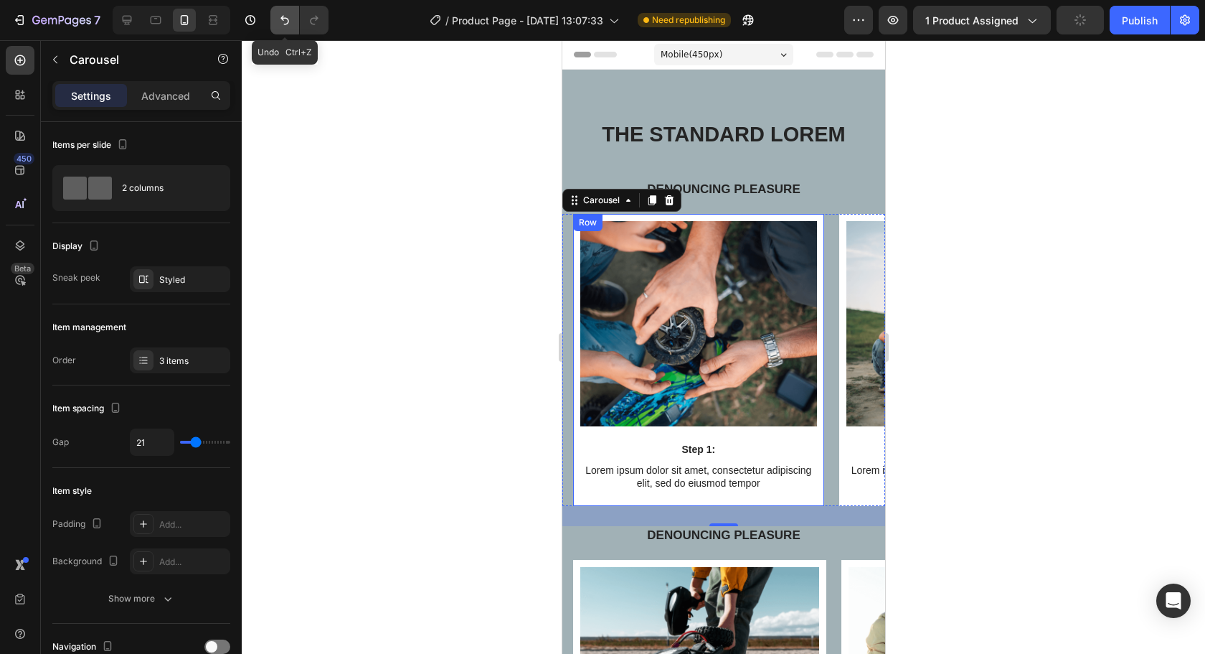
click at [292, 32] on button "Undo/Redo" at bounding box center [284, 20] width 29 height 29
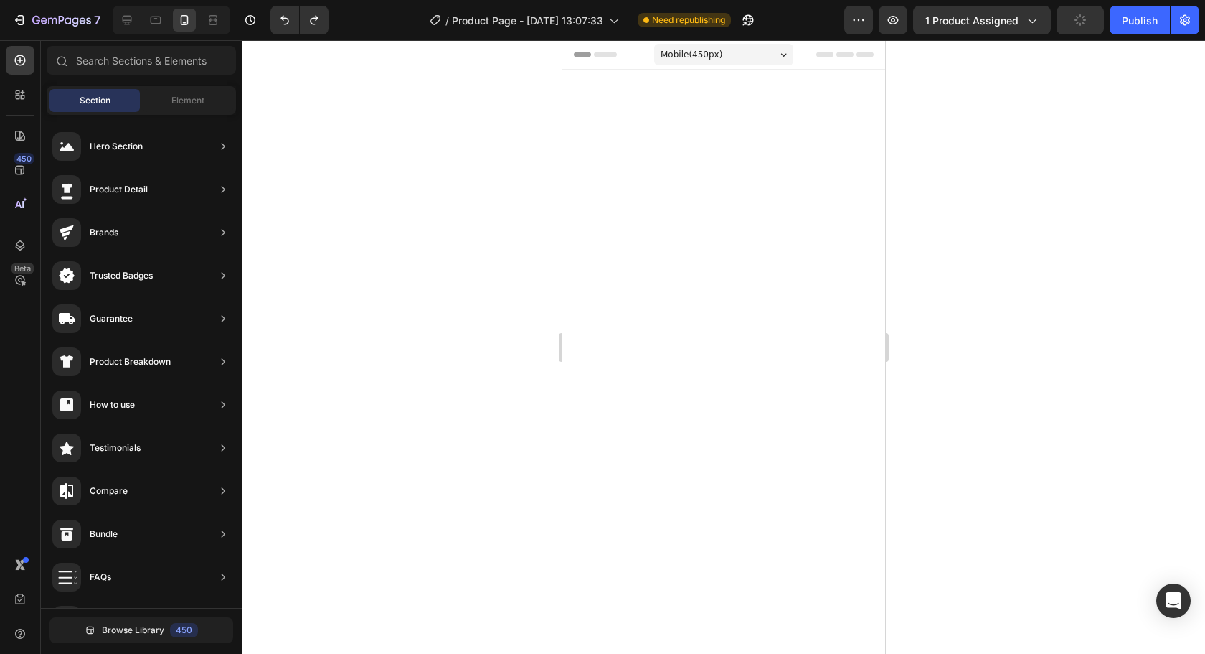
click at [719, 212] on div at bounding box center [722, 472] width 301 height 765
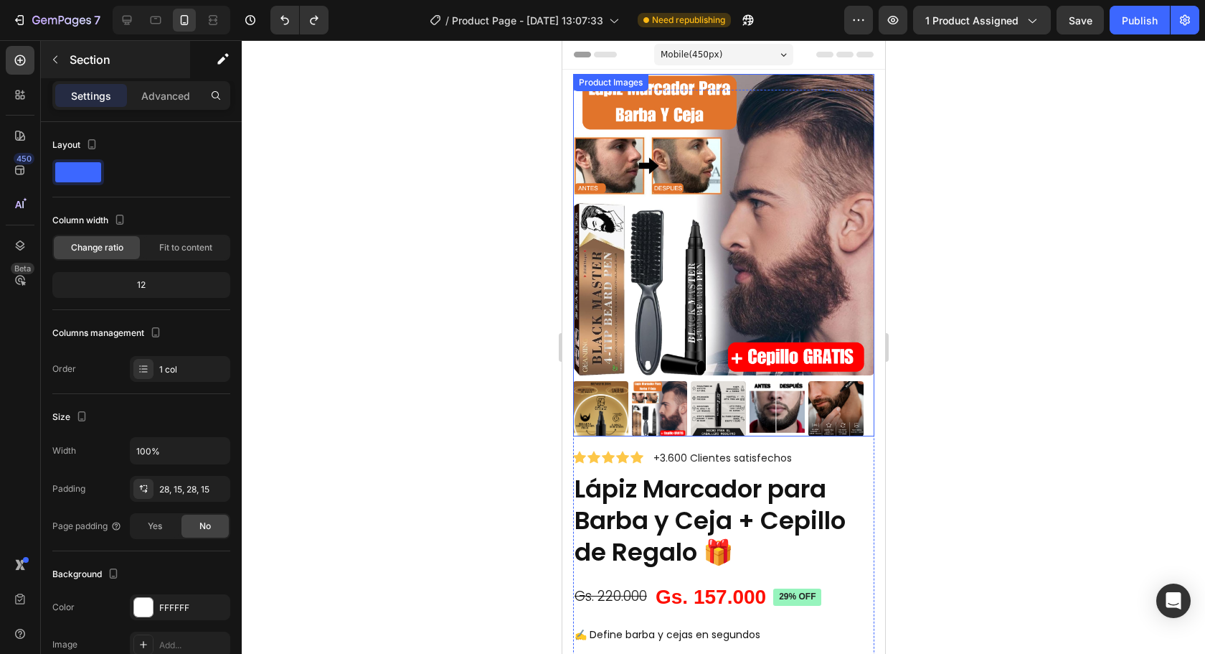
click at [66, 62] on button "button" at bounding box center [55, 59] width 23 height 23
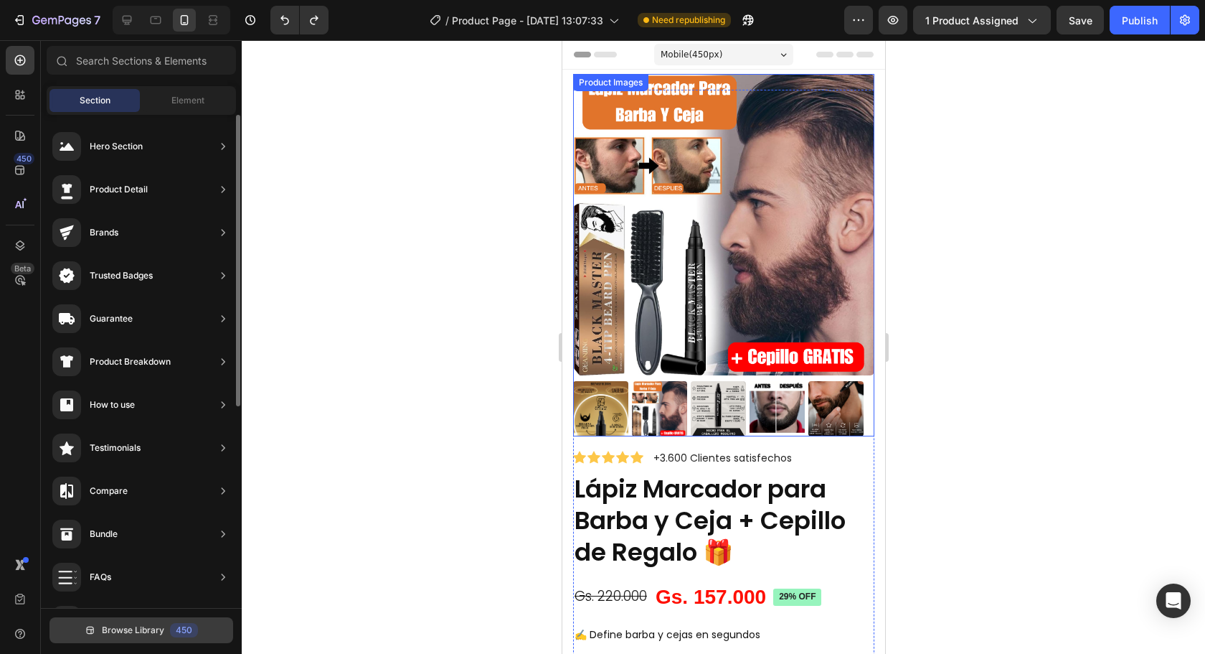
click at [146, 626] on span "Browse Library" at bounding box center [133, 629] width 62 height 13
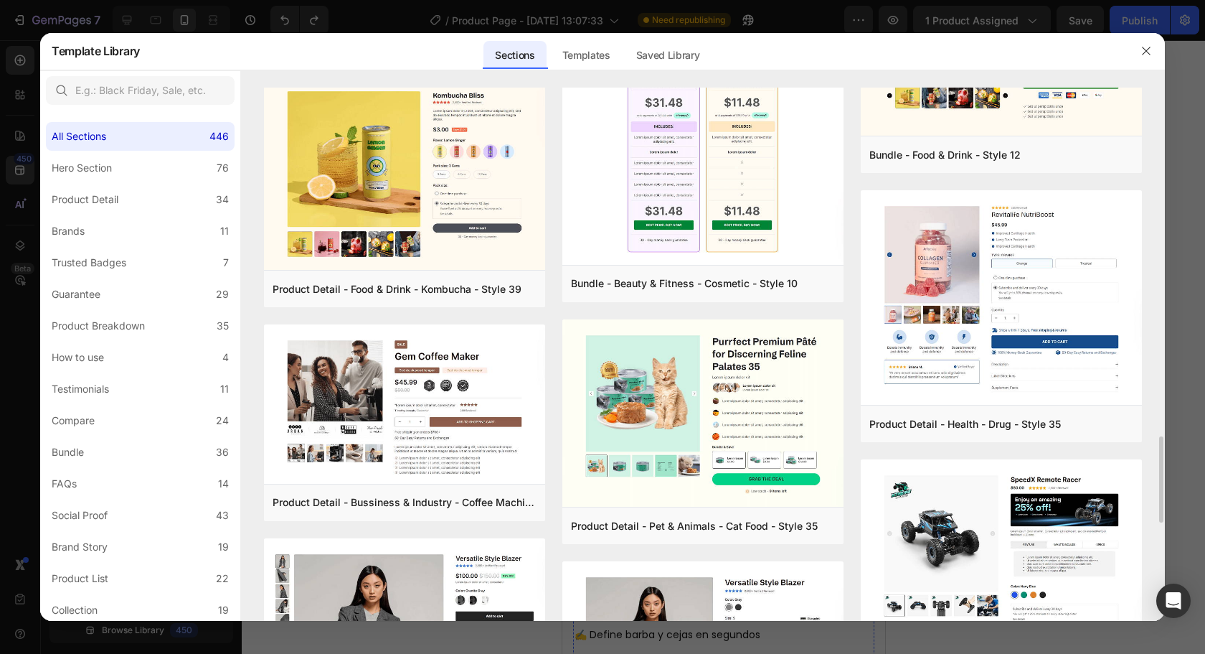
scroll to position [2514, 0]
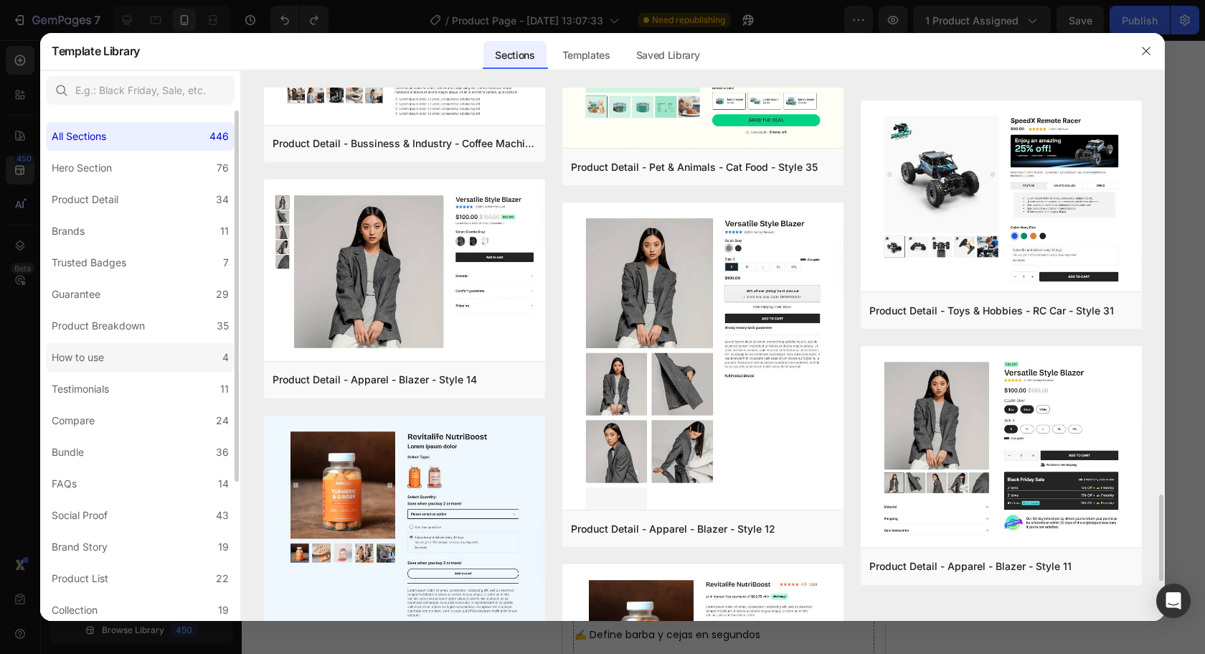
click at [67, 367] on label "How to use 4" at bounding box center [140, 357] width 189 height 29
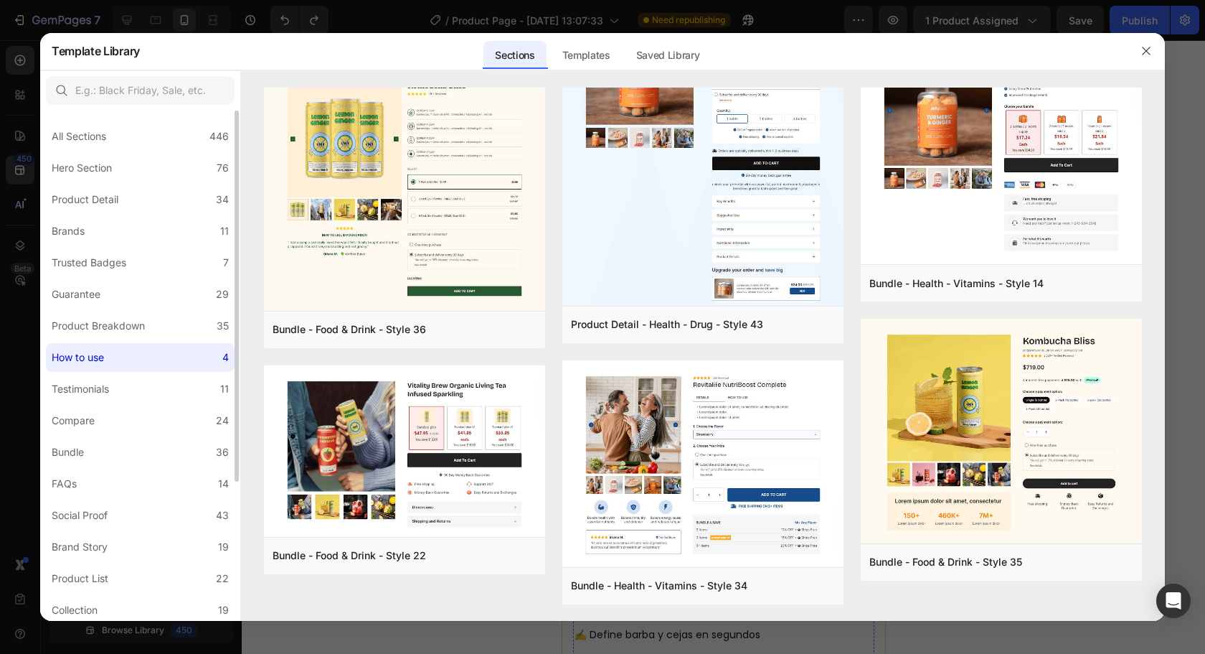
scroll to position [0, 0]
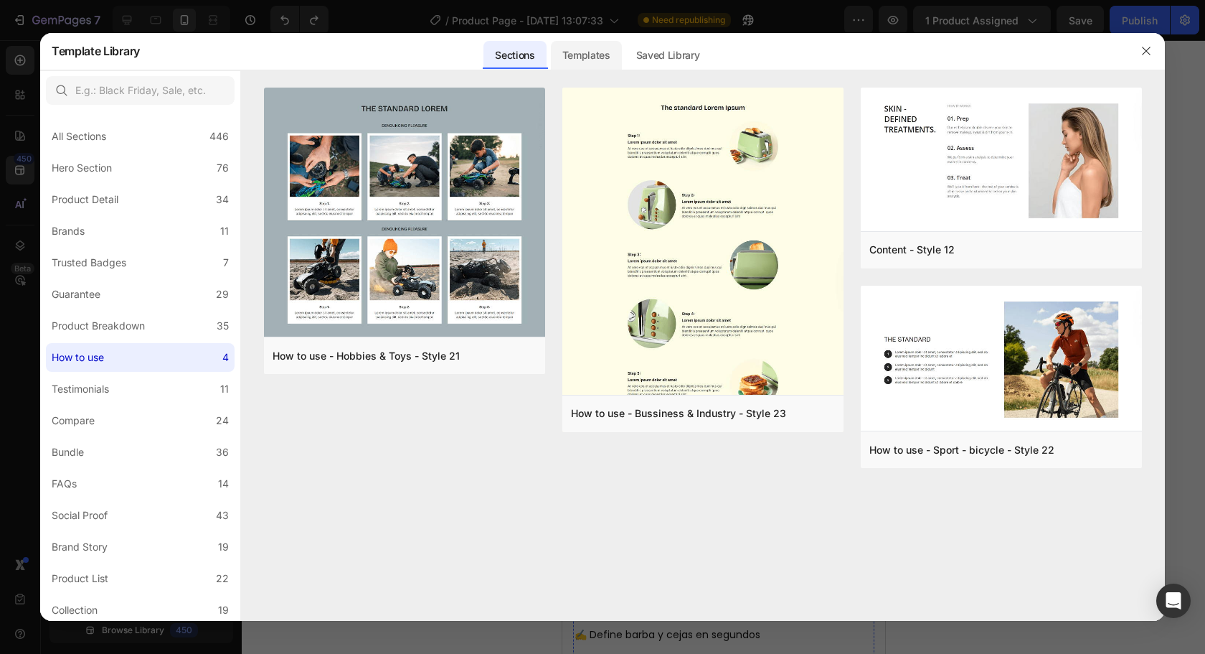
click at [597, 55] on div "Templates" at bounding box center [586, 55] width 71 height 29
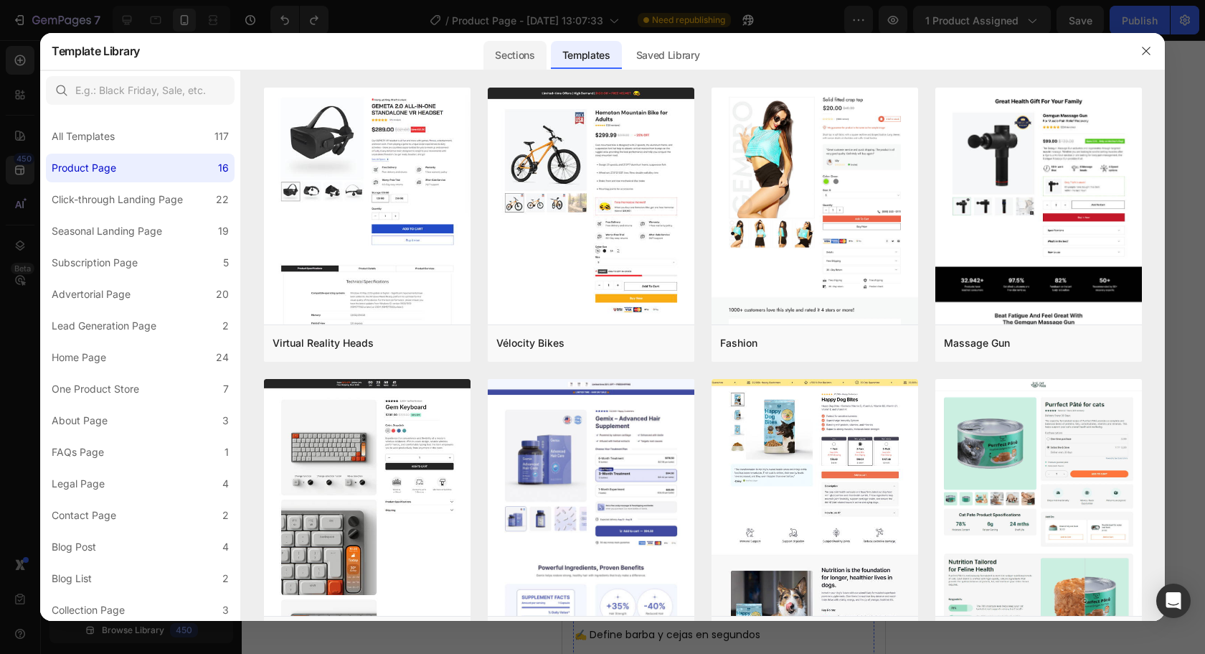
click at [514, 52] on div "Sections" at bounding box center [515, 55] width 62 height 29
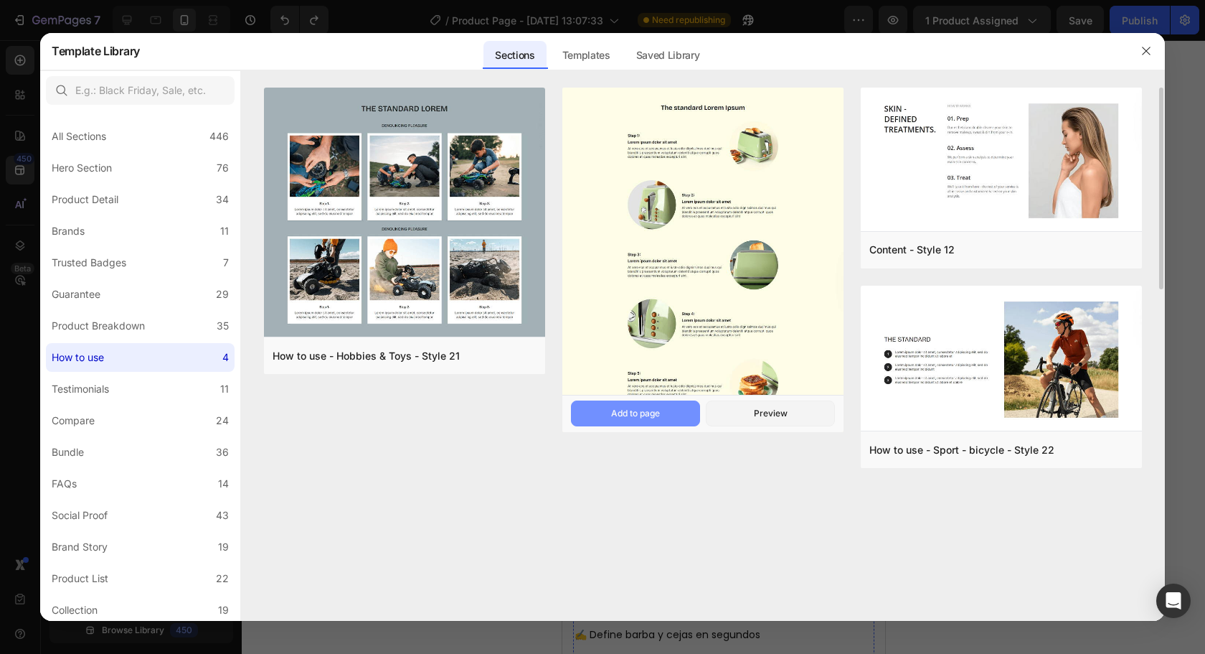
click at [644, 416] on div "Add to page" at bounding box center [635, 413] width 49 height 13
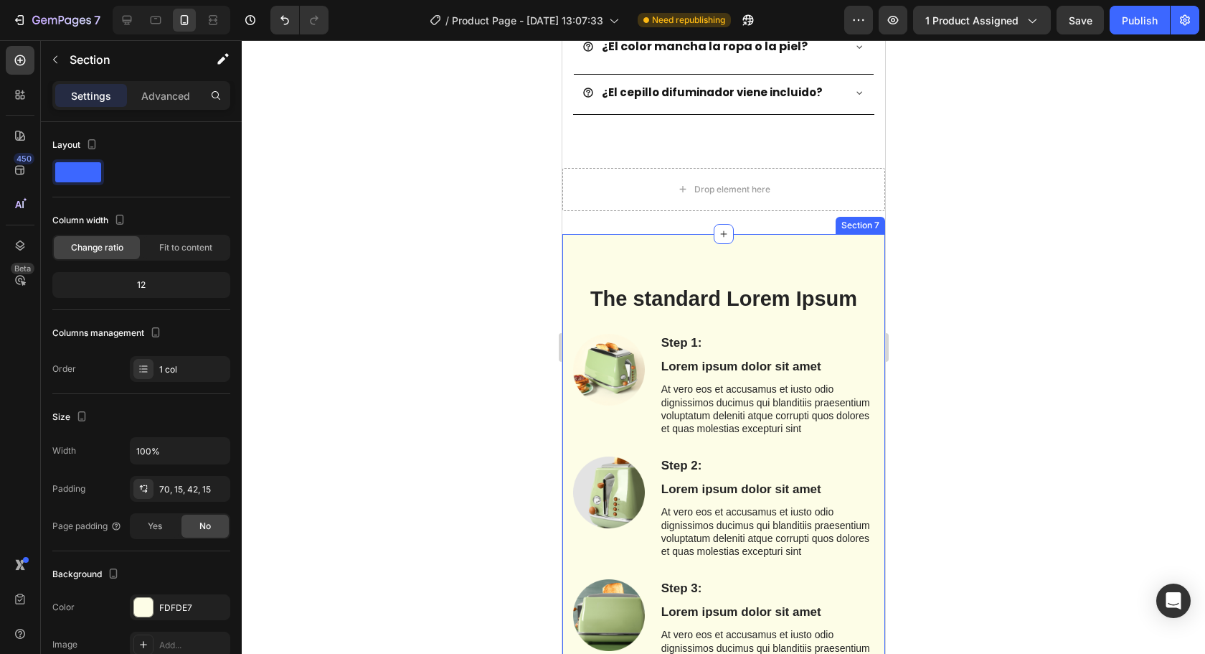
scroll to position [3817, 0]
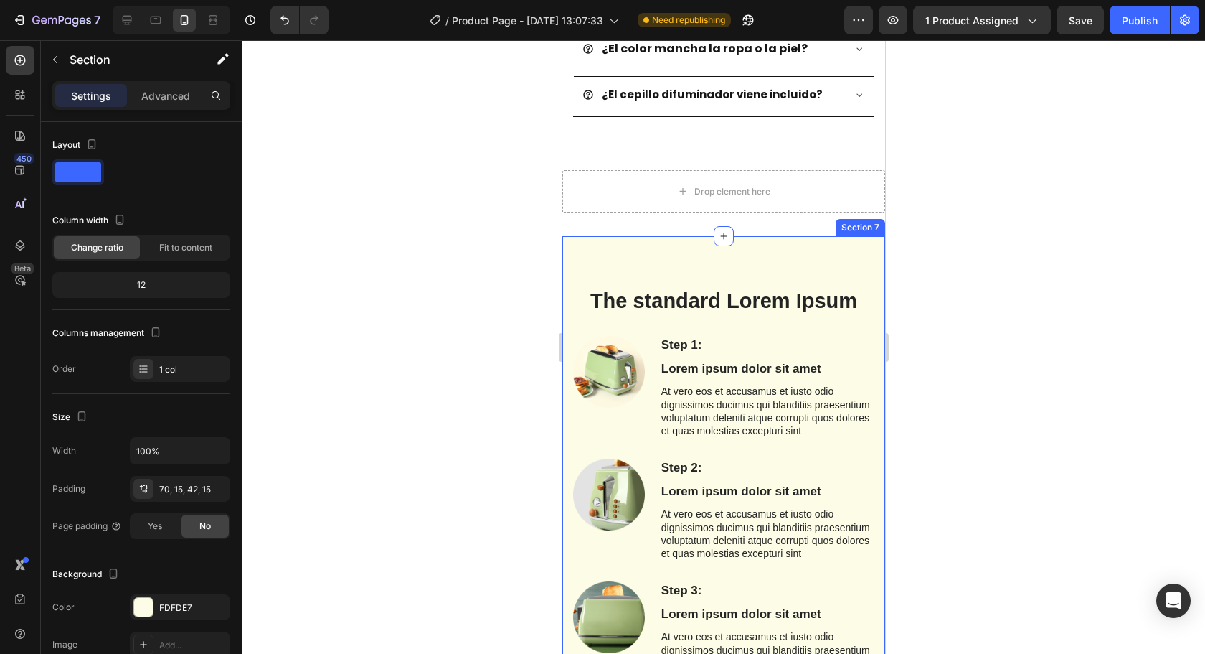
click at [691, 254] on div "The standard Lorem Ipsum Heading Row Step 1: Text Block Lorem ipsum dolor sit a…" at bounding box center [723, 646] width 323 height 821
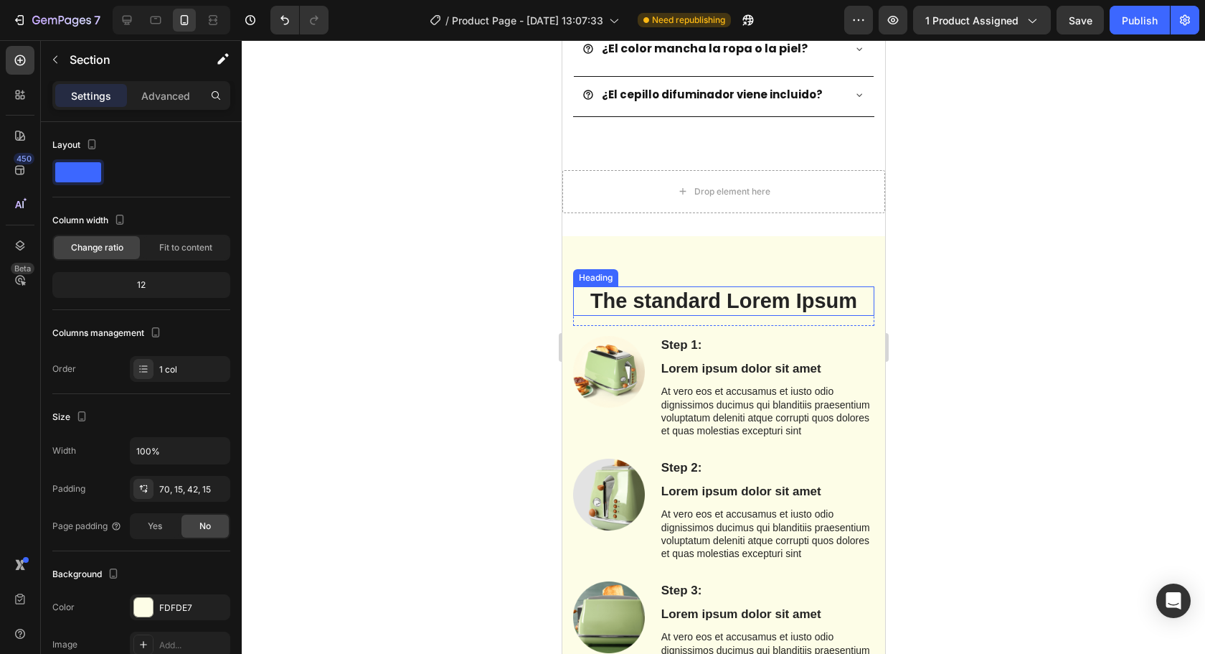
click at [678, 286] on h2 "The standard Lorem Ipsum" at bounding box center [722, 301] width 301 height 30
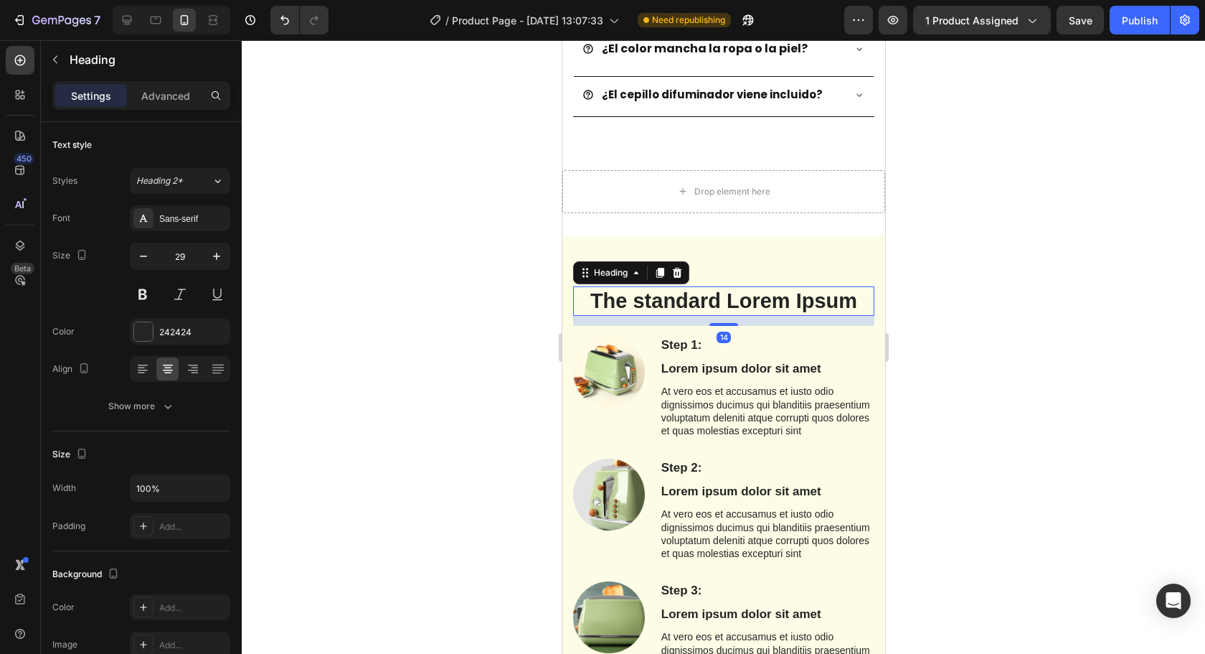
drag, startPoint x: 682, startPoint y: 259, endPoint x: 689, endPoint y: 264, distance: 8.2
click at [683, 264] on div at bounding box center [676, 272] width 17 height 17
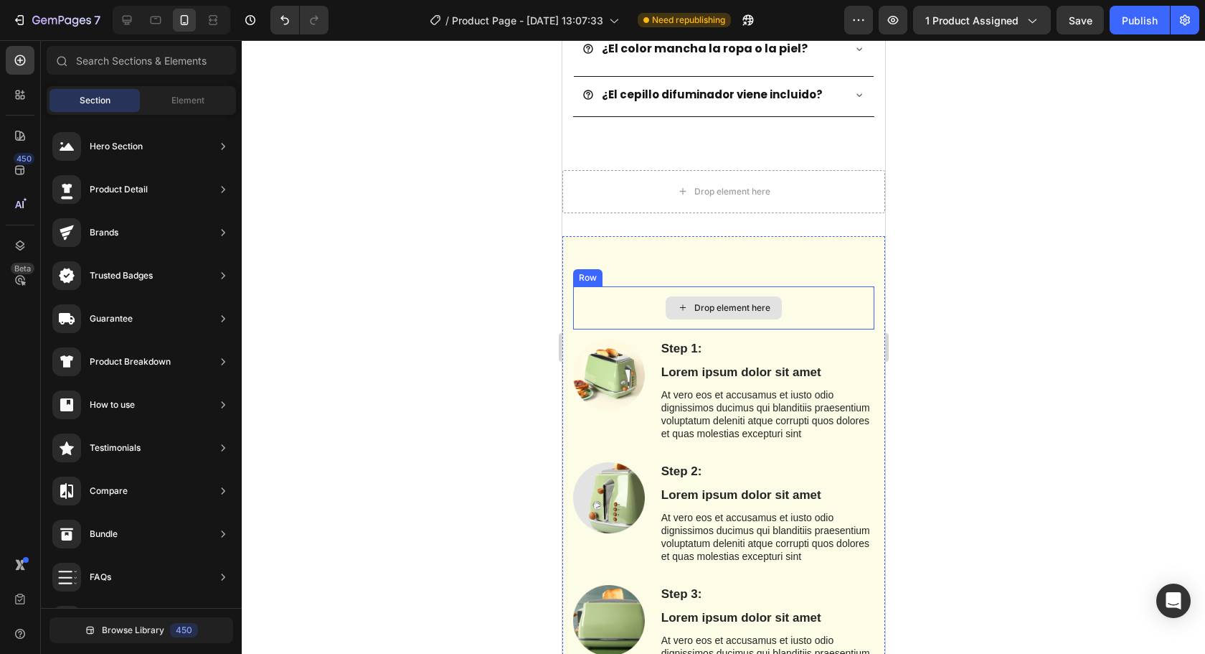
click at [725, 242] on div "Drop element here Row Step 1: Text Block Lorem ipsum dolor sit amet Text Block …" at bounding box center [723, 648] width 323 height 824
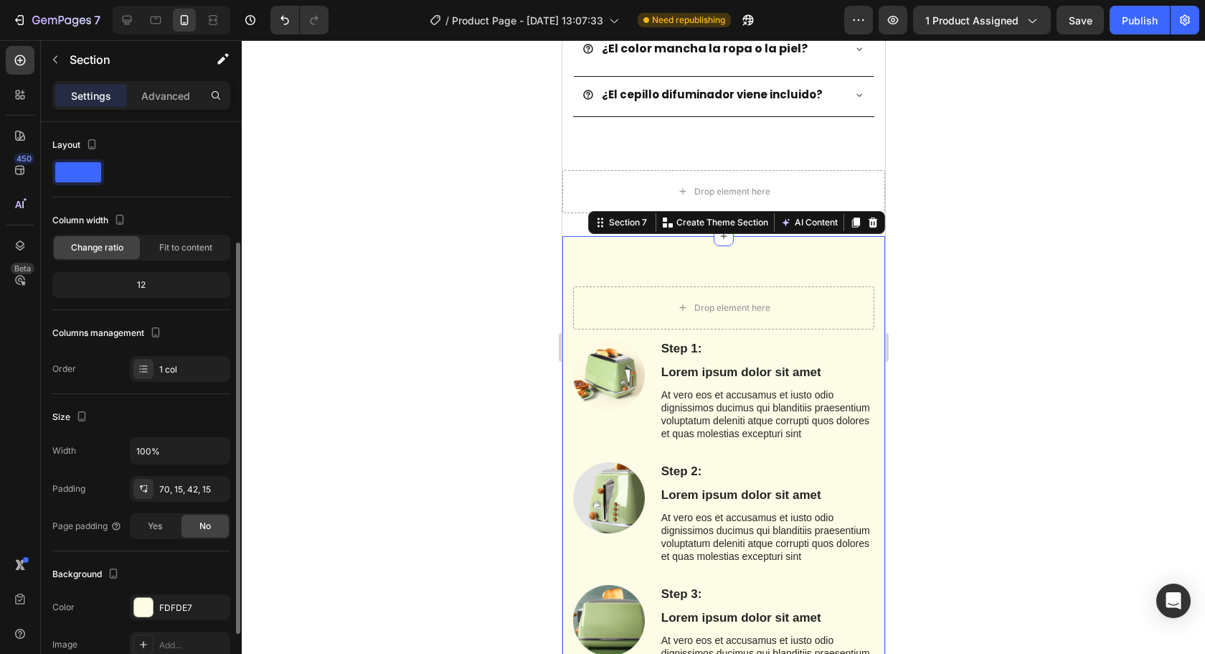
scroll to position [72, 0]
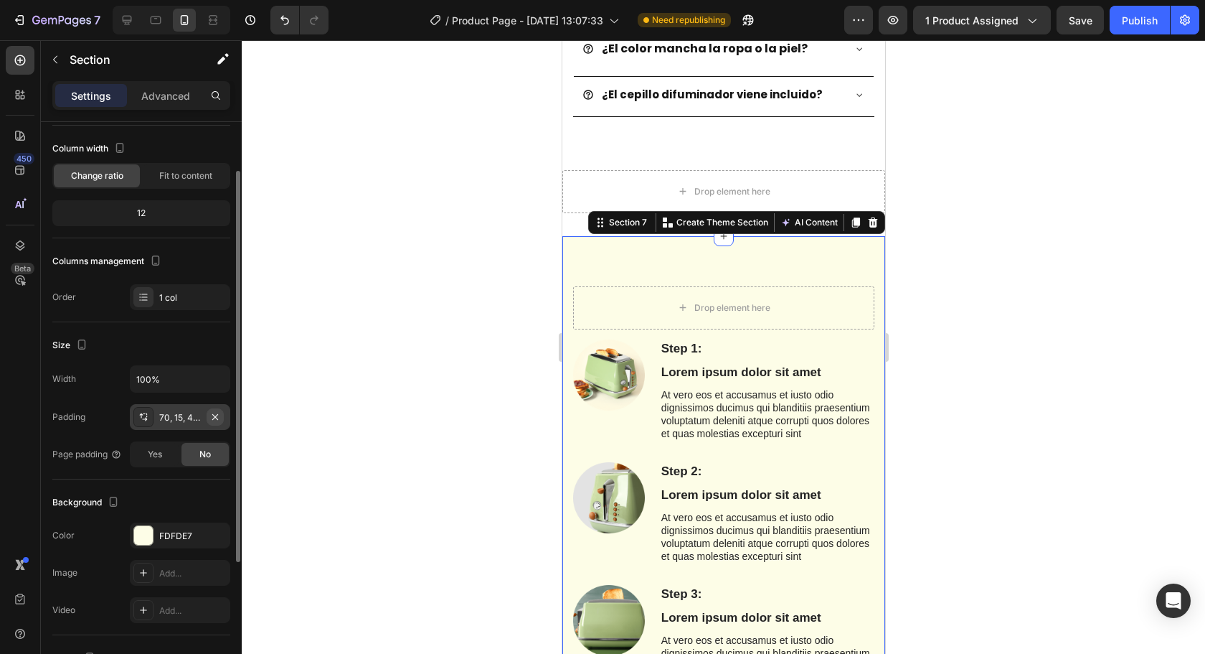
click at [215, 415] on icon "button" at bounding box center [215, 416] width 6 height 6
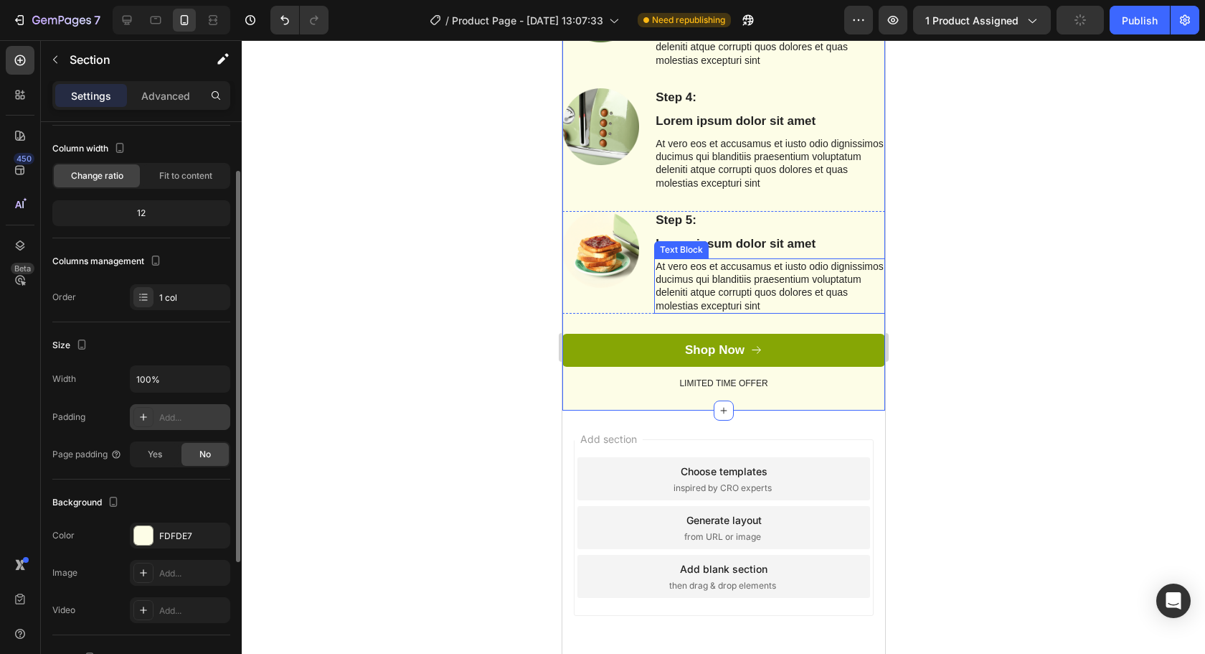
scroll to position [4320, 0]
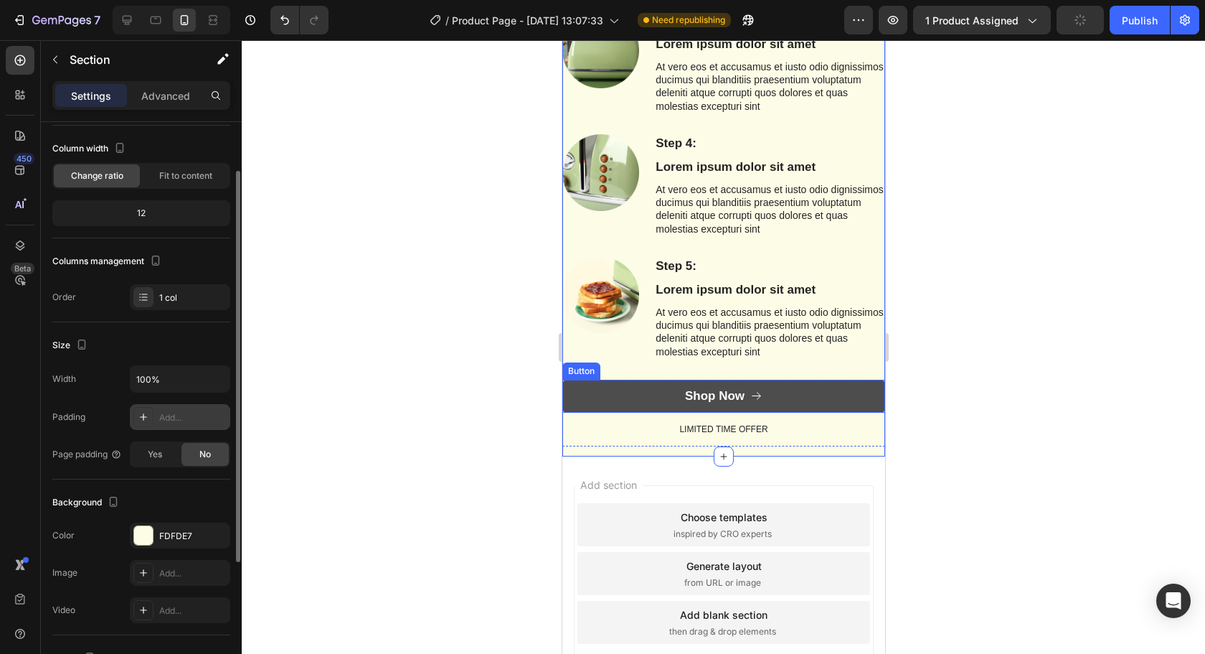
click at [616, 411] on button "Shop Now" at bounding box center [723, 396] width 323 height 33
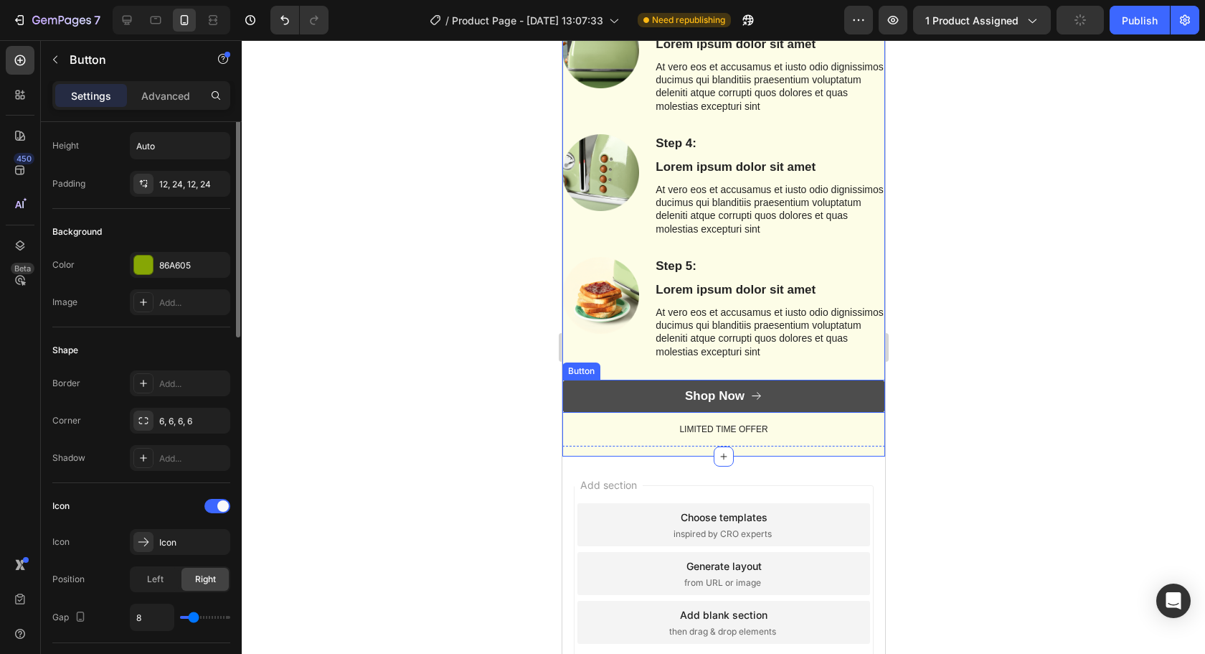
scroll to position [0, 0]
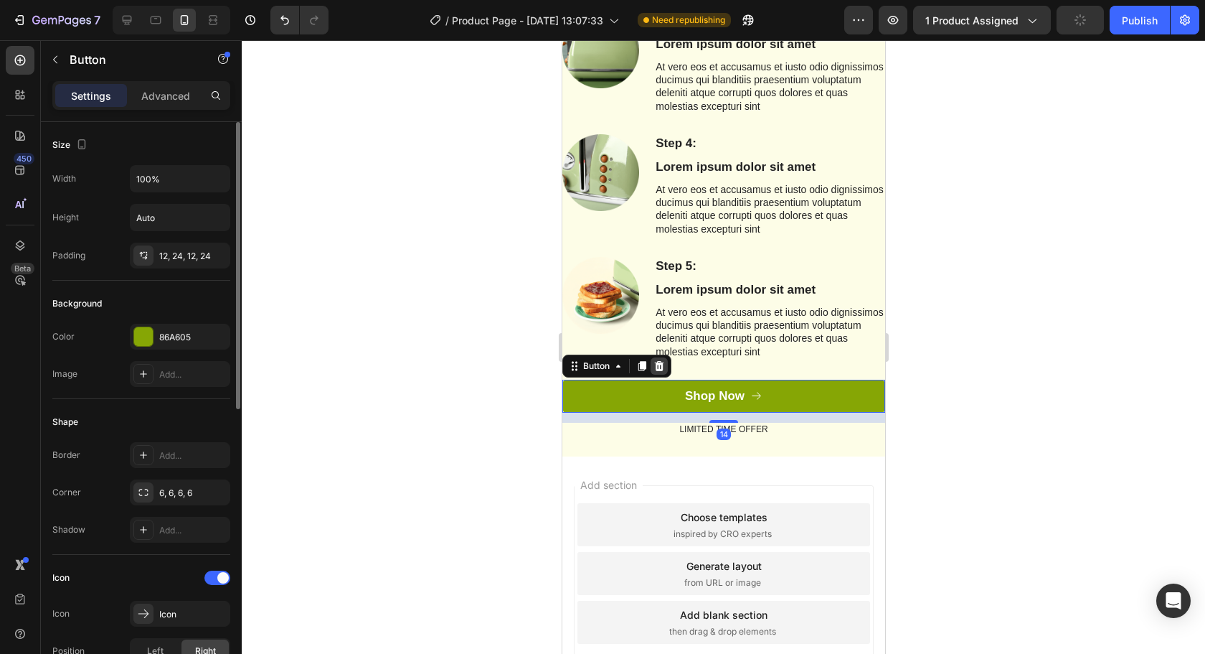
click at [660, 362] on icon at bounding box center [658, 365] width 11 height 11
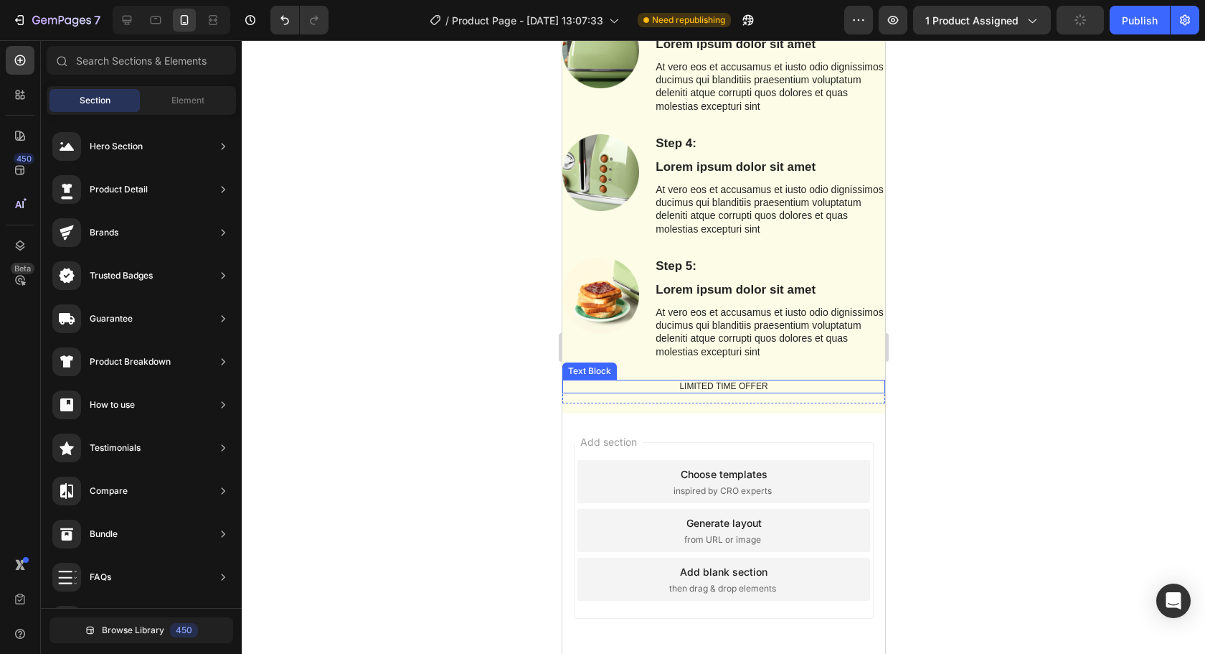
click at [688, 387] on p "LIMITED TIME OFFER" at bounding box center [723, 386] width 320 height 11
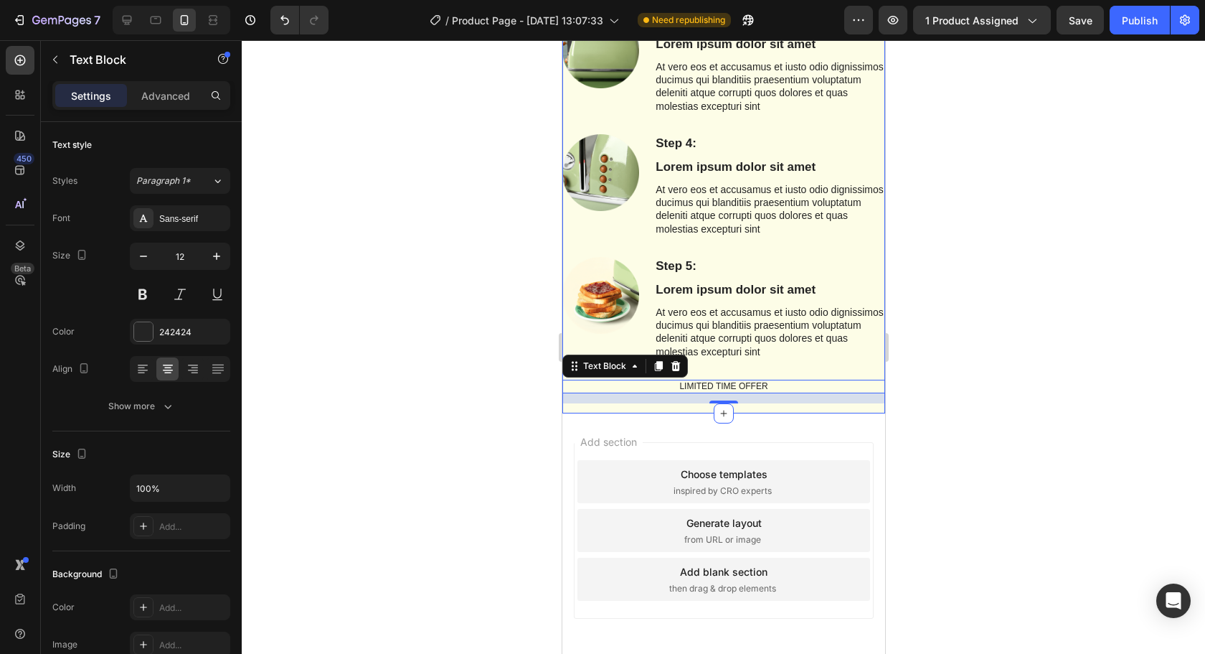
click at [674, 367] on icon at bounding box center [674, 365] width 11 height 11
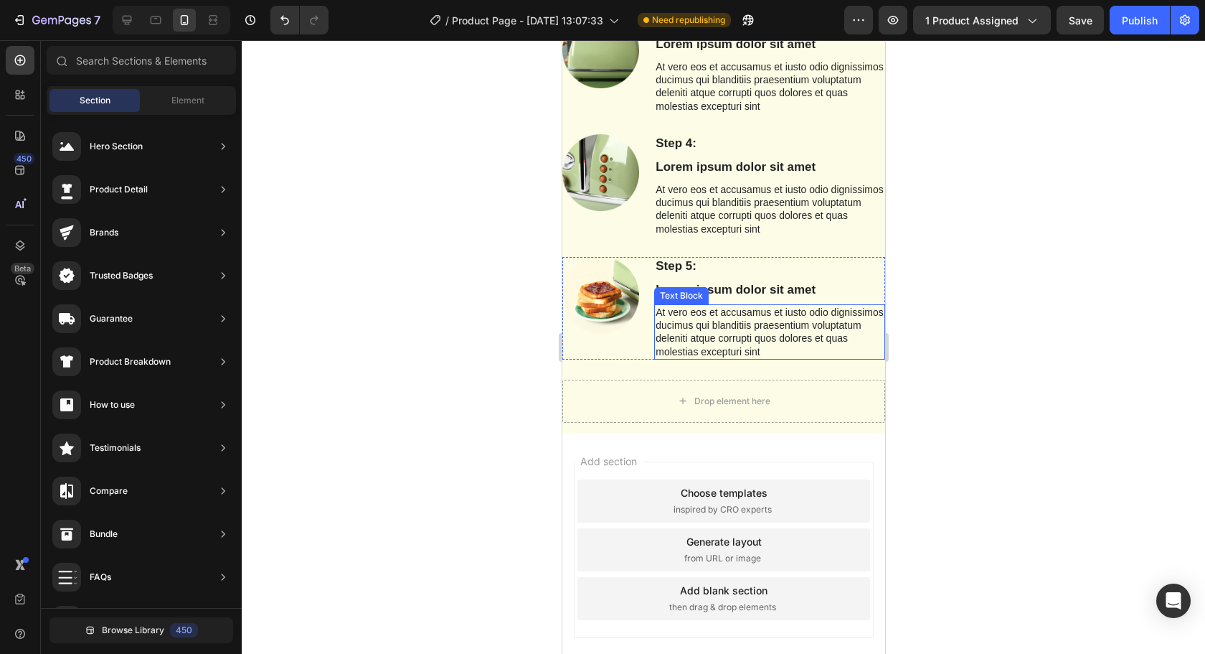
click at [707, 311] on p "At vero eos et accusamus et iusto odio dignissimos ducimus qui blanditiis praes…" at bounding box center [769, 332] width 228 height 52
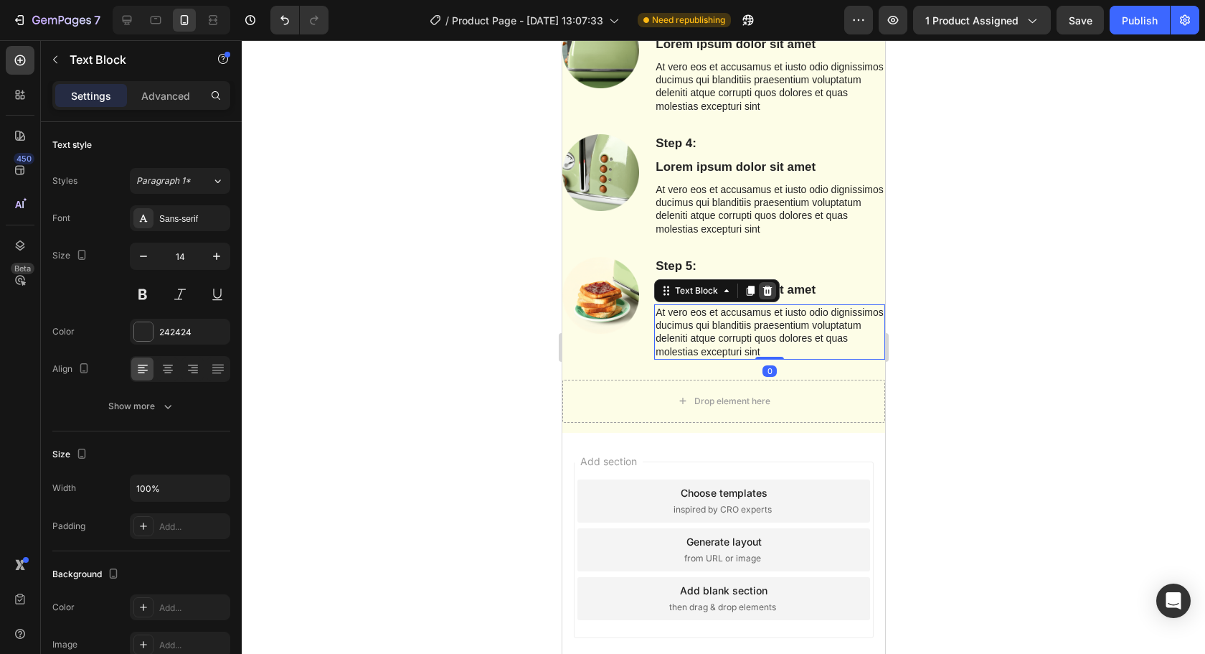
click at [768, 288] on icon at bounding box center [766, 290] width 11 height 11
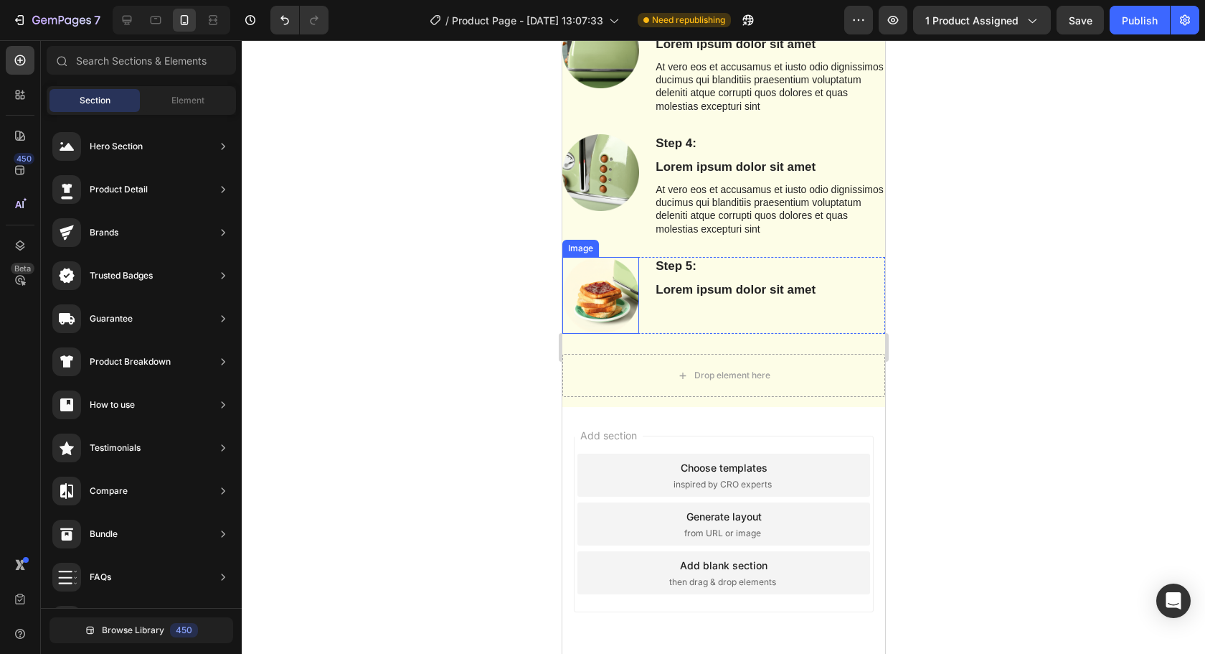
click at [619, 295] on img at bounding box center [600, 295] width 77 height 77
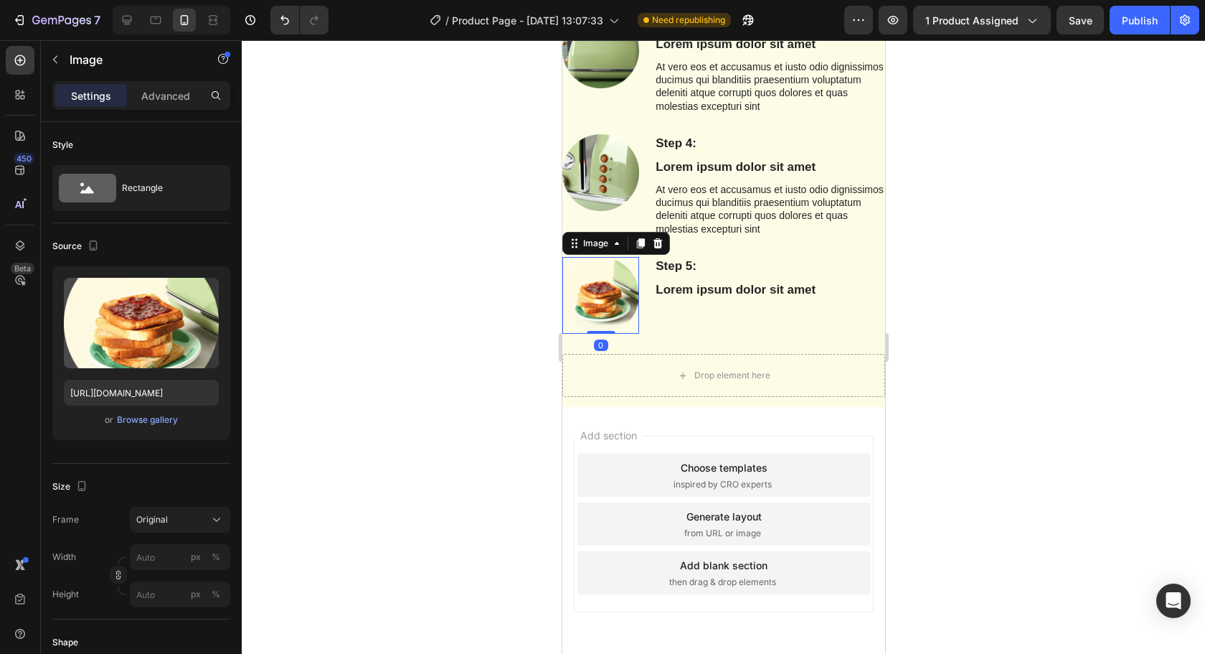
click at [654, 245] on icon at bounding box center [656, 242] width 11 height 11
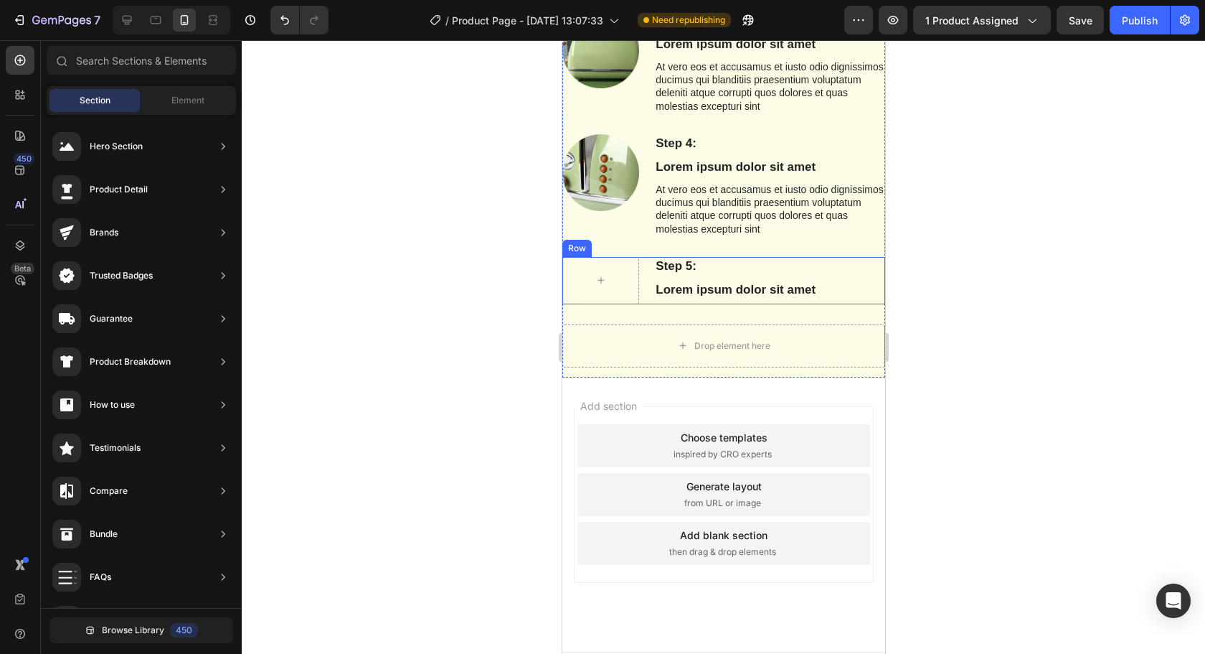
click at [641, 275] on div "Step 5: Text Block Lorem ipsum dolor sit amet Text Block Row" at bounding box center [723, 280] width 323 height 47
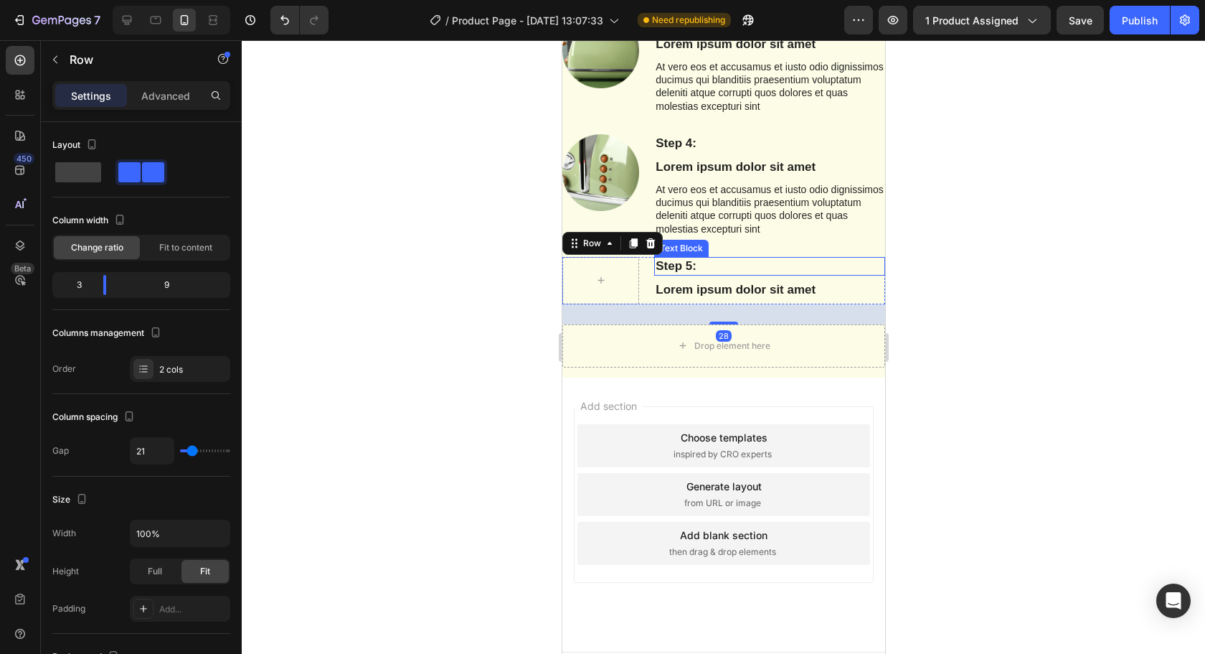
click at [651, 252] on div "Row" at bounding box center [612, 243] width 100 height 23
click at [641, 242] on div at bounding box center [649, 243] width 17 height 17
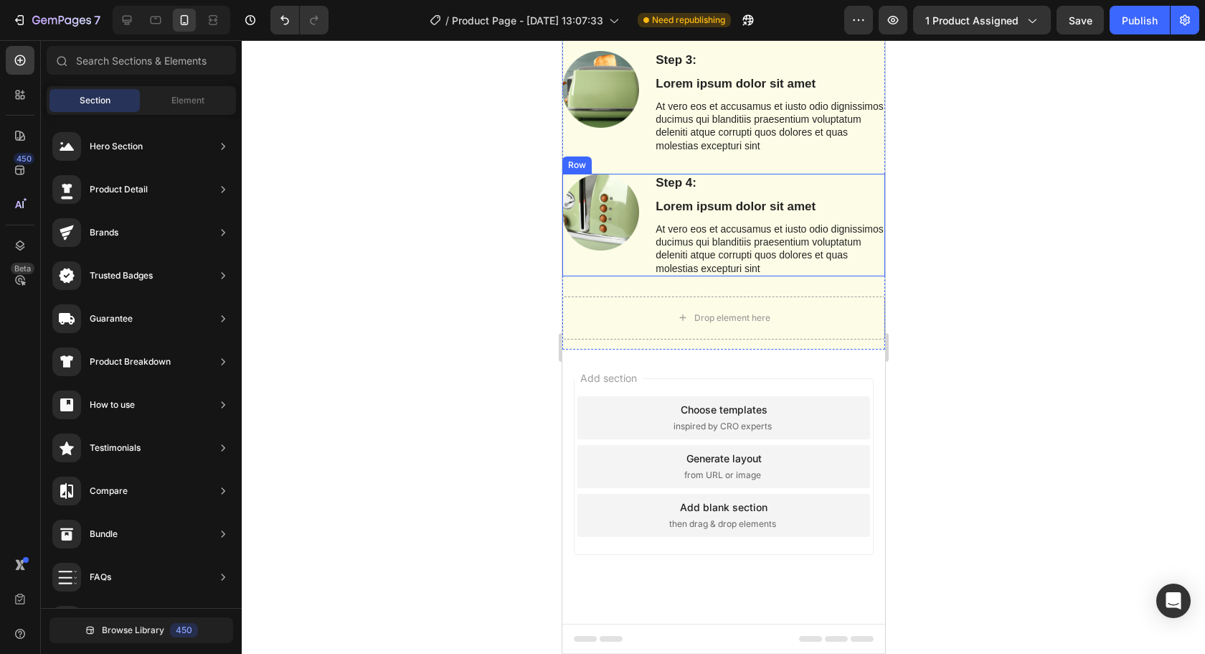
scroll to position [4280, 0]
click at [639, 312] on div "Drop element here" at bounding box center [723, 317] width 323 height 43
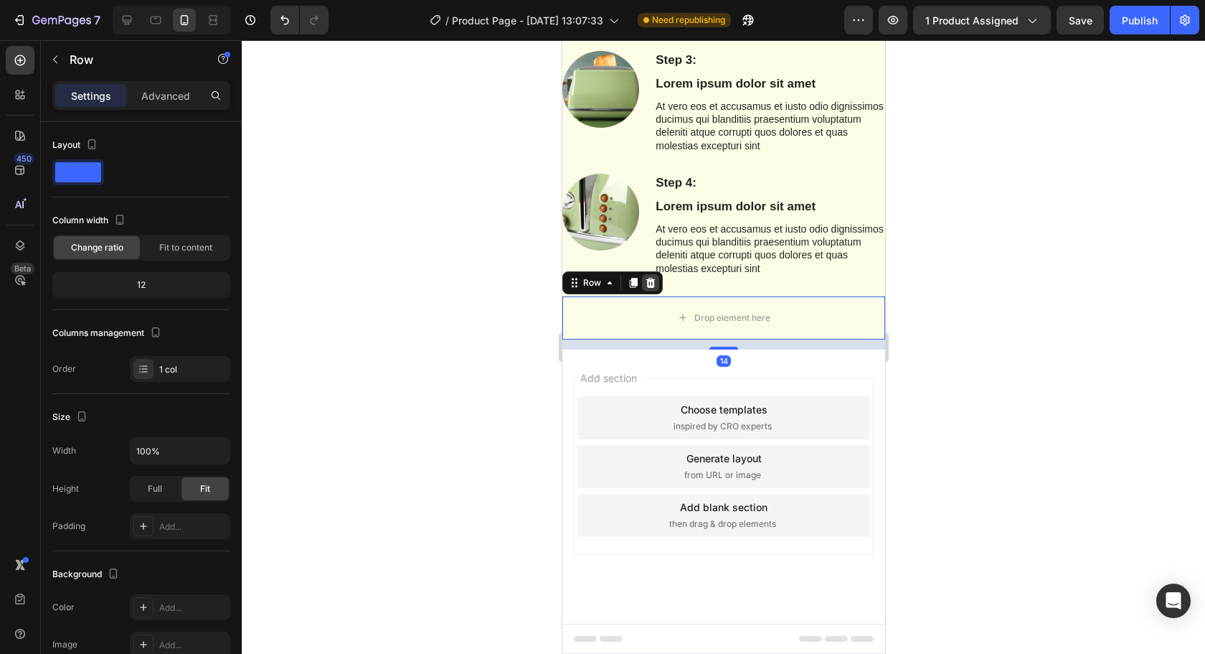
click at [649, 286] on icon at bounding box center [650, 283] width 9 height 10
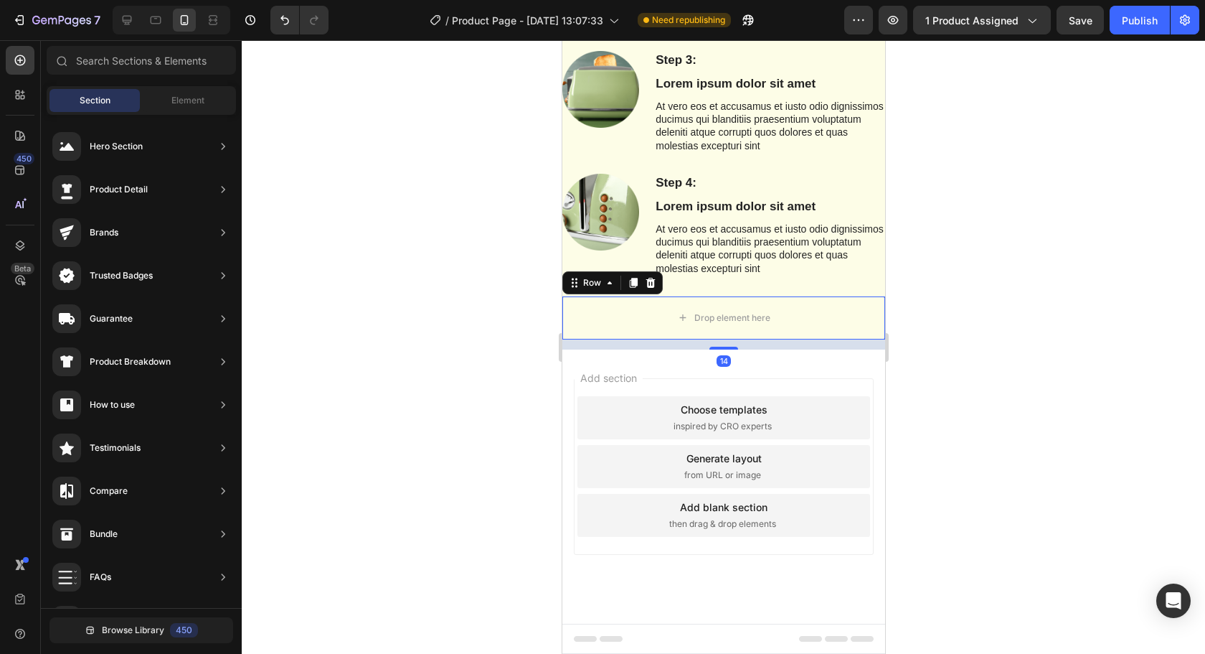
scroll to position [4227, 0]
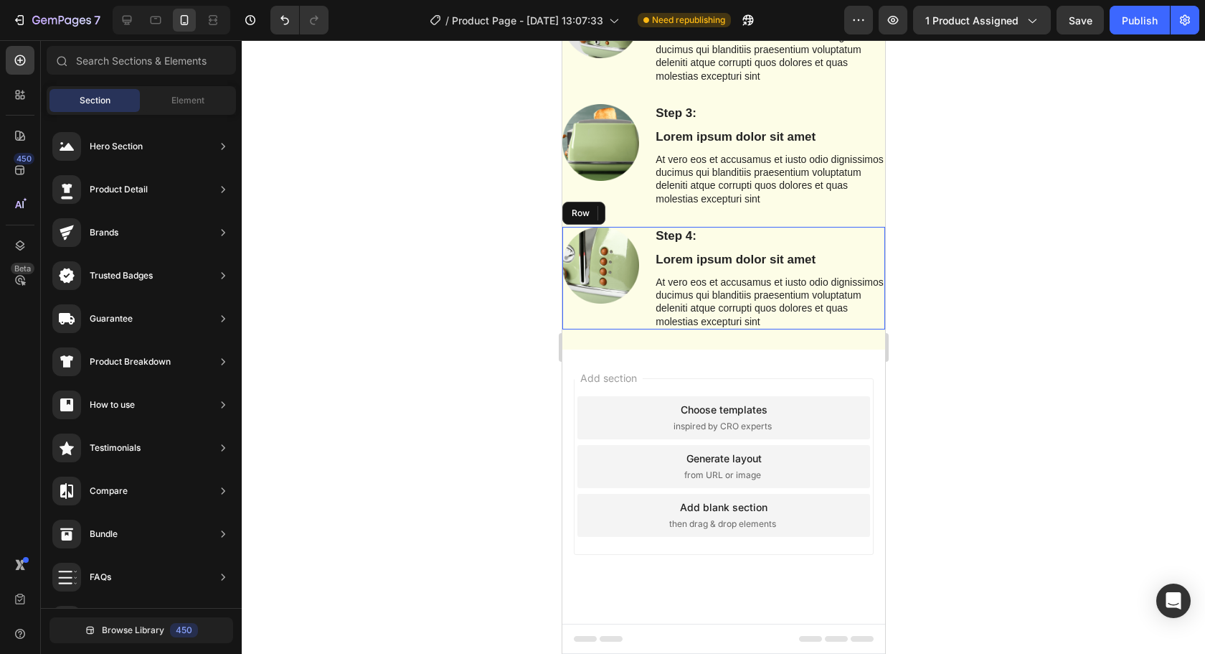
click at [649, 252] on div "Image Step 4: Text Block Lorem ipsum dolor sit amet Text Block At vero eos et a…" at bounding box center [723, 278] width 323 height 103
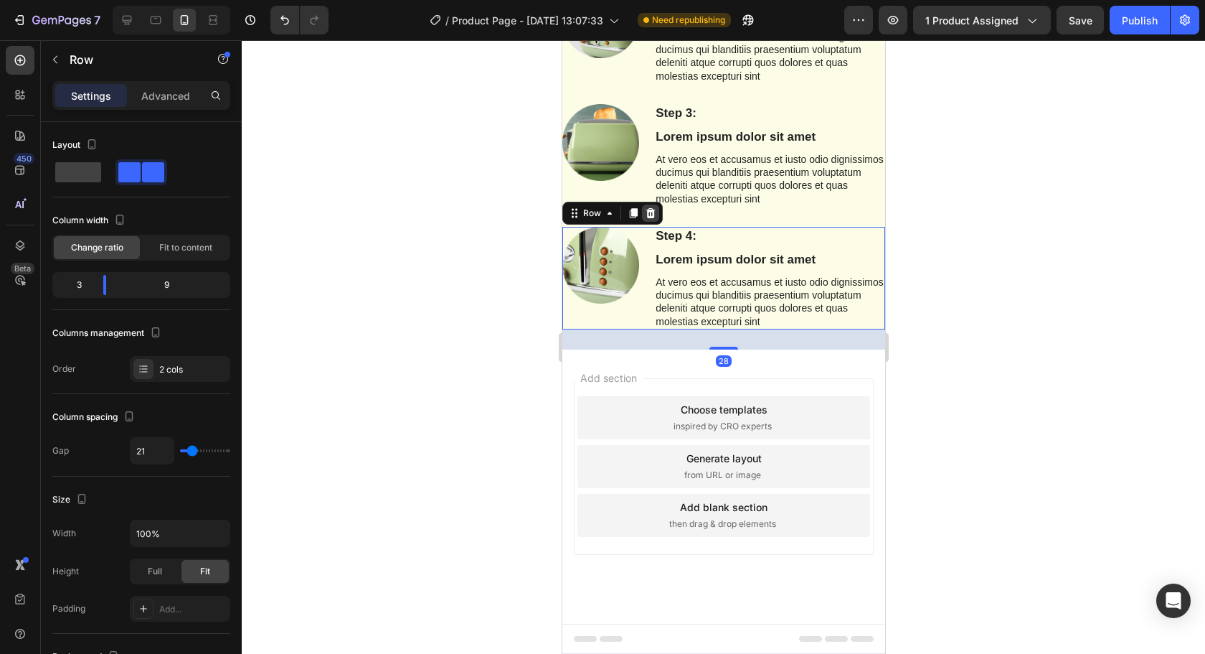
click at [652, 216] on icon at bounding box center [650, 213] width 9 height 10
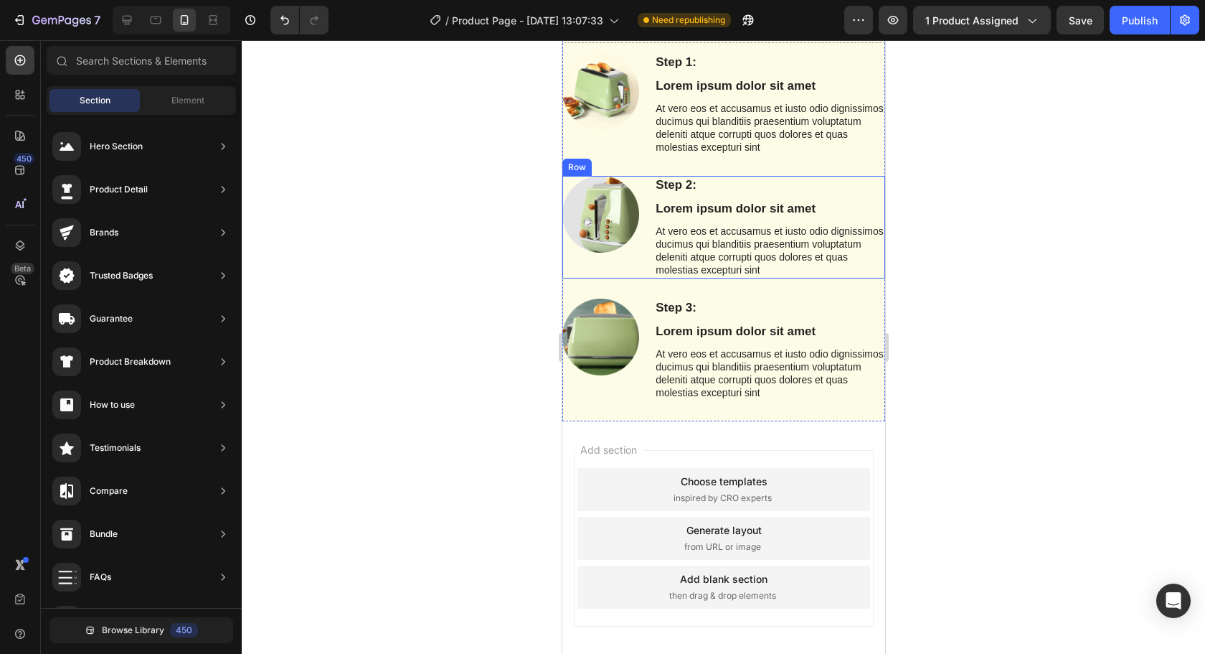
scroll to position [3817, 0]
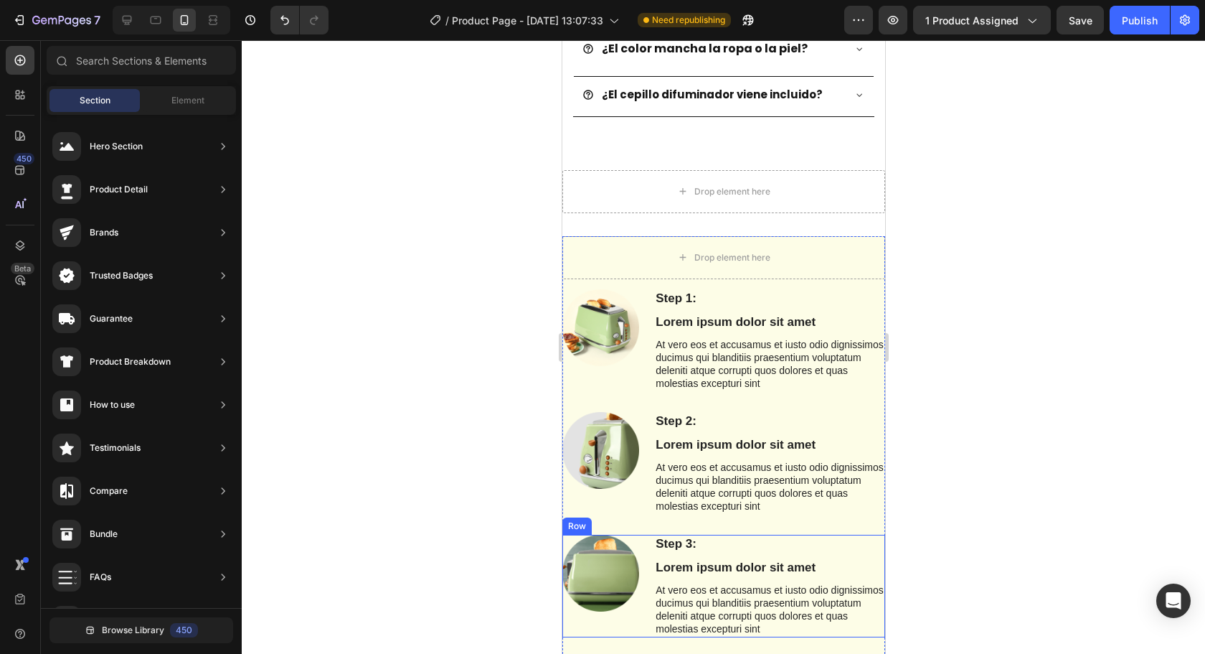
click at [649, 534] on div "Step 3: Text Block Lorem ipsum dolor sit amet Text Block At vero eos et accusam…" at bounding box center [723, 585] width 323 height 103
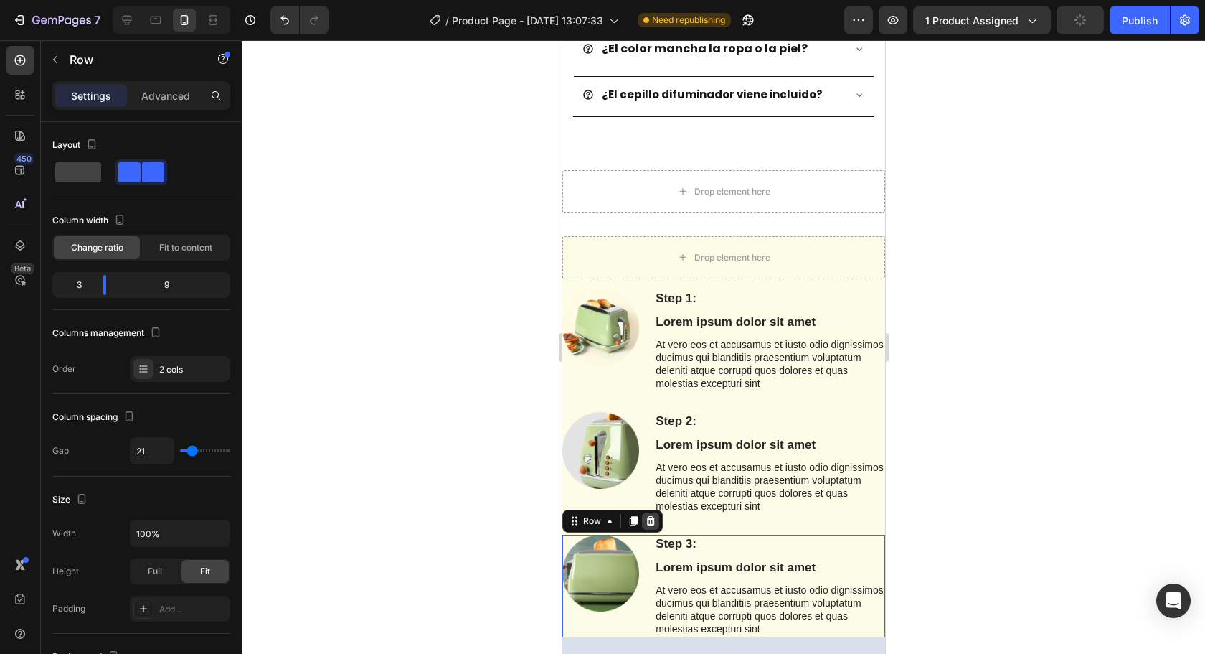
click at [651, 515] on icon at bounding box center [650, 520] width 9 height 10
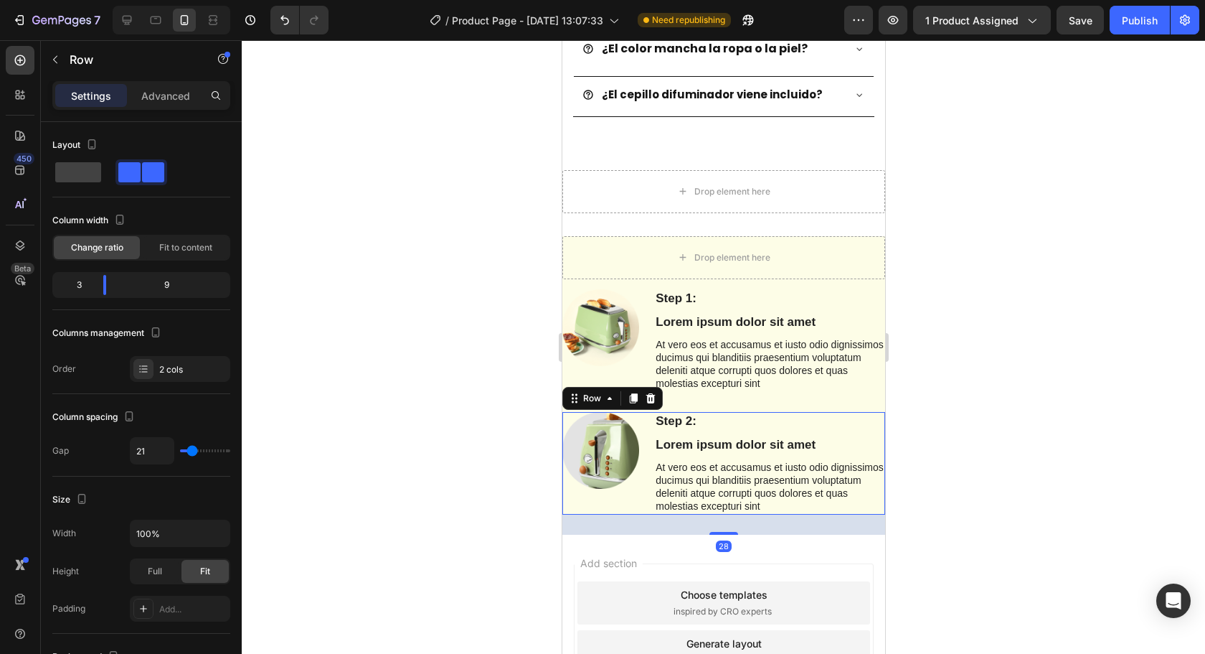
click at [649, 435] on div "Image Step 2: Text Block Lorem ipsum dolor sit amet Text Block At vero eos et a…" at bounding box center [723, 463] width 323 height 103
click at [656, 390] on div at bounding box center [649, 398] width 17 height 17
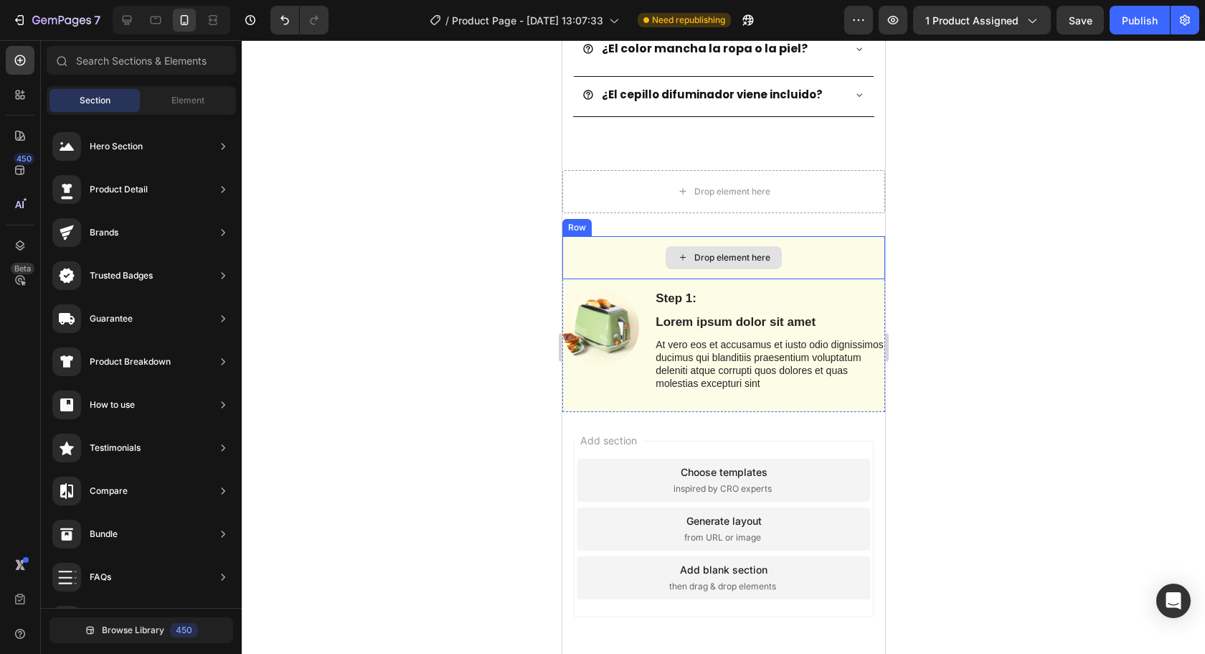
click at [744, 252] on div "Drop element here" at bounding box center [732, 257] width 76 height 11
click at [816, 236] on div "Drop element here" at bounding box center [723, 257] width 323 height 43
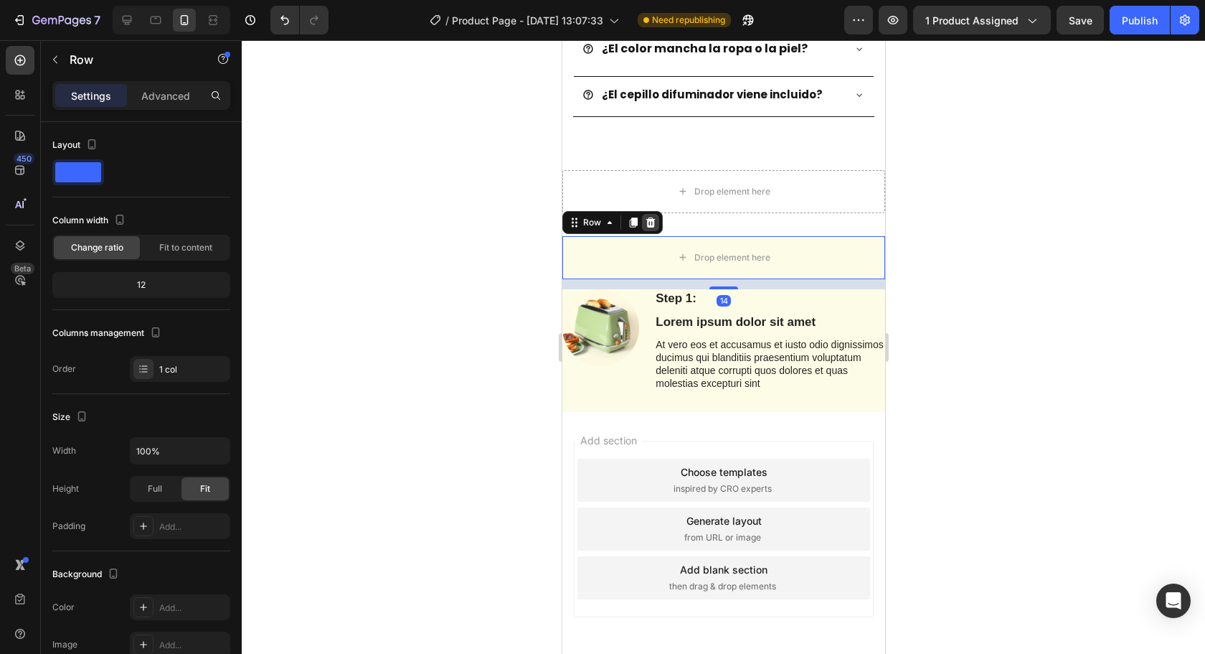
click at [657, 214] on div at bounding box center [649, 222] width 17 height 17
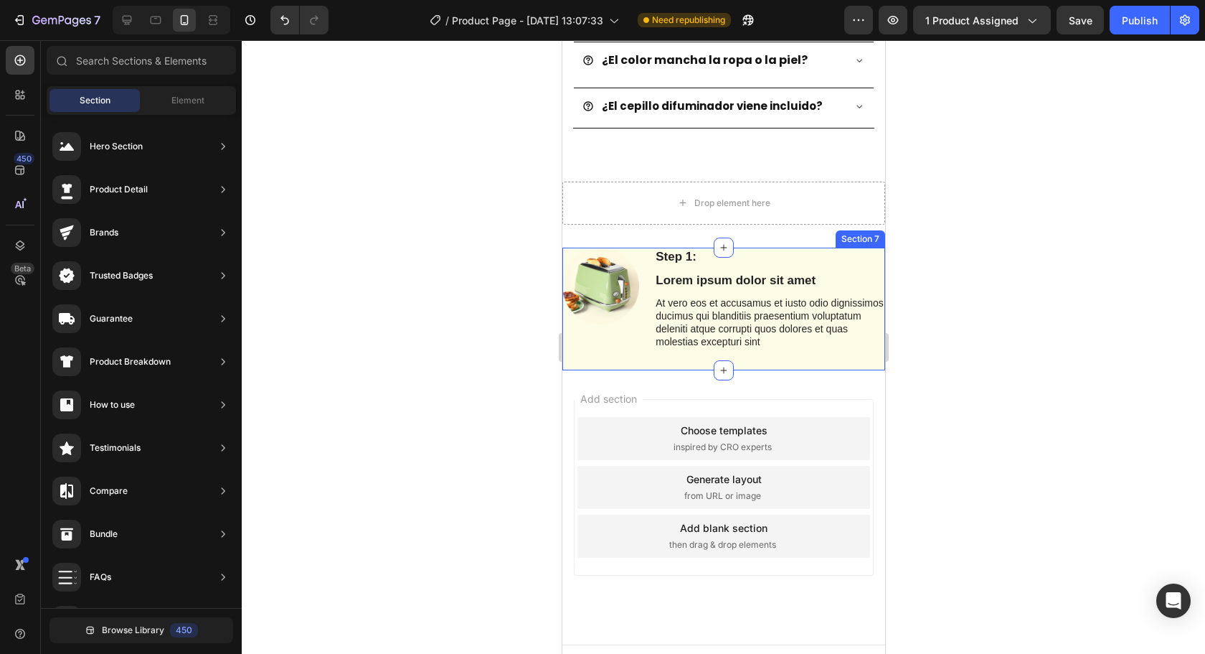
click at [644, 336] on div "Step 1: Text Block Lorem ipsum dolor sit amet Text Block At vero eos et accusam…" at bounding box center [723, 309] width 323 height 123
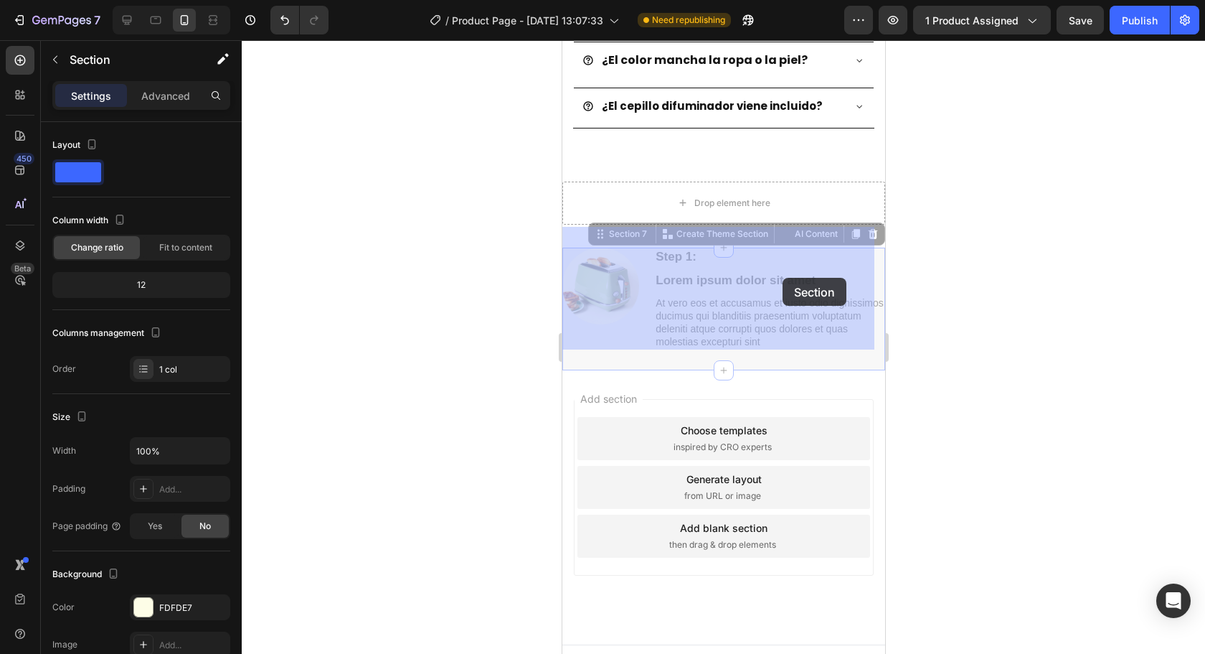
drag, startPoint x: 593, startPoint y: 214, endPoint x: 775, endPoint y: 293, distance: 198.2
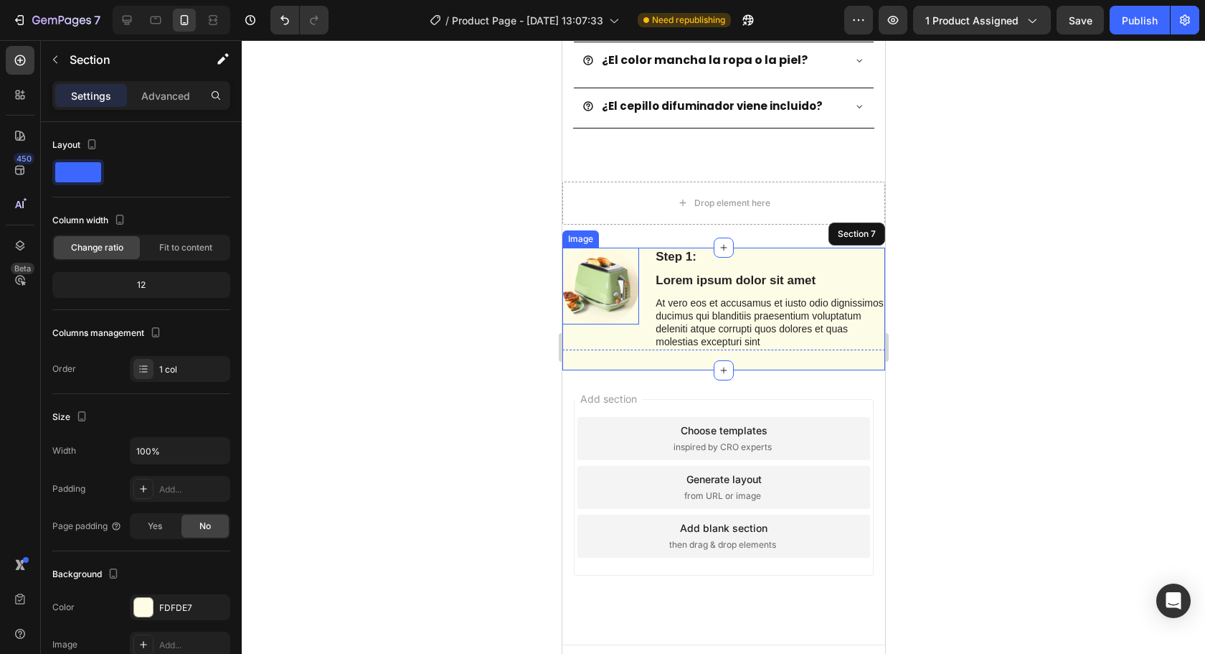
click at [615, 286] on img at bounding box center [600, 286] width 77 height 77
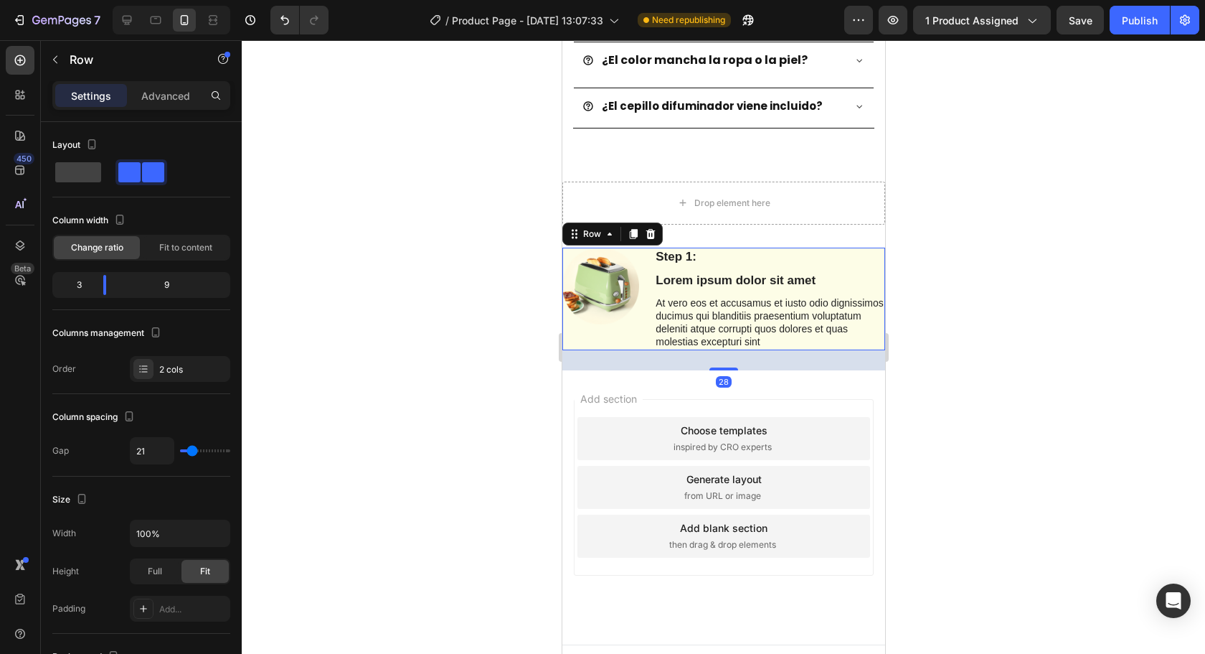
click at [618, 324] on div "Image" at bounding box center [600, 299] width 77 height 103
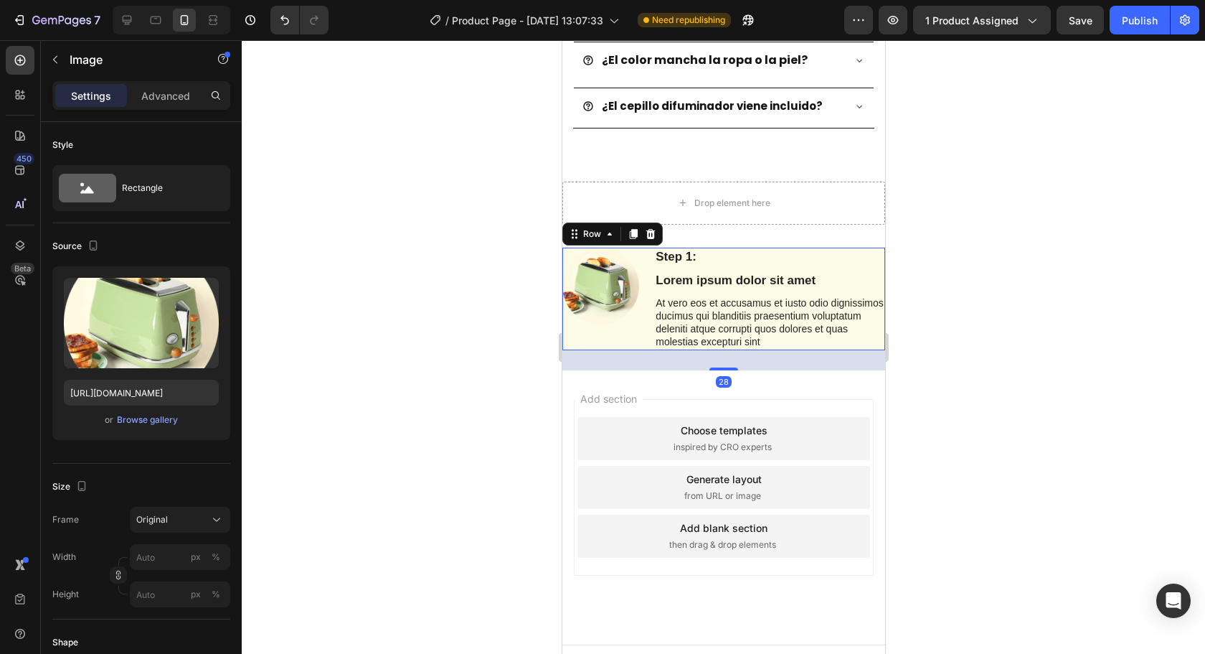
click at [629, 298] on img at bounding box center [600, 286] width 77 height 77
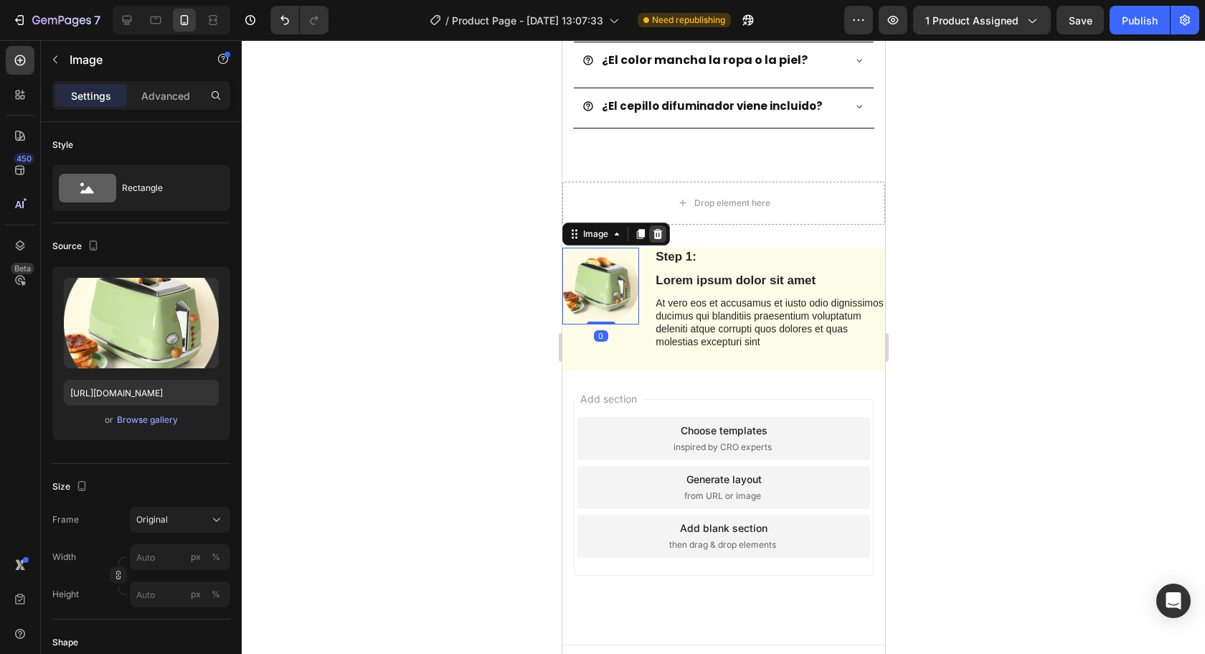
click at [661, 228] on icon at bounding box center [656, 233] width 11 height 11
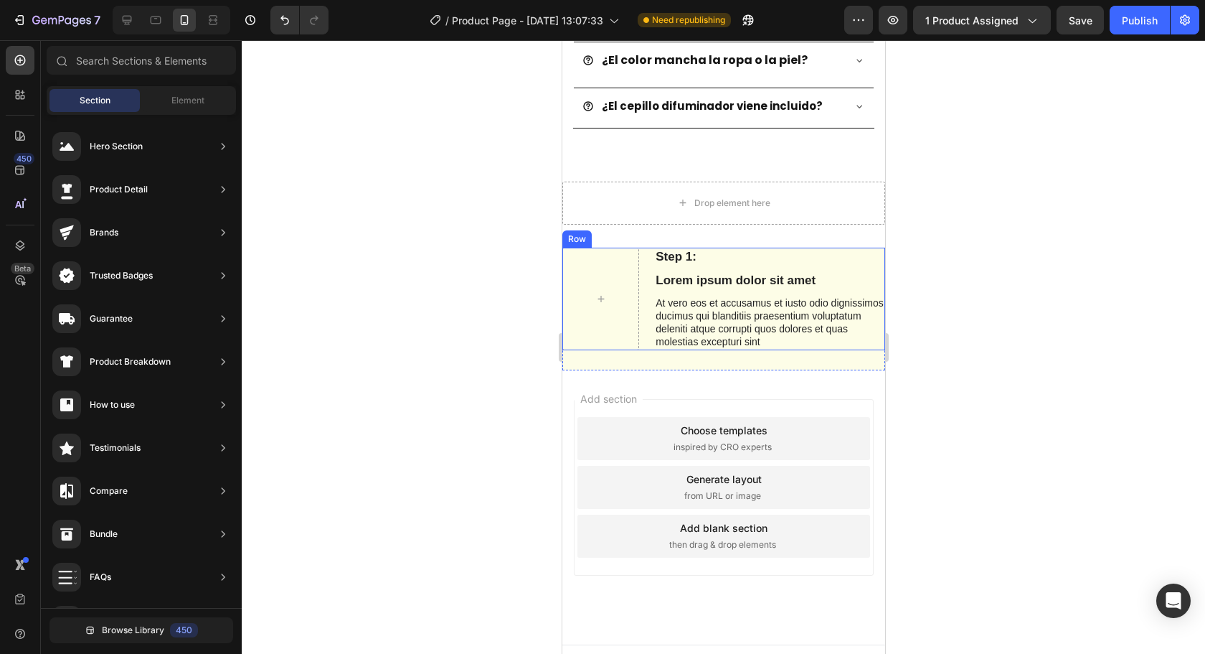
click at [675, 273] on p "Lorem ipsum dolor sit amet" at bounding box center [769, 281] width 228 height 16
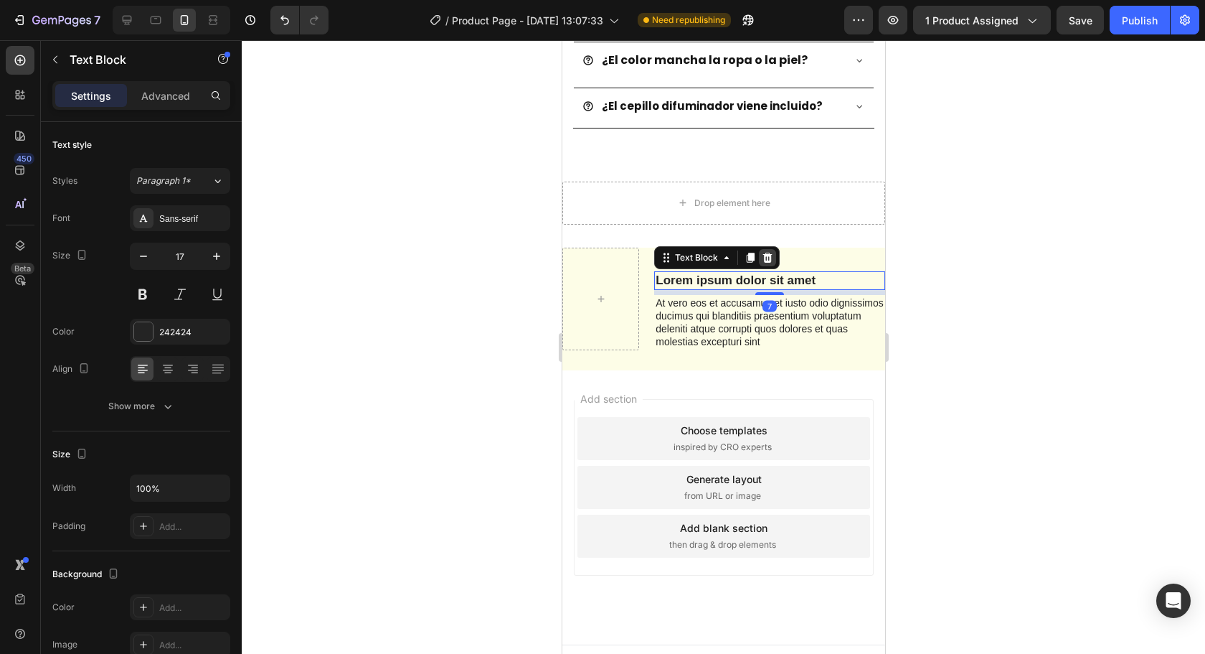
click at [768, 252] on icon at bounding box center [766, 257] width 11 height 11
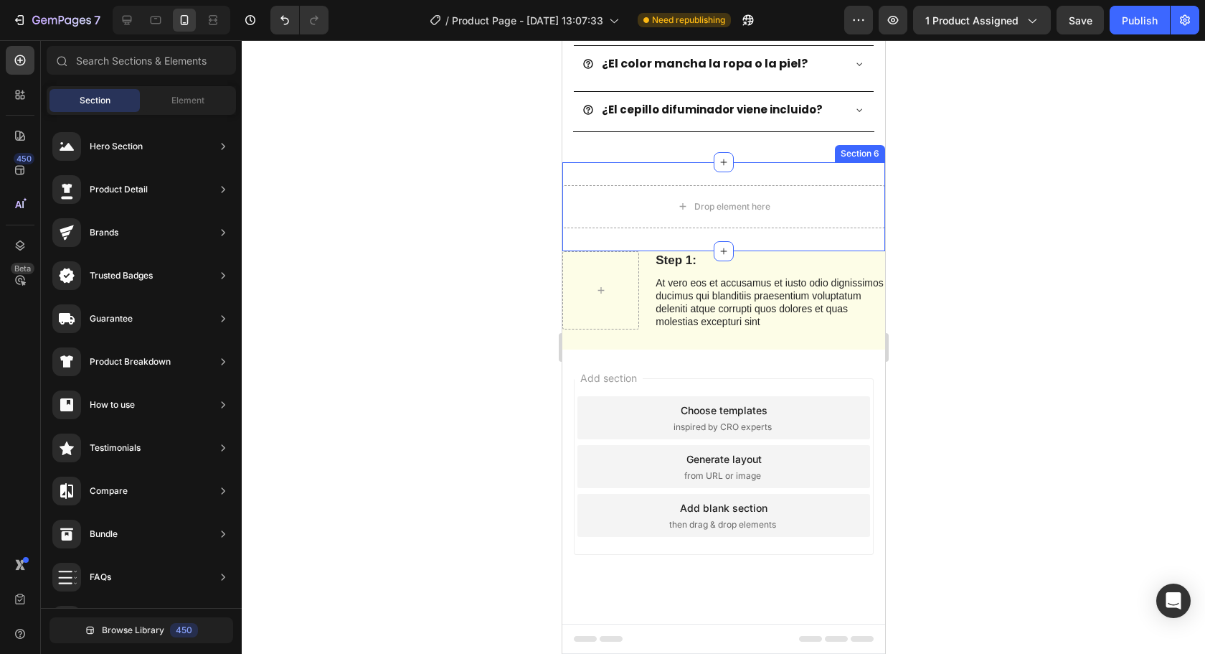
scroll to position [3782, 0]
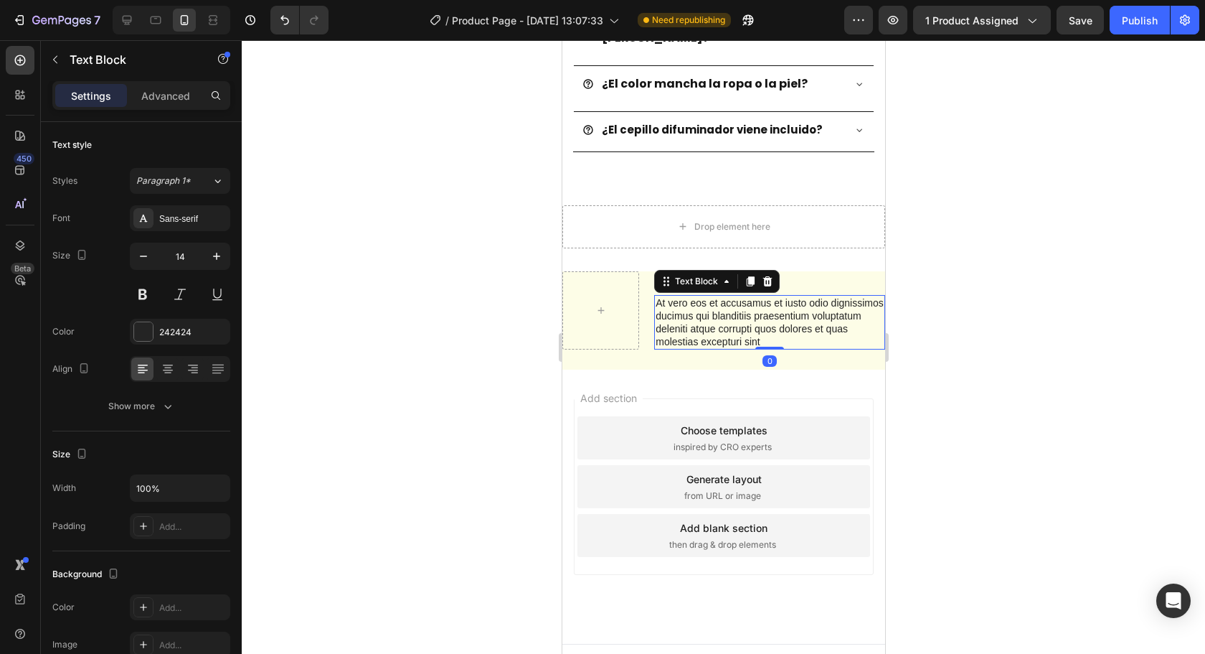
click at [732, 296] on p "At vero eos et accusamus et iusto odio dignissimos ducimus qui blanditiis praes…" at bounding box center [769, 322] width 228 height 52
click at [768, 275] on icon at bounding box center [766, 280] width 11 height 11
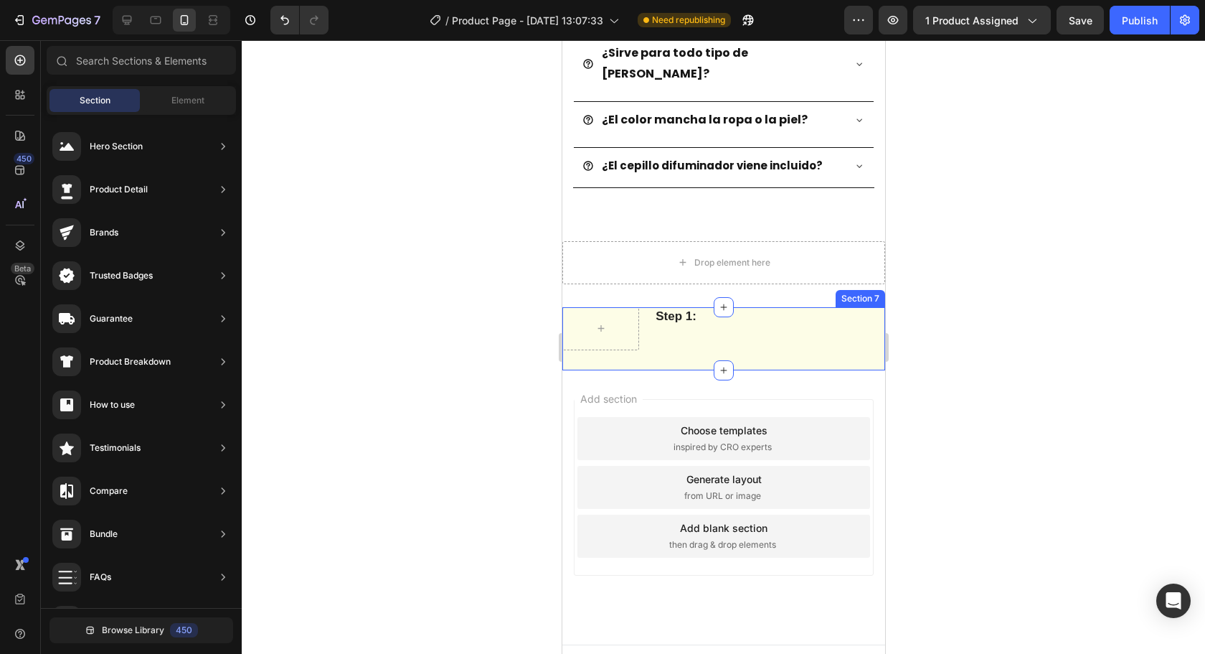
click at [664, 334] on div "Step 1: Text Block Row" at bounding box center [723, 338] width 323 height 63
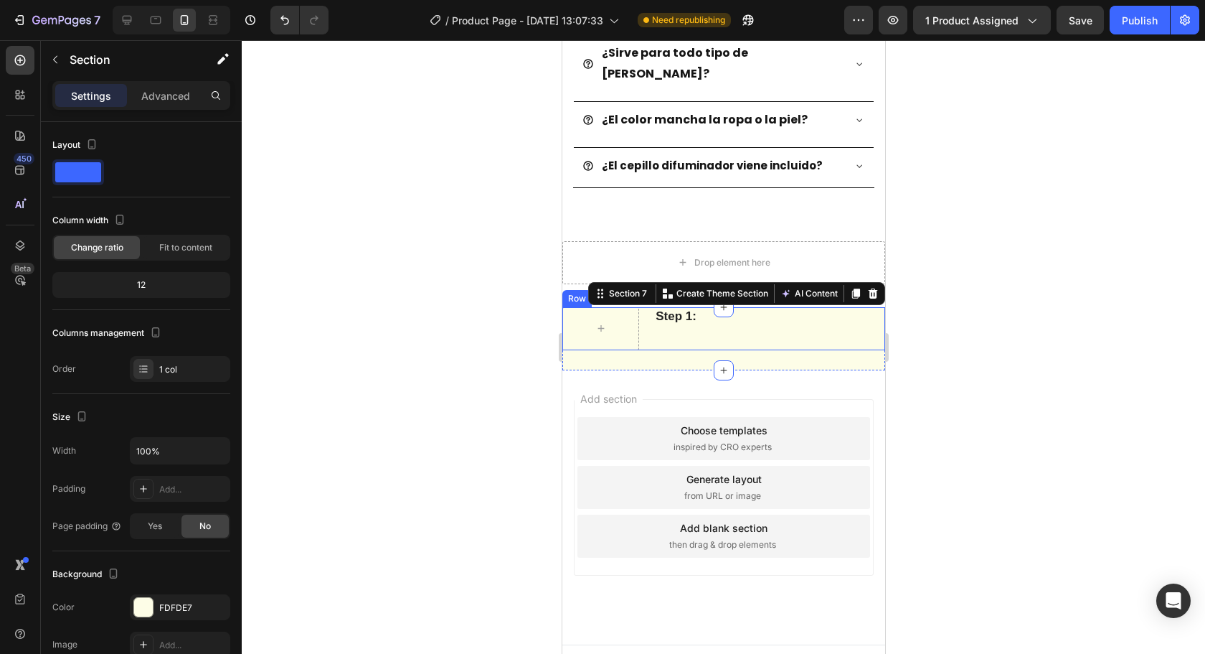
click at [699, 308] on div "Step 1: Text Block" at bounding box center [769, 328] width 231 height 43
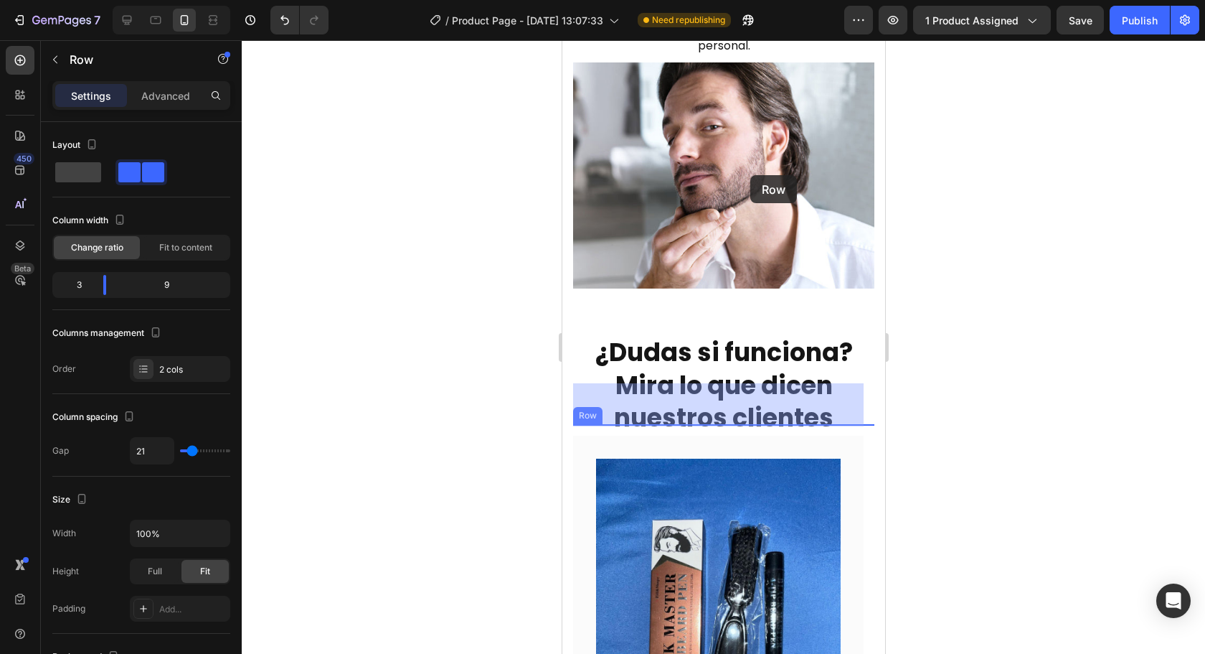
scroll to position [2100, 0]
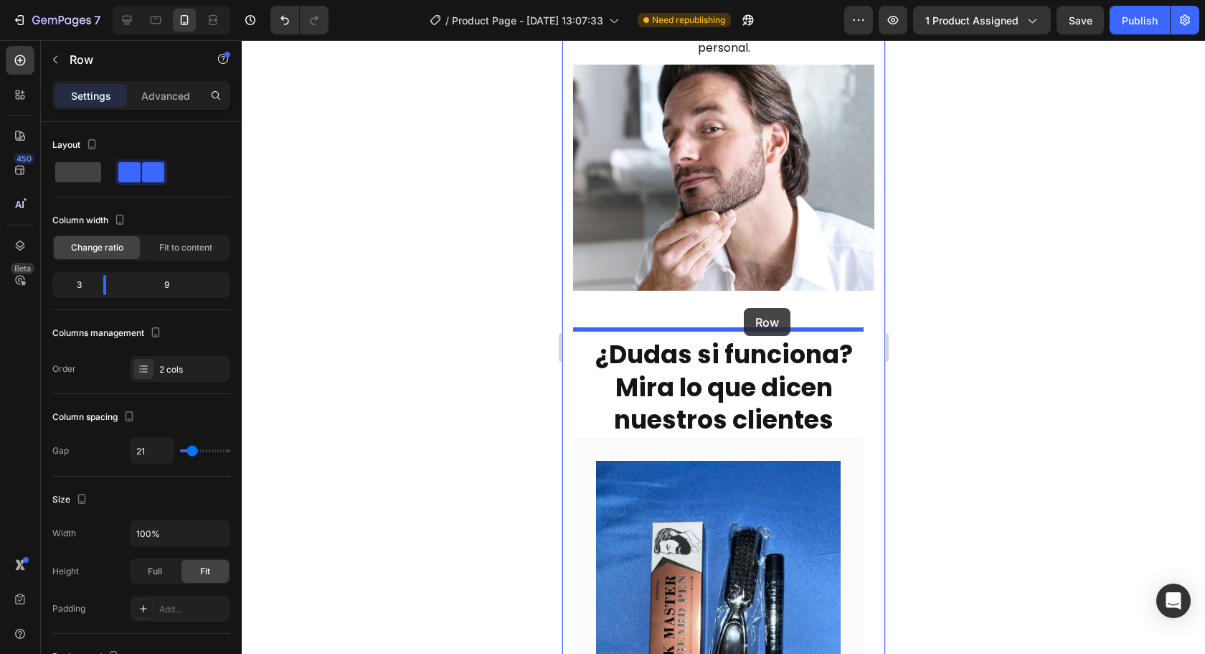
drag, startPoint x: 585, startPoint y: 280, endPoint x: 743, endPoint y: 308, distance: 161.0
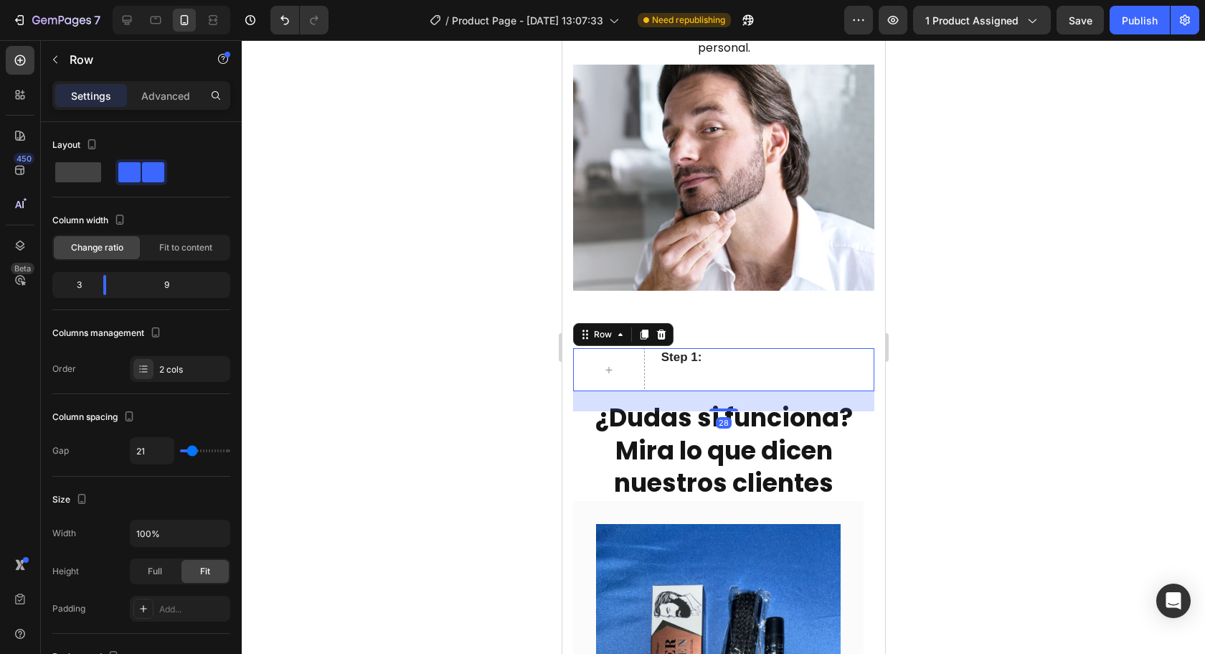
click at [667, 326] on div at bounding box center [660, 334] width 17 height 17
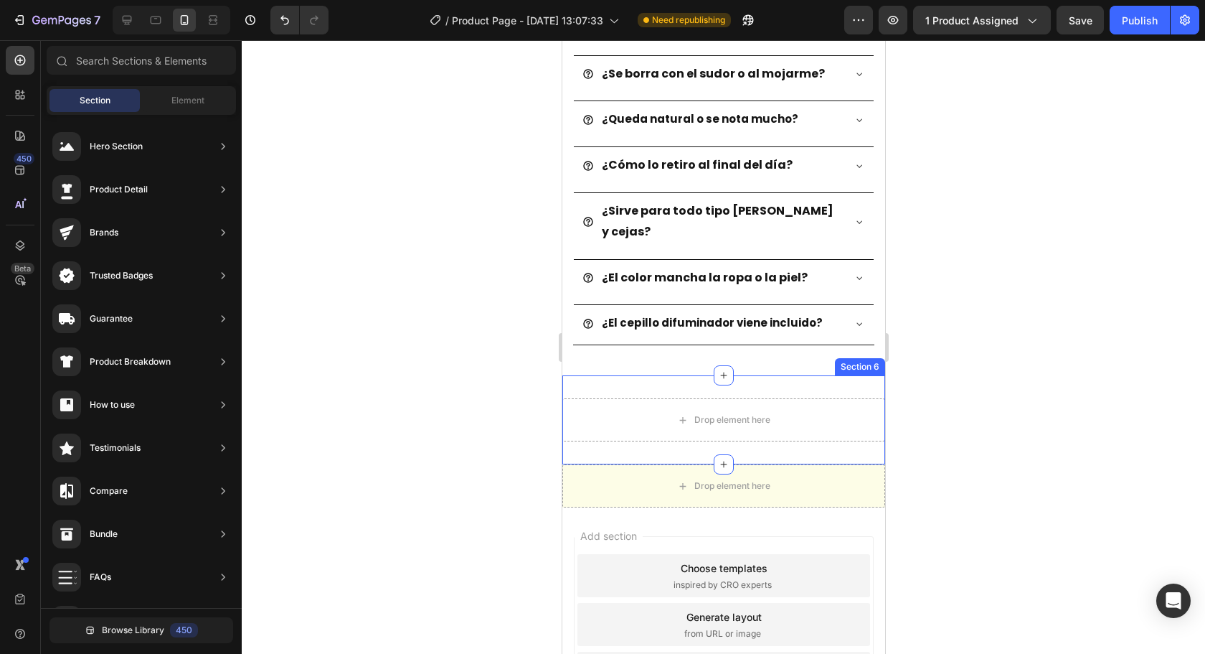
scroll to position [3726, 0]
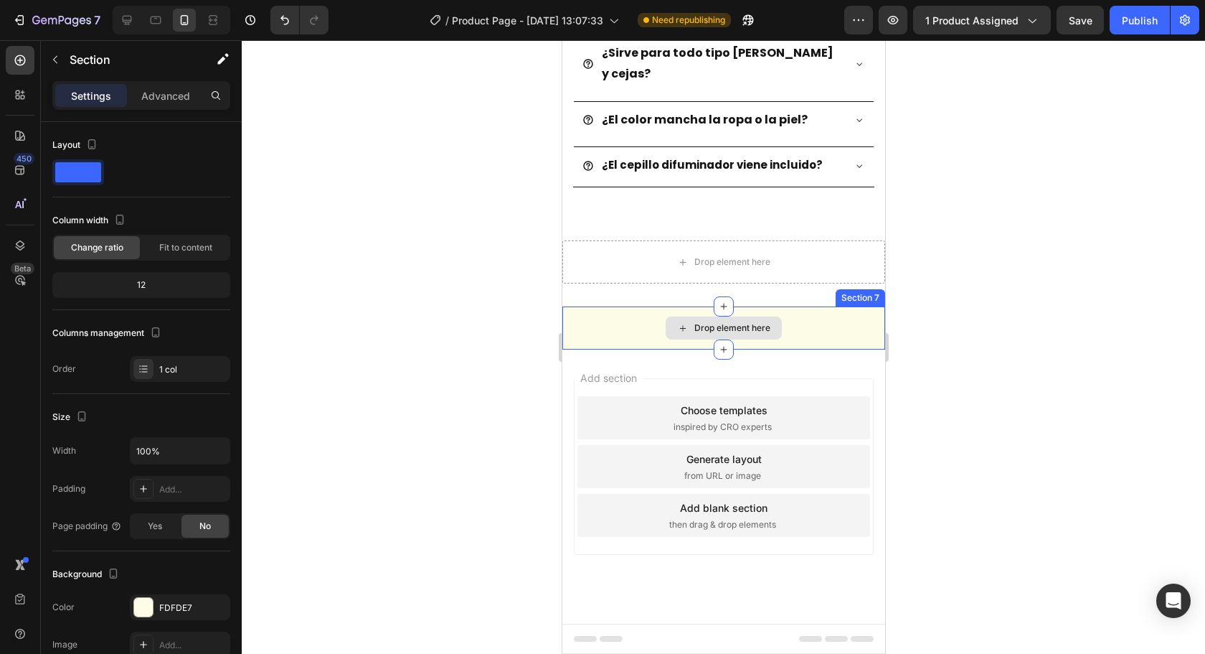
click at [811, 333] on div "Drop element here" at bounding box center [723, 327] width 323 height 43
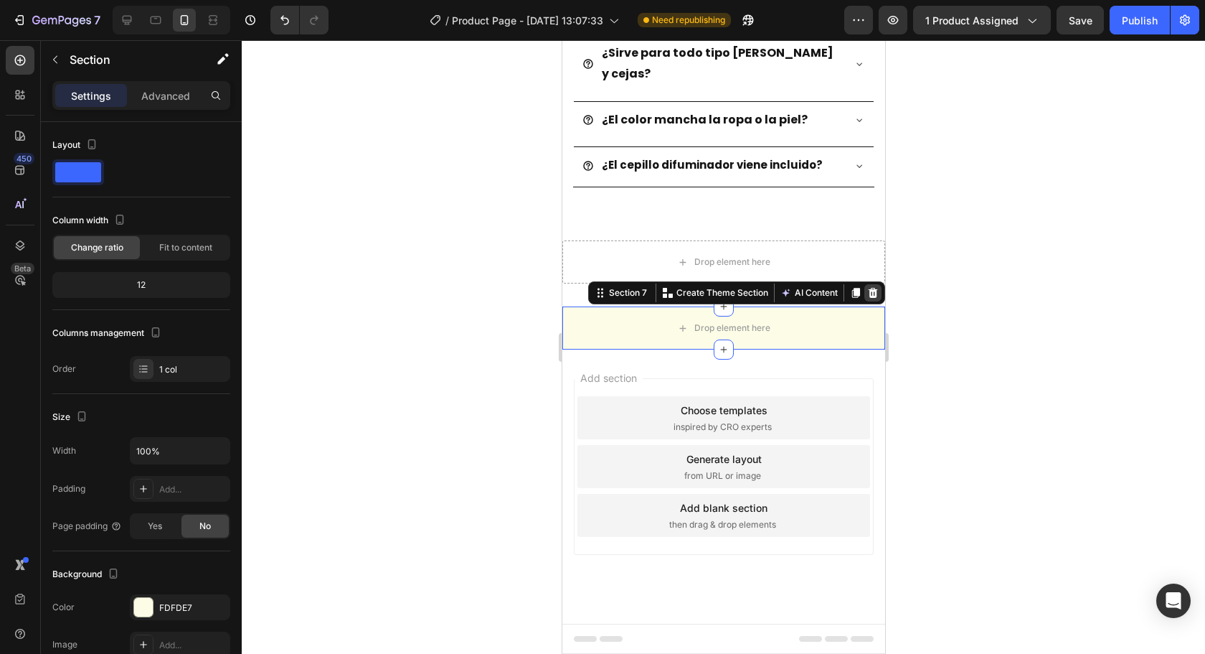
click at [868, 291] on icon at bounding box center [872, 293] width 9 height 10
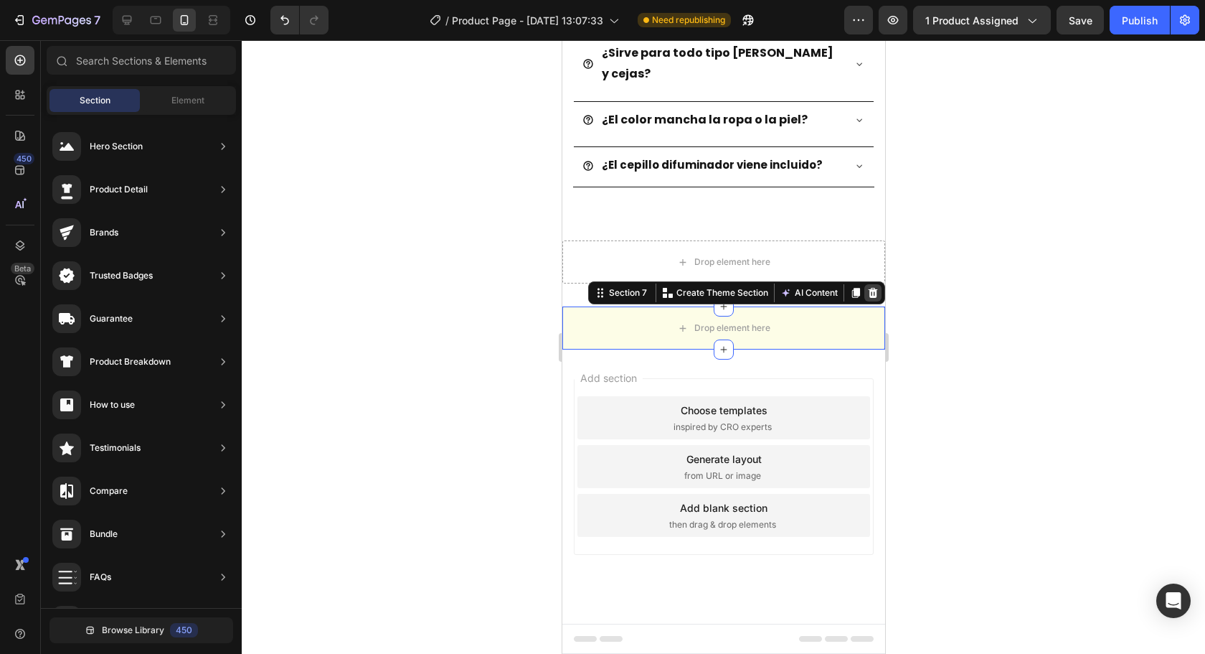
scroll to position [3683, 0]
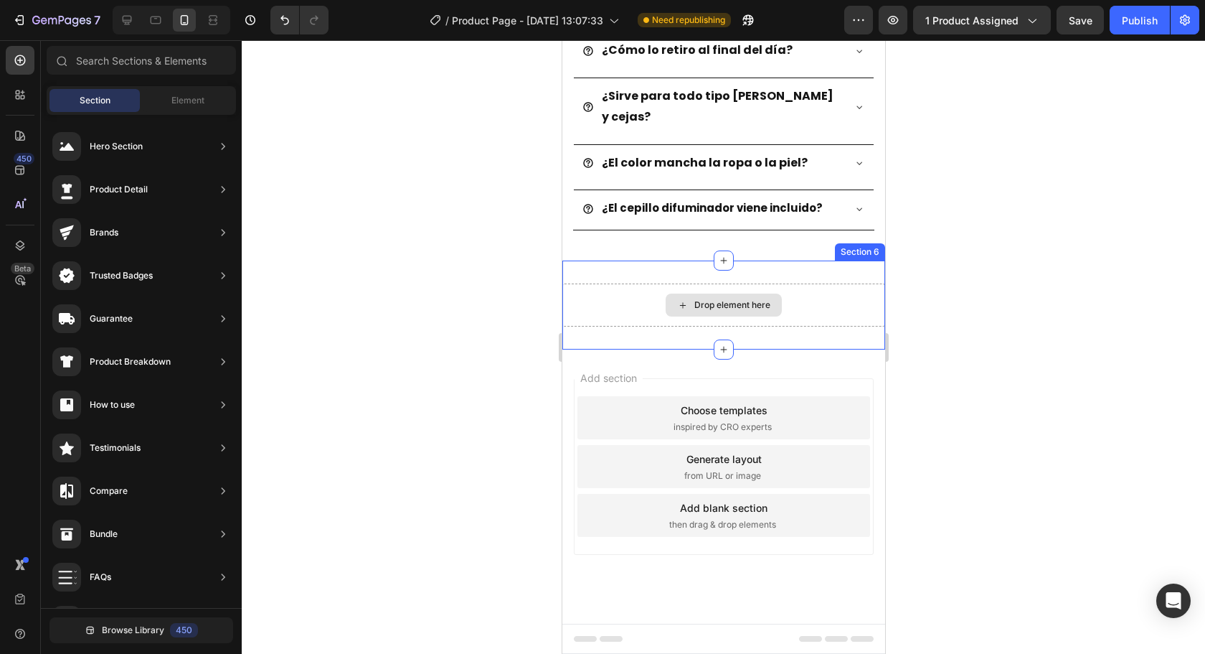
click at [783, 315] on div "Drop element here" at bounding box center [723, 304] width 323 height 43
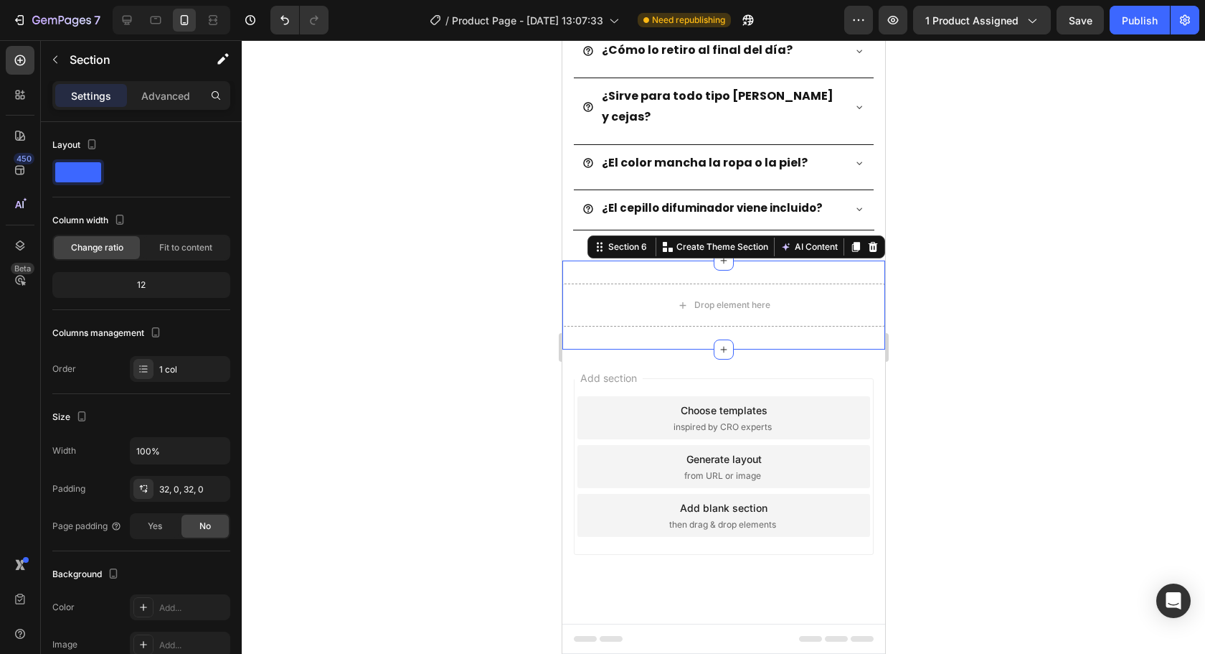
drag, startPoint x: 860, startPoint y: 245, endPoint x: 857, endPoint y: 252, distance: 8.0
click at [867, 246] on icon at bounding box center [872, 246] width 11 height 11
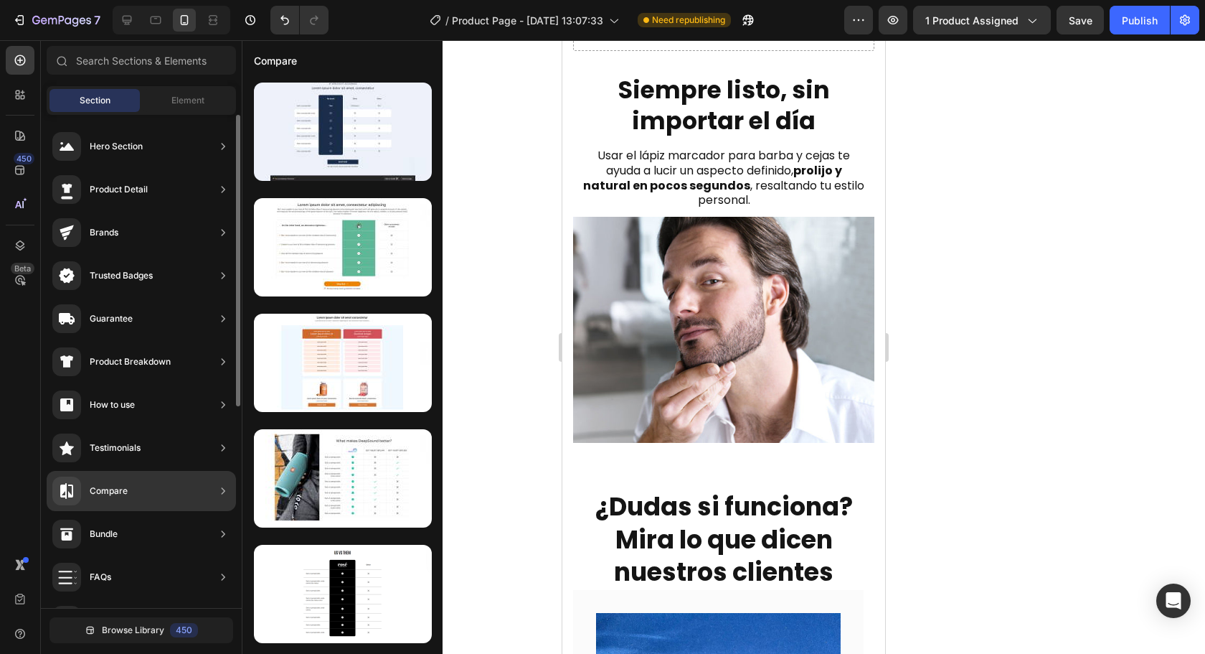
scroll to position [0, 0]
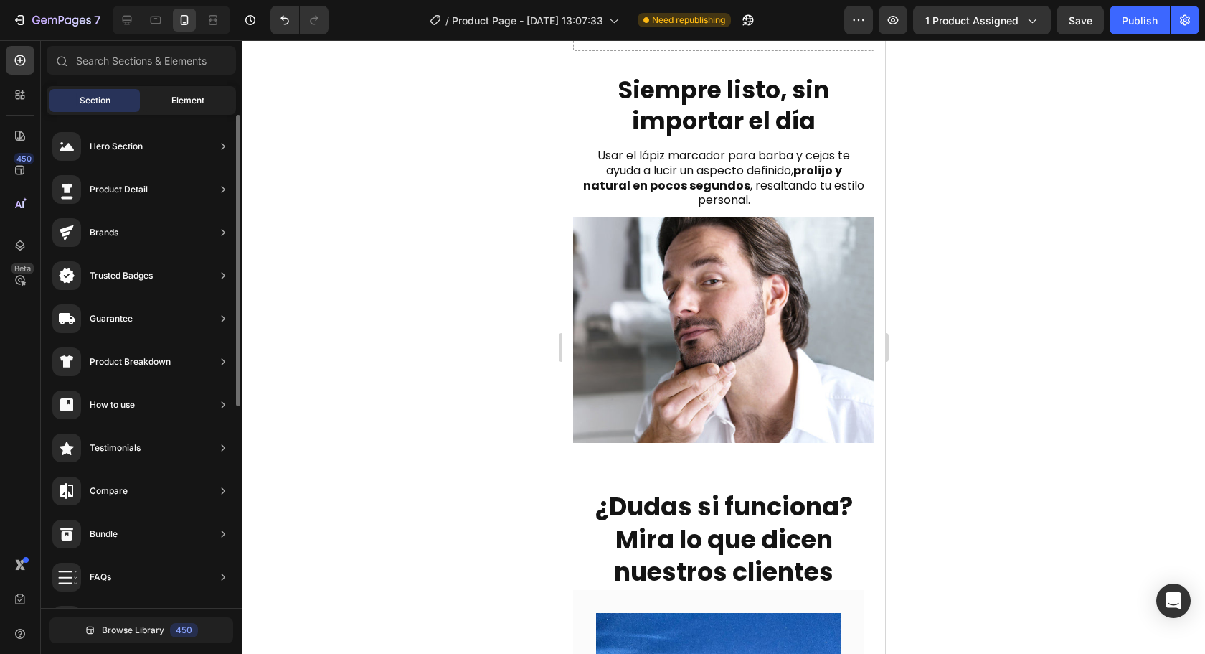
click at [191, 107] on div "Element" at bounding box center [188, 100] width 90 height 23
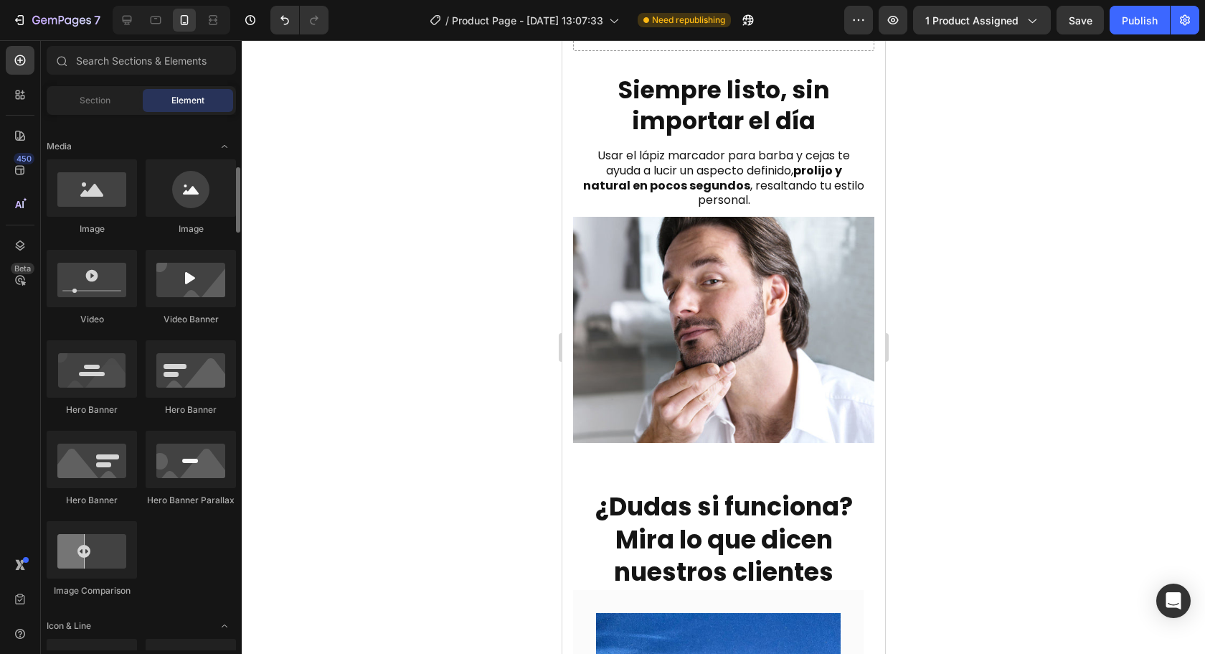
scroll to position [933, 0]
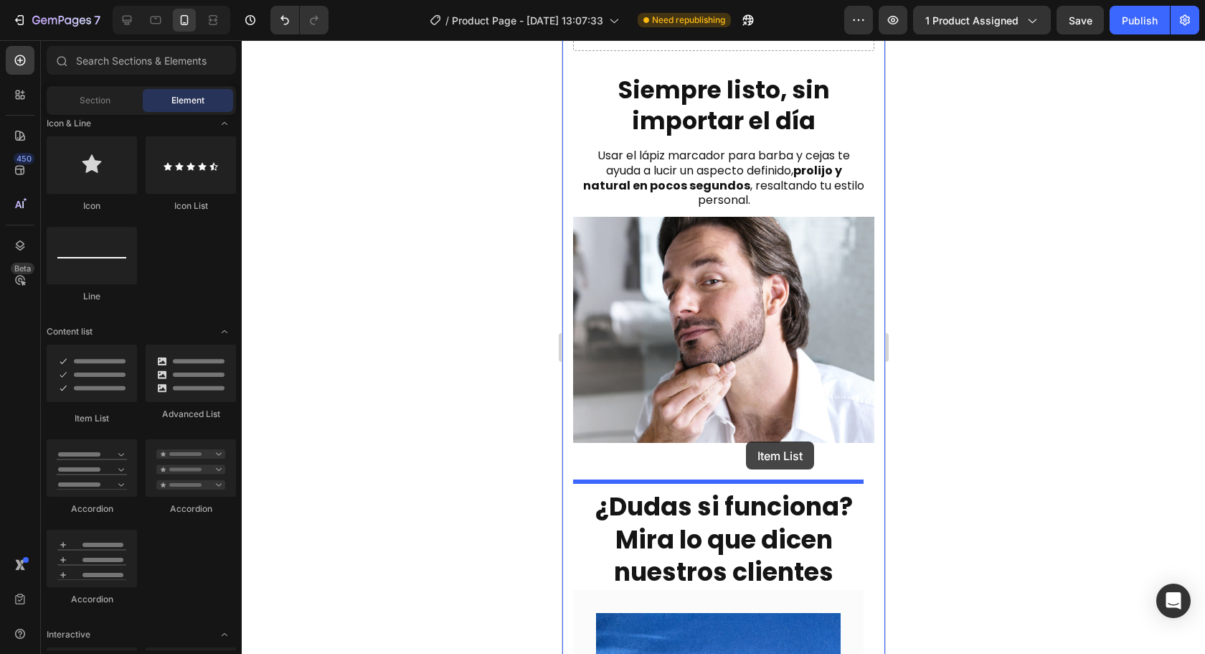
drag, startPoint x: 686, startPoint y: 420, endPoint x: 745, endPoint y: 441, distance: 63.1
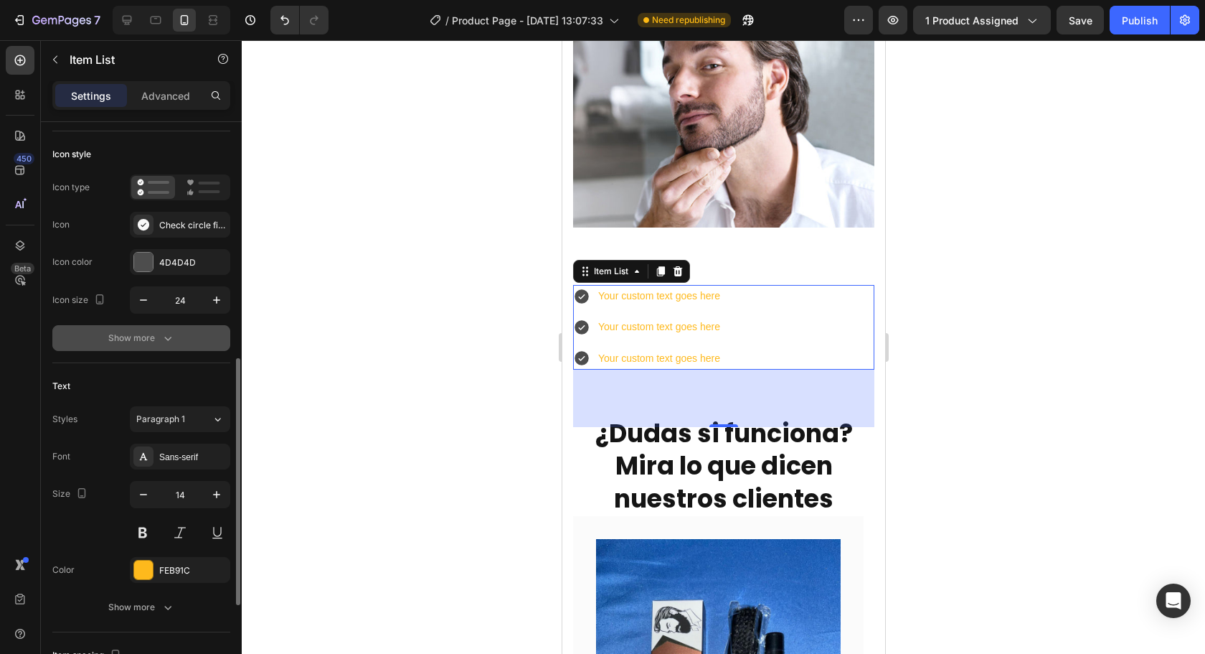
scroll to position [359, 0]
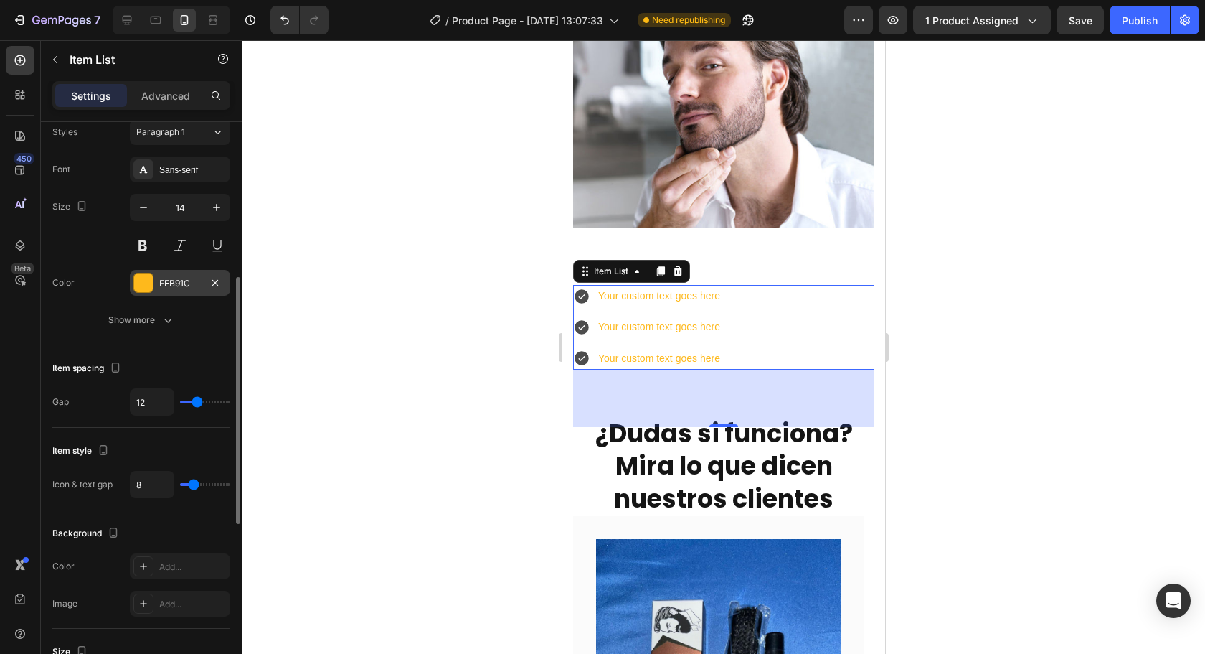
click at [146, 272] on div "FEB91C" at bounding box center [180, 283] width 100 height 26
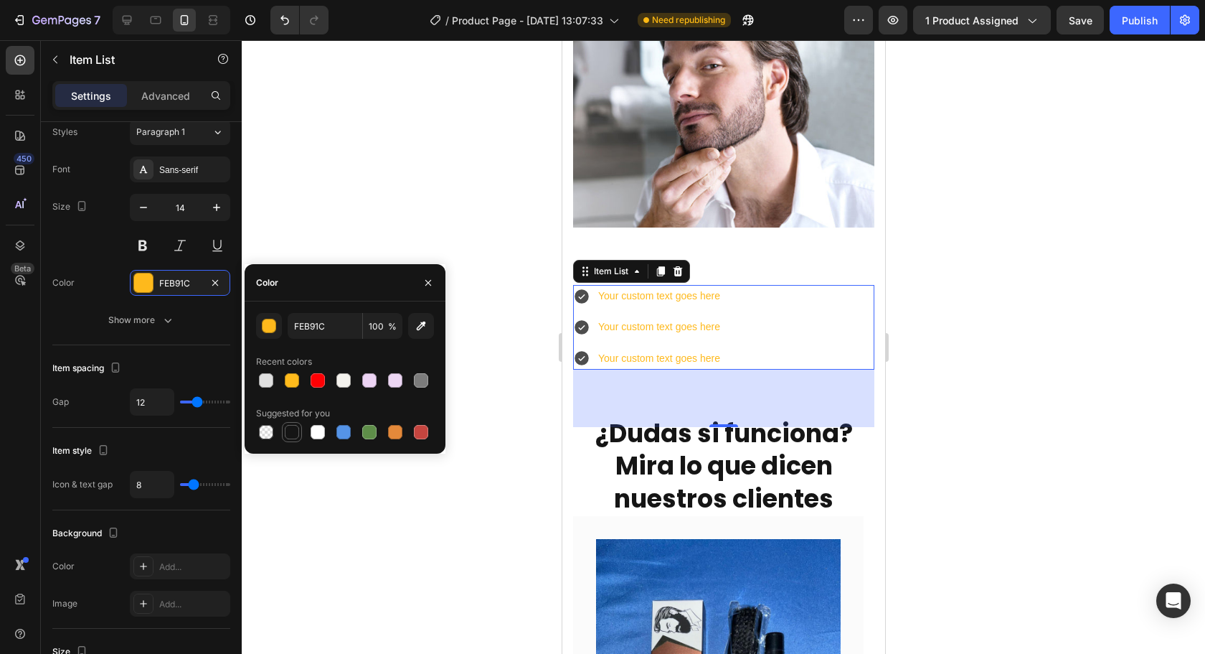
click at [290, 435] on div at bounding box center [292, 432] width 14 height 14
type input "151515"
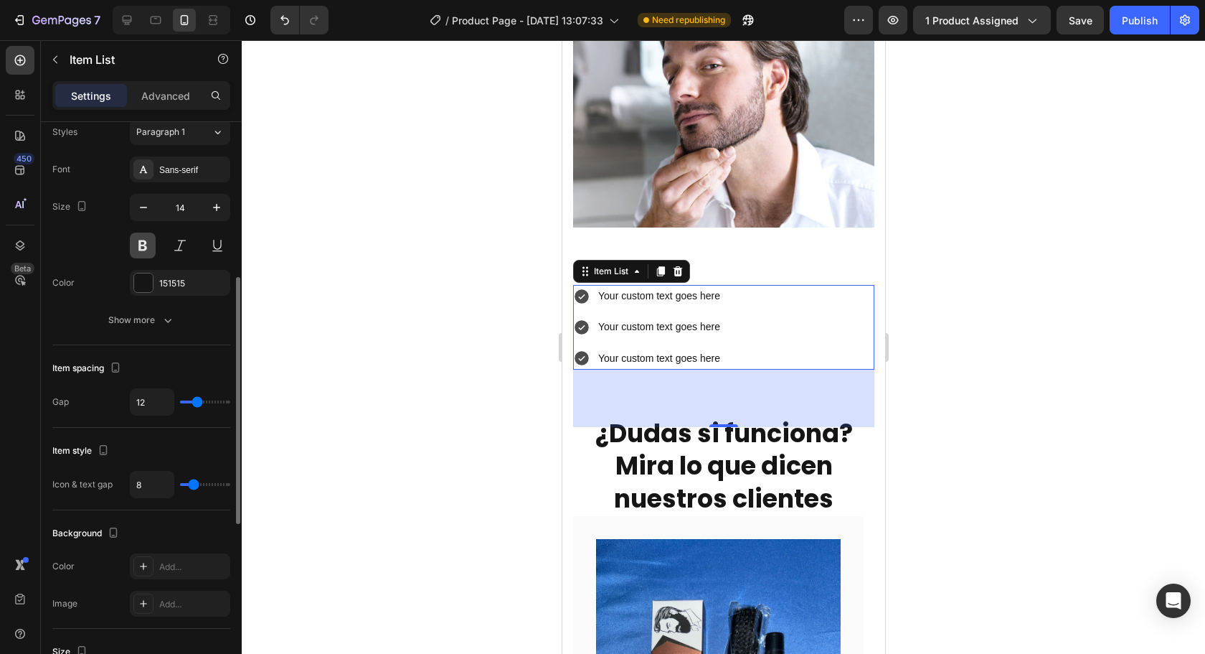
click at [150, 241] on button at bounding box center [143, 245] width 26 height 26
click at [187, 164] on div "Sans-serif" at bounding box center [192, 170] width 67 height 13
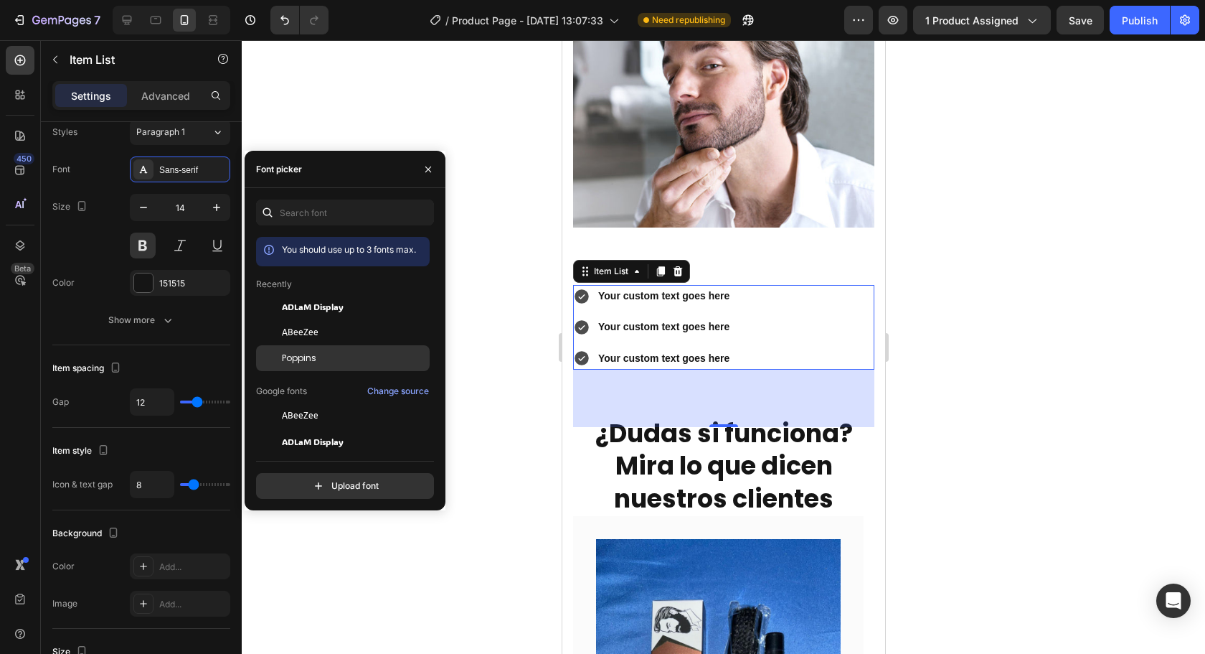
click at [325, 362] on div "Poppins" at bounding box center [354, 358] width 145 height 13
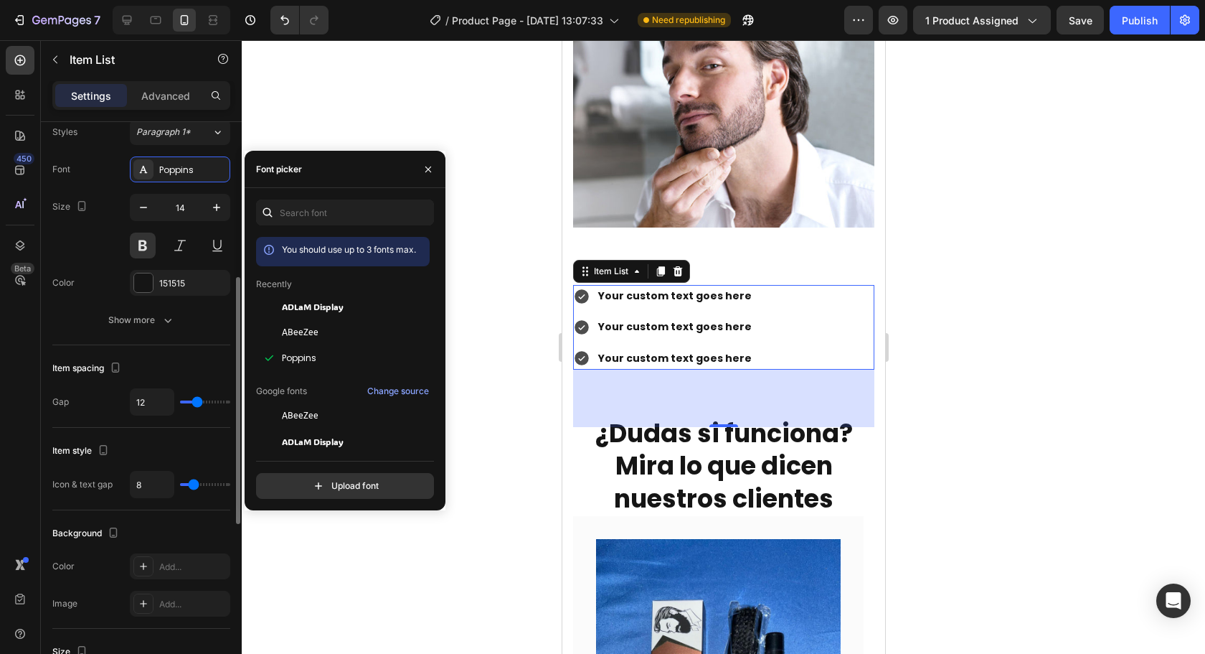
click at [117, 273] on div "Color 151515" at bounding box center [141, 283] width 178 height 26
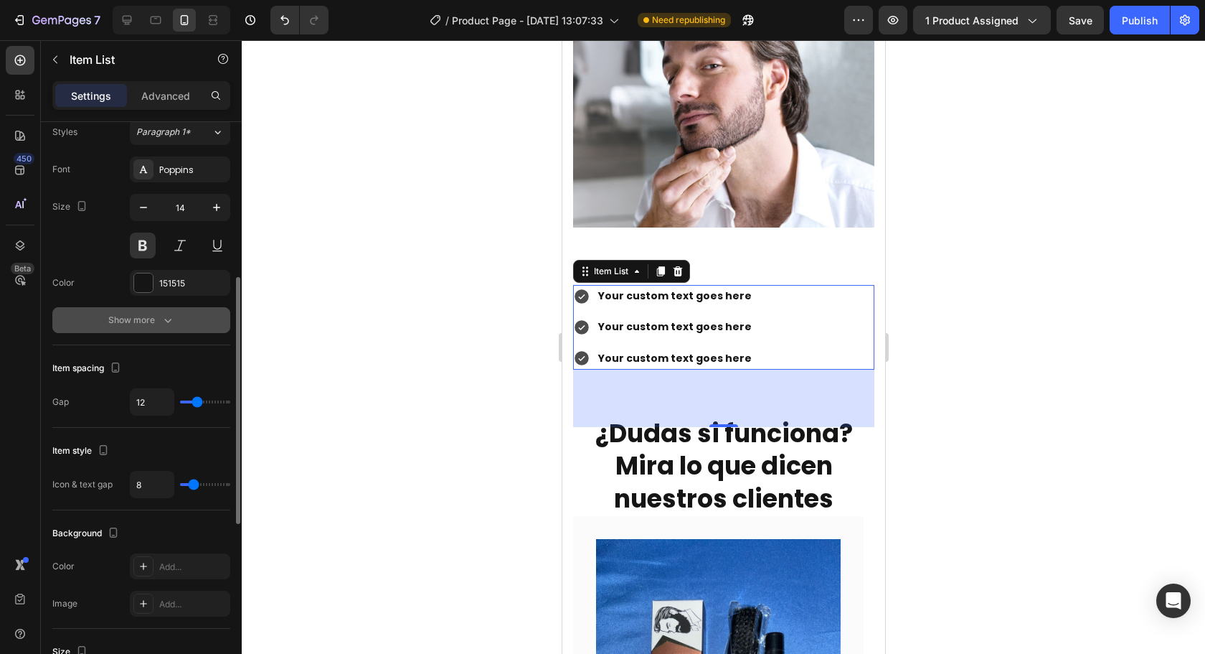
click at [134, 309] on button "Show more" at bounding box center [141, 320] width 178 height 26
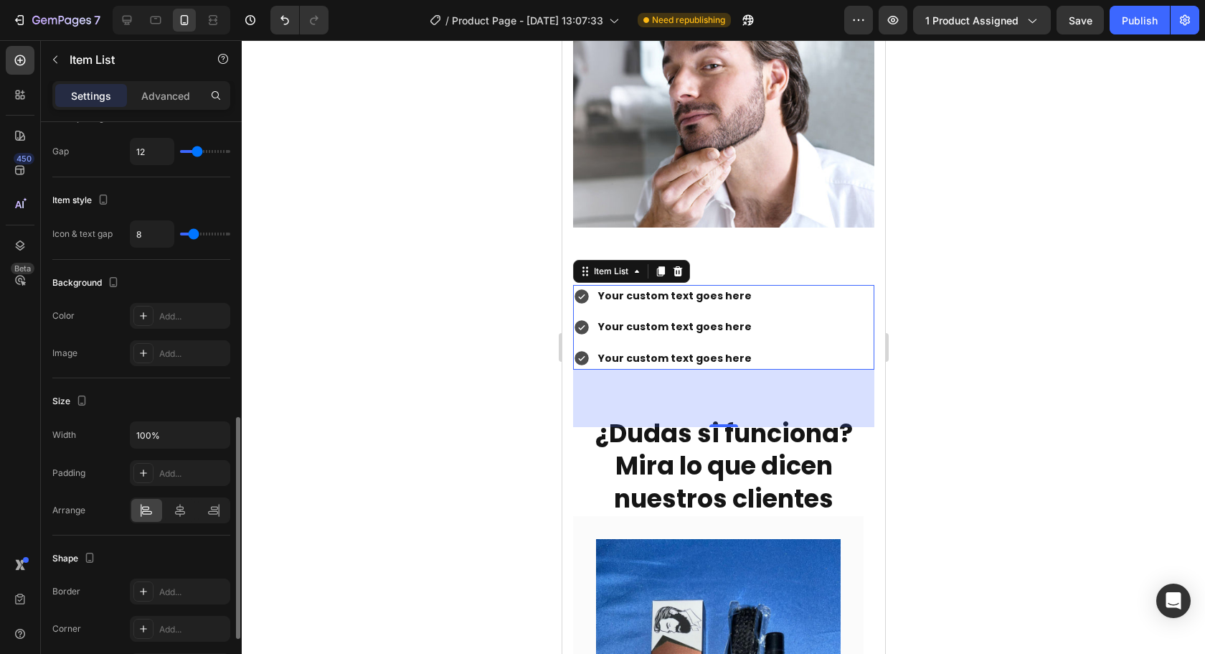
scroll to position [761, 0]
click at [164, 327] on div "Add..." at bounding box center [180, 316] width 100 height 26
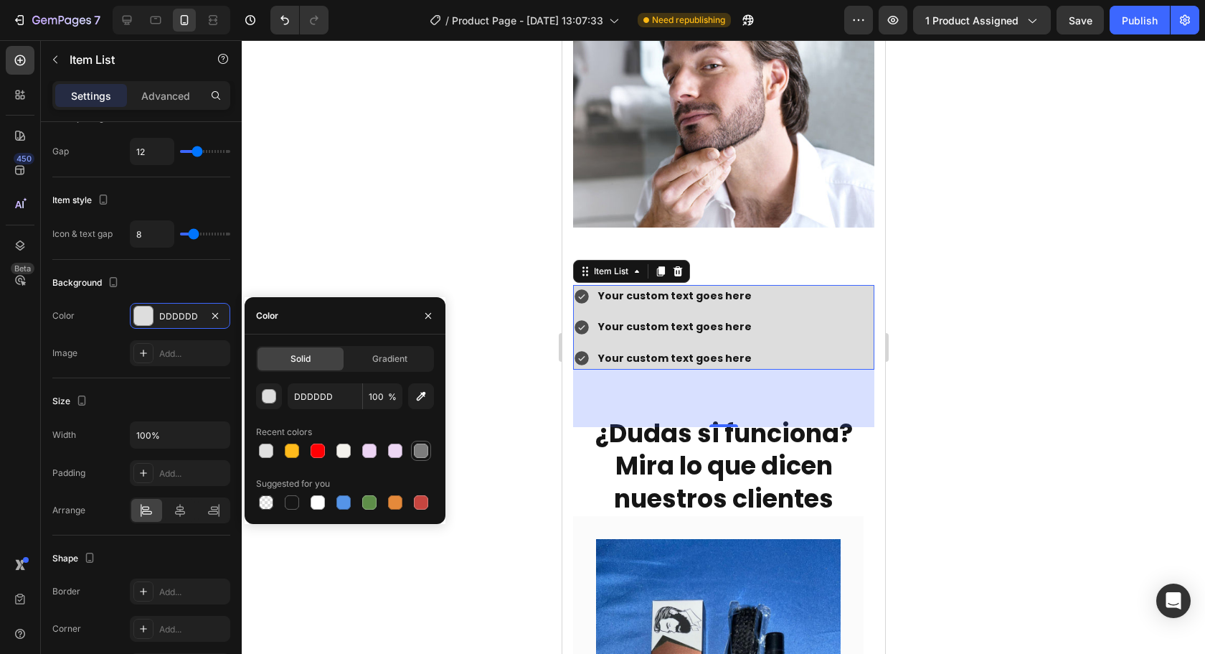
click at [420, 450] on div at bounding box center [421, 450] width 14 height 14
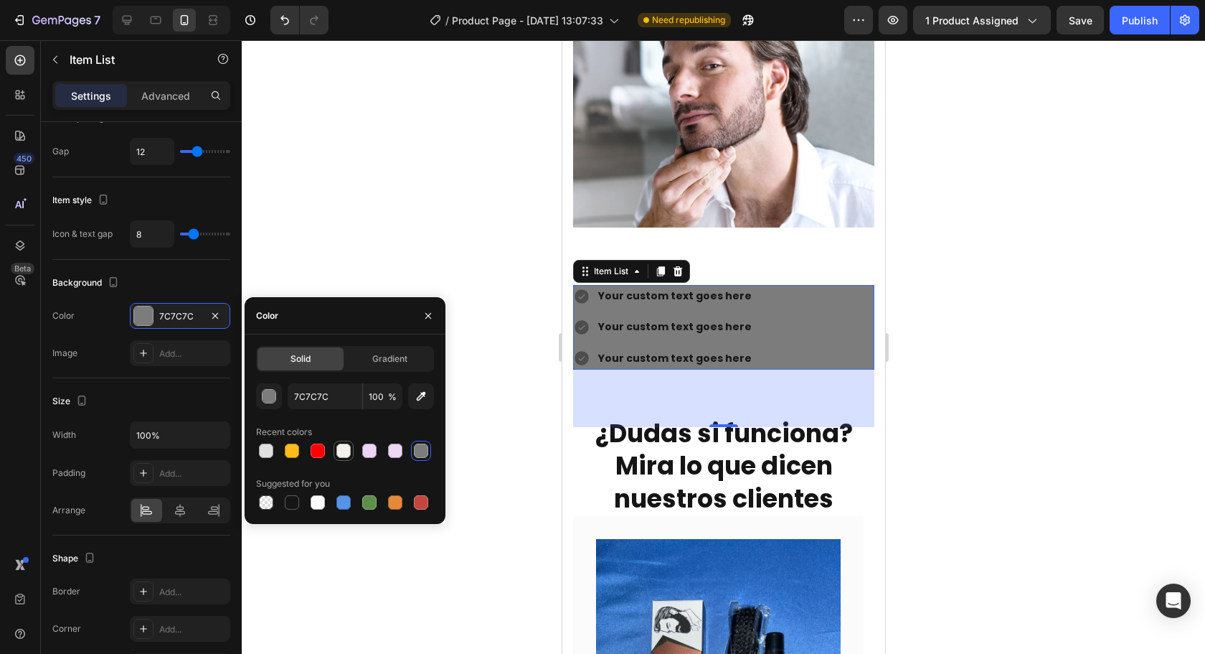
click at [339, 449] on div at bounding box center [343, 450] width 14 height 14
type input "F4F2ED"
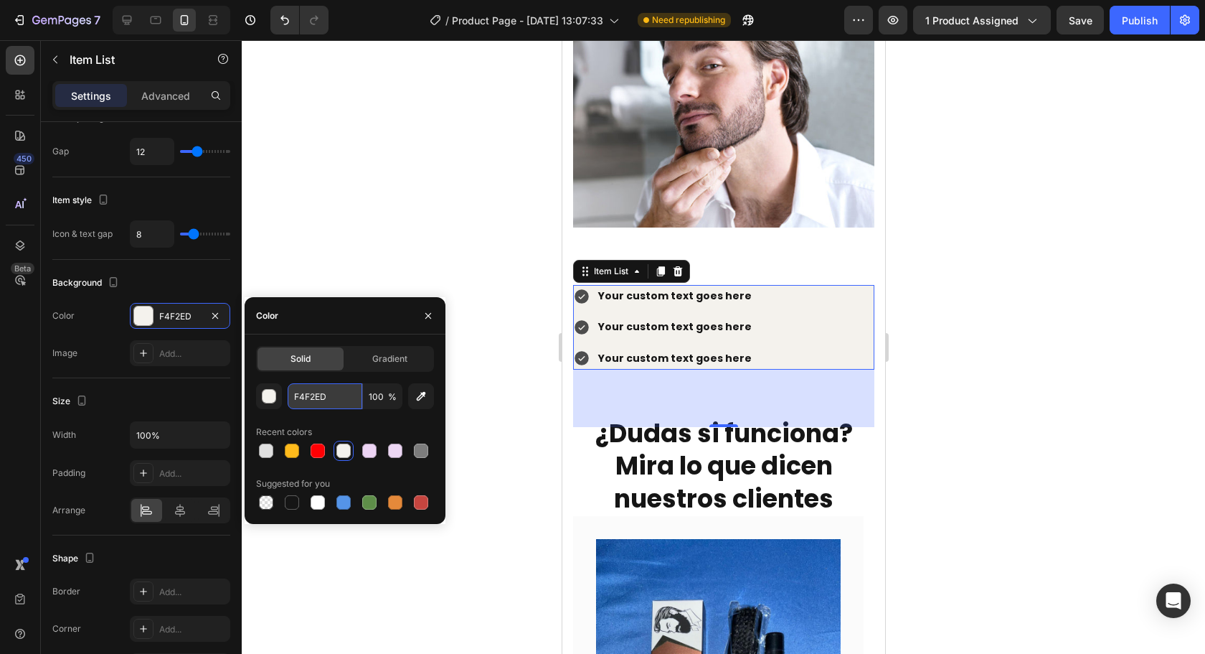
click at [0, 0] on input "F4F2ED" at bounding box center [0, 0] width 0 height 0
paste input "F7F7F7"
type input "F7F7F7"
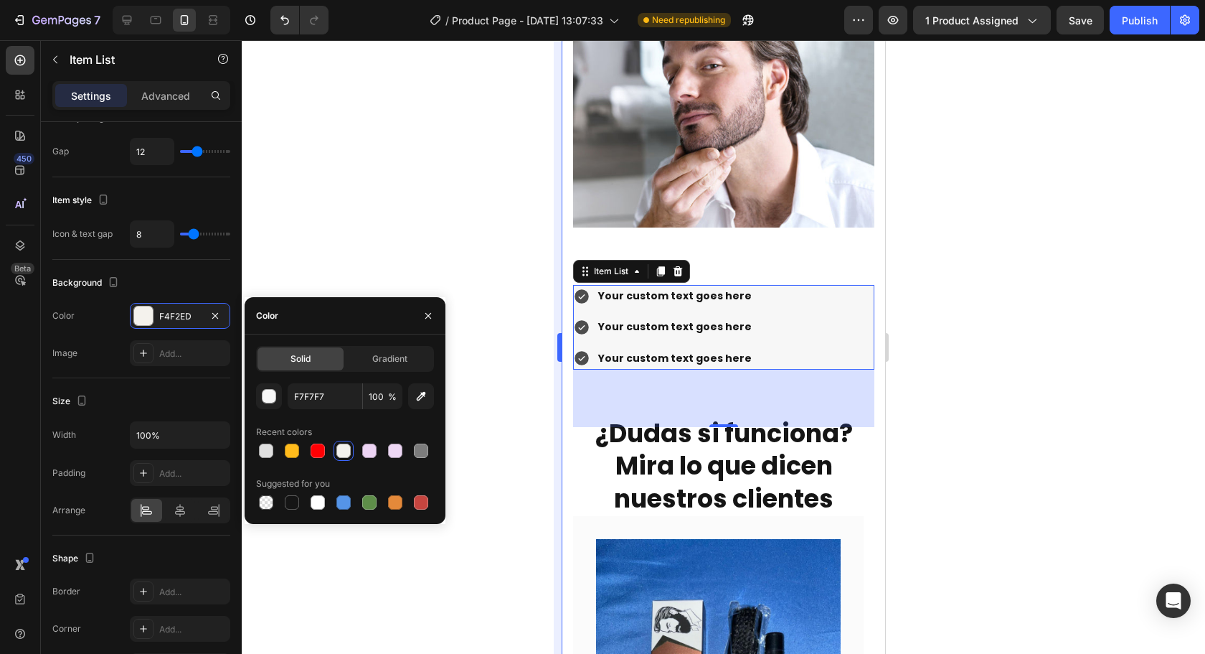
click at [546, 317] on div at bounding box center [723, 346] width 963 height 613
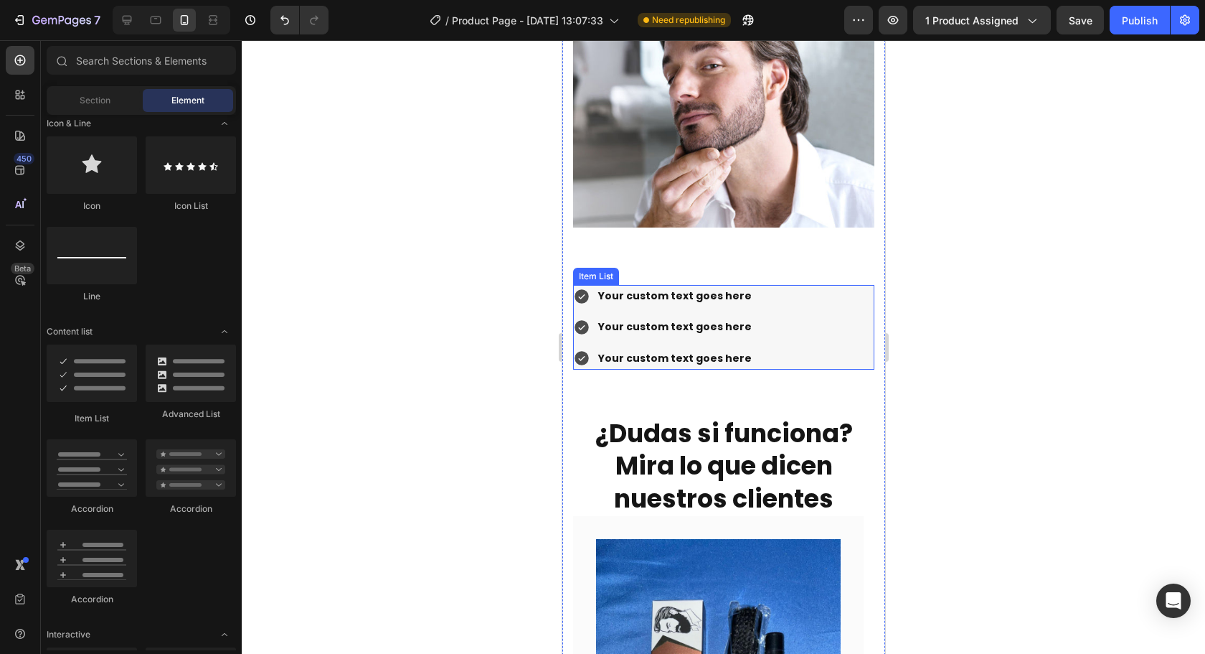
click at [798, 316] on div "Your custom text goes here Your custom text goes here Your custom text goes here" at bounding box center [722, 327] width 301 height 85
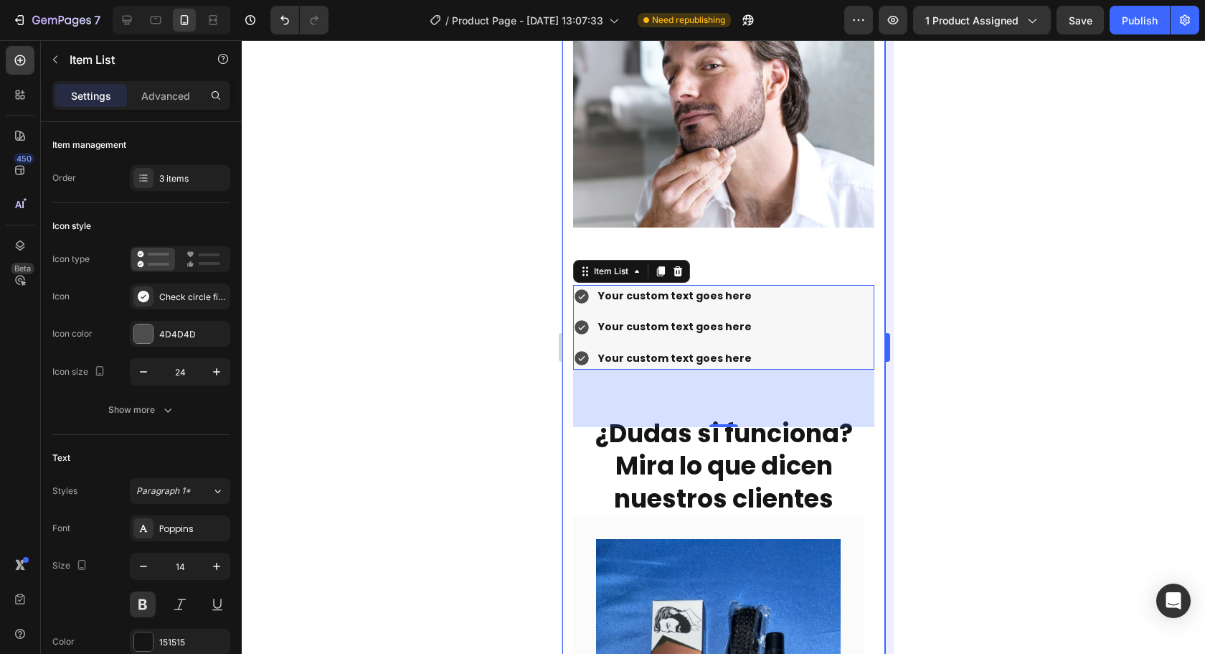
drag, startPoint x: 1033, startPoint y: 329, endPoint x: 893, endPoint y: 334, distance: 140.0
click at [1032, 329] on div at bounding box center [723, 346] width 963 height 613
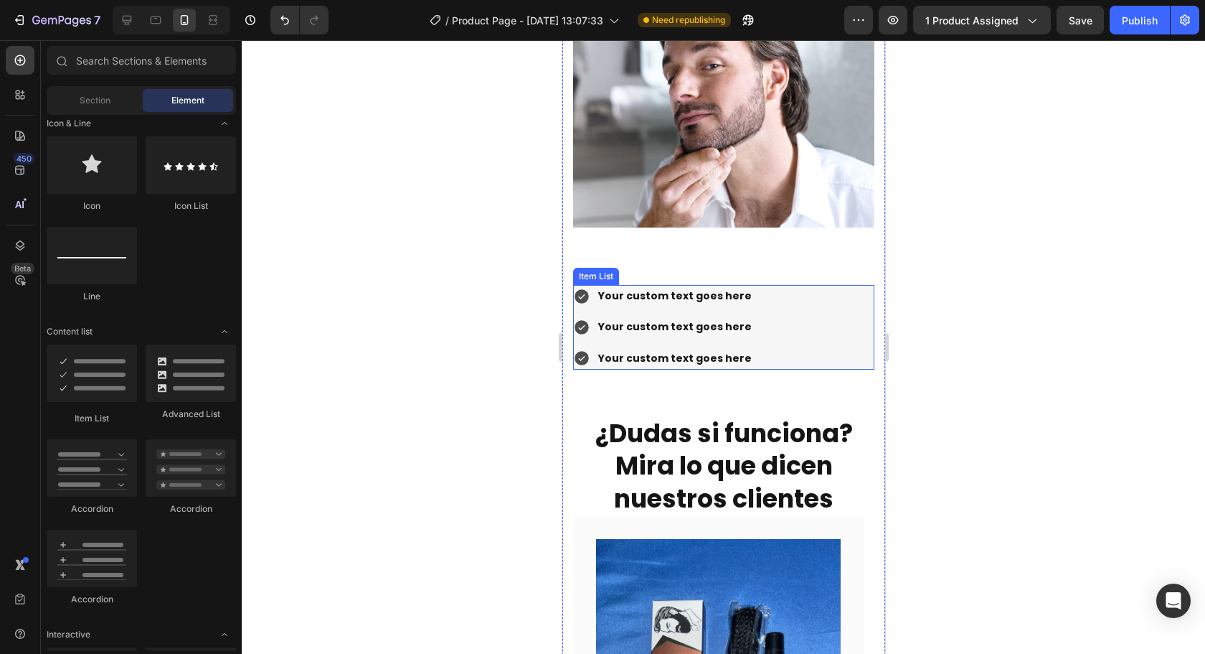
click at [848, 334] on div "Your custom text goes here Your custom text goes here Your custom text goes here" at bounding box center [722, 327] width 301 height 85
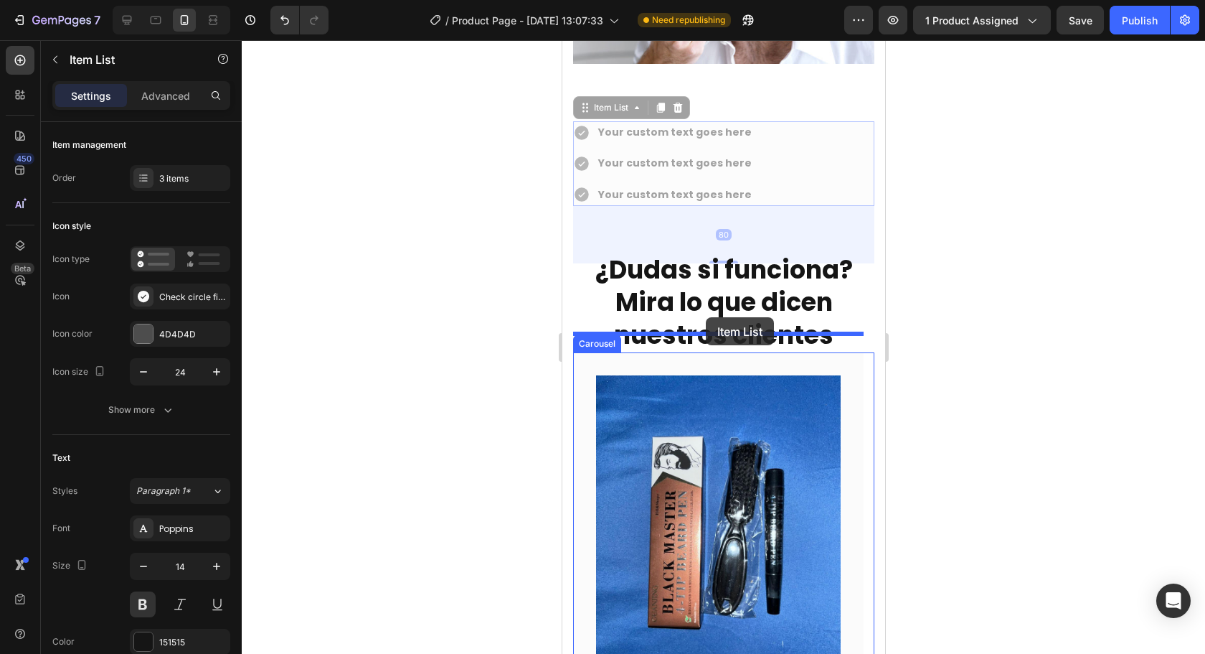
scroll to position [2289, 0]
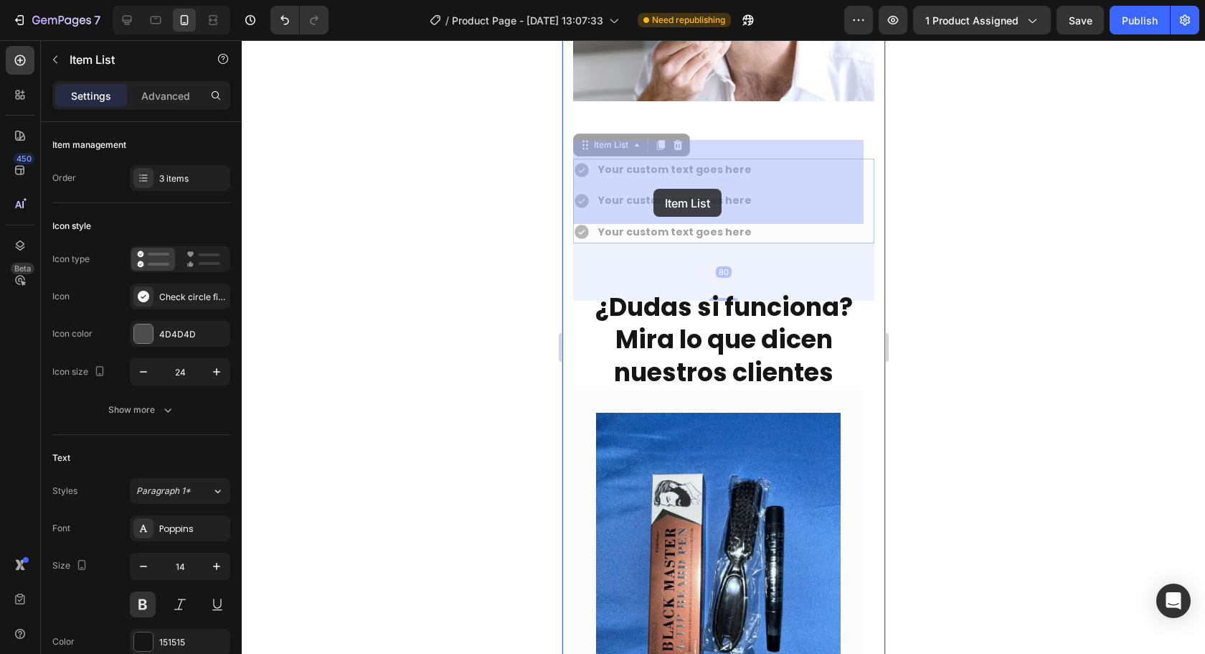
drag, startPoint x: 595, startPoint y: 252, endPoint x: 654, endPoint y: 189, distance: 85.8
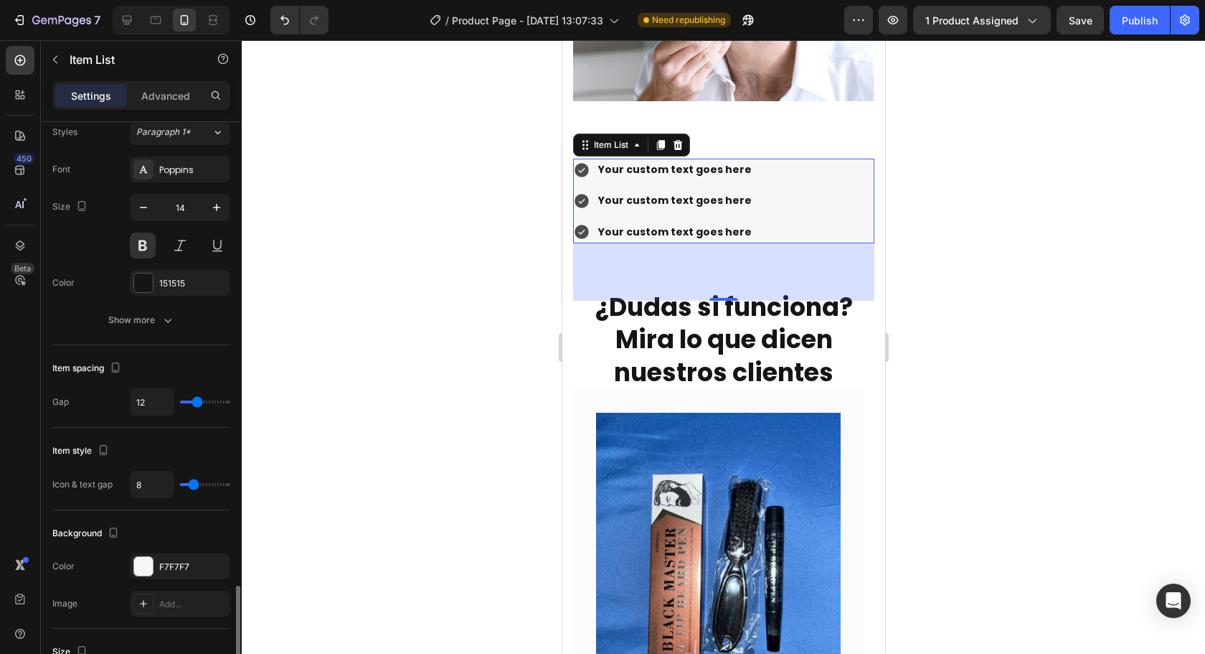
scroll to position [574, 0]
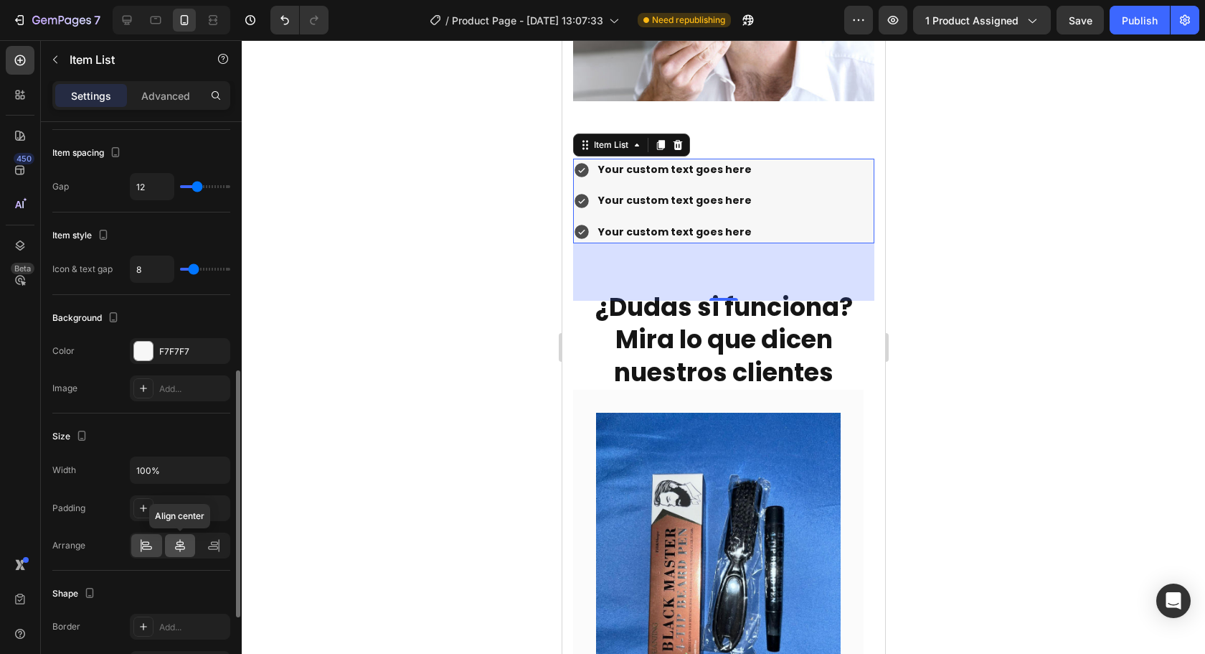
click at [189, 547] on div at bounding box center [180, 545] width 31 height 23
click at [146, 546] on icon at bounding box center [147, 548] width 10 height 4
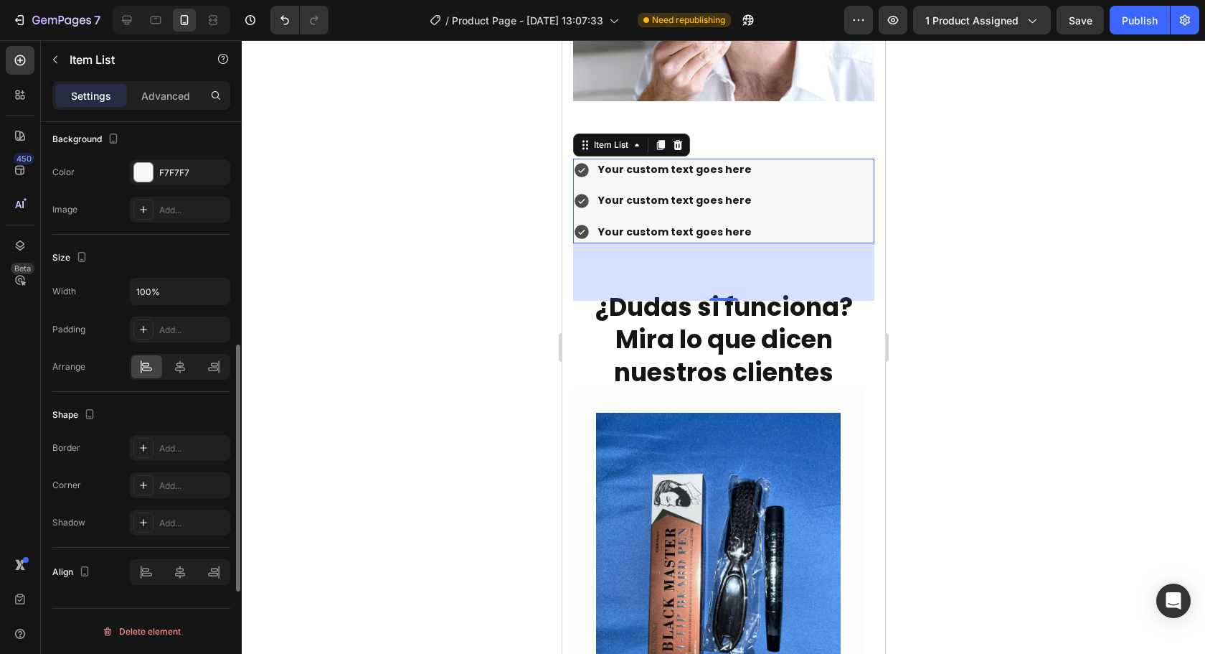
scroll to position [681, 0]
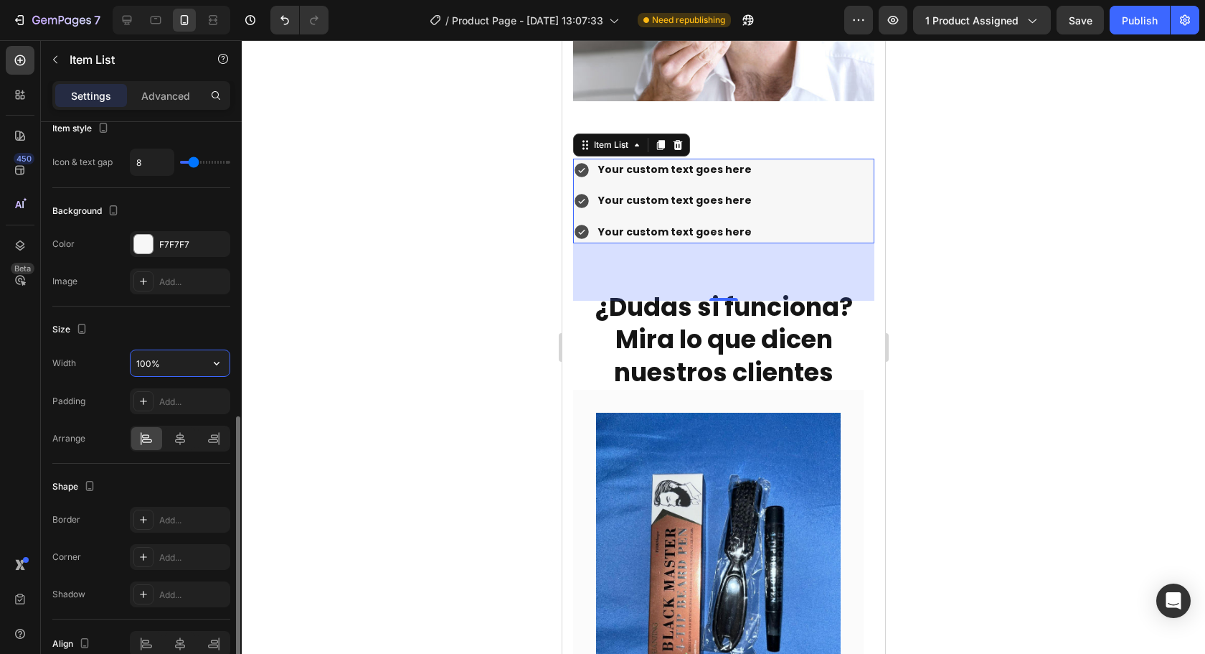
click at [171, 365] on input "100%" at bounding box center [180, 363] width 99 height 26
click at [204, 372] on button "button" at bounding box center [217, 363] width 26 height 26
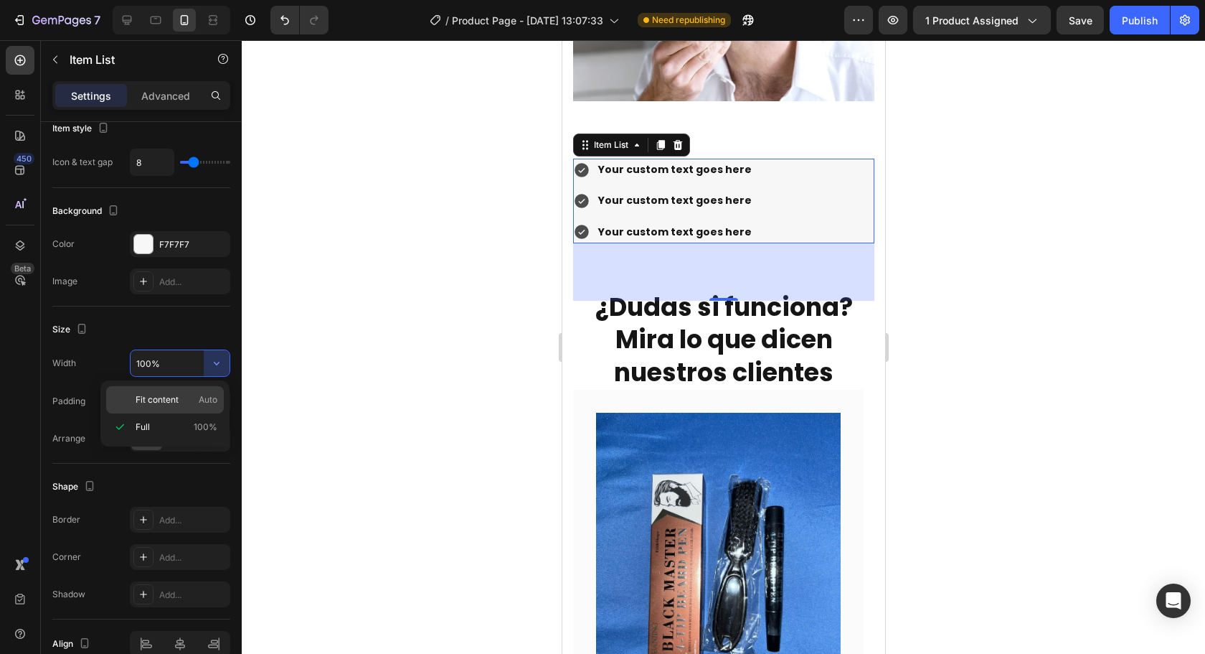
click at [188, 400] on p "Fit content Auto" at bounding box center [177, 399] width 82 height 13
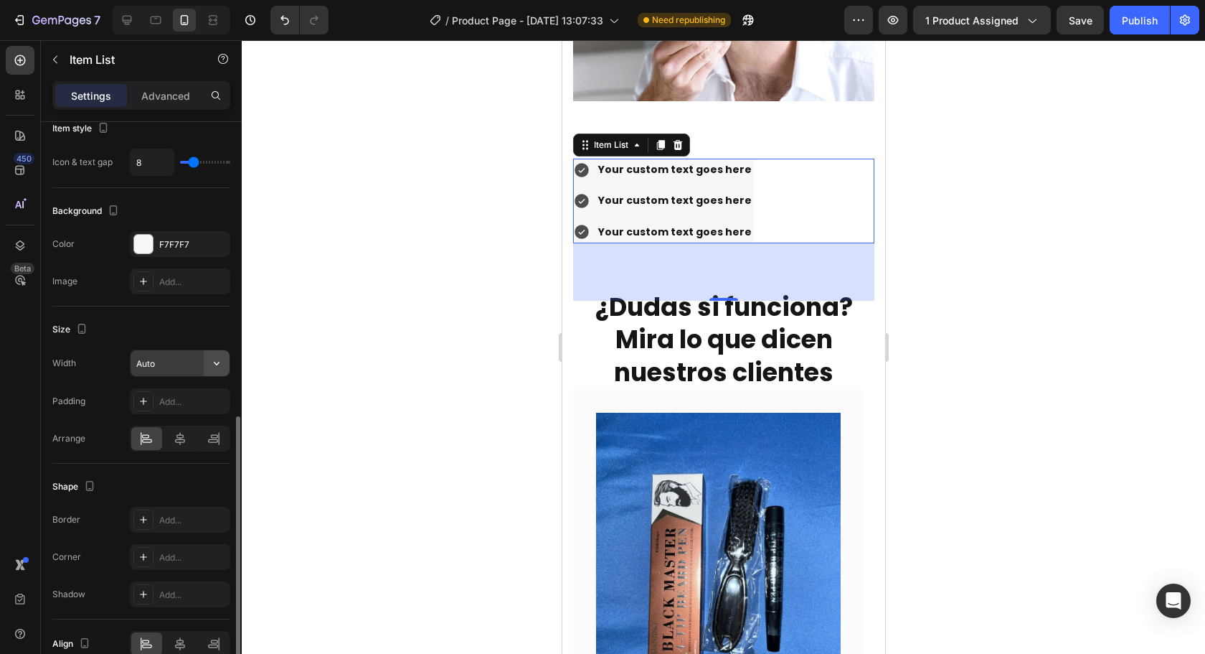
click at [211, 366] on icon "button" at bounding box center [216, 363] width 14 height 14
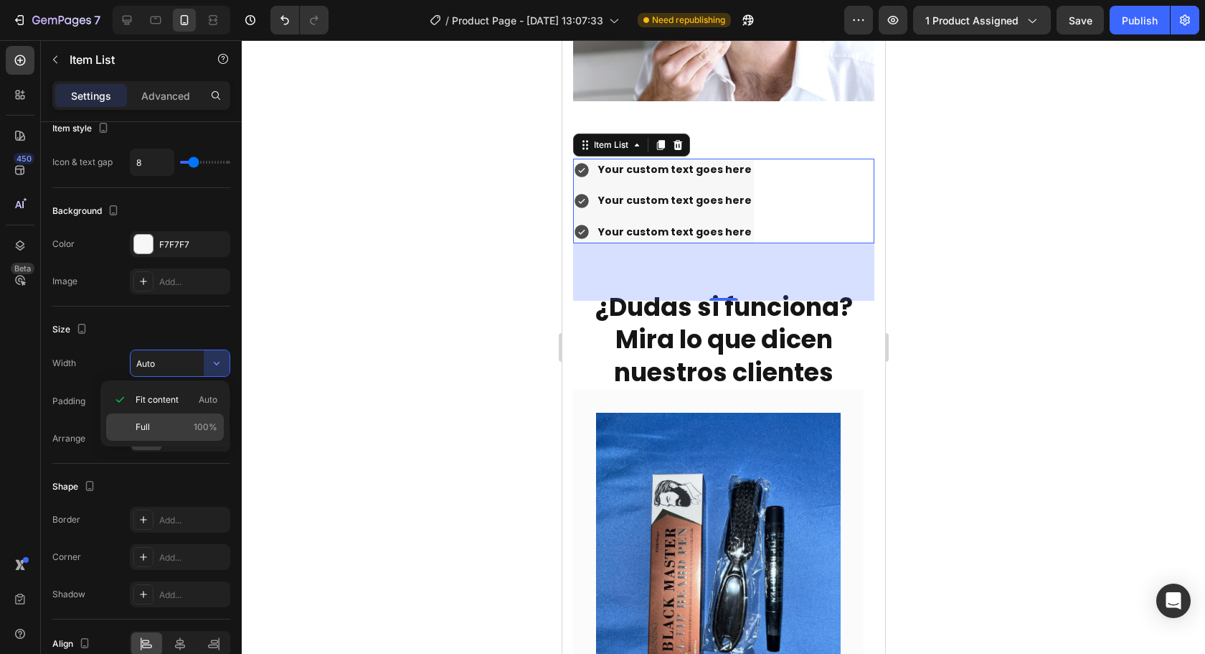
click at [178, 418] on div "Full 100%" at bounding box center [165, 426] width 118 height 27
type input "100%"
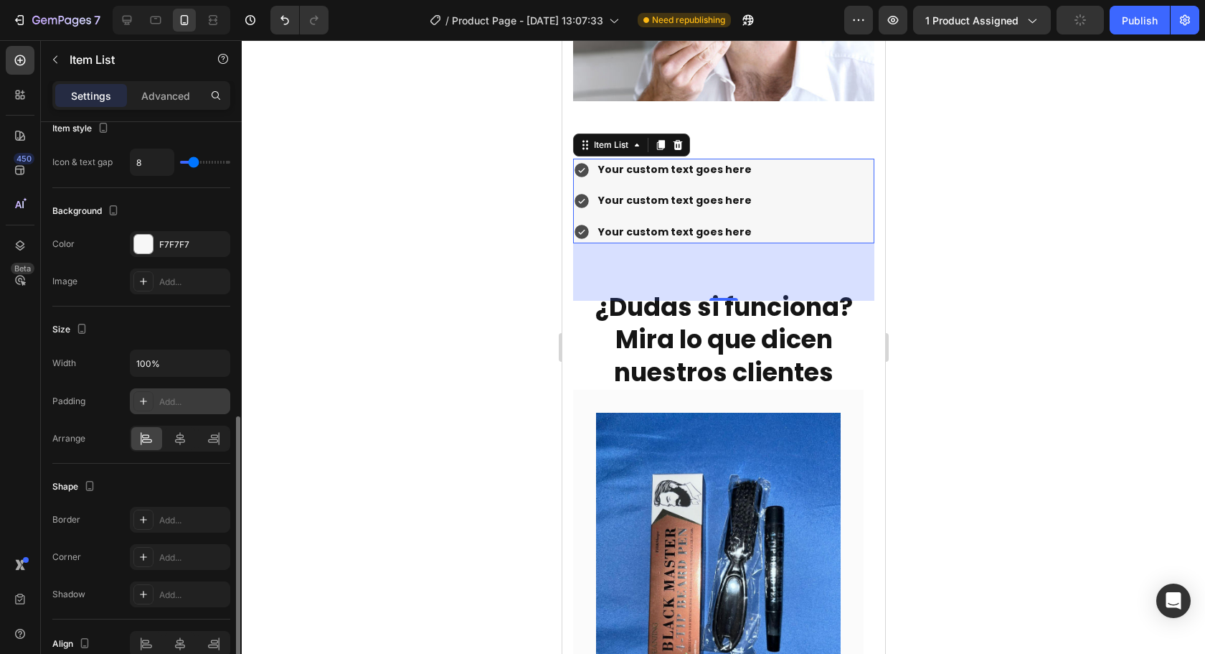
click at [175, 397] on div "Add..." at bounding box center [192, 401] width 67 height 13
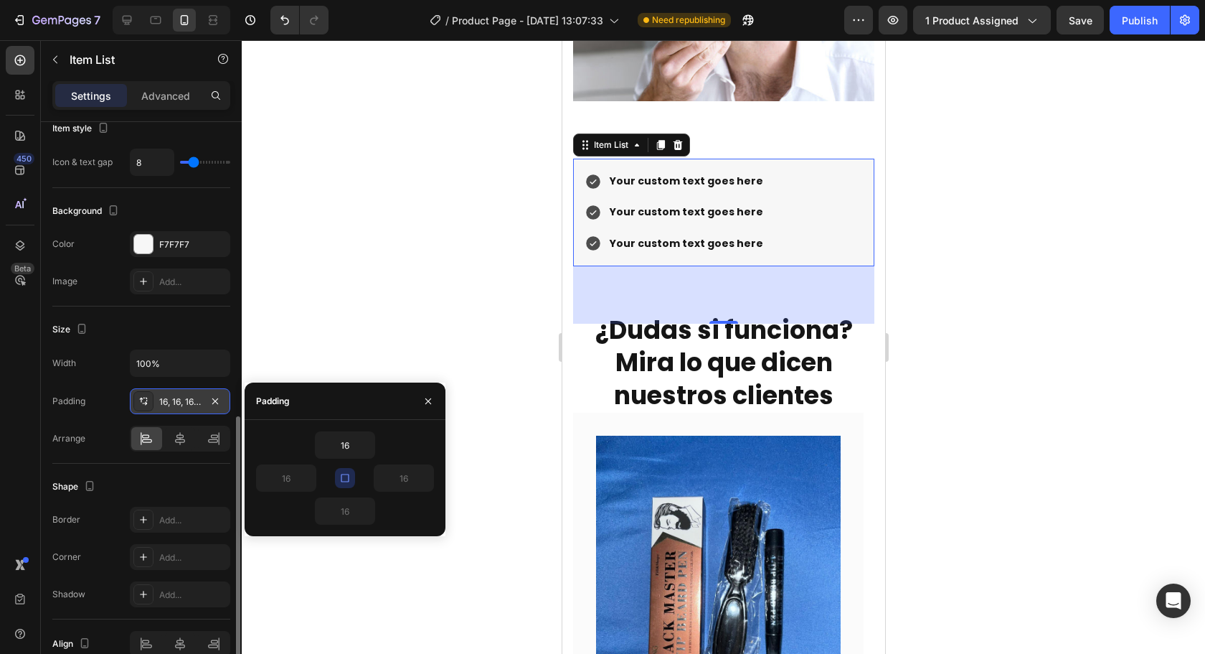
click at [348, 468] on button "button" at bounding box center [345, 478] width 20 height 20
click at [407, 470] on input "16" at bounding box center [403, 478] width 59 height 26
type input "60"
click at [298, 469] on input "16" at bounding box center [286, 478] width 59 height 26
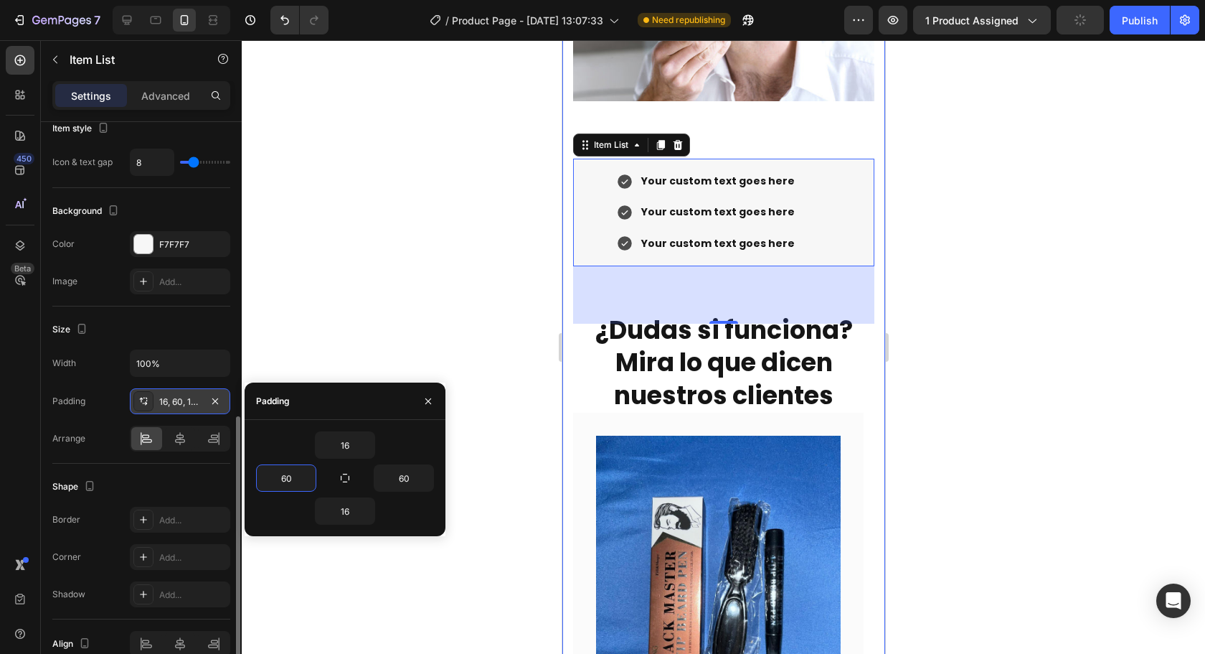
type input "60"
click at [423, 399] on icon "button" at bounding box center [428, 400] width 11 height 11
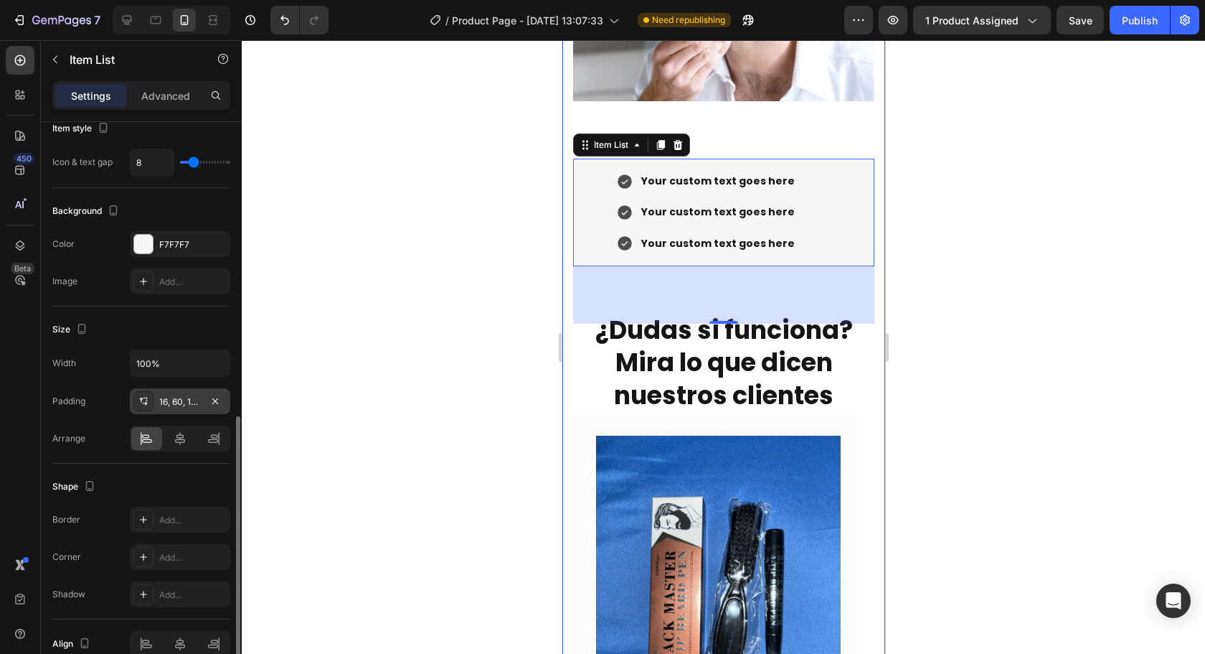
click at [214, 400] on icon "button" at bounding box center [215, 400] width 6 height 6
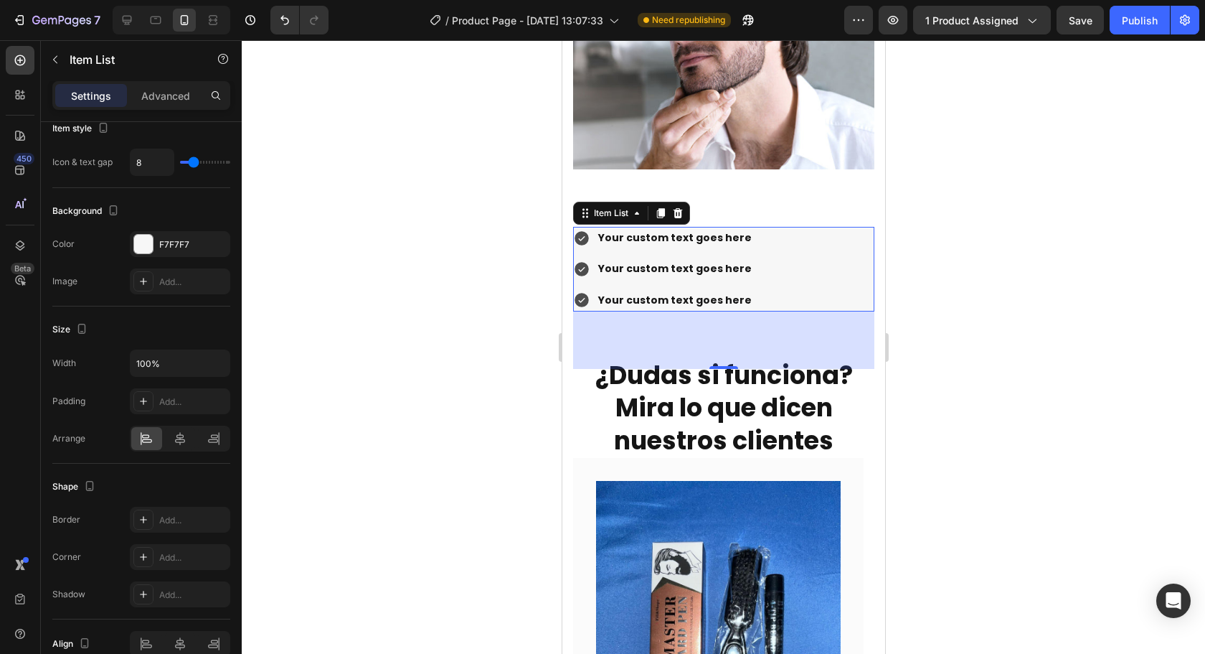
scroll to position [2218, 0]
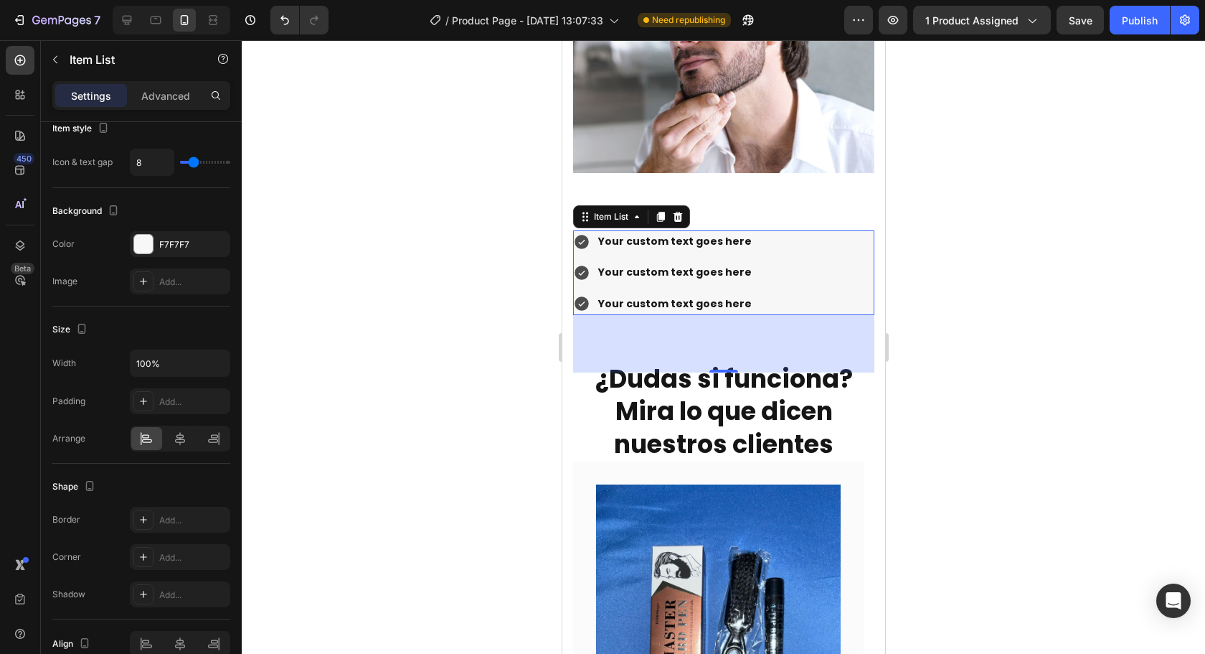
click at [1004, 338] on div at bounding box center [723, 346] width 963 height 613
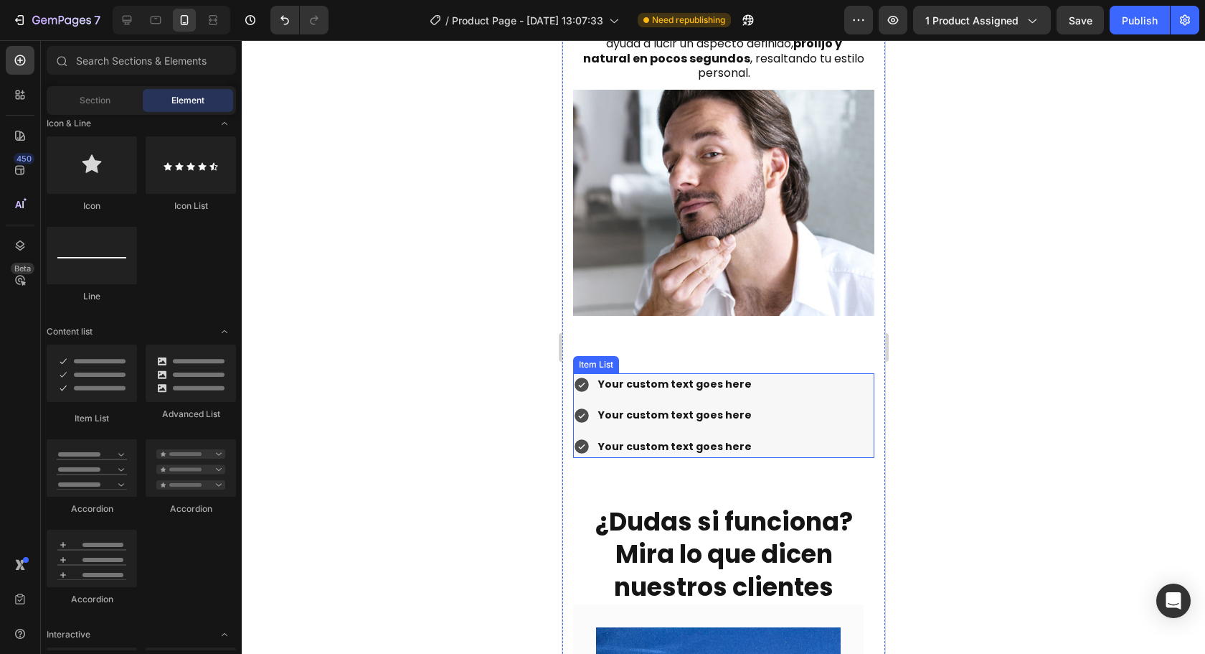
scroll to position [2074, 0]
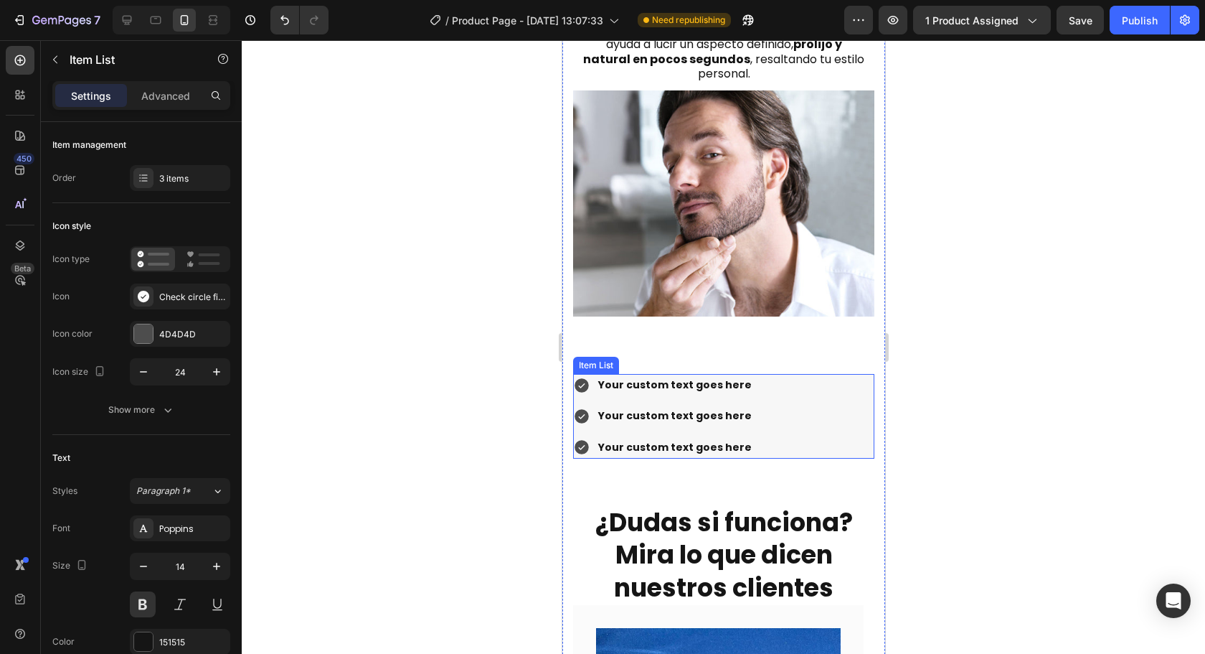
click at [847, 409] on div "Your custom text goes here Your custom text goes here Your custom text goes here" at bounding box center [722, 416] width 301 height 85
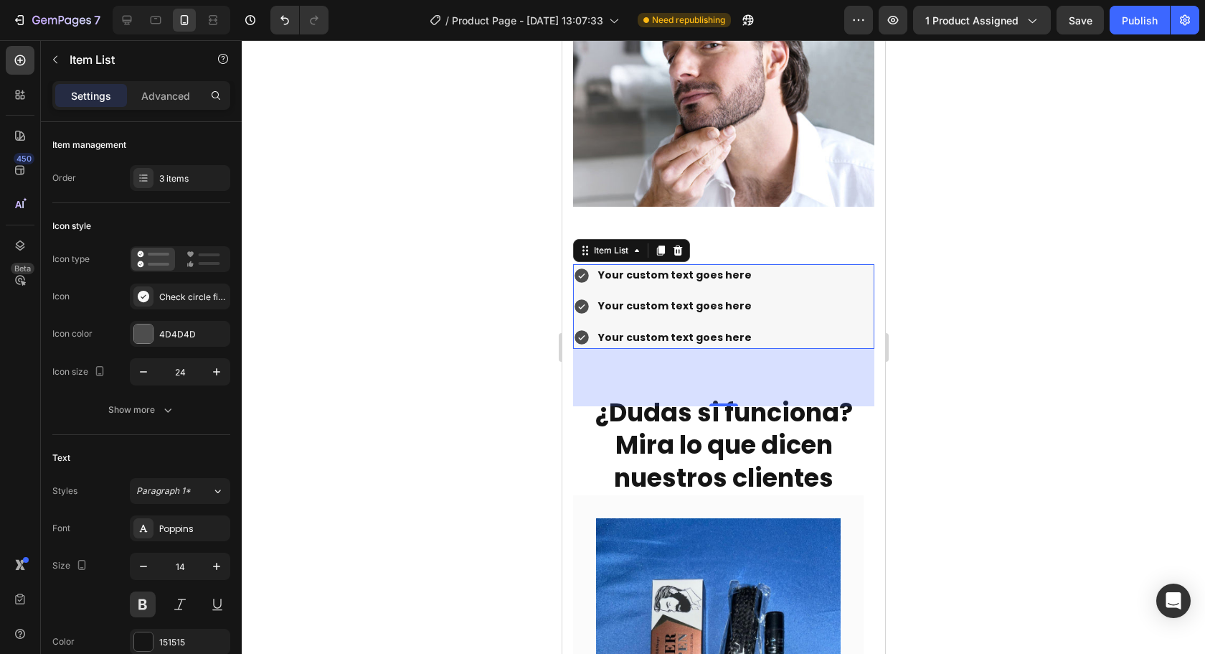
scroll to position [2218, 0]
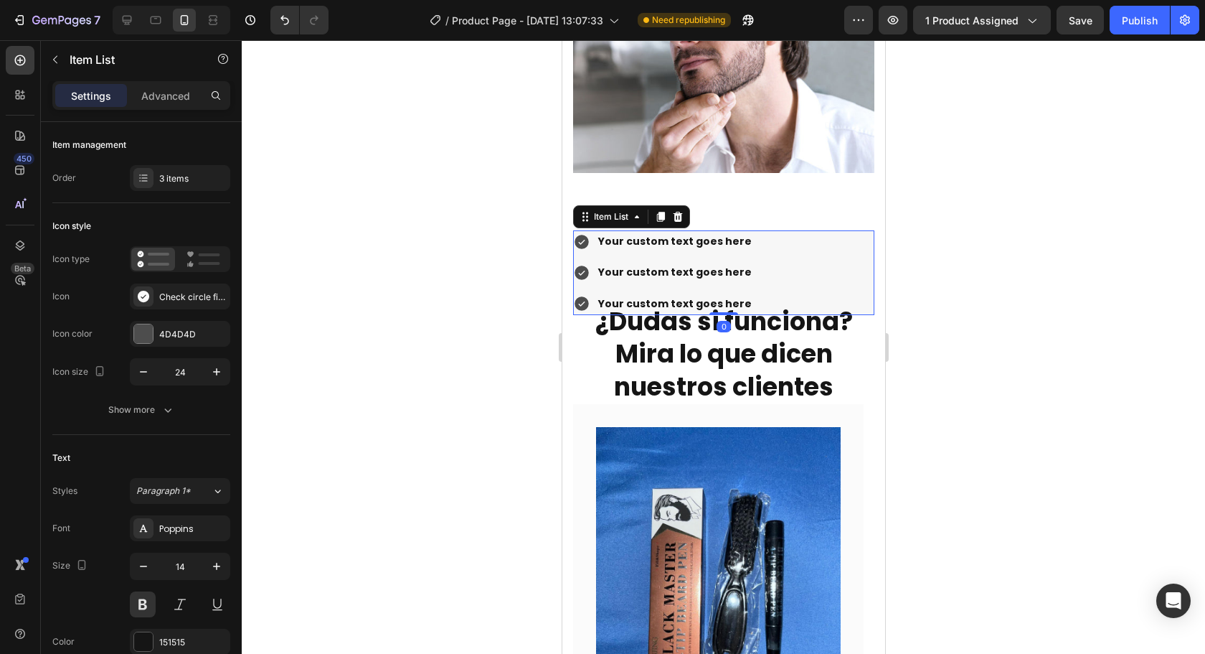
drag, startPoint x: 729, startPoint y: 352, endPoint x: 764, endPoint y: 282, distance: 78.6
click at [764, 282] on div "Your custom text goes here Your custom text goes here Your custom text goes her…" at bounding box center [722, 272] width 301 height 85
type input "100%"
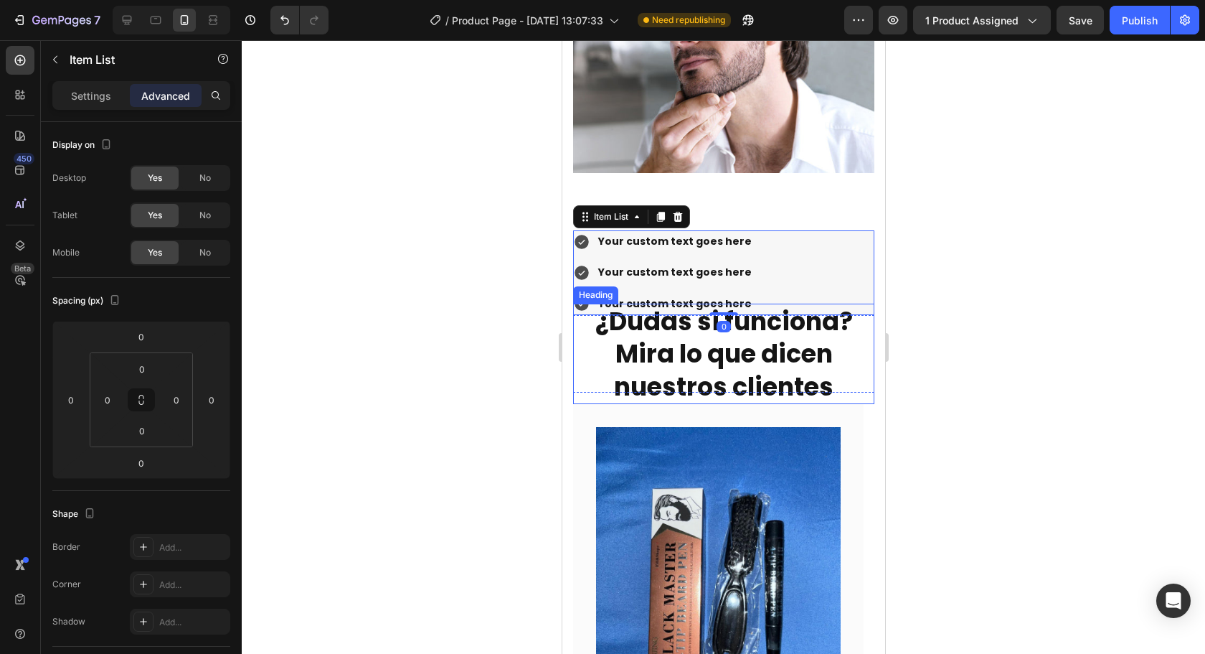
click at [985, 352] on div at bounding box center [723, 346] width 963 height 613
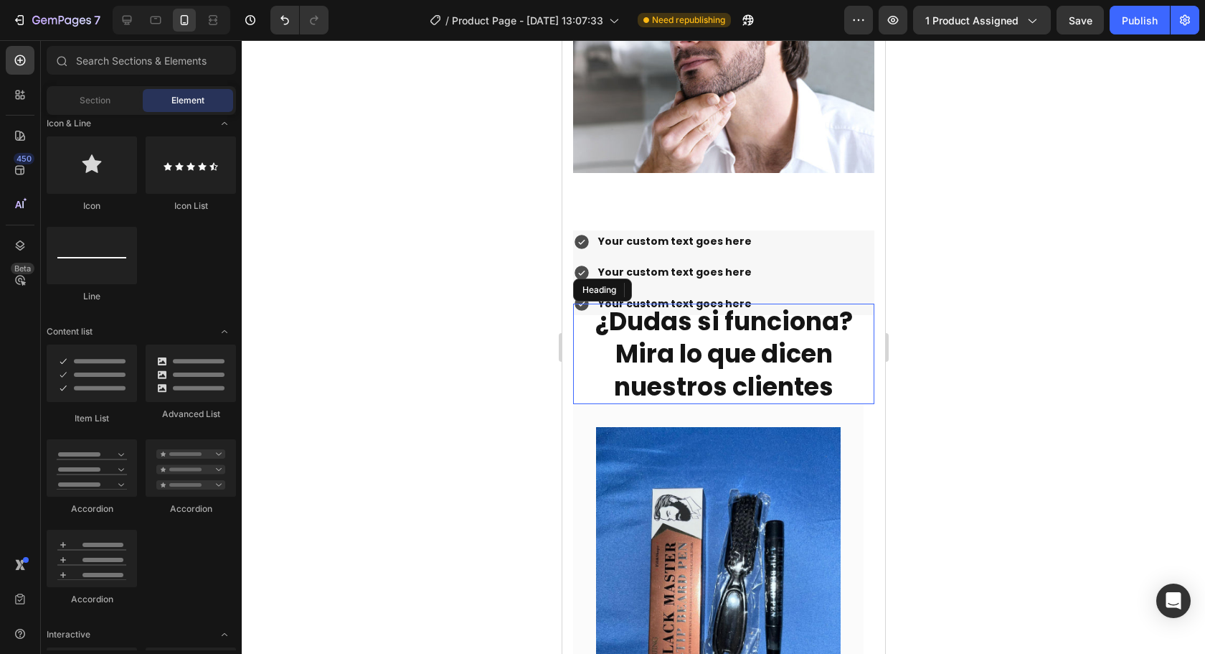
click at [764, 355] on strong "¿Dudas si funciona? Mira lo que dicen nuestros clientes" at bounding box center [724, 353] width 258 height 100
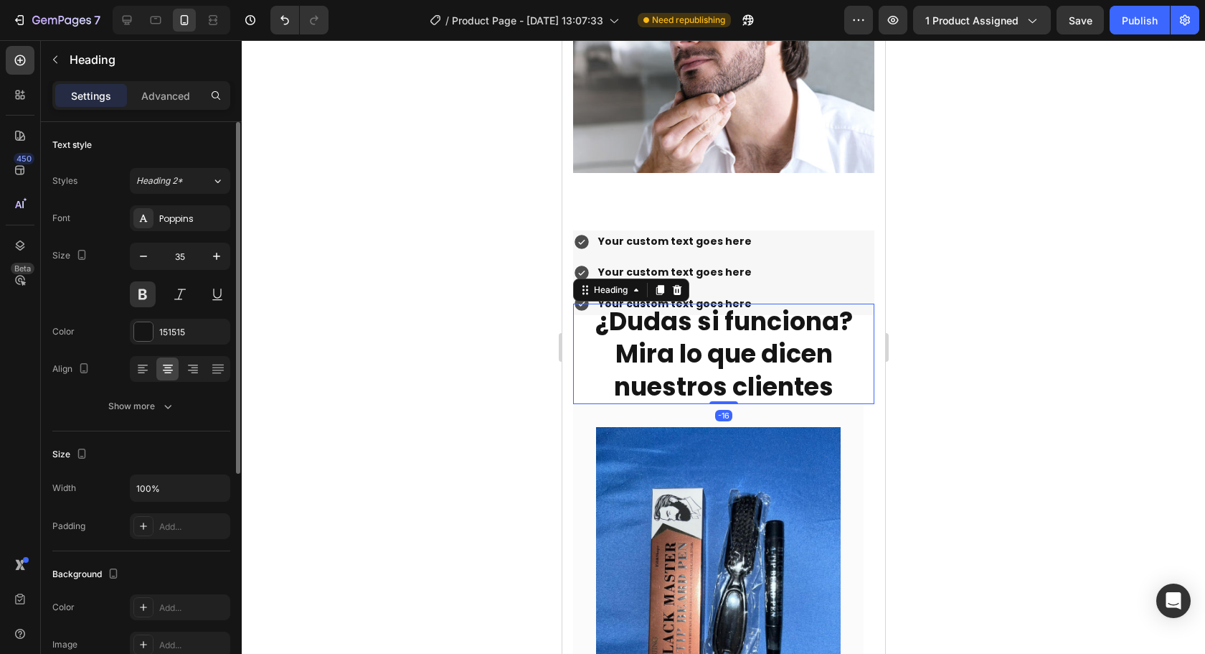
click at [174, 98] on p "Advanced" at bounding box center [165, 95] width 49 height 15
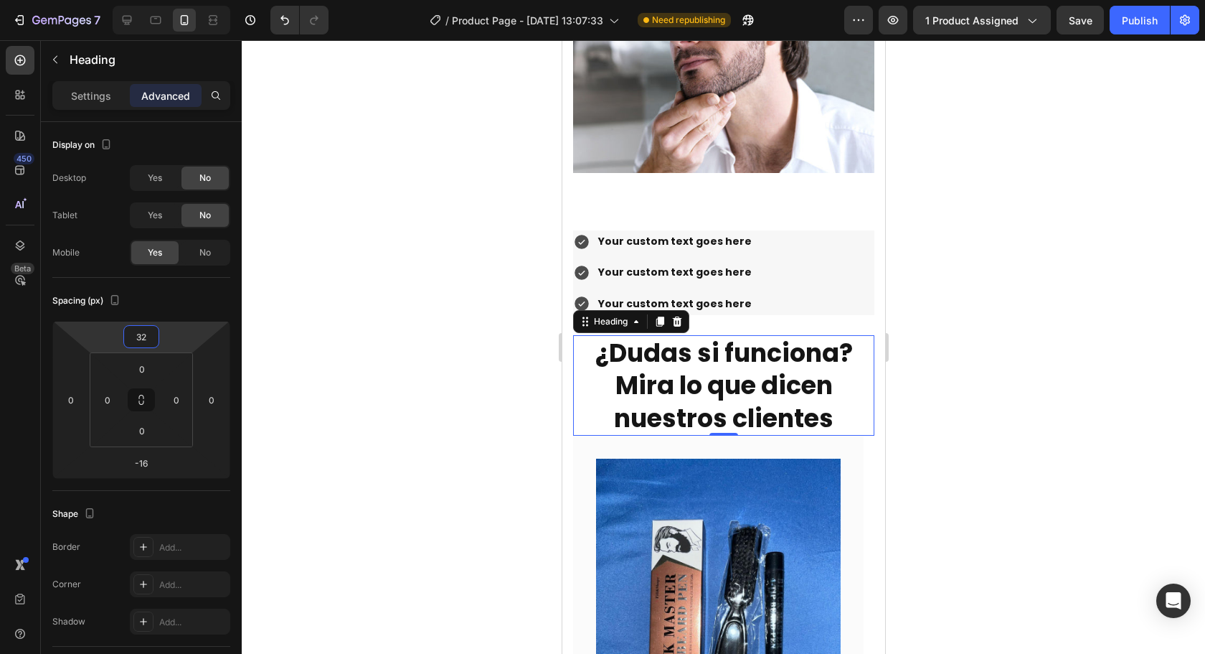
type input "34"
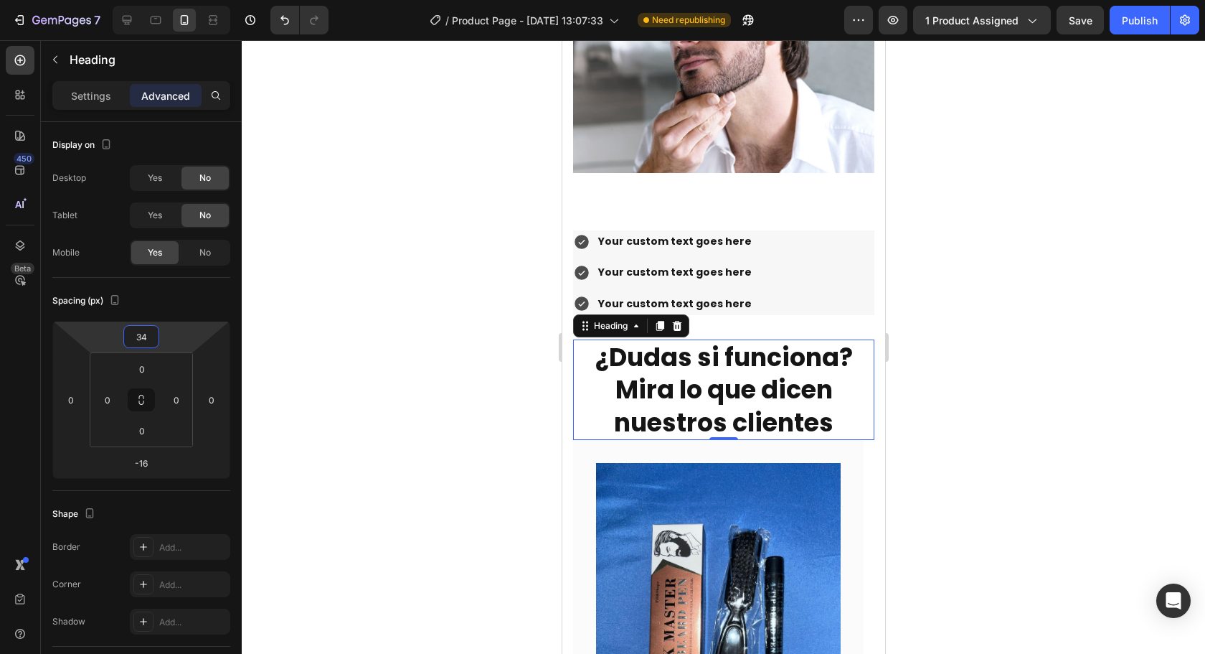
drag, startPoint x: 177, startPoint y: 339, endPoint x: 184, endPoint y: 321, distance: 19.3
click at [184, 0] on html "7 Version history / Product Page - Aug 1, 13:07:33 Need republishing Preview 1 …" at bounding box center [602, 0] width 1205 height 0
click at [831, 248] on div "Your custom text goes here Your custom text goes here Your custom text goes here" at bounding box center [722, 272] width 301 height 85
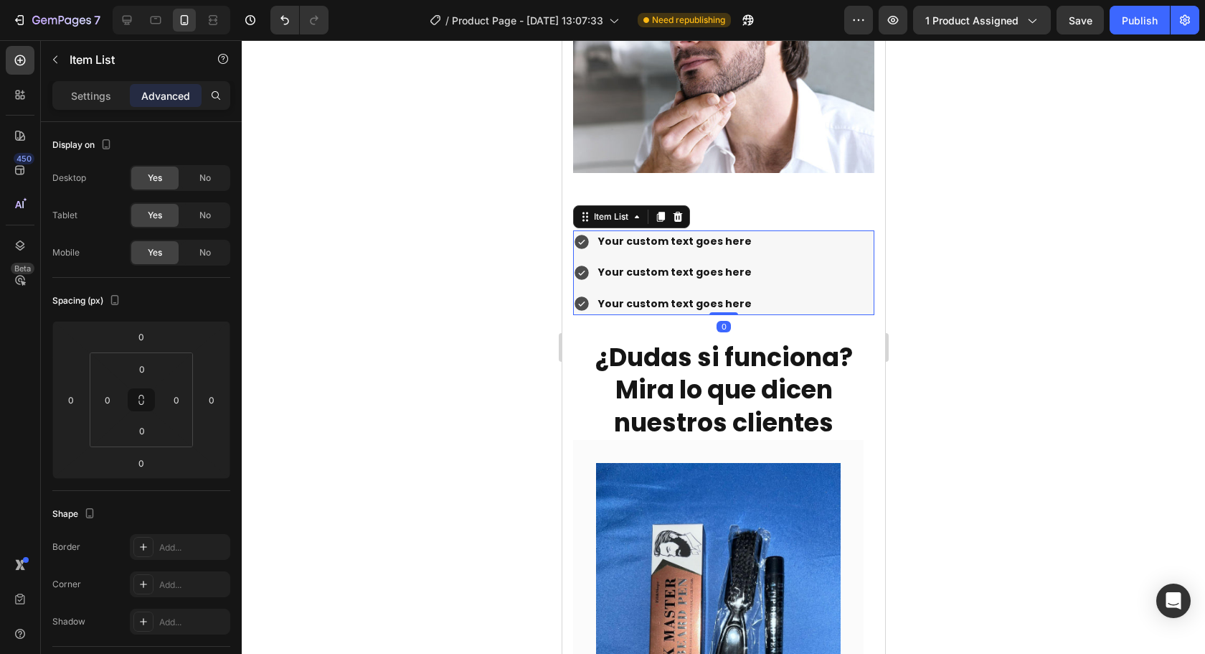
click at [996, 259] on div at bounding box center [723, 346] width 963 height 613
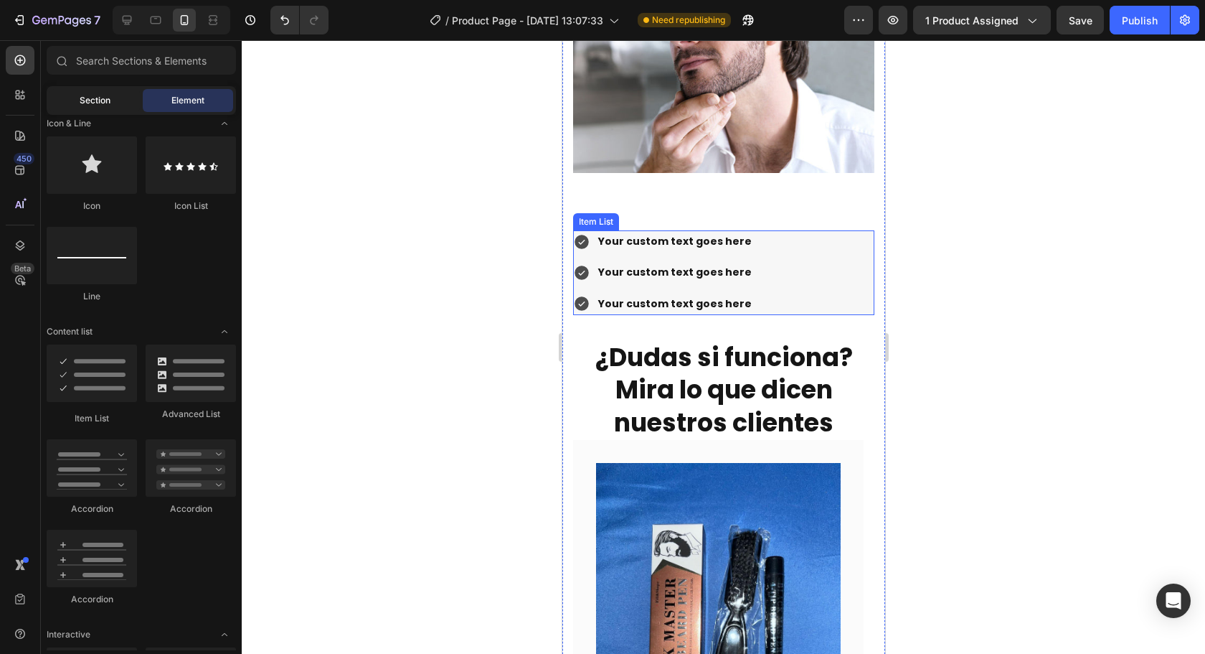
click at [99, 98] on span "Section" at bounding box center [95, 100] width 31 height 13
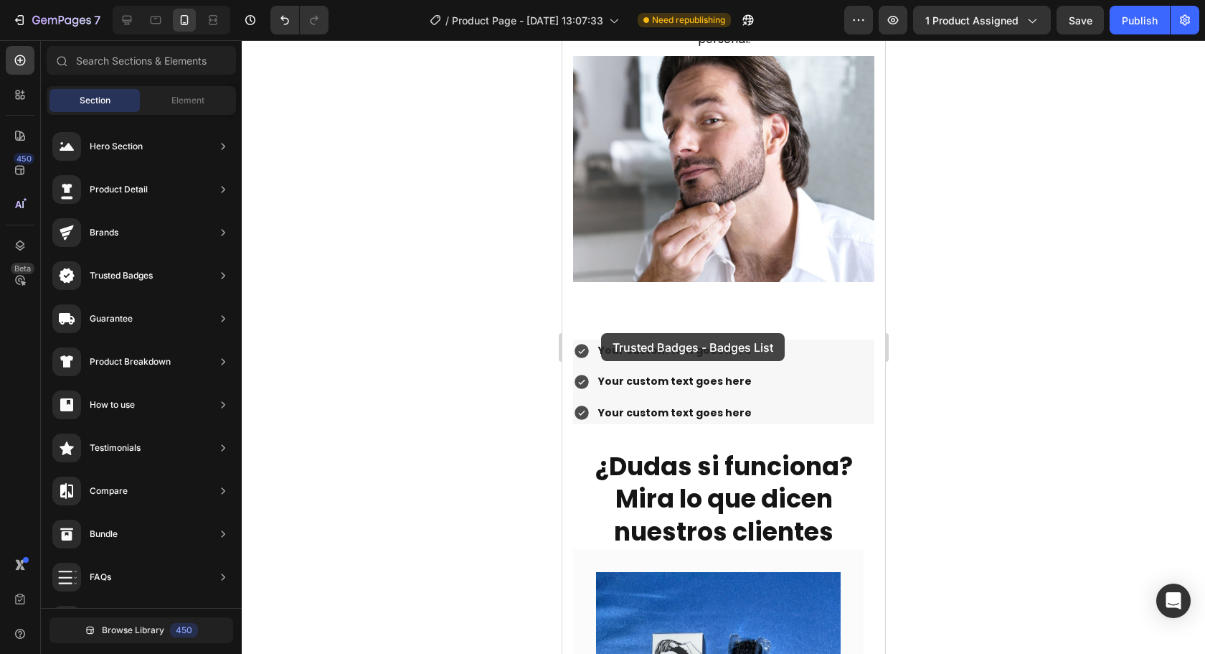
scroll to position [2146, 0]
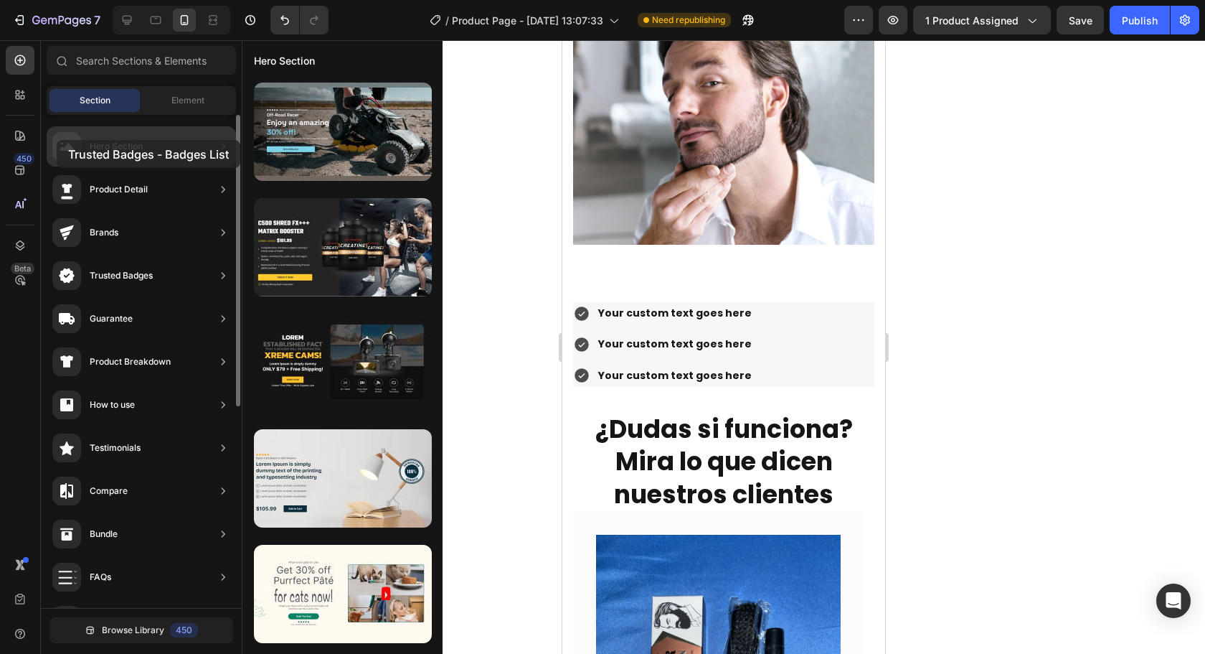
drag, startPoint x: 366, startPoint y: 139, endPoint x: 86, endPoint y: 126, distance: 280.1
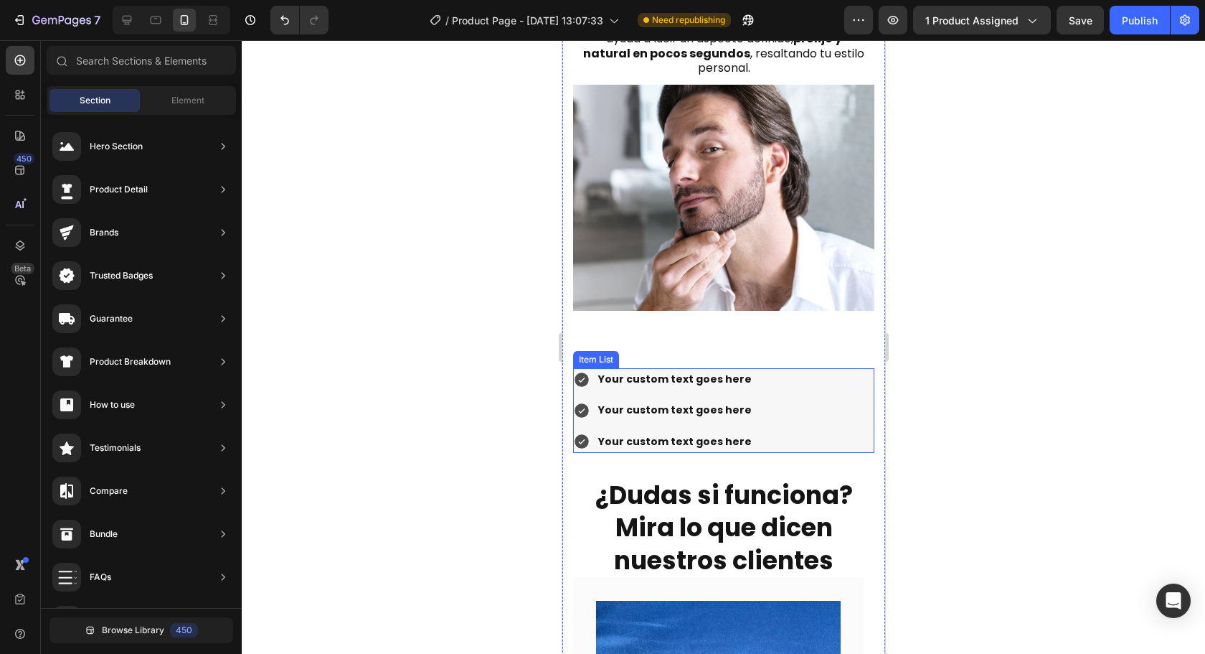
scroll to position [2074, 0]
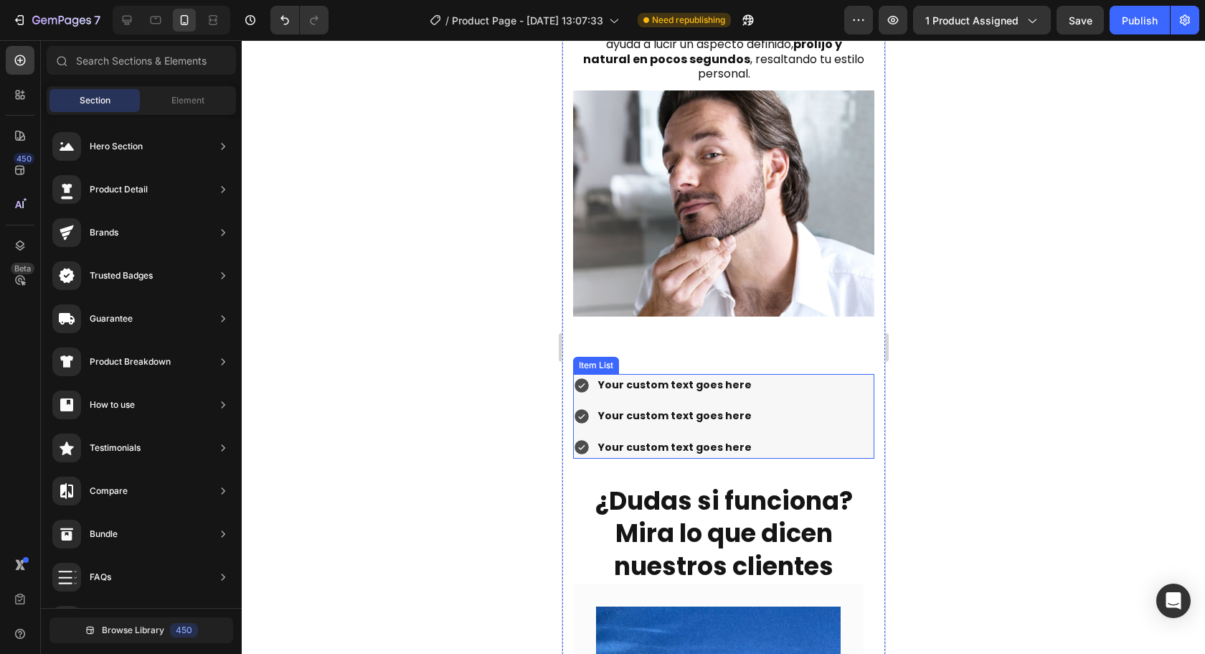
click at [851, 397] on div "Your custom text goes here Your custom text goes here Your custom text goes here" at bounding box center [722, 416] width 301 height 85
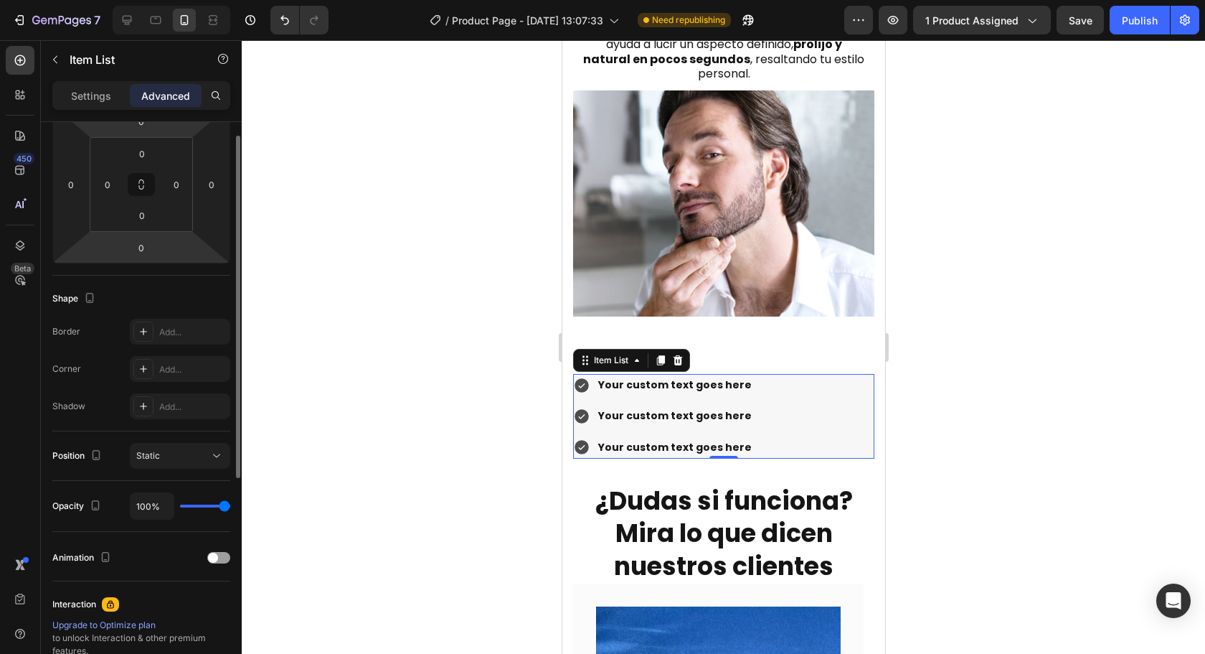
scroll to position [0, 0]
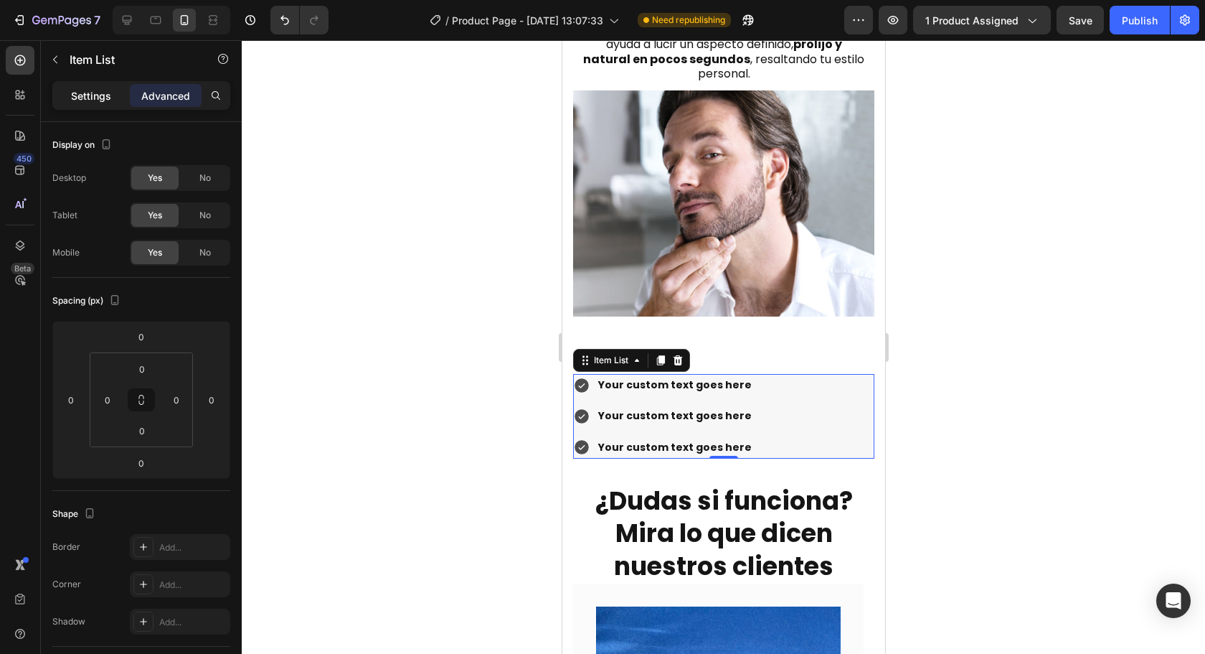
click at [85, 90] on p "Settings" at bounding box center [91, 95] width 40 height 15
type input "8"
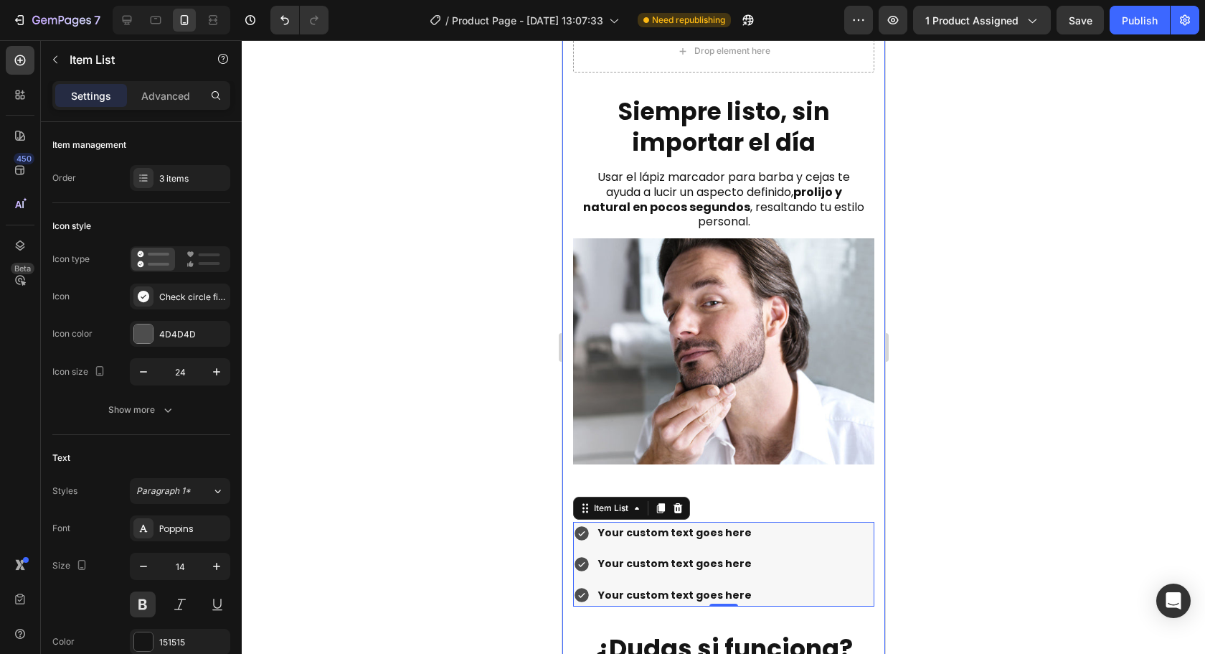
scroll to position [2074, 0]
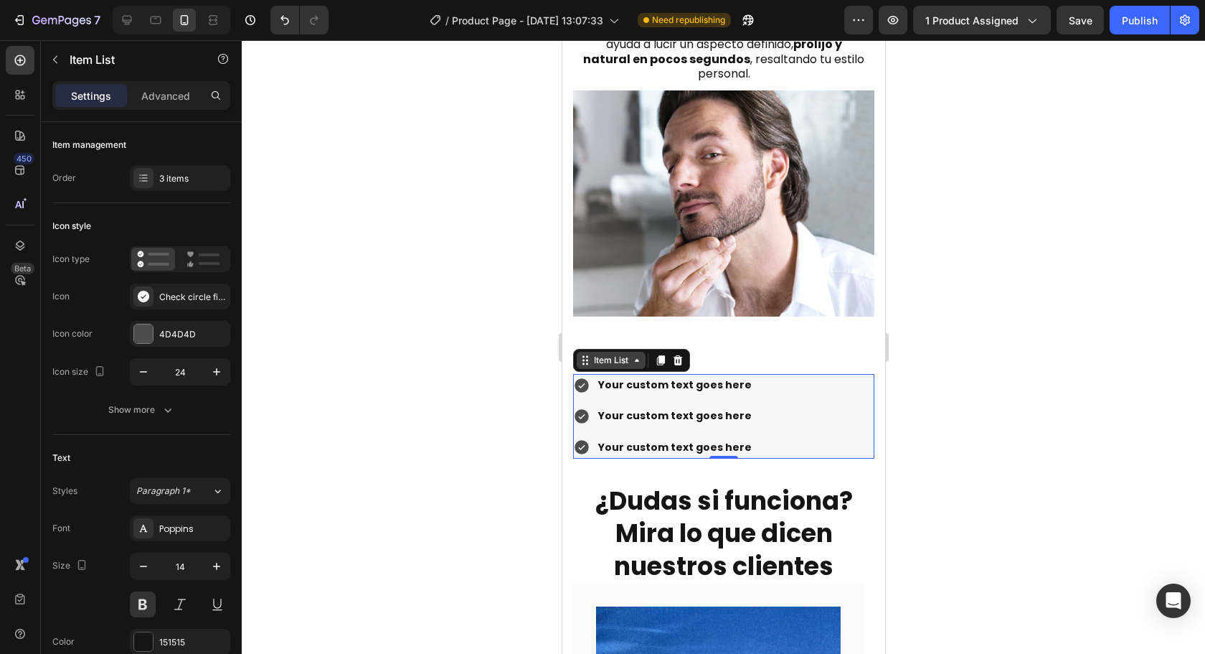
click at [638, 359] on icon at bounding box center [636, 360] width 4 height 3
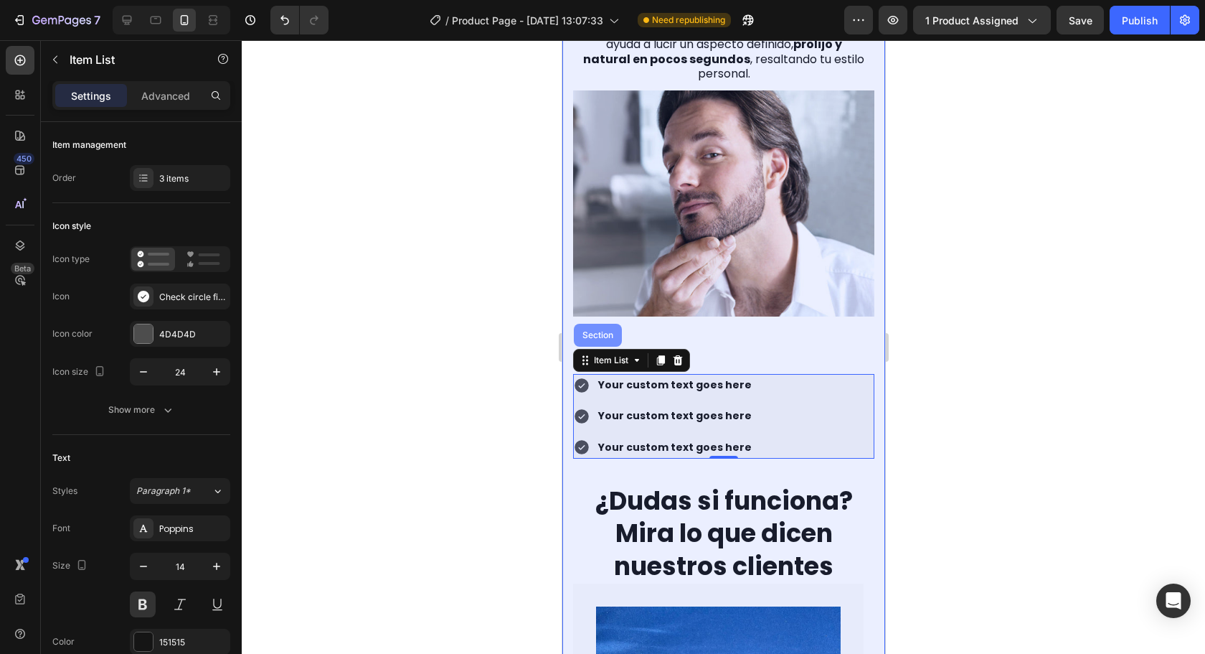
click at [601, 331] on div "Section" at bounding box center [597, 335] width 37 height 9
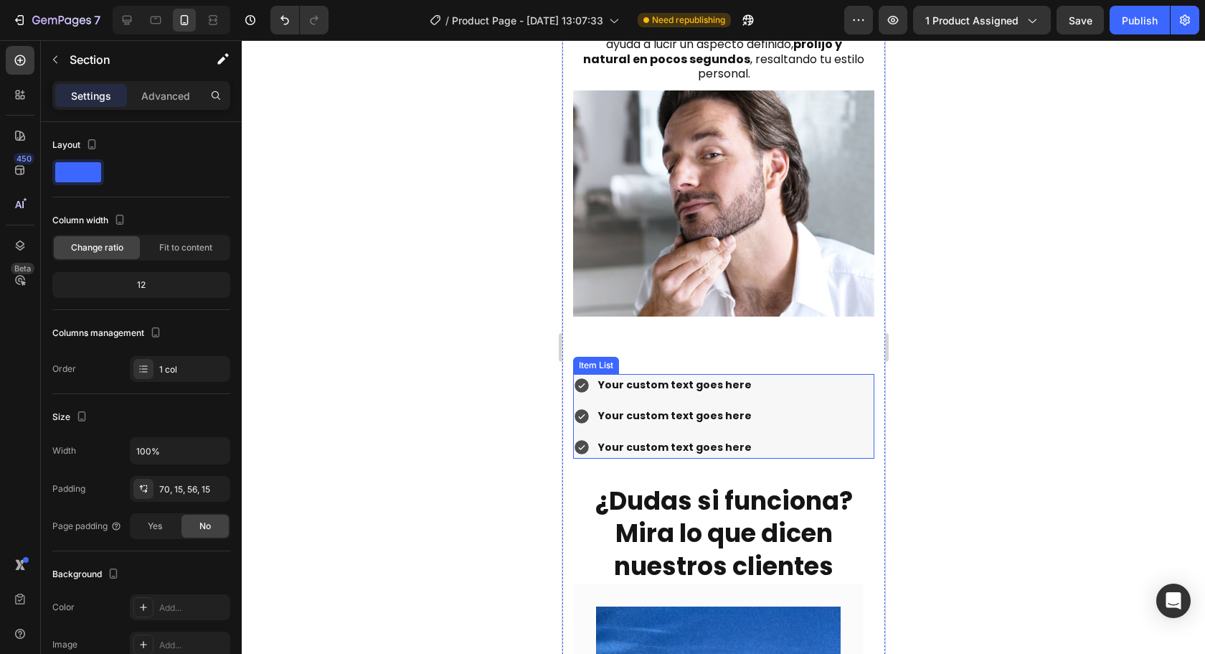
click at [765, 395] on div "Your custom text goes here Your custom text goes here Your custom text goes here" at bounding box center [722, 416] width 301 height 85
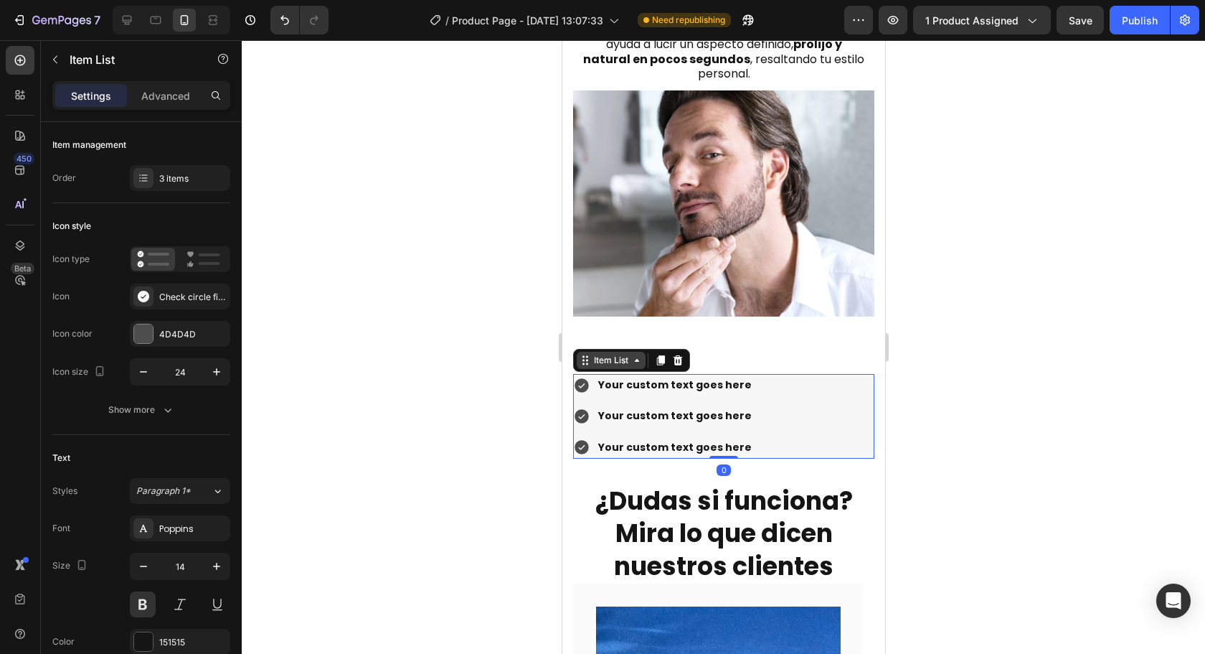
click at [628, 354] on div "Item List" at bounding box center [610, 360] width 40 height 13
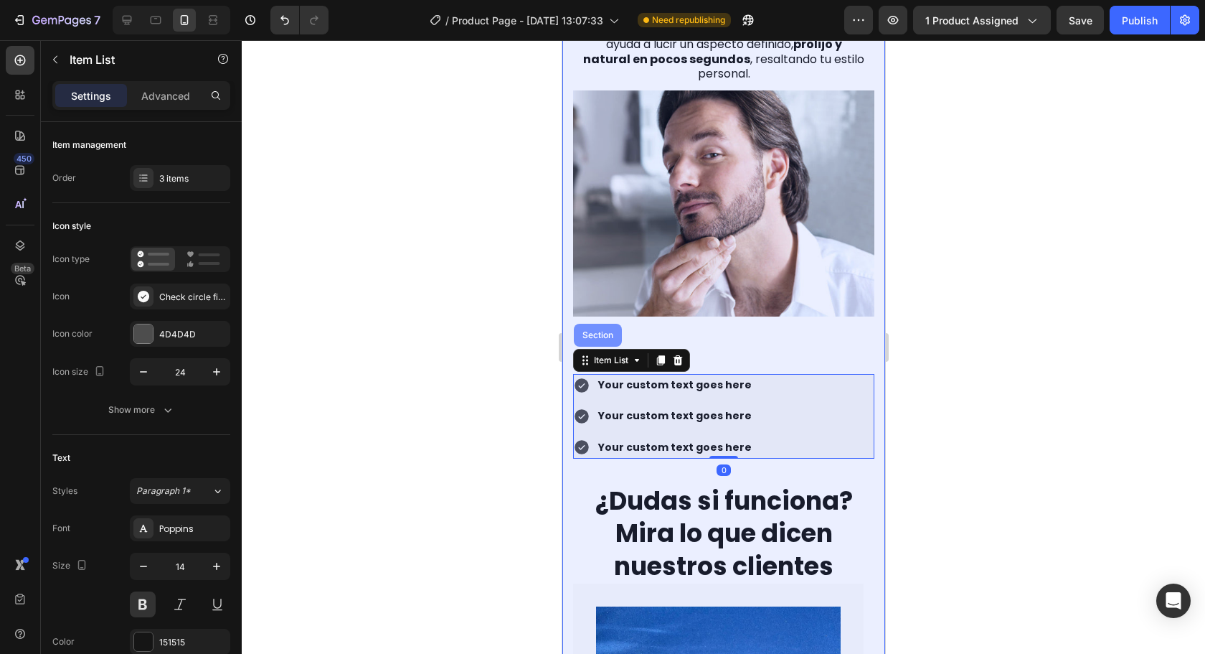
click at [605, 331] on div "Section" at bounding box center [597, 335] width 37 height 9
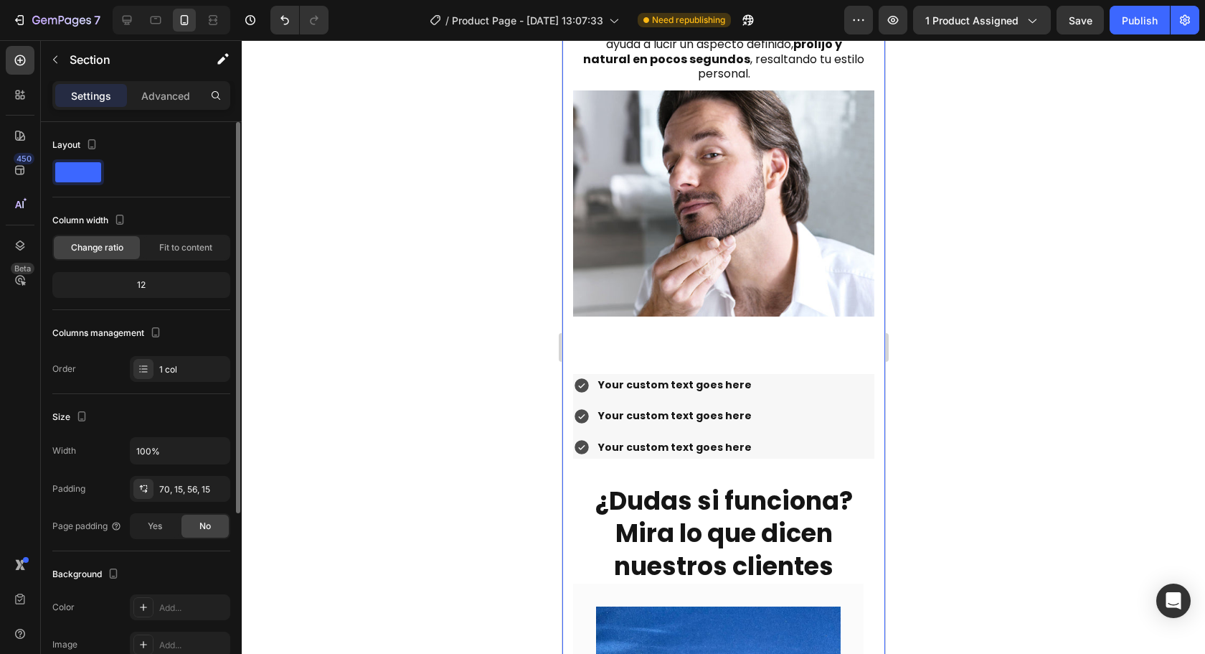
scroll to position [72, 0]
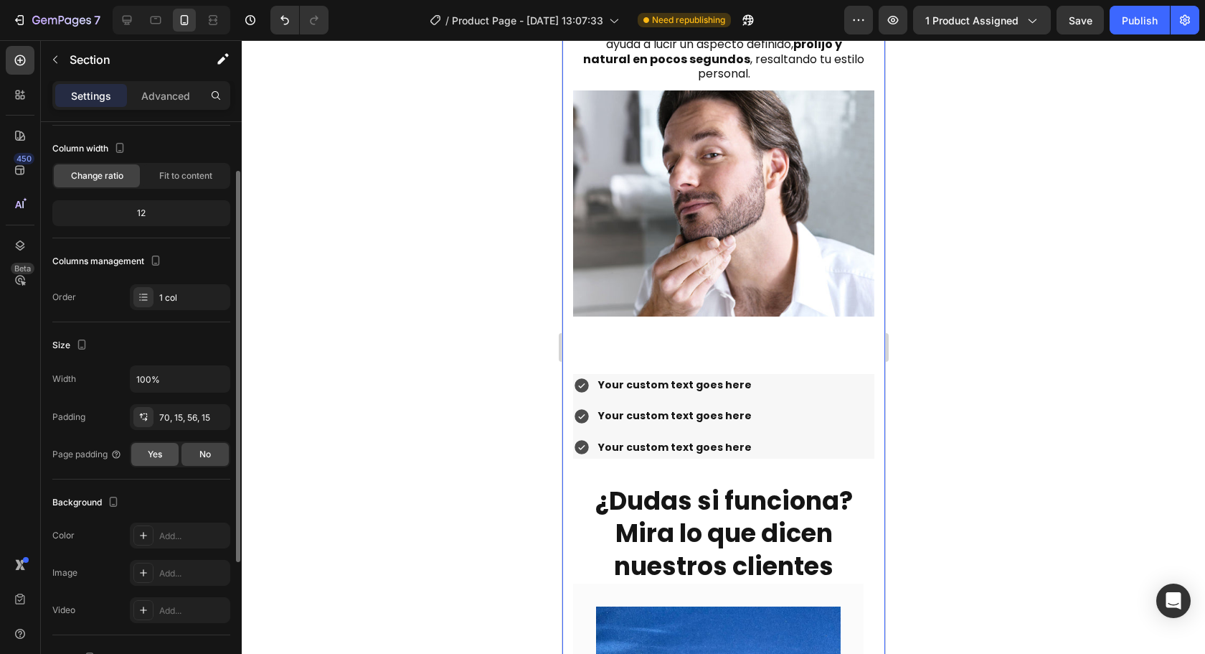
click at [169, 458] on div "Yes" at bounding box center [154, 454] width 47 height 23
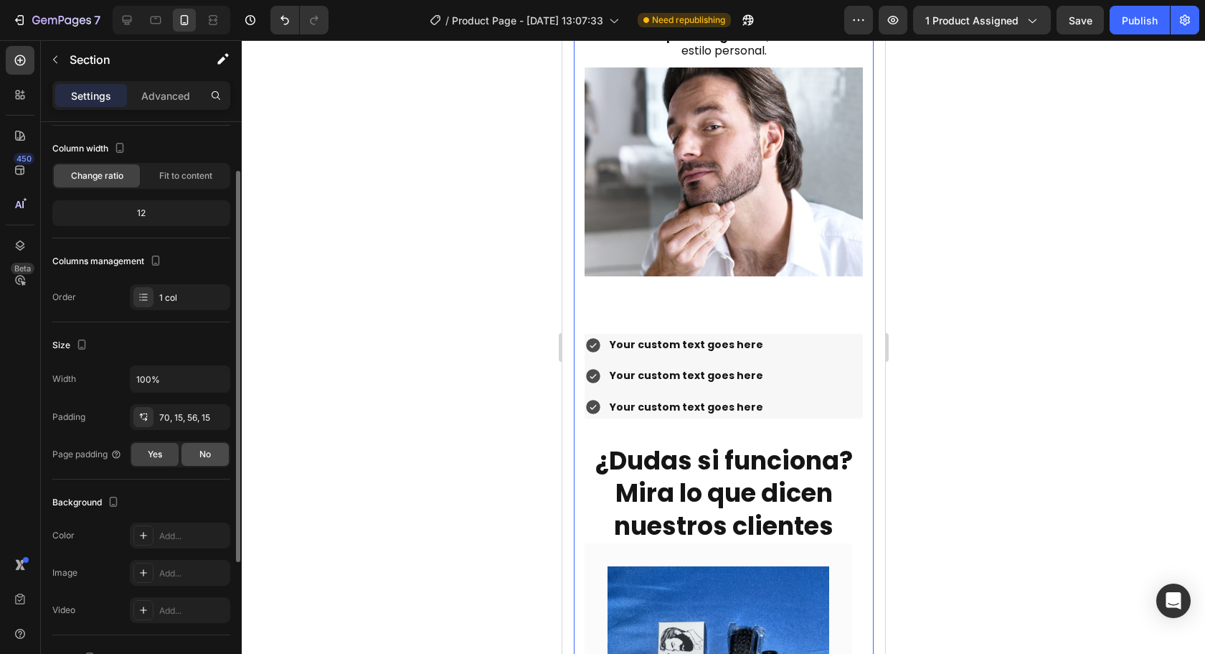
click at [208, 458] on span "No" at bounding box center [204, 454] width 11 height 13
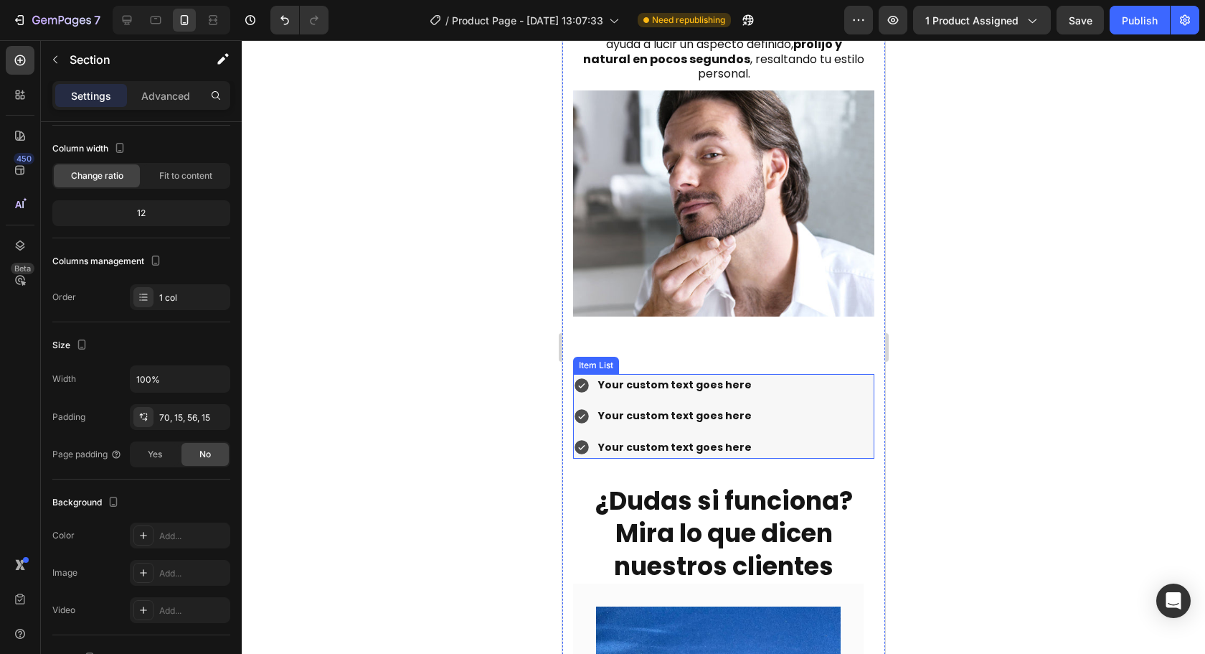
click at [804, 374] on div "Your custom text goes here Your custom text goes here Your custom text goes here" at bounding box center [722, 416] width 301 height 85
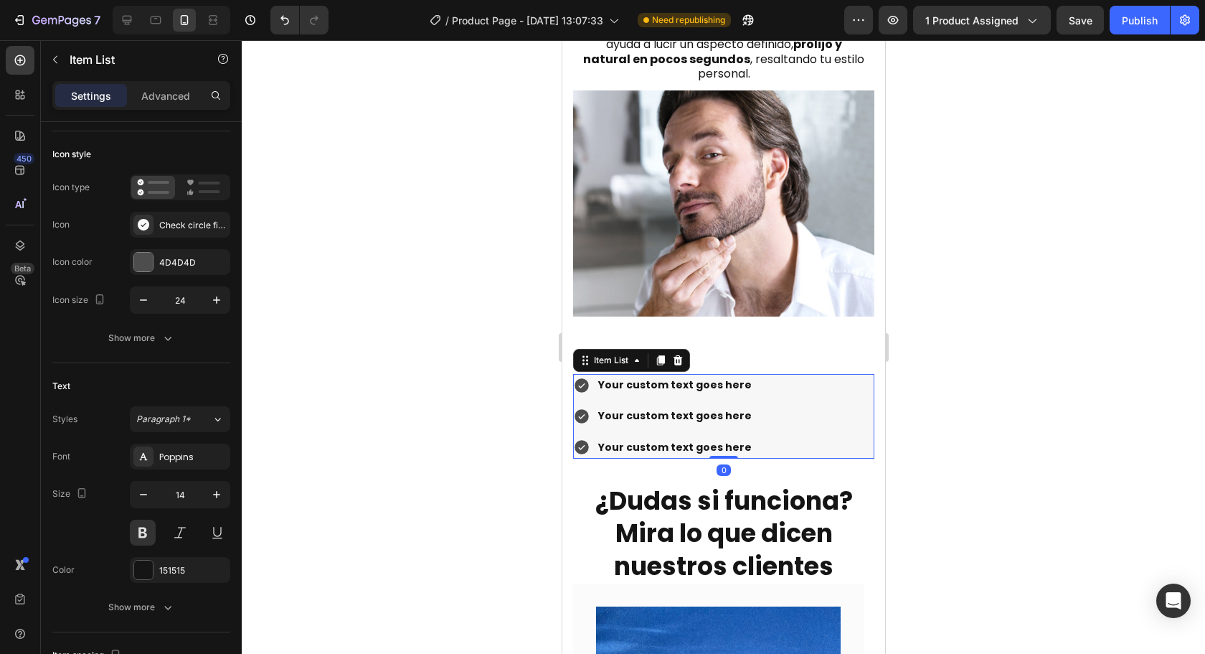
scroll to position [0, 0]
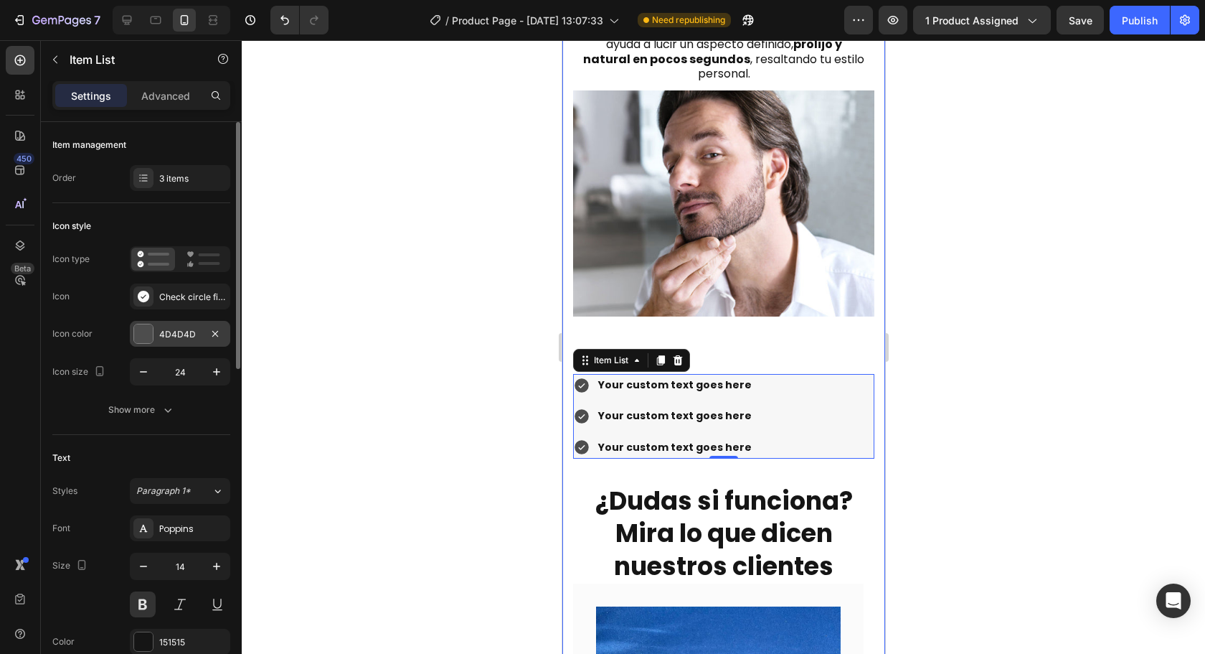
click at [131, 335] on div "4D4D4D" at bounding box center [180, 334] width 100 height 26
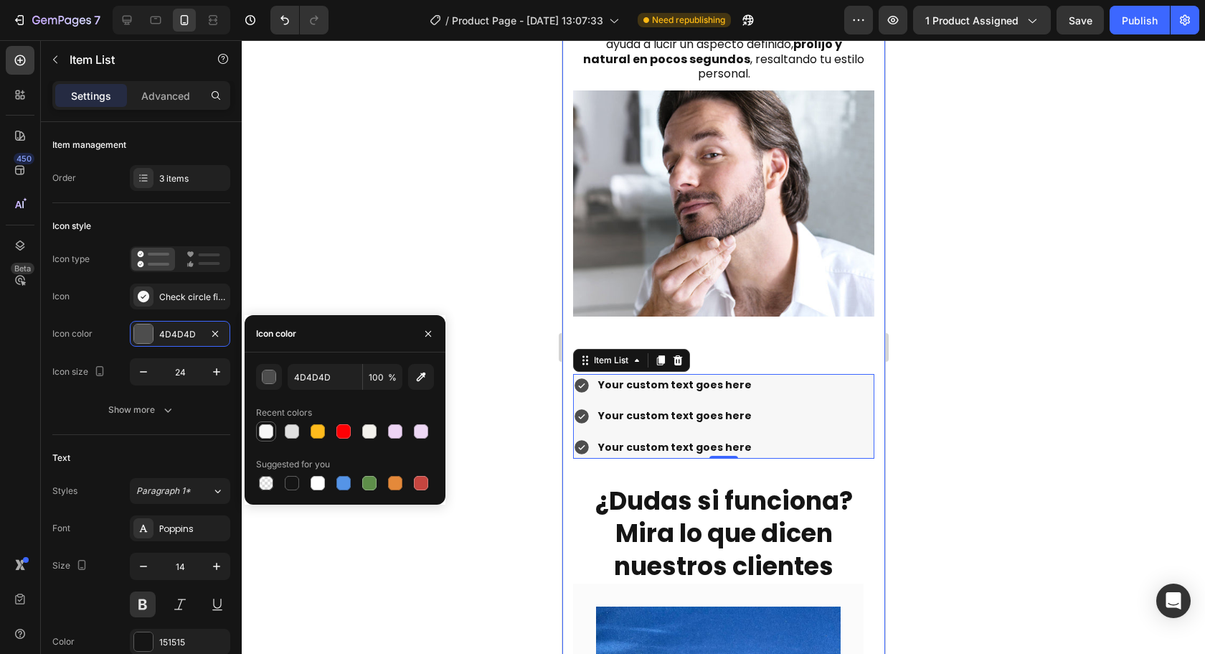
click at [265, 432] on div at bounding box center [266, 431] width 14 height 14
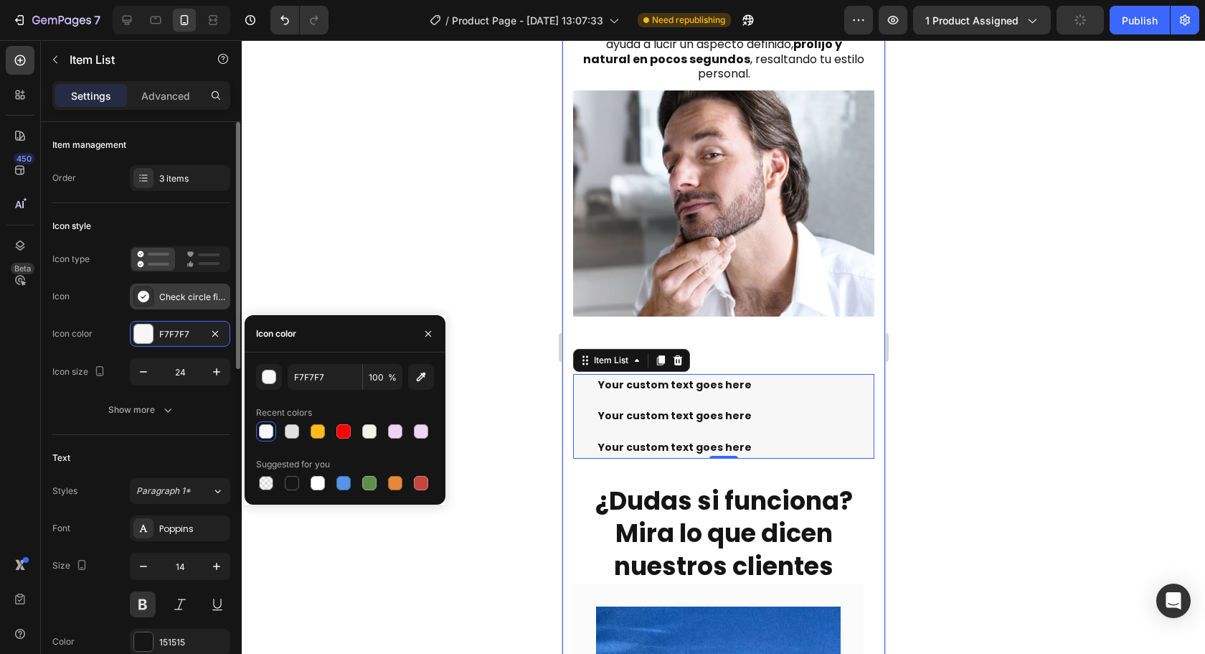
click at [156, 300] on div "Check circle filled" at bounding box center [180, 296] width 100 height 26
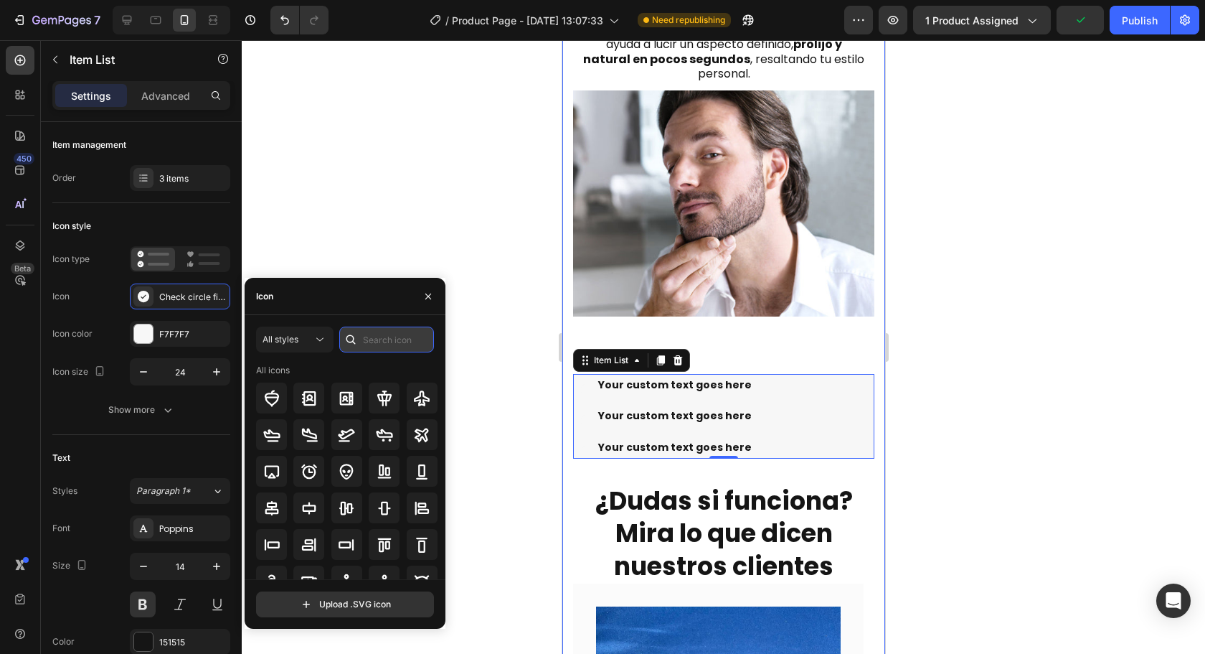
click at [393, 338] on input "text" at bounding box center [386, 339] width 95 height 26
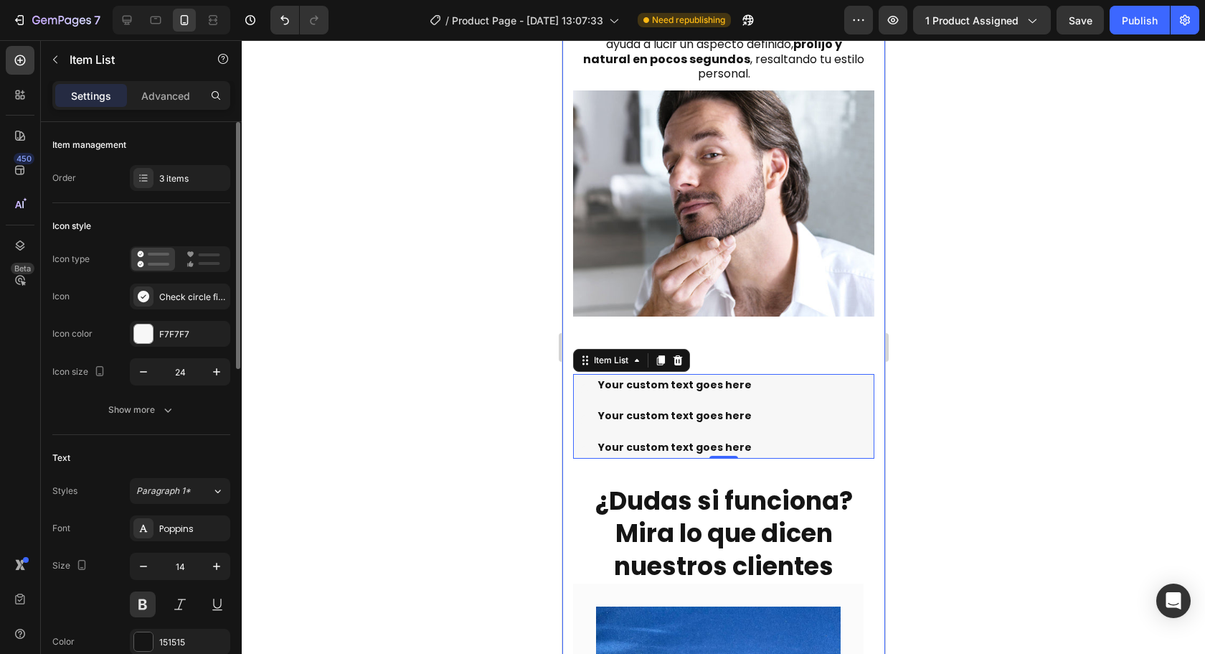
click at [110, 342] on div "Icon color F7F7F7" at bounding box center [141, 334] width 178 height 26
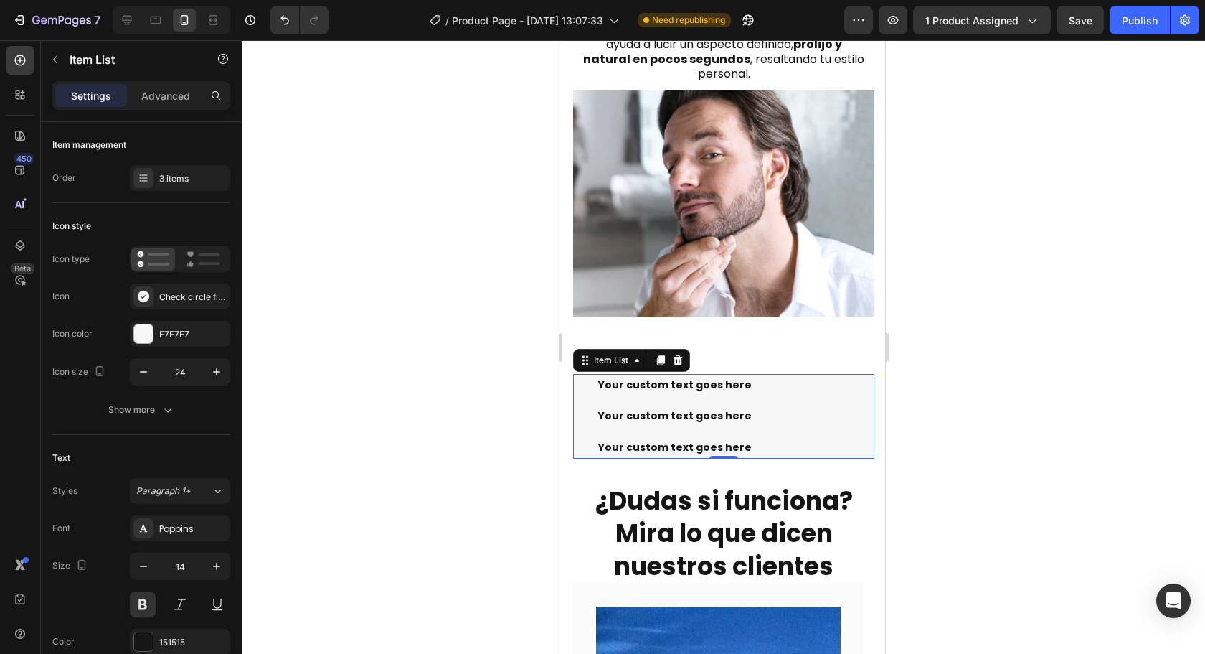
click at [654, 374] on div "Your custom text goes here" at bounding box center [674, 385] width 158 height 22
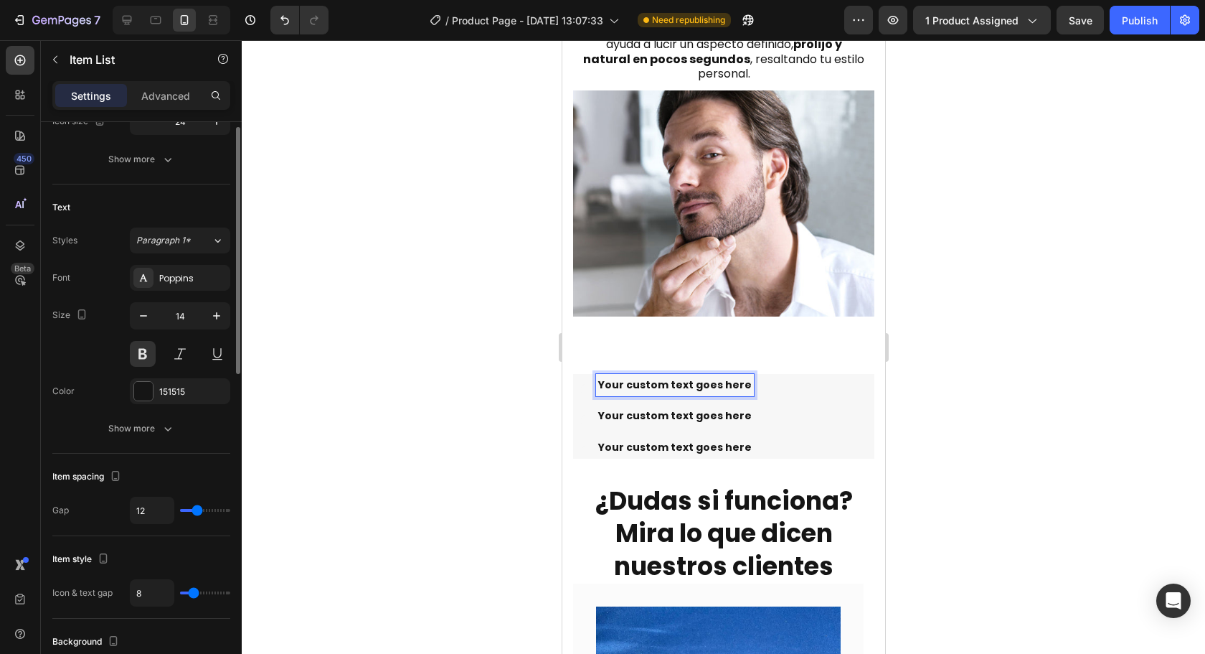
scroll to position [72, 0]
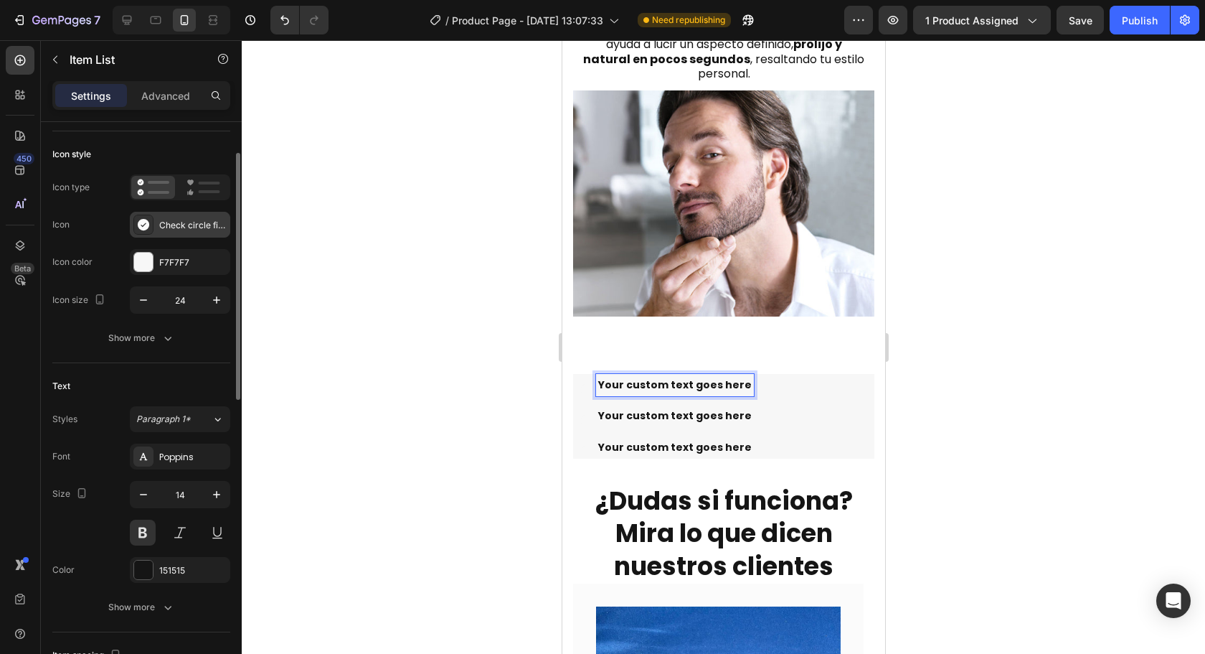
click at [181, 230] on div "Check circle filled" at bounding box center [192, 225] width 67 height 13
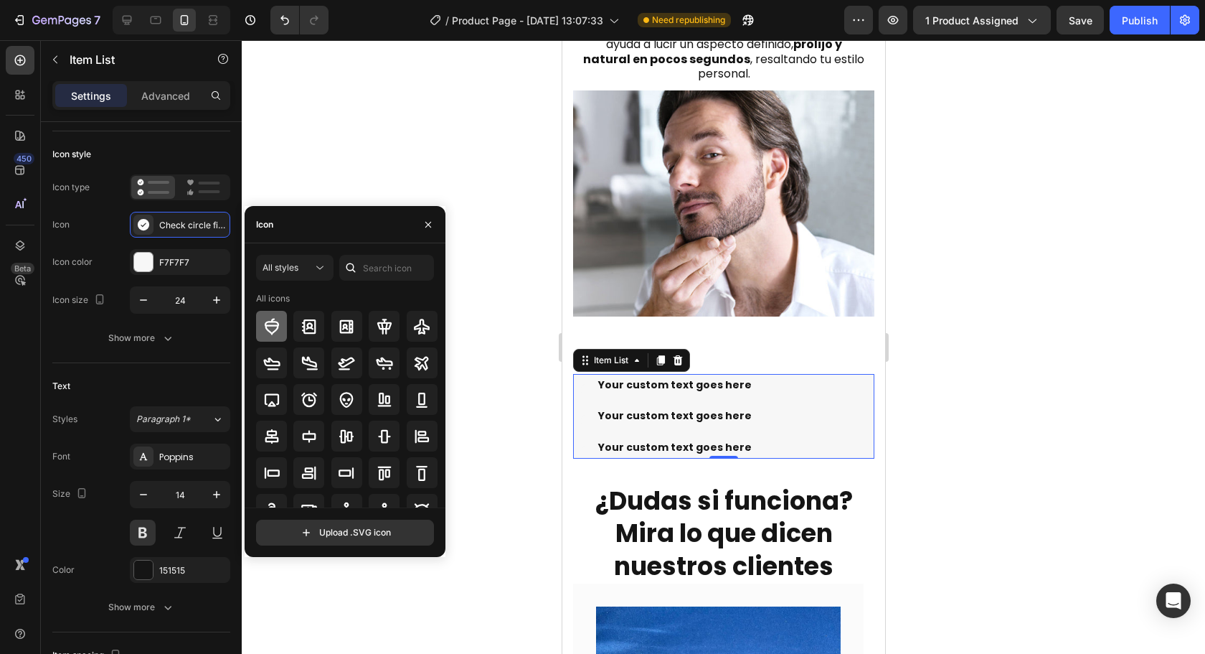
click at [278, 324] on icon at bounding box center [271, 326] width 14 height 17
click at [90, 268] on div "Icon color" at bounding box center [72, 261] width 40 height 23
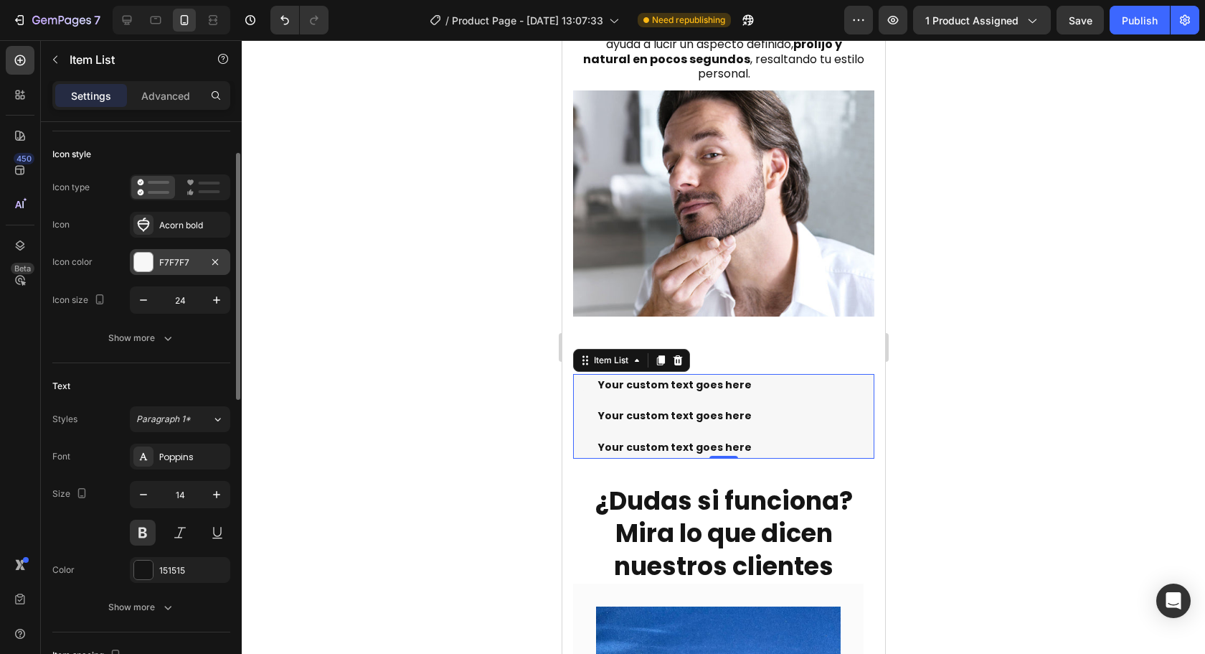
click at [155, 272] on div "F7F7F7" at bounding box center [180, 262] width 100 height 26
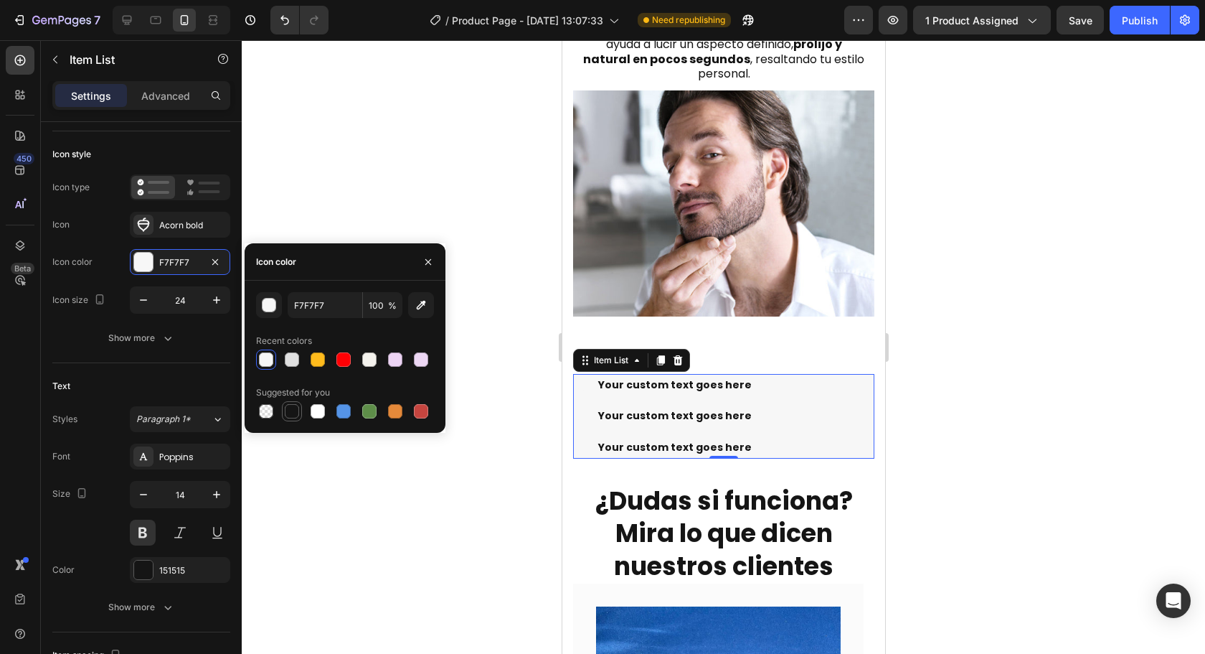
click at [293, 413] on div at bounding box center [292, 411] width 14 height 14
type input "151515"
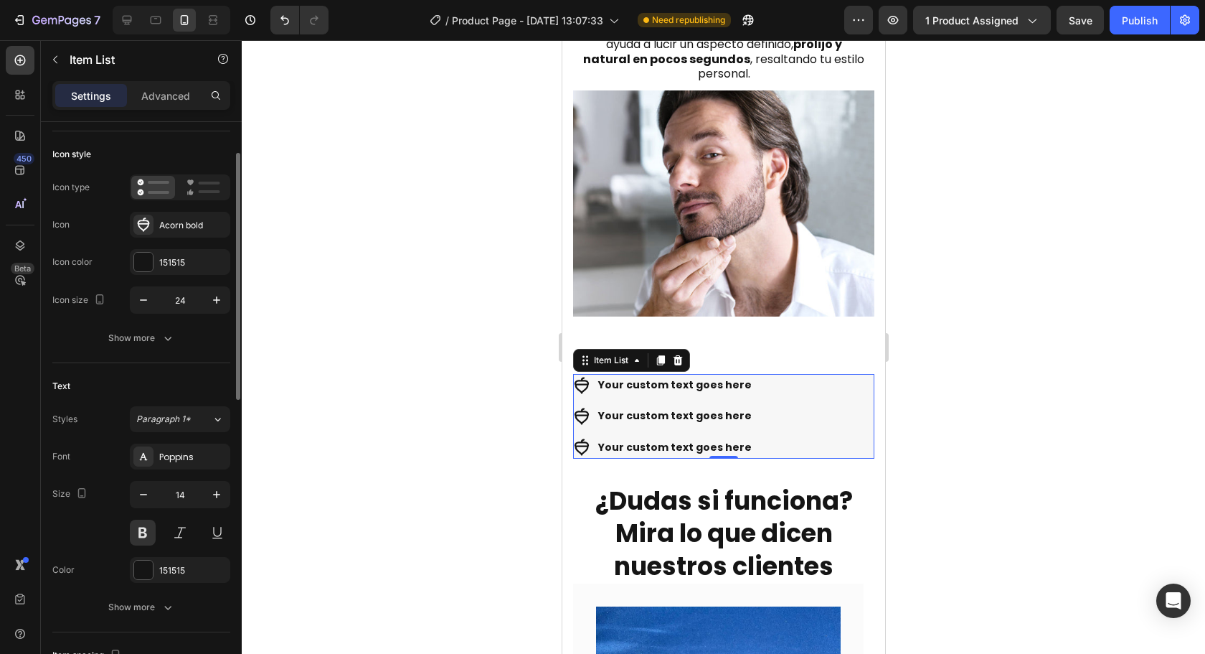
drag, startPoint x: 77, startPoint y: 234, endPoint x: 189, endPoint y: 248, distance: 113.5
click at [87, 237] on div "Icon Acorn bold" at bounding box center [141, 225] width 178 height 26
click at [683, 354] on icon at bounding box center [676, 359] width 11 height 11
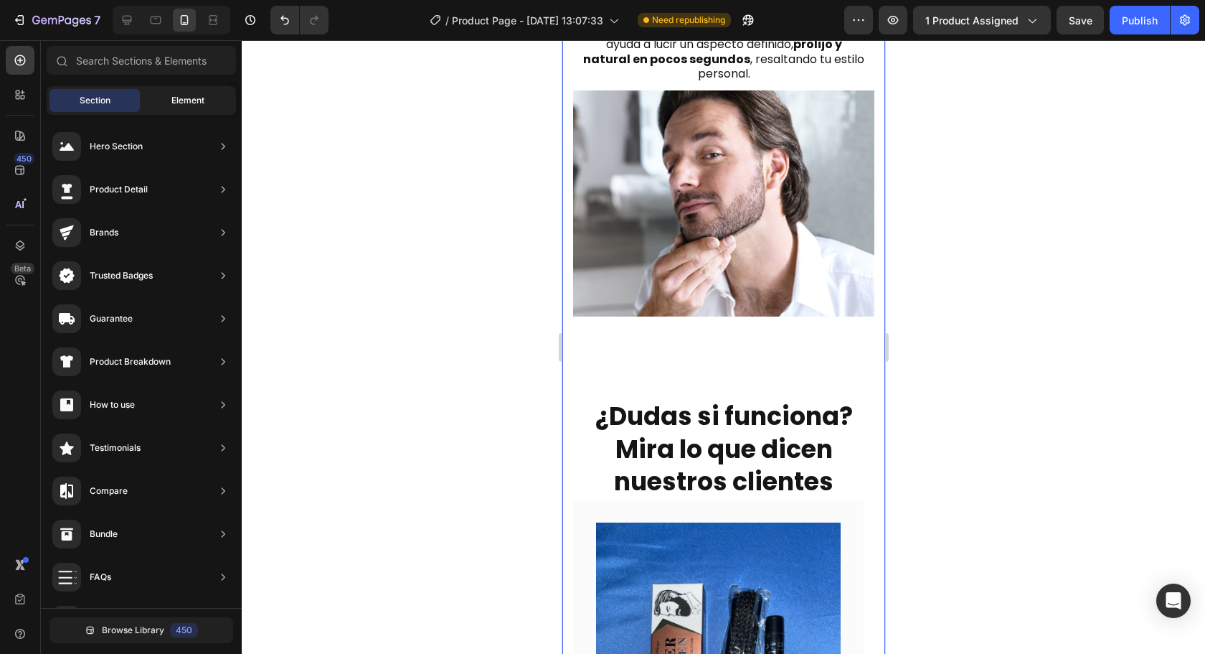
click at [179, 98] on span "Element" at bounding box center [187, 100] width 33 height 13
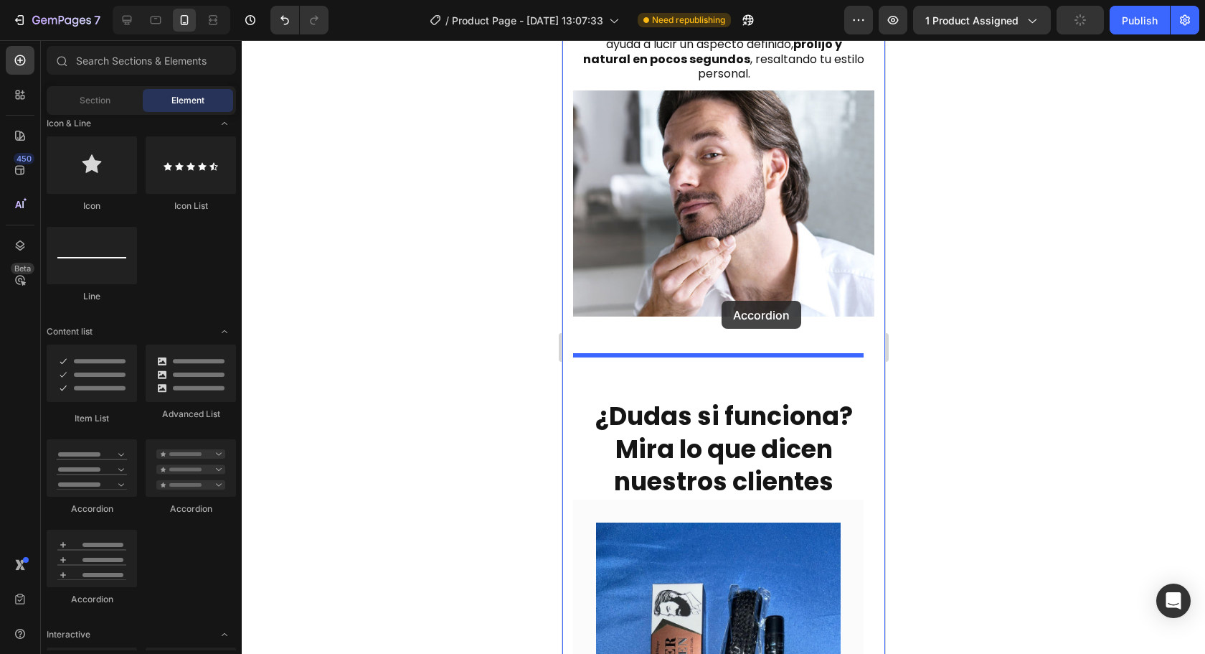
drag, startPoint x: 736, startPoint y: 510, endPoint x: 721, endPoint y: 301, distance: 210.0
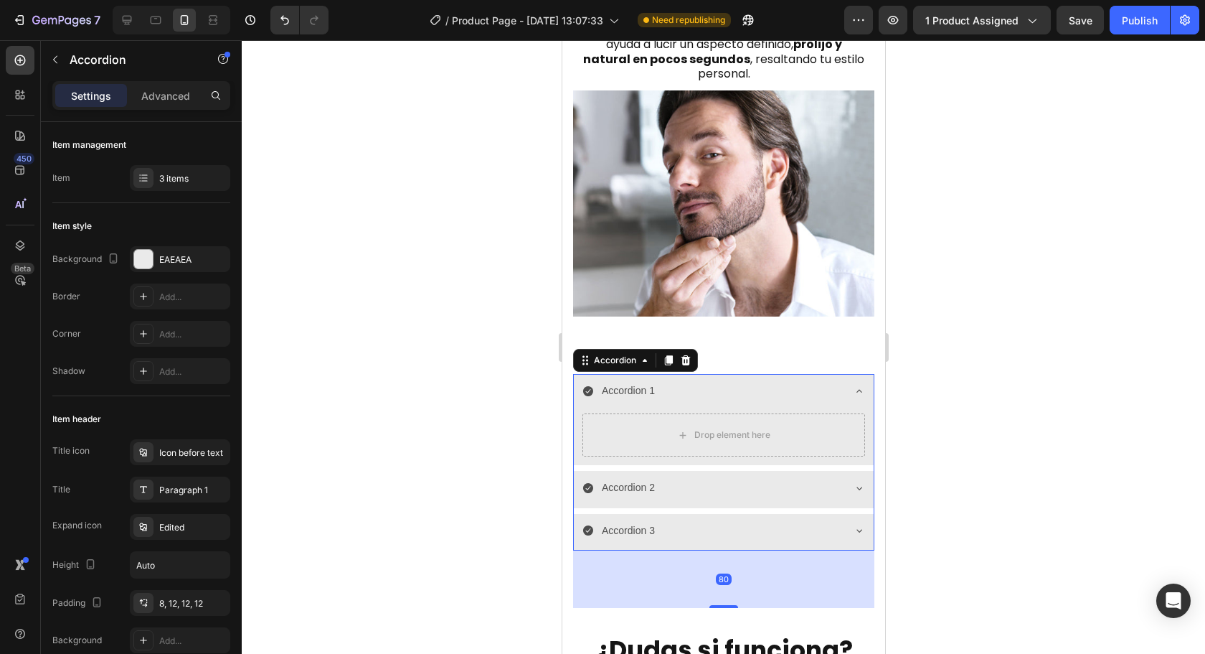
click at [853, 385] on icon at bounding box center [858, 390] width 11 height 11
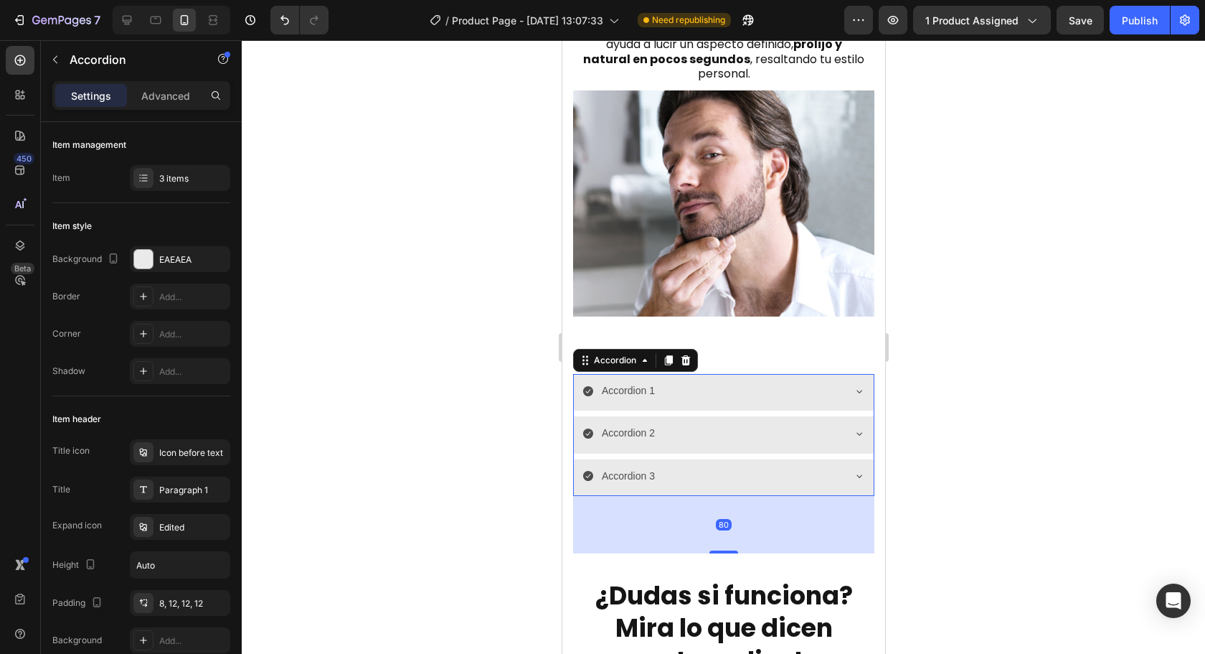
click at [1036, 383] on div at bounding box center [723, 346] width 963 height 613
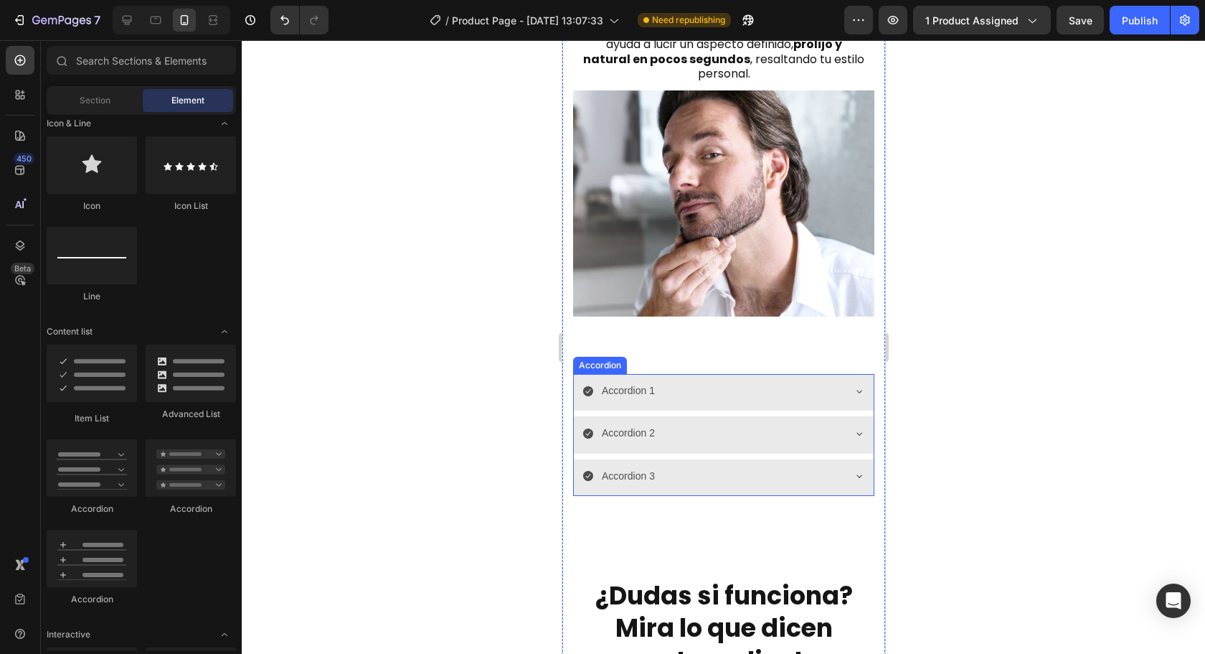
click at [717, 380] on div "Accordion 1" at bounding box center [712, 391] width 260 height 22
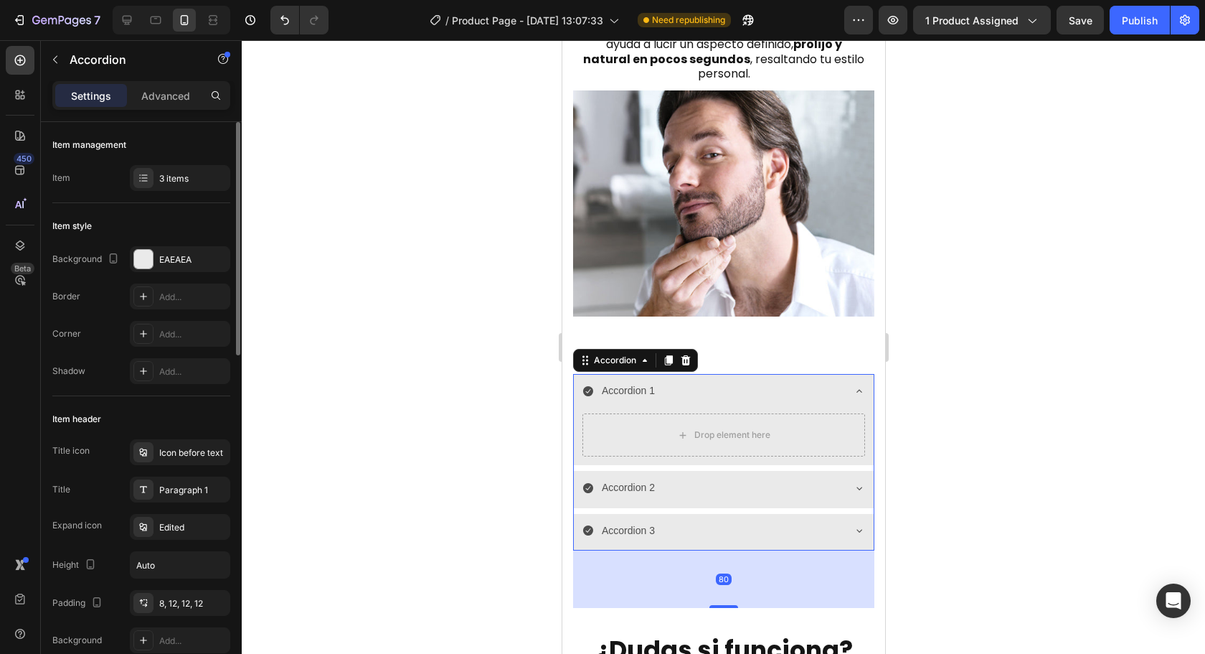
click at [161, 260] on div "EAEAEA" at bounding box center [180, 259] width 42 height 13
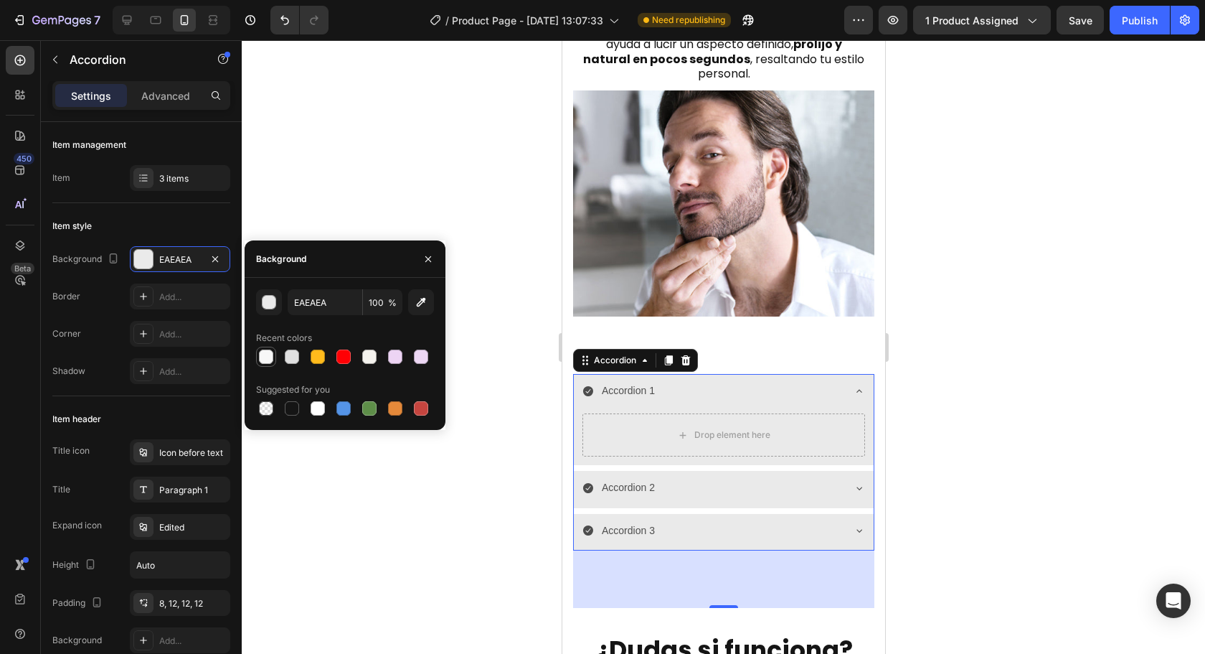
click at [271, 356] on div at bounding box center [266, 356] width 14 height 14
type input "F7F7F7"
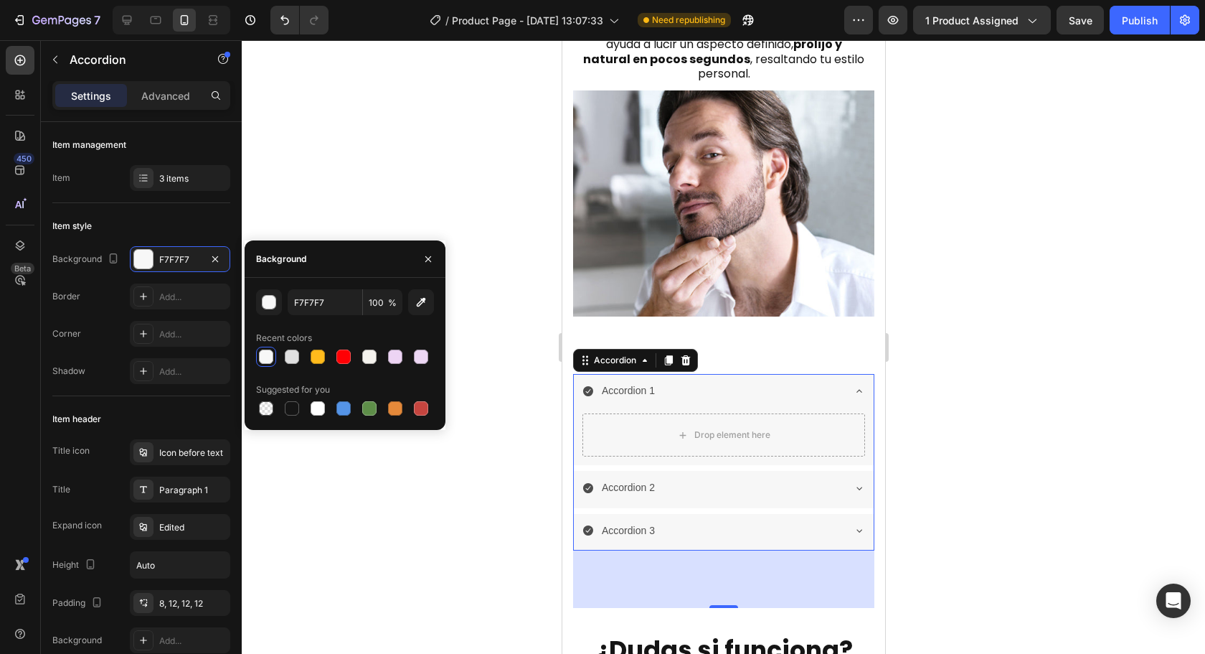
click at [624, 380] on div "Accordion 1" at bounding box center [627, 391] width 57 height 22
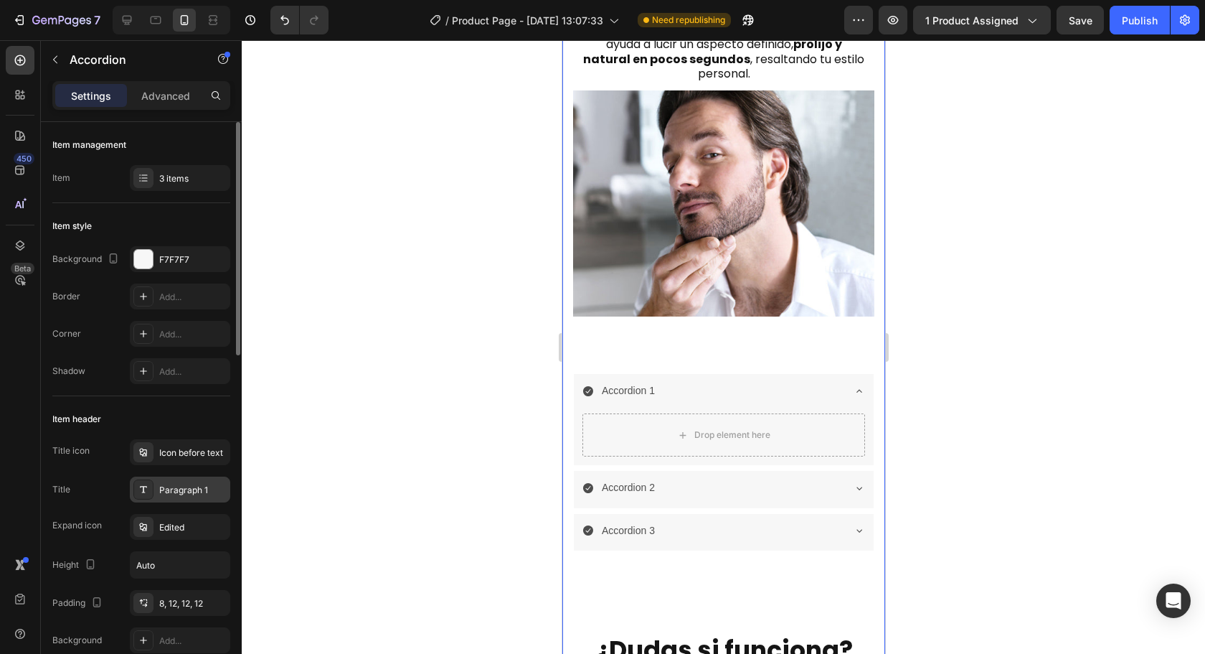
click at [179, 480] on div "Paragraph 1" at bounding box center [180, 489] width 100 height 26
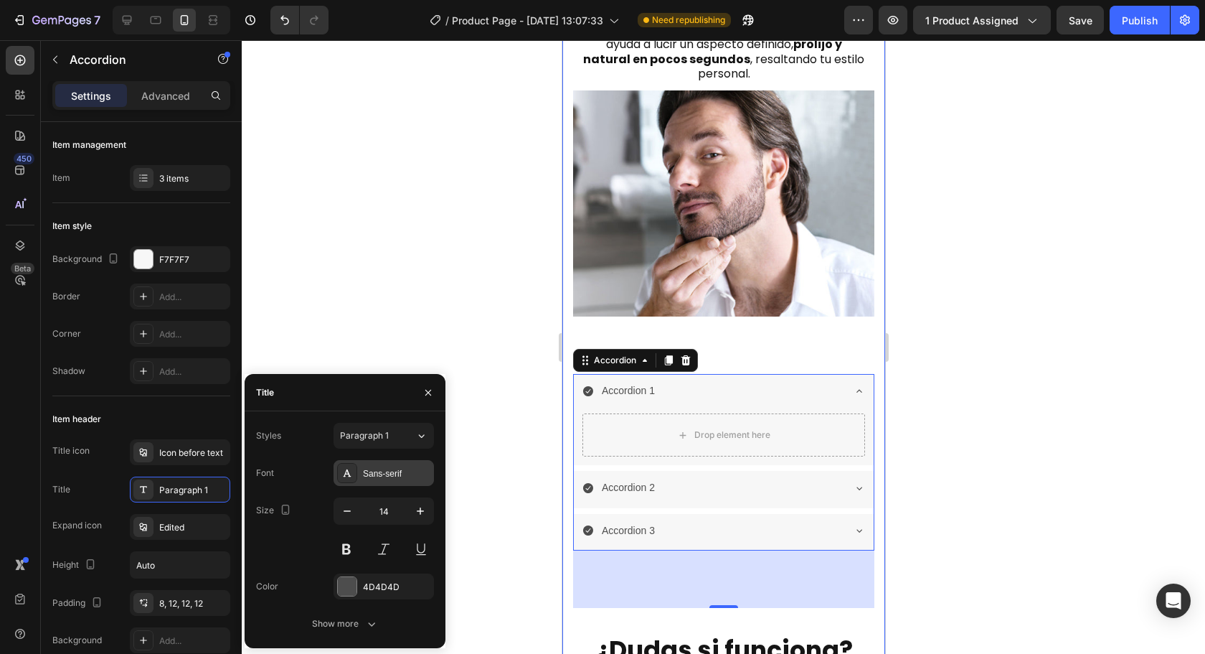
click at [386, 473] on div "Sans-serif" at bounding box center [396, 473] width 67 height 13
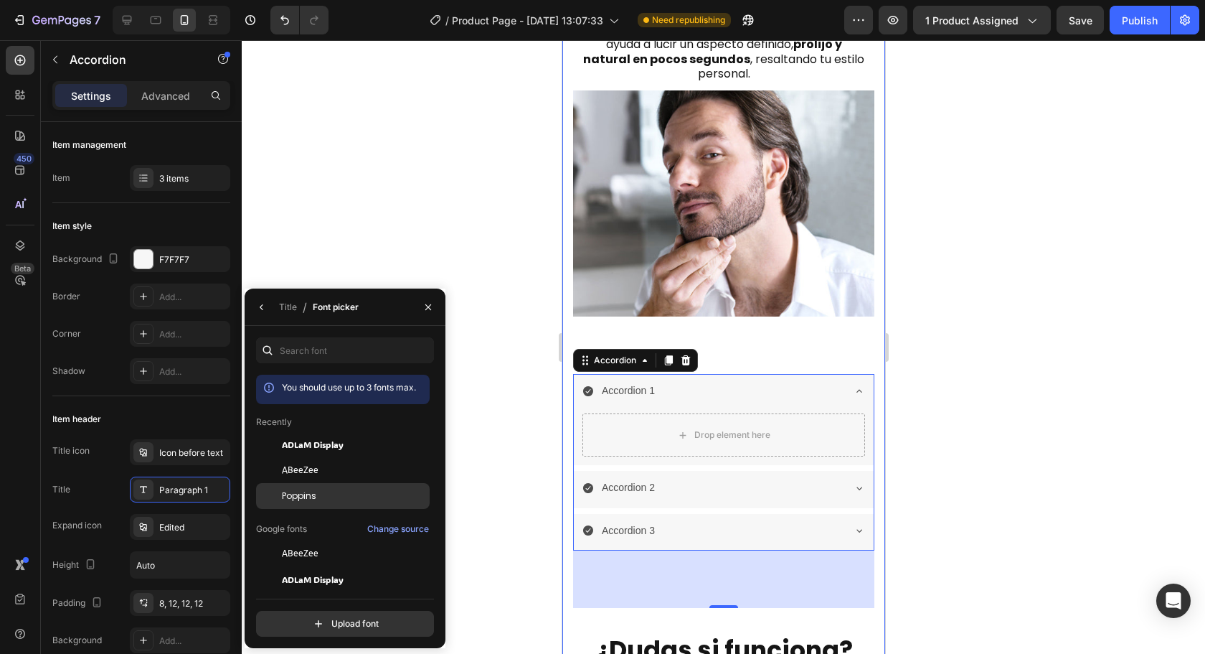
click at [317, 490] on div "Poppins" at bounding box center [354, 495] width 145 height 13
click at [261, 312] on icon "button" at bounding box center [261, 306] width 11 height 11
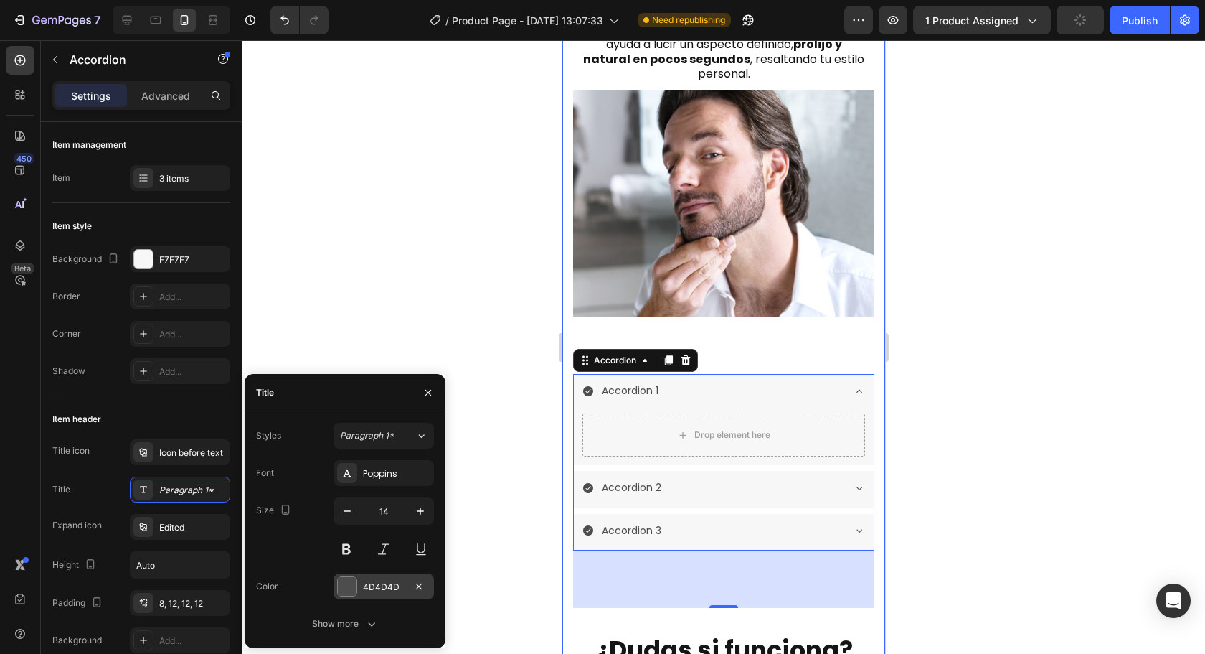
click at [343, 595] on div at bounding box center [347, 586] width 19 height 19
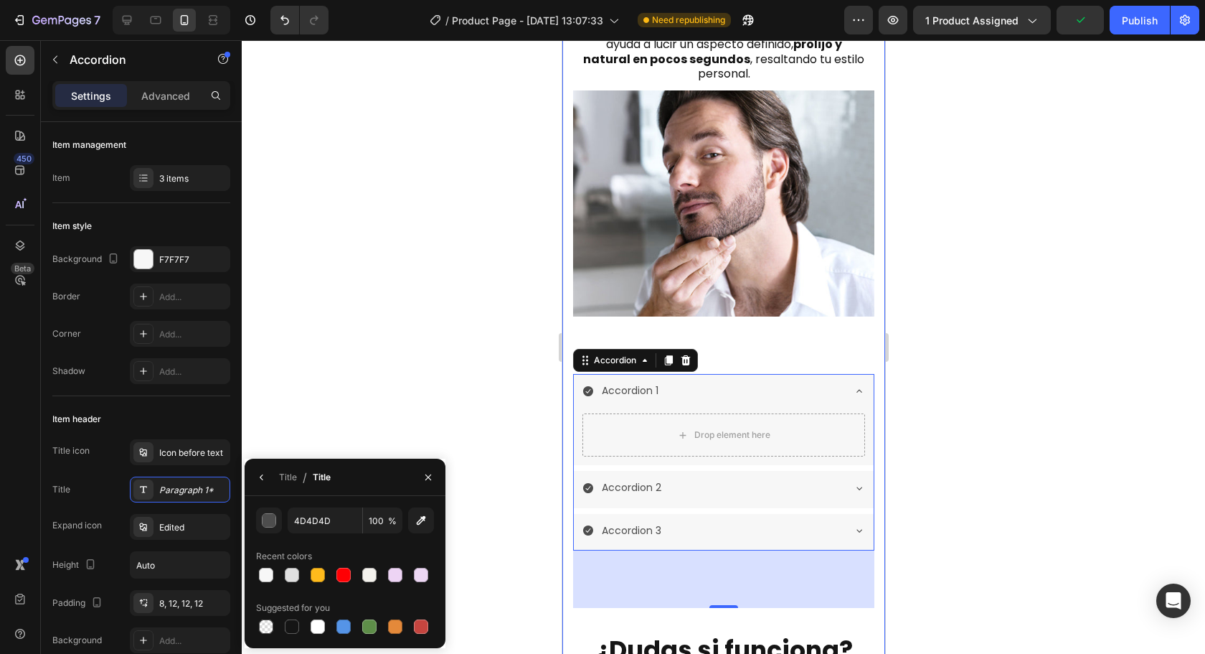
drag, startPoint x: 296, startPoint y: 628, endPoint x: 286, endPoint y: 511, distance: 118.1
click at [294, 628] on div at bounding box center [292, 626] width 14 height 14
type input "151515"
click at [265, 482] on icon "button" at bounding box center [261, 476] width 11 height 11
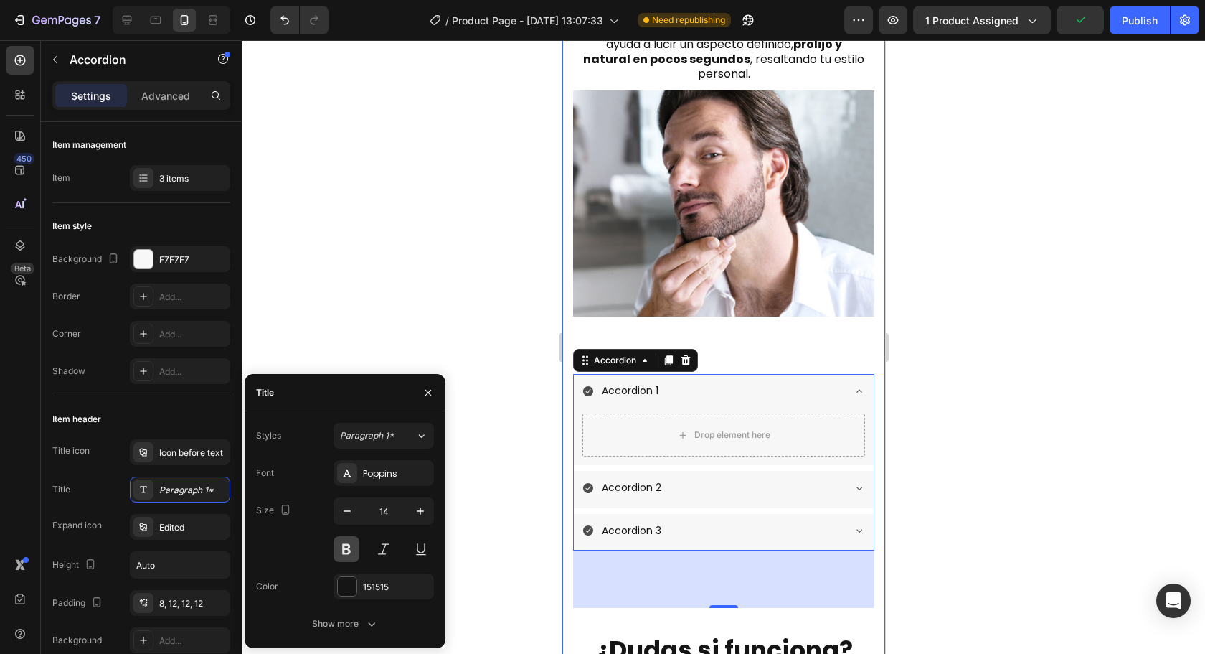
click at [351, 549] on button at bounding box center [347, 549] width 26 height 26
click at [423, 511] on icon "button" at bounding box center [420, 510] width 7 height 7
type input "15"
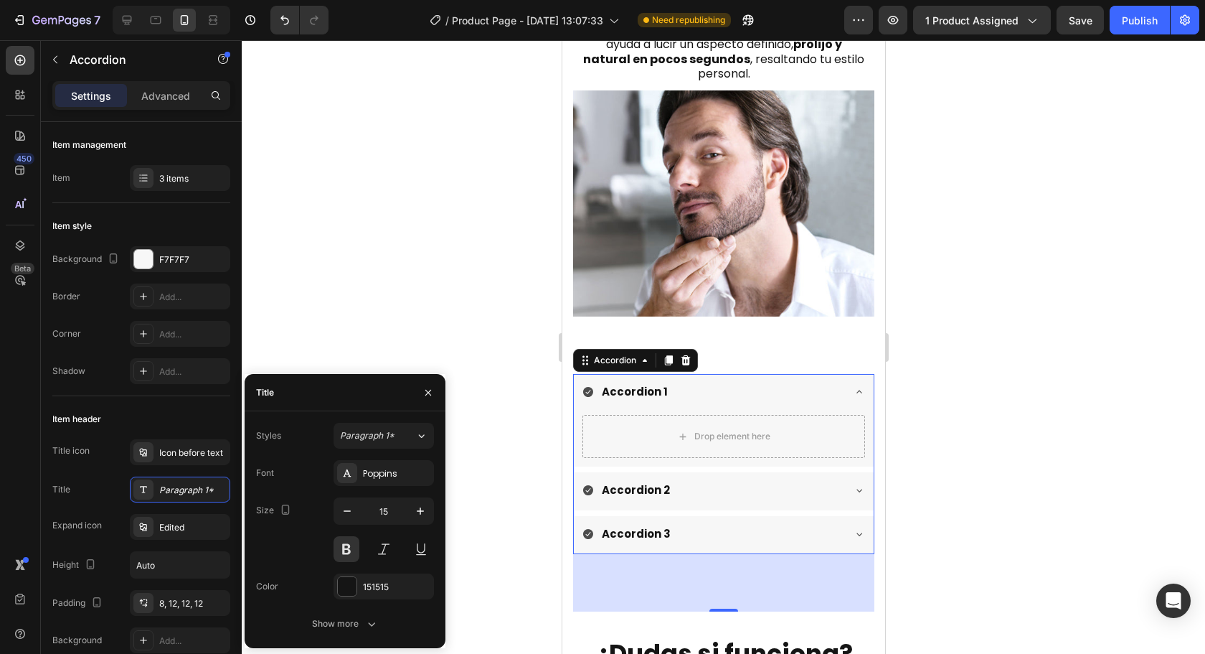
click at [969, 476] on div at bounding box center [723, 346] width 963 height 613
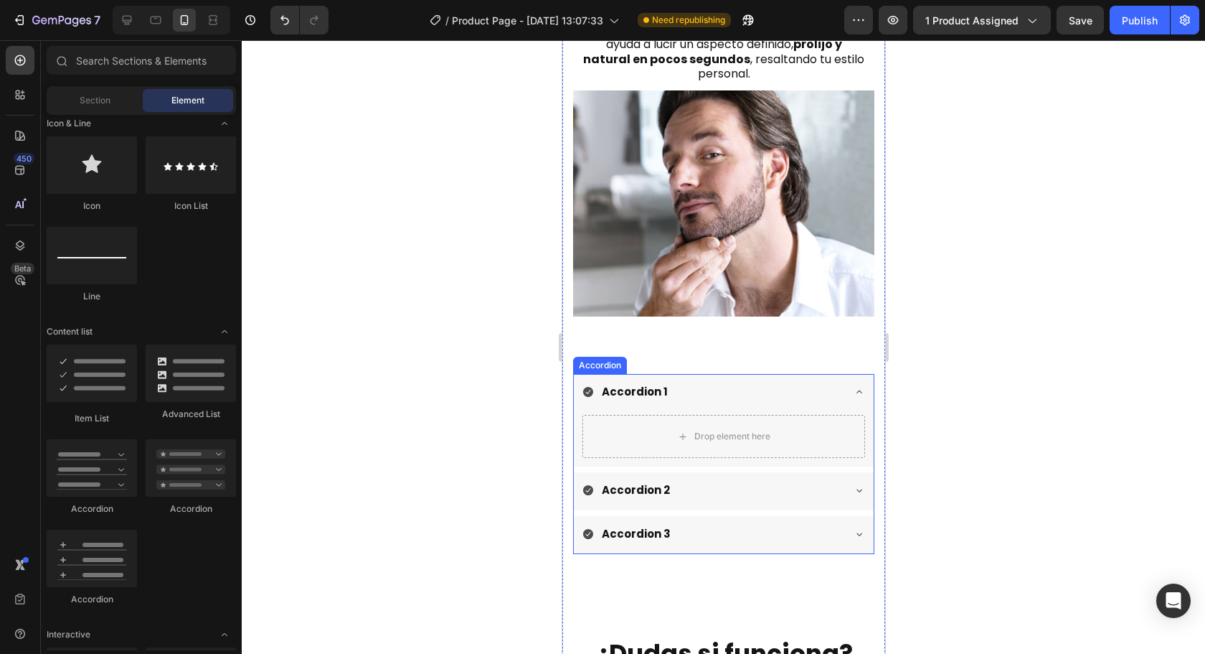
click at [782, 380] on div "Accordion 1" at bounding box center [712, 392] width 260 height 24
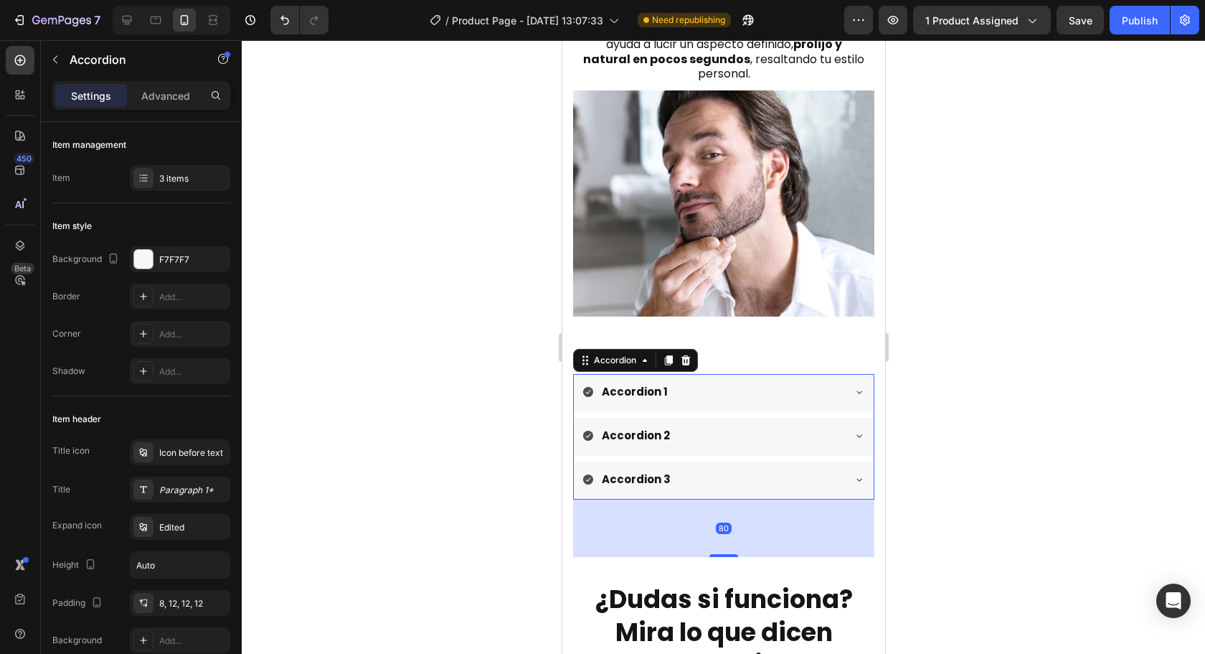
click at [984, 400] on div at bounding box center [723, 346] width 963 height 613
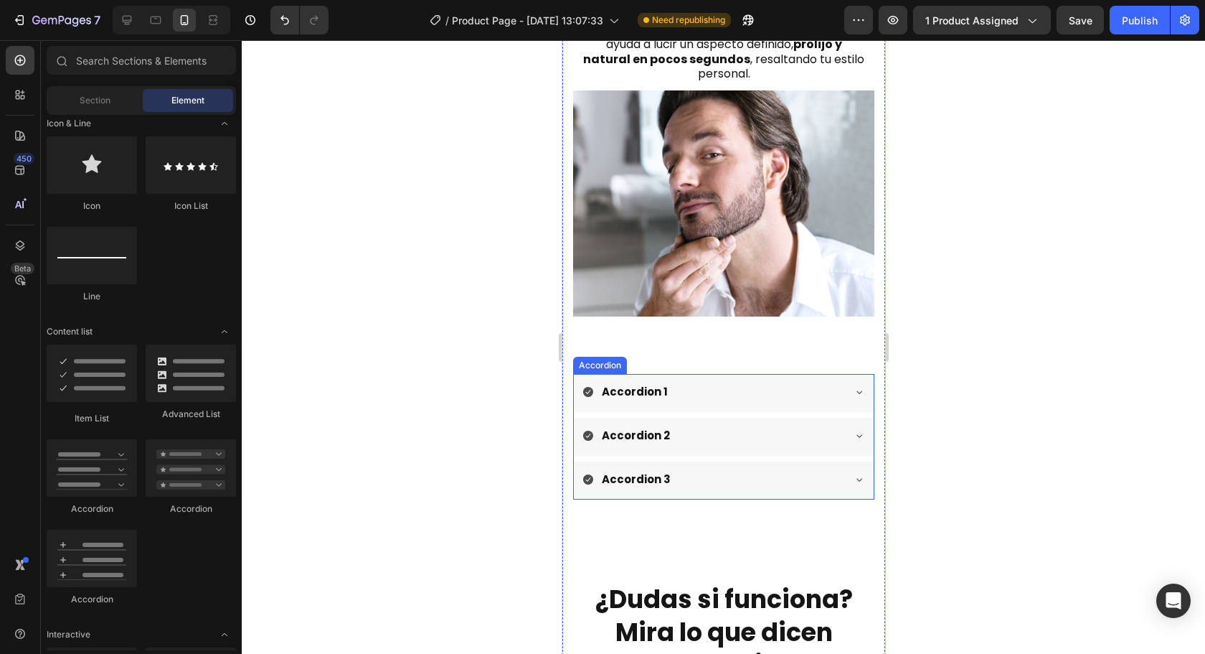
click at [735, 380] on div "Accordion 1" at bounding box center [712, 392] width 260 height 24
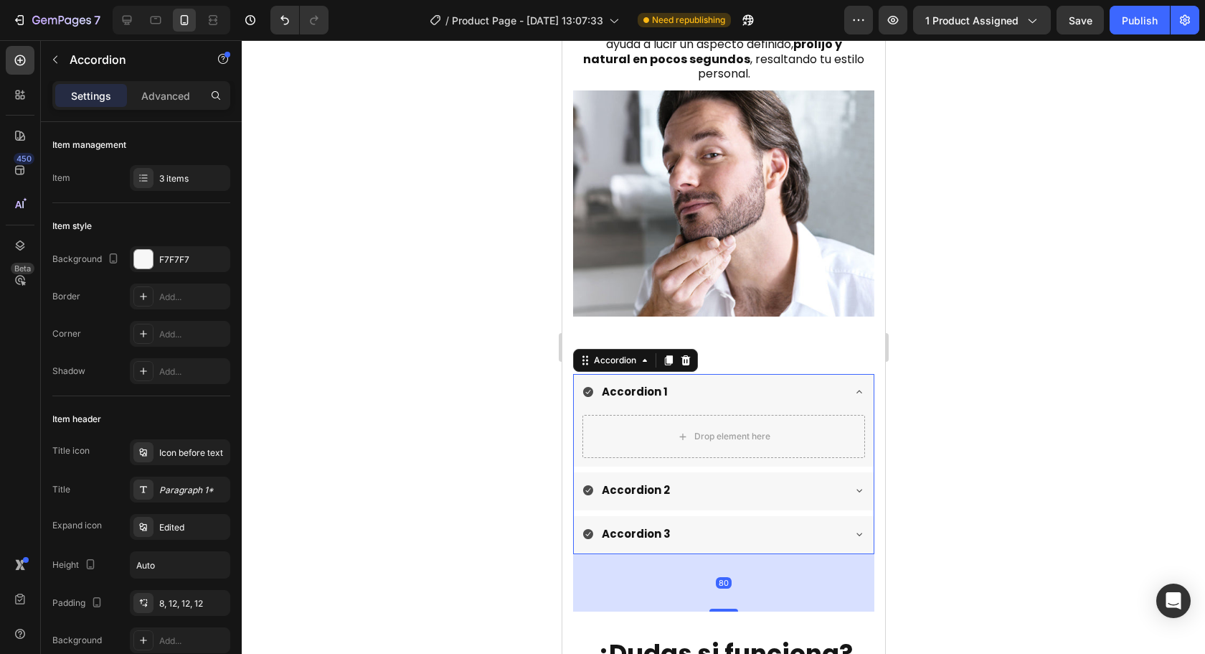
click at [735, 380] on div "Accordion 1" at bounding box center [712, 392] width 260 height 24
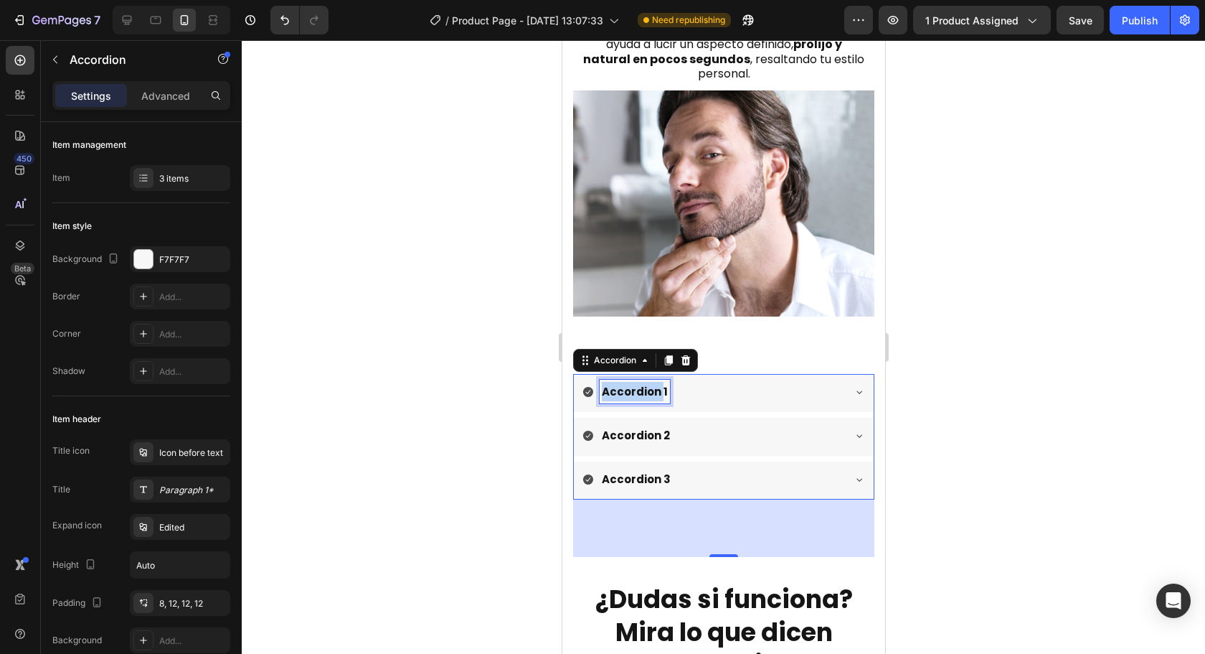
click at [639, 382] on p "Accordion 1" at bounding box center [634, 391] width 66 height 19
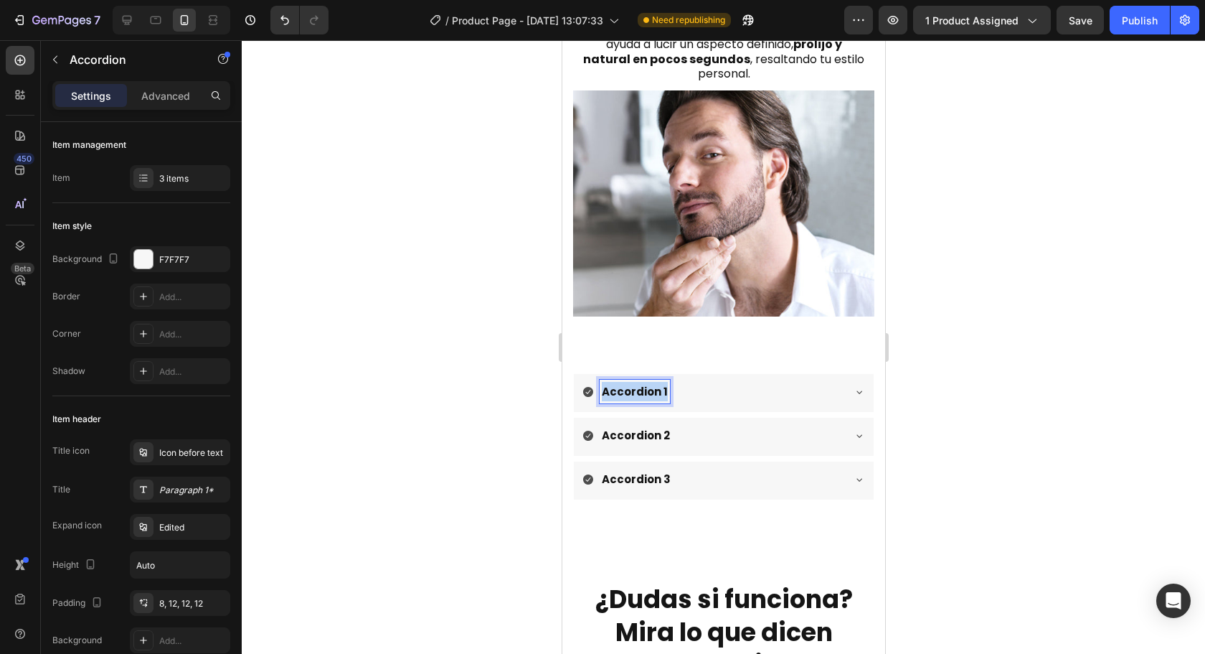
click at [639, 382] on p "Accordion 1" at bounding box center [634, 391] width 66 height 19
click at [627, 427] on div "Accordion 2" at bounding box center [635, 435] width 72 height 24
click at [631, 425] on p "Accordion 2" at bounding box center [635, 434] width 68 height 19
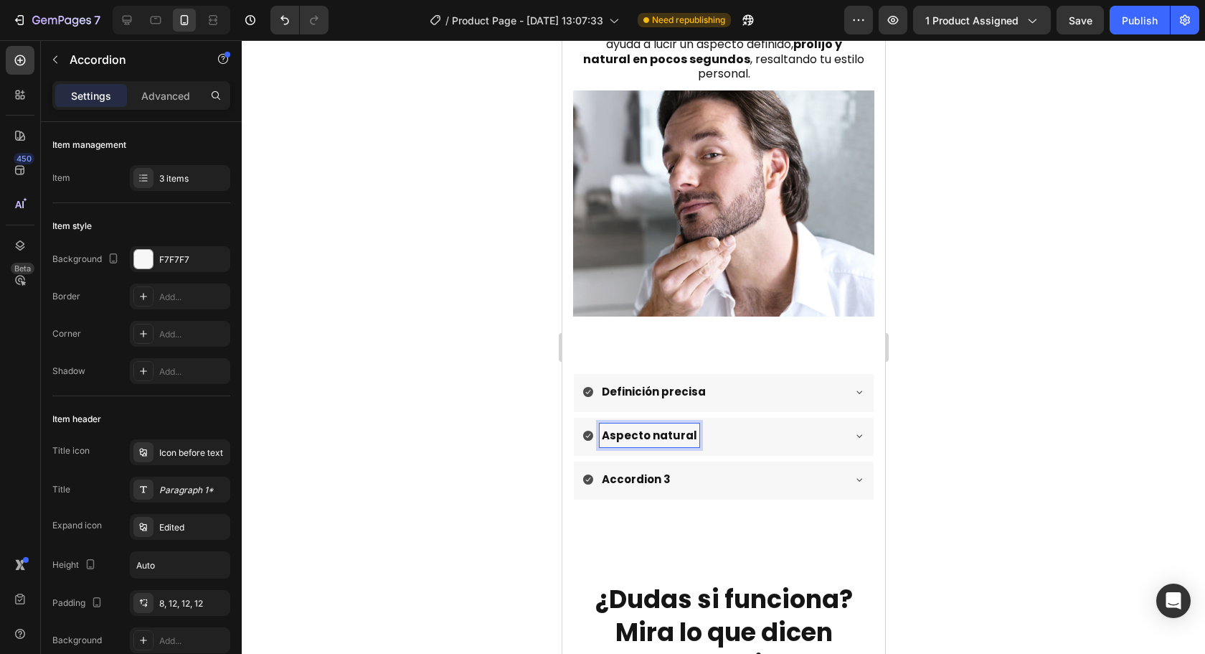
click at [642, 469] on p "Accordion 3" at bounding box center [635, 478] width 69 height 19
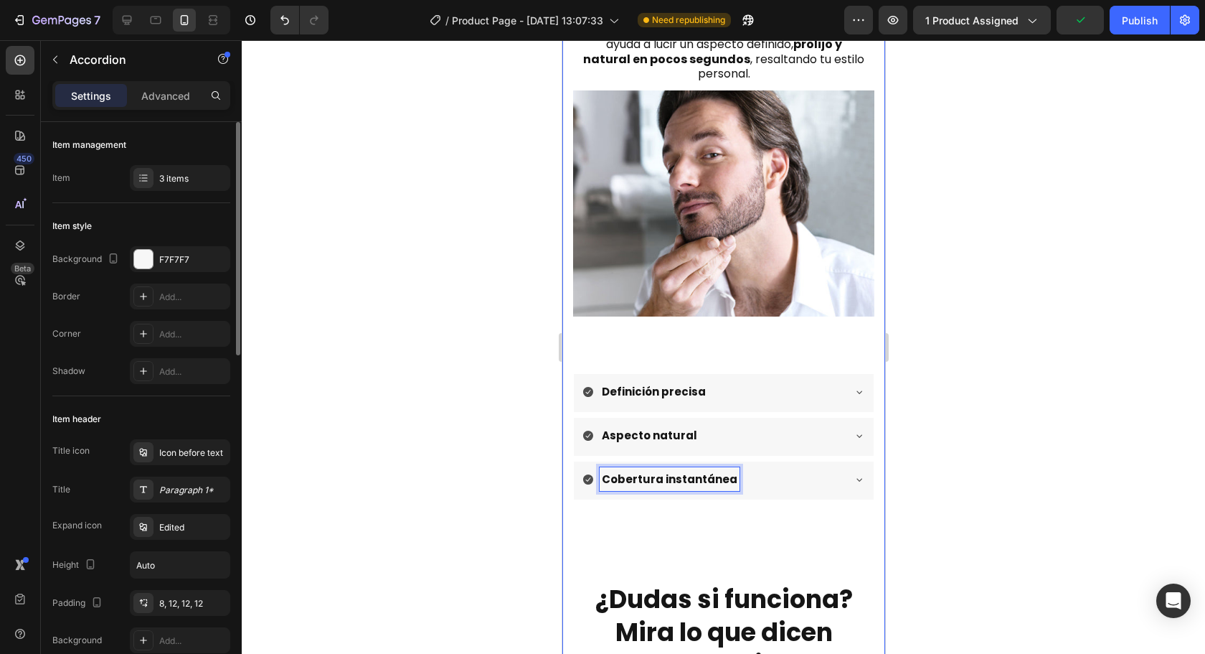
scroll to position [0, 0]
click at [177, 180] on div "3 items" at bounding box center [192, 178] width 67 height 13
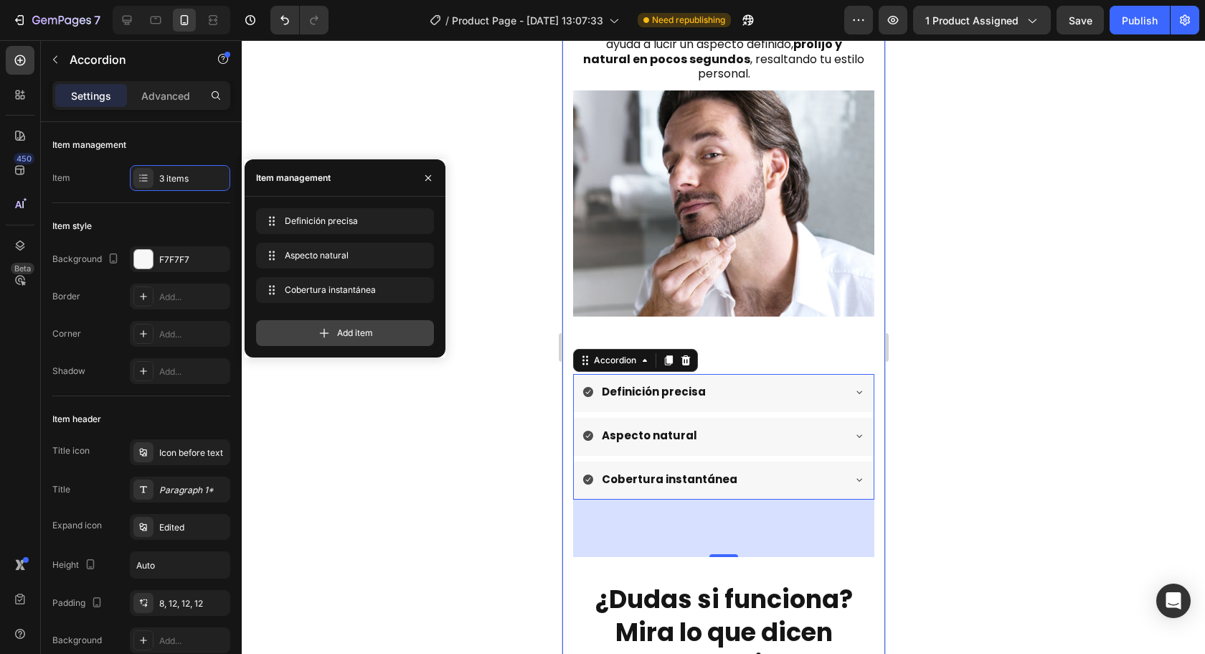
click at [349, 324] on div "Add item" at bounding box center [345, 333] width 178 height 26
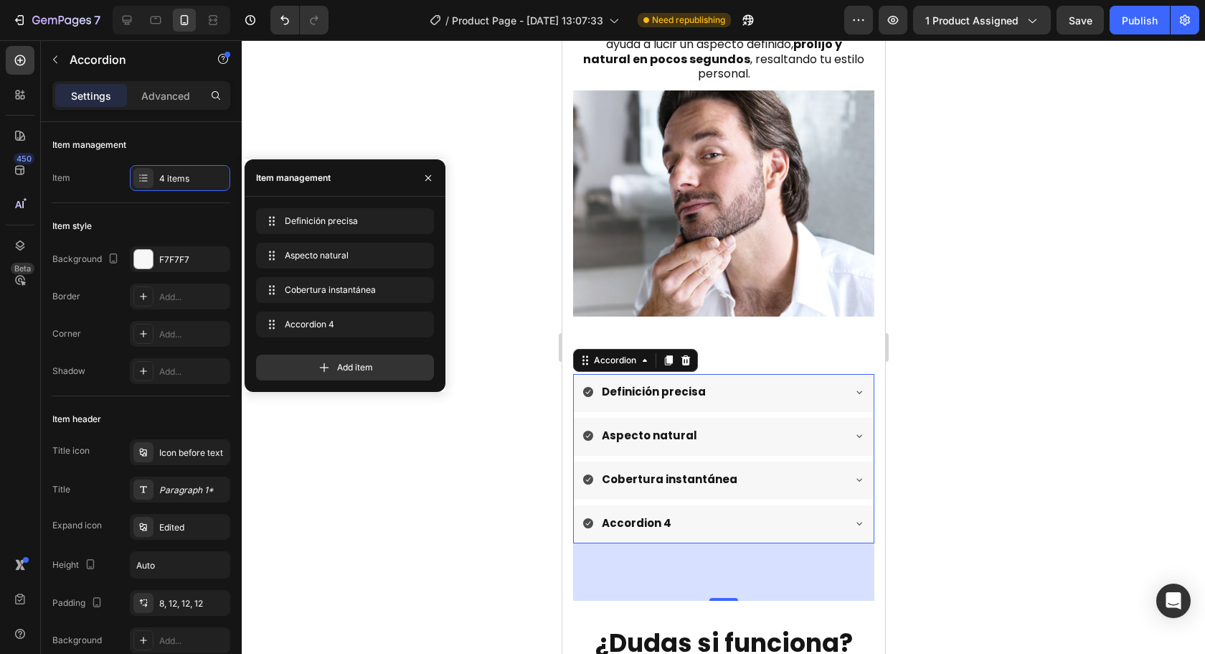
click at [640, 511] on div "Accordion 4" at bounding box center [636, 523] width 74 height 24
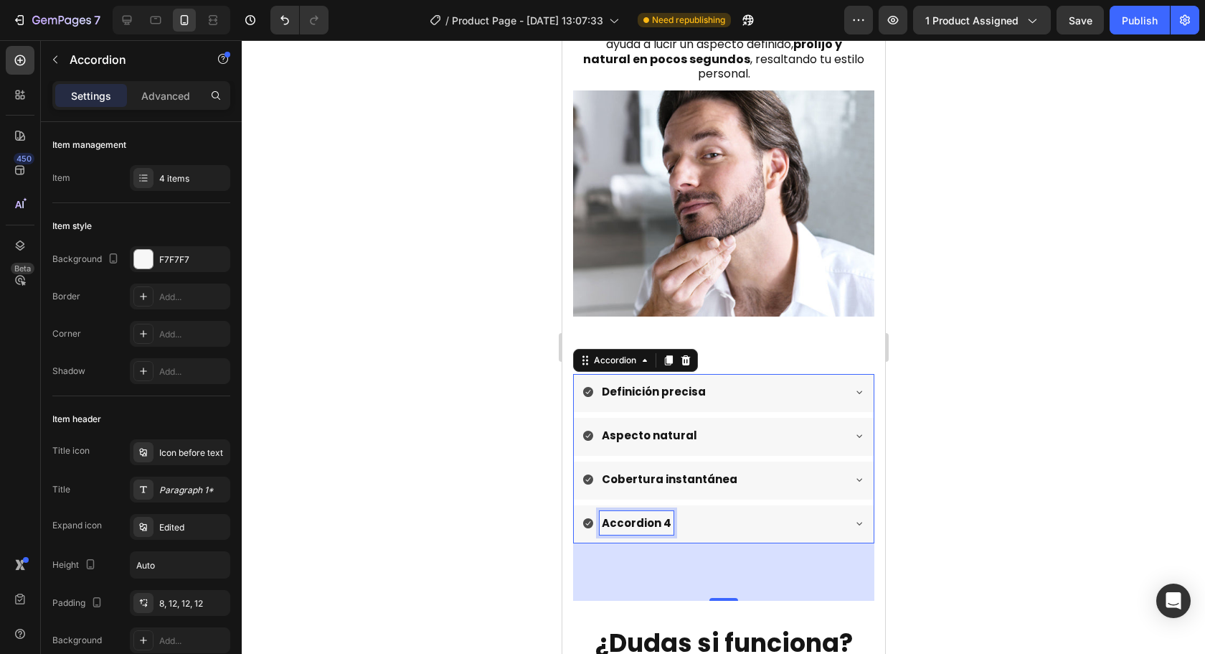
click at [640, 513] on p "Accordion 4" at bounding box center [636, 522] width 70 height 19
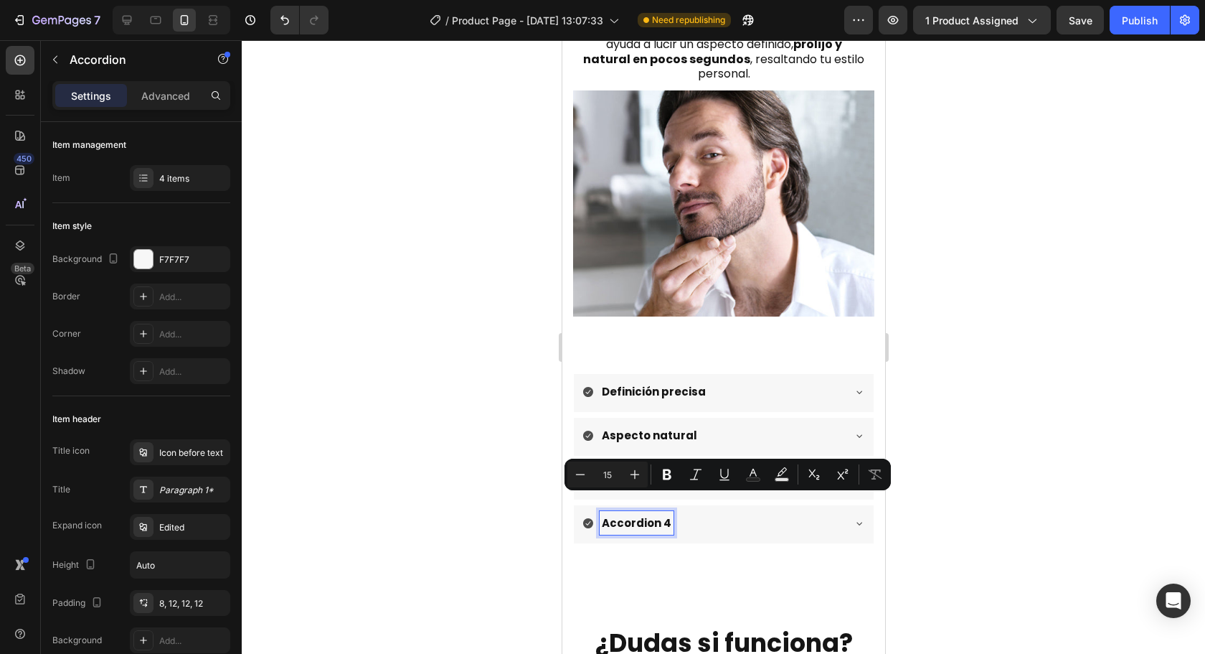
click at [656, 513] on p "Accordion 4" at bounding box center [636, 522] width 70 height 19
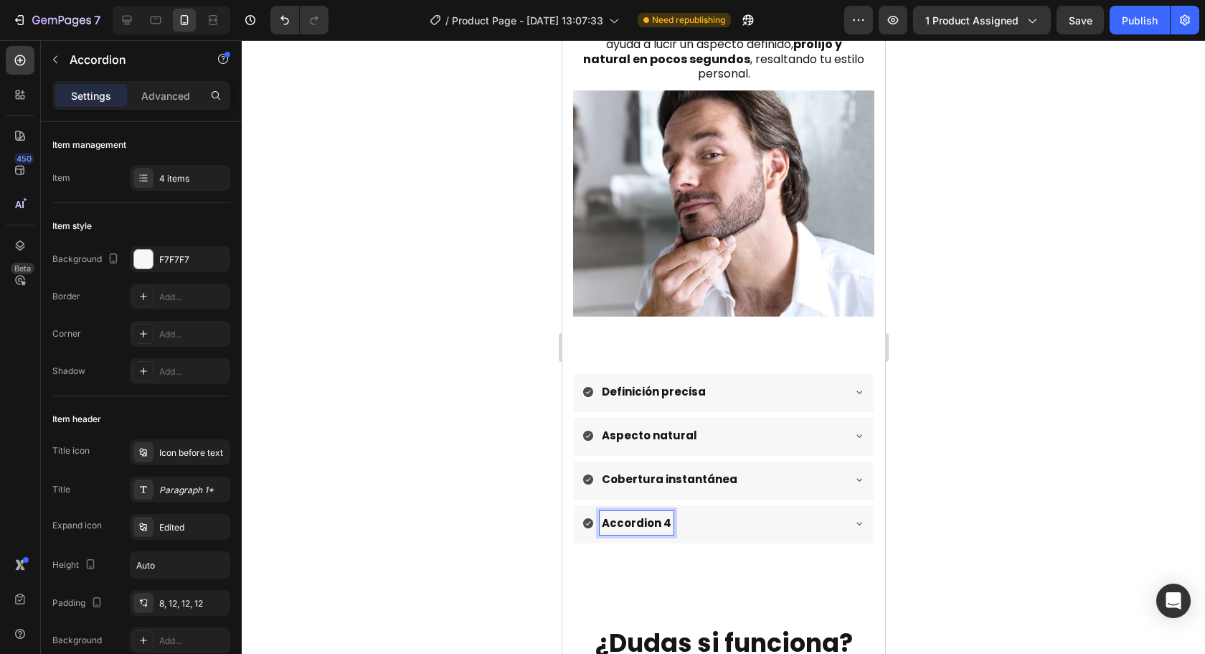
click at [664, 513] on p "Accordion 4" at bounding box center [636, 522] width 70 height 19
click at [983, 467] on div at bounding box center [723, 346] width 963 height 613
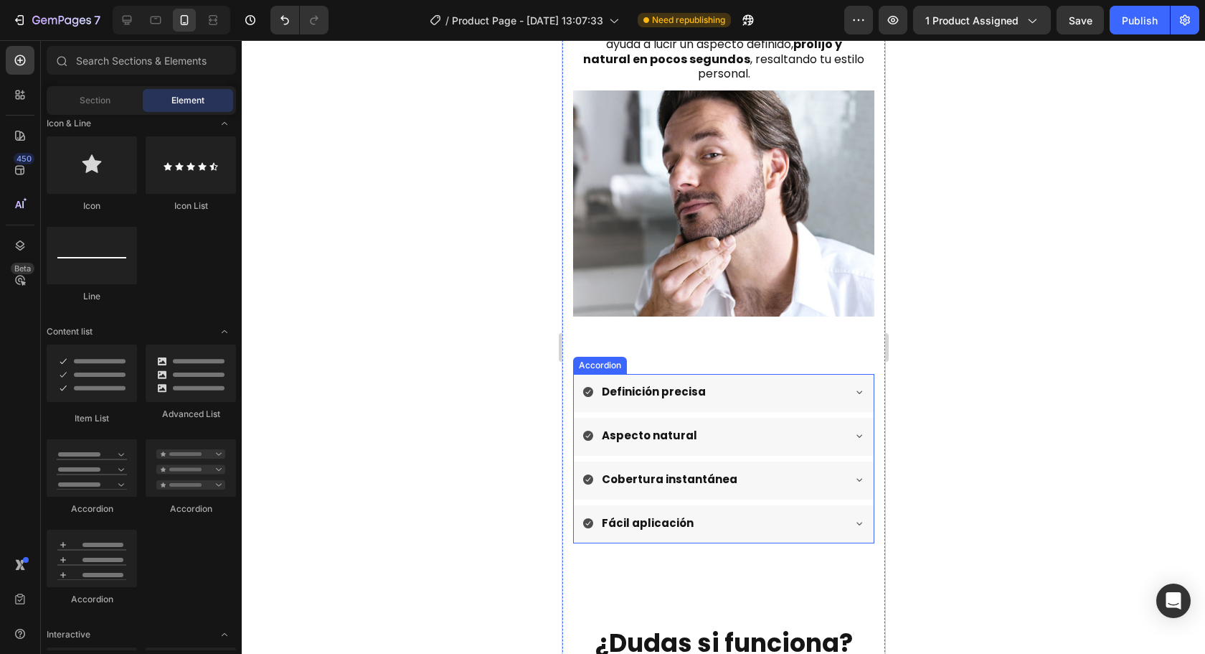
click at [809, 380] on div "Definición precisa" at bounding box center [712, 392] width 260 height 24
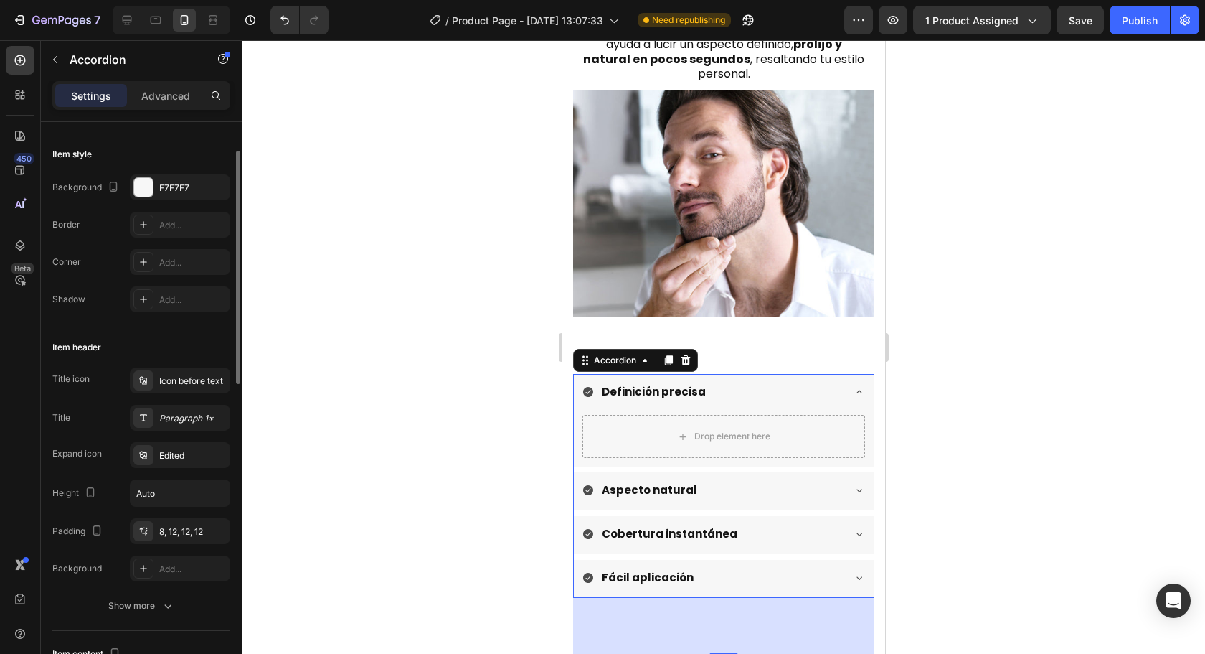
scroll to position [72, 0]
click at [160, 447] on div "Edited" at bounding box center [180, 455] width 100 height 26
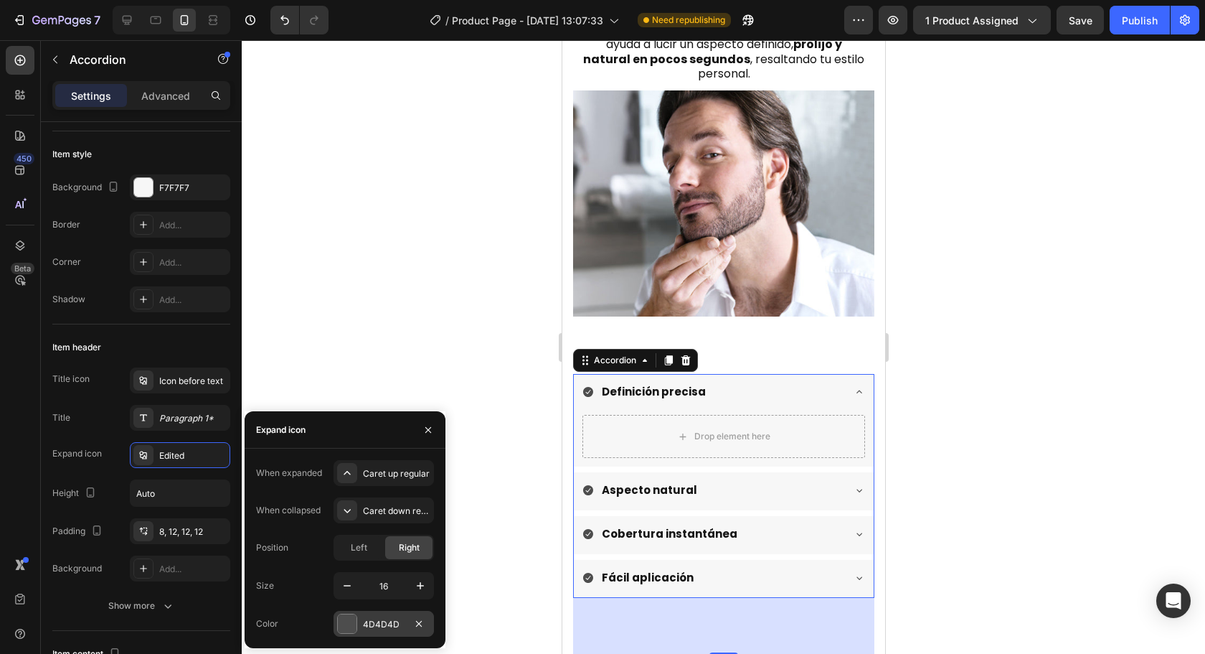
click at [349, 626] on div at bounding box center [347, 623] width 19 height 19
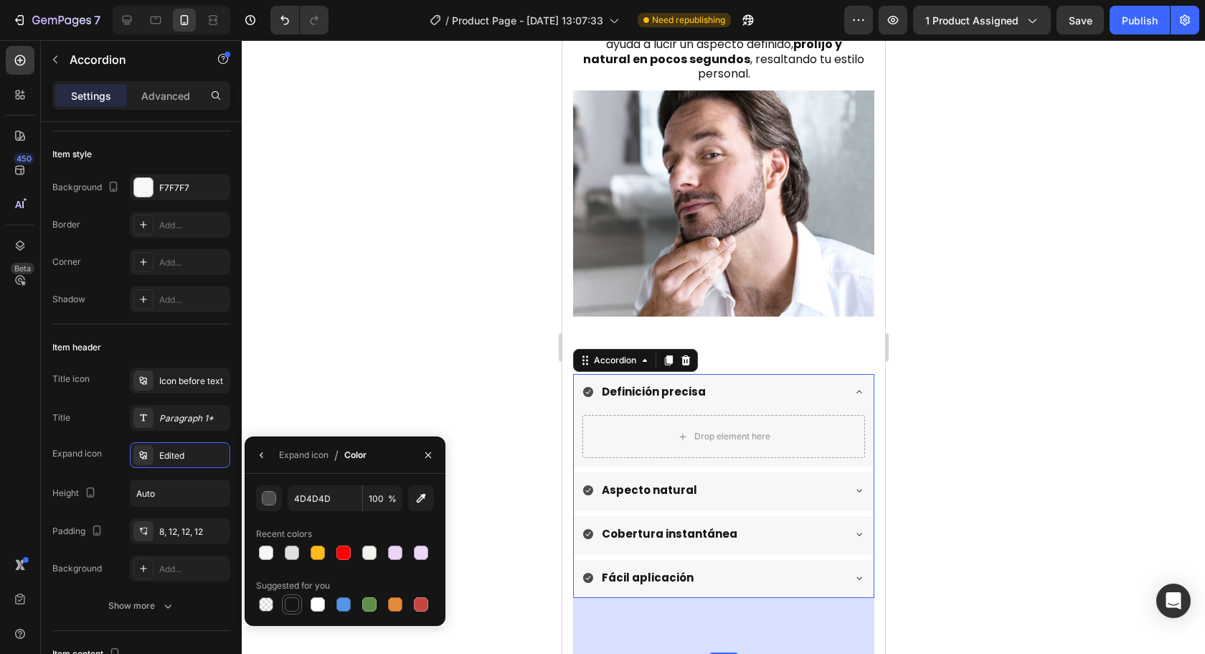
click at [297, 603] on div at bounding box center [292, 604] width 14 height 14
type input "151515"
click at [268, 459] on button "button" at bounding box center [261, 454] width 23 height 23
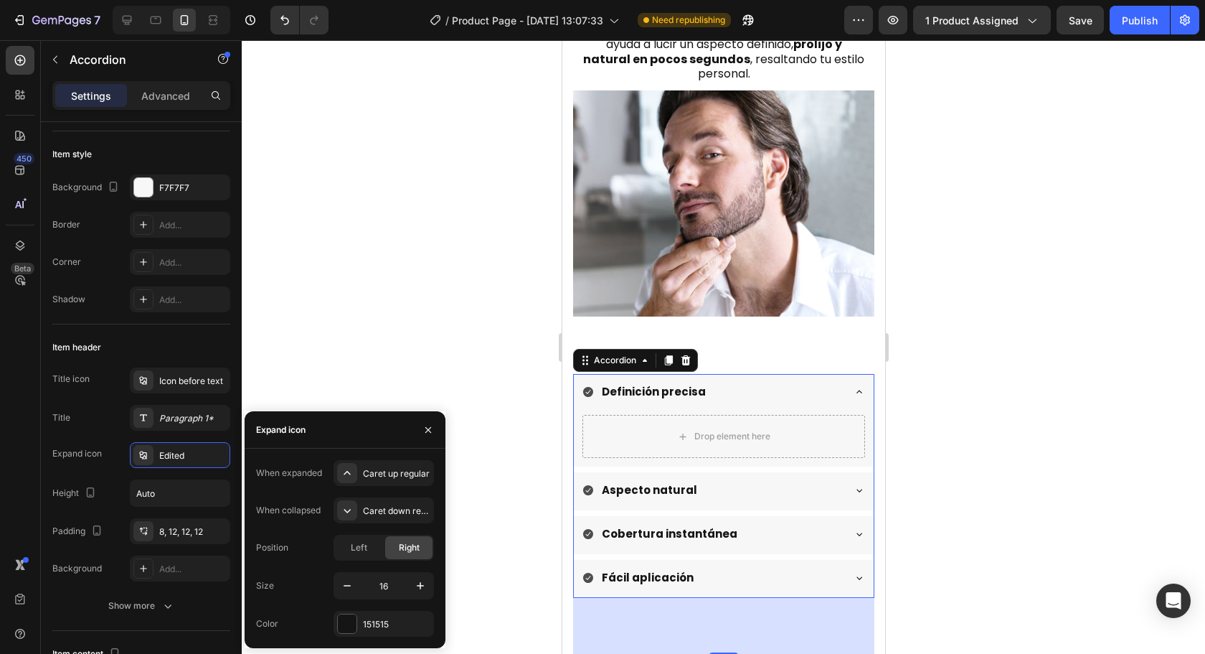
click at [1058, 437] on div at bounding box center [723, 346] width 963 height 613
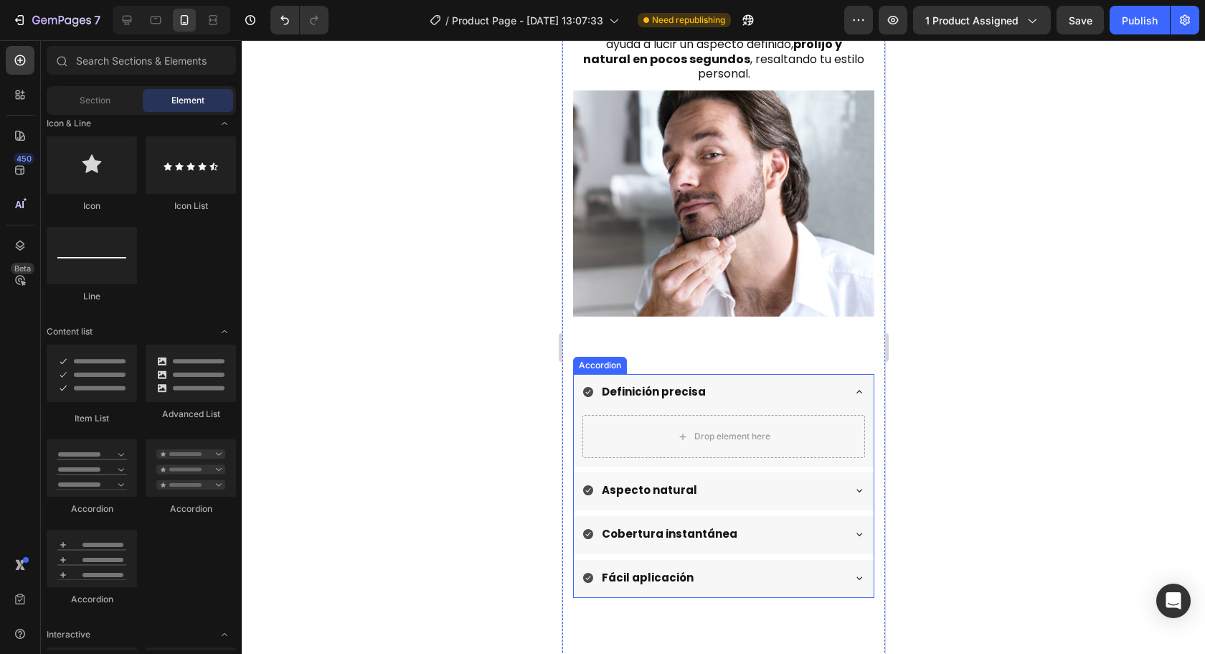
click at [847, 379] on div "Definición precisa" at bounding box center [723, 393] width 300 height 38
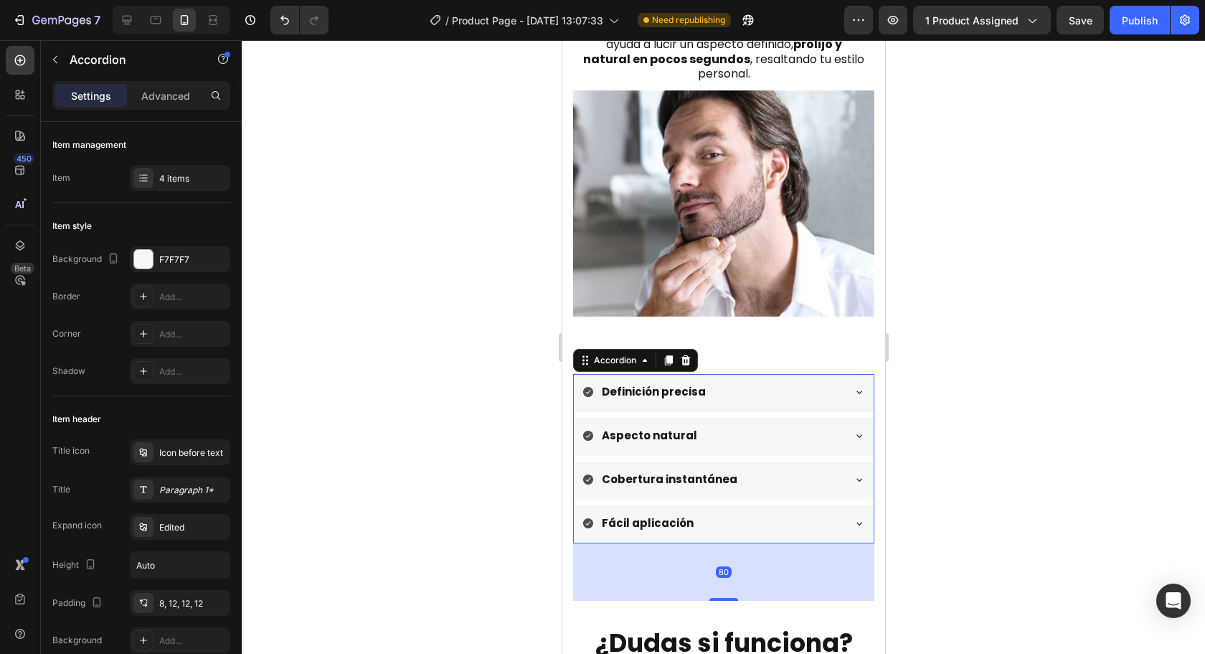
click at [1068, 467] on div at bounding box center [723, 346] width 963 height 613
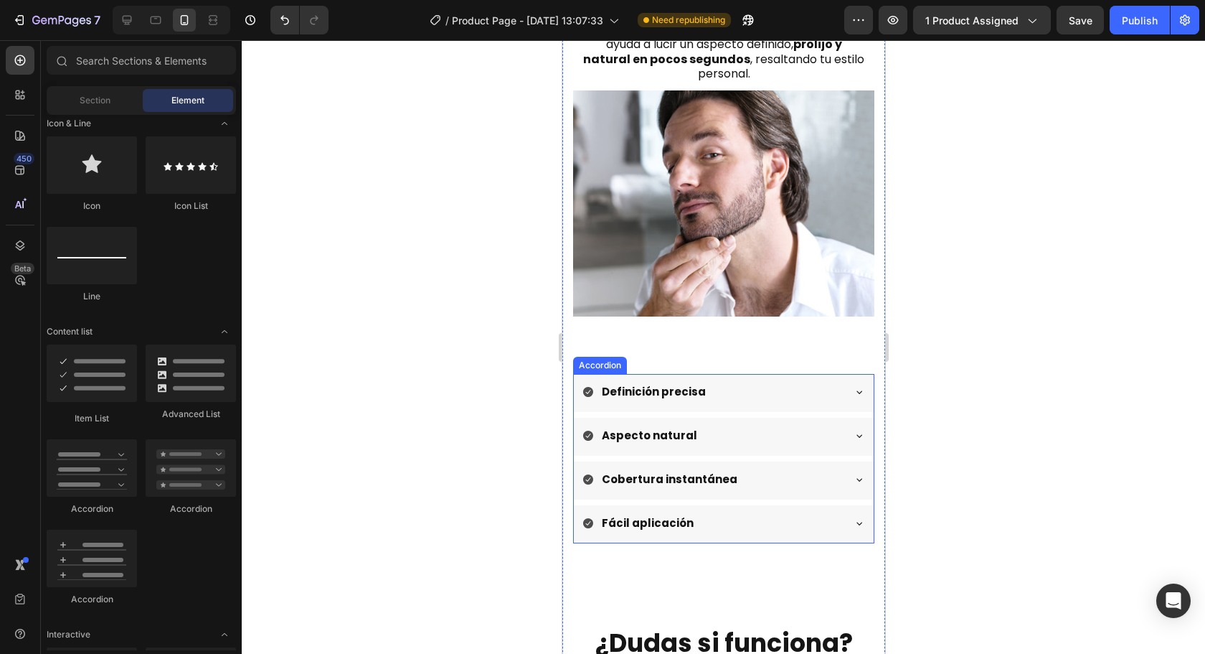
click at [795, 384] on div "Definición precisa" at bounding box center [712, 392] width 260 height 24
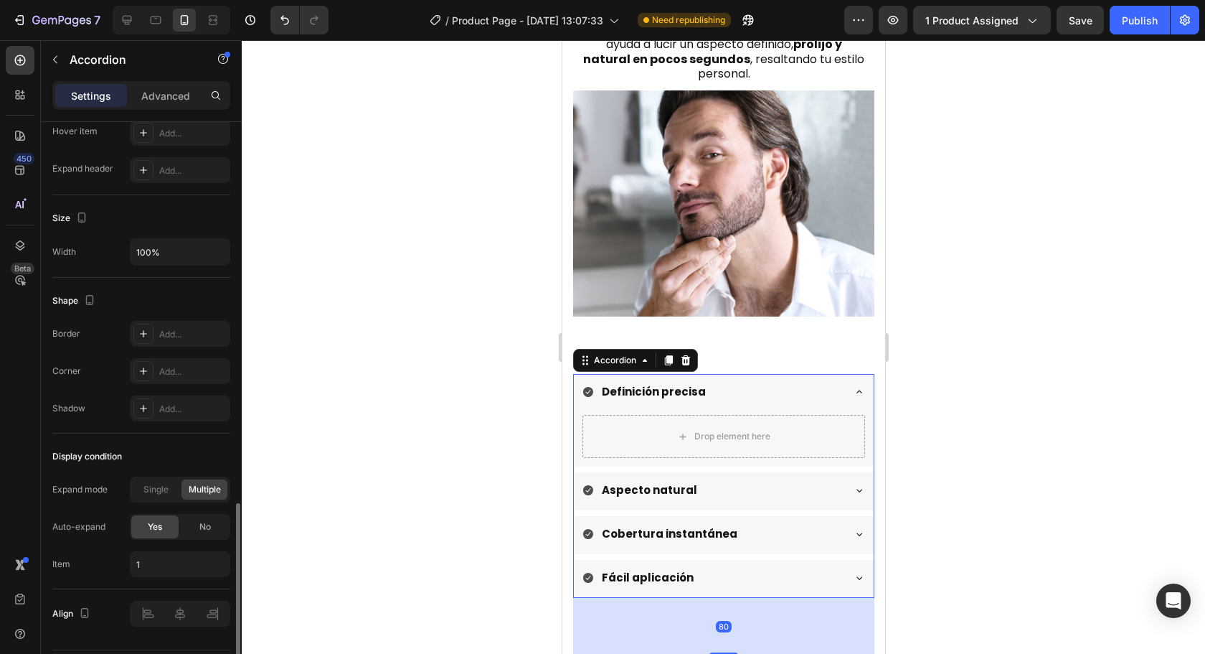
scroll to position [831, 0]
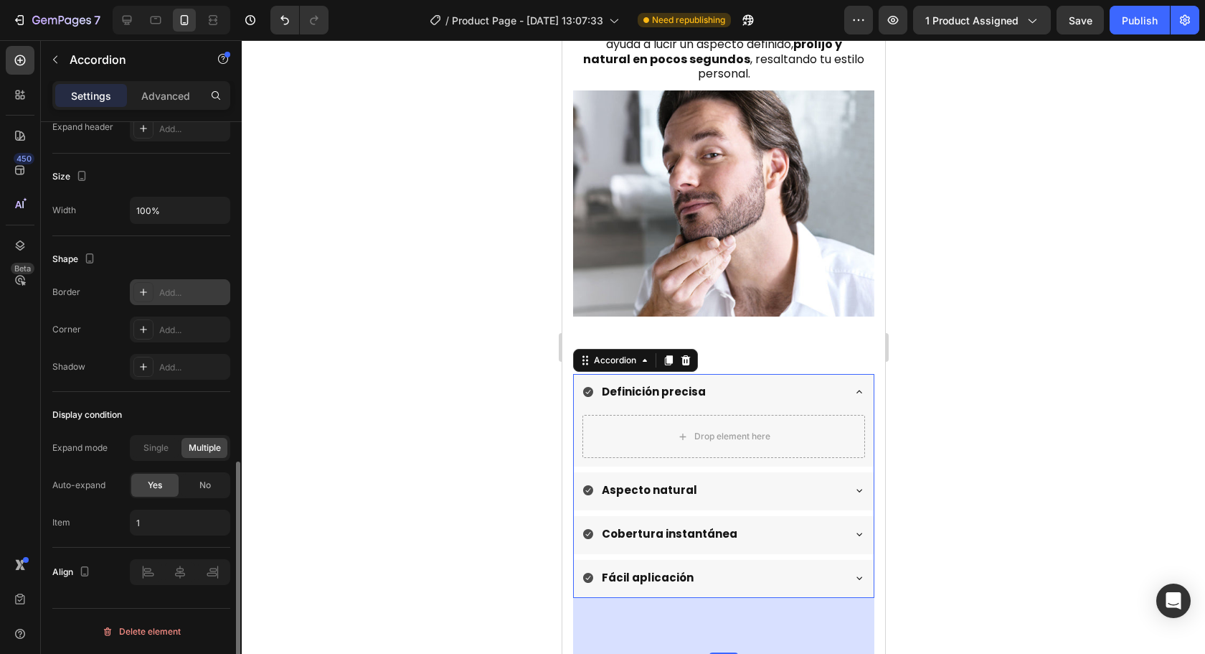
click at [167, 292] on div "Add..." at bounding box center [192, 292] width 67 height 13
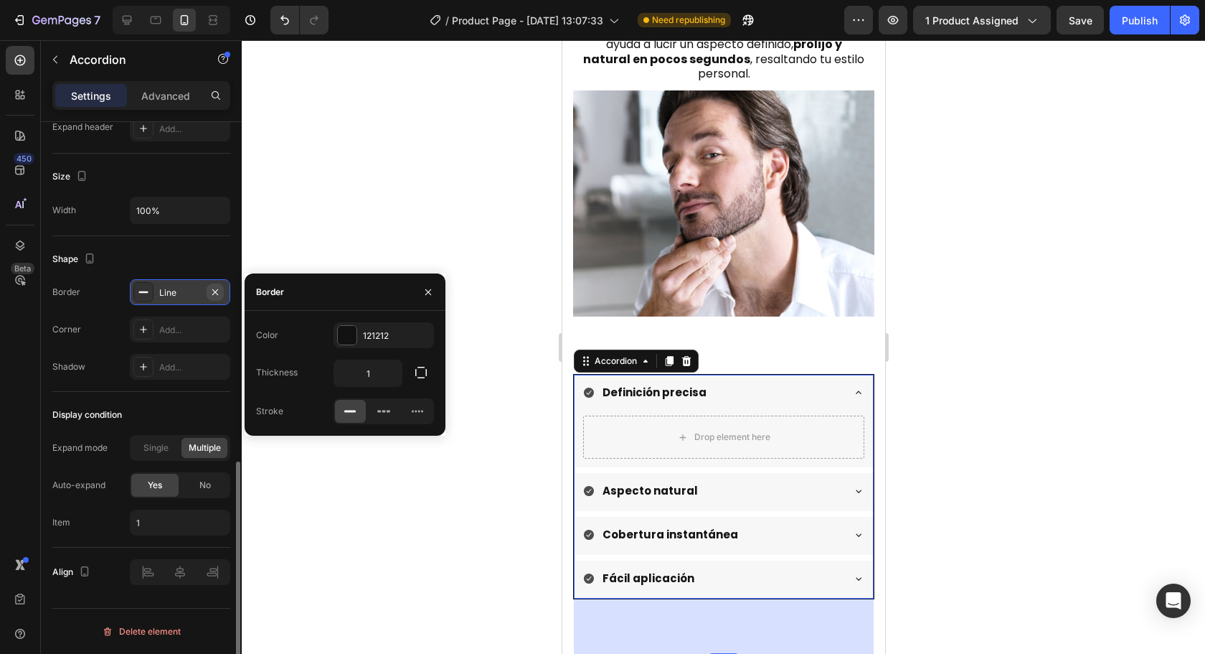
click at [213, 291] on icon "button" at bounding box center [214, 291] width 11 height 11
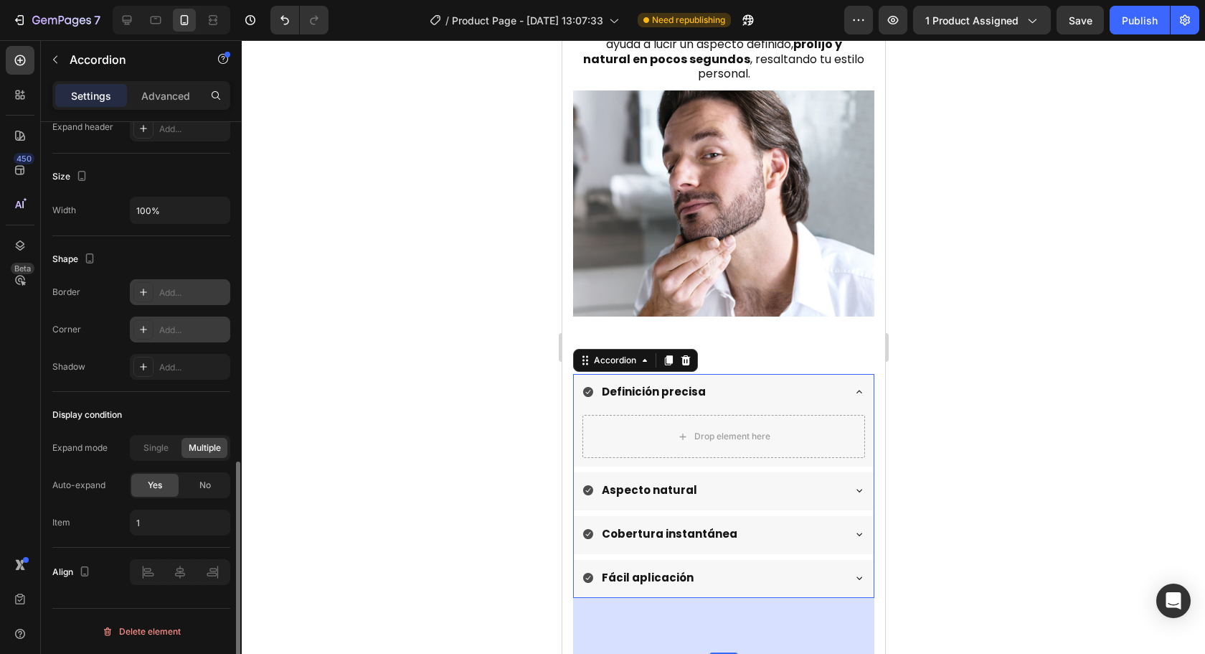
click at [168, 320] on div "Add..." at bounding box center [180, 329] width 100 height 26
click at [535, 414] on div at bounding box center [723, 346] width 963 height 613
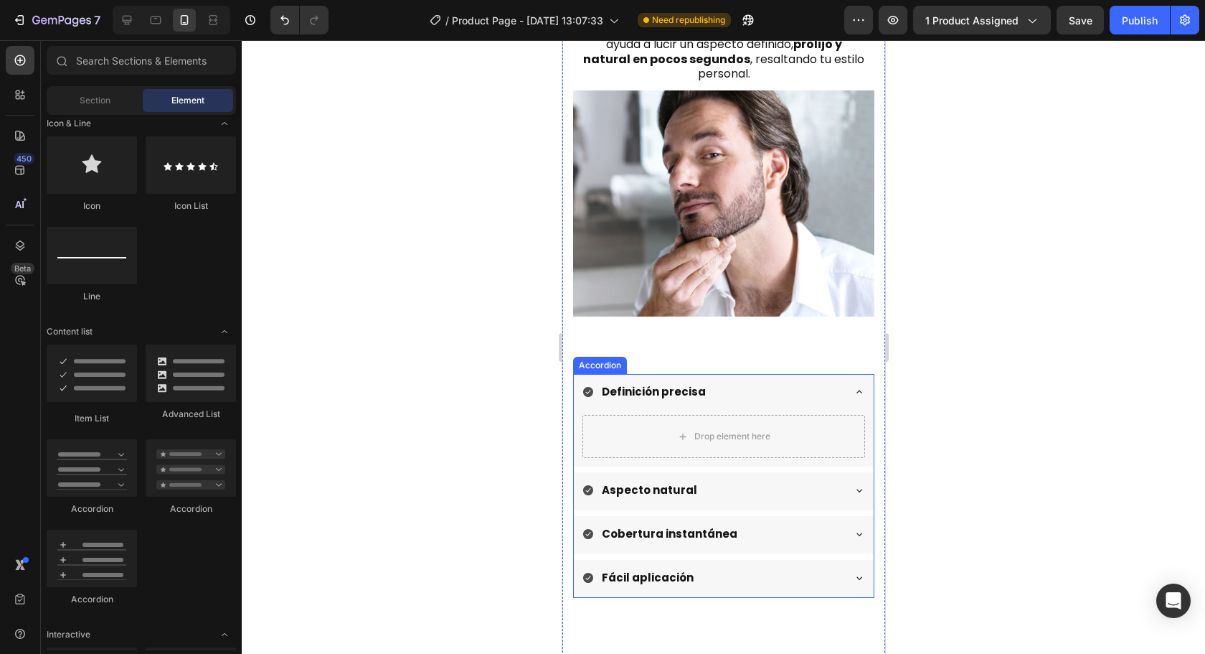
click at [793, 380] on div "Definición precisa" at bounding box center [712, 392] width 260 height 24
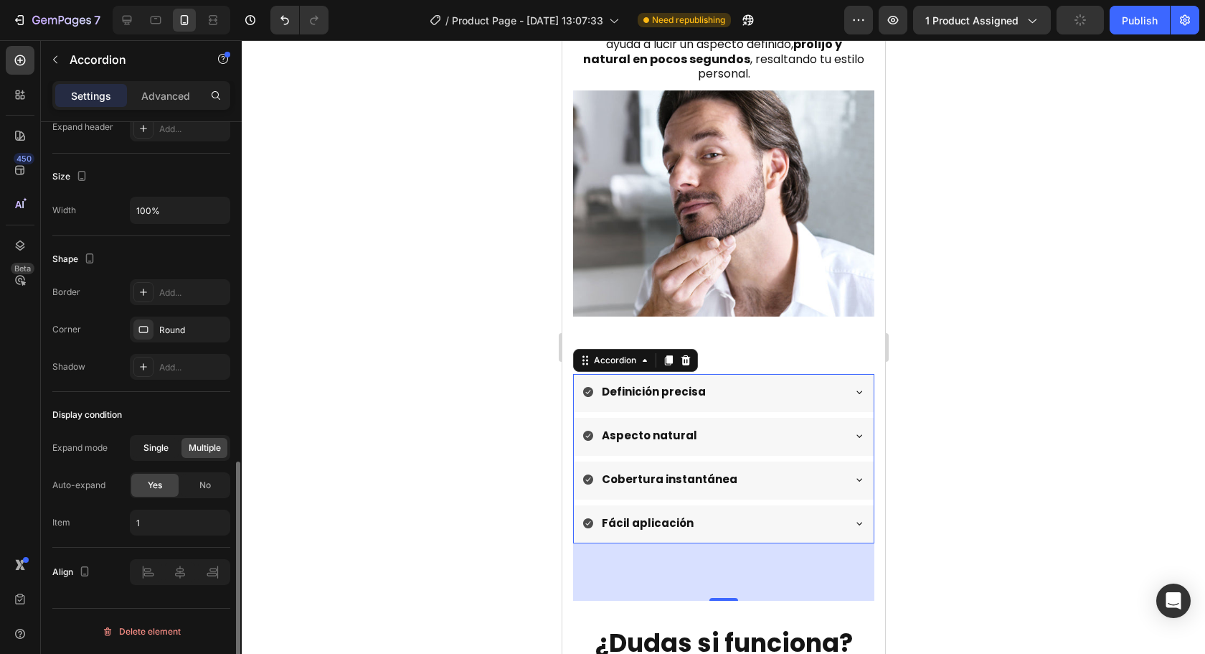
click at [160, 441] on span "Single" at bounding box center [155, 447] width 25 height 13
click at [192, 481] on div "No" at bounding box center [205, 484] width 47 height 23
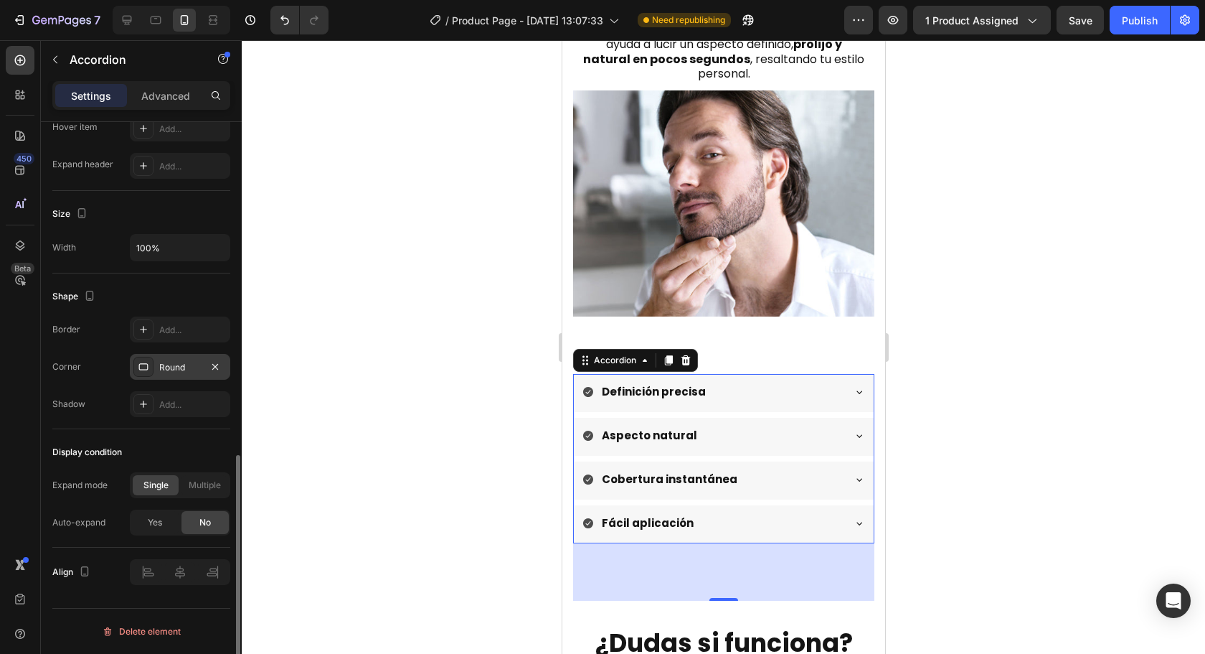
click at [166, 372] on div "Round" at bounding box center [180, 367] width 42 height 13
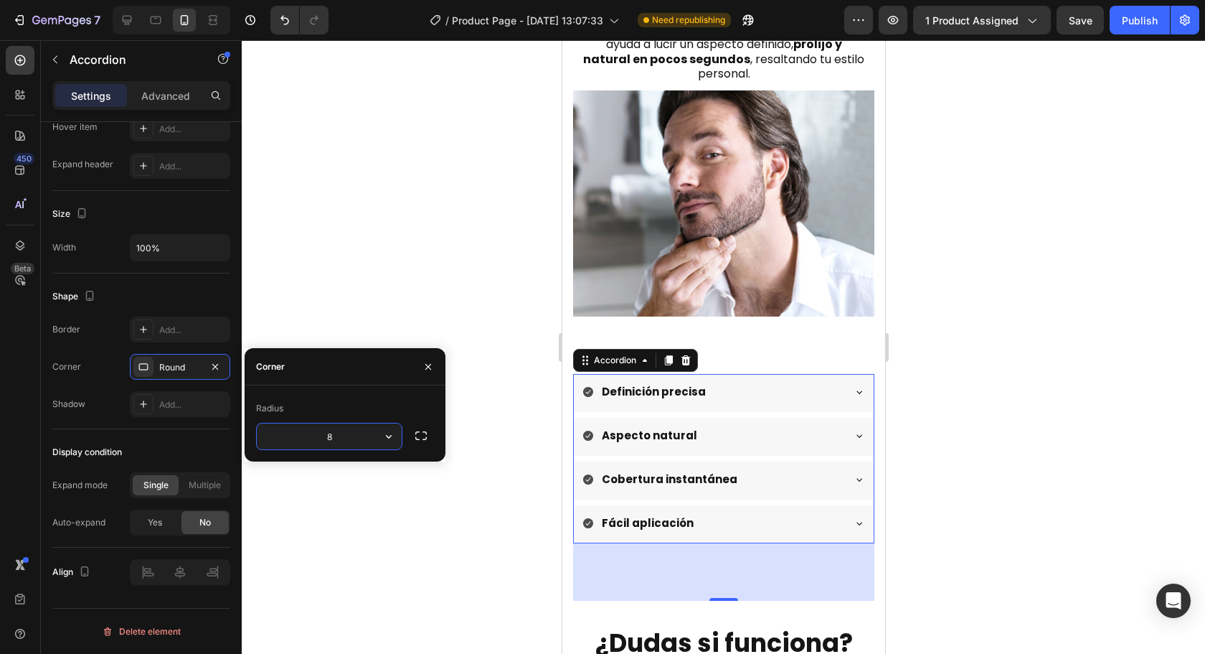
click at [352, 438] on input "8" at bounding box center [329, 436] width 145 height 26
type input "20"
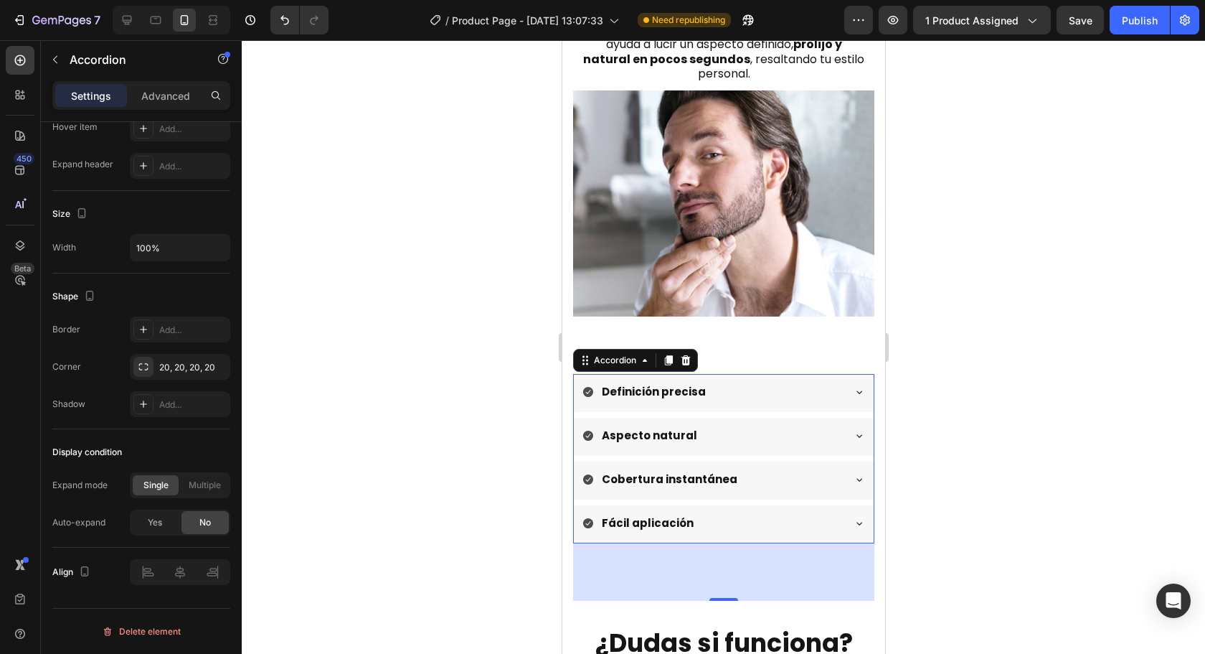
click at [517, 428] on div at bounding box center [723, 346] width 963 height 613
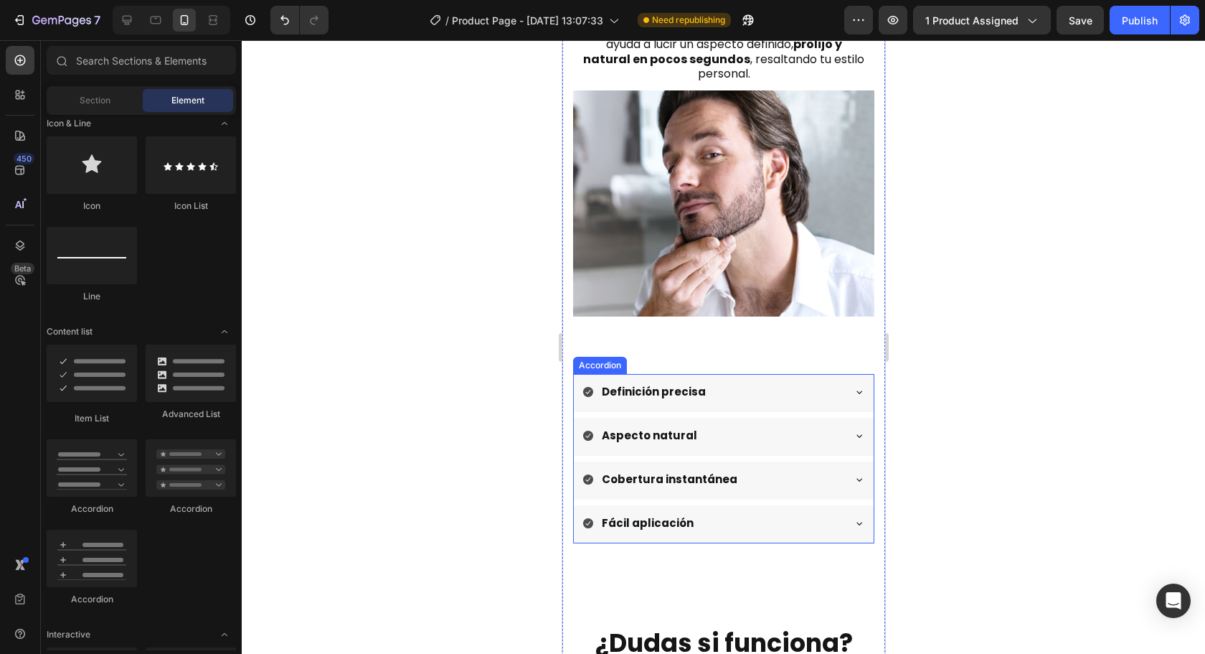
click at [800, 380] on div "Definición precisa" at bounding box center [712, 392] width 260 height 24
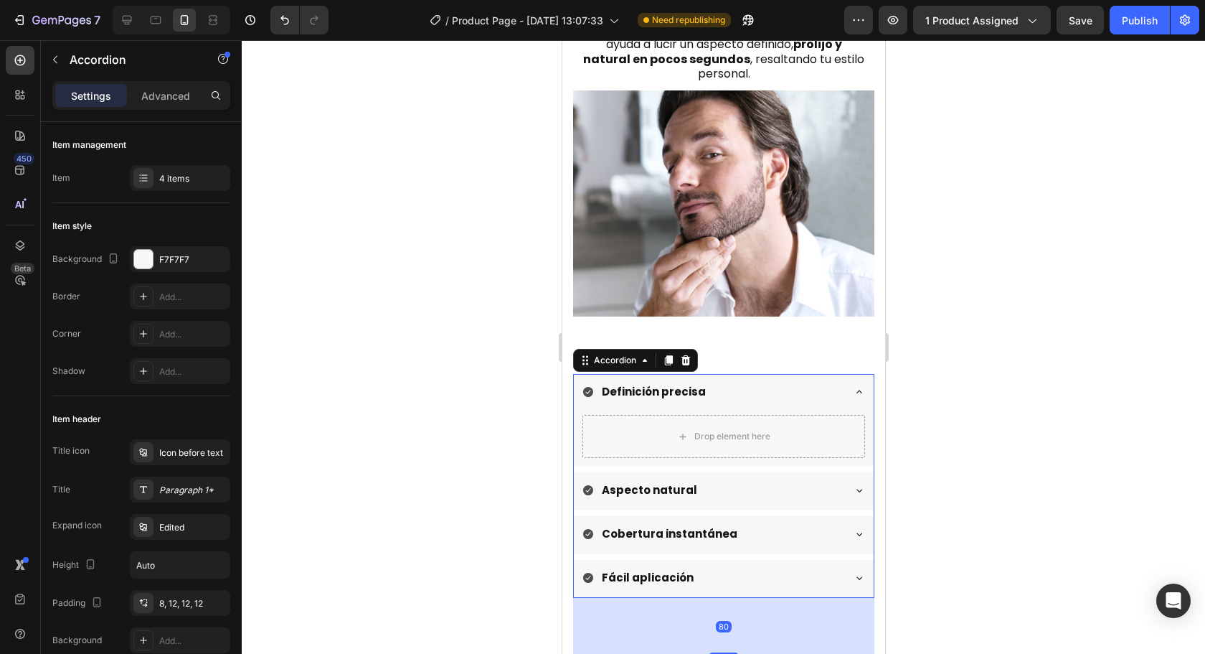
click at [790, 380] on div "Definición precisa" at bounding box center [712, 392] width 260 height 24
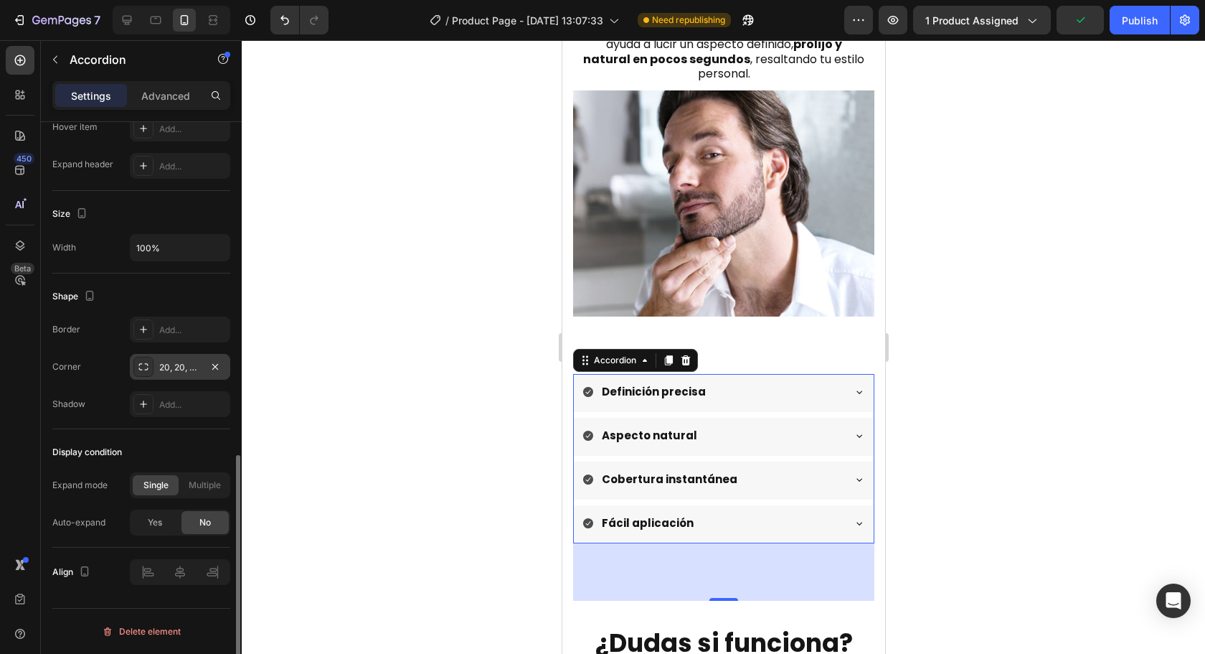
click at [165, 361] on div "20, 20, 20, 20" at bounding box center [180, 367] width 42 height 13
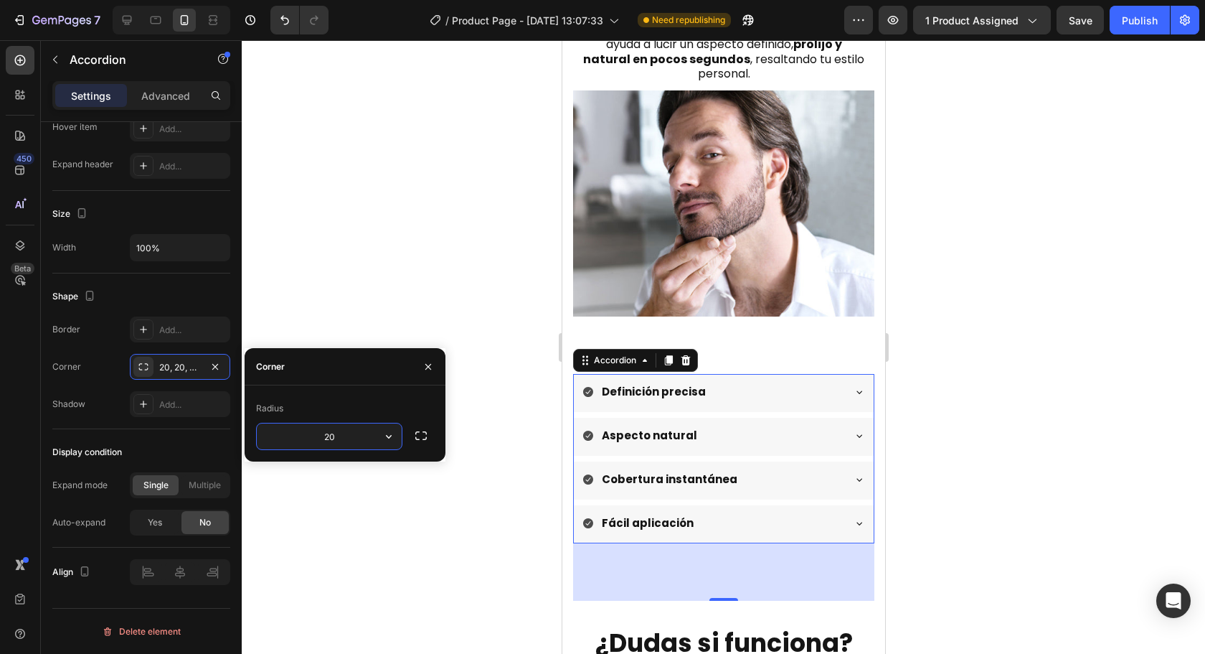
click at [335, 441] on input "20" at bounding box center [329, 436] width 145 height 26
type input "40"
click at [506, 326] on div at bounding box center [723, 346] width 963 height 613
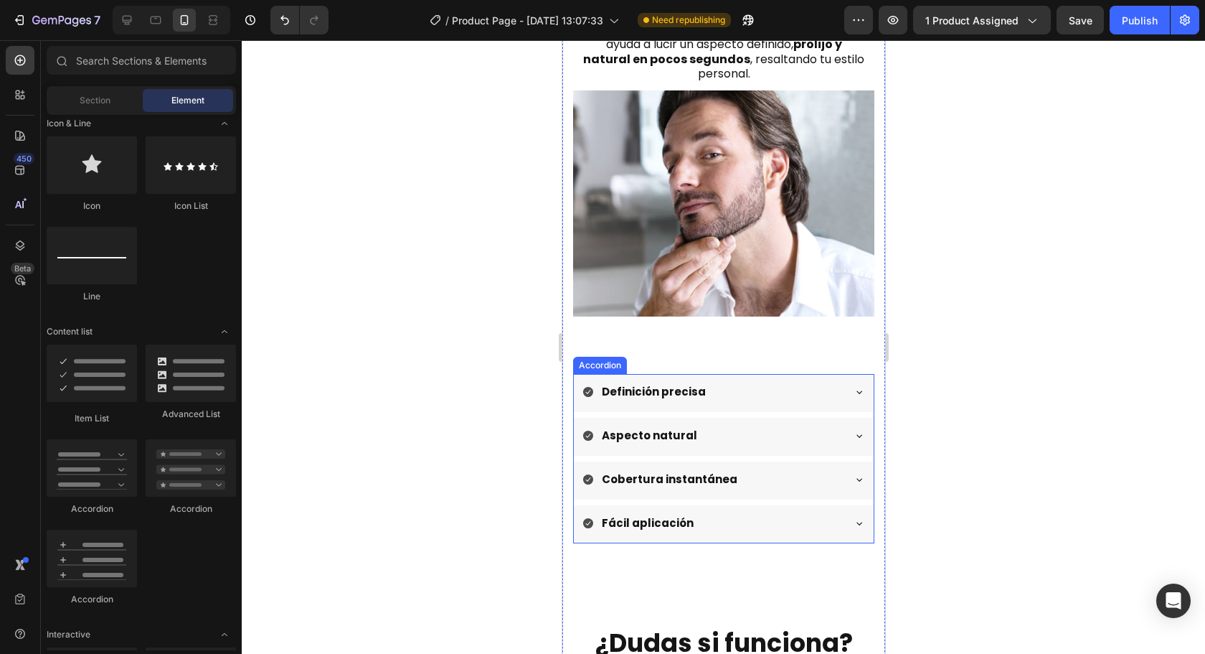
click at [793, 380] on div "Definición precisa" at bounding box center [712, 392] width 260 height 24
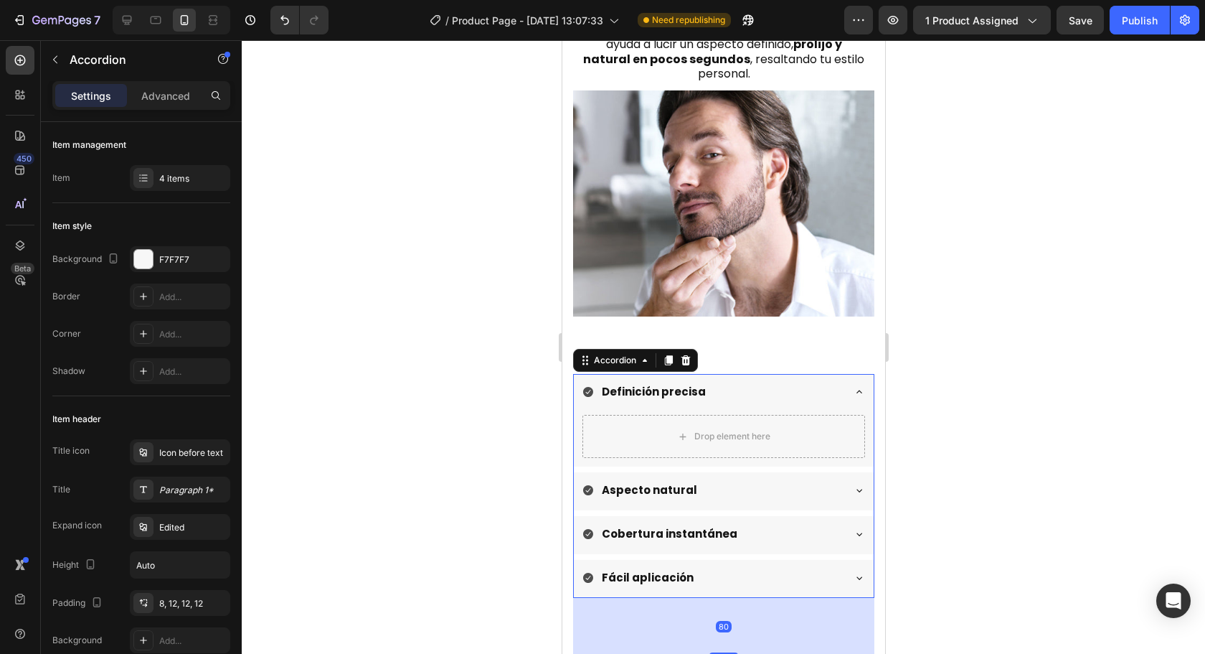
click at [793, 380] on div "Definición precisa" at bounding box center [712, 392] width 260 height 24
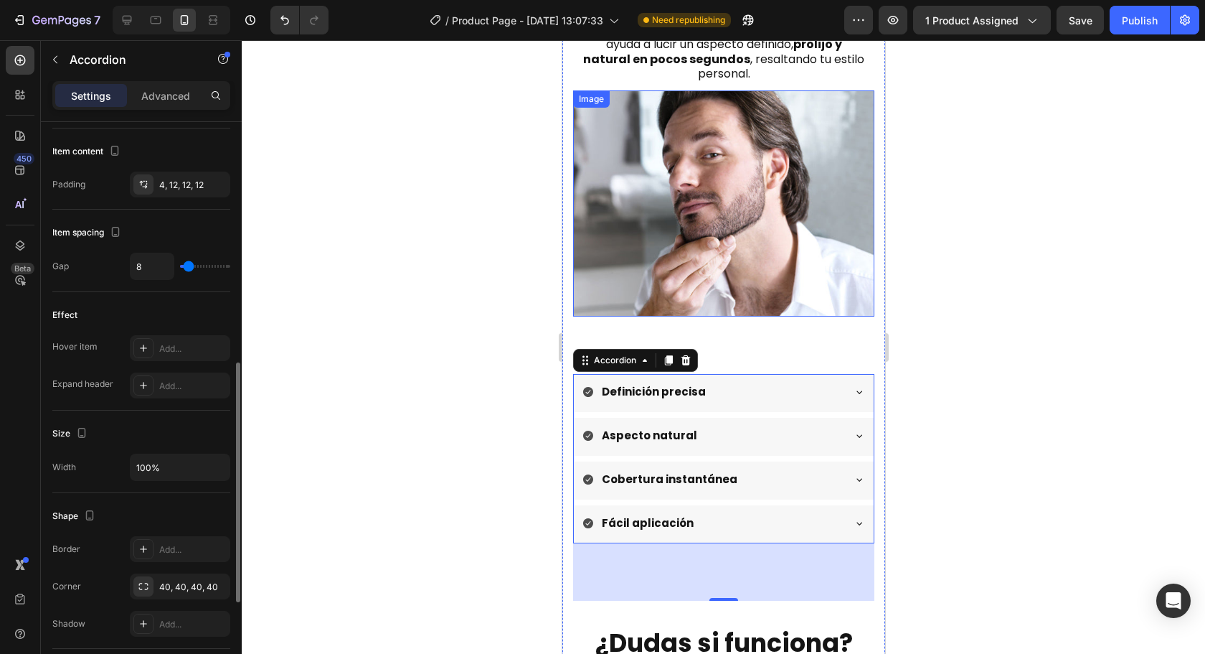
scroll to position [717, 0]
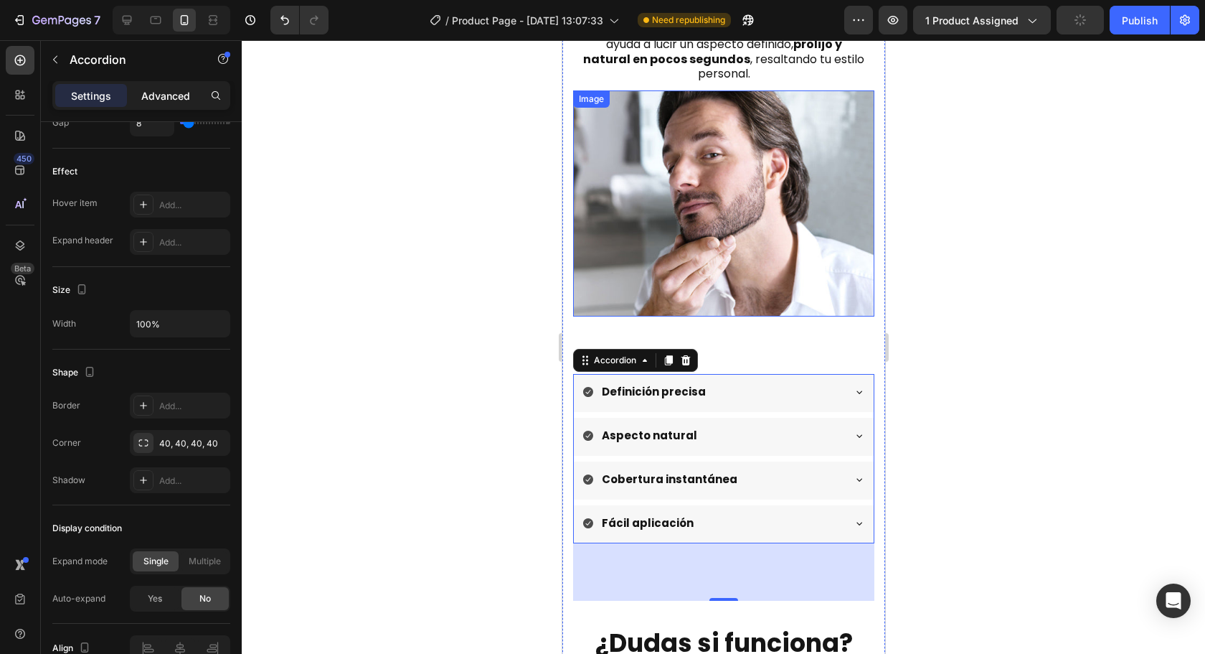
click at [168, 85] on div "Advanced" at bounding box center [166, 95] width 72 height 23
type input "100%"
type input "100"
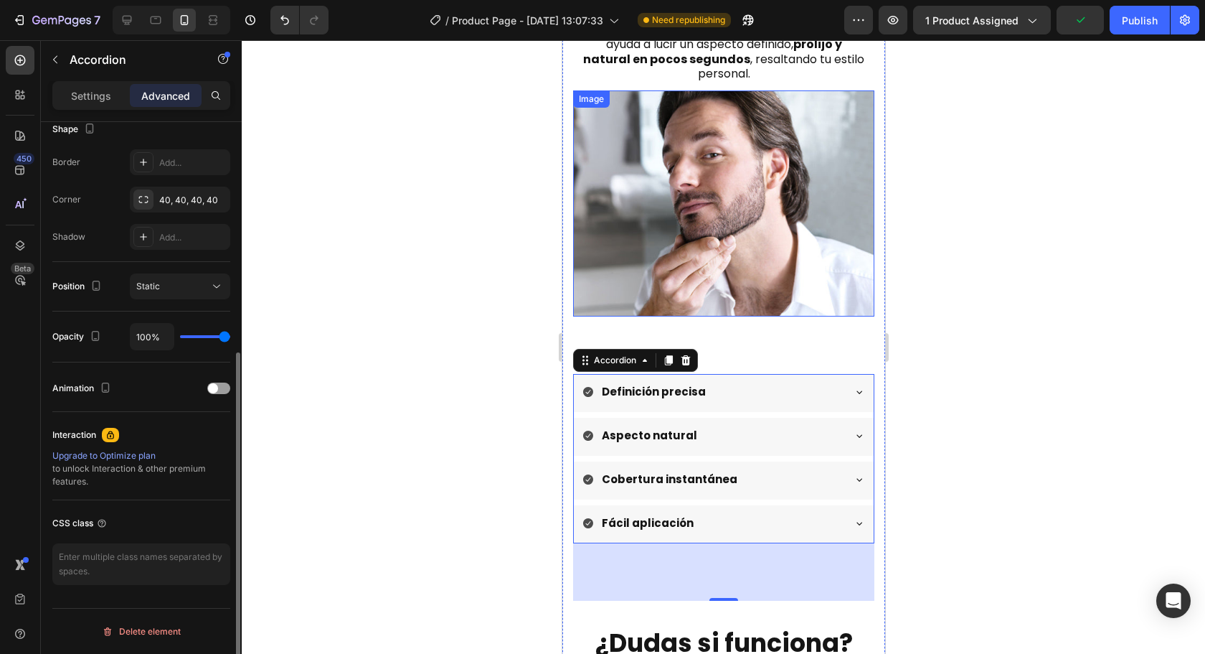
scroll to position [241, 0]
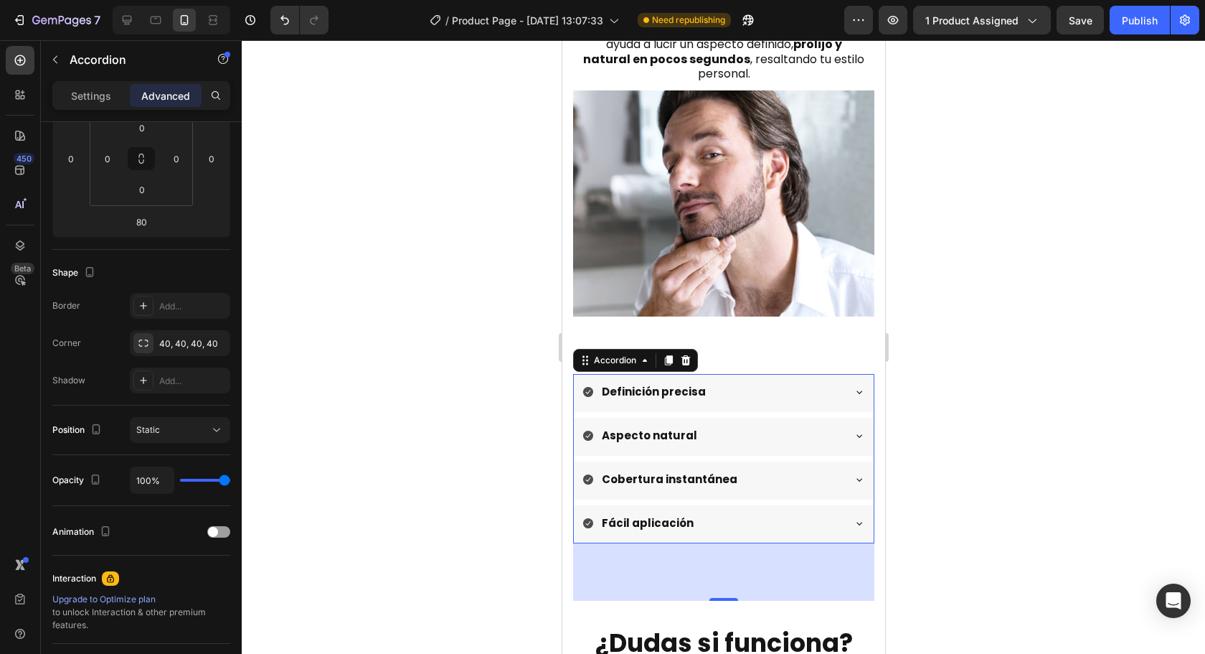
click at [736, 380] on div "Definición precisa" at bounding box center [712, 392] width 260 height 24
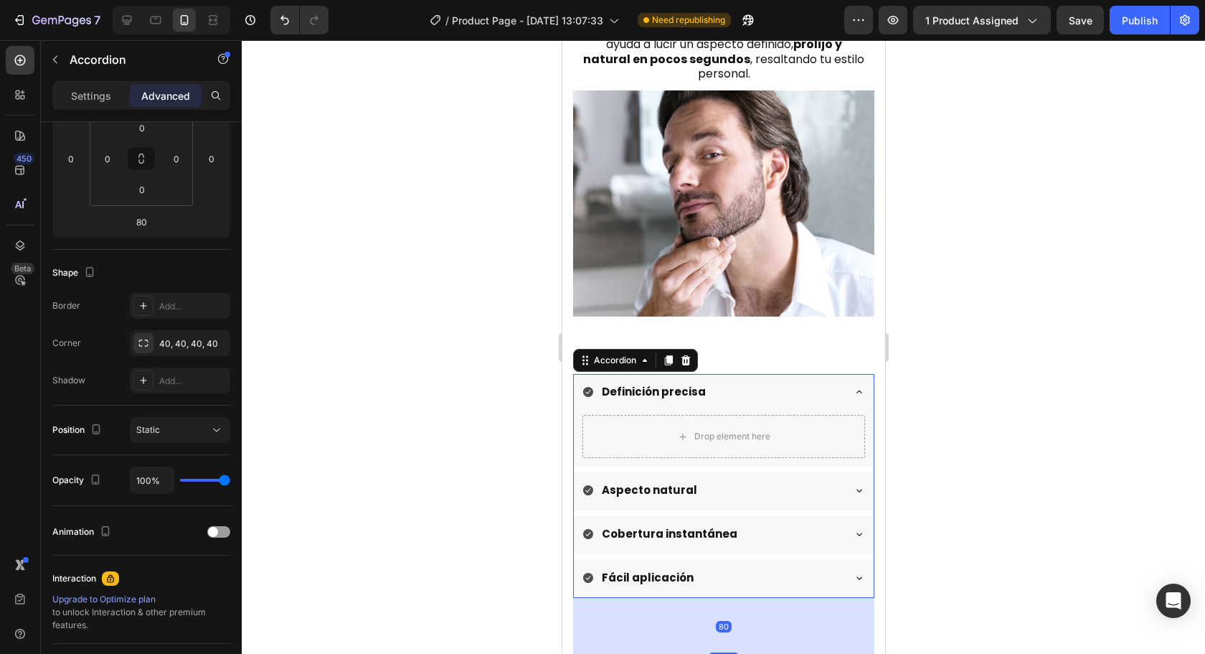
click at [1028, 429] on div at bounding box center [723, 346] width 963 height 613
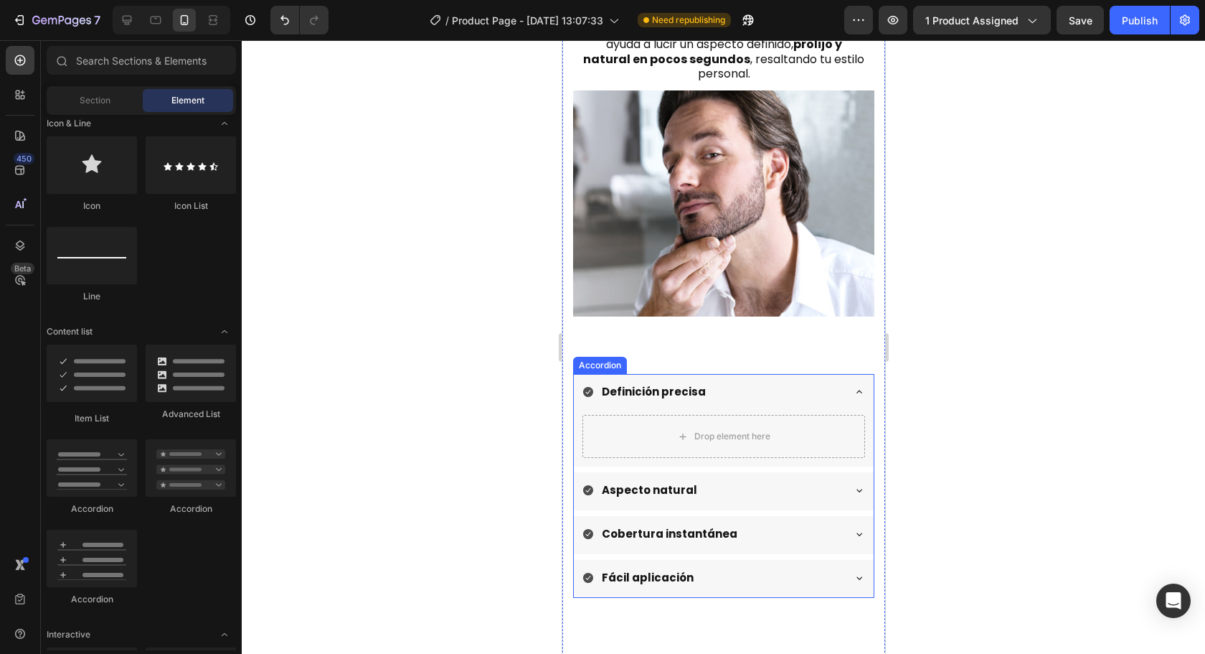
click at [778, 380] on div "Definición precisa" at bounding box center [712, 392] width 260 height 24
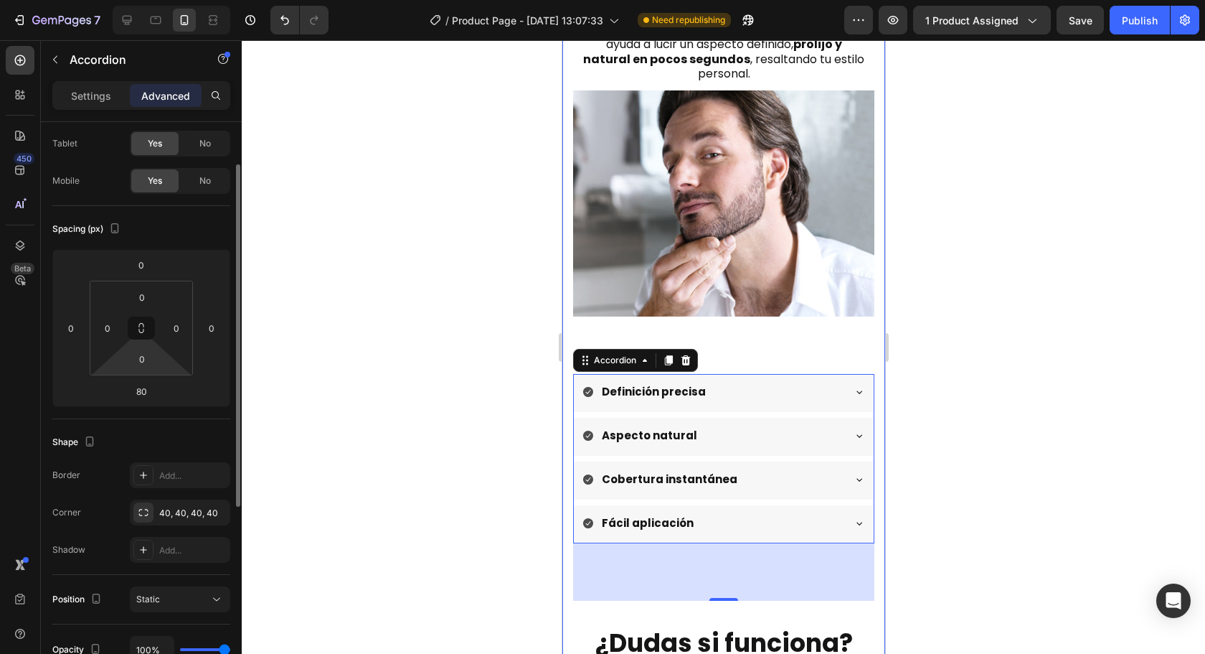
scroll to position [0, 0]
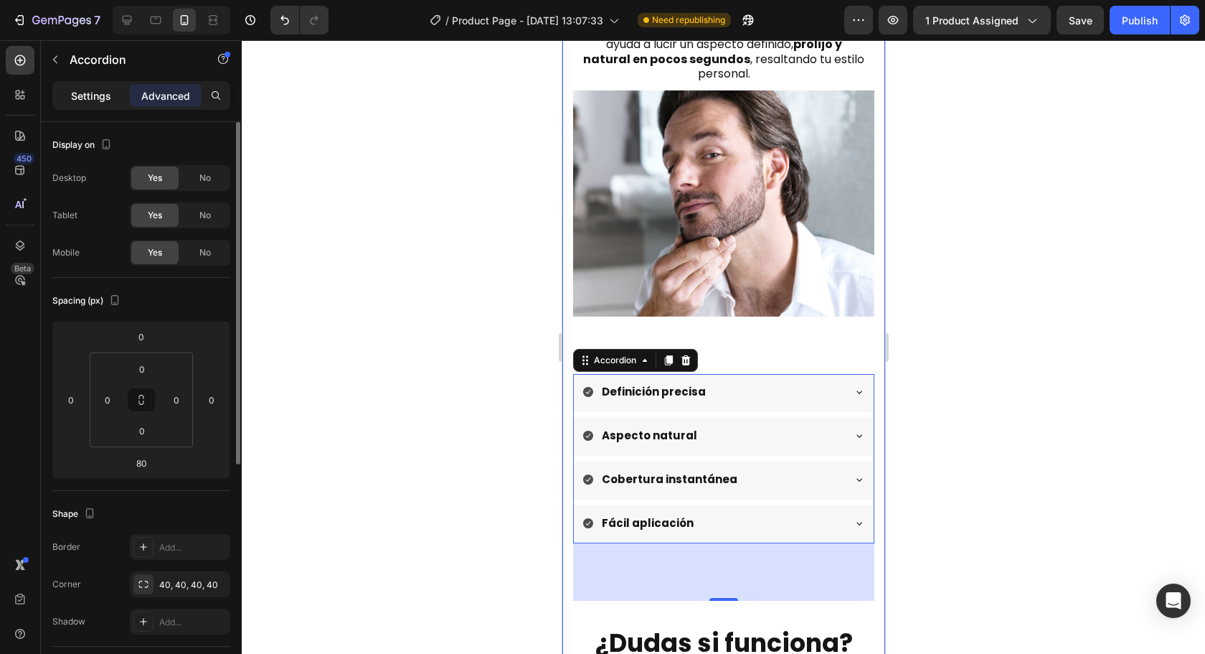
click at [98, 94] on p "Settings" at bounding box center [91, 95] width 40 height 15
type input "8"
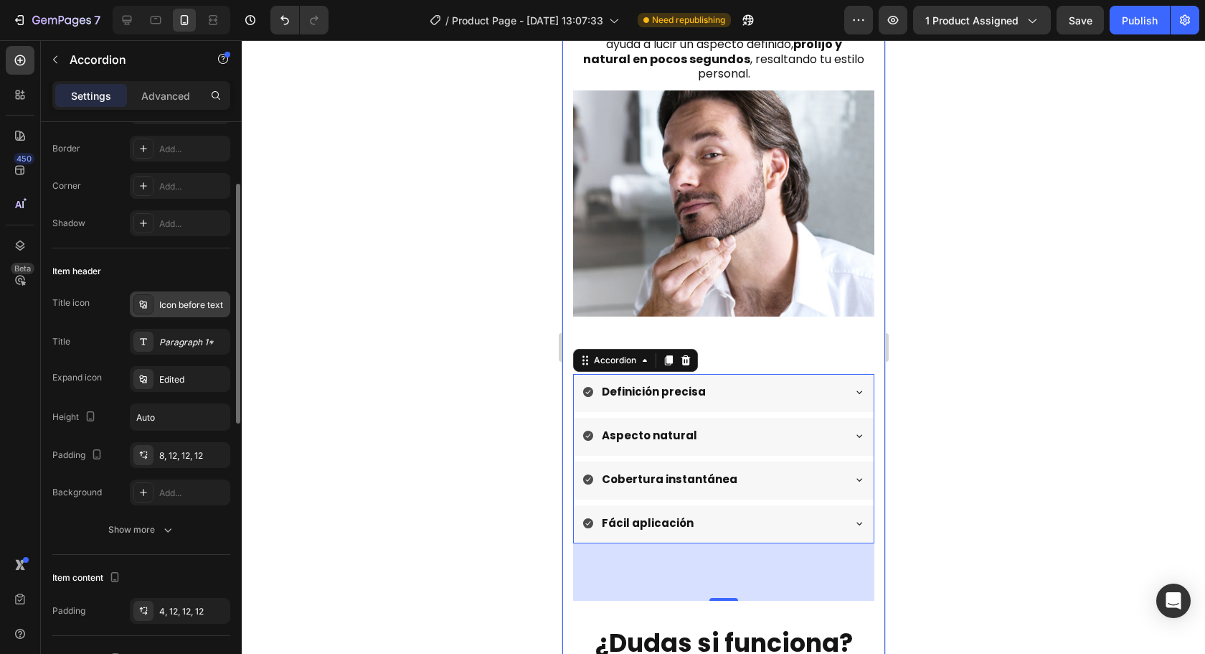
scroll to position [76, 0]
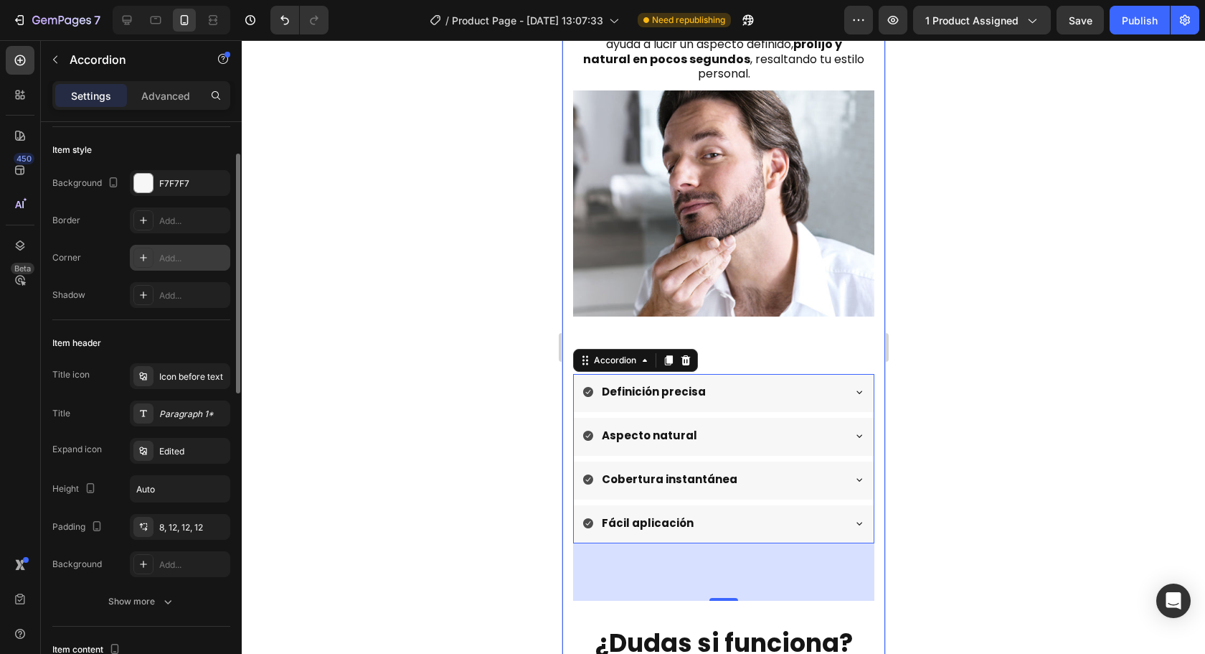
click at [164, 258] on div "Add..." at bounding box center [192, 258] width 67 height 13
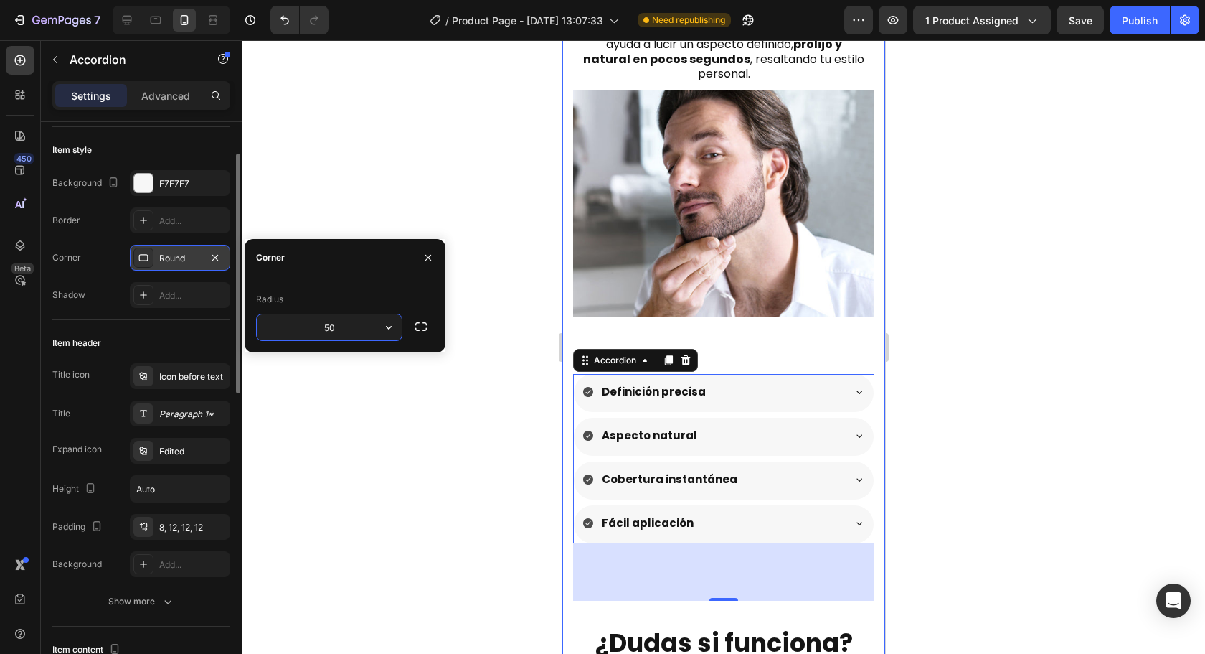
type input "5"
type input "10"
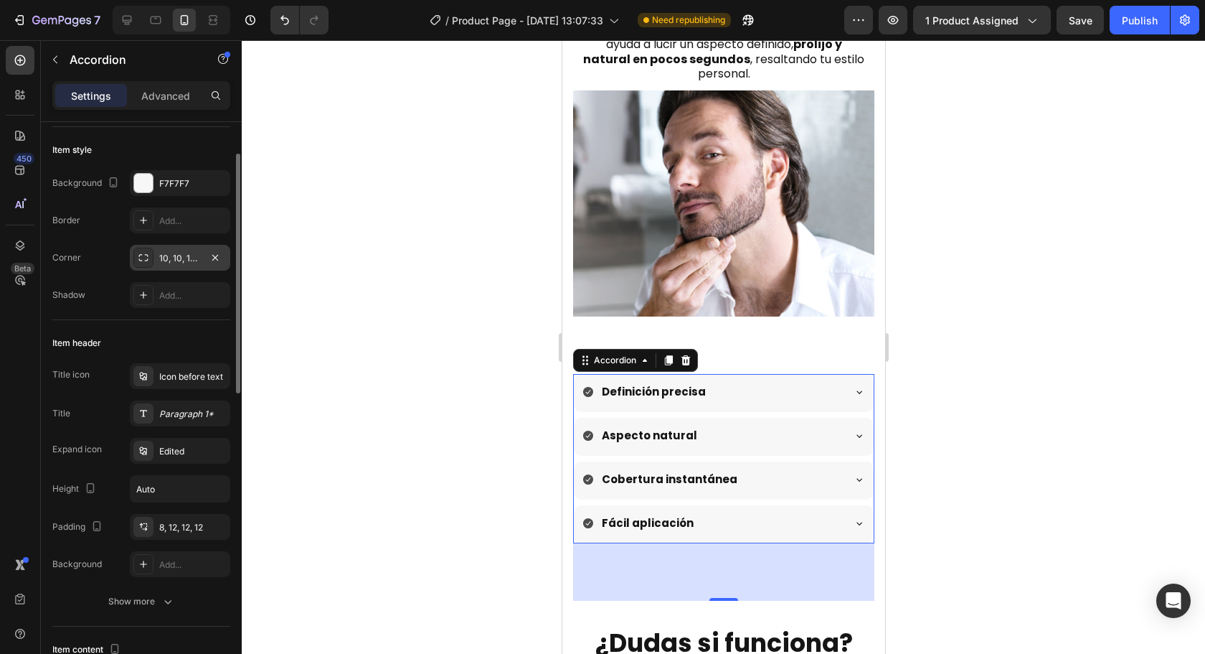
click at [1137, 349] on div at bounding box center [723, 346] width 963 height 613
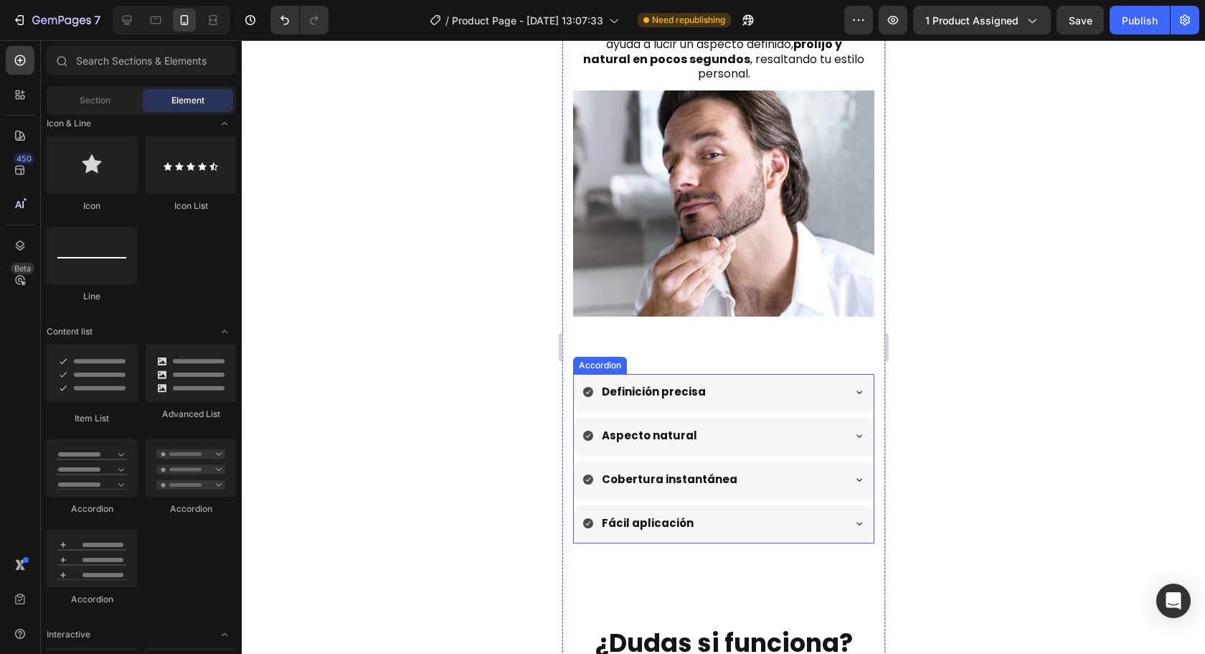
click at [714, 430] on div "Aspecto natural" at bounding box center [723, 437] width 300 height 38
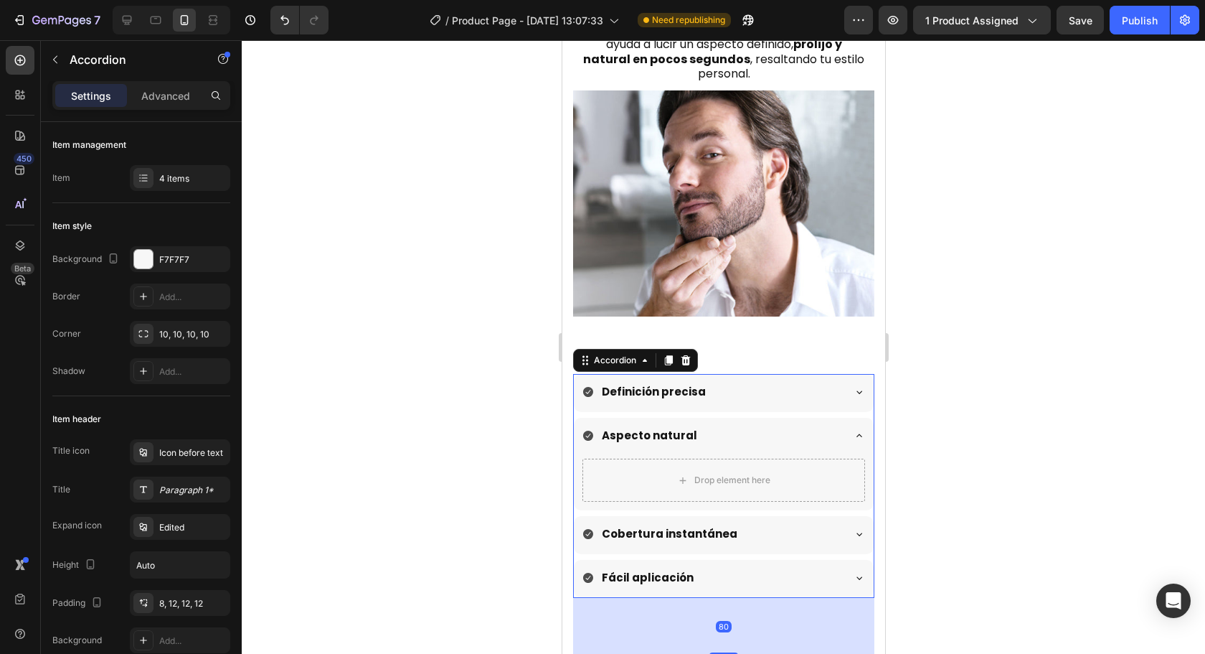
click at [734, 392] on div "Definición precisa" at bounding box center [723, 393] width 300 height 38
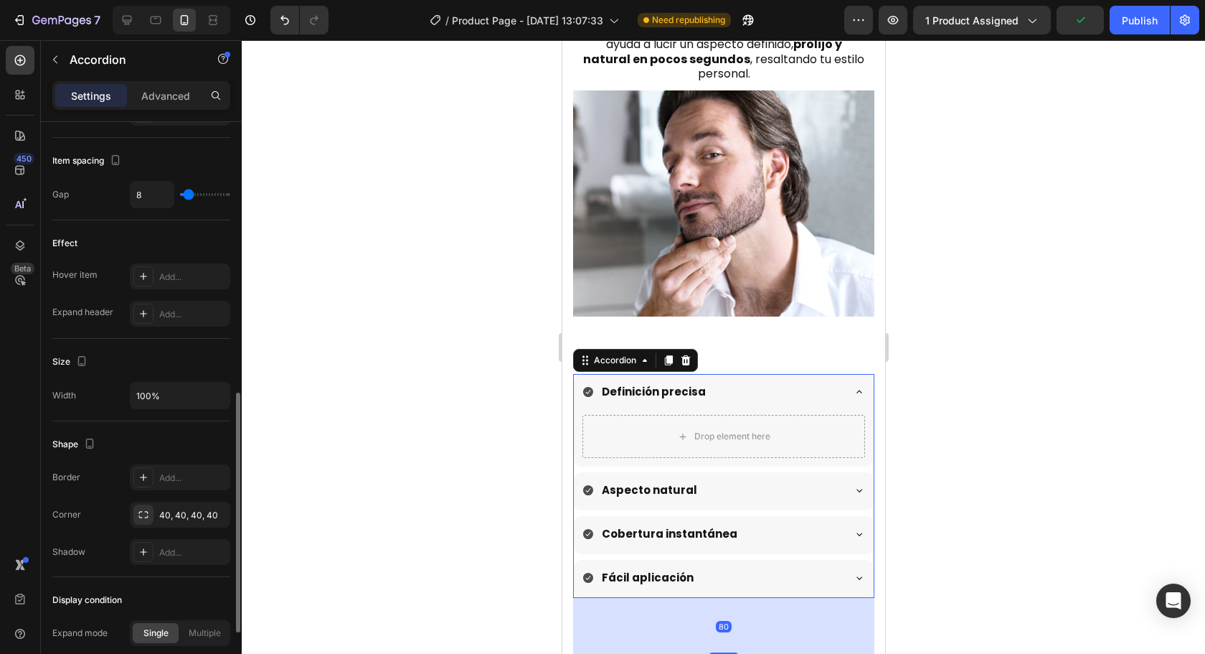
scroll to position [722, 0]
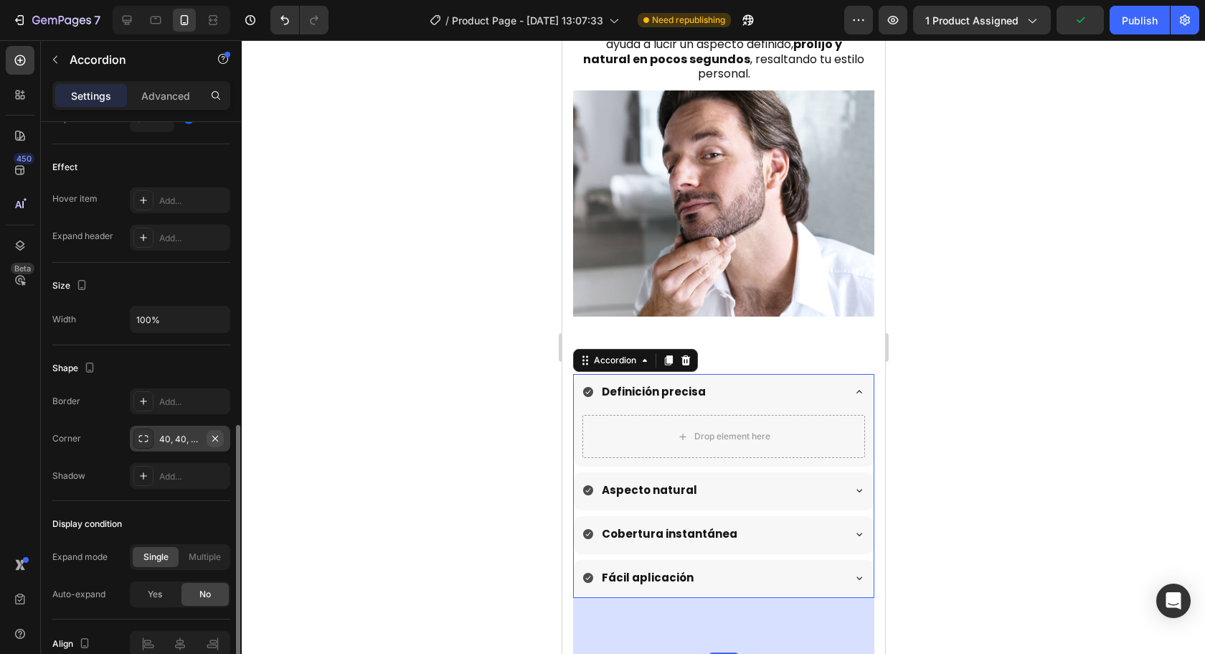
click at [210, 437] on icon "button" at bounding box center [214, 438] width 11 height 11
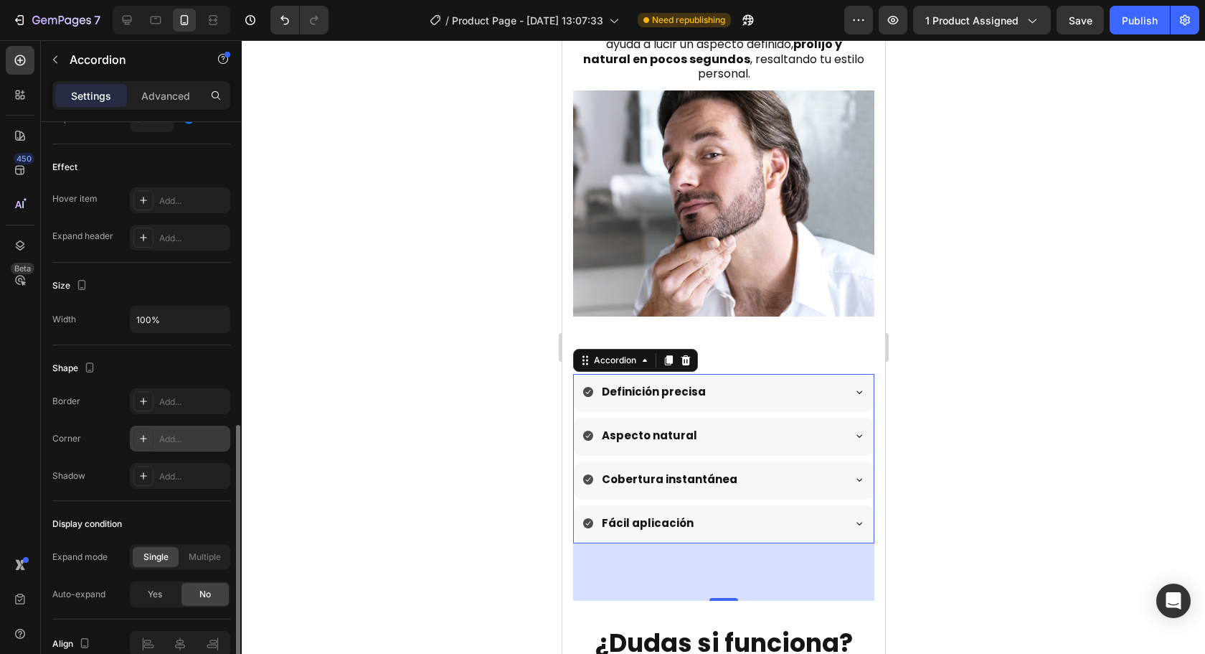
click at [501, 391] on div at bounding box center [723, 346] width 963 height 613
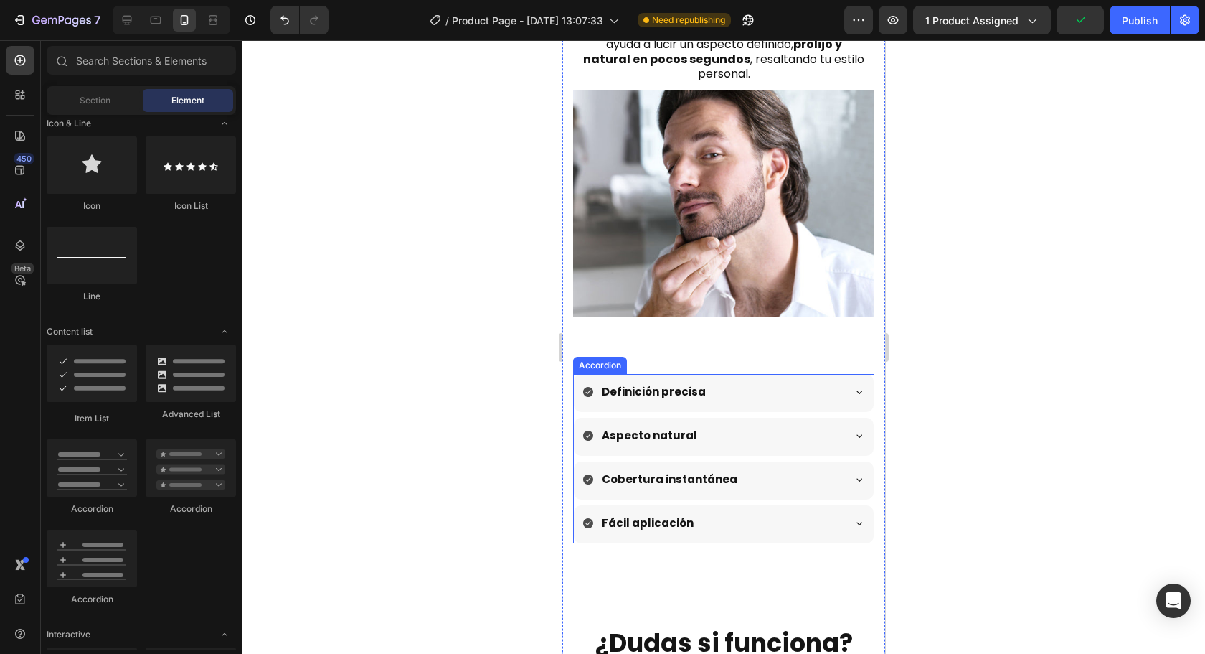
click at [705, 393] on div "Definición precisa Aspecto natural Cobertura instantánea Fácil aplicación" at bounding box center [722, 458] width 301 height 169
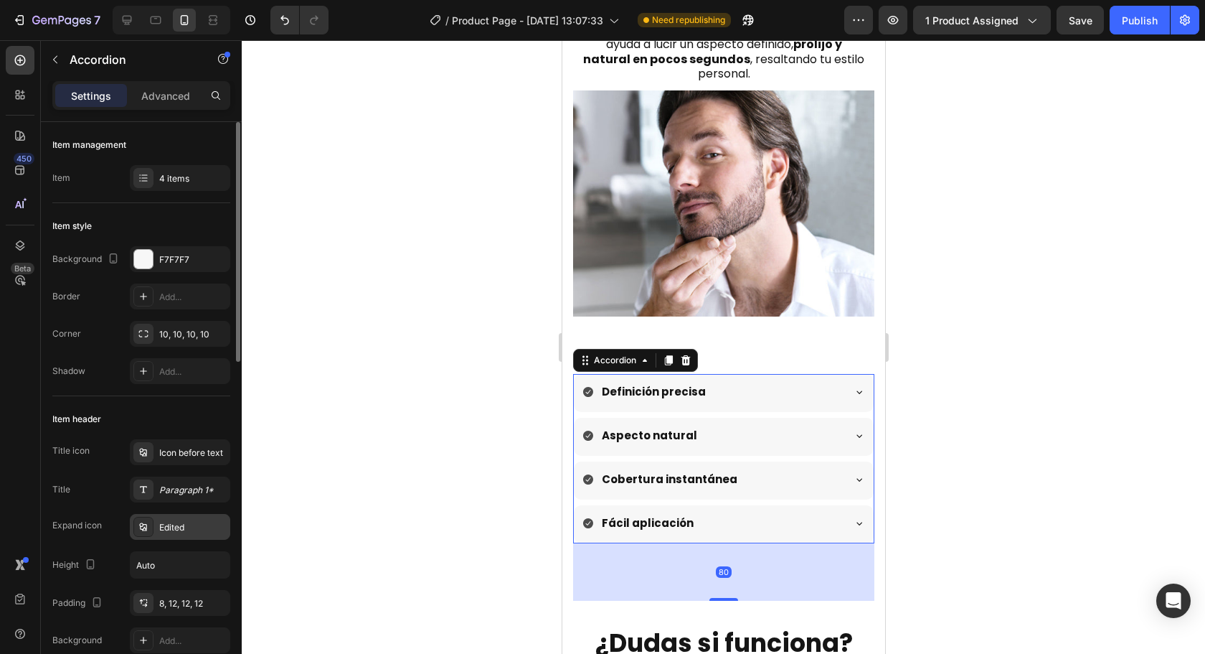
click at [169, 529] on div "Edited" at bounding box center [192, 527] width 67 height 13
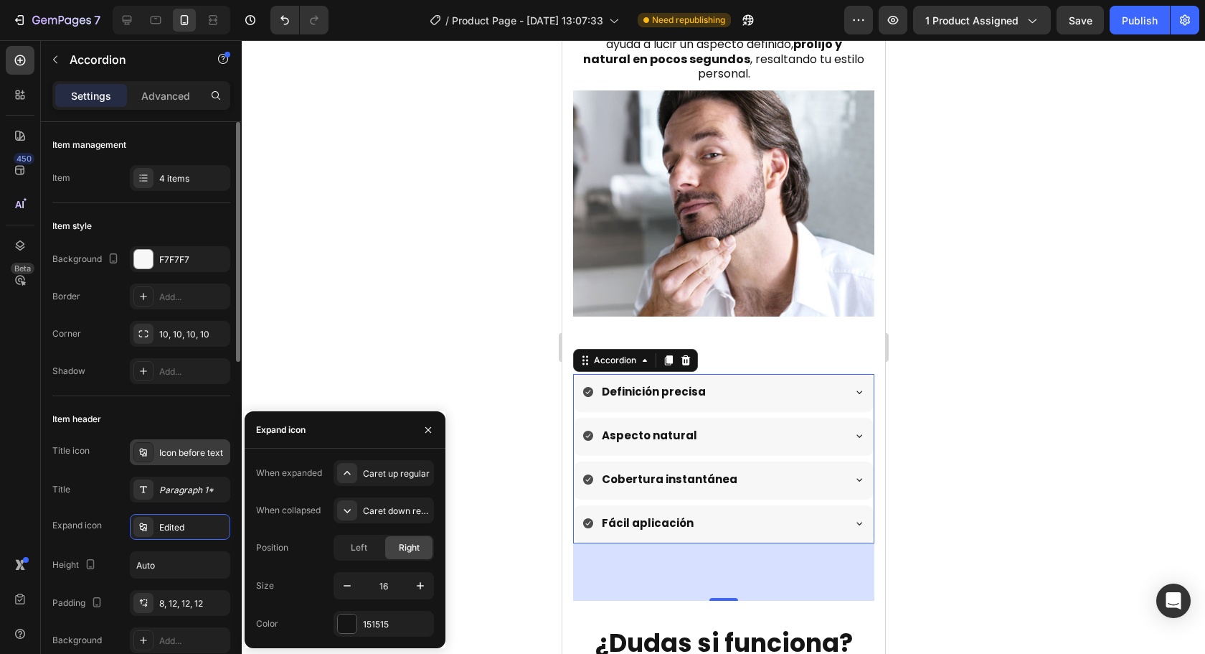
click at [166, 452] on div "Icon before text" at bounding box center [192, 452] width 67 height 13
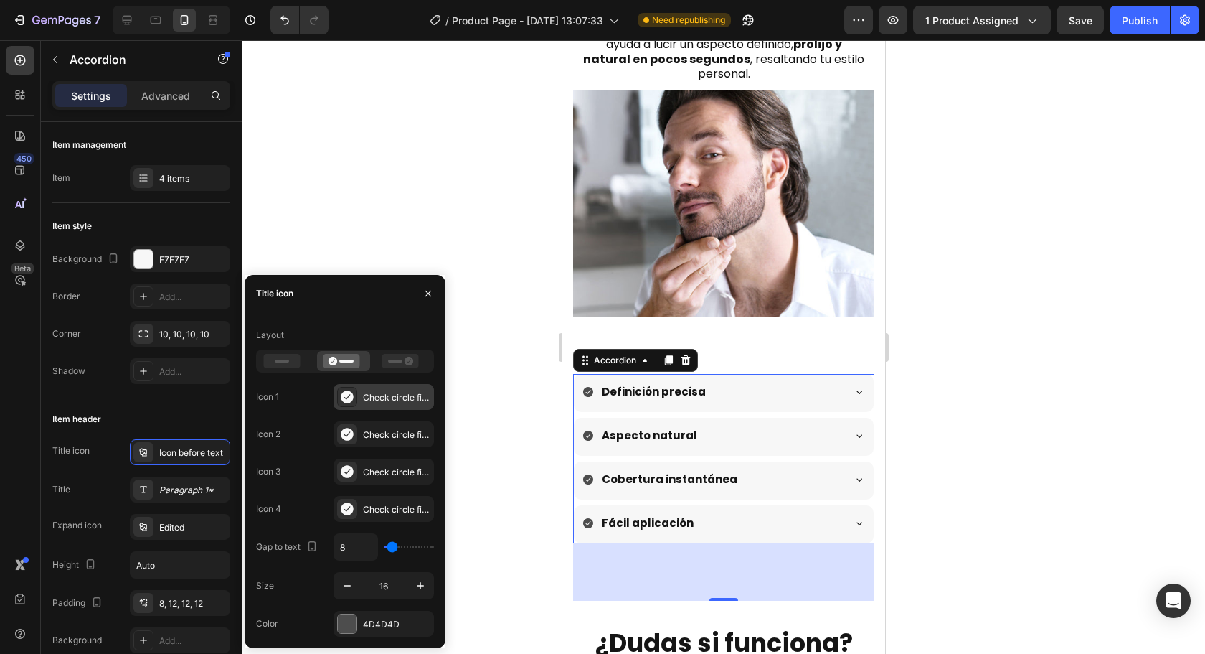
click at [347, 393] on icon at bounding box center [347, 396] width 12 height 13
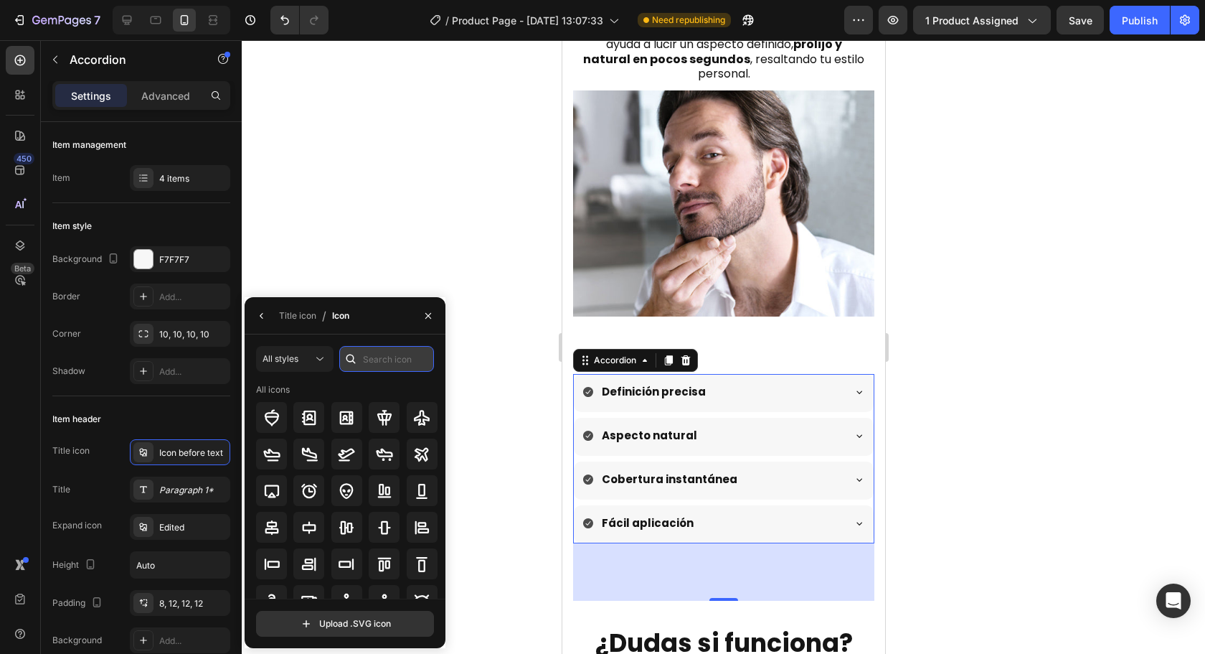
click at [388, 364] on input "text" at bounding box center [386, 359] width 95 height 26
paste input "pencil"
type input "pencil"
click at [273, 451] on icon at bounding box center [271, 454] width 17 height 17
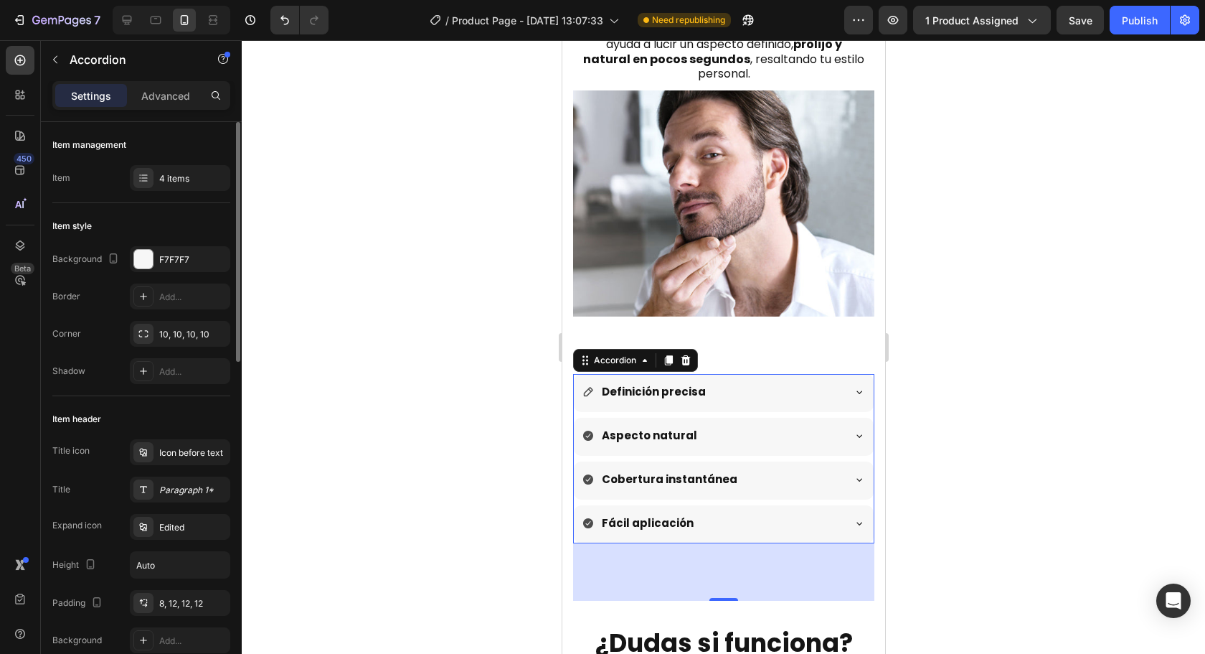
click at [156, 408] on div "Item header" at bounding box center [141, 418] width 178 height 23
click at [172, 440] on div "Icon before text" at bounding box center [180, 452] width 100 height 26
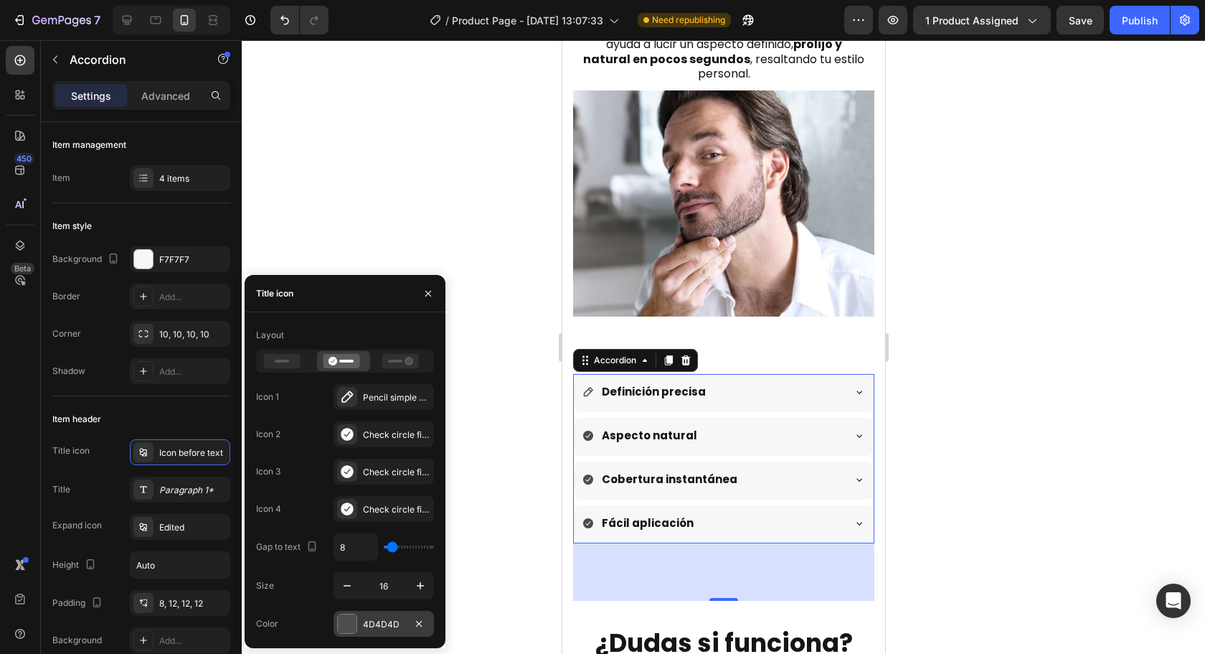
click at [356, 629] on div at bounding box center [347, 623] width 20 height 20
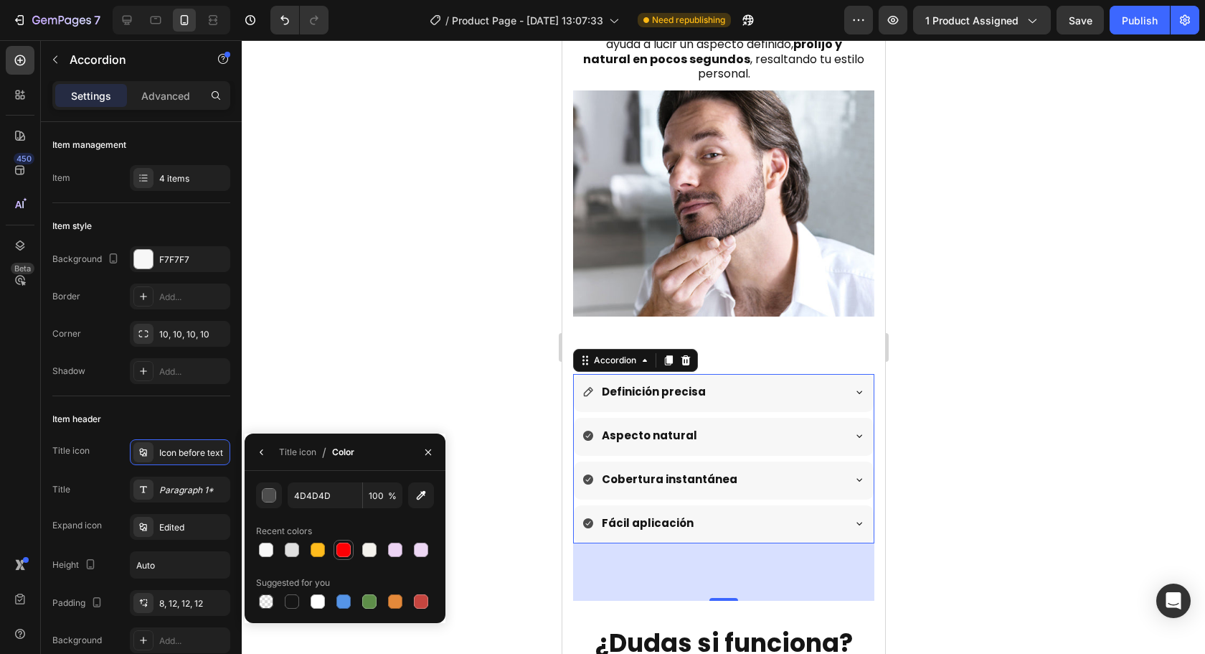
click at [349, 552] on div at bounding box center [343, 549] width 14 height 14
type input "FF0004"
click at [263, 458] on button "button" at bounding box center [261, 451] width 23 height 23
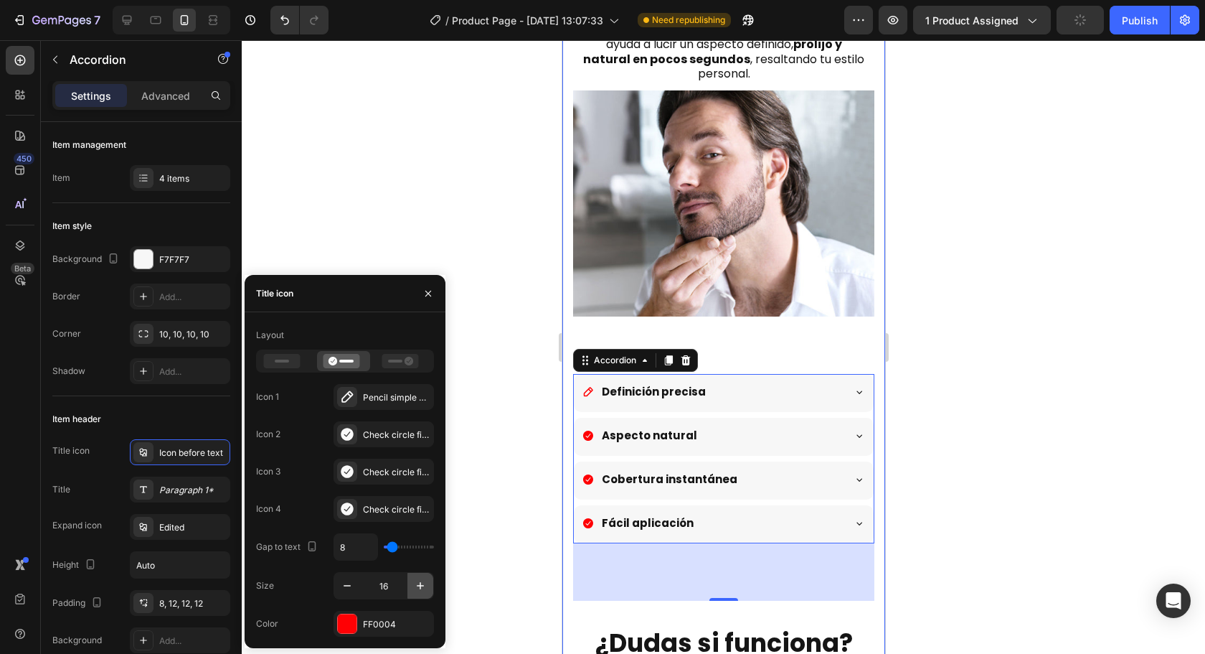
click at [412, 586] on button "button" at bounding box center [420, 585] width 26 height 26
click at [415, 586] on icon "button" at bounding box center [420, 585] width 14 height 14
click at [418, 578] on button "button" at bounding box center [420, 585] width 26 height 26
type input "19"
click at [359, 420] on div "Icon 1 Pencil simple bold Icon 2 Check circle filled Icon 3 Check circle filled…" at bounding box center [345, 453] width 178 height 138
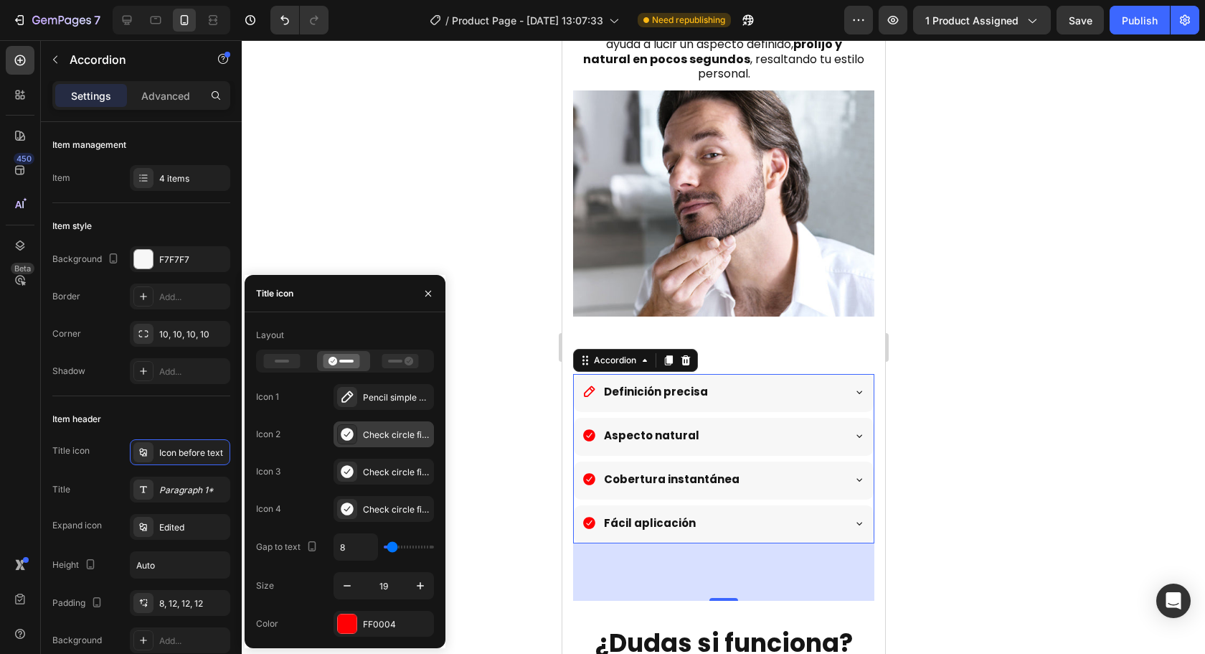
click at [400, 432] on div "Check circle filled" at bounding box center [396, 434] width 67 height 13
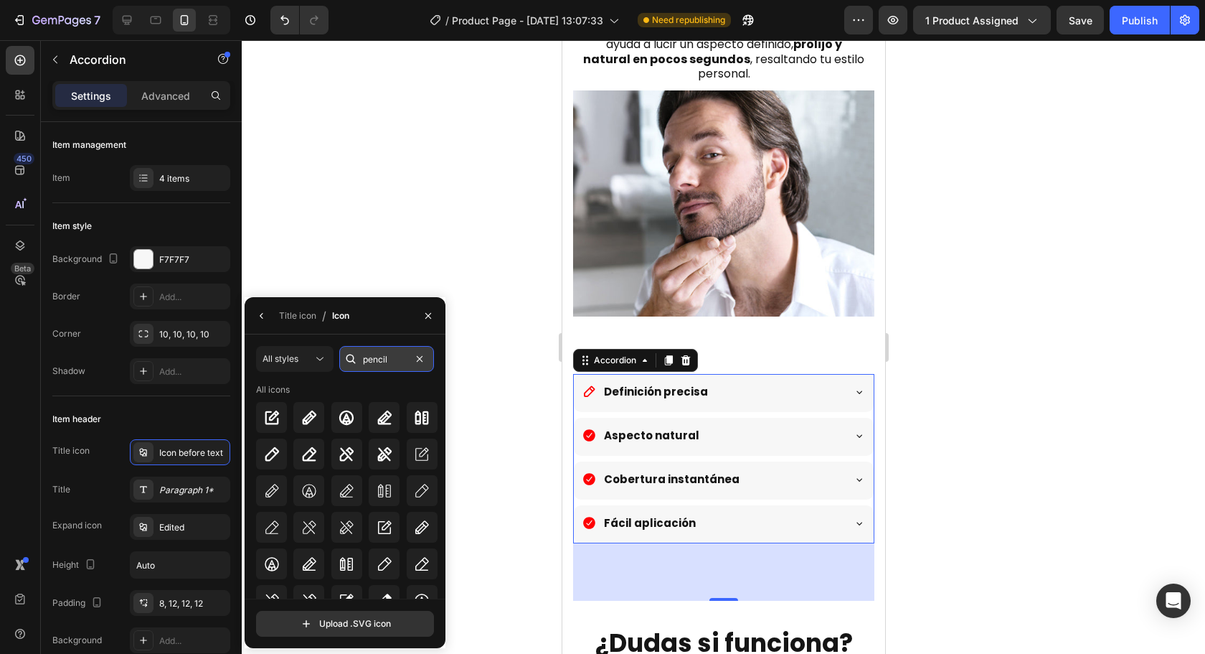
click at [390, 355] on input "pencil" at bounding box center [386, 359] width 95 height 26
paste input "leaf"
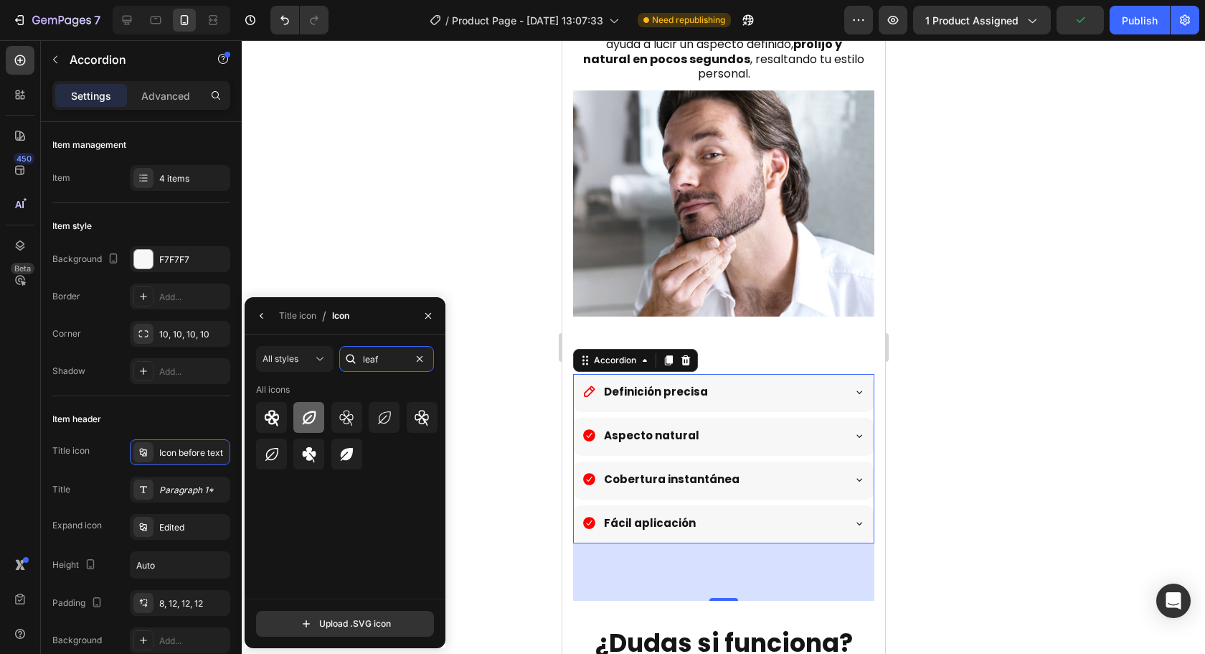
type input "leaf"
click at [306, 423] on icon at bounding box center [309, 417] width 17 height 17
click at [262, 319] on icon "button" at bounding box center [261, 315] width 11 height 11
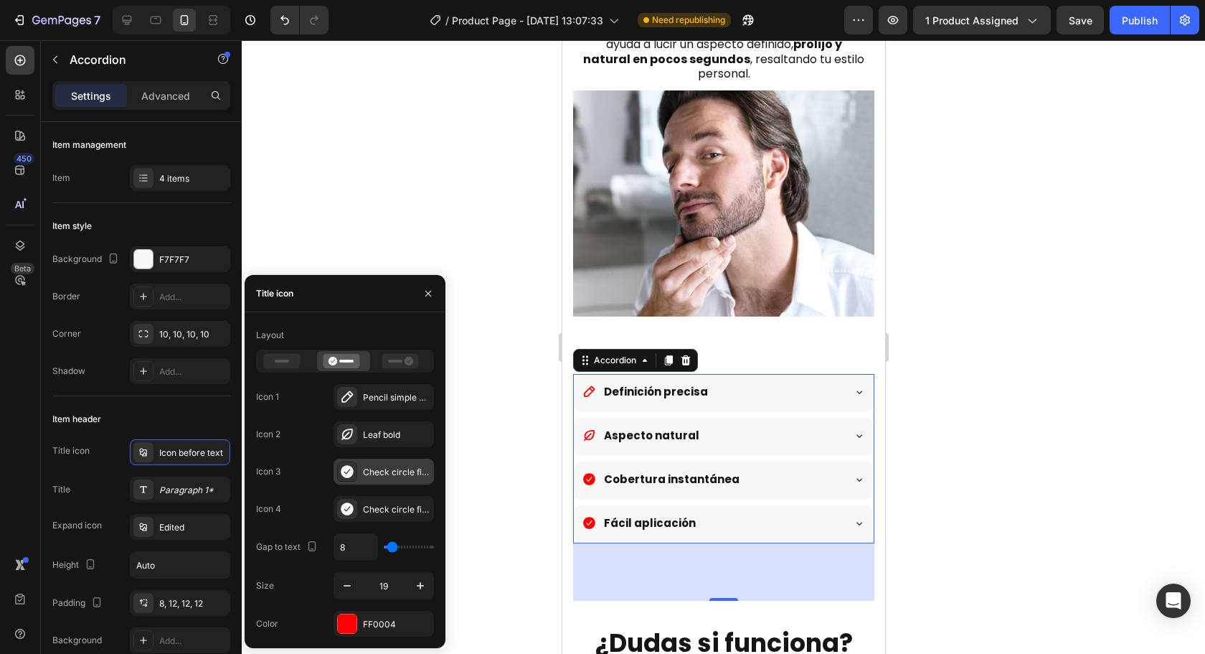
click at [364, 467] on div "Check circle filled" at bounding box center [396, 472] width 67 height 13
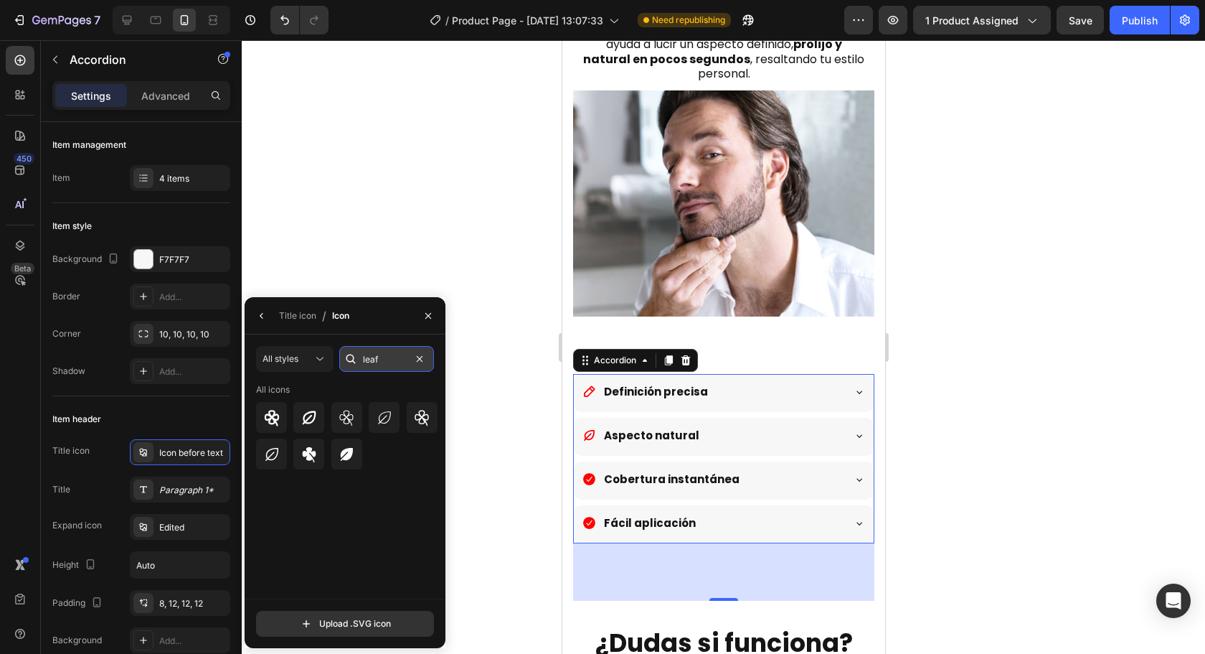
click at [402, 359] on input "leaf" at bounding box center [386, 359] width 95 height 26
paste input "zap"
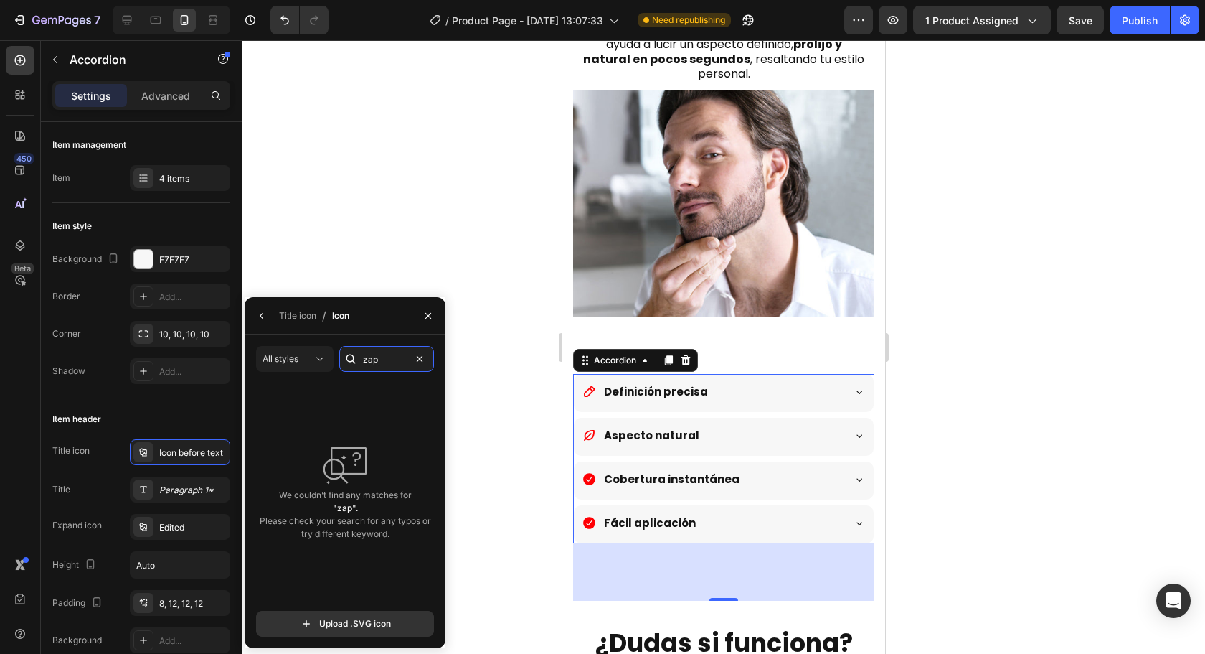
type input "zap"
paste input "flash"
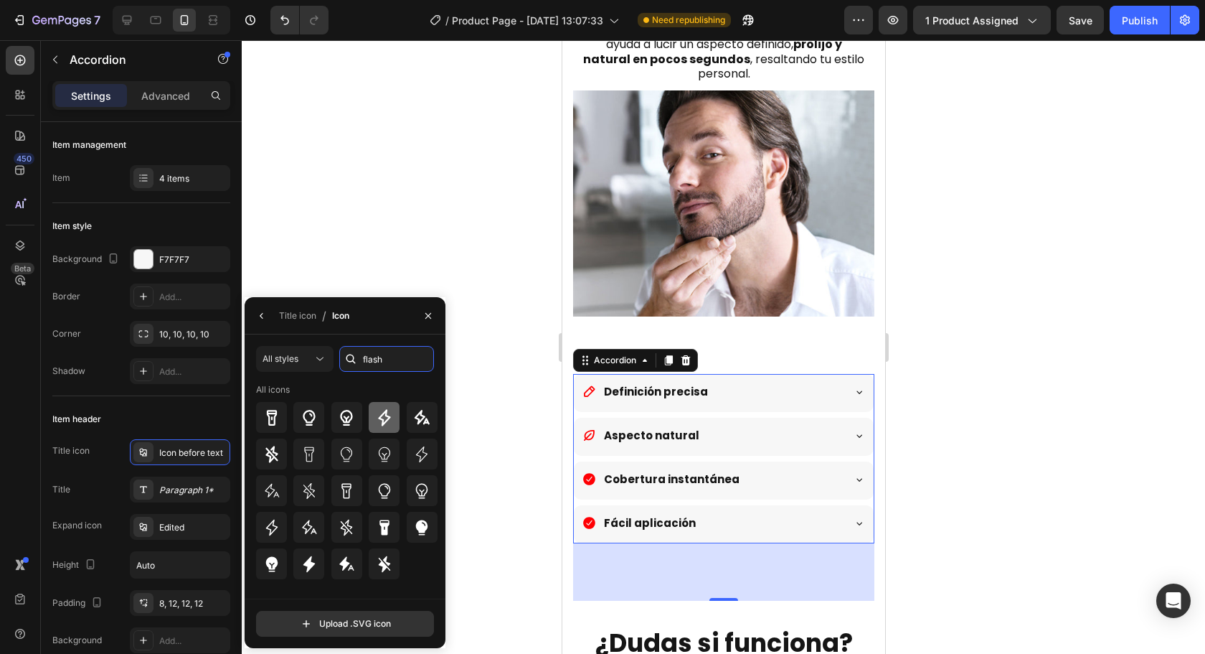
type input "flash"
click at [382, 419] on icon at bounding box center [384, 417] width 12 height 17
paste input "hand"
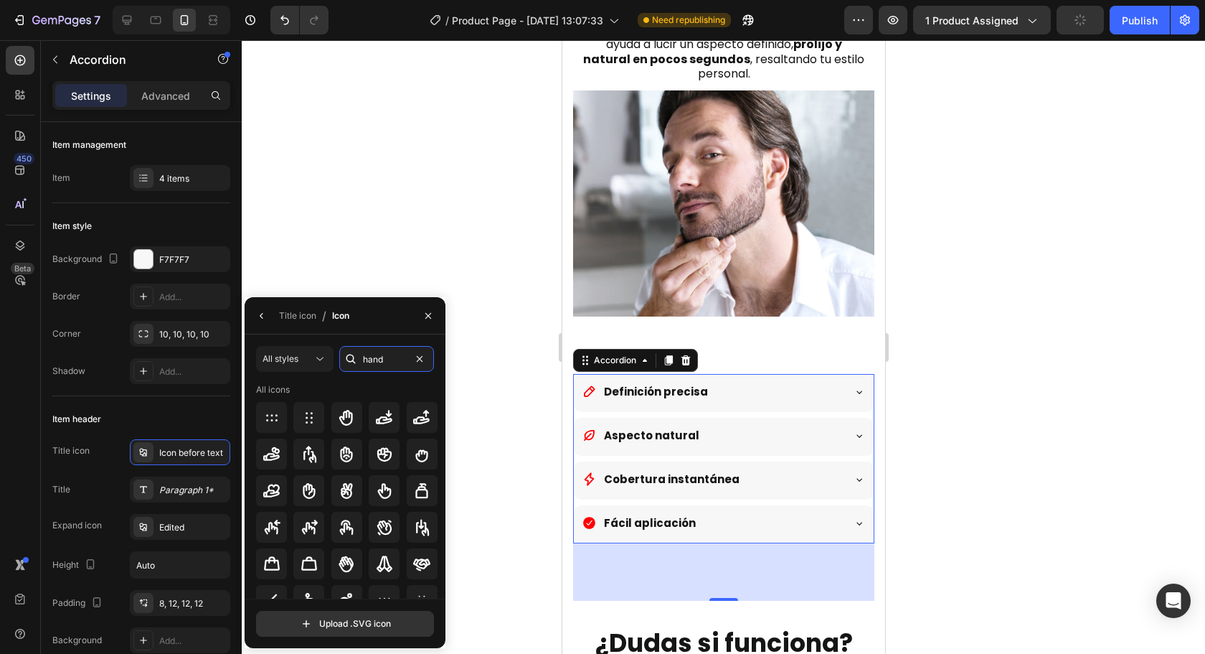
type input "hand"
paste input "brush"
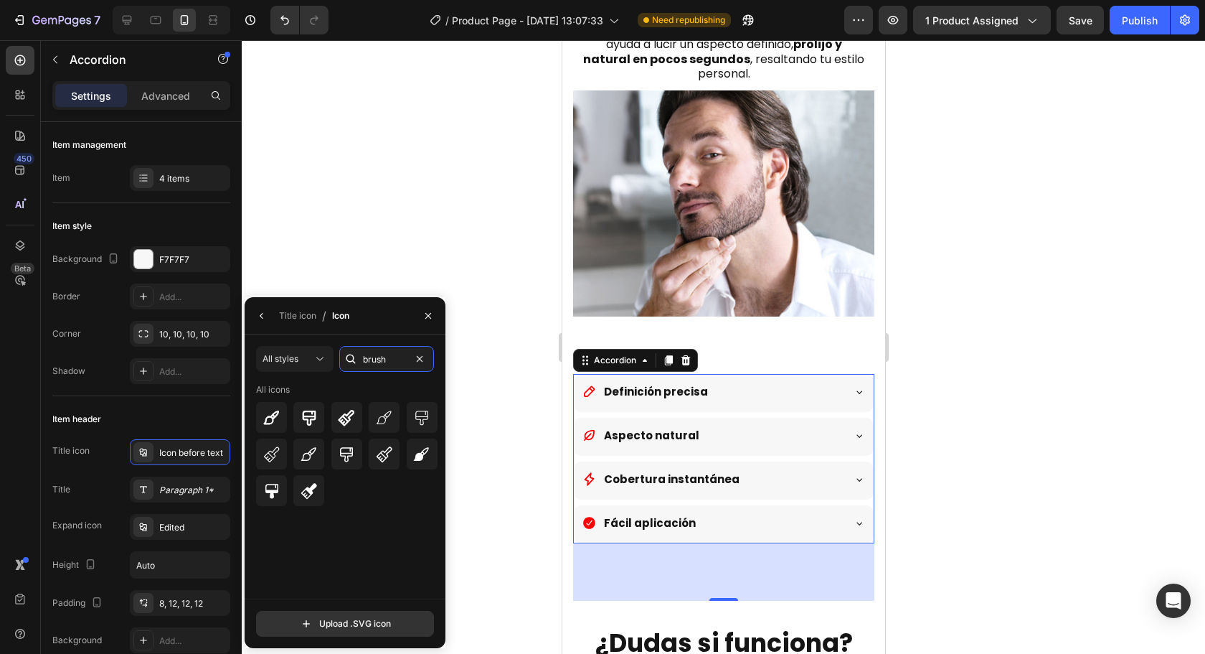
type input "brush"
paste input "pen-tool"
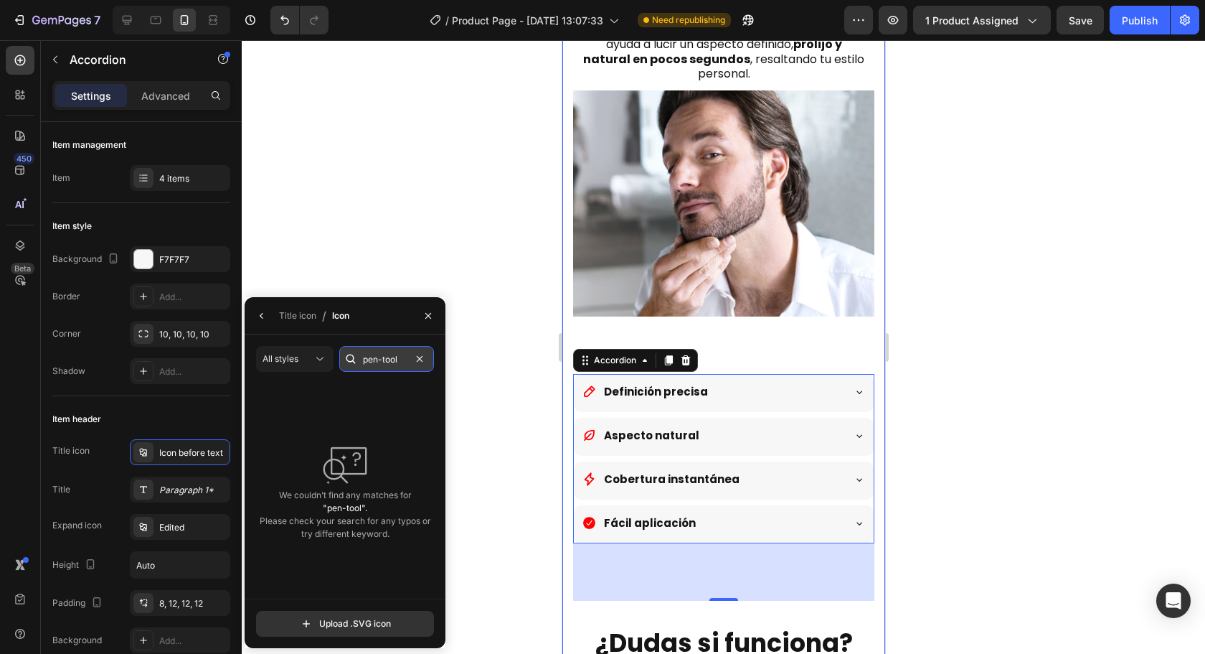
click at [382, 356] on input "pen-tool" at bounding box center [386, 359] width 95 height 26
click at [397, 359] on input "pentool" at bounding box center [386, 359] width 95 height 26
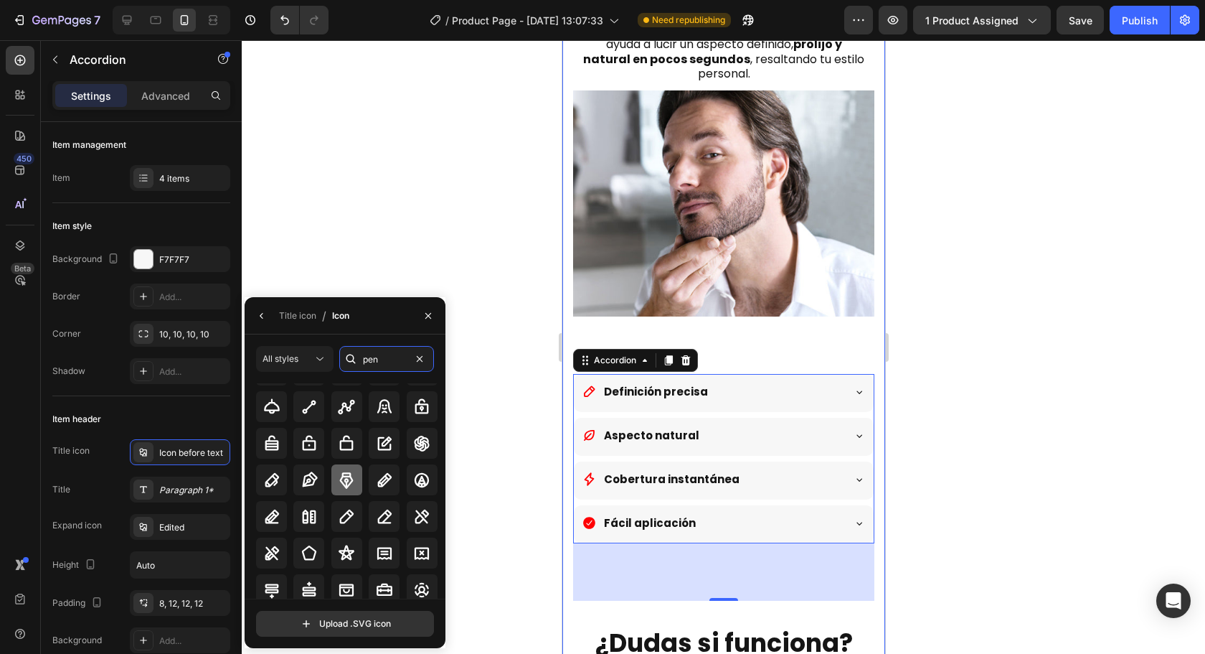
scroll to position [158, 0]
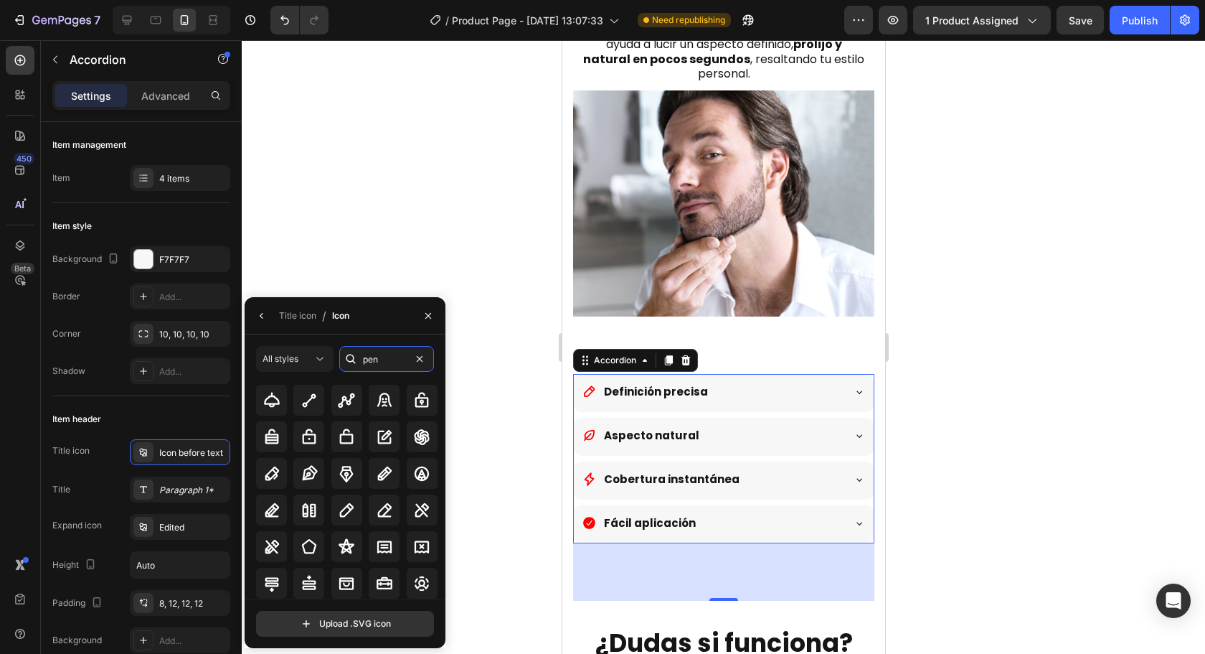
type input "pen"
paste input "hand"
type input "hand"
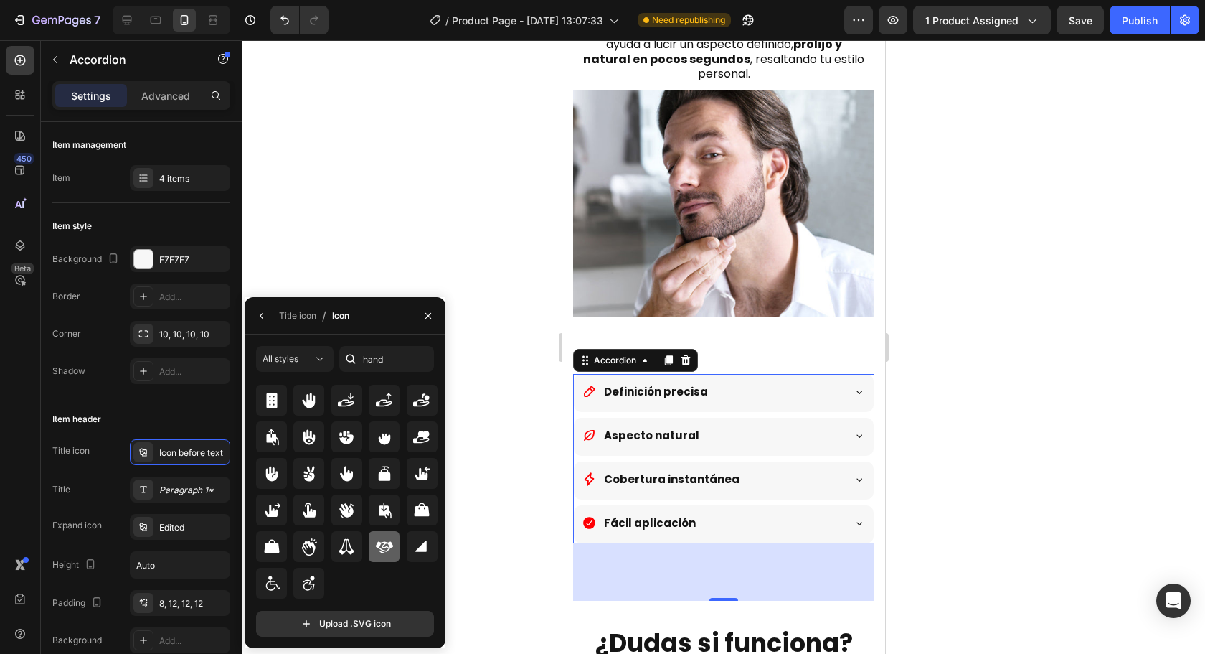
click at [382, 552] on icon at bounding box center [384, 546] width 17 height 17
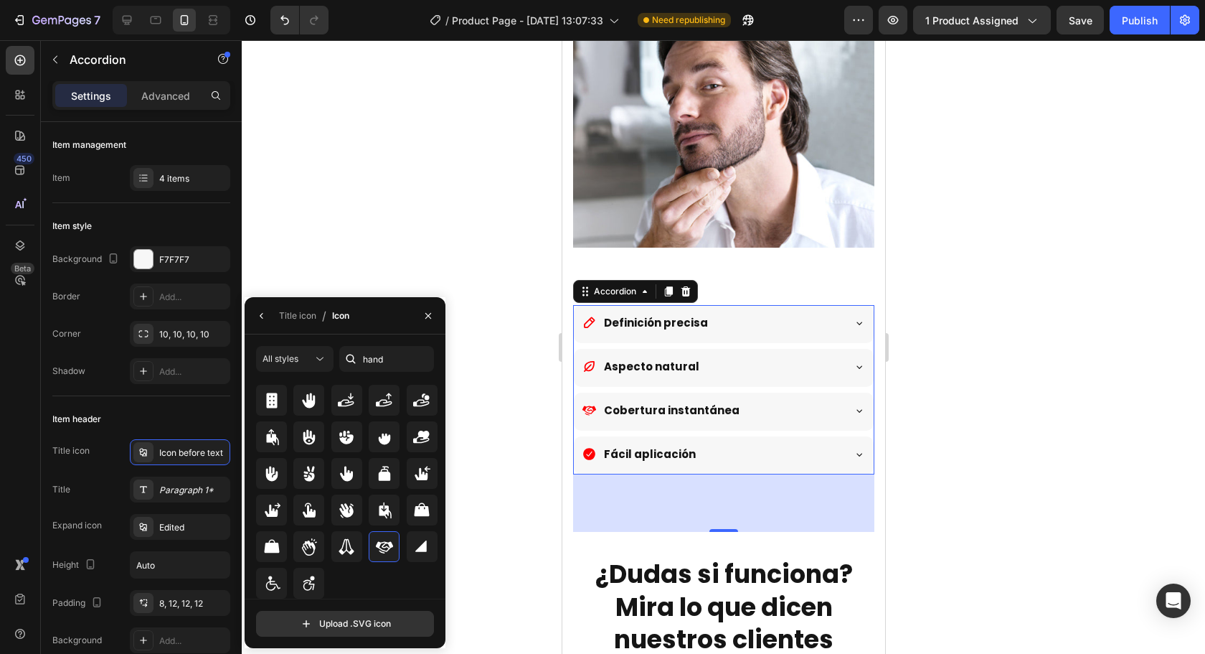
scroll to position [2146, 0]
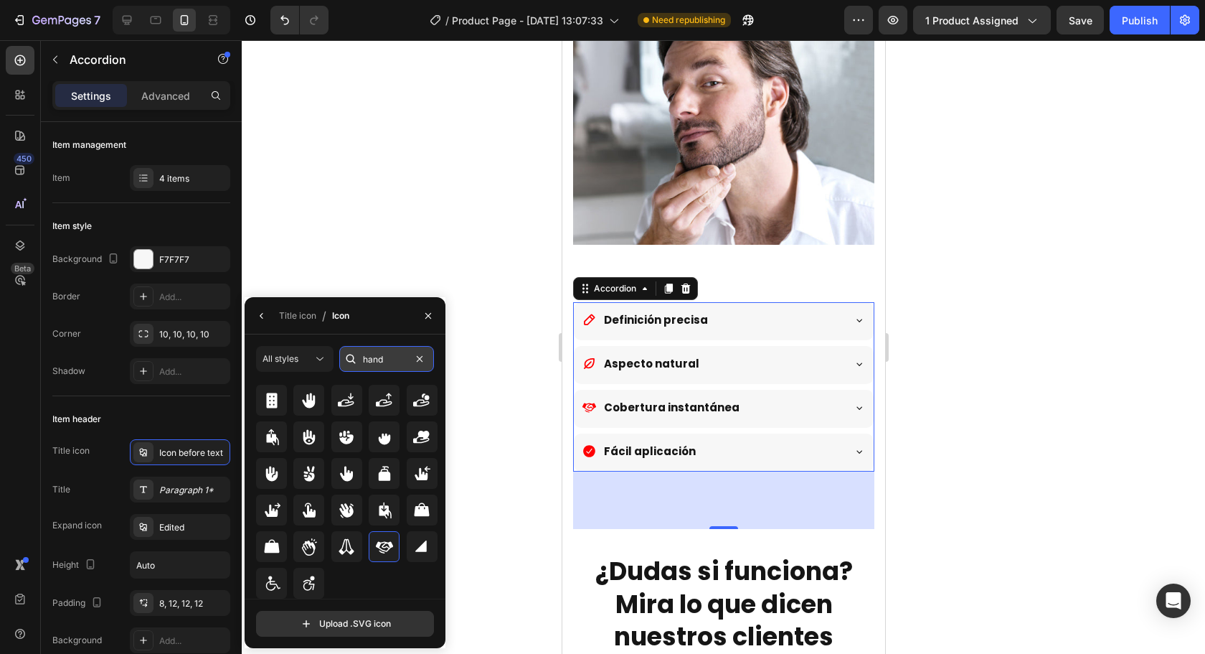
click at [391, 359] on input "hand" at bounding box center [386, 359] width 95 height 26
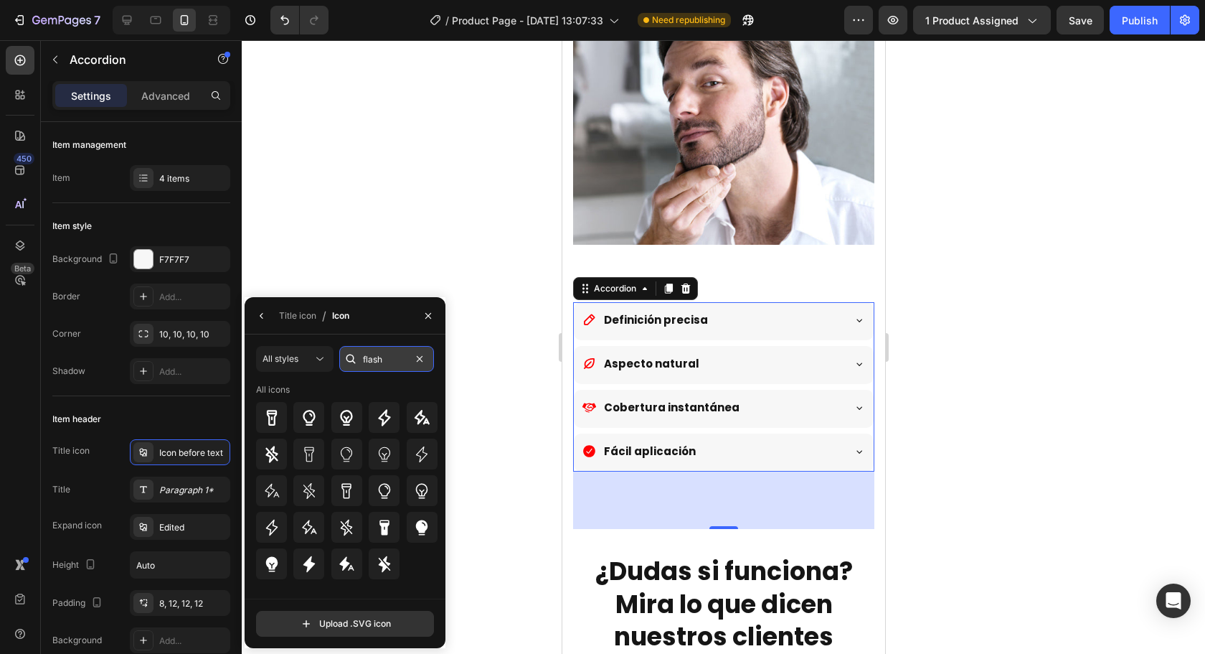
scroll to position [0, 0]
type input "flash"
click at [386, 414] on icon at bounding box center [384, 417] width 12 height 17
click at [265, 313] on icon "button" at bounding box center [261, 315] width 11 height 11
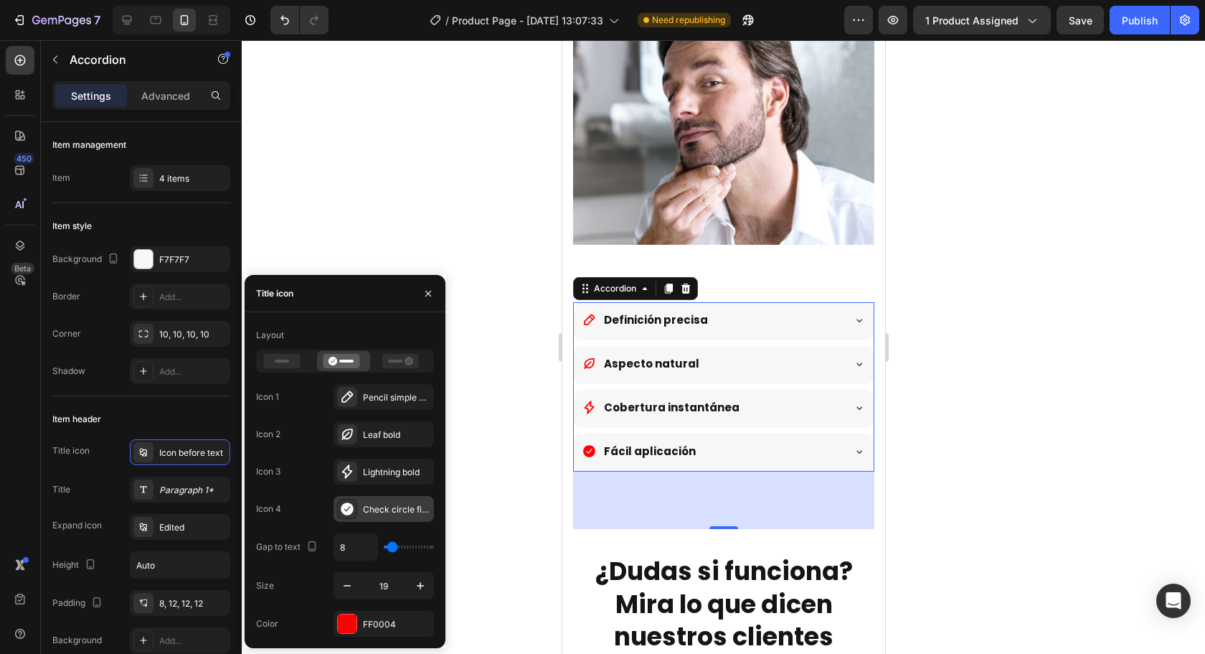
click at [380, 500] on div "Check circle filled" at bounding box center [384, 509] width 100 height 26
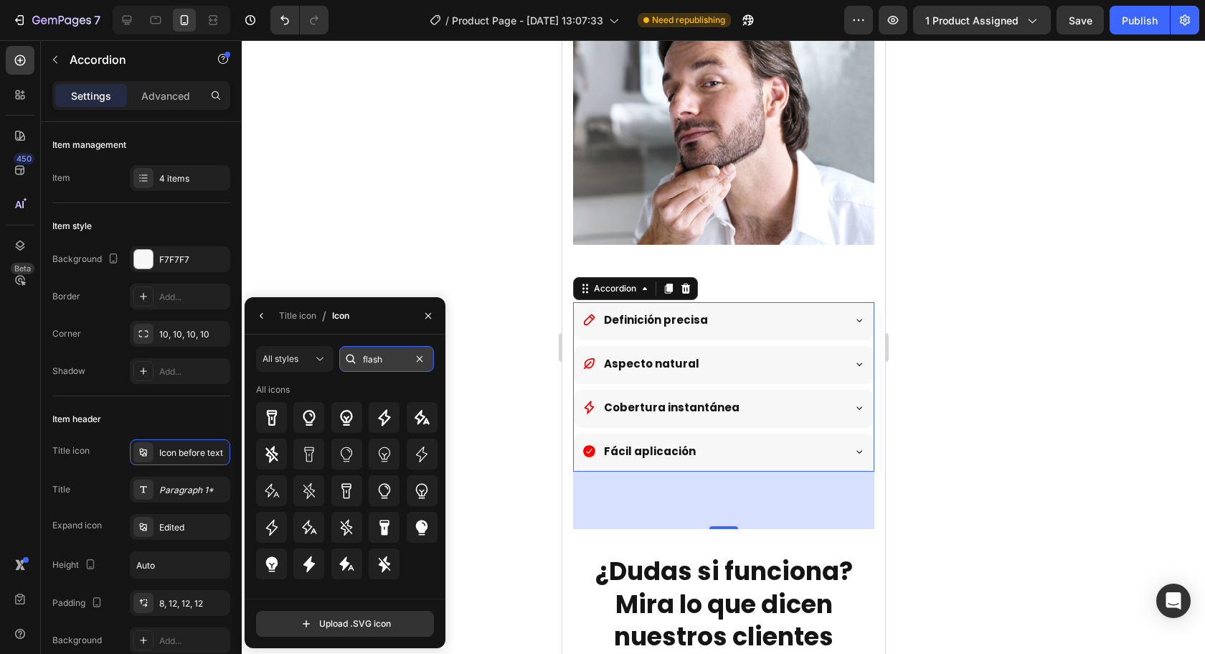
click at [396, 360] on input "flash" at bounding box center [386, 359] width 95 height 26
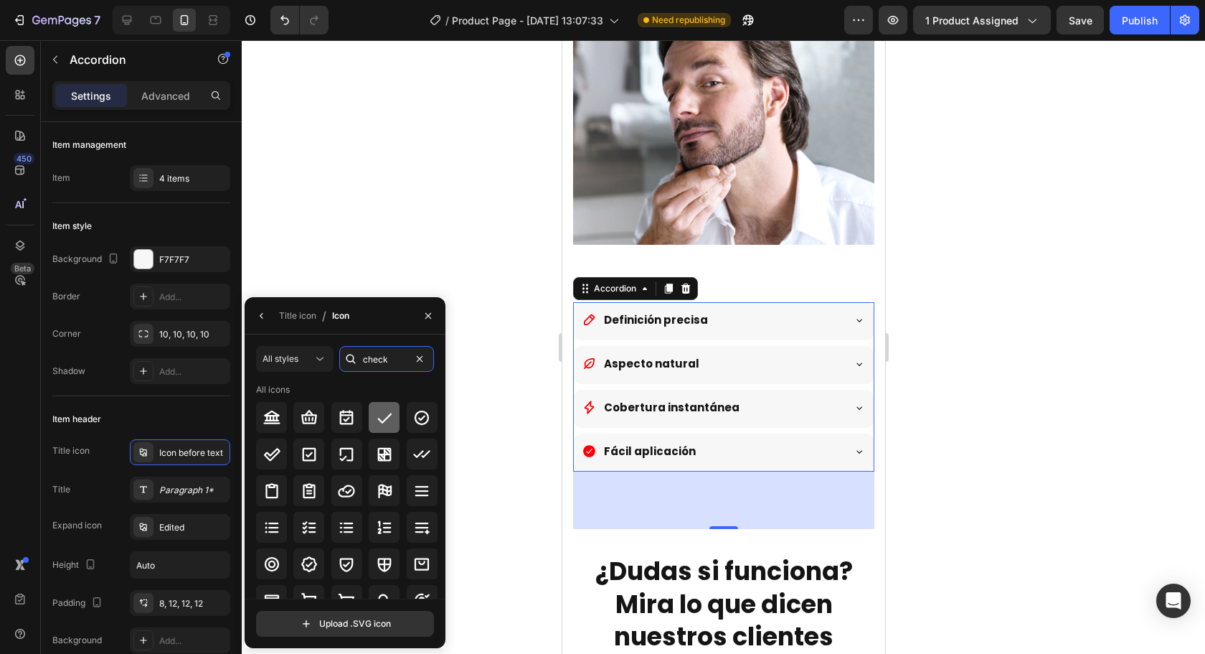
type input "check"
click at [382, 414] on icon at bounding box center [384, 417] width 17 height 17
click at [266, 453] on icon at bounding box center [272, 454] width 17 height 13
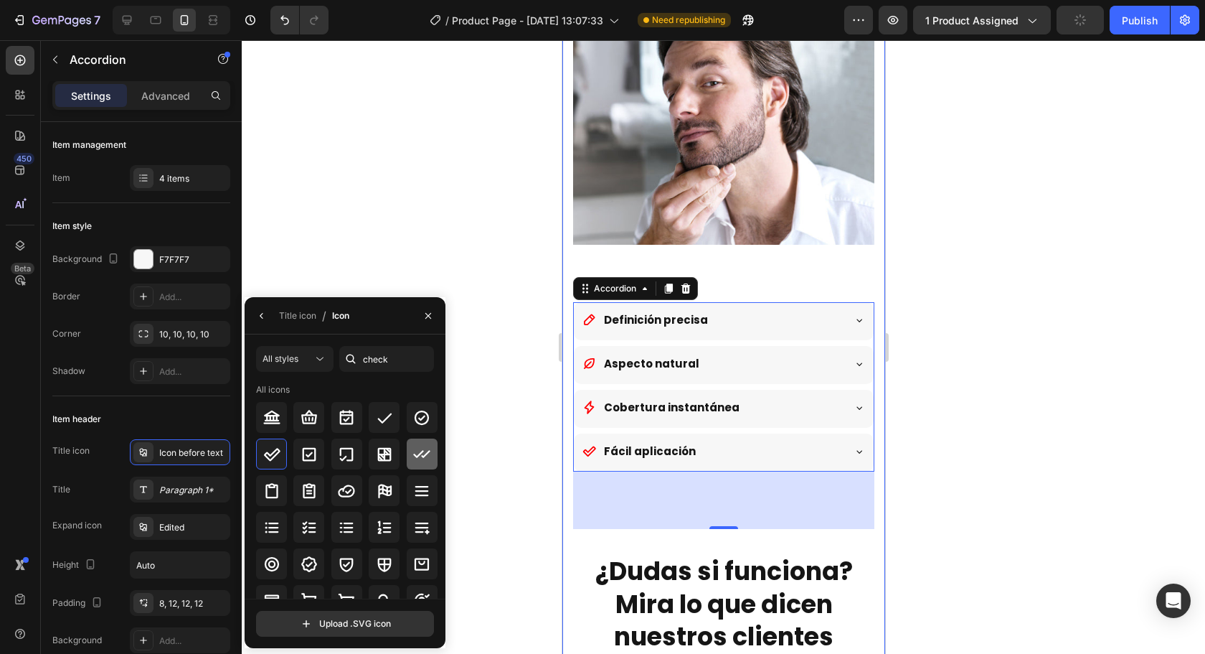
click at [420, 456] on icon at bounding box center [421, 454] width 17 height 8
click at [419, 427] on div at bounding box center [422, 417] width 31 height 31
click at [1078, 376] on div at bounding box center [723, 346] width 963 height 613
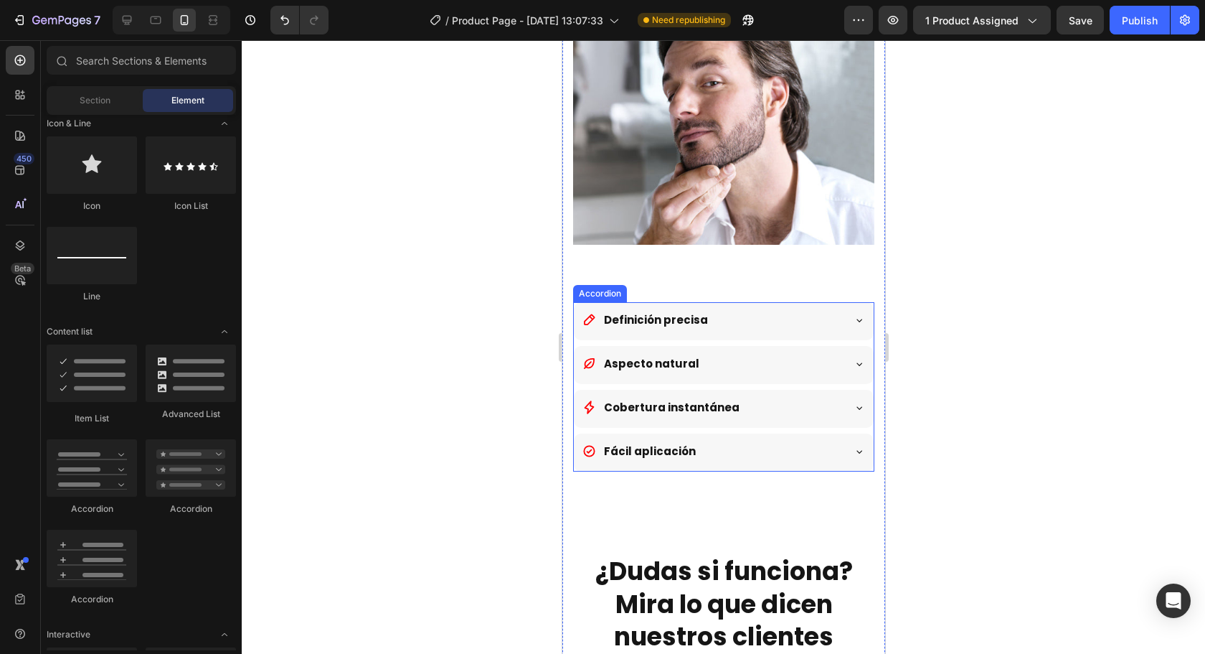
click at [809, 324] on div "Definición precisa Aspecto natural Cobertura instantánea Fácil aplicación" at bounding box center [722, 386] width 301 height 169
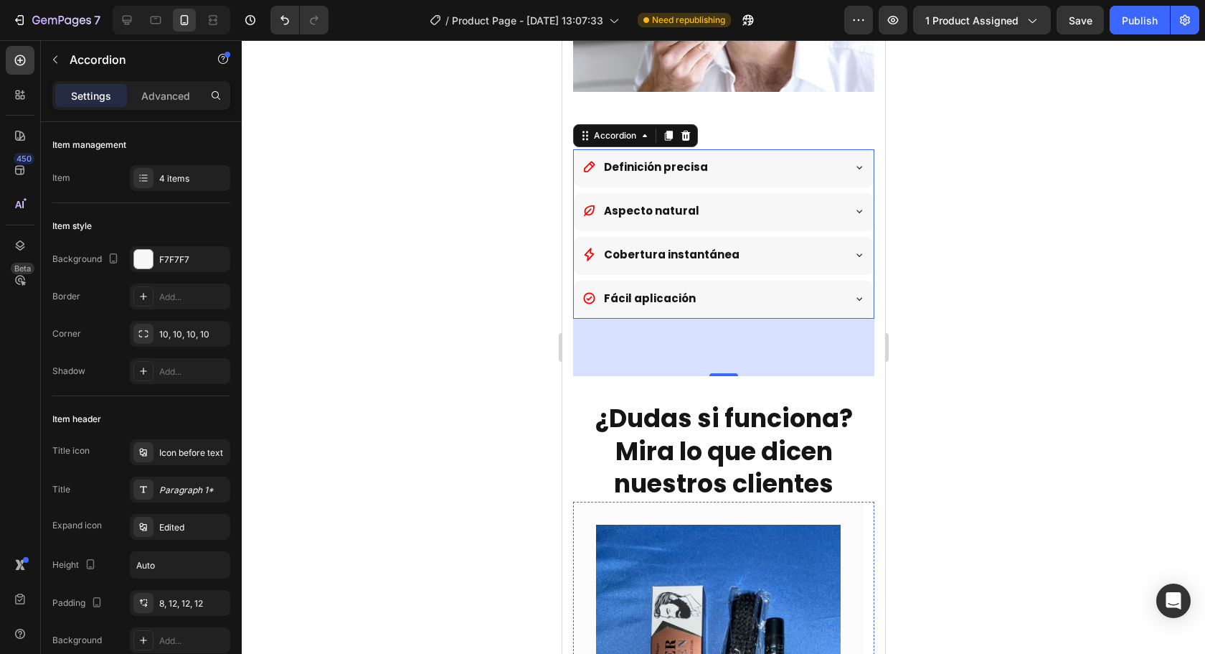
scroll to position [2289, 0]
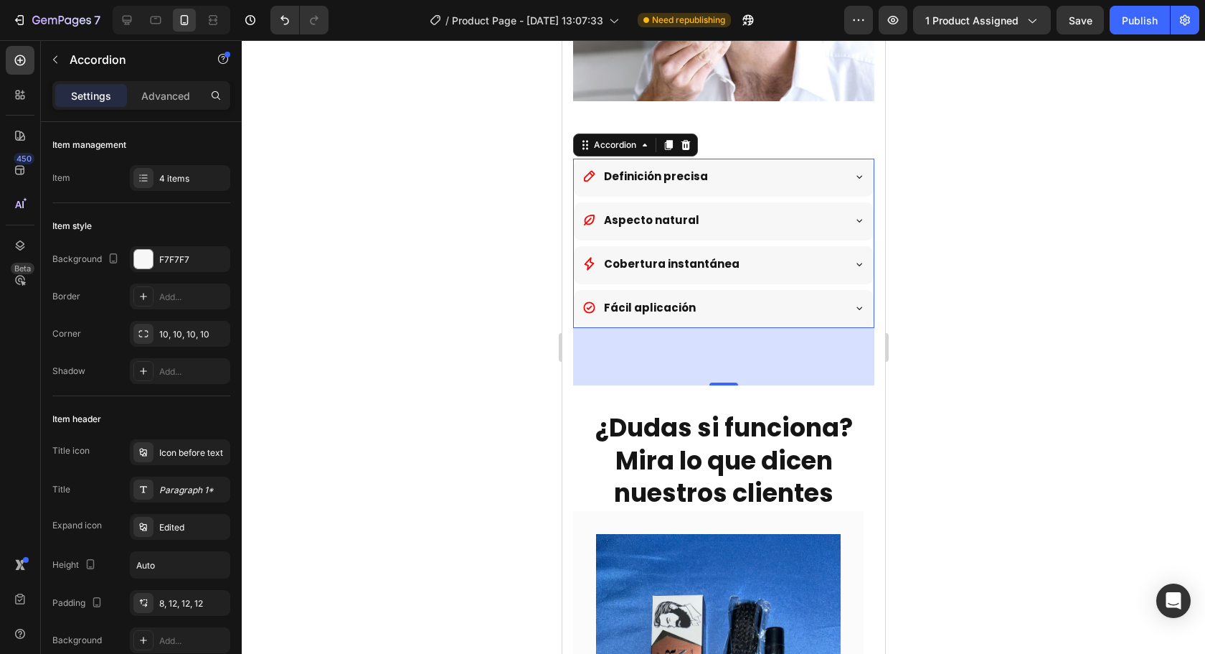
click at [811, 164] on div "Definición precisa" at bounding box center [712, 176] width 260 height 24
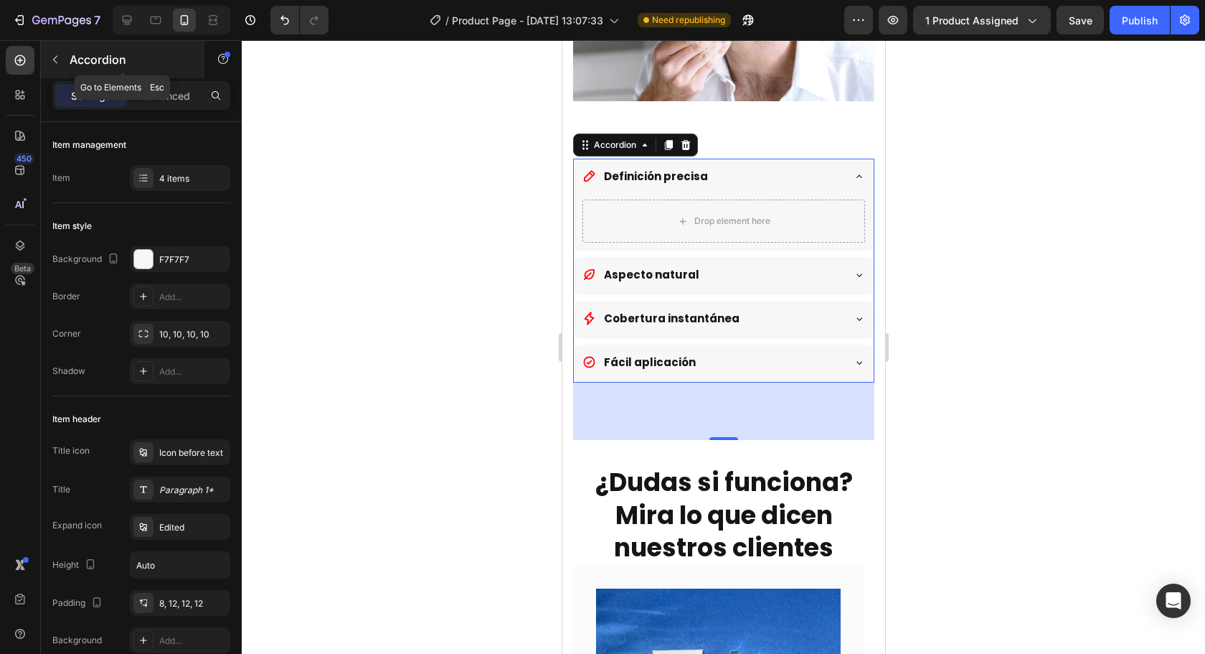
click at [70, 55] on p "Accordion" at bounding box center [131, 59] width 122 height 17
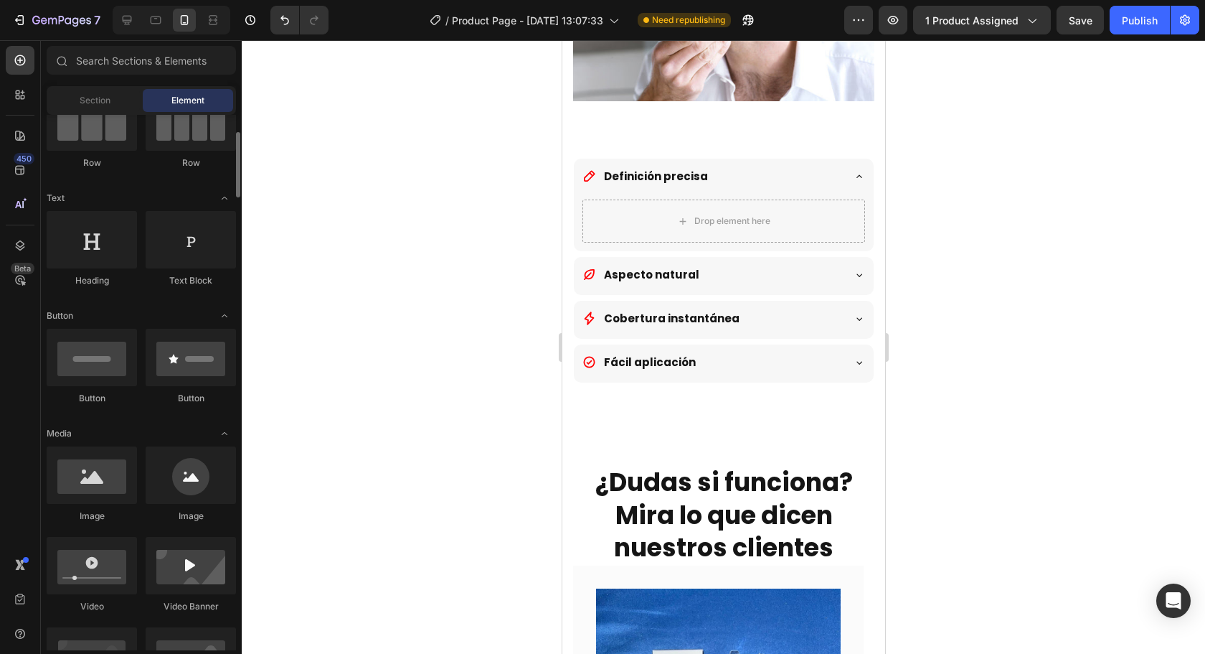
scroll to position [0, 0]
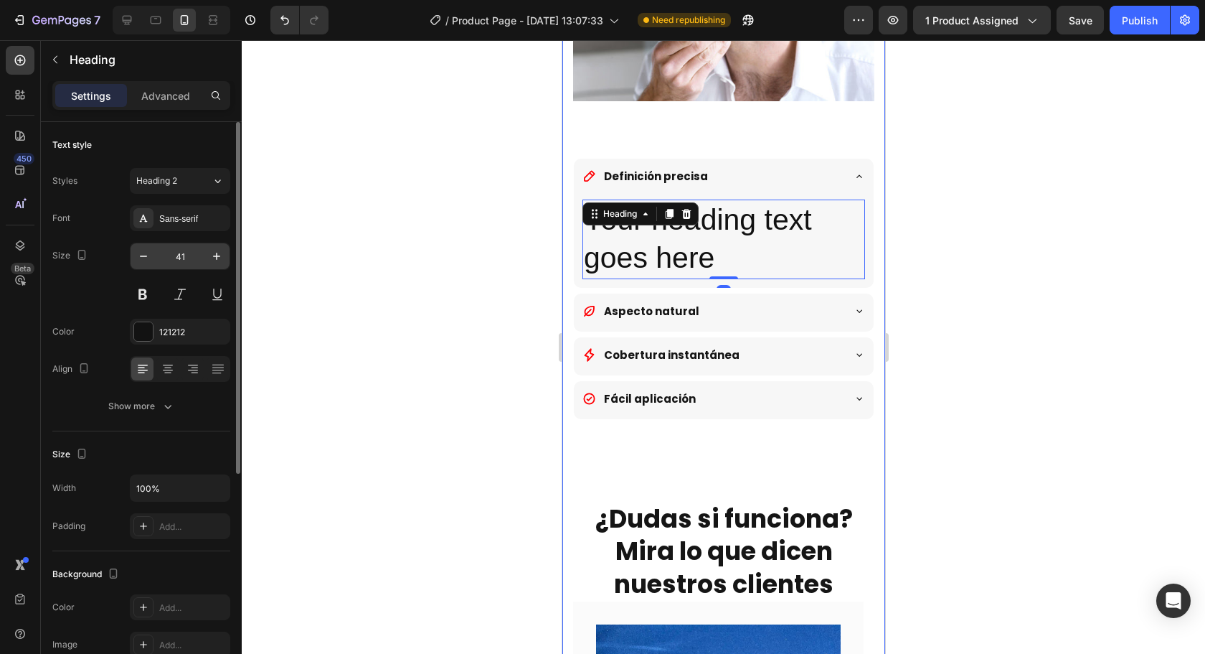
click at [197, 253] on input "41" at bounding box center [179, 256] width 47 height 26
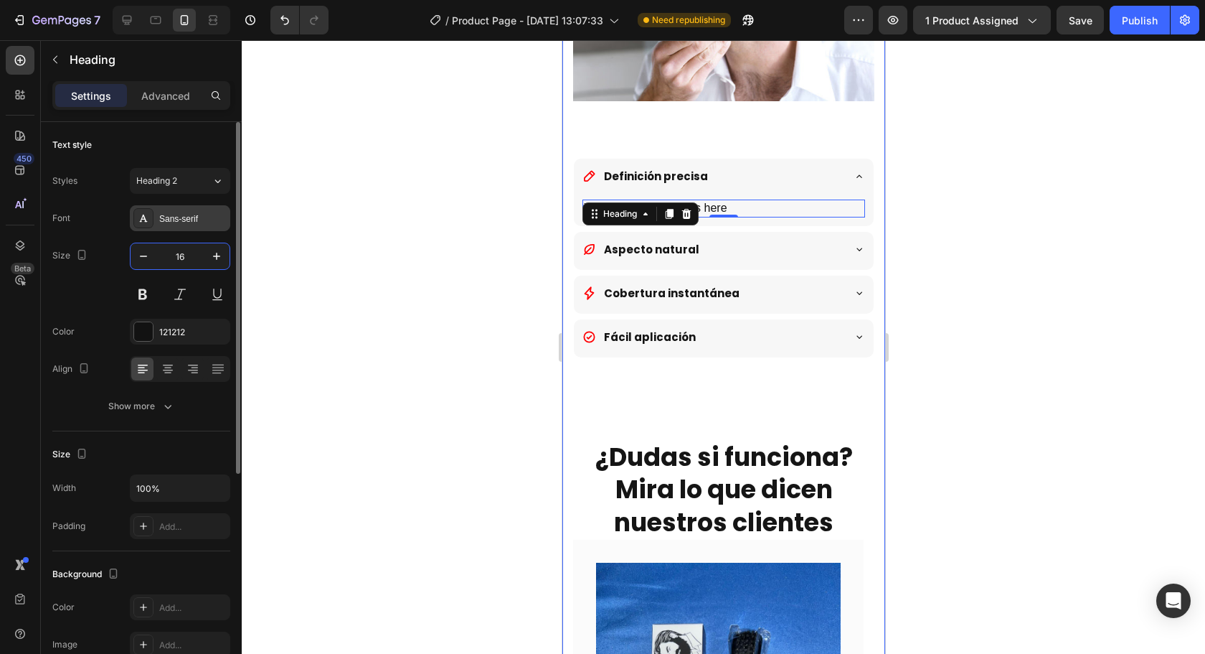
type input "16"
click at [187, 223] on div "Sans-serif" at bounding box center [192, 218] width 67 height 13
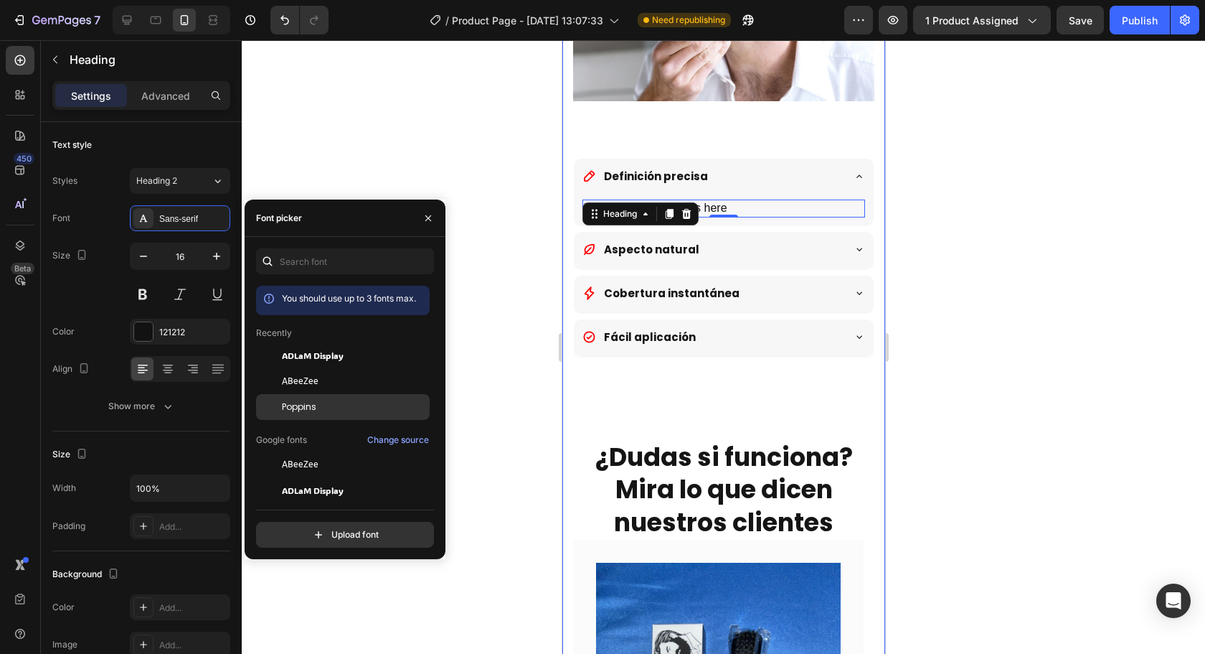
click at [330, 407] on div "Poppins" at bounding box center [354, 406] width 145 height 13
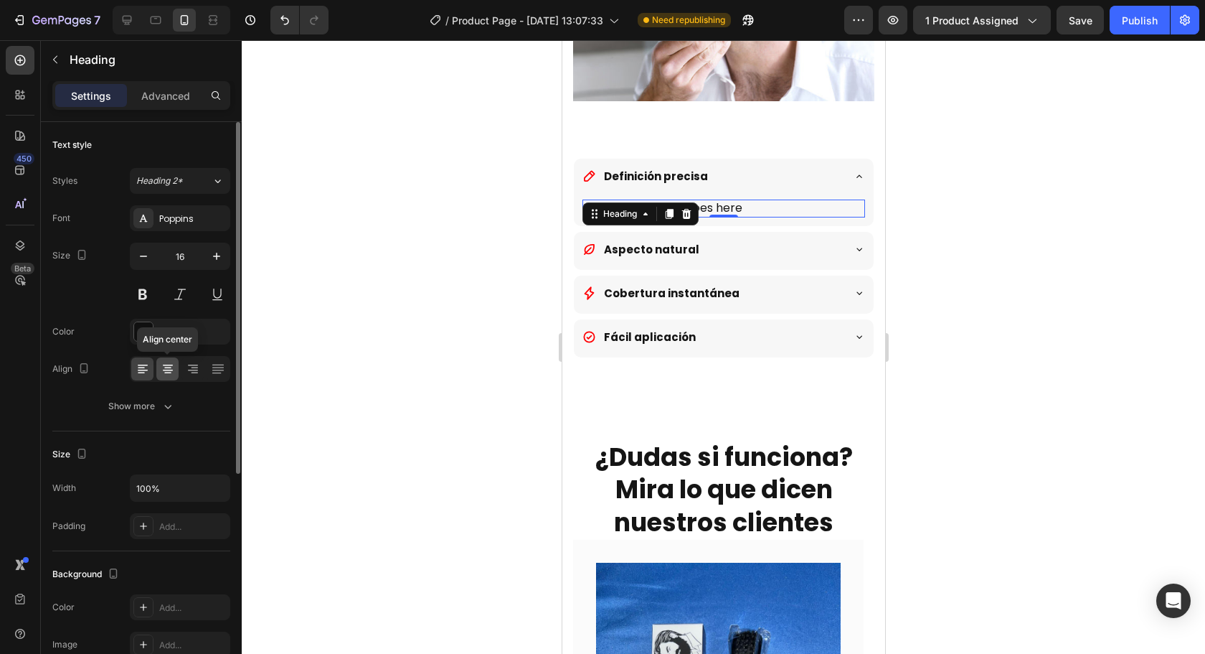
click at [171, 367] on icon at bounding box center [168, 369] width 14 height 14
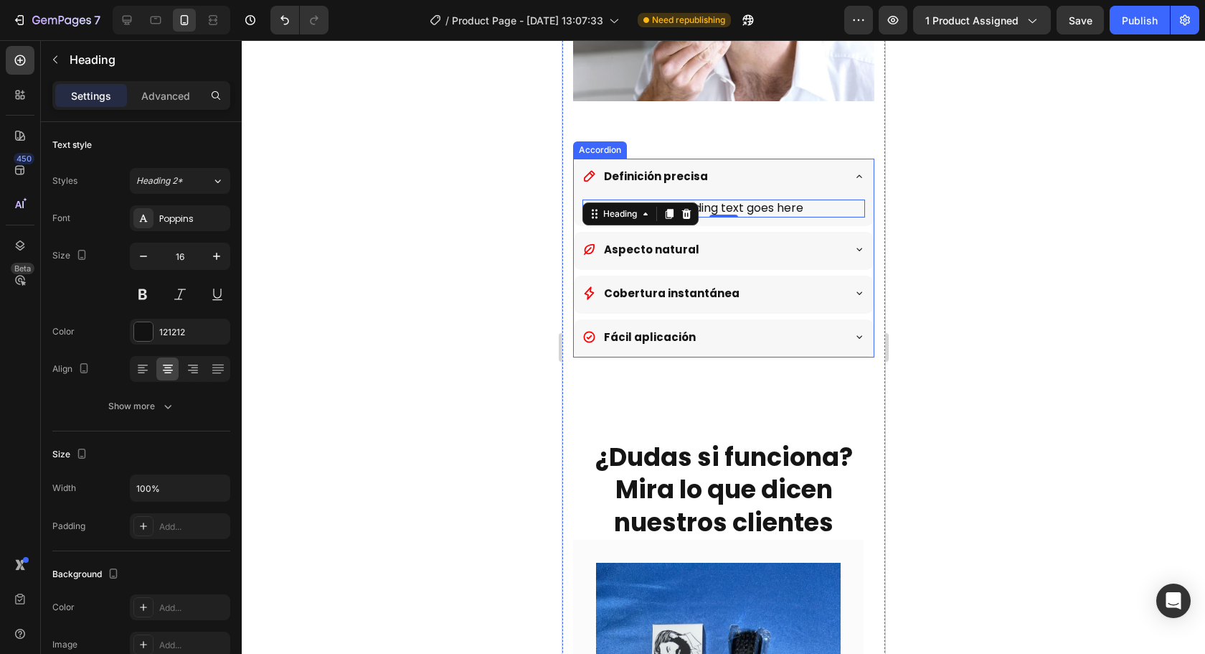
click at [1037, 283] on div at bounding box center [723, 346] width 963 height 613
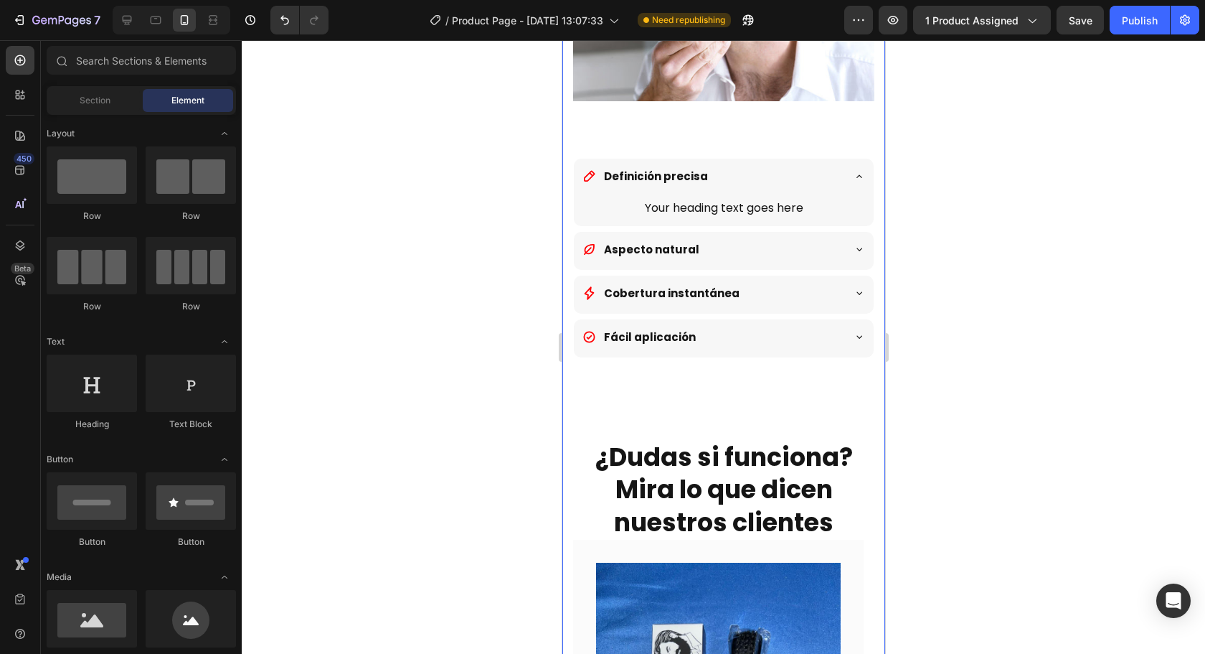
click at [853, 243] on icon at bounding box center [858, 248] width 11 height 11
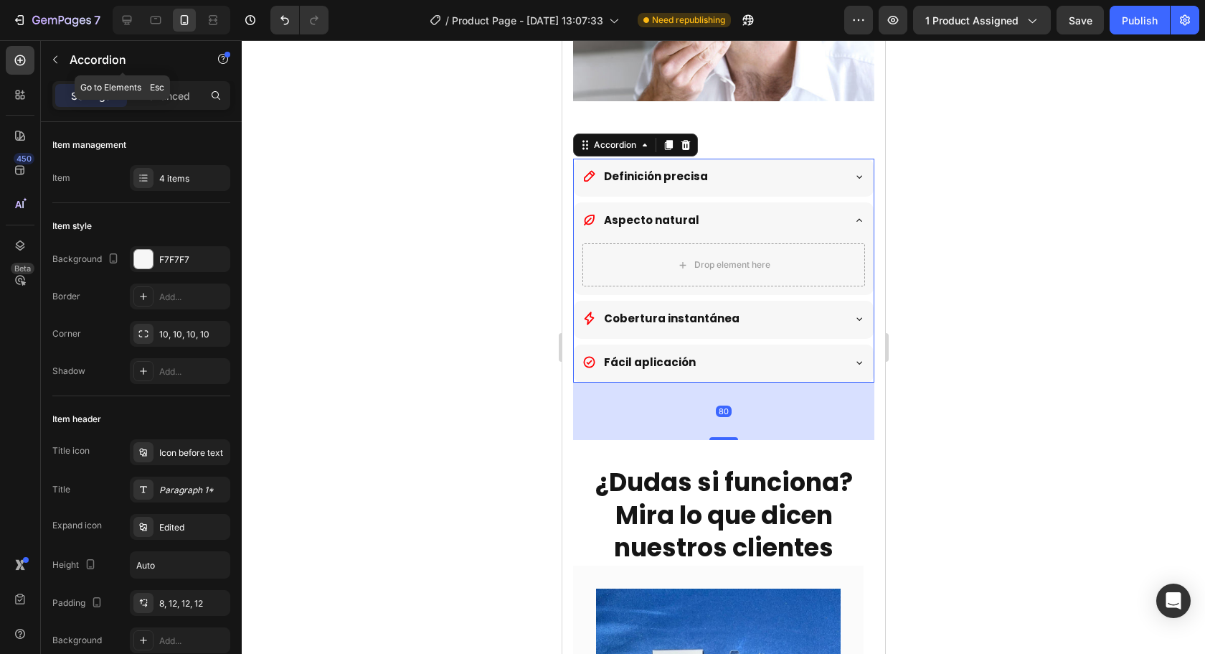
click at [47, 79] on div "Accordion" at bounding box center [123, 60] width 164 height 41
click at [48, 70] on button "button" at bounding box center [55, 59] width 23 height 23
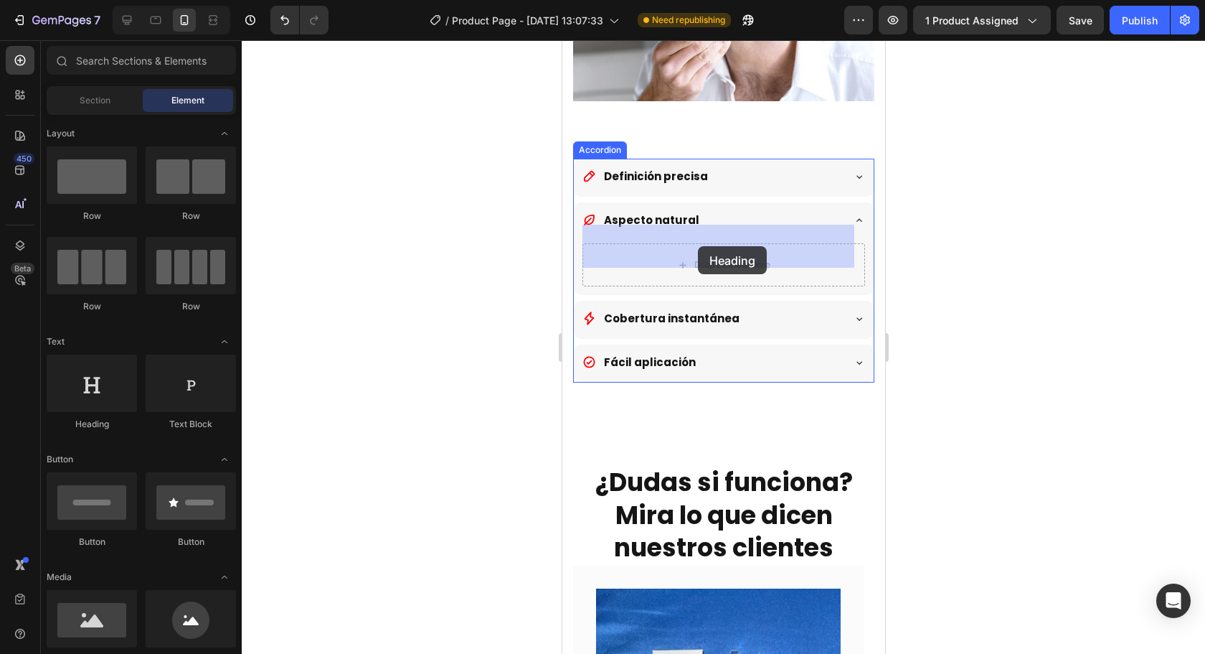
drag, startPoint x: 677, startPoint y: 402, endPoint x: 631, endPoint y: 229, distance: 178.7
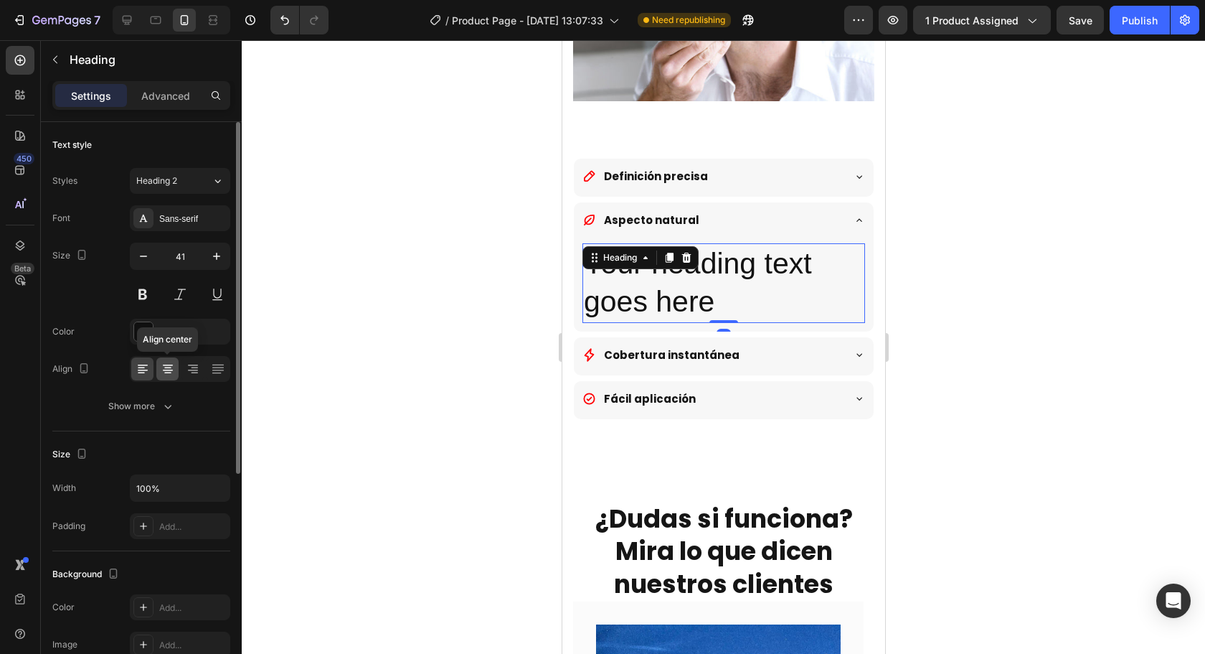
click at [166, 364] on icon at bounding box center [168, 369] width 14 height 14
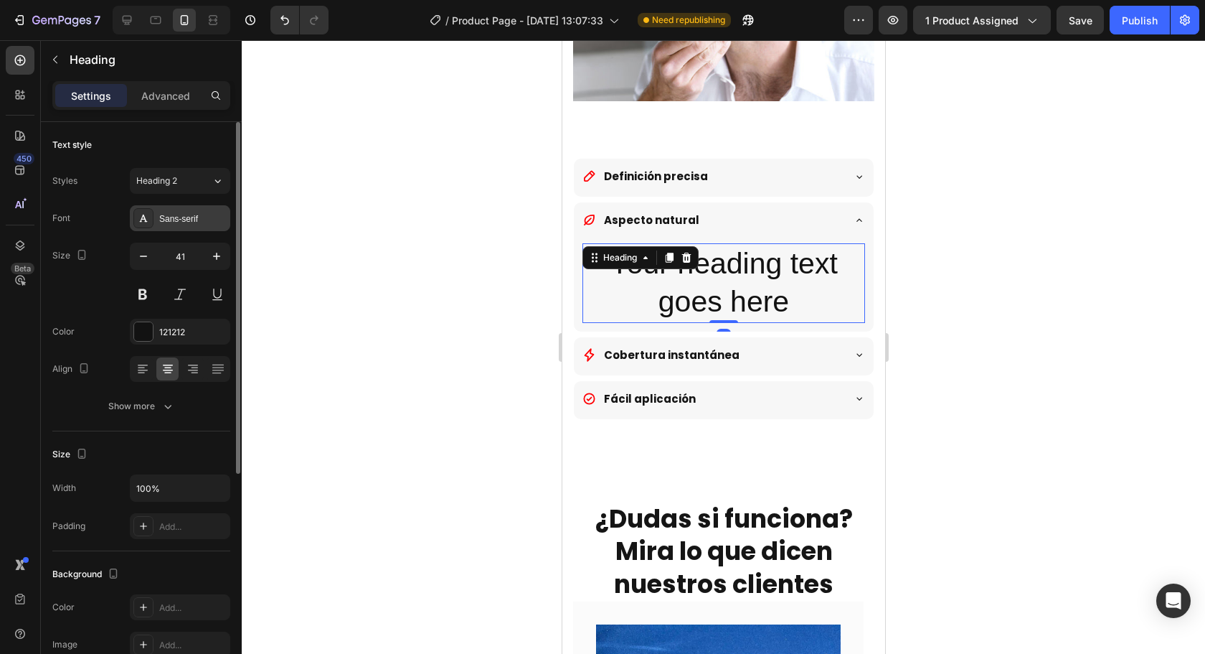
click at [191, 226] on div "Sans-serif" at bounding box center [180, 218] width 100 height 26
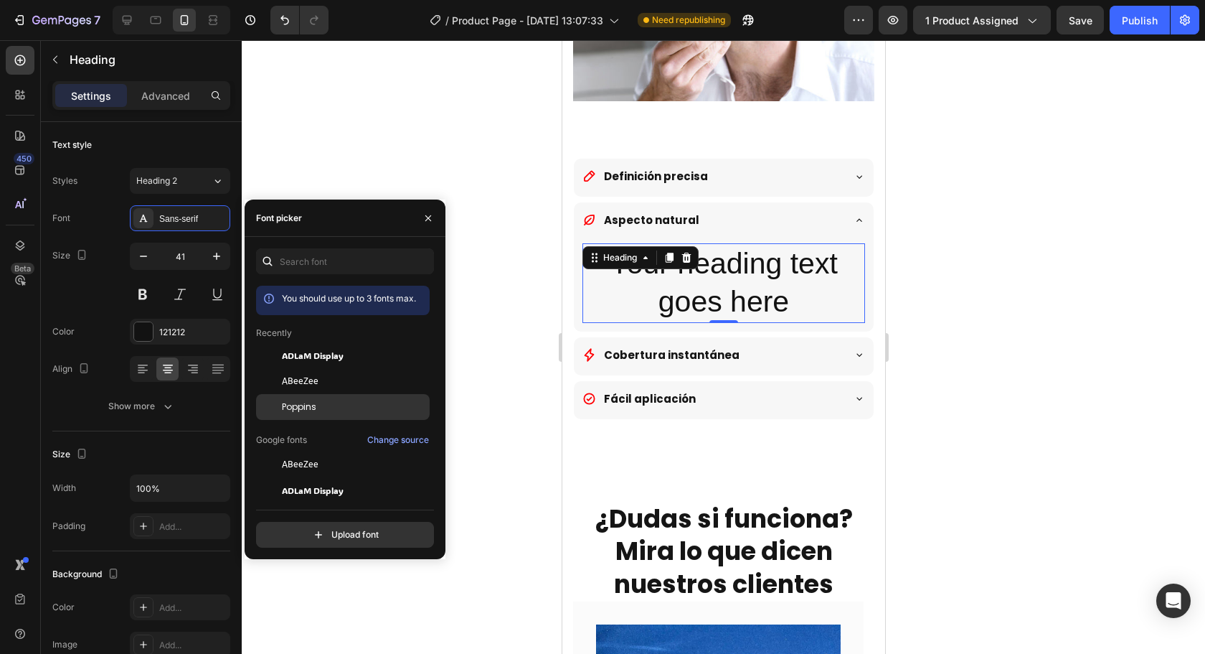
click at [312, 606] on div "Poppins" at bounding box center [343, 619] width 174 height 26
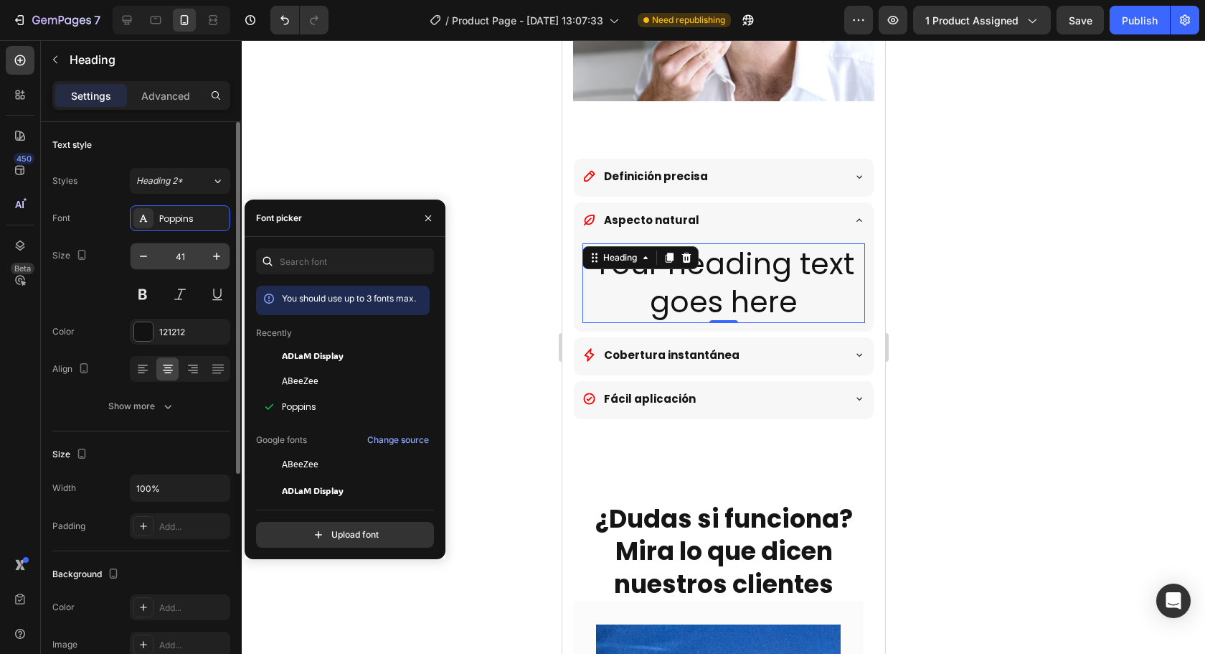
click at [182, 260] on input "41" at bounding box center [179, 256] width 47 height 26
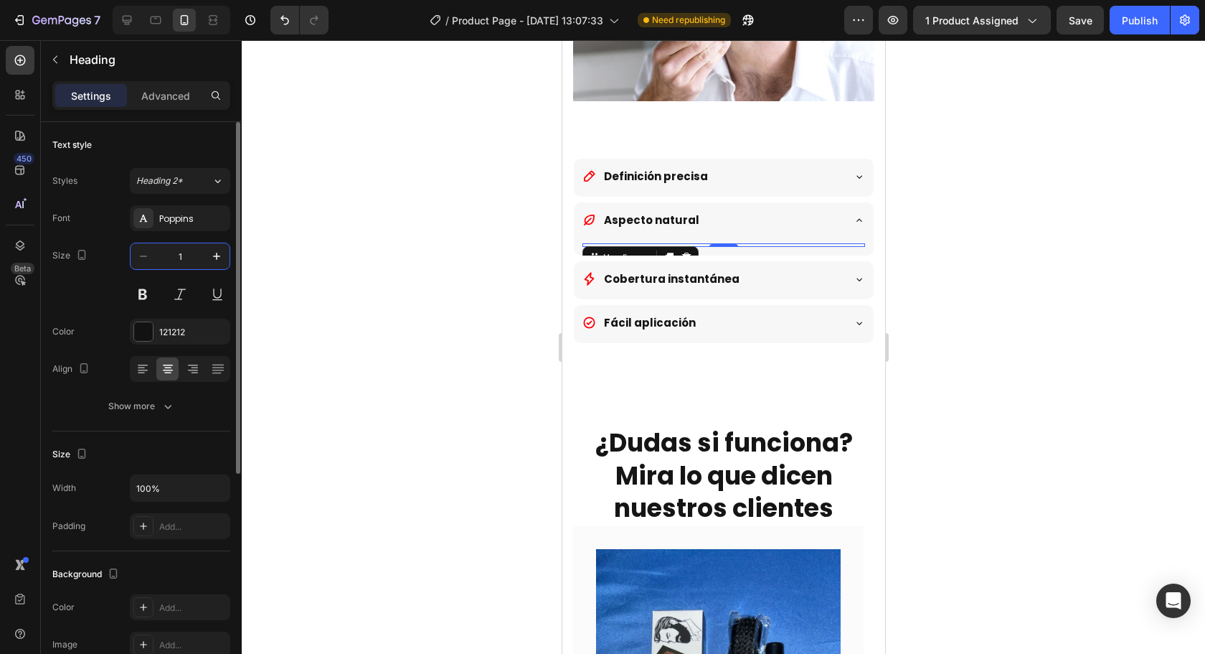
type input "16"
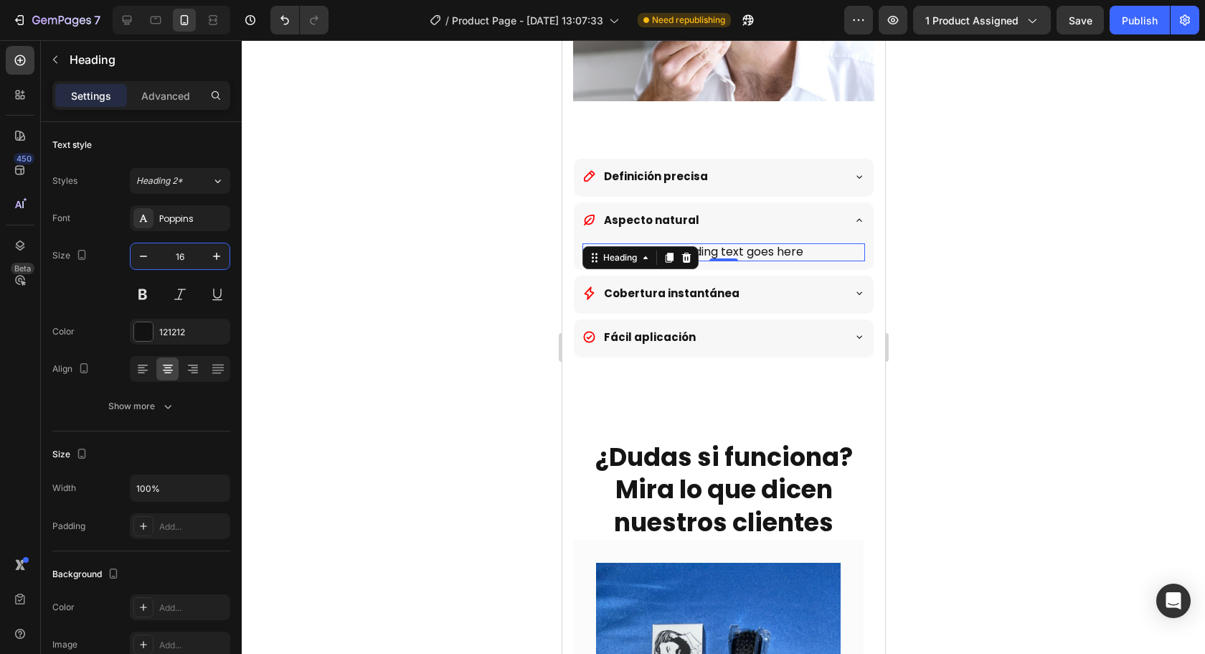
click at [1033, 295] on div at bounding box center [723, 346] width 963 height 613
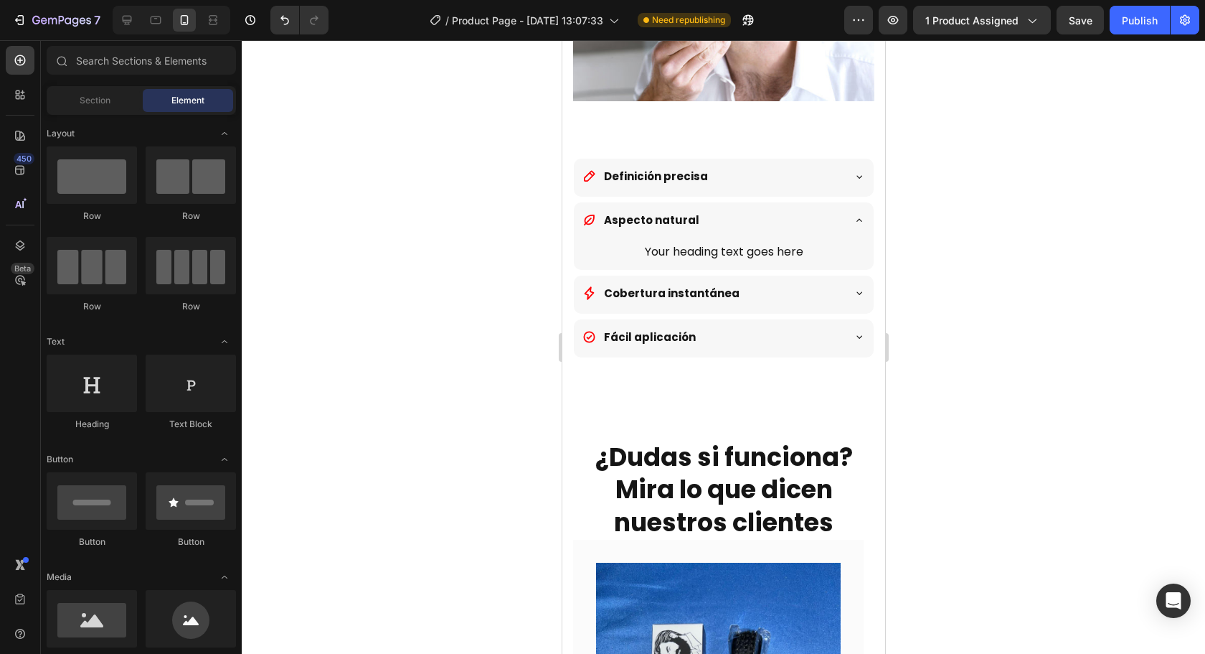
click at [817, 281] on div "Cobertura instantánea" at bounding box center [712, 293] width 260 height 24
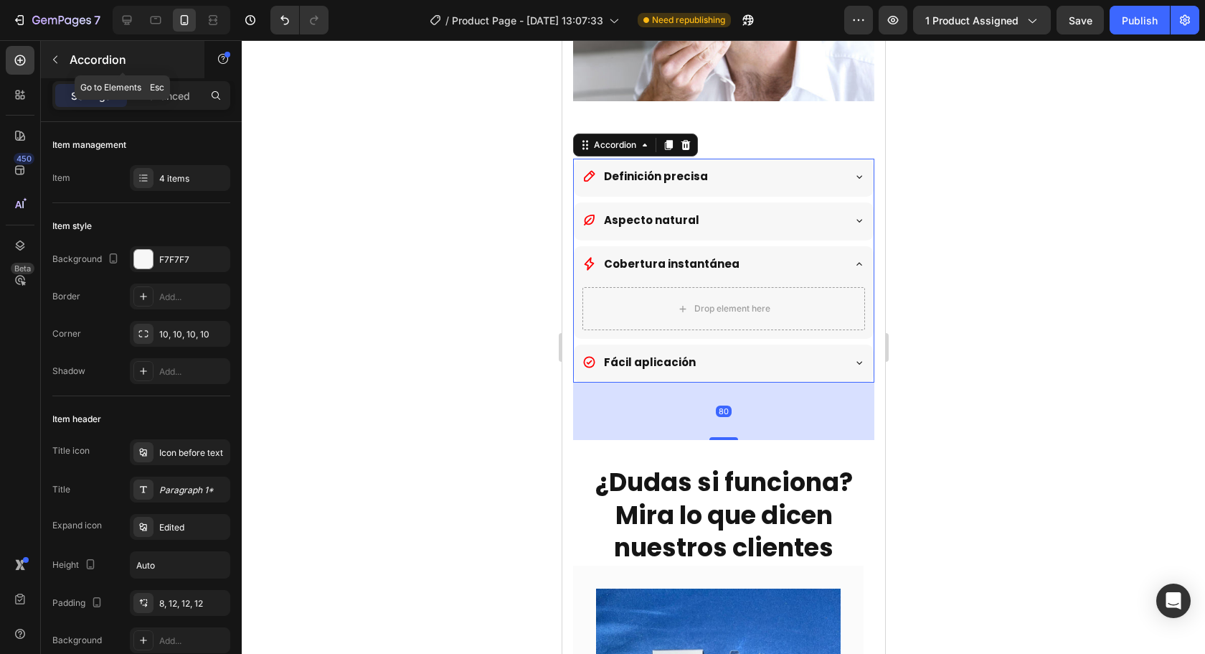
click at [55, 68] on button "button" at bounding box center [55, 59] width 23 height 23
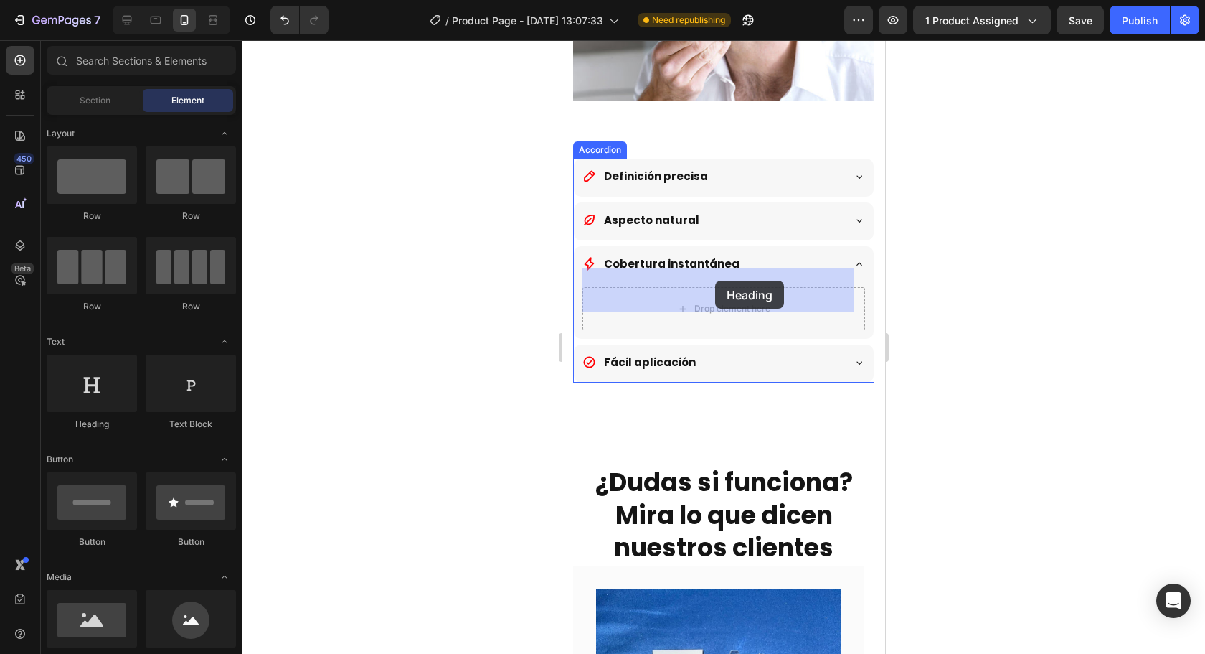
drag, startPoint x: 659, startPoint y: 432, endPoint x: 1078, endPoint y: 377, distance: 423.3
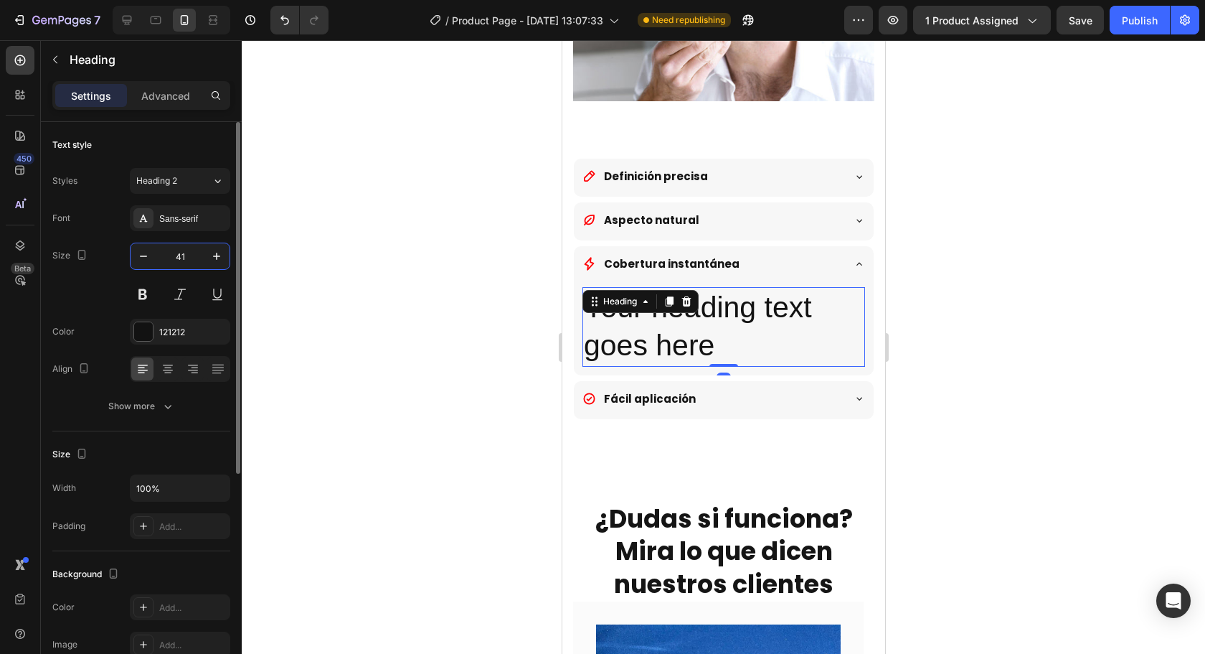
click at [179, 255] on input "41" at bounding box center [179, 256] width 47 height 26
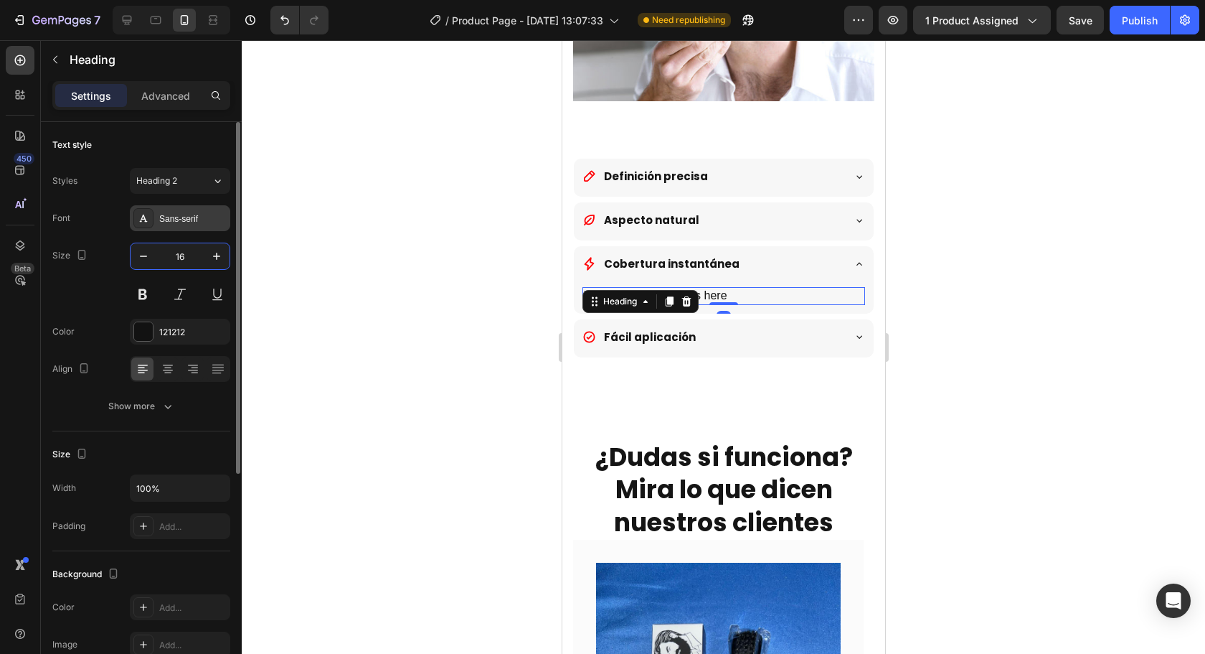
type input "16"
click at [200, 219] on div "Sans-serif" at bounding box center [192, 218] width 67 height 13
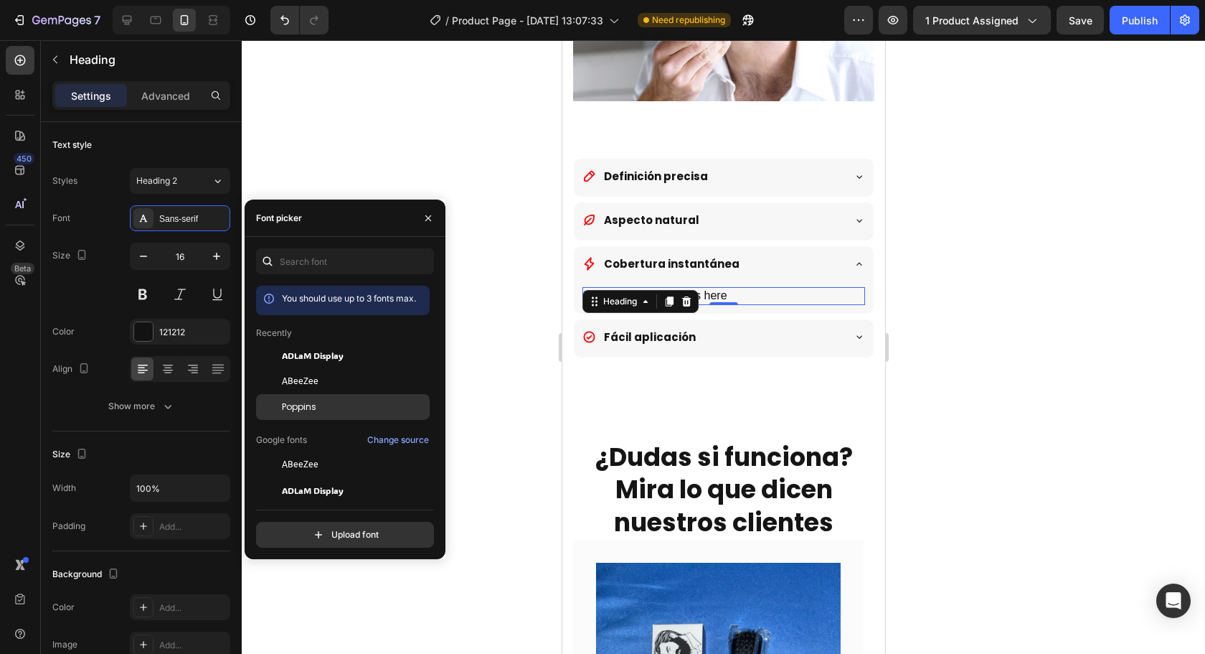
click at [319, 403] on div "Poppins" at bounding box center [354, 406] width 145 height 13
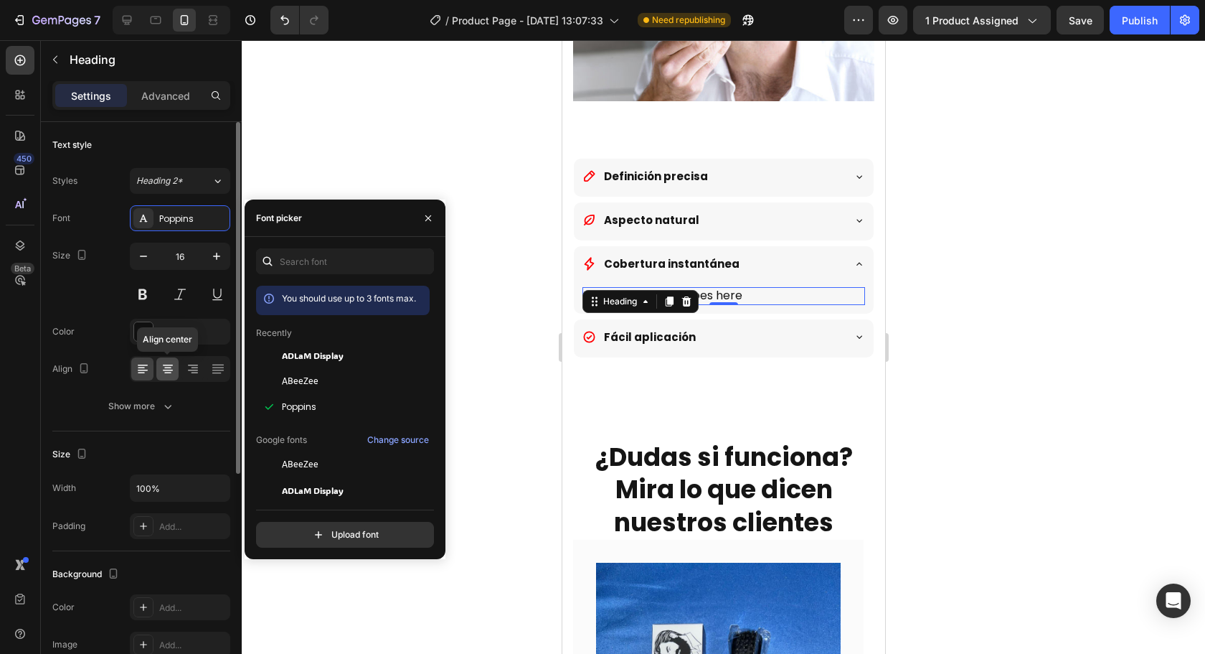
click at [165, 367] on icon at bounding box center [167, 367] width 7 height 1
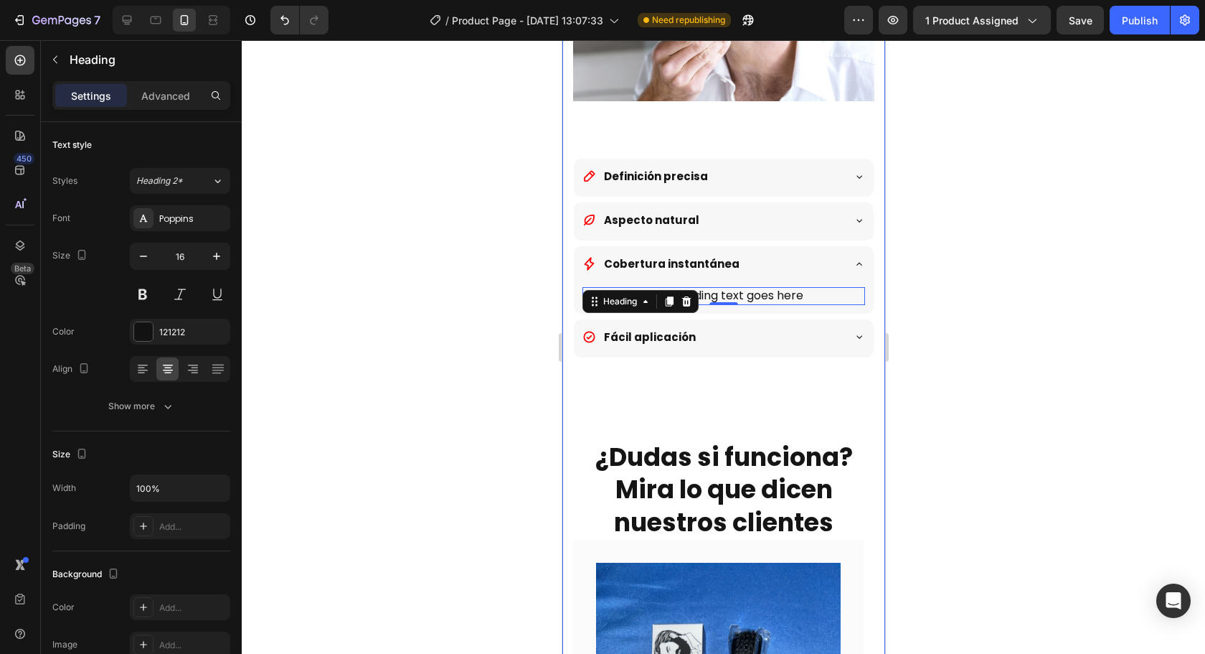
click at [829, 325] on div "Fácil aplicación" at bounding box center [712, 337] width 260 height 24
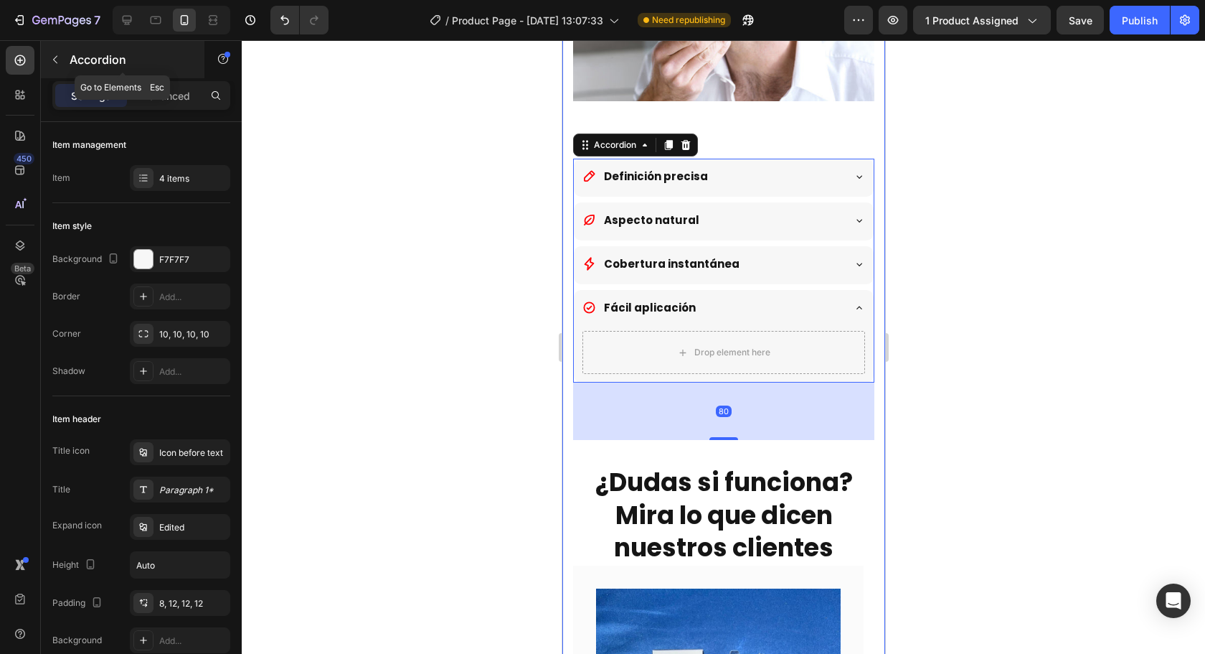
click at [69, 63] on div "Accordion" at bounding box center [123, 59] width 164 height 37
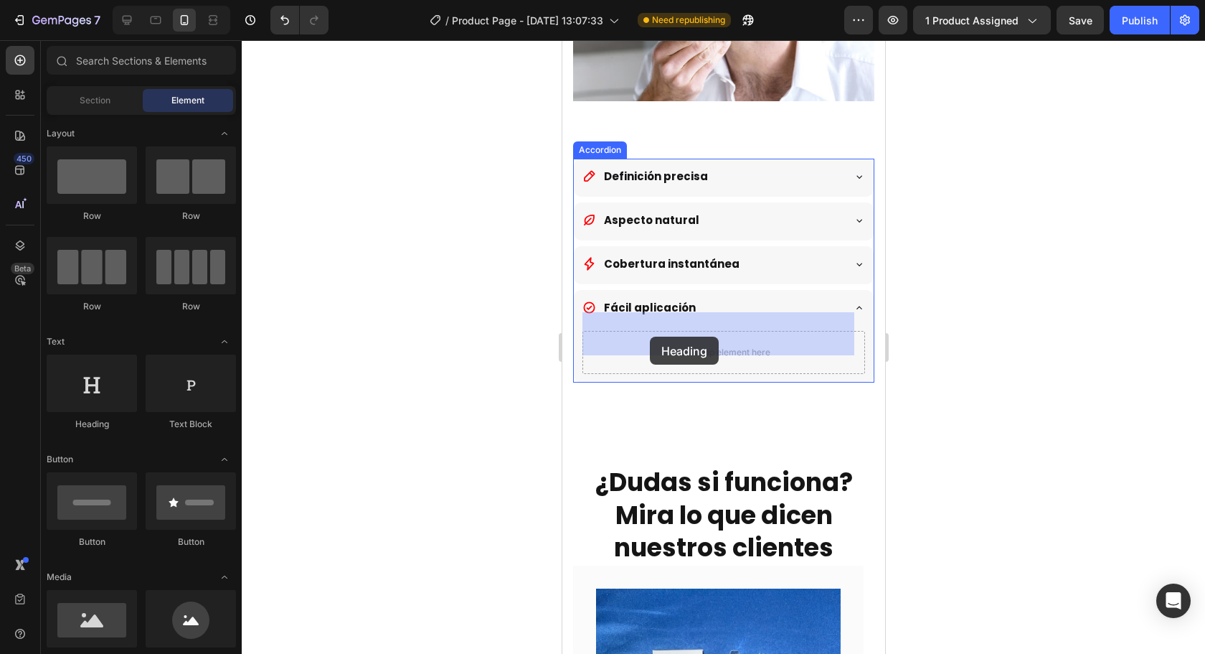
drag, startPoint x: 685, startPoint y: 425, endPoint x: 579, endPoint y: 337, distance: 137.6
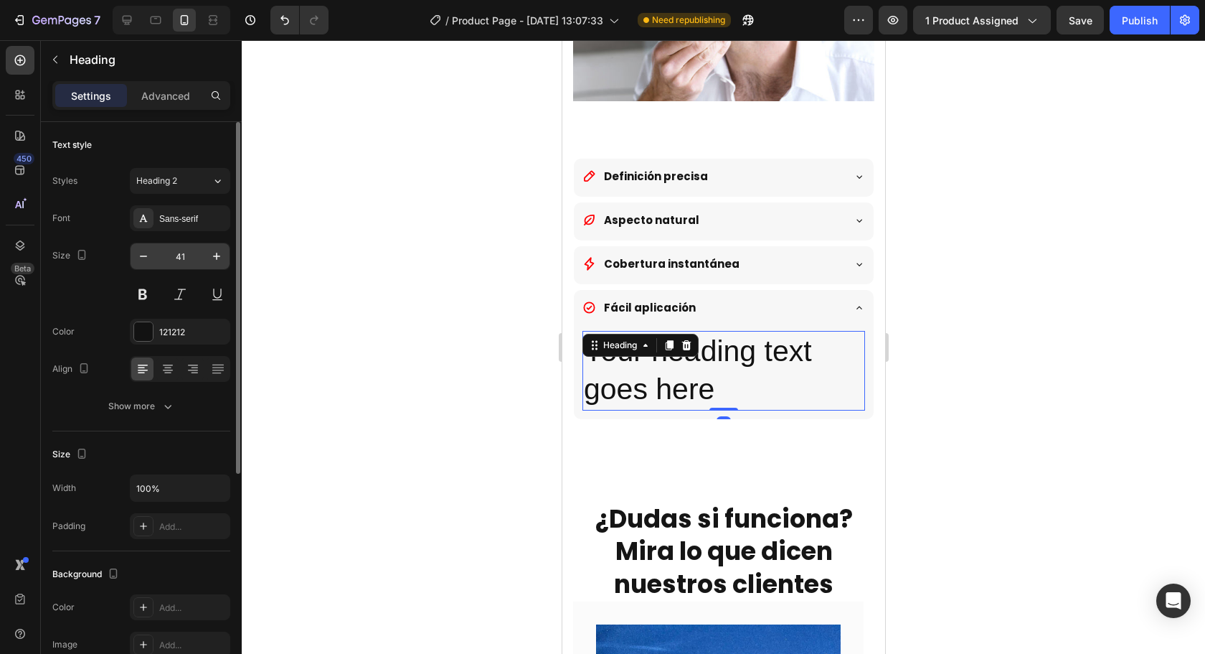
click at [182, 259] on input "41" at bounding box center [179, 256] width 47 height 26
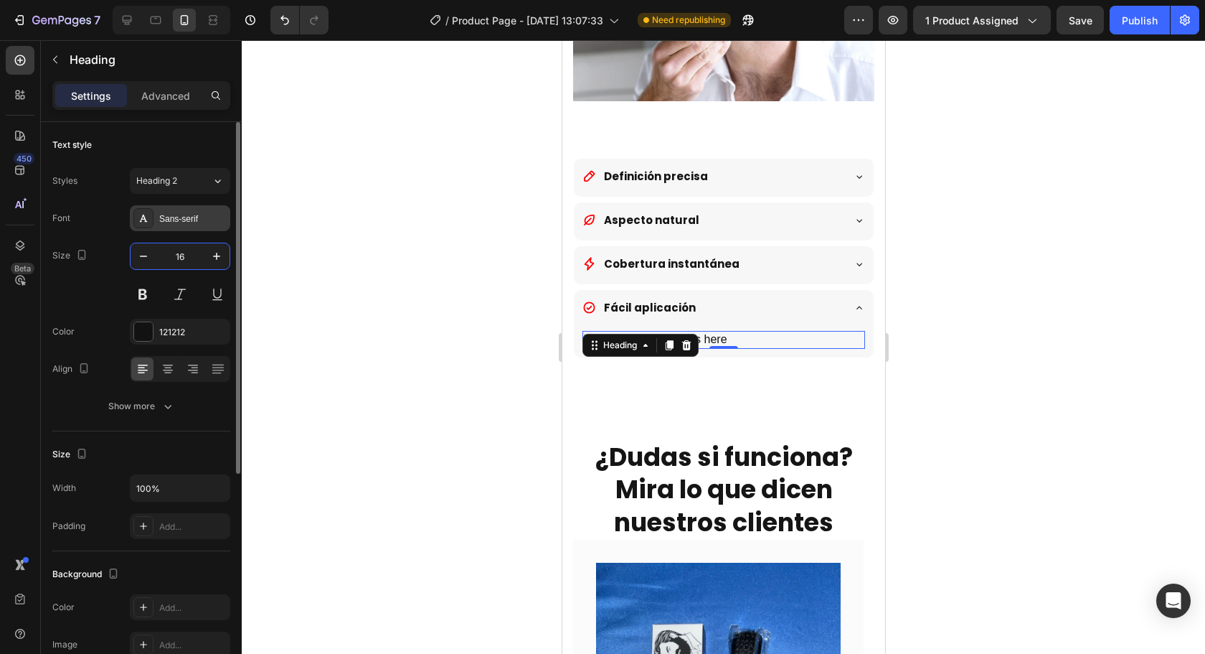
type input "16"
click at [162, 220] on div "Sans-serif" at bounding box center [192, 218] width 67 height 13
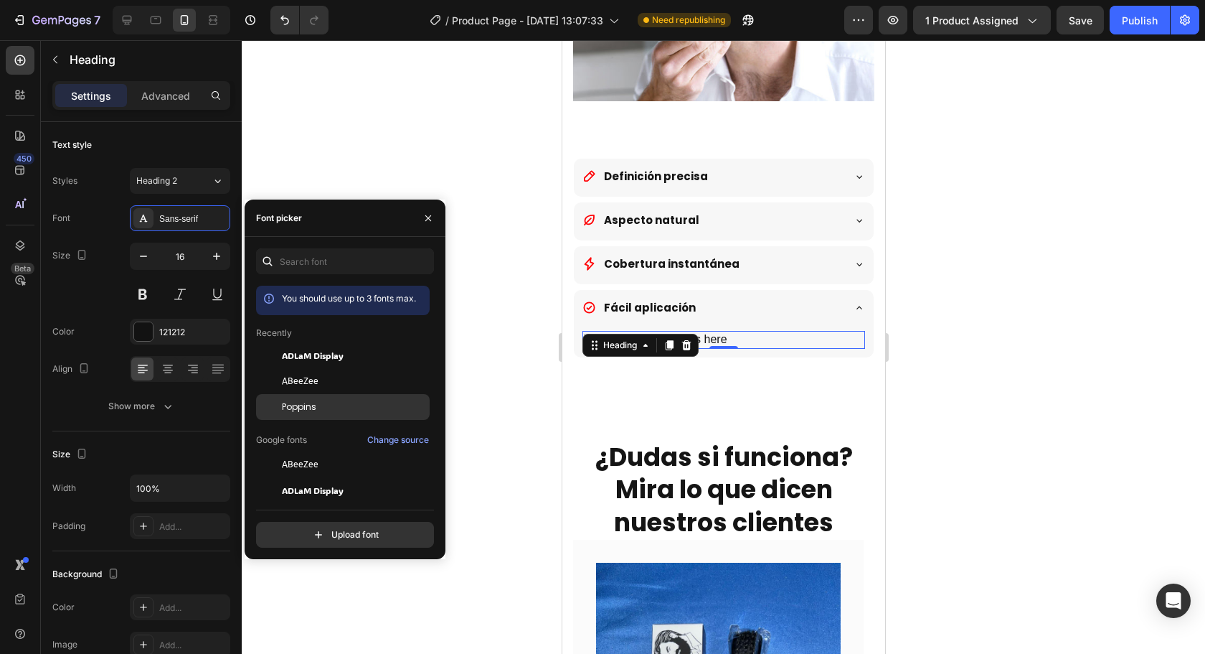
click at [329, 409] on div "Poppins" at bounding box center [354, 406] width 145 height 13
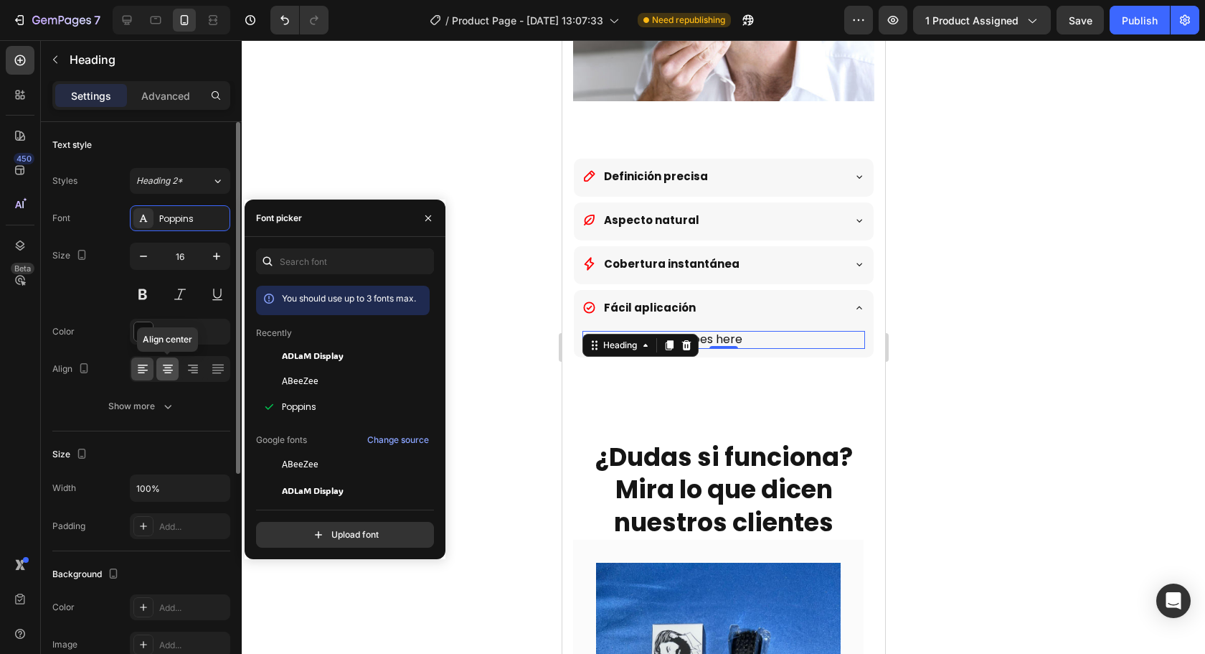
click at [172, 362] on icon at bounding box center [168, 369] width 14 height 14
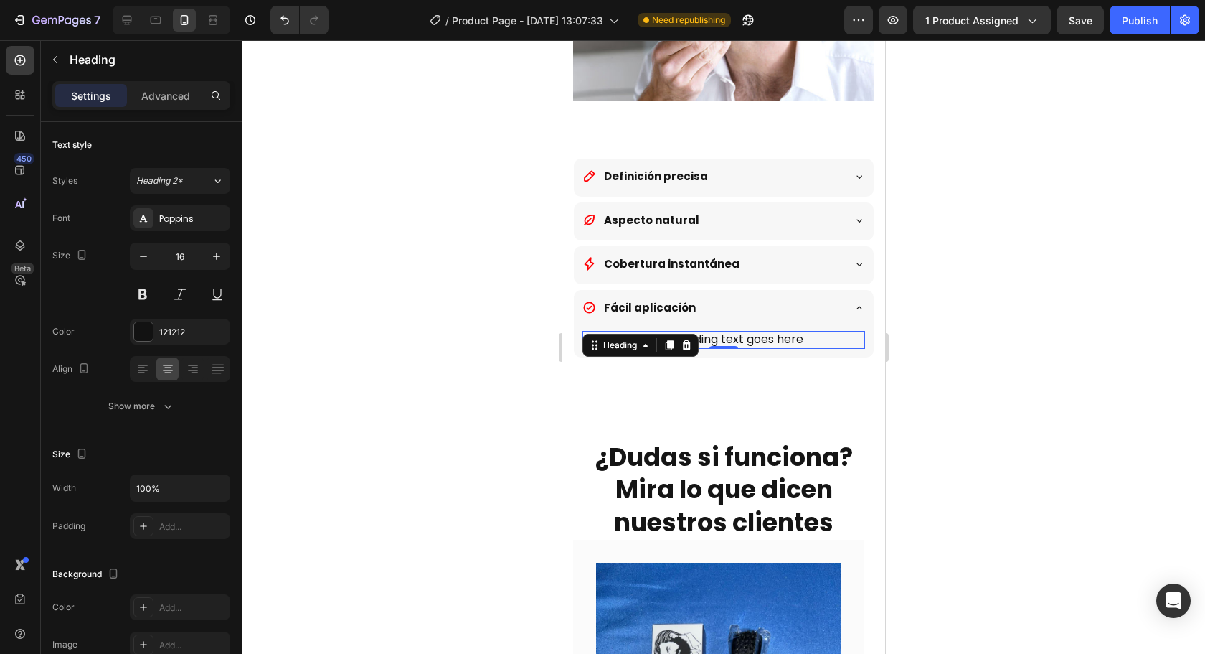
click at [1036, 379] on div at bounding box center [723, 346] width 963 height 613
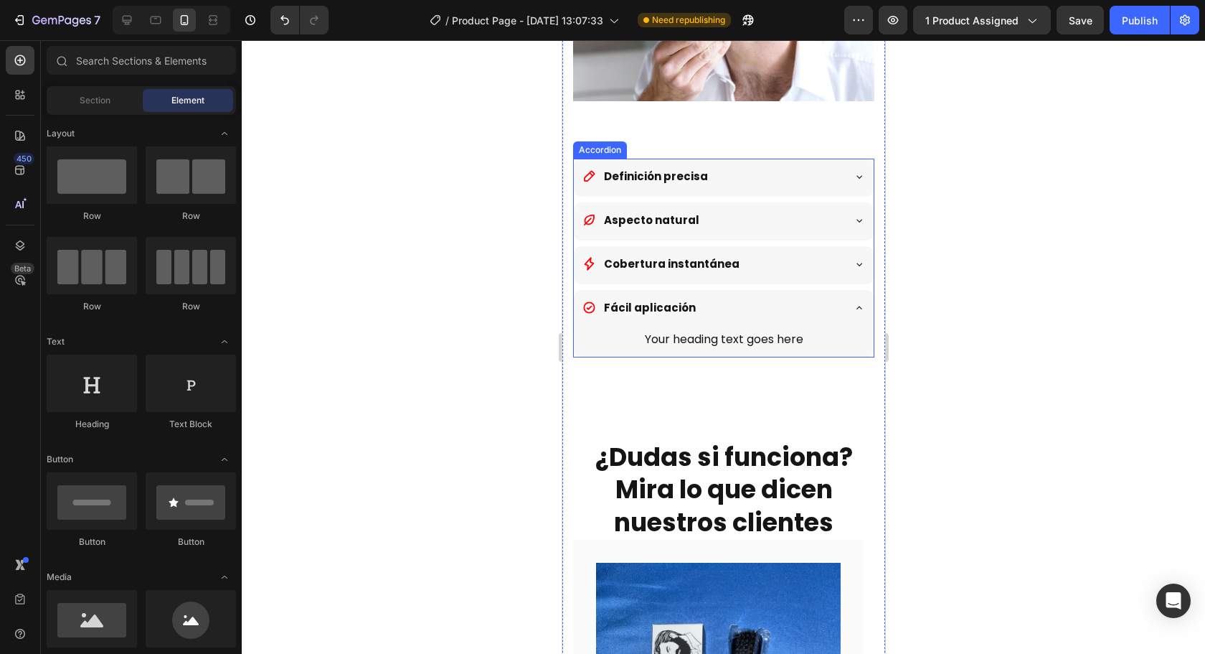
click at [756, 164] on div "Definición precisa" at bounding box center [712, 176] width 260 height 24
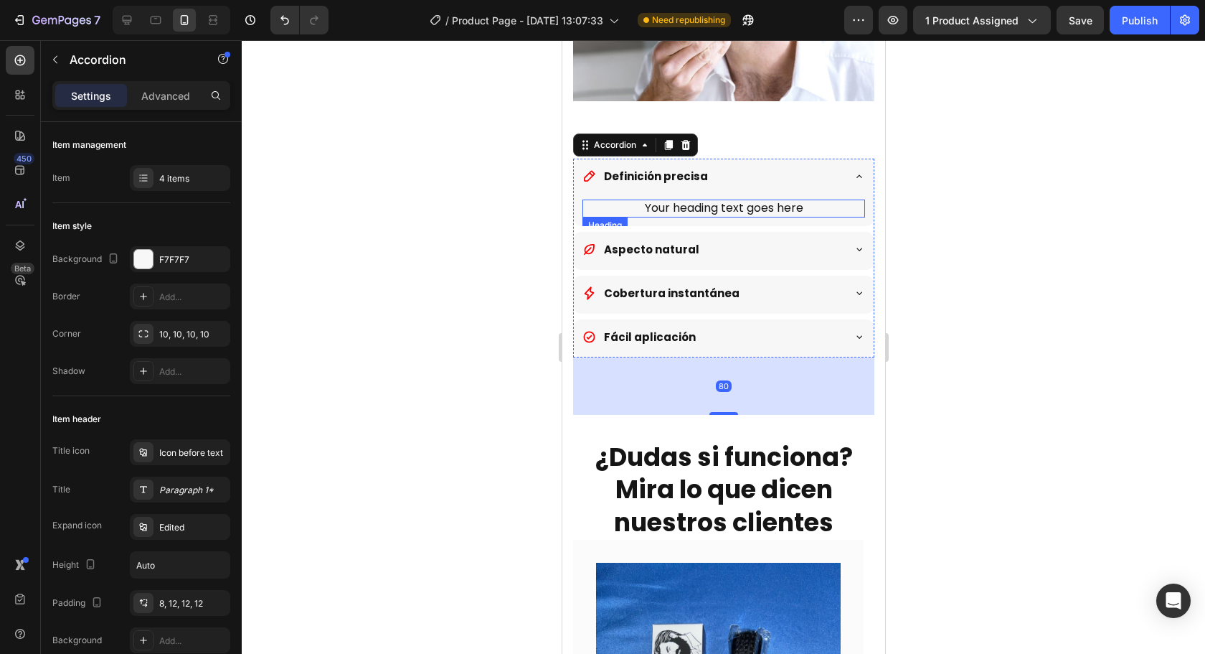
click at [706, 199] on h2 "Your heading text goes here" at bounding box center [723, 208] width 283 height 18
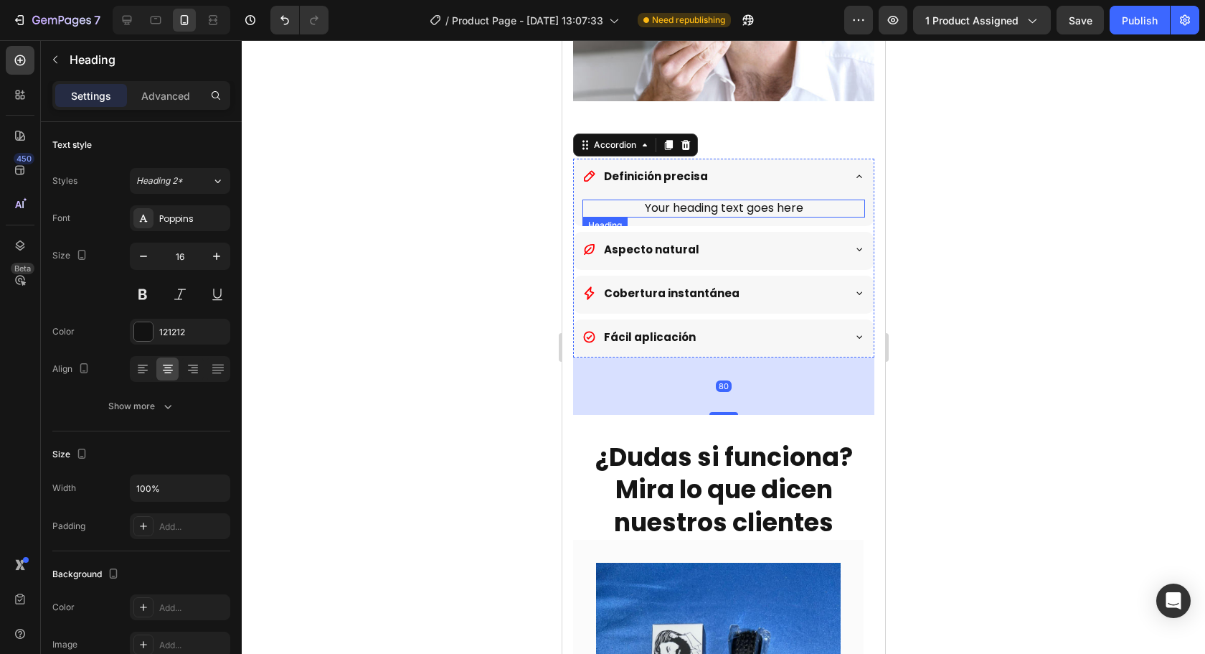
click at [706, 199] on h2 "Your heading text goes here" at bounding box center [723, 208] width 283 height 18
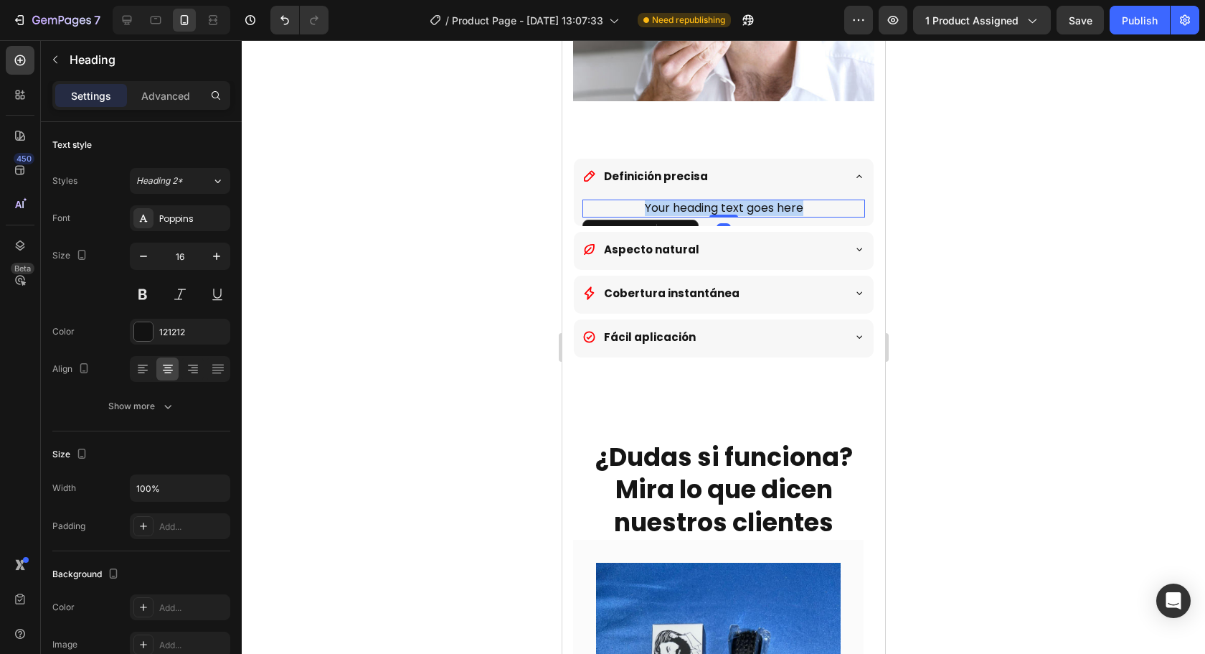
click at [706, 201] on p "Your heading text goes here" at bounding box center [723, 208] width 280 height 15
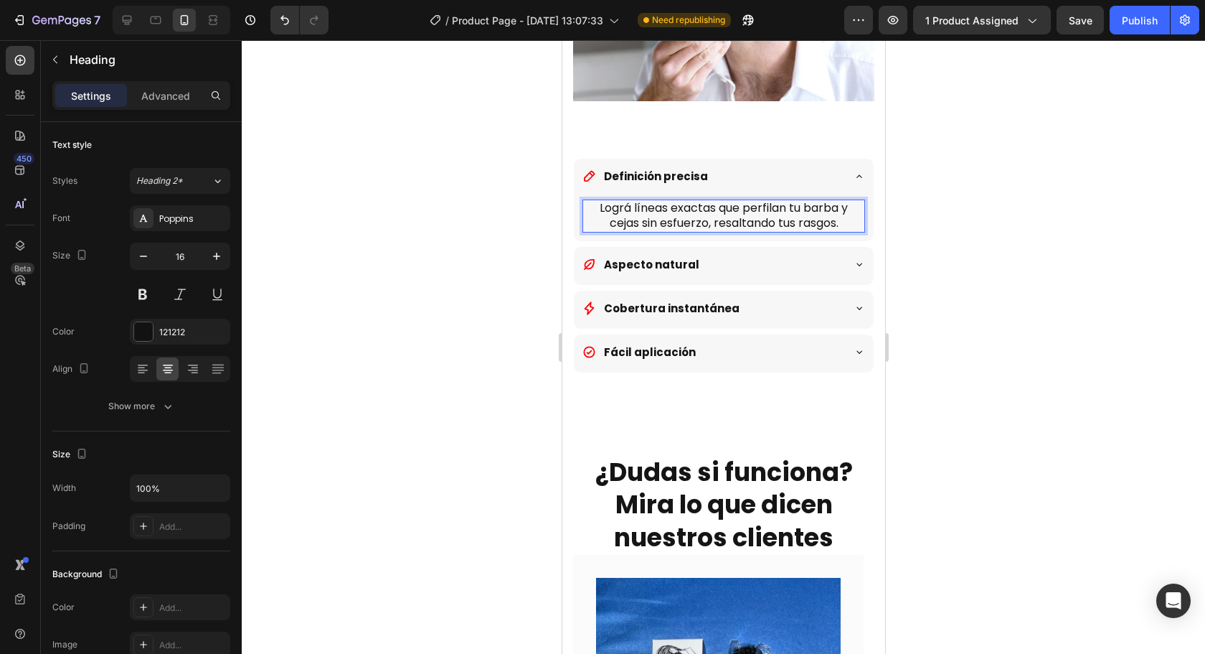
click at [1047, 238] on div at bounding box center [723, 346] width 963 height 613
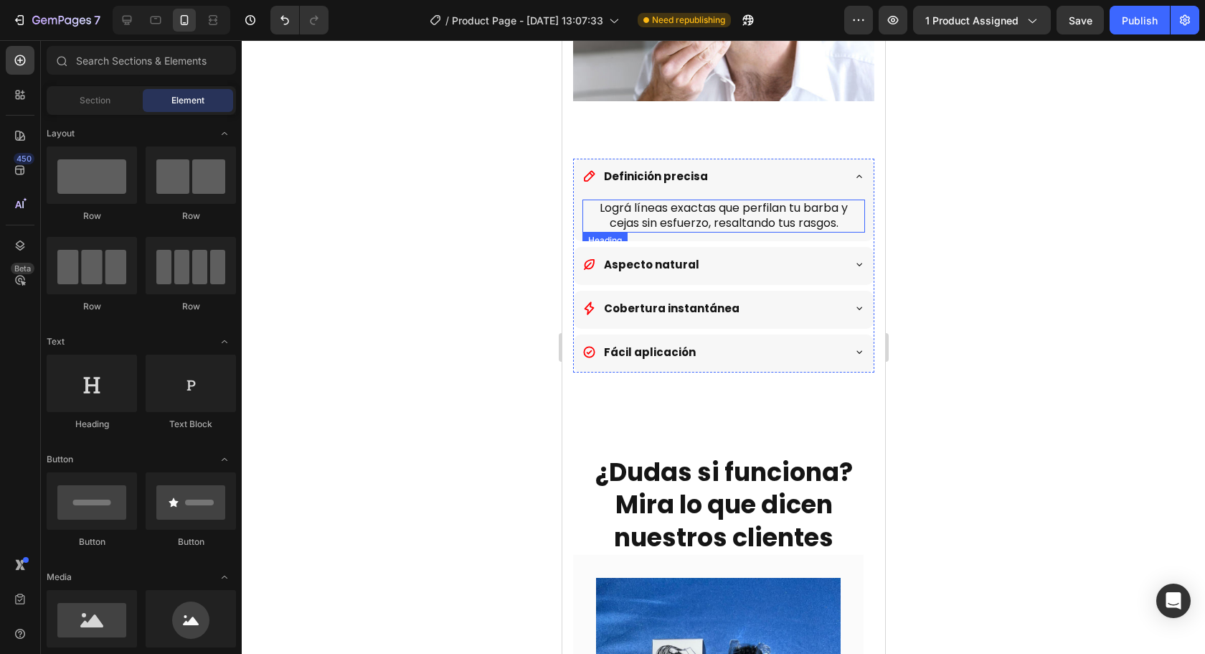
click at [753, 201] on p "Lográ líneas exactas que perfilan tu barba y cejas sin esfuerzo, resaltando tus…" at bounding box center [723, 216] width 280 height 30
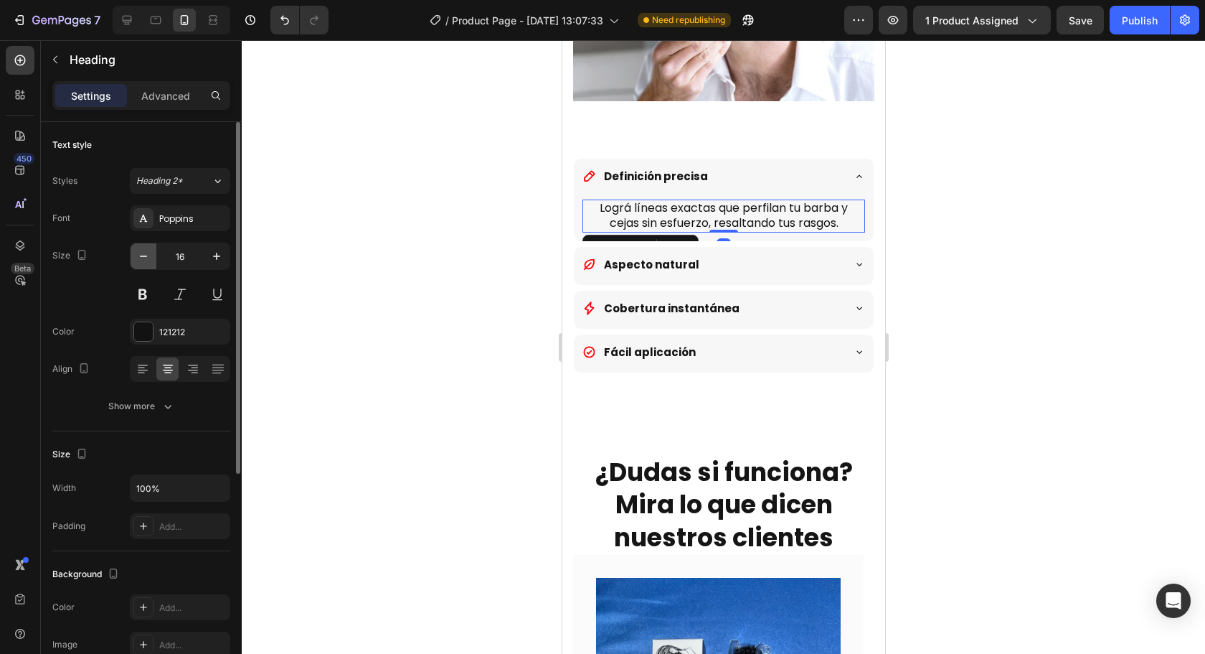
click at [146, 257] on icon "button" at bounding box center [143, 256] width 14 height 14
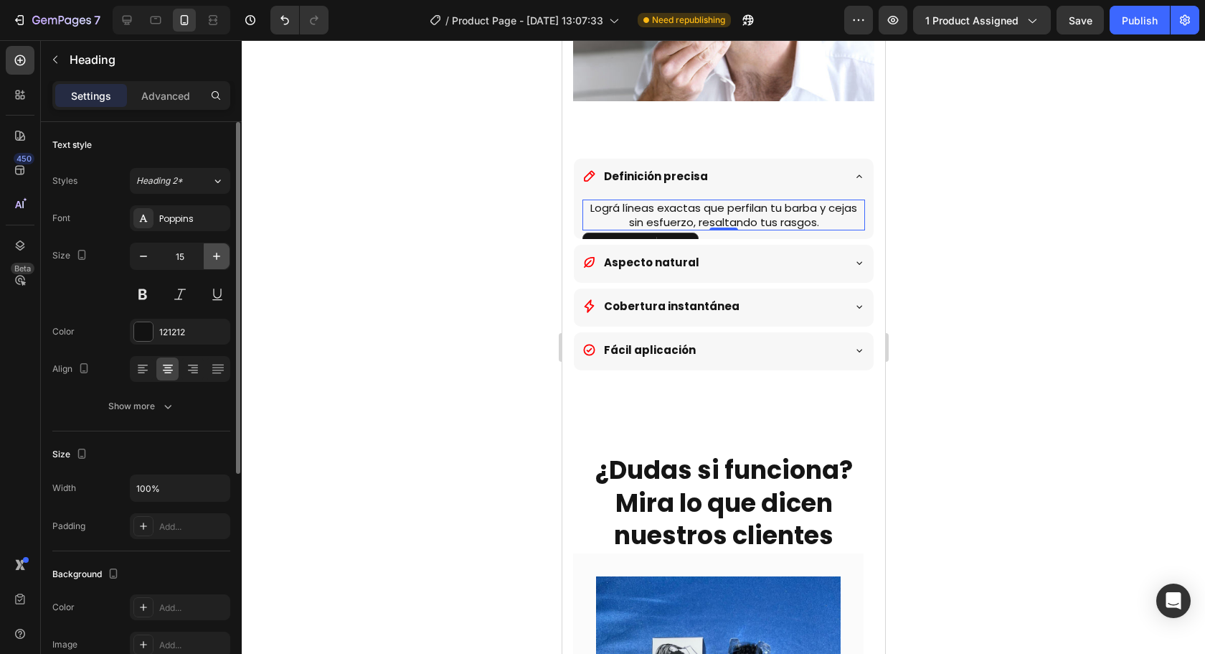
click at [215, 254] on icon "button" at bounding box center [216, 256] width 14 height 14
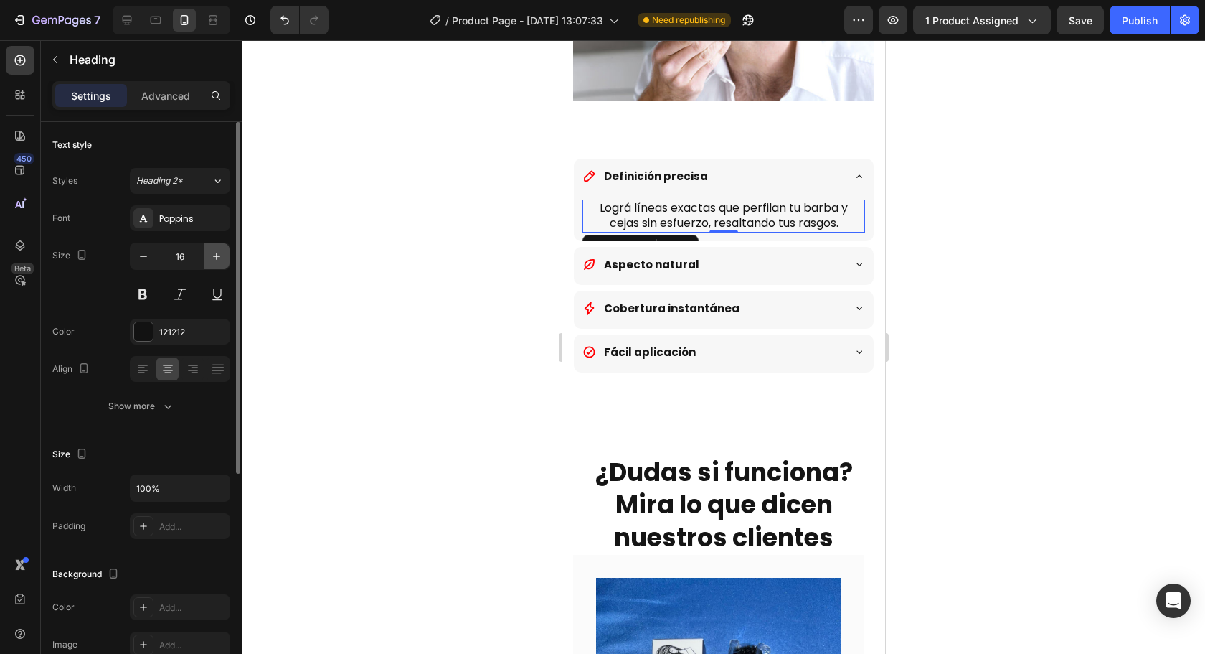
type input "17"
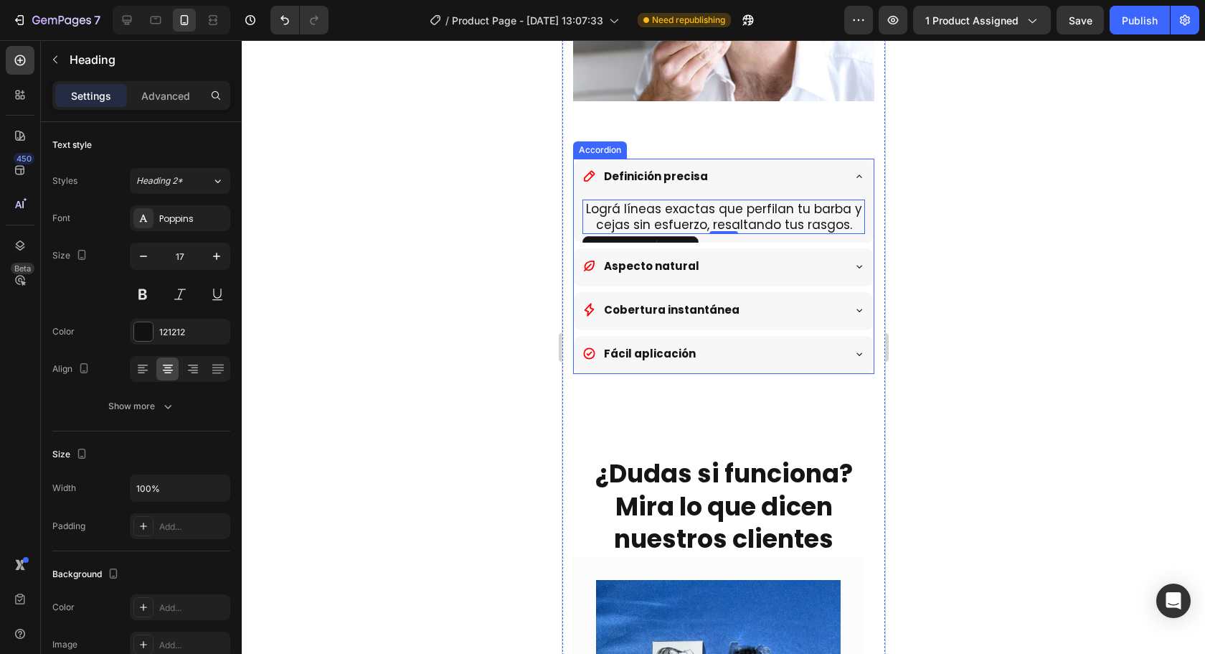
click at [747, 254] on div "Aspecto natural" at bounding box center [712, 266] width 260 height 24
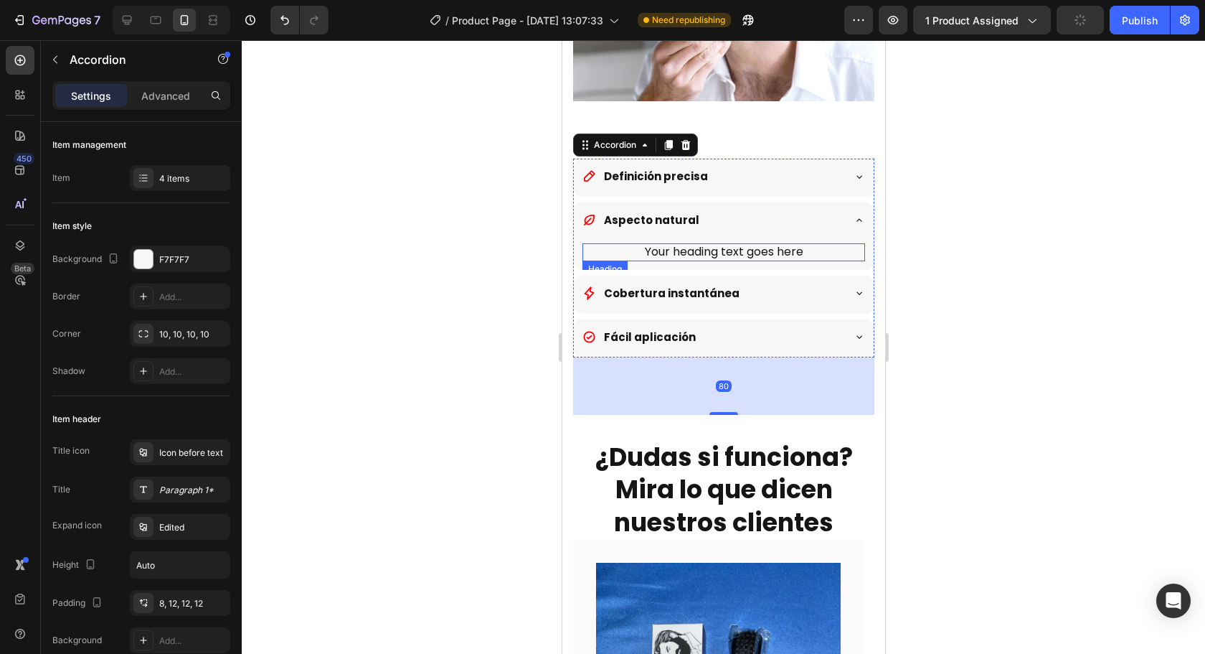
click at [699, 243] on h2 "Your heading text goes here" at bounding box center [723, 252] width 283 height 18
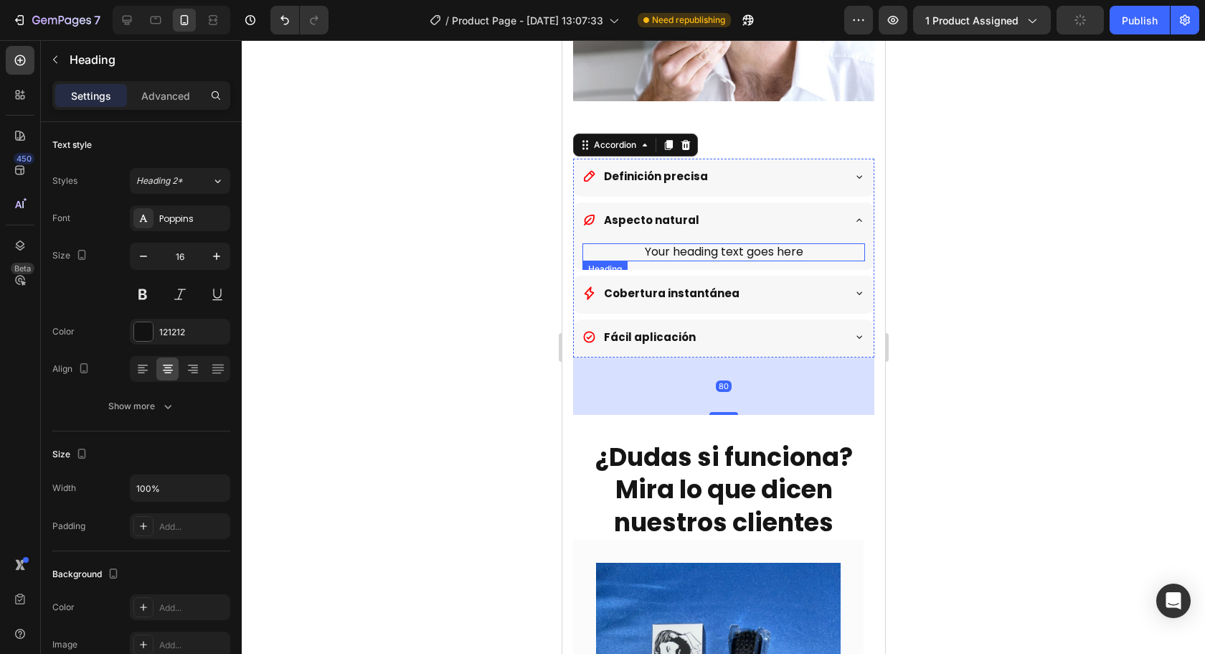
click at [699, 243] on h2 "Your heading text goes here" at bounding box center [723, 252] width 283 height 18
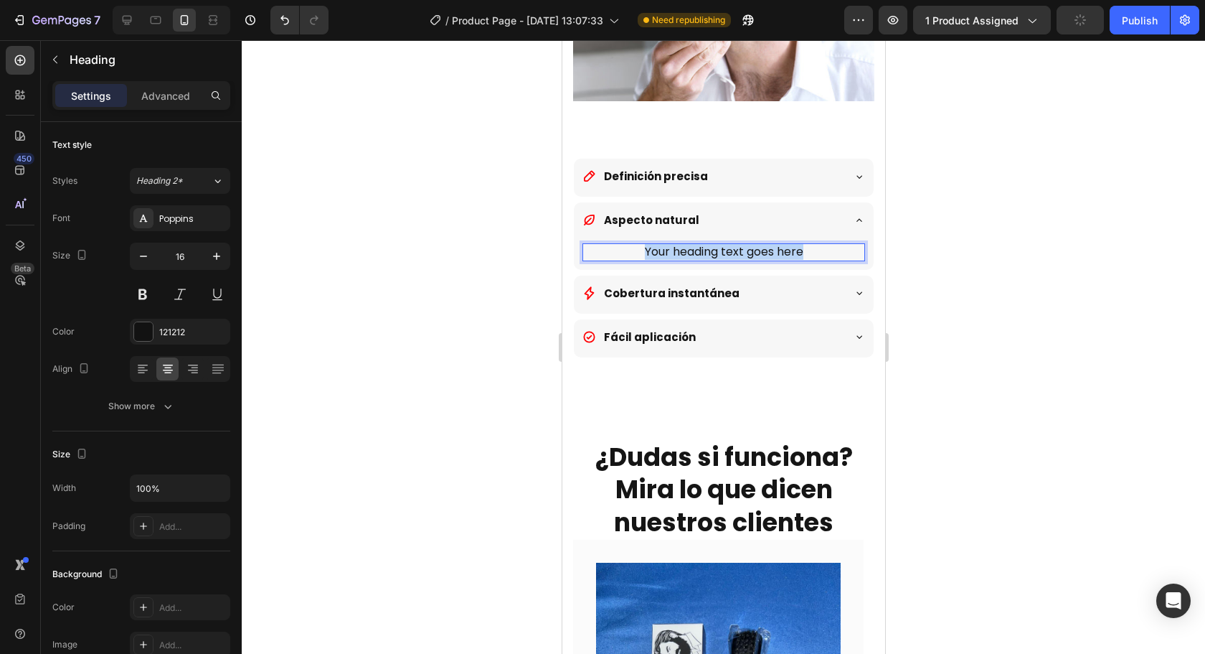
click at [699, 245] on p "Your heading text goes here" at bounding box center [723, 252] width 280 height 15
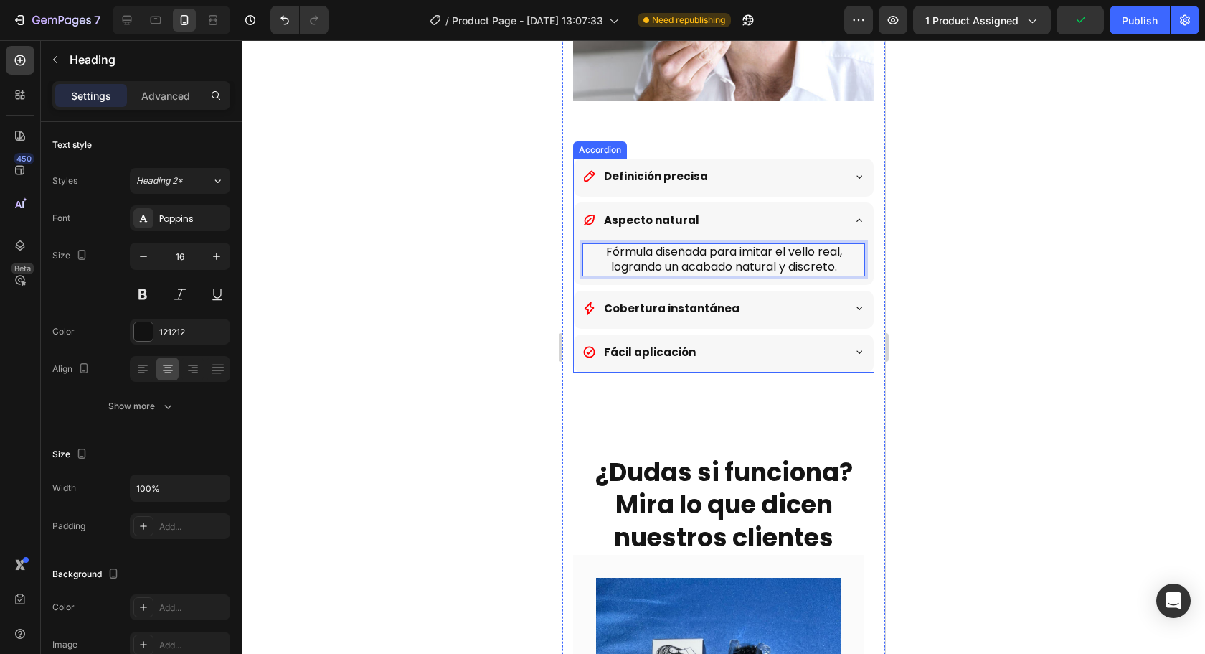
click at [802, 164] on div "Definición precisa" at bounding box center [712, 176] width 260 height 24
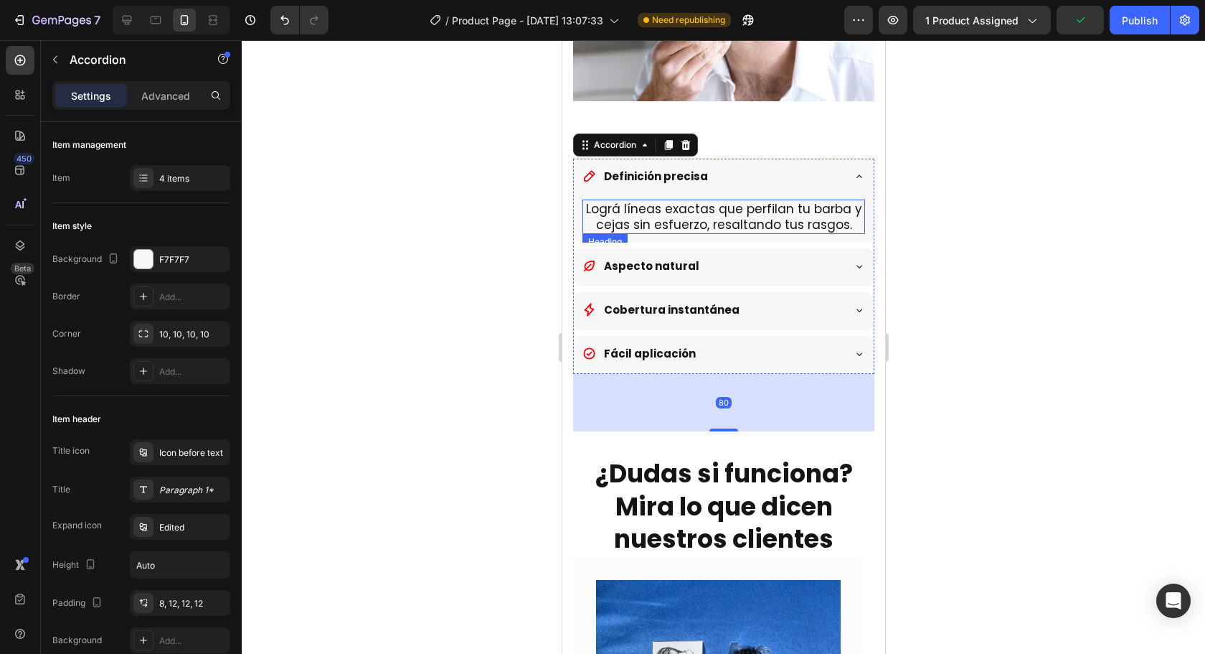
click at [762, 199] on h2 "Lográ líneas exactas que perfilan tu barba y cejas sin esfuerzo, resaltando tus…" at bounding box center [723, 216] width 283 height 34
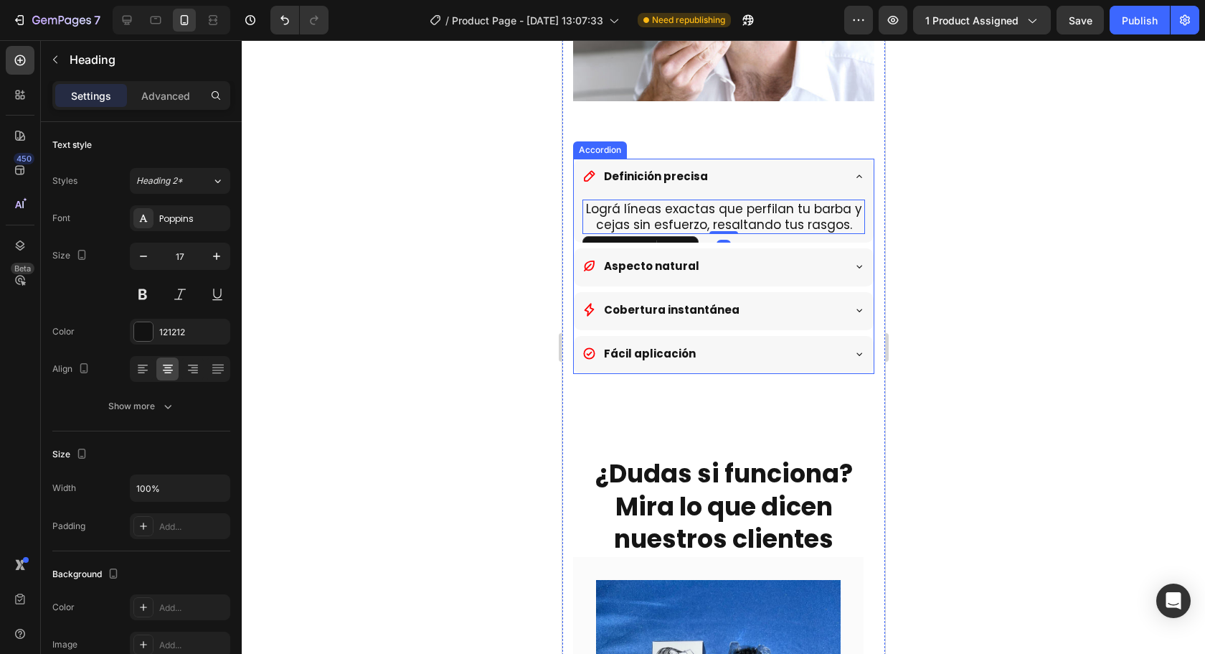
click at [748, 254] on div "Aspecto natural" at bounding box center [712, 266] width 260 height 24
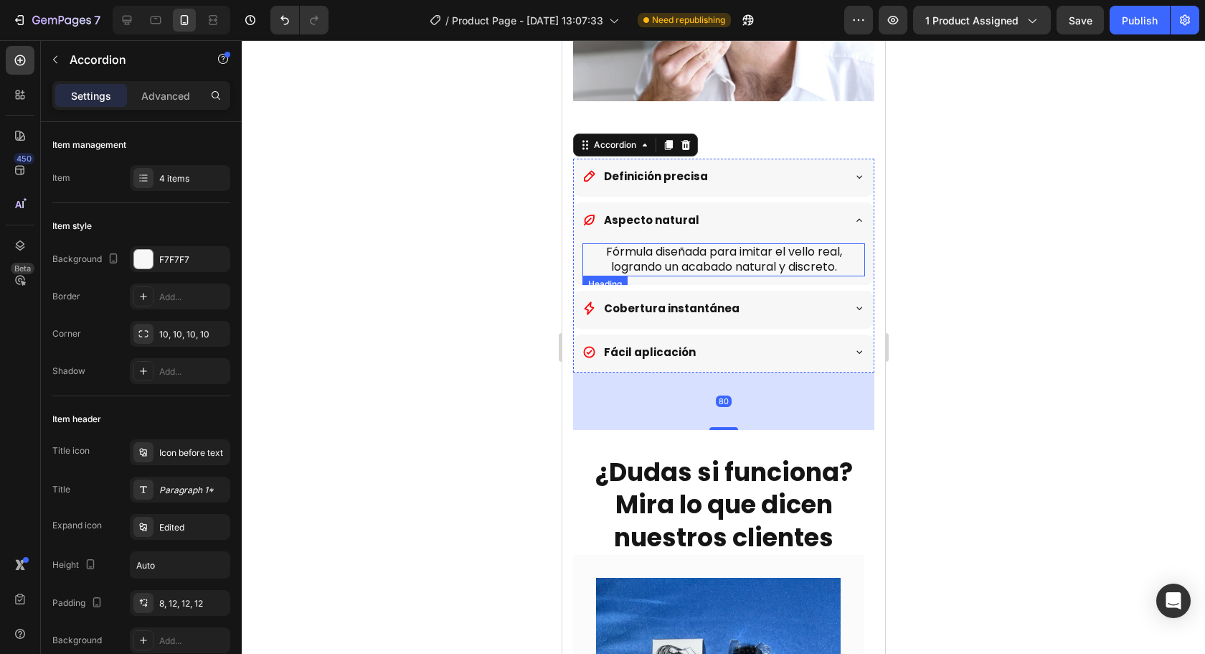
click at [730, 243] on h2 "Fórmula diseñada para imitar el vello real, logrando un acabado natural y discr…" at bounding box center [723, 259] width 283 height 33
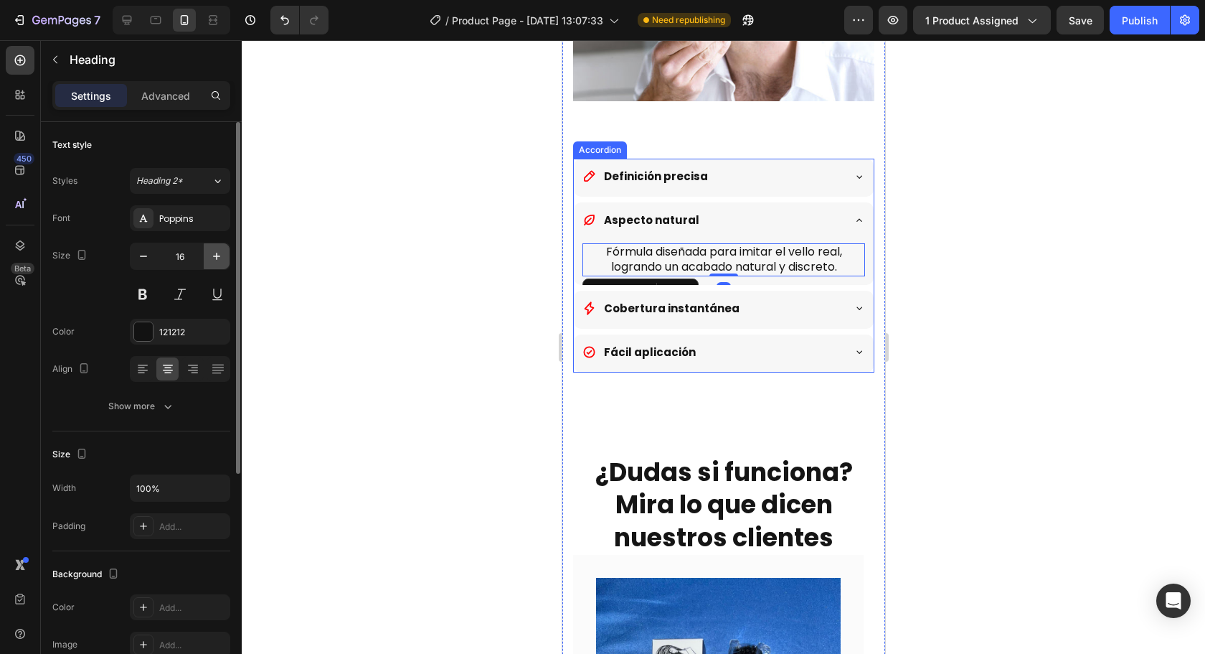
click at [214, 253] on icon "button" at bounding box center [216, 256] width 14 height 14
type input "17"
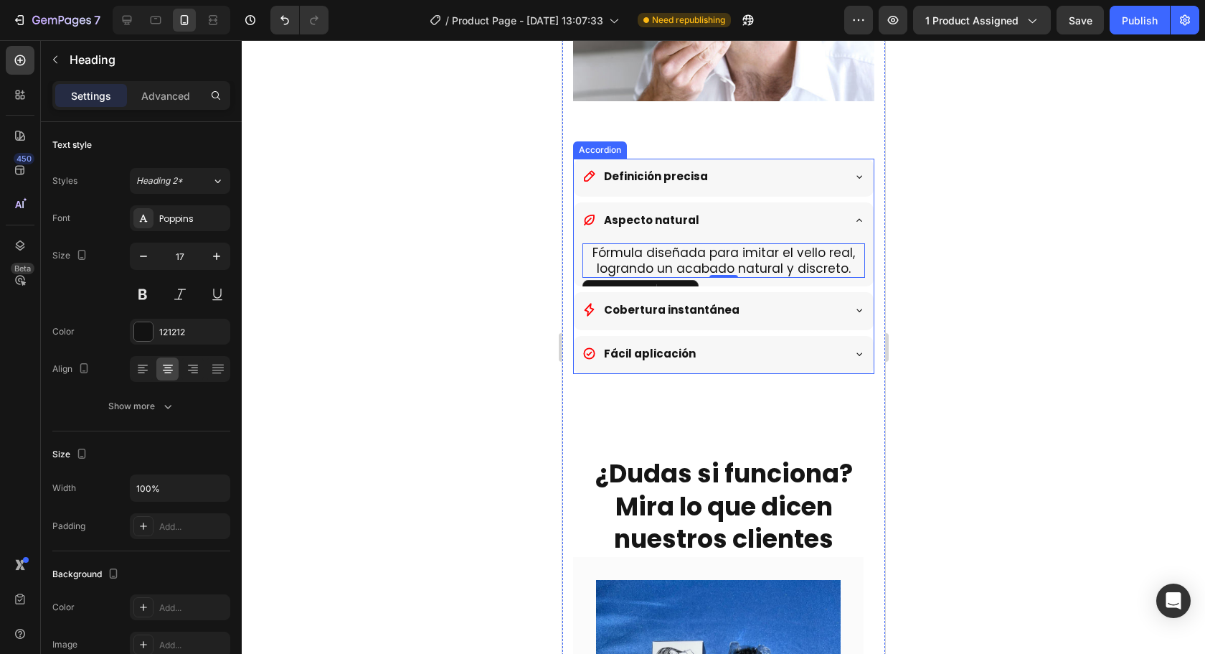
click at [788, 164] on div "Definición precisa" at bounding box center [712, 176] width 260 height 24
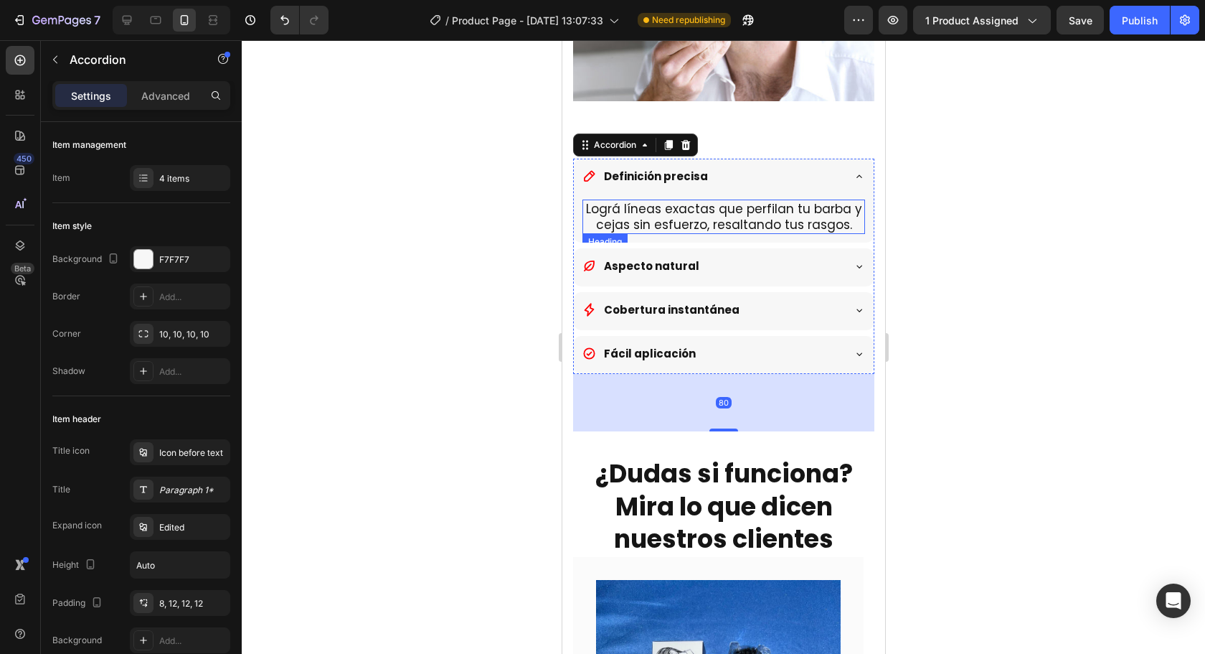
click at [741, 199] on h2 "Lográ líneas exactas que perfilan tu barba y cejas sin esfuerzo, resaltando tus…" at bounding box center [723, 216] width 283 height 34
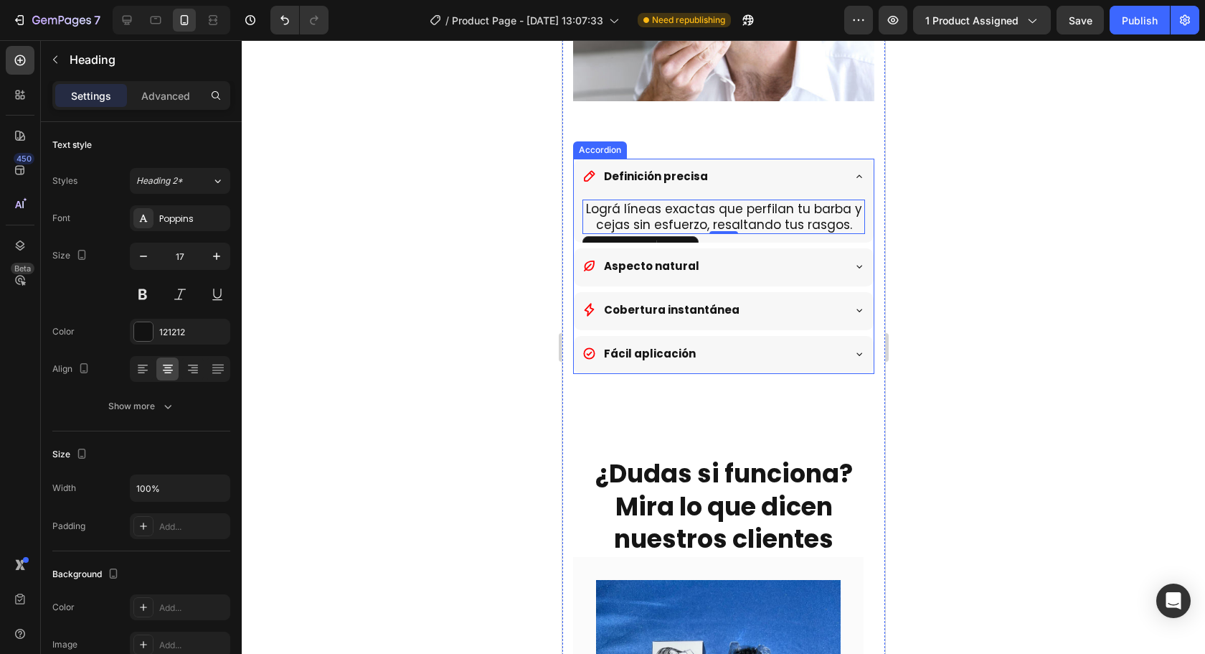
click at [778, 298] on div "Cobertura instantánea" at bounding box center [712, 310] width 260 height 24
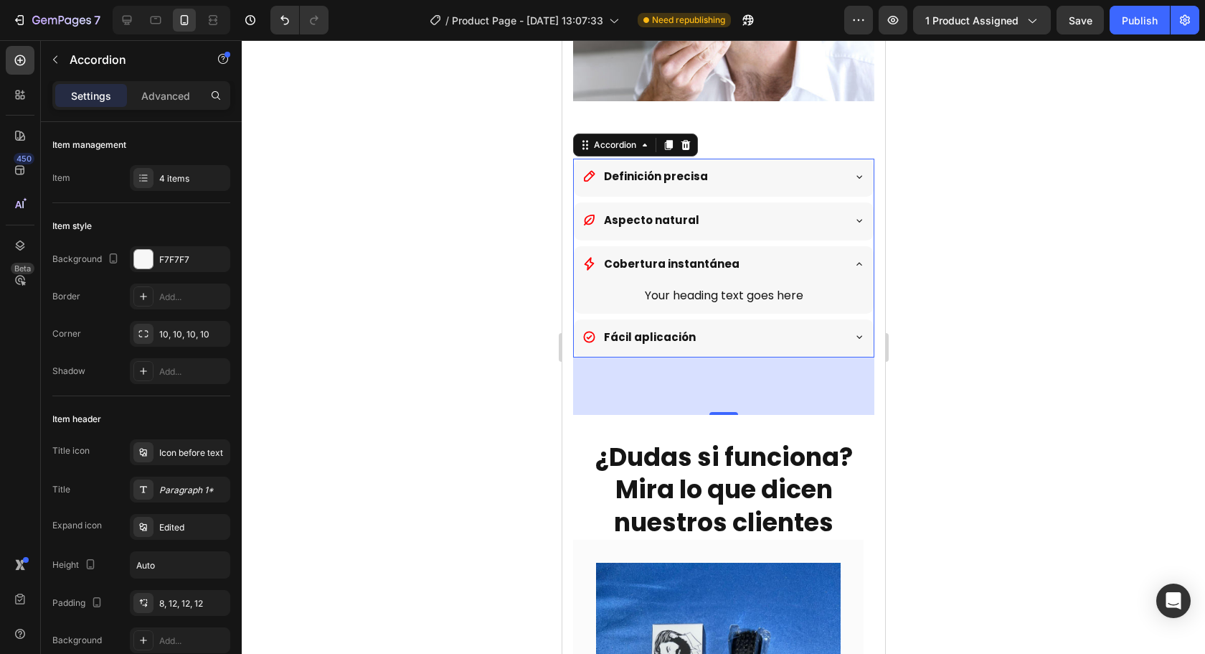
click at [729, 287] on h2 "Your heading text goes here" at bounding box center [723, 296] width 283 height 18
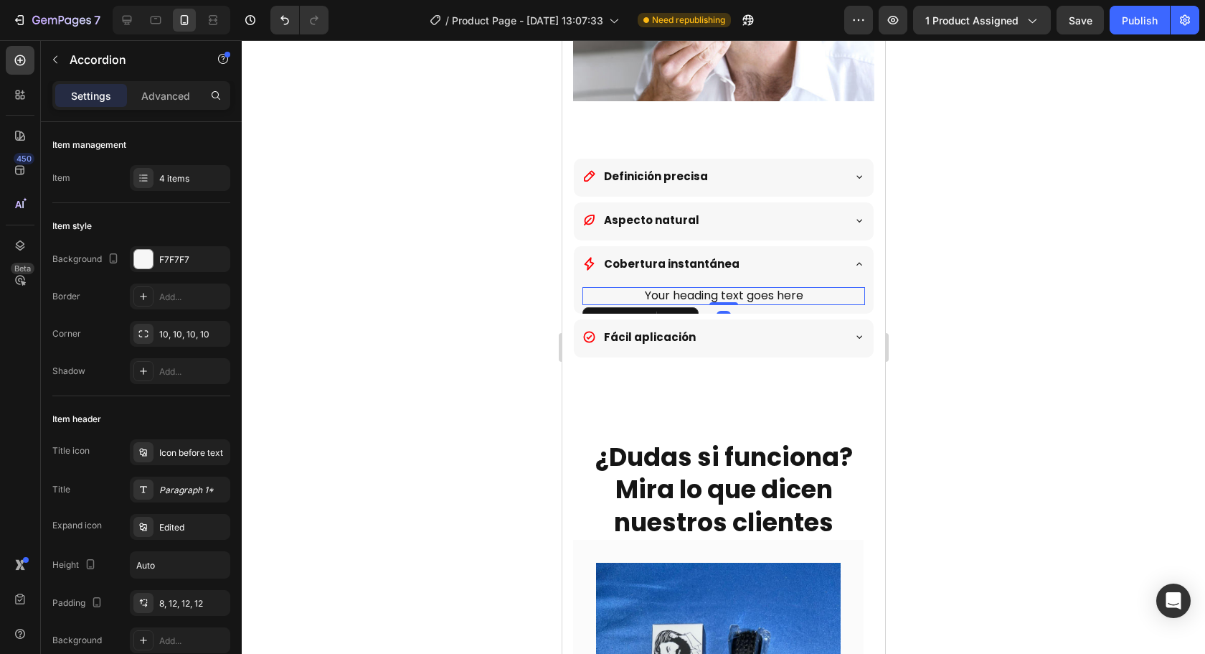
click at [729, 287] on h2 "Your heading text goes here" at bounding box center [723, 296] width 283 height 18
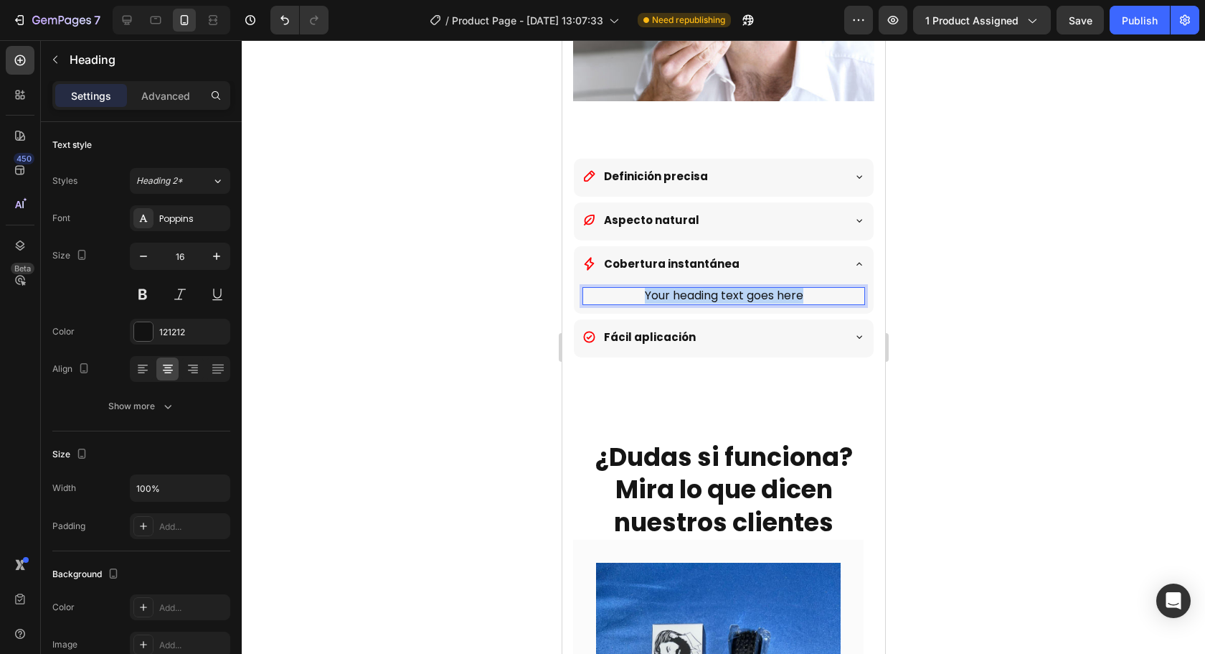
click at [729, 288] on p "Your heading text goes here" at bounding box center [723, 295] width 280 height 15
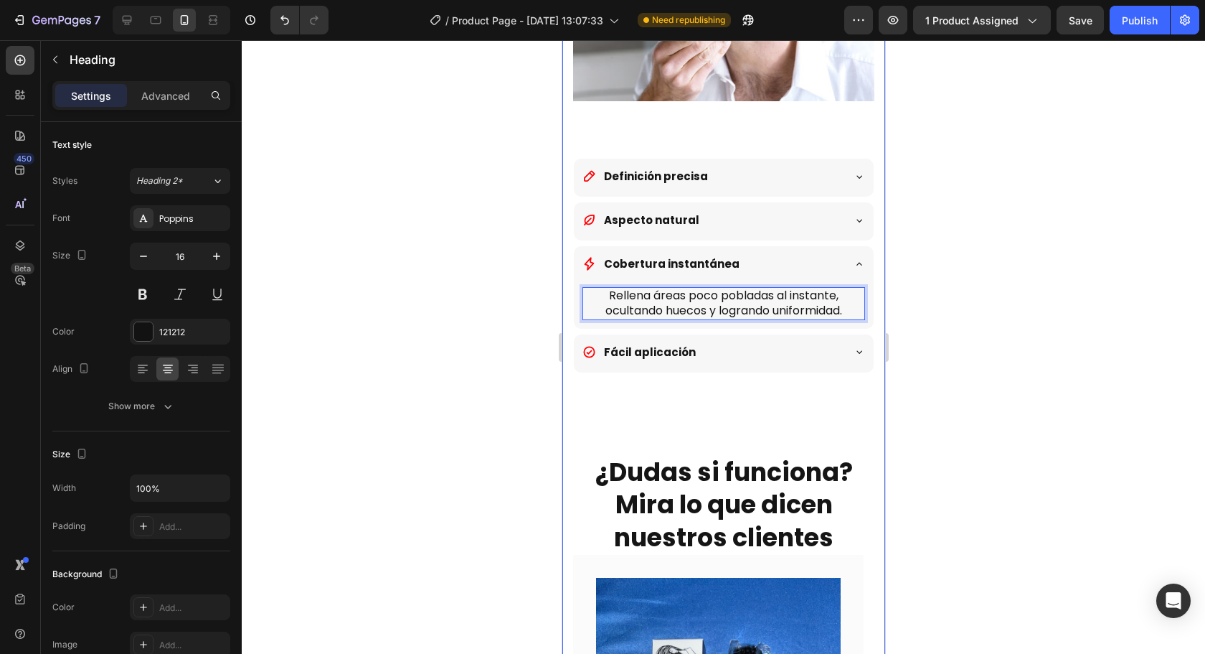
click at [758, 345] on div "Fácil aplicación" at bounding box center [723, 353] width 300 height 38
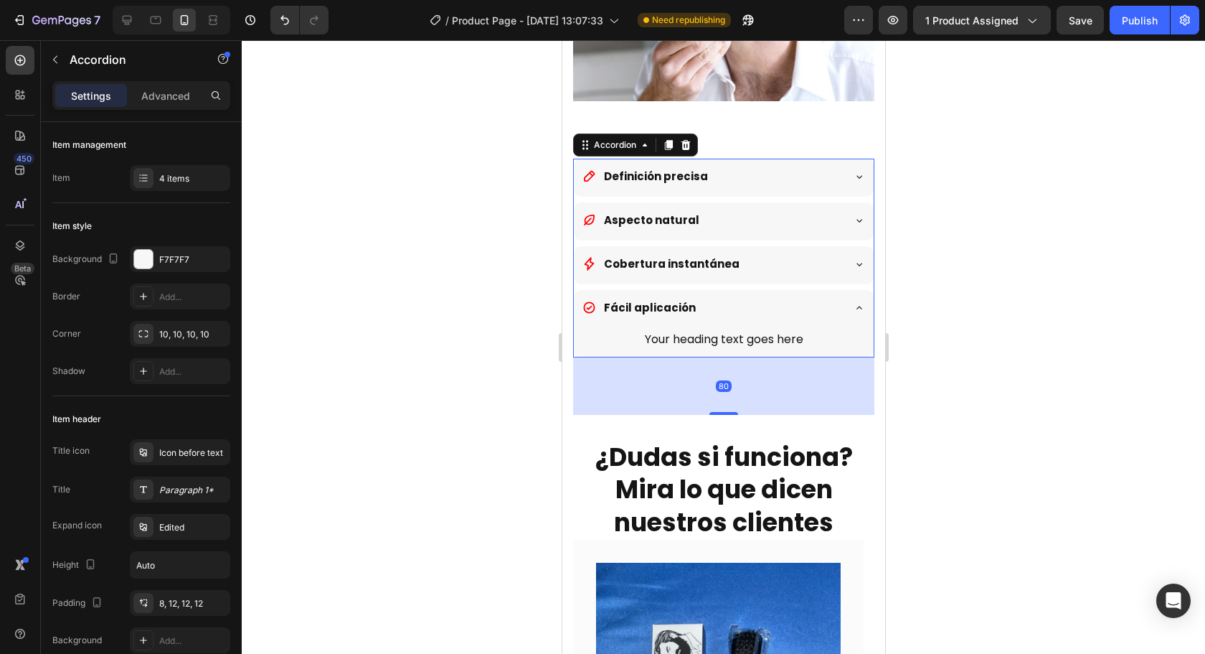
click at [717, 331] on h2 "Your heading text goes here" at bounding box center [723, 340] width 283 height 18
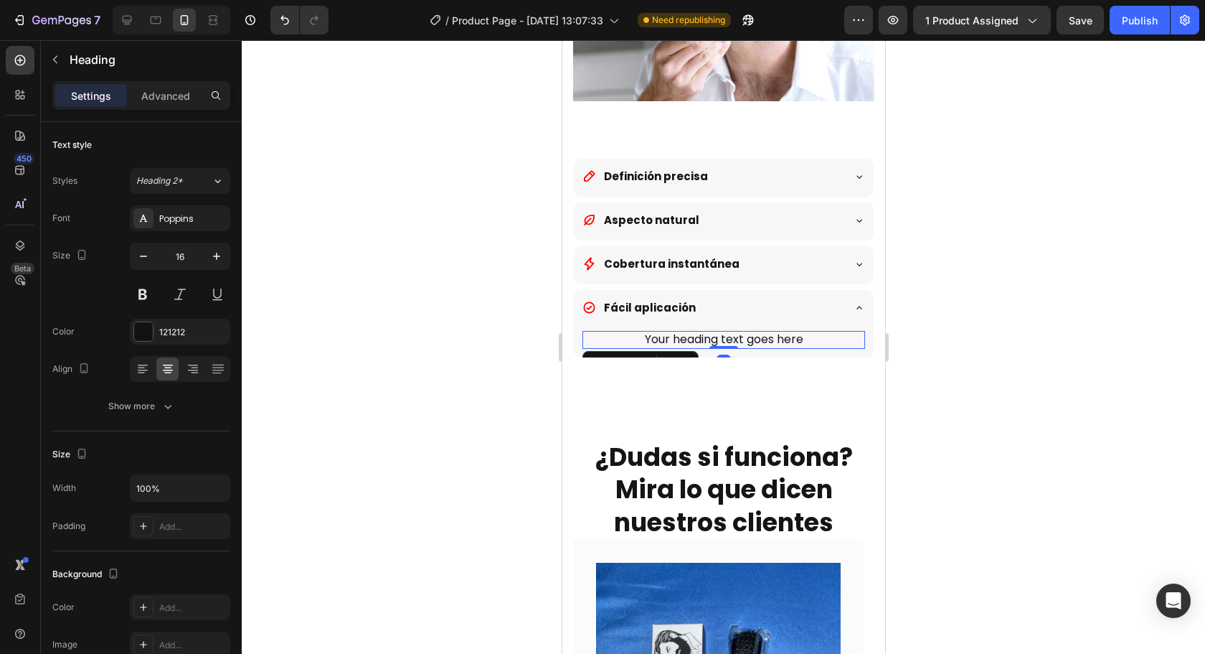
click at [717, 331] on h2 "Your heading text goes here" at bounding box center [723, 340] width 283 height 18
click at [717, 332] on p "Your heading text goes here" at bounding box center [723, 339] width 280 height 15
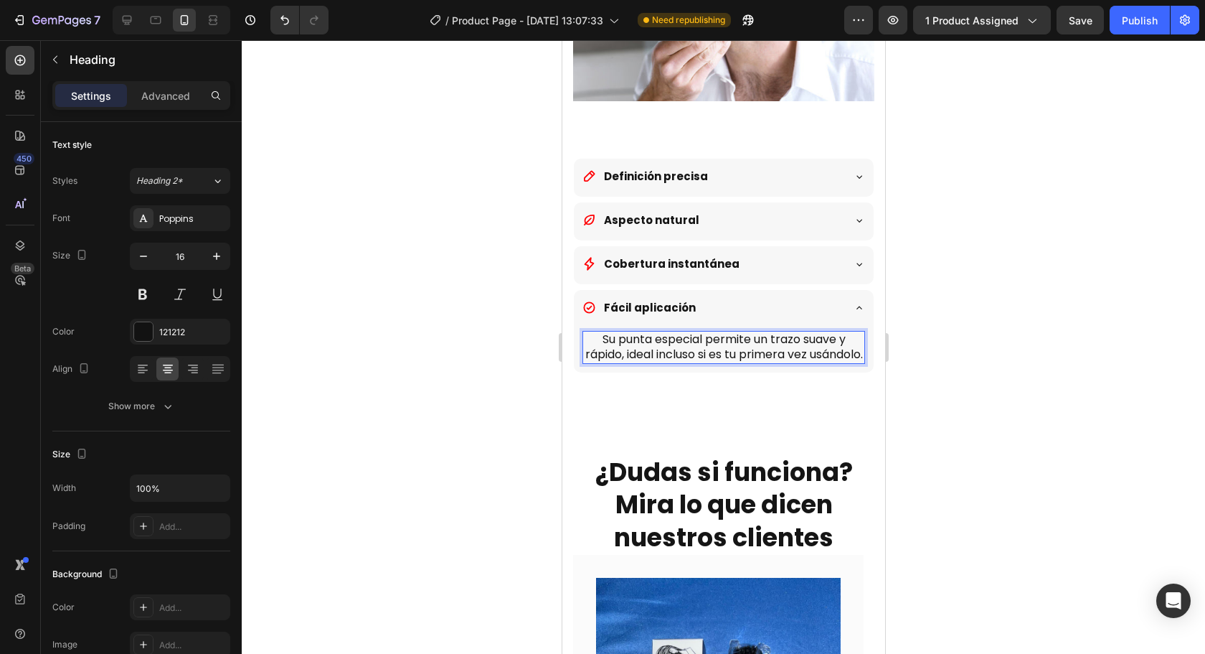
click at [1005, 362] on div at bounding box center [723, 346] width 963 height 613
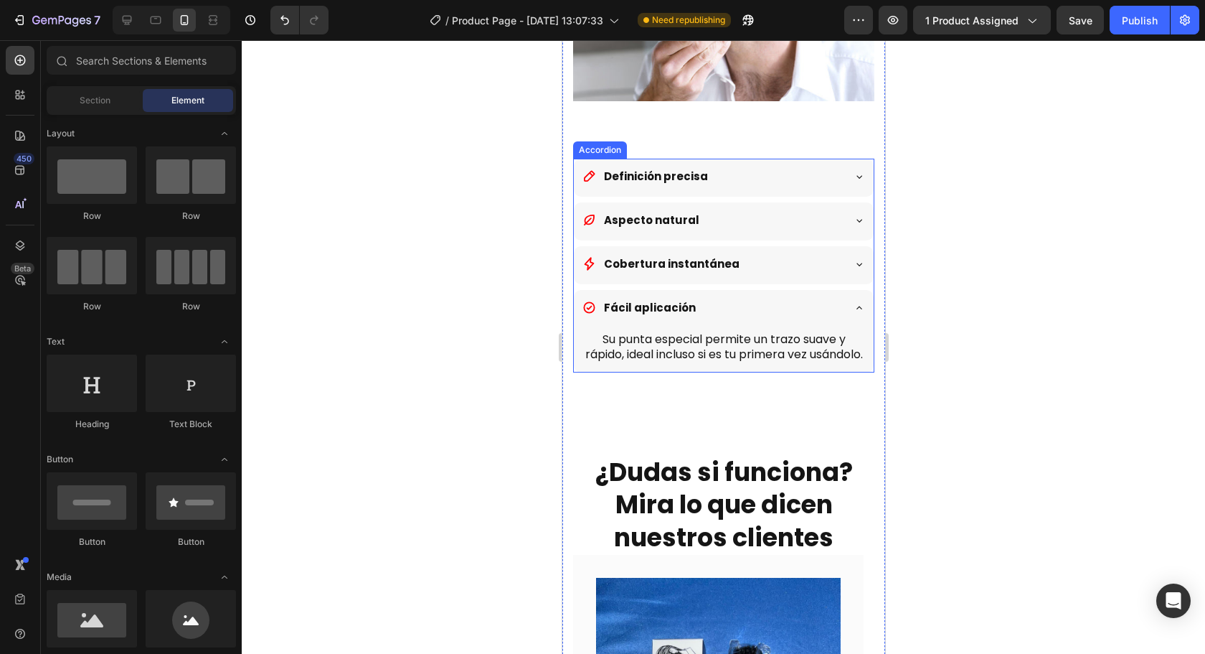
click at [799, 296] on div "Fácil aplicación" at bounding box center [712, 308] width 260 height 24
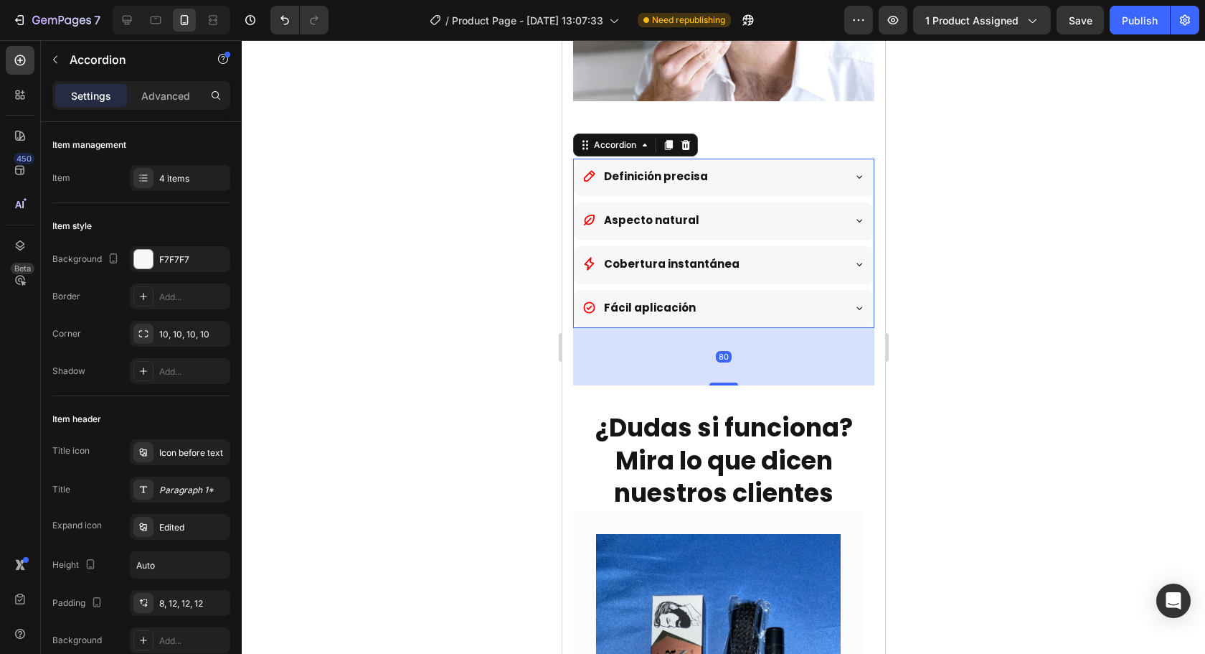
click at [1018, 314] on div at bounding box center [723, 346] width 963 height 613
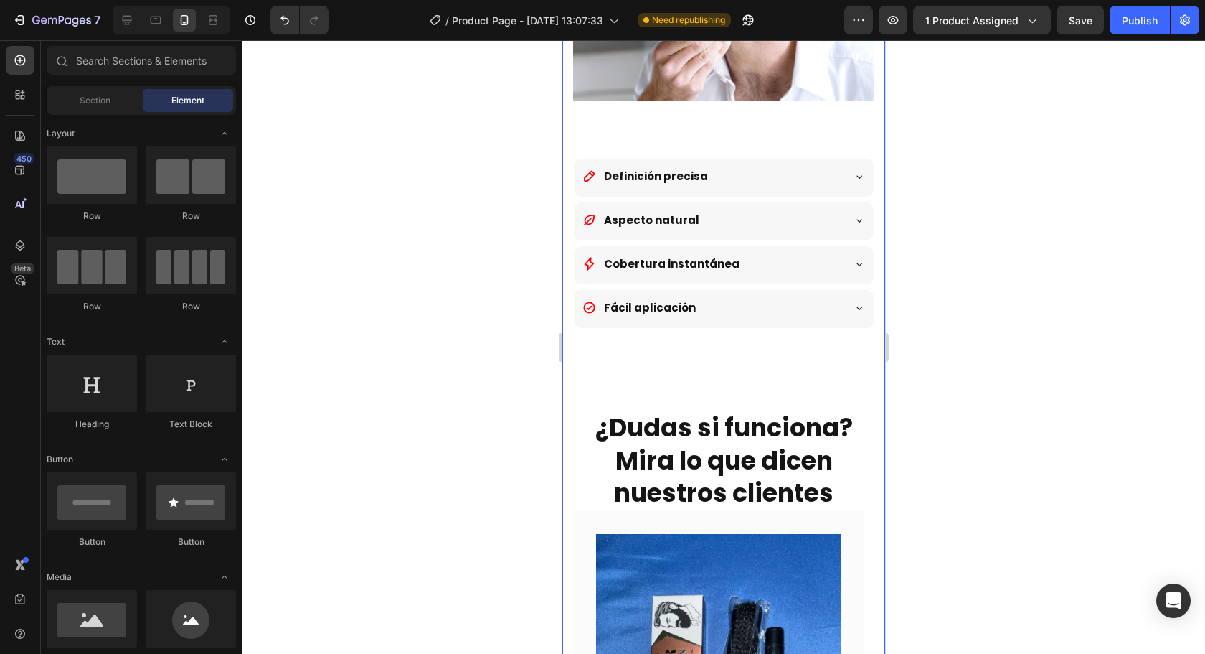
click at [751, 317] on div "La diferencia entre el antes y el después de usar el lápiz para barba y cejas e…" at bounding box center [722, 285] width 301 height 1882
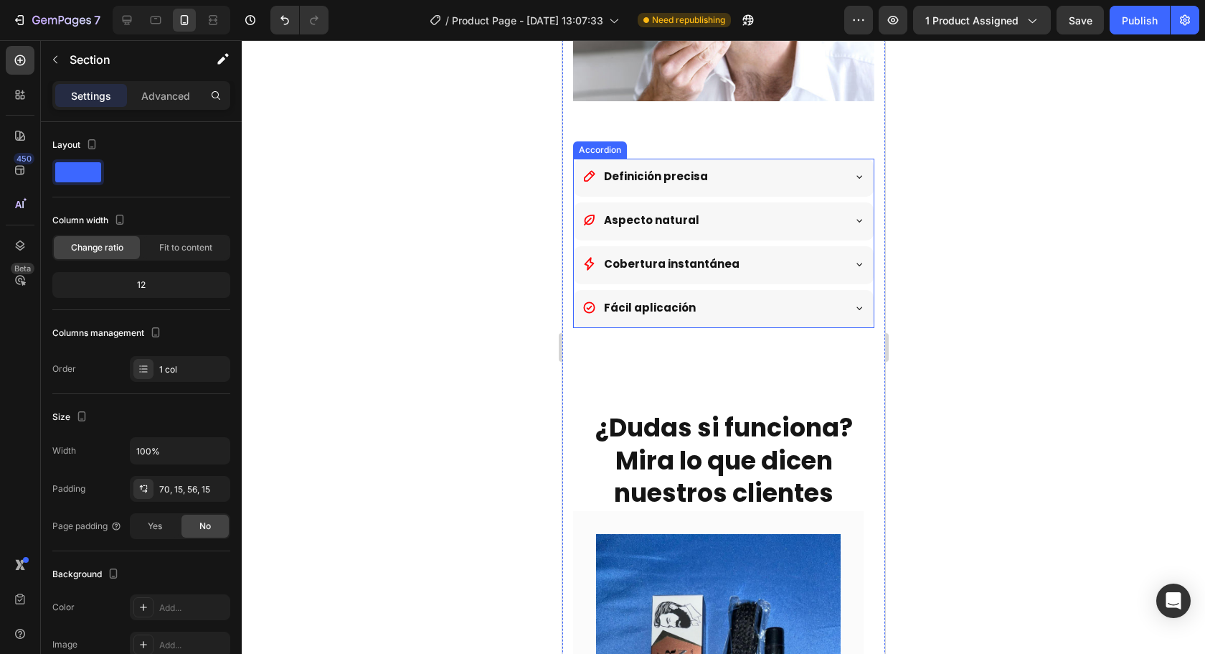
click at [755, 303] on div "Fácil aplicación" at bounding box center [723, 309] width 300 height 38
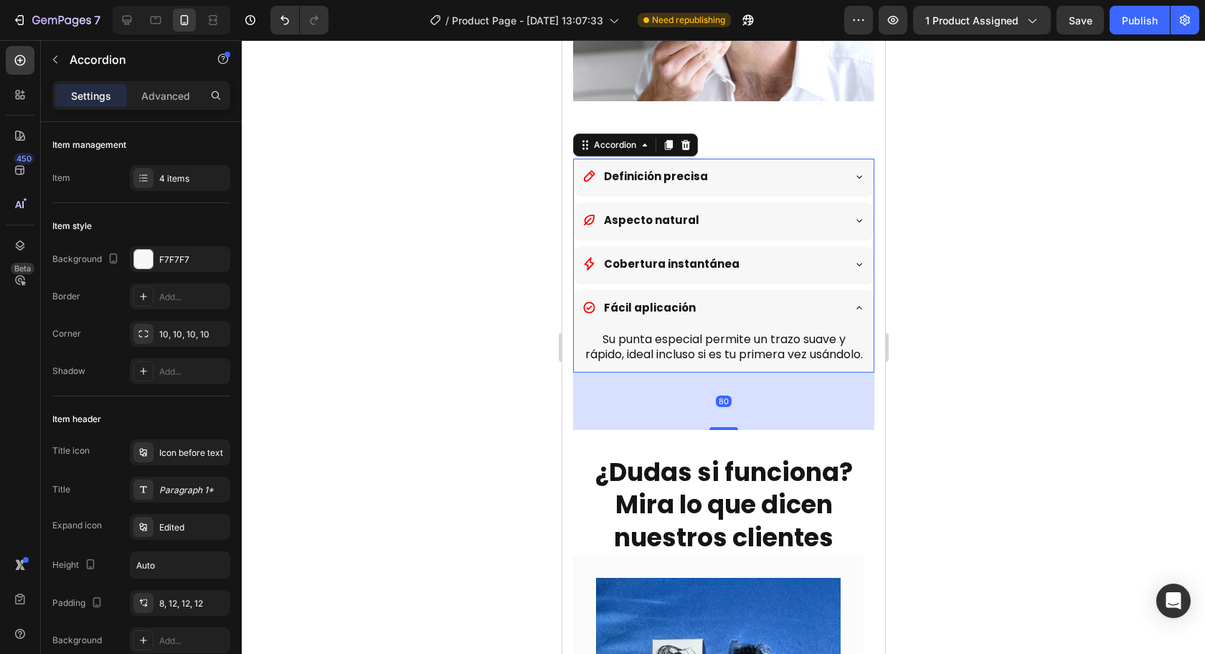
drag, startPoint x: 720, startPoint y: 425, endPoint x: 722, endPoint y: 418, distance: 8.0
click at [722, 418] on div "80" at bounding box center [722, 400] width 301 height 57
click at [724, 421] on div "80" at bounding box center [722, 400] width 301 height 57
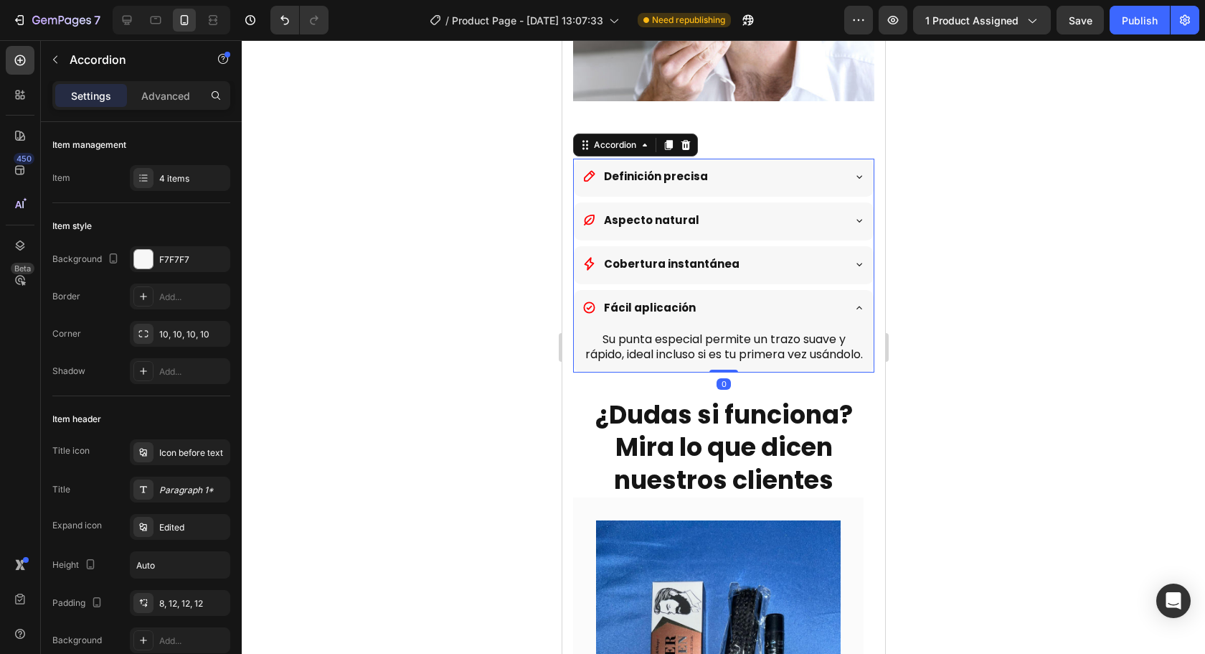
drag, startPoint x: 724, startPoint y: 424, endPoint x: 1518, endPoint y: 395, distance: 794.7
click at [740, 357] on div "Definición precisa Aspecto natural Cobertura instantánea Fácil aplicación Su pu…" at bounding box center [722, 266] width 301 height 214
type input "100%"
type input "100"
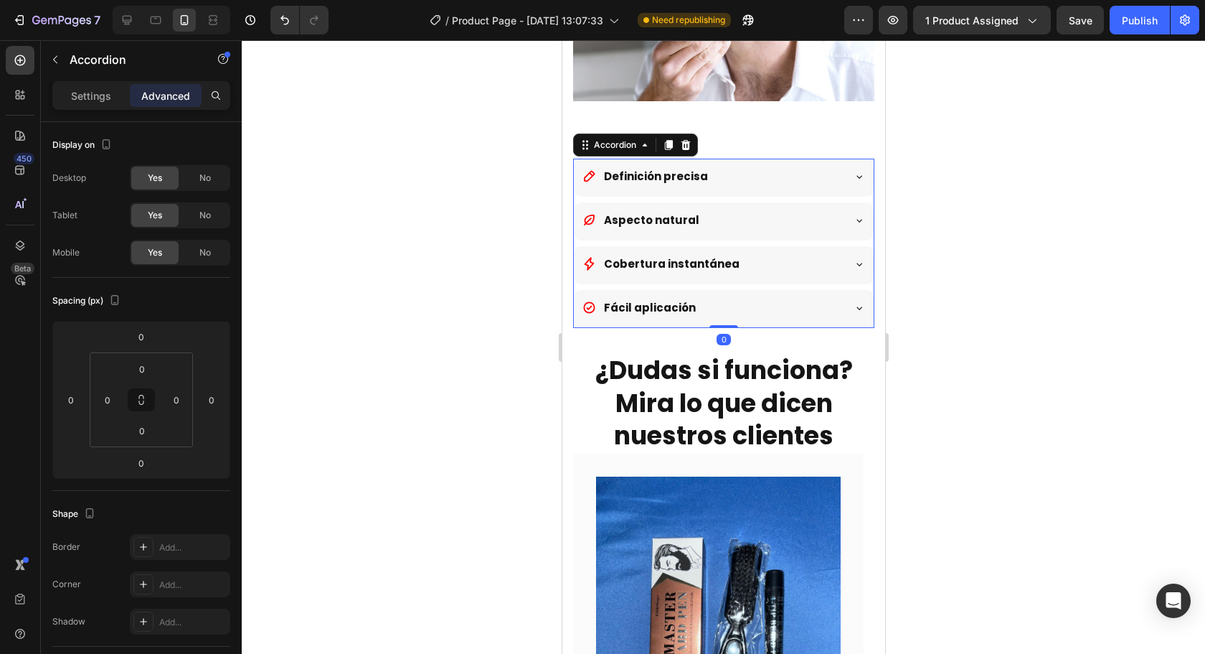
click at [1042, 349] on div at bounding box center [723, 346] width 963 height 613
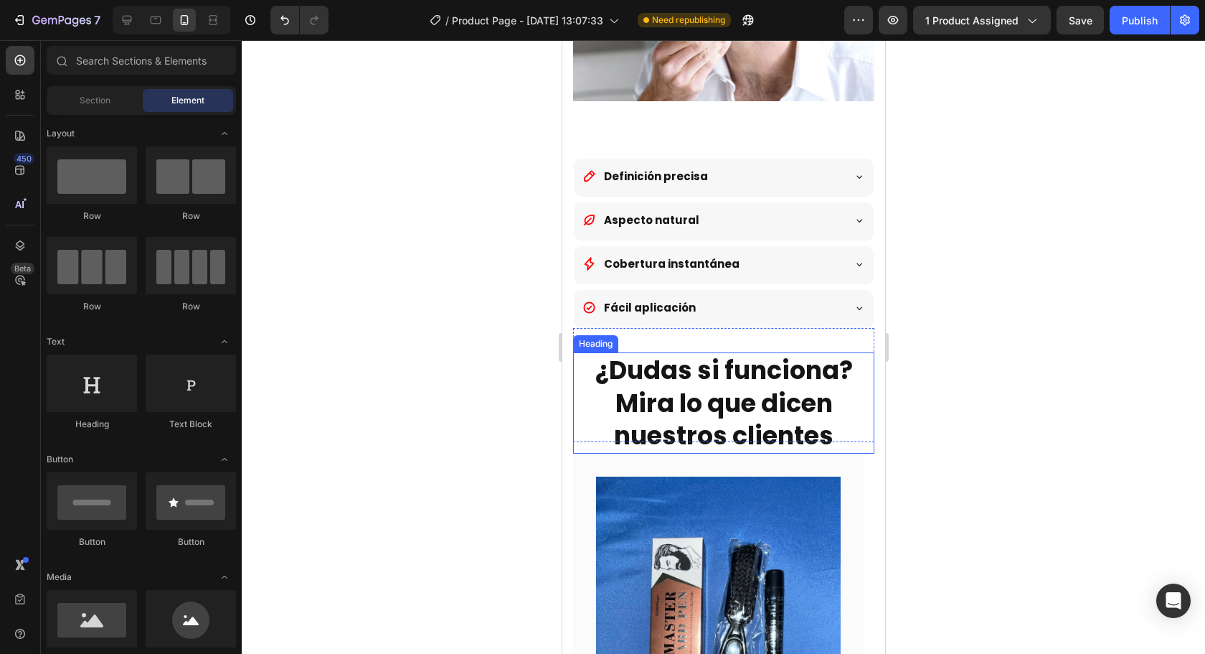
click at [706, 352] on strong "¿Dudas si funciona? Mira lo que dicen nuestros clientes" at bounding box center [724, 402] width 258 height 100
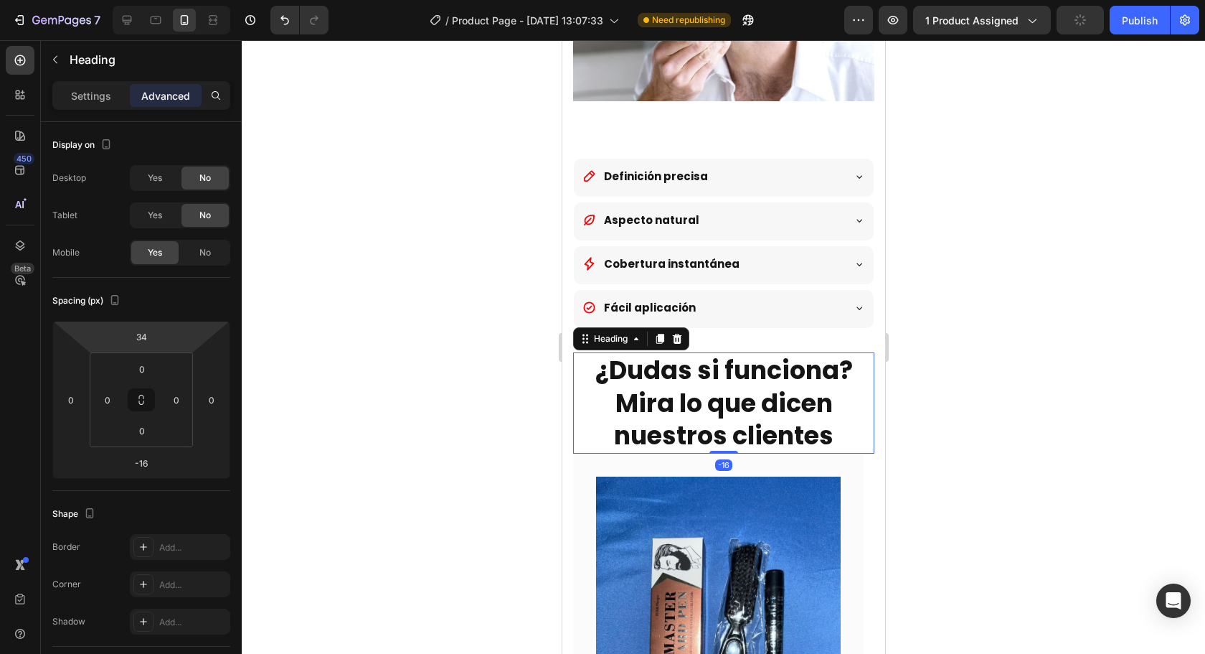
type input "36"
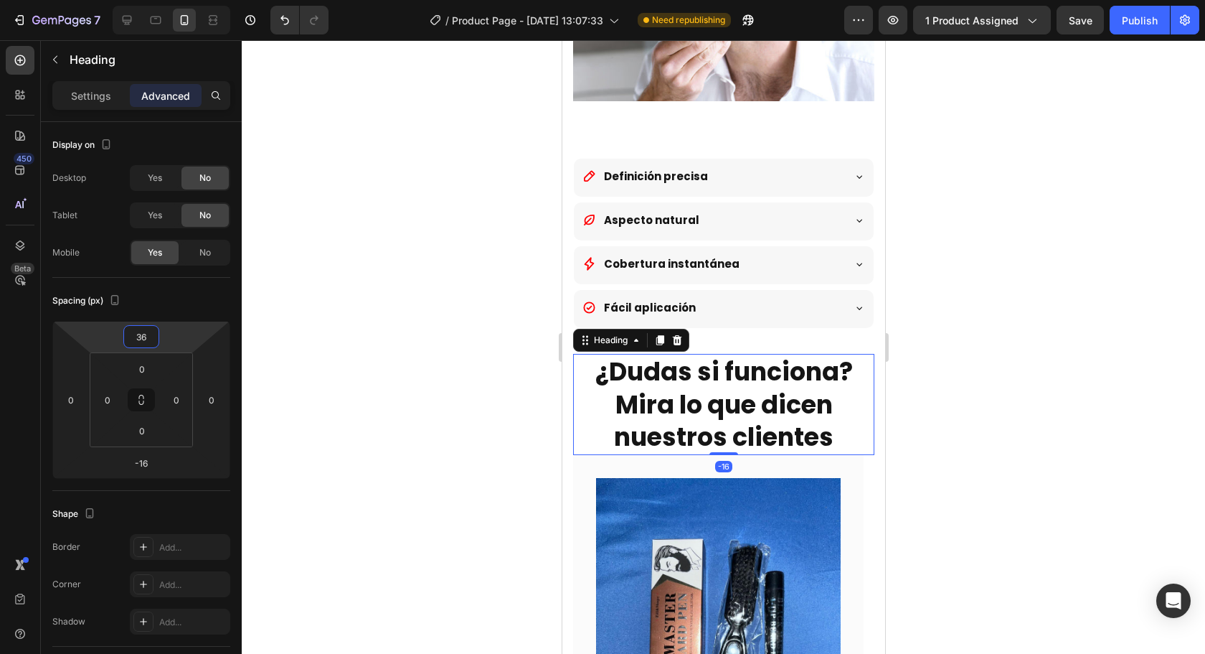
click at [180, 0] on html "7 Version history / Product Page - Aug 1, 13:07:33 Need republishing Preview 1 …" at bounding box center [602, 0] width 1205 height 0
click at [973, 337] on div at bounding box center [723, 346] width 963 height 613
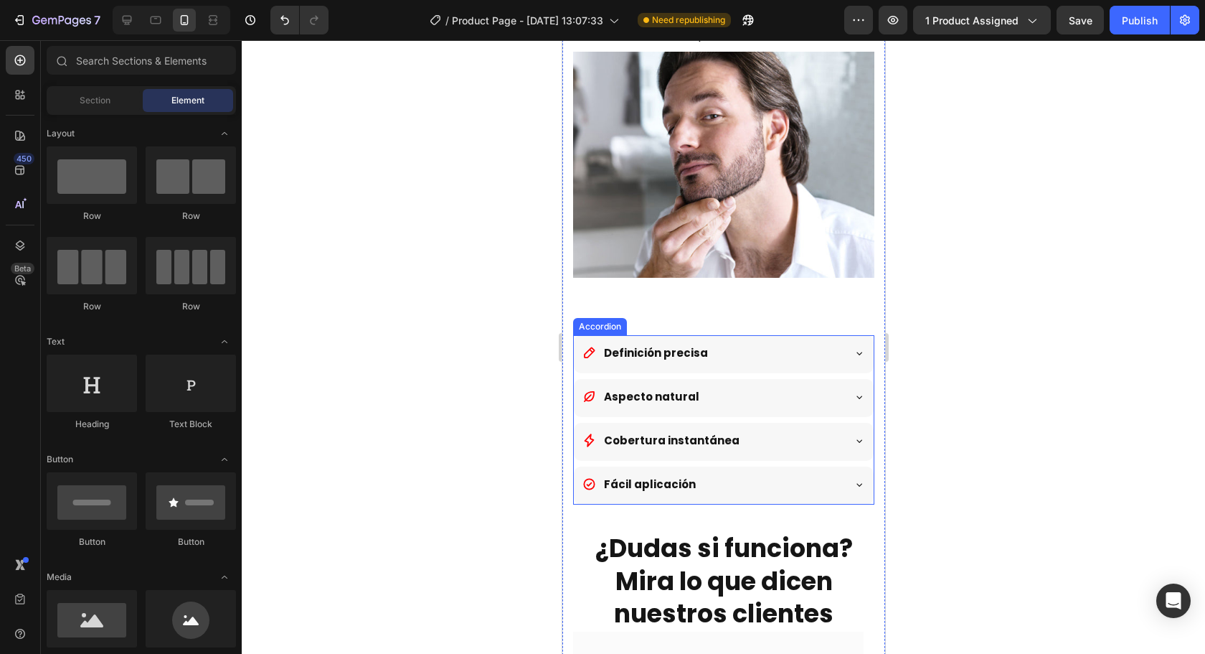
scroll to position [2002, 0]
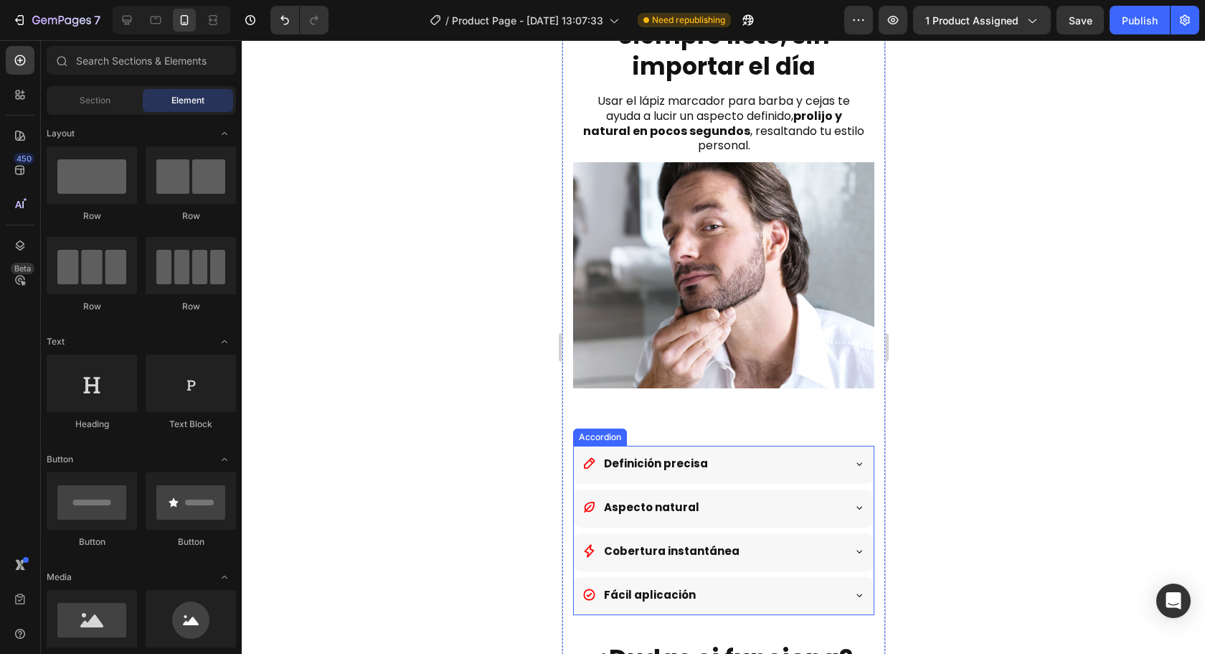
click at [761, 451] on div "Definición precisa" at bounding box center [712, 463] width 260 height 24
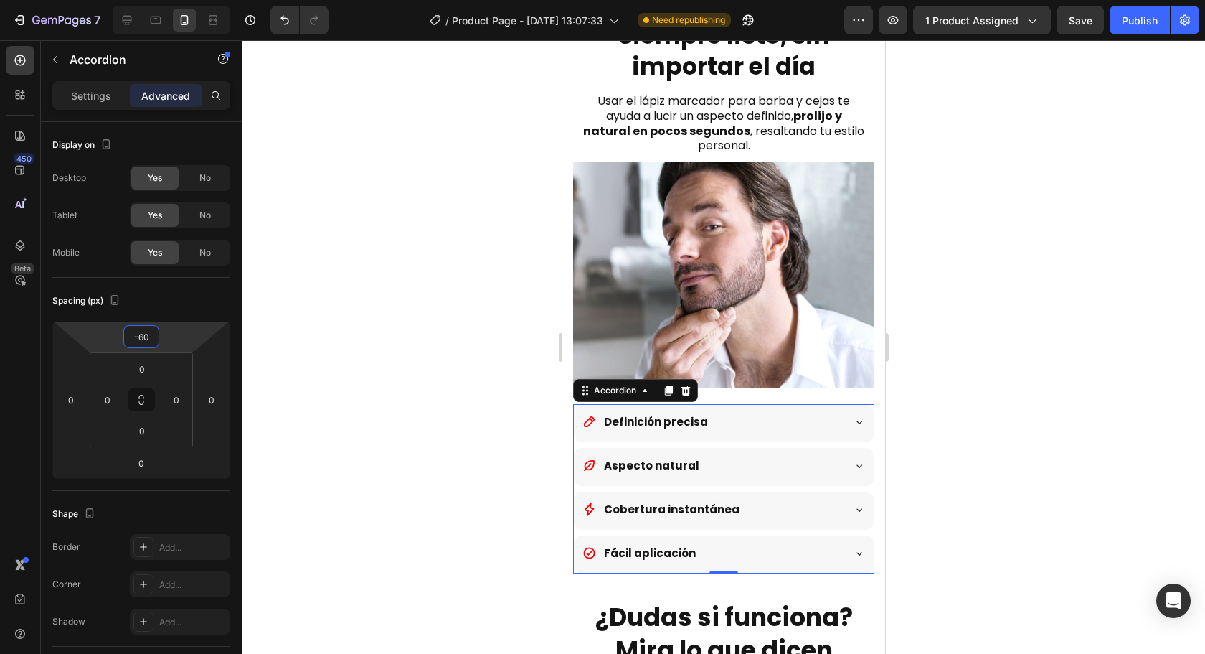
type input "-62"
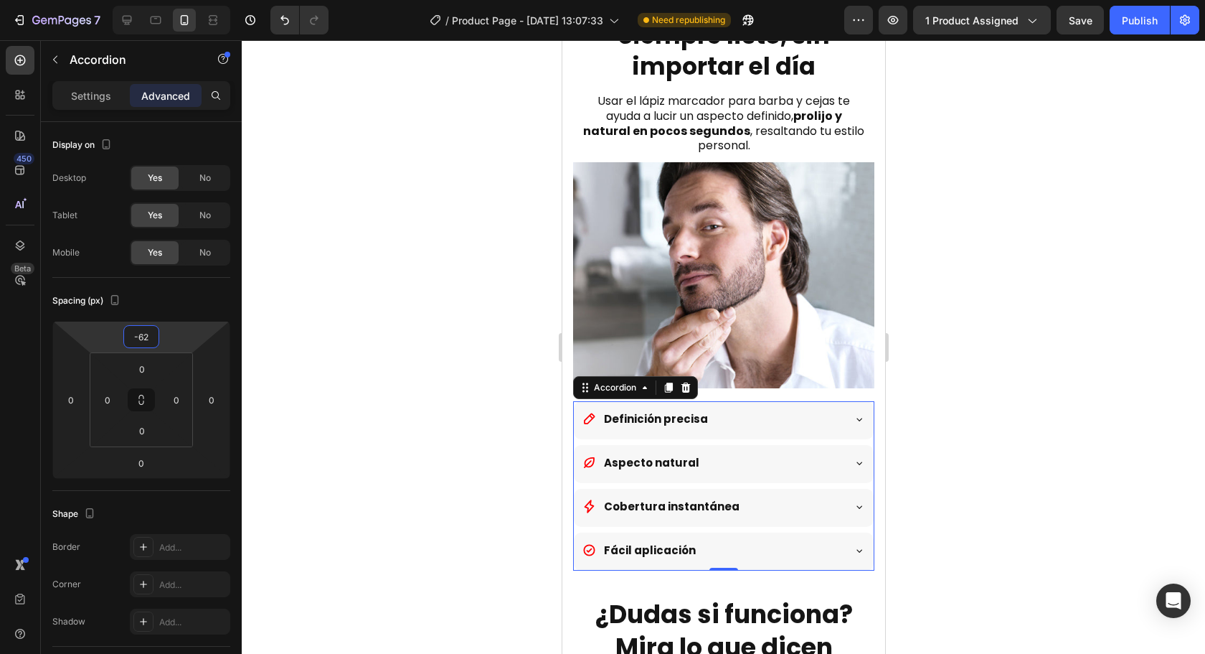
drag, startPoint x: 189, startPoint y: 336, endPoint x: 192, endPoint y: 359, distance: 22.4
click at [192, 0] on html "7 Version history / Product Page - Aug 1, 13:07:33 Need republishing Preview 1 …" at bounding box center [602, 0] width 1205 height 0
click at [438, 253] on div at bounding box center [723, 346] width 963 height 613
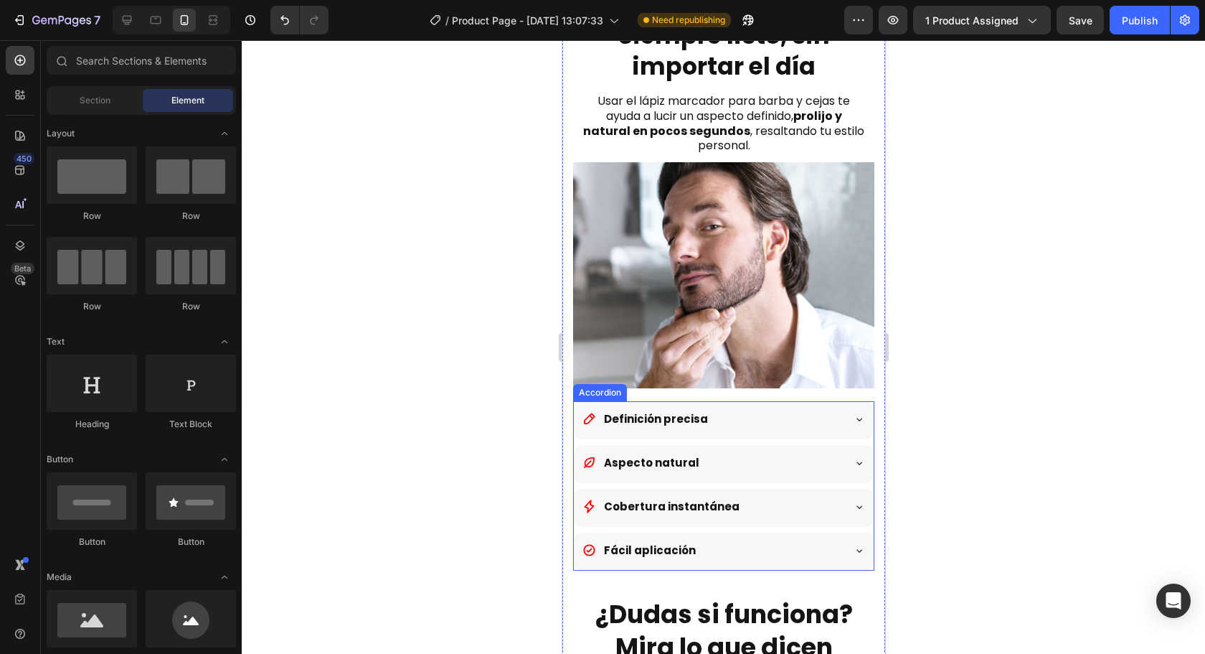
click at [783, 407] on div "Definición precisa" at bounding box center [712, 419] width 260 height 24
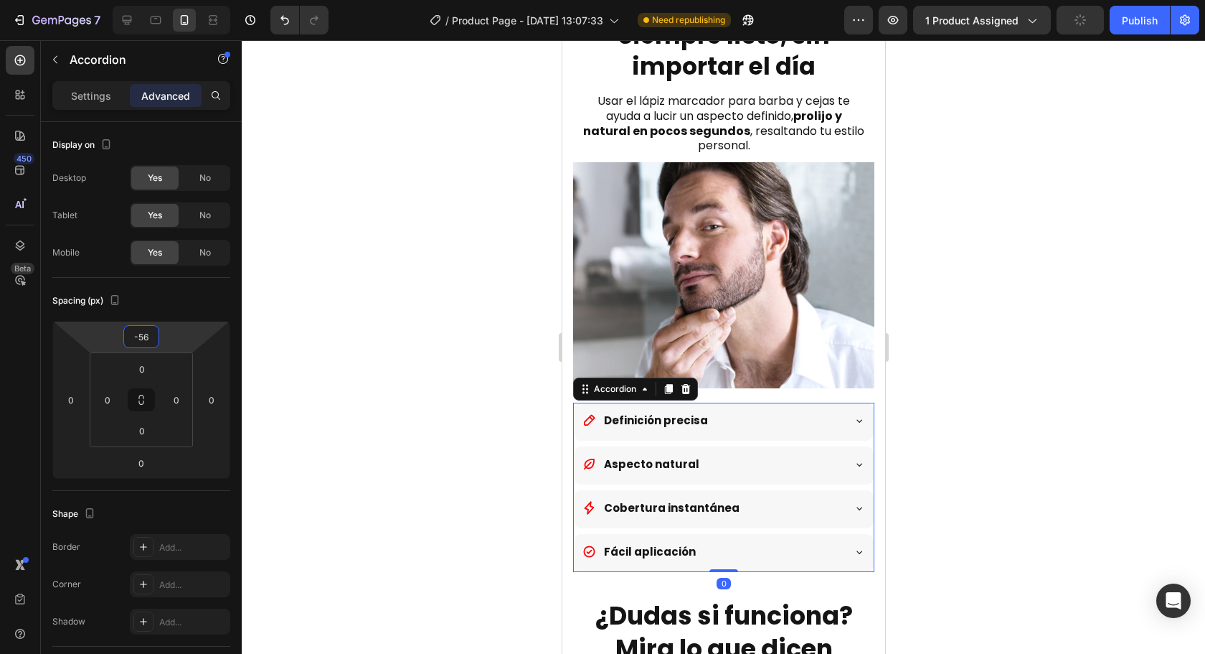
type input "-54"
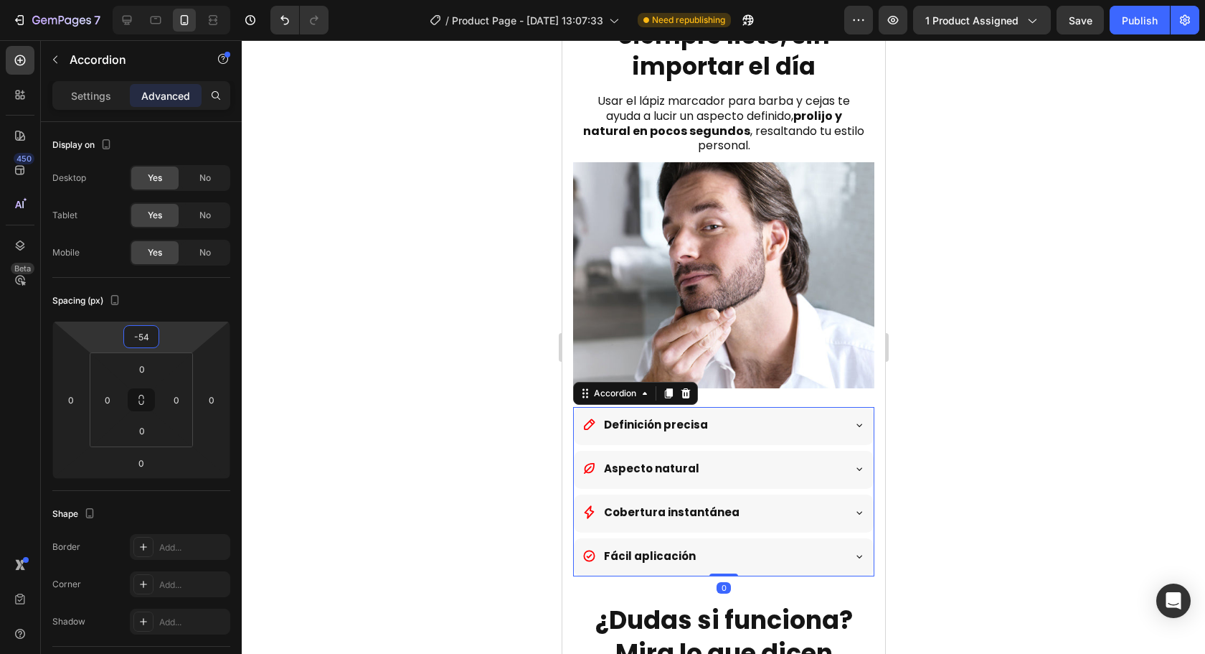
click at [175, 0] on html "7 Version history / Product Page - Aug 1, 13:07:33 Need republishing Preview 1 …" at bounding box center [602, 0] width 1205 height 0
click at [1057, 372] on div at bounding box center [723, 346] width 963 height 613
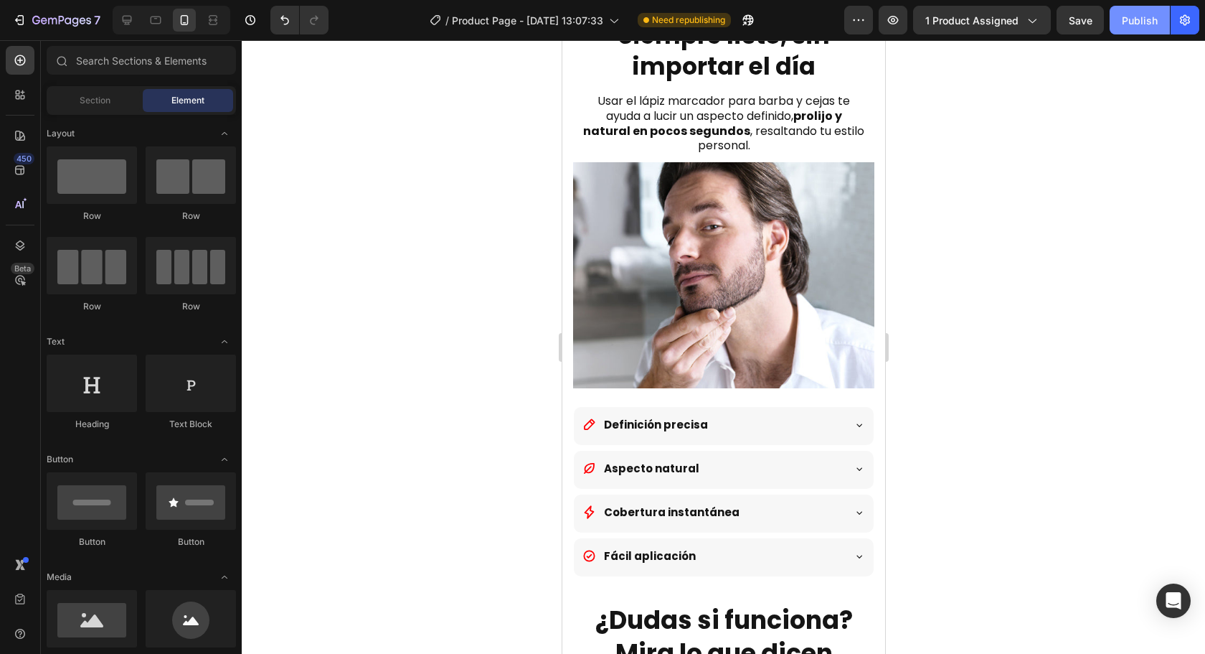
click at [1141, 23] on div "Publish" at bounding box center [1140, 20] width 36 height 15
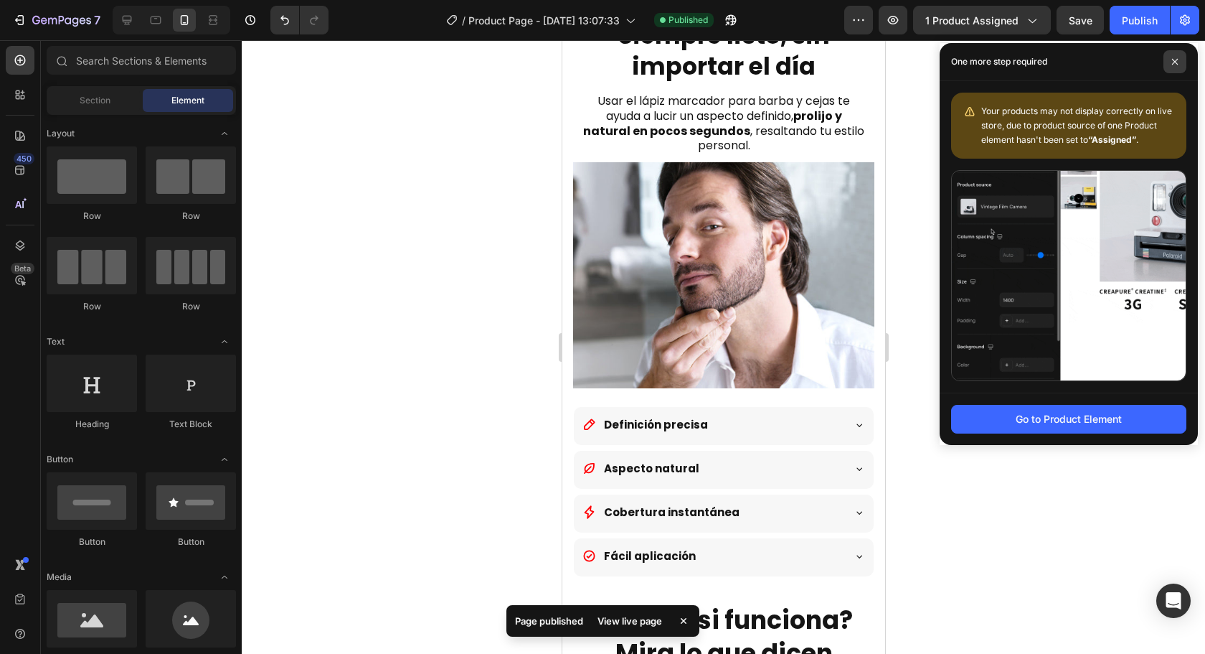
click at [1182, 61] on span at bounding box center [1175, 61] width 23 height 23
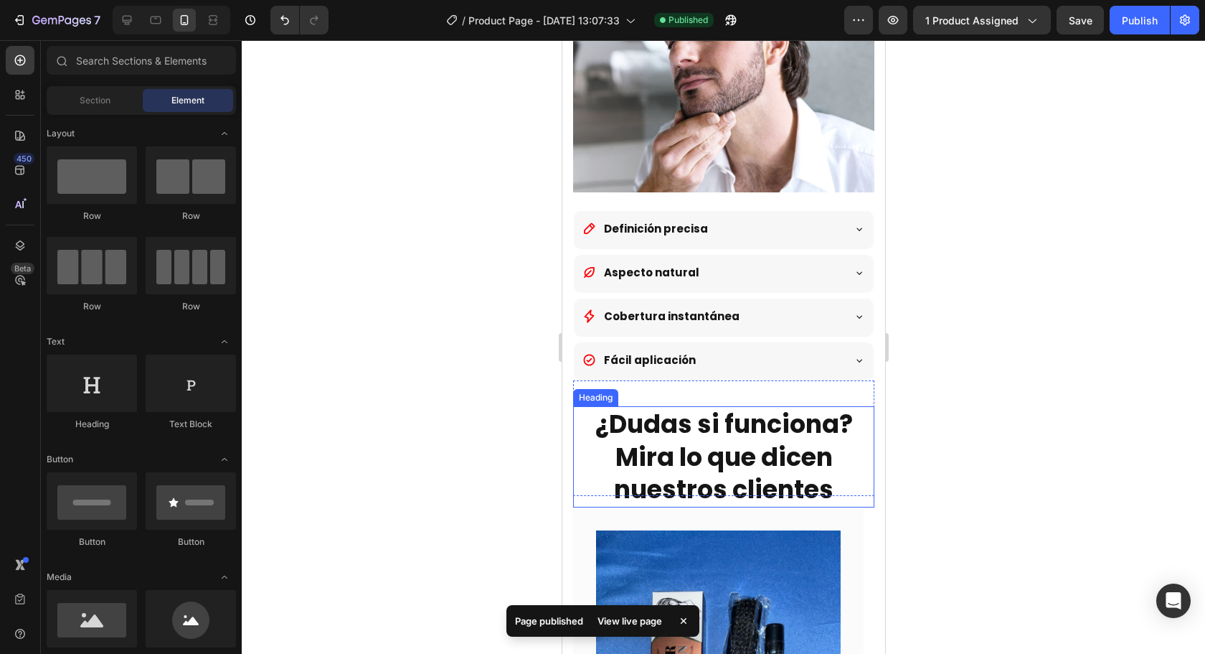
scroll to position [2361, 0]
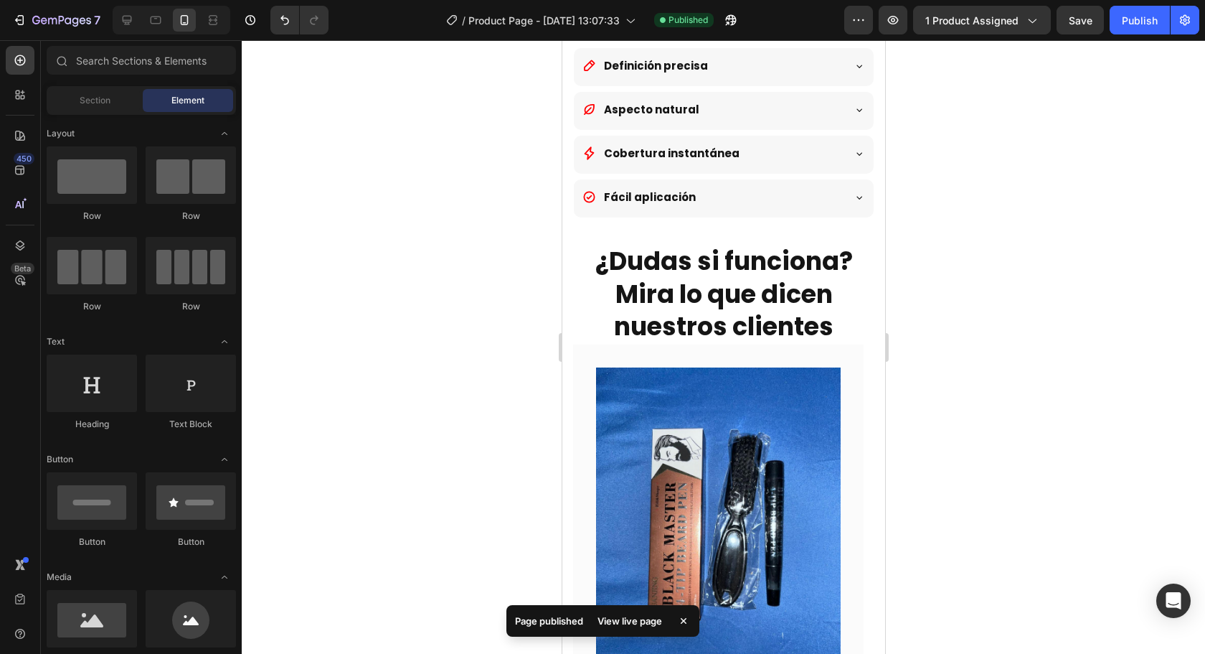
click at [764, 288] on strong "¿Dudas si funciona? Mira lo que dicen nuestros clientes" at bounding box center [724, 293] width 258 height 100
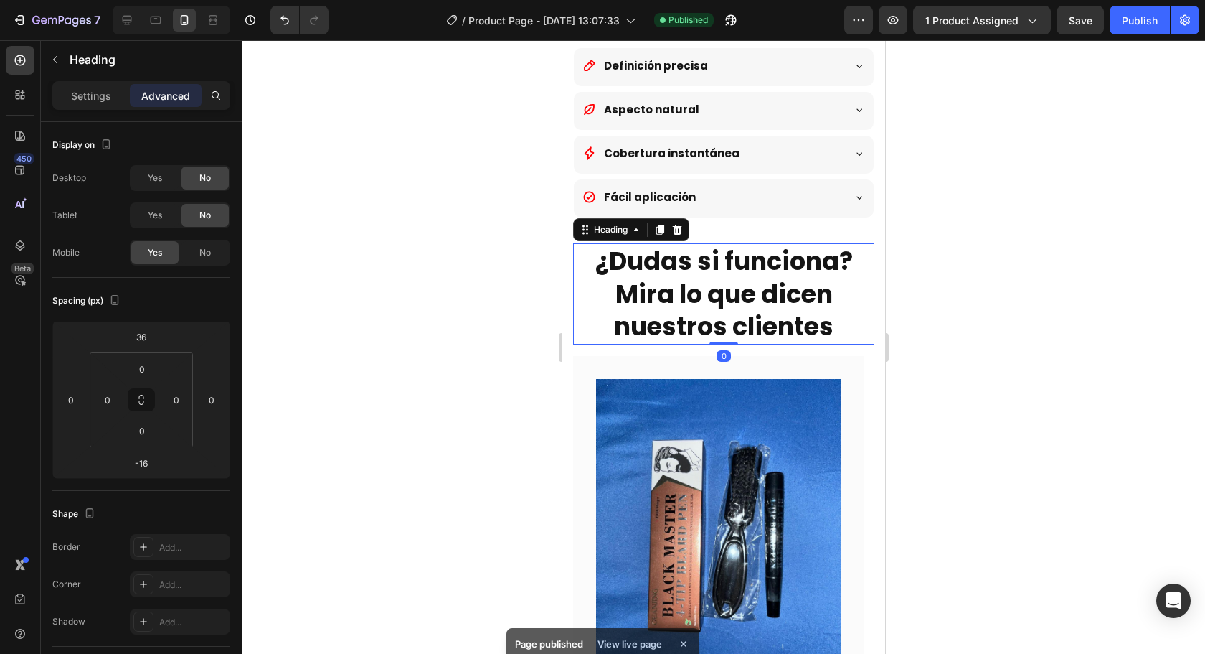
drag, startPoint x: 723, startPoint y: 324, endPoint x: 725, endPoint y: 310, distance: 14.4
click at [725, 310] on div "¿Dudas si funciona? Mira lo que dicen nuestros clientes Heading 0" at bounding box center [722, 293] width 301 height 101
type input "0"
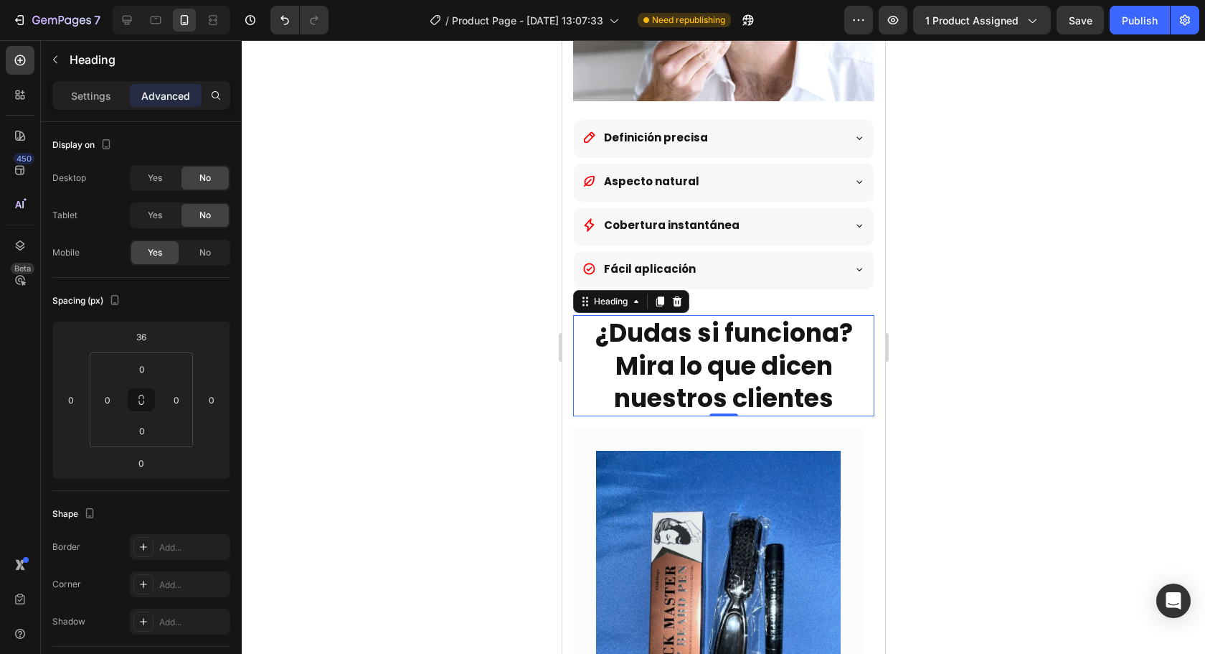
click at [1063, 400] on div at bounding box center [723, 346] width 963 height 613
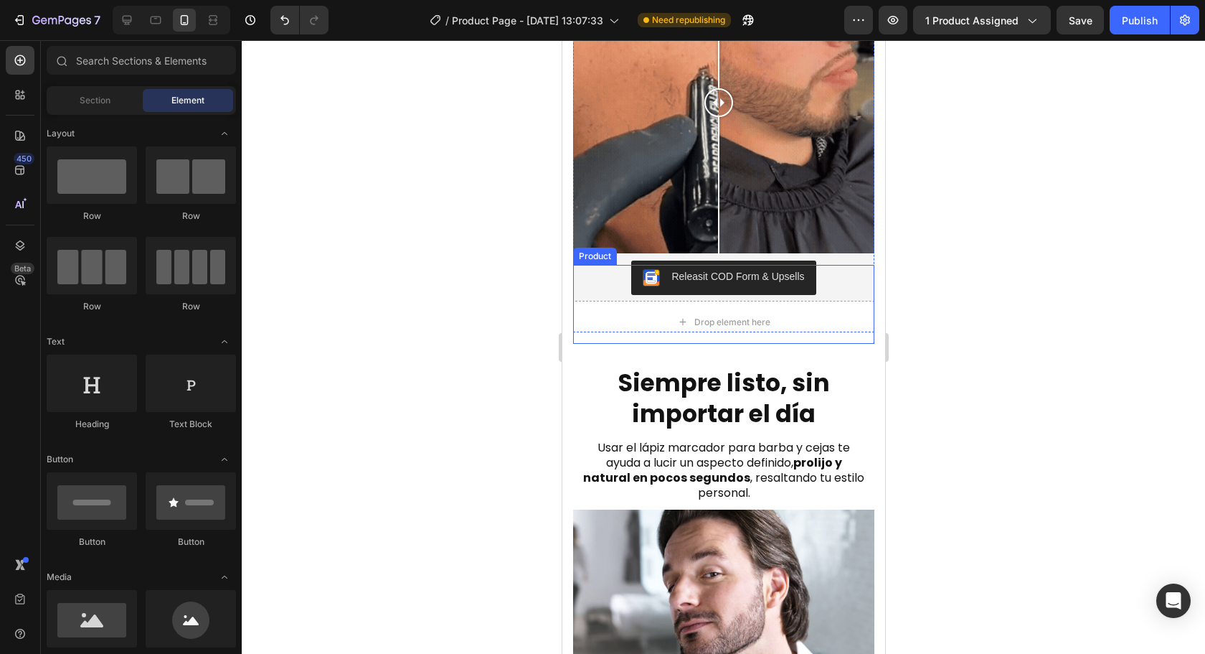
scroll to position [1769, 0]
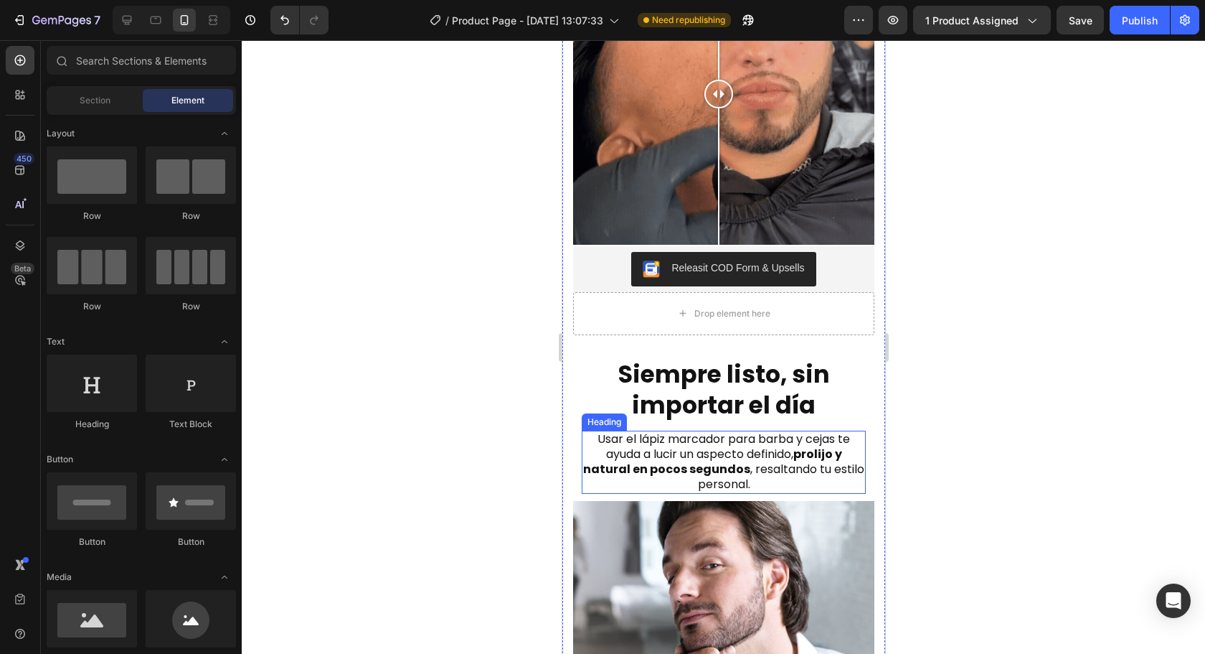
click at [779, 451] on h2 "Usar el lápiz marcador para barba y cejas te ayuda a lucir un aspecto definido,…" at bounding box center [723, 461] width 284 height 62
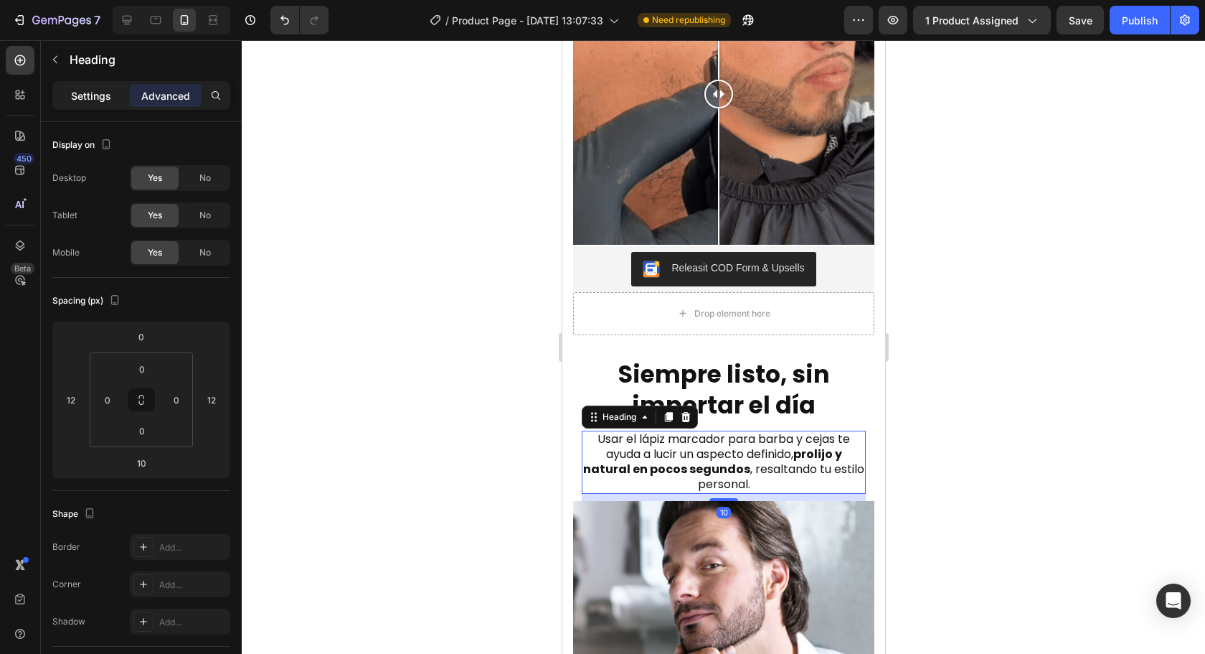
click at [95, 86] on div "Settings" at bounding box center [91, 95] width 72 height 23
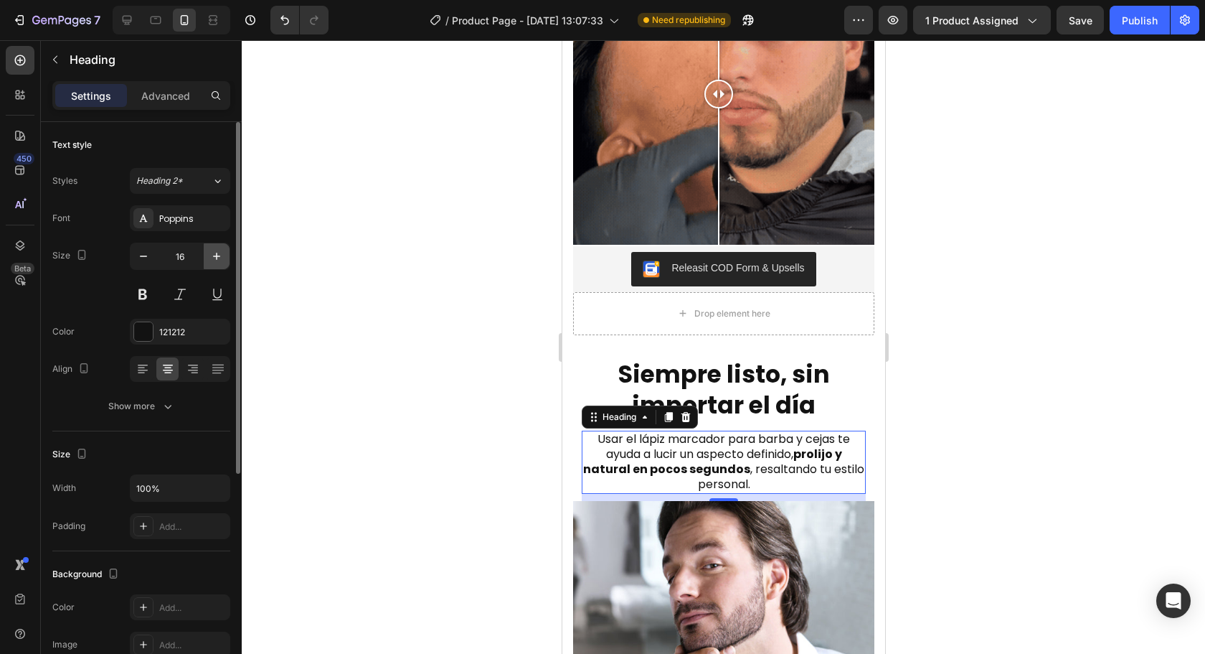
click at [215, 252] on icon "button" at bounding box center [216, 256] width 14 height 14
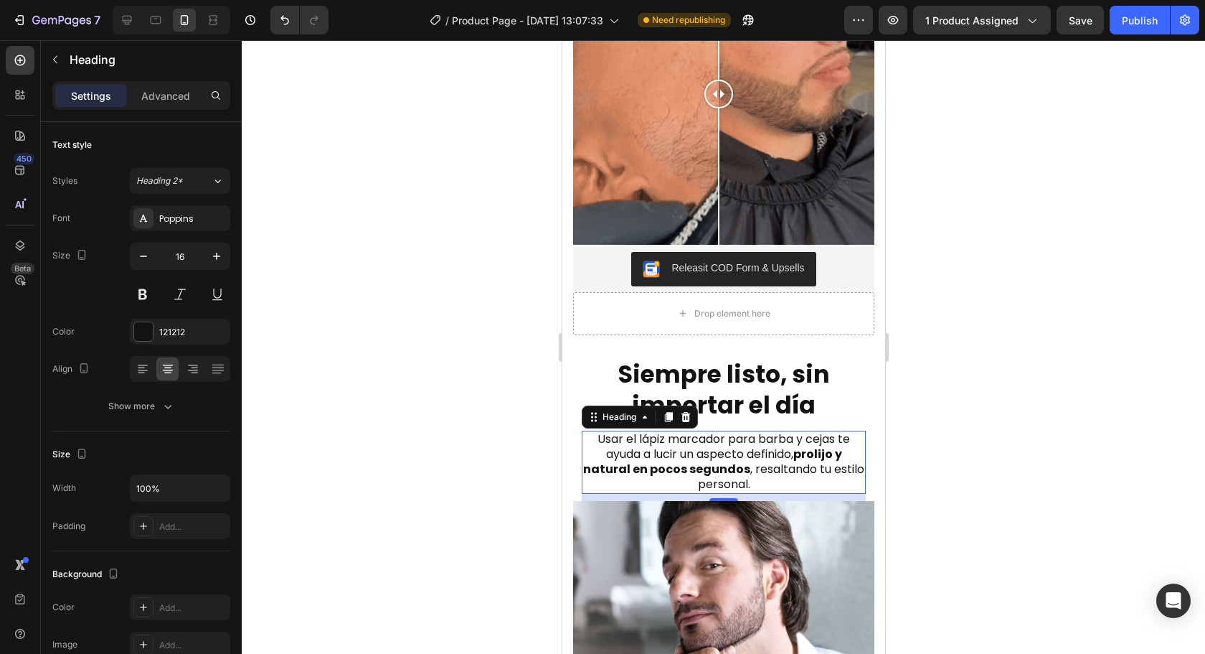
type input "17"
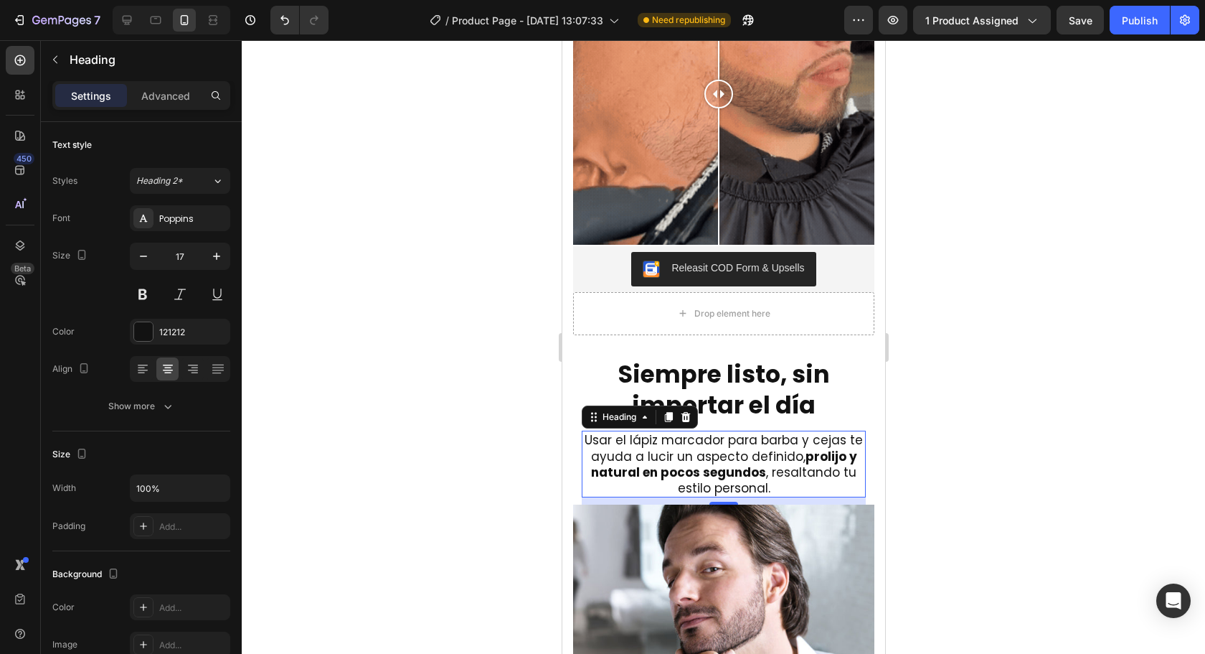
drag, startPoint x: 1085, startPoint y: 514, endPoint x: 940, endPoint y: 536, distance: 146.5
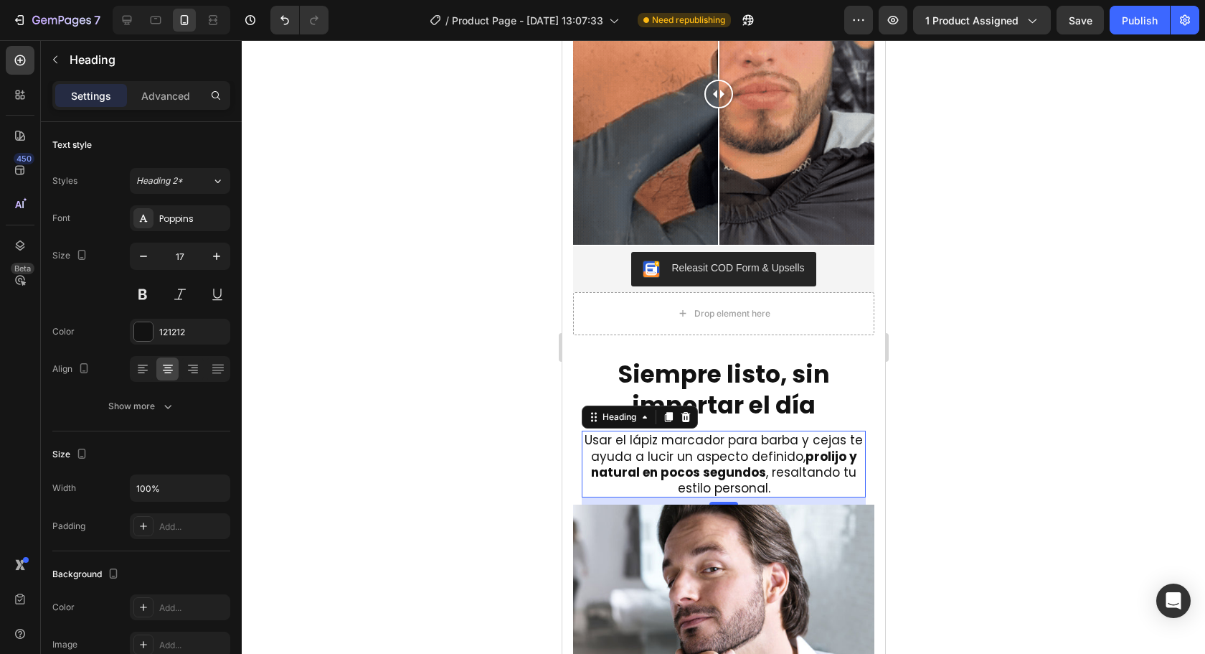
click at [1083, 514] on div at bounding box center [723, 346] width 963 height 613
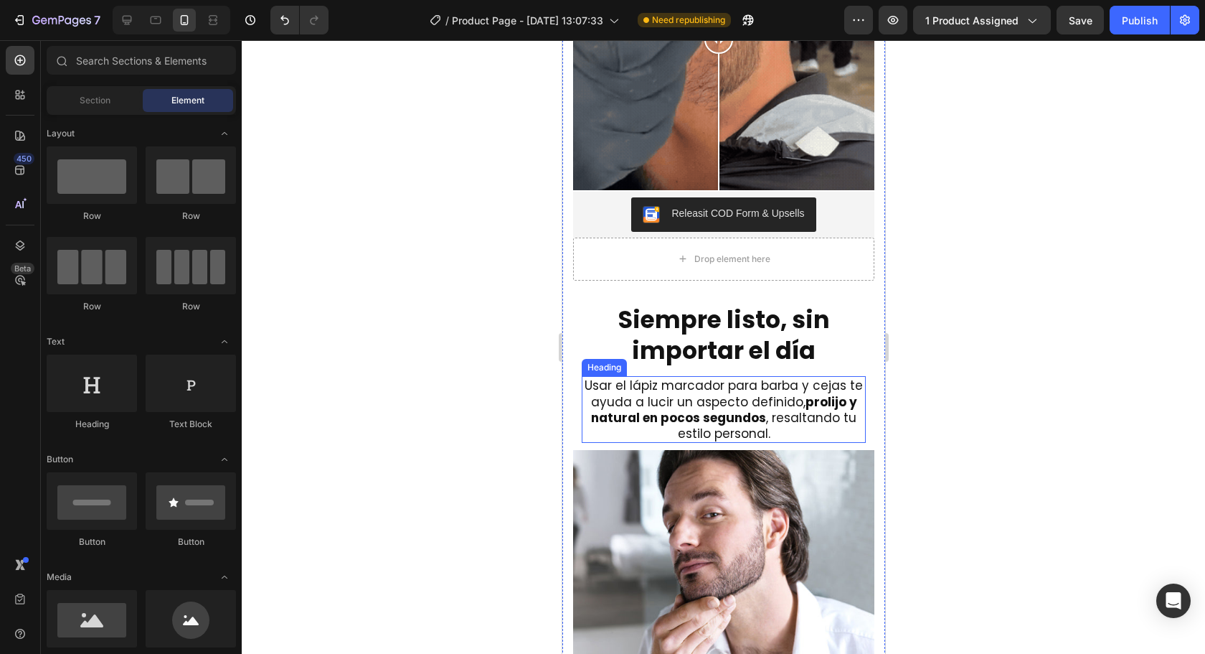
scroll to position [1913, 0]
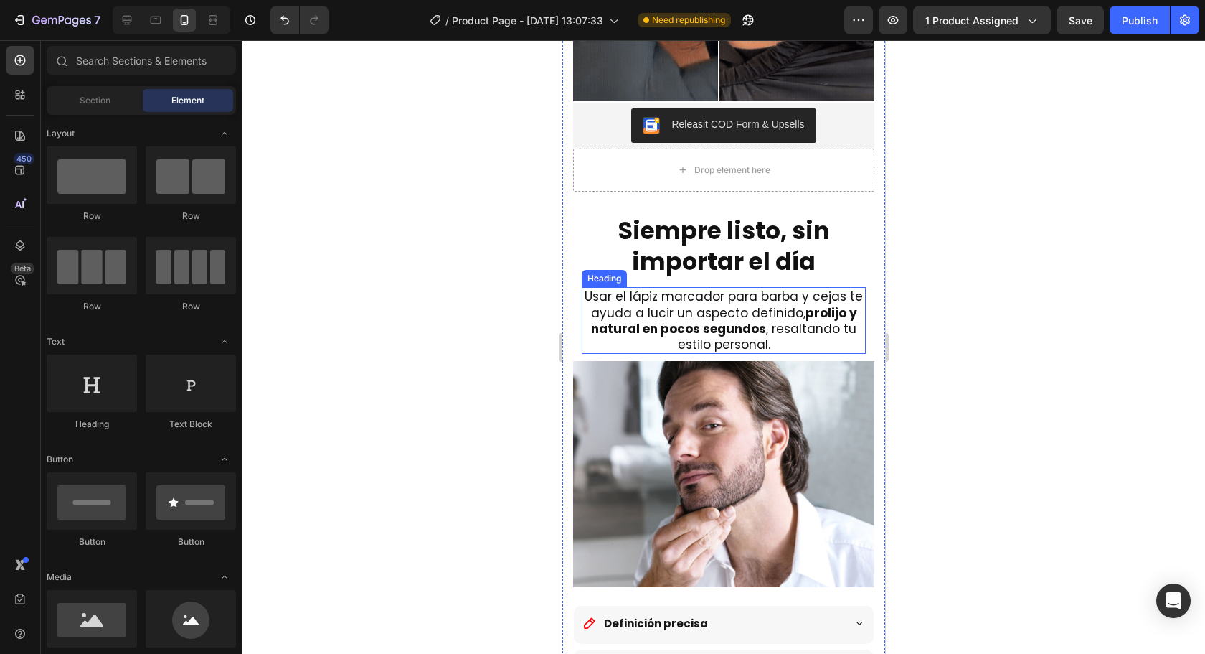
click at [758, 306] on h2 "Usar el lápiz marcador para barba y cejas te ayuda a lucir un aspecto definido,…" at bounding box center [723, 320] width 284 height 66
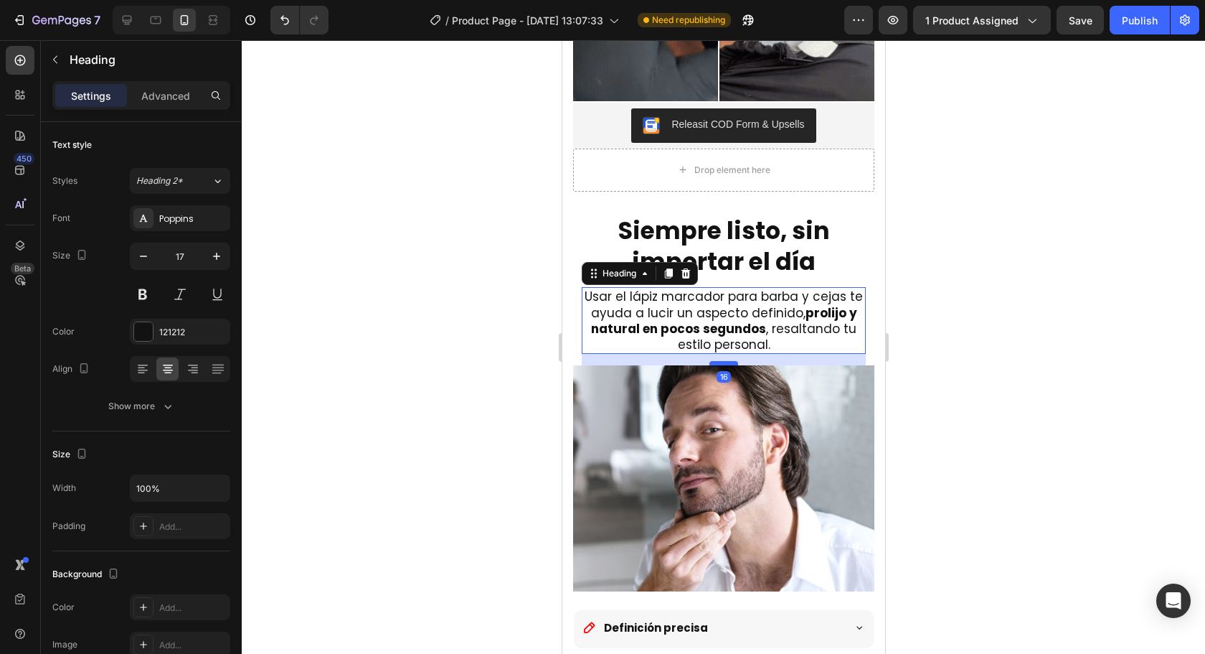
drag, startPoint x: 727, startPoint y: 348, endPoint x: 1561, endPoint y: 388, distance: 835.3
click at [727, 361] on div at bounding box center [723, 363] width 29 height 4
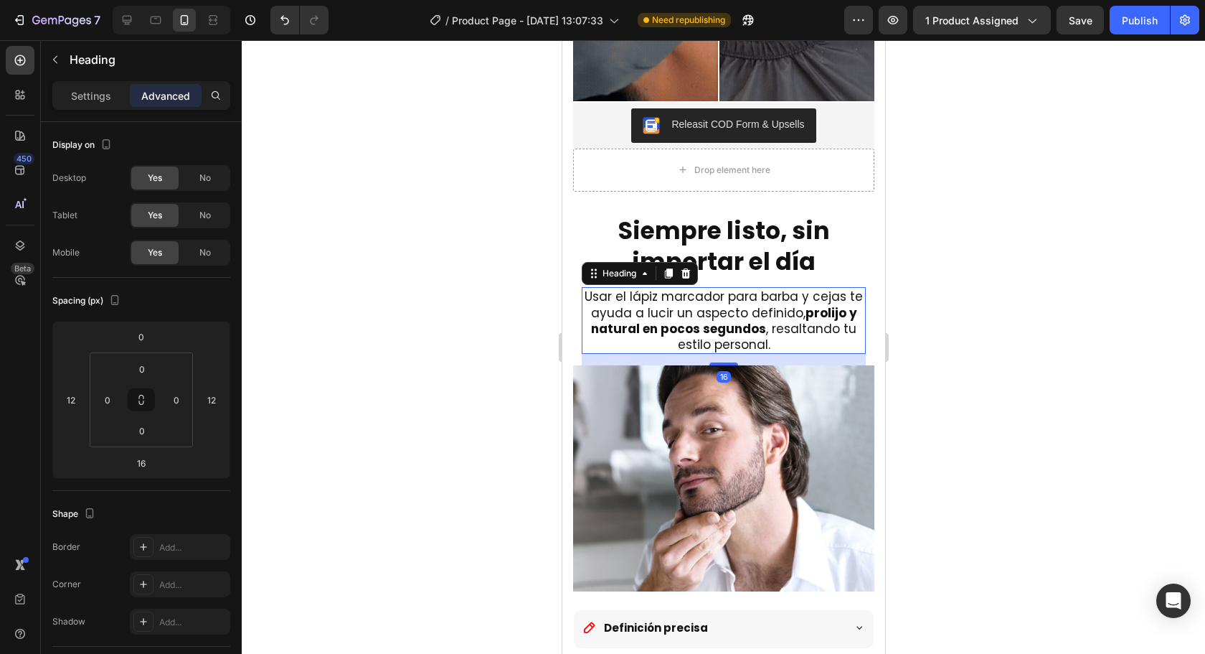
click at [1032, 348] on div at bounding box center [723, 346] width 963 height 613
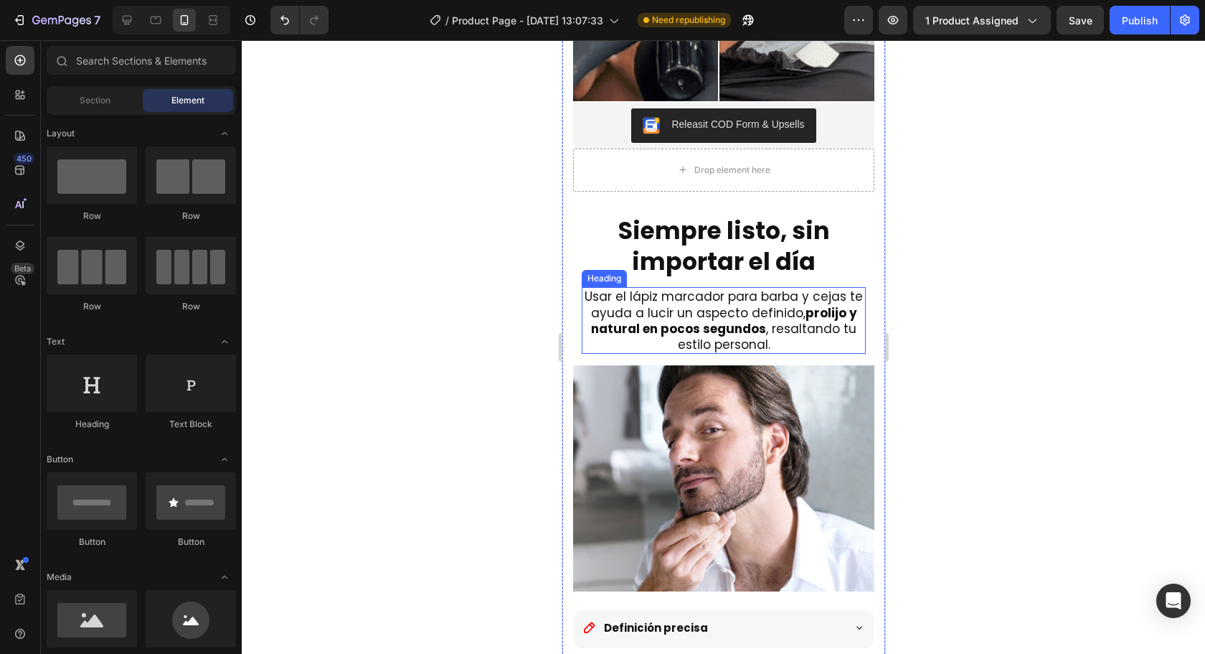
click at [687, 298] on h2 "Usar el lápiz marcador para barba y cejas te ayuda a lucir un aspecto definido,…" at bounding box center [723, 320] width 284 height 66
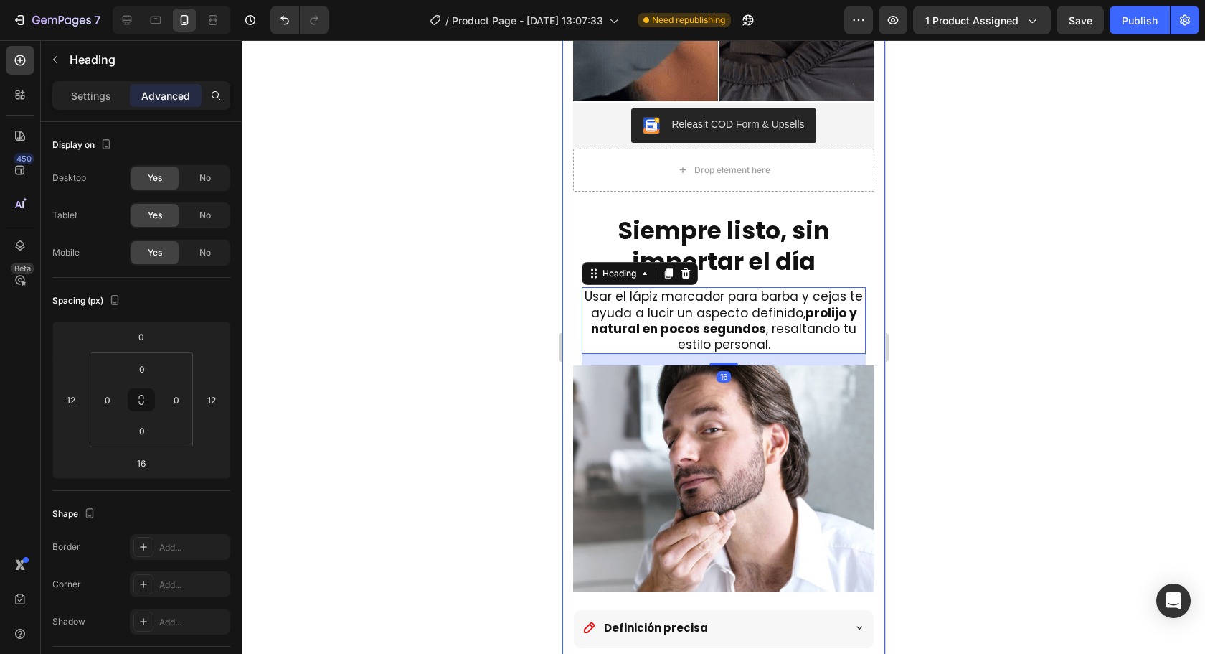
click at [990, 324] on div at bounding box center [723, 346] width 963 height 613
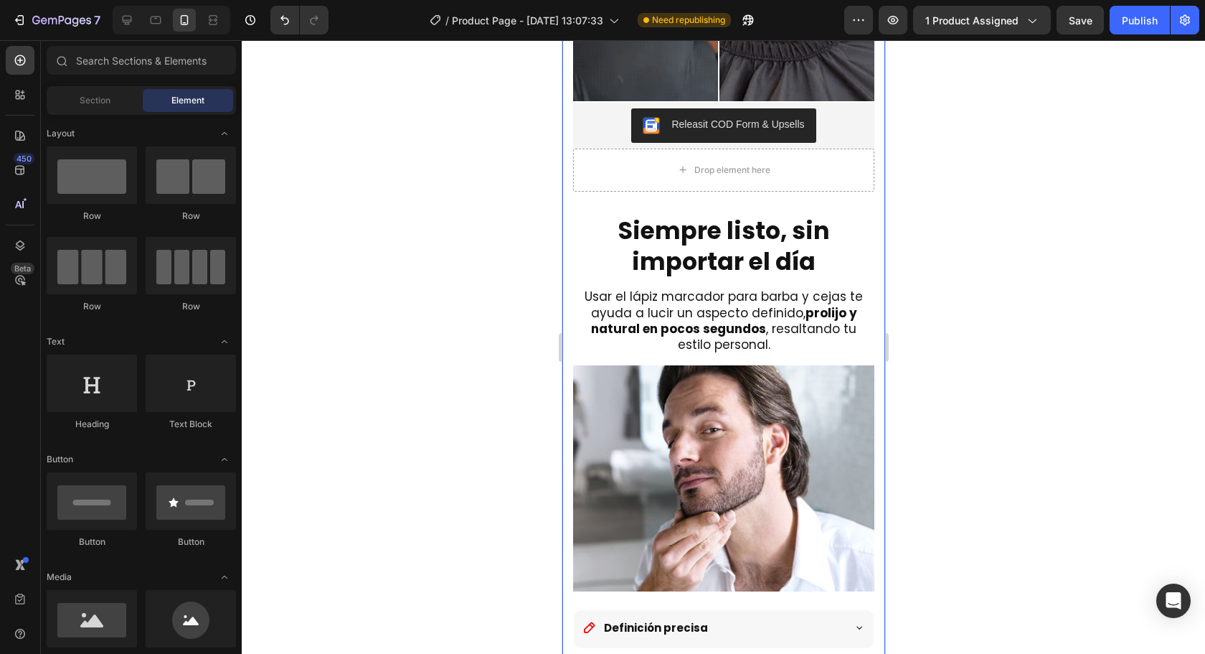
click at [737, 328] on h2 "Usar el lápiz marcador para barba y cejas te ayuda a lucir un aspecto definido,…" at bounding box center [723, 320] width 284 height 66
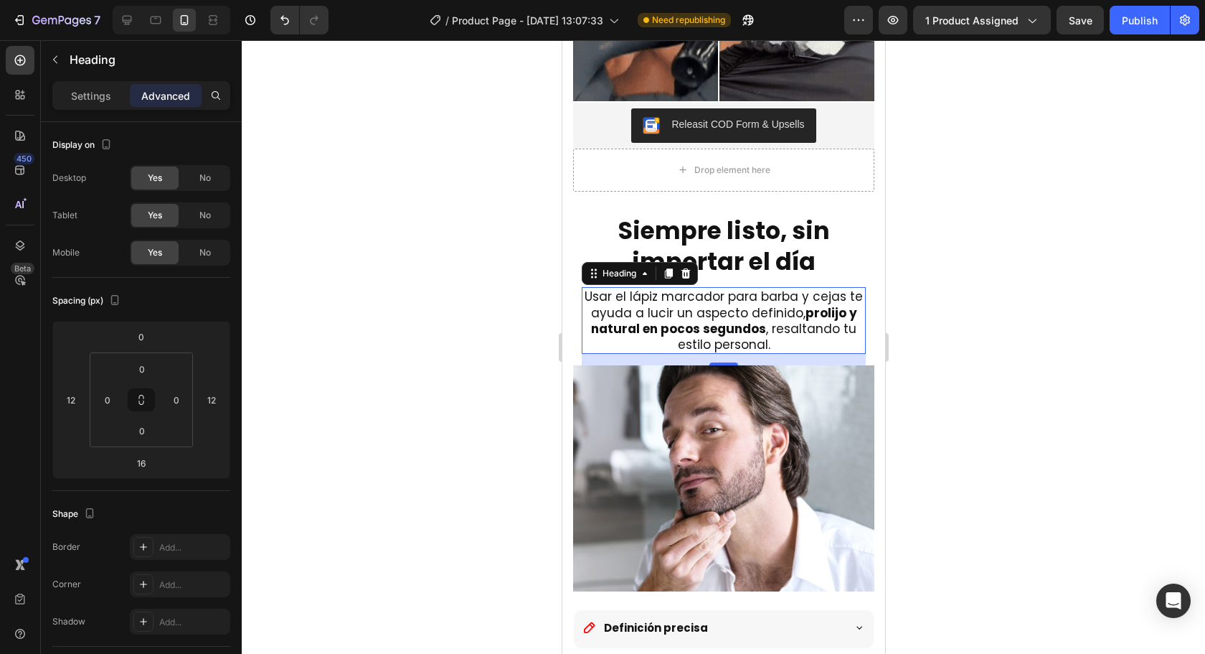
click at [1152, 233] on div at bounding box center [723, 346] width 963 height 613
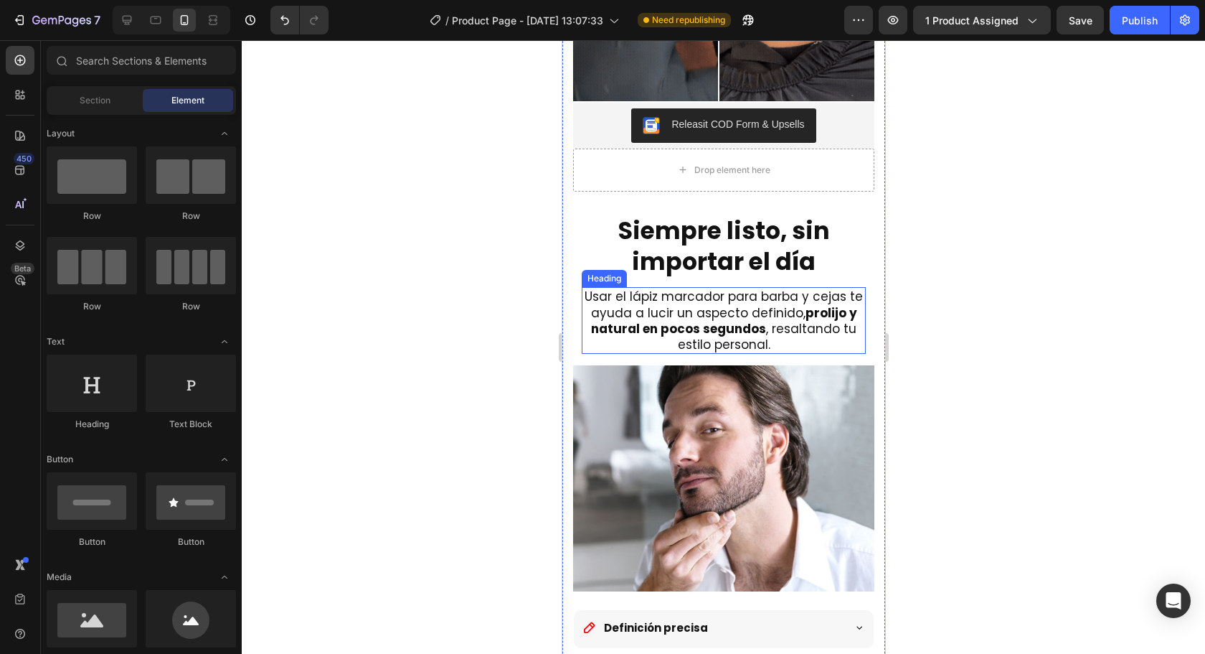
click at [781, 306] on h2 "Usar el lápiz marcador para barba y cejas te ayuda a lucir un aspecto definido,…" at bounding box center [723, 320] width 284 height 66
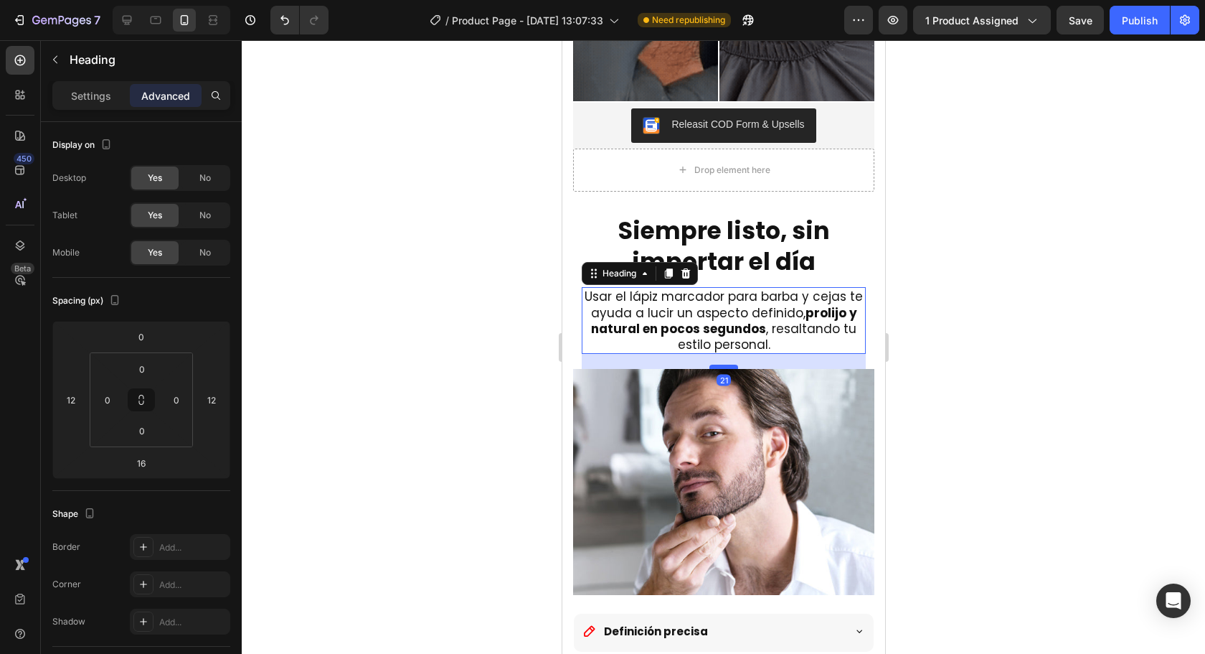
drag, startPoint x: 726, startPoint y: 352, endPoint x: 1493, endPoint y: 398, distance: 768.3
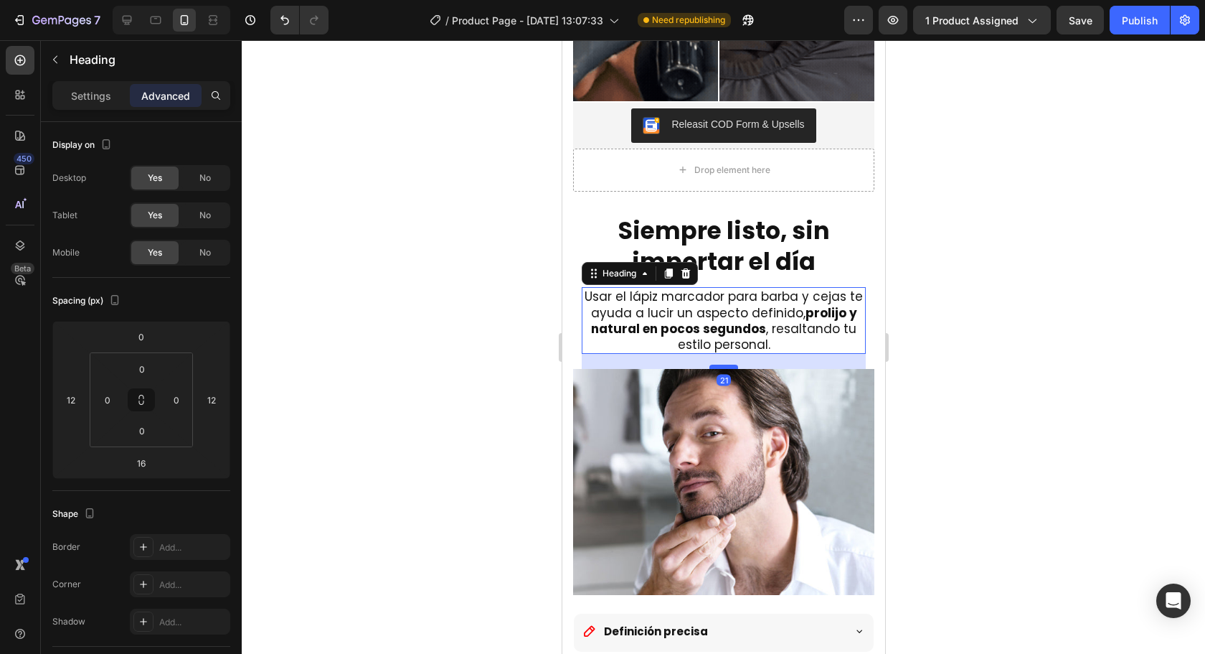
click at [726, 364] on div at bounding box center [723, 366] width 29 height 4
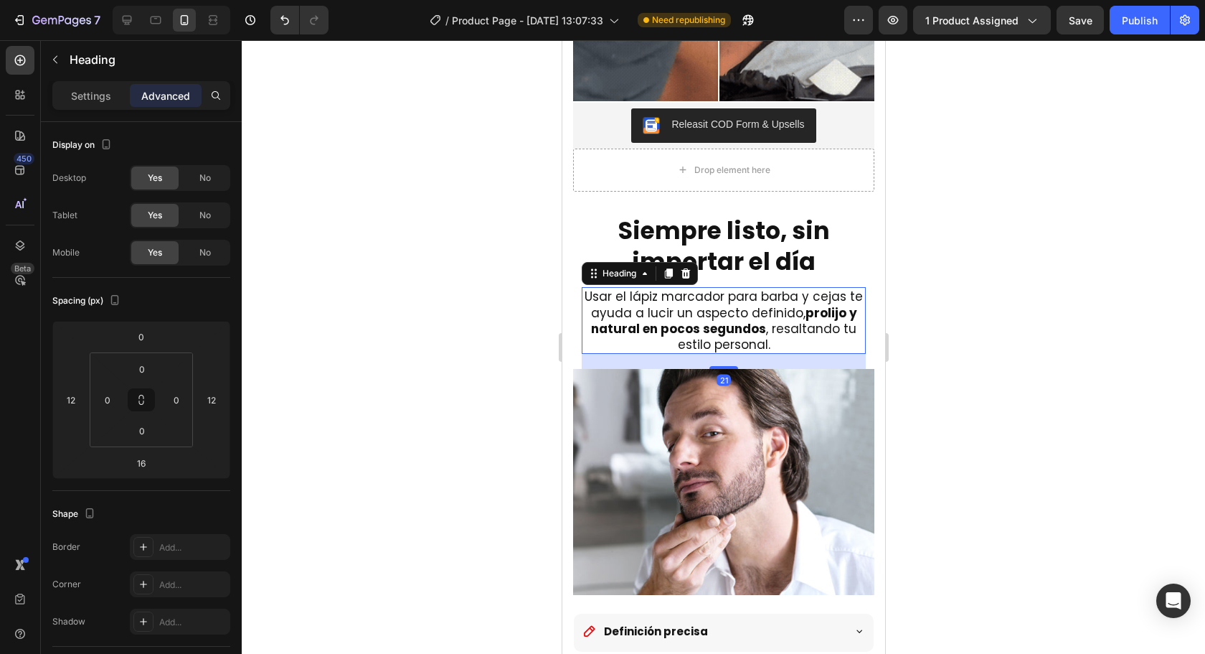
type input "21"
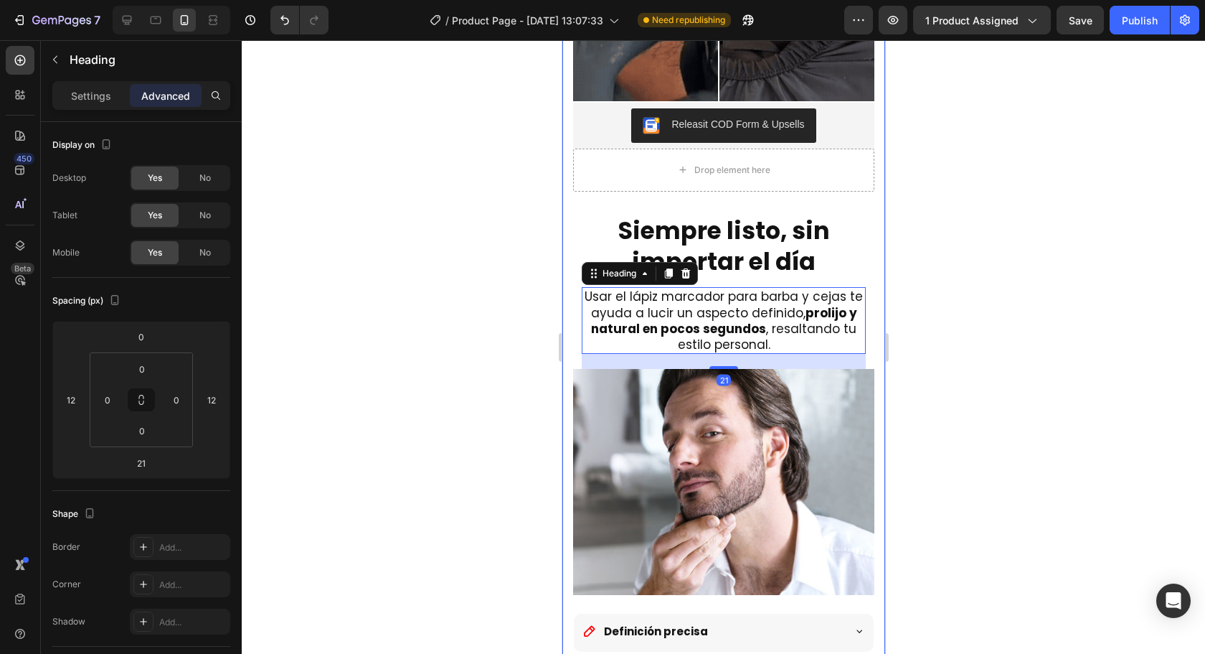
click at [1029, 365] on div at bounding box center [723, 346] width 963 height 613
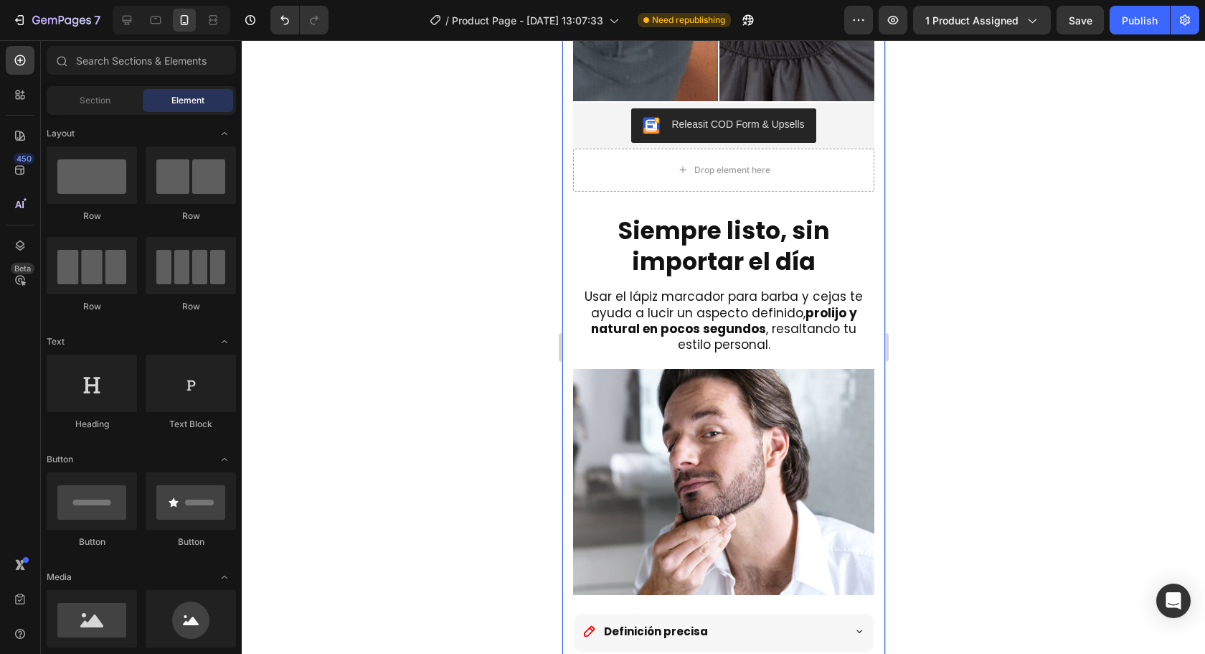
click at [742, 244] on h2 "Siempre listo, sin importar el día" at bounding box center [722, 247] width 301 height 65
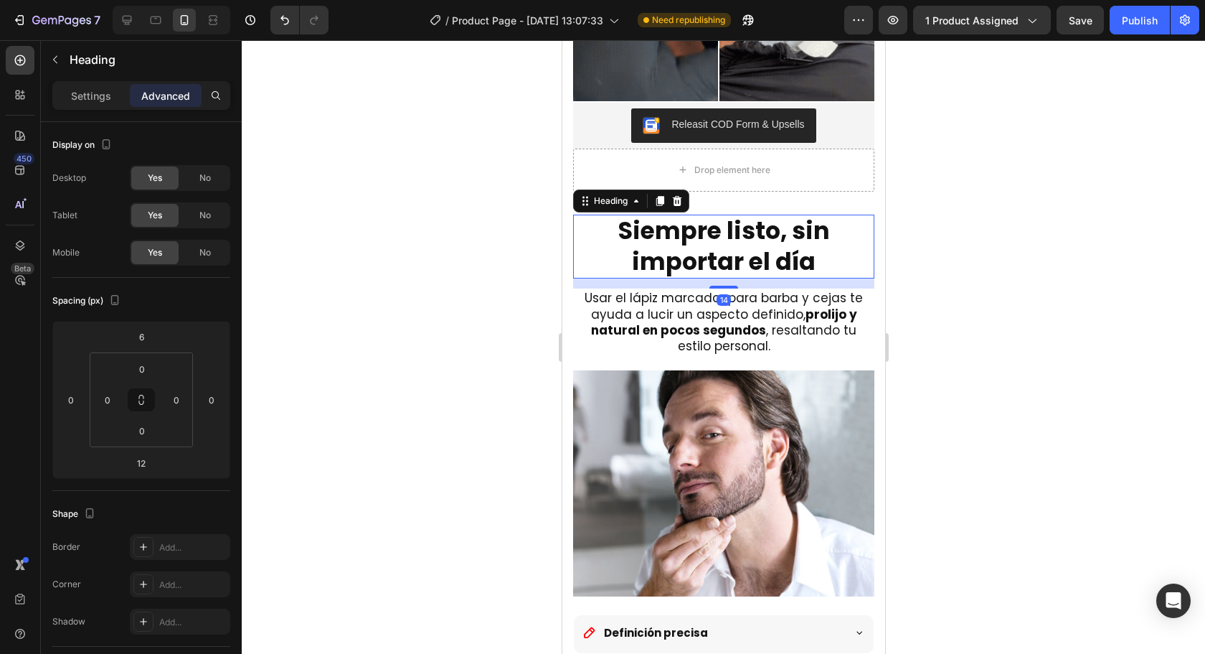
click at [718, 286] on div at bounding box center [723, 287] width 29 height 3
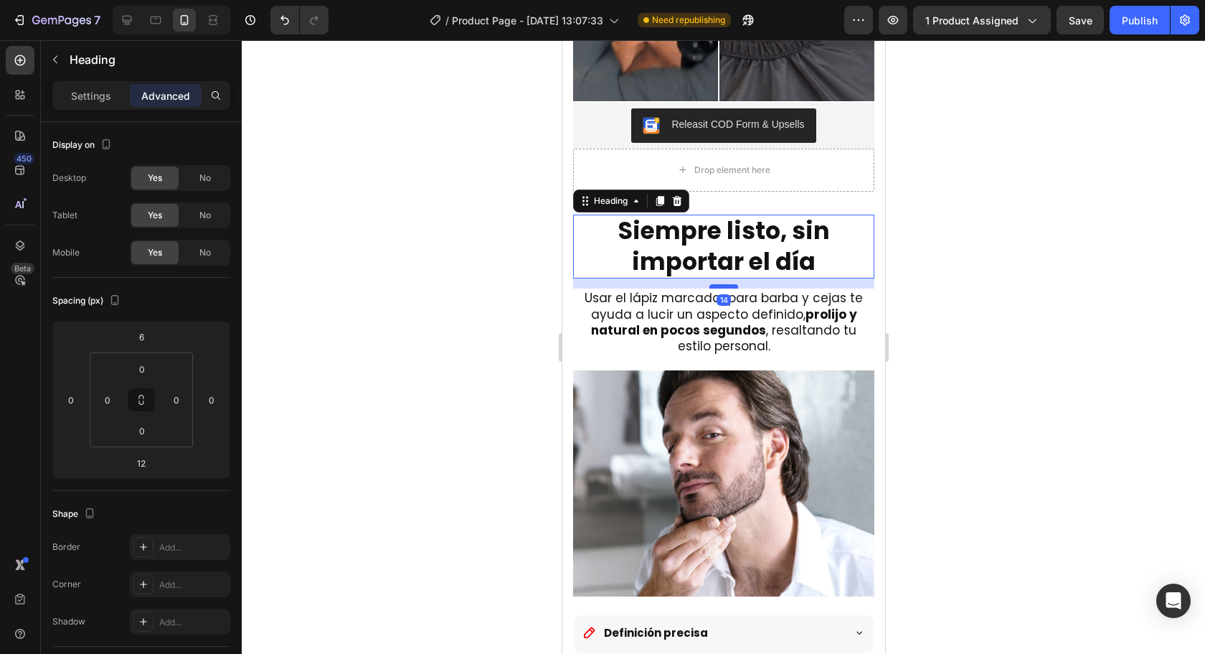
type input "17"
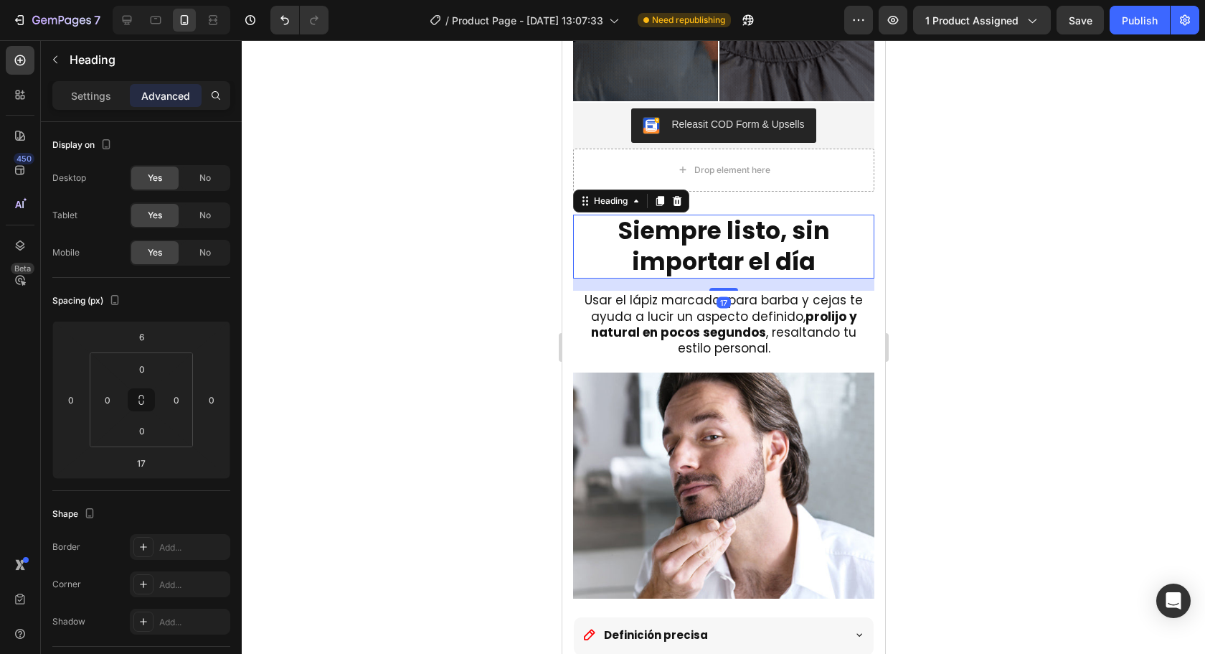
click at [1060, 294] on div at bounding box center [723, 346] width 963 height 613
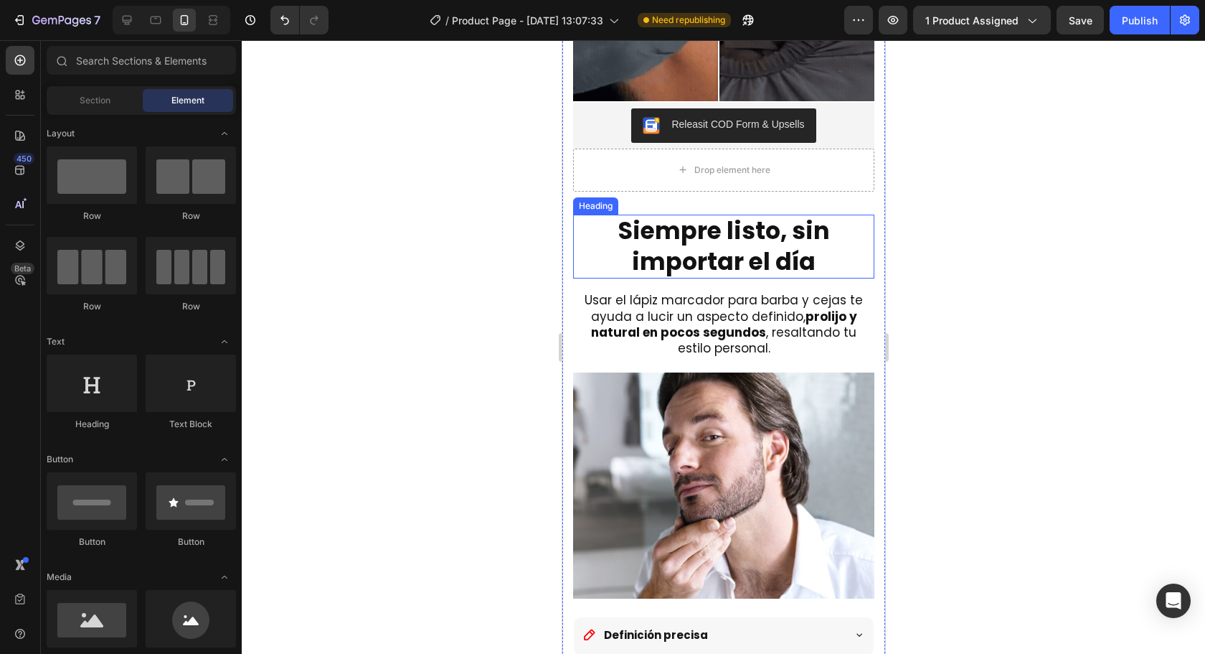
click at [753, 228] on h2 "Siempre listo, sin importar el día" at bounding box center [722, 247] width 301 height 65
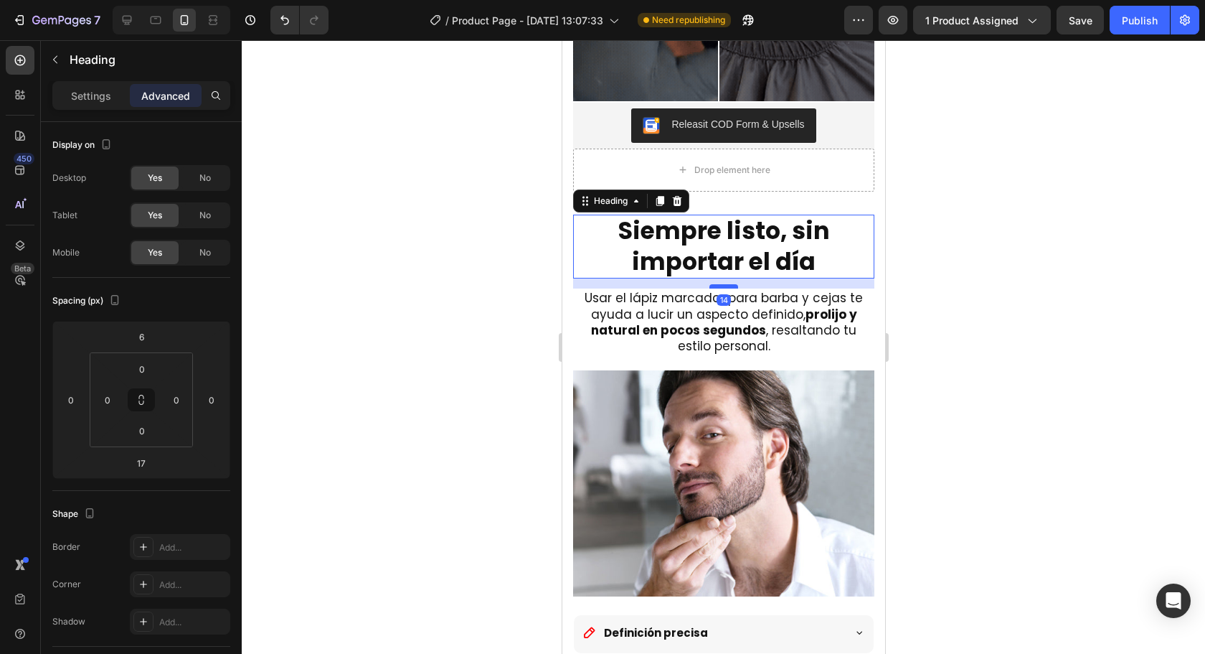
click at [722, 284] on div at bounding box center [723, 286] width 29 height 4
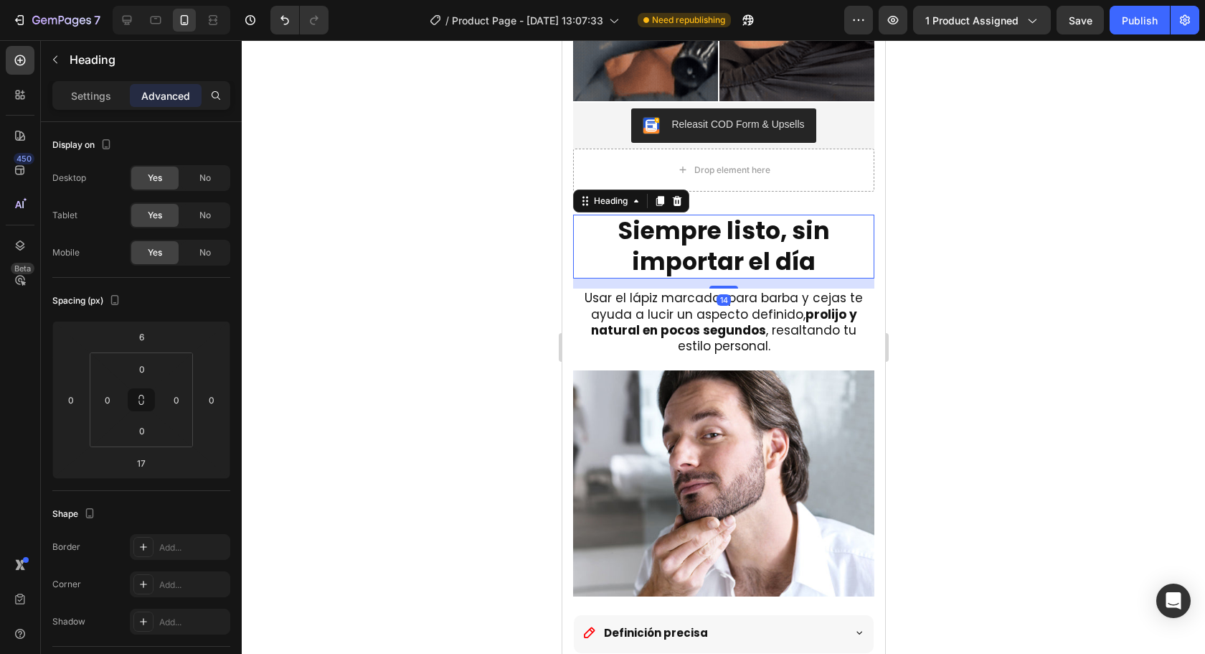
type input "14"
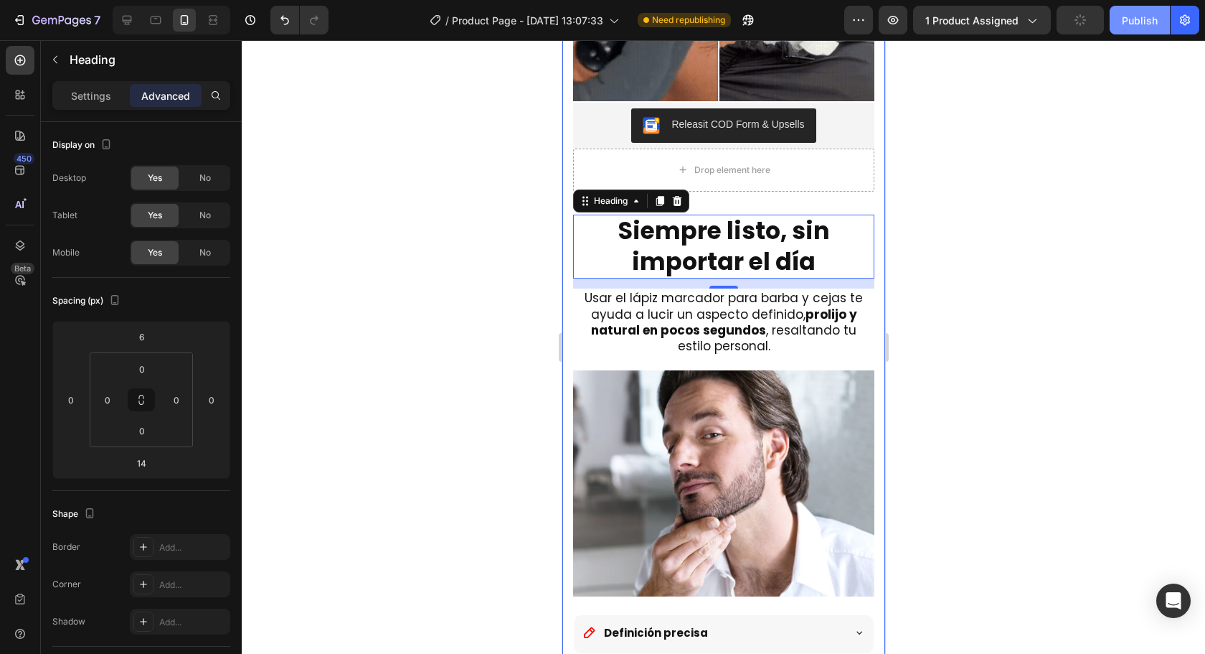
click at [1141, 19] on div "Publish" at bounding box center [1140, 20] width 36 height 15
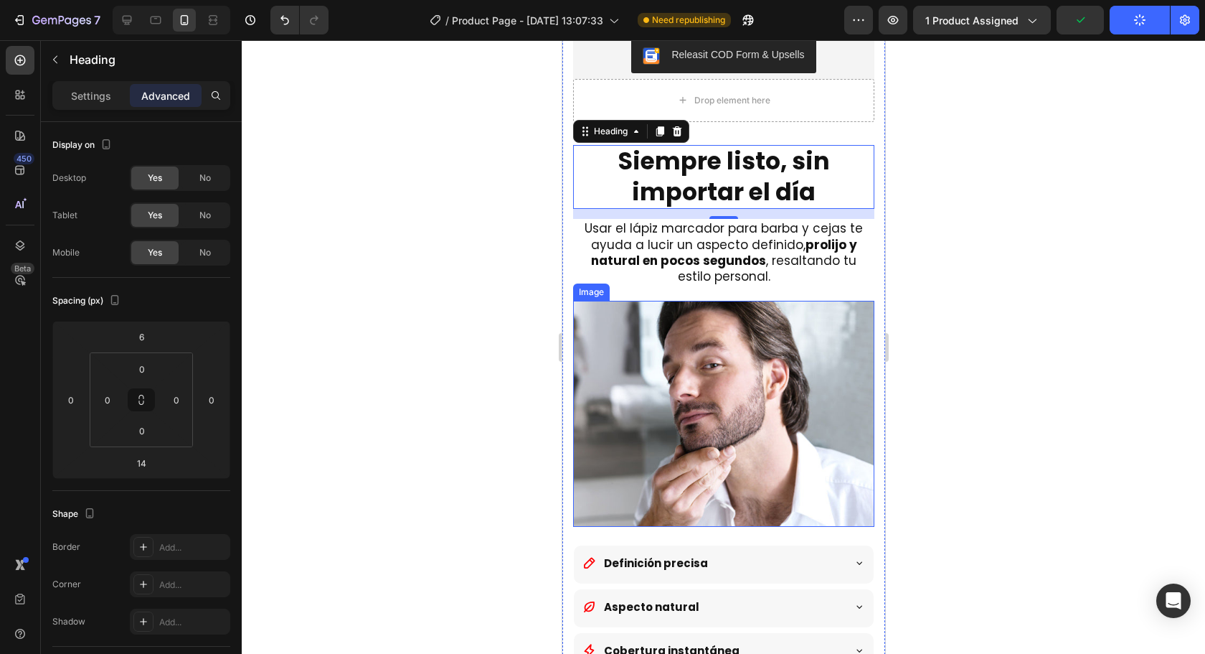
scroll to position [1984, 0]
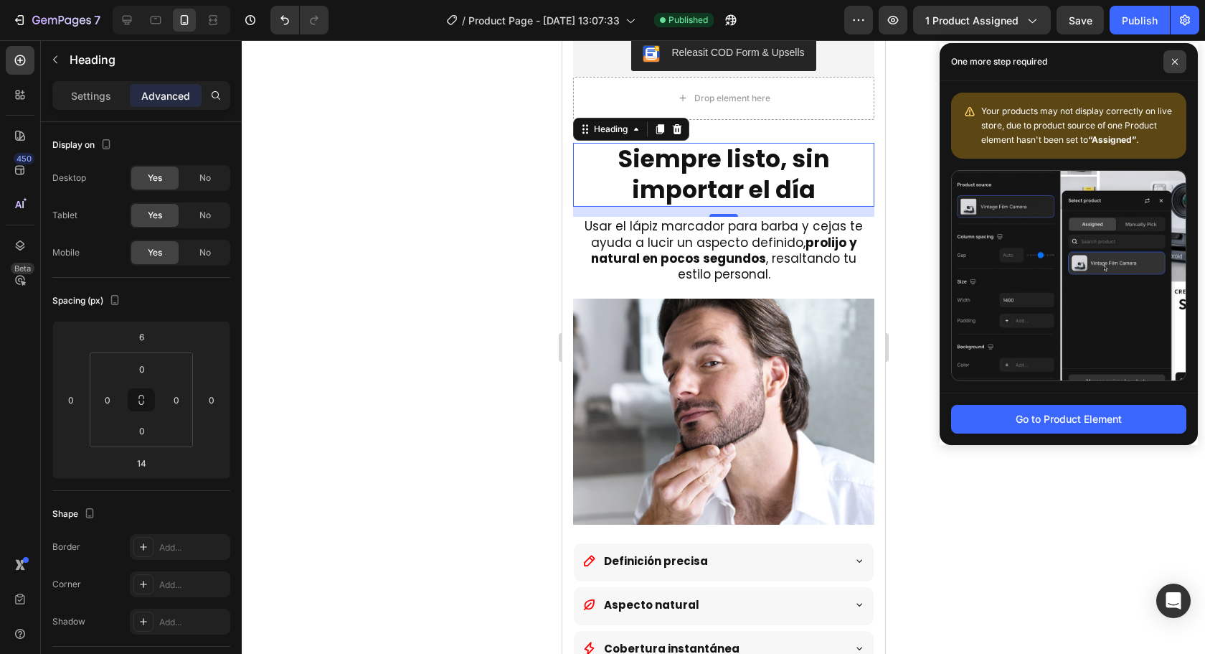
click at [1169, 59] on span at bounding box center [1175, 61] width 23 height 23
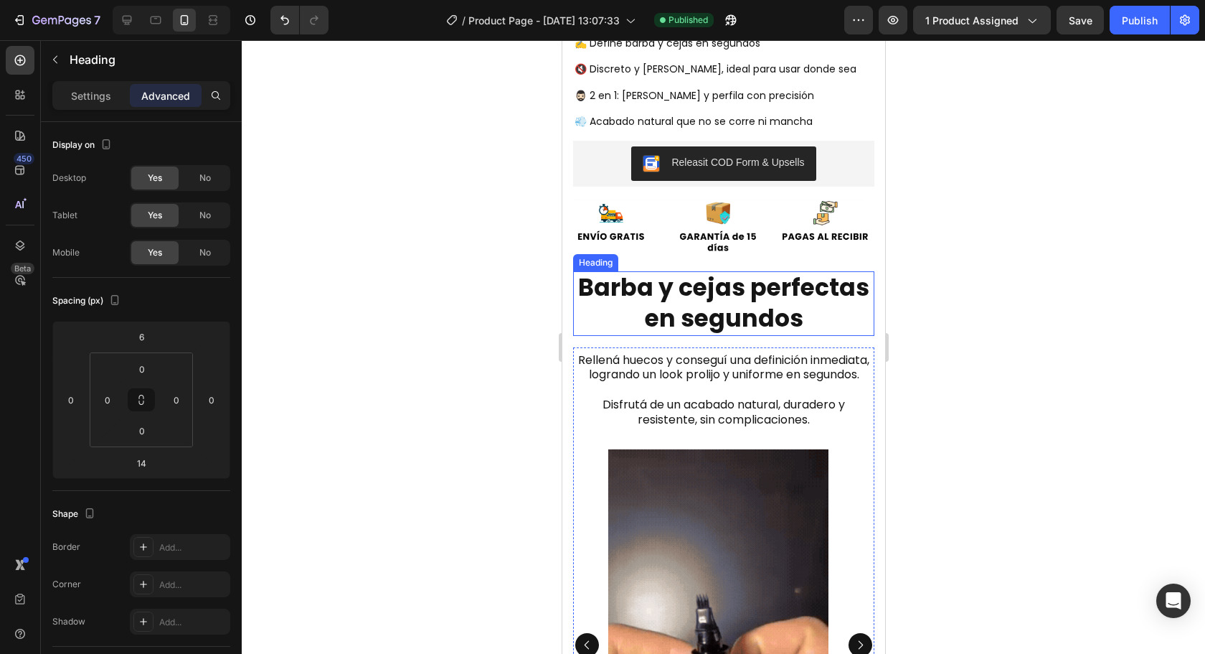
scroll to position [574, 0]
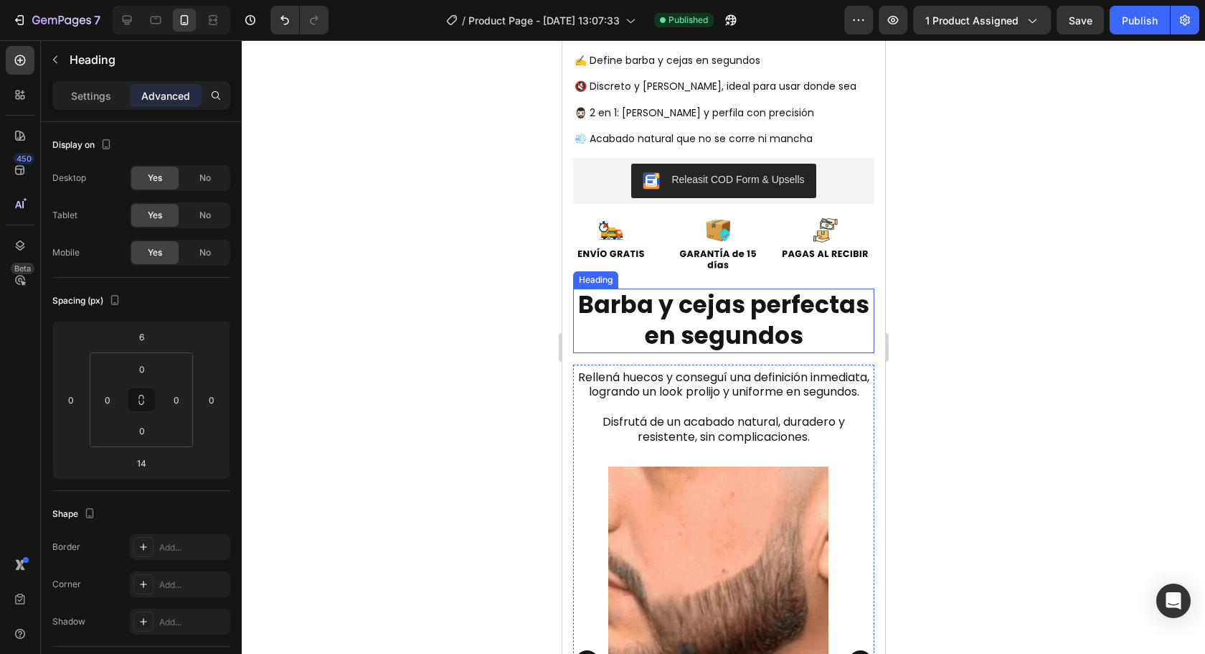
click at [744, 316] on strong "Barba y cejas perfectas en segundos" at bounding box center [723, 320] width 291 height 65
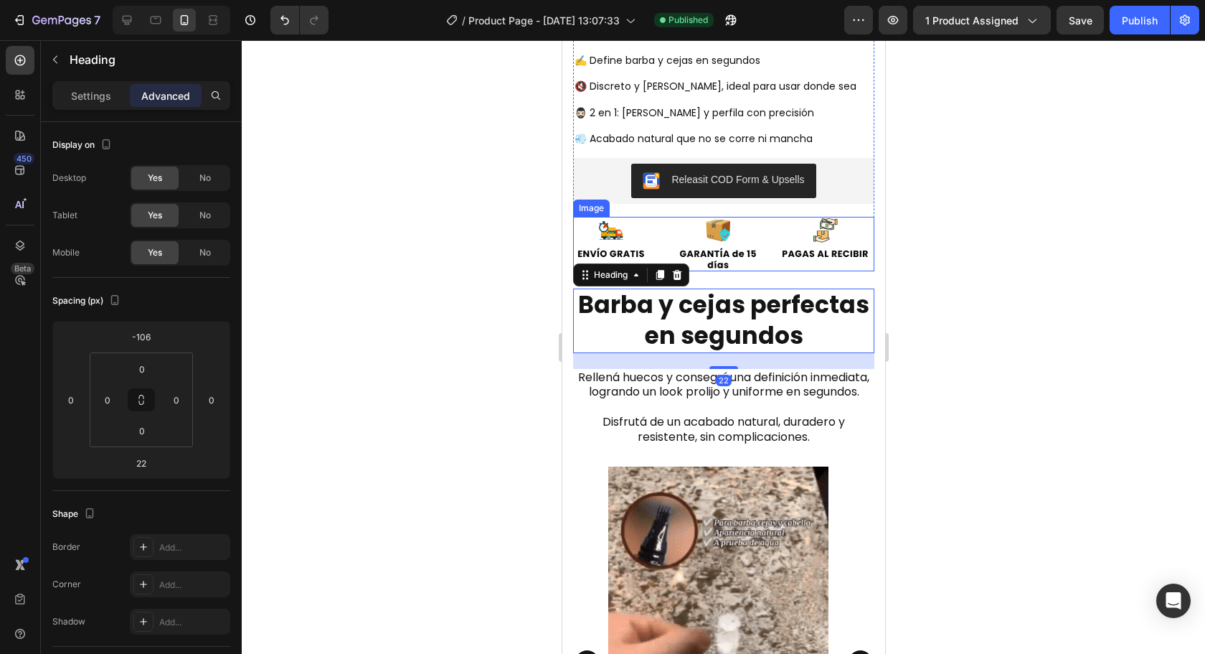
scroll to position [385, 0]
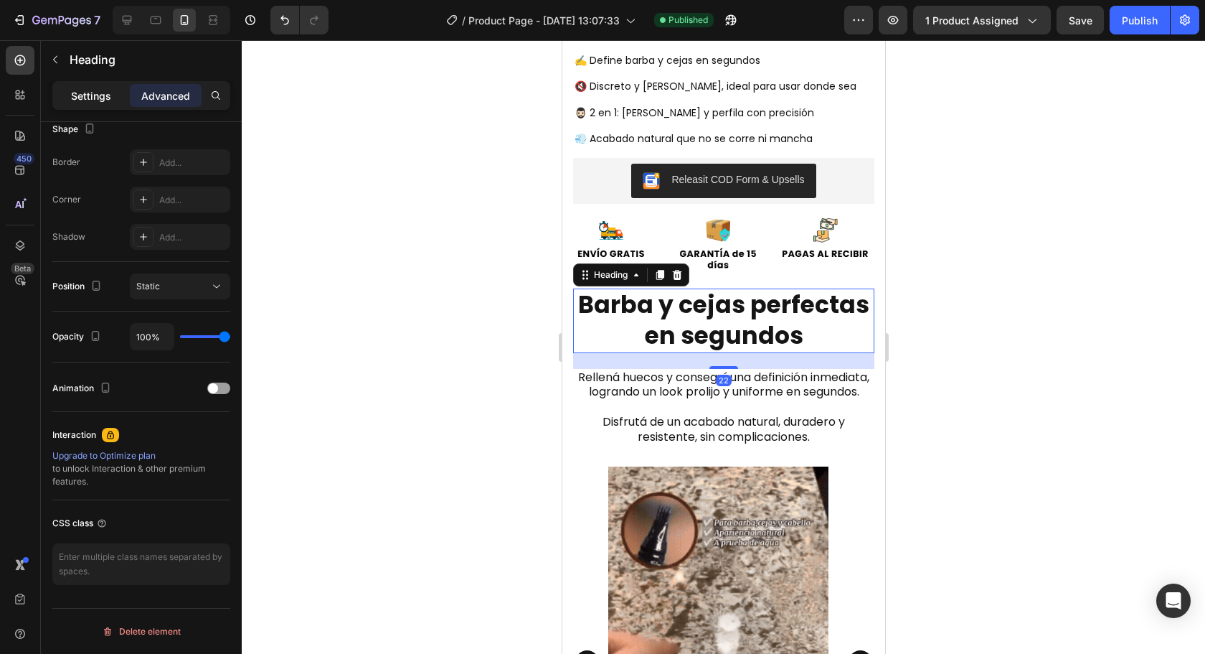
click at [90, 96] on p "Settings" at bounding box center [91, 95] width 40 height 15
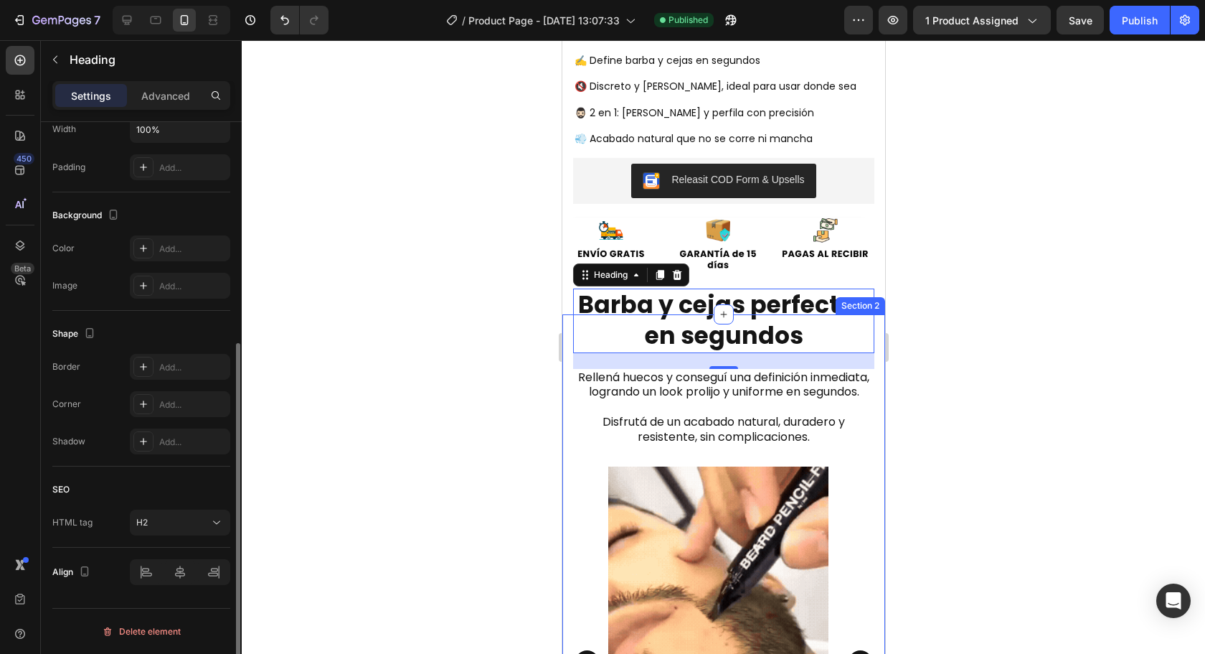
scroll to position [0, 0]
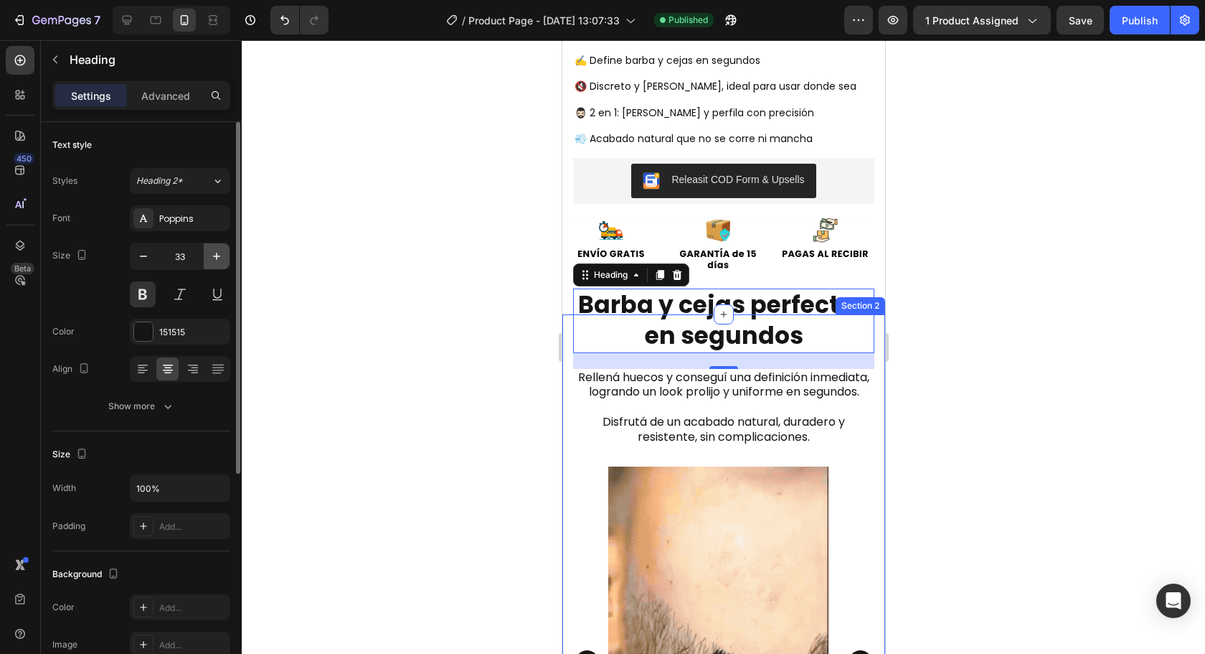
click at [223, 260] on icon "button" at bounding box center [216, 256] width 14 height 14
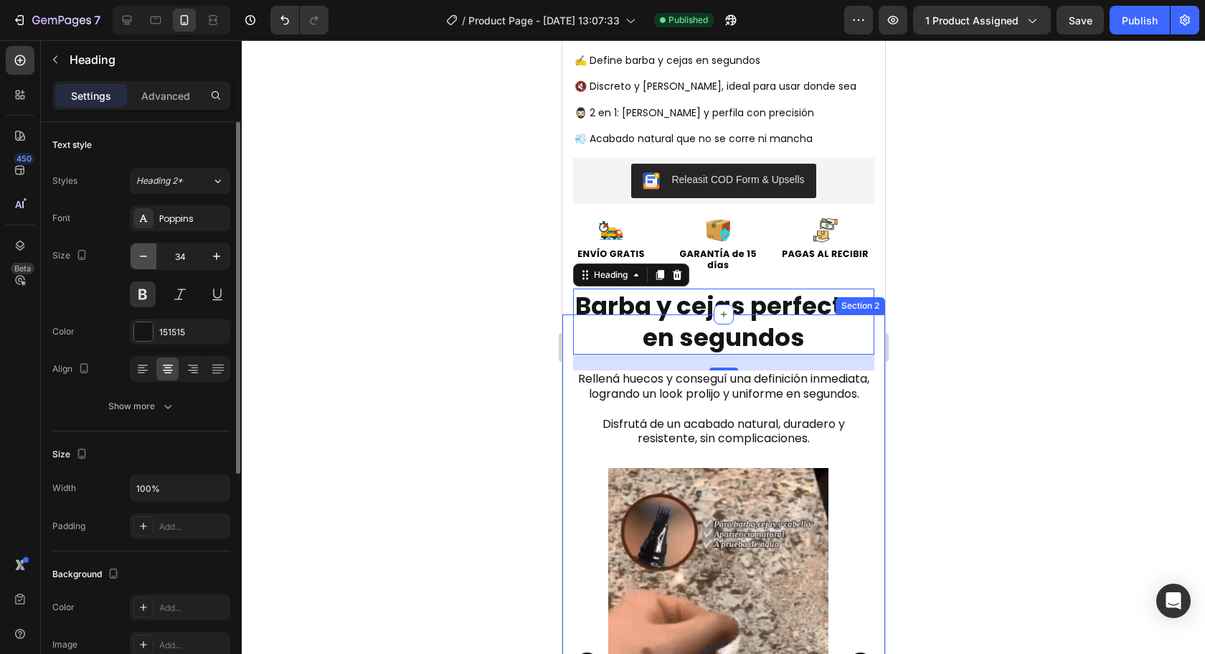
click at [143, 262] on icon "button" at bounding box center [143, 256] width 14 height 14
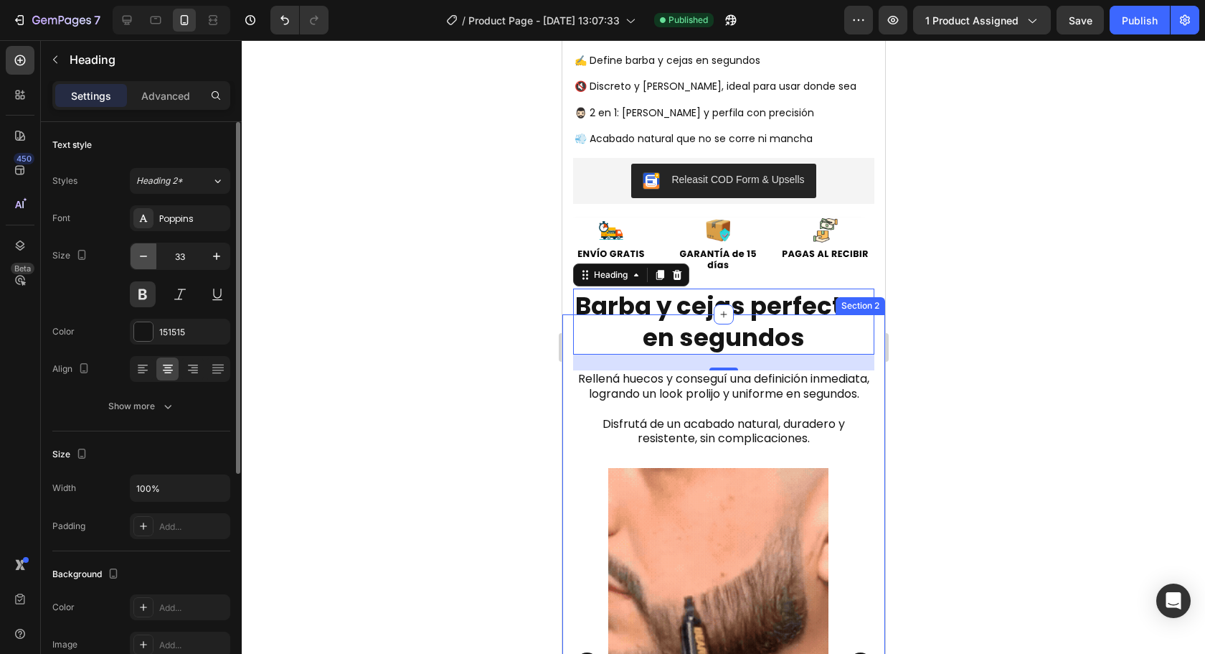
click at [143, 262] on icon "button" at bounding box center [143, 256] width 14 height 14
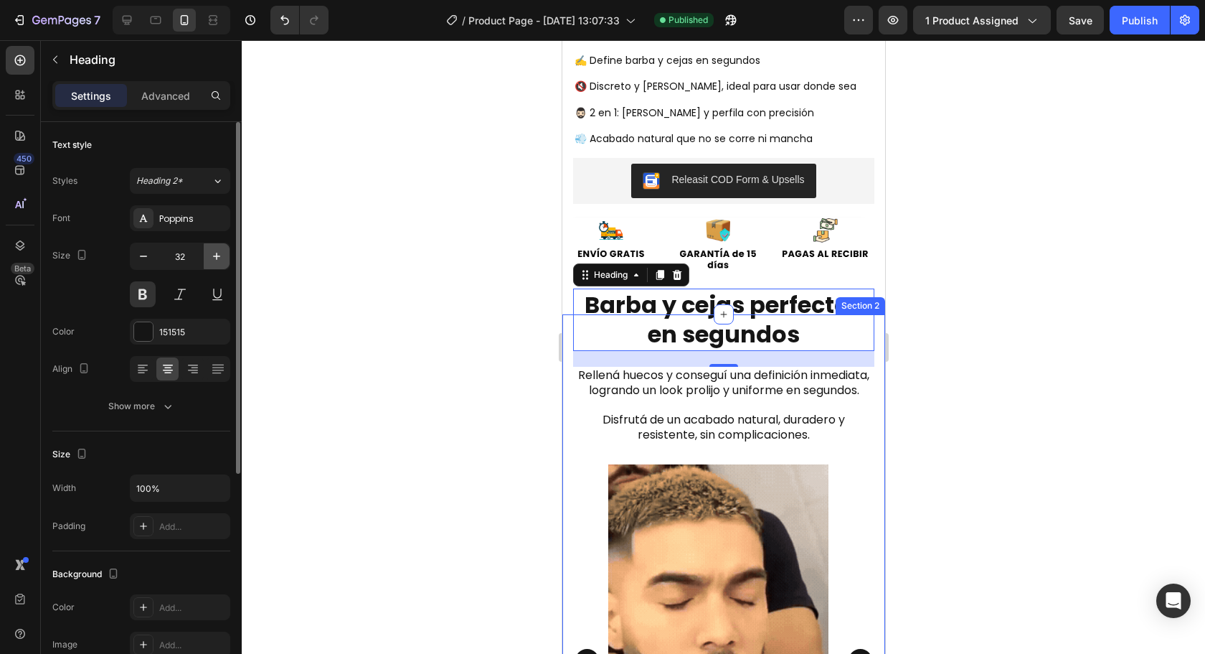
click at [217, 262] on icon "button" at bounding box center [216, 256] width 14 height 14
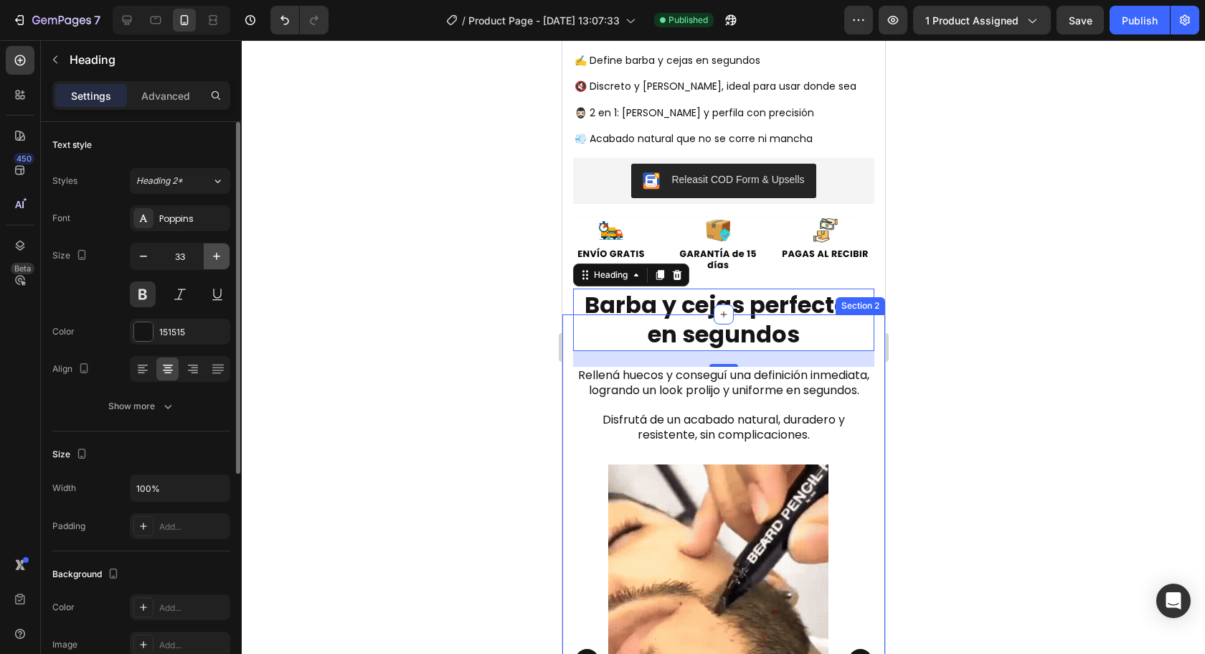
click at [217, 262] on icon "button" at bounding box center [216, 256] width 14 height 14
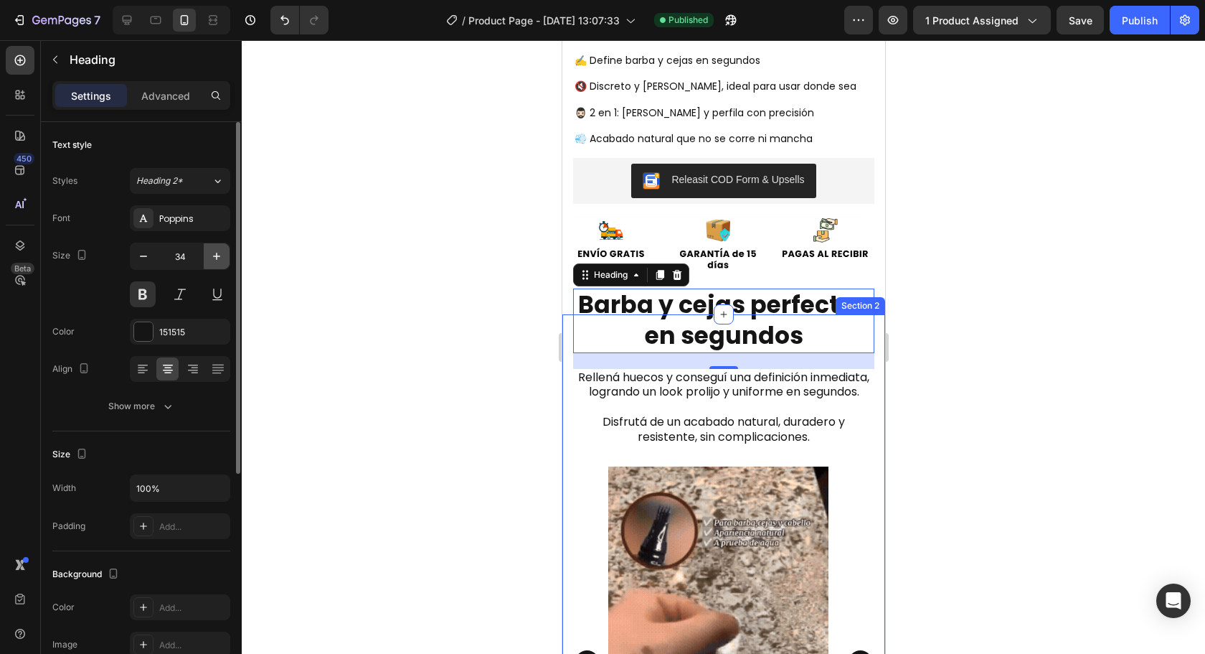
click at [217, 262] on icon "button" at bounding box center [216, 256] width 14 height 14
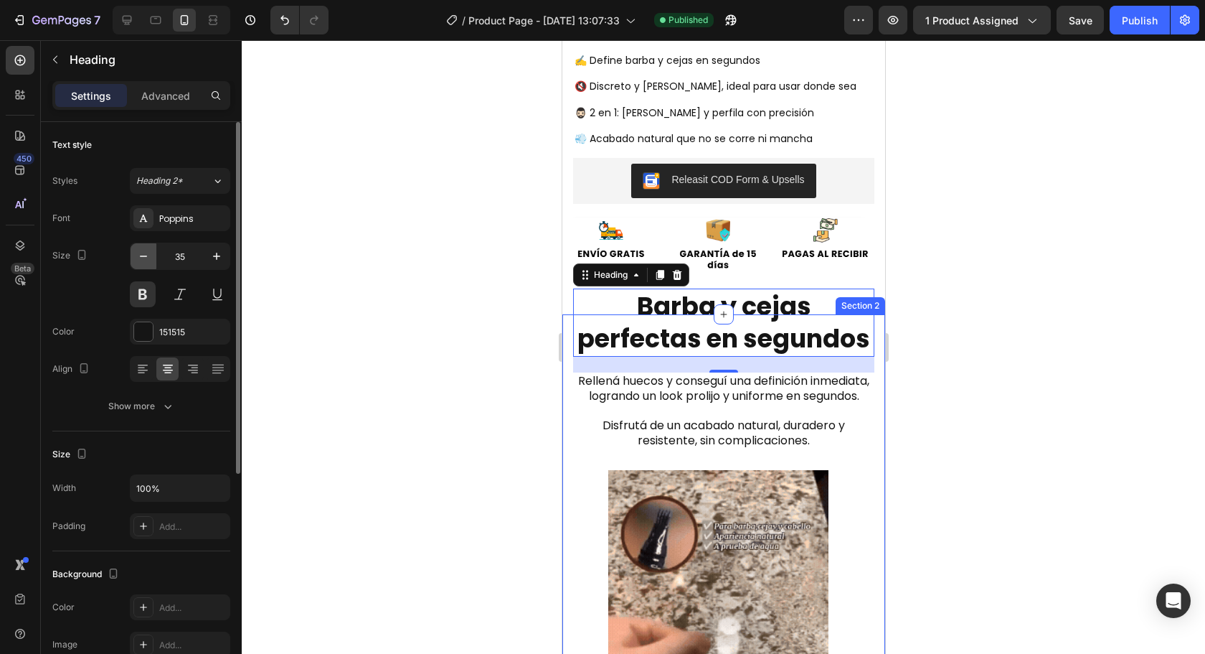
click at [154, 264] on button "button" at bounding box center [144, 256] width 26 height 26
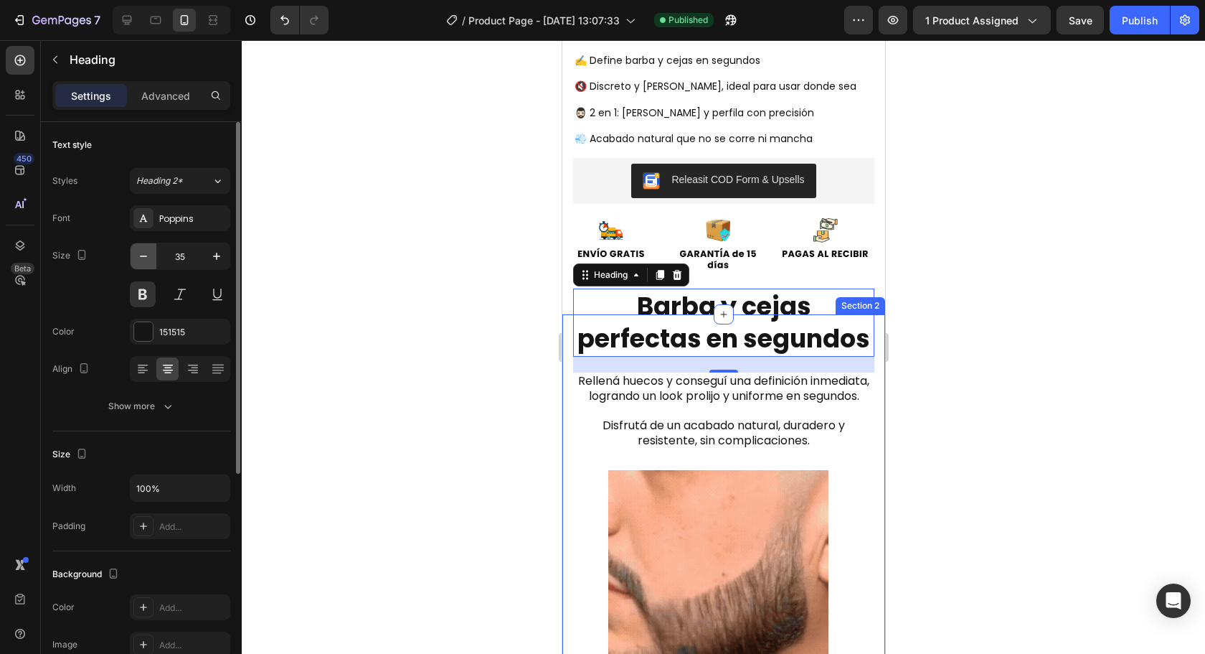
click at [154, 264] on button "button" at bounding box center [144, 256] width 26 height 26
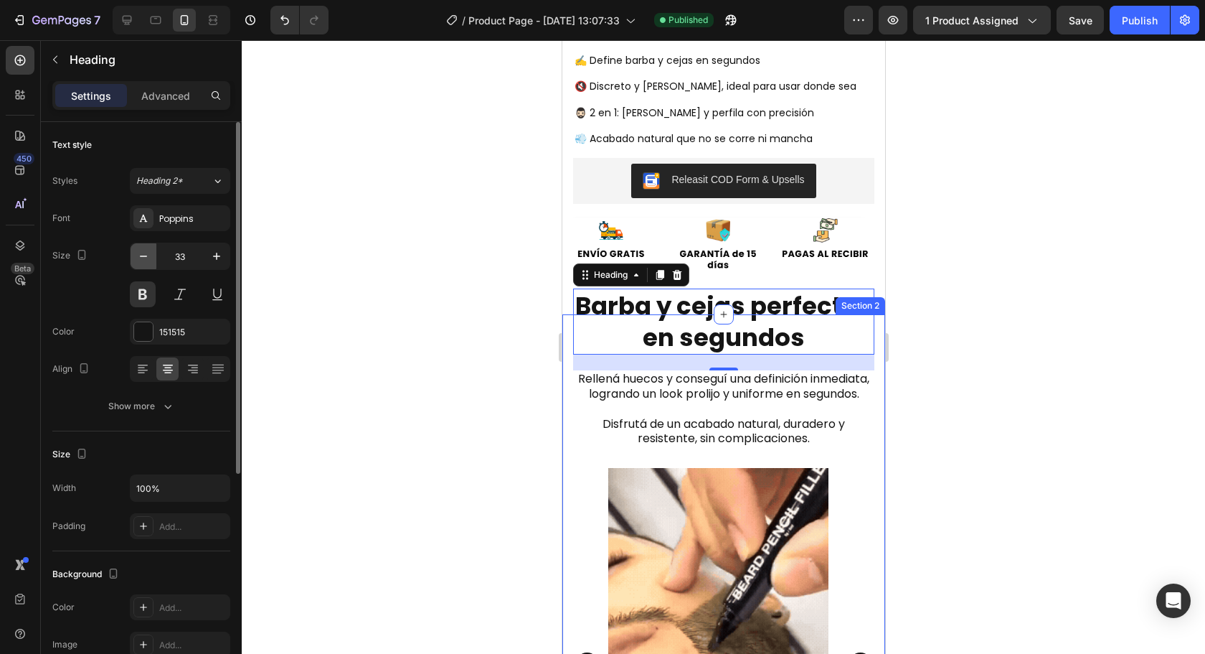
click at [154, 264] on button "button" at bounding box center [144, 256] width 26 height 26
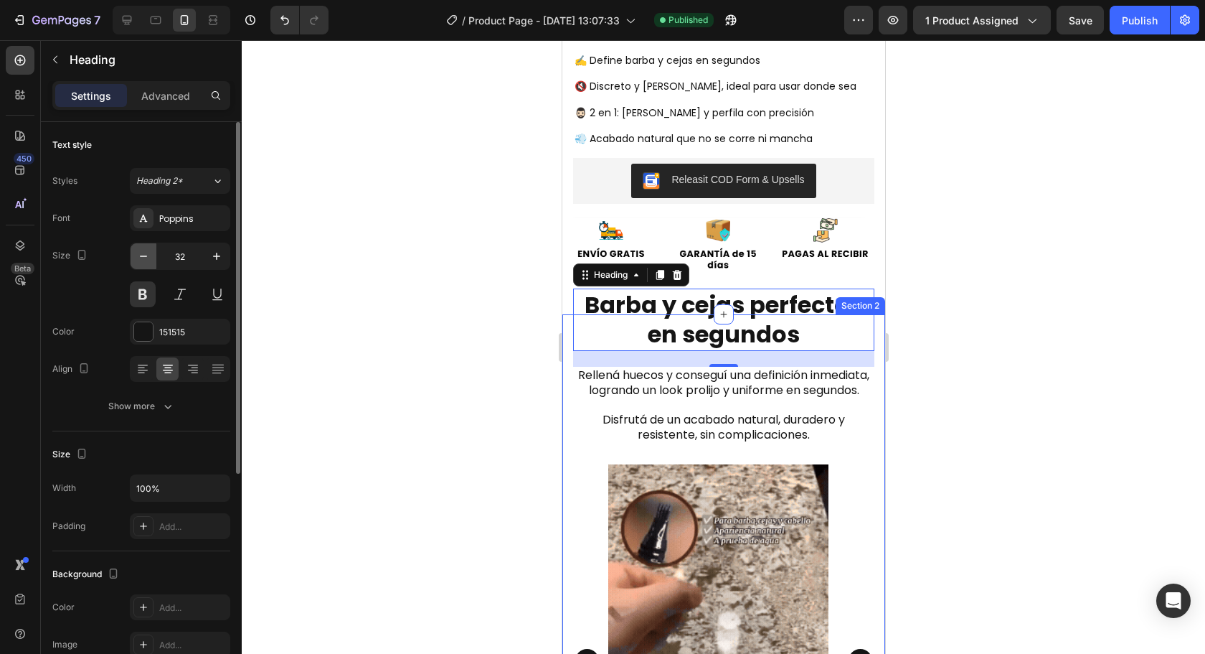
click at [150, 249] on icon "button" at bounding box center [143, 256] width 14 height 14
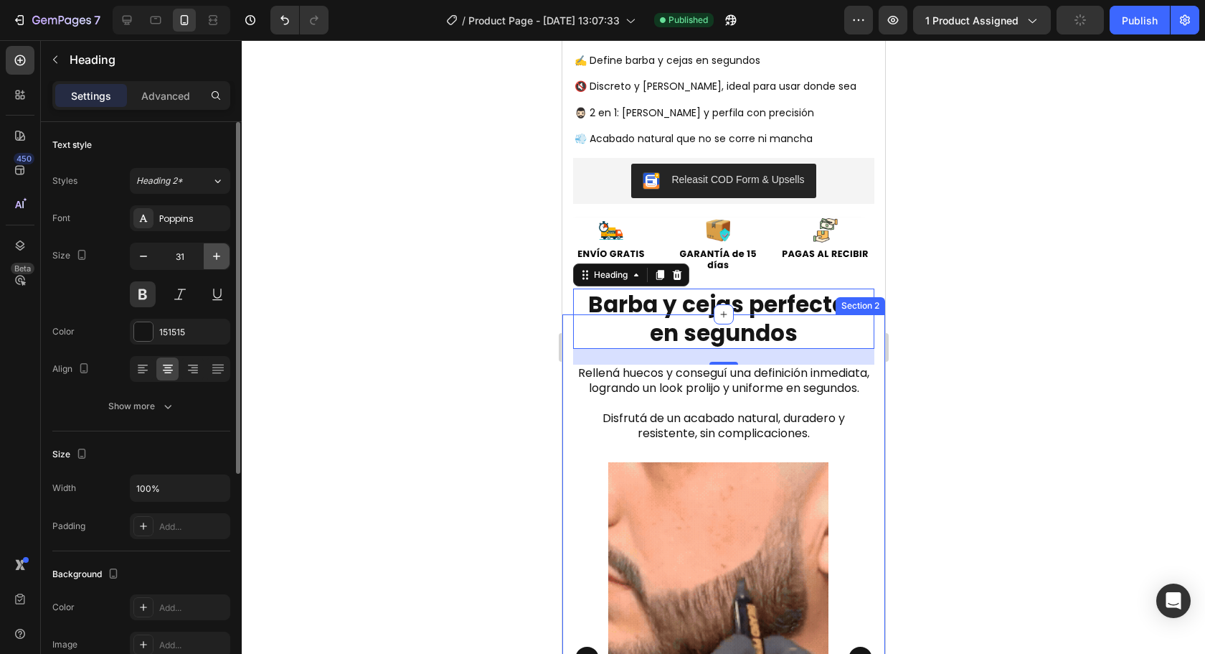
click at [209, 259] on icon "button" at bounding box center [216, 256] width 14 height 14
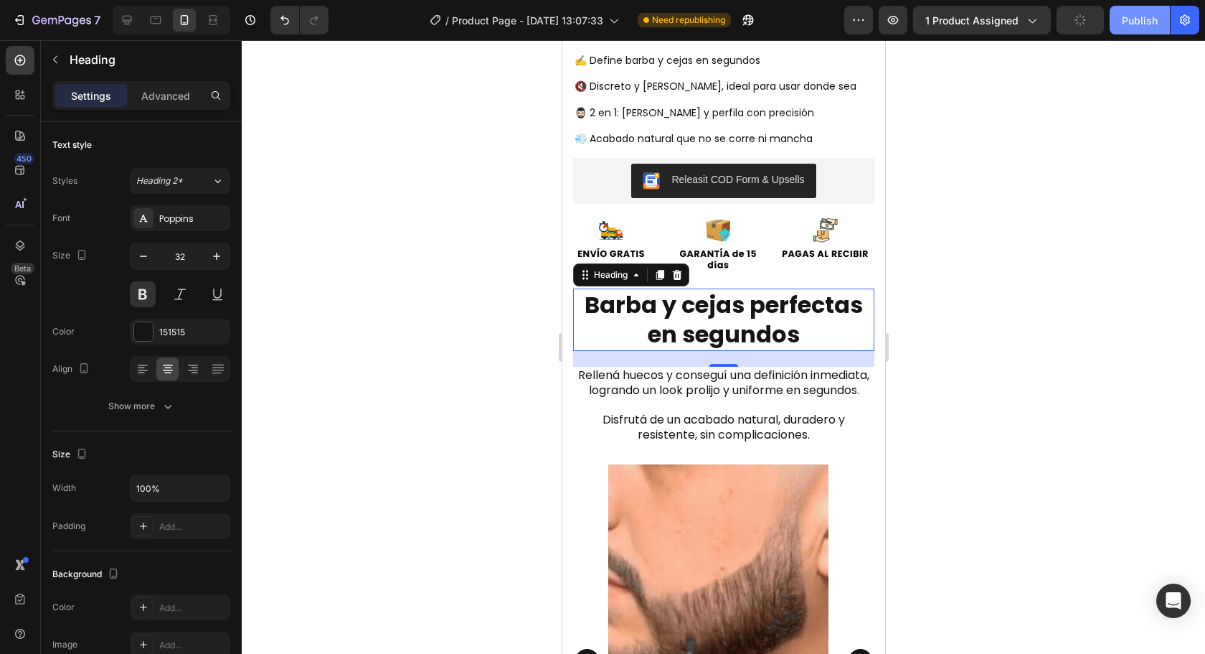
click at [1139, 15] on div "Publish" at bounding box center [1140, 20] width 36 height 15
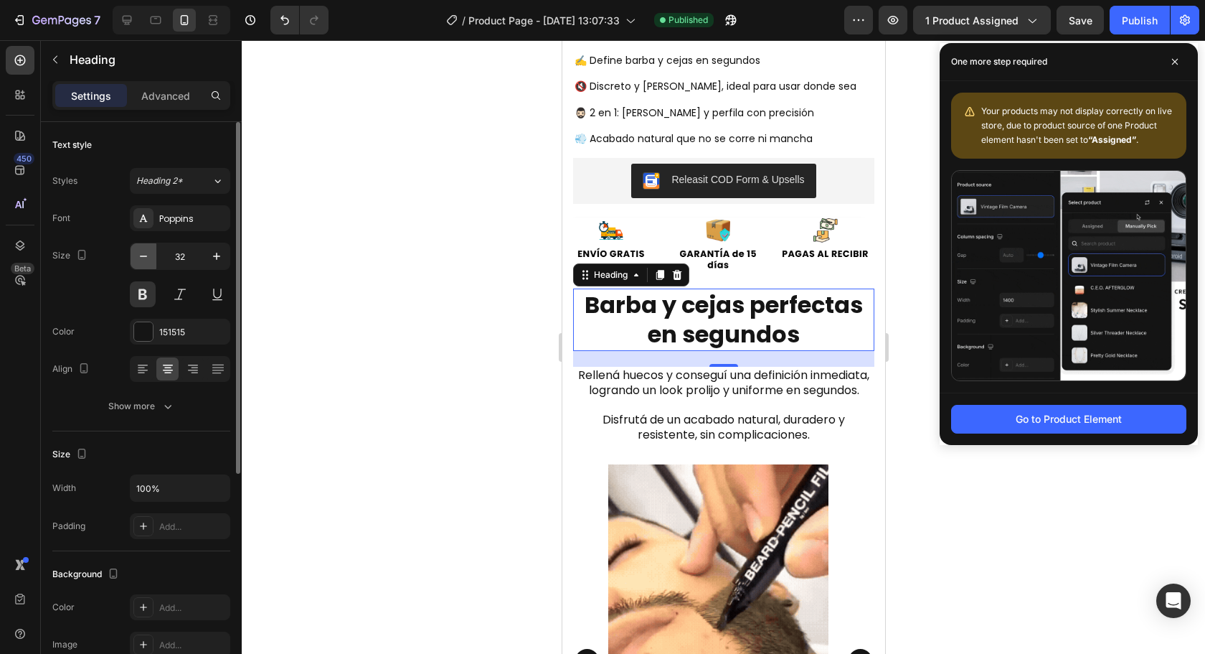
click at [144, 253] on icon "button" at bounding box center [143, 256] width 14 height 14
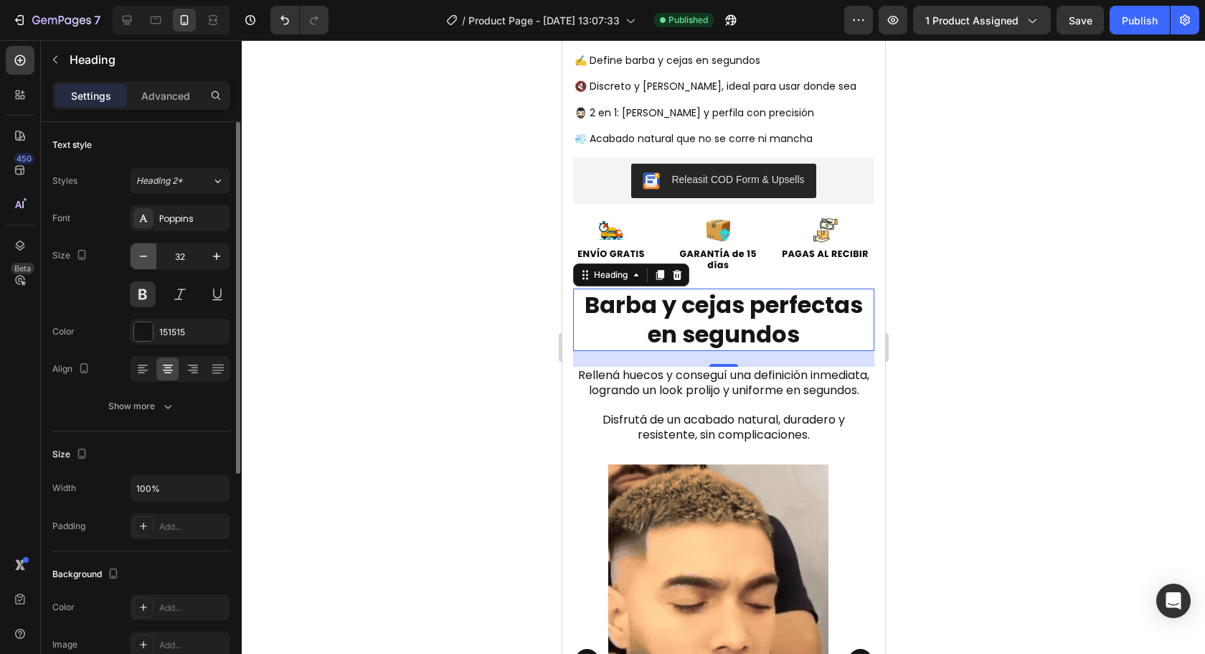
type input "31"
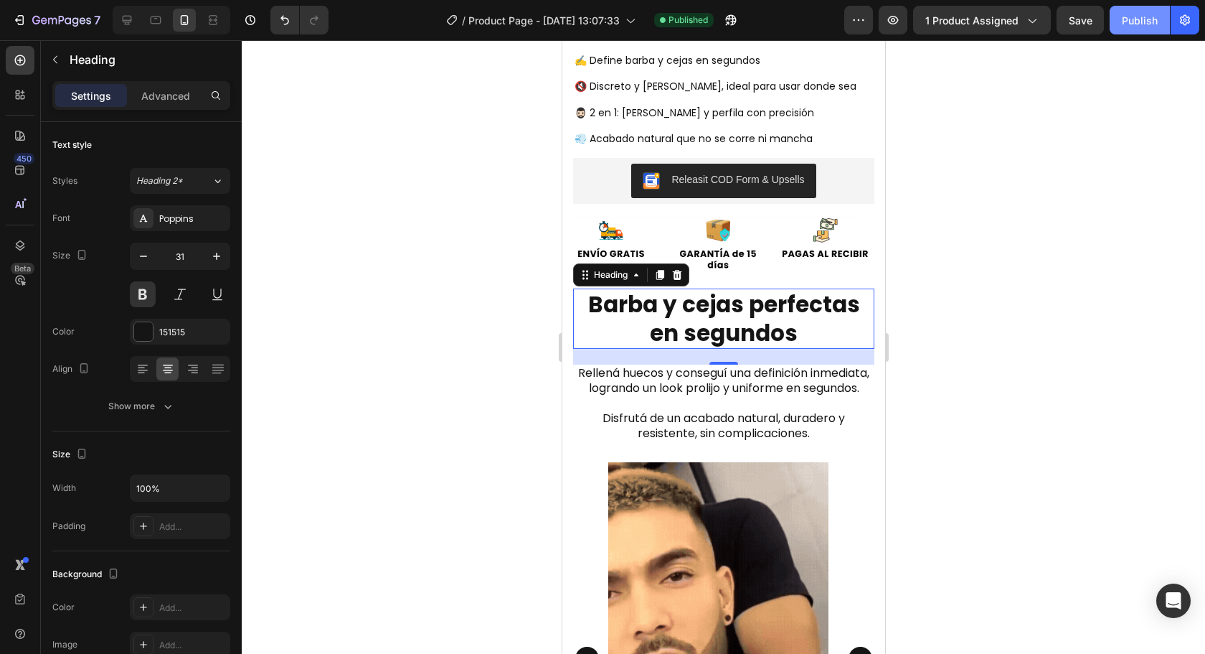
click at [1145, 25] on div "Publish" at bounding box center [1140, 20] width 36 height 15
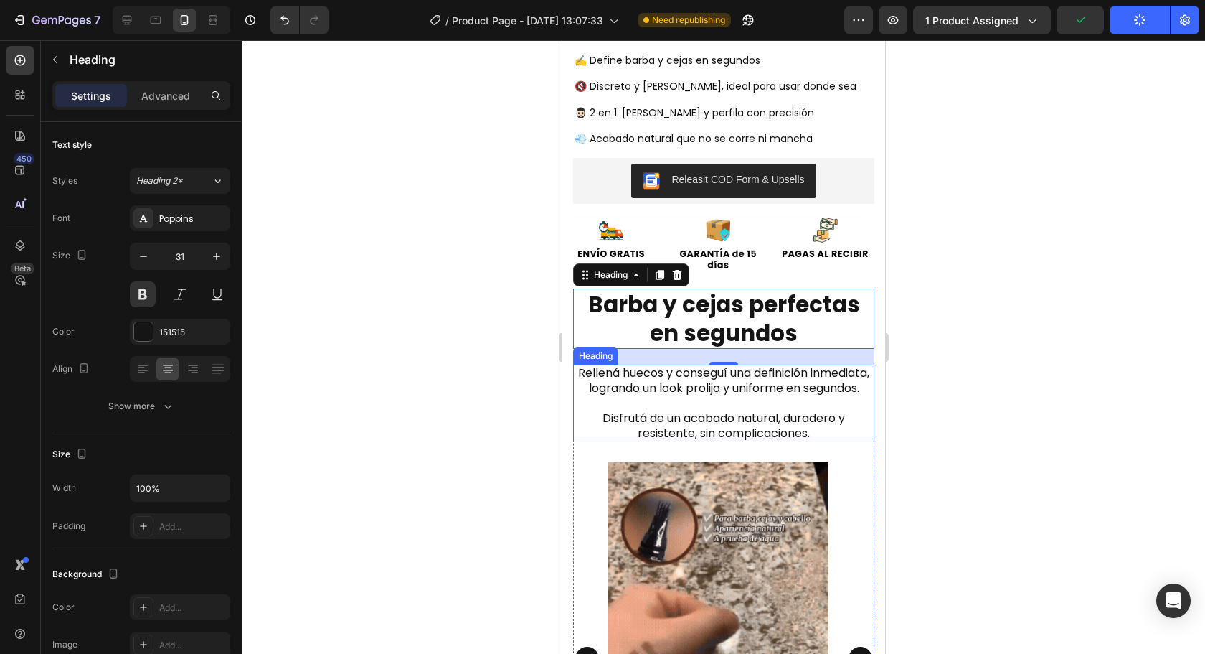
click at [743, 400] on h2 "Rellená huecos y conseguí una definición inmediata, logrando un look prolijo y …" at bounding box center [722, 402] width 301 height 77
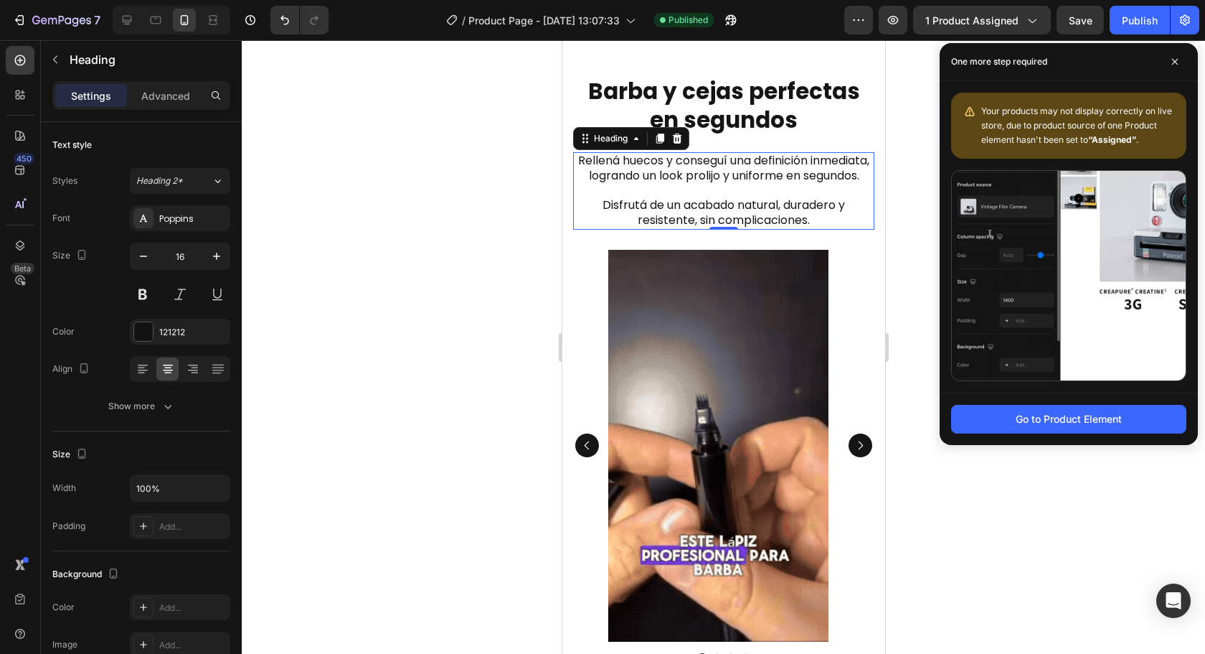
scroll to position [1363, 0]
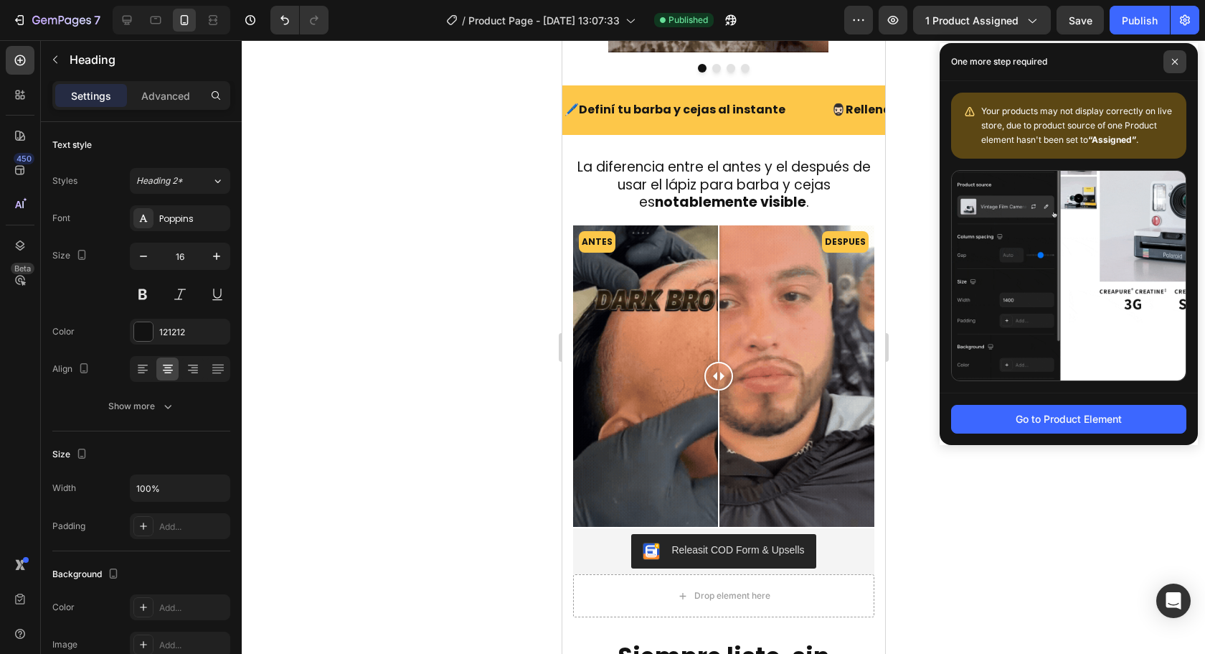
click at [1174, 65] on icon at bounding box center [1175, 61] width 7 height 7
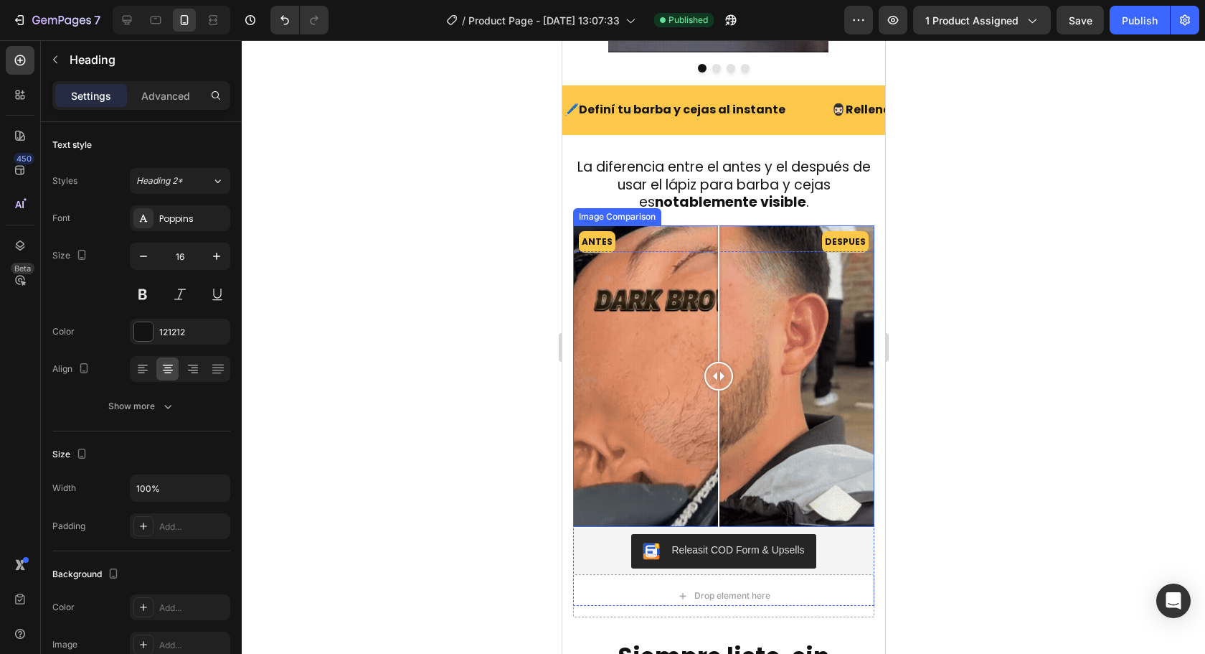
click at [720, 285] on div at bounding box center [718, 375] width 29 height 301
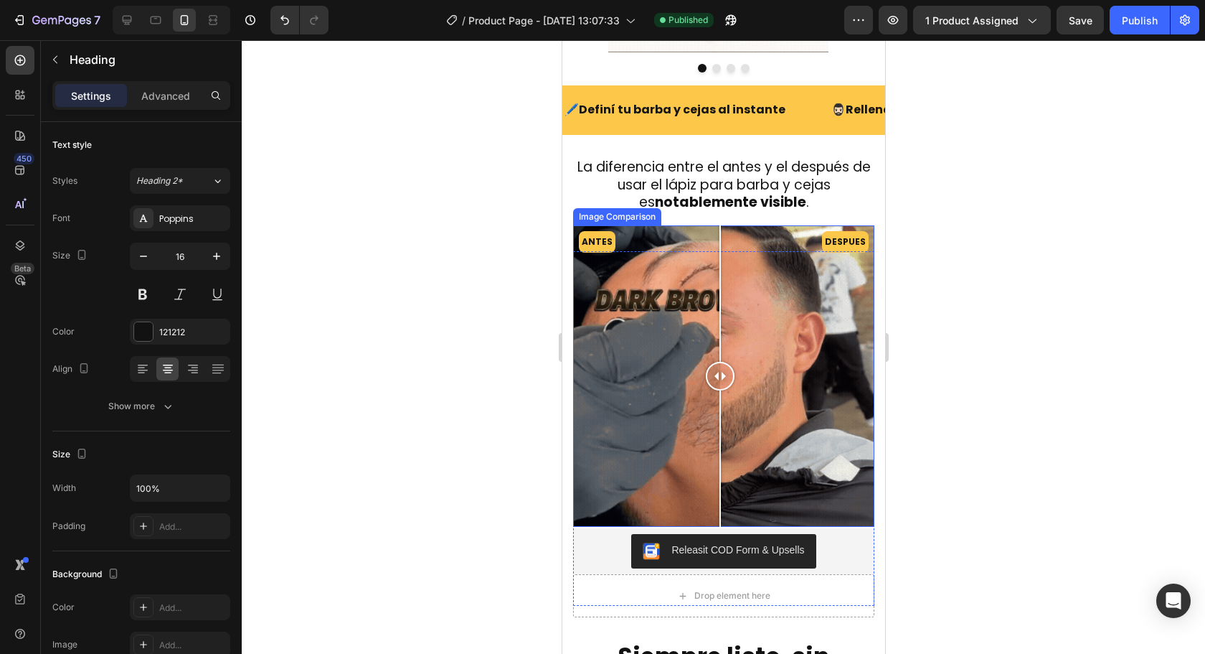
click at [720, 285] on div at bounding box center [719, 293] width 1 height 136
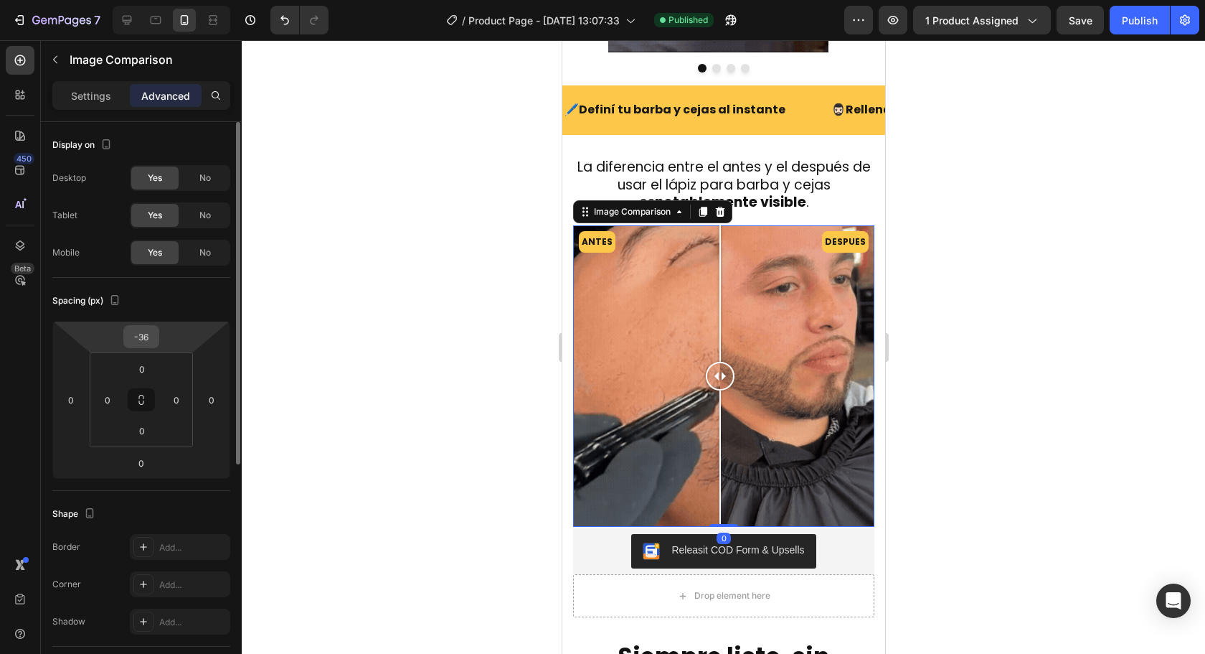
scroll to position [0, 0]
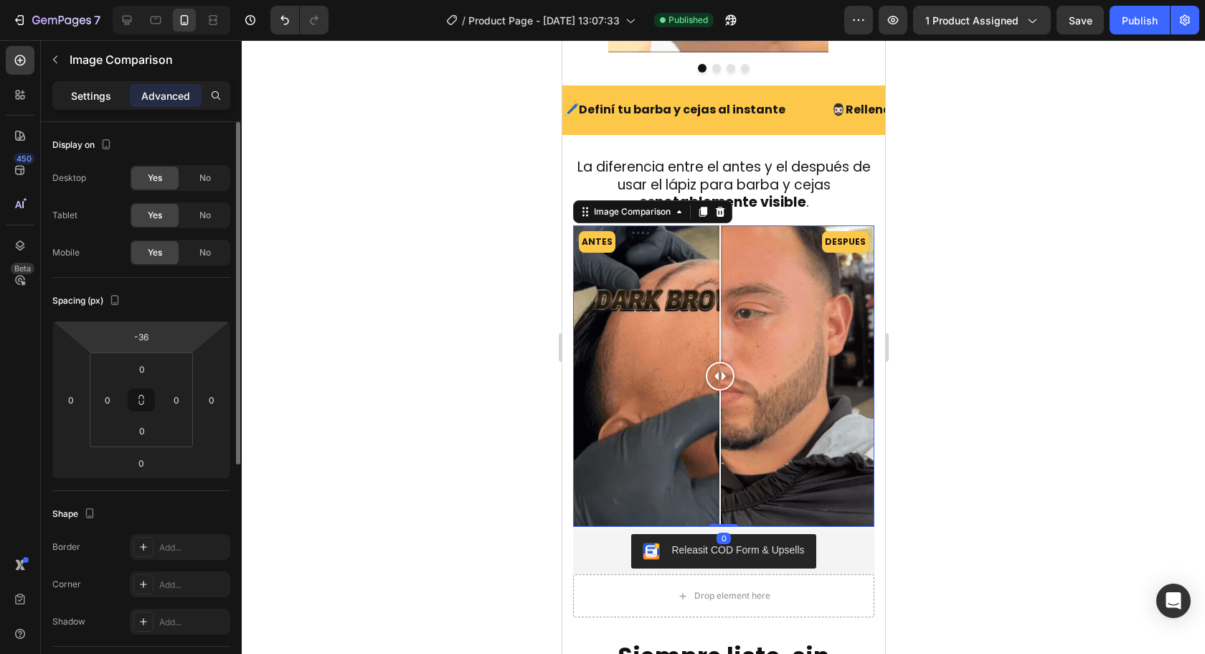
click at [88, 97] on p "Settings" at bounding box center [91, 95] width 40 height 15
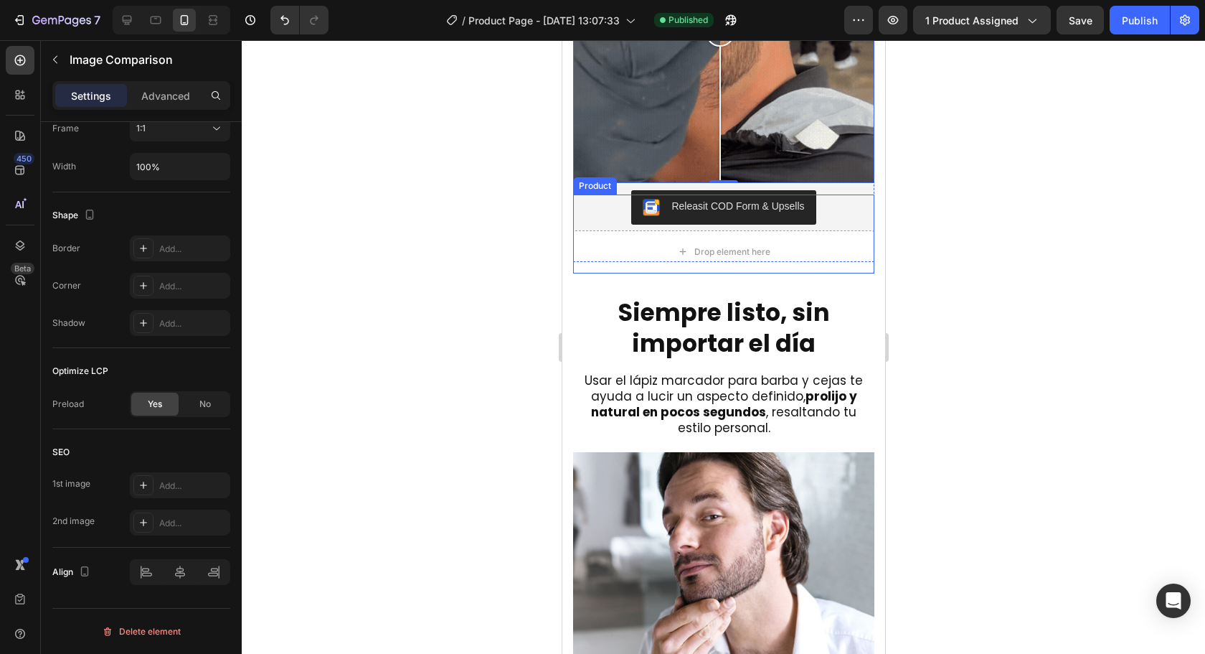
scroll to position [2009, 0]
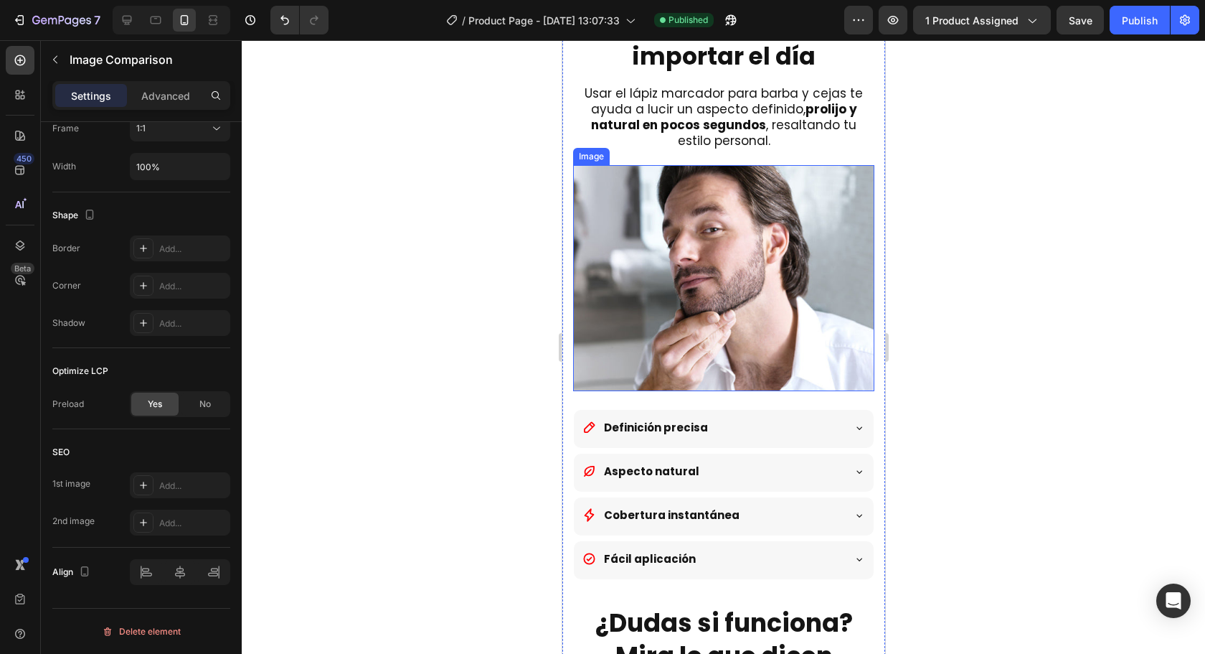
click at [756, 272] on img at bounding box center [722, 278] width 301 height 226
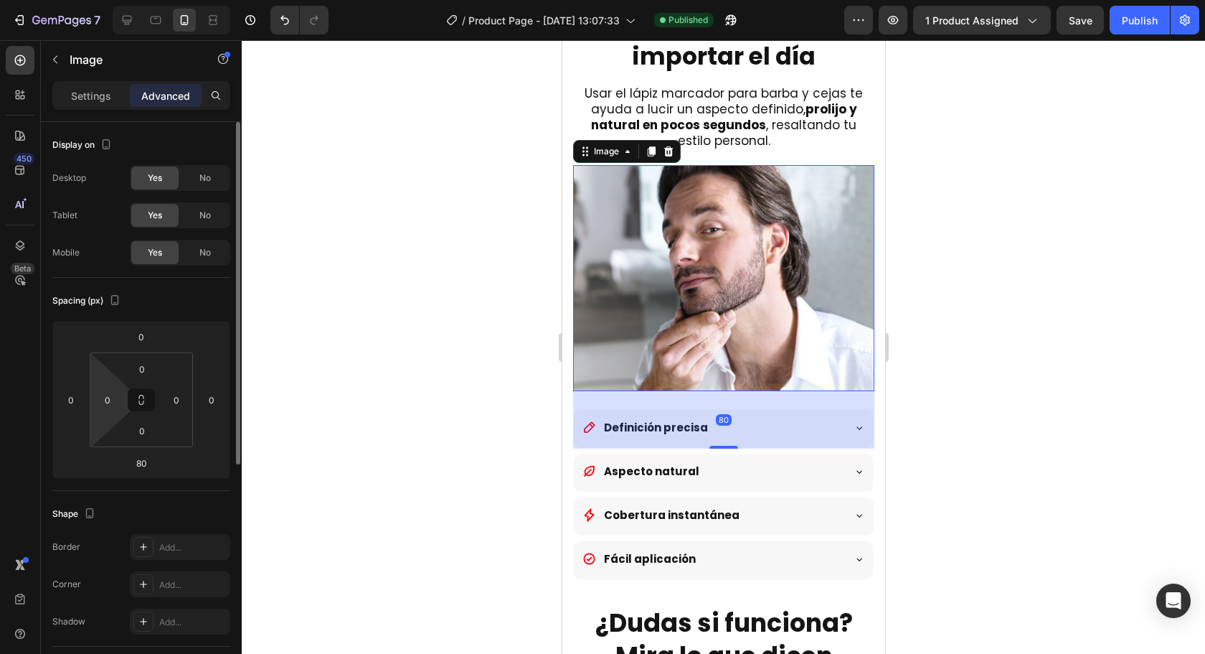
scroll to position [385, 0]
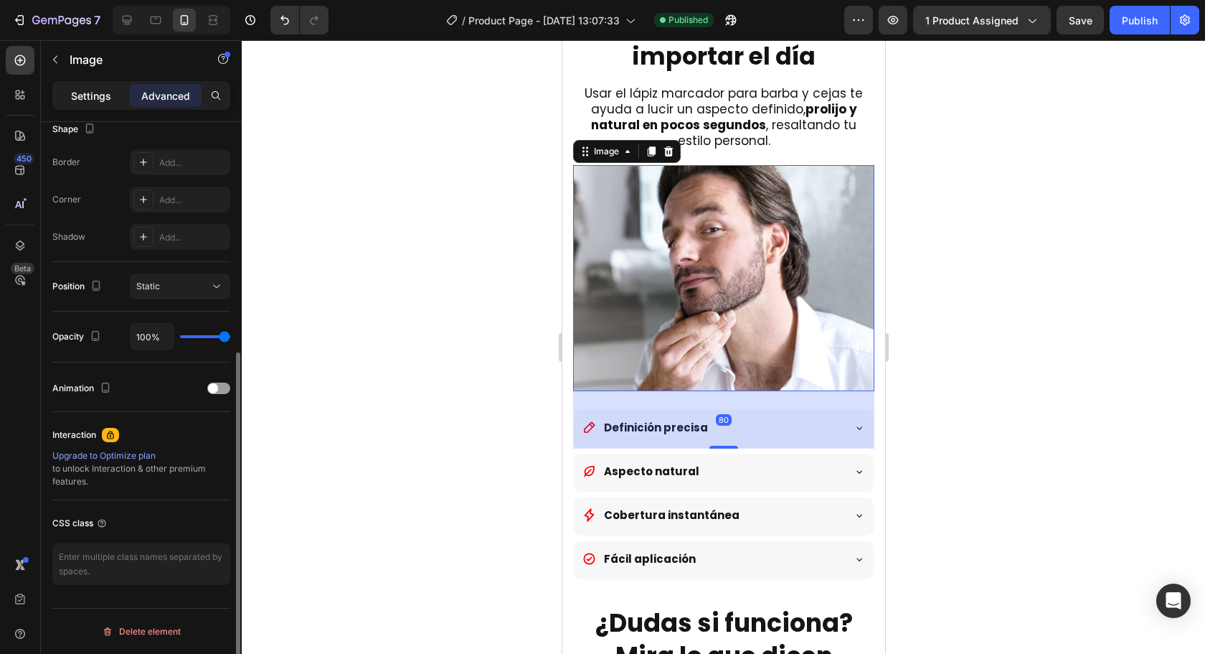
click at [101, 90] on p "Settings" at bounding box center [91, 95] width 40 height 15
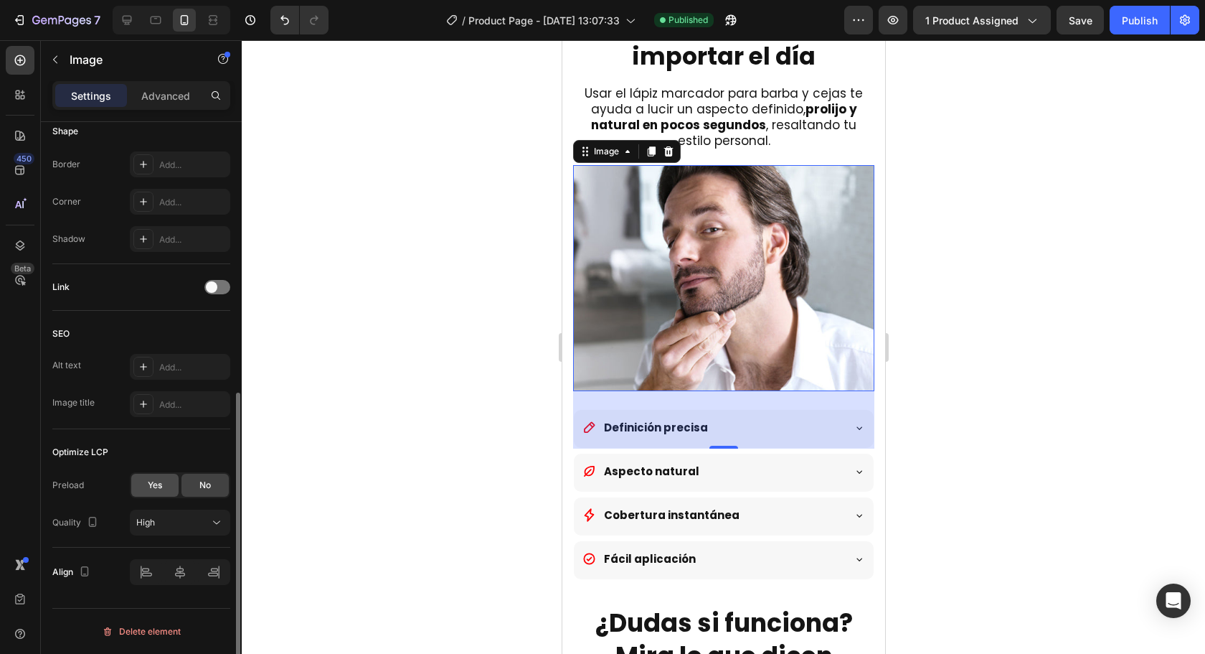
click at [166, 491] on div "Yes" at bounding box center [154, 484] width 47 height 23
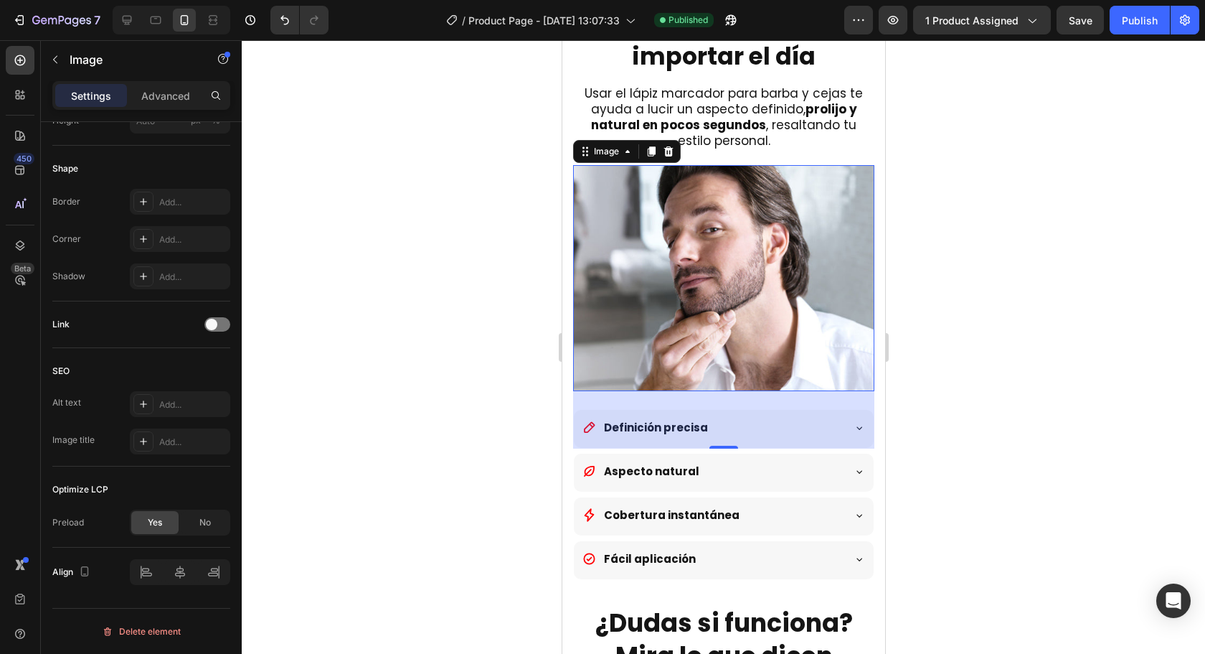
click at [965, 406] on div at bounding box center [723, 346] width 963 height 613
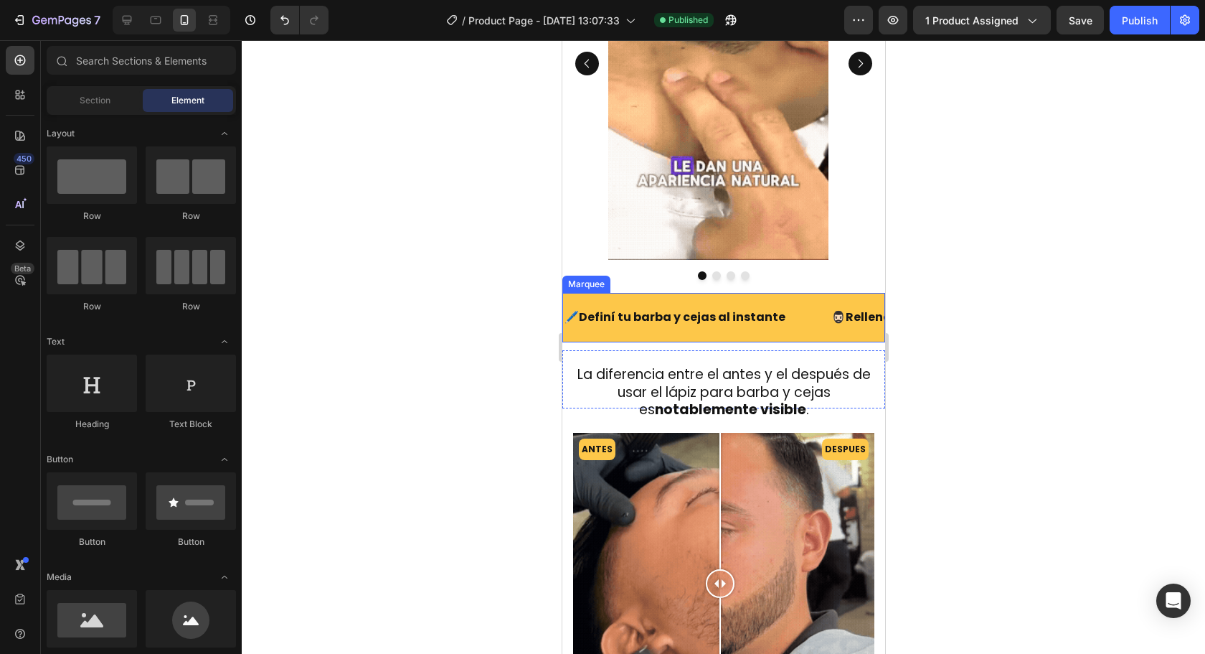
scroll to position [1156, 0]
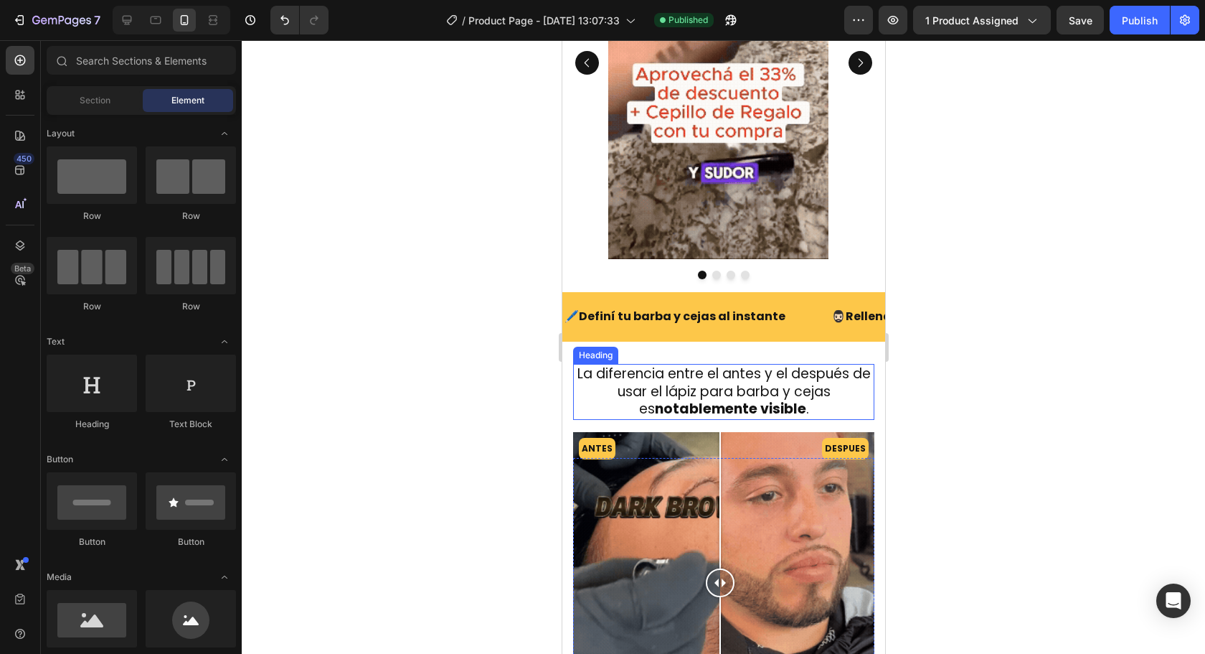
click at [739, 418] on strong "notablemente visible" at bounding box center [729, 408] width 151 height 19
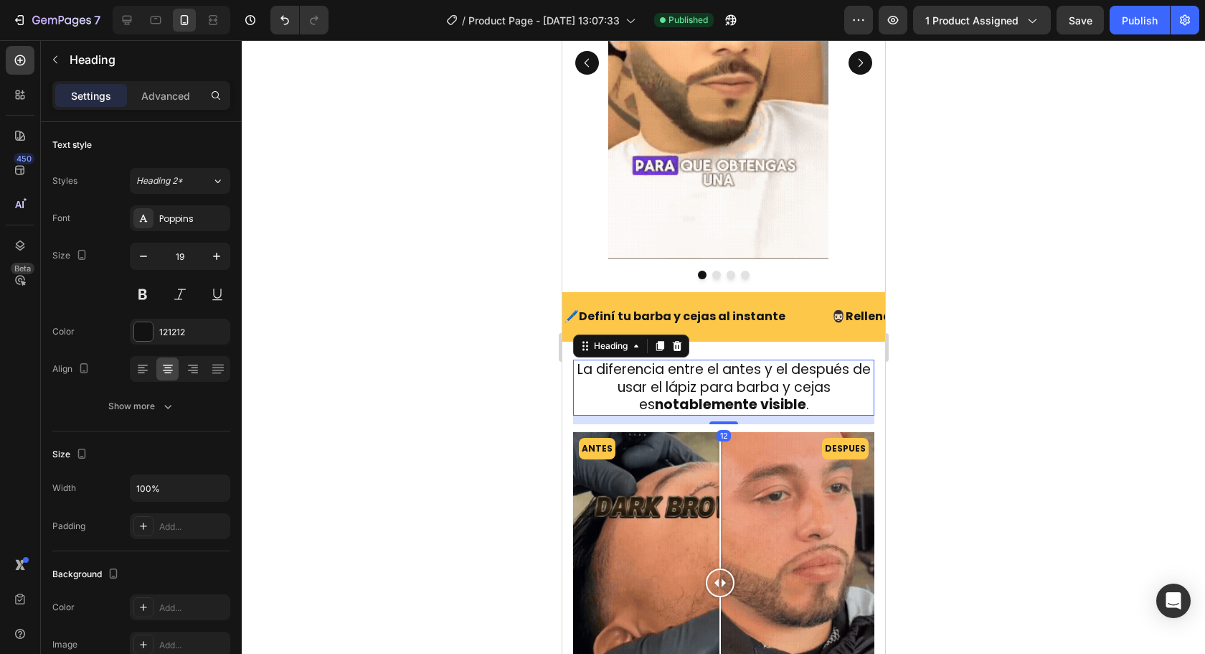
drag, startPoint x: 725, startPoint y: 433, endPoint x: 725, endPoint y: 441, distance: 8.6
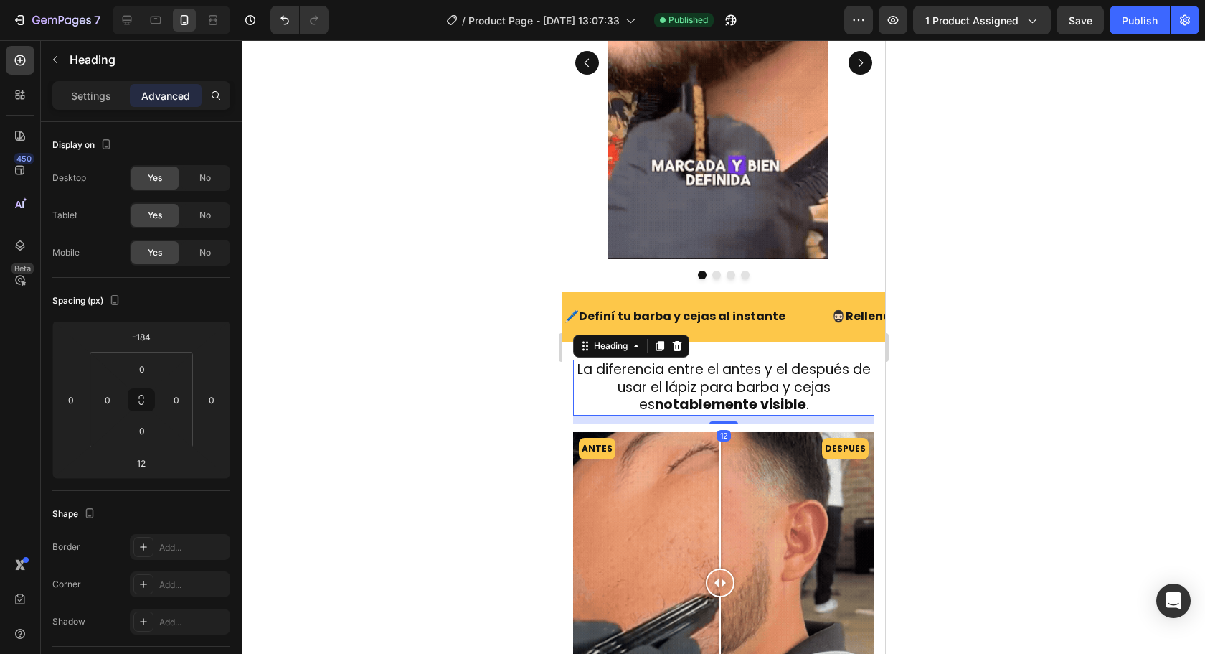
click at [1054, 430] on div at bounding box center [723, 346] width 963 height 613
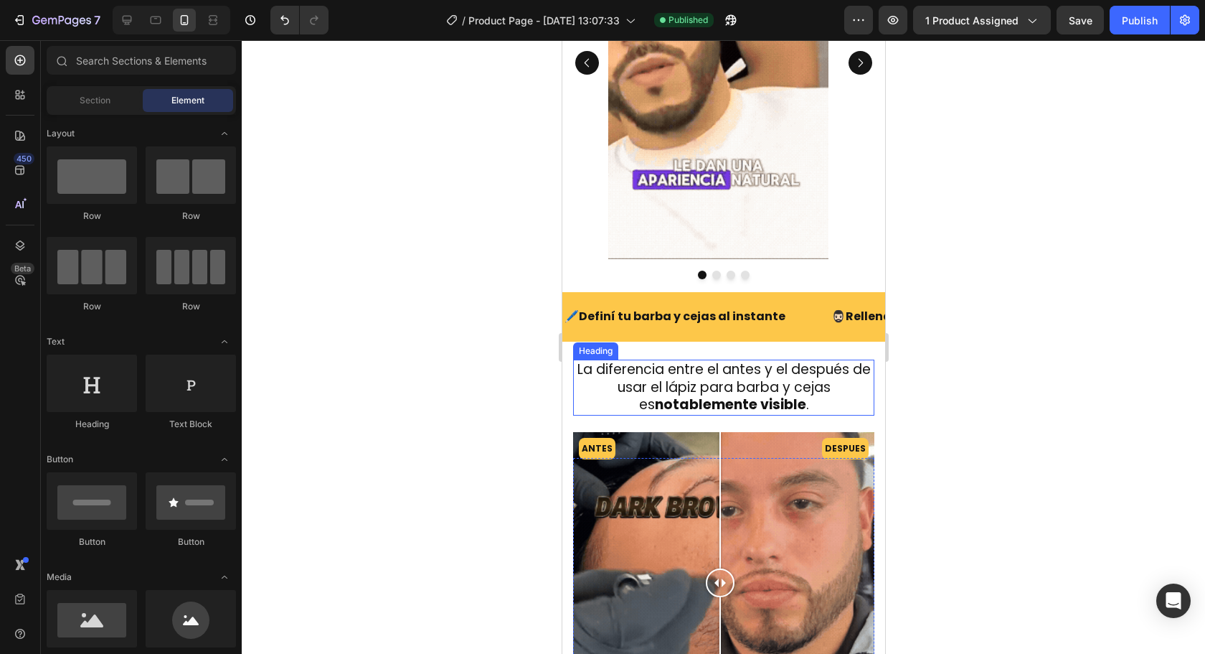
click at [783, 402] on h2 "La diferencia entre el antes y el después de usar el lápiz para barba y cejas e…" at bounding box center [722, 387] width 301 height 56
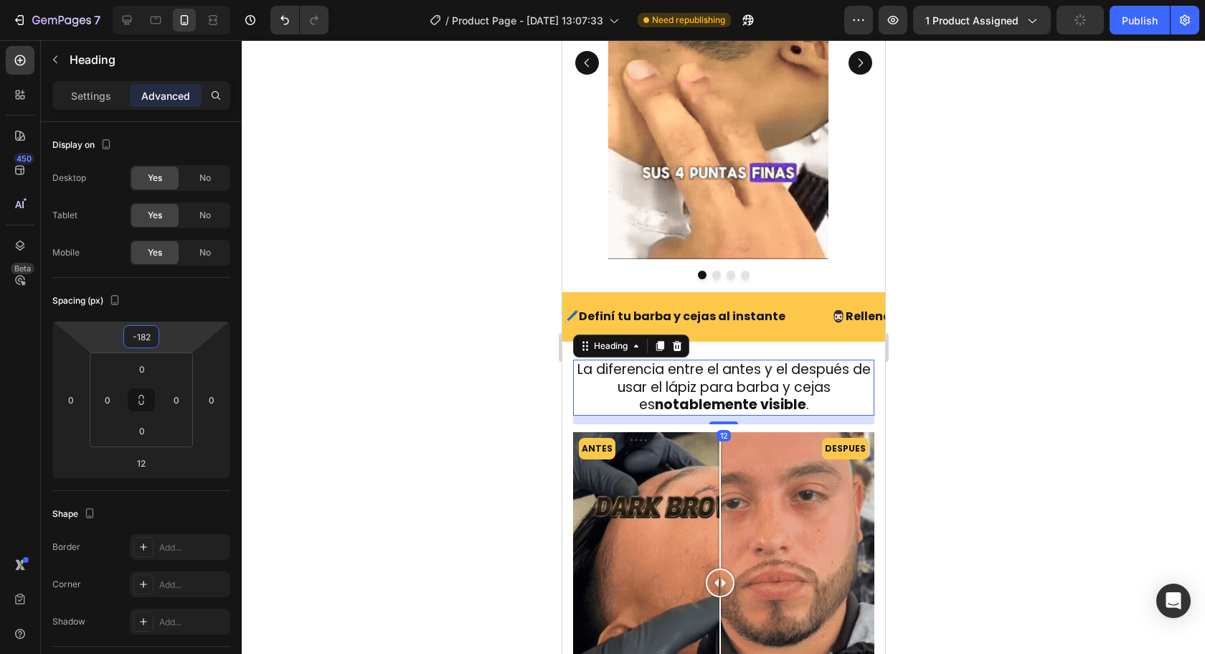
type input "-178"
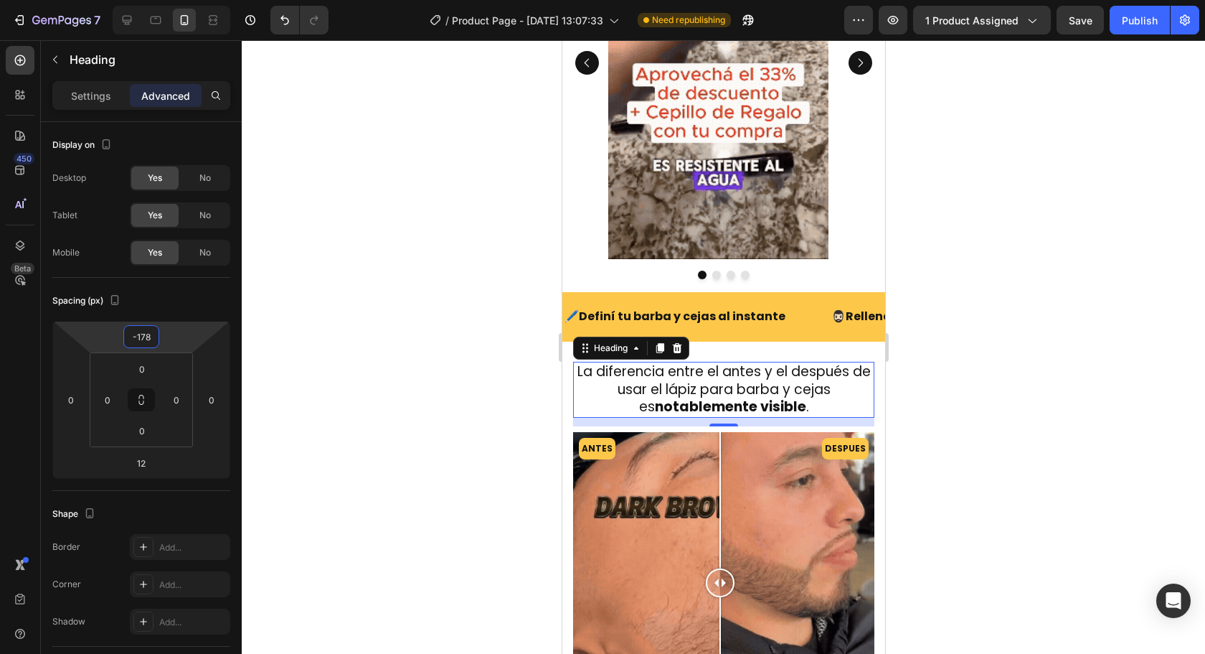
click at [180, 0] on html "7 Version history / Product Page - Aug 1, 13:07:33 Need republishing Preview 1 …" at bounding box center [602, 0] width 1205 height 0
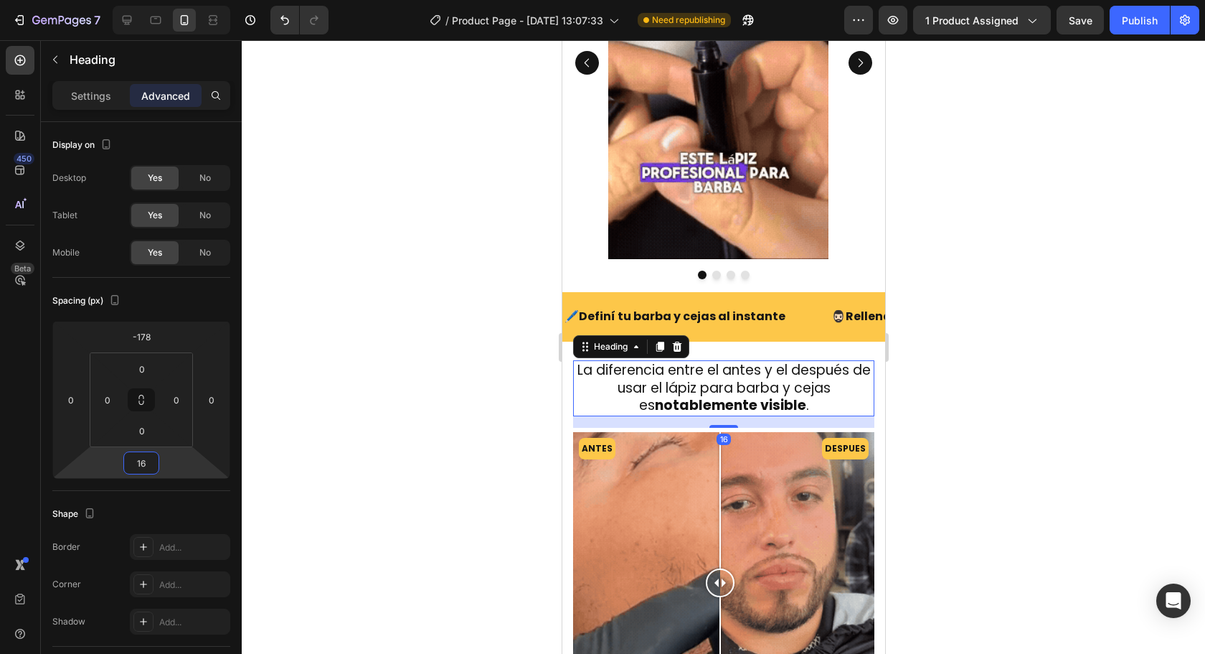
type input "10"
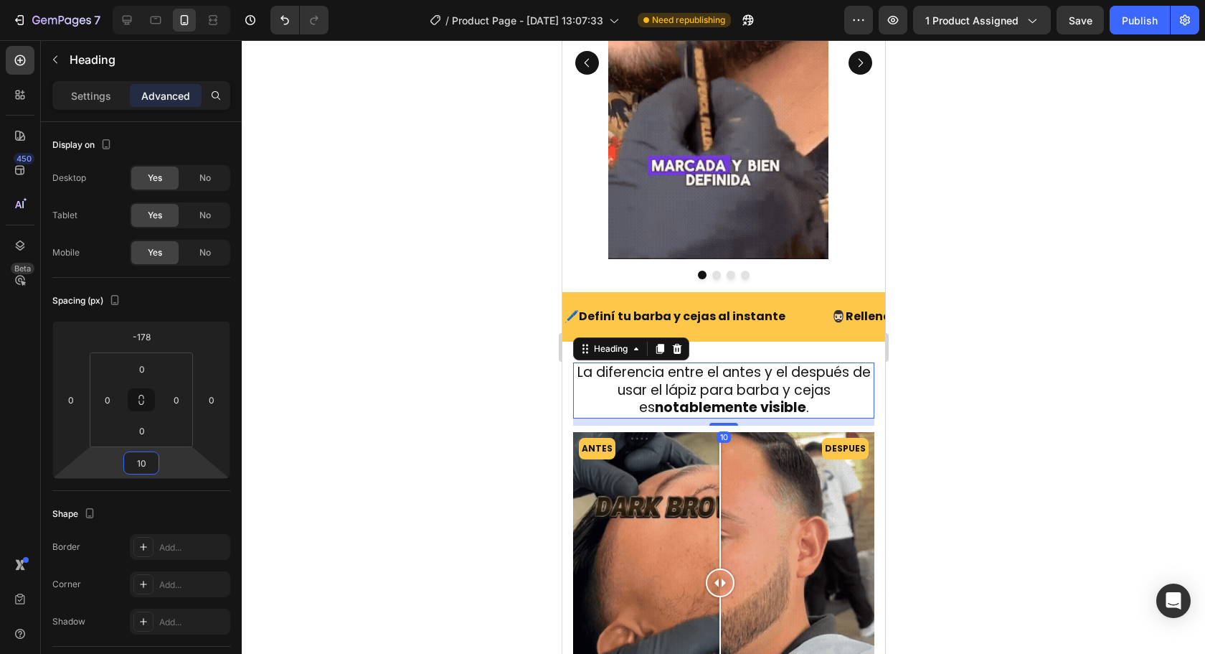
click at [176, 0] on html "7 Version history / Product Page - Aug 1, 13:07:33 Need republishing Preview 1 …" at bounding box center [602, 0] width 1205 height 0
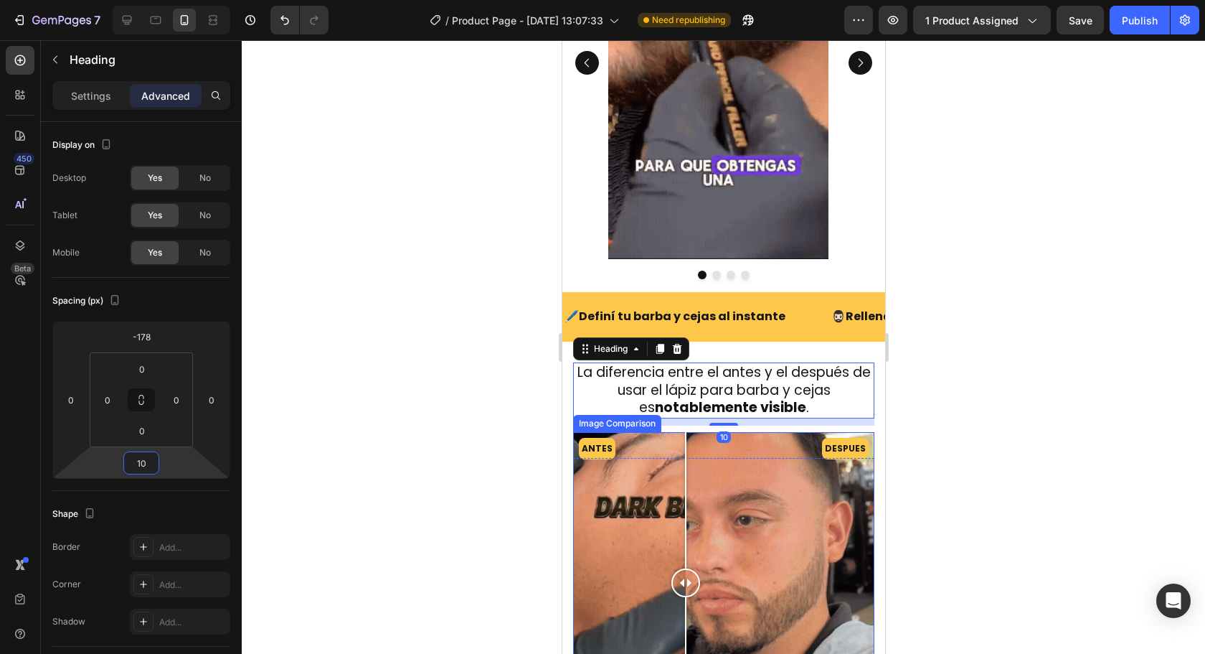
click at [685, 506] on div "ANTES DESPUES" at bounding box center [722, 582] width 301 height 301
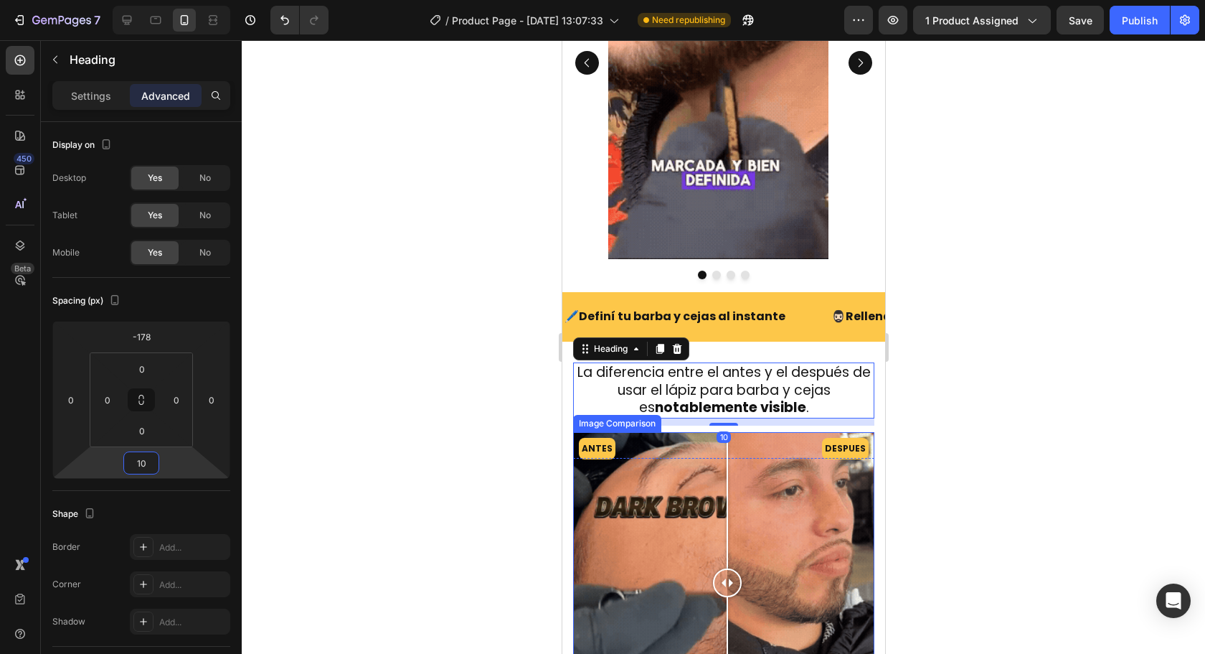
click at [727, 476] on div "ANTES DESPUES" at bounding box center [722, 582] width 301 height 301
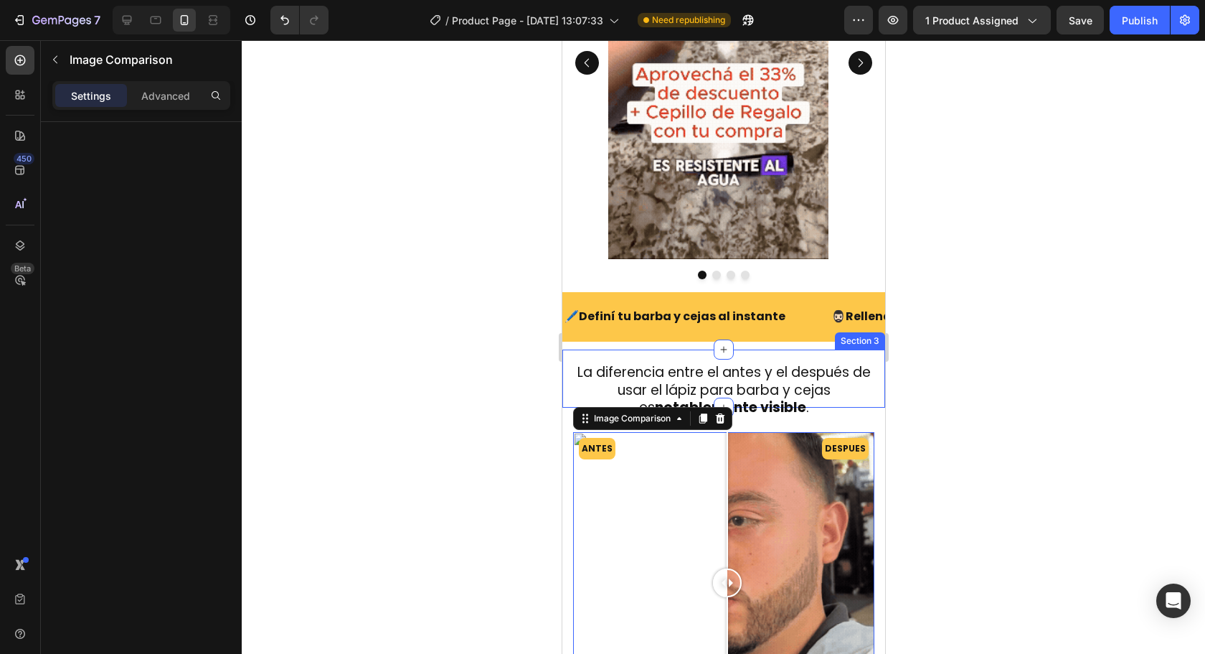
click at [934, 408] on div at bounding box center [723, 346] width 963 height 613
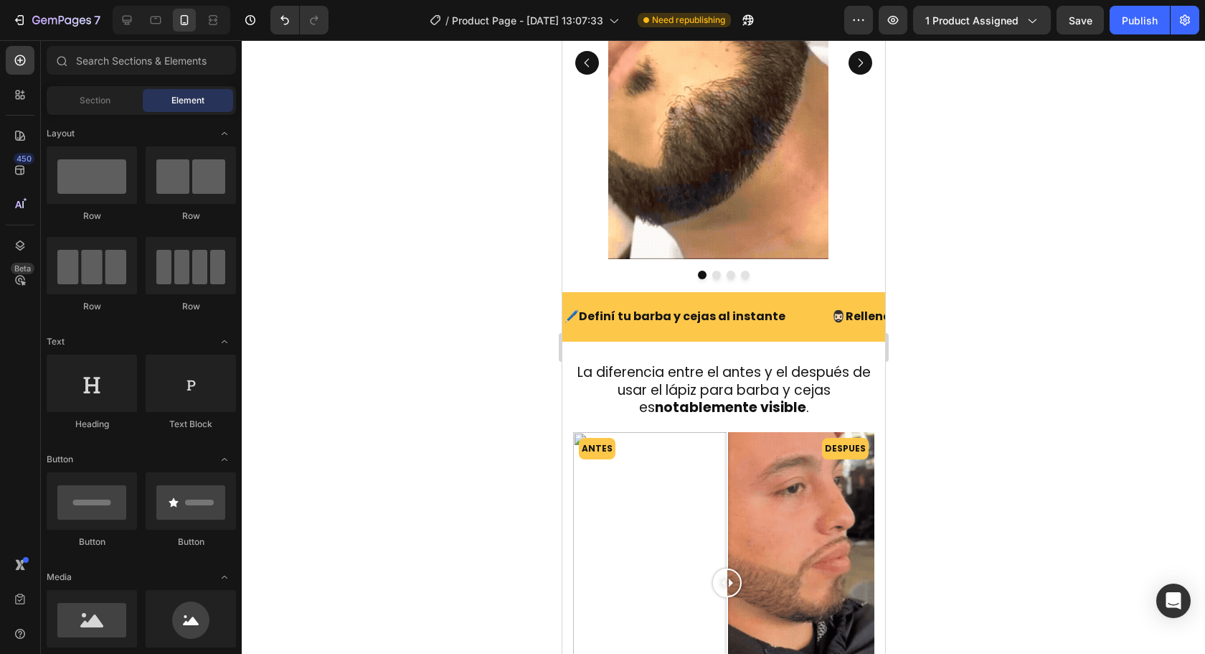
click at [781, 415] on strong "notablemente visible" at bounding box center [729, 406] width 151 height 19
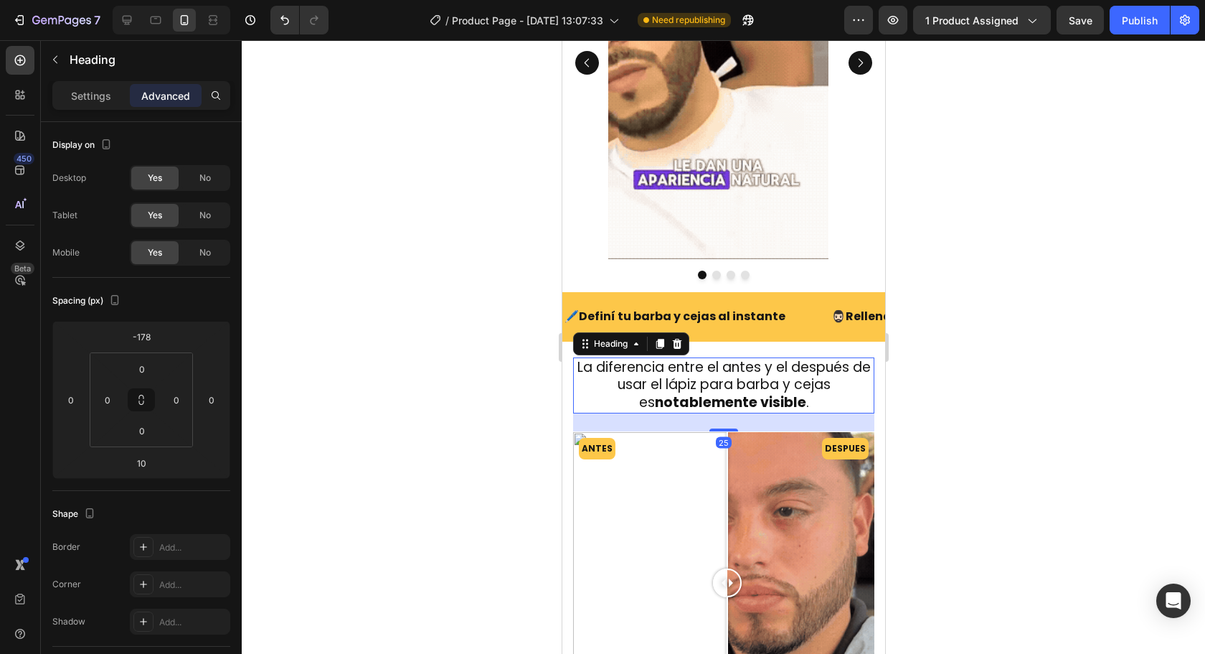
drag, startPoint x: 727, startPoint y: 438, endPoint x: 727, endPoint y: 449, distance: 10.8
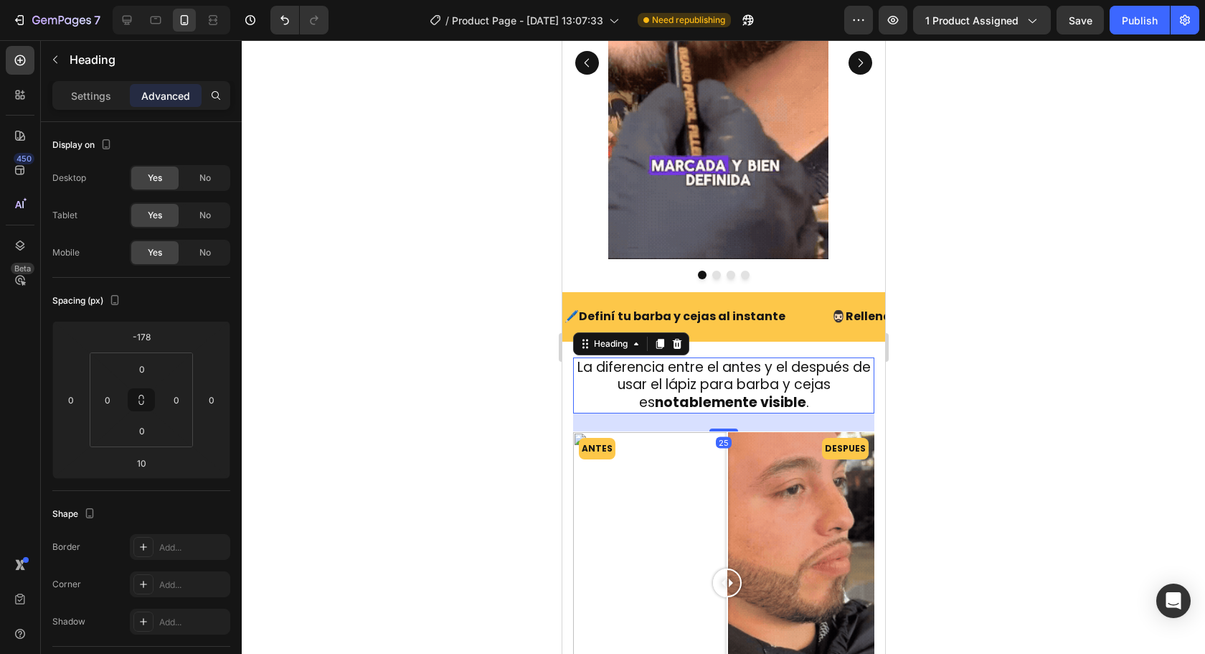
click at [727, 458] on div "La diferencia entre el antes y el después de usar el lápiz para barba y cejas e…" at bounding box center [722, 635] width 301 height 354
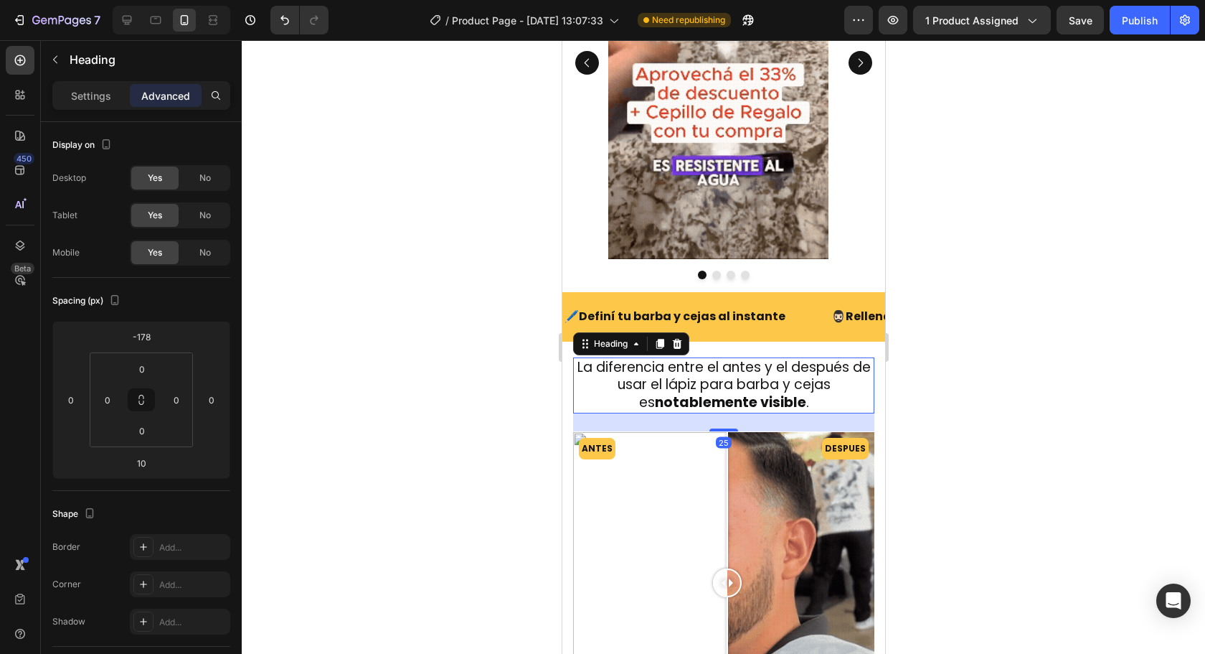
type input "25"
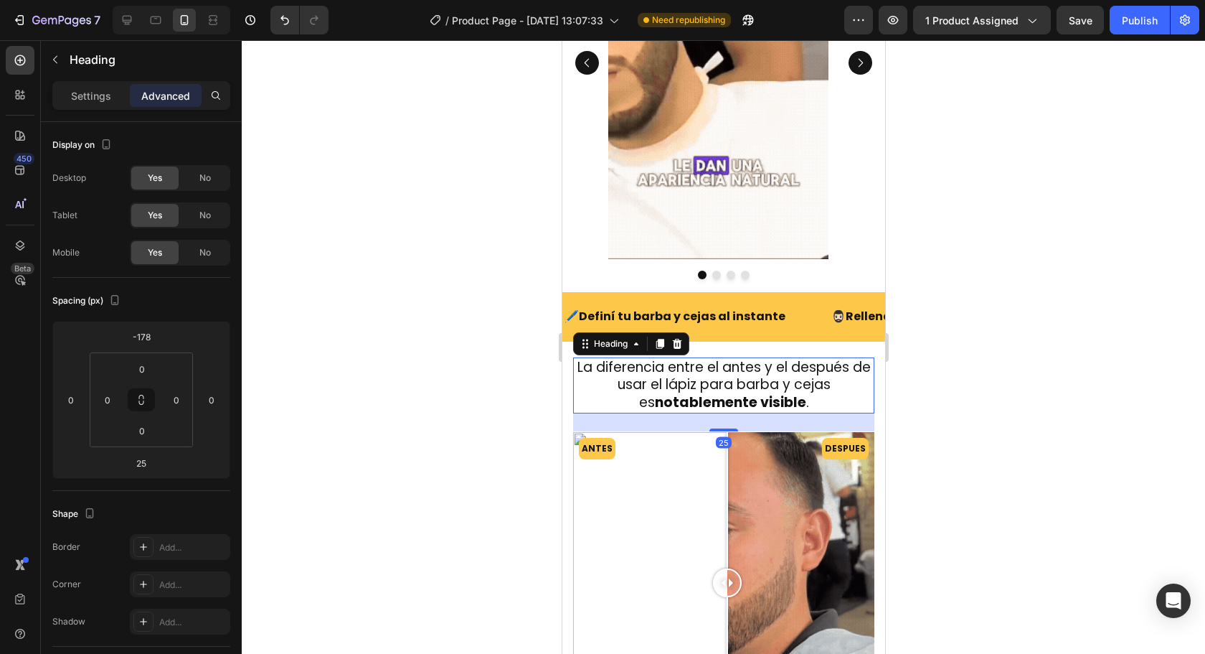
click at [756, 388] on h2 "La diferencia entre el antes y el después de usar el lápiz para barba y cejas e…" at bounding box center [722, 385] width 301 height 56
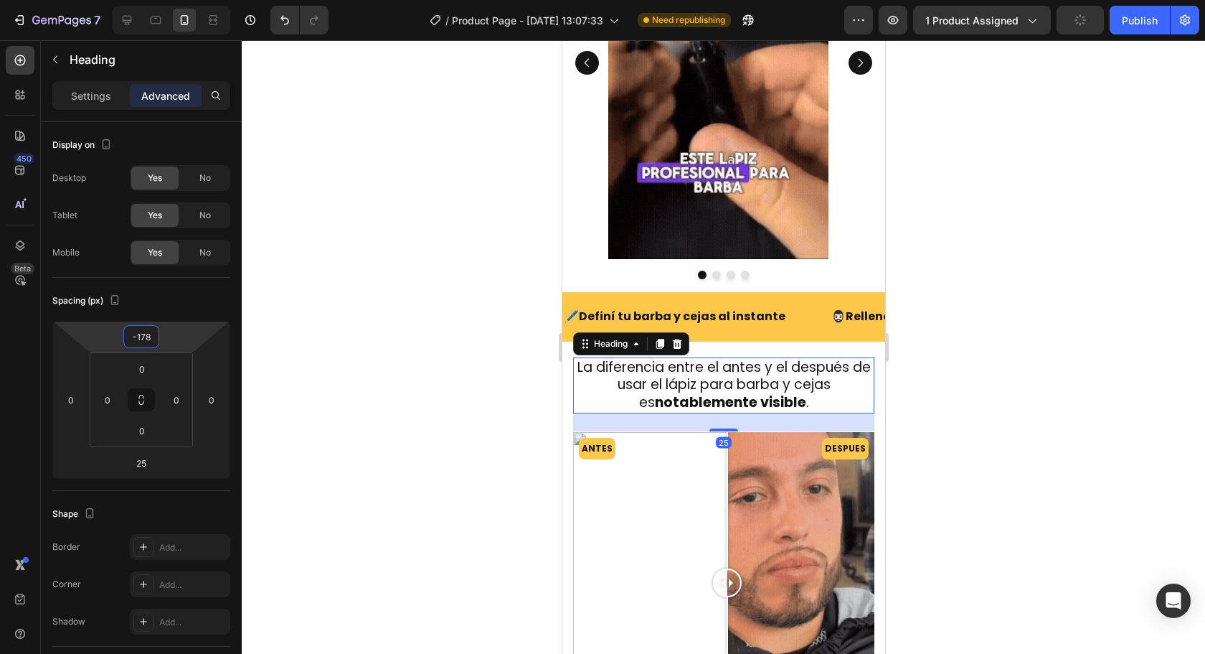
type input "-168"
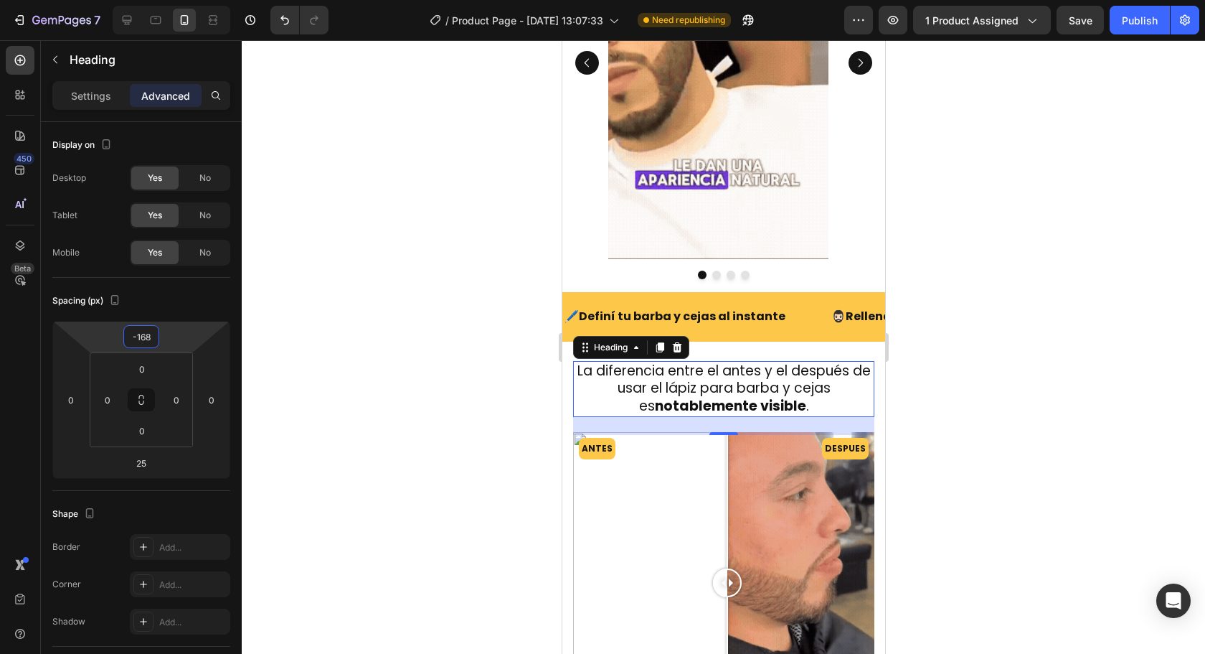
click at [184, 0] on html "7 Version history / Product Page - Aug 1, 13:07:33 Need republishing Preview 1 …" at bounding box center [602, 0] width 1205 height 0
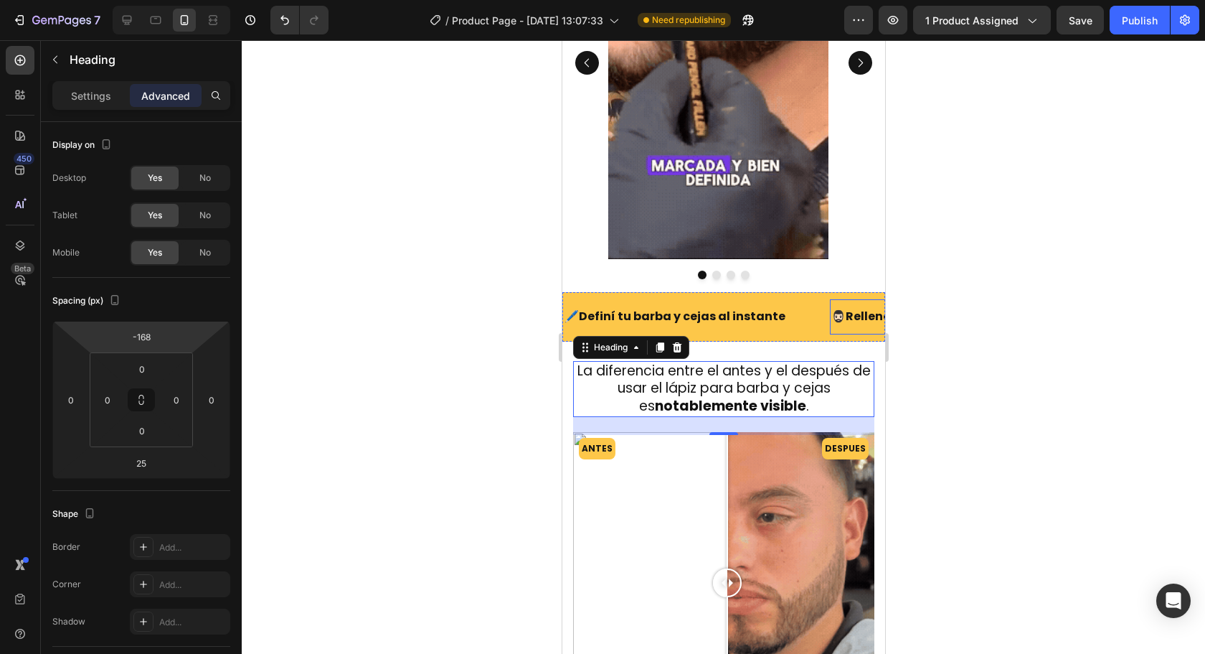
click at [1080, 326] on div at bounding box center [723, 346] width 963 height 613
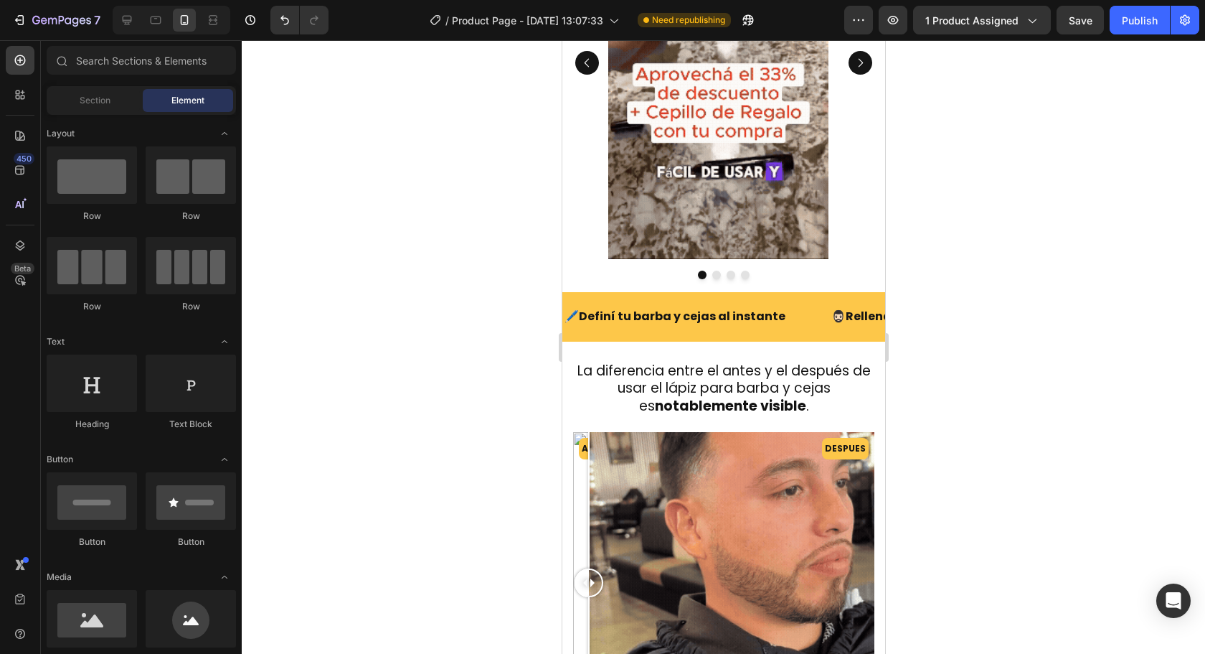
drag, startPoint x: 727, startPoint y: 598, endPoint x: 1115, endPoint y: 623, distance: 388.2
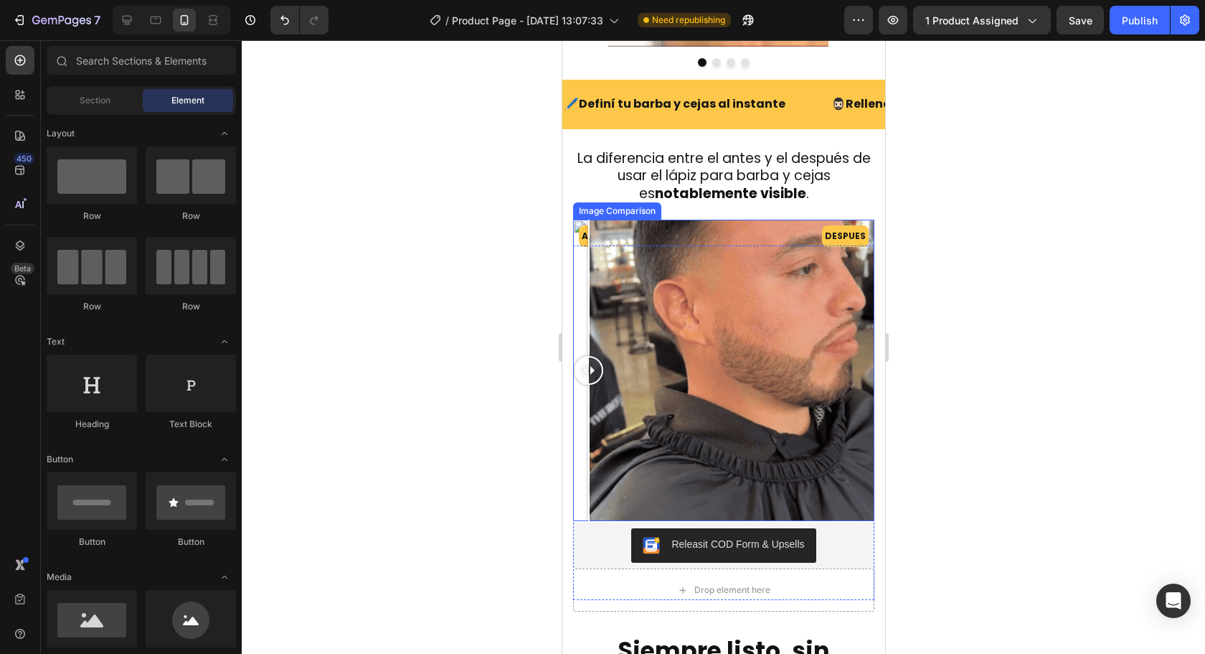
scroll to position [1372, 0]
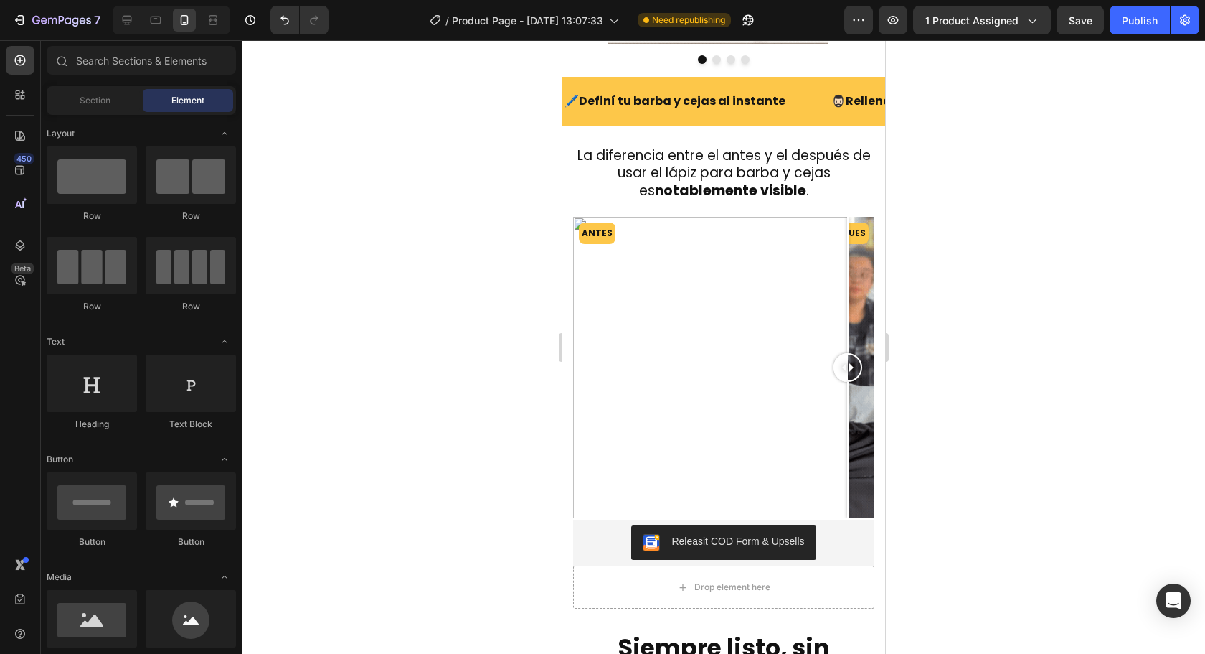
drag, startPoint x: 602, startPoint y: 388, endPoint x: 923, endPoint y: 376, distance: 320.9
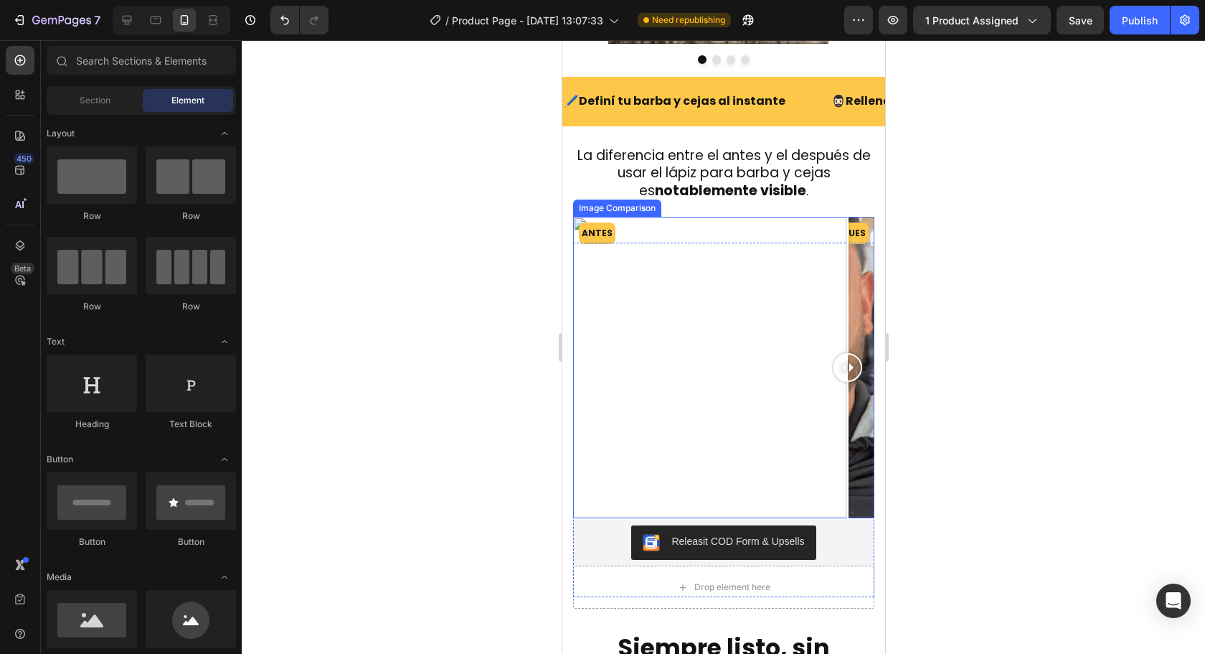
click at [719, 359] on div "ANTES DESPUES" at bounding box center [722, 367] width 301 height 301
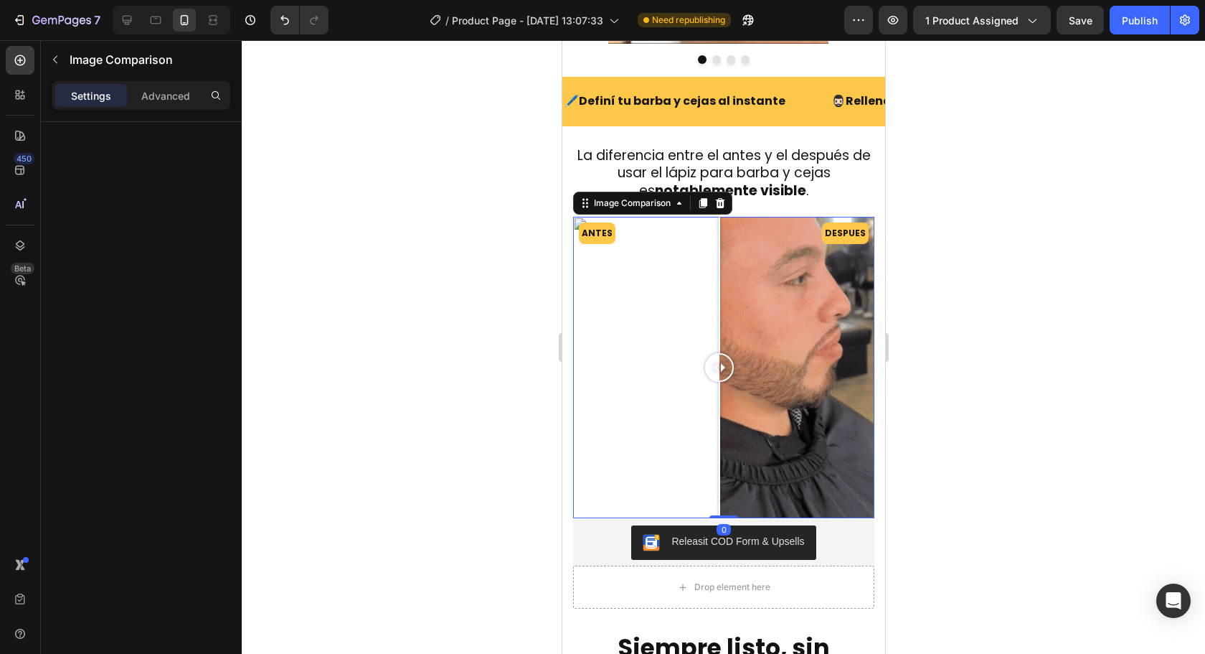
click at [732, 327] on div at bounding box center [718, 367] width 29 height 301
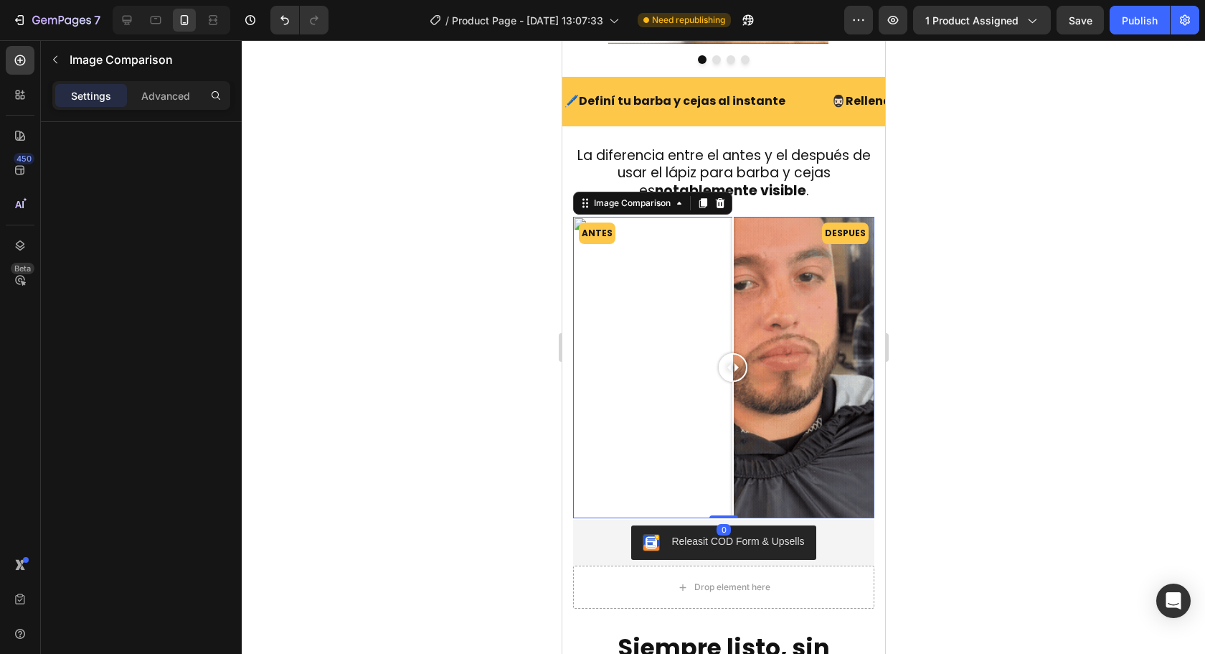
click at [677, 324] on div "ANTES DESPUES" at bounding box center [722, 367] width 301 height 301
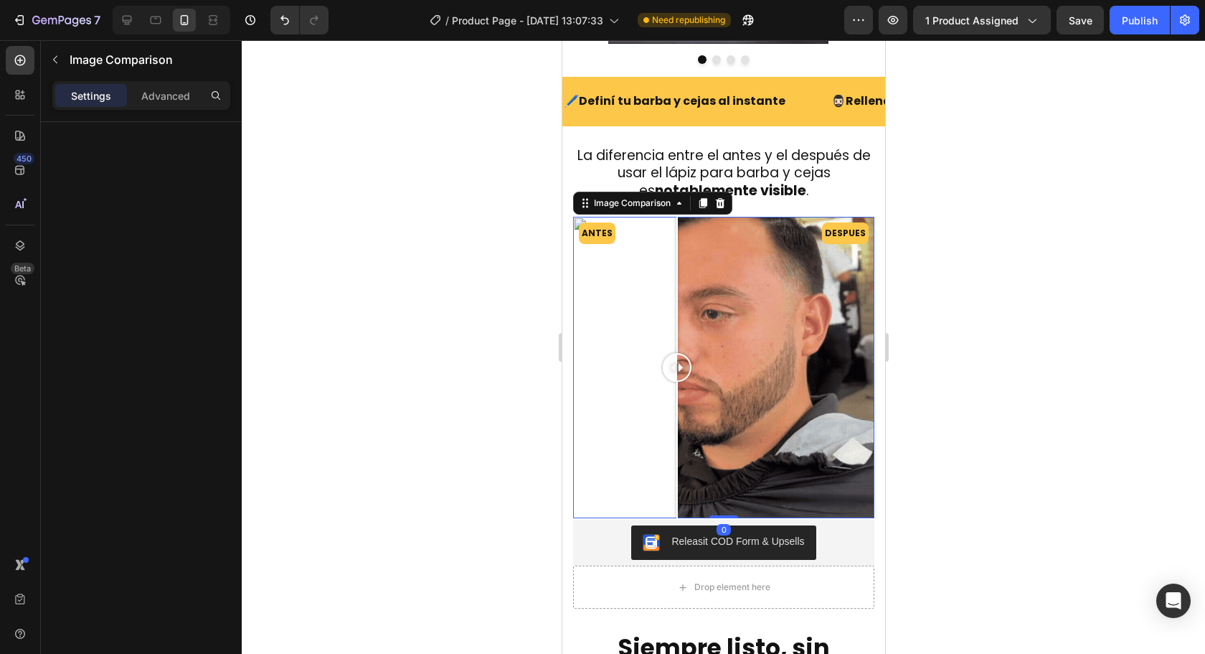
drag, startPoint x: 677, startPoint y: 324, endPoint x: 1007, endPoint y: 343, distance: 330.5
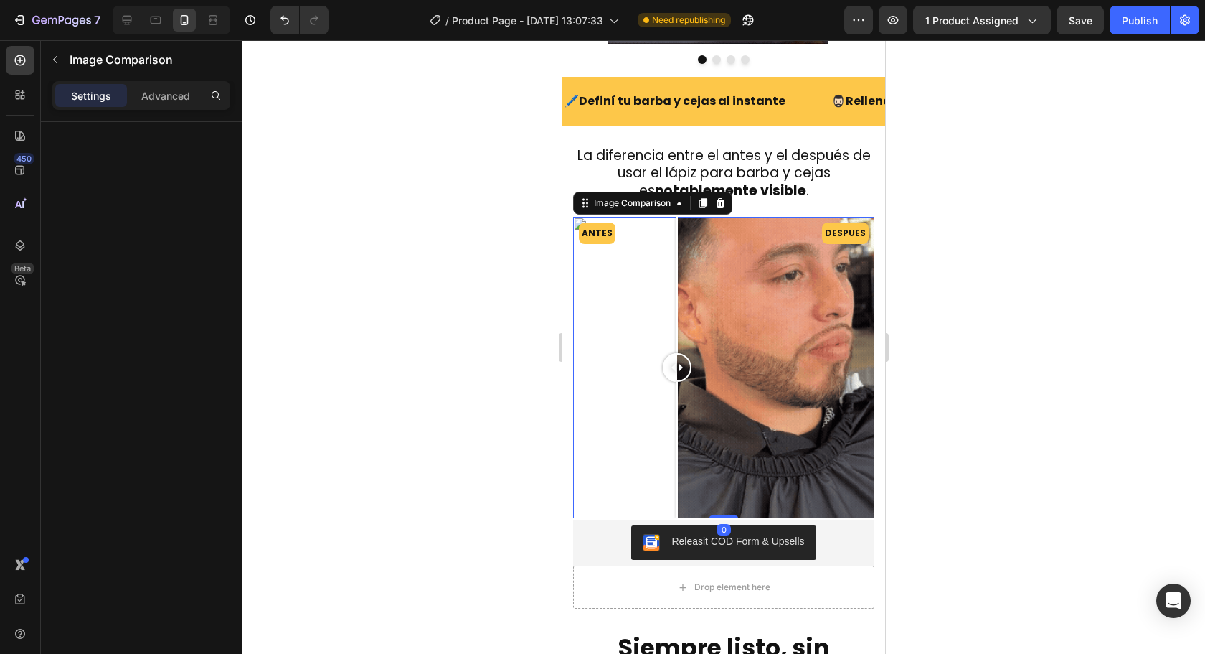
click at [677, 324] on div at bounding box center [676, 285] width 1 height 136
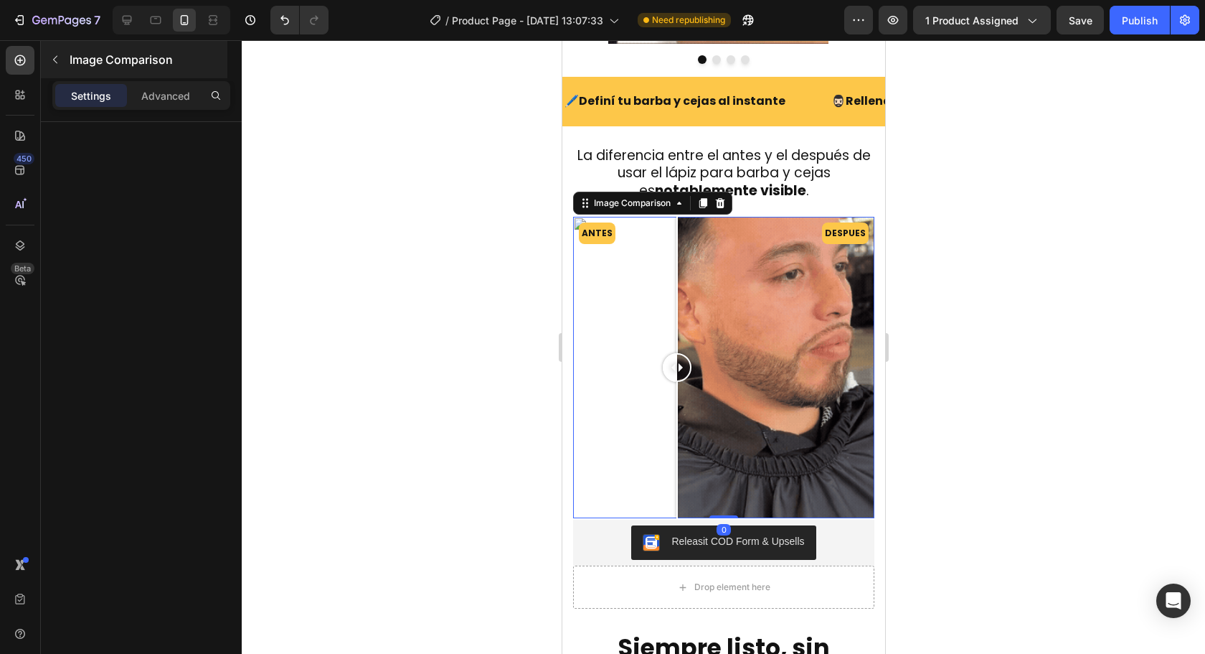
click at [65, 63] on button "button" at bounding box center [55, 59] width 23 height 23
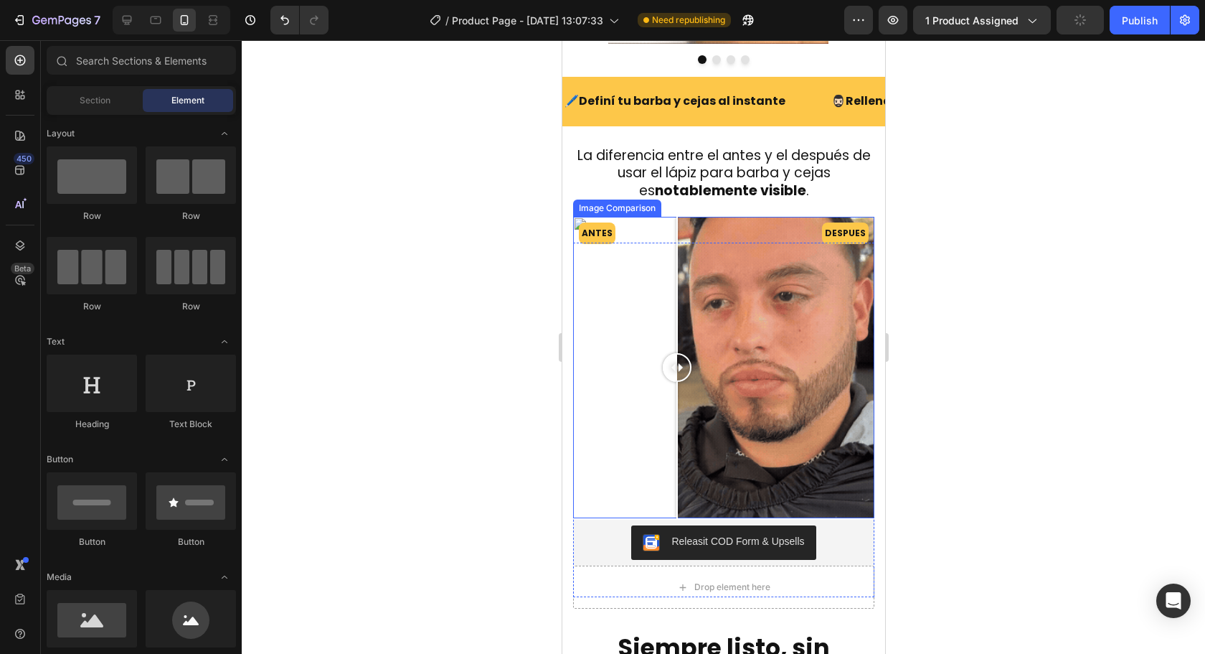
click at [683, 332] on div at bounding box center [676, 367] width 29 height 301
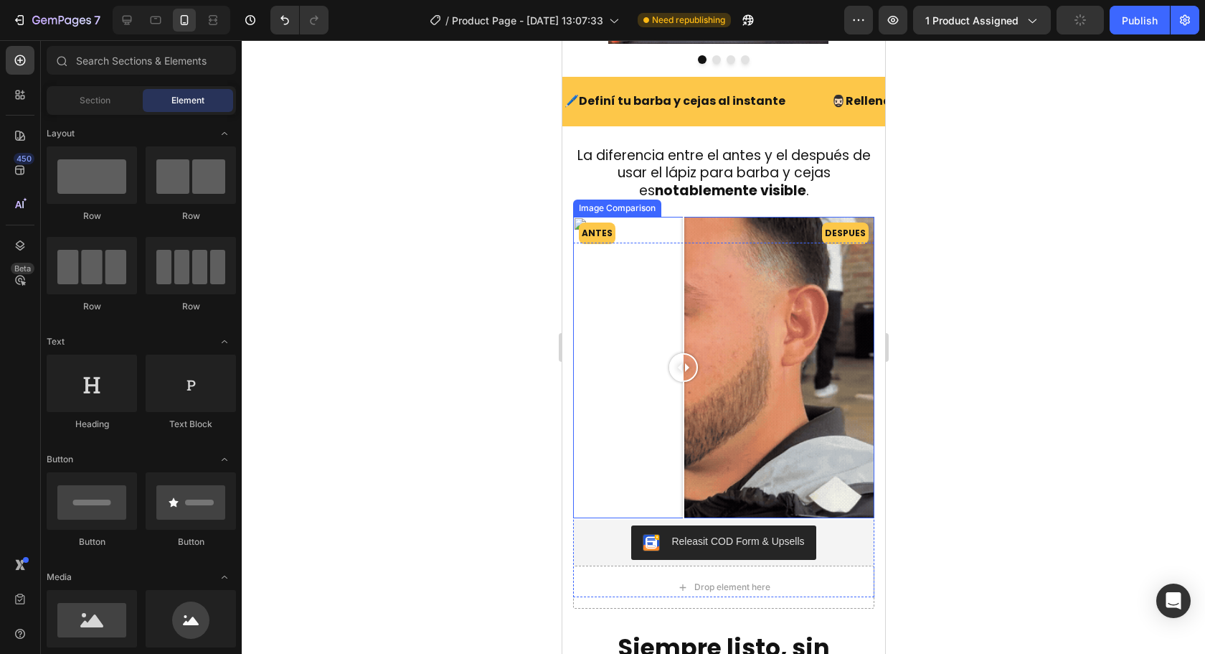
click at [683, 332] on div at bounding box center [682, 285] width 1 height 136
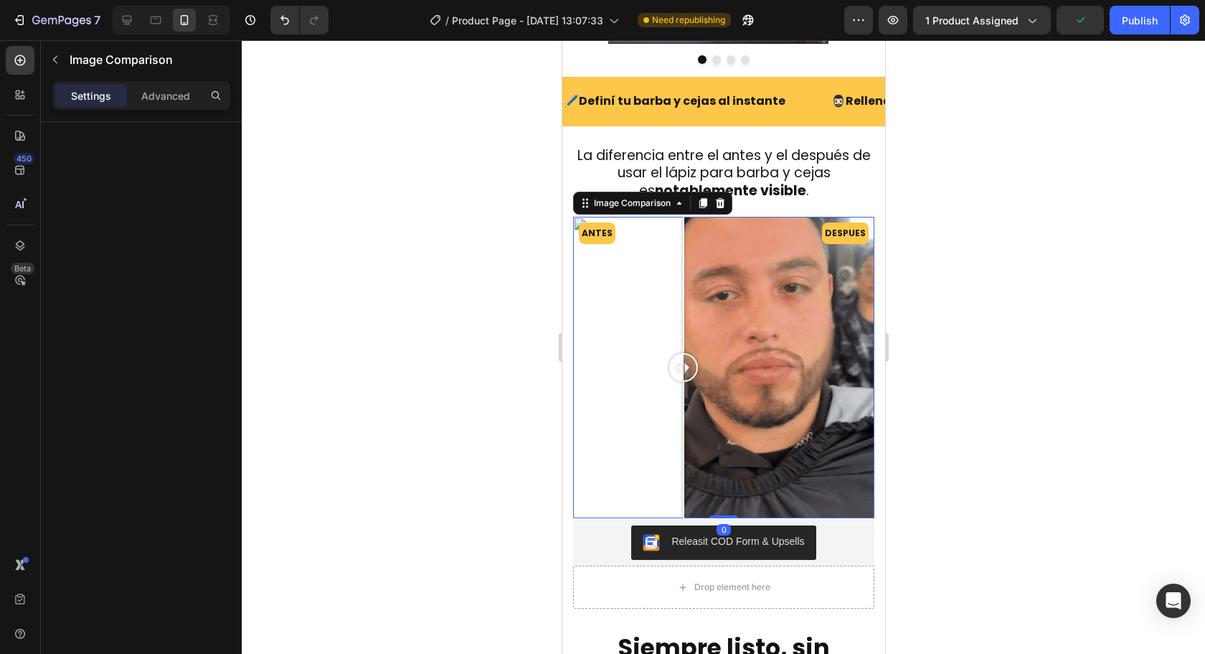
click at [683, 332] on div at bounding box center [682, 285] width 1 height 136
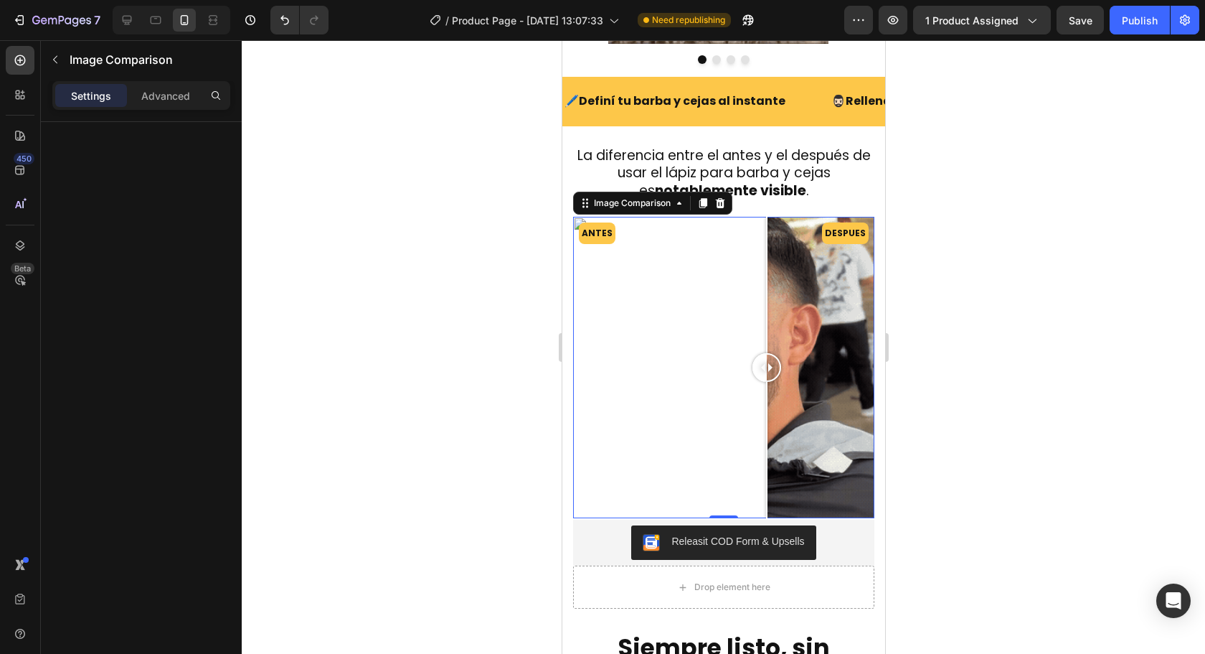
drag, startPoint x: 723, startPoint y: 379, endPoint x: 670, endPoint y: 372, distance: 53.5
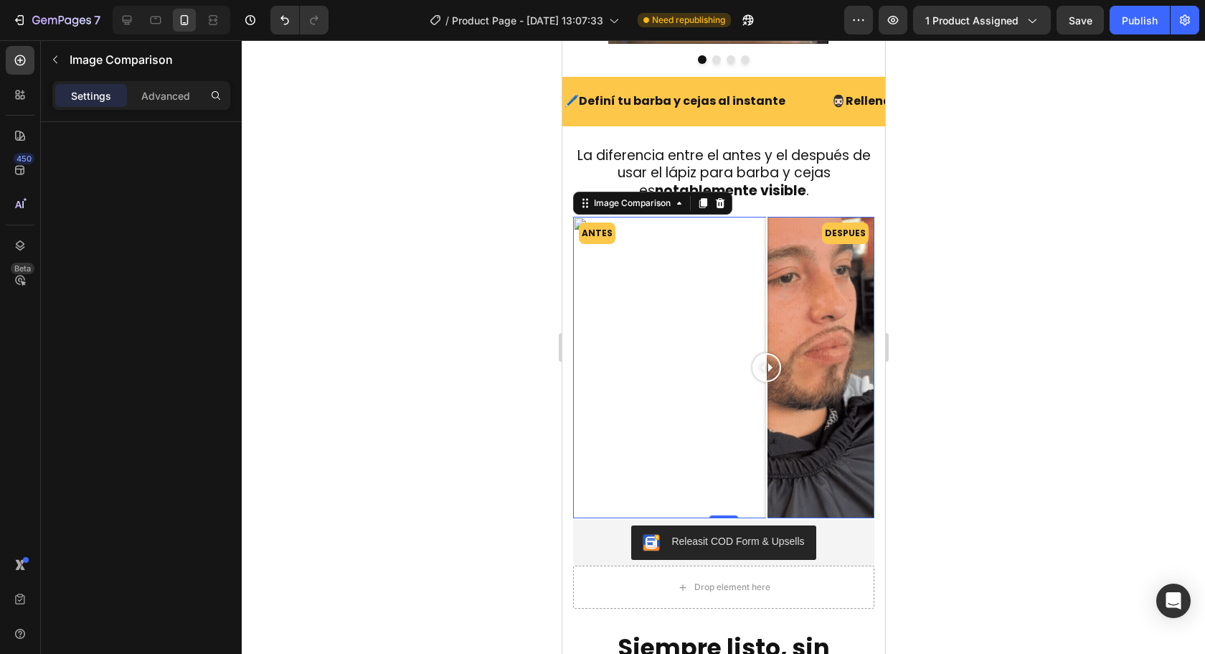
click at [743, 384] on div "ANTES DESPUES" at bounding box center [722, 367] width 301 height 301
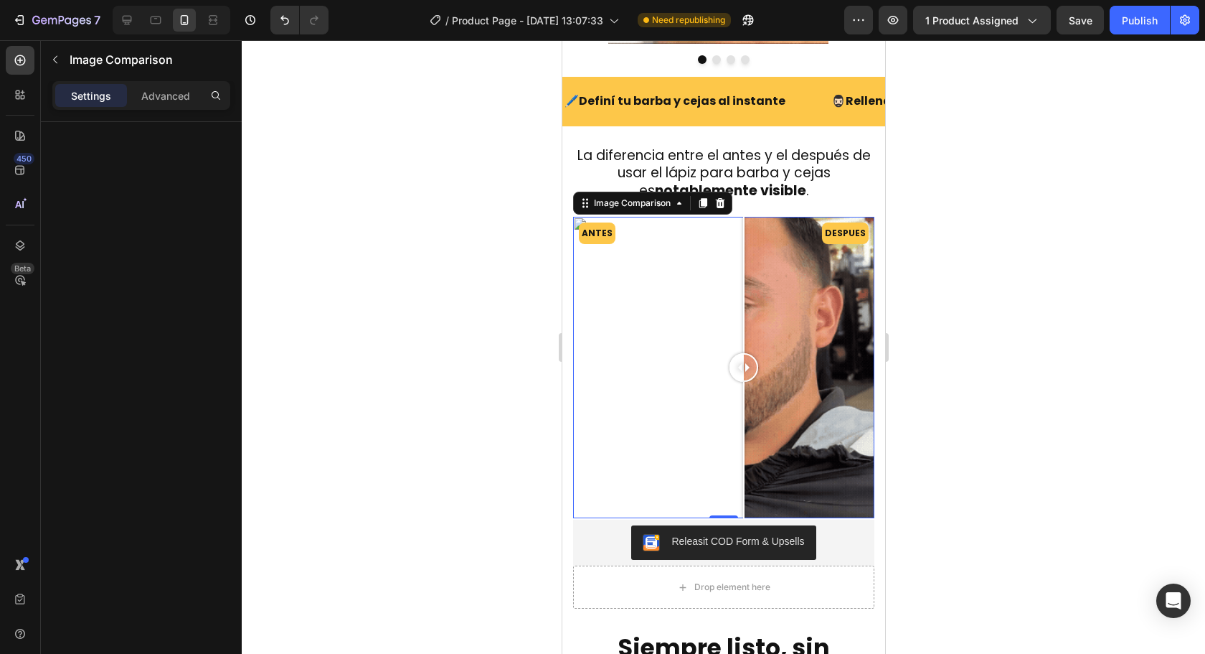
click at [362, 316] on div at bounding box center [723, 346] width 963 height 613
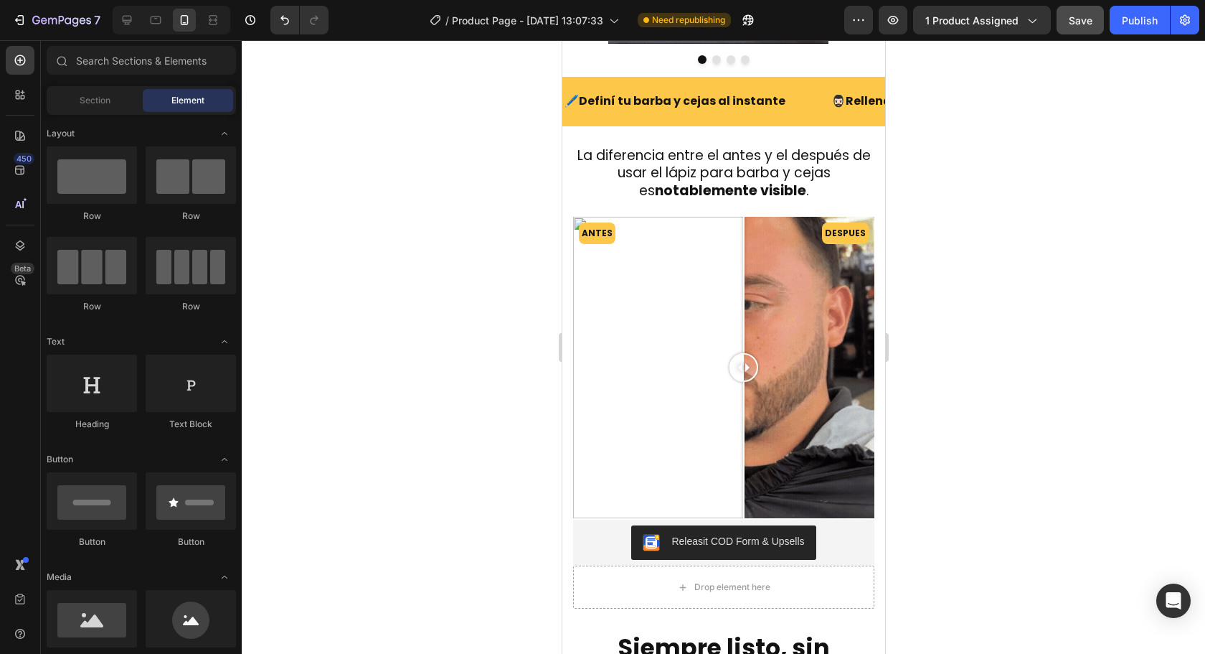
click at [1076, 32] on button "Save" at bounding box center [1080, 20] width 47 height 29
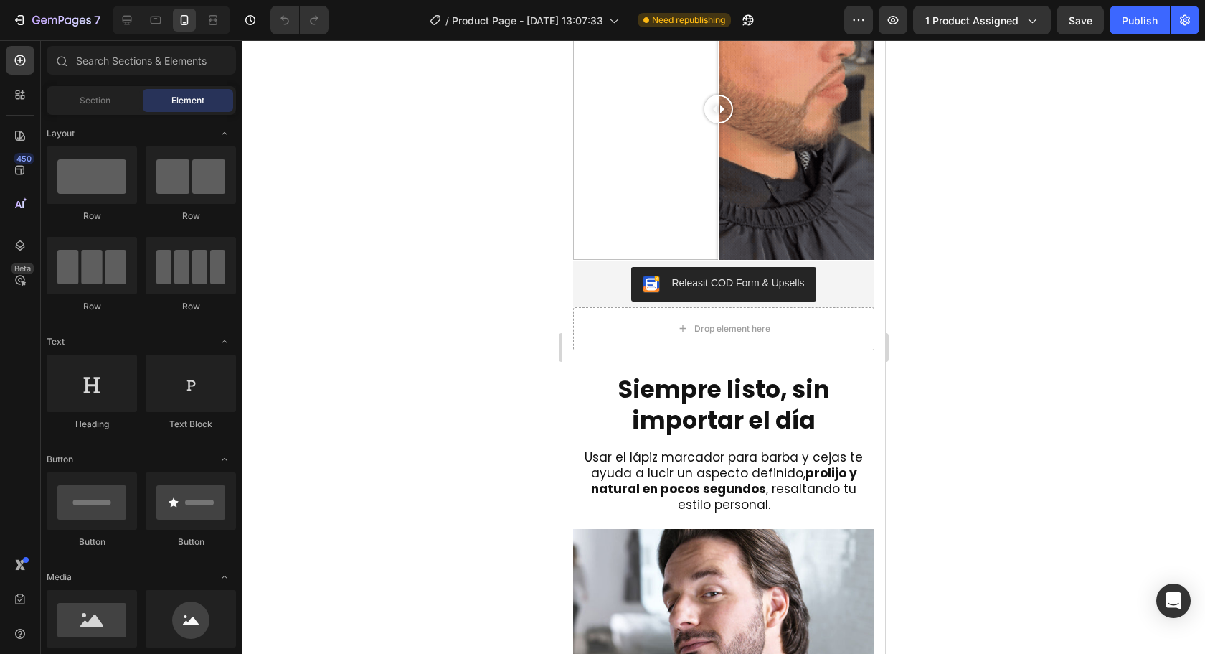
scroll to position [1650, 0]
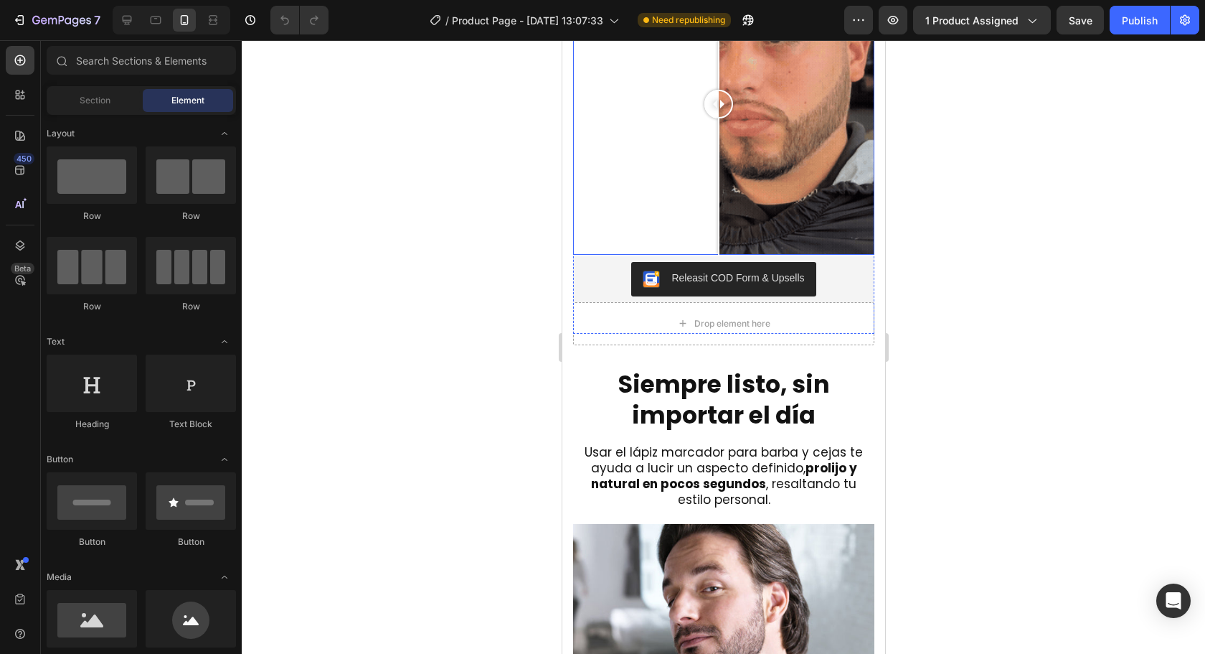
click at [695, 157] on div "ANTES DESPUES" at bounding box center [722, 103] width 301 height 301
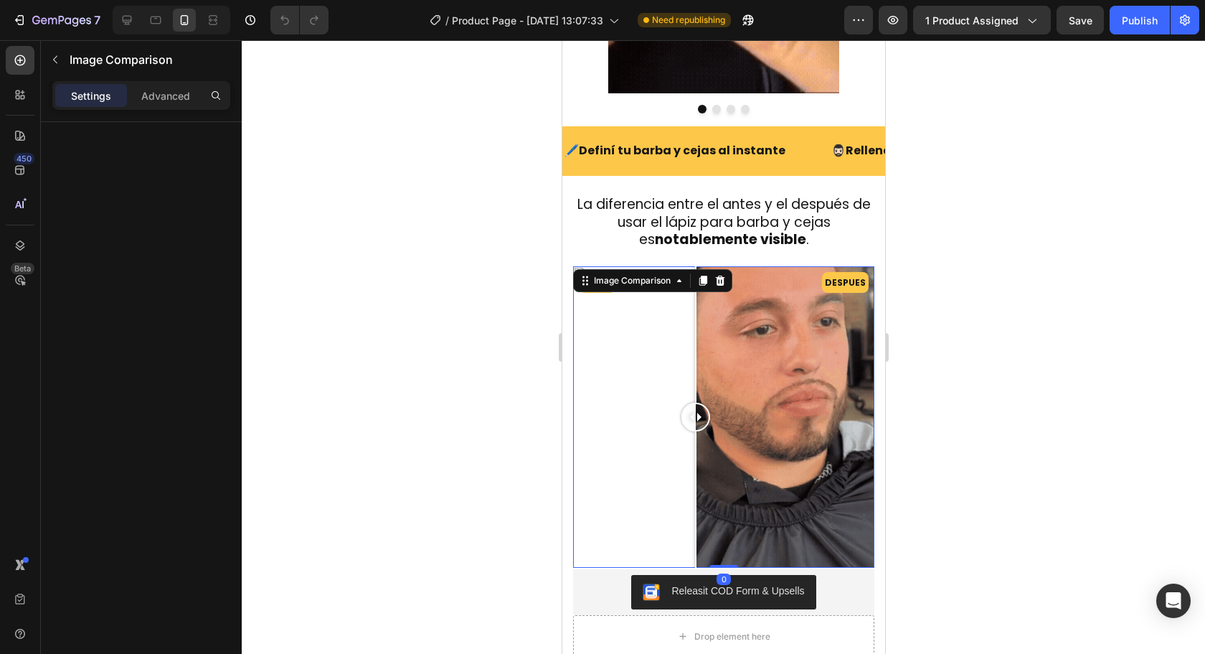
scroll to position [1435, 0]
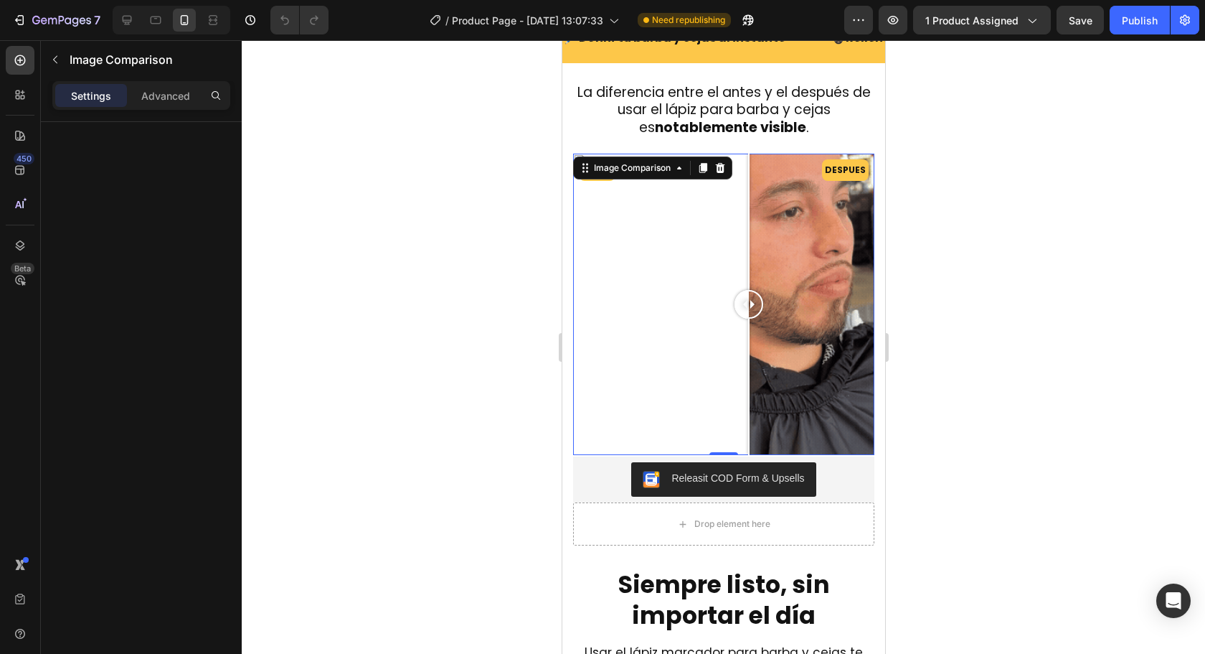
drag, startPoint x: 711, startPoint y: 318, endPoint x: 748, endPoint y: 322, distance: 37.6
click at [748, 319] on div at bounding box center [748, 304] width 29 height 29
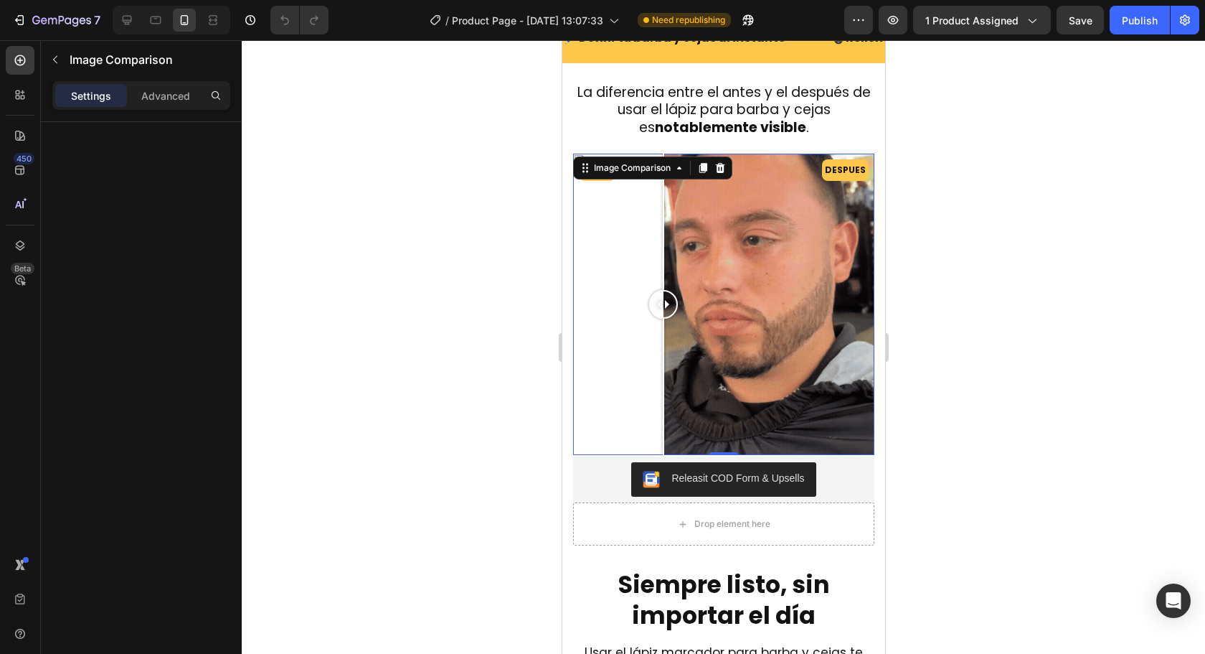
click at [663, 316] on div "ANTES DESPUES" at bounding box center [722, 304] width 301 height 301
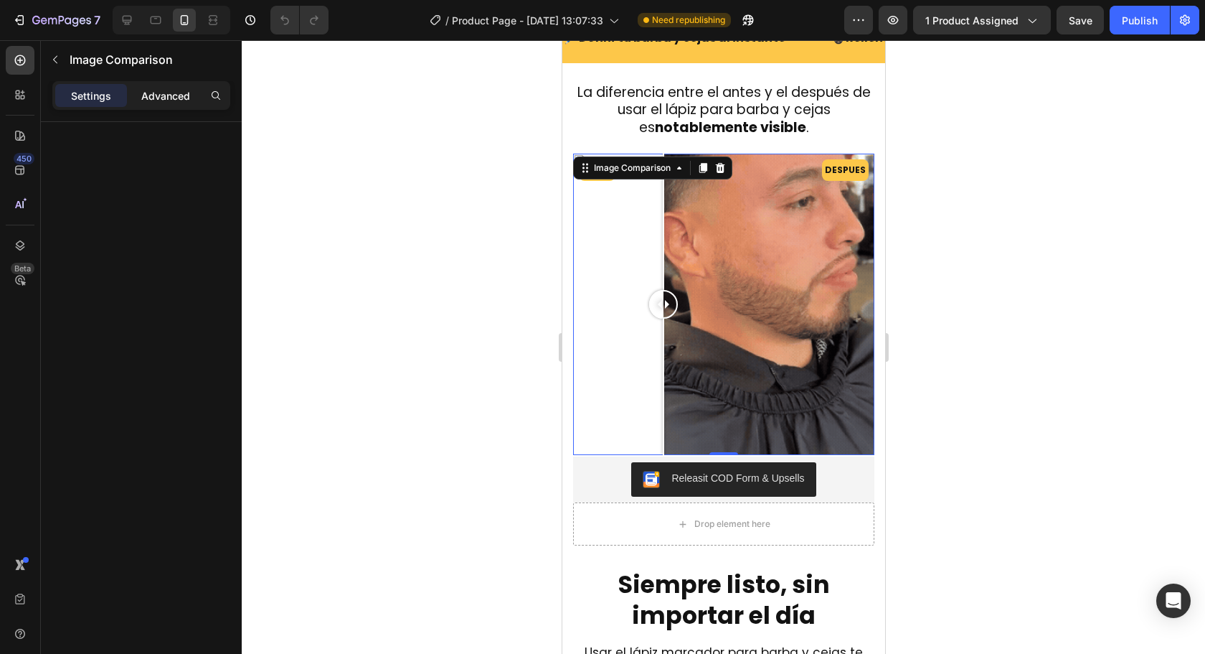
click at [159, 97] on p "Advanced" at bounding box center [165, 95] width 49 height 15
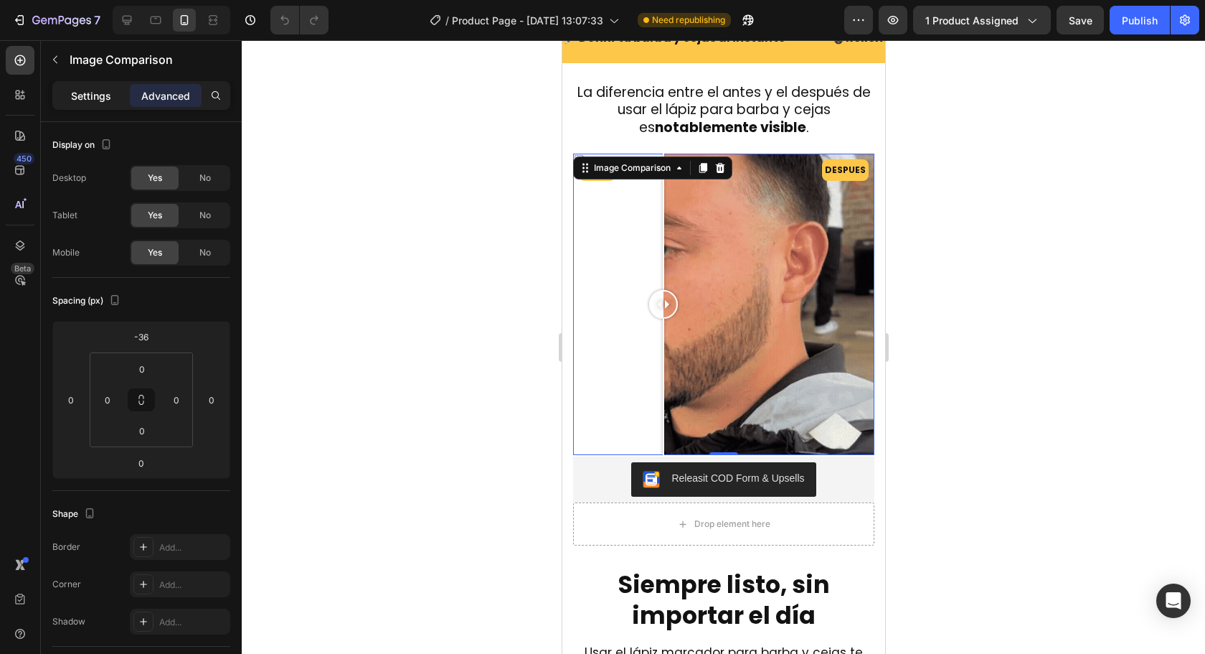
click at [99, 99] on p "Settings" at bounding box center [91, 95] width 40 height 15
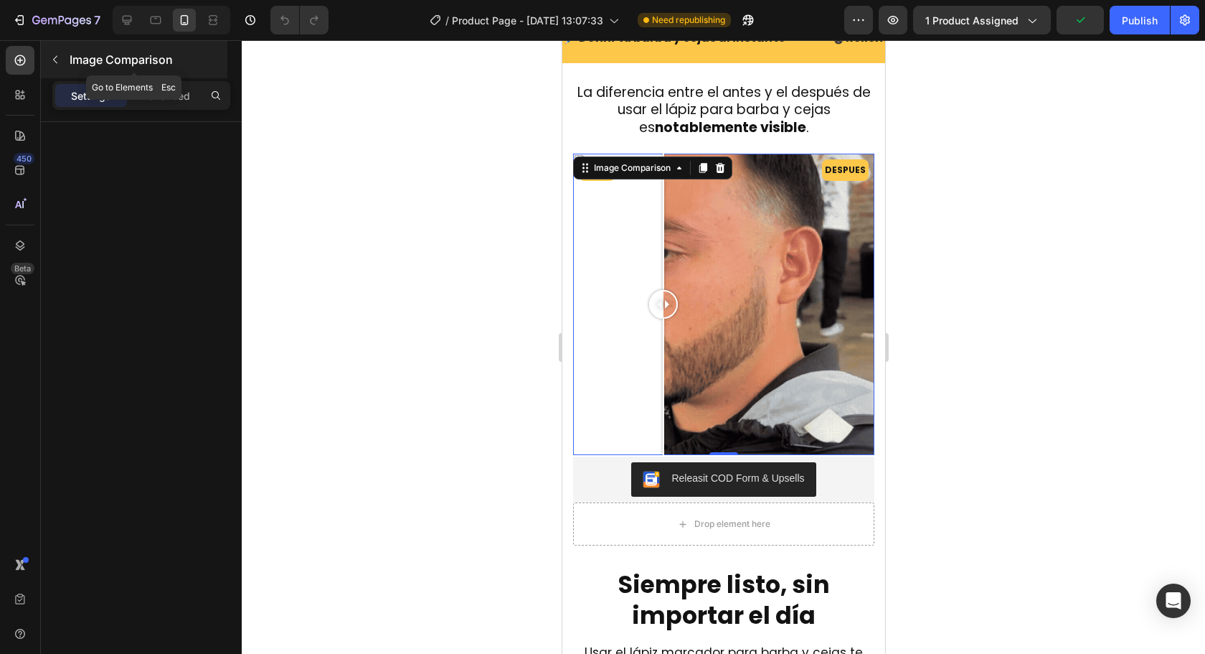
click at [67, 63] on div "Image Comparison" at bounding box center [134, 59] width 187 height 37
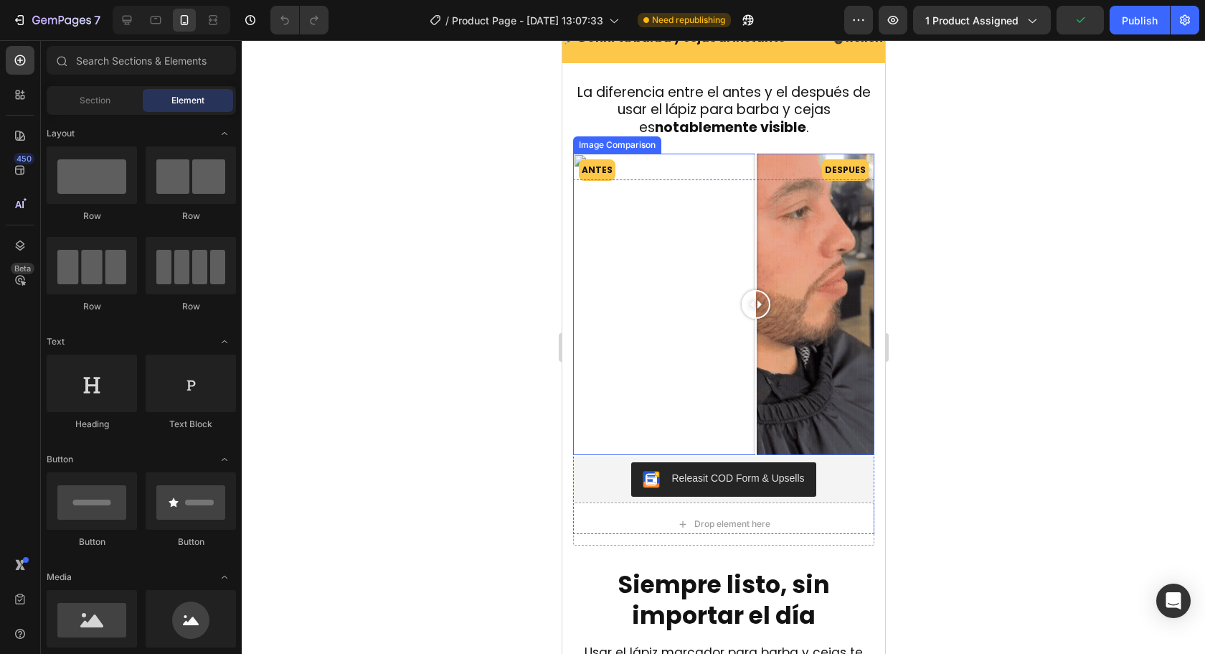
click at [755, 259] on div "ANTES DESPUES" at bounding box center [722, 304] width 301 height 301
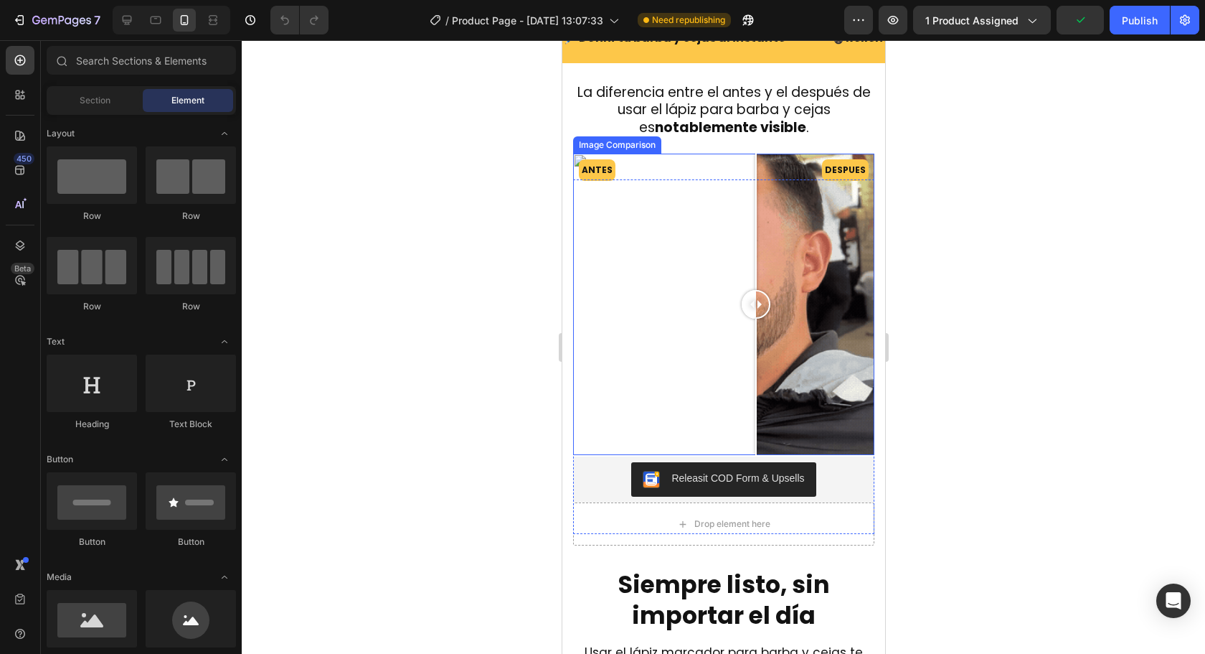
click at [758, 260] on div at bounding box center [755, 304] width 29 height 301
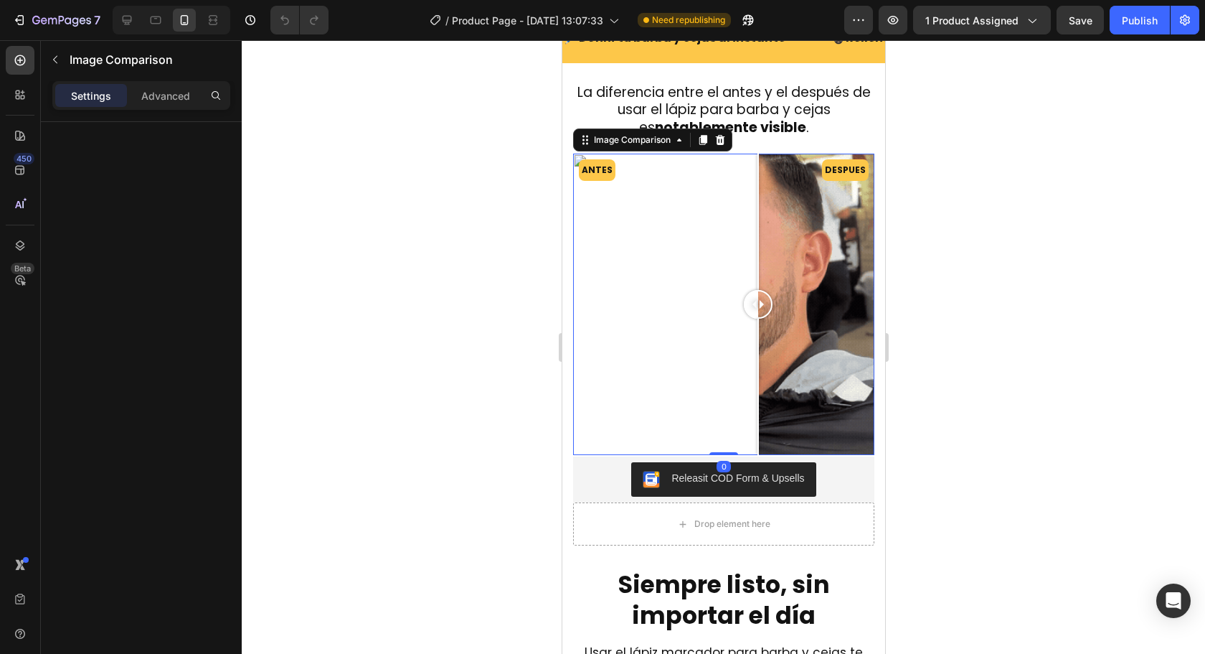
click at [727, 263] on div "ANTES DESPUES" at bounding box center [722, 304] width 301 height 301
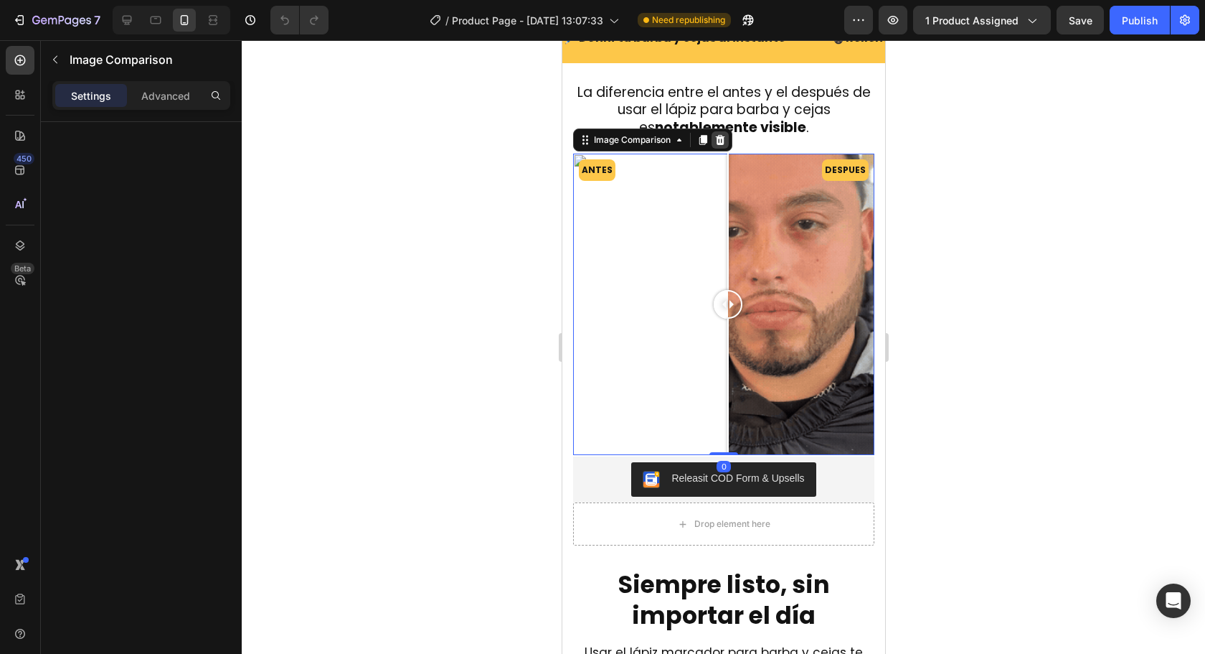
click at [727, 149] on div at bounding box center [719, 139] width 17 height 17
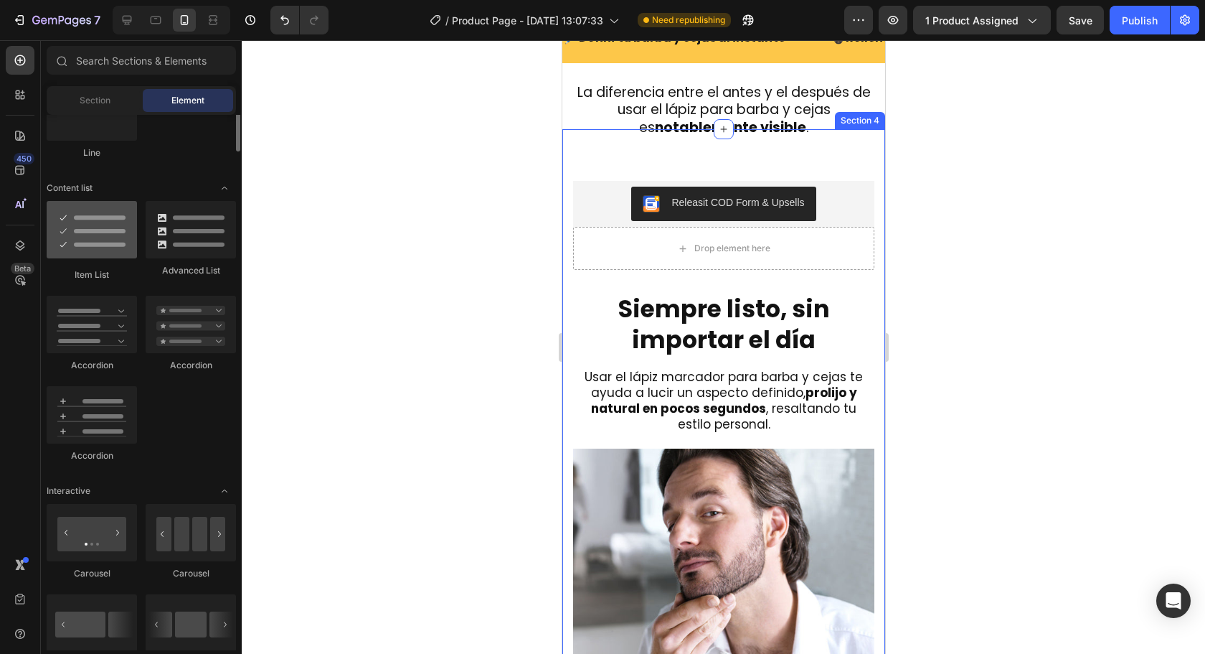
scroll to position [789, 0]
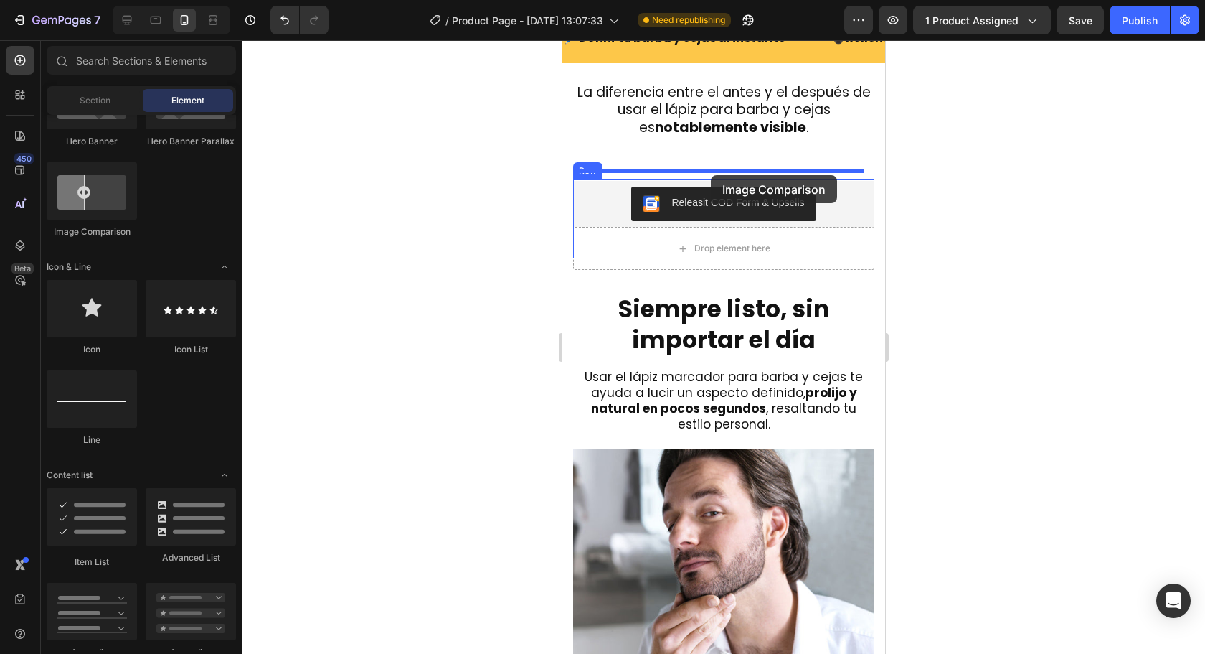
drag, startPoint x: 649, startPoint y: 242, endPoint x: 710, endPoint y: 175, distance: 90.9
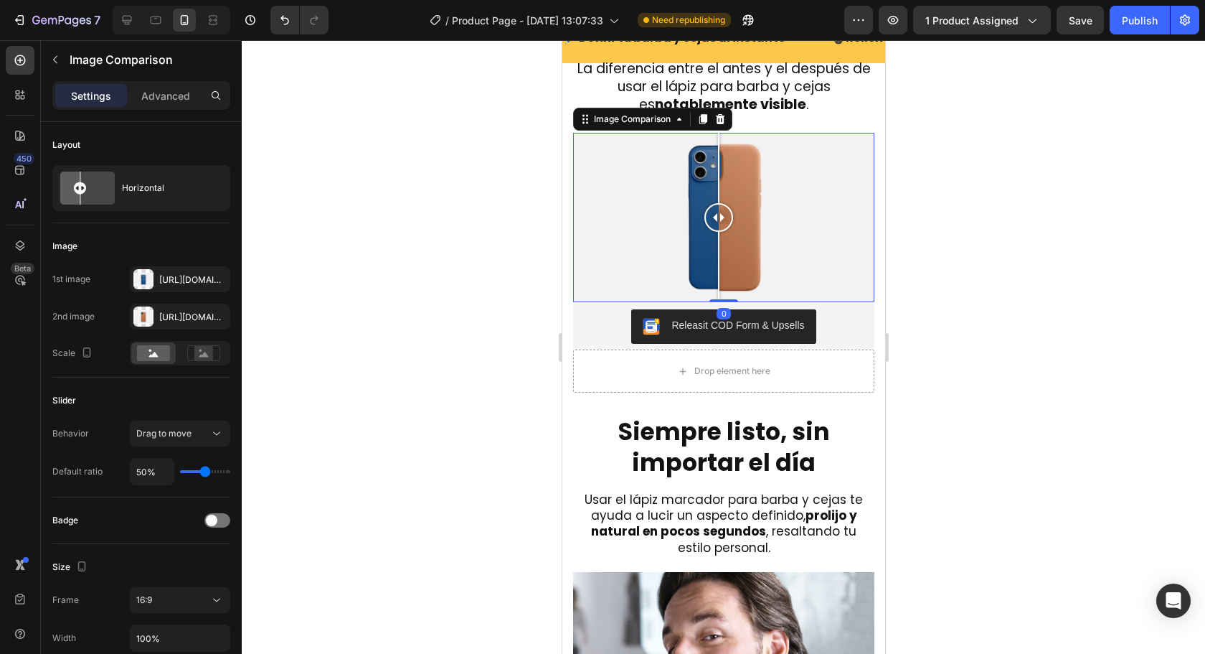
click at [1027, 263] on div at bounding box center [723, 346] width 963 height 613
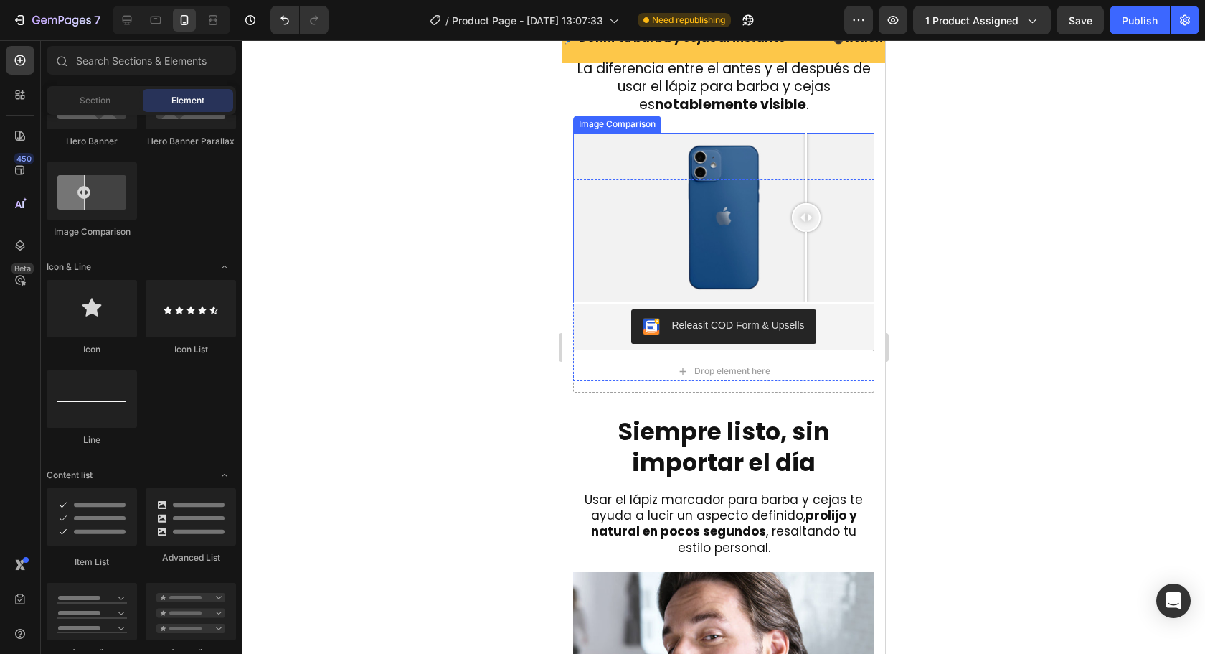
click at [806, 260] on div at bounding box center [722, 217] width 301 height 169
click at [773, 229] on div at bounding box center [722, 217] width 301 height 169
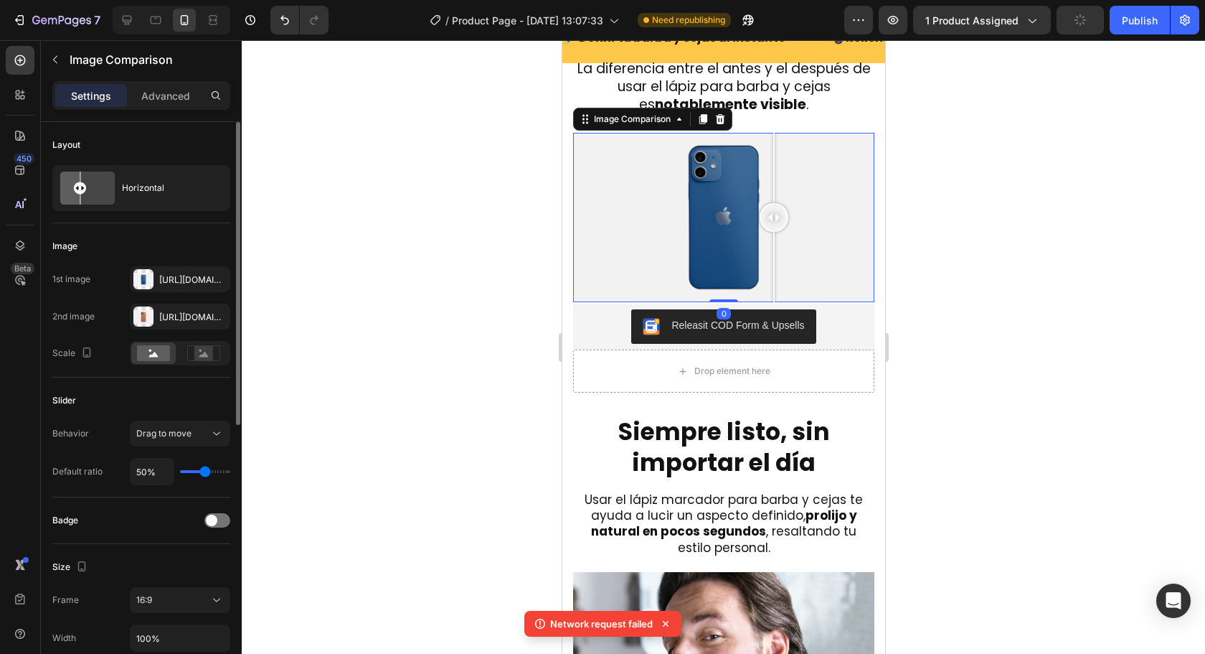
scroll to position [287, 0]
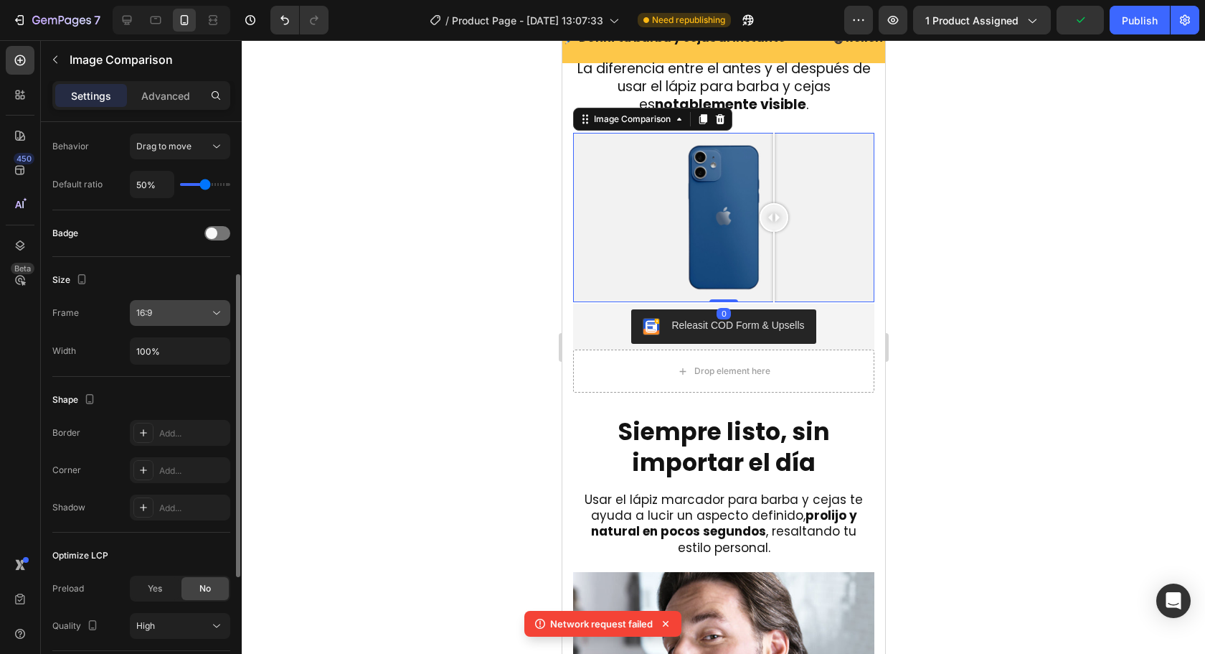
click at [164, 312] on div "16:9" at bounding box center [172, 312] width 73 height 13
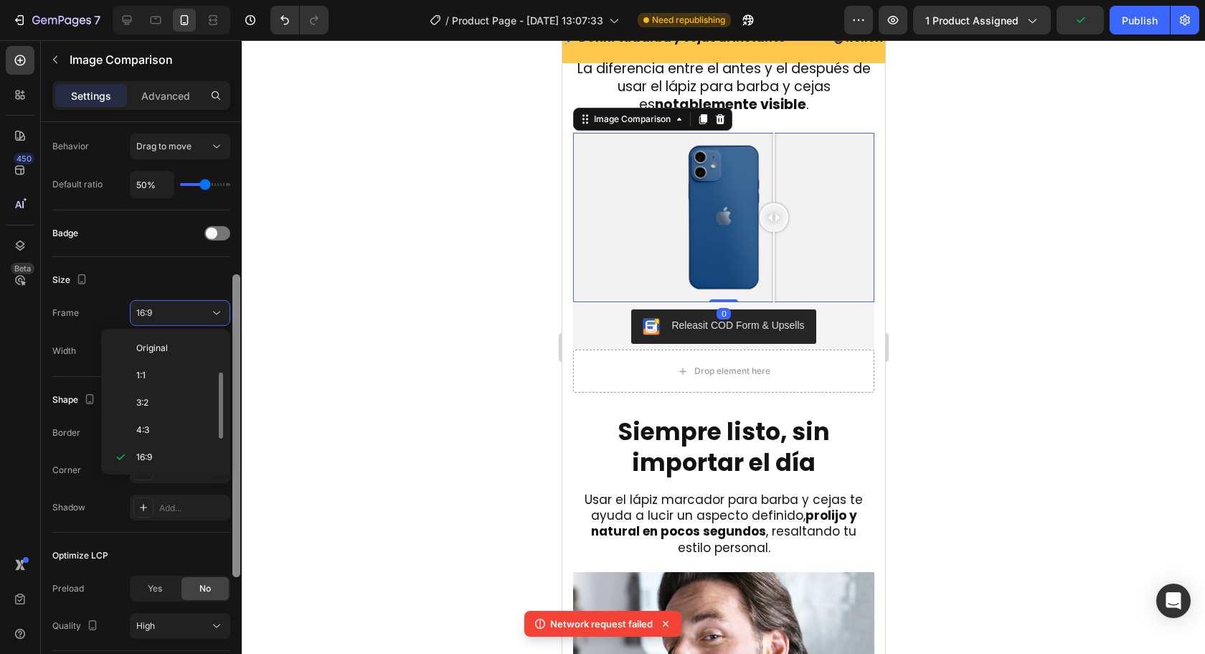
scroll to position [26, 0]
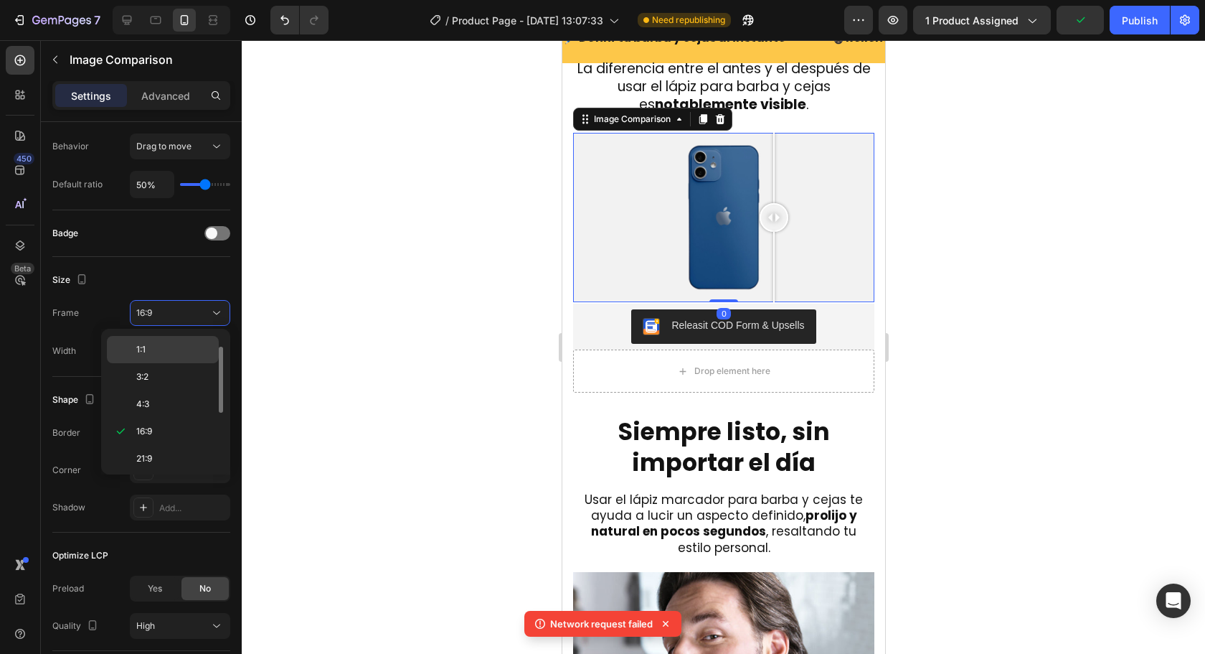
click at [160, 363] on div "1:1" at bounding box center [163, 376] width 112 height 27
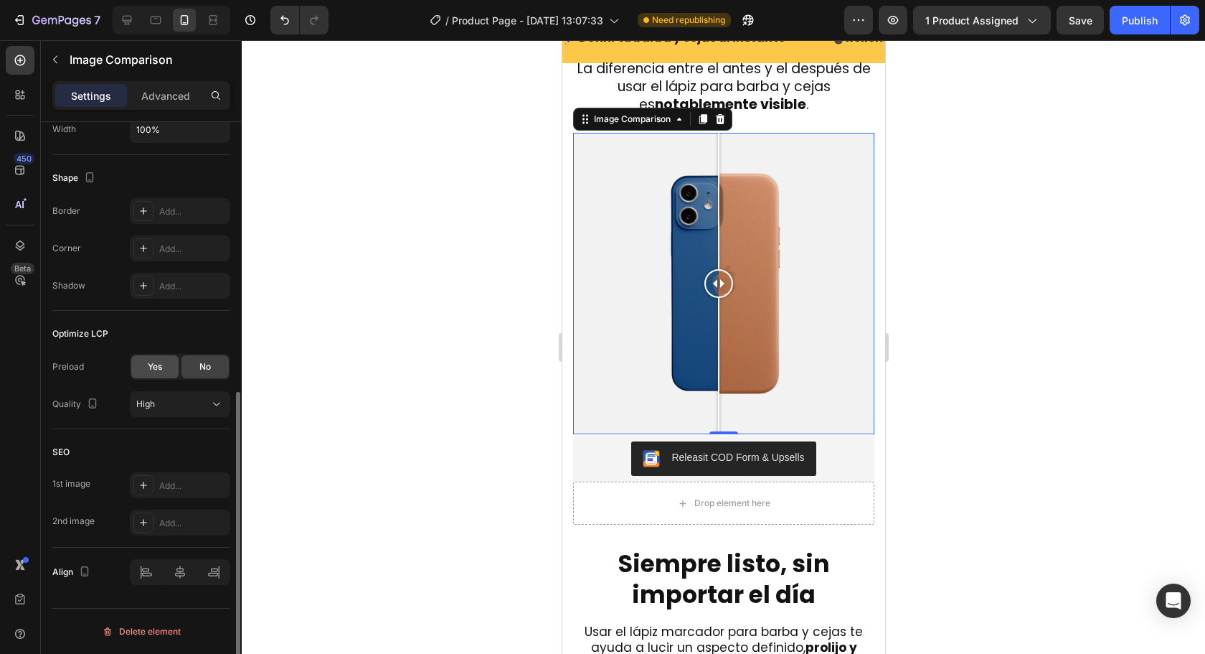
click at [148, 357] on div "Yes" at bounding box center [154, 366] width 47 height 23
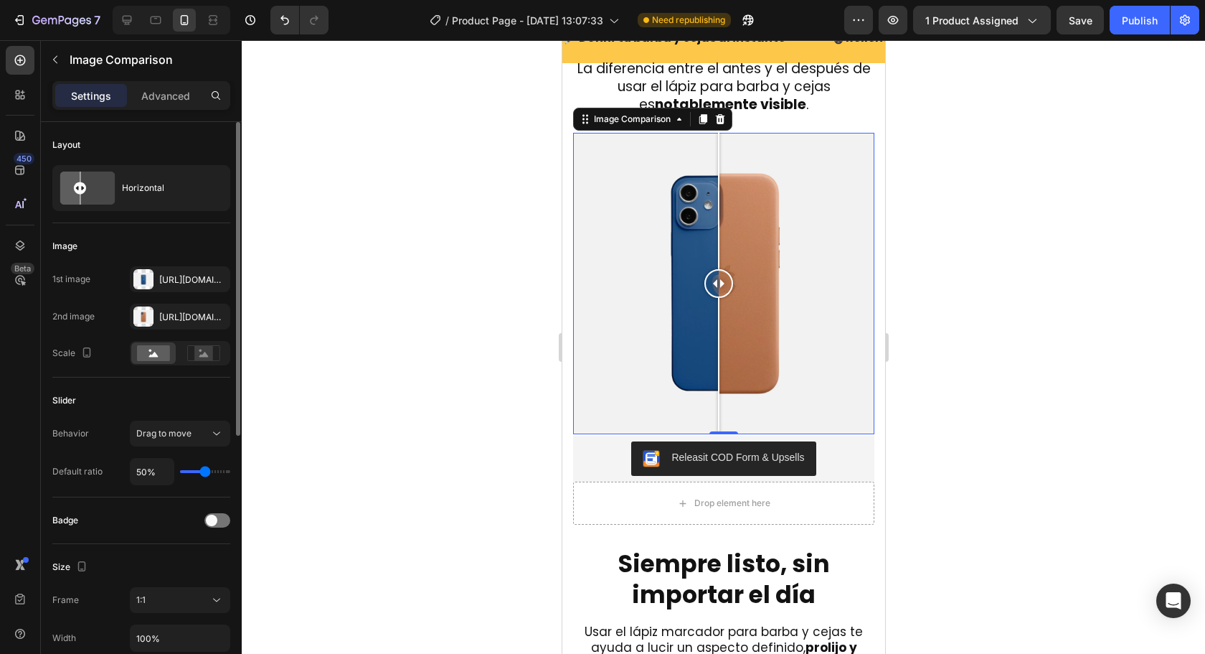
scroll to position [72, 0]
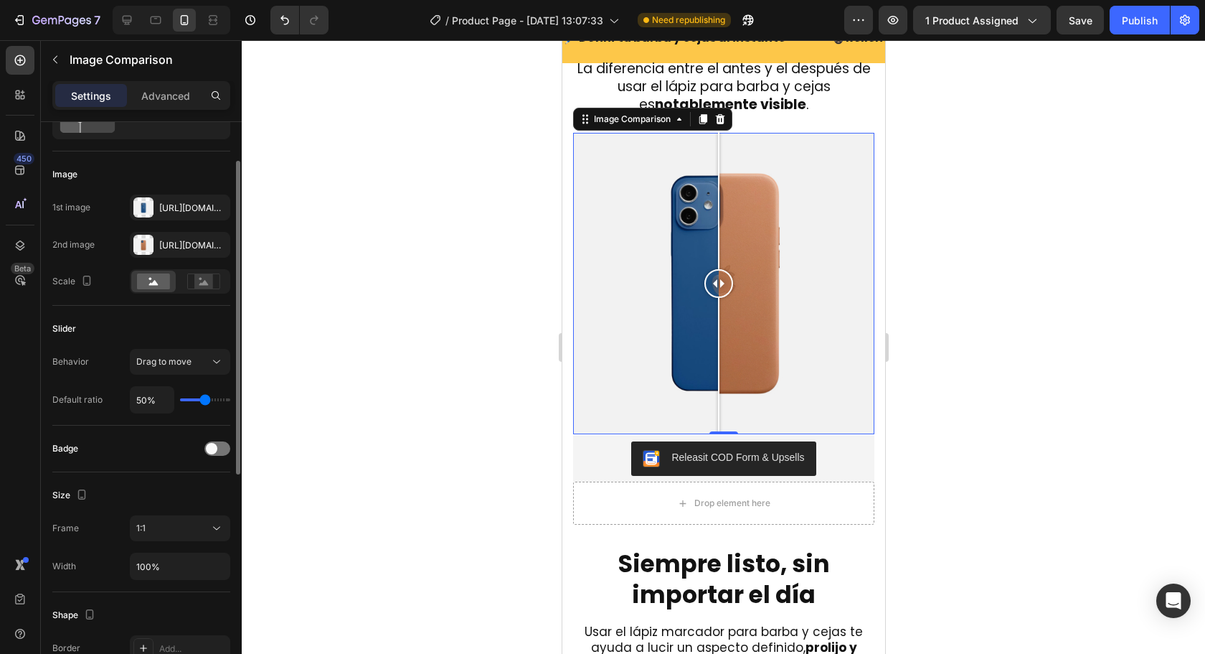
click at [221, 440] on div "Badge" at bounding box center [141, 448] width 178 height 23
click at [215, 451] on span at bounding box center [211, 448] width 11 height 11
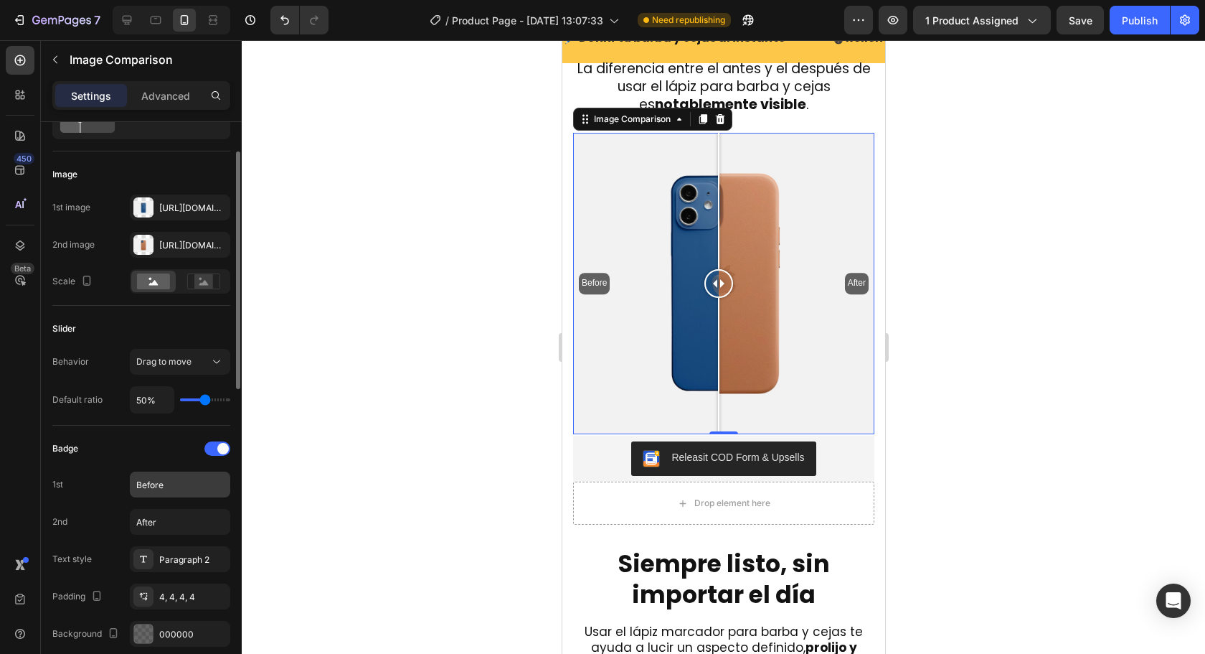
scroll to position [143, 0]
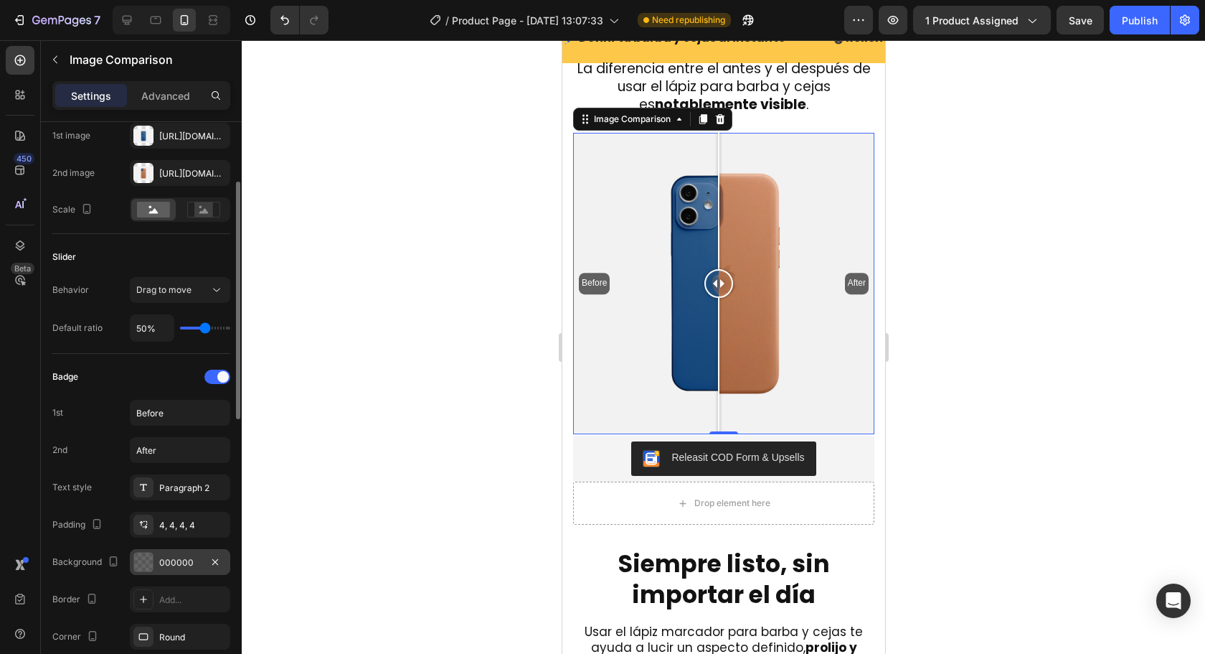
click at [161, 550] on div "000000" at bounding box center [180, 562] width 100 height 26
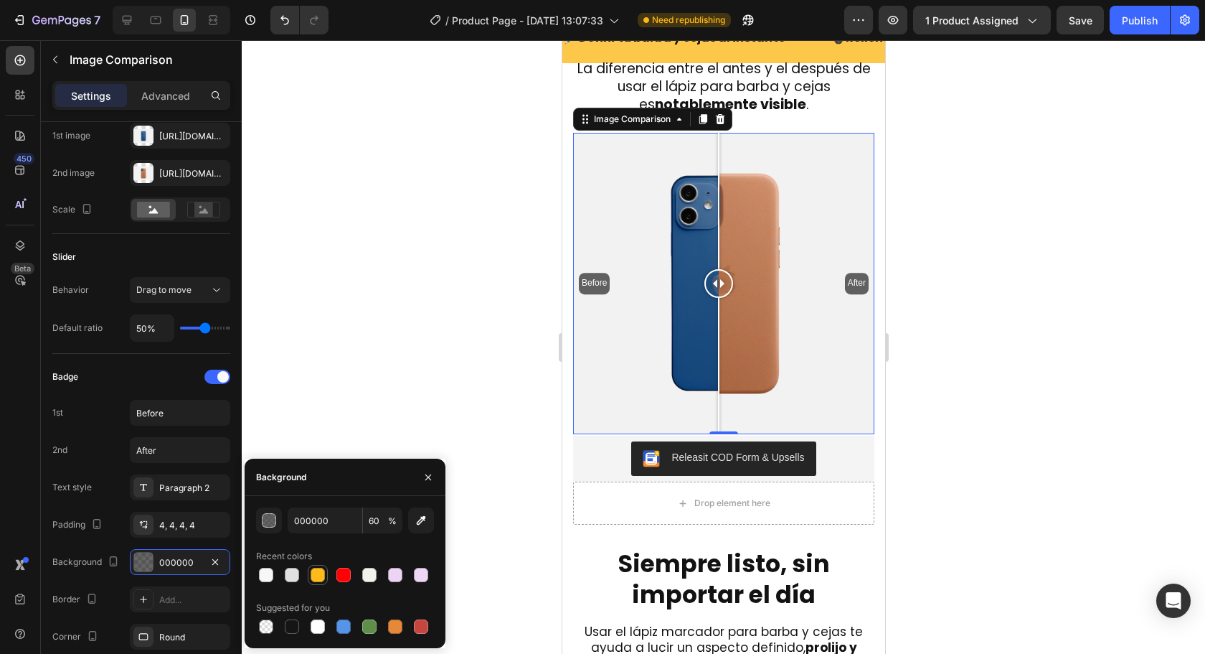
click at [319, 578] on div at bounding box center [318, 574] width 14 height 14
type input "FFBB1C"
type input "100"
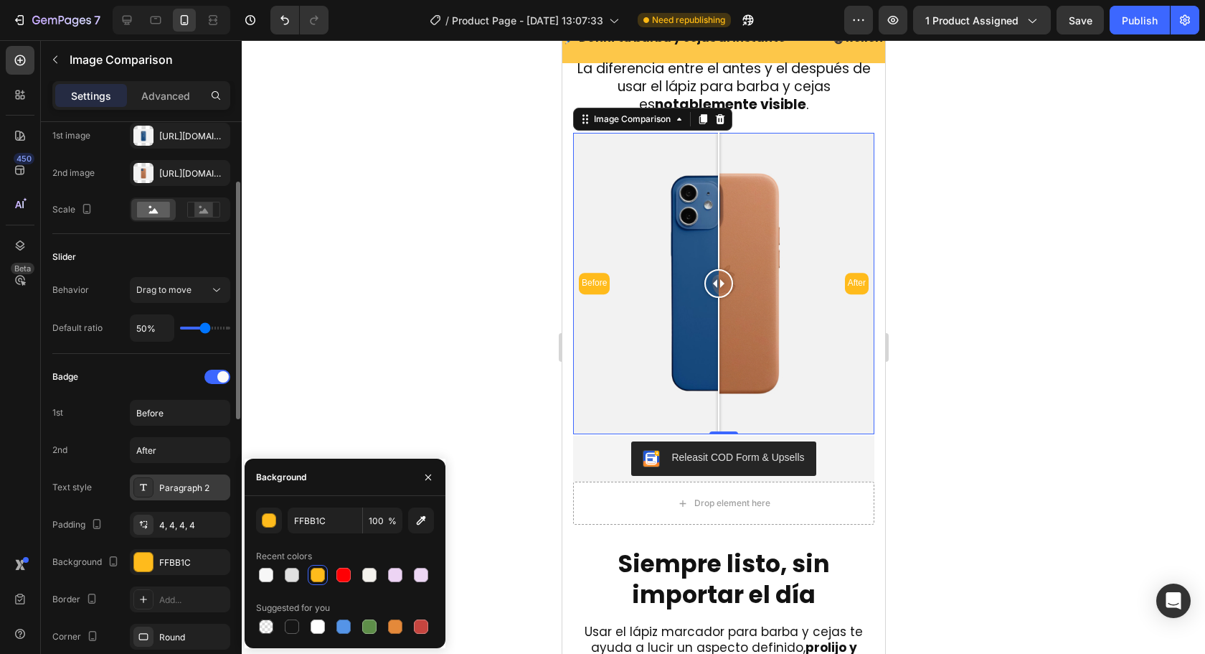
click at [164, 487] on div "Paragraph 2" at bounding box center [192, 487] width 67 height 13
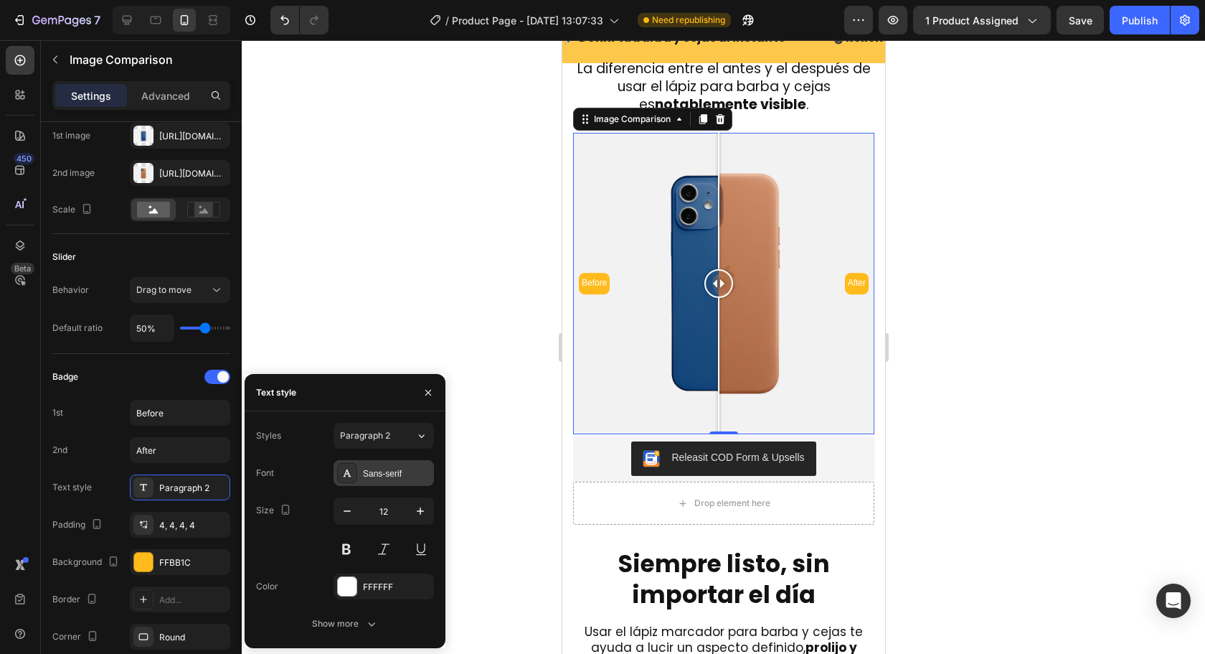
click at [393, 481] on div "Sans-serif" at bounding box center [384, 473] width 100 height 26
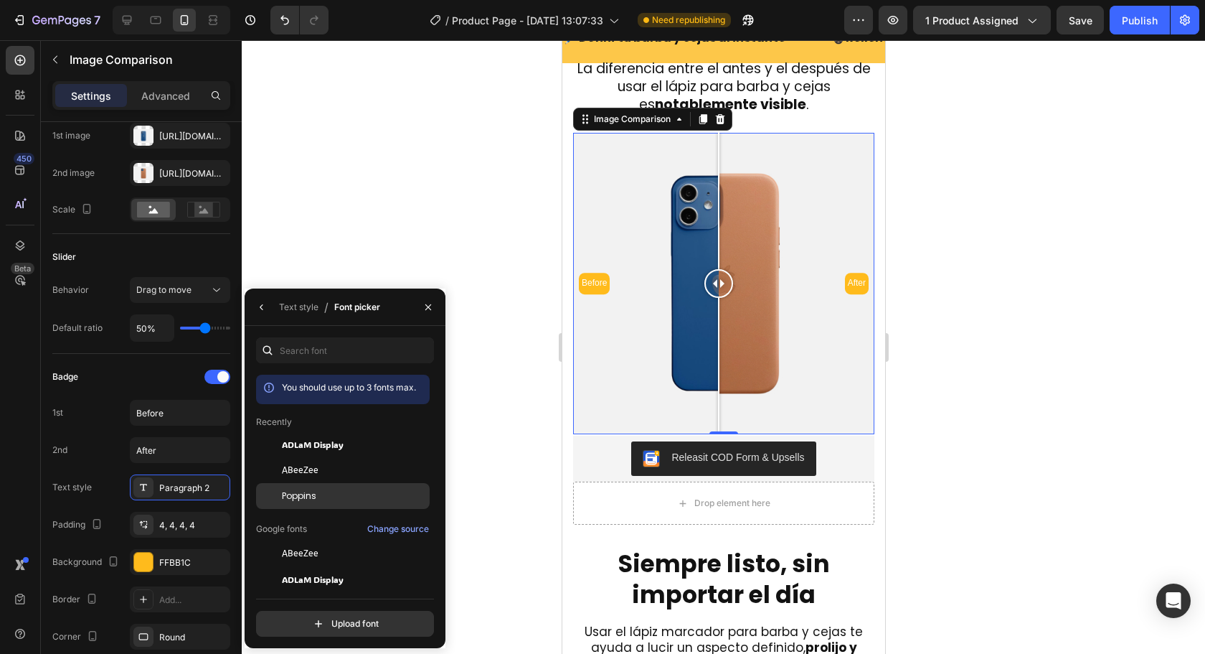
click at [261, 321] on div "Text style / Font picker" at bounding box center [315, 306] width 141 height 37
click at [260, 318] on button "button" at bounding box center [261, 307] width 23 height 23
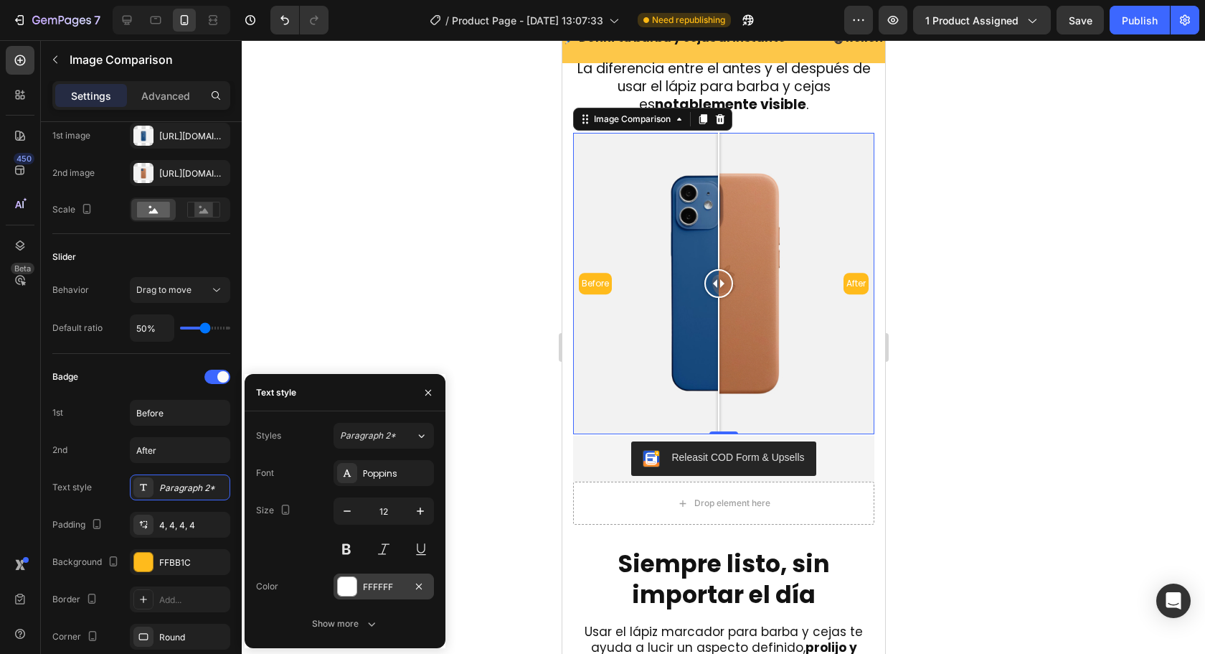
click at [350, 583] on div at bounding box center [347, 586] width 19 height 19
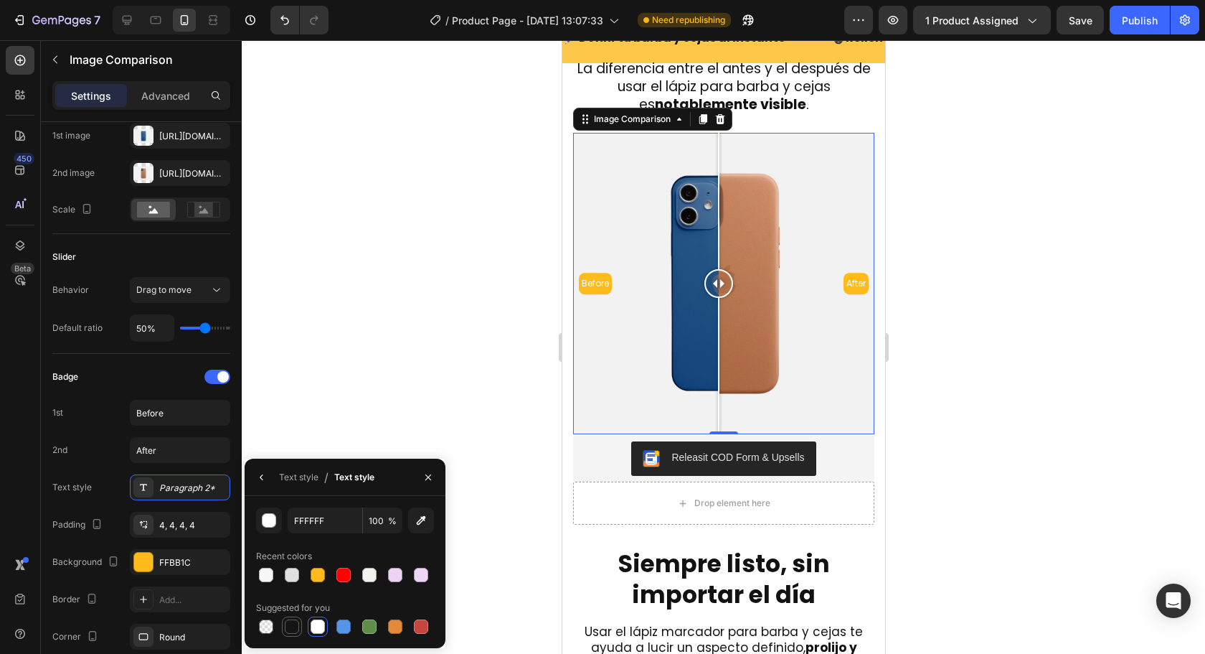
click at [288, 621] on div at bounding box center [292, 626] width 14 height 14
type input "151515"
click at [270, 480] on button "button" at bounding box center [261, 477] width 23 height 23
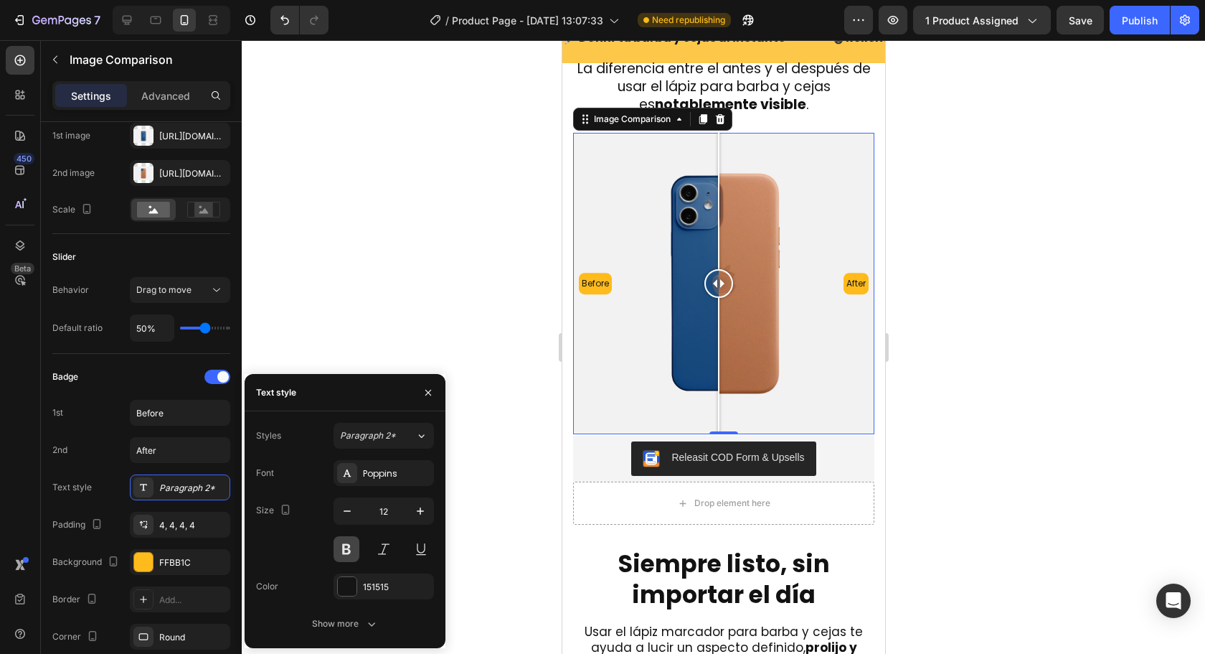
click at [339, 551] on button at bounding box center [347, 549] width 26 height 26
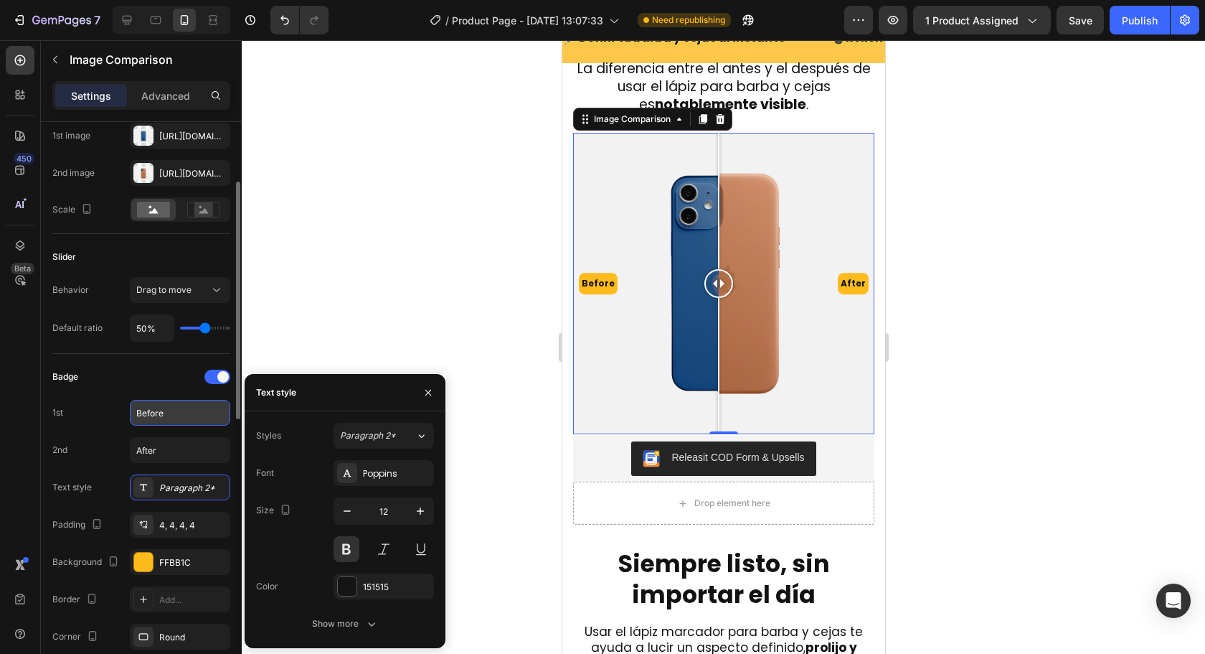
click at [178, 407] on input "Before" at bounding box center [180, 413] width 100 height 26
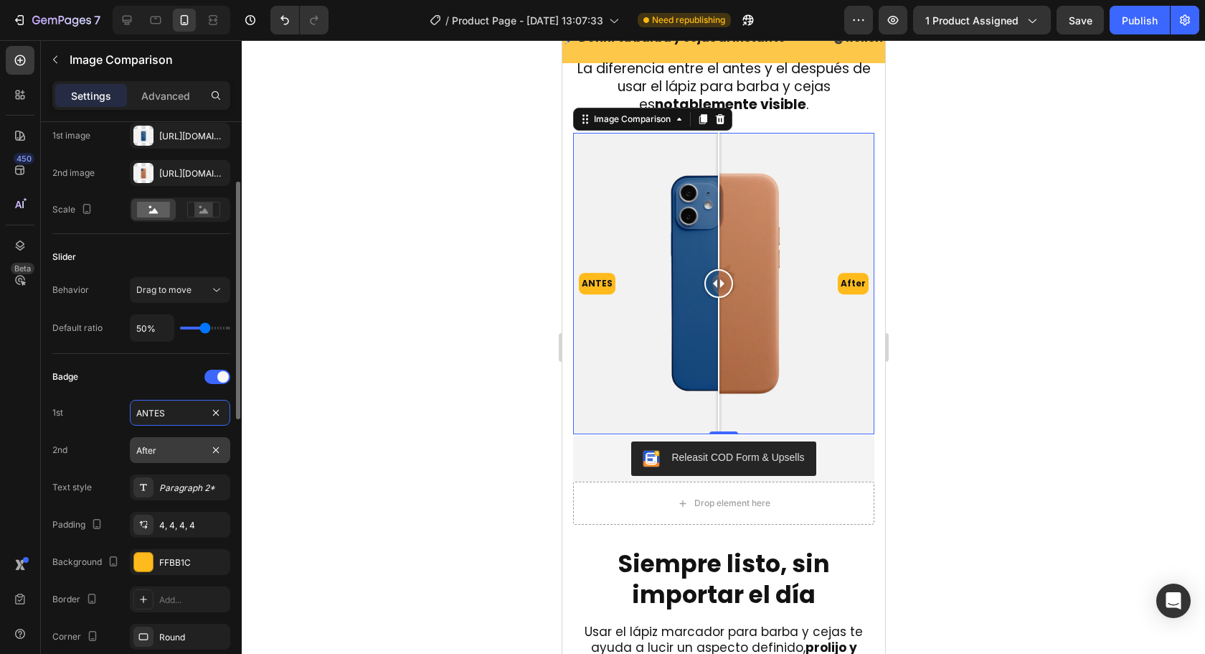
type input "ANTES"
click at [186, 444] on input "After" at bounding box center [180, 450] width 100 height 26
type input "DESPUES"
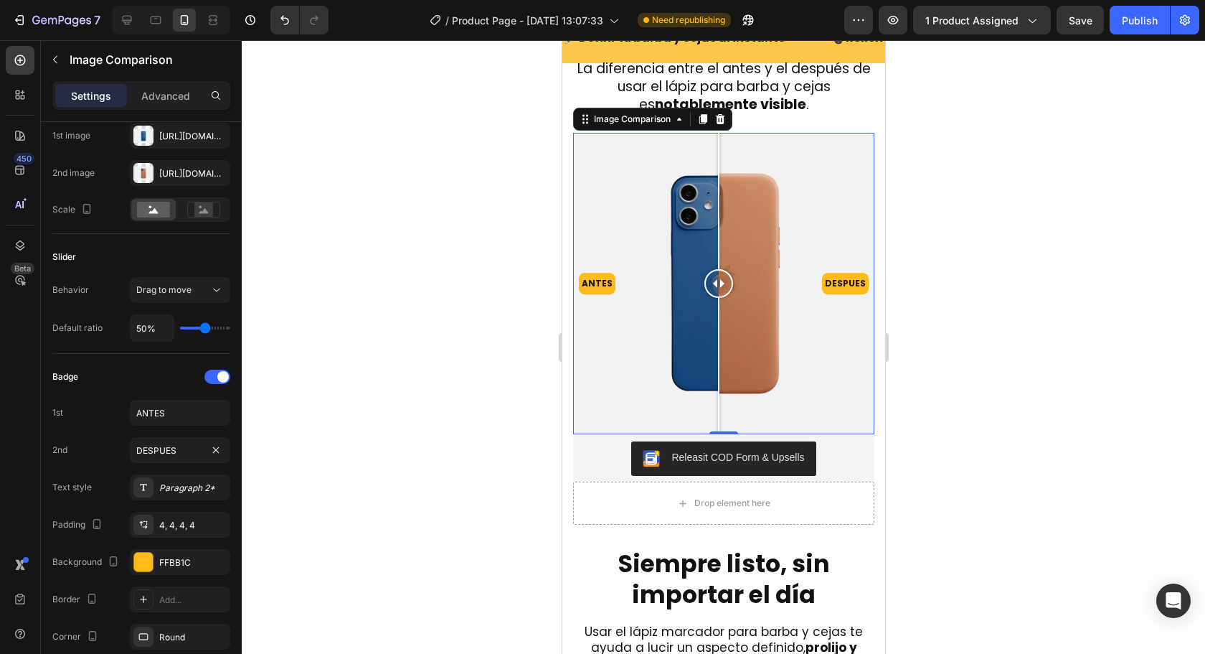
click at [1016, 355] on div at bounding box center [723, 346] width 963 height 613
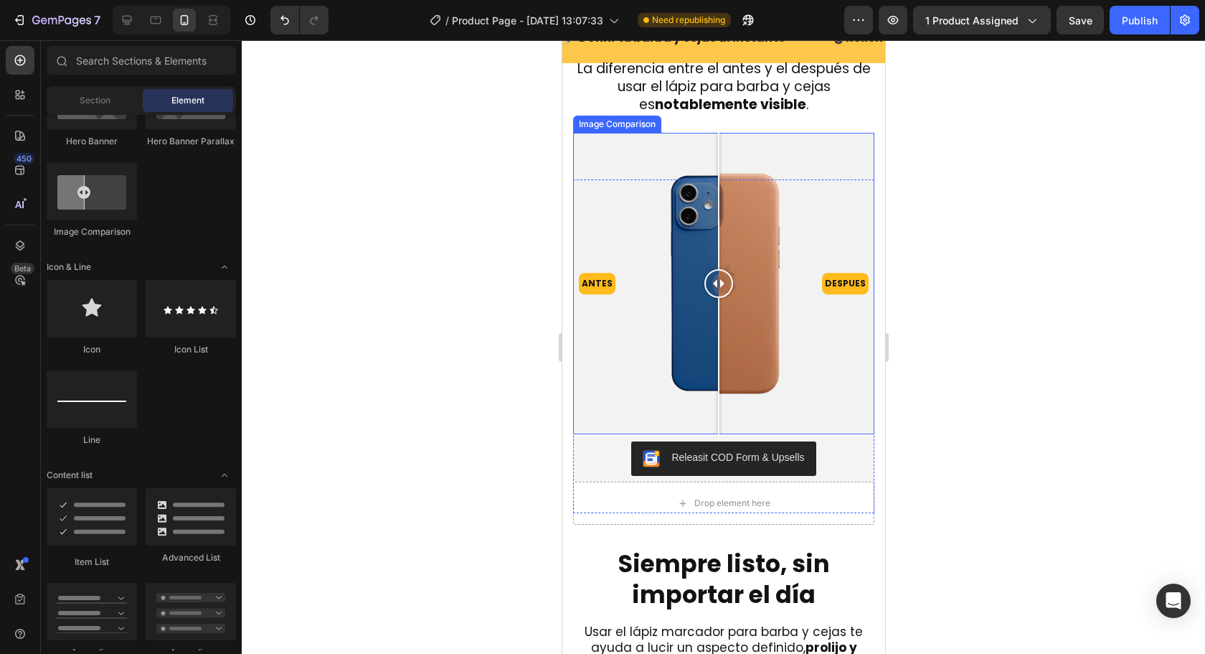
click at [702, 326] on div "ANTES DESPUES" at bounding box center [722, 283] width 301 height 301
click at [702, 326] on div at bounding box center [701, 366] width 1 height 136
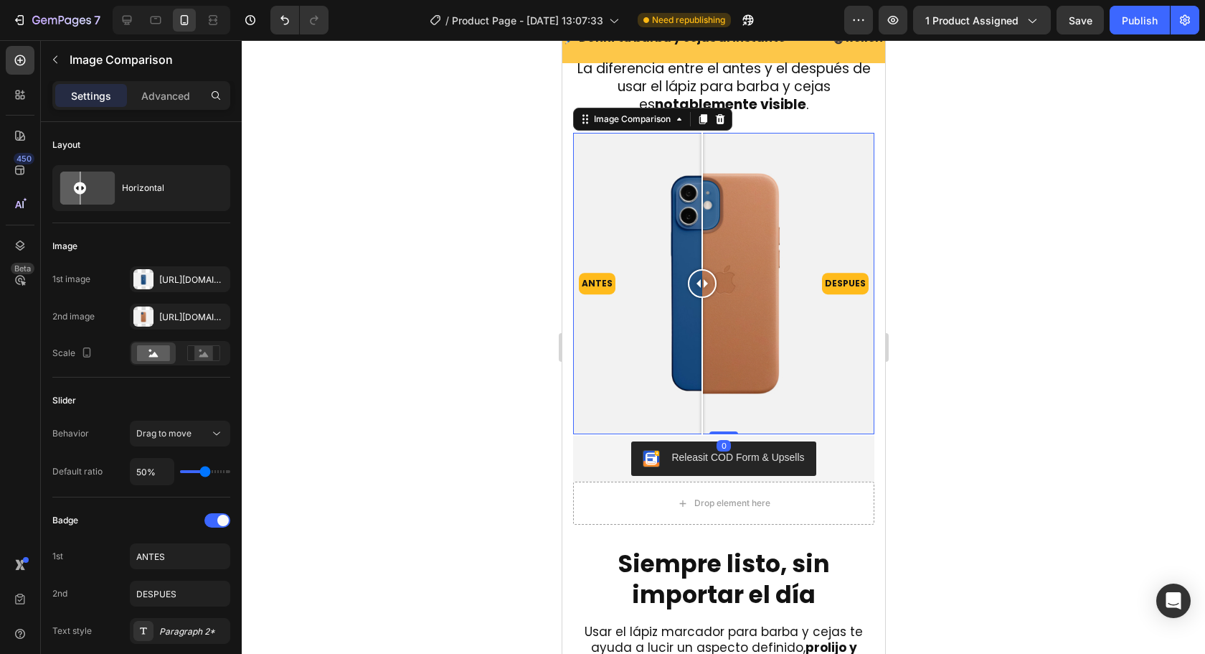
click at [702, 325] on div at bounding box center [701, 283] width 29 height 301
click at [169, 272] on div "[URL][DOMAIN_NAME]" at bounding box center [180, 279] width 100 height 26
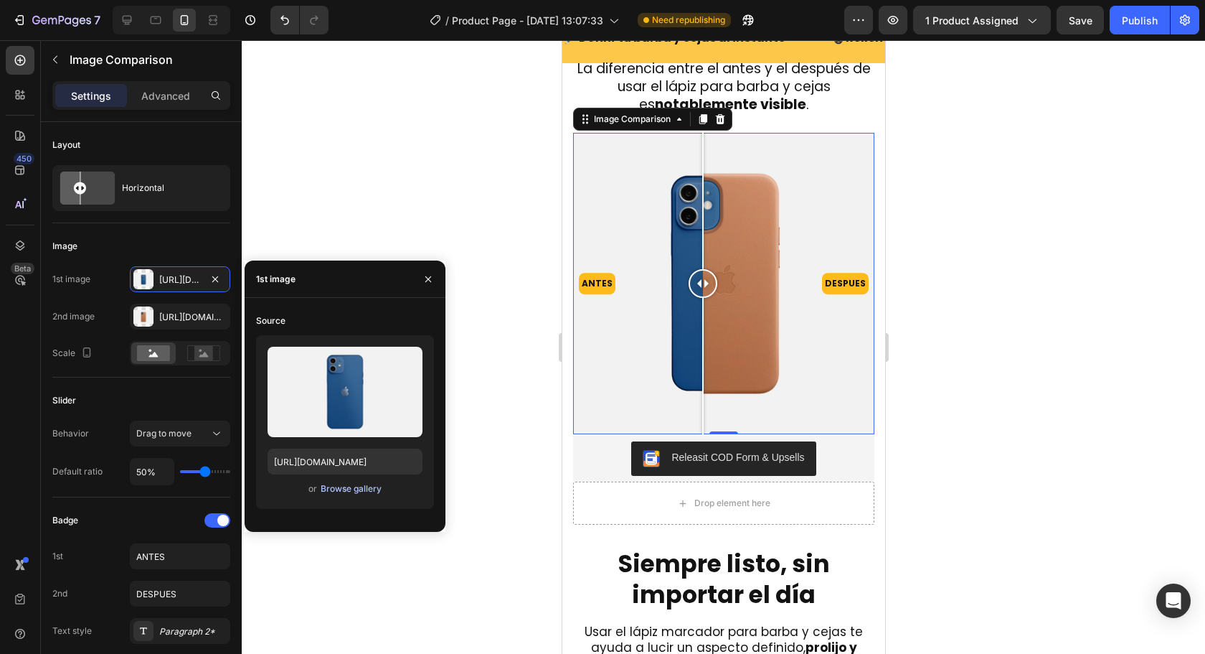
click at [350, 491] on div "Browse gallery" at bounding box center [351, 488] width 61 height 13
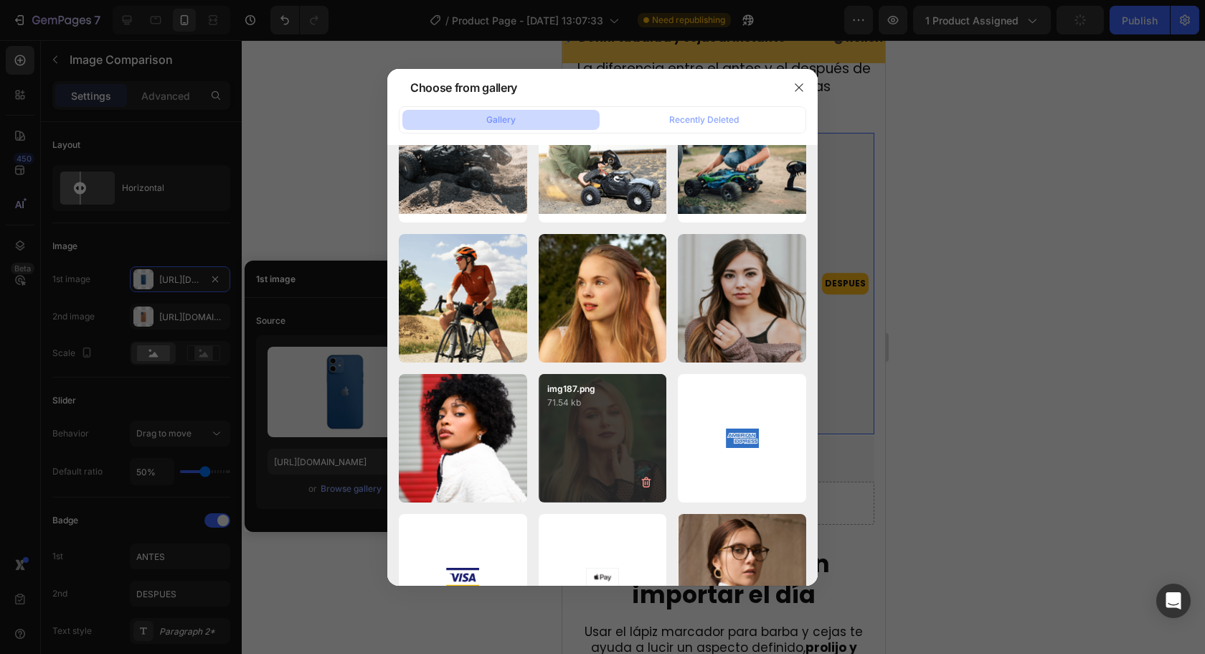
scroll to position [768, 0]
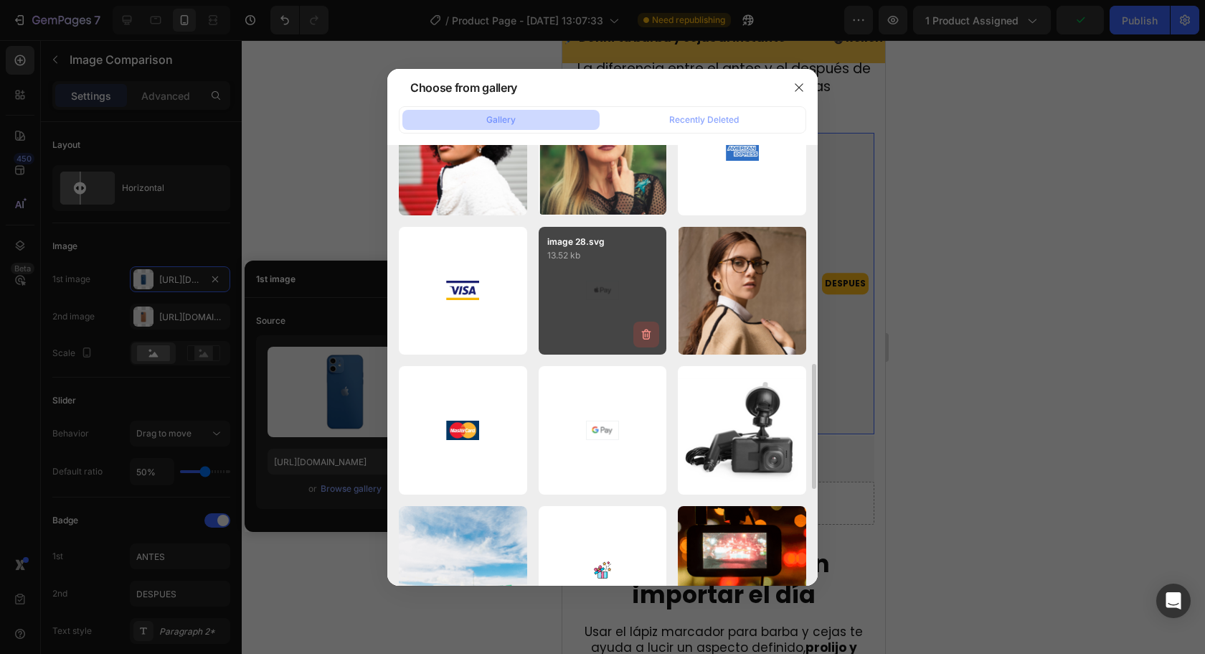
click at [647, 333] on icon "button" at bounding box center [646, 334] width 14 height 14
click at [645, 334] on div "Delete" at bounding box center [638, 337] width 27 height 13
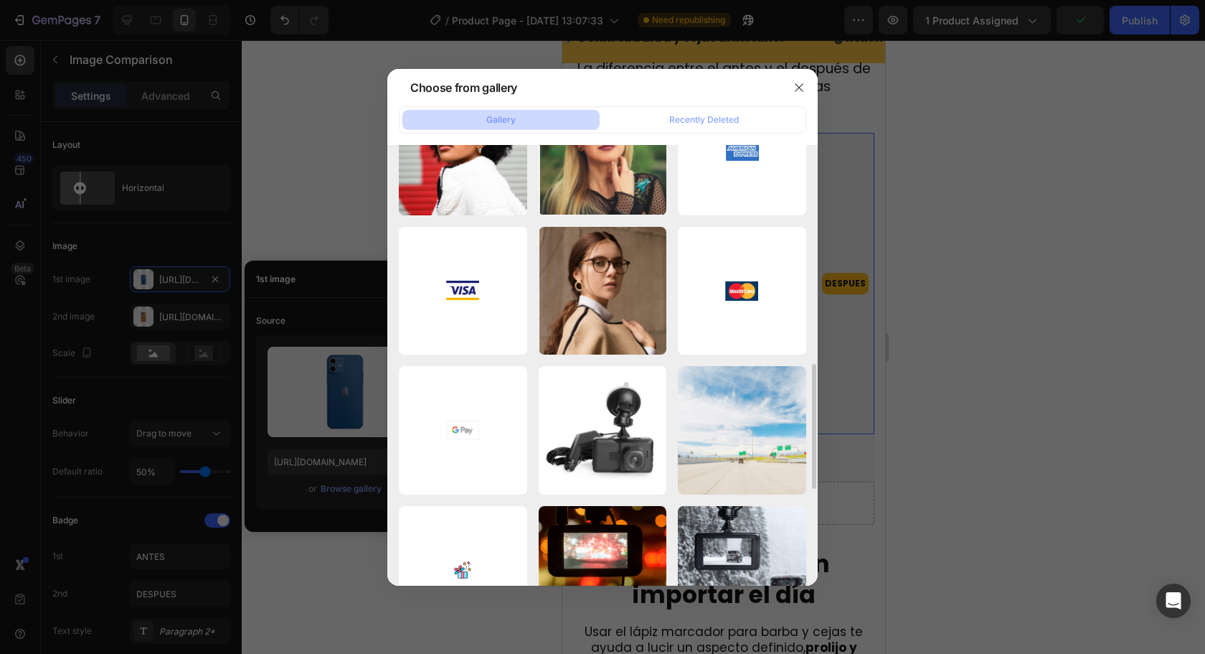
click at [0, 0] on icon "button" at bounding box center [0, 0] width 0 height 0
click at [0, 0] on div "Delete" at bounding box center [0, 0] width 0 height 0
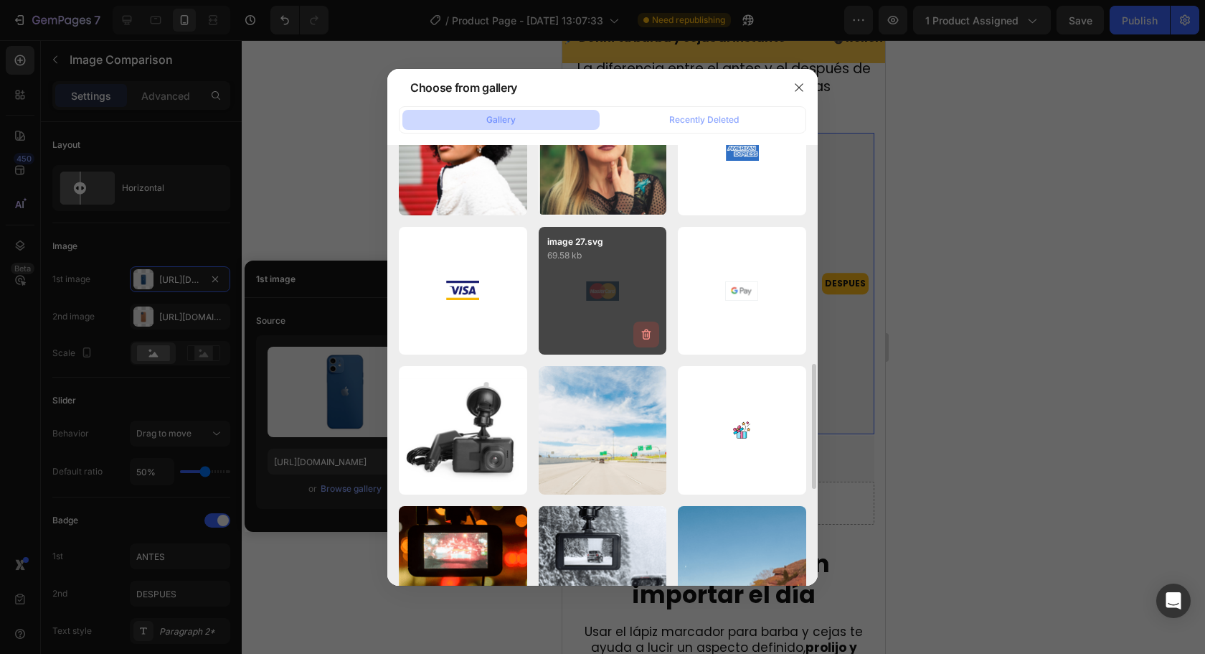
click at [644, 334] on icon "button" at bounding box center [646, 334] width 14 height 14
click at [644, 334] on div "Delete" at bounding box center [638, 337] width 27 height 13
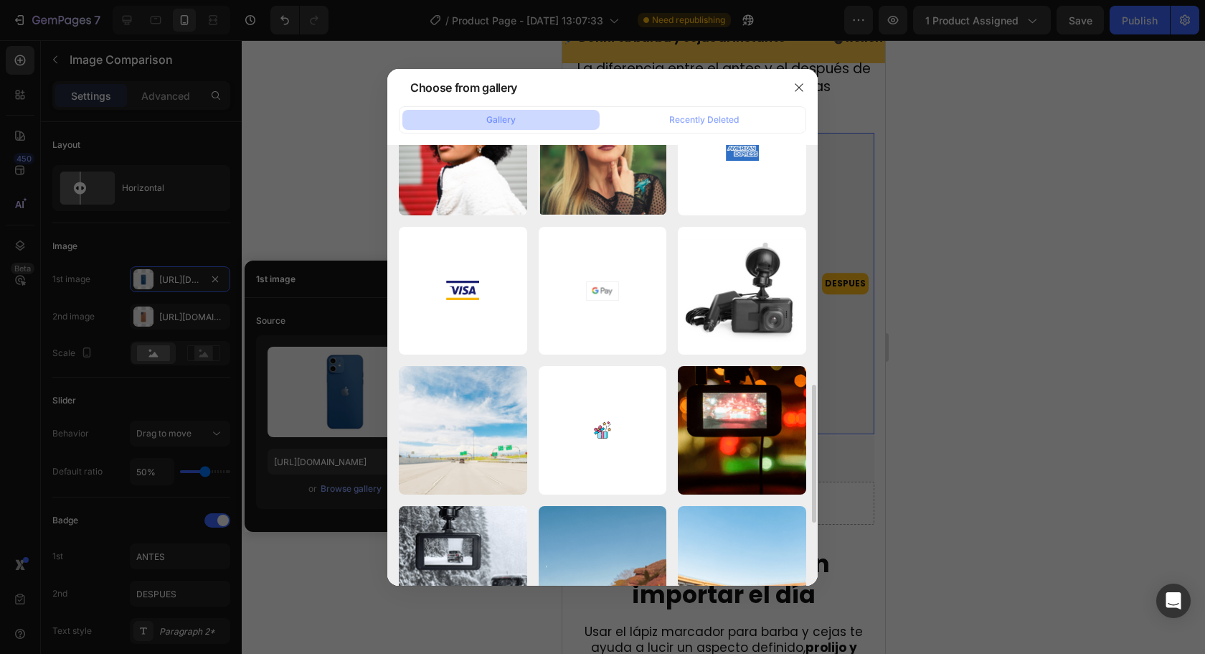
click at [0, 0] on icon "button" at bounding box center [0, 0] width 0 height 0
click at [0, 0] on div "Delete" at bounding box center [0, 0] width 0 height 0
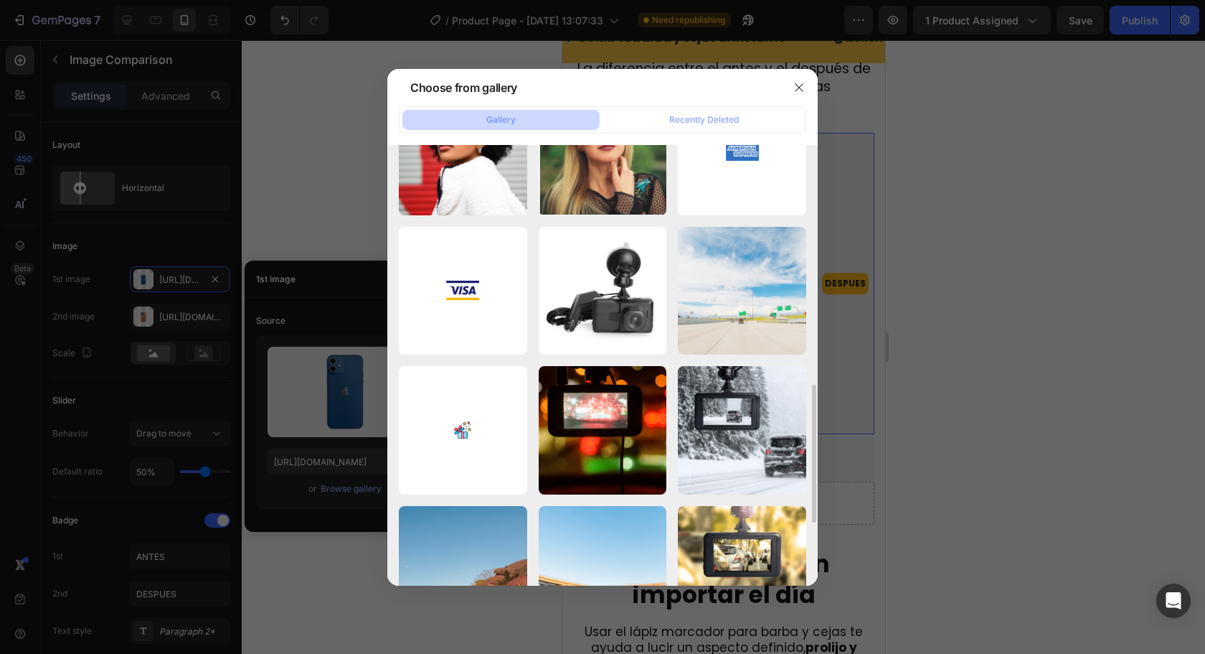
click at [0, 0] on icon "button" at bounding box center [0, 0] width 0 height 0
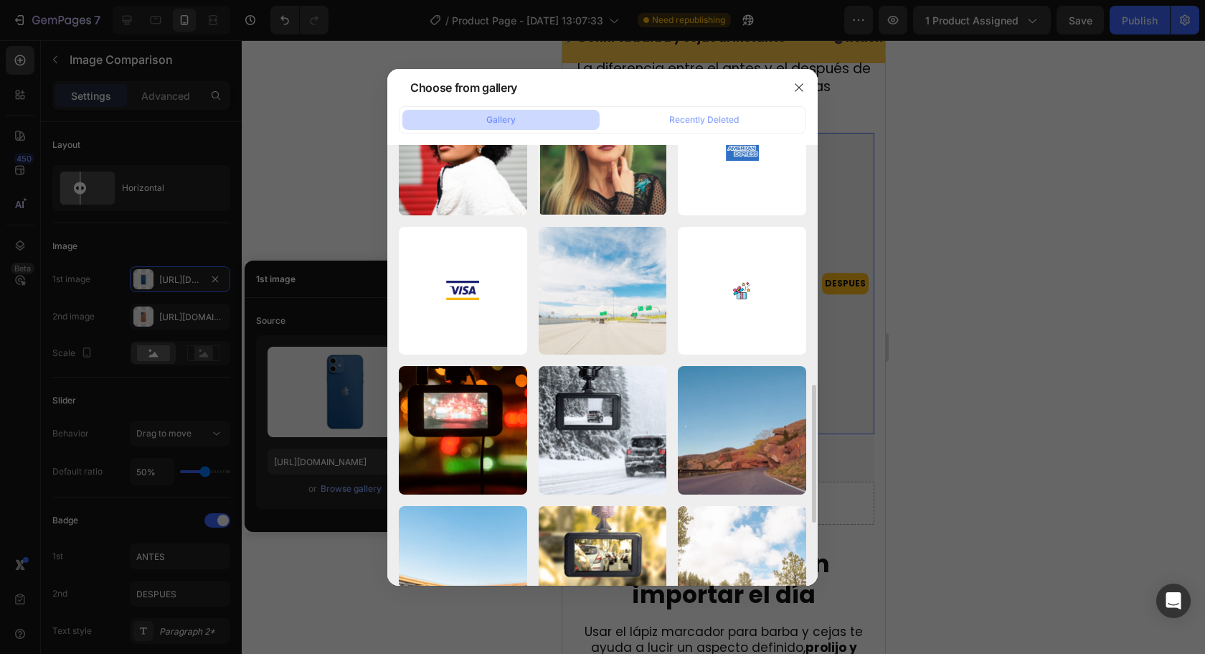
click at [0, 0] on icon "button" at bounding box center [0, 0] width 0 height 0
click at [0, 0] on div "Delete" at bounding box center [0, 0] width 0 height 0
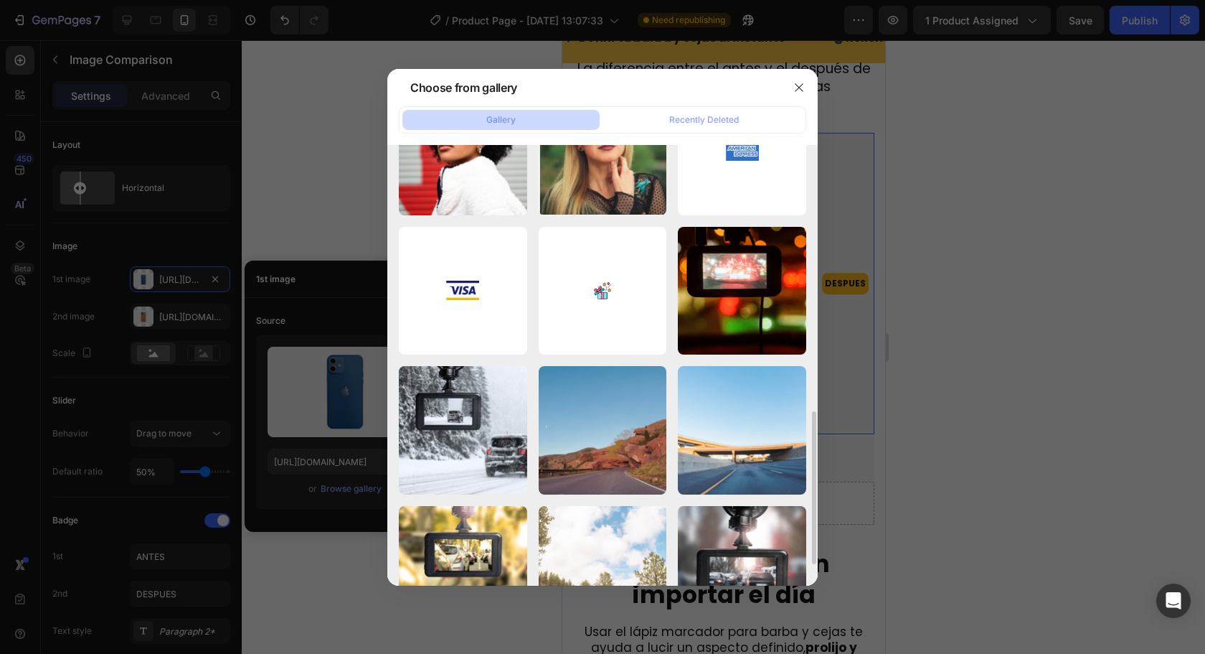
click at [0, 0] on icon "button" at bounding box center [0, 0] width 0 height 0
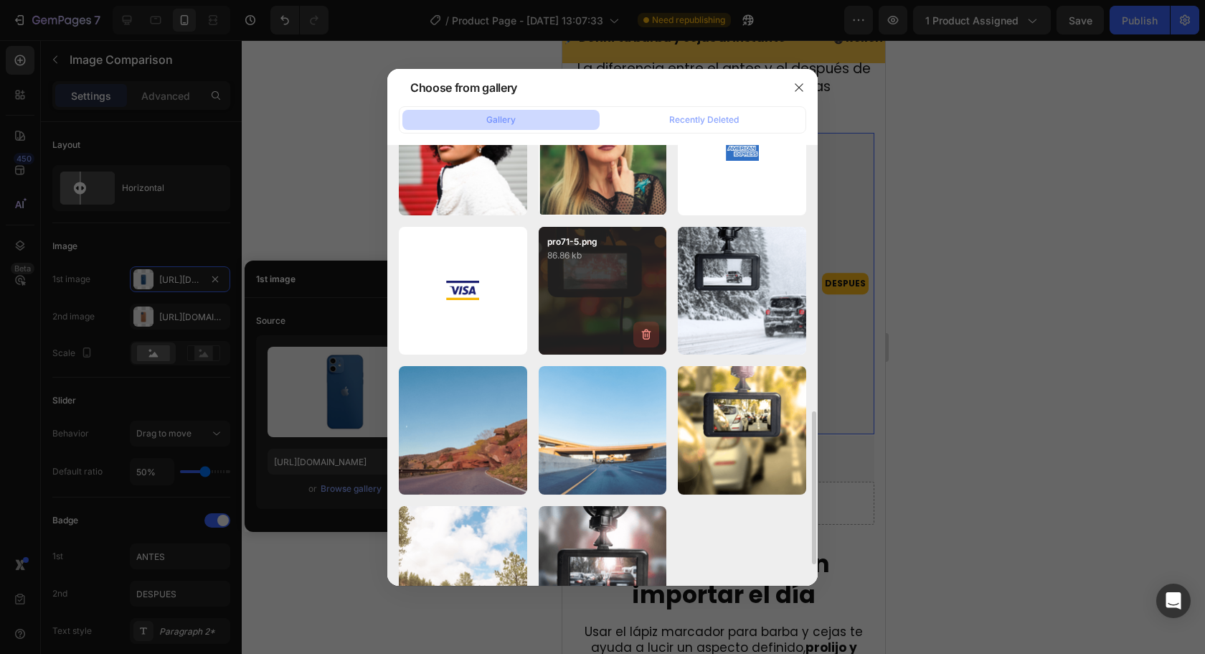
click at [654, 333] on icon "button" at bounding box center [646, 334] width 14 height 14
click at [654, 333] on button "Delete" at bounding box center [637, 337] width 39 height 17
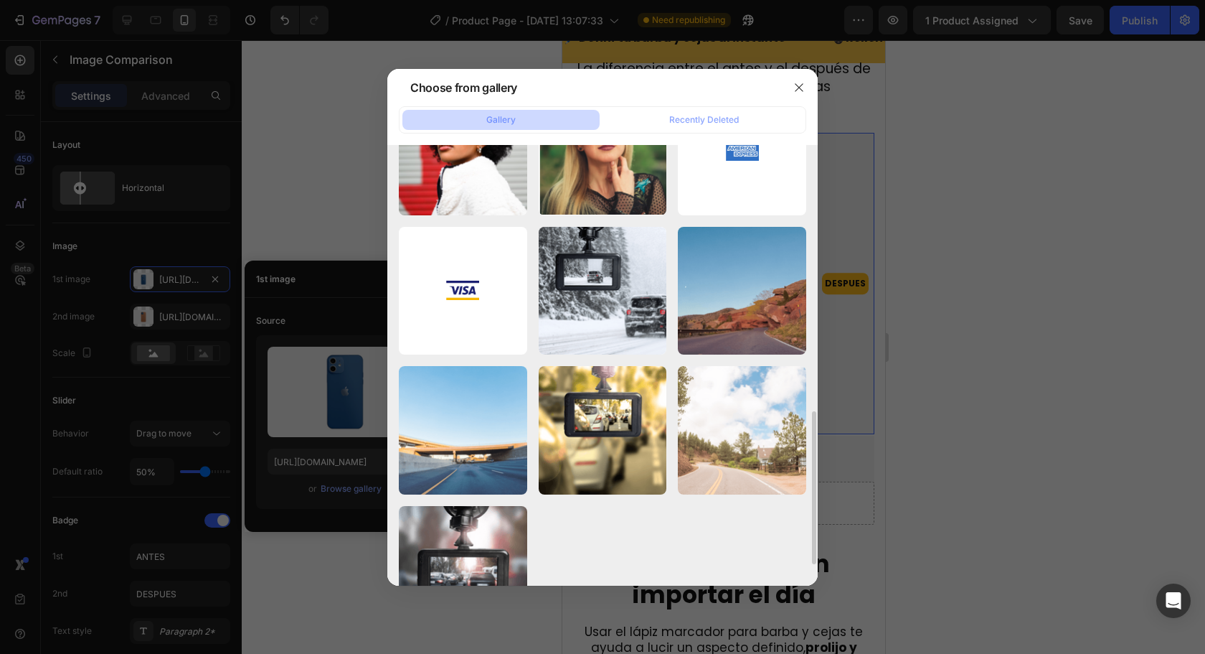
click at [0, 0] on icon "button" at bounding box center [0, 0] width 0 height 0
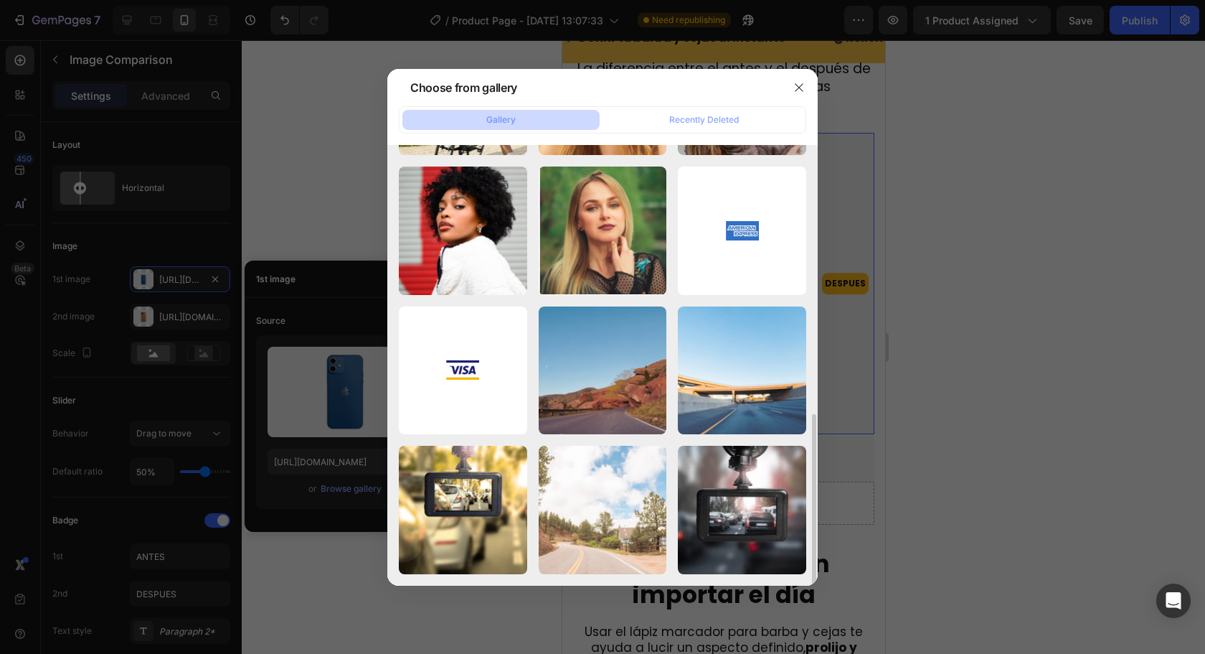
scroll to position [688, 0]
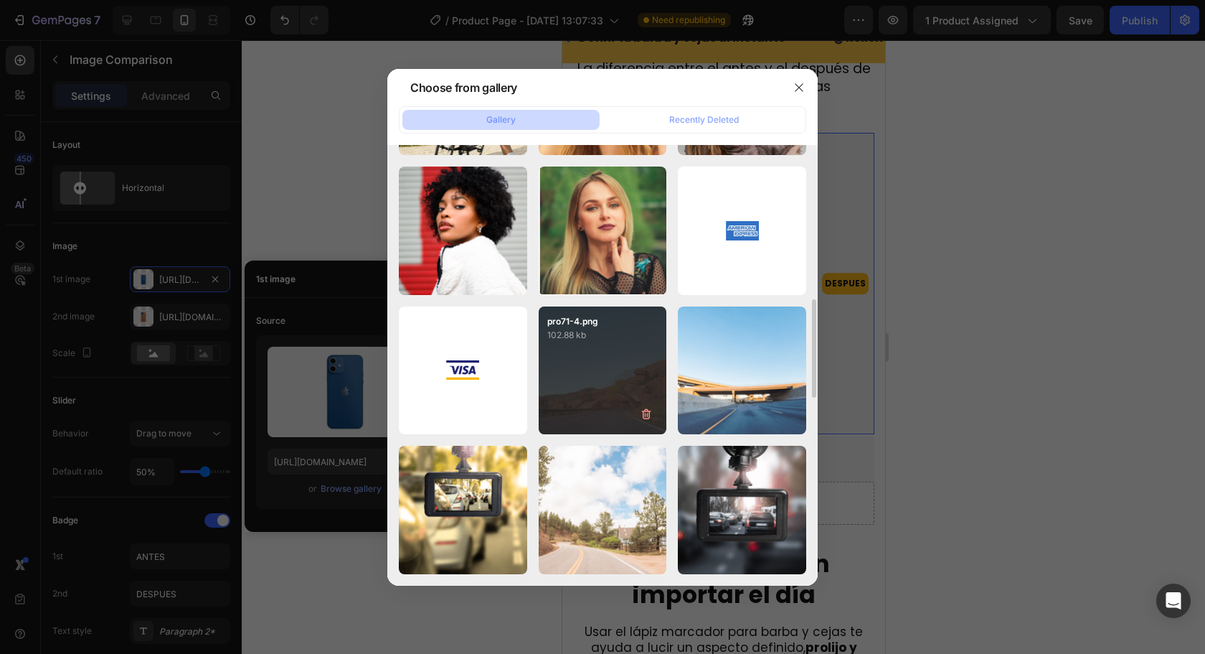
click at [649, 335] on p "102.88 kb" at bounding box center [602, 335] width 111 height 14
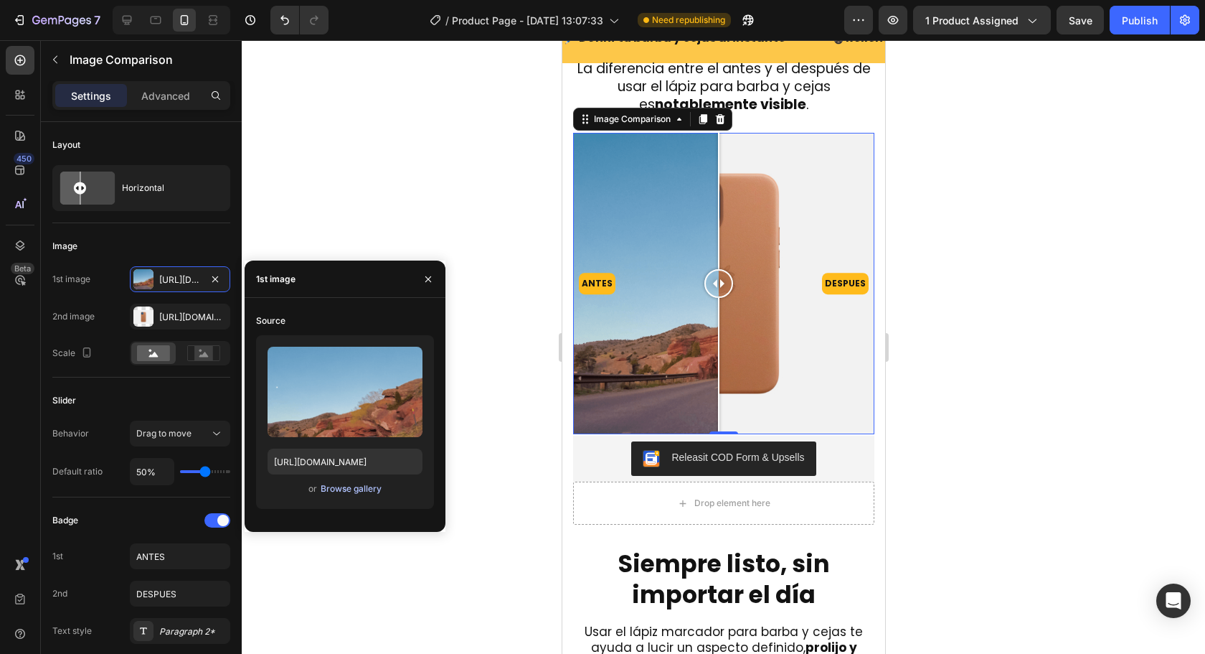
click at [357, 488] on div "Browse gallery" at bounding box center [351, 488] width 61 height 13
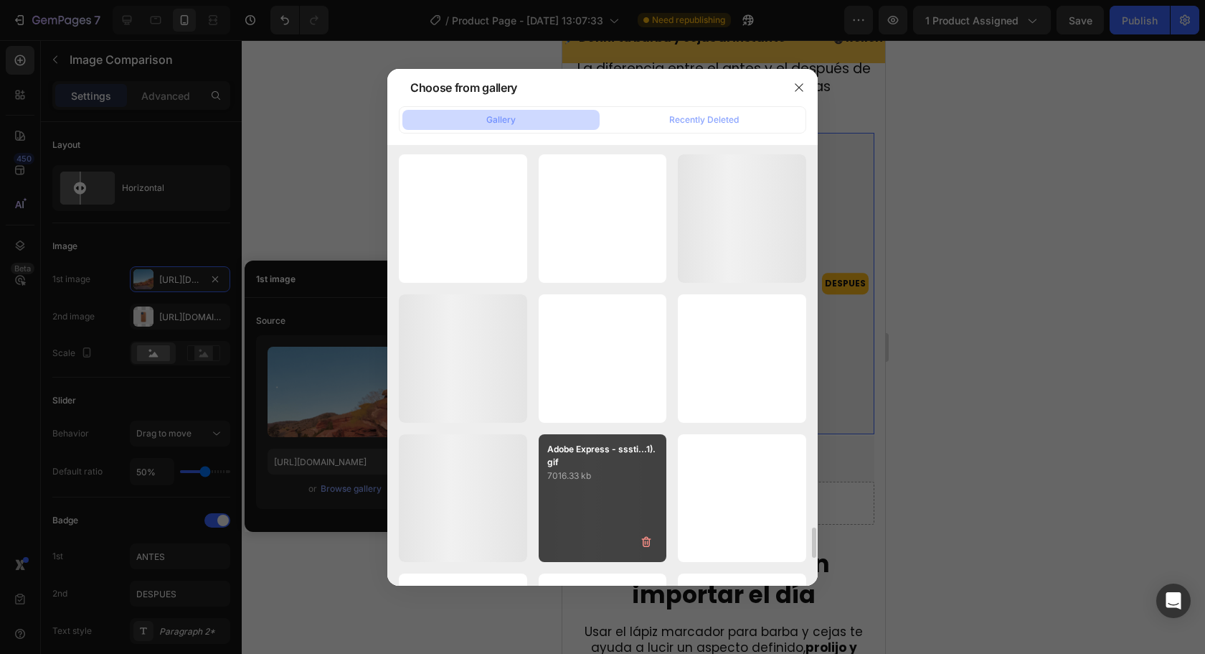
scroll to position [5731, 0]
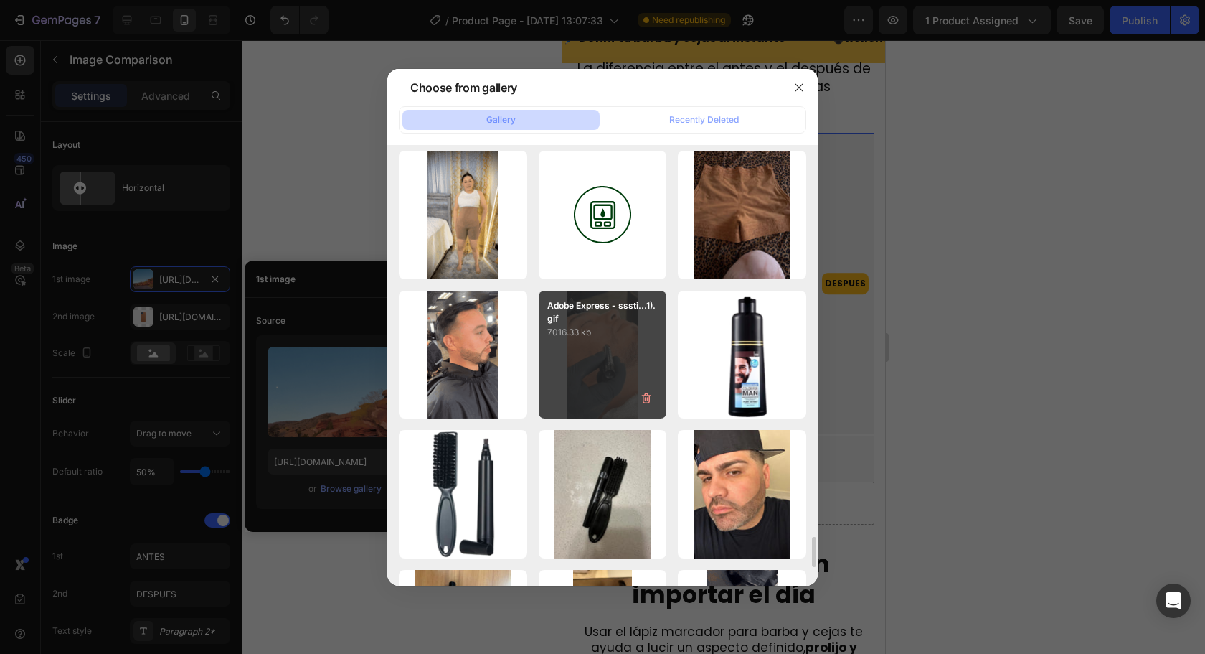
click at [579, 362] on div "Adobe Express - sssti...1).gif 7016.33 kb" at bounding box center [603, 355] width 128 height 128
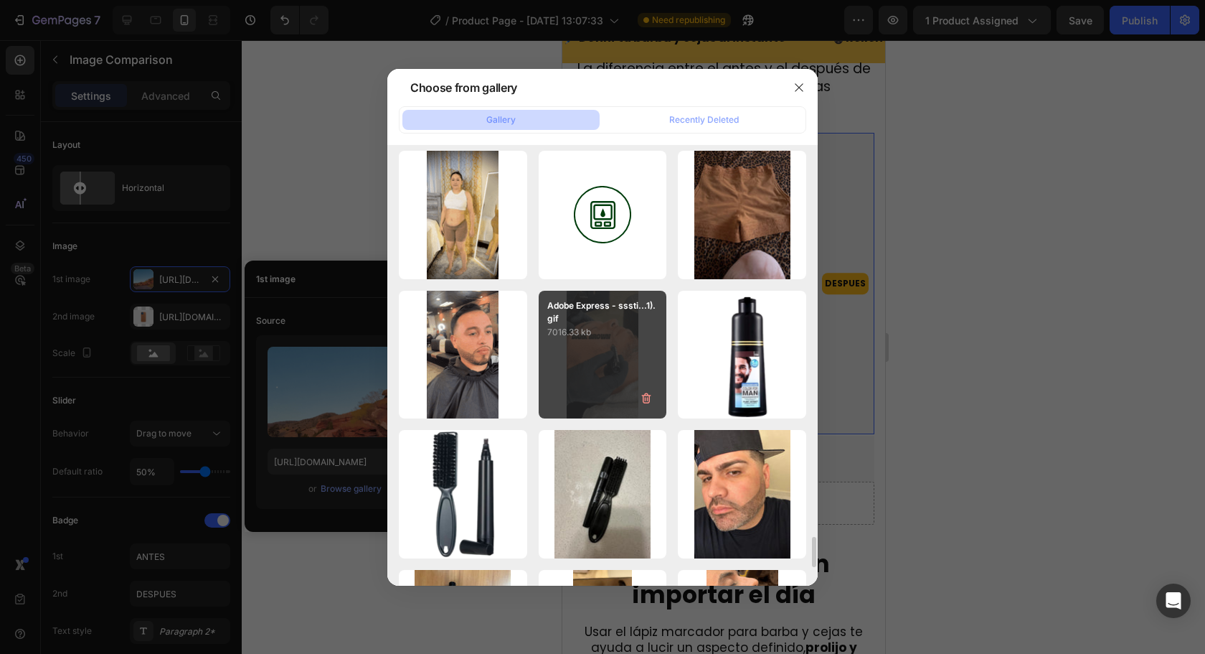
type input "[URL][DOMAIN_NAME]"
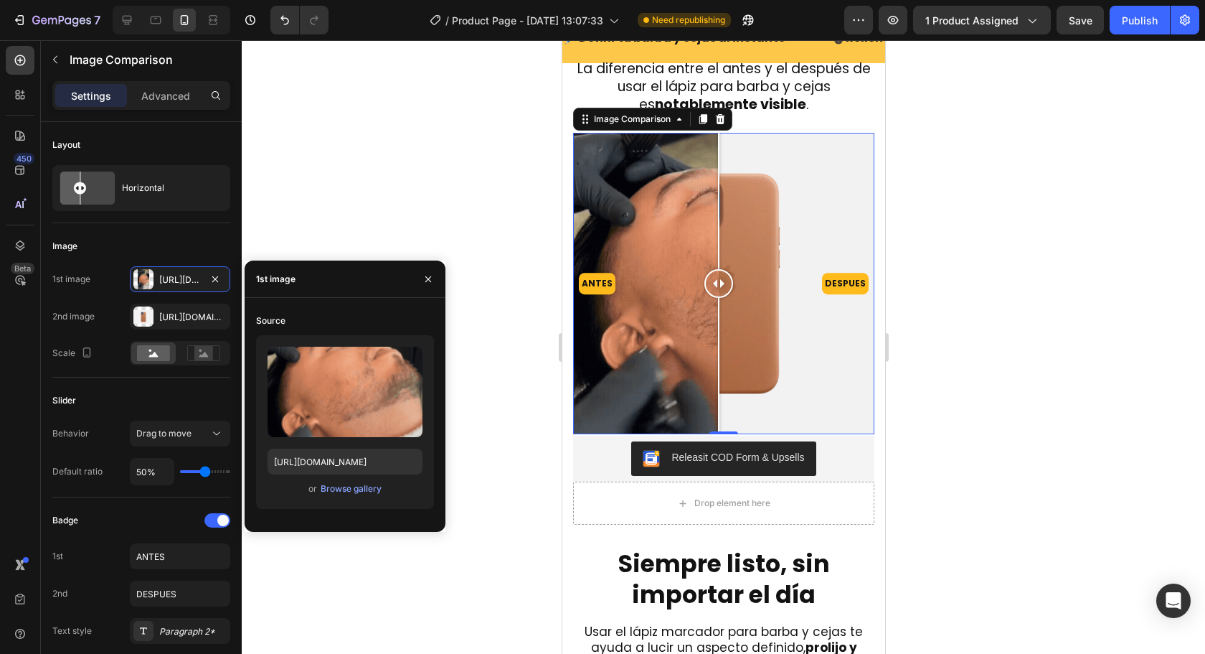
drag, startPoint x: 717, startPoint y: 301, endPoint x: 726, endPoint y: 300, distance: 8.6
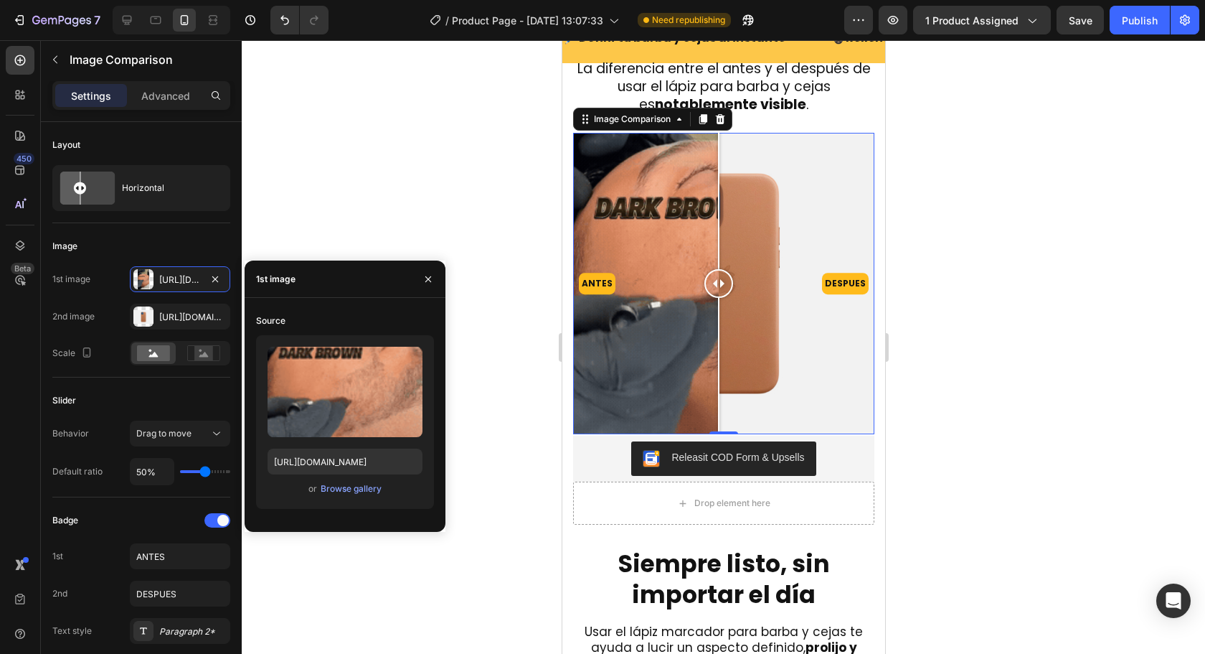
click at [726, 298] on div at bounding box center [718, 283] width 29 height 29
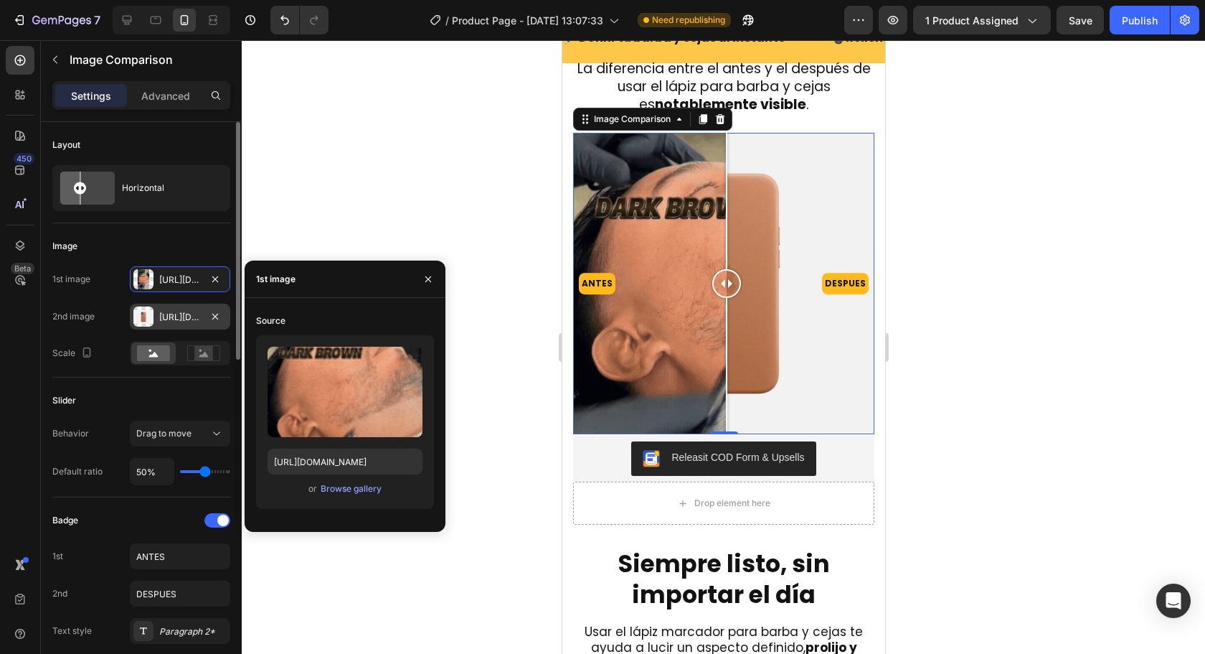
click at [176, 319] on div "[URL][DOMAIN_NAME]" at bounding box center [180, 317] width 42 height 13
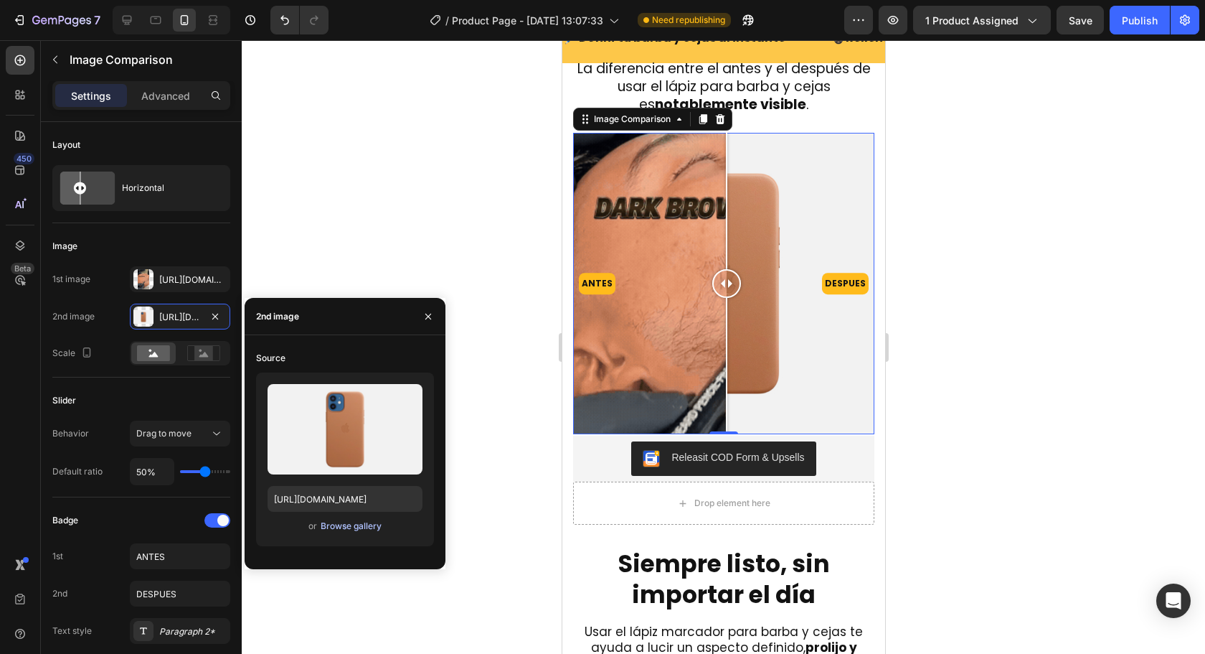
click at [346, 526] on div "Browse gallery" at bounding box center [351, 525] width 61 height 13
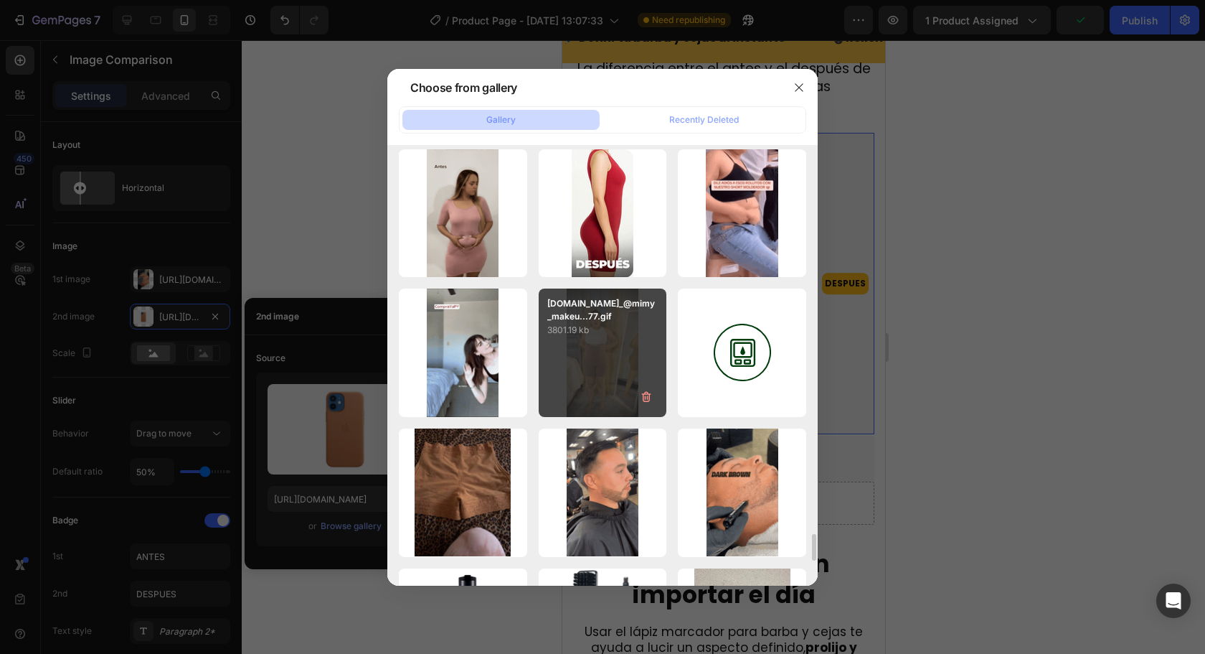
scroll to position [6507, 0]
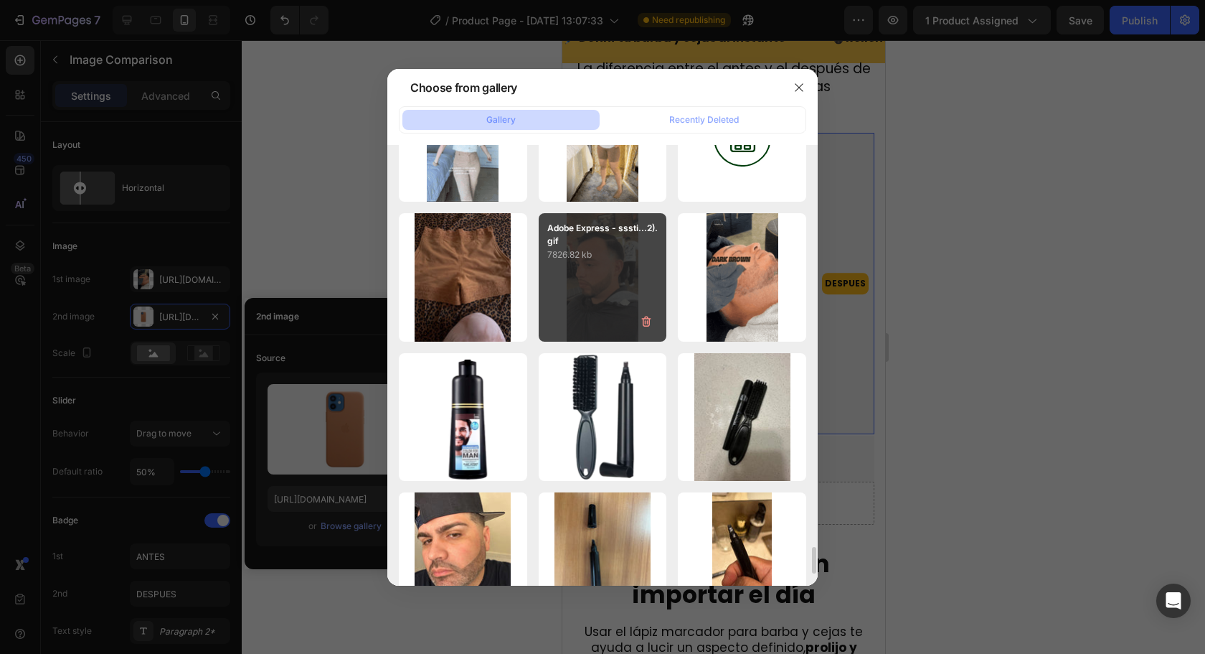
click at [628, 292] on div "Adobe Express - sssti...2).gif 7826.82 kb" at bounding box center [603, 277] width 128 height 128
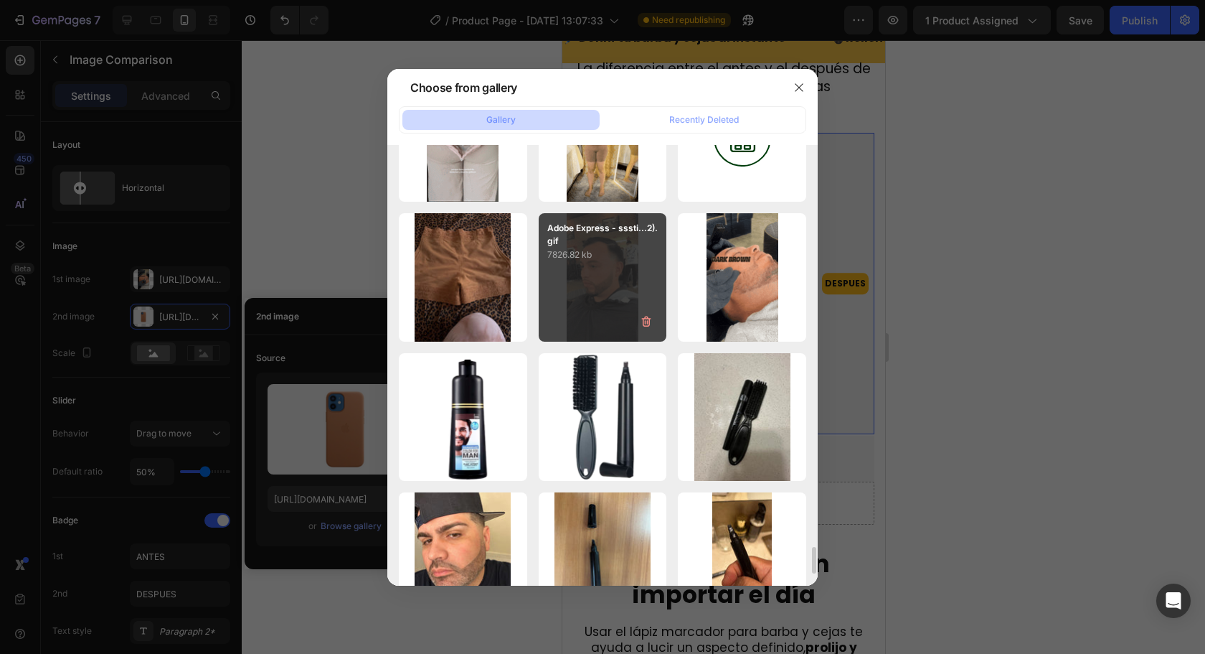
type input "[URL][DOMAIN_NAME]"
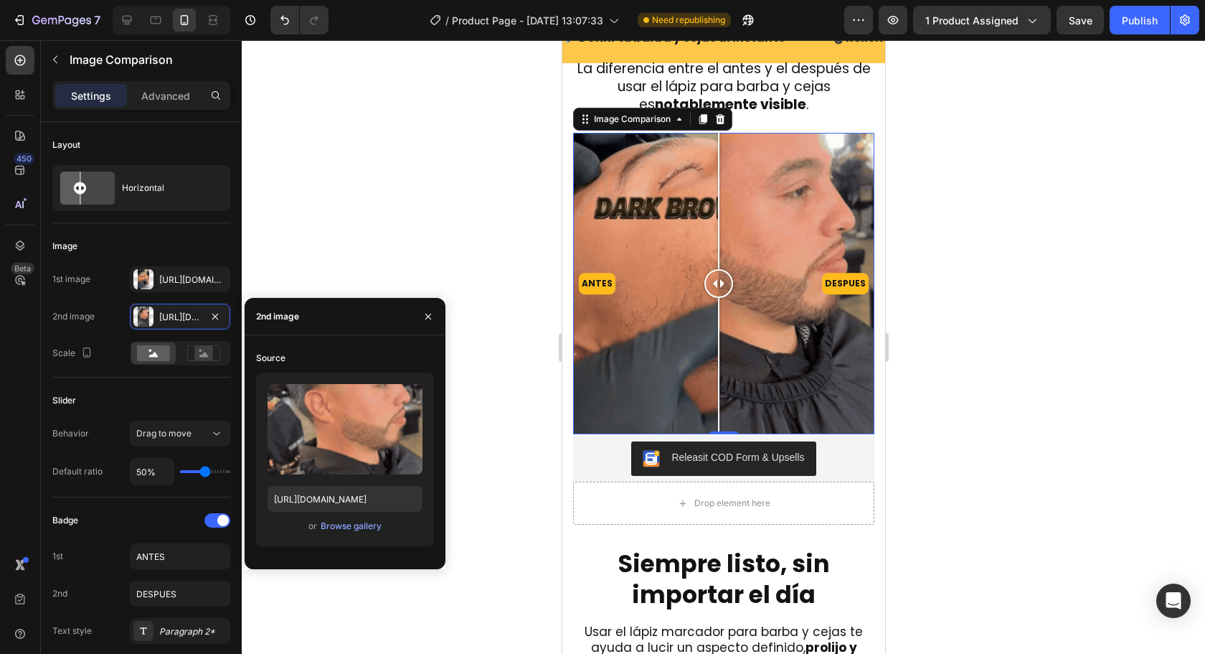
click at [1058, 405] on div at bounding box center [723, 346] width 963 height 613
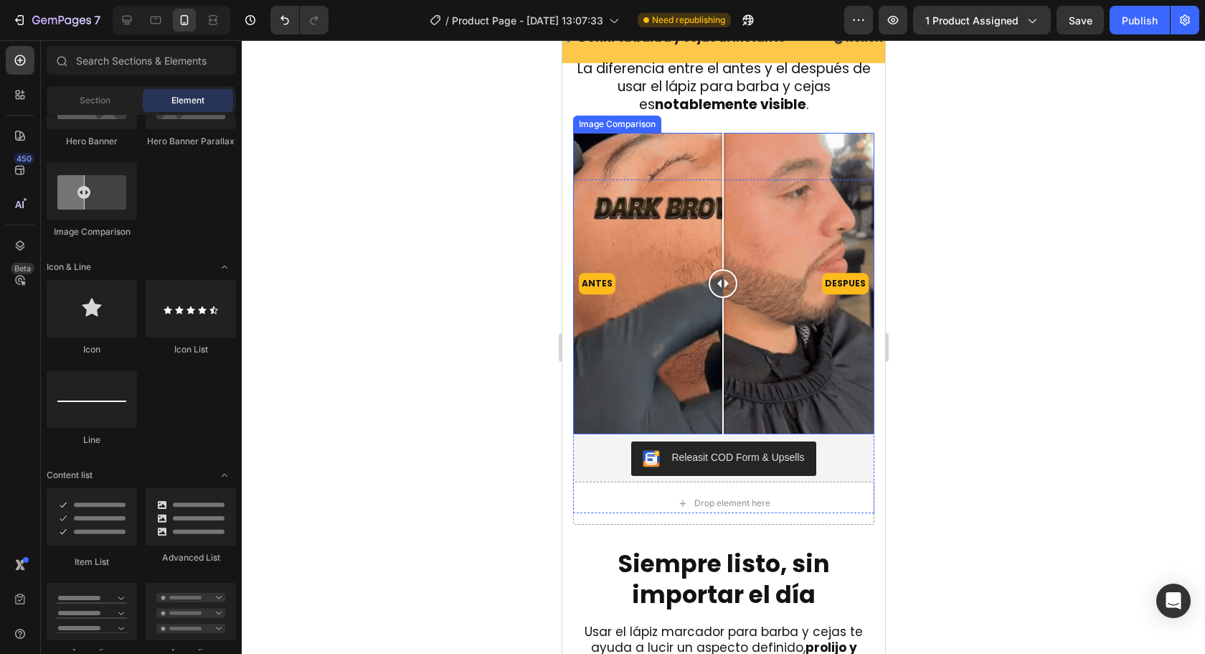
click at [722, 288] on div at bounding box center [722, 283] width 29 height 29
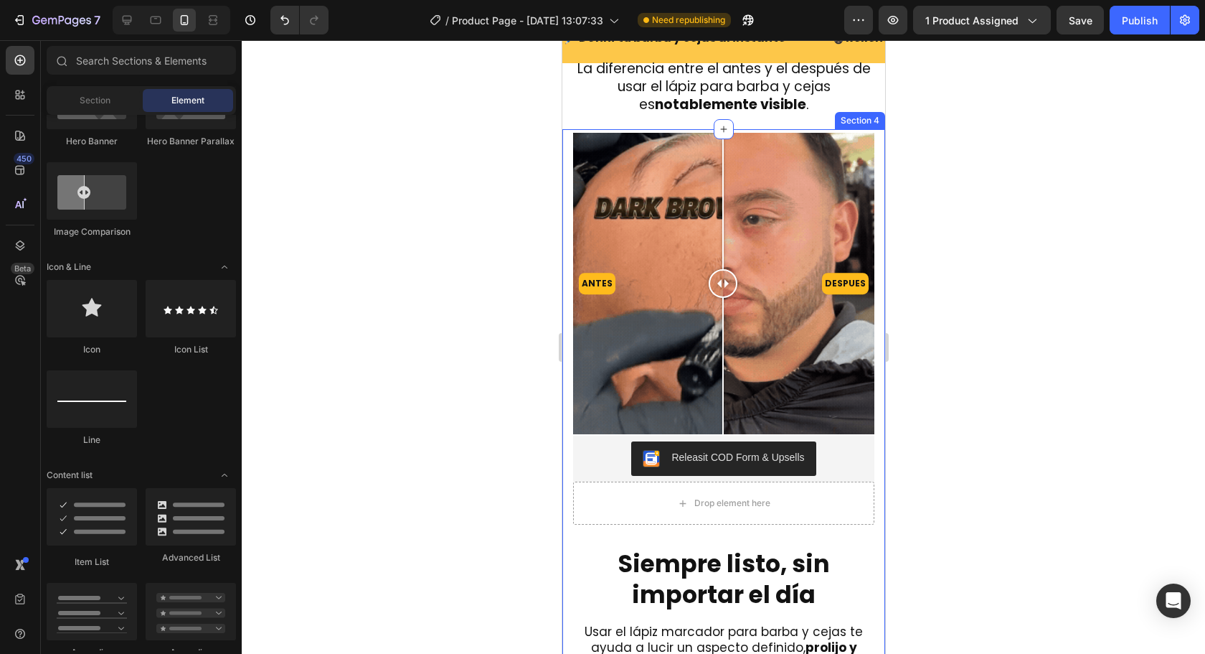
click at [1100, 329] on div at bounding box center [723, 346] width 963 height 613
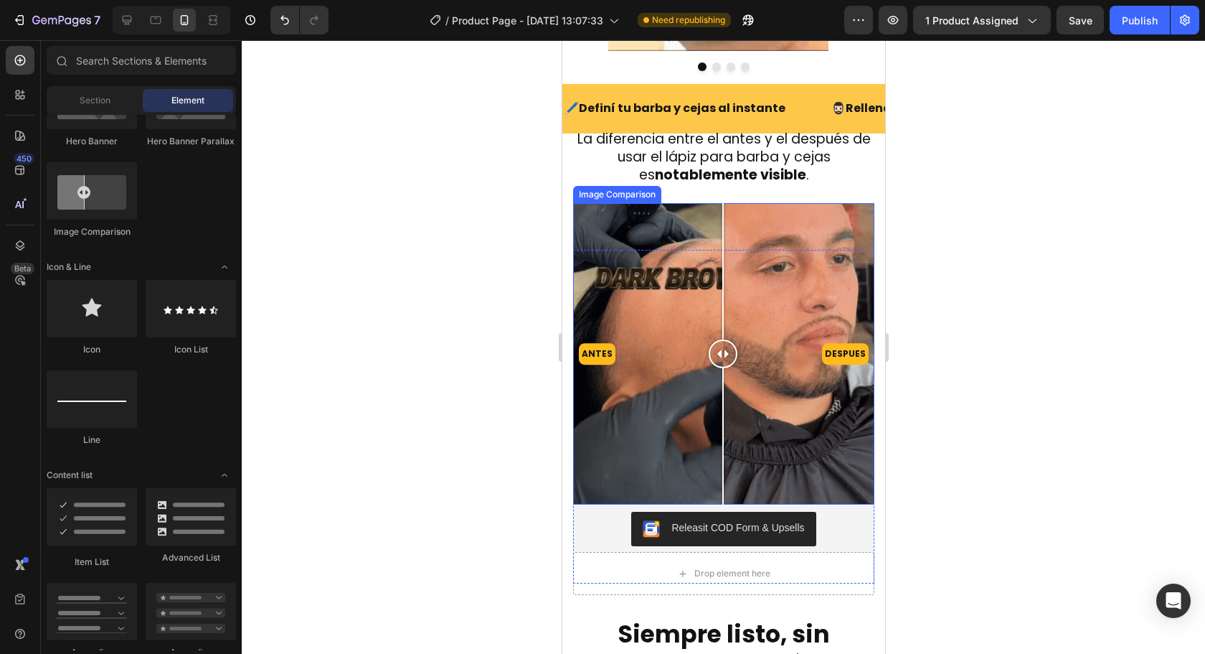
scroll to position [1363, 0]
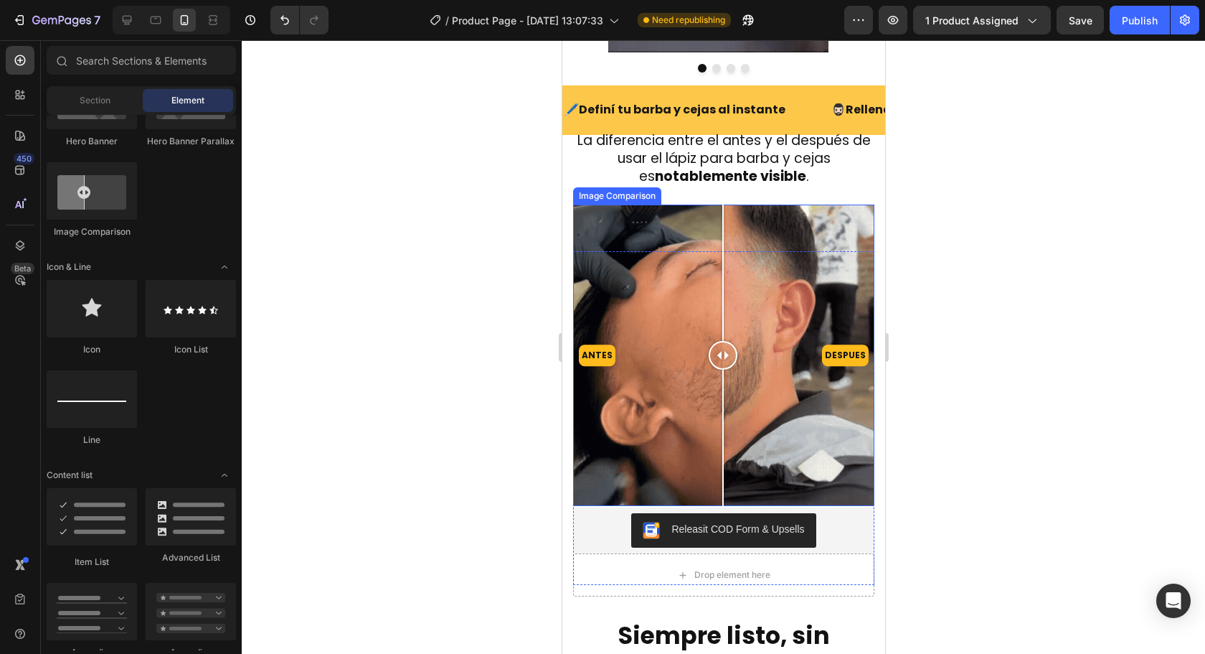
click at [697, 170] on h2 "La diferencia entre el antes y el después de usar el lápiz para barba y cejas e…" at bounding box center [722, 159] width 301 height 56
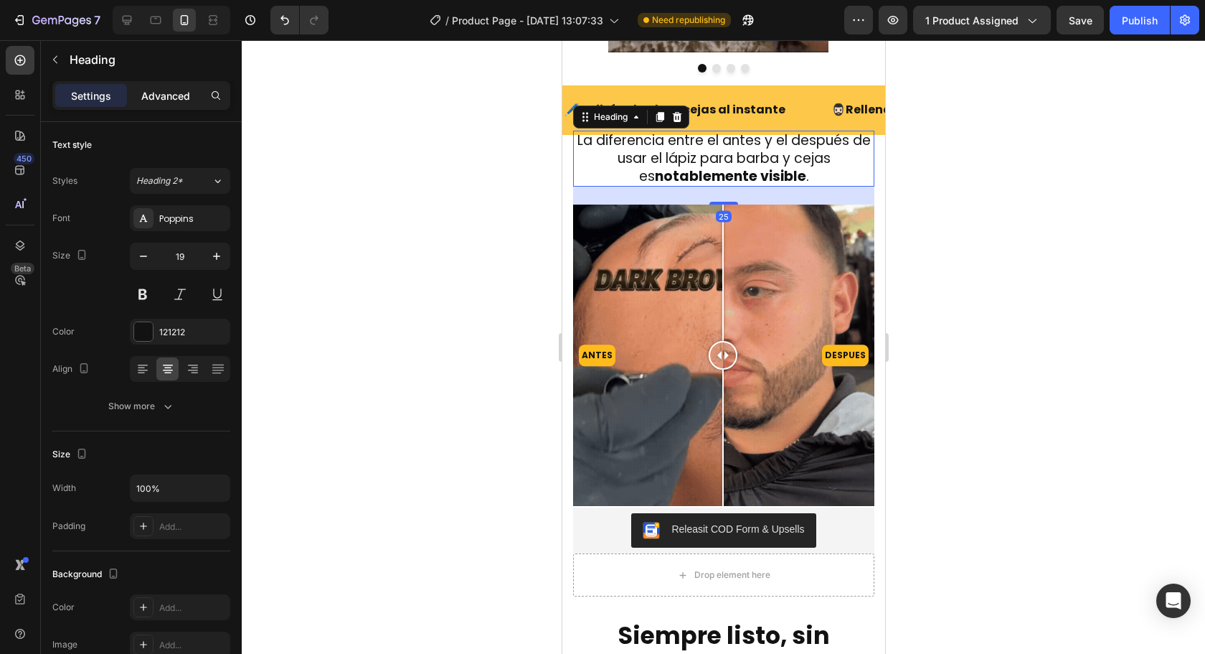
click at [184, 102] on p "Advanced" at bounding box center [165, 95] width 49 height 15
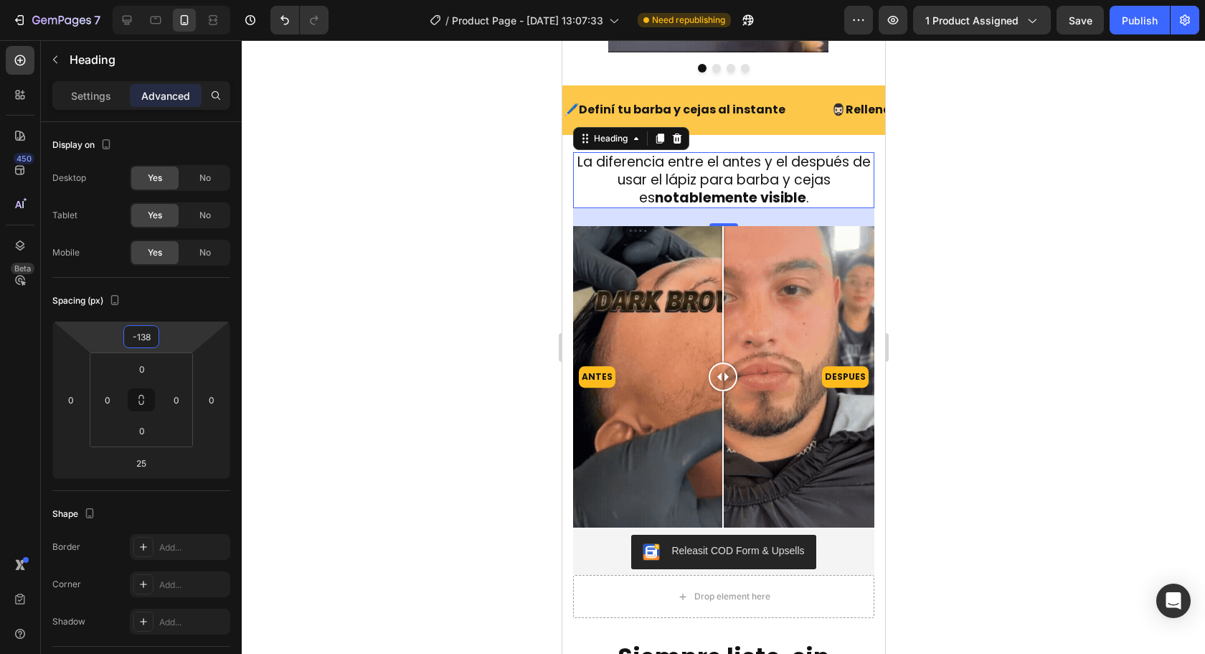
type input "-136"
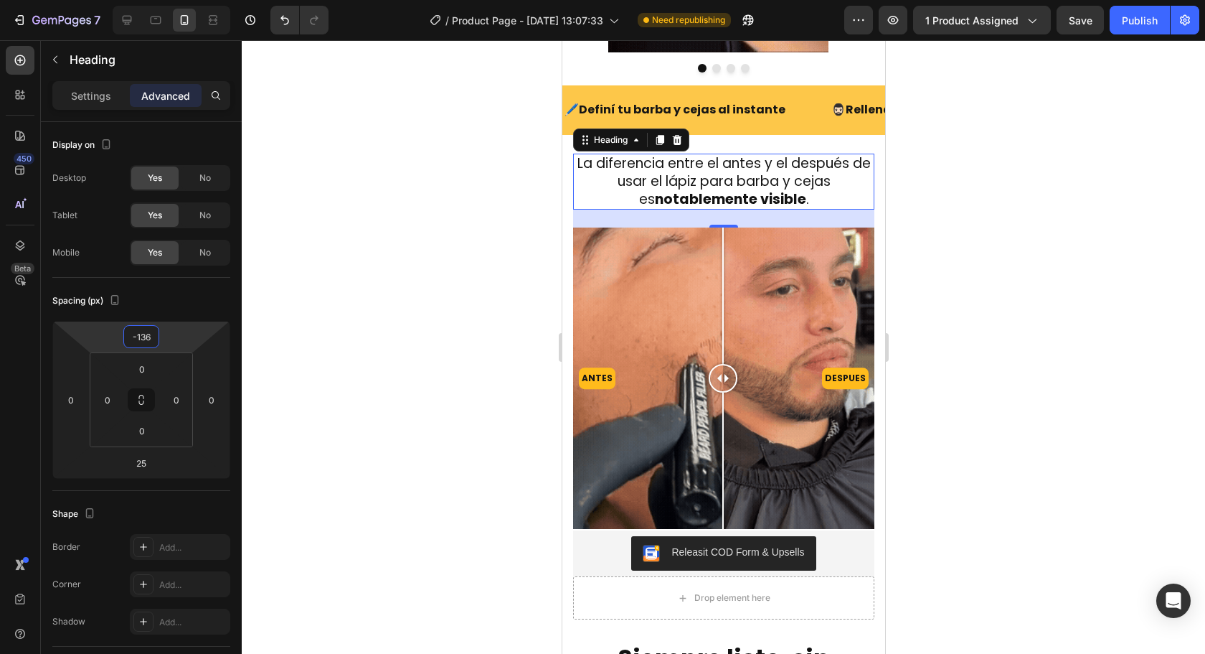
drag, startPoint x: 196, startPoint y: 342, endPoint x: 199, endPoint y: 331, distance: 12.0
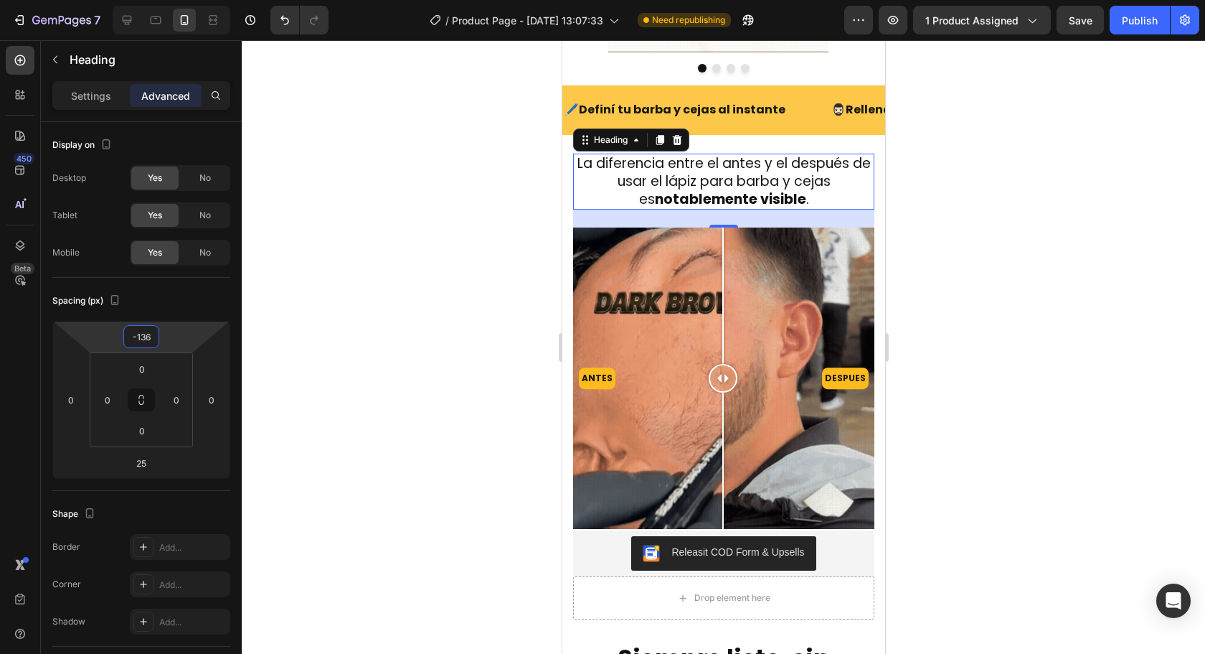
click at [199, 0] on html "7 Version history / Product Page - [DATE] 13:07:33 Need republishing Preview 1 …" at bounding box center [602, 0] width 1205 height 0
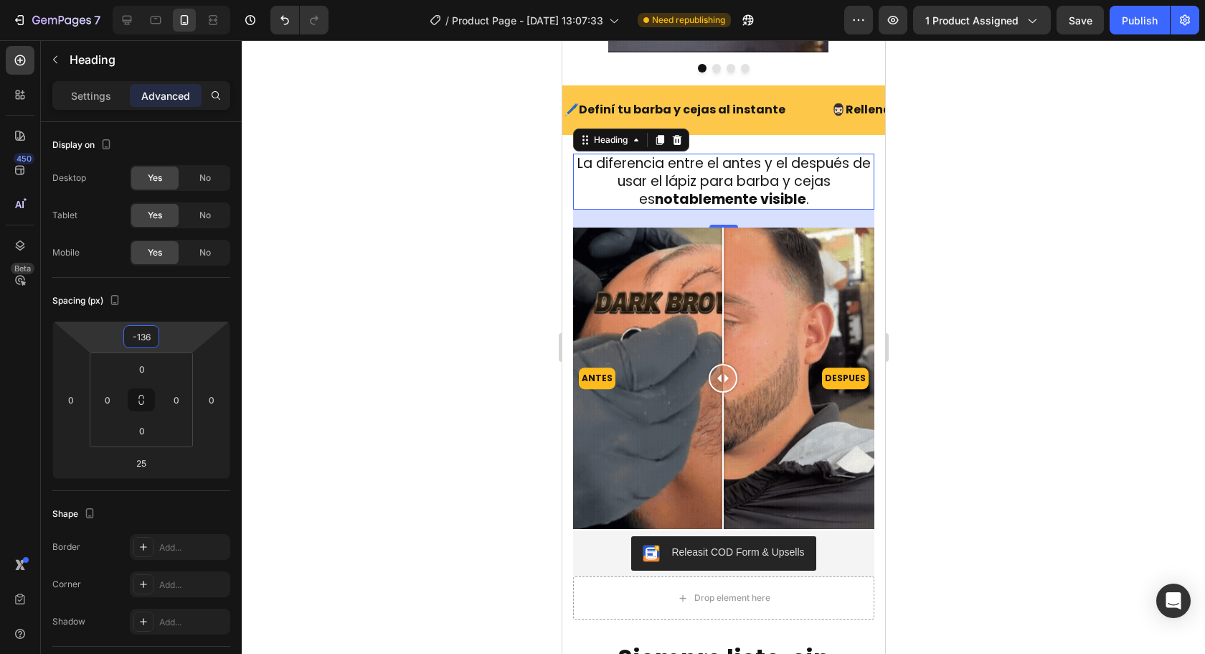
click at [425, 252] on div at bounding box center [723, 346] width 963 height 613
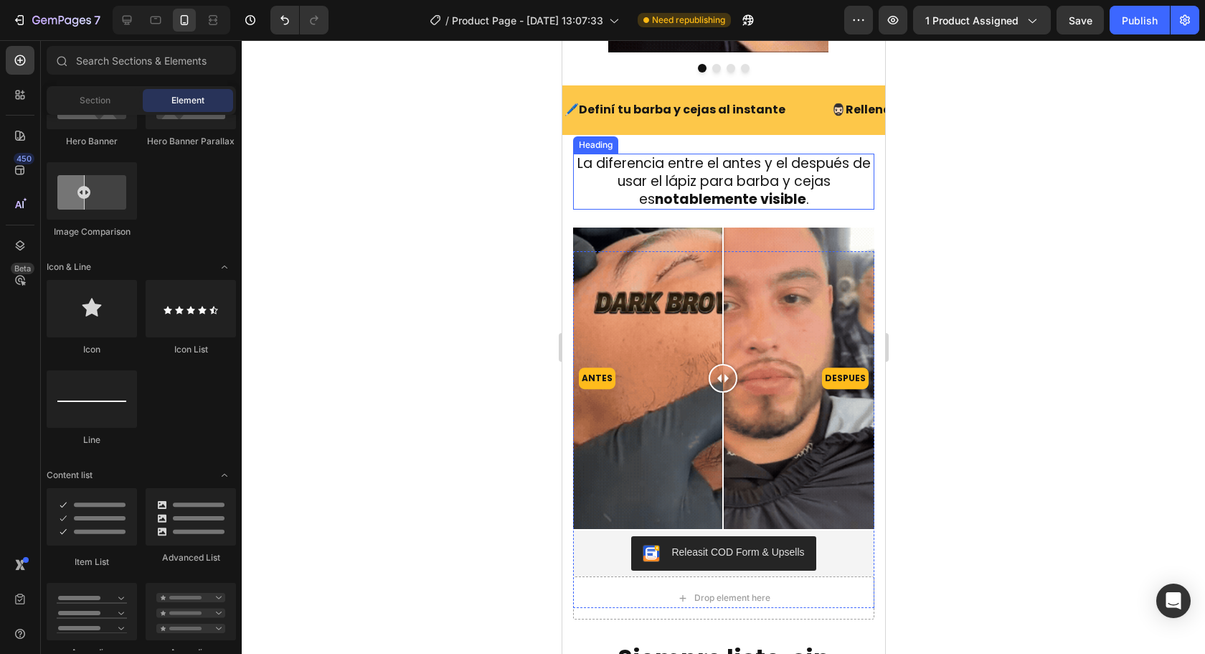
click at [760, 207] on strong "notablemente visible" at bounding box center [729, 198] width 151 height 19
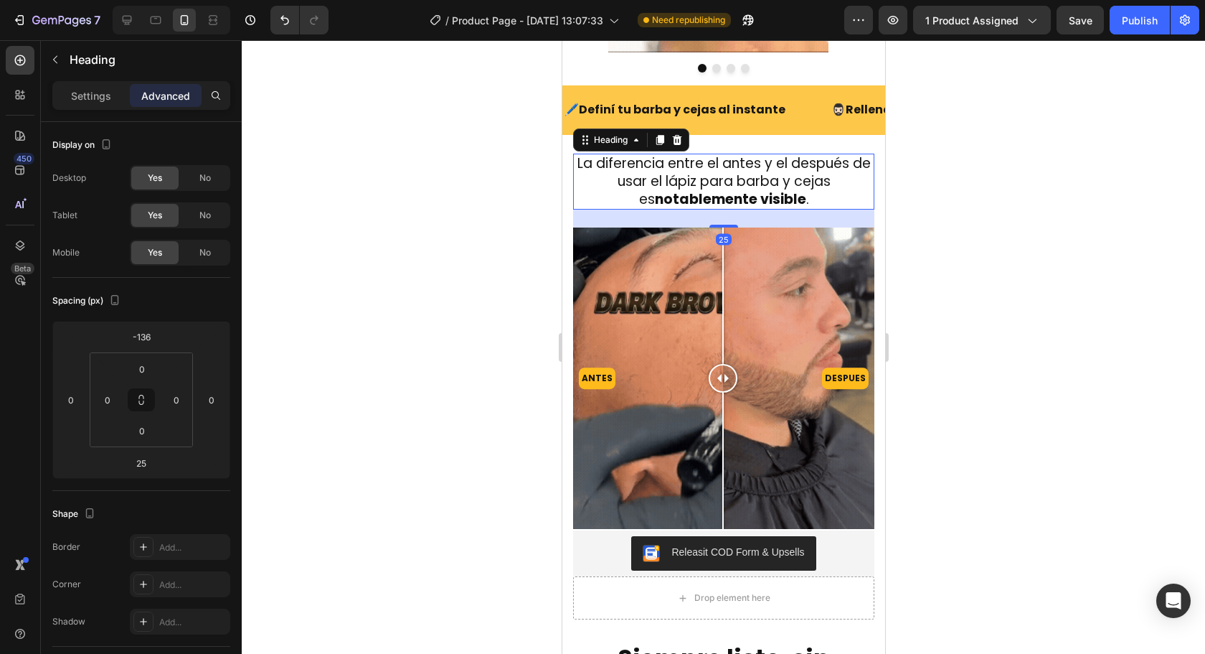
click at [1032, 248] on div at bounding box center [723, 346] width 963 height 613
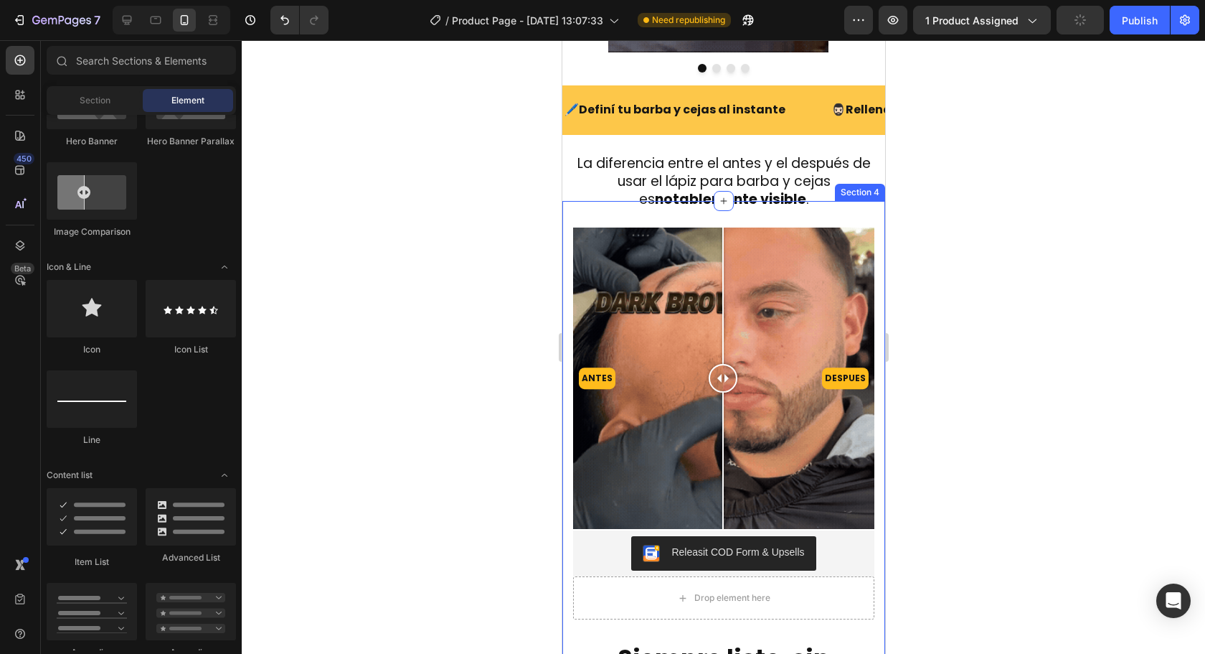
click at [1055, 321] on div at bounding box center [723, 346] width 963 height 613
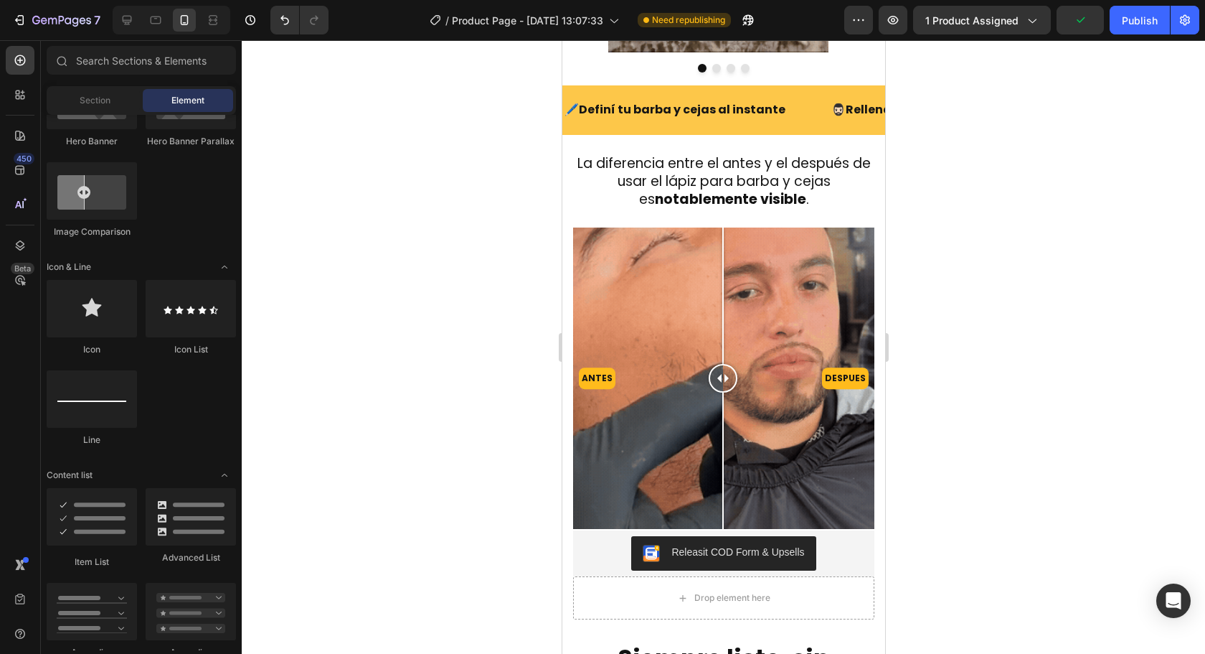
click at [896, 507] on div at bounding box center [723, 346] width 963 height 613
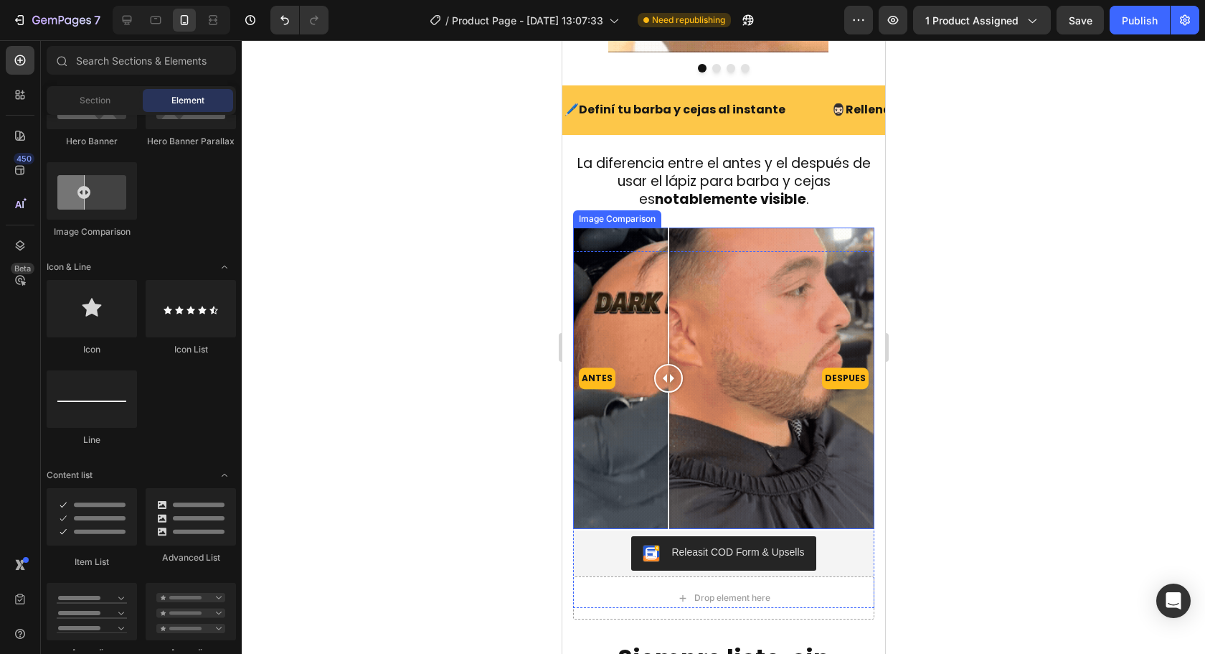
click at [668, 344] on div "ANTES DESPUES" at bounding box center [722, 377] width 301 height 301
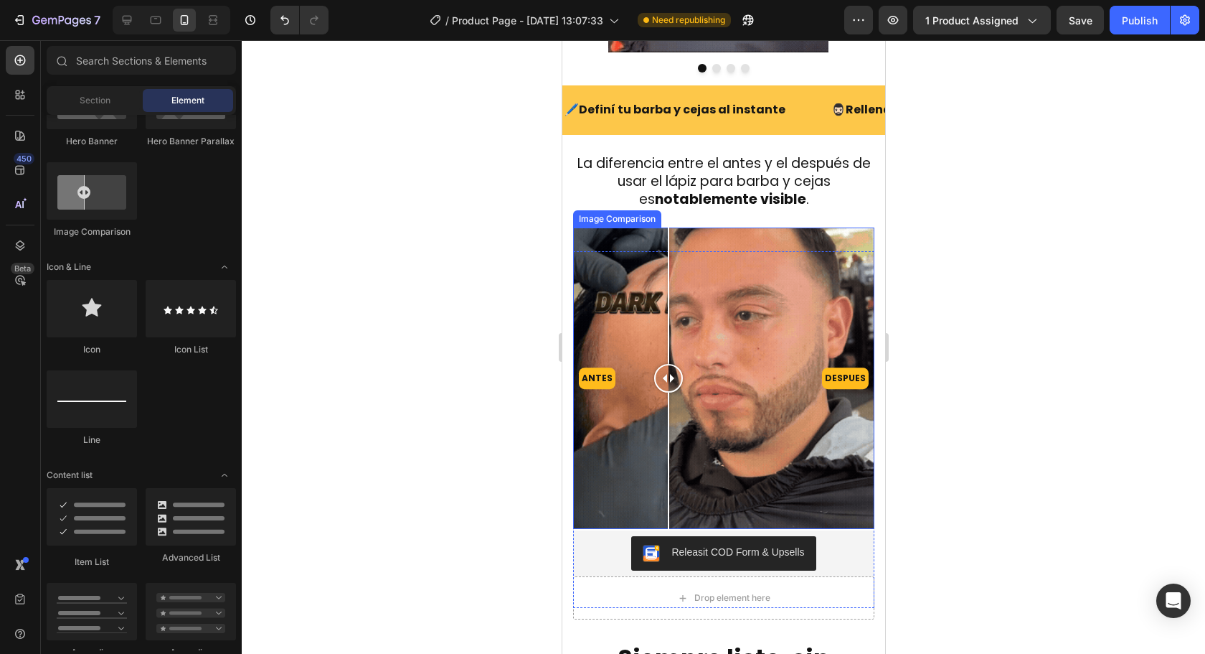
click at [688, 334] on div "ANTES DESPUES" at bounding box center [722, 377] width 301 height 301
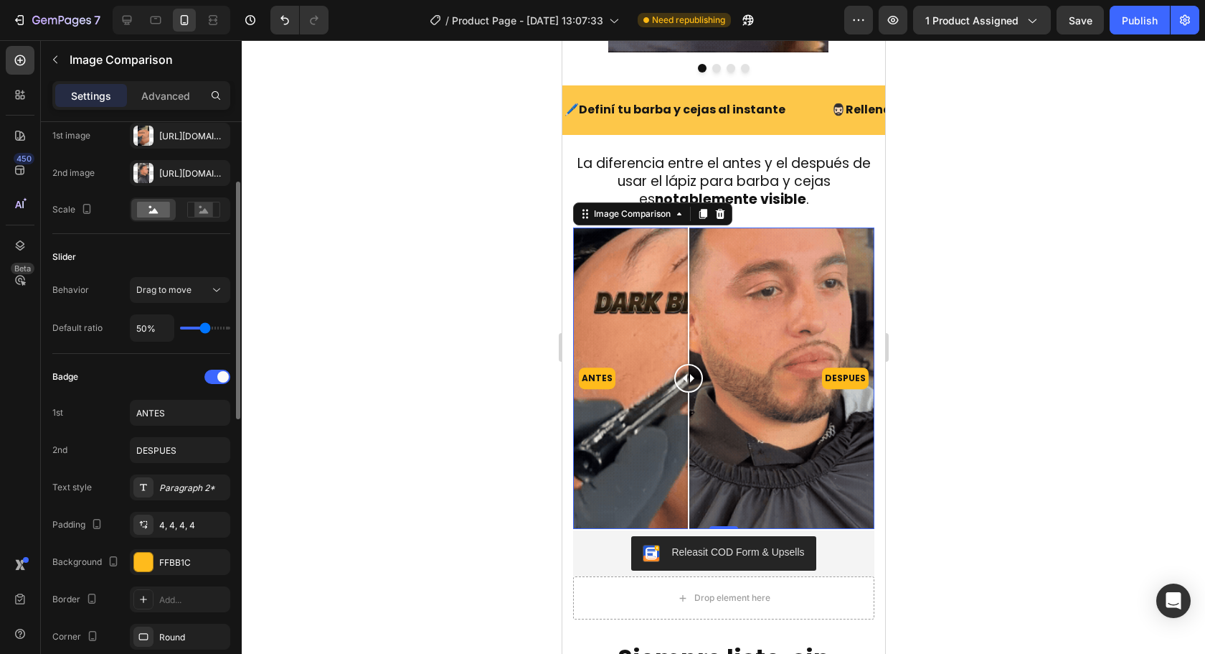
scroll to position [287, 0]
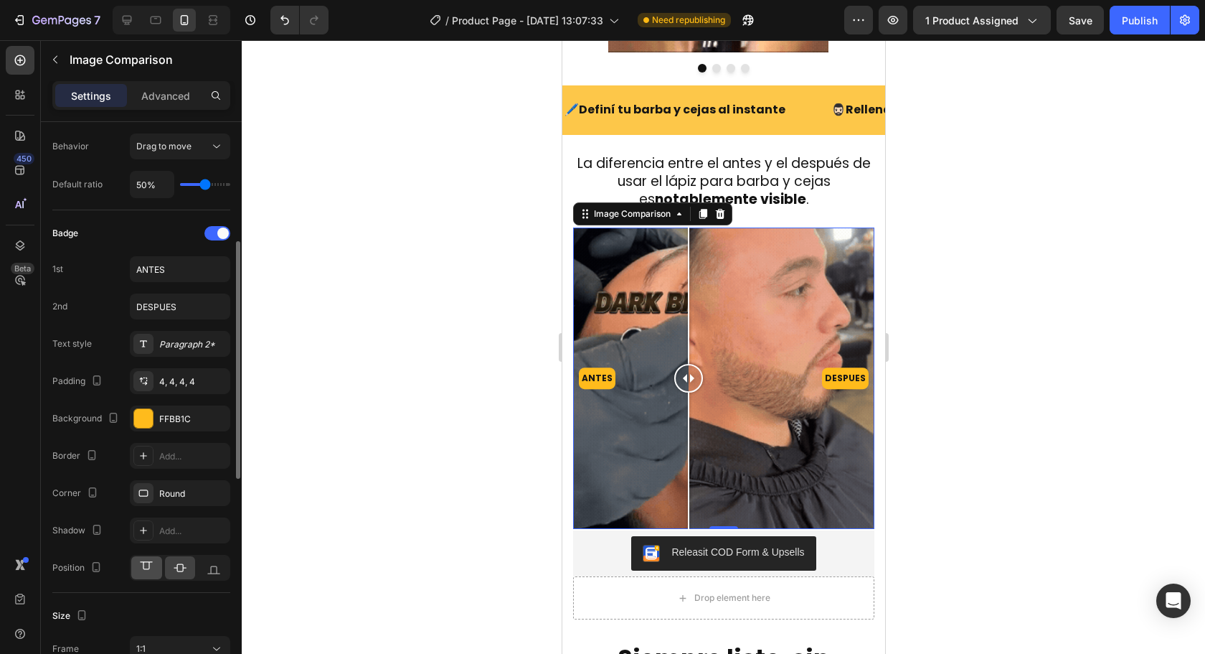
click at [139, 563] on icon at bounding box center [146, 567] width 14 height 14
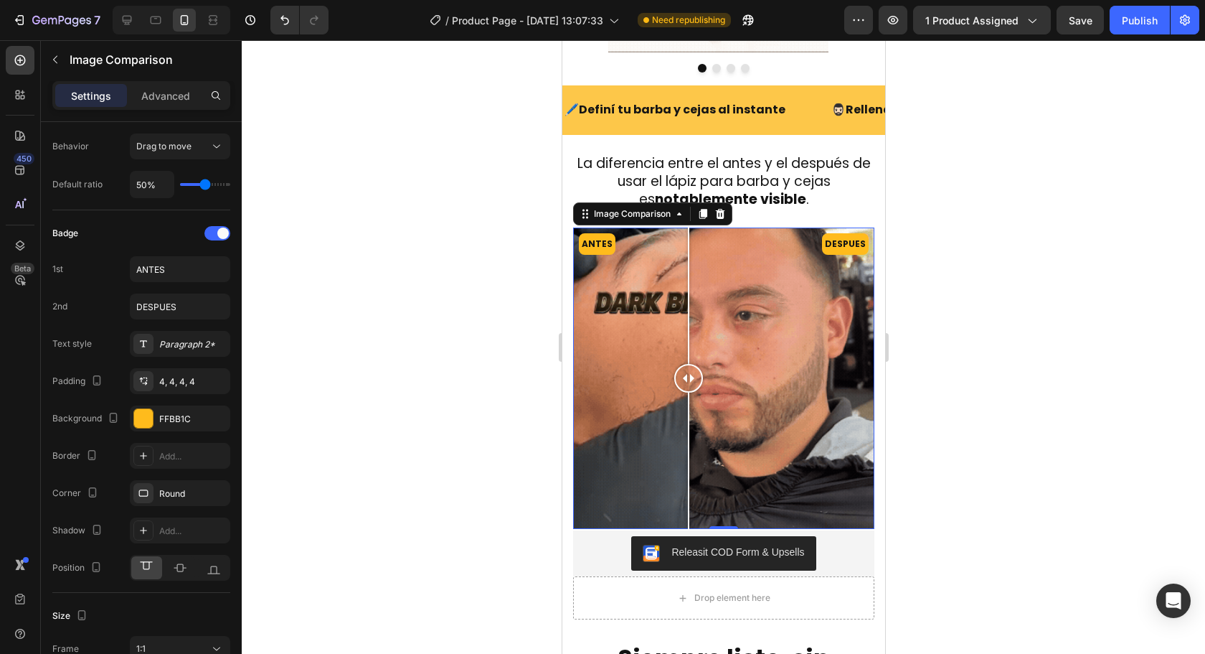
click at [1119, 394] on div at bounding box center [723, 346] width 963 height 613
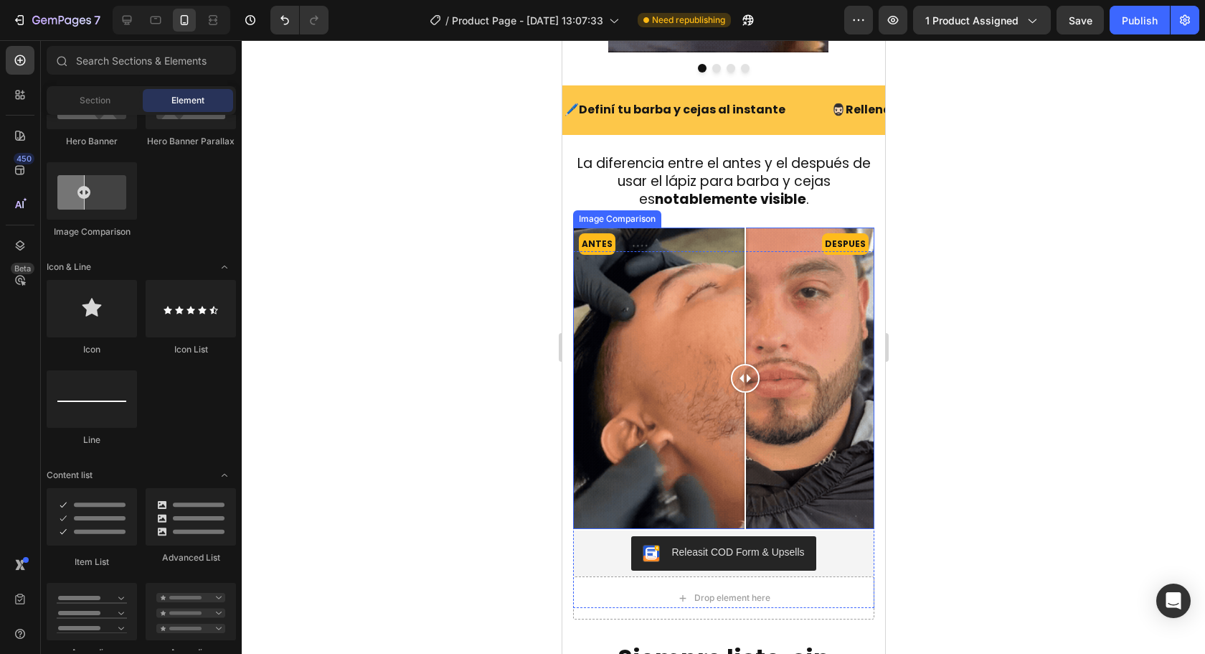
drag, startPoint x: 689, startPoint y: 372, endPoint x: 751, endPoint y: 385, distance: 63.7
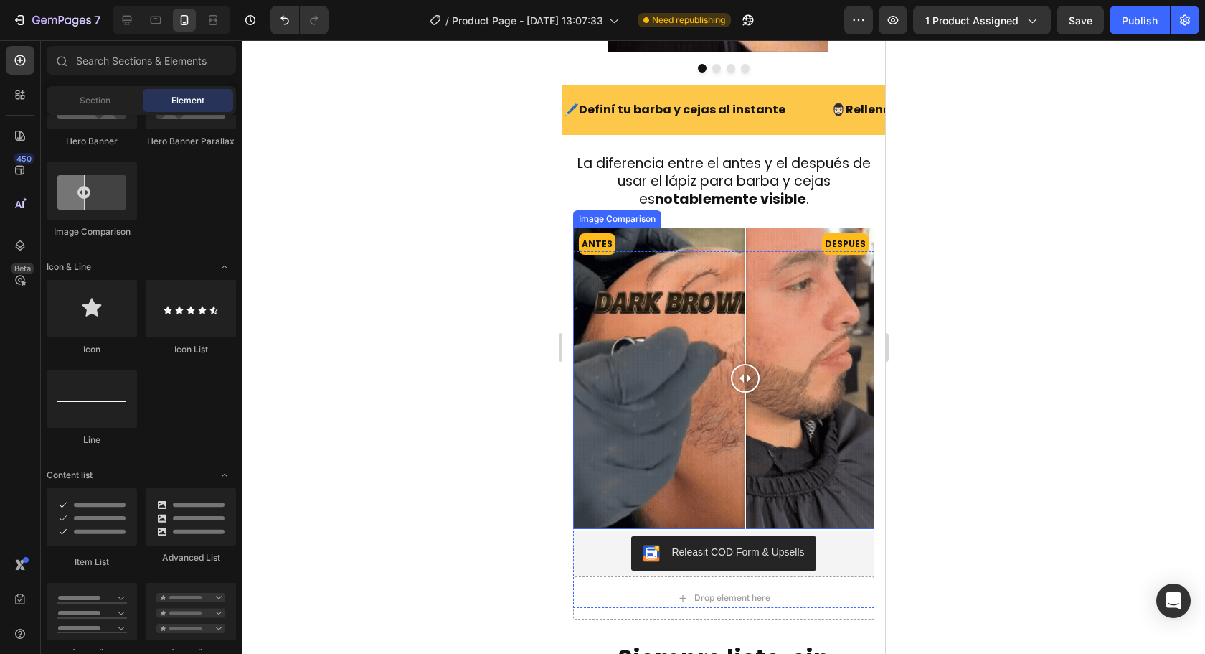
click at [741, 392] on div at bounding box center [744, 377] width 29 height 301
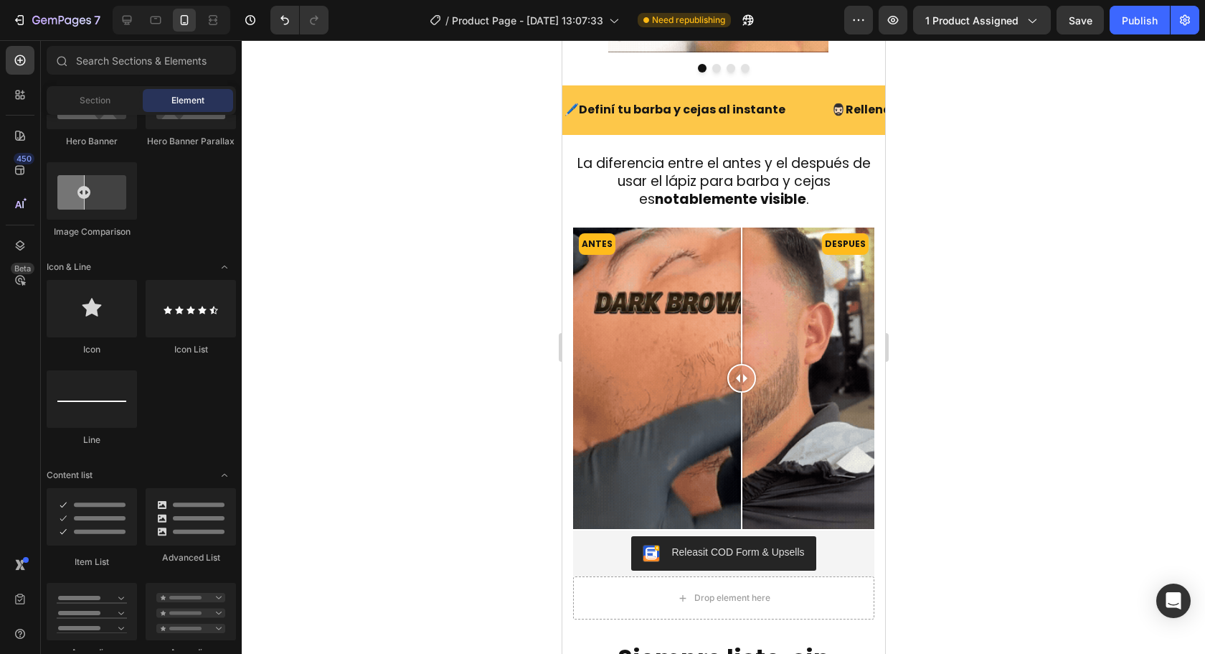
click at [1022, 402] on div at bounding box center [723, 346] width 963 height 613
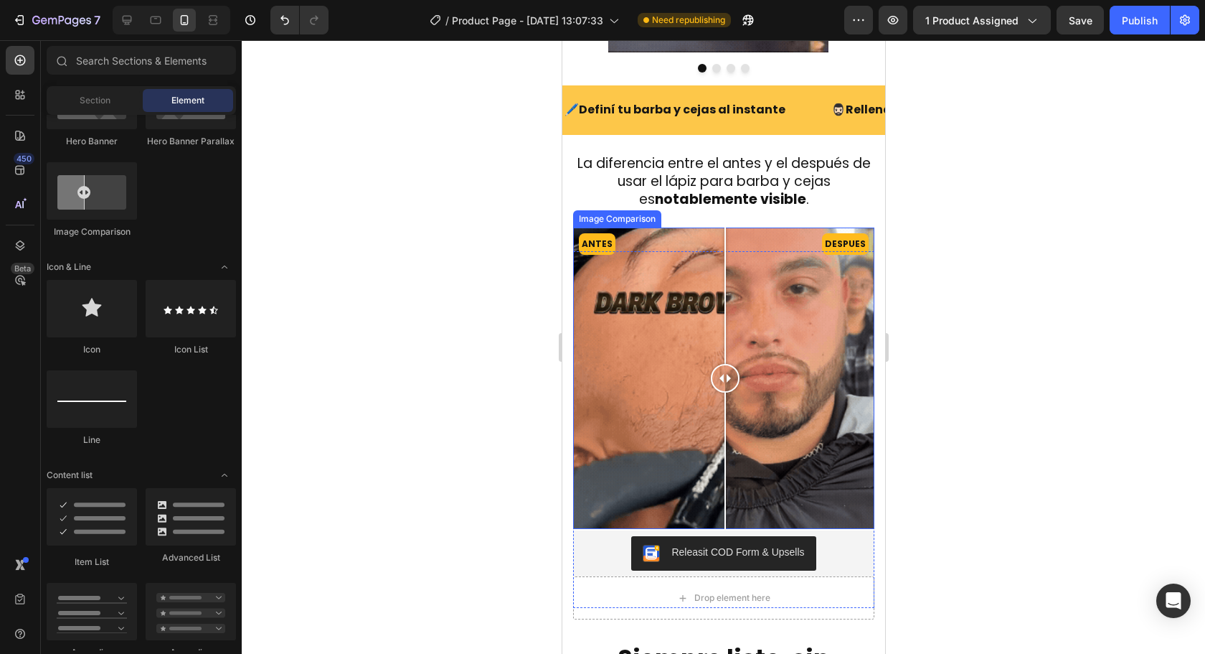
drag, startPoint x: 740, startPoint y: 390, endPoint x: 725, endPoint y: 389, distance: 15.1
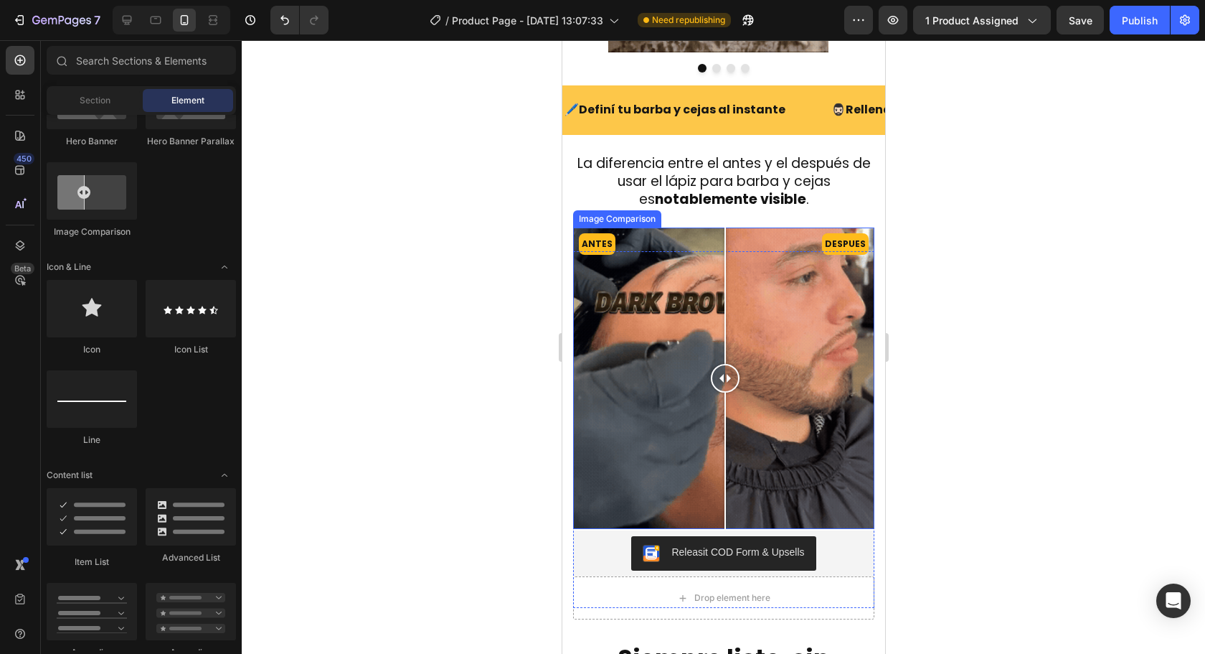
click at [725, 389] on div at bounding box center [724, 378] width 29 height 29
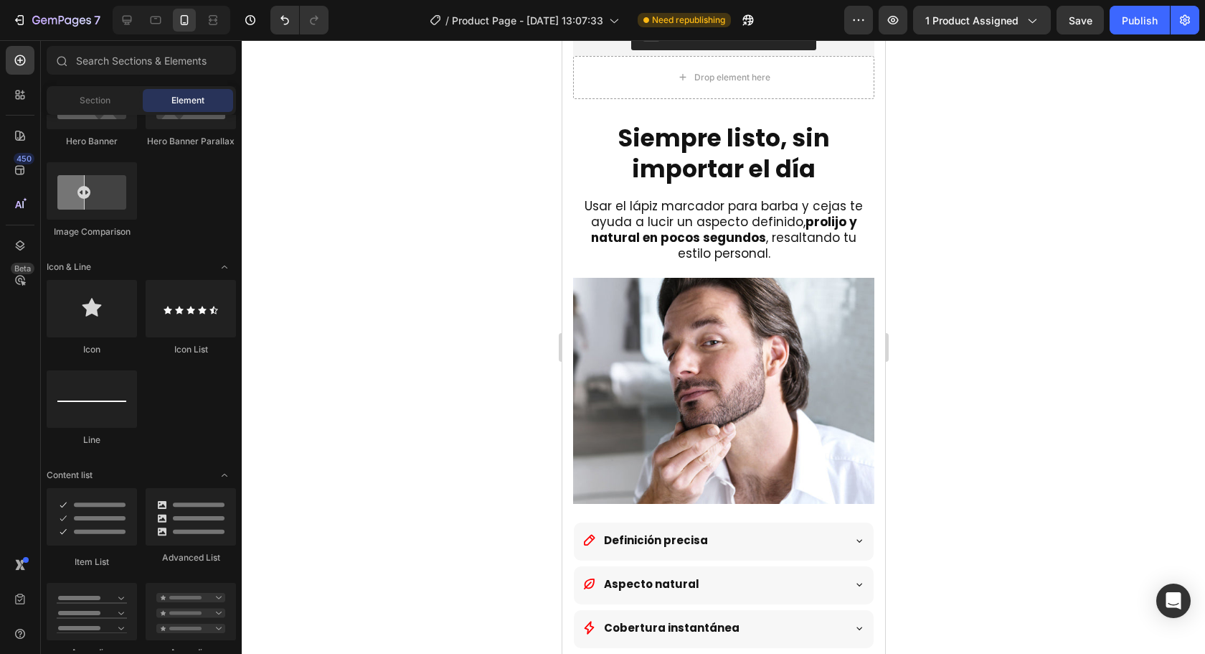
scroll to position [1865, 0]
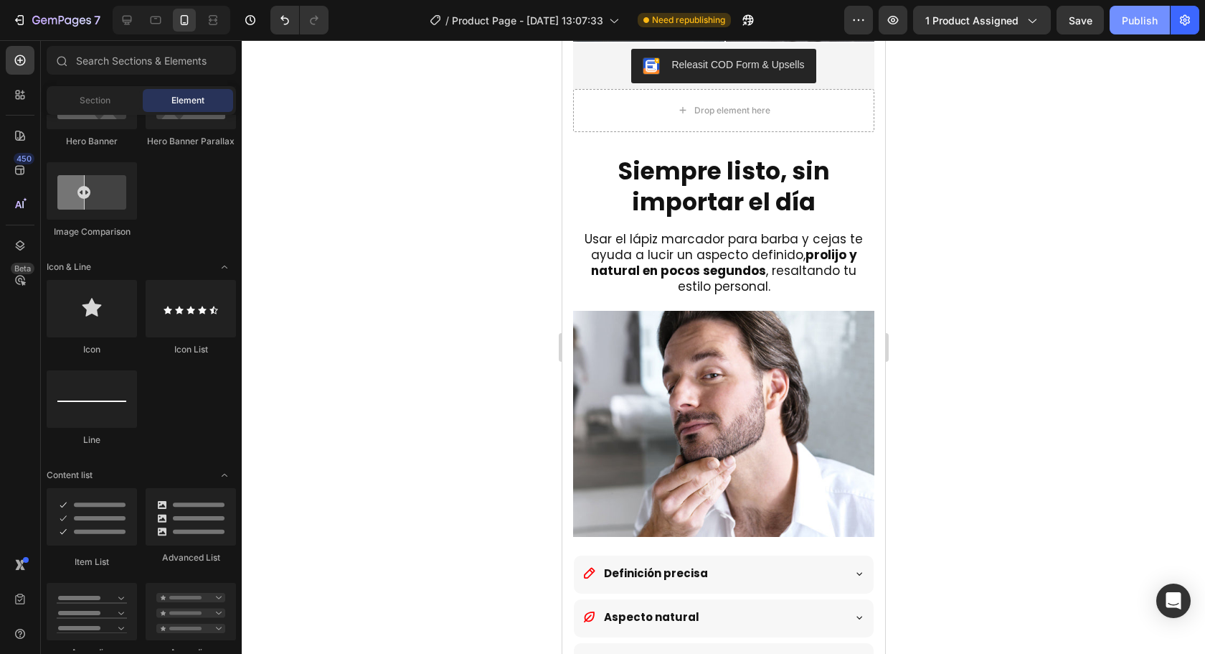
click at [1150, 30] on button "Publish" at bounding box center [1140, 20] width 60 height 29
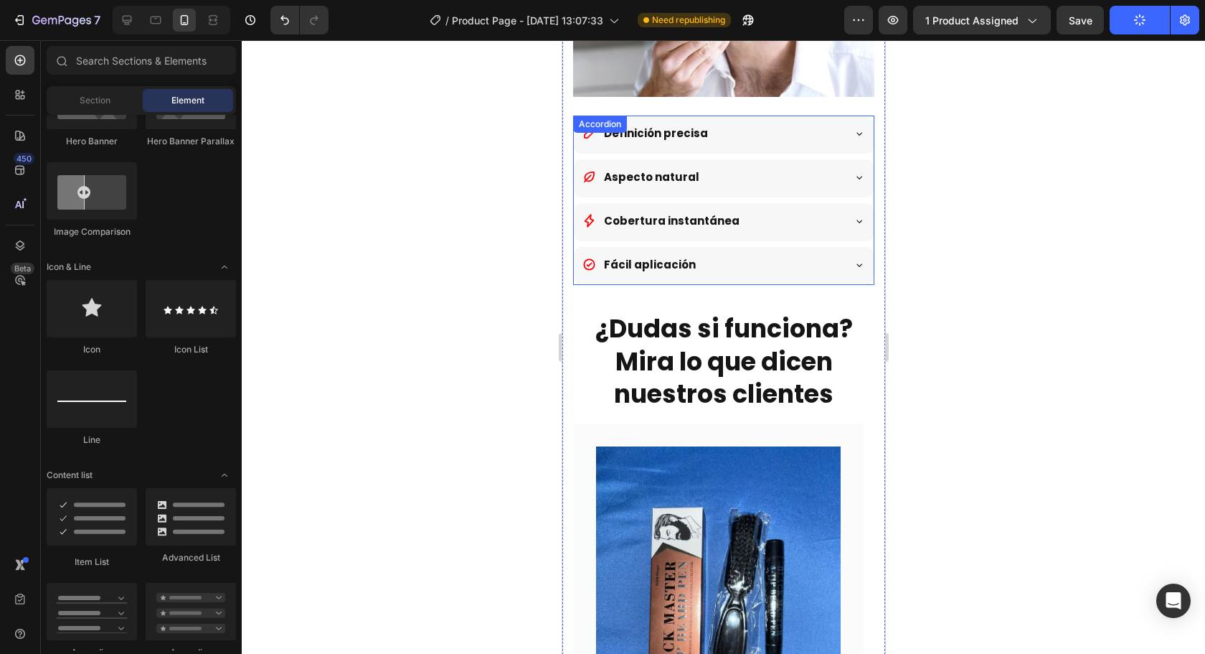
scroll to position [2296, 0]
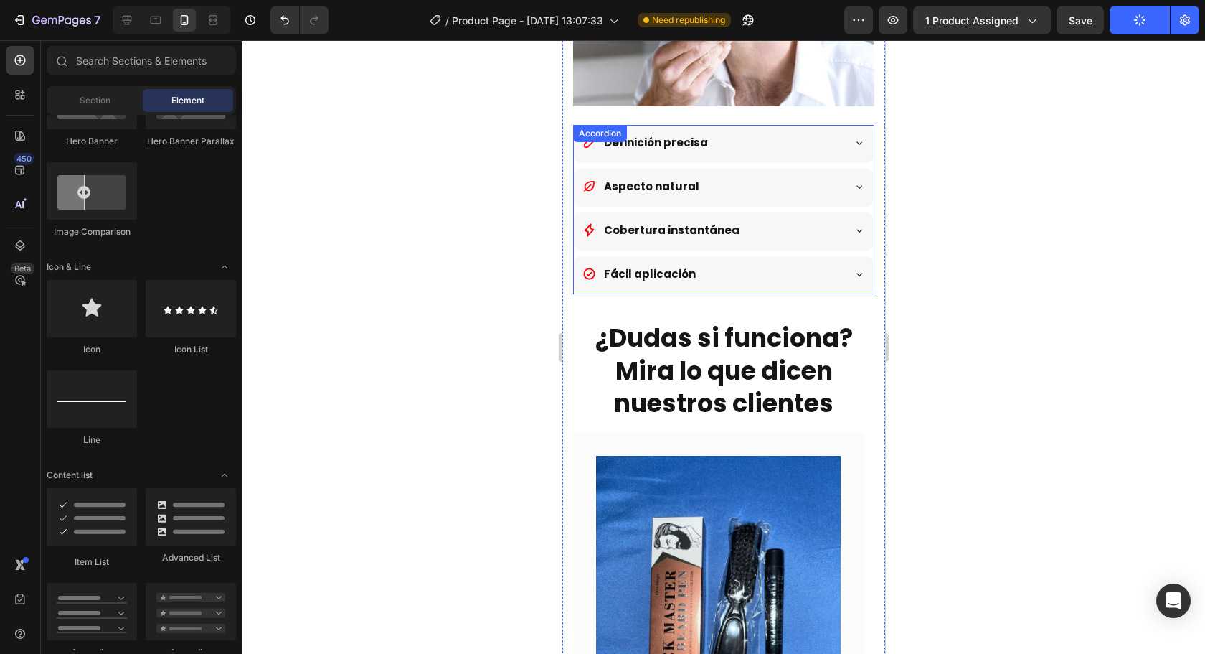
click at [781, 125] on div "Definición precisa" at bounding box center [723, 144] width 300 height 38
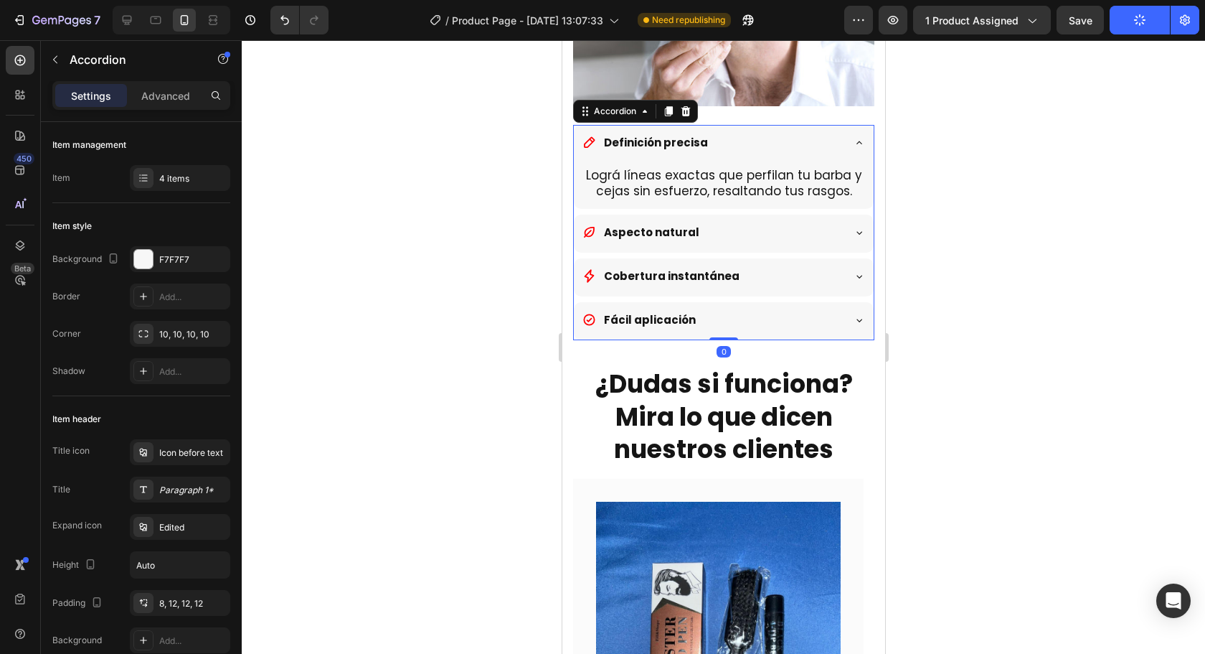
click at [775, 131] on div "Definición precisa" at bounding box center [712, 143] width 260 height 24
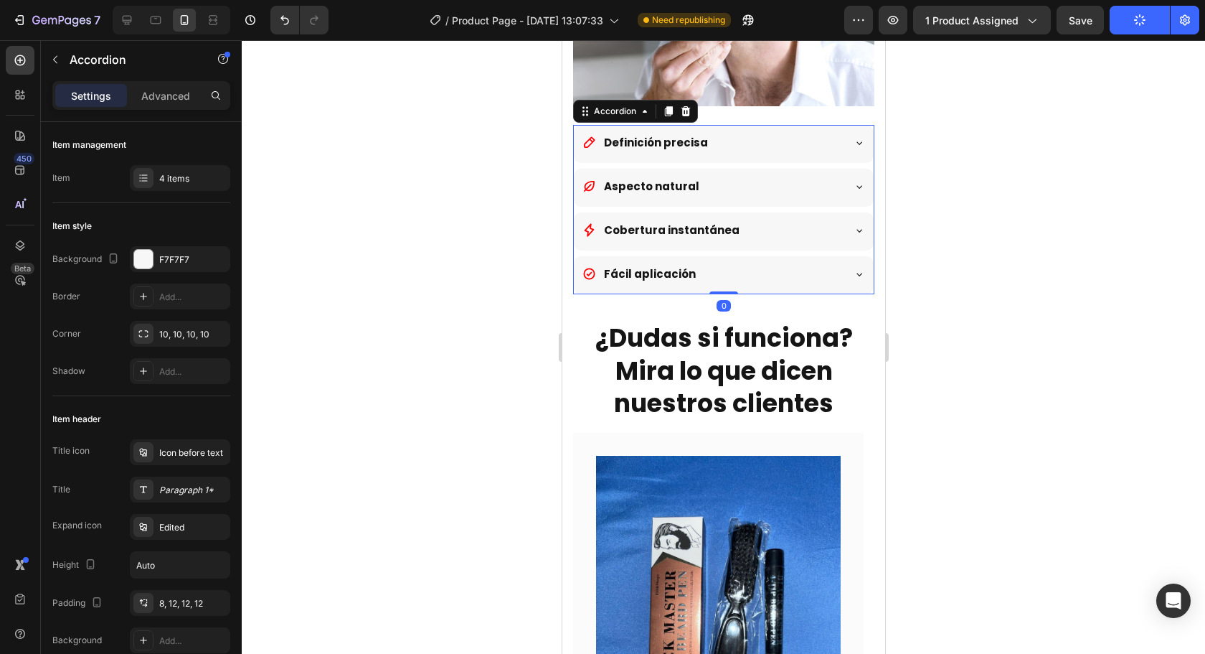
click at [774, 174] on div "Aspecto natural" at bounding box center [712, 186] width 260 height 24
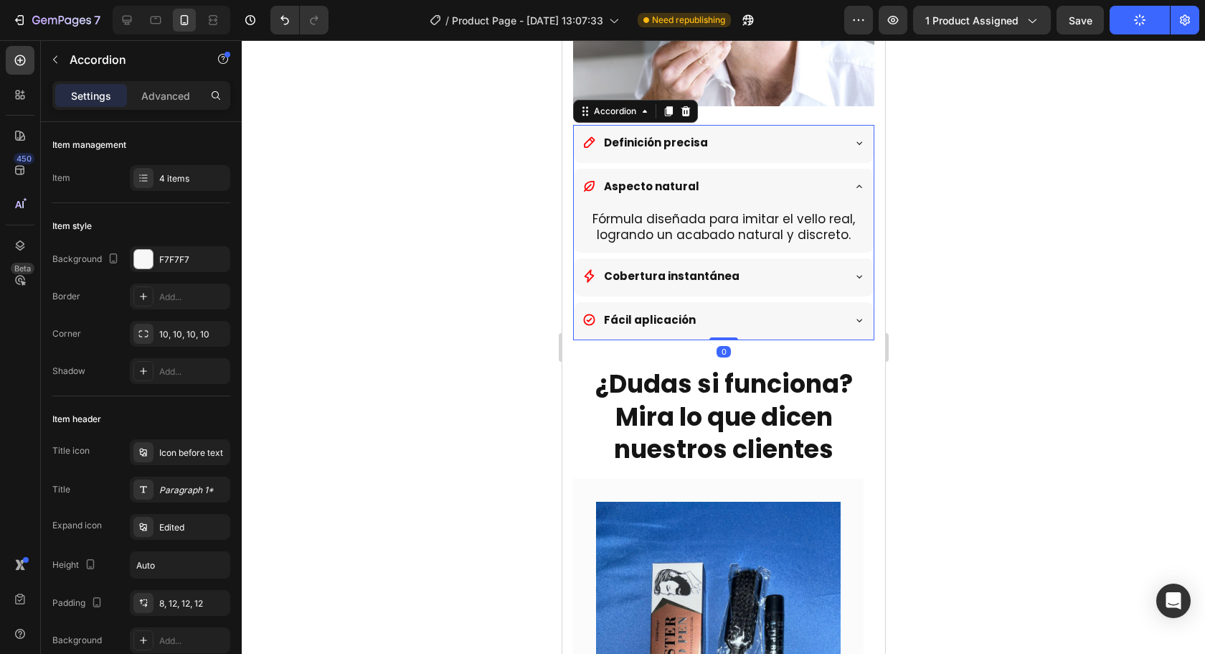
click at [774, 174] on div "Aspecto natural" at bounding box center [712, 186] width 260 height 24
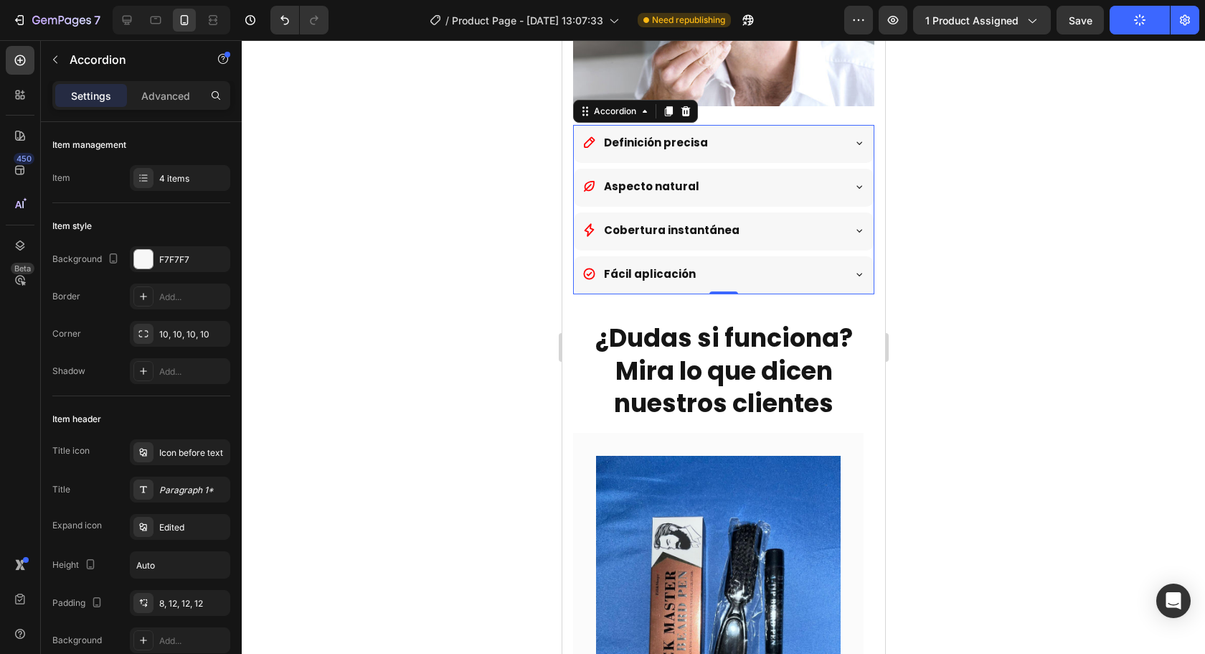
click at [801, 218] on div "Cobertura instantánea" at bounding box center [712, 230] width 260 height 24
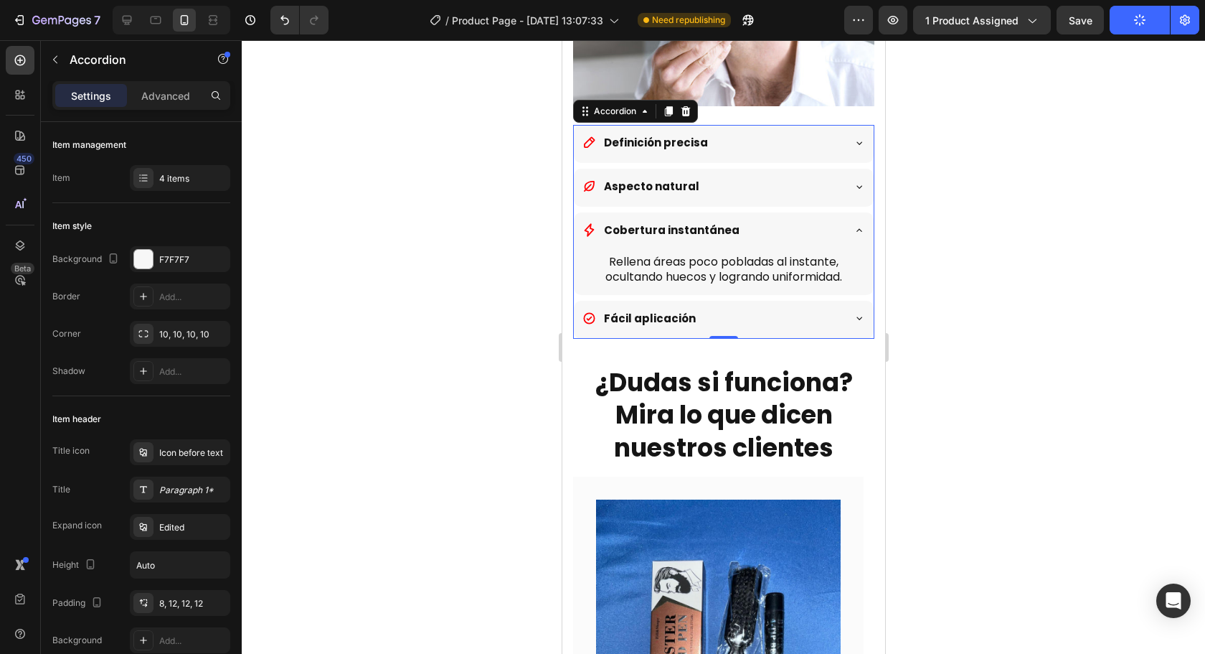
click at [800, 218] on div "Cobertura instantánea" at bounding box center [712, 230] width 260 height 24
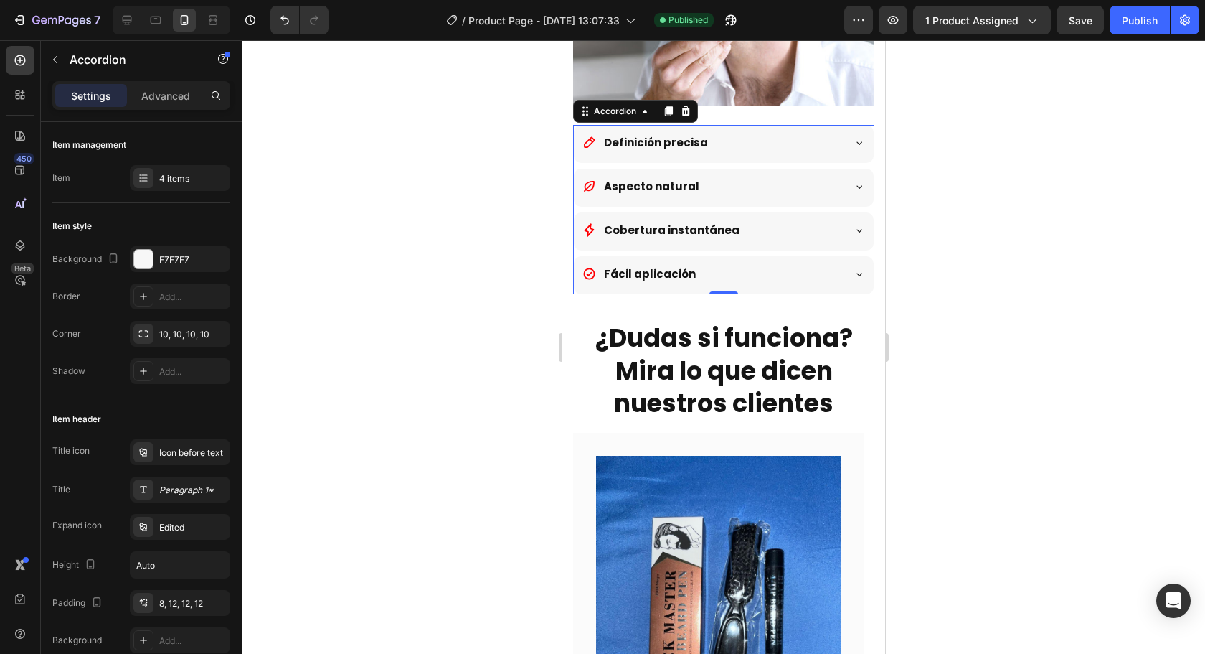
click at [799, 263] on div "Fácil aplicación" at bounding box center [712, 274] width 260 height 24
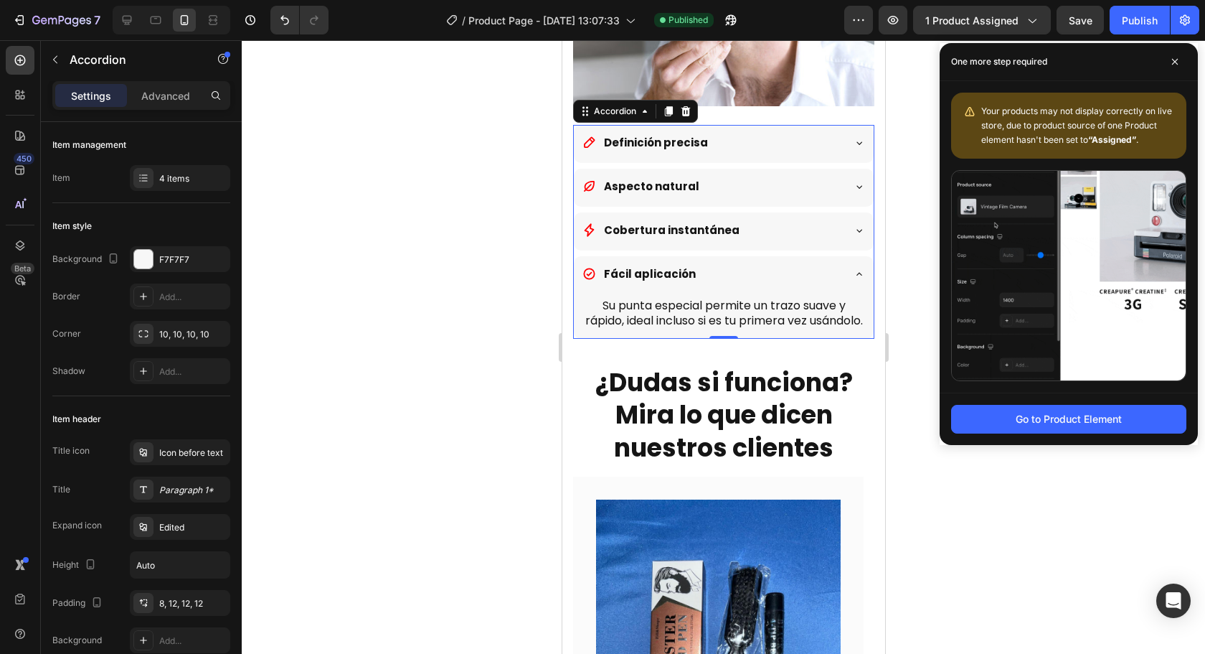
click at [799, 263] on div "Fácil aplicación" at bounding box center [712, 274] width 260 height 24
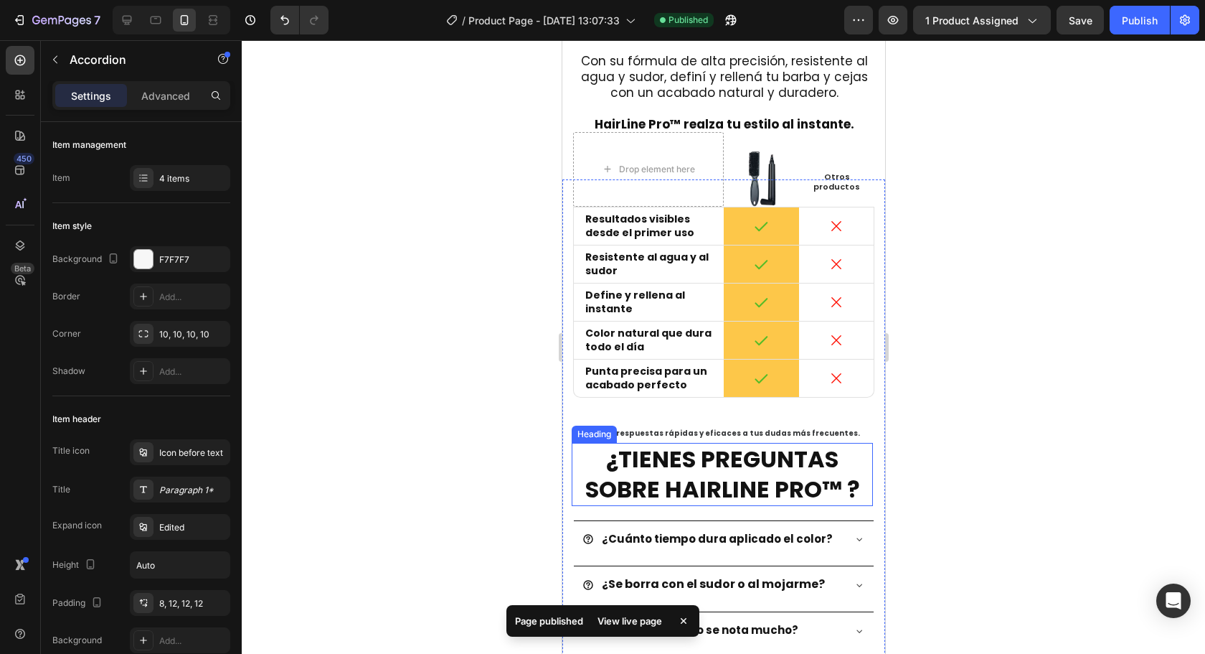
scroll to position [3299, 0]
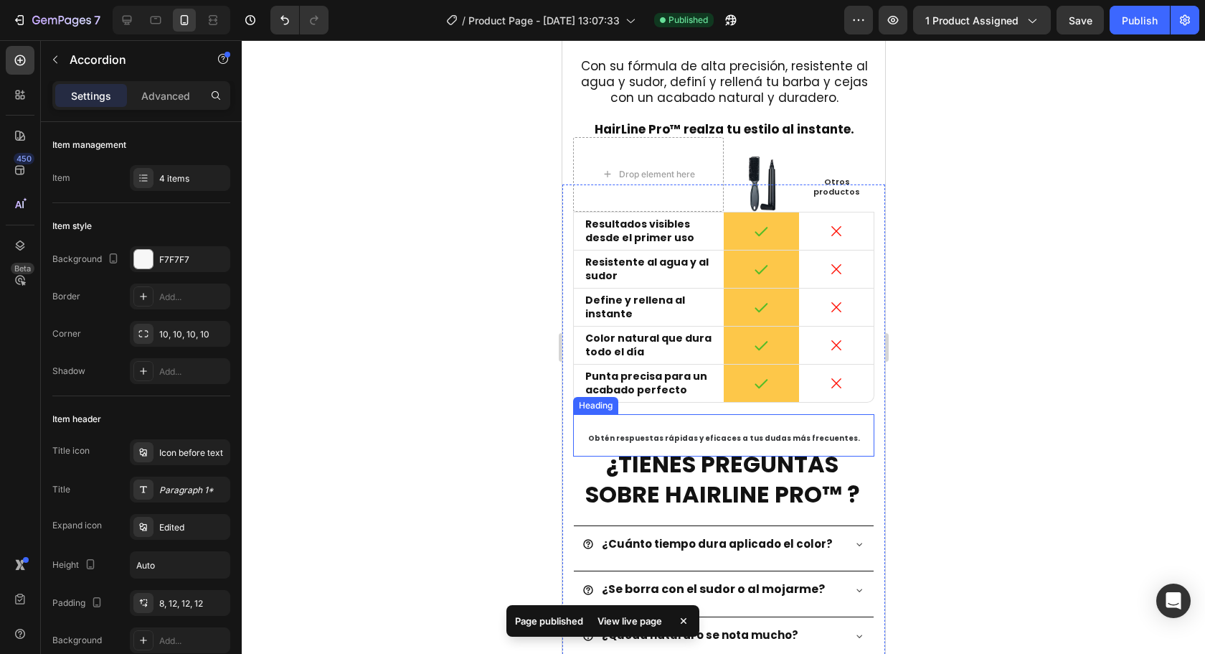
click at [743, 414] on h2 "Obtén respuestas rápidas y eficaces a tus dudas más frecuentes." at bounding box center [722, 435] width 301 height 43
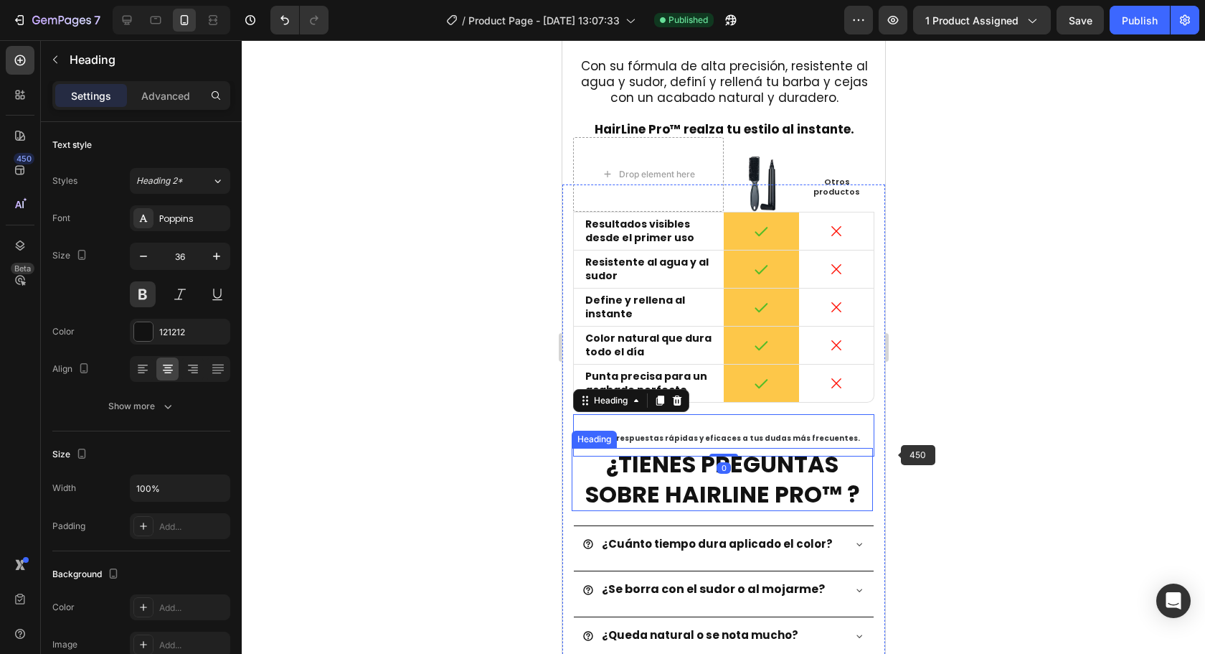
click at [1134, 447] on div at bounding box center [723, 346] width 963 height 613
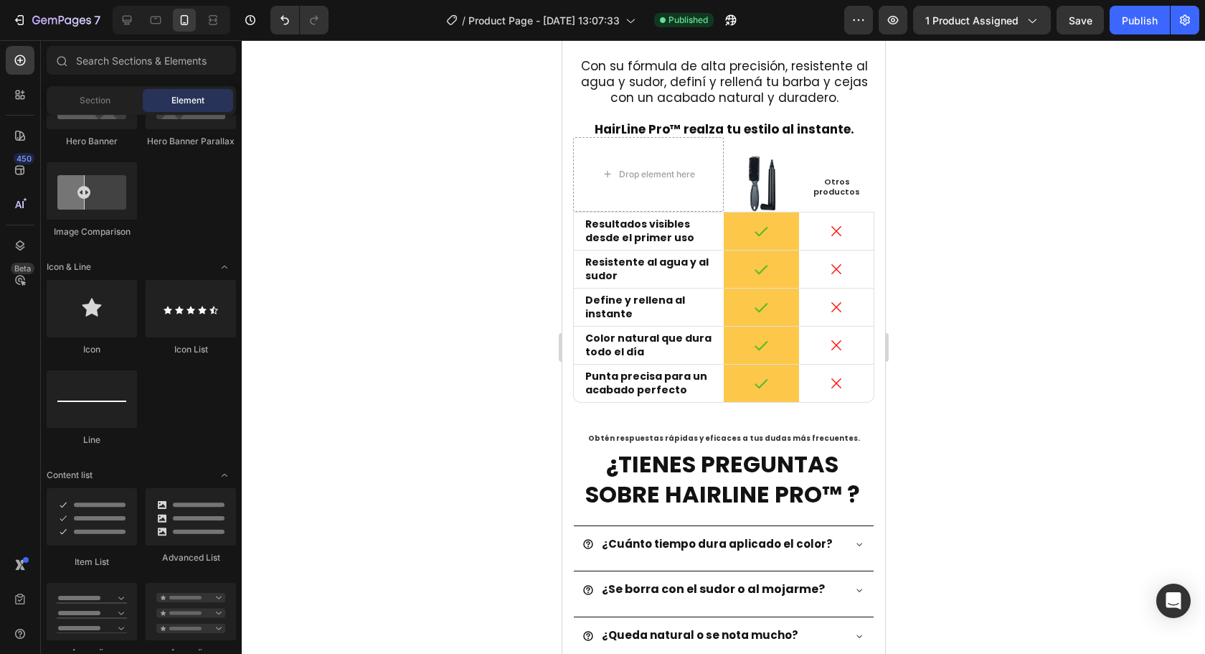
click at [1126, 495] on div at bounding box center [723, 346] width 963 height 613
click at [726, 448] on strong "¿TIENES PREGUNTAS SOBRE HAIRLINE PRO™ ?" at bounding box center [722, 479] width 275 height 62
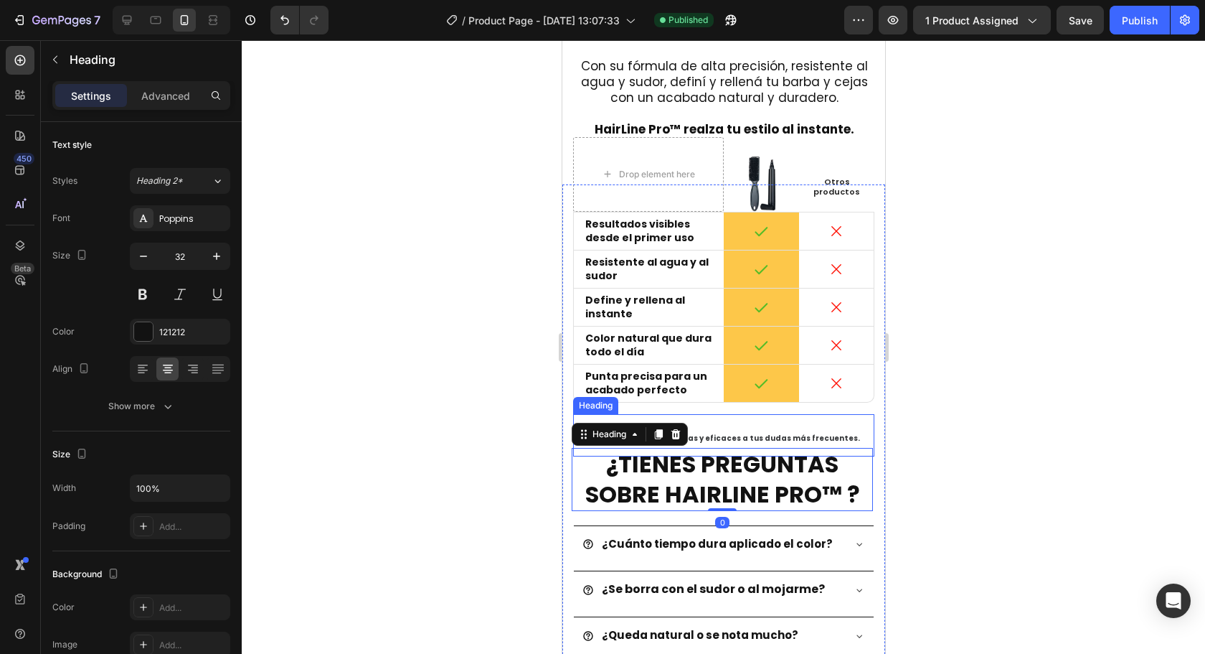
click at [744, 433] on span "Obtén respuestas rápidas y eficaces a tus dudas más frecuentes." at bounding box center [724, 438] width 272 height 11
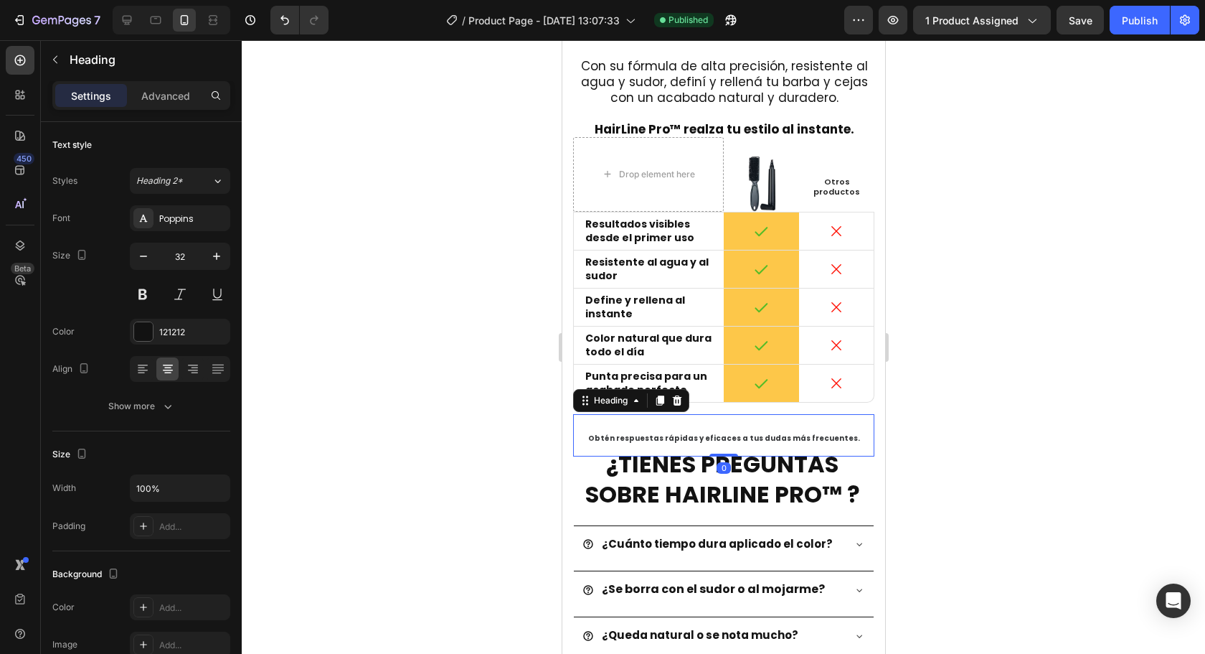
scroll to position [287, 0]
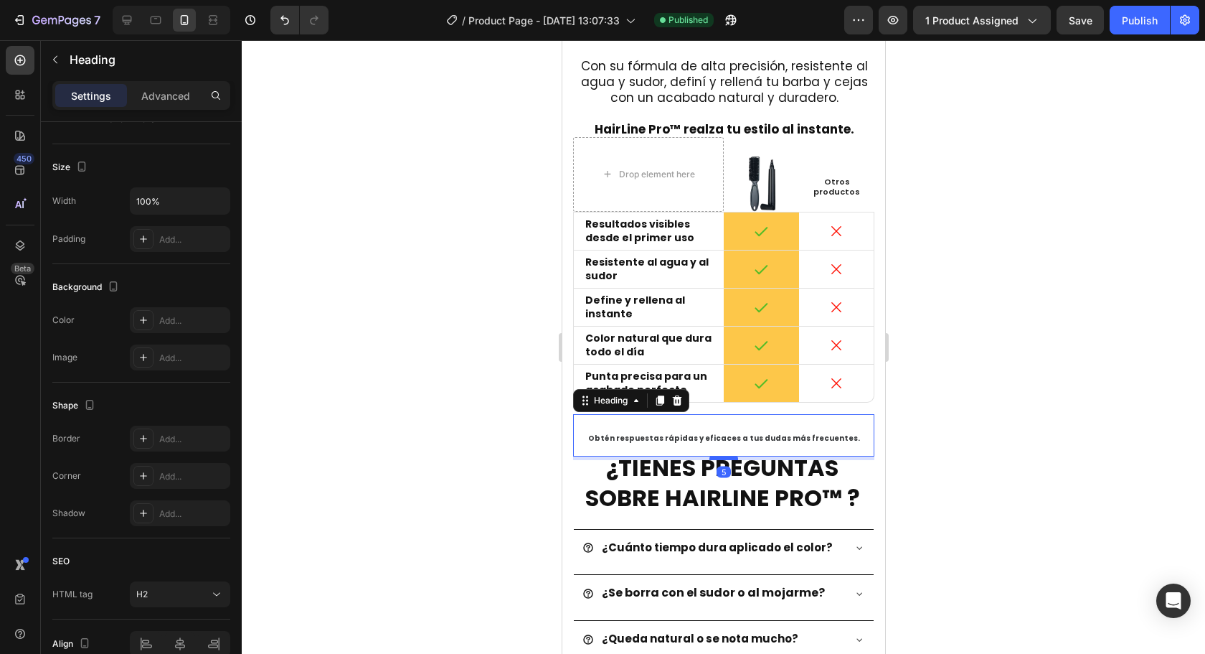
click at [723, 456] on div at bounding box center [723, 458] width 29 height 4
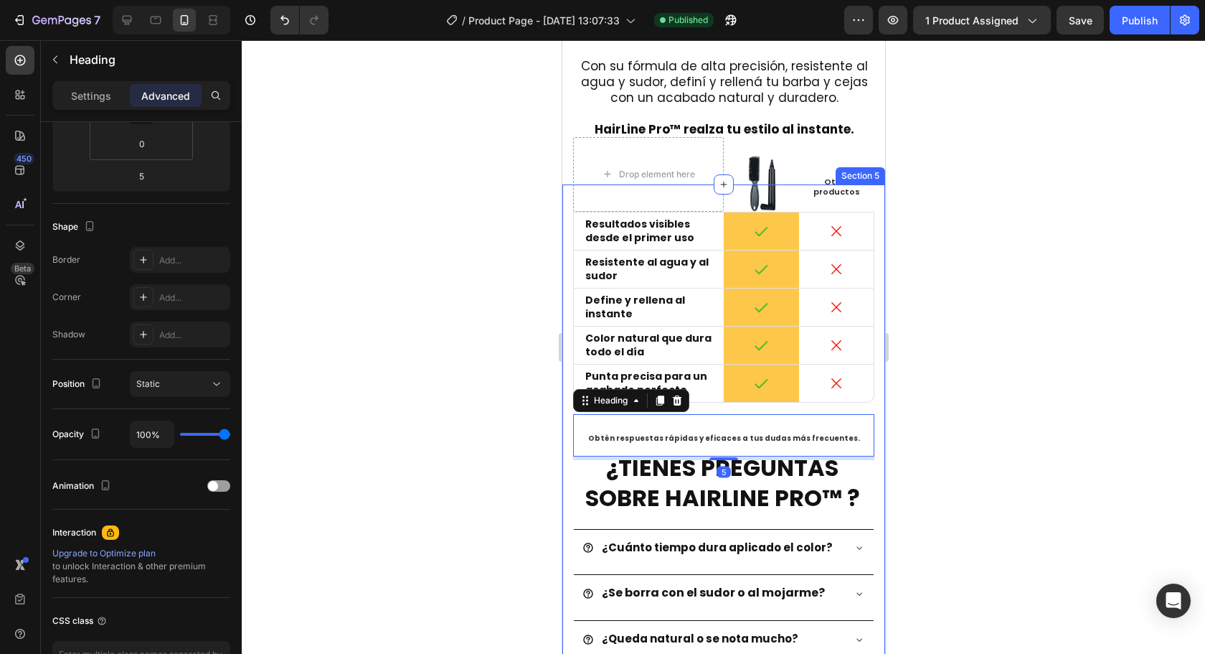
click at [979, 448] on div at bounding box center [723, 346] width 963 height 613
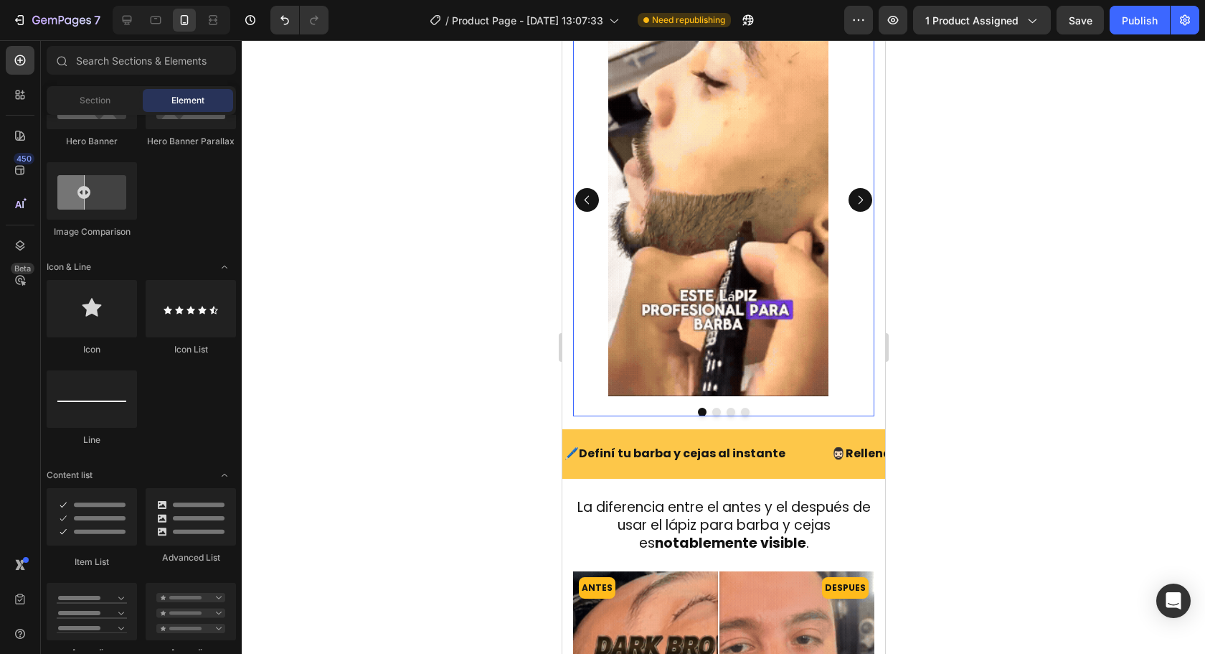
scroll to position [994, 0]
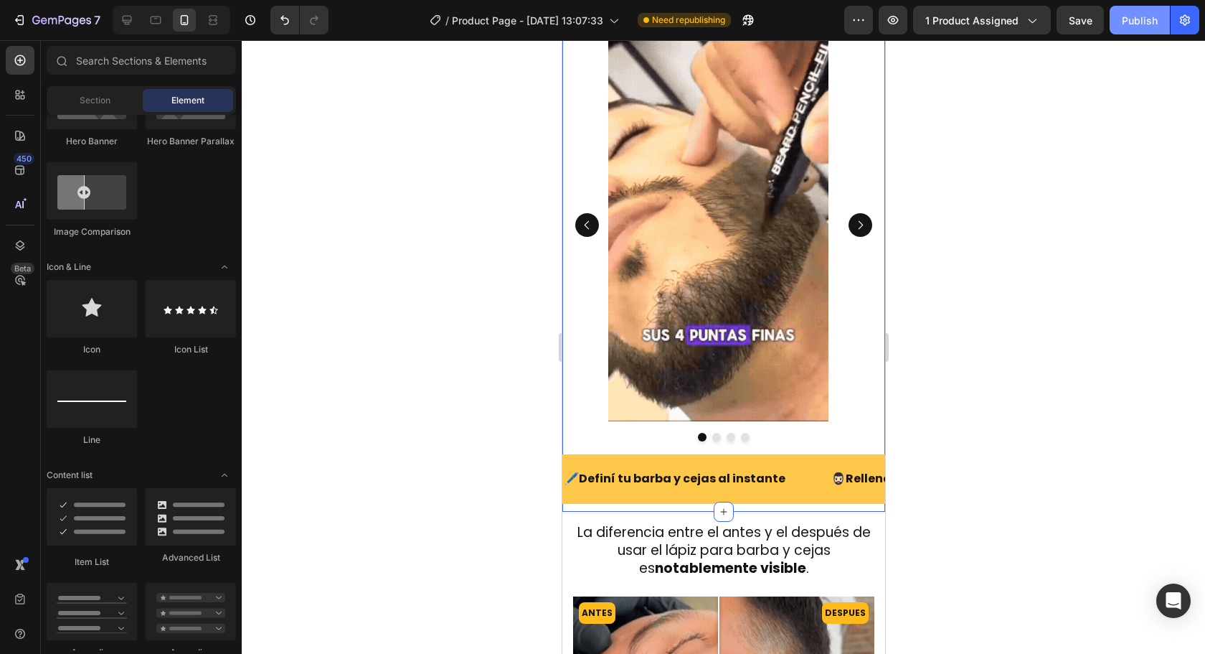
click at [1156, 28] on button "Publish" at bounding box center [1140, 20] width 60 height 29
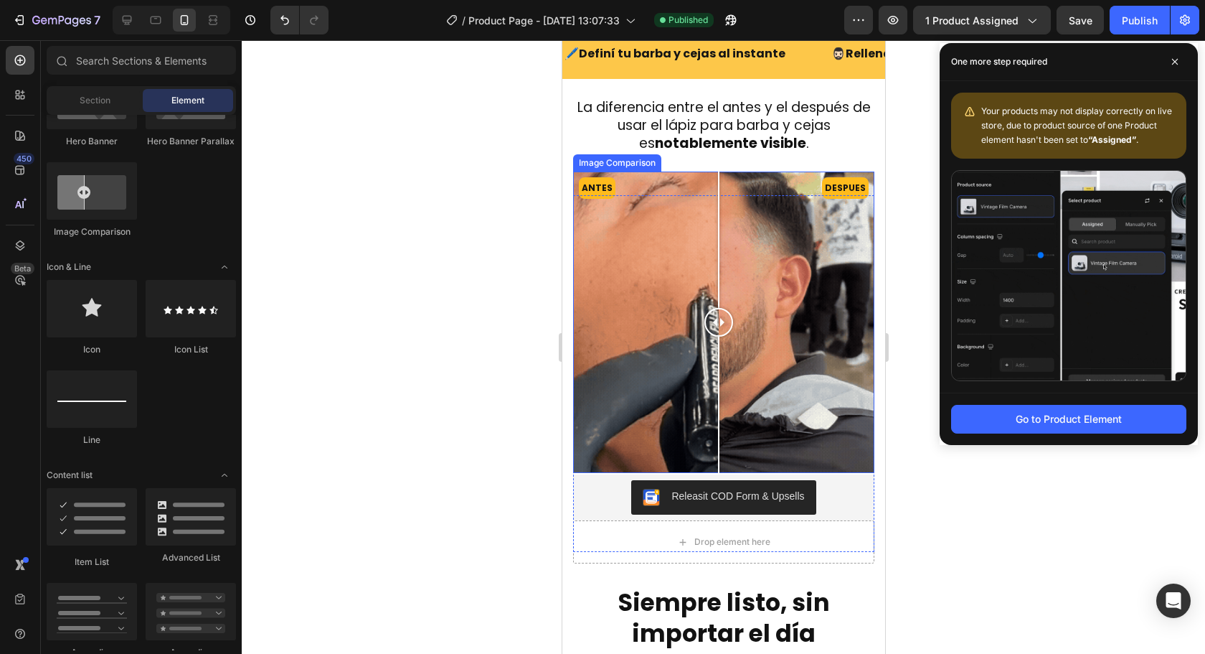
scroll to position [1640, 0]
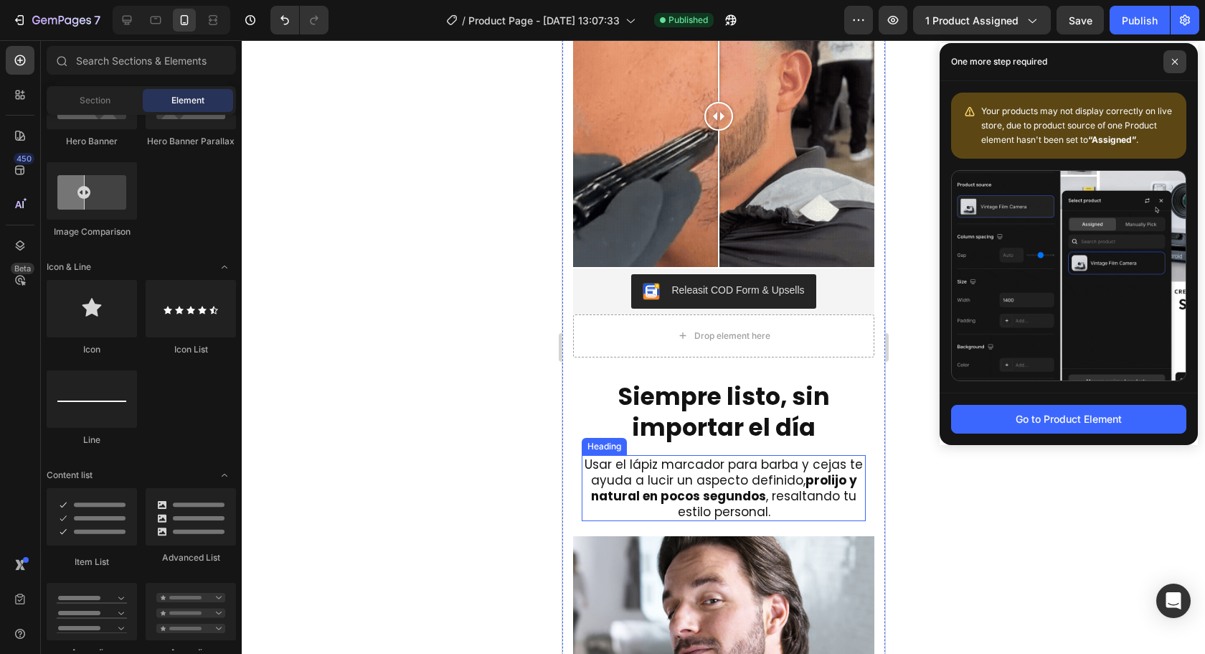
drag, startPoint x: 1179, startPoint y: 65, endPoint x: 321, endPoint y: 248, distance: 876.5
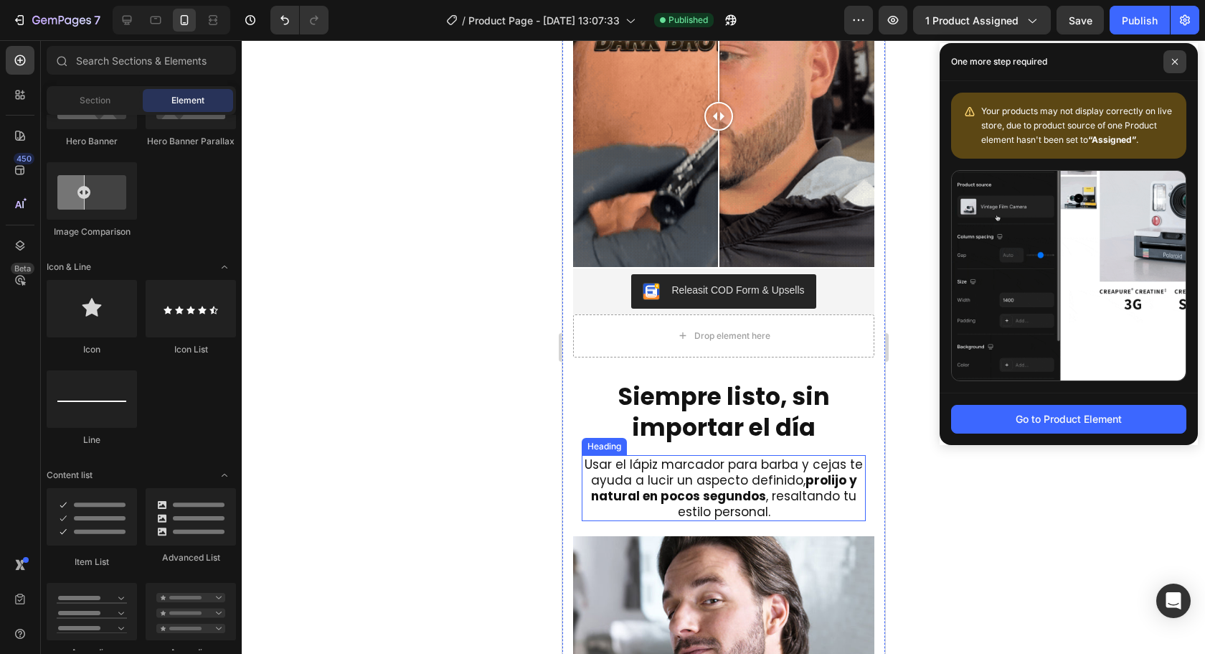
click at [1179, 65] on span at bounding box center [1175, 61] width 23 height 23
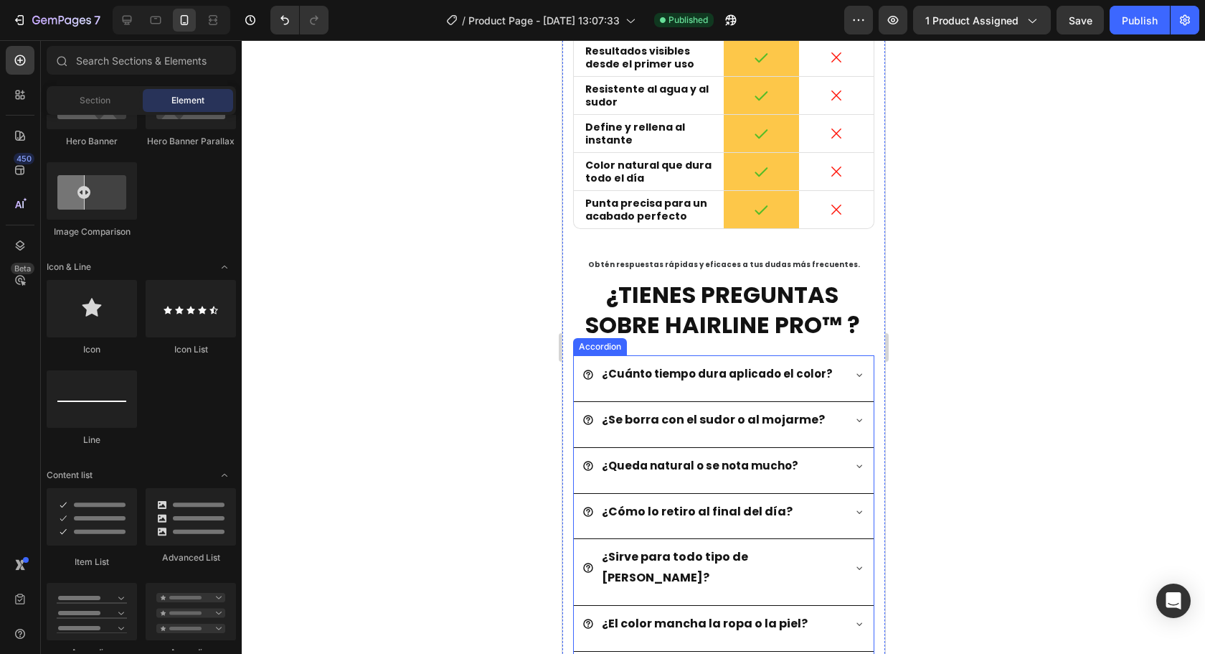
scroll to position [3434, 0]
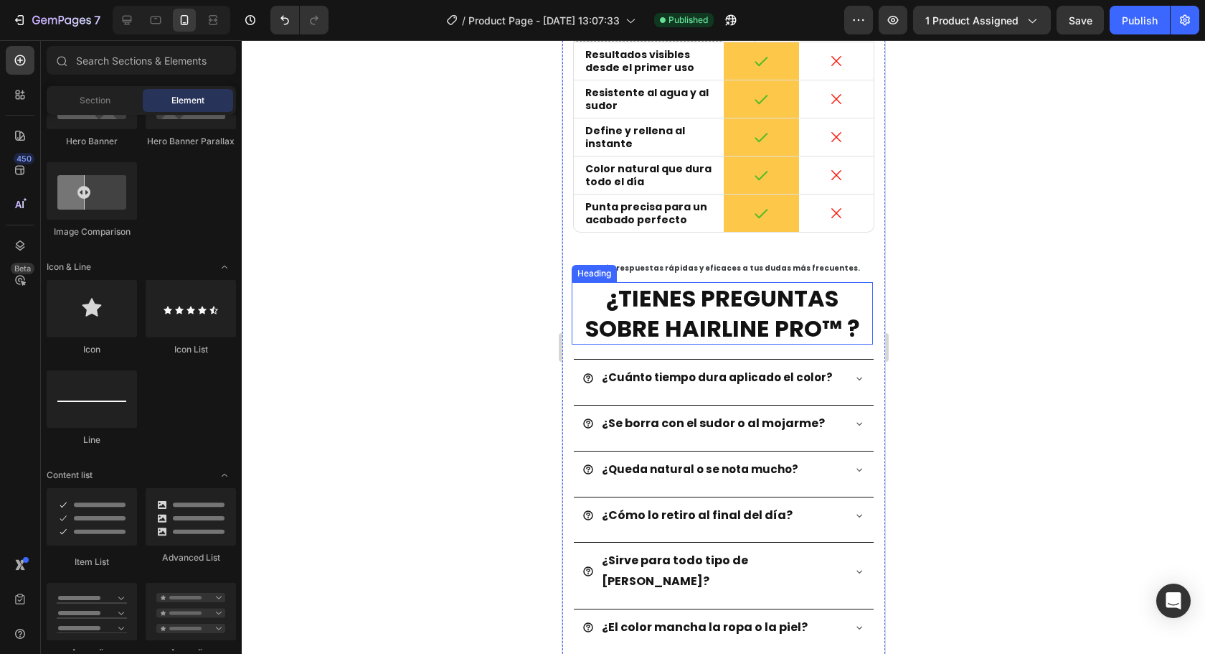
click at [796, 273] on h2 "Obtén respuestas rápidas y eficaces a tus dudas más frecuentes." at bounding box center [722, 265] width 301 height 43
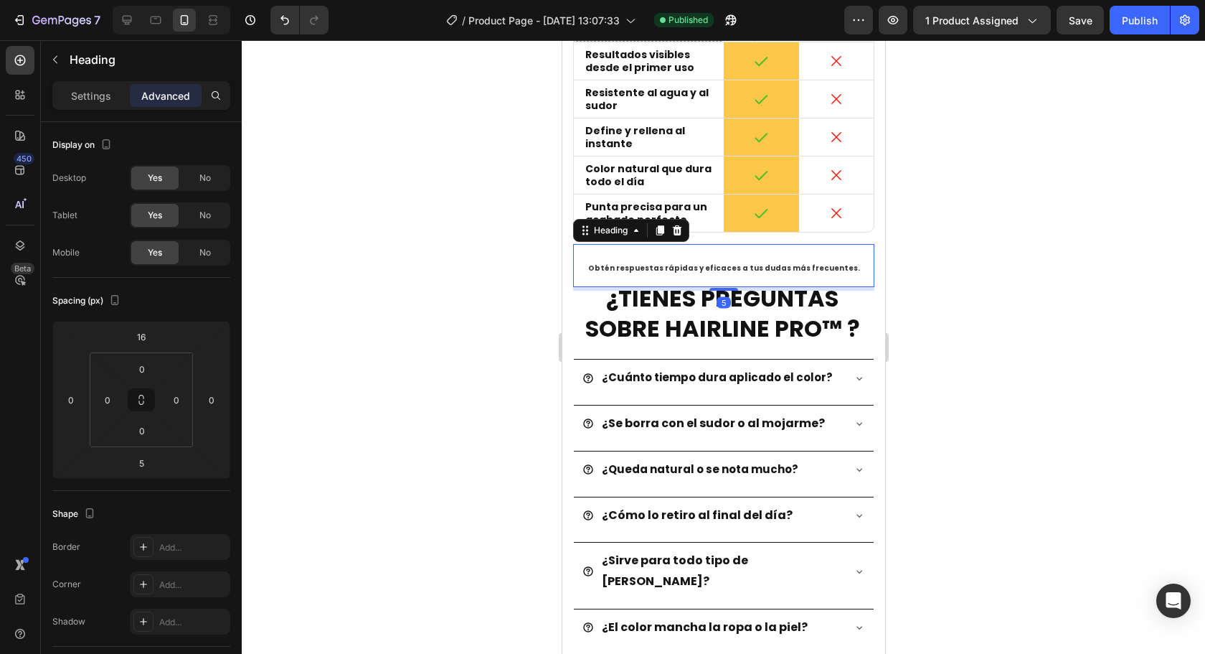
click at [846, 268] on h2 "Obtén respuestas rápidas y eficaces a tus dudas más frecuentes." at bounding box center [722, 265] width 301 height 43
click at [967, 284] on div at bounding box center [723, 346] width 963 height 613
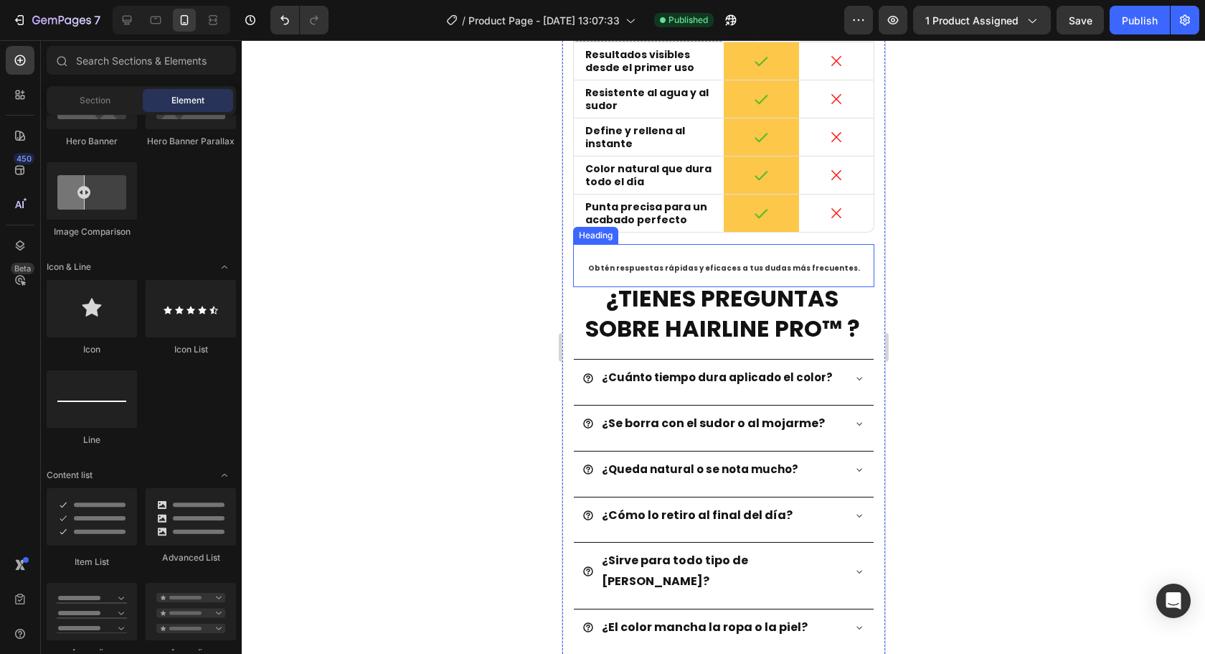
click at [814, 265] on span "Obtén respuestas rápidas y eficaces a tus dudas más frecuentes." at bounding box center [724, 268] width 272 height 11
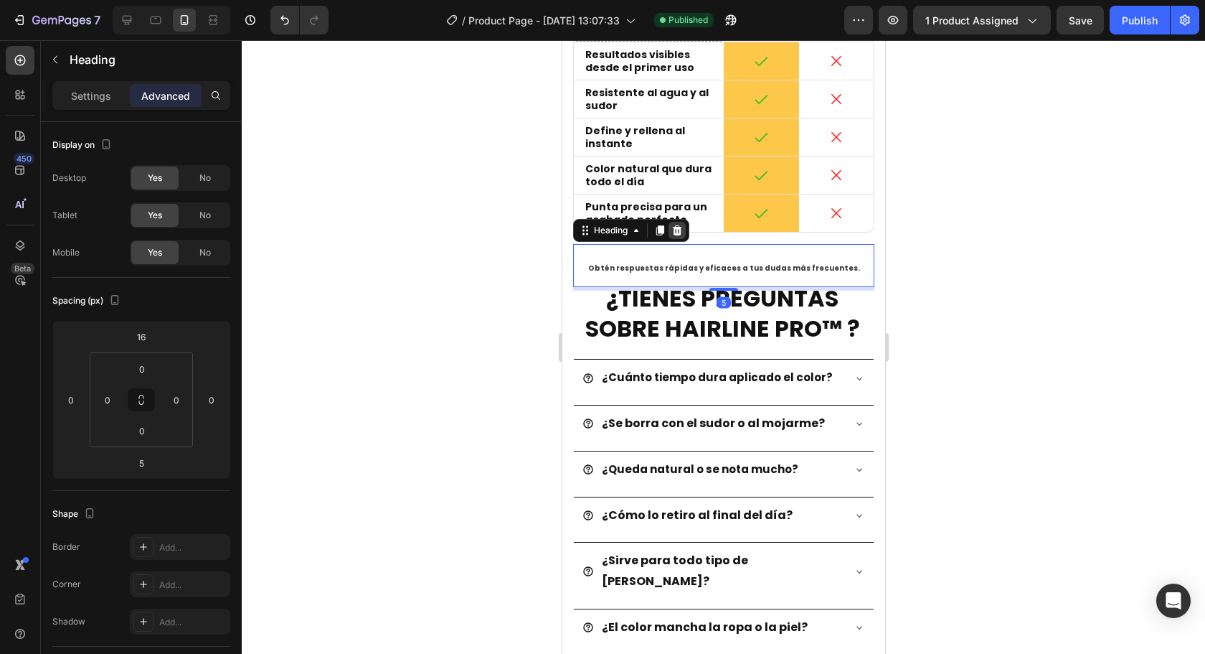
click at [682, 232] on icon at bounding box center [676, 230] width 11 height 11
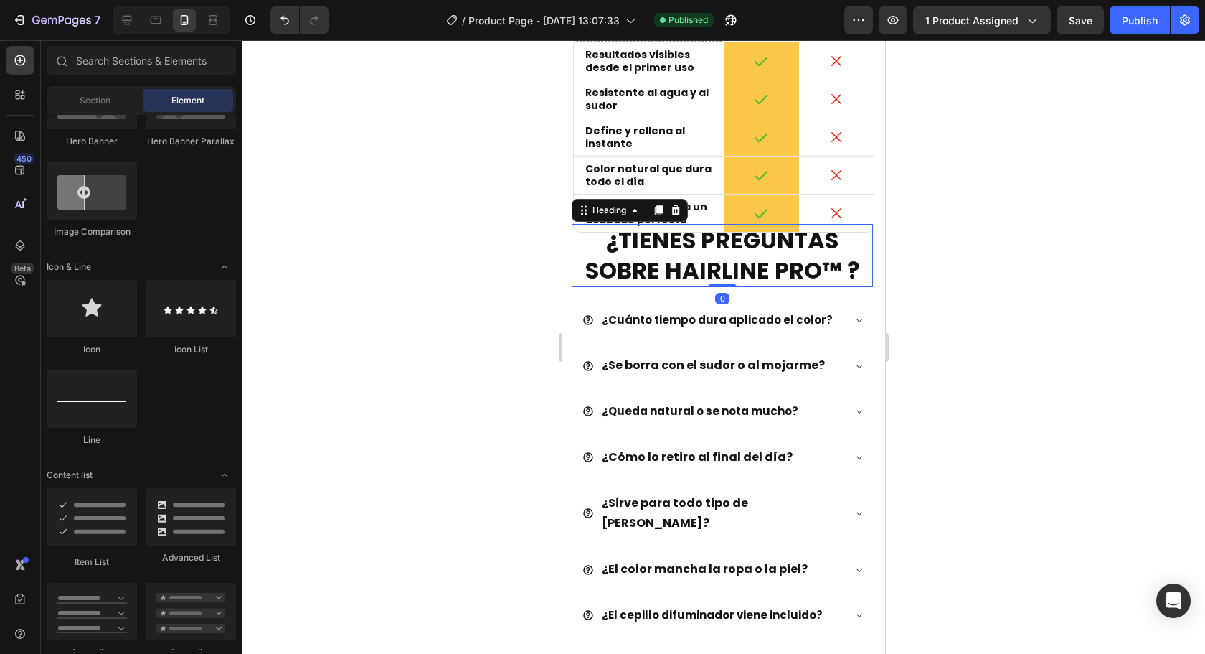
click at [736, 264] on strong "¿TIENES PREGUNTAS SOBRE HAIRLINE PRO™ ?" at bounding box center [722, 255] width 275 height 62
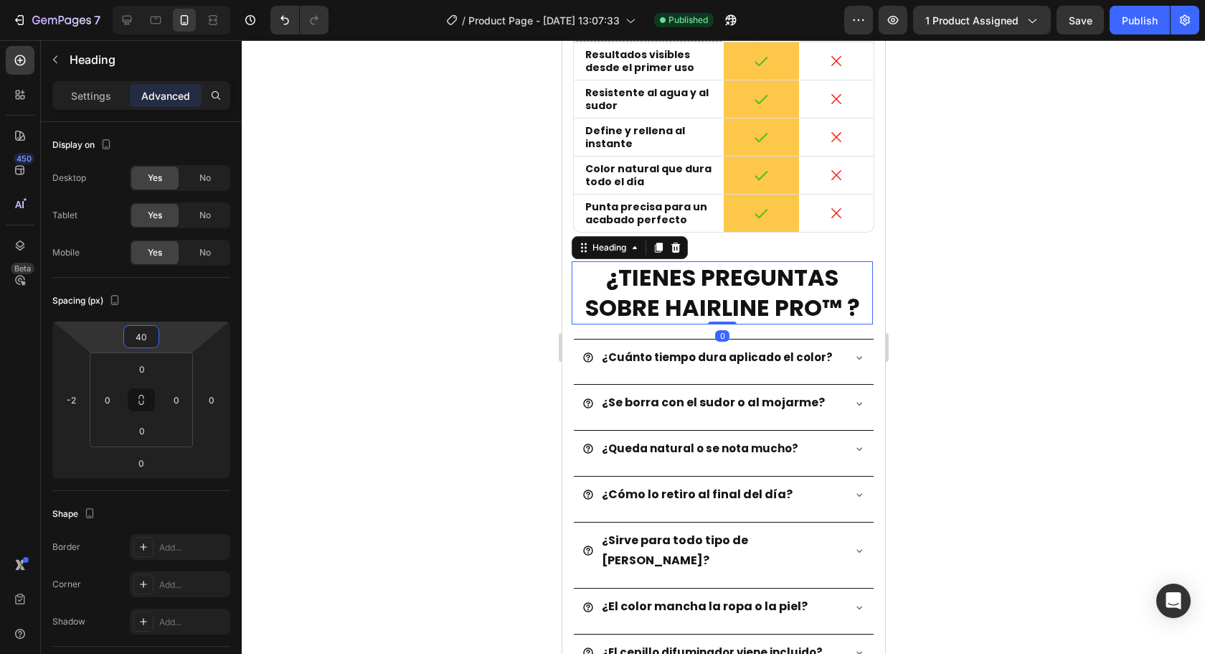
type input "34"
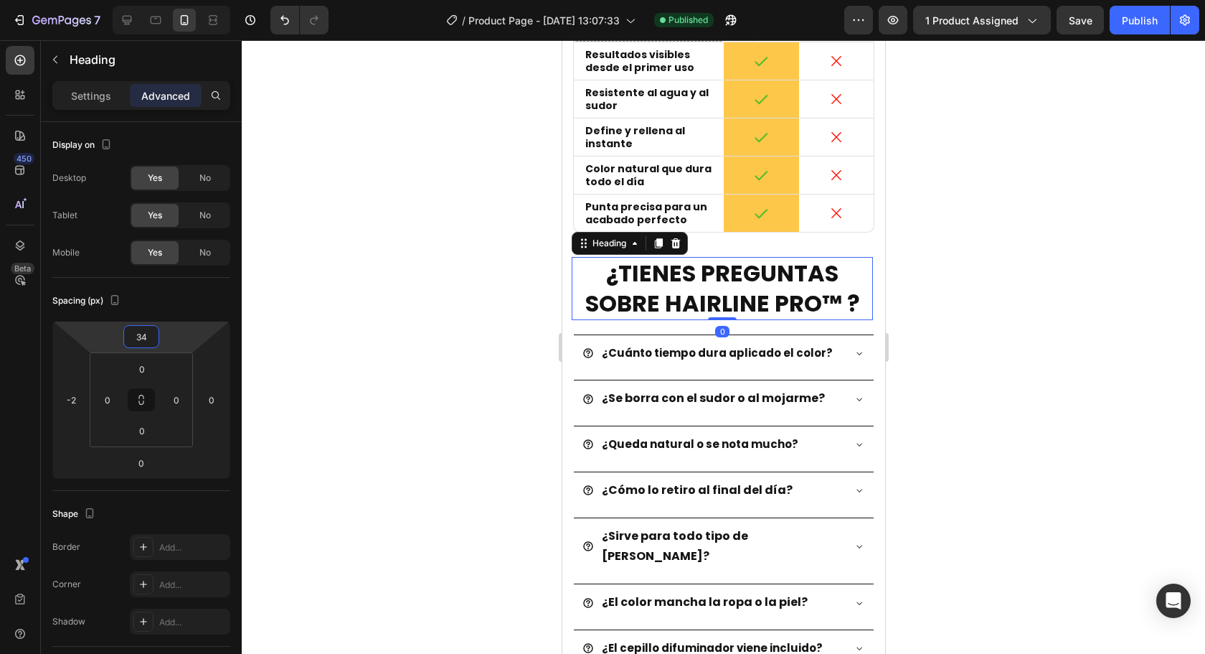
drag, startPoint x: 182, startPoint y: 337, endPoint x: 189, endPoint y: 321, distance: 17.7
click at [189, 0] on html "7 Version history / Product Page - [DATE] 13:07:33 Published Preview 1 product …" at bounding box center [602, 0] width 1205 height 0
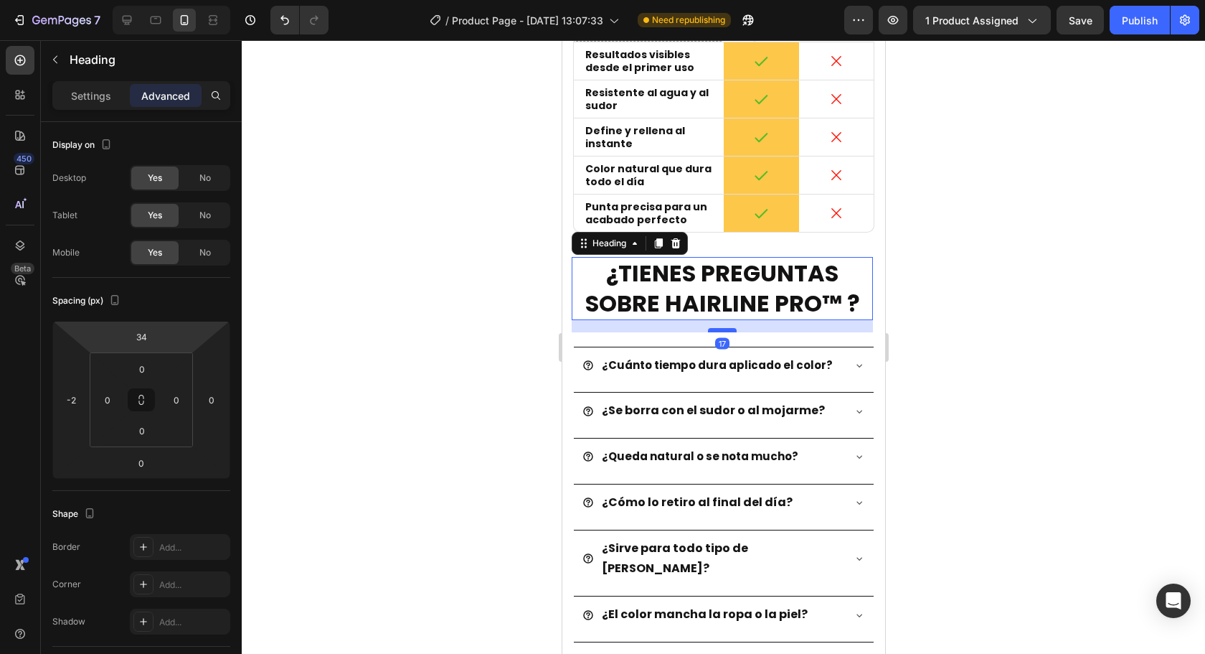
drag, startPoint x: 722, startPoint y: 318, endPoint x: 725, endPoint y: 330, distance: 12.4
click at [725, 330] on div at bounding box center [721, 330] width 29 height 4
type input "17"
click at [1099, 312] on div at bounding box center [723, 346] width 963 height 613
click at [791, 291] on strong "¿TIENES PREGUNTAS SOBRE HAIRLINE PRO™ ?" at bounding box center [722, 288] width 275 height 62
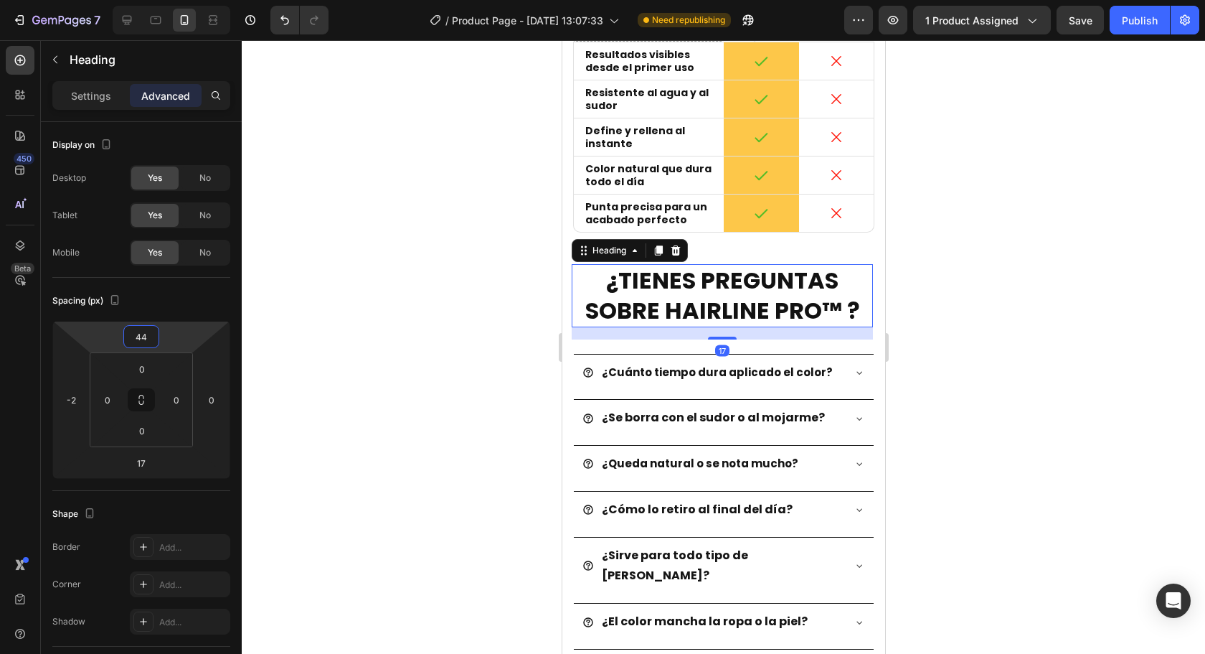
click at [189, 0] on html "7 Version history / Product Page - [DATE] 13:07:33 Need republishing Preview 1 …" at bounding box center [602, 0] width 1205 height 0
type input "34"
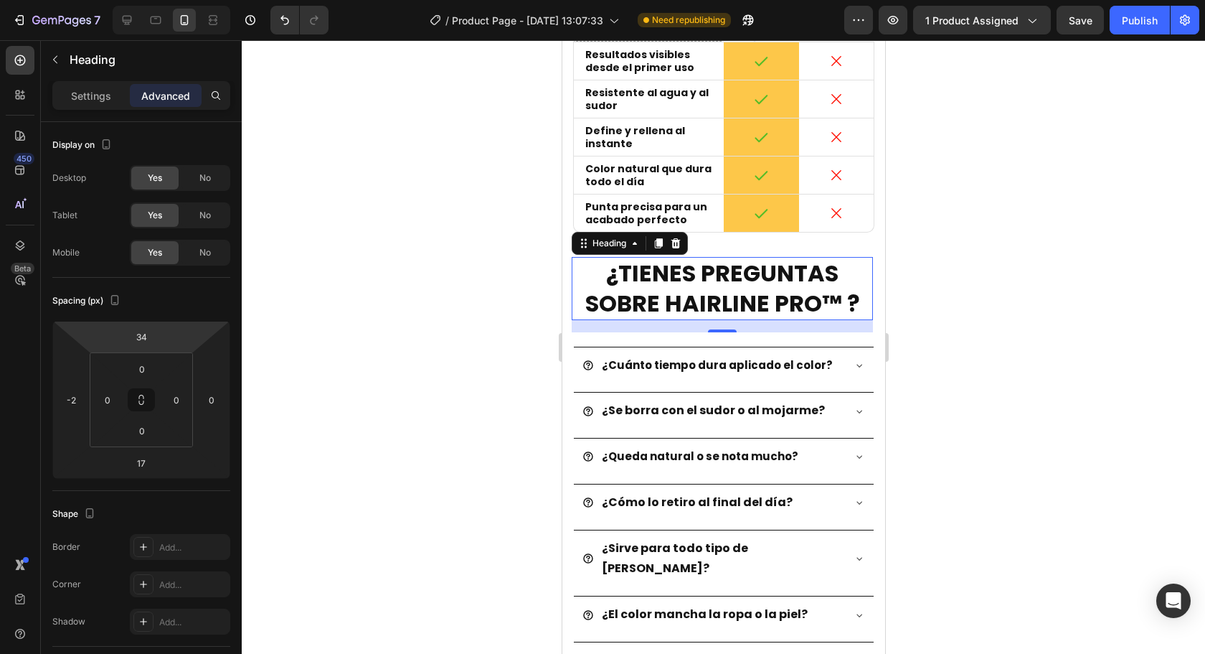
click at [187, 0] on html "7 Version history / Product Page - [DATE] 13:07:33 Need republishing Preview 1 …" at bounding box center [602, 0] width 1205 height 0
click at [372, 286] on div at bounding box center [723, 346] width 963 height 613
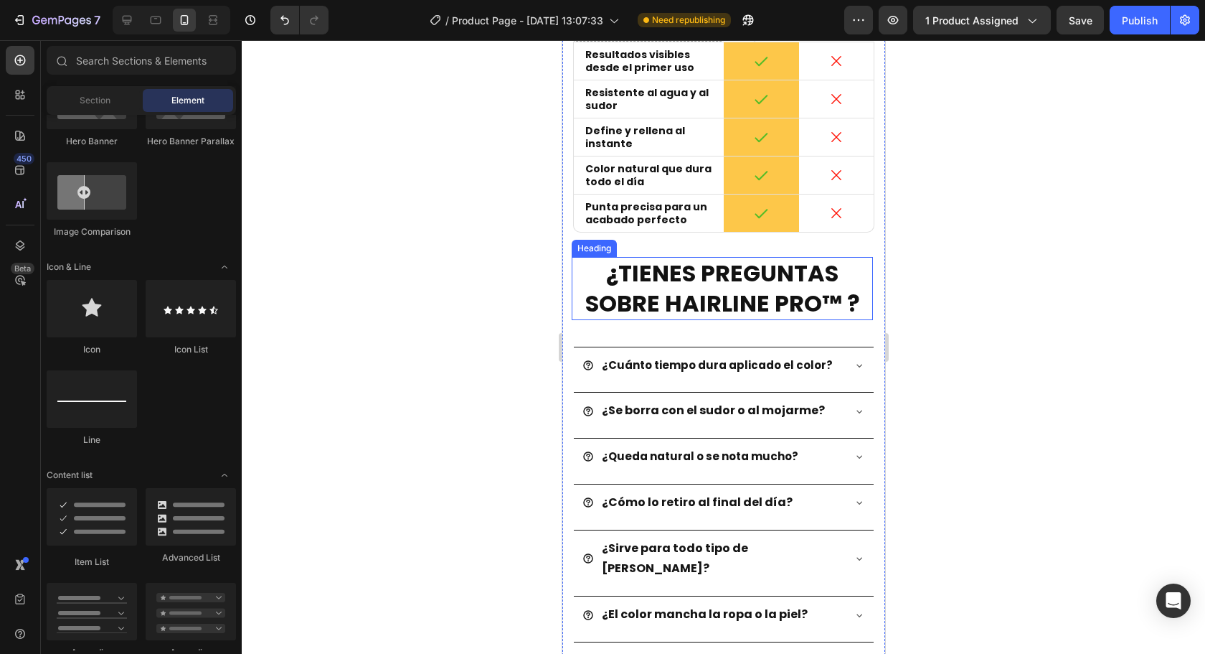
click at [793, 284] on strong "¿TIENES PREGUNTAS SOBRE HAIRLINE PRO™ ?" at bounding box center [722, 288] width 275 height 62
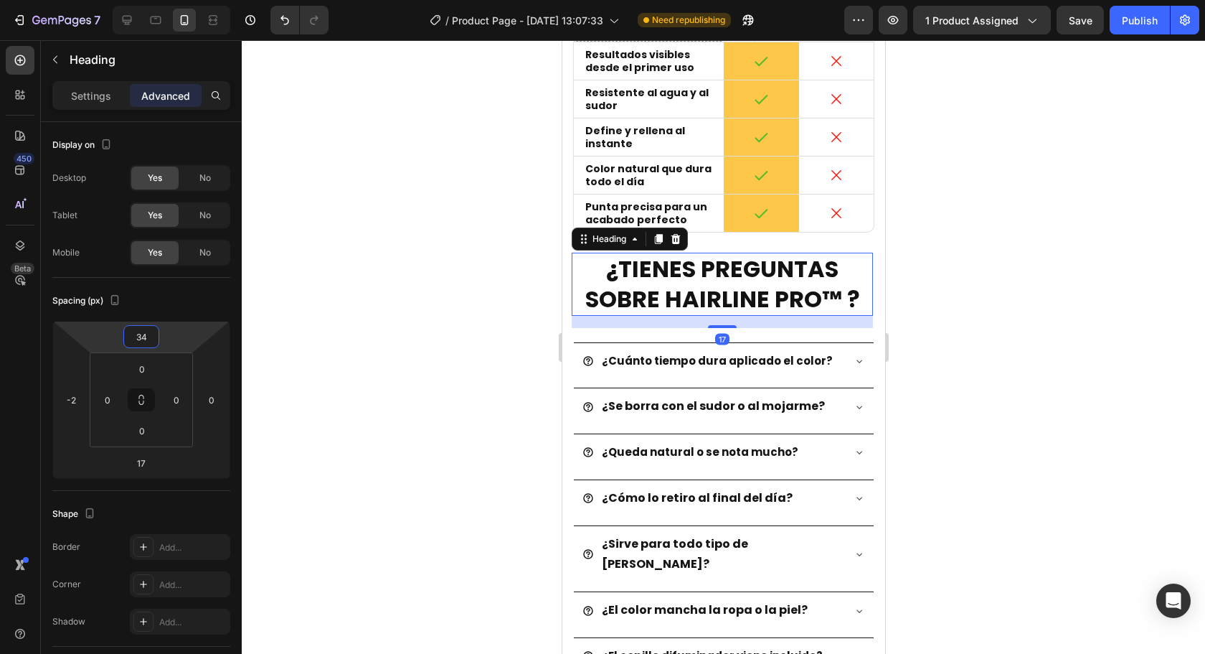
type input "36"
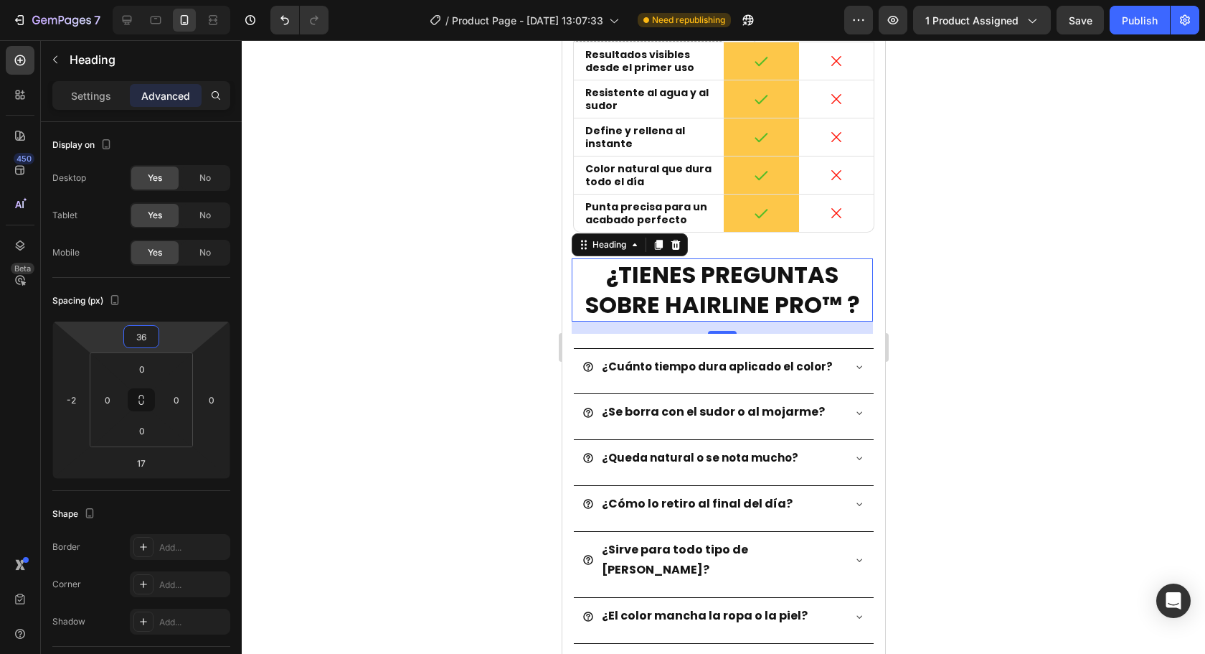
click at [190, 0] on html "7 Version history / Product Page - [DATE] 13:07:33 Need republishing Preview 1 …" at bounding box center [602, 0] width 1205 height 0
click at [373, 266] on div at bounding box center [723, 346] width 963 height 613
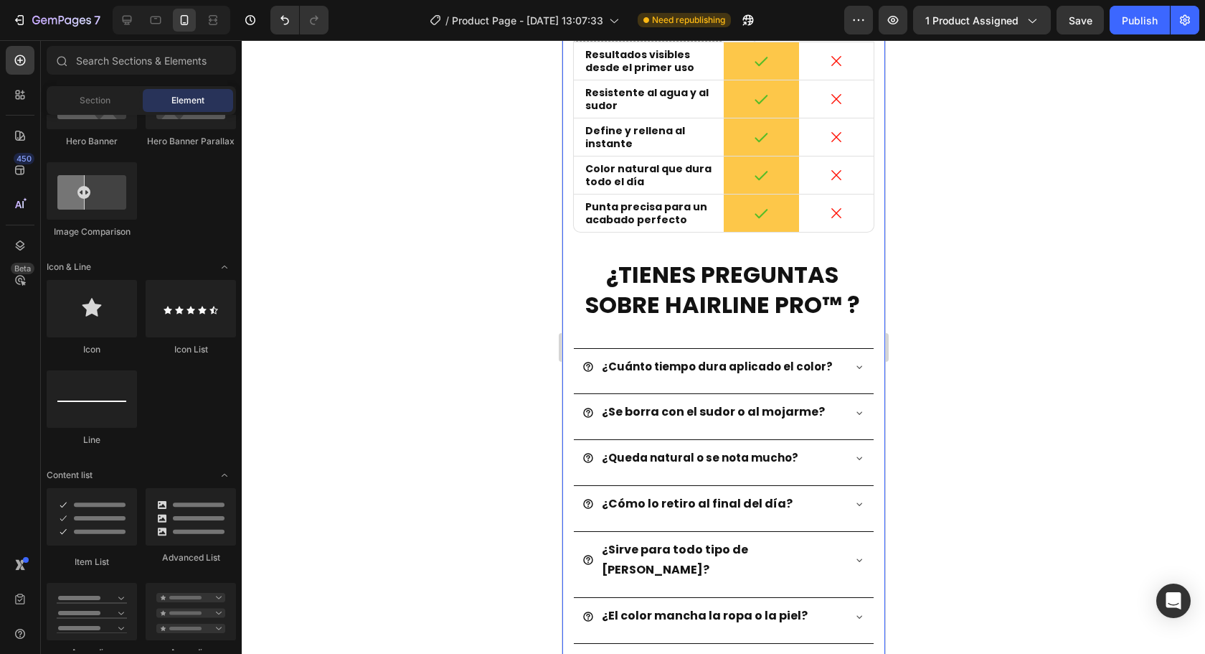
click at [791, 299] on strong "¿TIENES PREGUNTAS SOBRE HAIRLINE PRO™ ?" at bounding box center [722, 289] width 275 height 62
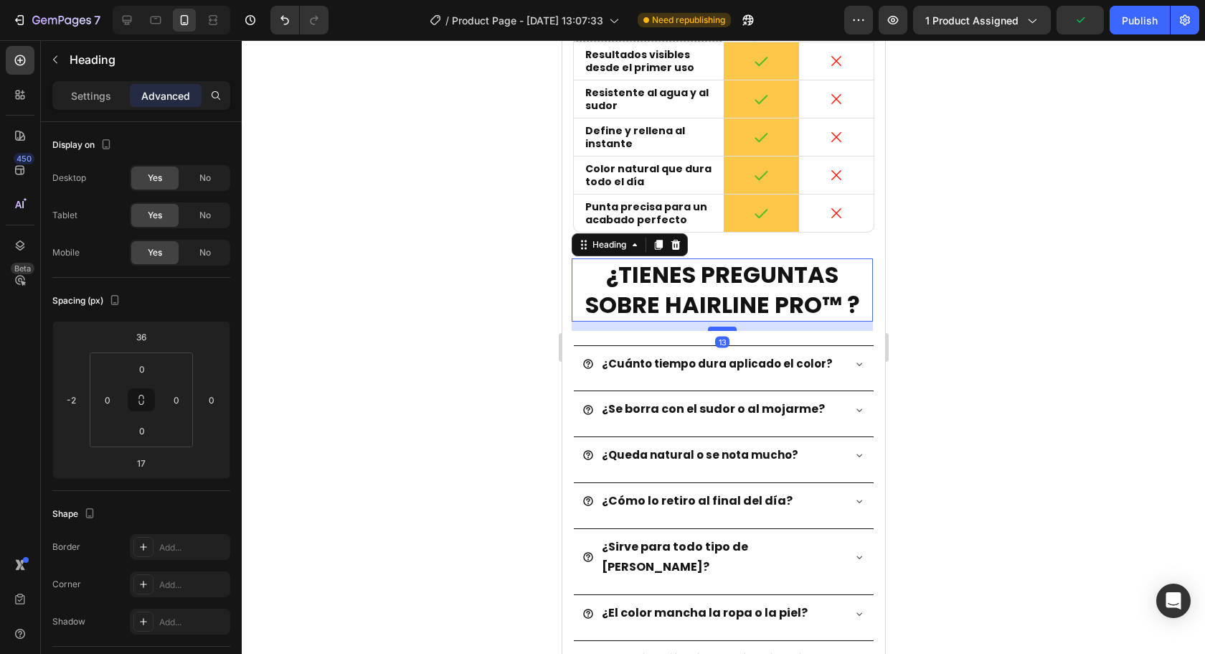
click at [718, 329] on div at bounding box center [721, 328] width 29 height 4
type input "13"
click at [1067, 309] on div at bounding box center [723, 346] width 963 height 613
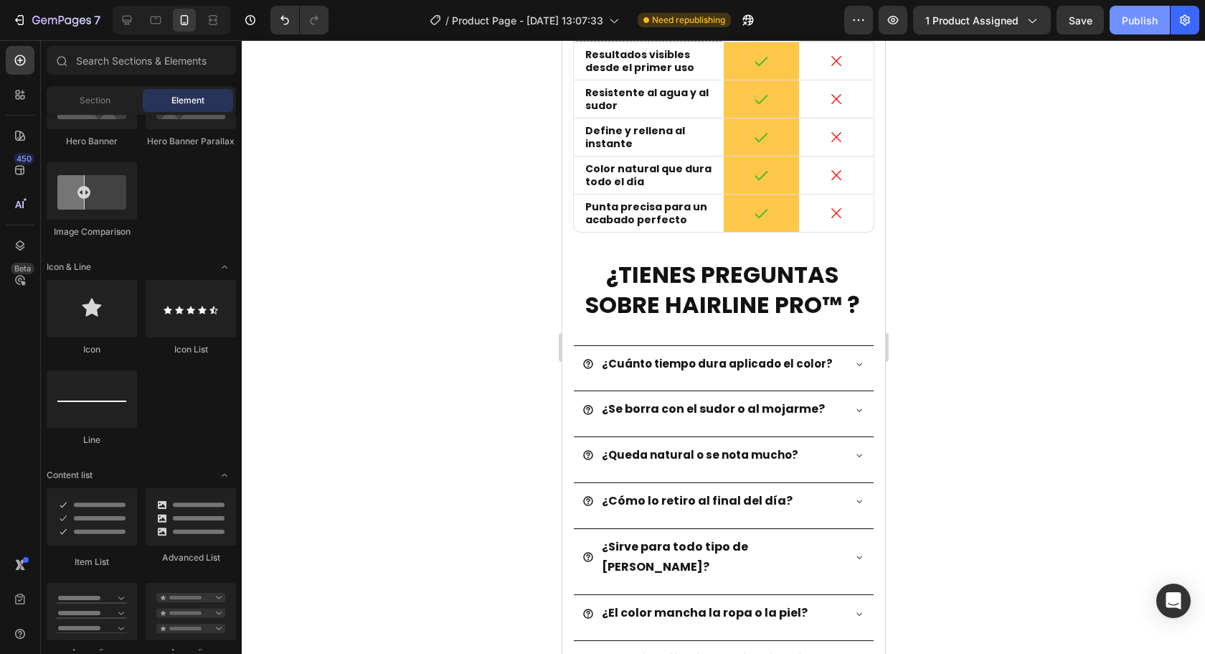
click at [1134, 22] on div "Publish" at bounding box center [1140, 20] width 36 height 15
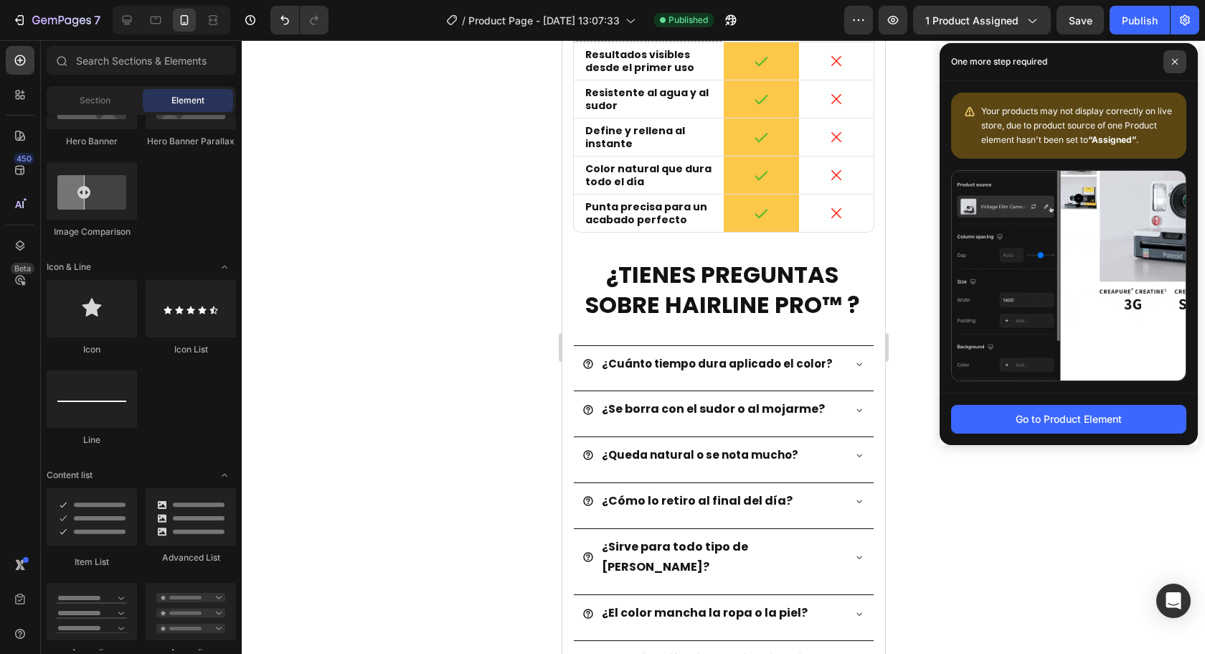
click at [1172, 62] on span at bounding box center [1175, 61] width 23 height 23
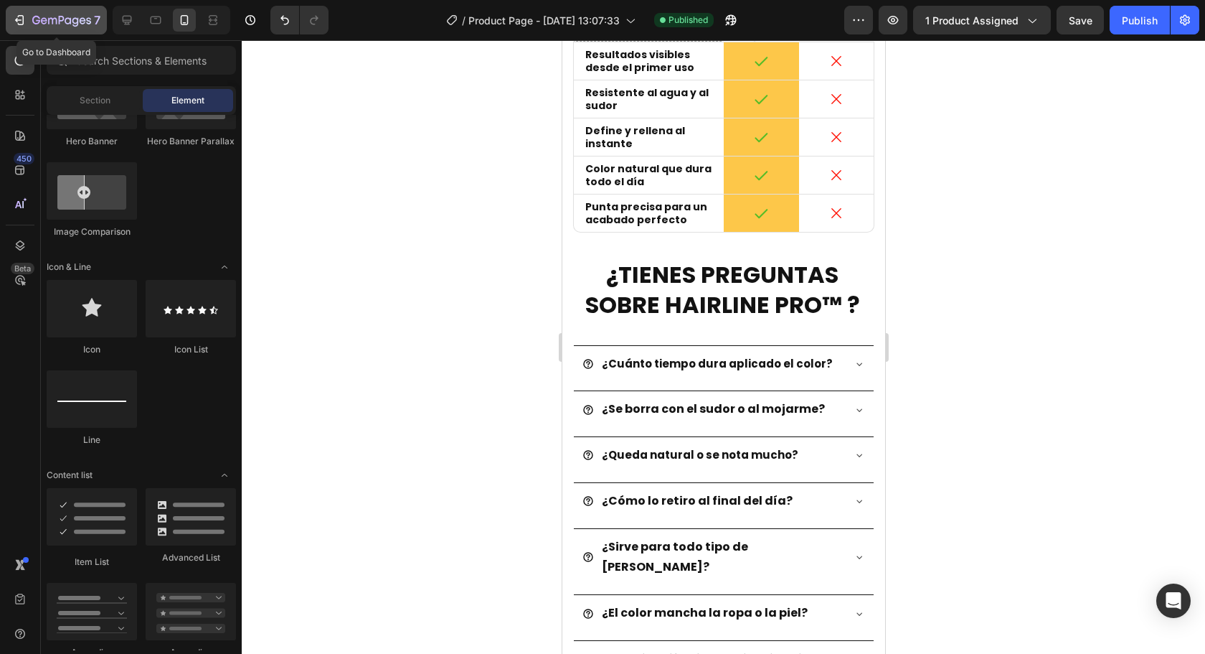
click at [11, 28] on button "7" at bounding box center [56, 20] width 101 height 29
